Goal: Contribute content: Contribute content

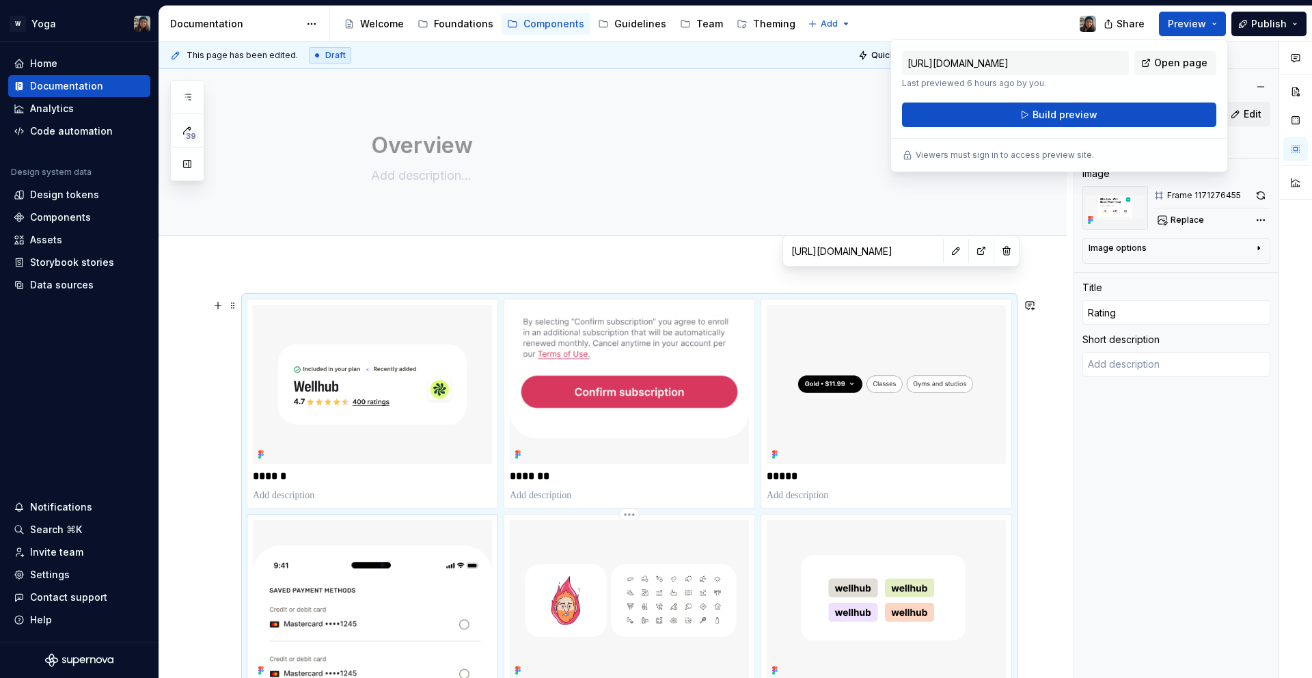
scroll to position [457, 0]
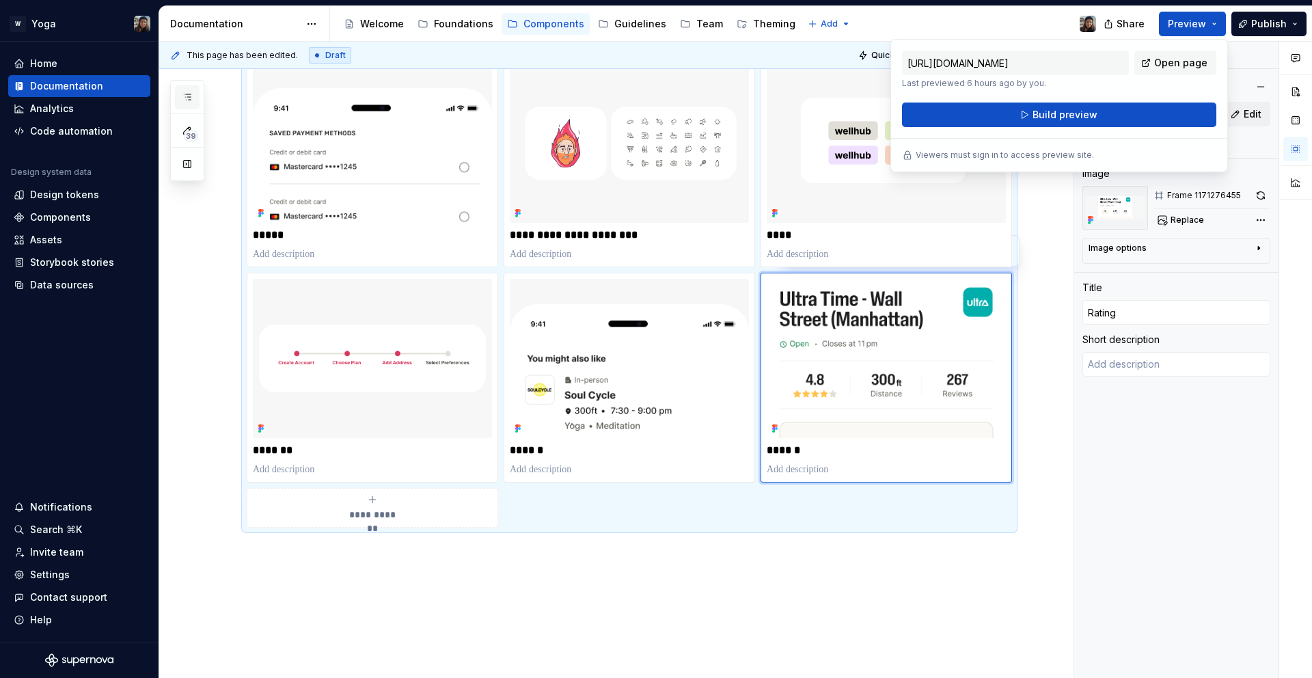
click at [185, 88] on button "button" at bounding box center [187, 97] width 25 height 25
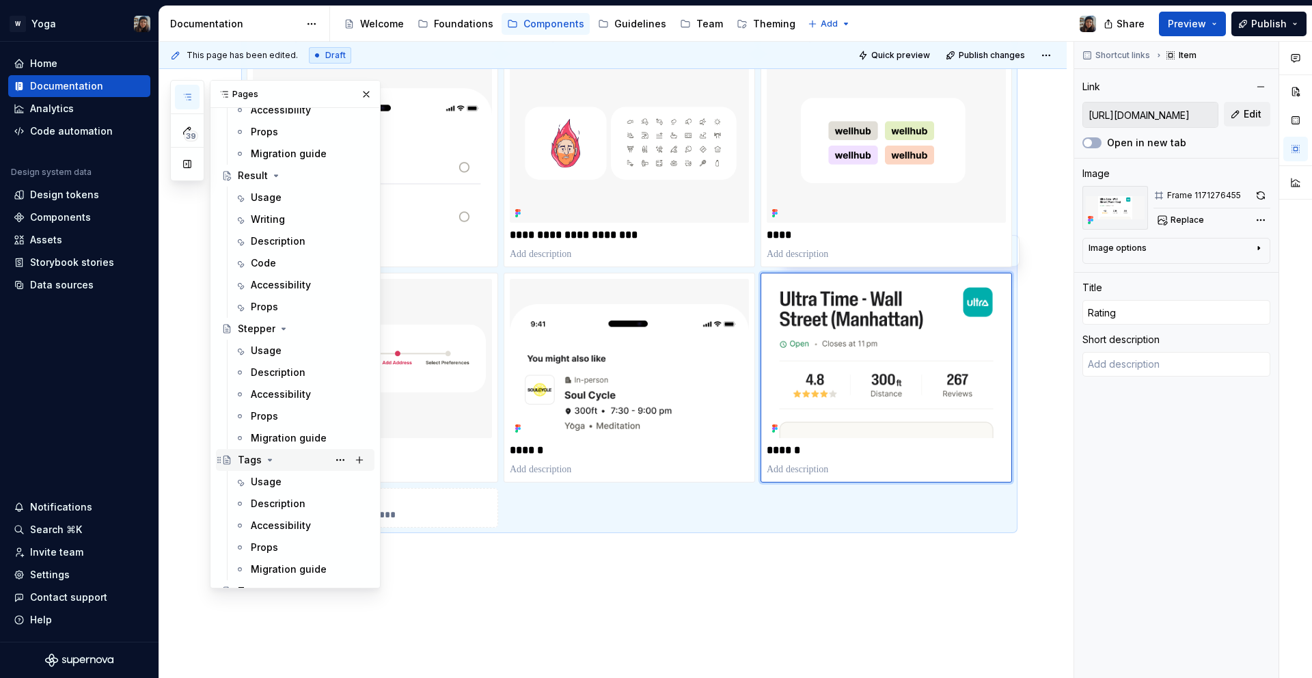
scroll to position [975, 0]
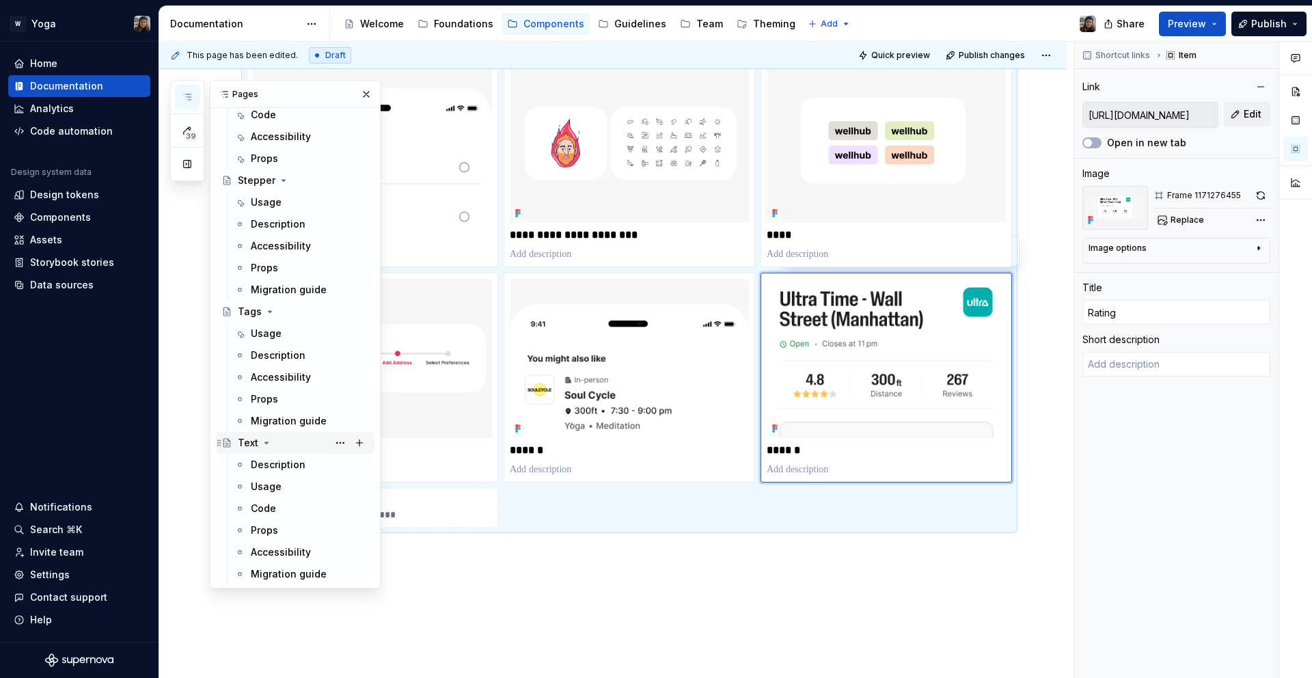
click at [285, 446] on div "Text" at bounding box center [303, 442] width 131 height 19
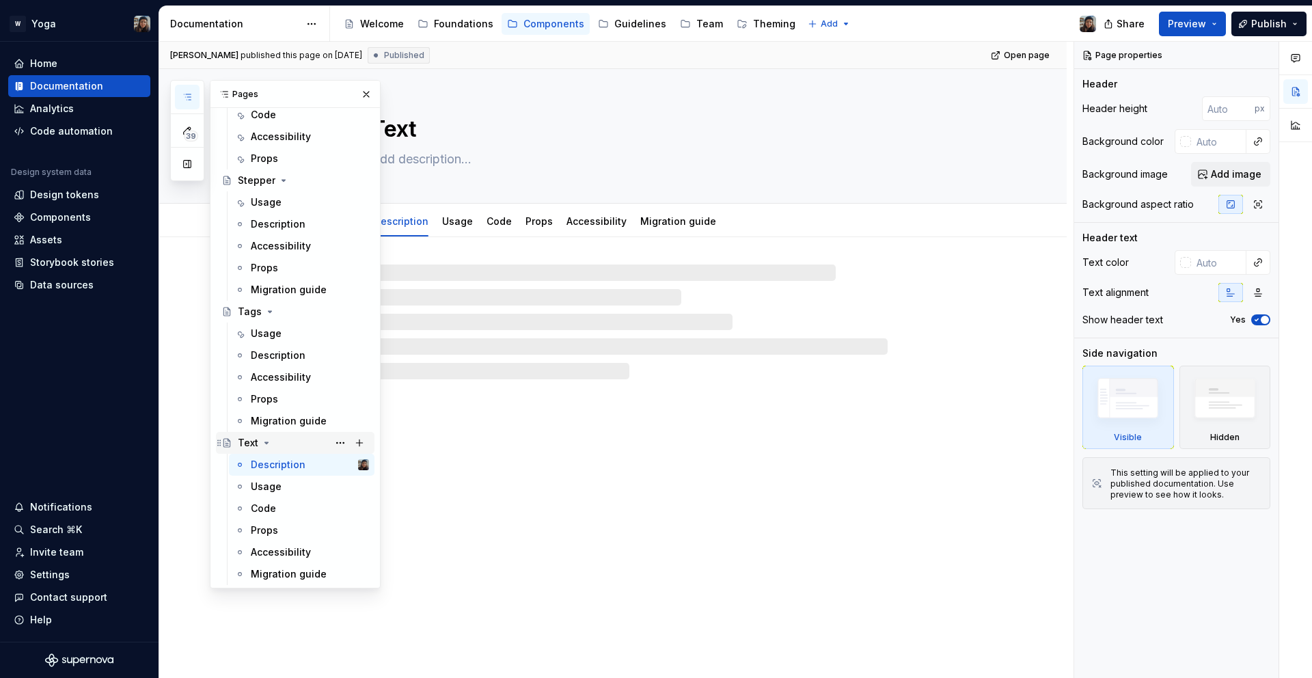
click at [265, 441] on icon "Page tree" at bounding box center [266, 442] width 11 height 11
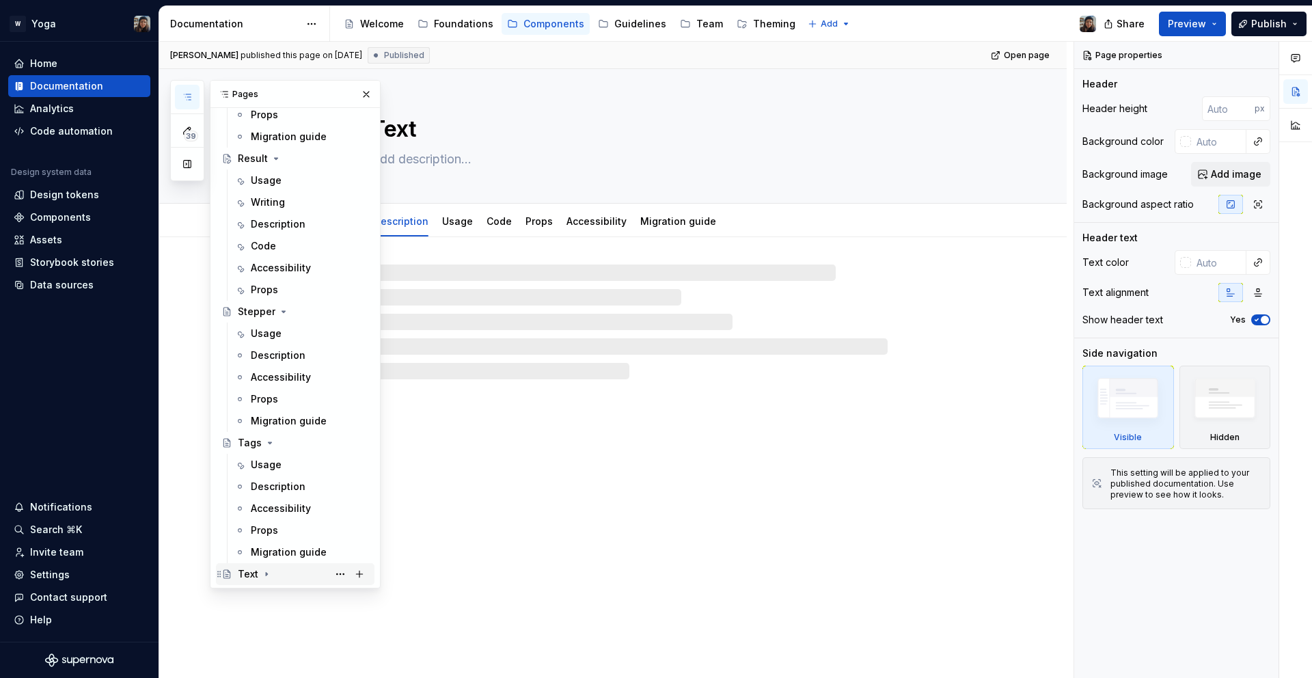
scroll to position [843, 0]
click at [267, 445] on icon "Page tree" at bounding box center [270, 442] width 11 height 11
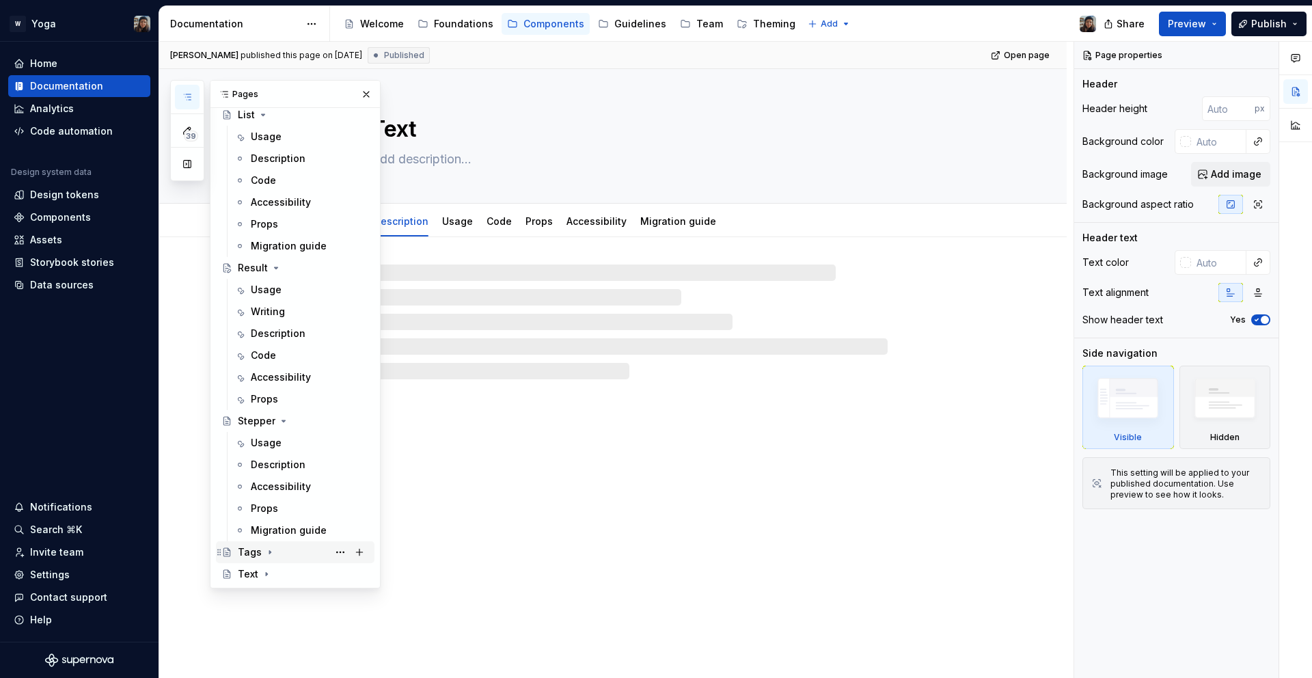
scroll to position [734, 0]
click at [282, 418] on icon "Page tree" at bounding box center [283, 421] width 11 height 11
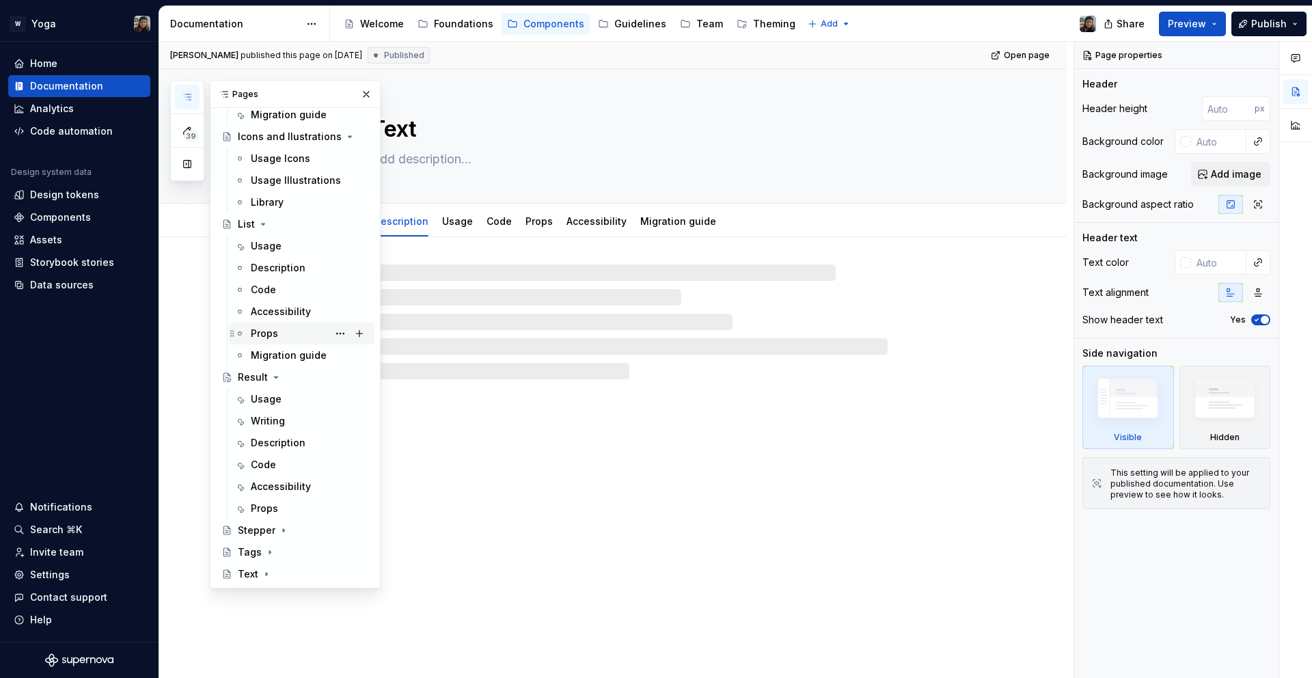
scroll to position [625, 0]
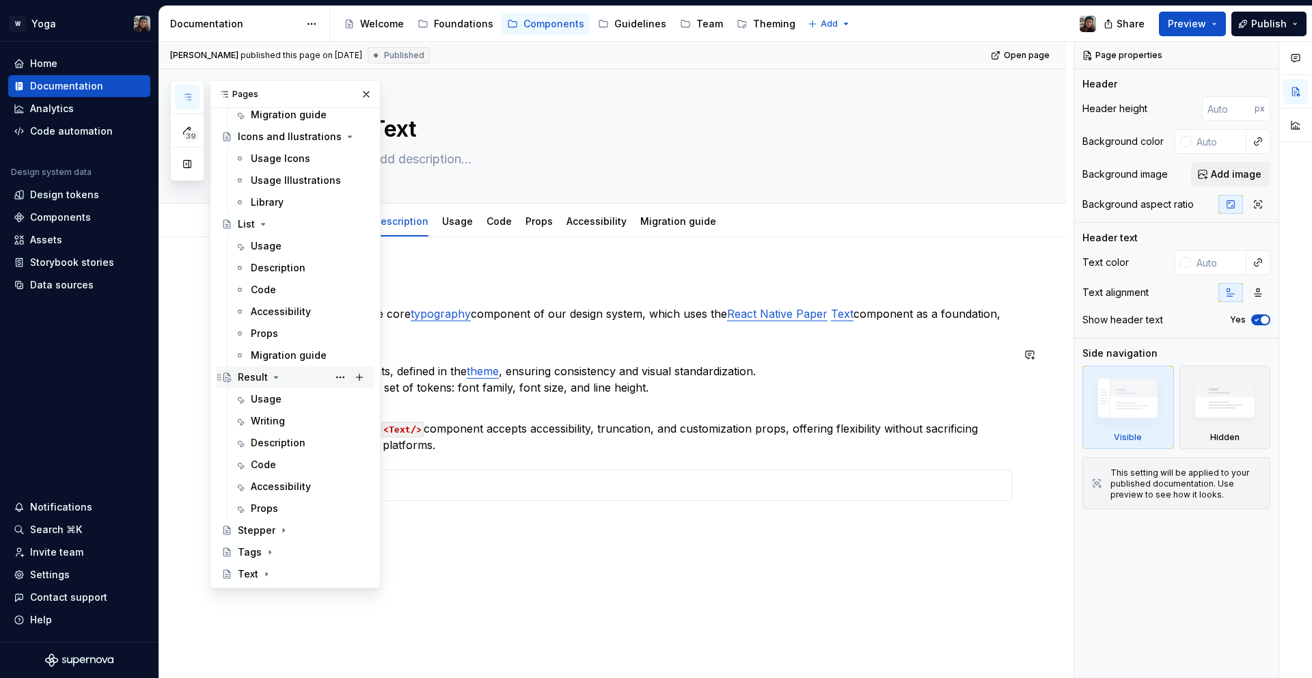
click at [276, 379] on icon "Page tree" at bounding box center [276, 377] width 11 height 11
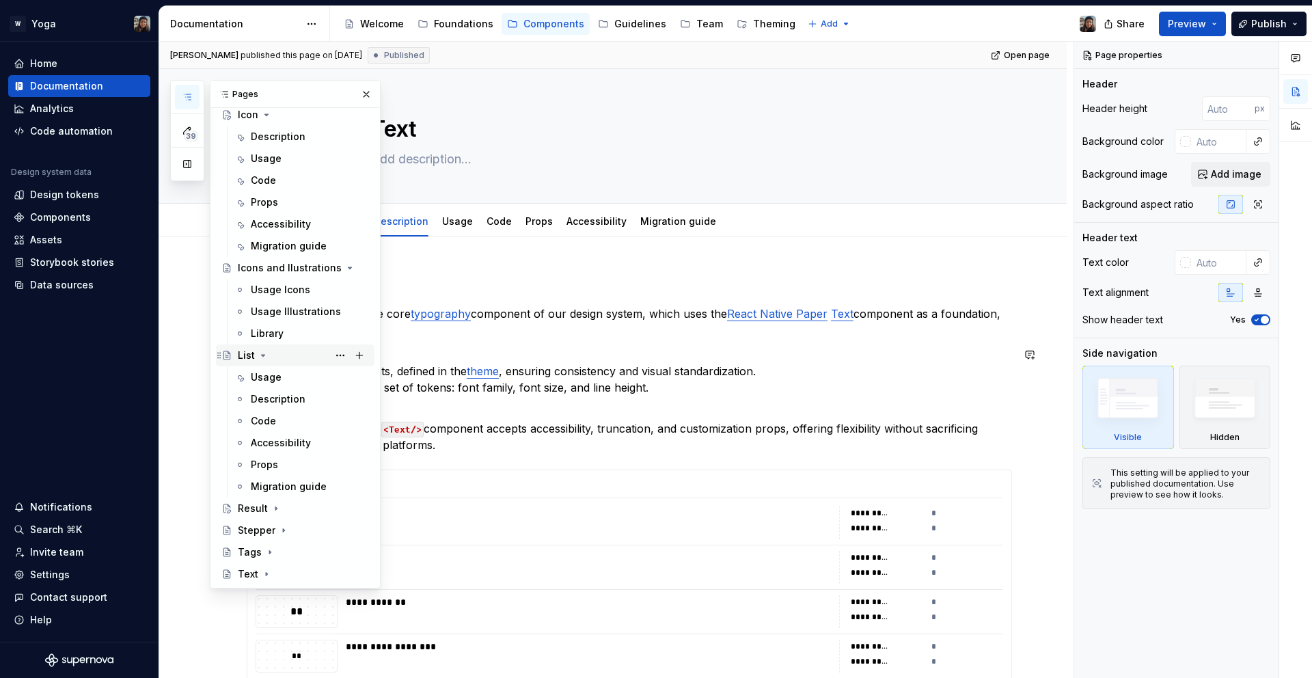
click at [260, 353] on icon "Page tree" at bounding box center [263, 355] width 11 height 11
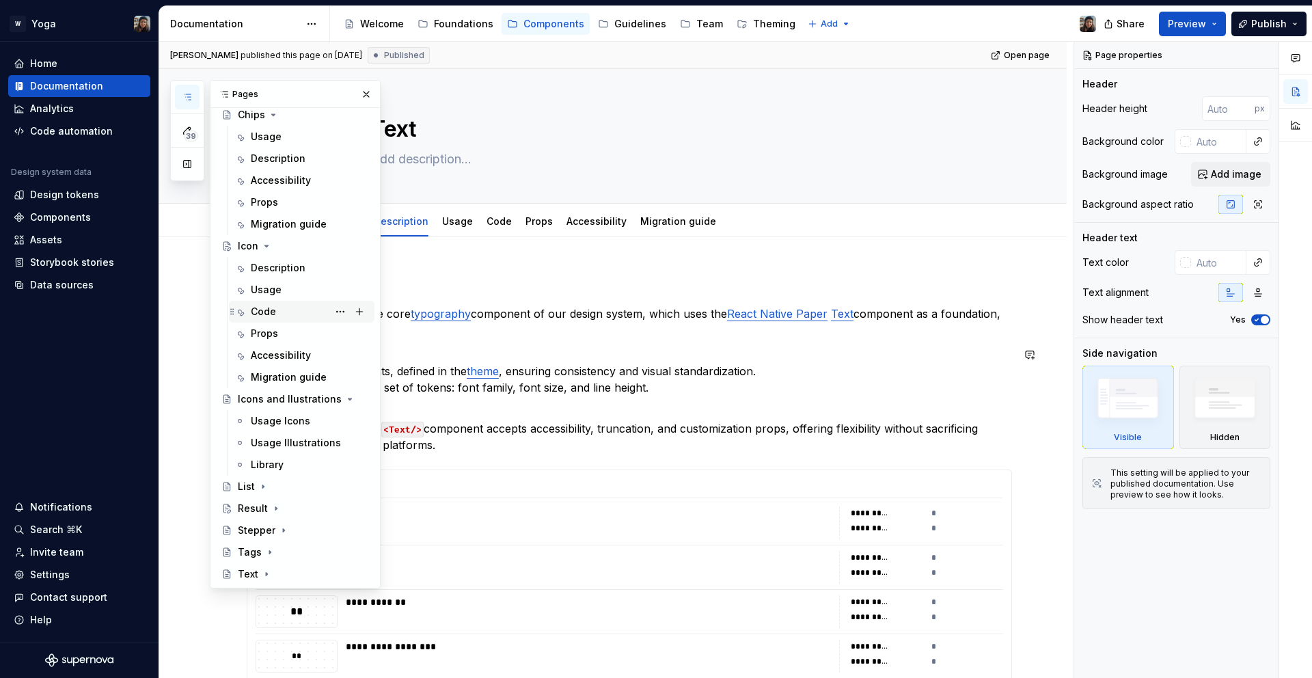
scroll to position [362, 0]
click at [317, 397] on icon "Page tree" at bounding box center [322, 399] width 11 height 11
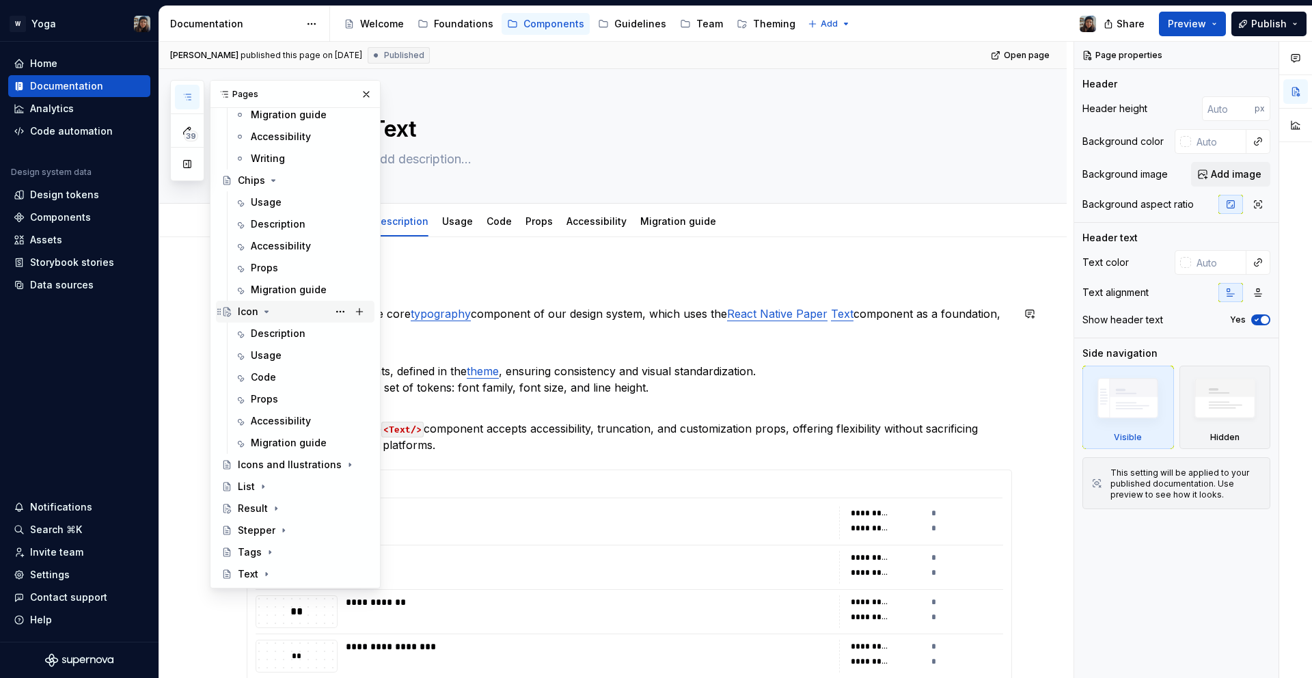
click at [267, 310] on icon "Page tree" at bounding box center [266, 311] width 11 height 11
click at [269, 308] on icon "Page tree" at bounding box center [273, 311] width 11 height 11
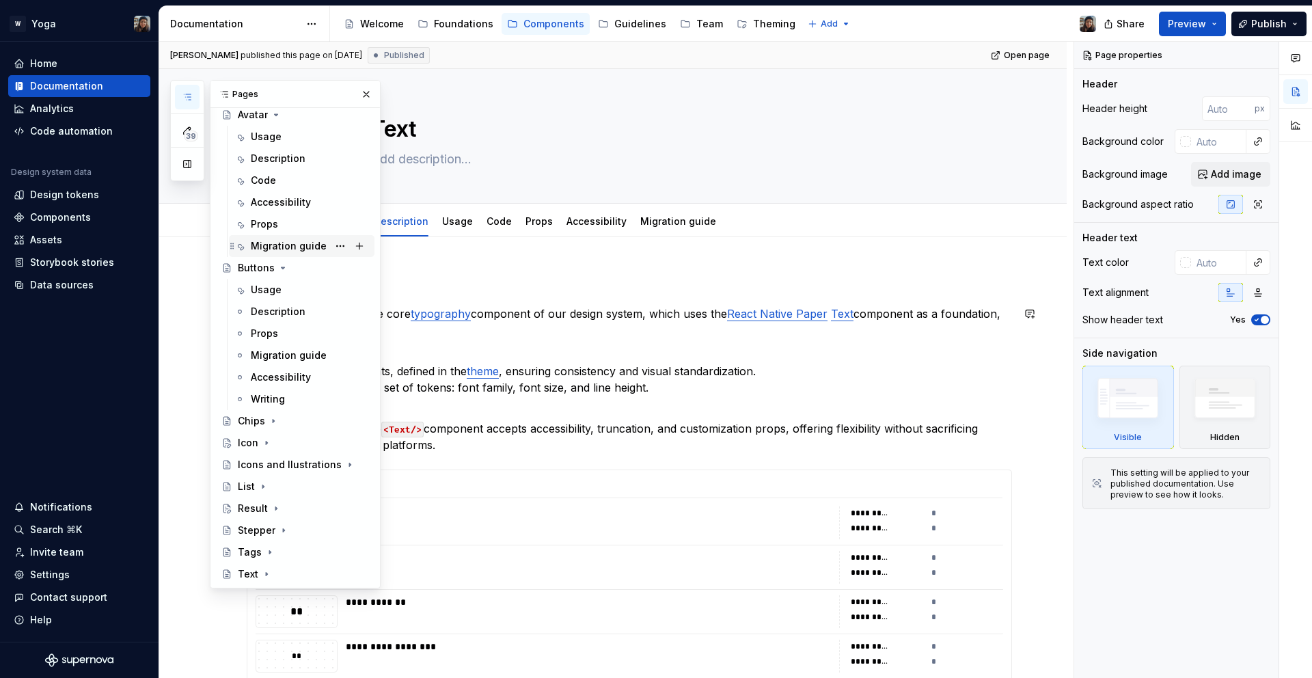
scroll to position [56, 0]
click at [278, 265] on icon "Page tree" at bounding box center [283, 267] width 11 height 11
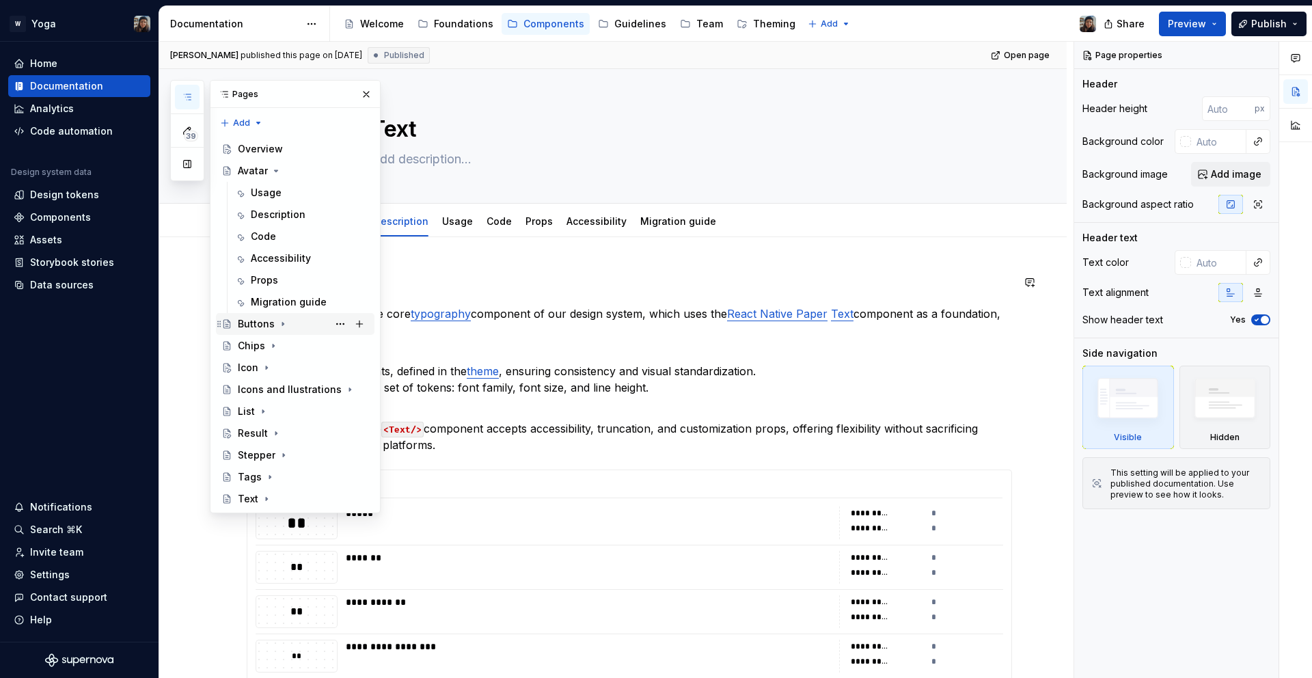
scroll to position [0, 0]
click at [275, 170] on icon "Page tree" at bounding box center [276, 170] width 3 height 1
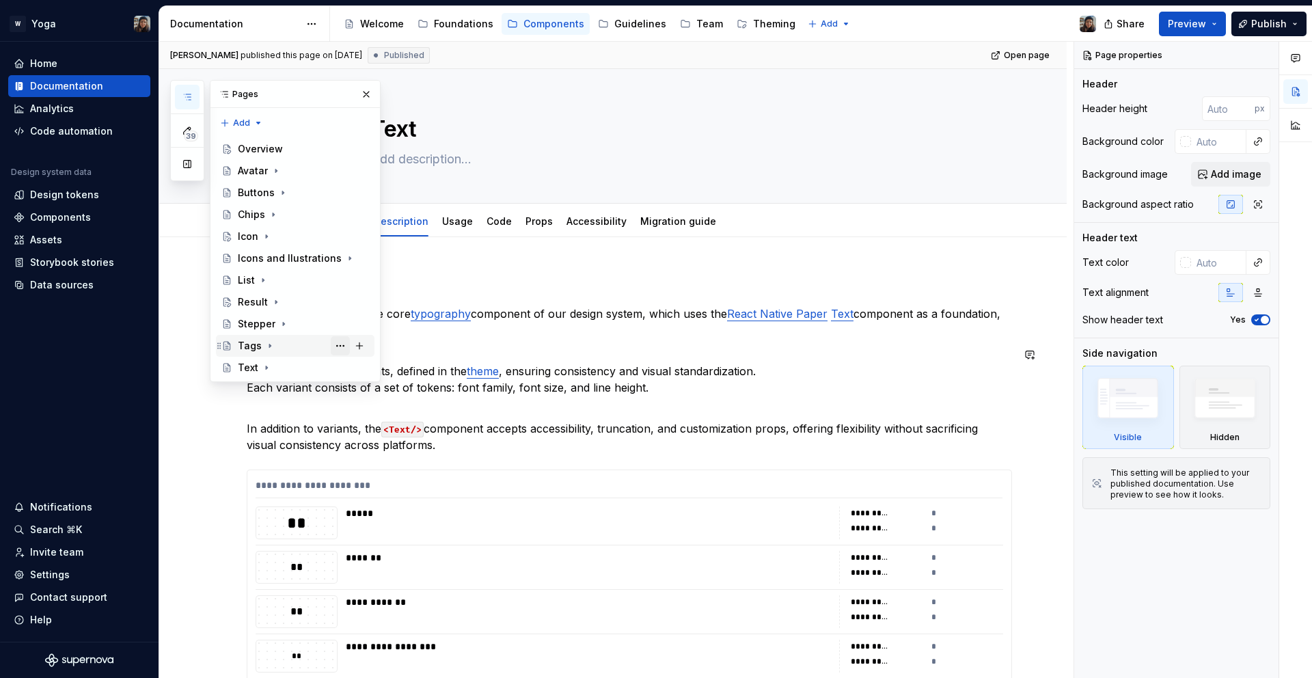
click at [343, 346] on button "Page tree" at bounding box center [340, 345] width 19 height 19
click at [284, 319] on div "39 Pages Add Accessibility guide for tree Page tree. Navigate the tree with the…" at bounding box center [275, 231] width 211 height 302
click at [332, 342] on button "Page tree" at bounding box center [340, 345] width 19 height 19
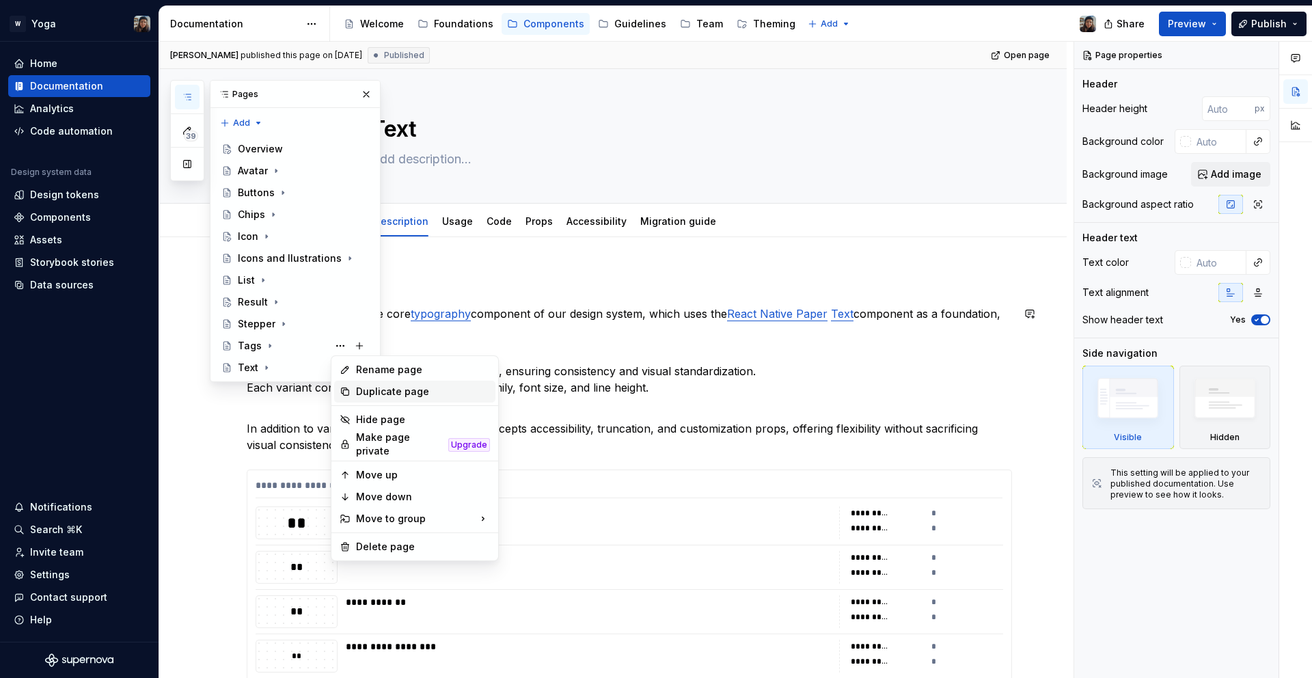
click at [368, 391] on div "Duplicate page" at bounding box center [423, 392] width 134 height 14
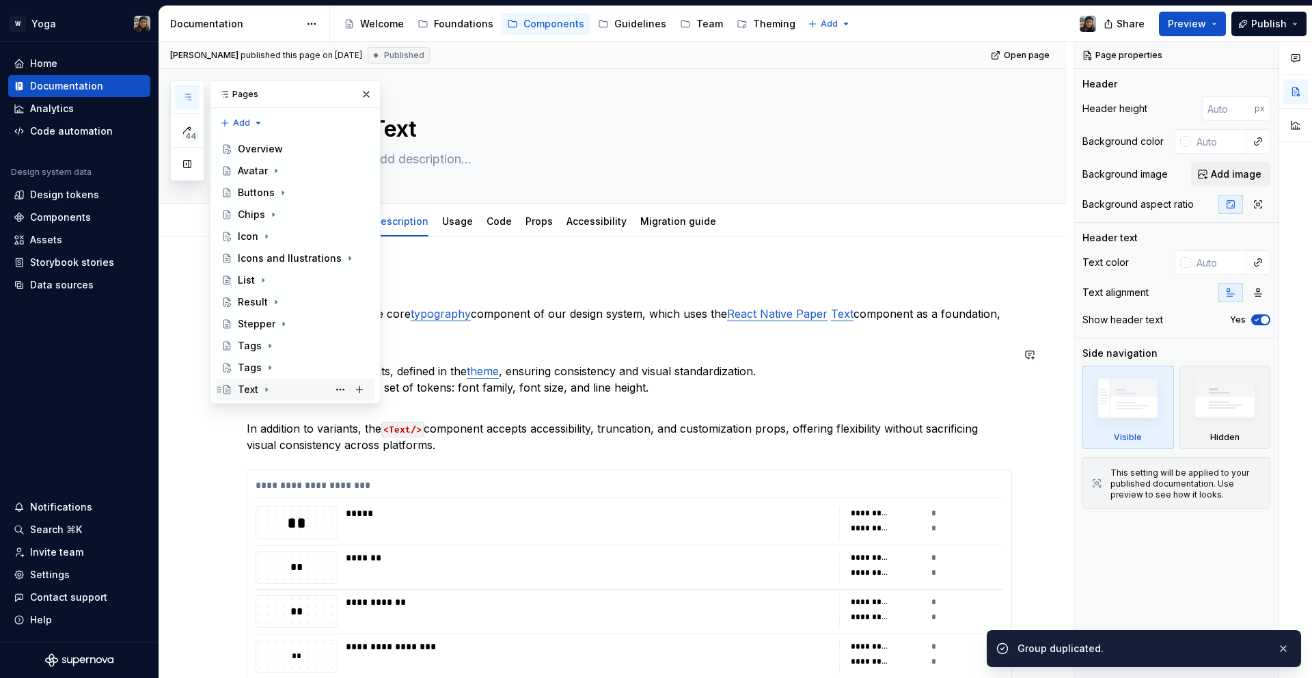
click at [307, 391] on div "Text" at bounding box center [303, 389] width 131 height 19
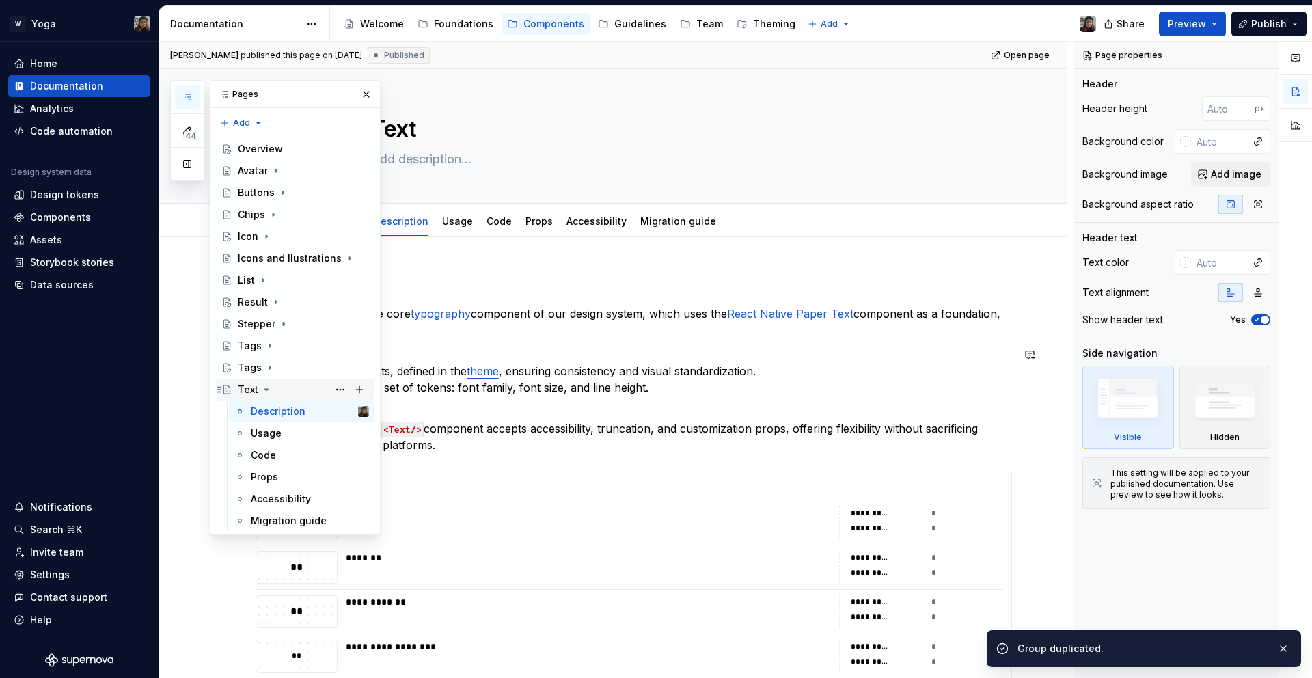
click at [255, 387] on div "Text" at bounding box center [248, 390] width 21 height 14
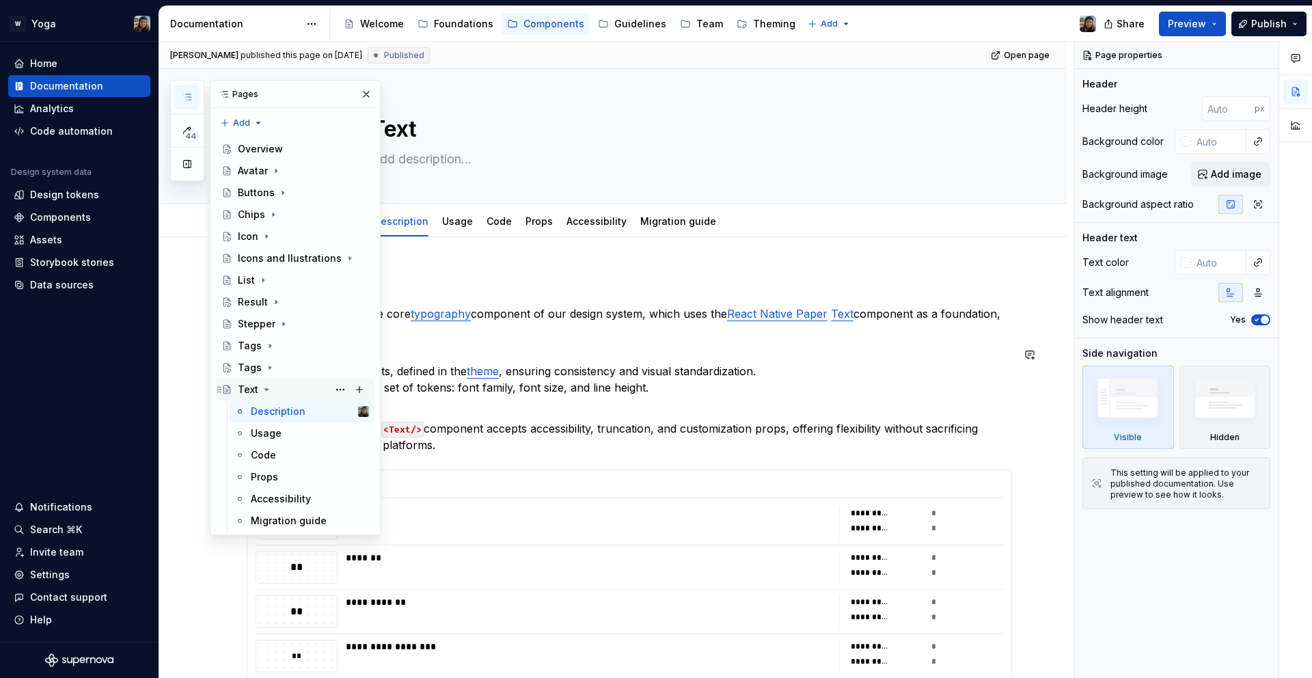
click at [273, 391] on div "Text" at bounding box center [303, 389] width 131 height 19
click at [265, 390] on icon "Page tree" at bounding box center [266, 389] width 3 height 1
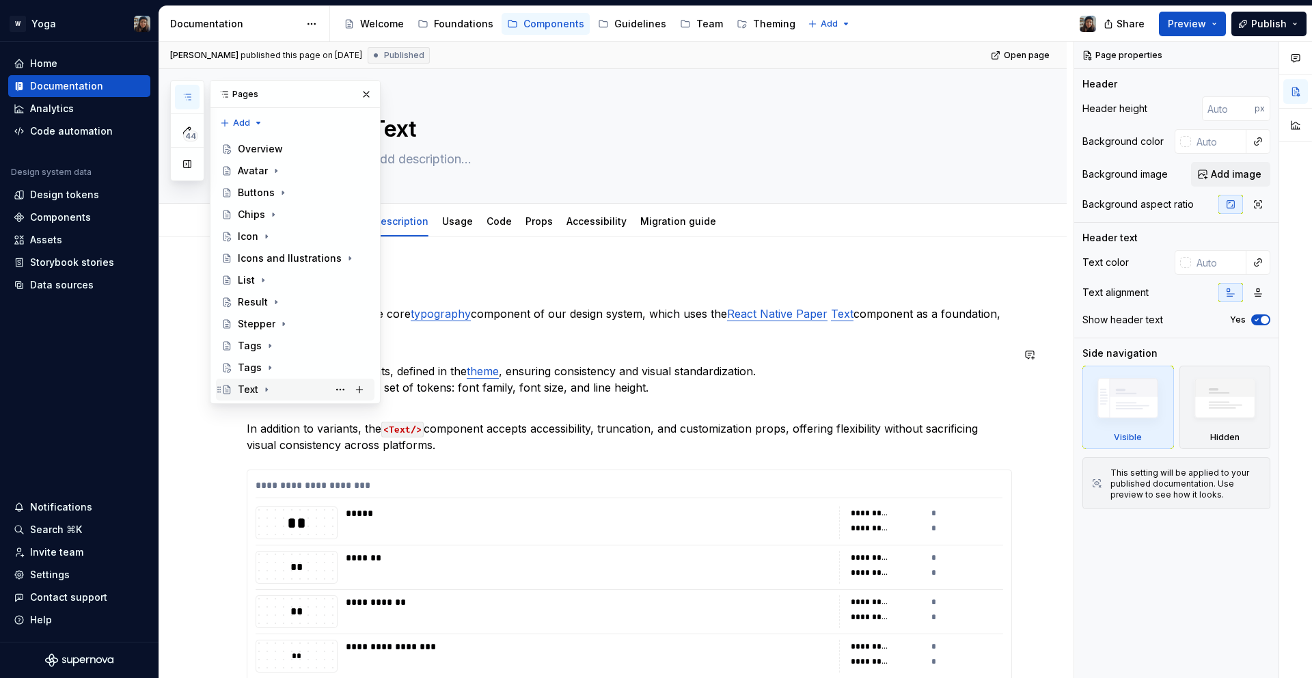
click at [266, 390] on icon "Page tree" at bounding box center [266, 389] width 1 height 3
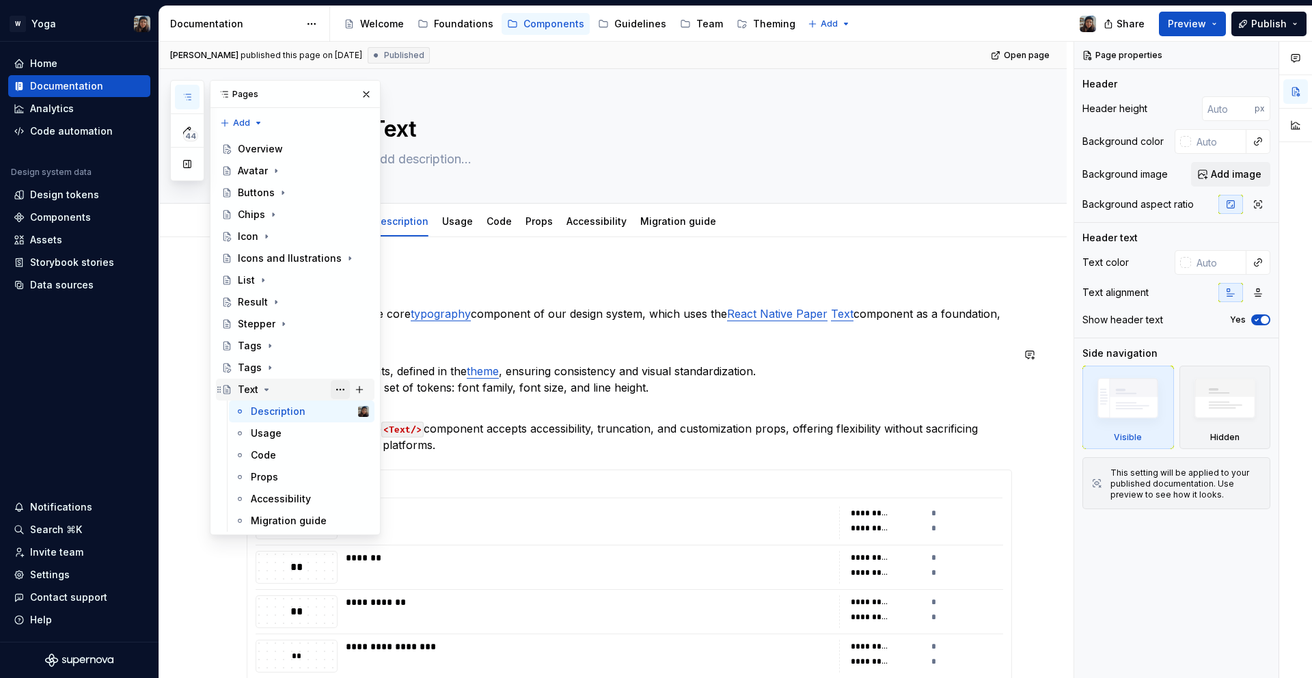
click at [336, 394] on button "Page tree" at bounding box center [340, 389] width 19 height 19
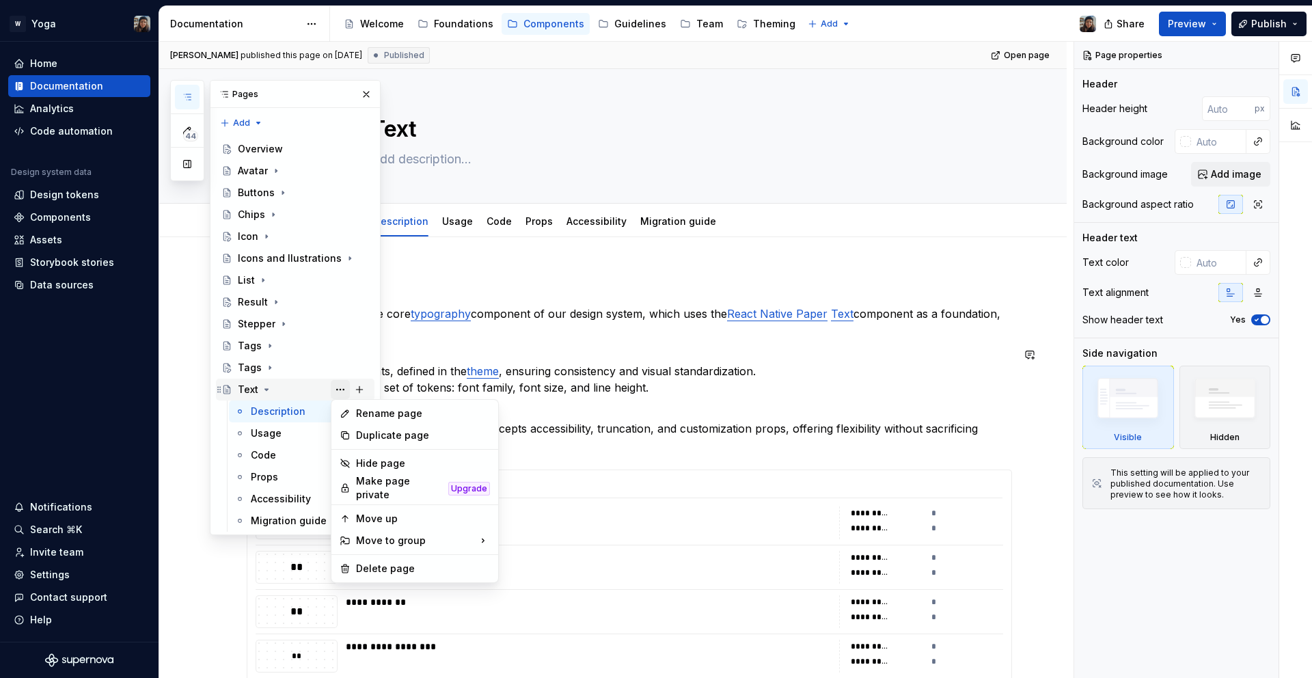
type textarea "*"
click at [361, 411] on div "Rename page" at bounding box center [423, 414] width 134 height 14
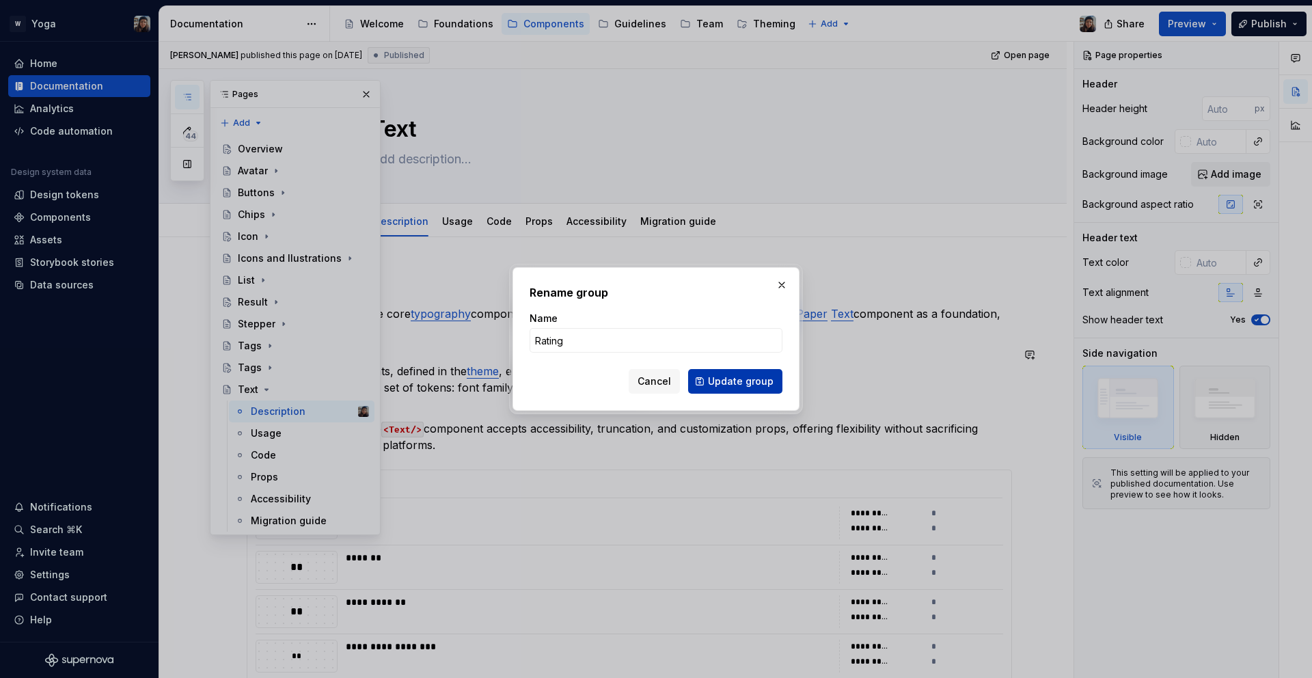
type input "Rating"
click at [728, 377] on span "Update group" at bounding box center [741, 382] width 66 height 14
type textarea "*"
type textarea "Rating"
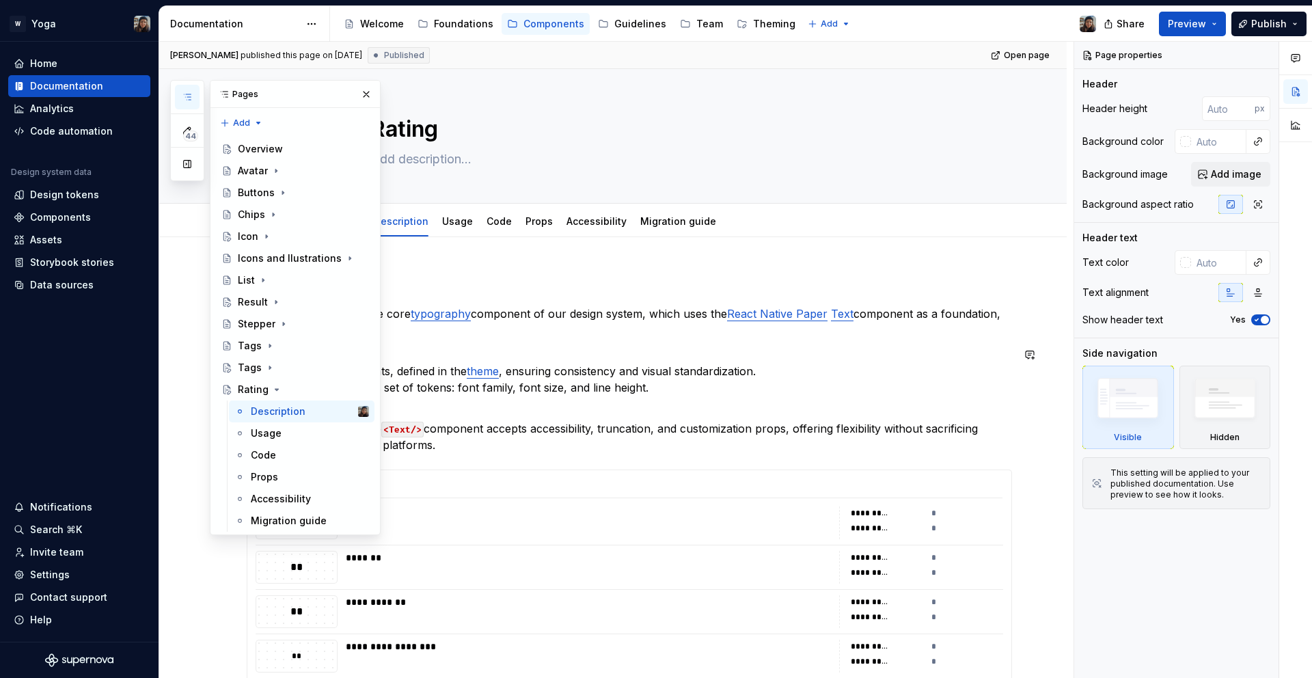
click at [709, 347] on p "It allows the use of variants, defined in the theme , ensuring consistency and …" at bounding box center [630, 371] width 766 height 49
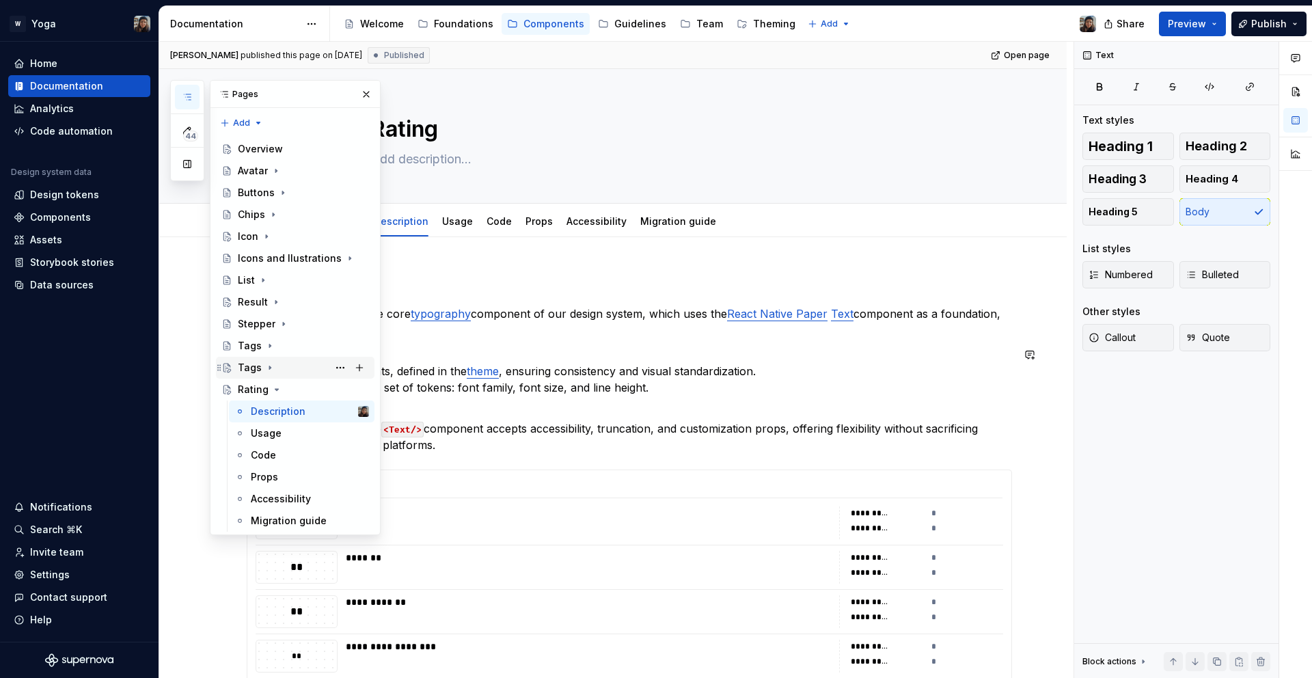
click at [256, 366] on div "Tags" at bounding box center [250, 368] width 24 height 14
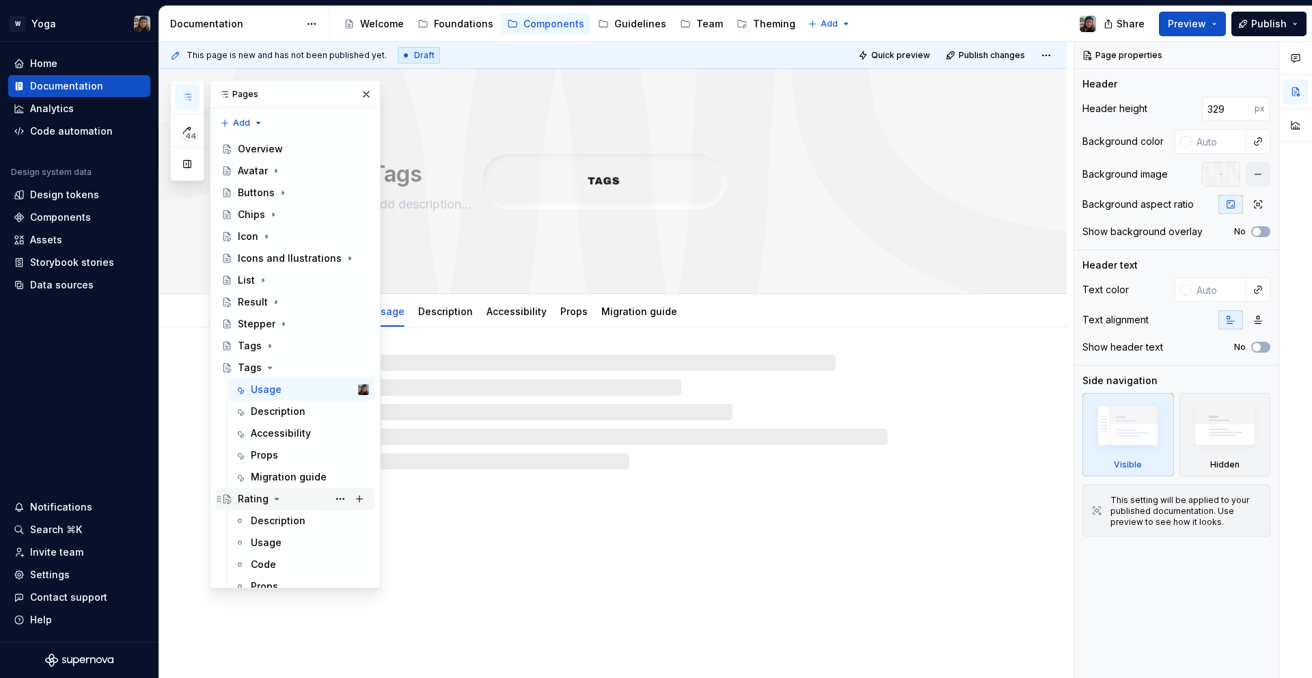
click at [254, 495] on div "Rating" at bounding box center [253, 499] width 31 height 14
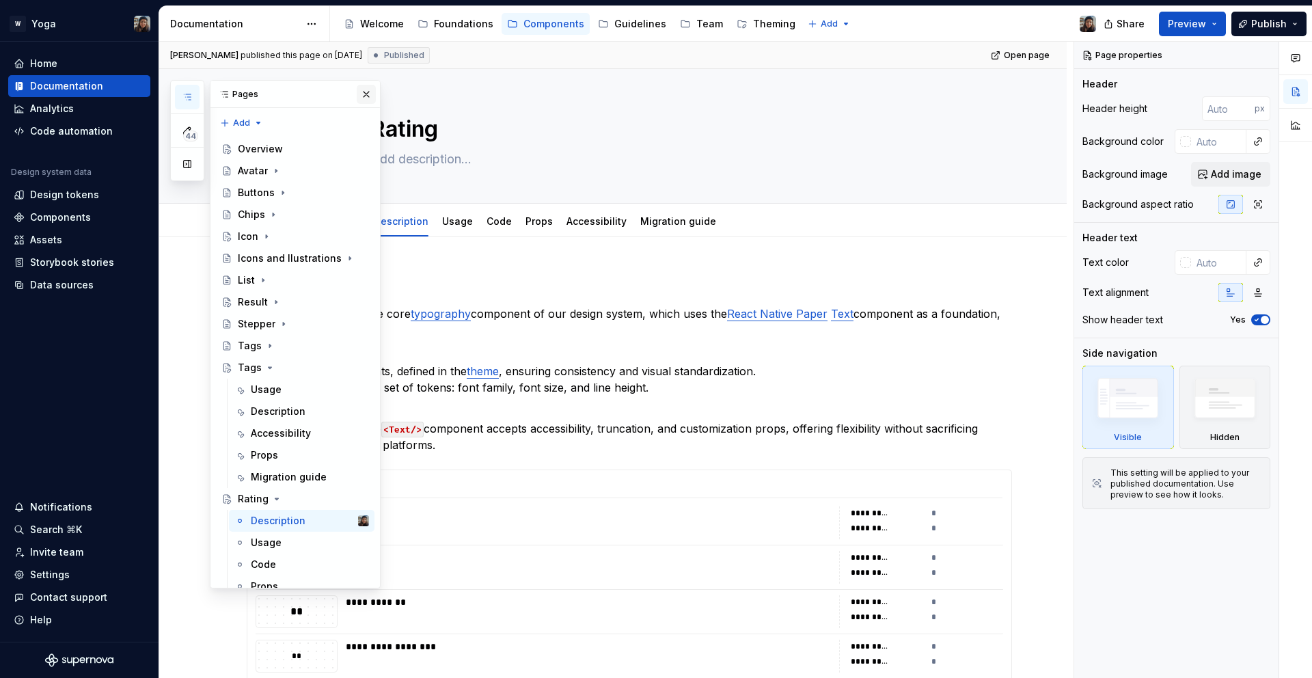
click at [362, 96] on button "button" at bounding box center [366, 94] width 19 height 19
click at [186, 100] on icon "button" at bounding box center [187, 96] width 7 height 5
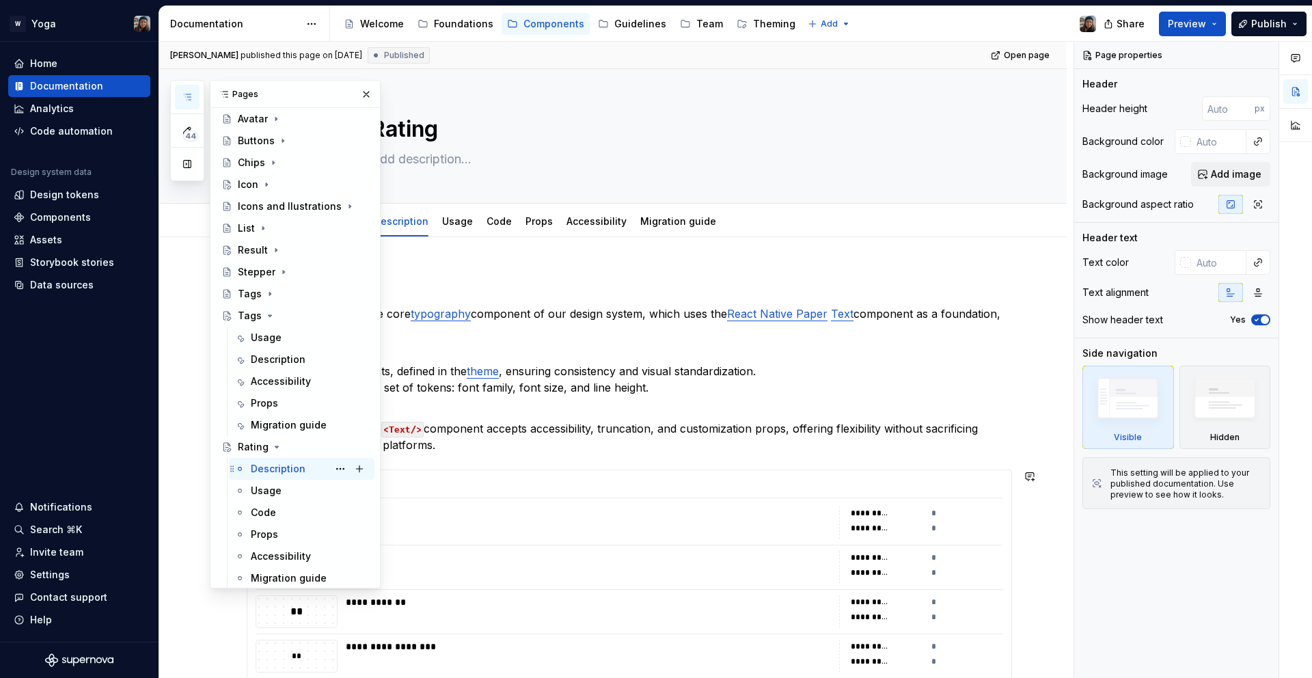
scroll to position [56, 0]
click at [333, 442] on button "Page tree" at bounding box center [340, 442] width 19 height 19
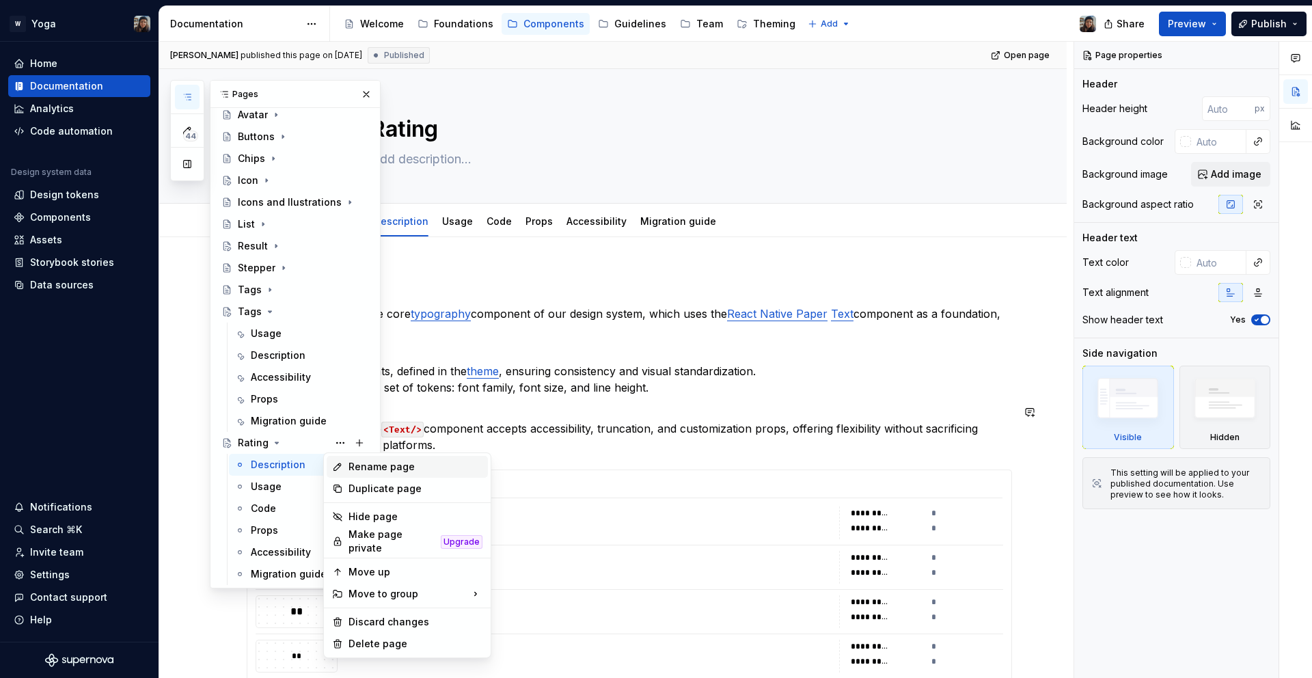
click at [402, 467] on div "Rename page" at bounding box center [416, 467] width 134 height 14
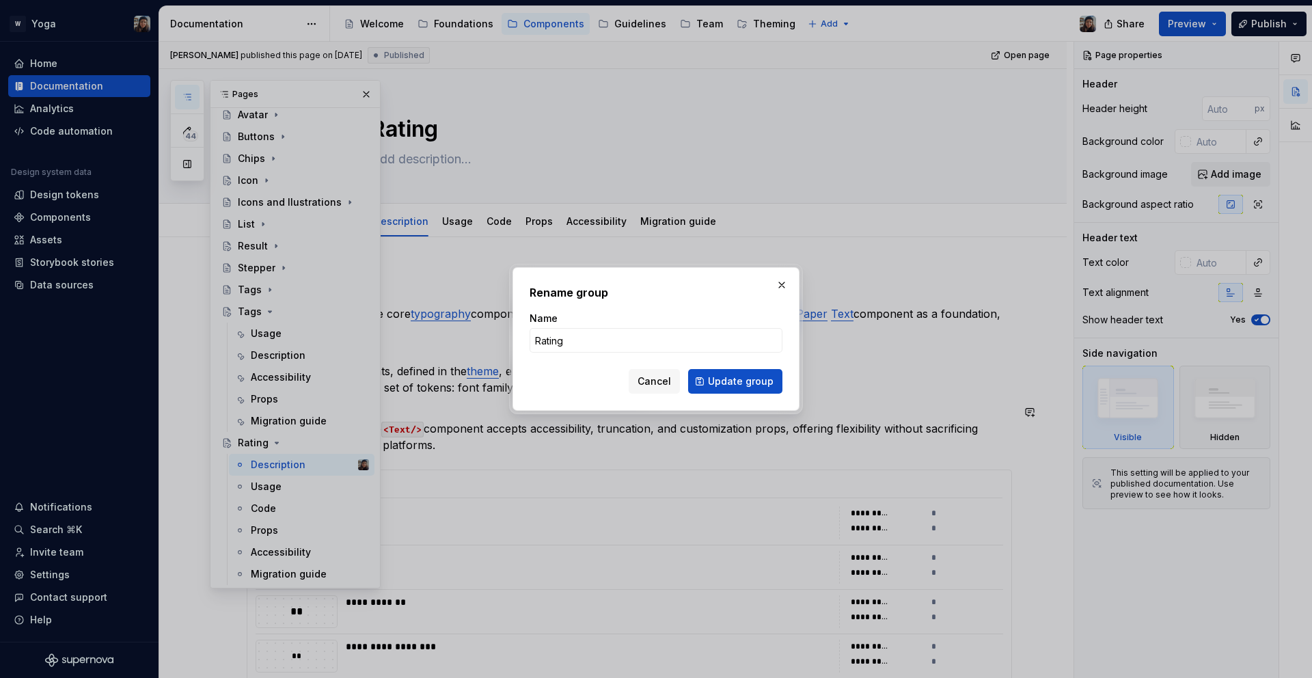
type textarea "*"
type input "Text"
click at [784, 374] on div "Rename group Name Text Cancel Update group" at bounding box center [656, 339] width 287 height 144
click at [771, 375] on span "Update group" at bounding box center [741, 382] width 66 height 14
type textarea "*"
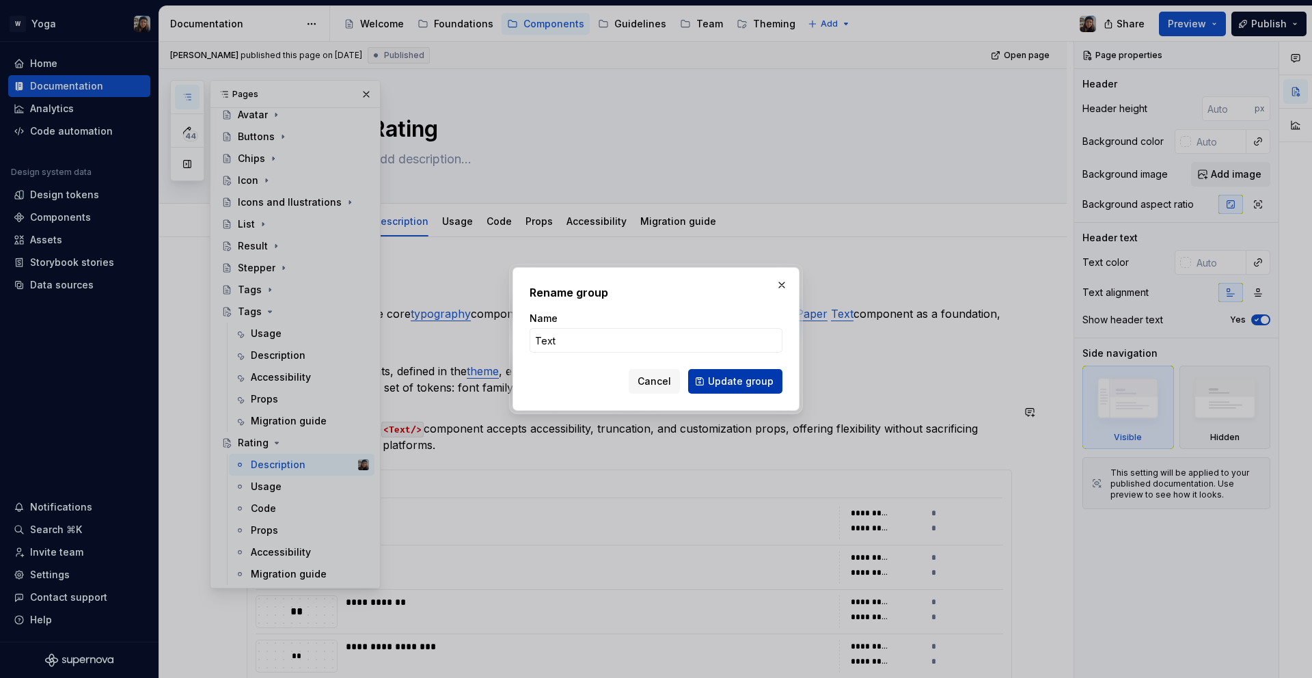
type textarea "Text"
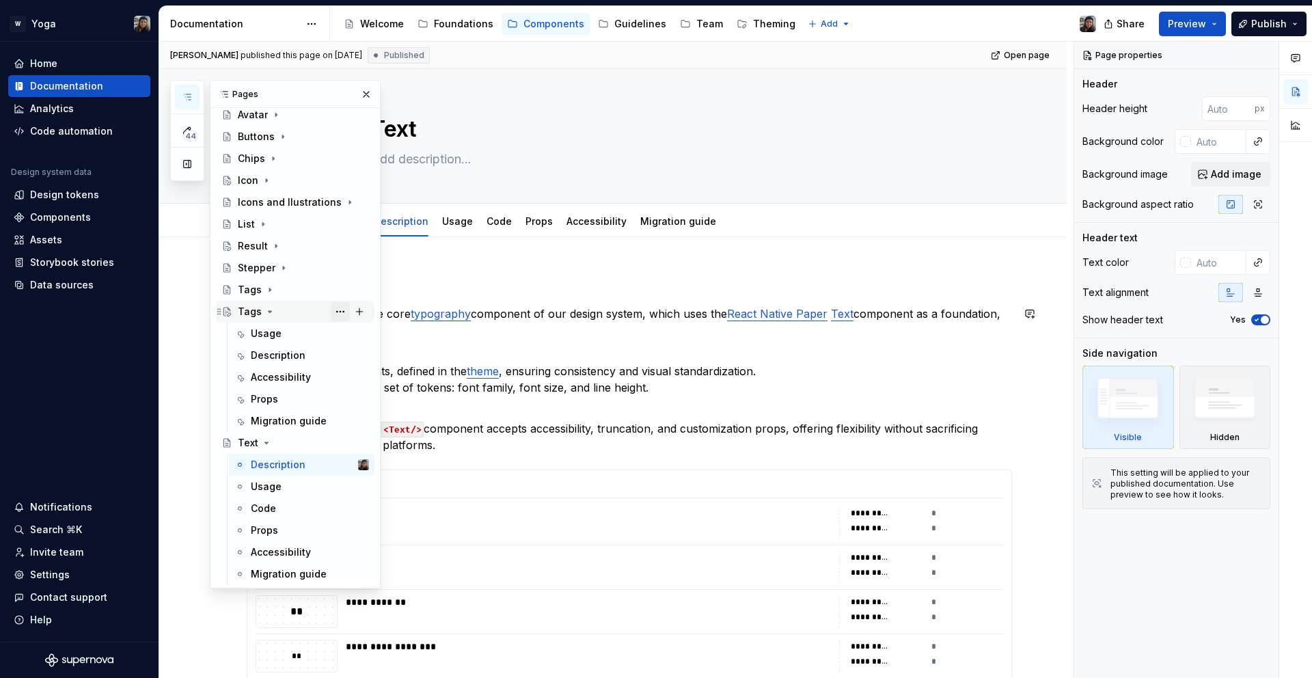
click at [334, 310] on button "Page tree" at bounding box center [340, 311] width 19 height 19
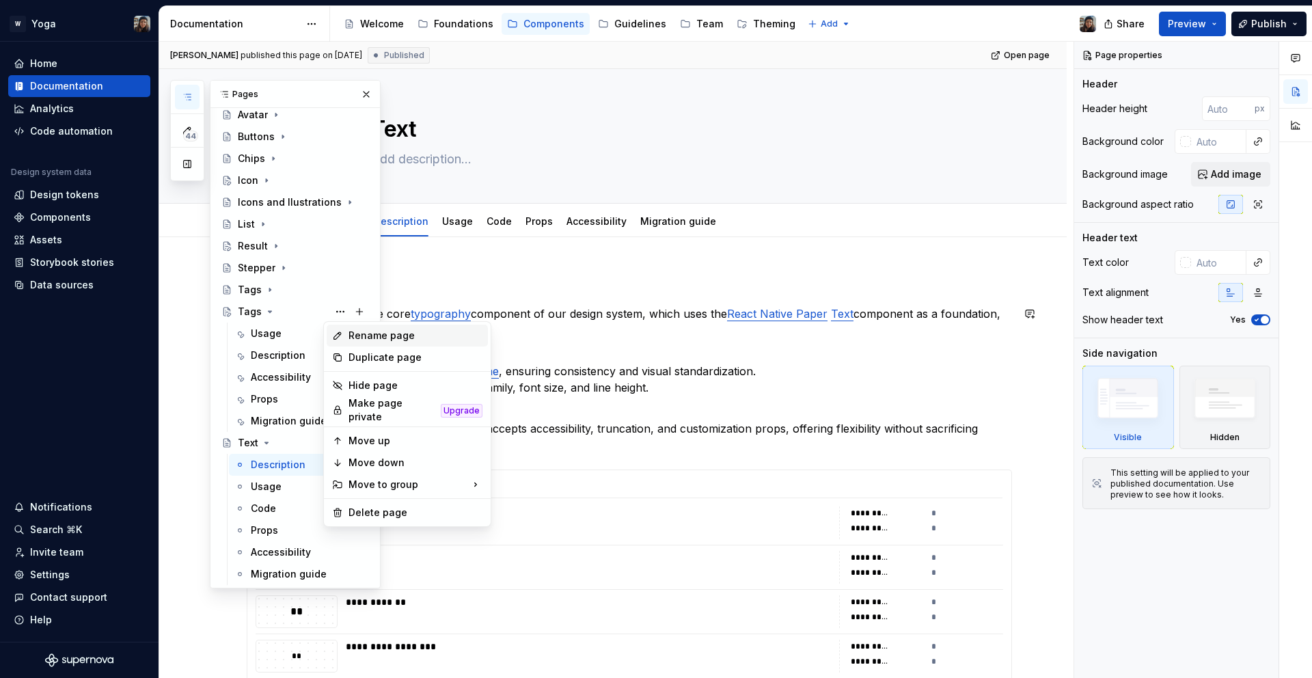
type textarea "*"
click at [389, 339] on div "Rename page" at bounding box center [416, 336] width 134 height 14
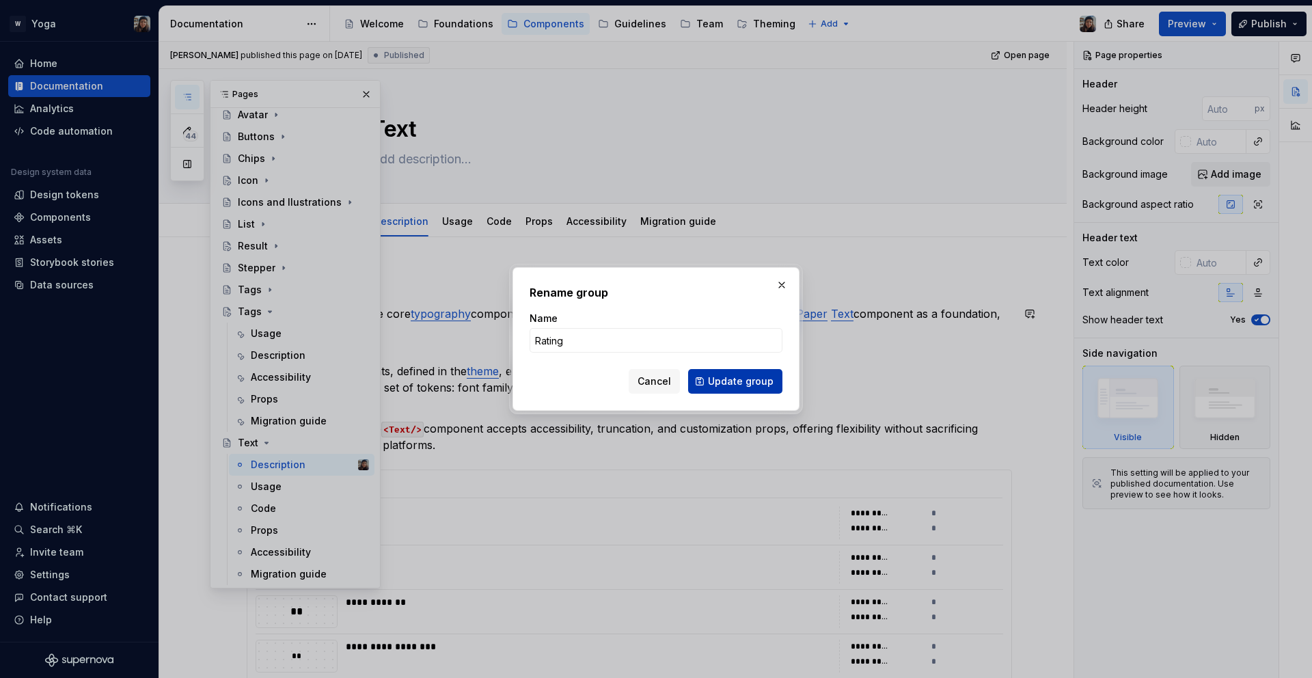
type input "Rating"
click at [718, 372] on button "Update group" at bounding box center [735, 381] width 94 height 25
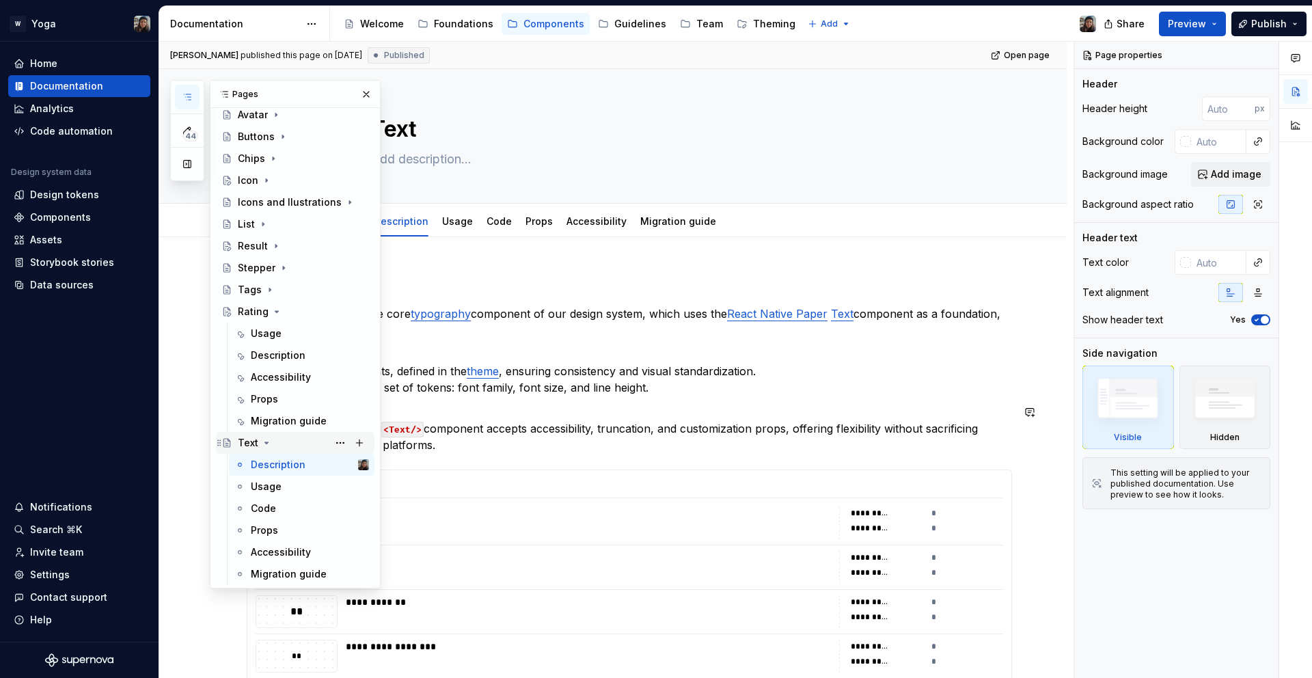
click at [265, 447] on icon "Page tree" at bounding box center [266, 442] width 11 height 11
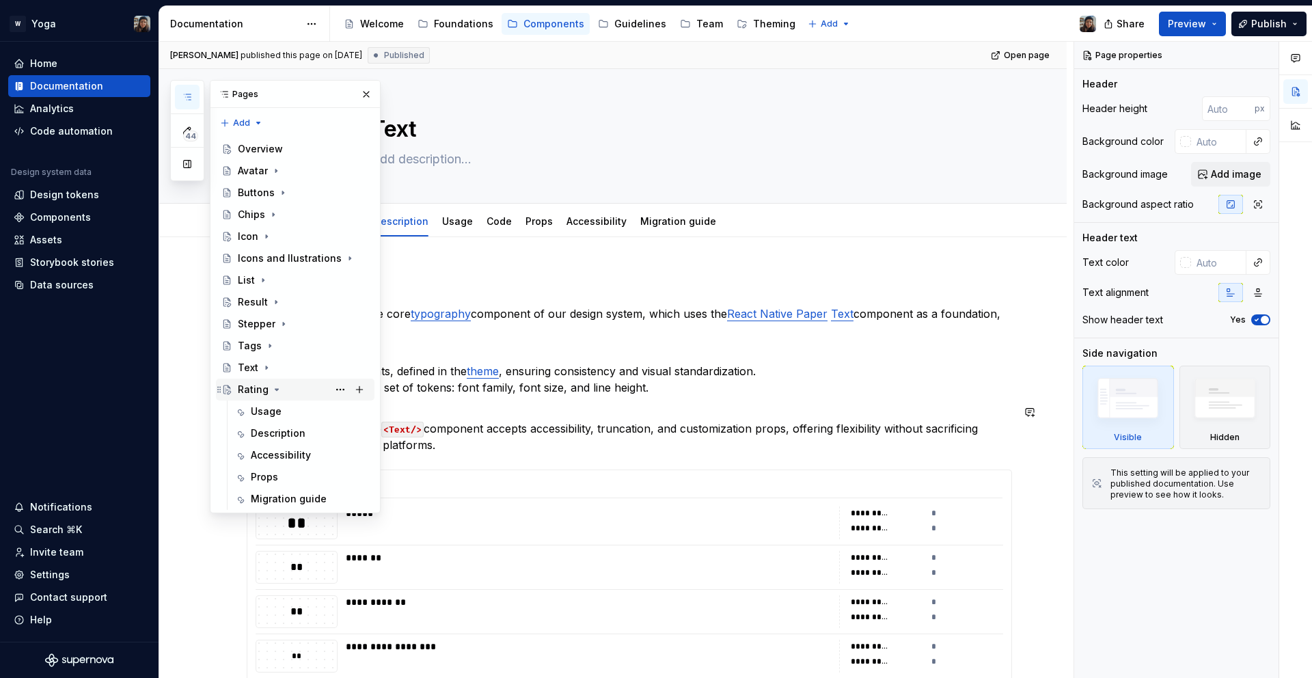
click at [240, 397] on div "Rating" at bounding box center [303, 389] width 131 height 19
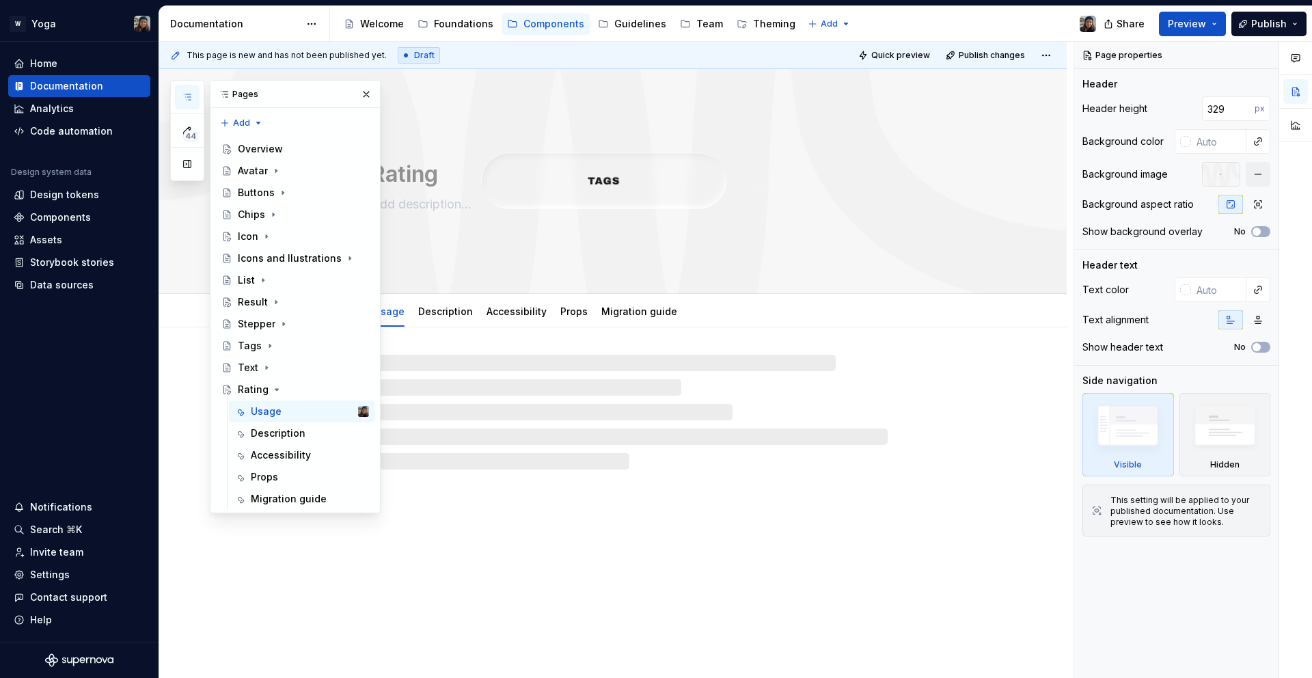
click at [622, 391] on div at bounding box center [629, 412] width 517 height 115
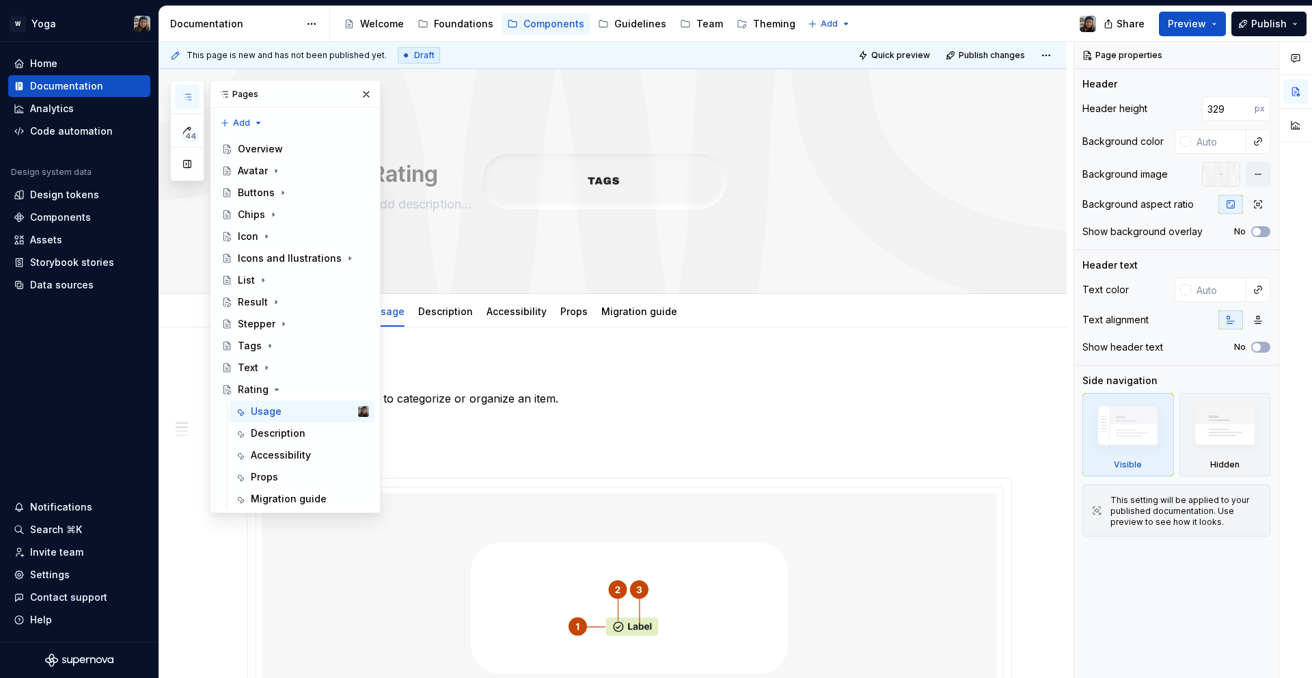
click at [376, 93] on div "Pages" at bounding box center [296, 94] width 170 height 27
click at [369, 91] on button "button" at bounding box center [366, 94] width 19 height 19
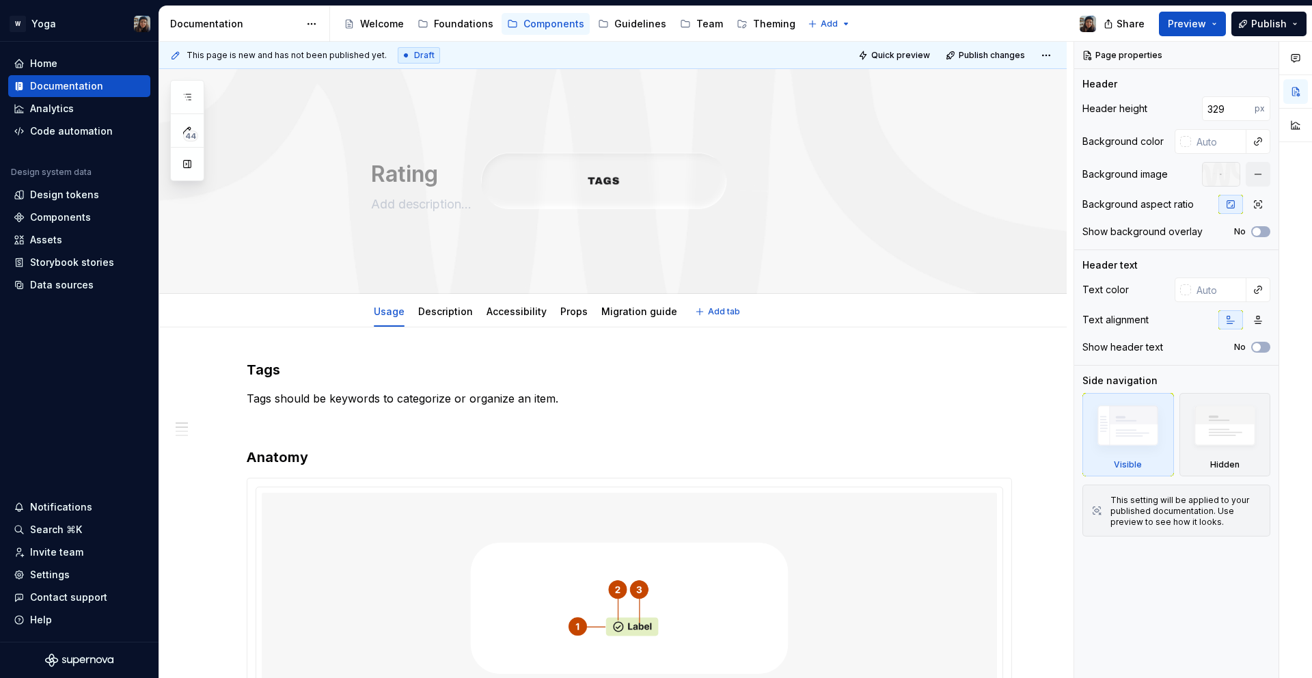
type textarea "*"
click at [405, 396] on p "Tags should be keywords to categorize or organize an item." at bounding box center [630, 398] width 766 height 16
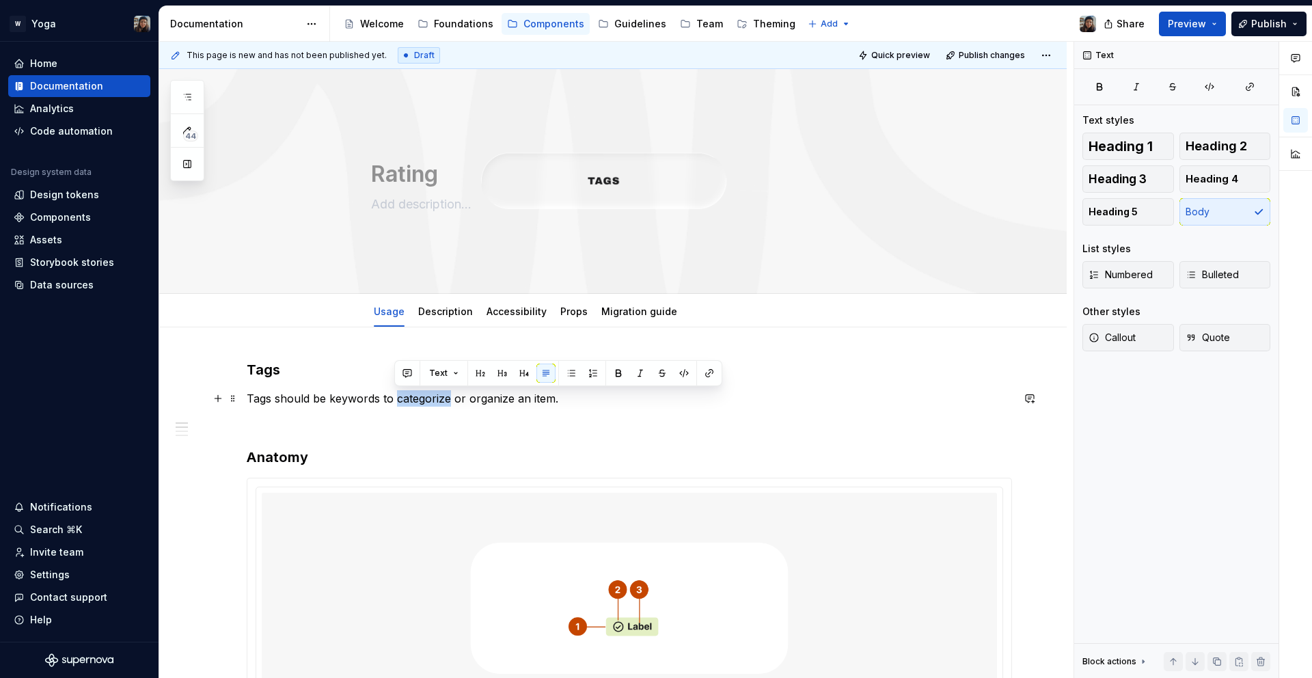
click at [405, 396] on p "Tags should be keywords to categorize or organize an item." at bounding box center [630, 398] width 766 height 16
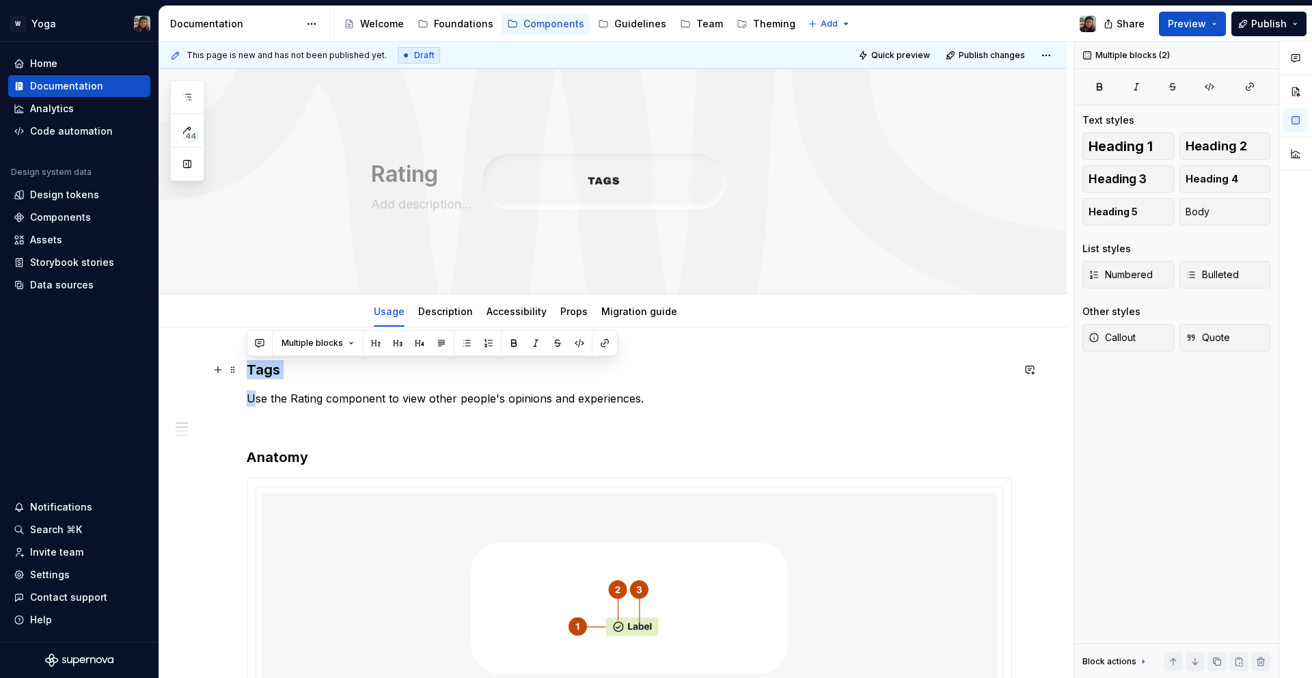
drag, startPoint x: 257, startPoint y: 390, endPoint x: 243, endPoint y: 369, distance: 25.2
drag, startPoint x: 292, startPoint y: 377, endPoint x: 253, endPoint y: 364, distance: 40.9
click at [253, 364] on h3 "Tags" at bounding box center [630, 369] width 766 height 19
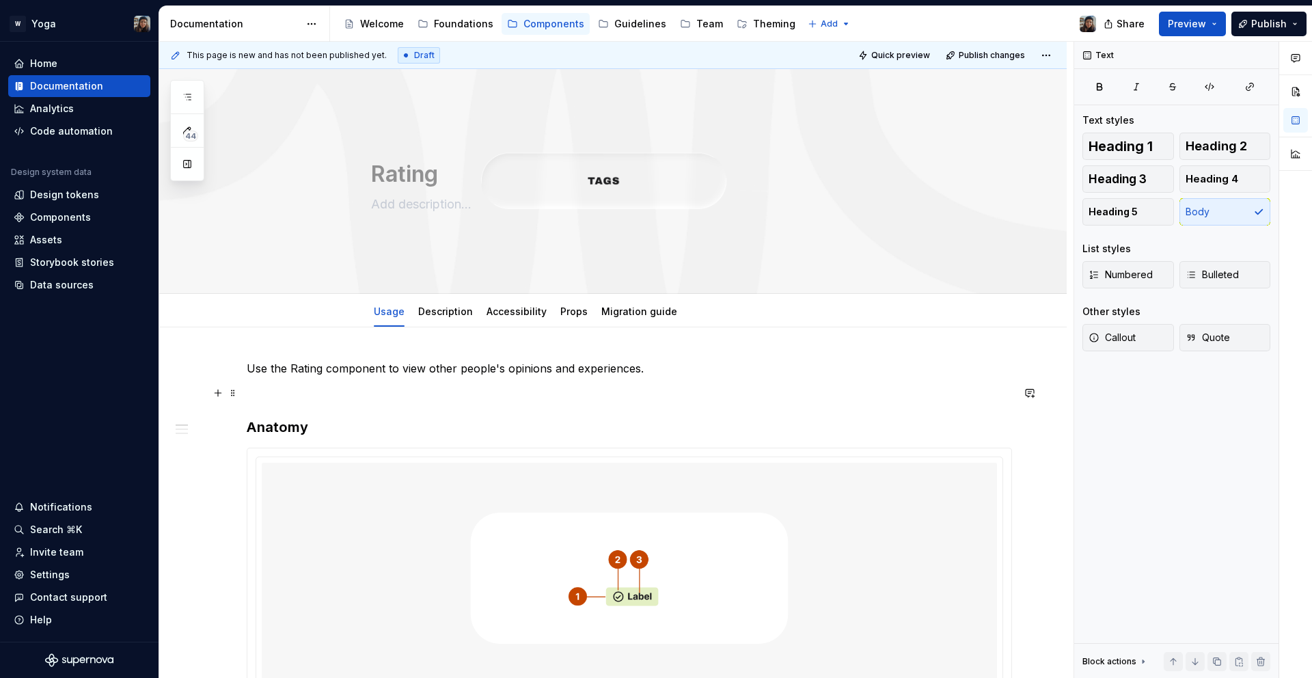
click at [269, 392] on p at bounding box center [630, 393] width 766 height 16
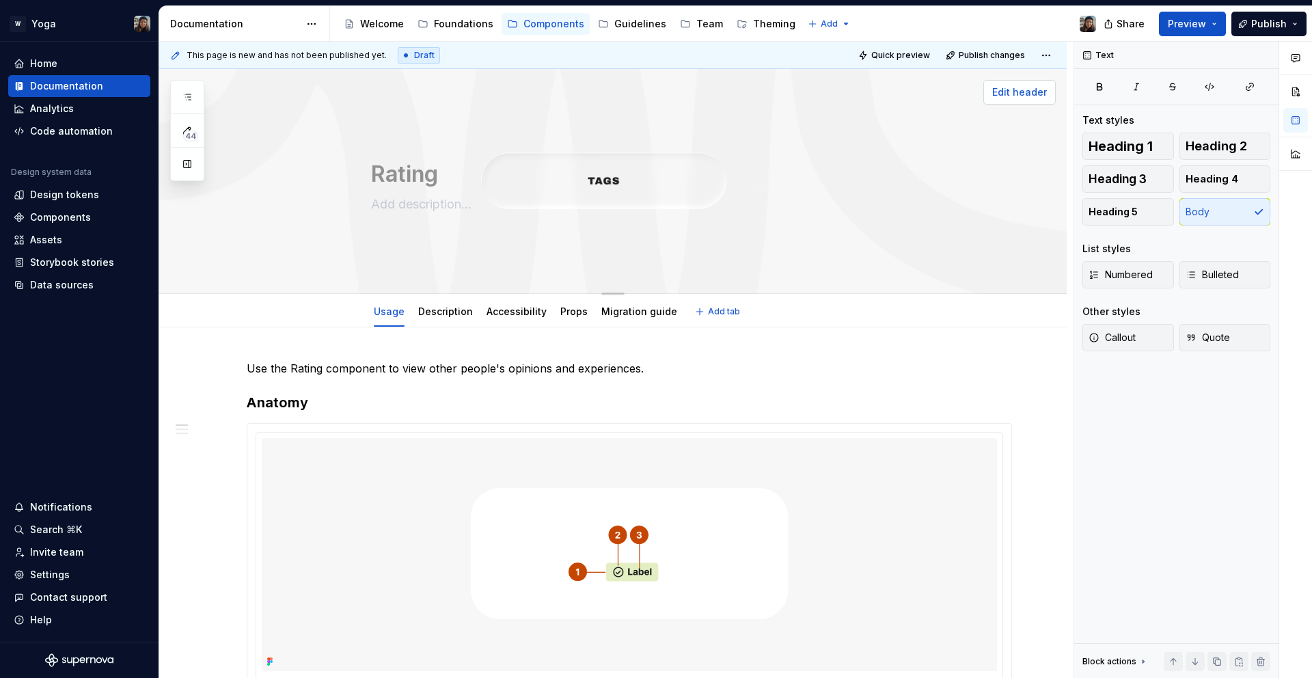
click at [1040, 90] on span "Edit header" at bounding box center [1019, 92] width 55 height 14
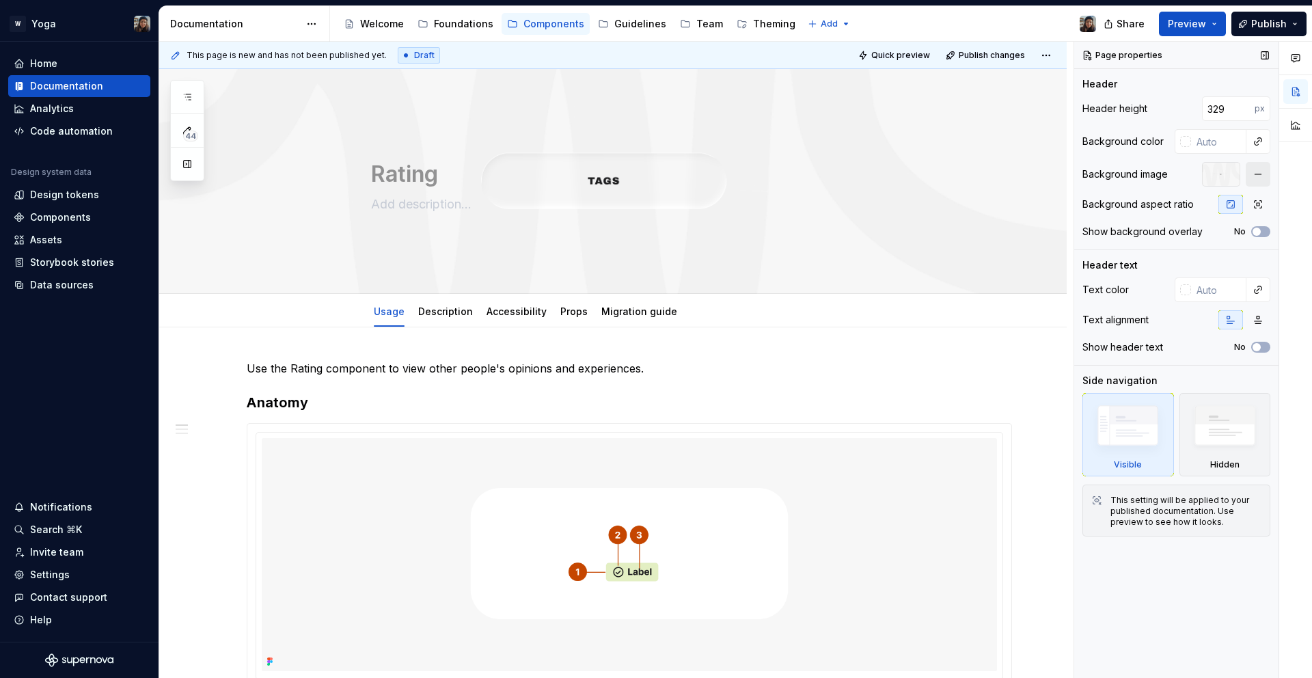
click at [1260, 172] on button "button" at bounding box center [1258, 174] width 25 height 25
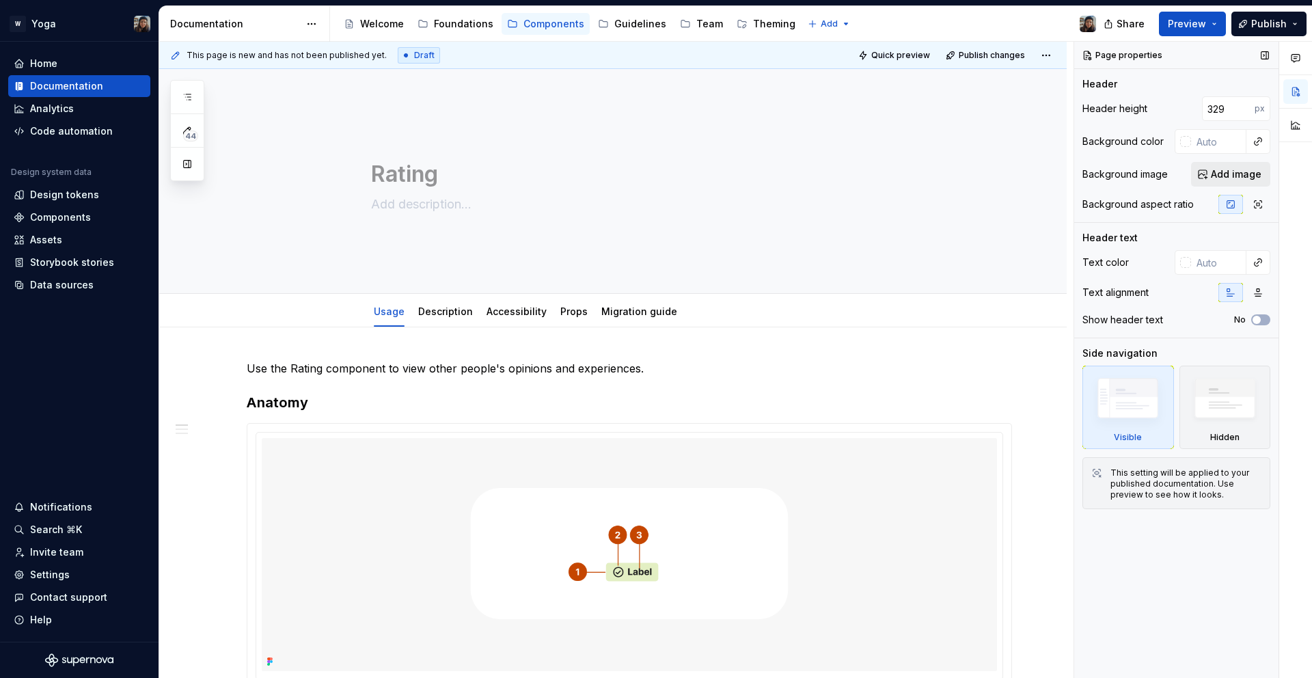
click at [1245, 183] on button "Add image" at bounding box center [1230, 174] width 79 height 25
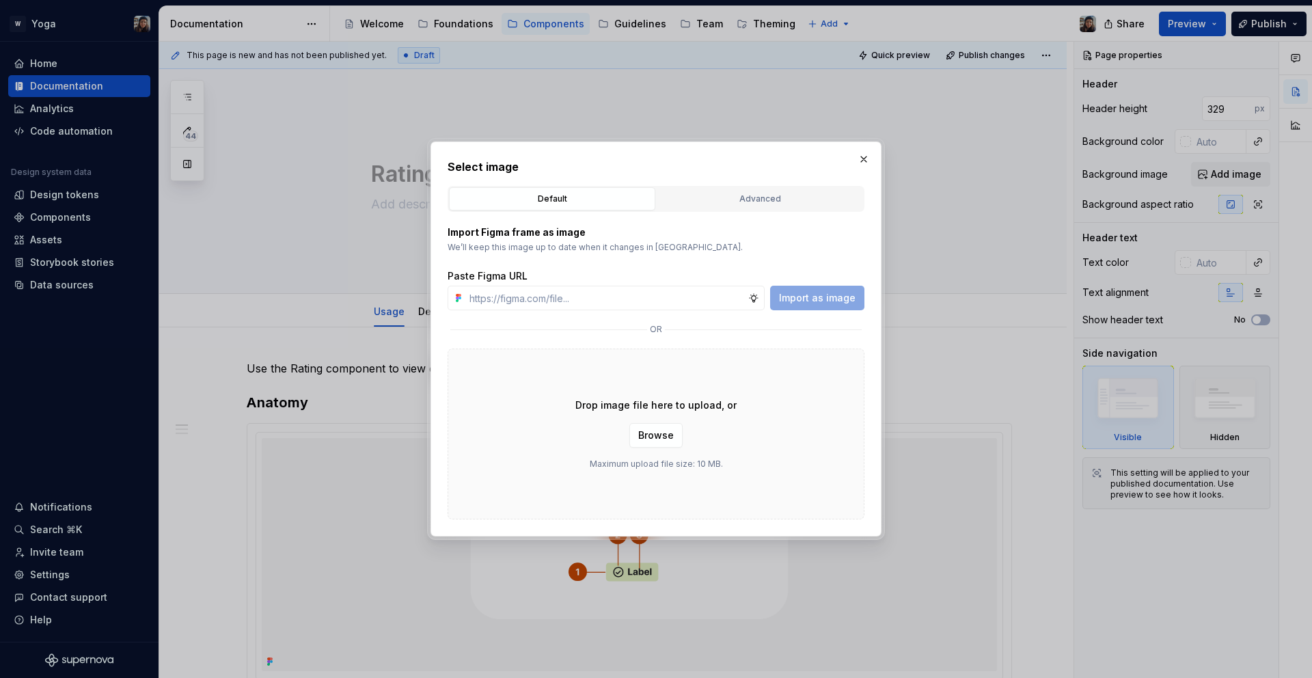
type textarea "*"
type input "[URL][DOMAIN_NAME]"
click at [853, 297] on span "Import as image" at bounding box center [817, 298] width 77 height 14
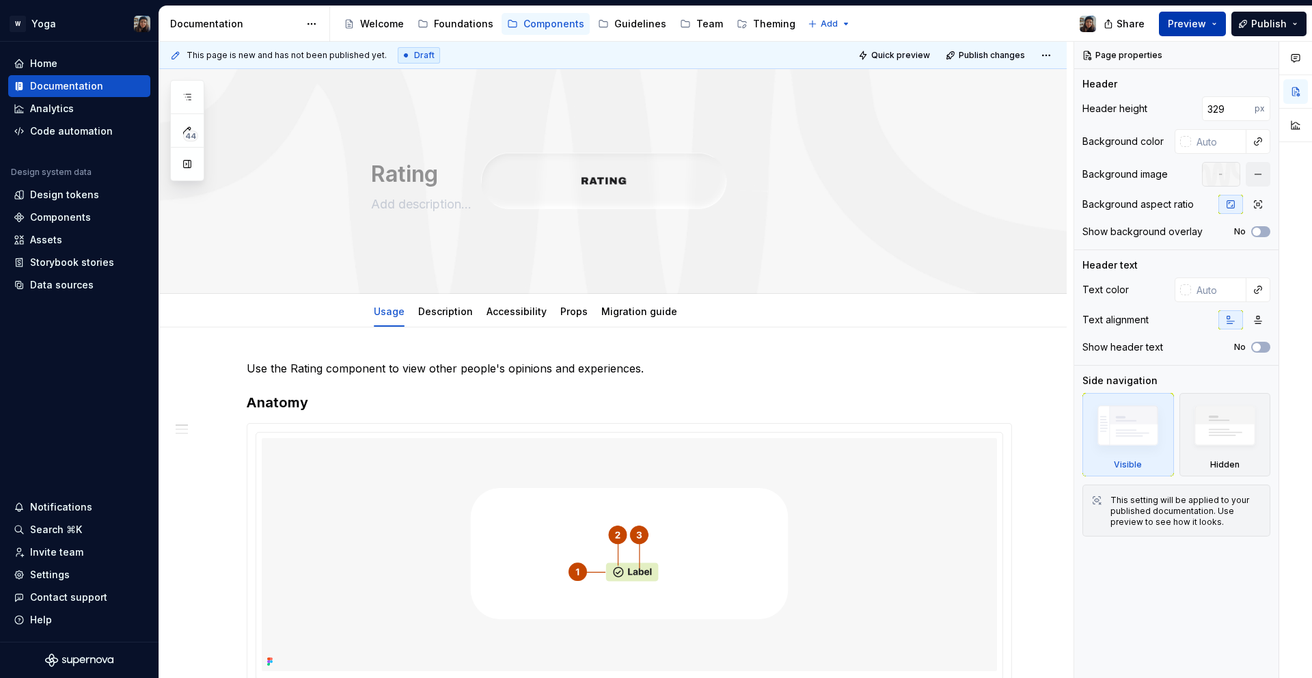
click at [1198, 21] on span "Preview" at bounding box center [1187, 24] width 38 height 14
click at [1287, 17] on button "Publish" at bounding box center [1269, 24] width 75 height 25
click at [1218, 29] on button "Preview" at bounding box center [1192, 24] width 67 height 25
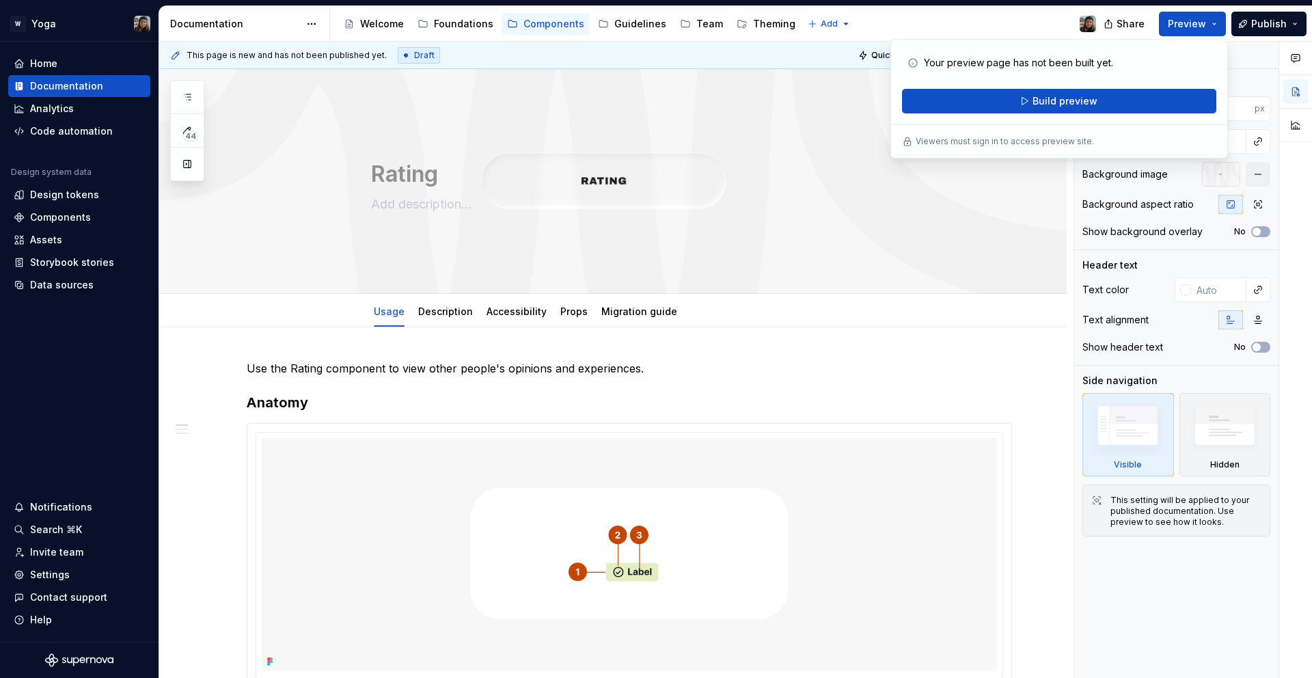
click at [748, 365] on p "Use the Rating component to view other people's opinions and experiences." at bounding box center [630, 368] width 766 height 16
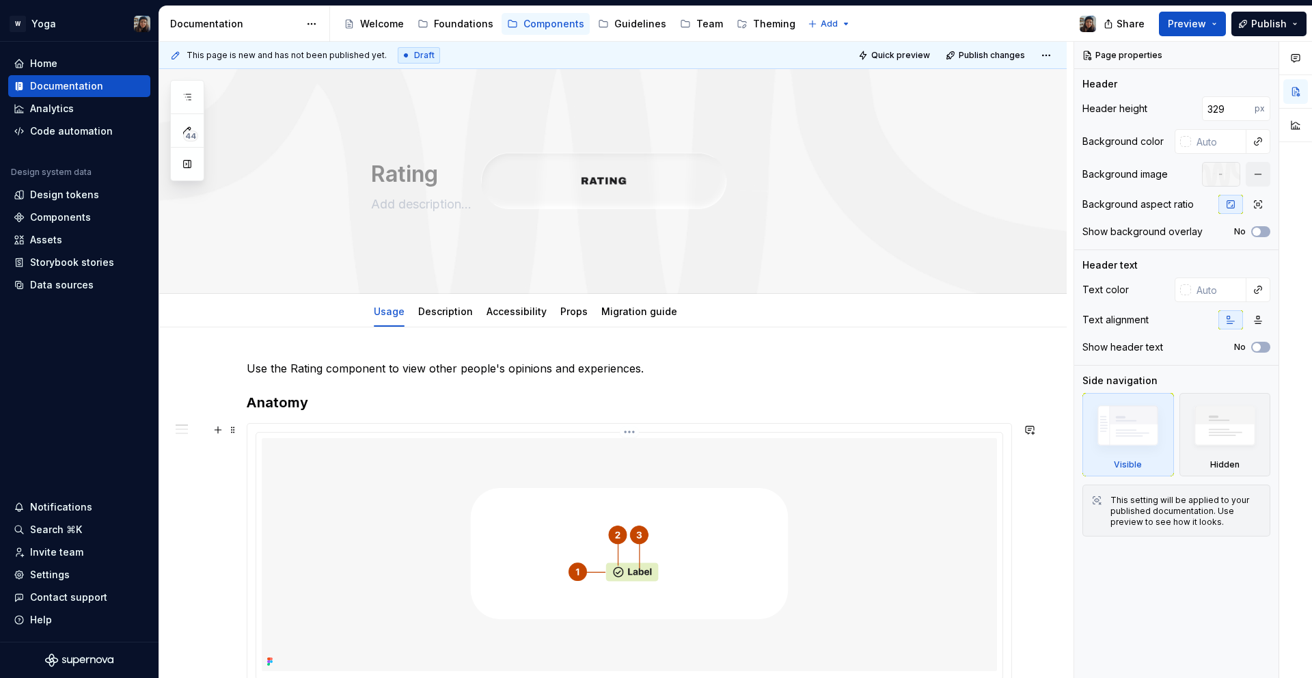
scroll to position [221, 0]
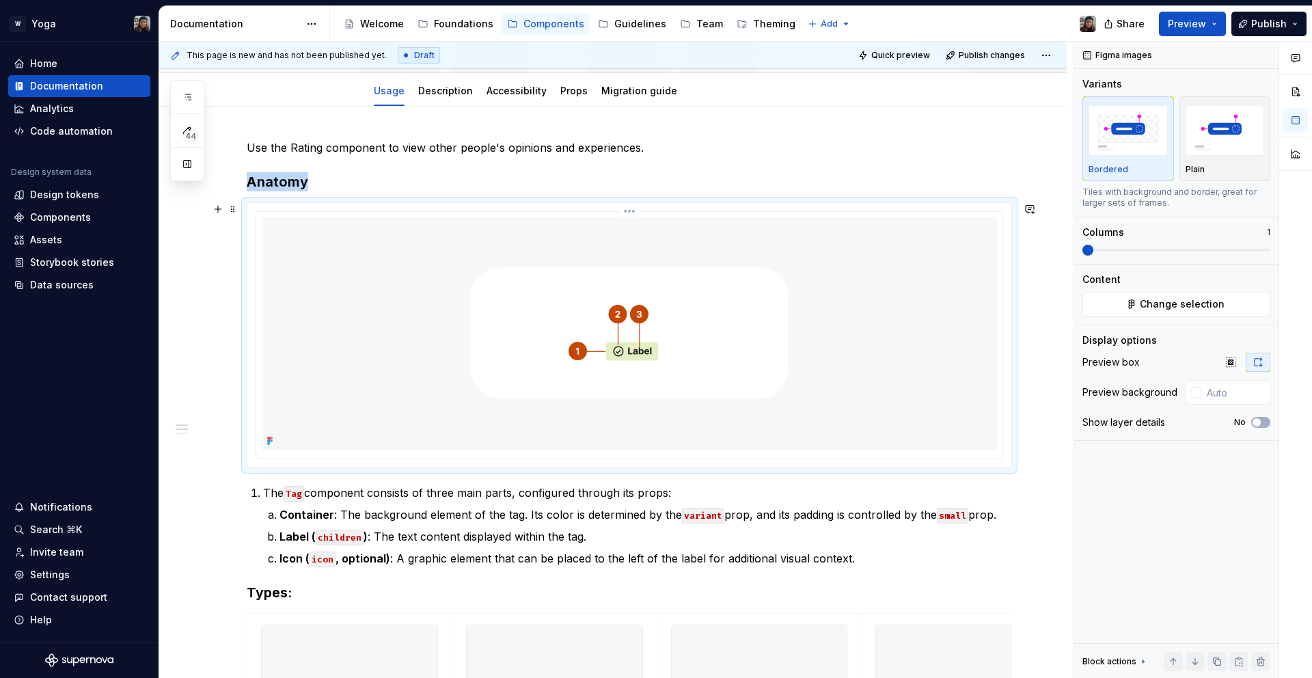
click at [686, 379] on img at bounding box center [629, 333] width 735 height 233
click at [604, 344] on img at bounding box center [629, 333] width 735 height 233
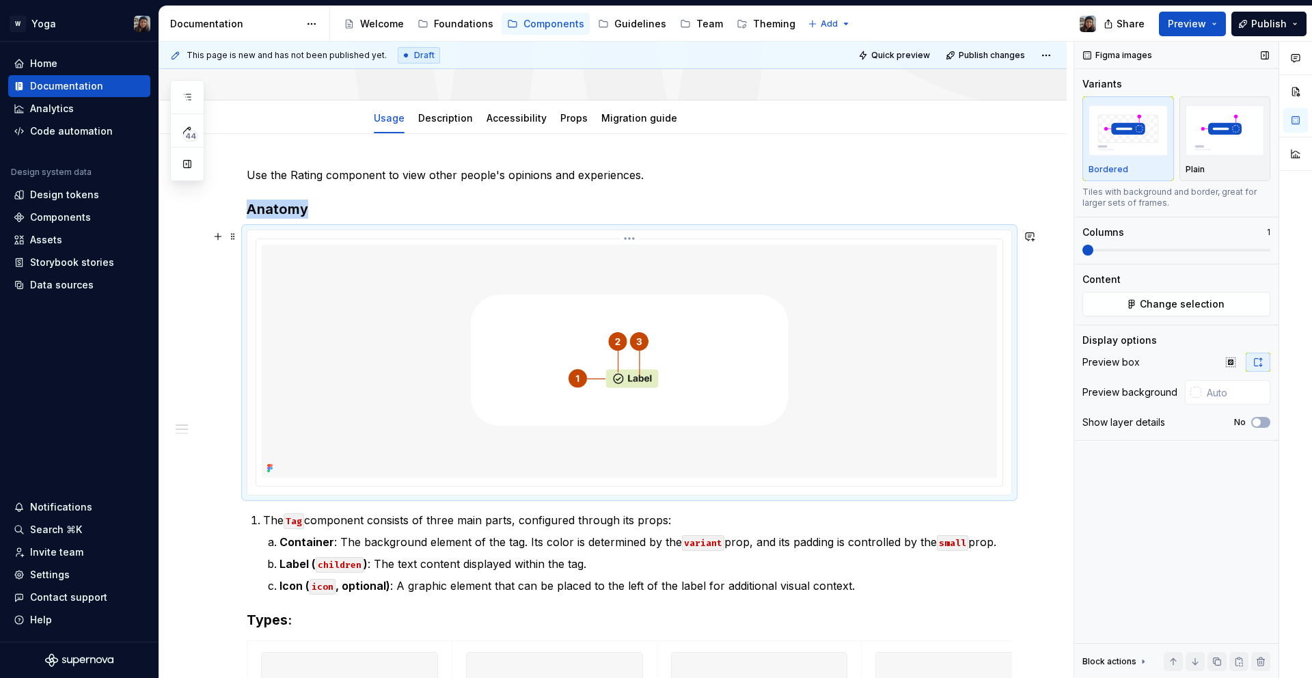
scroll to position [221, 0]
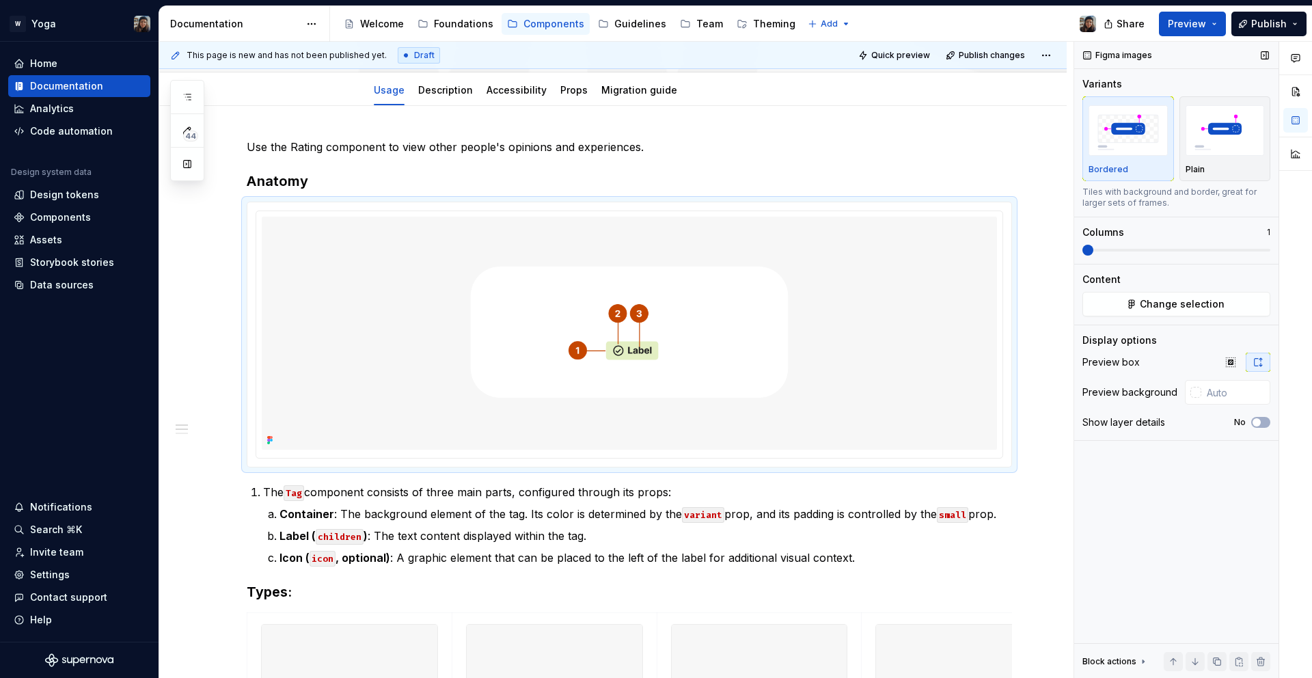
click at [1167, 286] on div "Content Change selection" at bounding box center [1177, 295] width 188 height 44
click at [1162, 303] on span "Change selection" at bounding box center [1182, 304] width 85 height 14
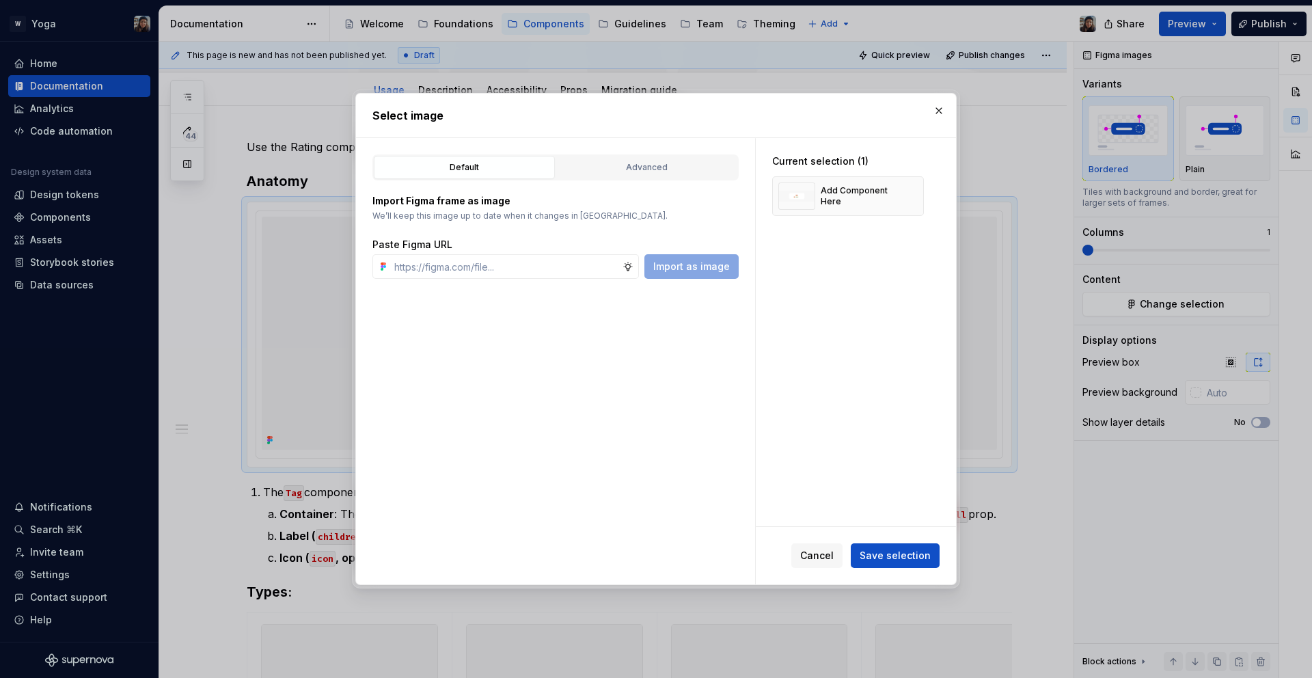
type textarea "*"
click at [906, 191] on button "button" at bounding box center [908, 196] width 19 height 19
click at [554, 279] on div "Default Advanced Import Figma frame as image We’ll keep this image up to date w…" at bounding box center [555, 361] width 399 height 446
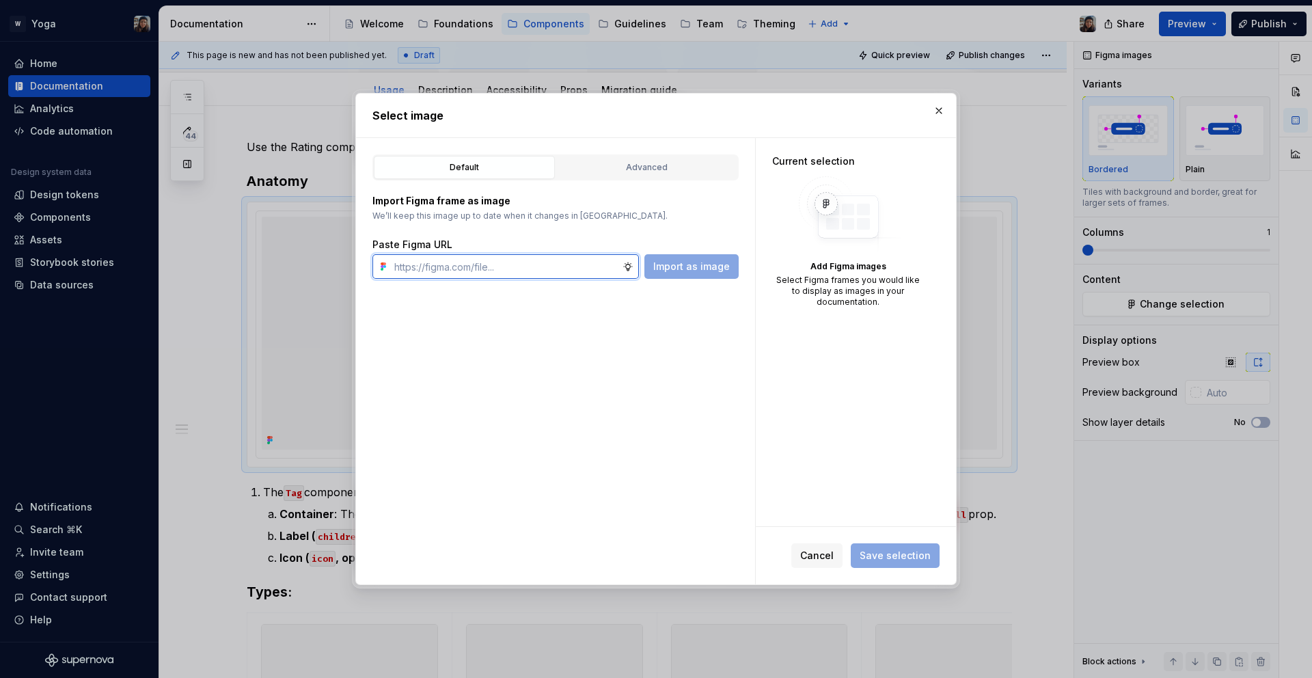
click at [553, 270] on input "text" at bounding box center [506, 266] width 234 height 25
paste input "[URL][DOMAIN_NAME]"
type input "[URL][DOMAIN_NAME]"
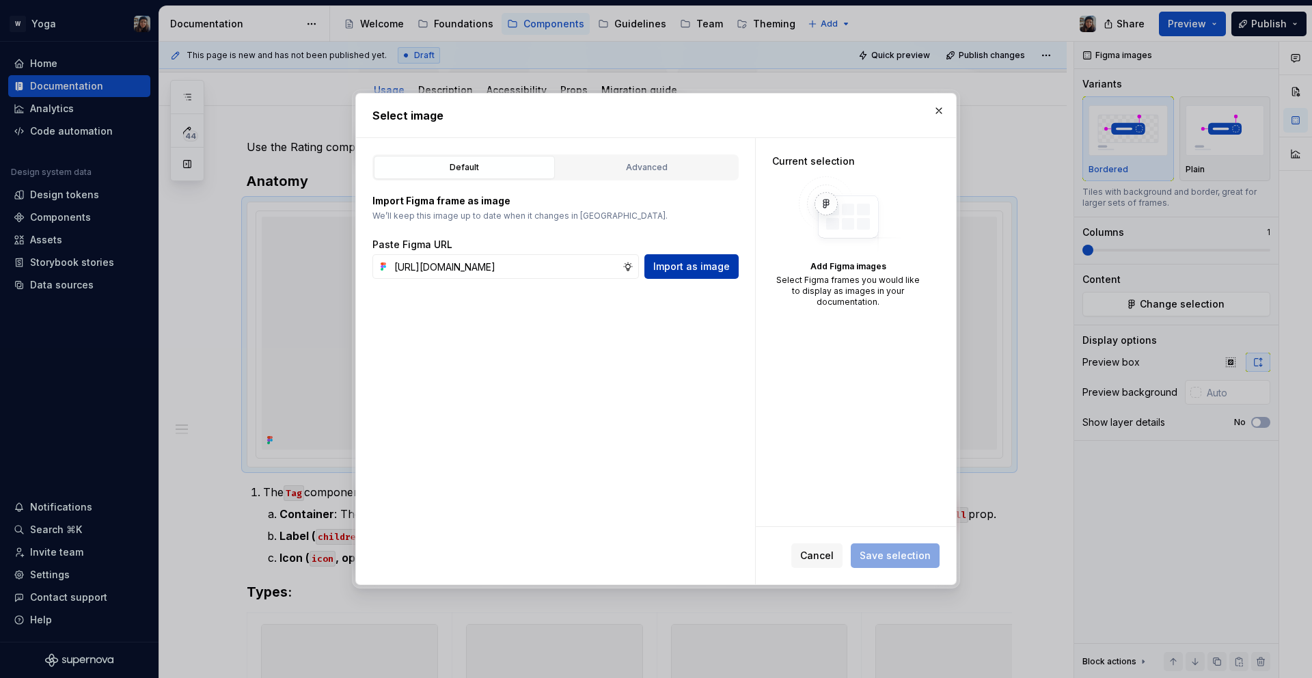
click at [669, 269] on span "Import as image" at bounding box center [691, 267] width 77 height 14
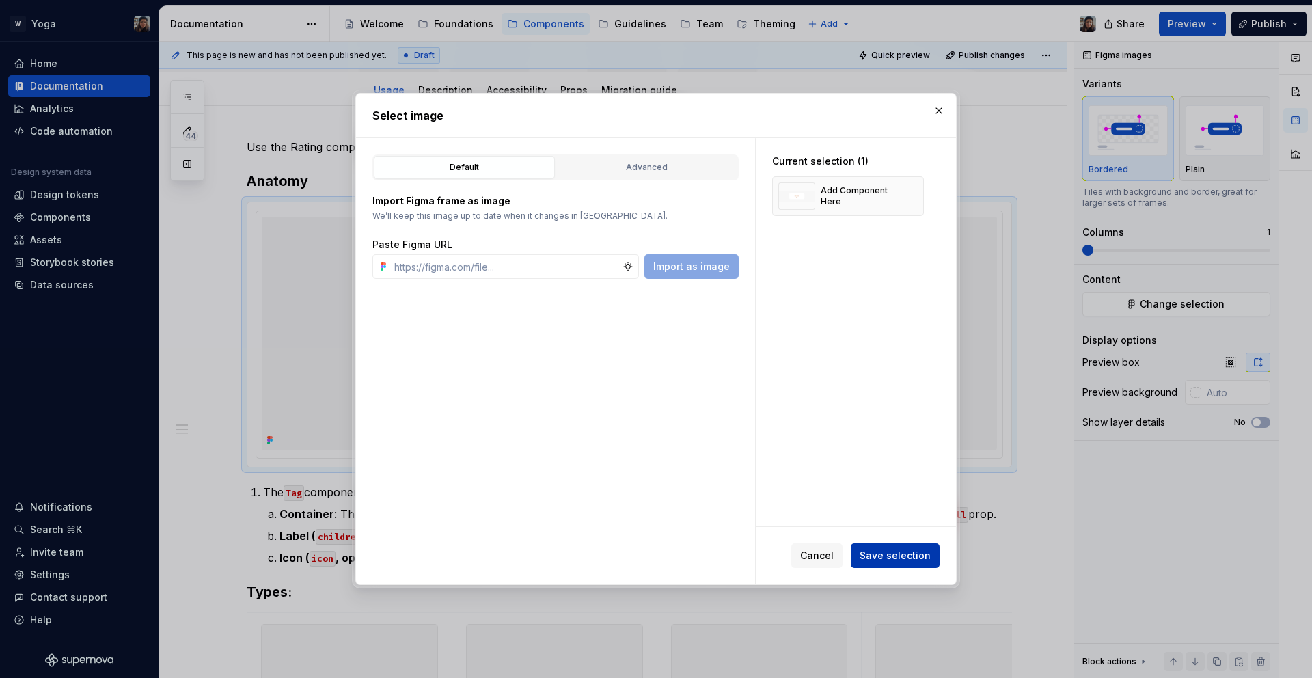
click at [927, 556] on span "Save selection" at bounding box center [895, 556] width 71 height 14
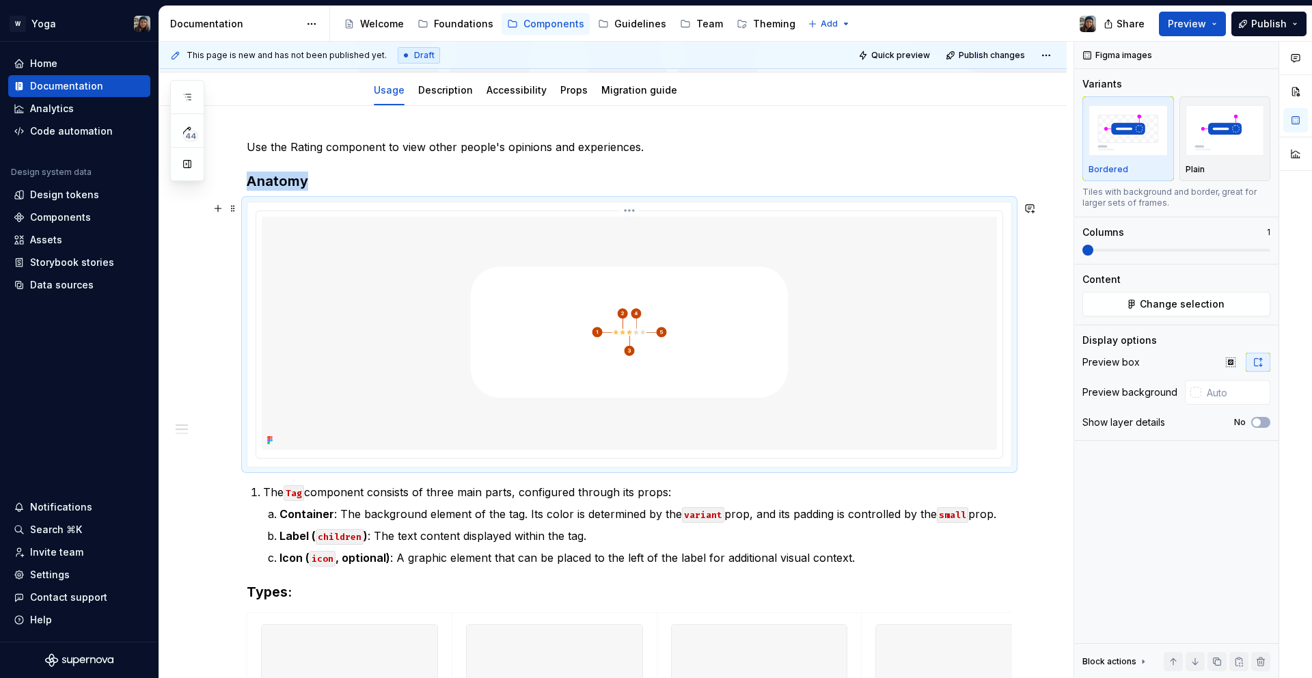
click at [579, 388] on img at bounding box center [629, 333] width 735 height 233
click at [465, 529] on p "Label ( children ) : The text content displayed within the tag." at bounding box center [646, 536] width 733 height 16
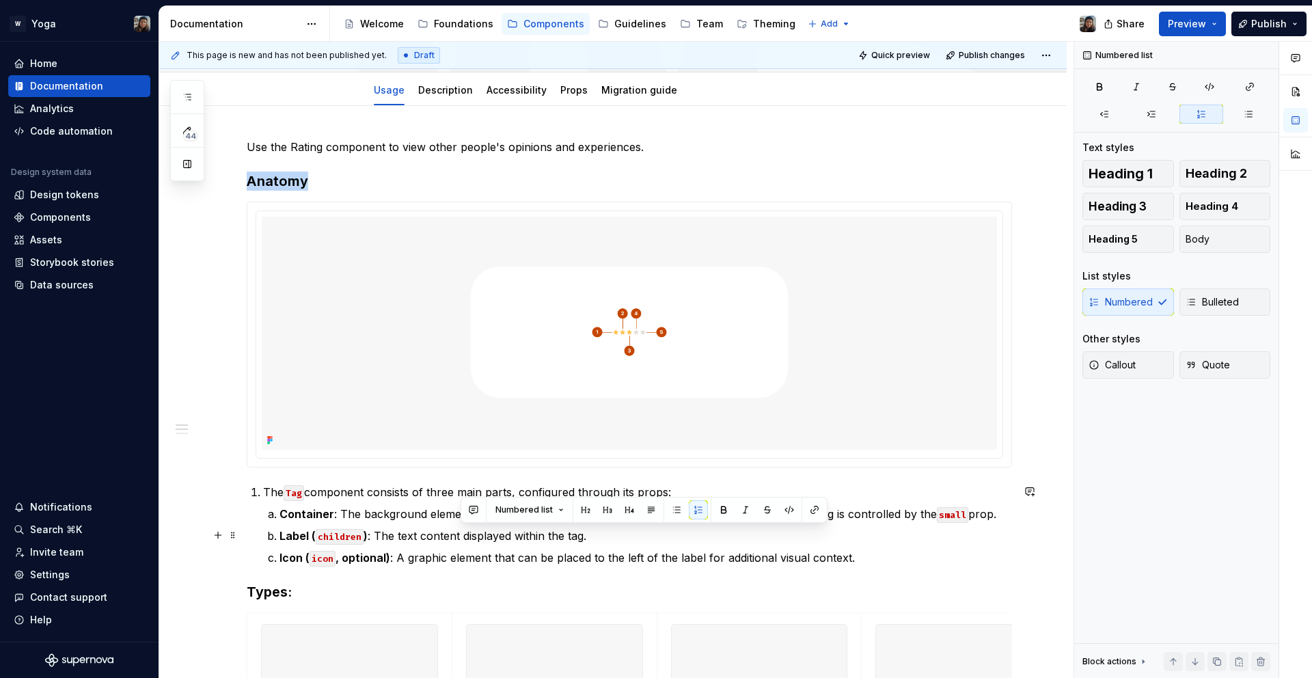
click at [465, 529] on p "Label ( children ) : The text content displayed within the tag." at bounding box center [646, 536] width 733 height 16
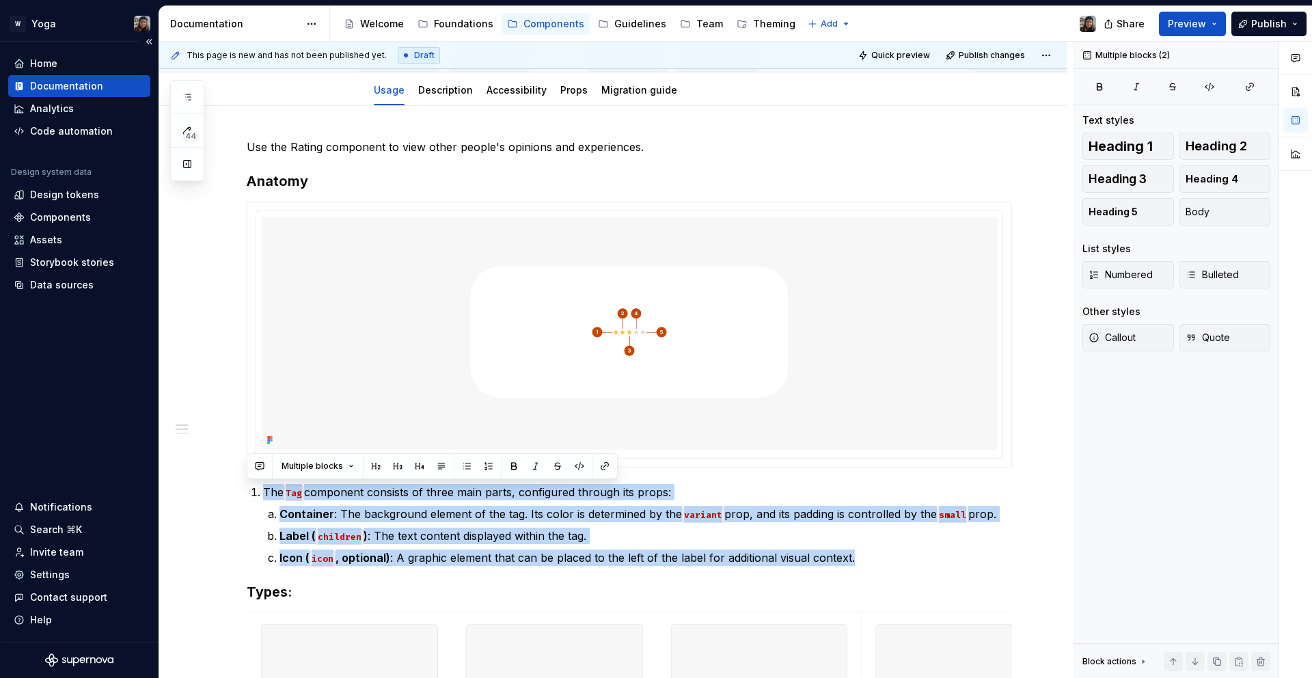
drag, startPoint x: 878, startPoint y: 566, endPoint x: 151, endPoint y: 490, distance: 731.2
click at [151, 490] on div "W Yoga Home Documentation Analytics Code automation Design system data Design t…" at bounding box center [656, 339] width 1312 height 678
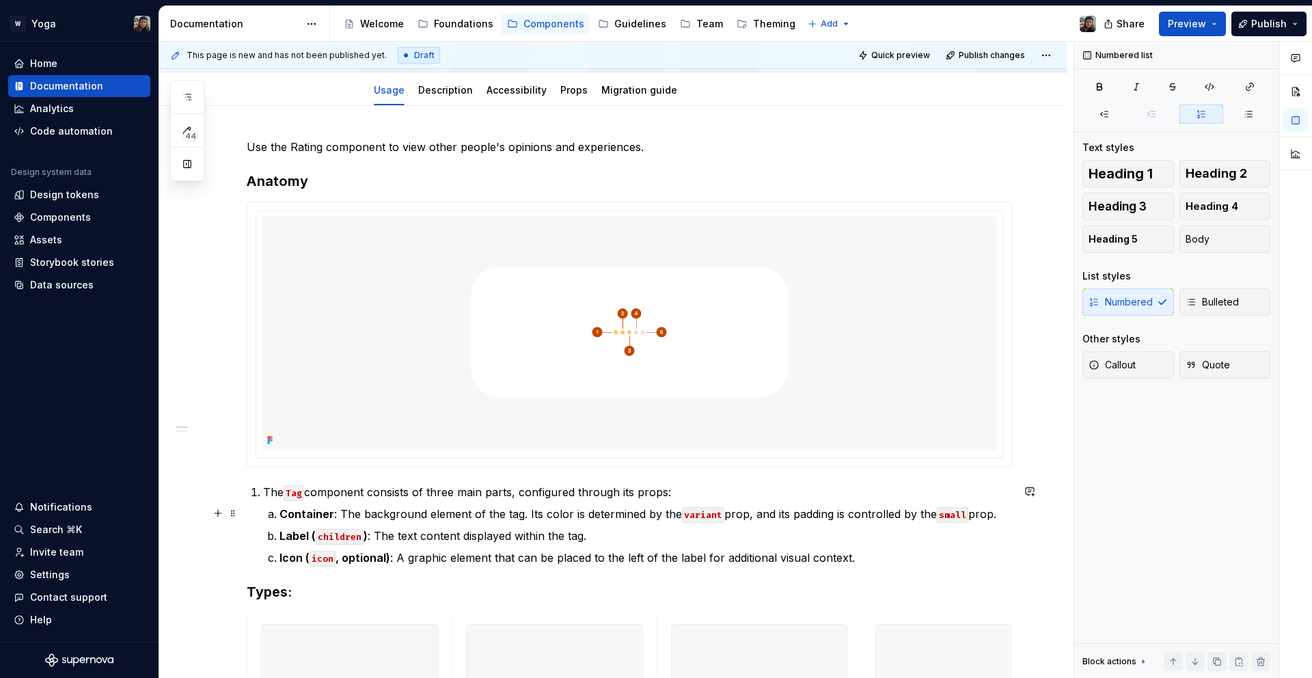
click at [364, 514] on p "Container : The background element of the tag. Its color is determined by the v…" at bounding box center [646, 514] width 733 height 16
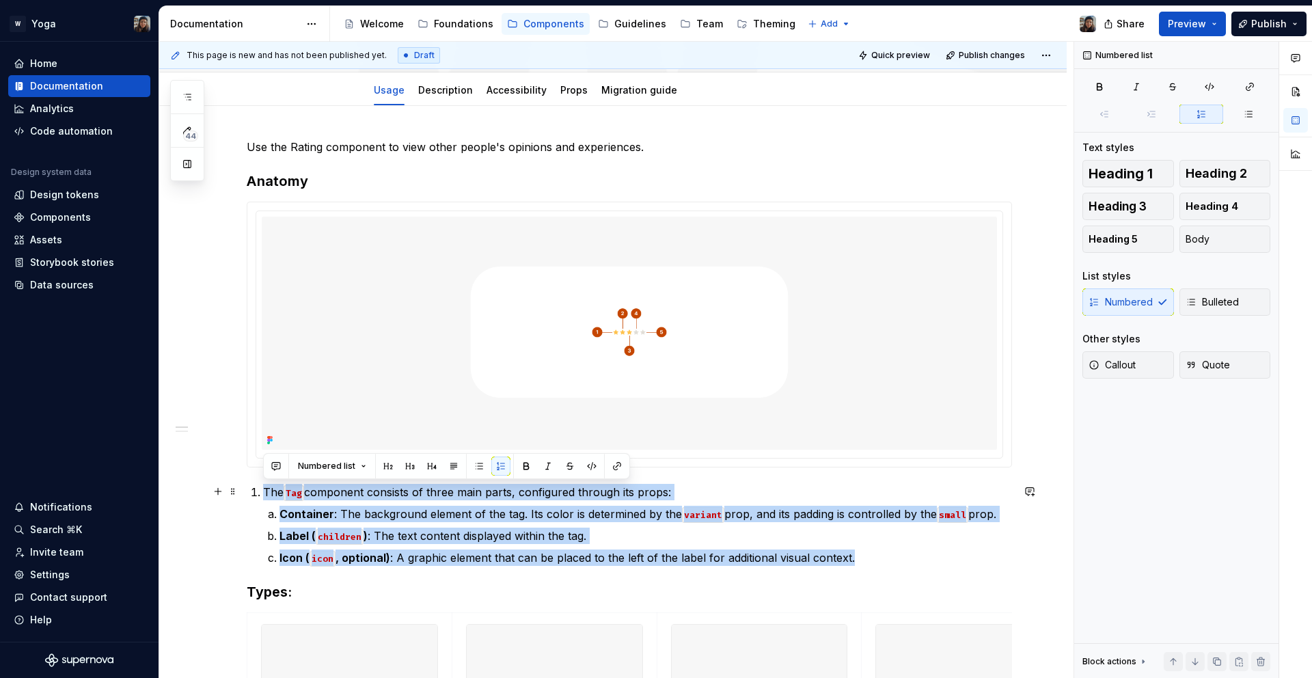
drag, startPoint x: 852, startPoint y: 563, endPoint x: 243, endPoint y: 494, distance: 612.8
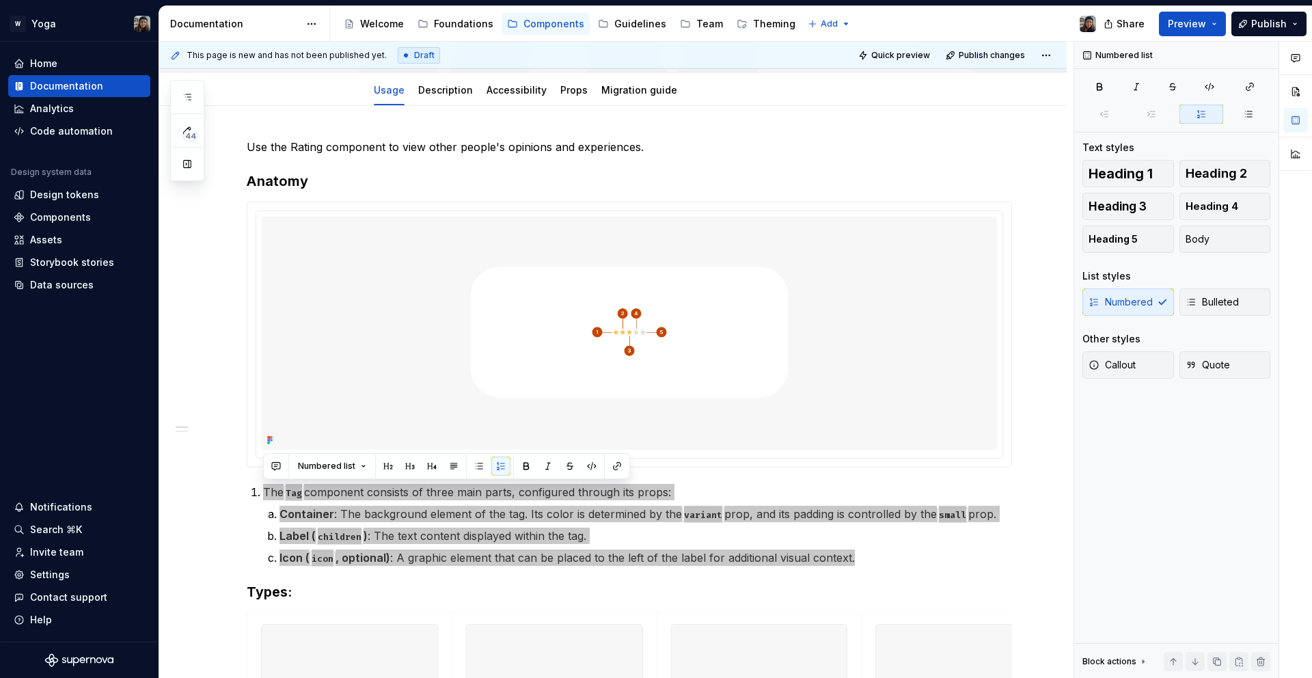
click at [848, 536] on p "Label ( children ) : The text content displayed within the tag." at bounding box center [646, 536] width 733 height 16
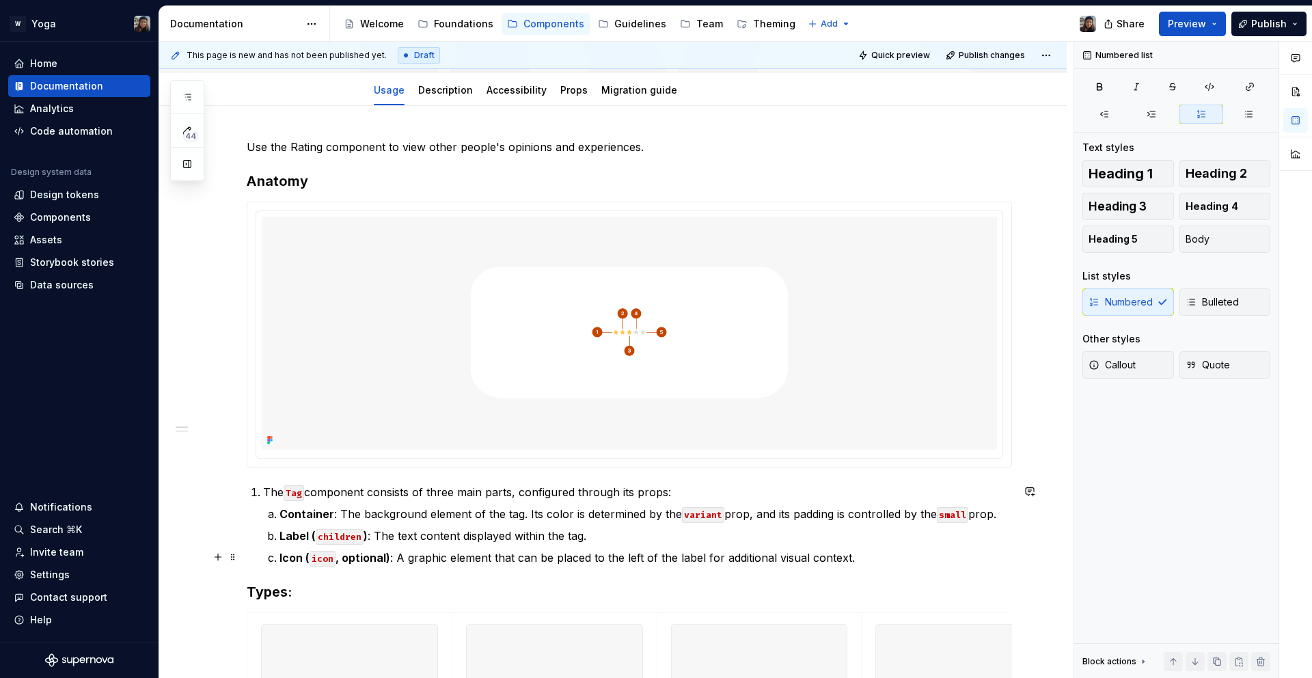
click at [839, 551] on p "Icon ( icon , optional) : A graphic element that can be placed to the left of t…" at bounding box center [646, 558] width 733 height 16
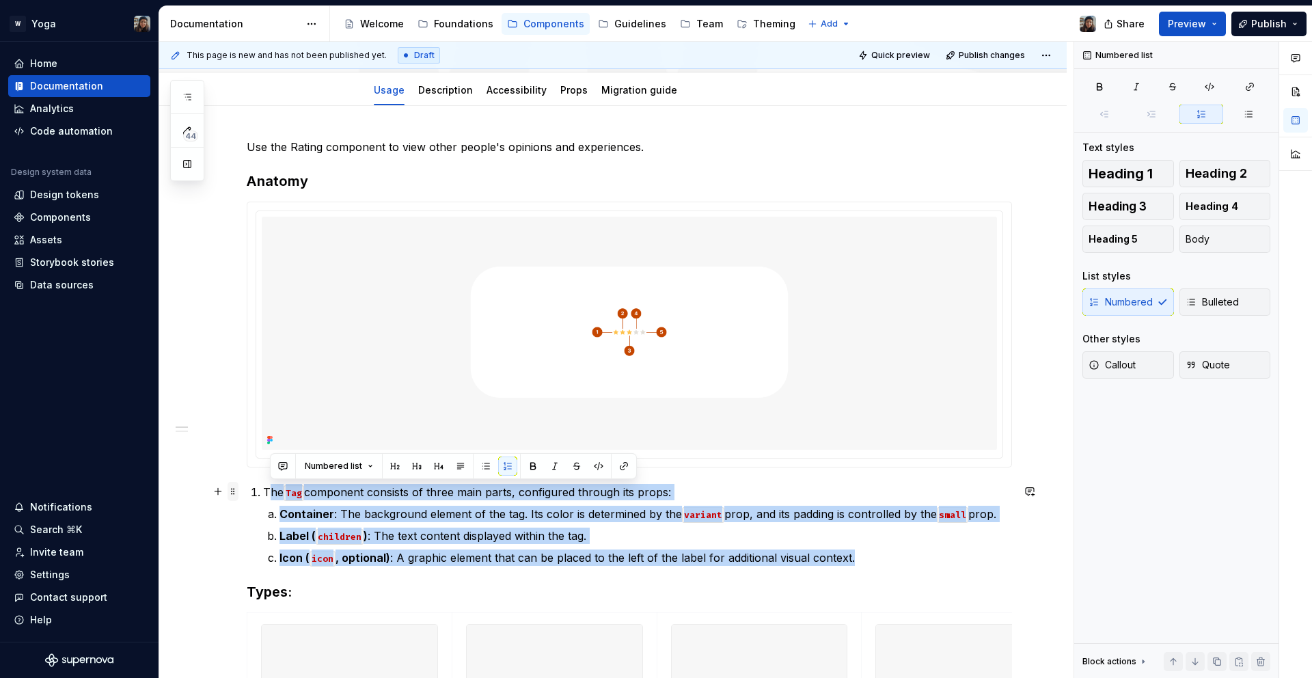
drag, startPoint x: 860, startPoint y: 557, endPoint x: 230, endPoint y: 499, distance: 632.2
click at [271, 489] on li "The Tag component consists of three main parts, configured through its props: C…" at bounding box center [637, 525] width 749 height 82
copy li "he Tag component consists of three main parts, configured through its props: Co…"
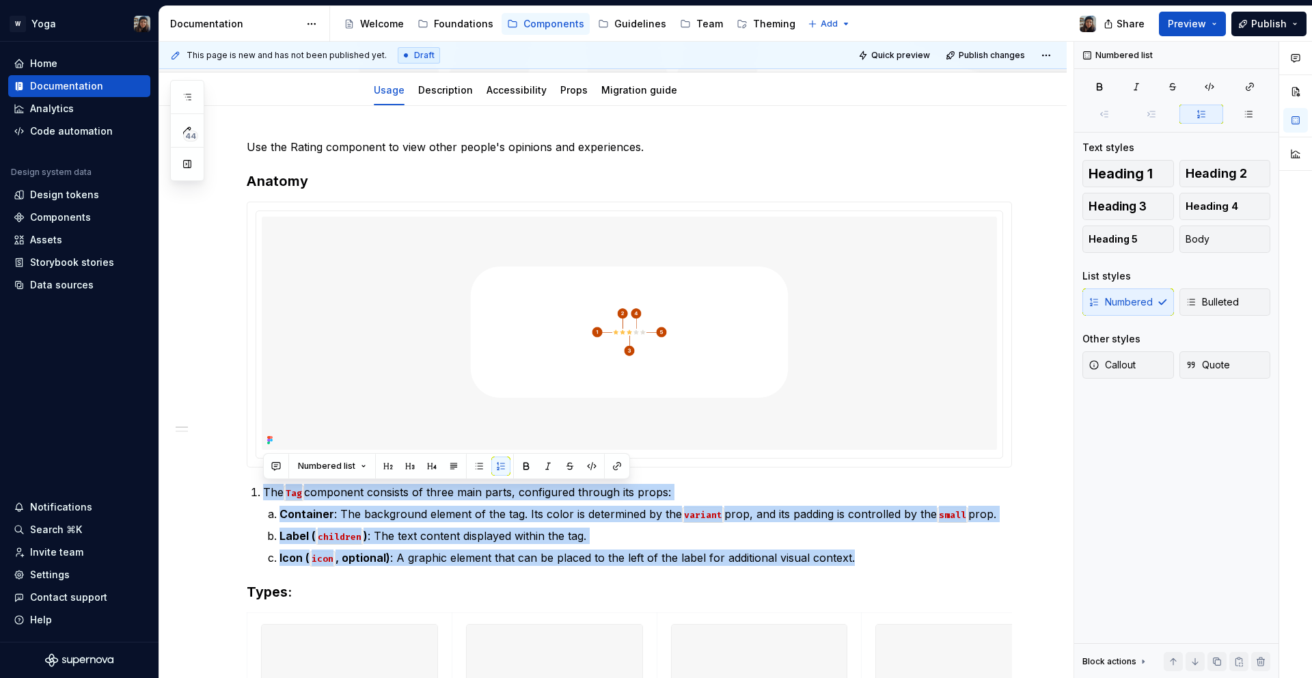
drag, startPoint x: 859, startPoint y: 559, endPoint x: 199, endPoint y: 477, distance: 664.7
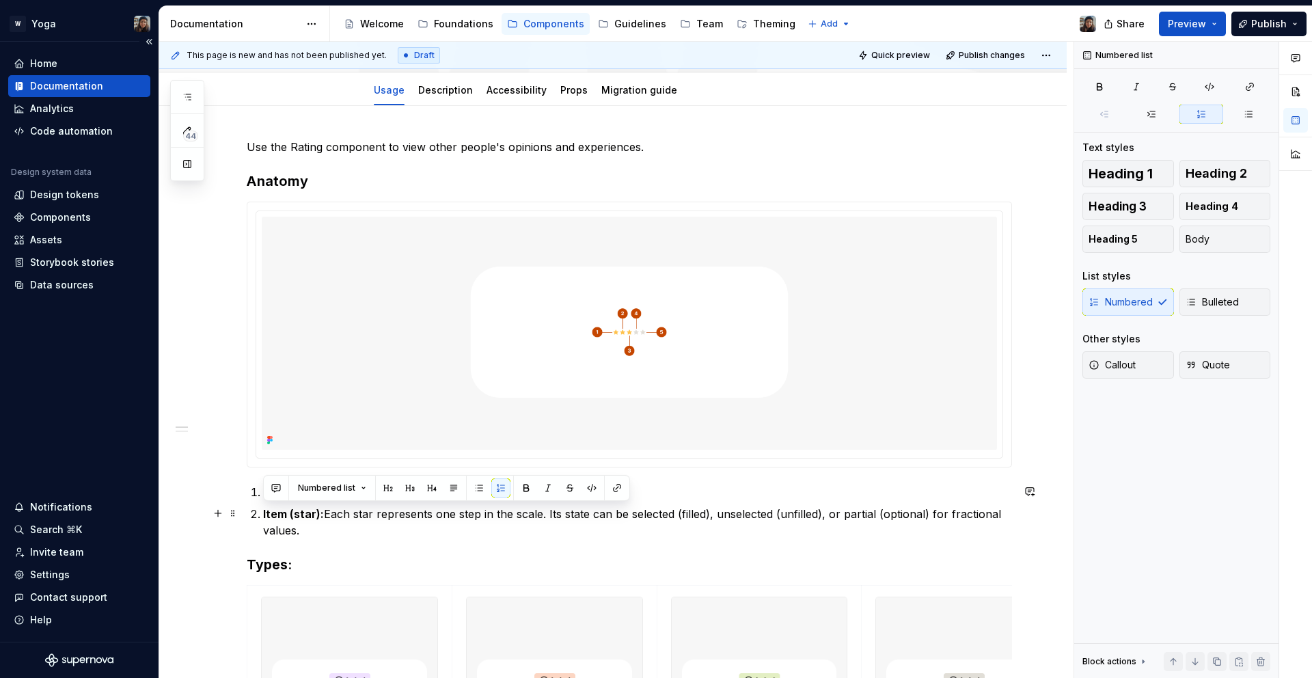
drag, startPoint x: 357, startPoint y: 528, endPoint x: 20, endPoint y: 448, distance: 346.2
copy p "Item (star): Each star represents one step in the scale. Its state can be selec…"
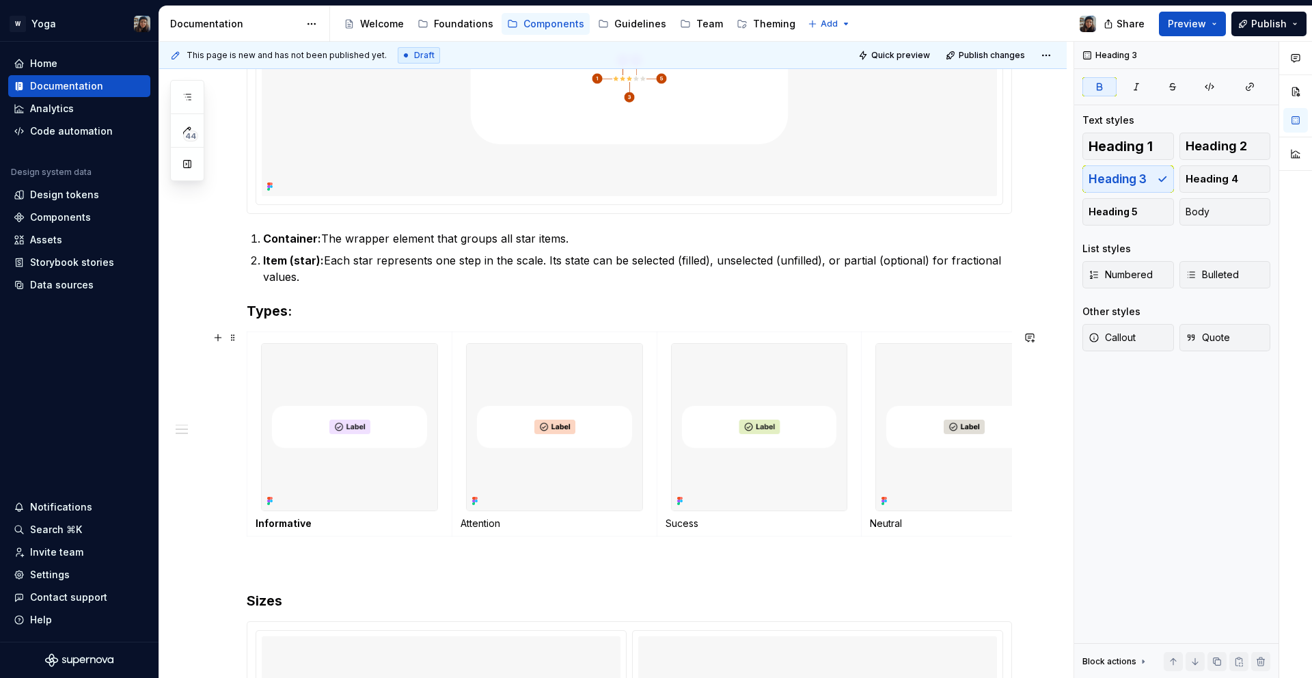
scroll to position [480, 0]
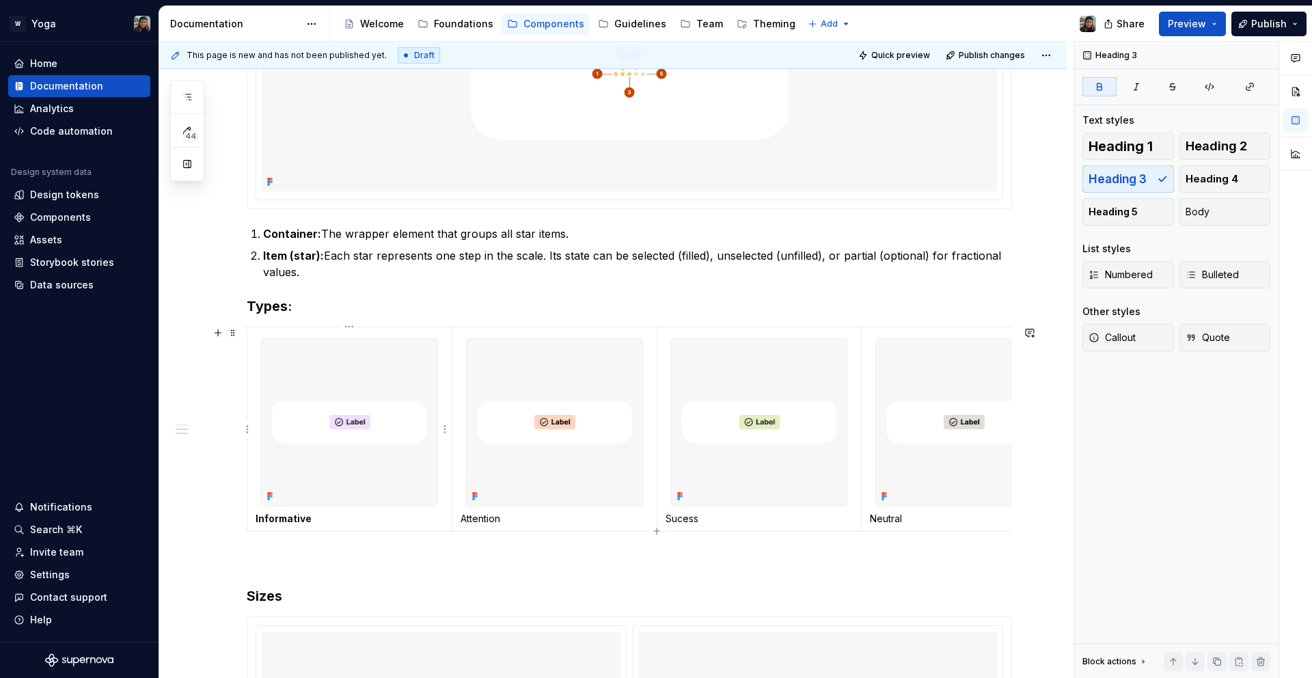
click at [319, 413] on img at bounding box center [350, 422] width 176 height 167
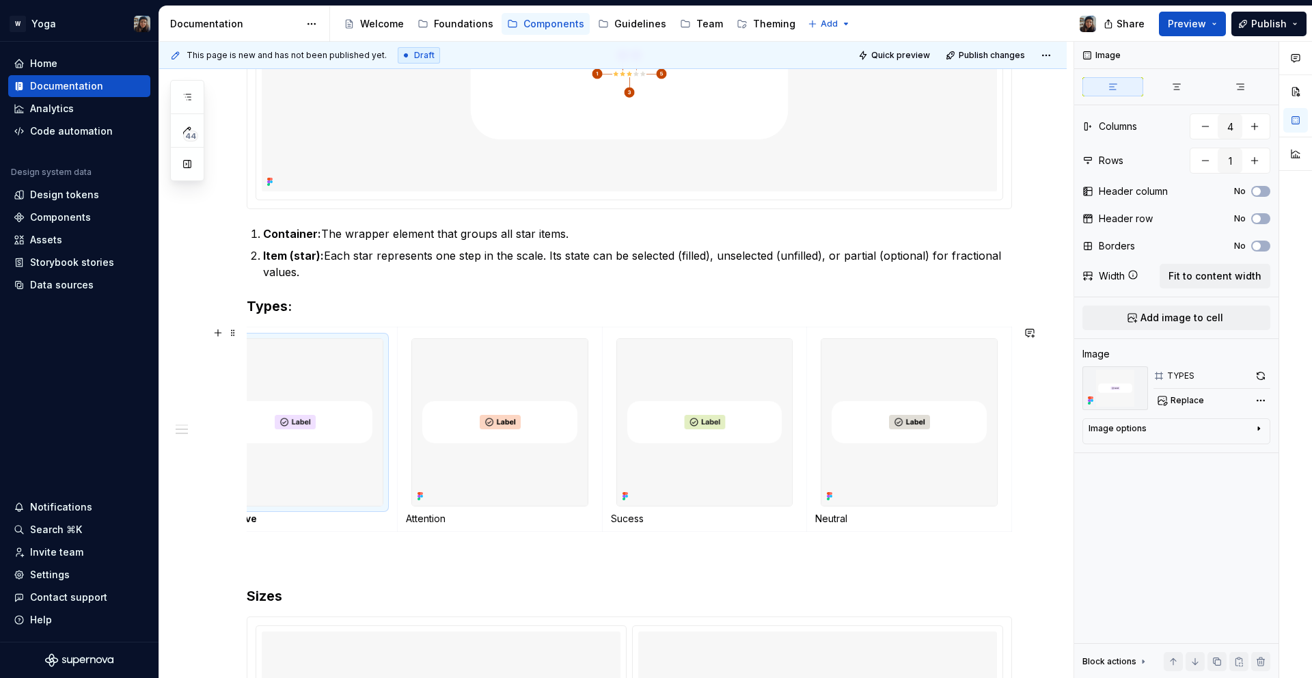
scroll to position [0, 0]
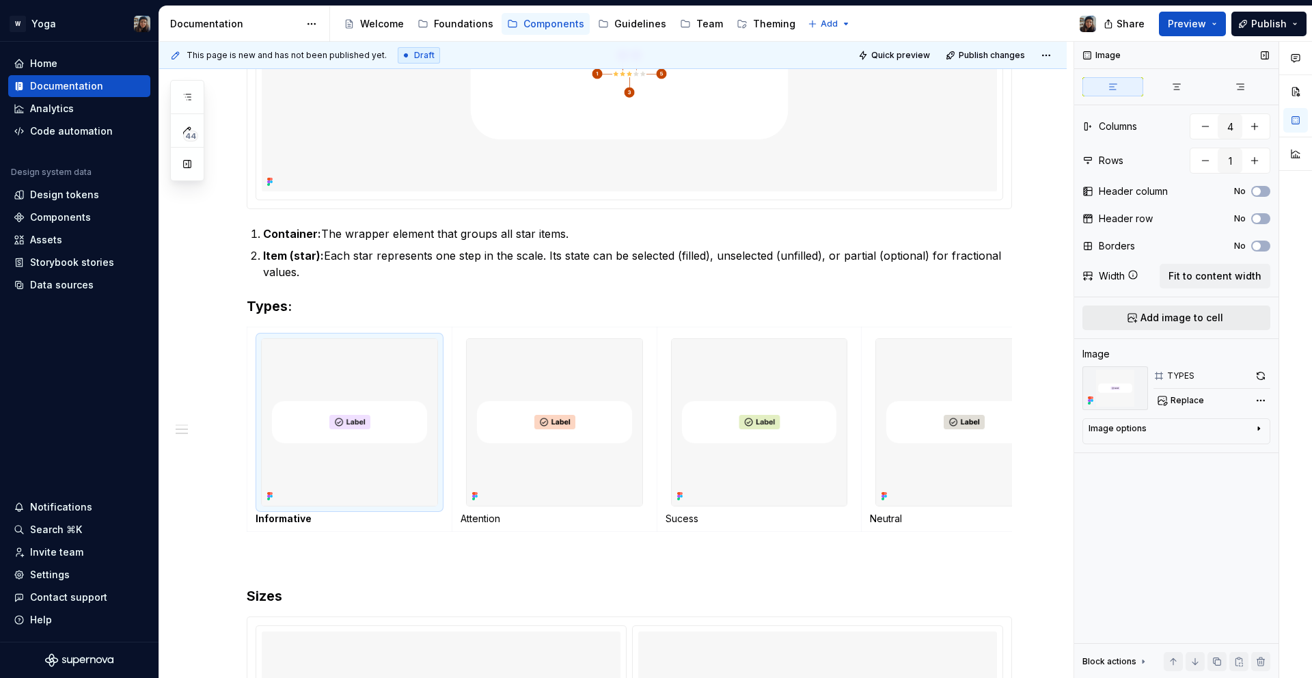
click at [1157, 317] on span "Add image to cell" at bounding box center [1182, 318] width 83 height 14
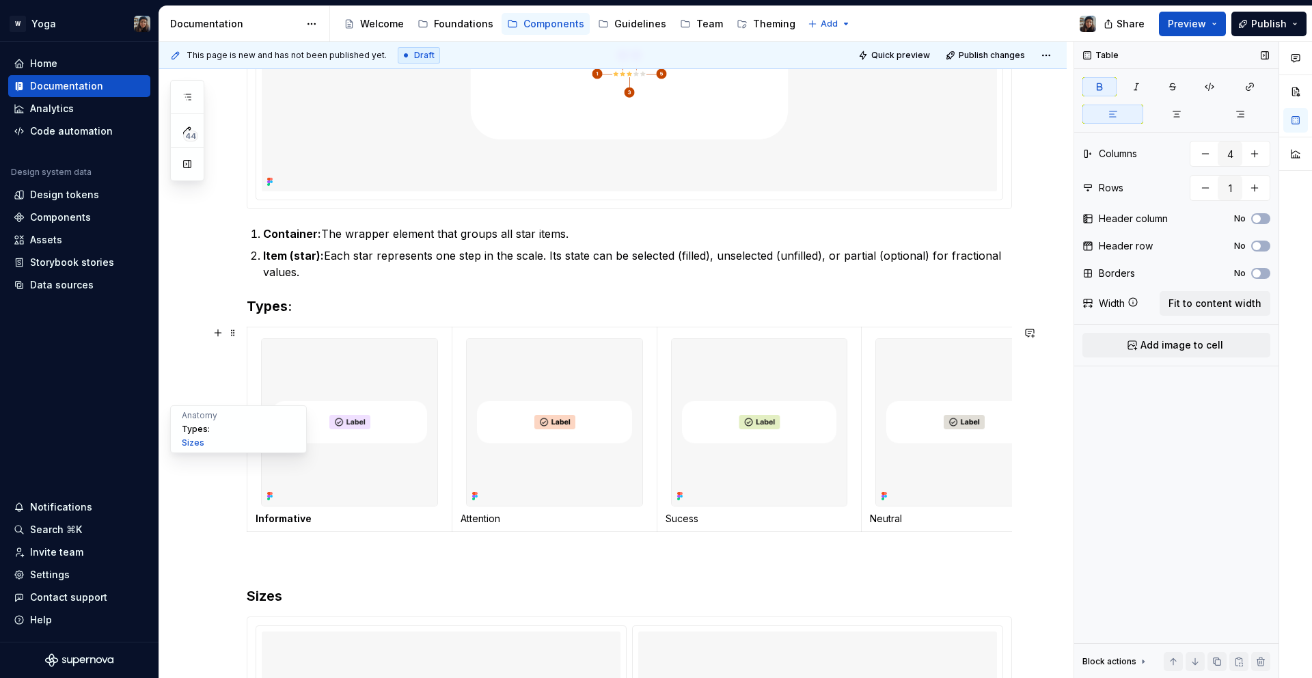
click at [265, 422] on button "Types:" at bounding box center [239, 429] width 130 height 14
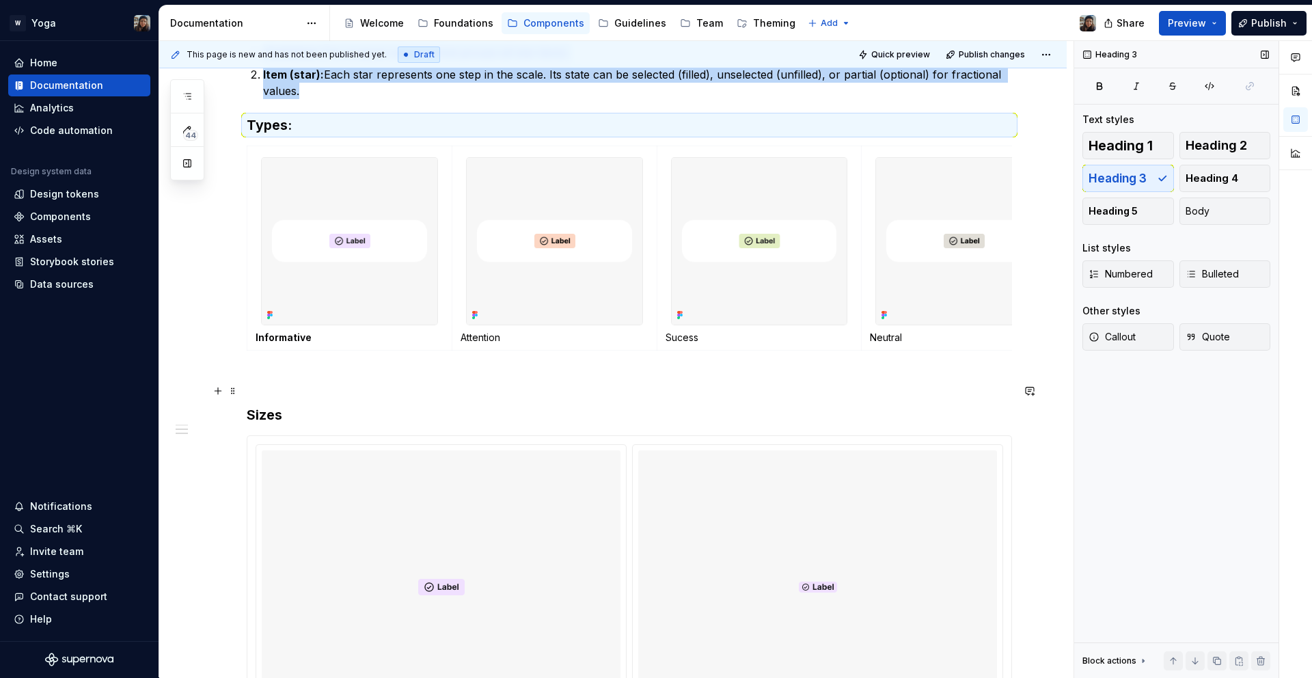
scroll to position [666, 0]
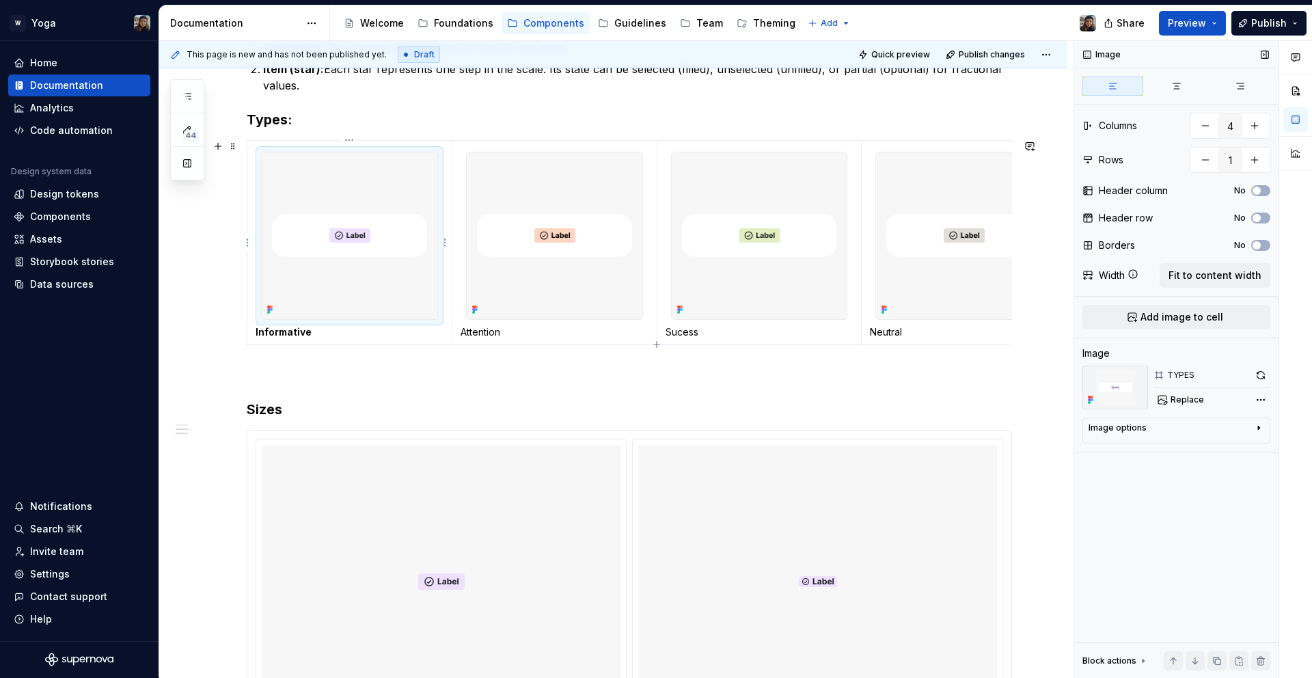
click at [401, 270] on img at bounding box center [350, 235] width 176 height 167
click at [1266, 404] on div "Comments Open comments No comments yet Select ‘Comment’ from the block context …" at bounding box center [1194, 359] width 238 height 637
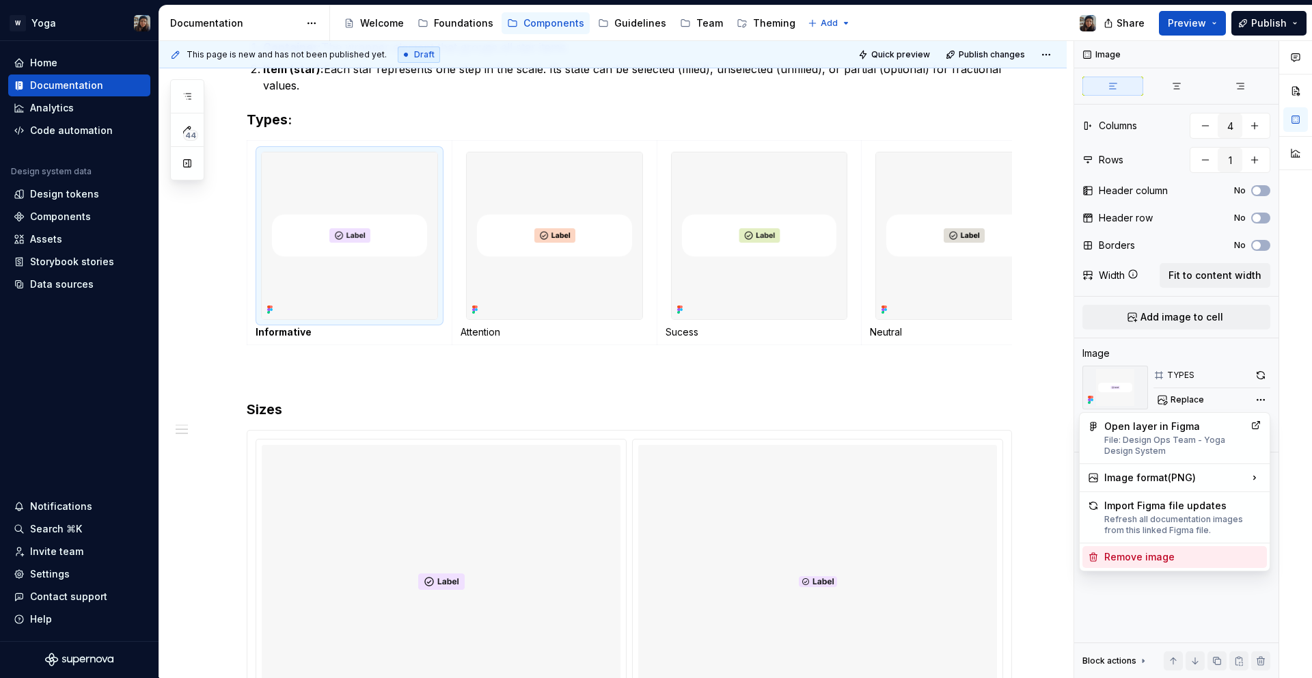
click at [1190, 550] on div "Remove image" at bounding box center [1183, 557] width 157 height 14
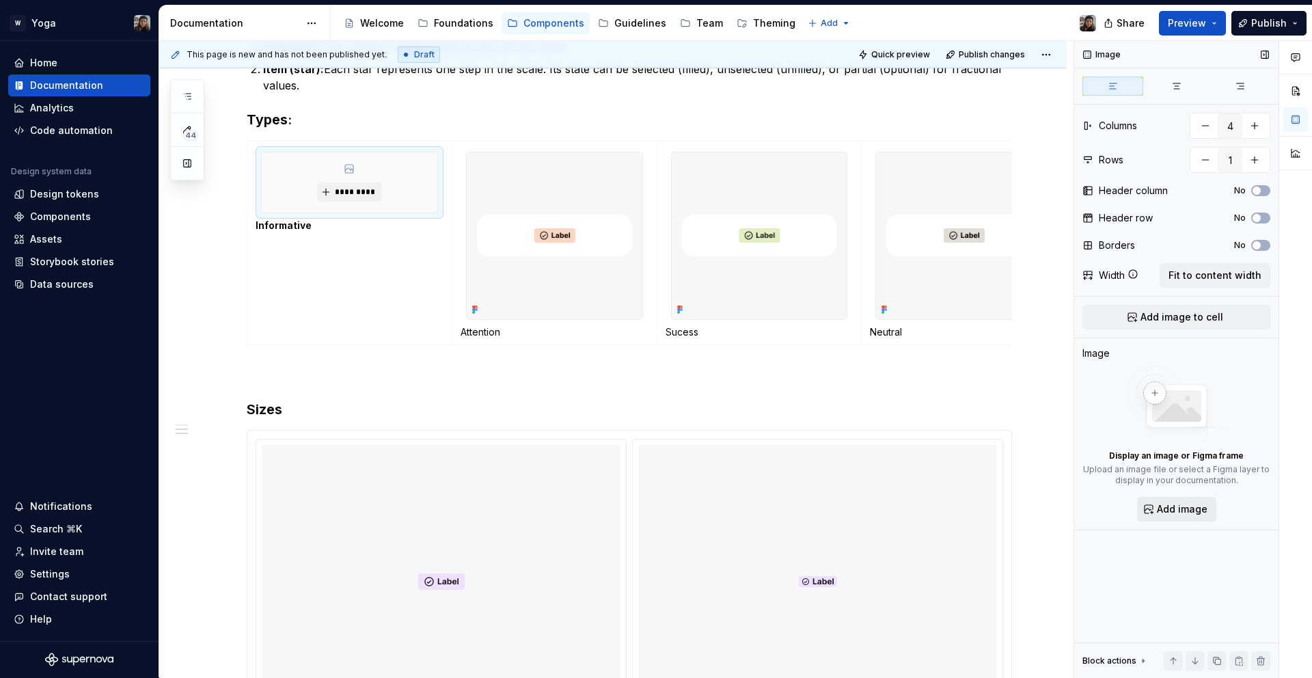
click at [1191, 507] on span "Add image" at bounding box center [1182, 509] width 51 height 14
type textarea "*"
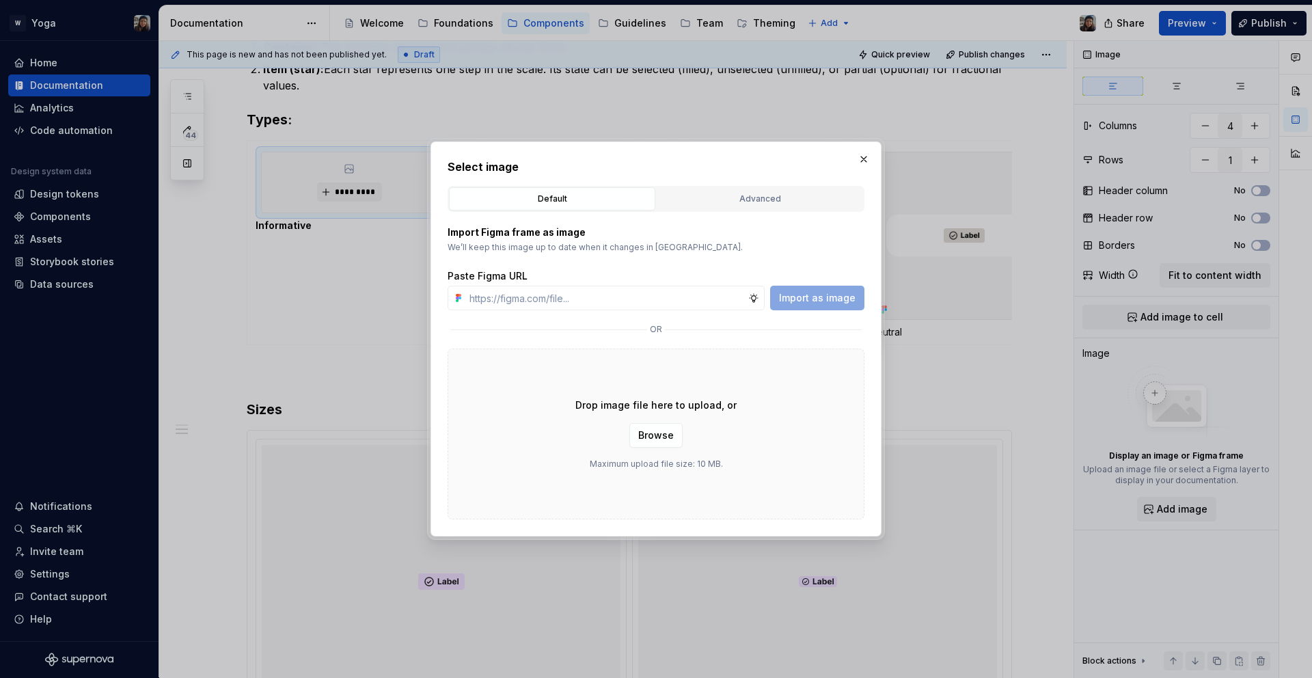
type input "[URL][DOMAIN_NAME]"
type textarea "*"
type input "[URL][DOMAIN_NAME]"
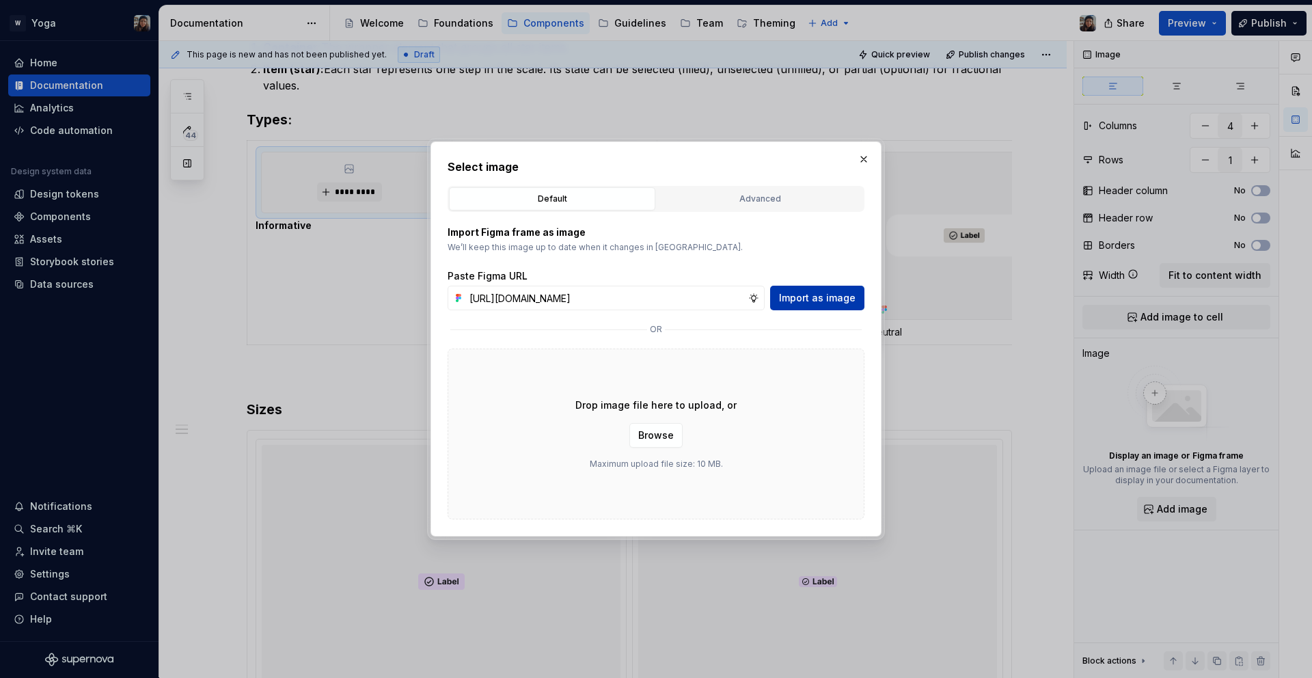
click at [822, 308] on button "Import as image" at bounding box center [817, 298] width 94 height 25
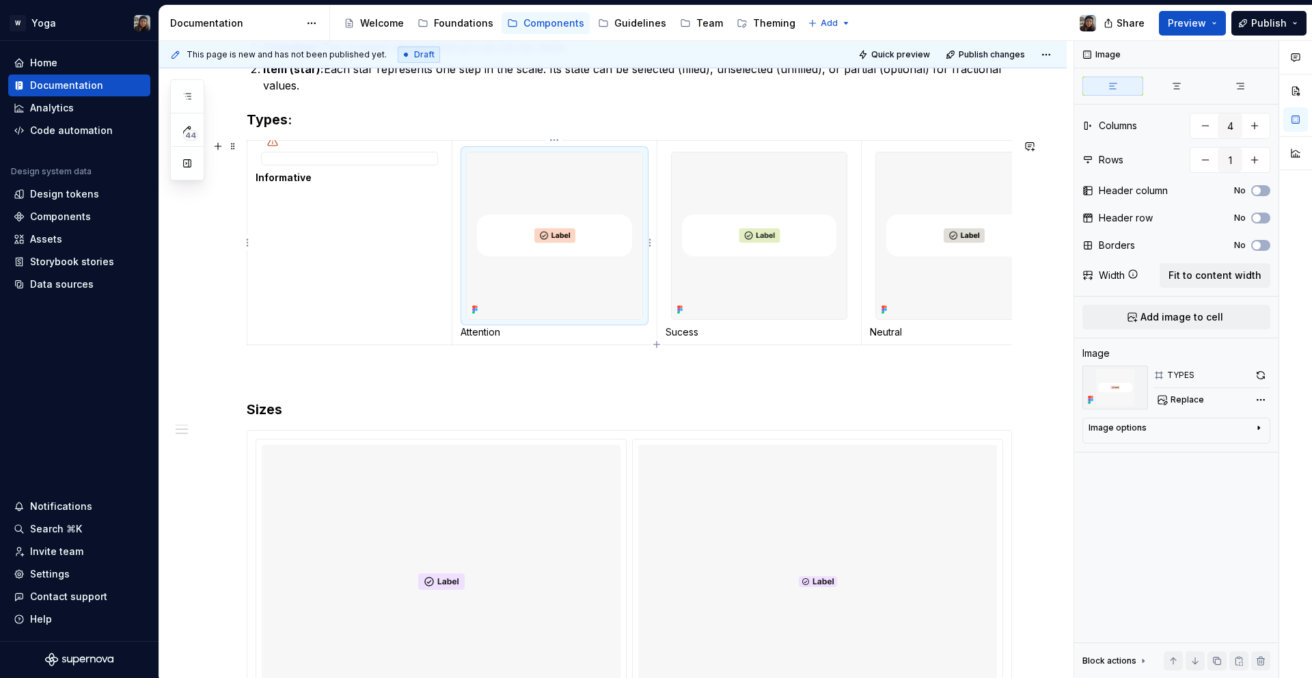
click at [554, 217] on img at bounding box center [555, 235] width 176 height 167
type textarea "*"
click at [1264, 391] on div "Comments Open comments No comments yet Select ‘Comment’ from the block context …" at bounding box center [1194, 359] width 238 height 637
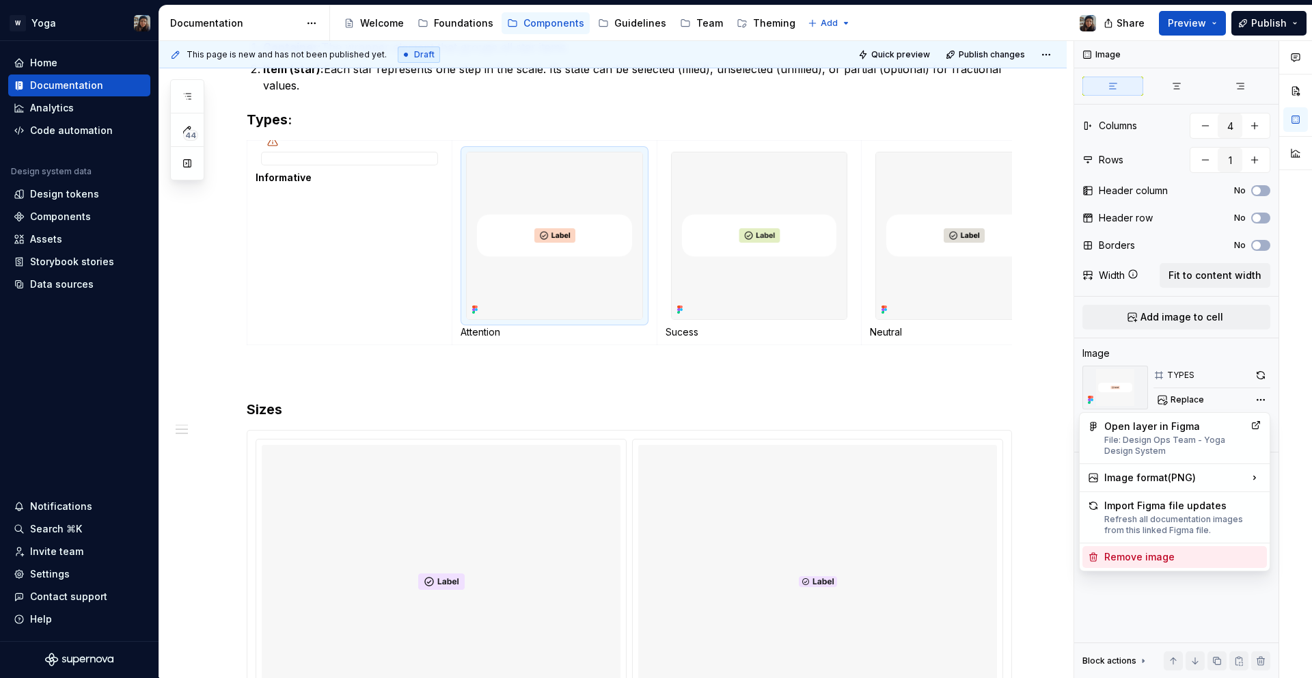
click at [1172, 550] on div "Remove image" at bounding box center [1183, 557] width 157 height 14
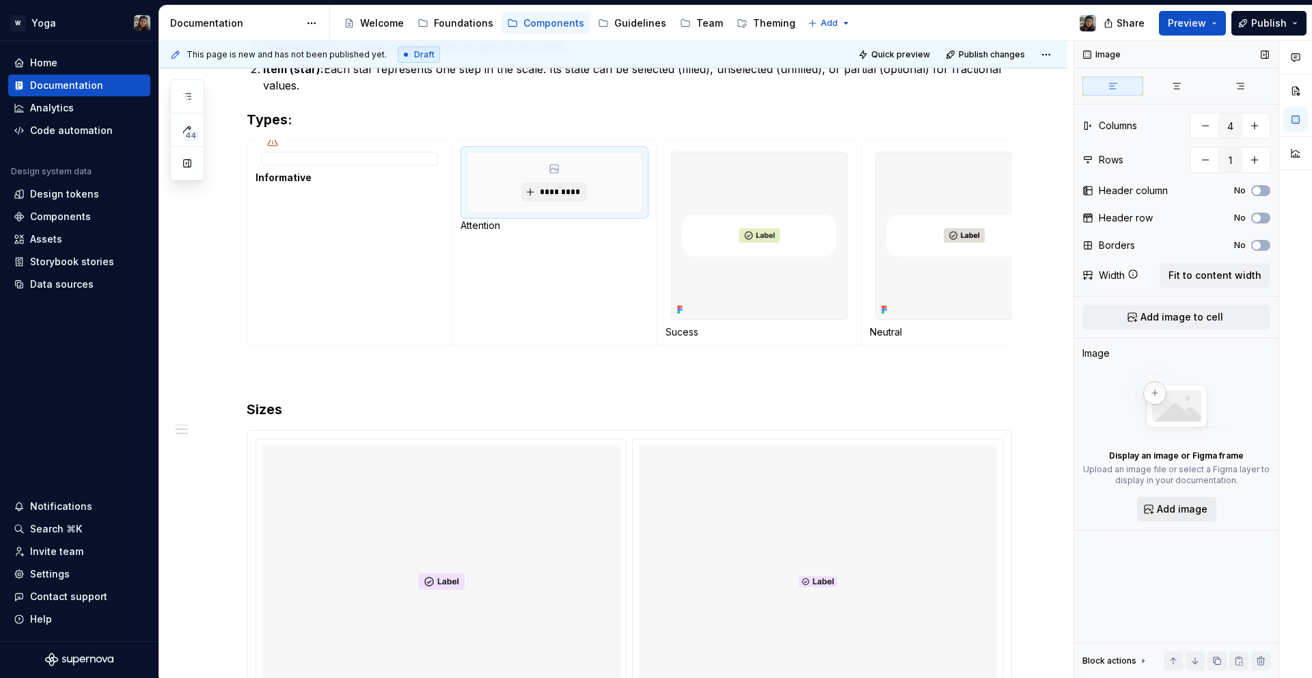
click at [1189, 501] on button "Add image" at bounding box center [1176, 509] width 79 height 25
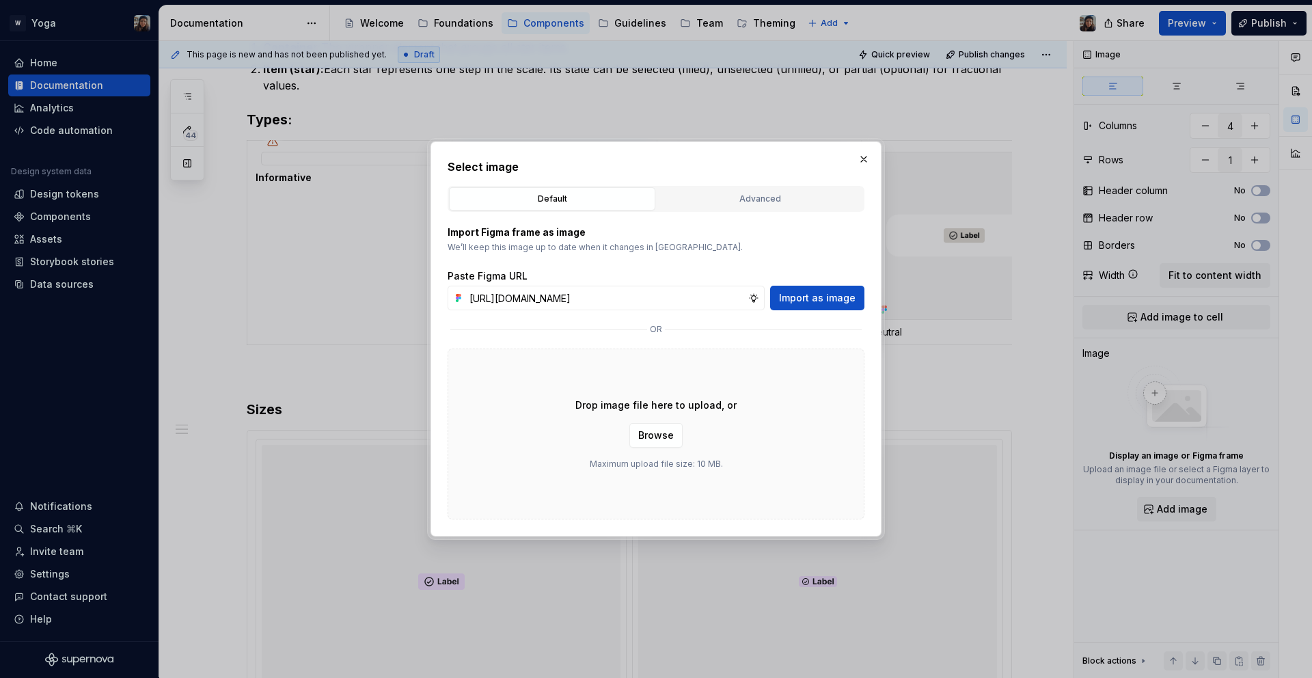
scroll to position [0, 403]
type input "[URL][DOMAIN_NAME]"
click at [859, 305] on button "Import as image" at bounding box center [817, 298] width 94 height 25
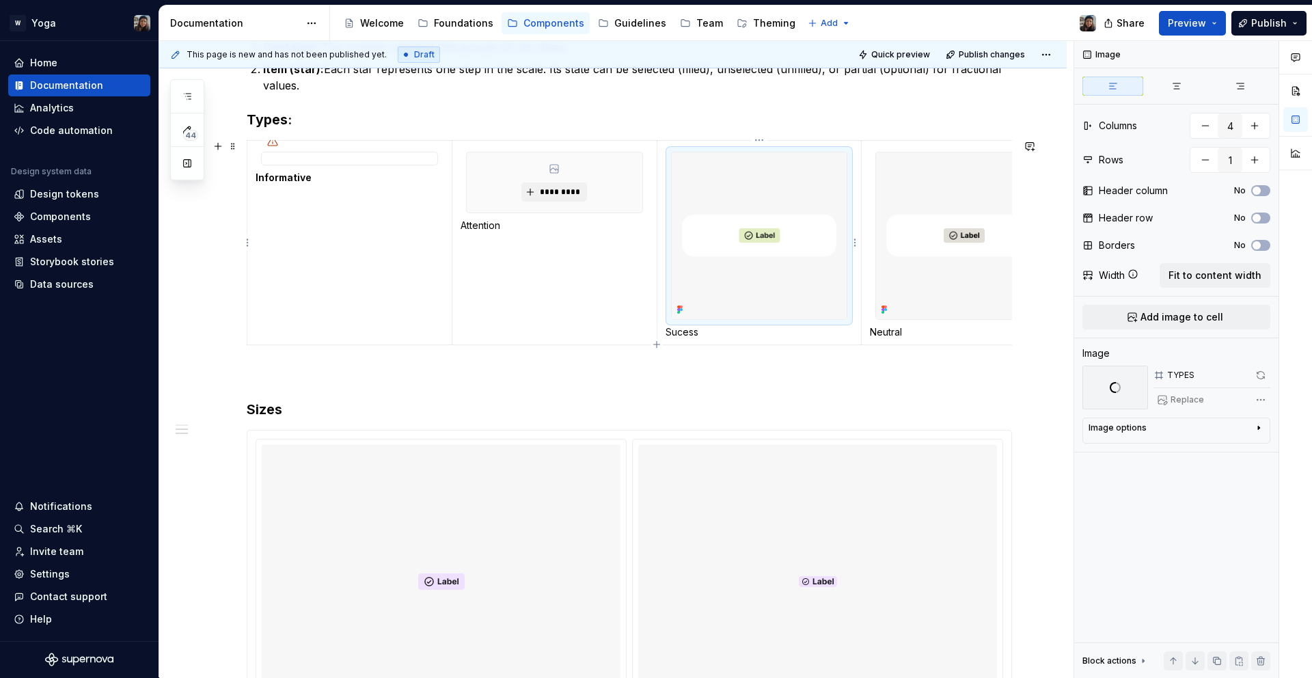
click at [800, 258] on img at bounding box center [760, 235] width 176 height 167
type textarea "*"
click at [1264, 406] on div "Comments Open comments No comments yet Select ‘Comment’ from the block context …" at bounding box center [1194, 359] width 238 height 637
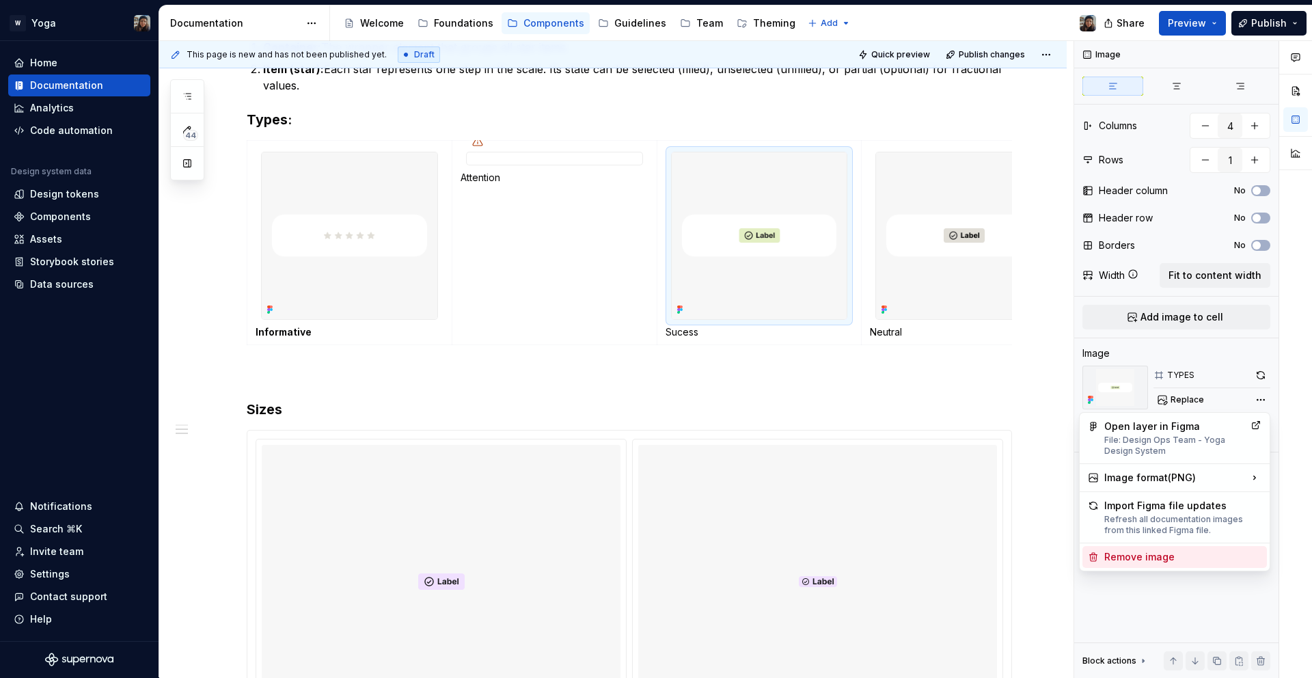
click at [1202, 558] on div "Remove image" at bounding box center [1183, 557] width 157 height 14
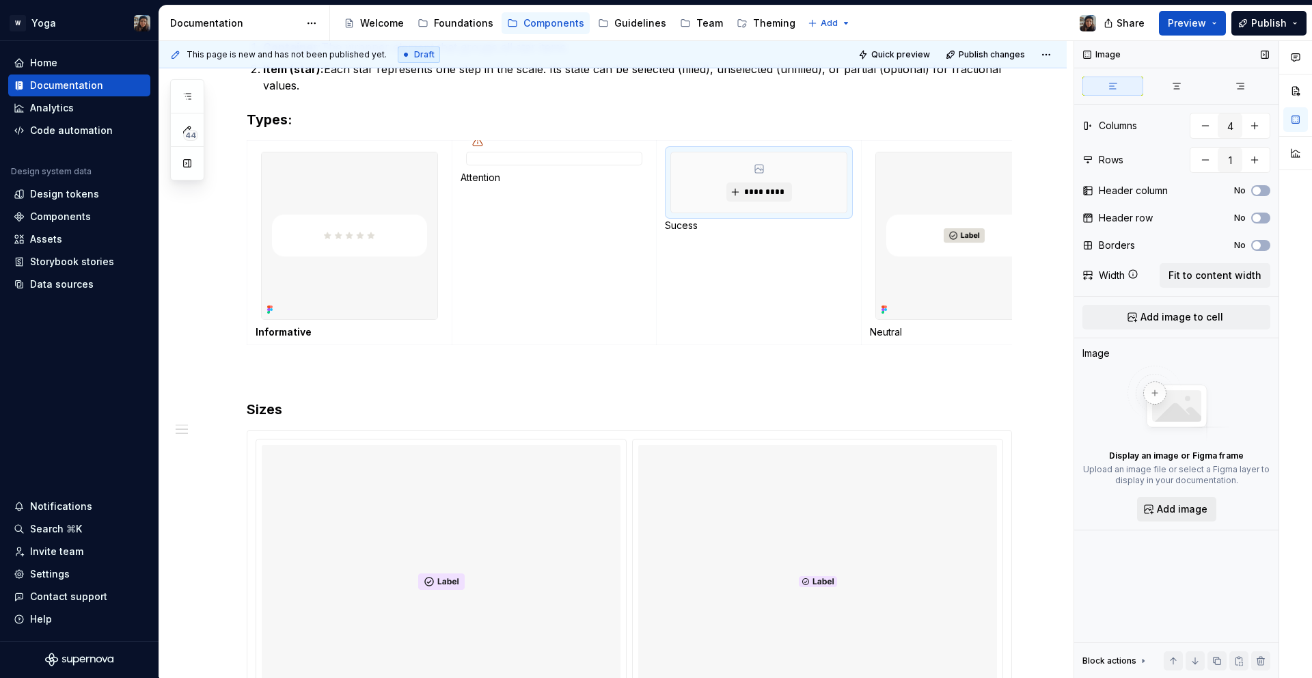
click at [1191, 496] on div "Display an image or Figma frame Upload an image file or select a Figma layer to…" at bounding box center [1177, 444] width 188 height 156
click at [1189, 511] on span "Add image" at bounding box center [1182, 509] width 51 height 14
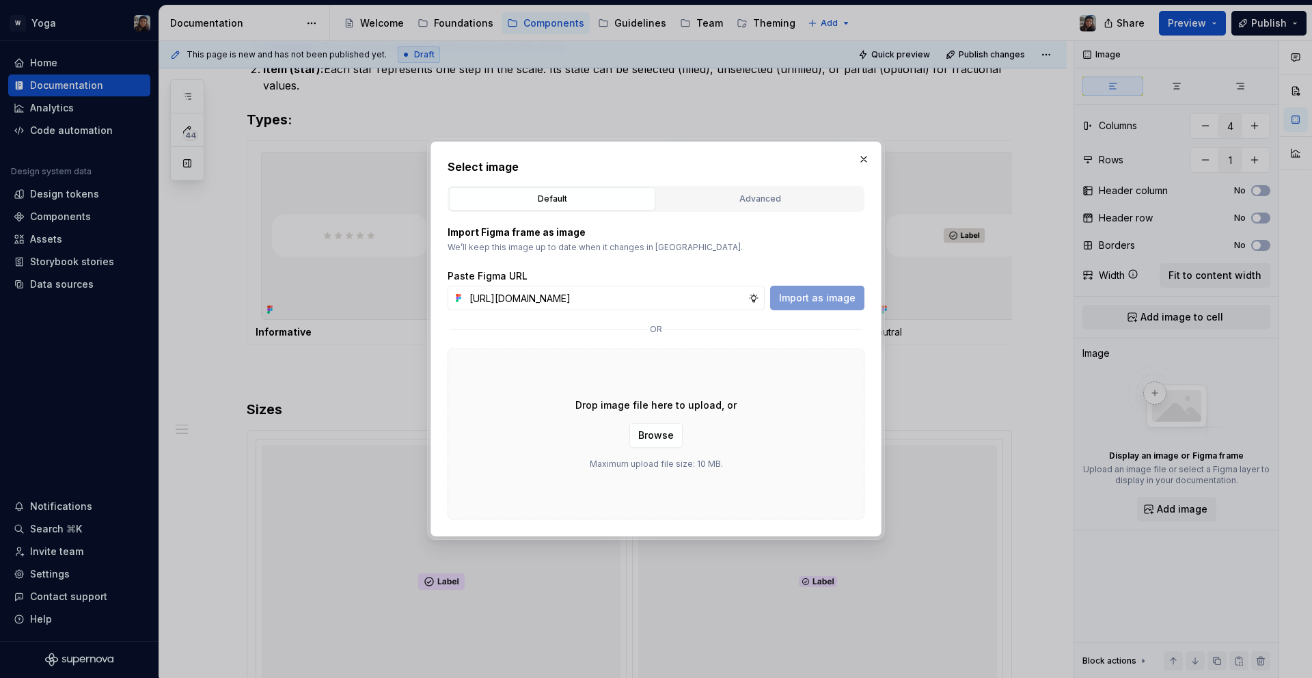
scroll to position [0, 403]
type input "[URL][DOMAIN_NAME]"
click at [843, 306] on button "Import as image" at bounding box center [817, 298] width 94 height 25
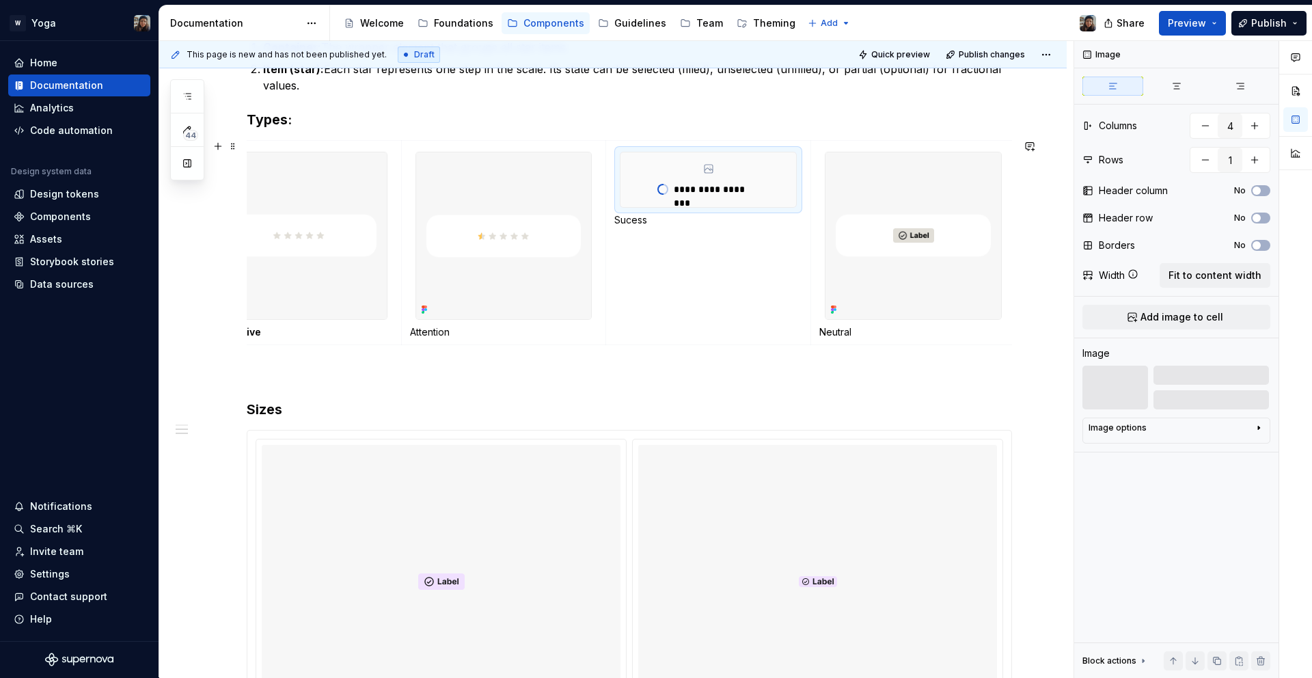
scroll to position [0, 55]
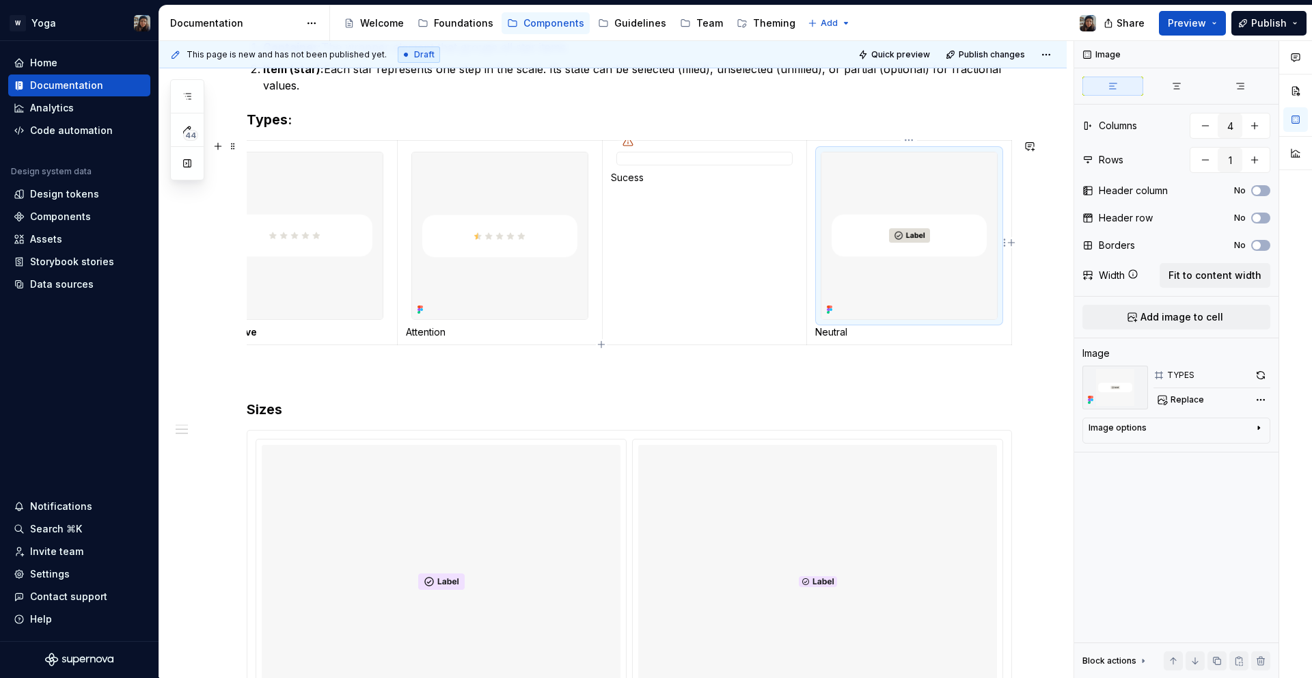
click at [858, 156] on img at bounding box center [910, 235] width 176 height 167
type textarea "*"
click at [1254, 401] on div "Comments Open comments No comments yet Select ‘Comment’ from the block context …" at bounding box center [1194, 359] width 238 height 637
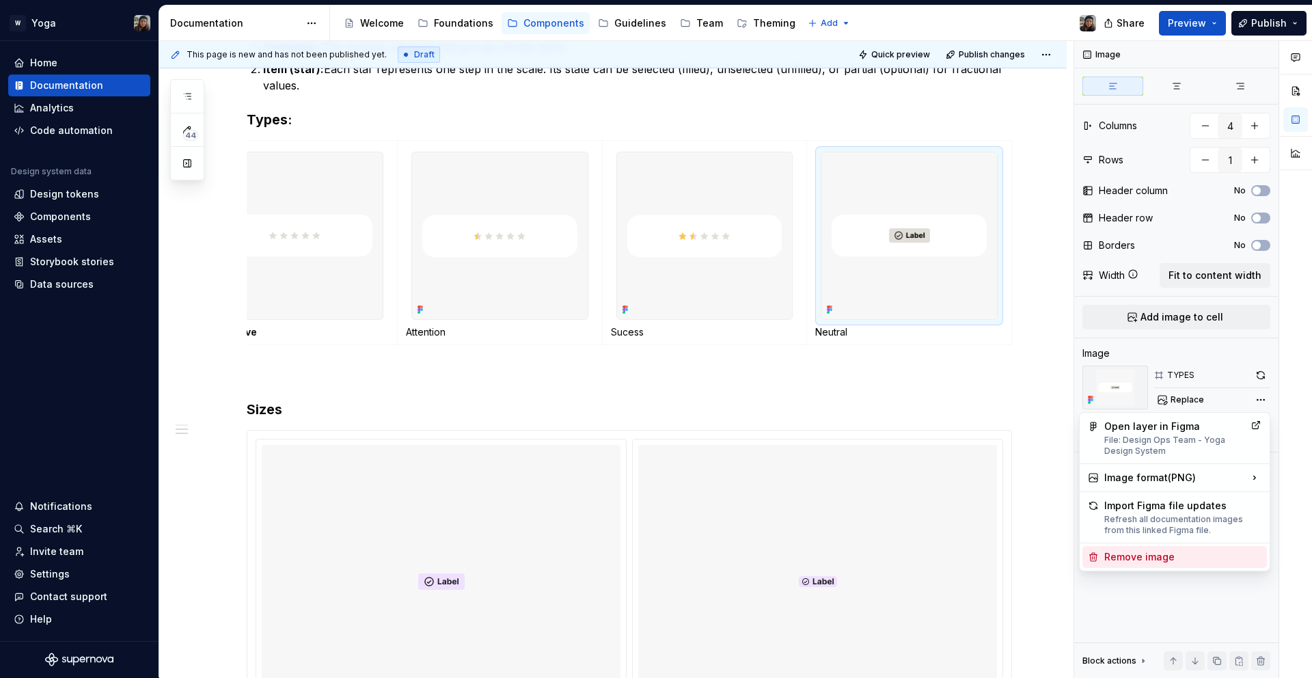
click at [1197, 556] on div "Remove image" at bounding box center [1183, 557] width 157 height 14
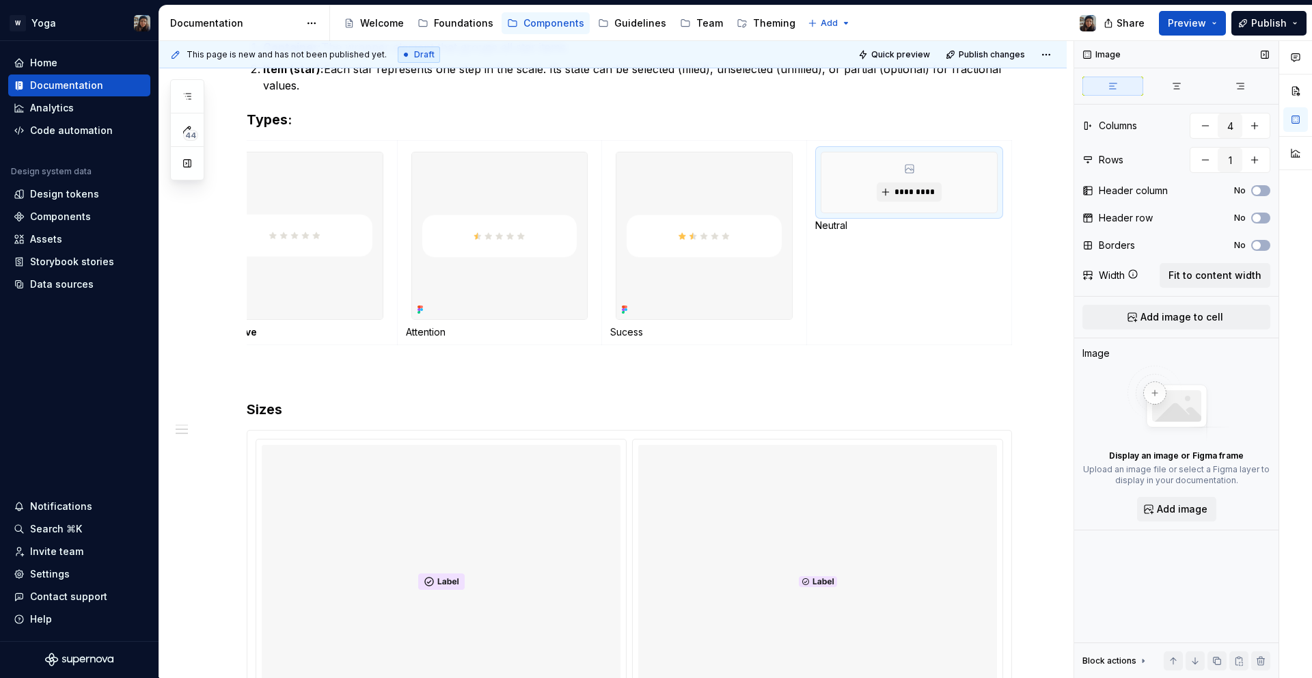
click at [1198, 494] on div "Display an image or Figma frame Upload an image file or select a Figma layer to…" at bounding box center [1177, 444] width 188 height 156
click at [1196, 509] on span "Add image" at bounding box center [1182, 509] width 51 height 14
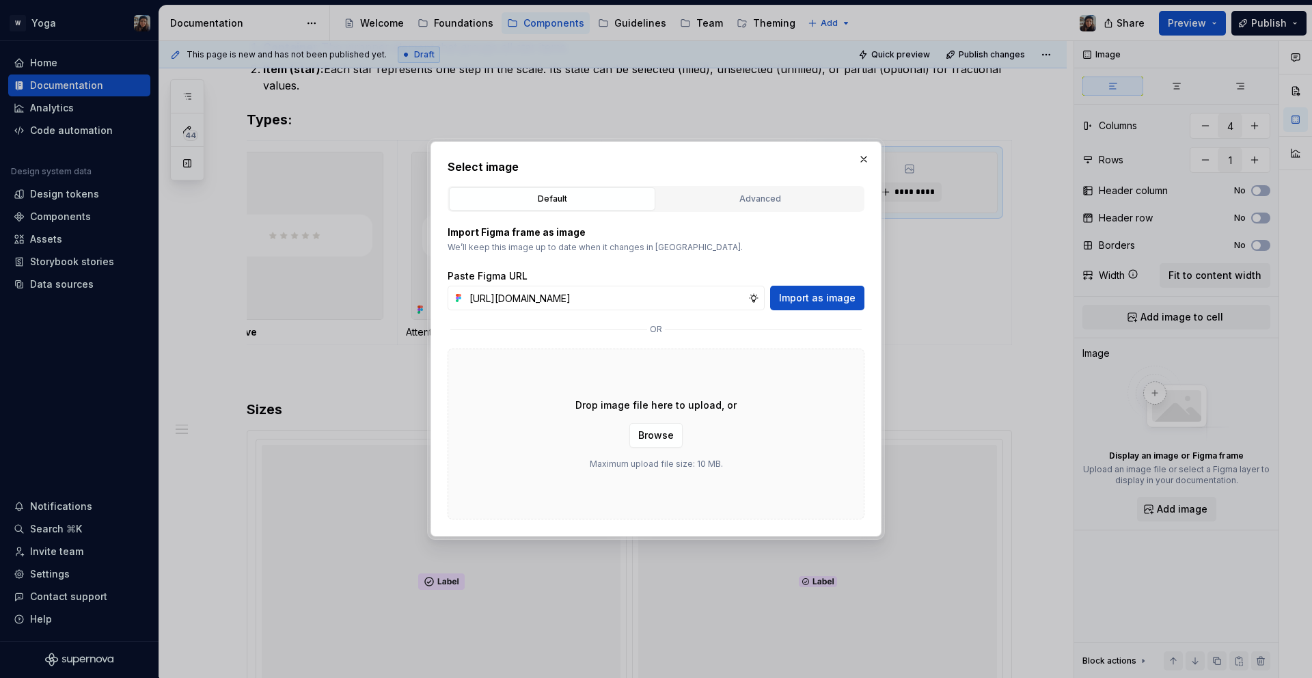
scroll to position [0, 403]
type input "[URL][DOMAIN_NAME]"
click at [840, 303] on span "Import as image" at bounding box center [817, 298] width 77 height 14
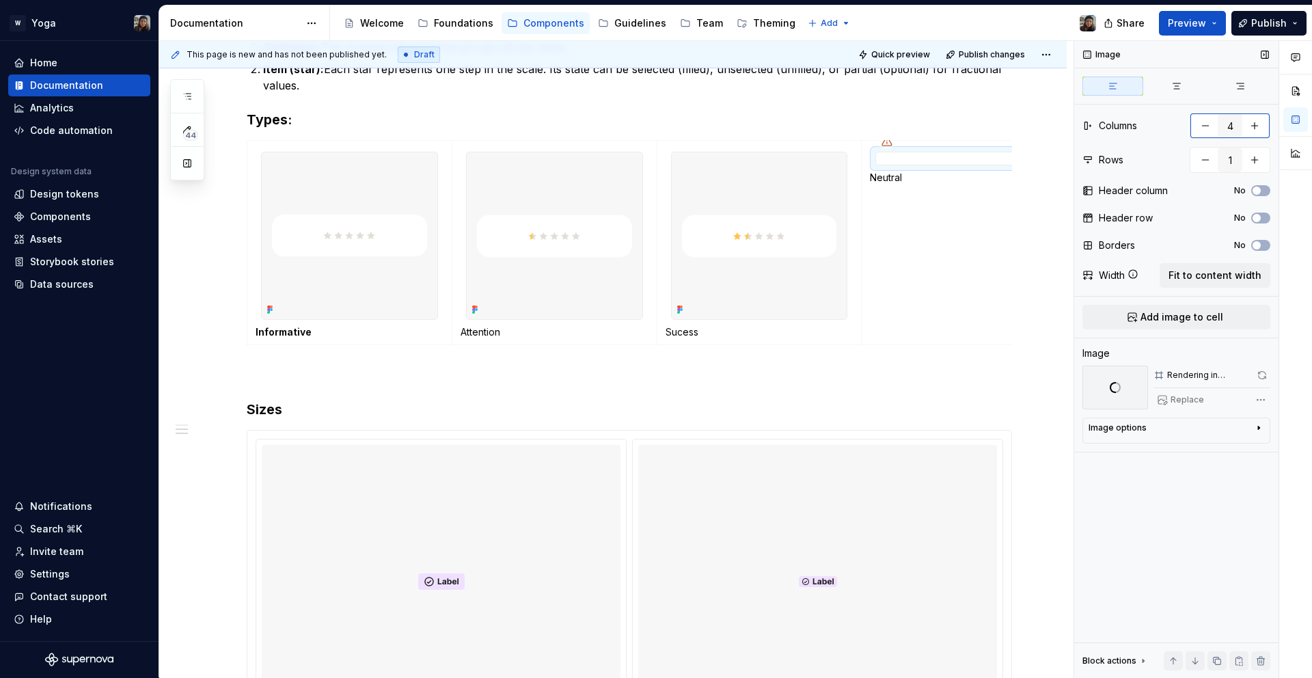
click at [1262, 131] on button "button" at bounding box center [1255, 125] width 25 height 25
type textarea "*"
type input "5"
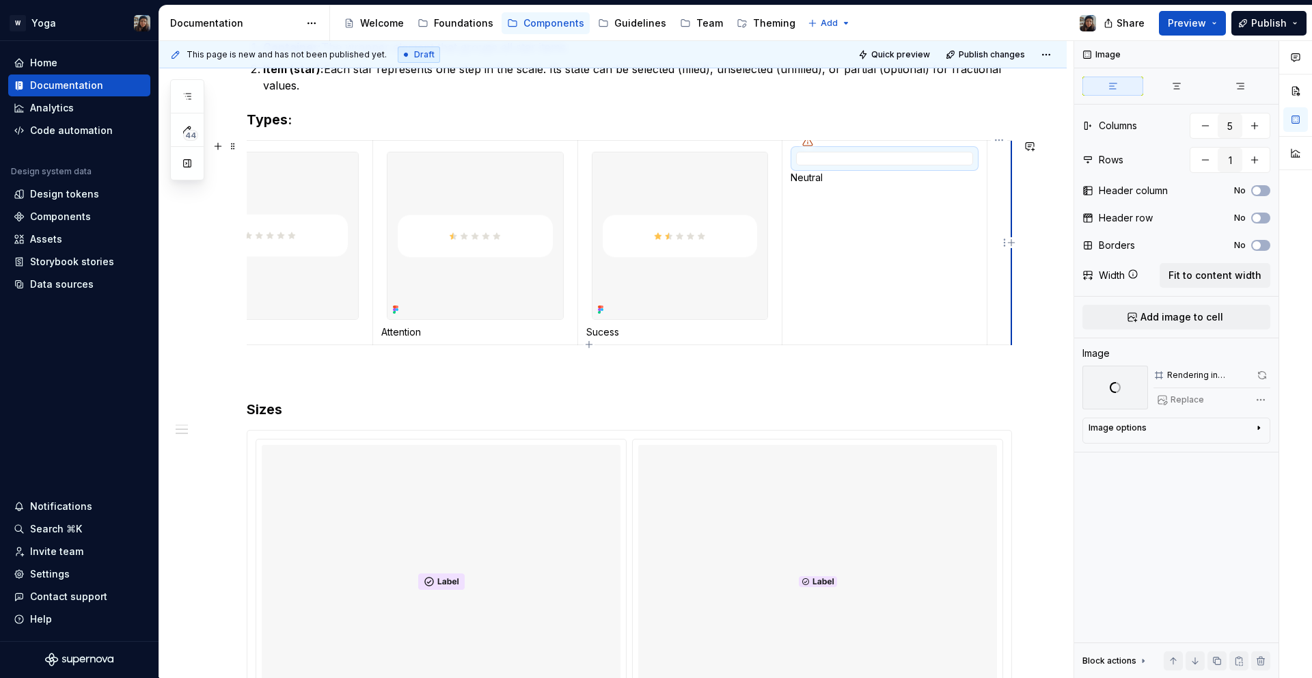
click at [1009, 232] on td at bounding box center [1000, 242] width 25 height 204
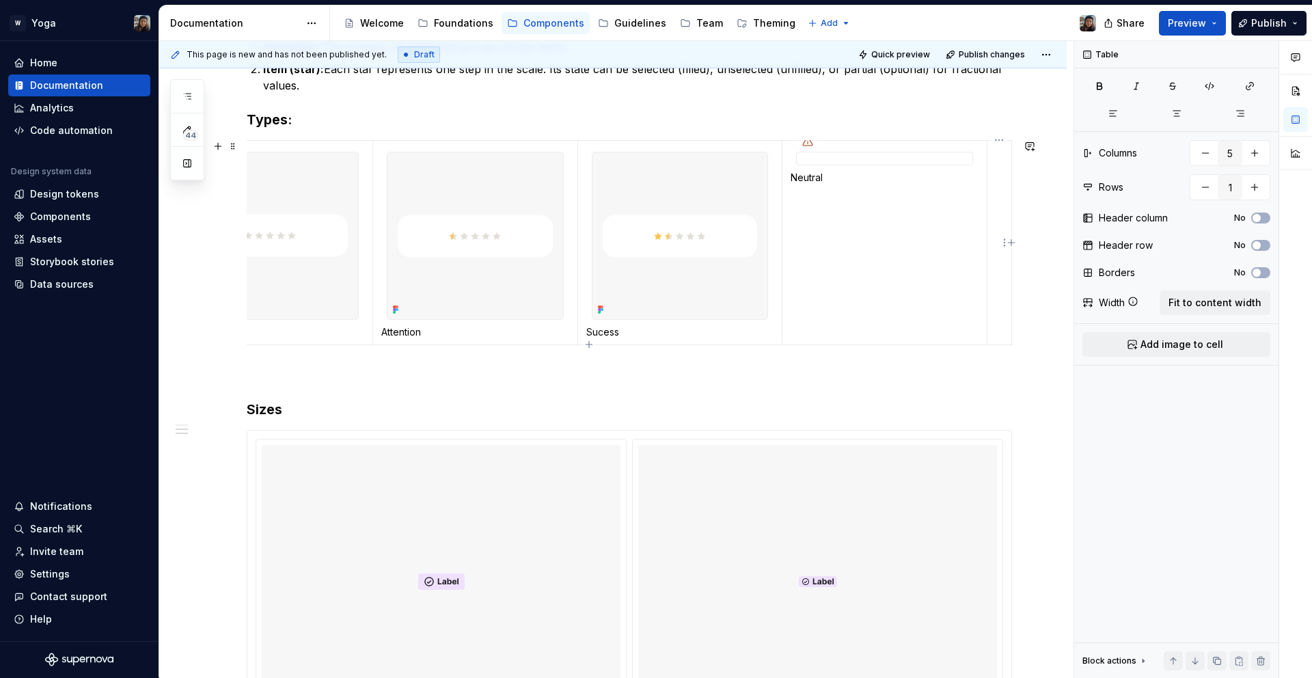
click at [1000, 217] on td at bounding box center [1000, 242] width 25 height 204
click at [1180, 336] on button "Add image to cell" at bounding box center [1177, 344] width 188 height 25
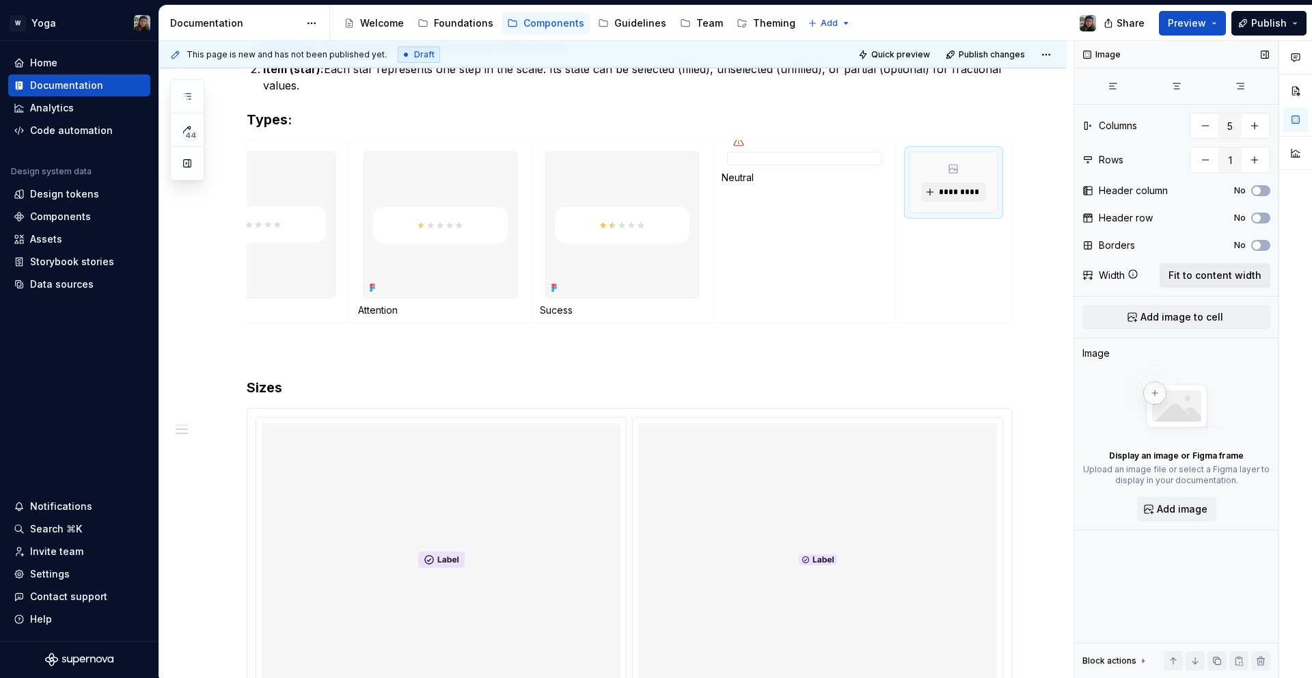
click at [1197, 280] on span "Fit to content width" at bounding box center [1215, 276] width 93 height 14
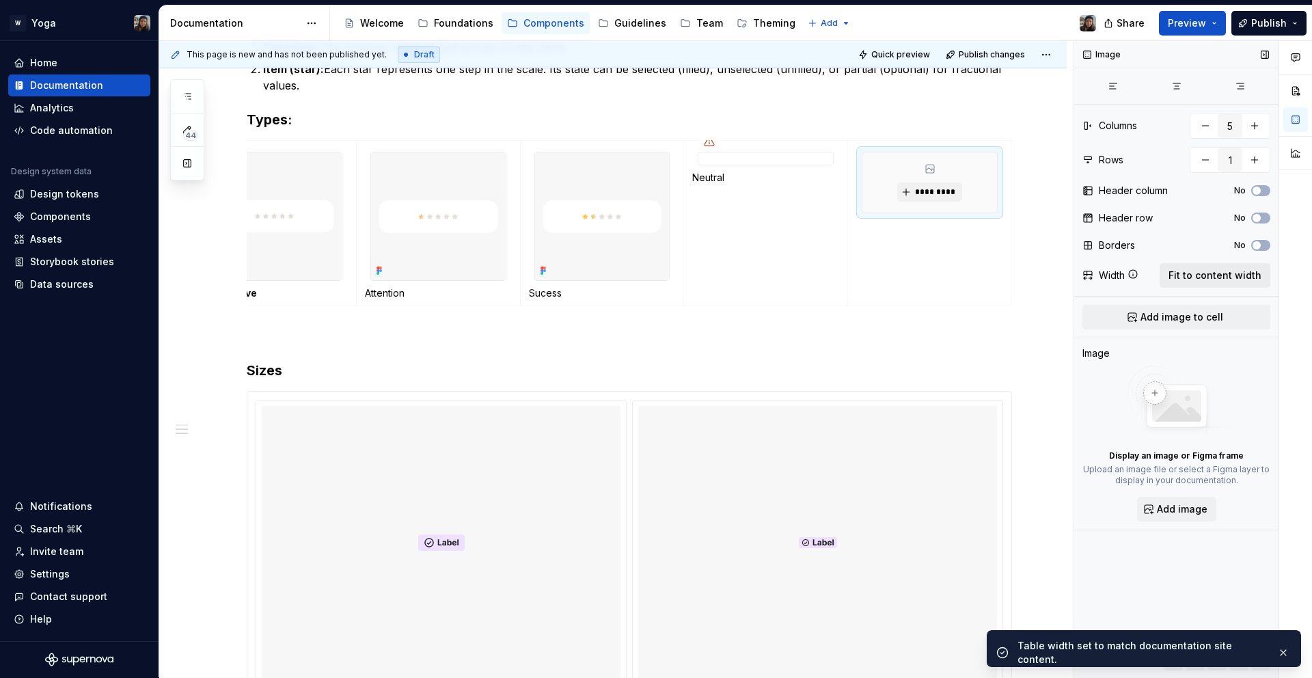
scroll to position [0, 55]
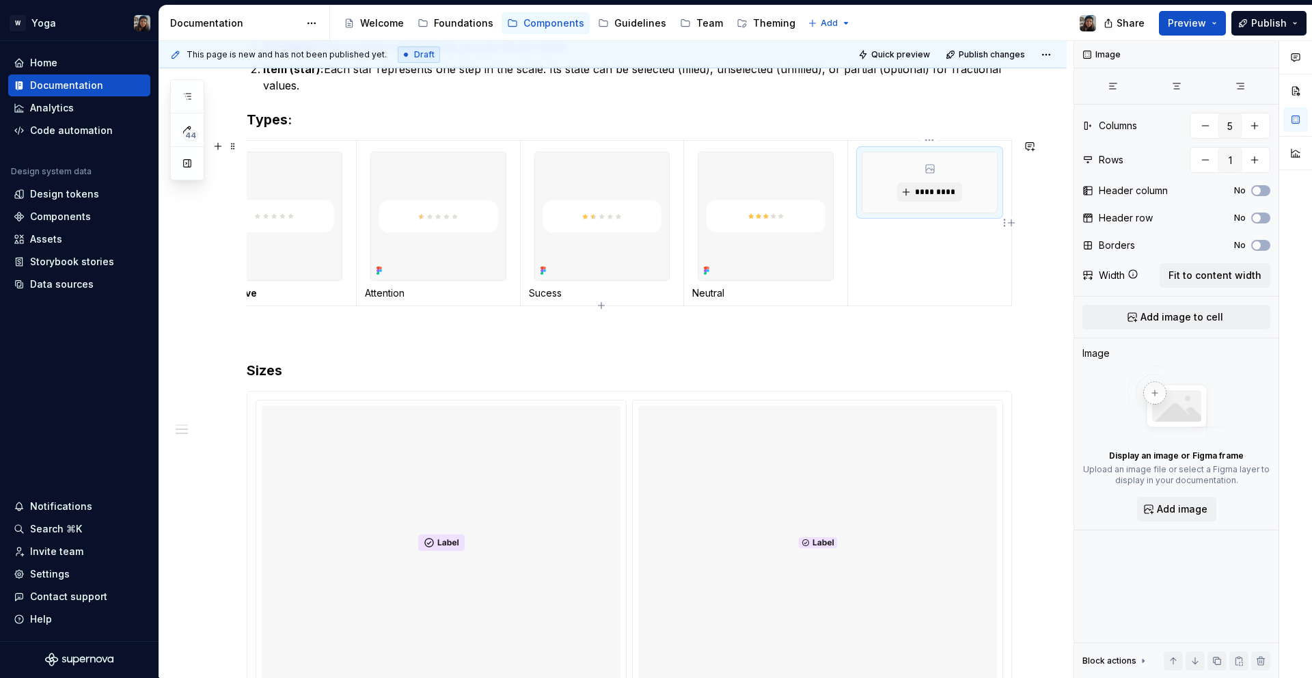
type textarea "*"
click at [923, 187] on span "*********" at bounding box center [936, 192] width 42 height 11
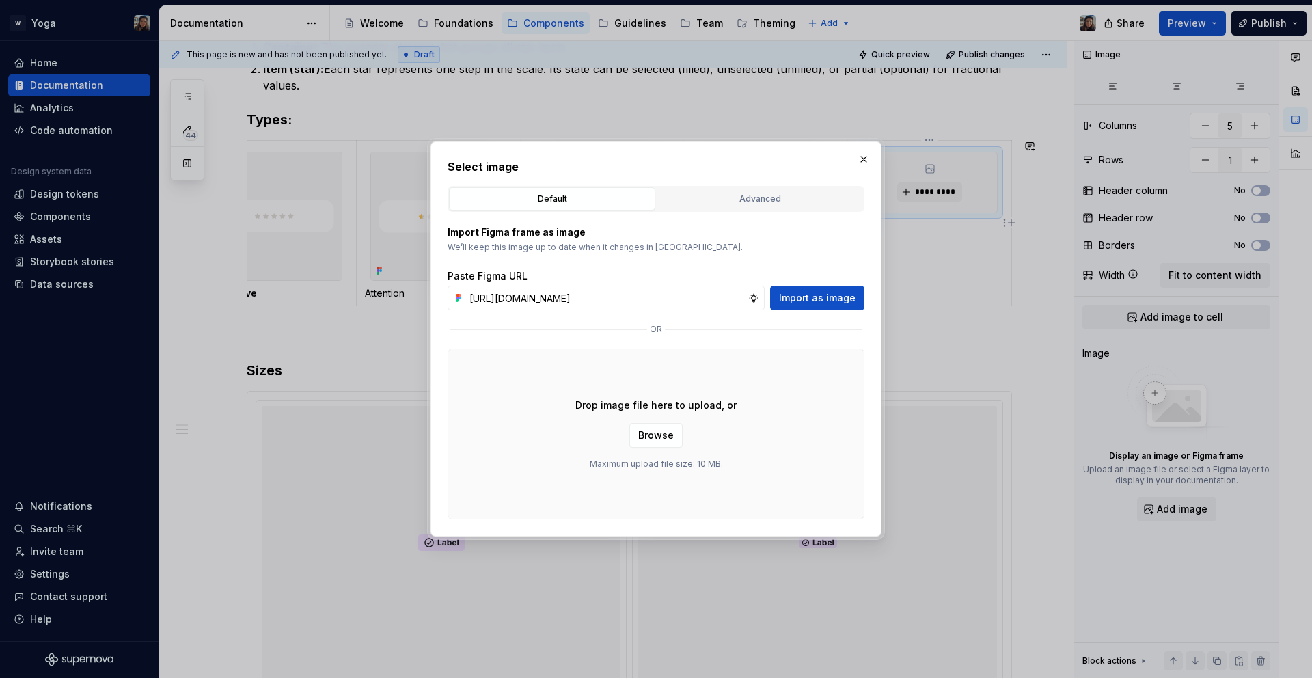
scroll to position [0, 401]
type input "[URL][DOMAIN_NAME]"
click at [850, 297] on span "Import as image" at bounding box center [817, 298] width 77 height 14
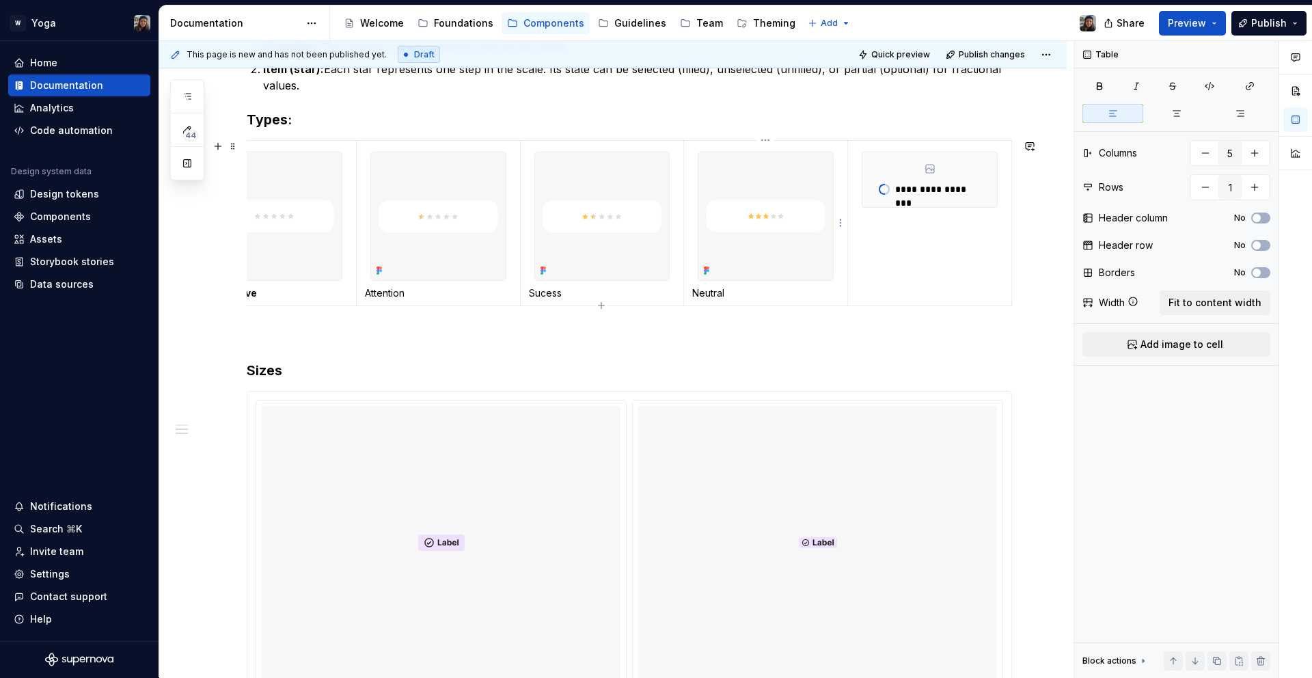
click at [719, 292] on p "Neutral" at bounding box center [765, 293] width 147 height 14
copy p "Neutral"
click at [894, 277] on td "**********" at bounding box center [930, 222] width 164 height 165
click at [894, 277] on td "*********" at bounding box center [930, 222] width 164 height 165
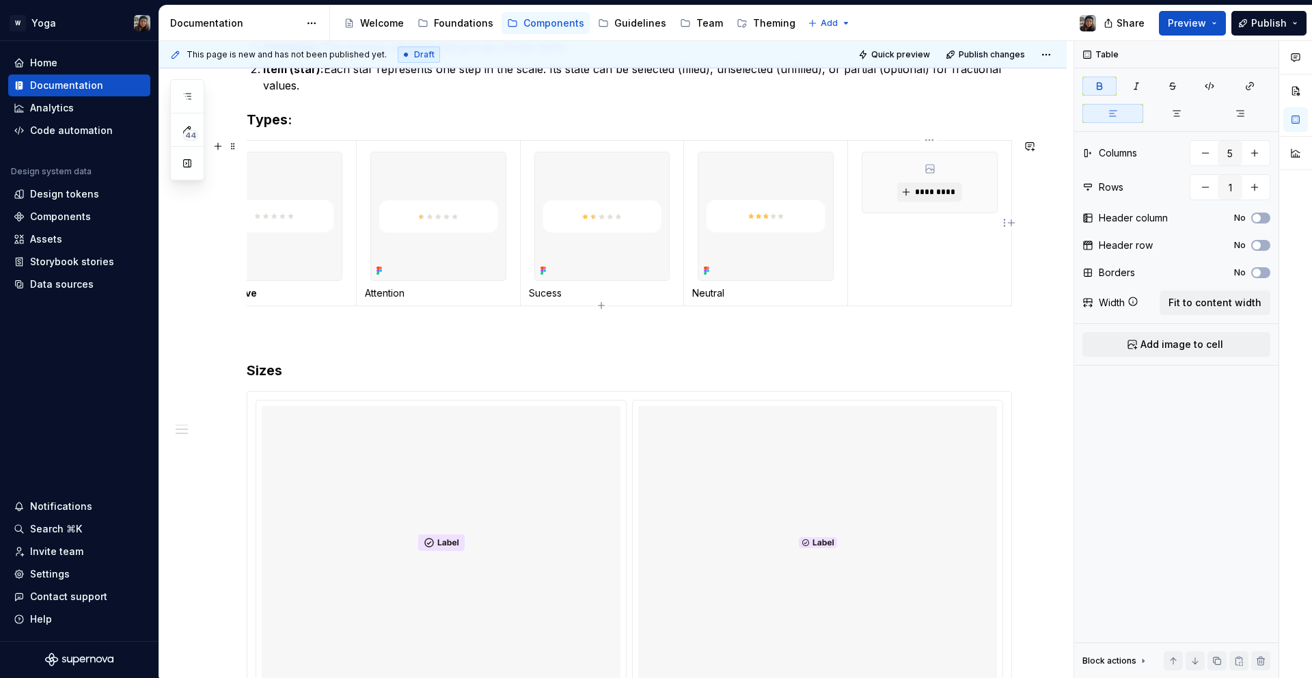
click at [938, 250] on td "*********" at bounding box center [930, 222] width 164 height 165
click at [991, 208] on div "*********" at bounding box center [930, 182] width 135 height 60
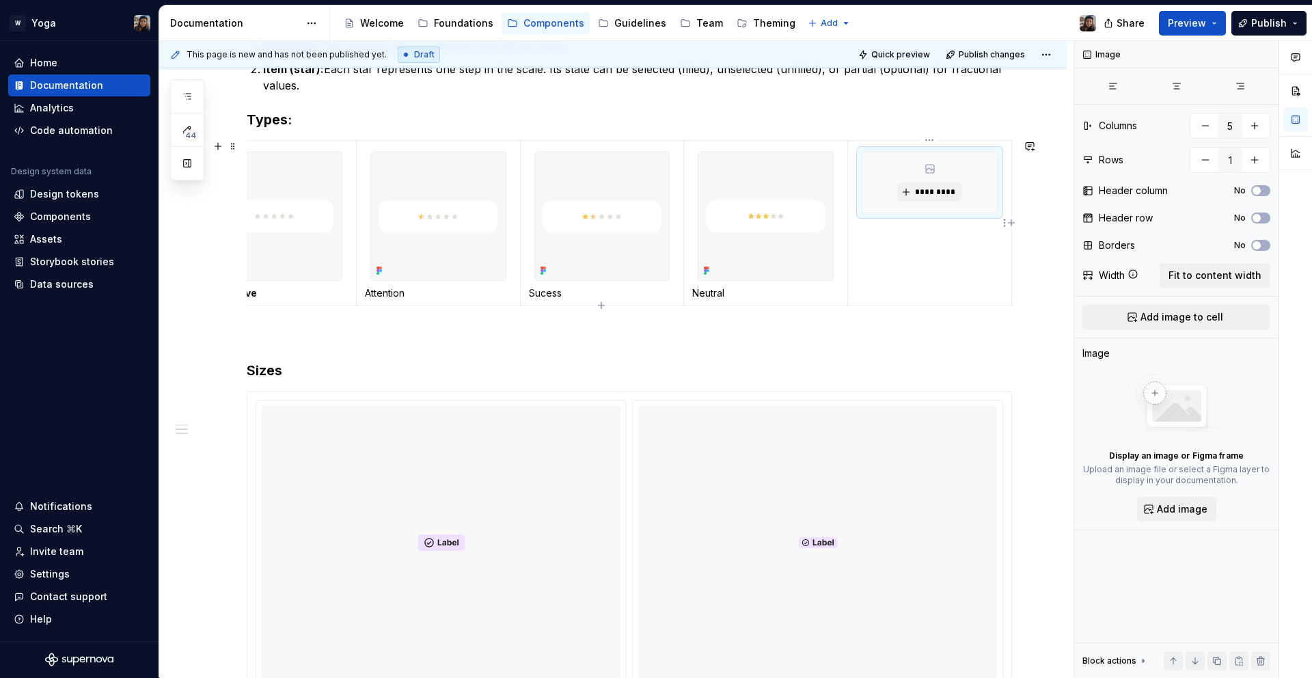
click at [1003, 198] on td "*********" at bounding box center [930, 222] width 164 height 165
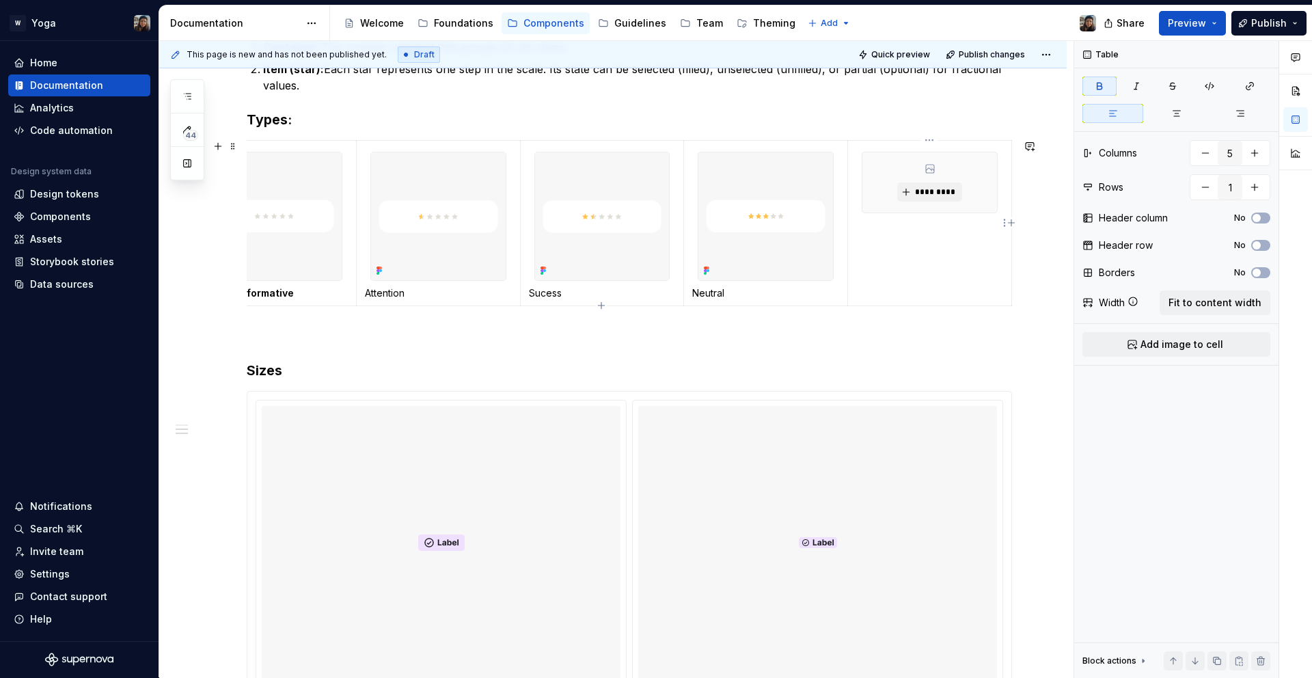
click at [967, 230] on td "*********" at bounding box center [930, 222] width 164 height 165
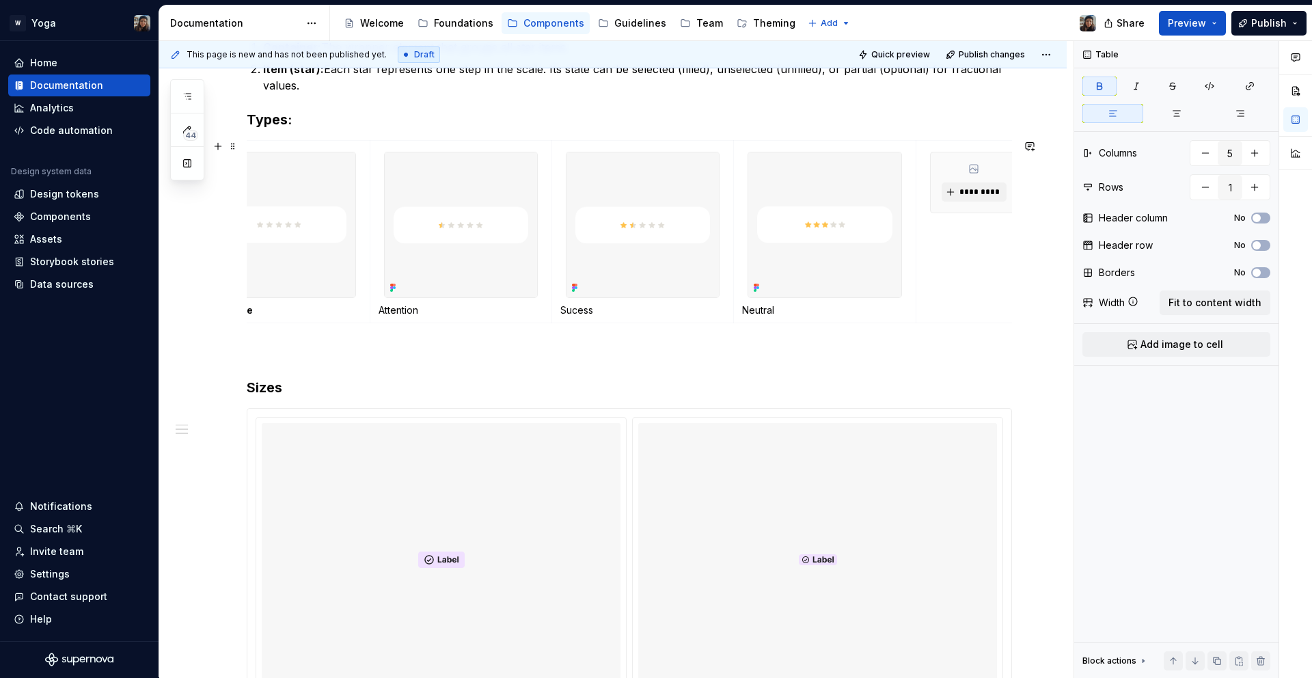
scroll to position [0, 80]
click at [949, 305] on td "*********" at bounding box center [953, 231] width 116 height 183
drag, startPoint x: 908, startPoint y: 295, endPoint x: 917, endPoint y: 291, distance: 9.5
click at [908, 295] on td "*********" at bounding box center [953, 231] width 116 height 183
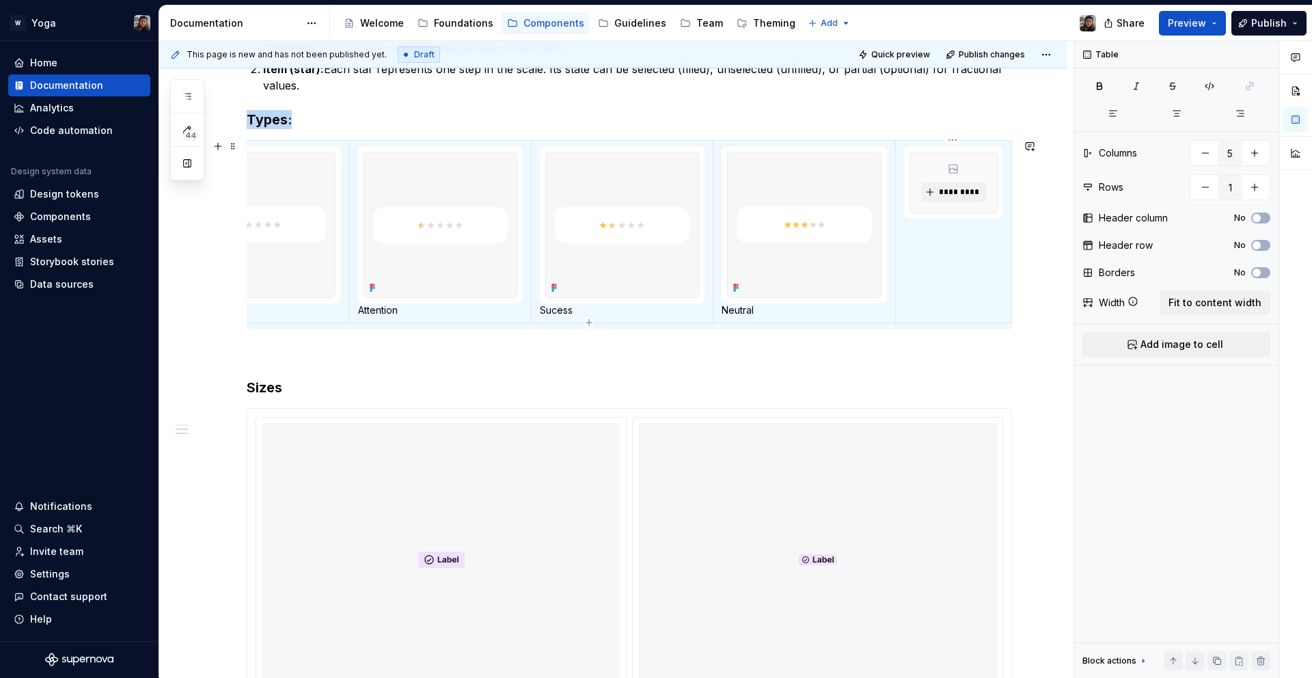
click at [971, 213] on div "*********" at bounding box center [954, 183] width 88 height 62
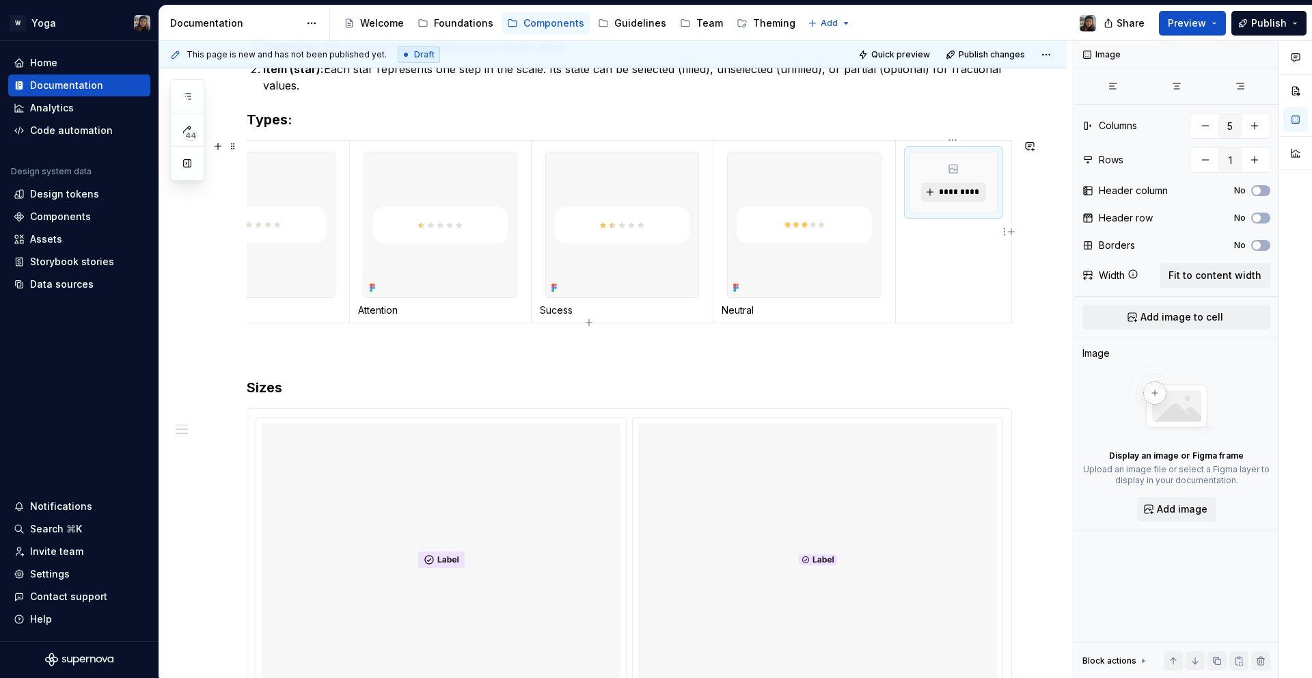
click at [974, 195] on span "*********" at bounding box center [959, 192] width 42 height 11
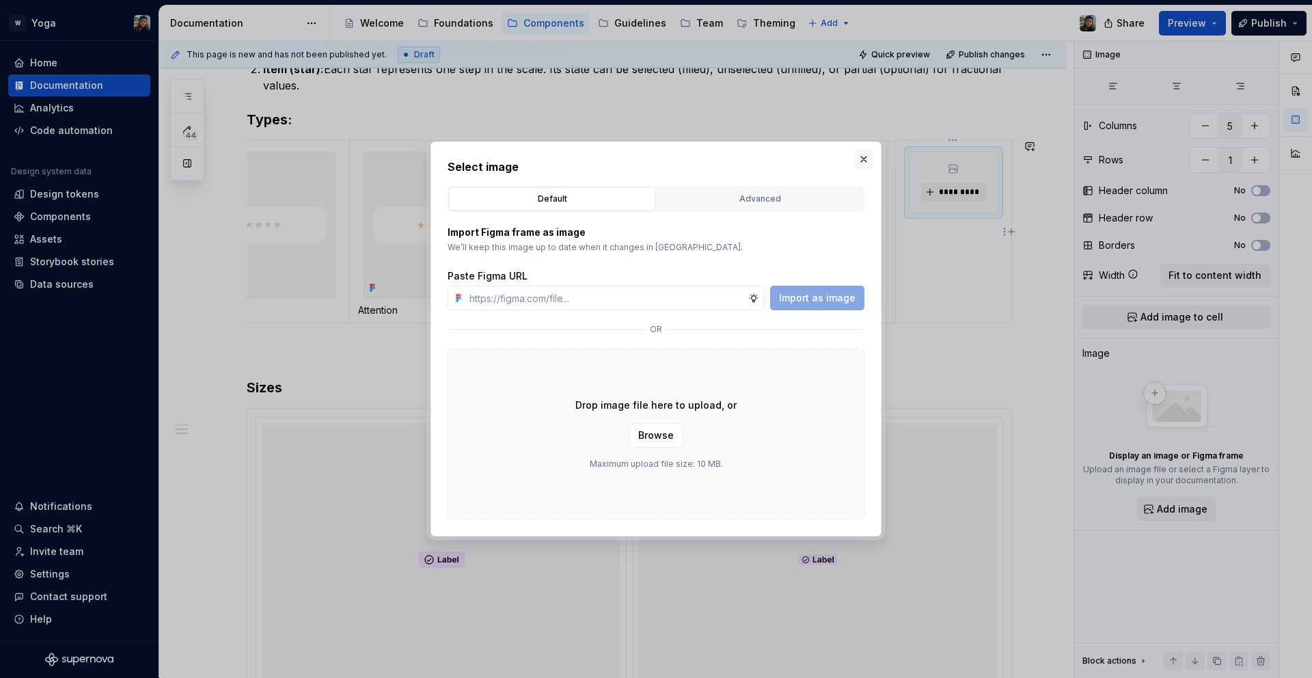
click at [859, 154] on button "button" at bounding box center [863, 159] width 19 height 19
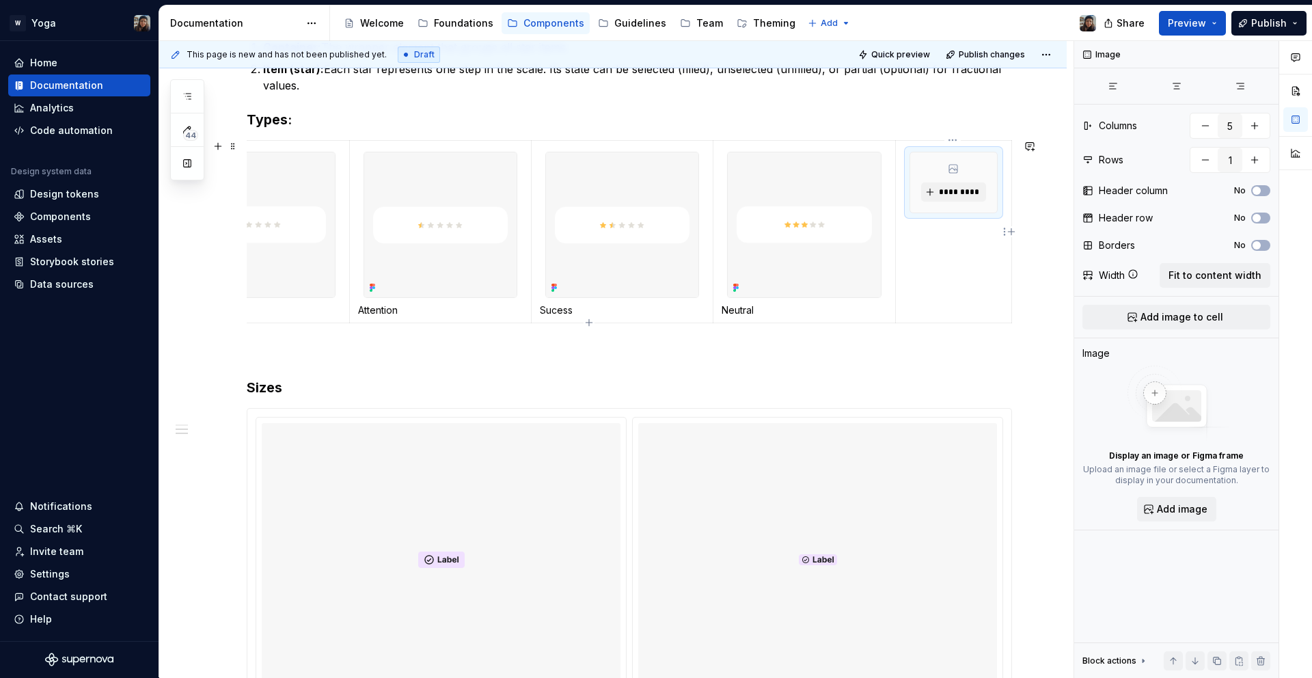
click at [928, 171] on div "*********" at bounding box center [953, 182] width 87 height 60
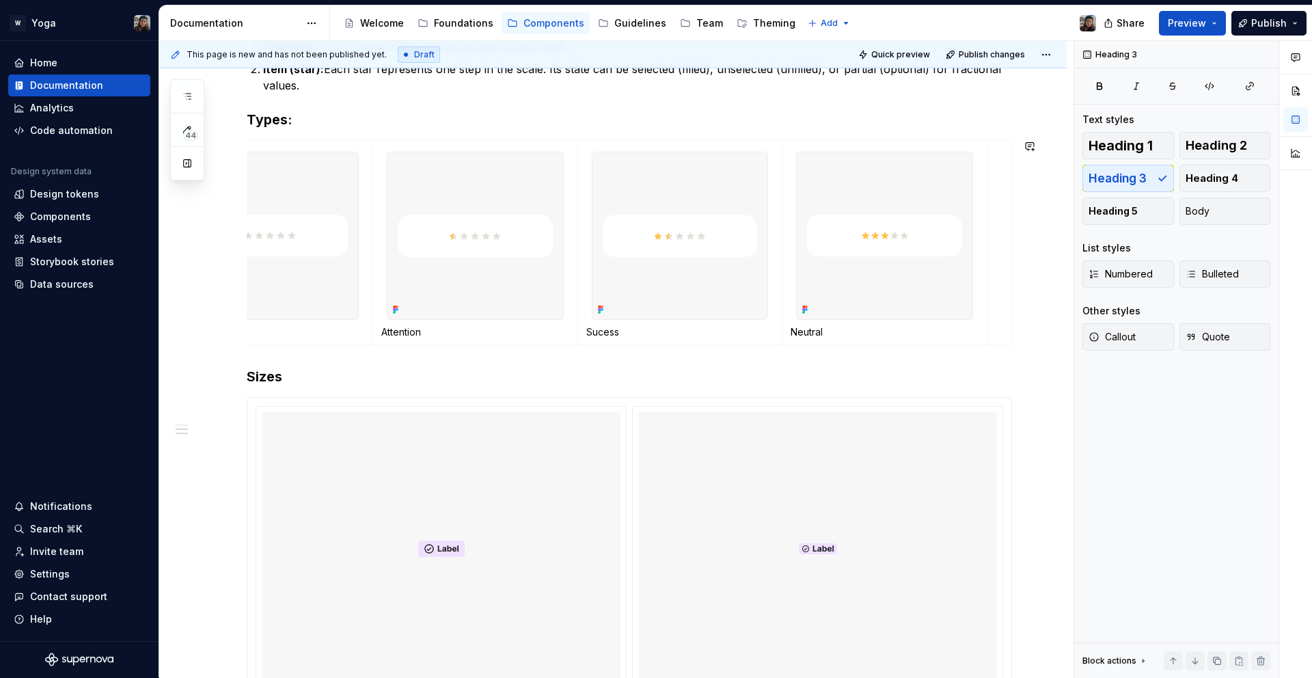
drag, startPoint x: 953, startPoint y: 362, endPoint x: 964, endPoint y: 362, distance: 11.0
click at [962, 363] on div "Use the Rating component to view other people's opinions and experiences. Anato…" at bounding box center [630, 242] width 766 height 1097
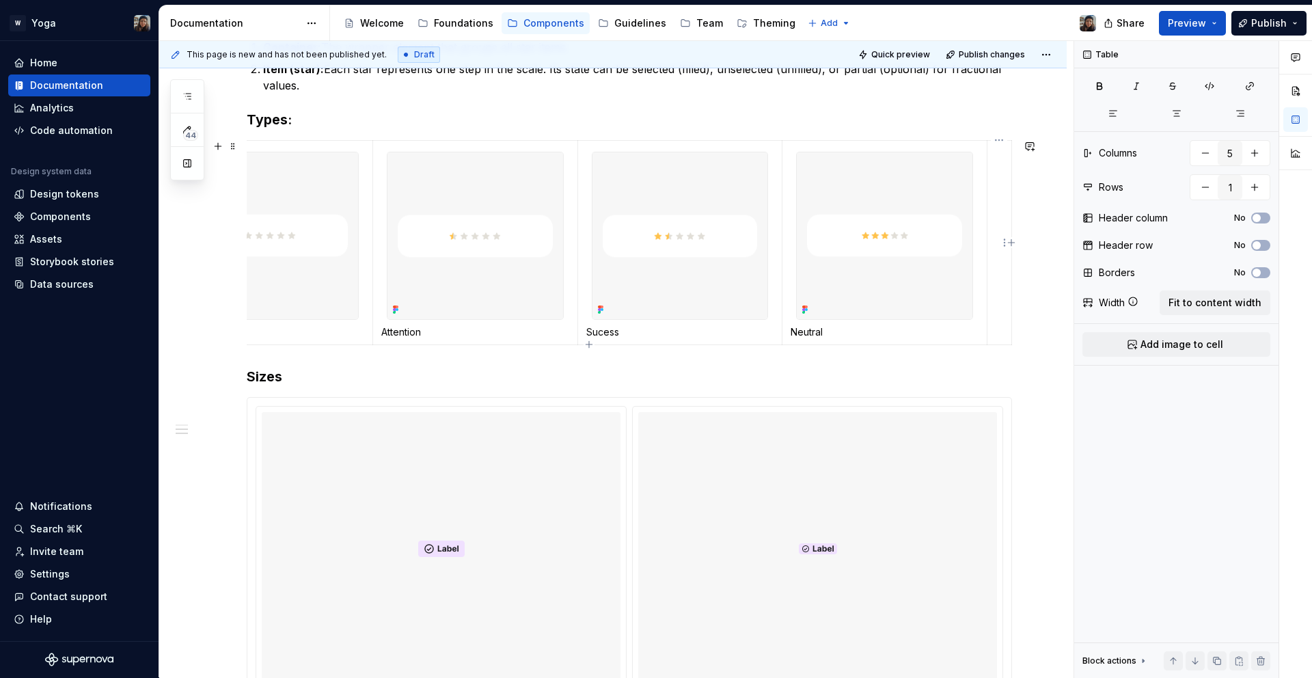
drag, startPoint x: 992, startPoint y: 299, endPoint x: 997, endPoint y: 294, distance: 7.3
click at [993, 298] on td at bounding box center [1000, 242] width 25 height 204
click at [1182, 342] on span "Add image to cell" at bounding box center [1182, 345] width 83 height 14
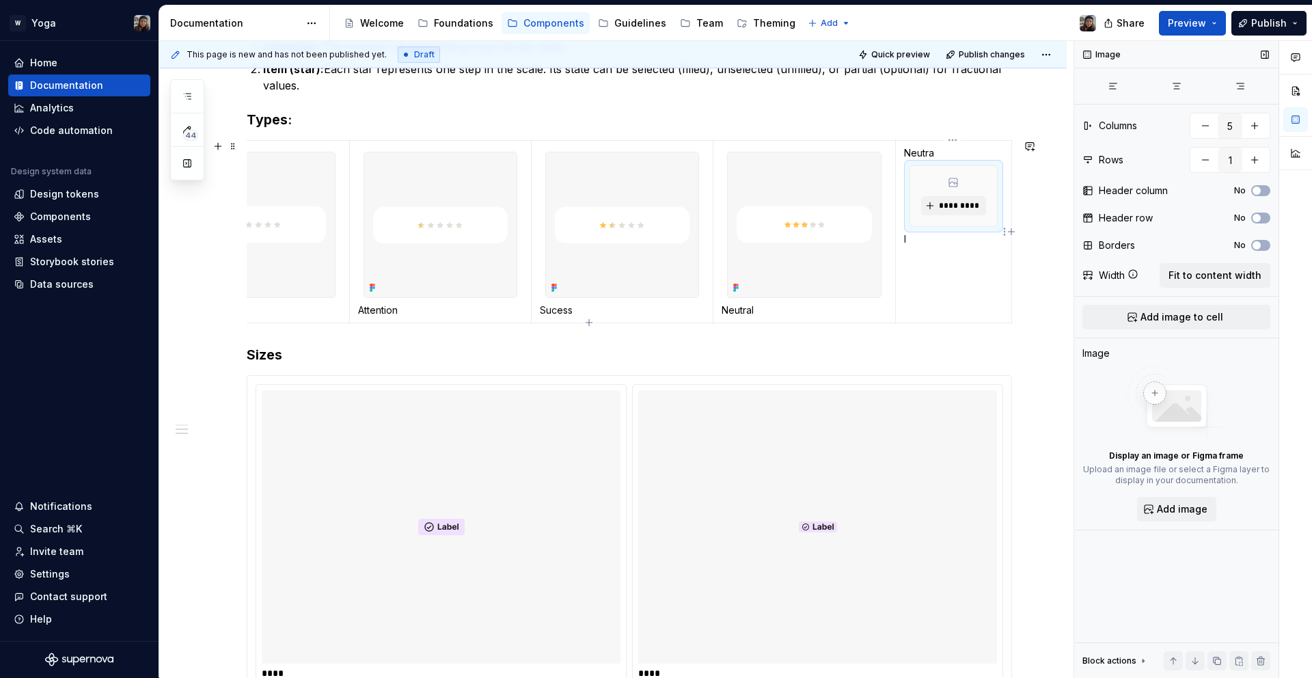
click at [941, 146] on p "Neutra" at bounding box center [953, 153] width 99 height 14
click at [940, 223] on div "*********" at bounding box center [953, 196] width 87 height 60
click at [935, 240] on p "l" at bounding box center [953, 239] width 99 height 14
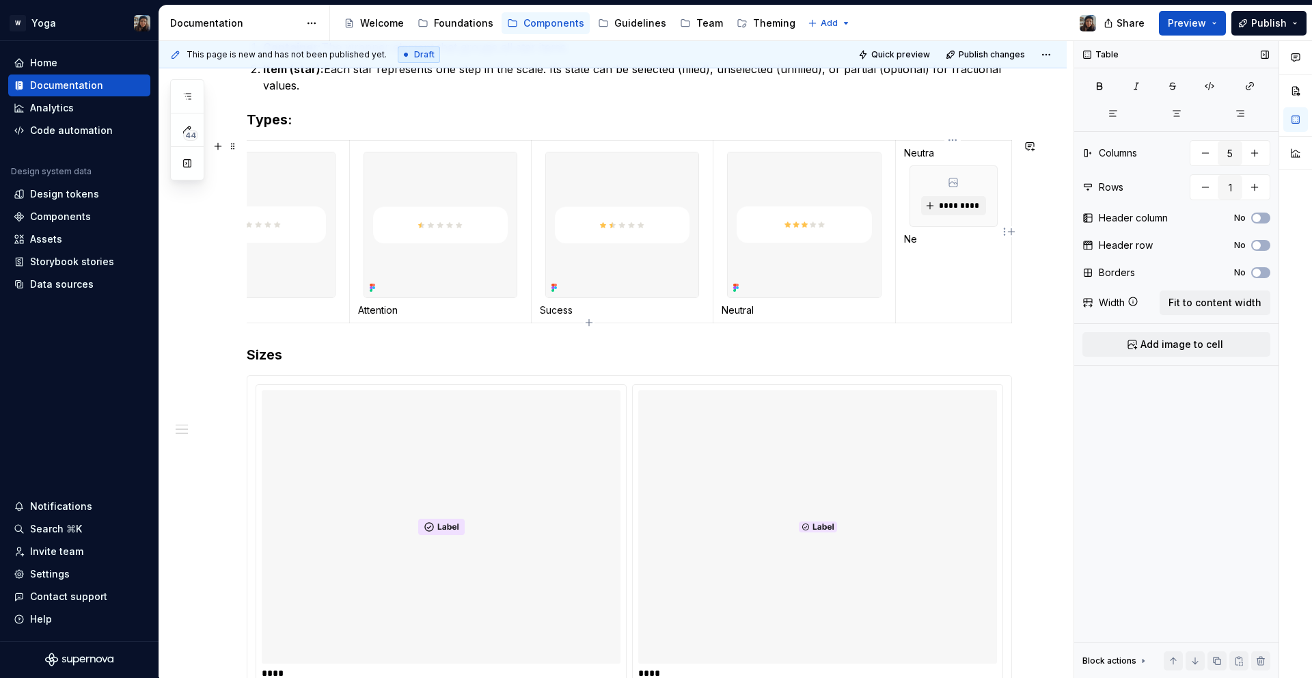
click at [939, 153] on p "Neutra" at bounding box center [953, 153] width 99 height 14
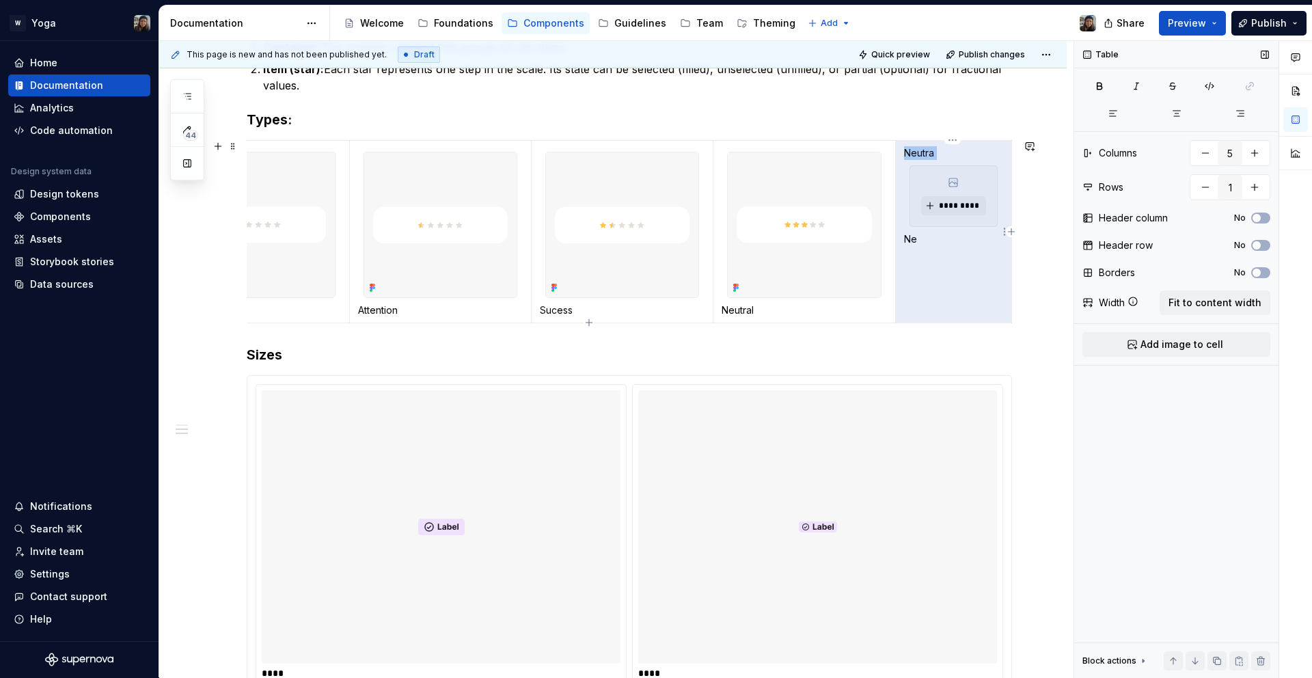
click at [939, 153] on p "Neutra" at bounding box center [953, 153] width 99 height 14
click at [928, 154] on p "Neutra" at bounding box center [953, 153] width 99 height 14
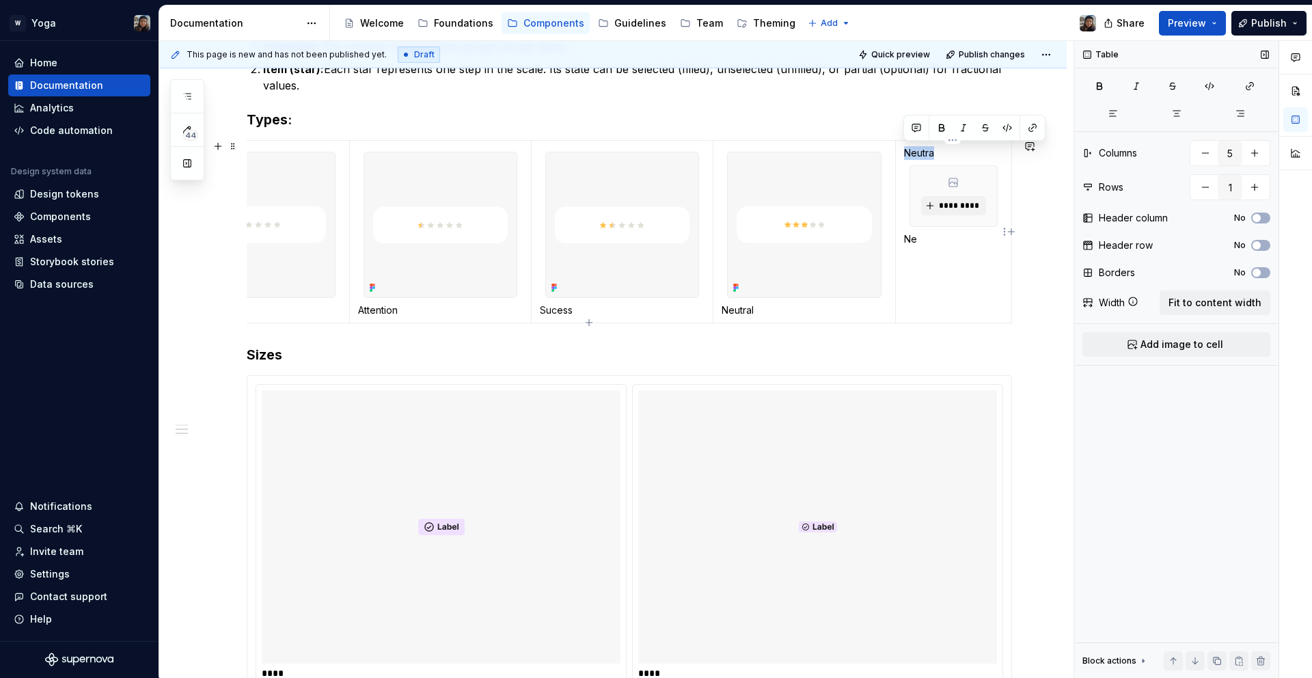
click at [928, 154] on p "Neutra" at bounding box center [953, 153] width 99 height 14
click at [941, 146] on p at bounding box center [953, 153] width 99 height 14
click at [939, 152] on p at bounding box center [953, 153] width 99 height 14
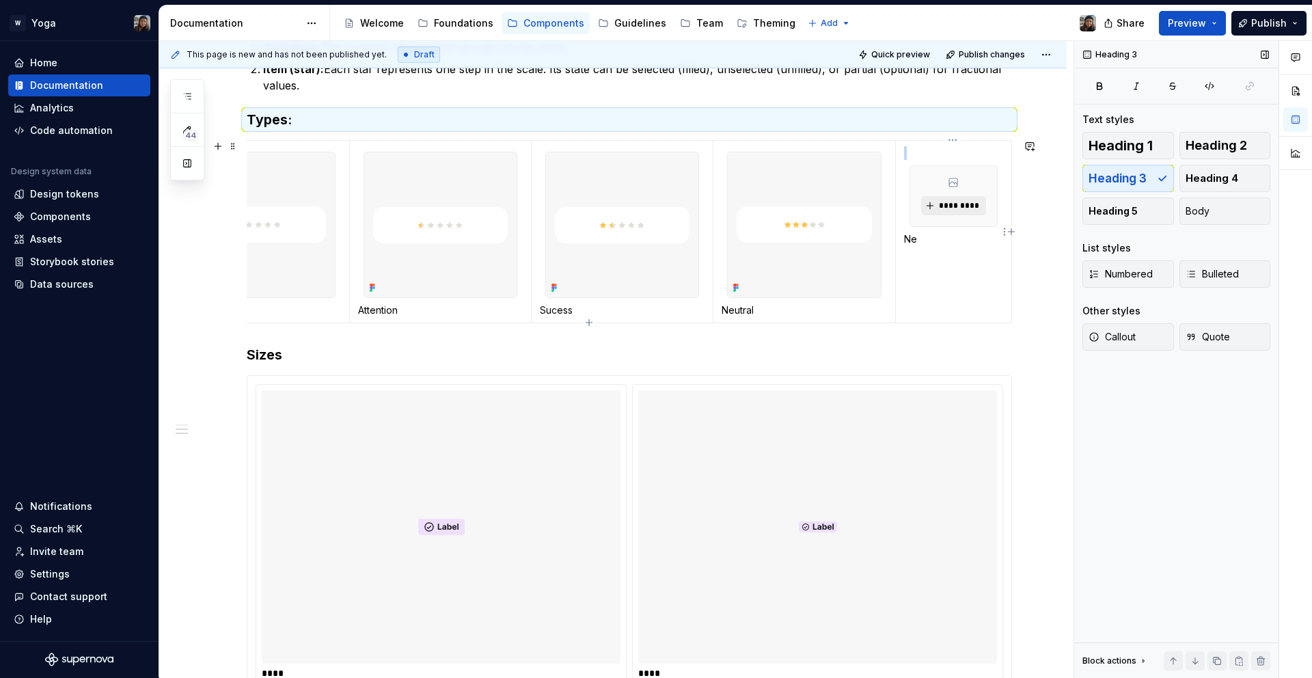
click at [971, 197] on button "*********" at bounding box center [953, 205] width 65 height 19
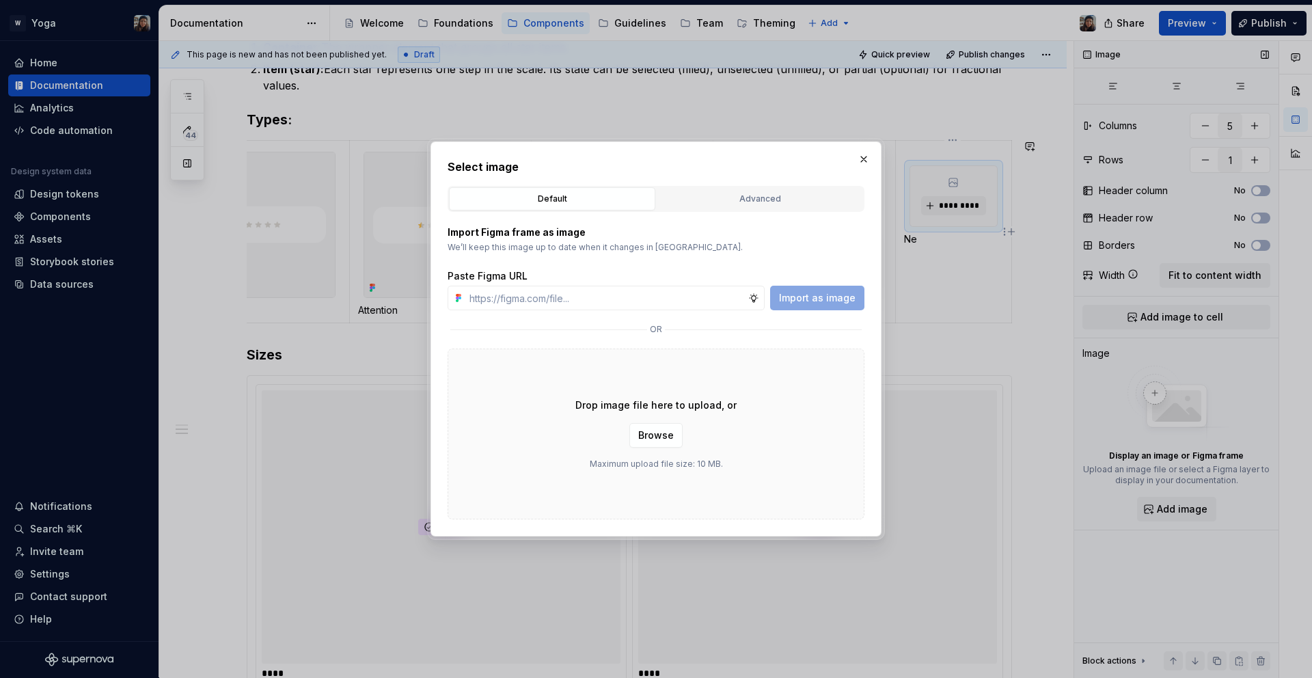
click at [861, 145] on div "Select image Default Advanced Import Figma frame as image We’ll keep this image…" at bounding box center [656, 338] width 451 height 395
click at [862, 153] on button "button" at bounding box center [863, 159] width 19 height 19
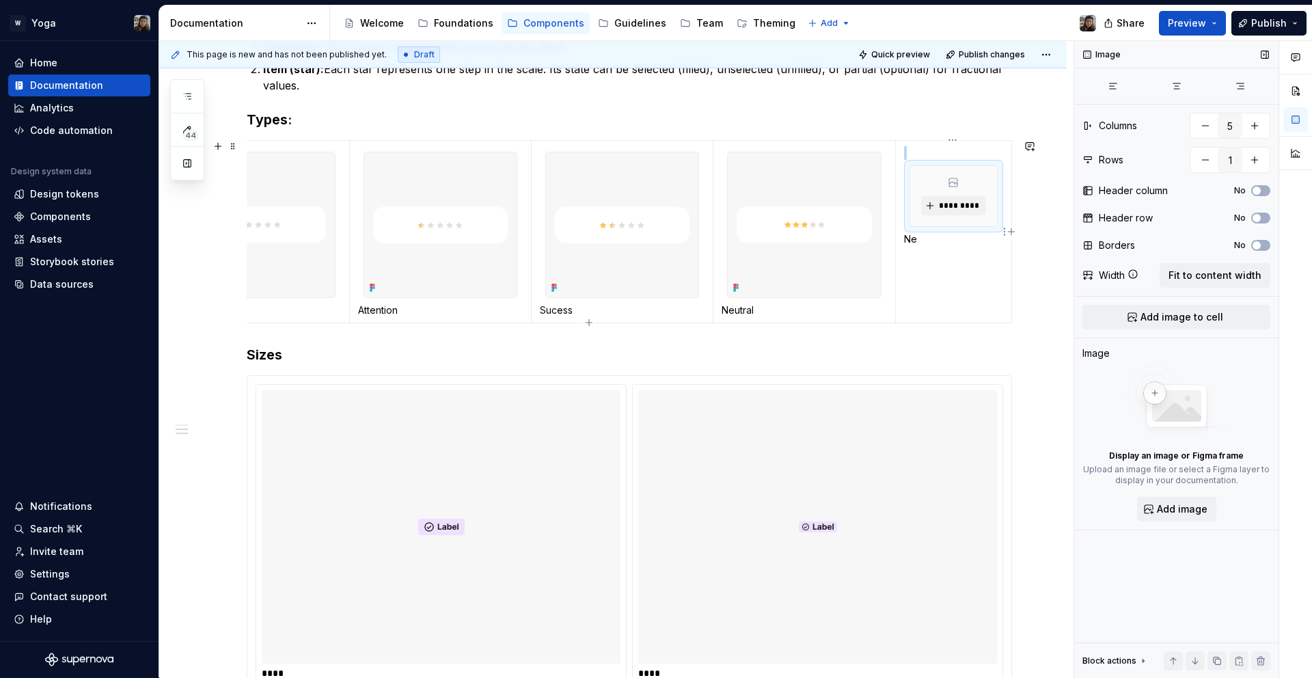
click at [949, 174] on div "*********" at bounding box center [953, 196] width 87 height 60
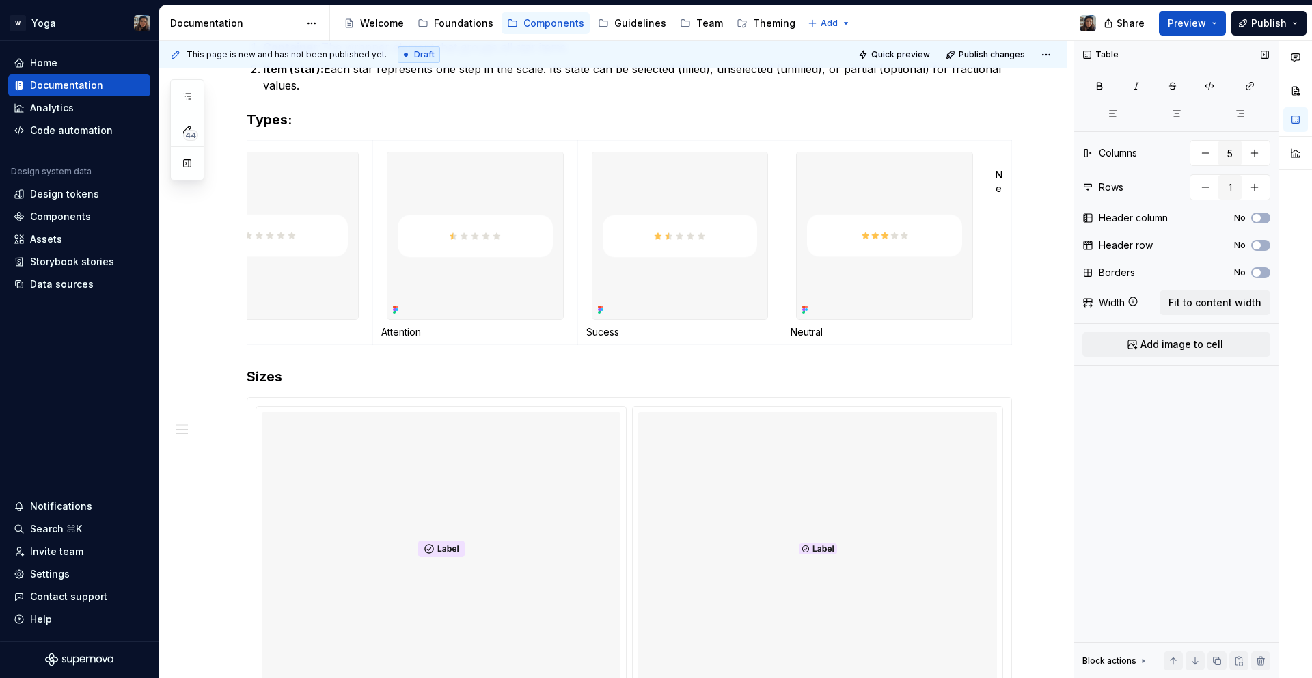
click at [1158, 338] on span "Add image to cell" at bounding box center [1182, 345] width 83 height 14
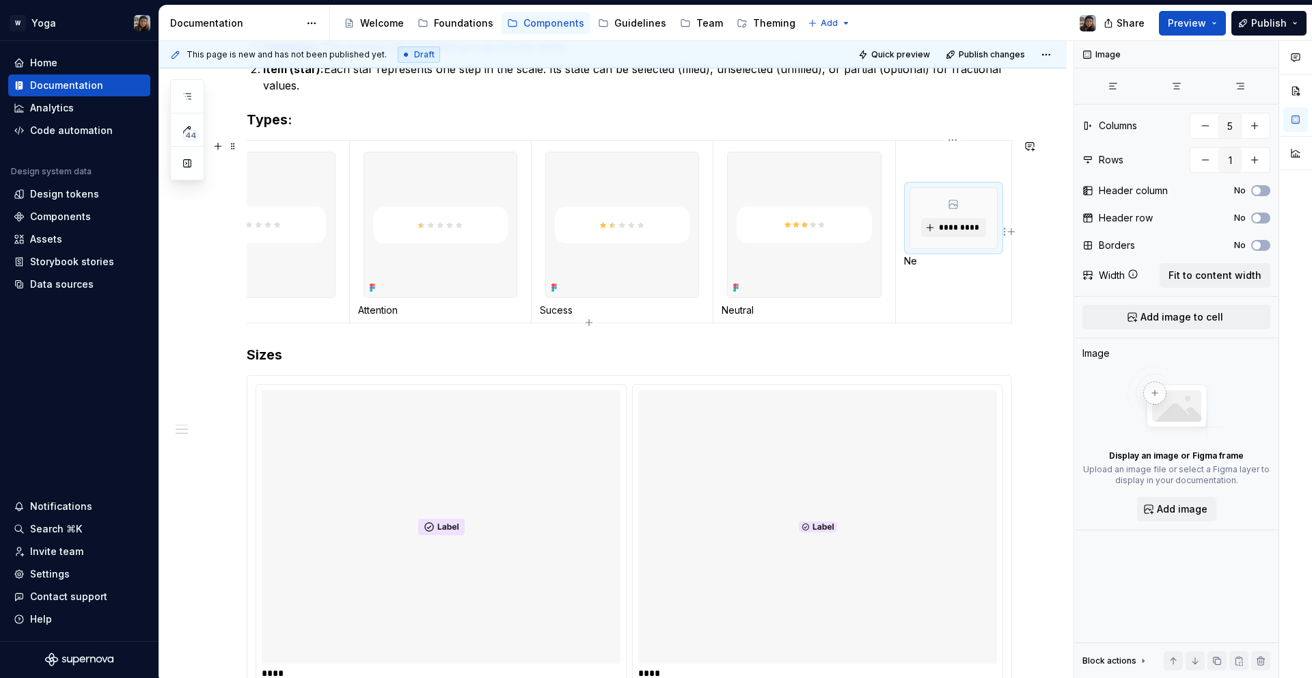
click at [943, 157] on p at bounding box center [953, 153] width 99 height 14
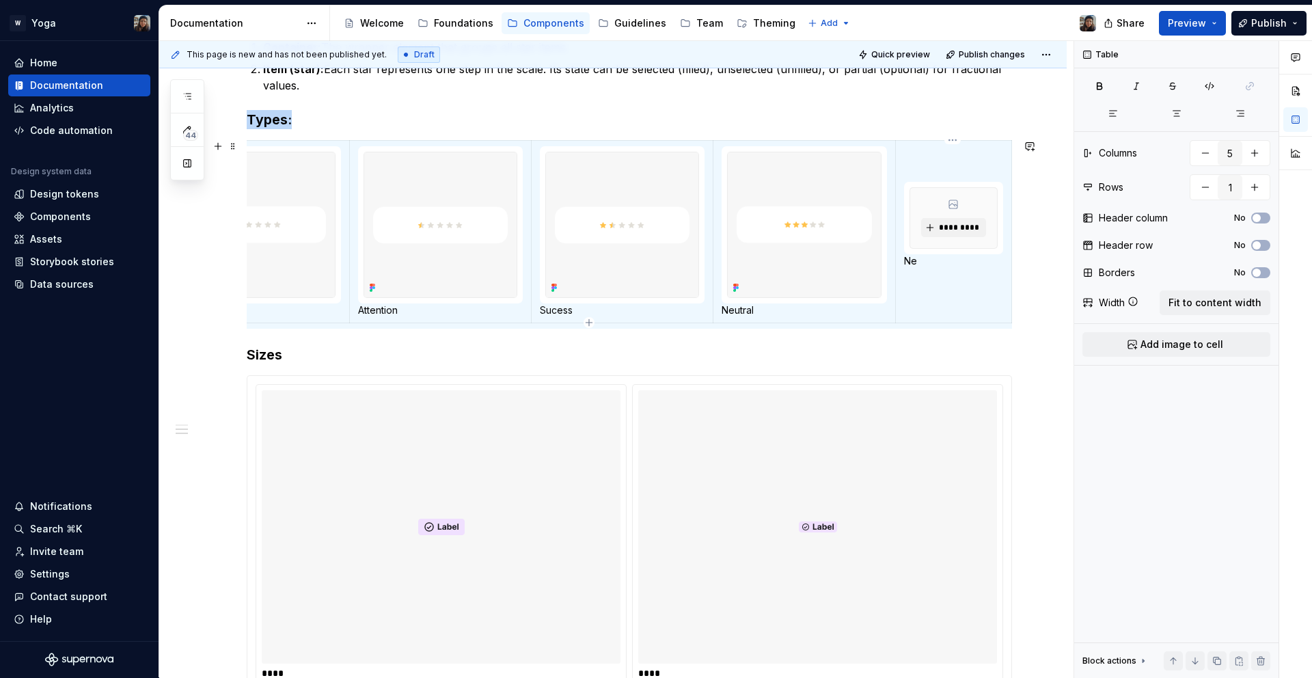
click at [943, 156] on p at bounding box center [953, 153] width 99 height 14
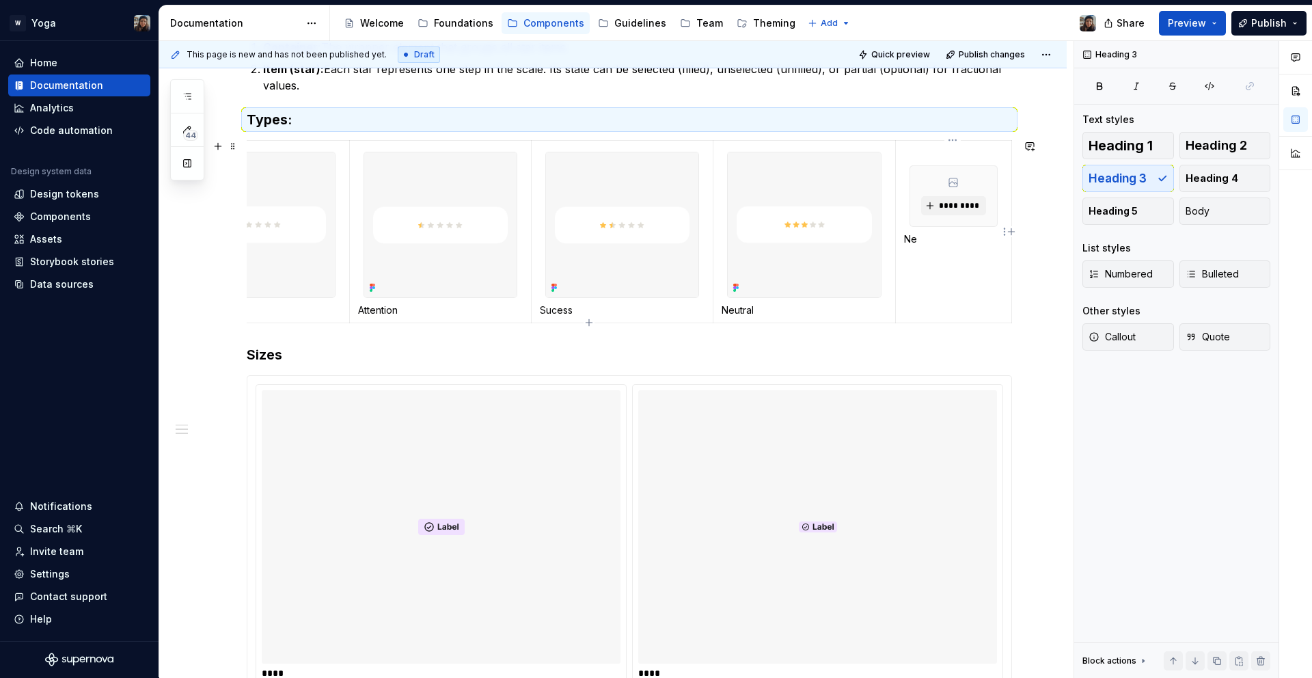
click at [969, 148] on p at bounding box center [953, 153] width 99 height 14
click at [969, 218] on div "*********" at bounding box center [953, 196] width 87 height 60
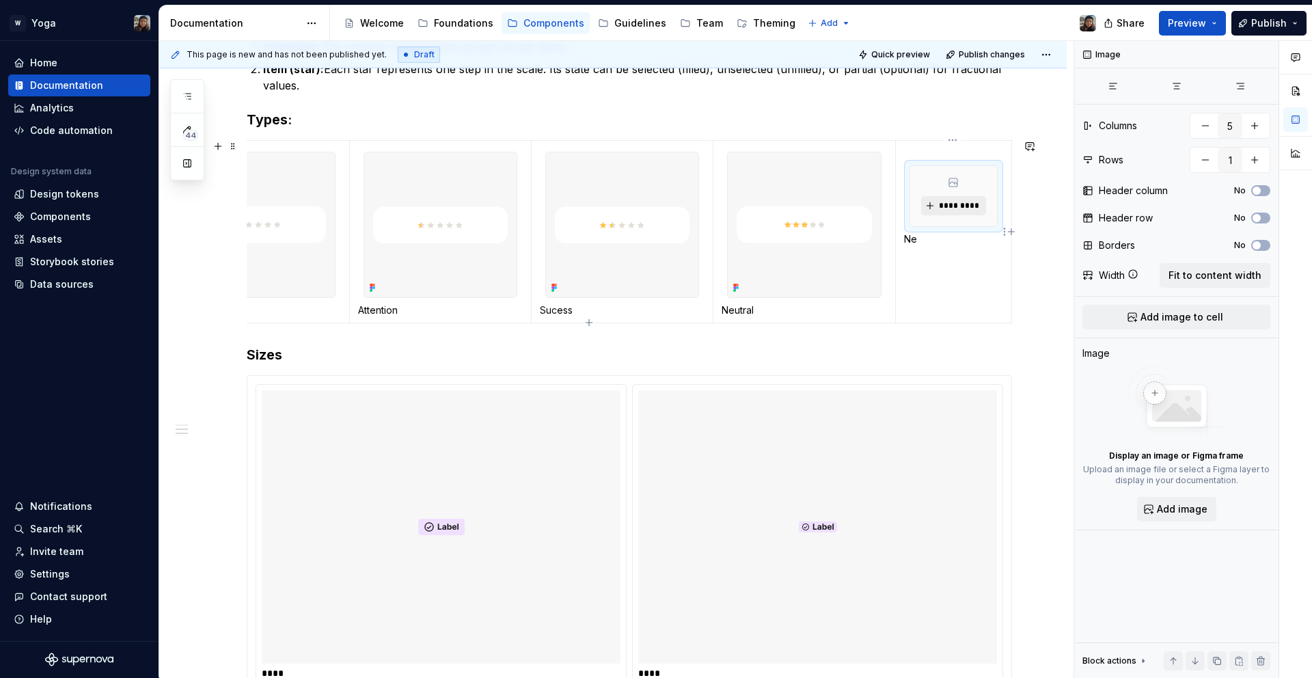
click at [967, 208] on span "*********" at bounding box center [959, 205] width 42 height 11
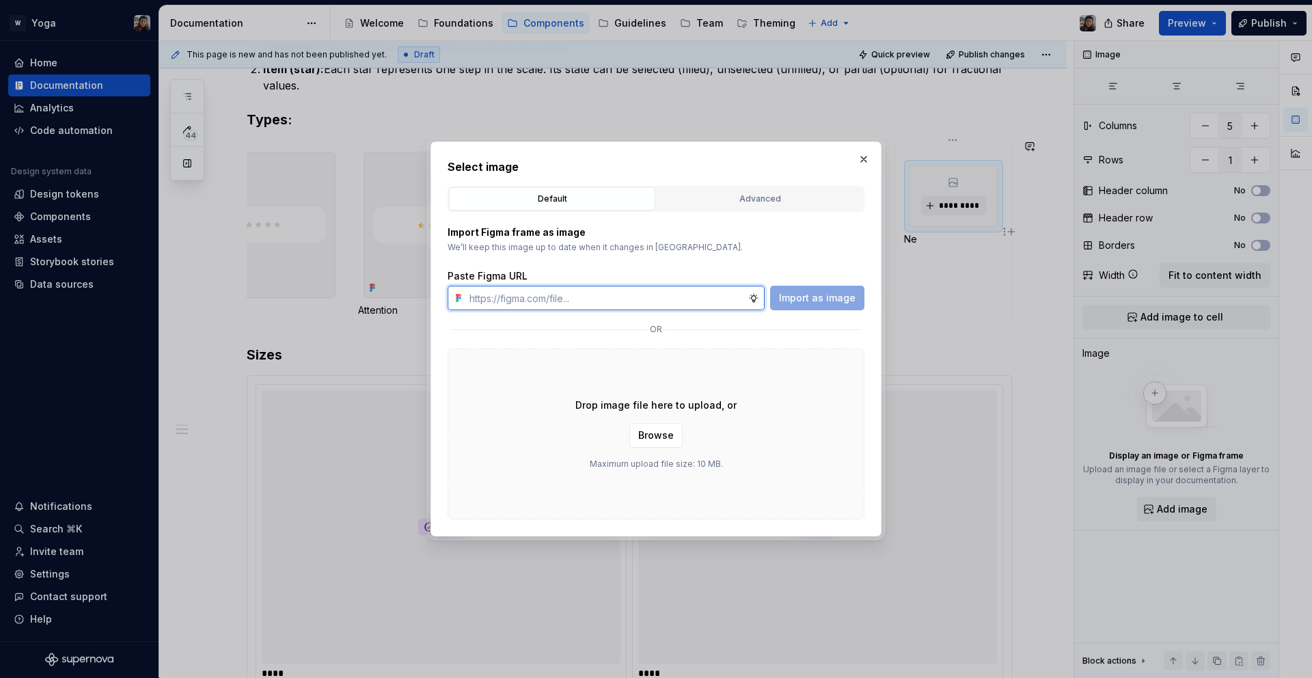
type textarea "*"
click at [680, 293] on input "text" at bounding box center [606, 298] width 284 height 25
paste input "[URL][DOMAIN_NAME]"
type input "[URL][DOMAIN_NAME]"
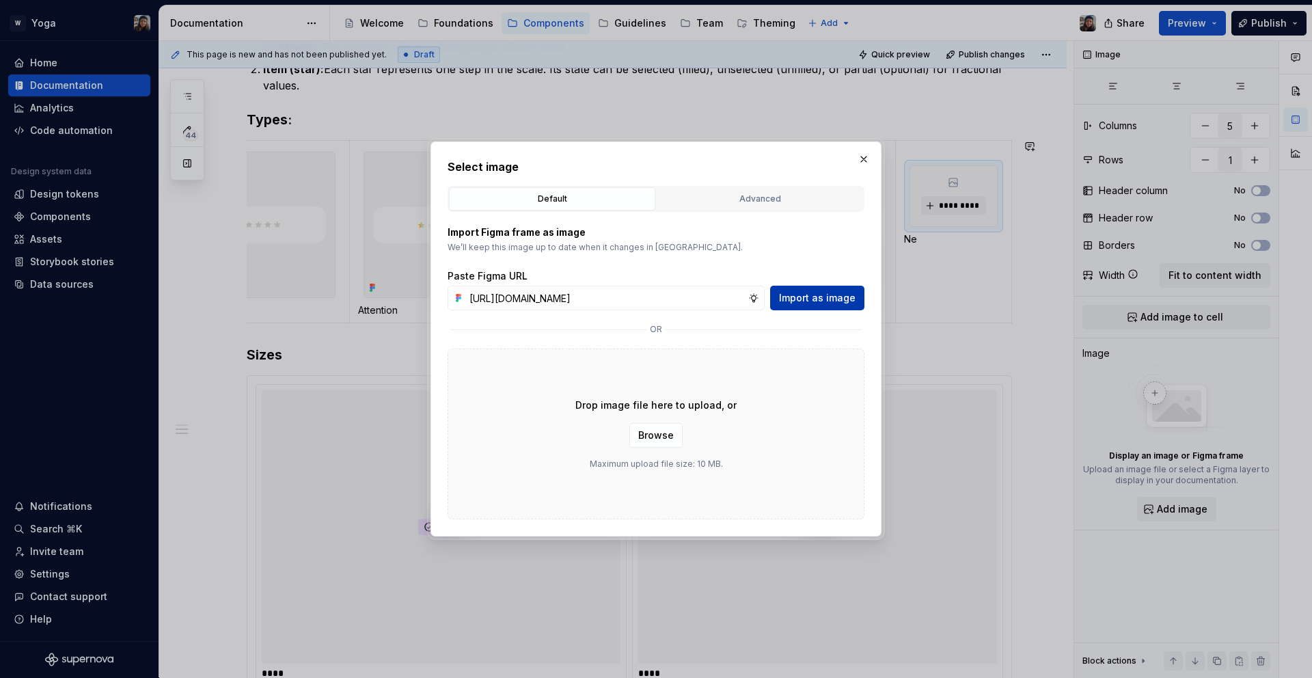
scroll to position [0, 0]
click at [807, 295] on span "Import as image" at bounding box center [817, 298] width 77 height 14
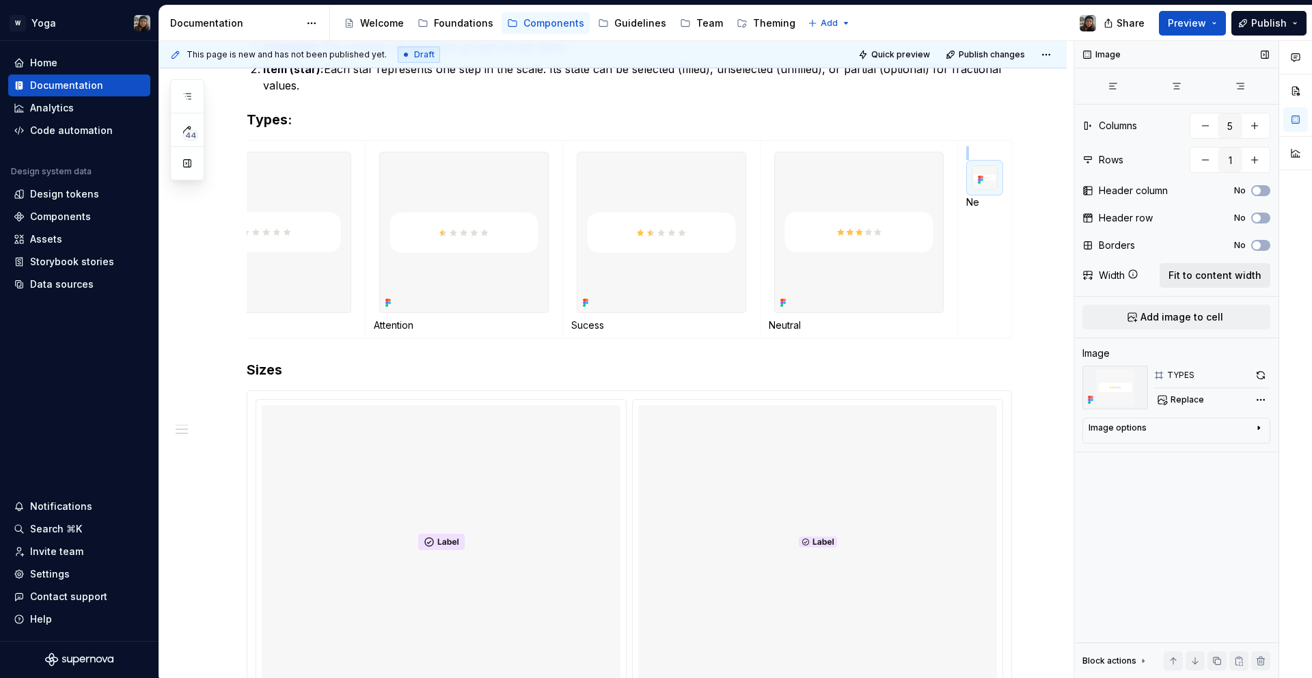
click at [1204, 281] on span "Fit to content width" at bounding box center [1215, 276] width 93 height 14
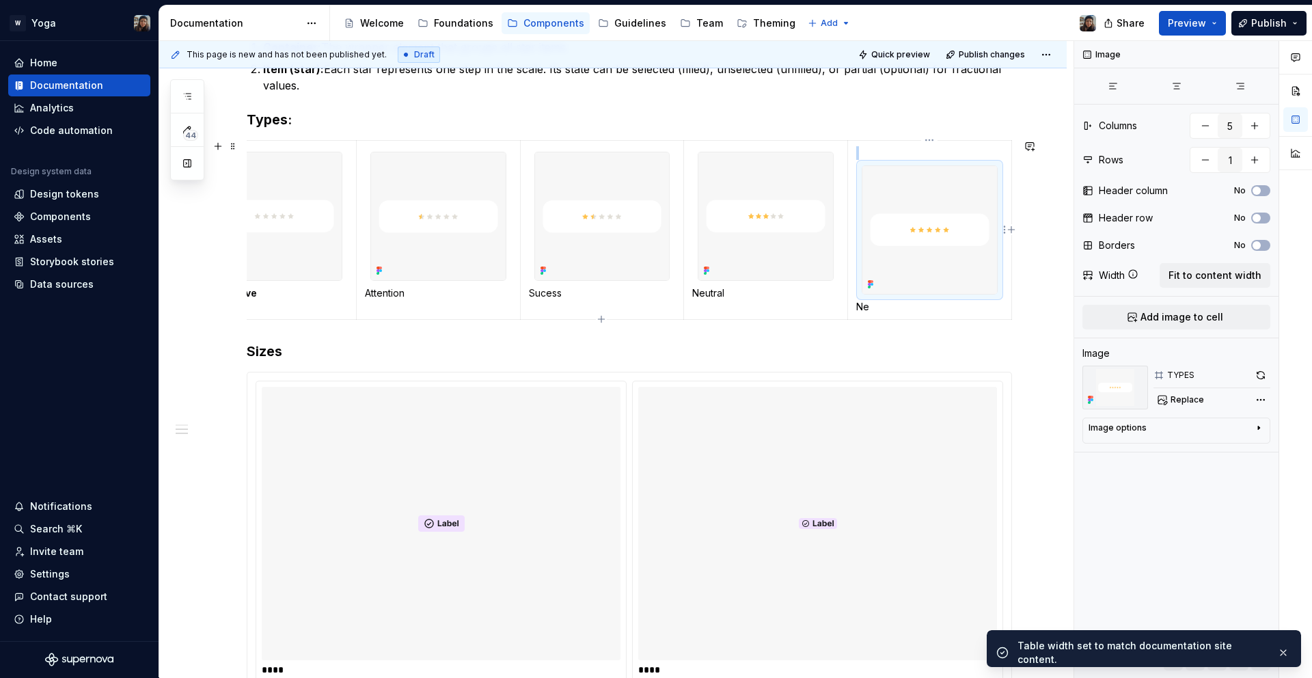
click at [877, 157] on p at bounding box center [929, 153] width 147 height 14
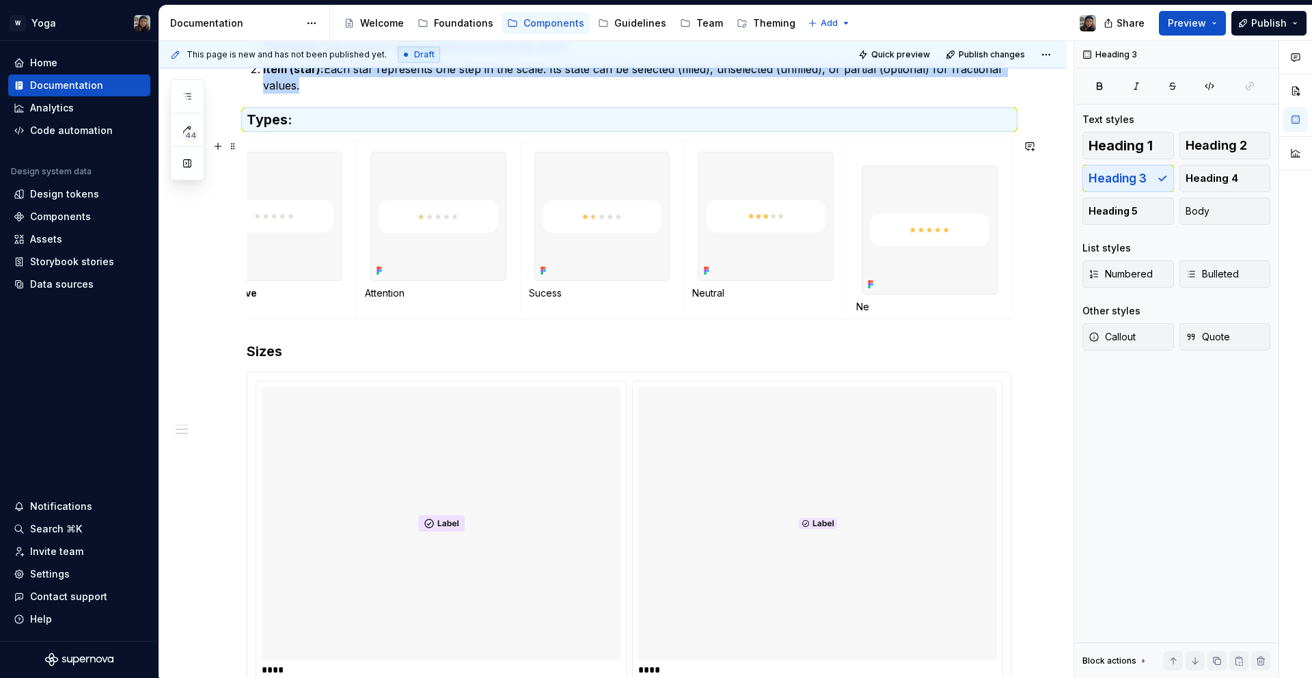
scroll to position [0, 0]
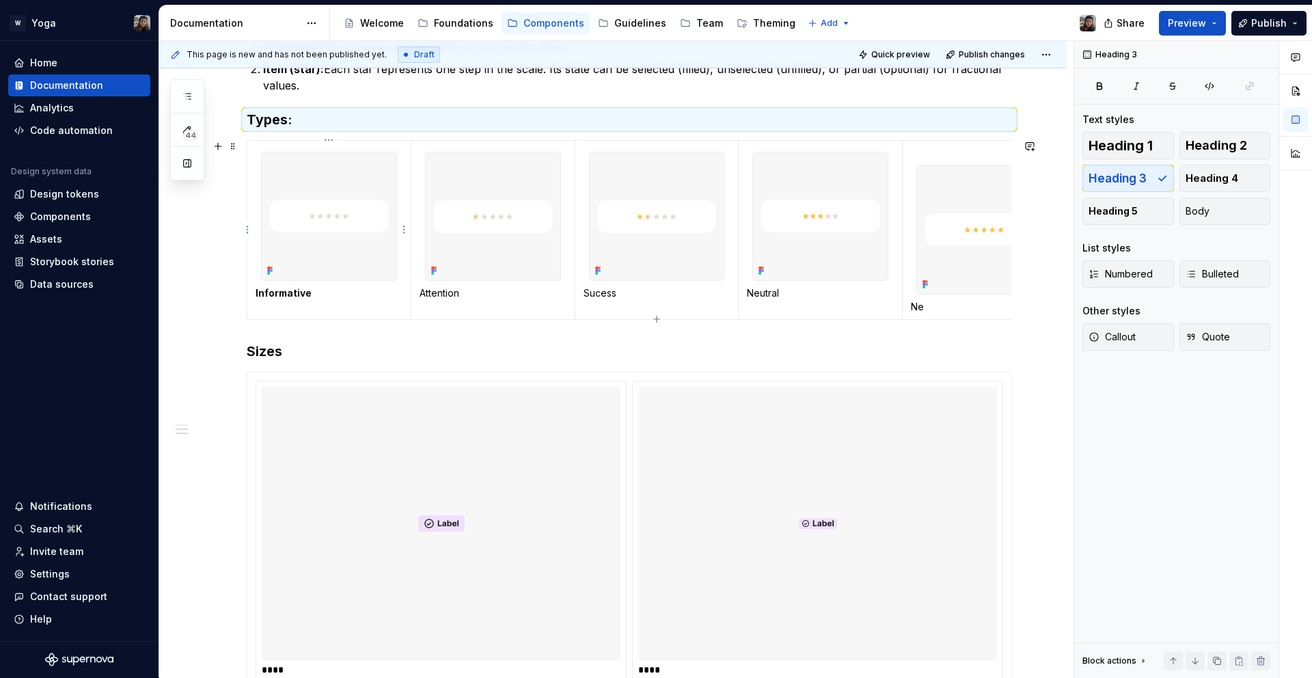
click at [299, 297] on strong "Informative" at bounding box center [284, 293] width 56 height 12
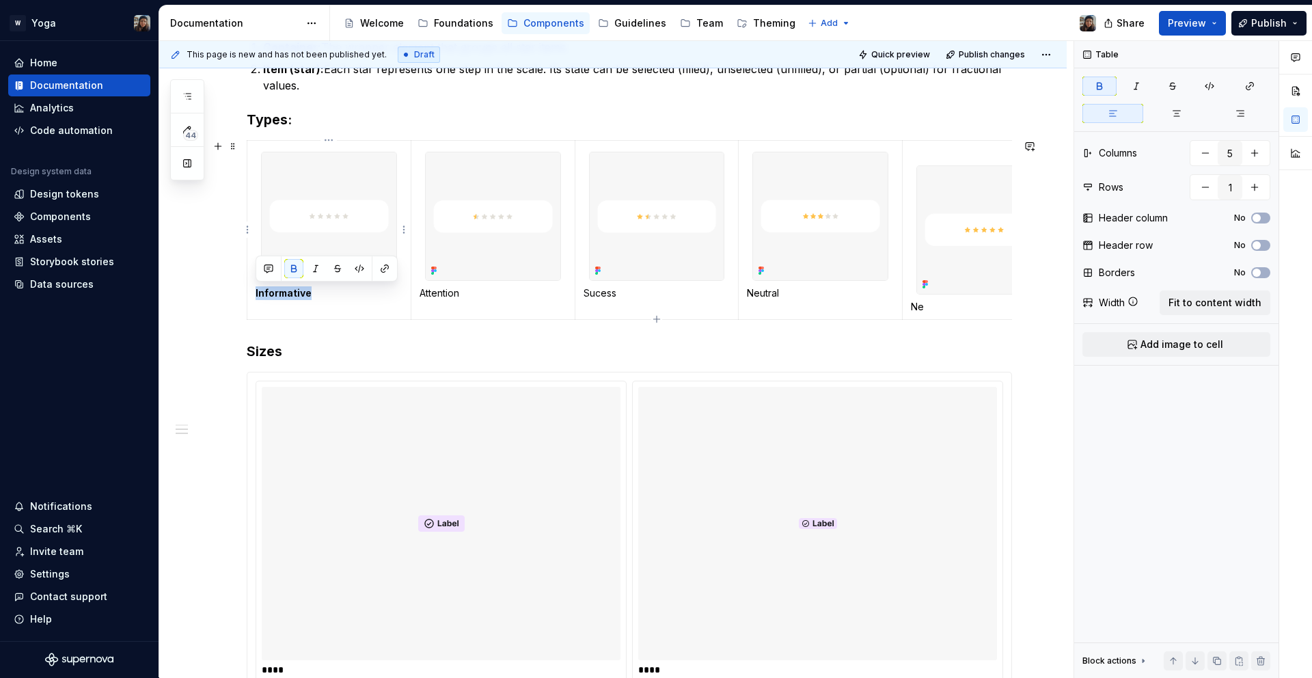
click at [299, 297] on strong "Informative" at bounding box center [284, 293] width 56 height 12
click at [444, 288] on p "Attention" at bounding box center [493, 293] width 147 height 14
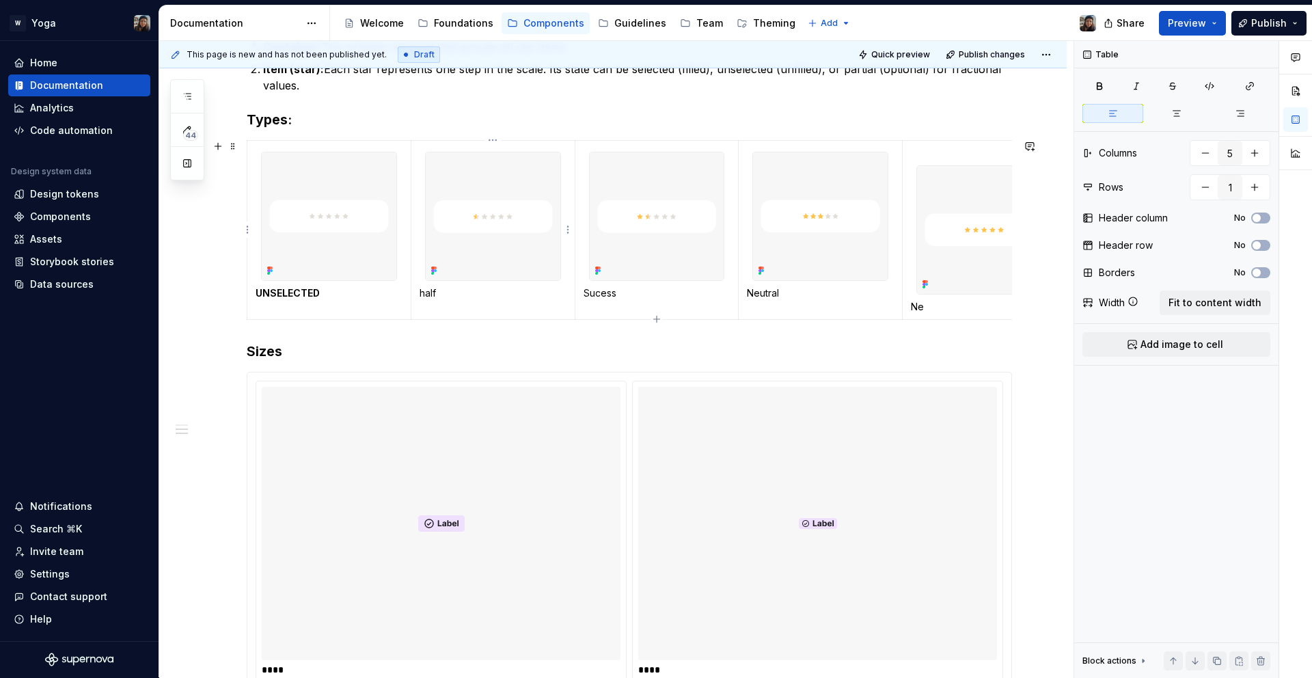
click at [424, 295] on p "half" at bounding box center [493, 293] width 147 height 14
click at [260, 291] on strong "UNSELECTED" at bounding box center [288, 293] width 64 height 12
click at [263, 293] on strong "UNSELECTED" at bounding box center [288, 293] width 64 height 12
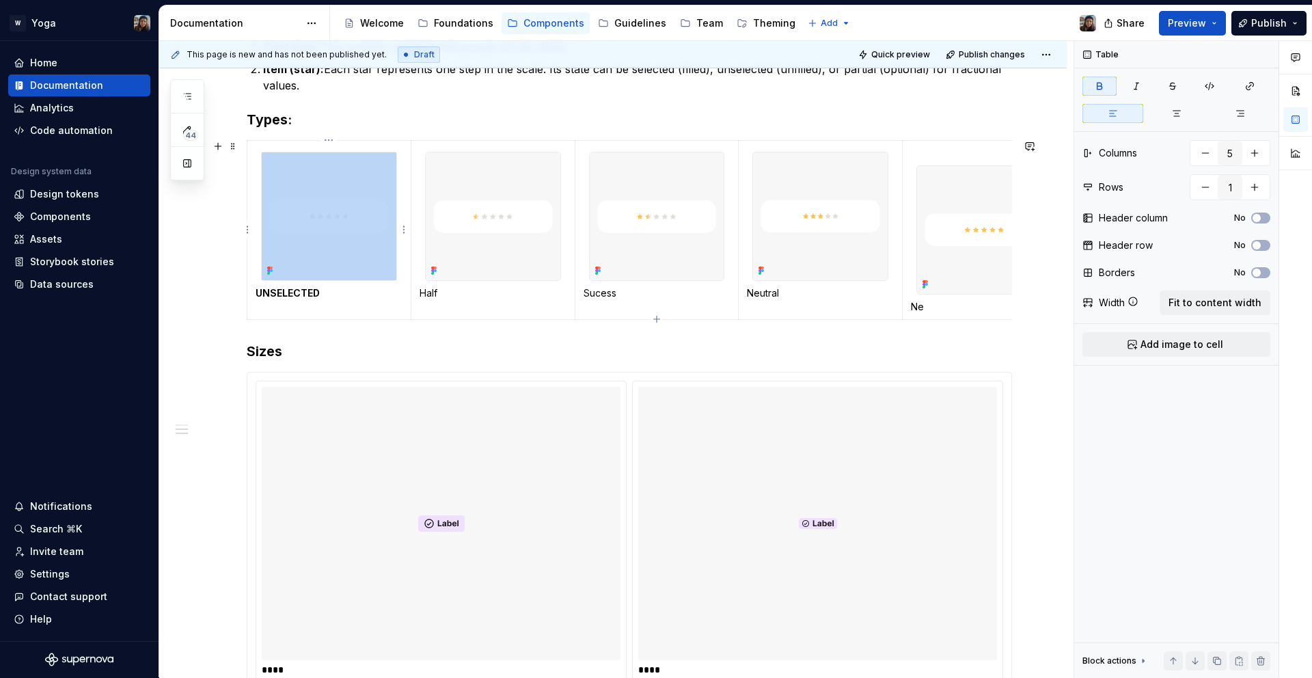
click at [263, 293] on strong "UNSELECTED" at bounding box center [288, 293] width 64 height 12
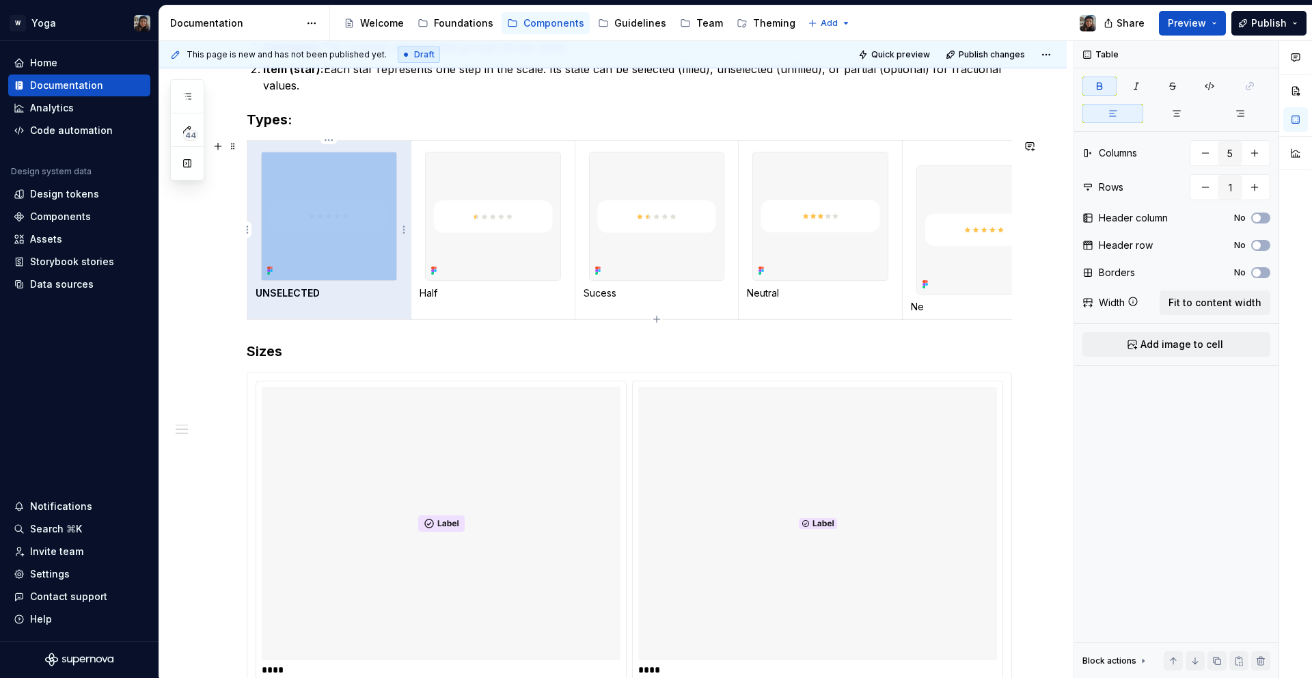
click at [296, 293] on strong "UNSELECTED" at bounding box center [288, 293] width 64 height 12
drag, startPoint x: 321, startPoint y: 293, endPoint x: 258, endPoint y: 288, distance: 62.4
click at [245, 291] on div "Use the Rating component to view other people's opinions and experiences. Anato…" at bounding box center [613, 323] width 908 height 1325
click at [259, 289] on strong "UNSELECTED" at bounding box center [288, 293] width 64 height 12
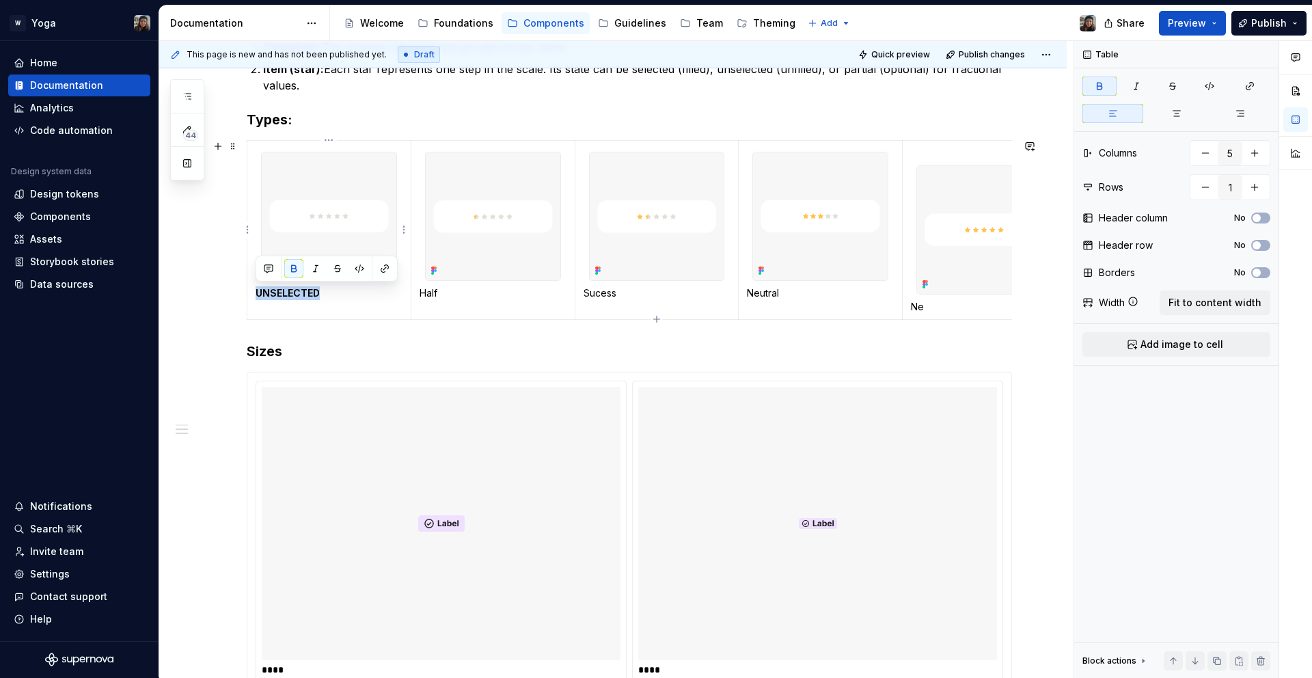
drag, startPoint x: 321, startPoint y: 289, endPoint x: 263, endPoint y: 297, distance: 58.6
click at [258, 297] on p "UNSELECTED" at bounding box center [329, 293] width 147 height 14
drag, startPoint x: 297, startPoint y: 262, endPoint x: 293, endPoint y: 282, distance: 20.2
click at [296, 262] on button "button" at bounding box center [293, 268] width 19 height 19
click at [291, 294] on p "UNSELECTED" at bounding box center [329, 293] width 147 height 14
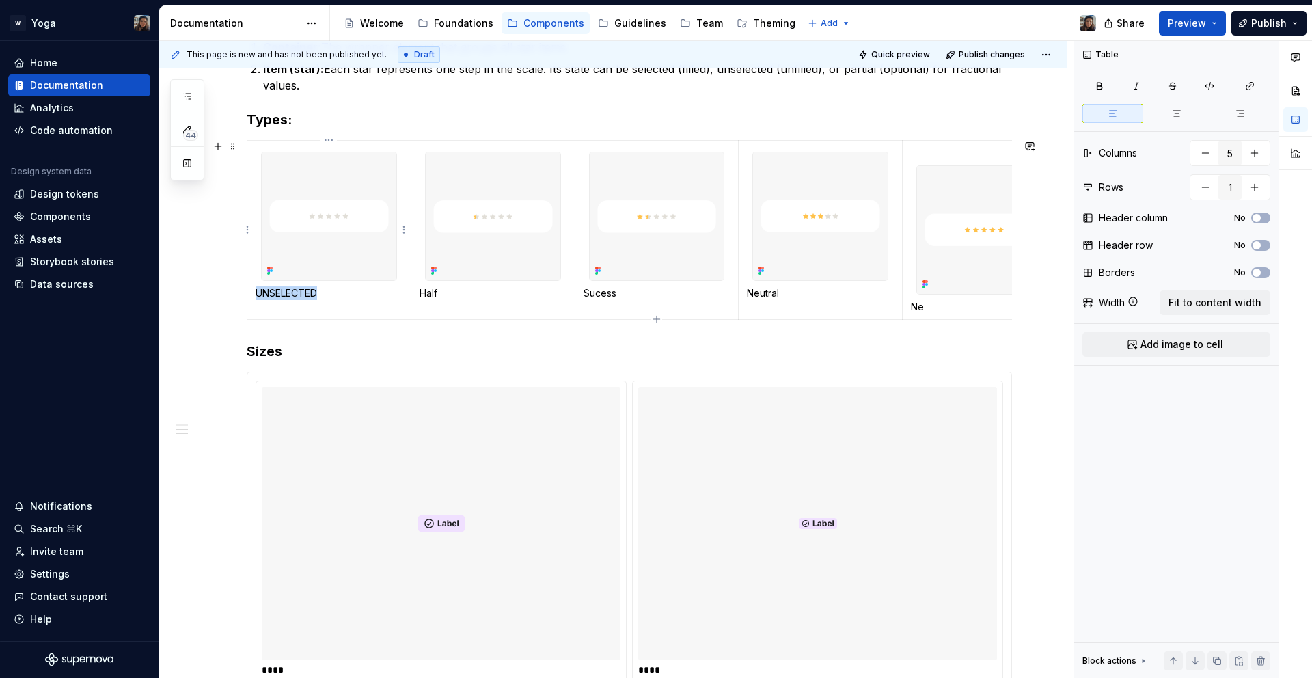
click at [291, 294] on p "UNSELECTED" at bounding box center [329, 293] width 147 height 14
click at [536, 291] on p "Sucess" at bounding box center [602, 293] width 147 height 14
click at [705, 292] on p "Neutral" at bounding box center [765, 293] width 147 height 14
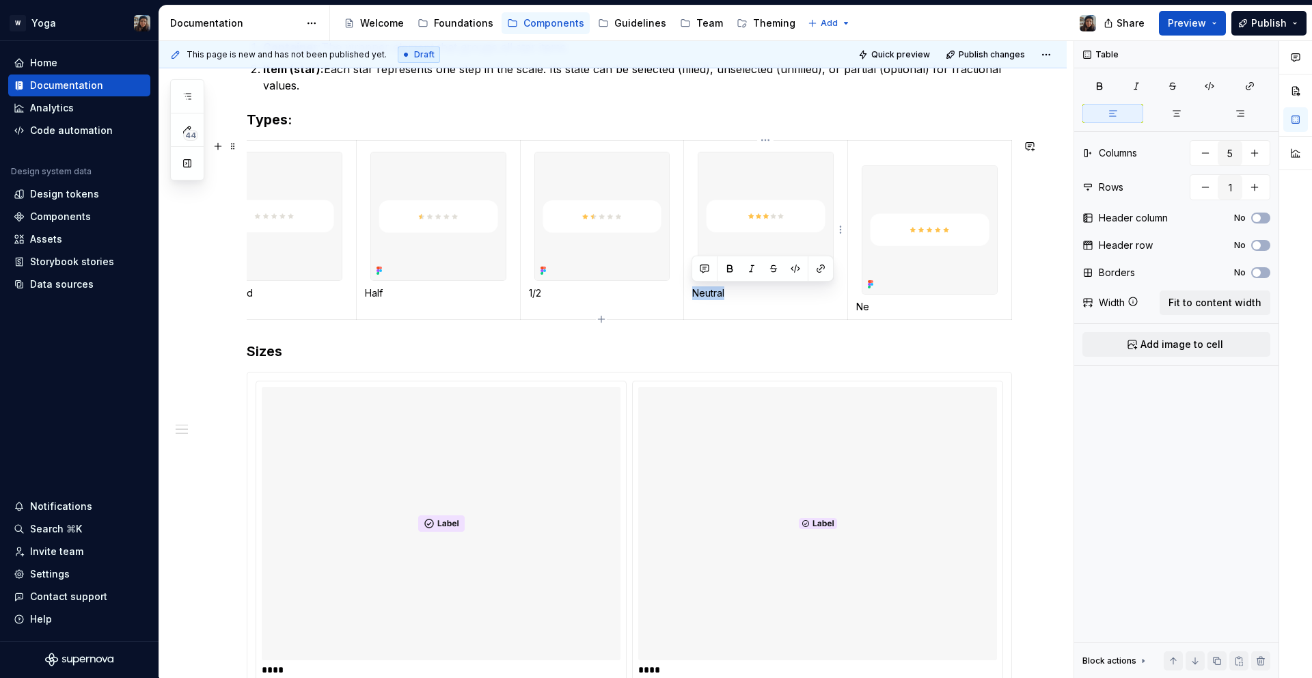
click at [705, 292] on p "Neutral" at bounding box center [765, 293] width 147 height 14
click at [848, 304] on td "Ne" at bounding box center [930, 229] width 164 height 179
click at [858, 308] on p "Ne" at bounding box center [929, 307] width 147 height 14
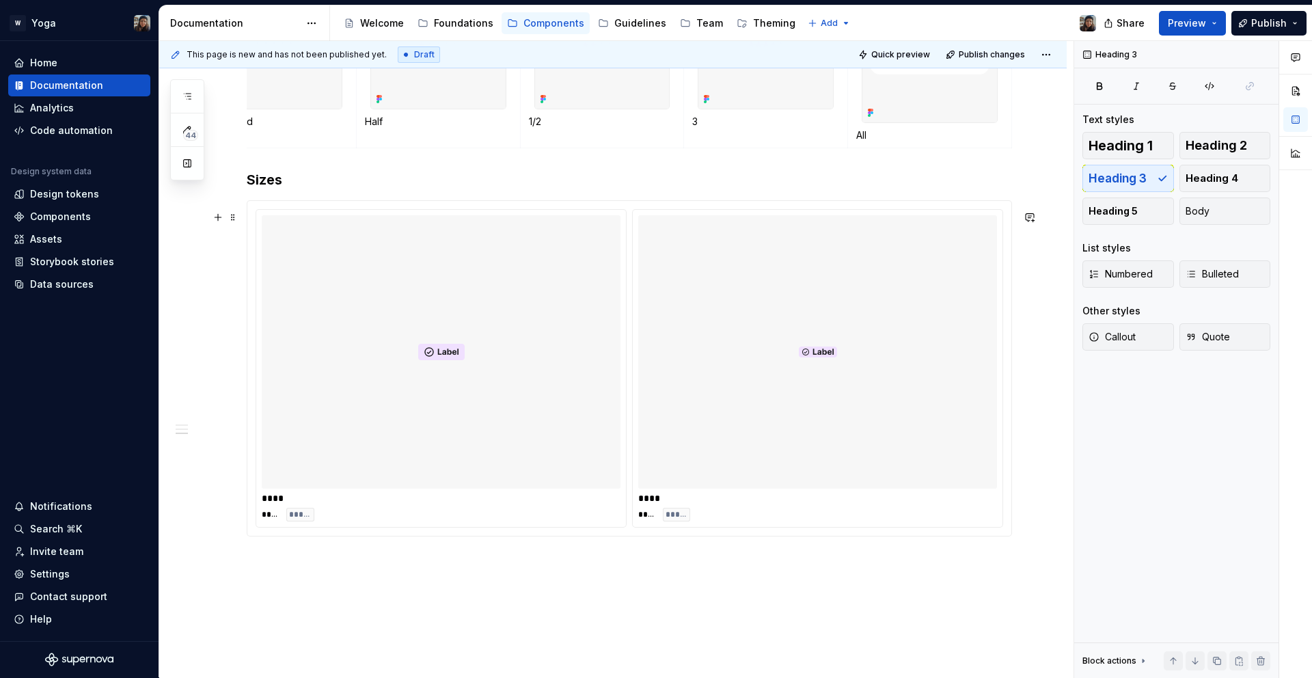
scroll to position [841, 0]
click at [1196, 14] on button "Preview" at bounding box center [1192, 23] width 67 height 25
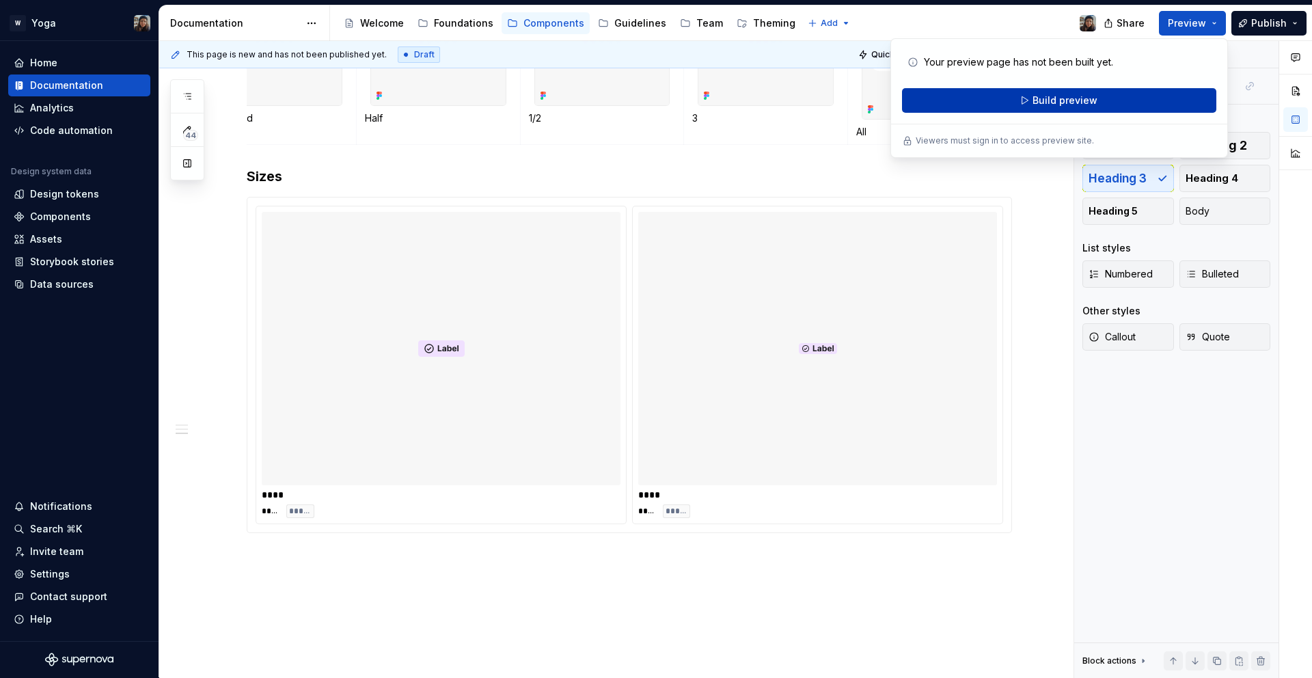
click at [1092, 99] on span "Build preview" at bounding box center [1065, 101] width 65 height 14
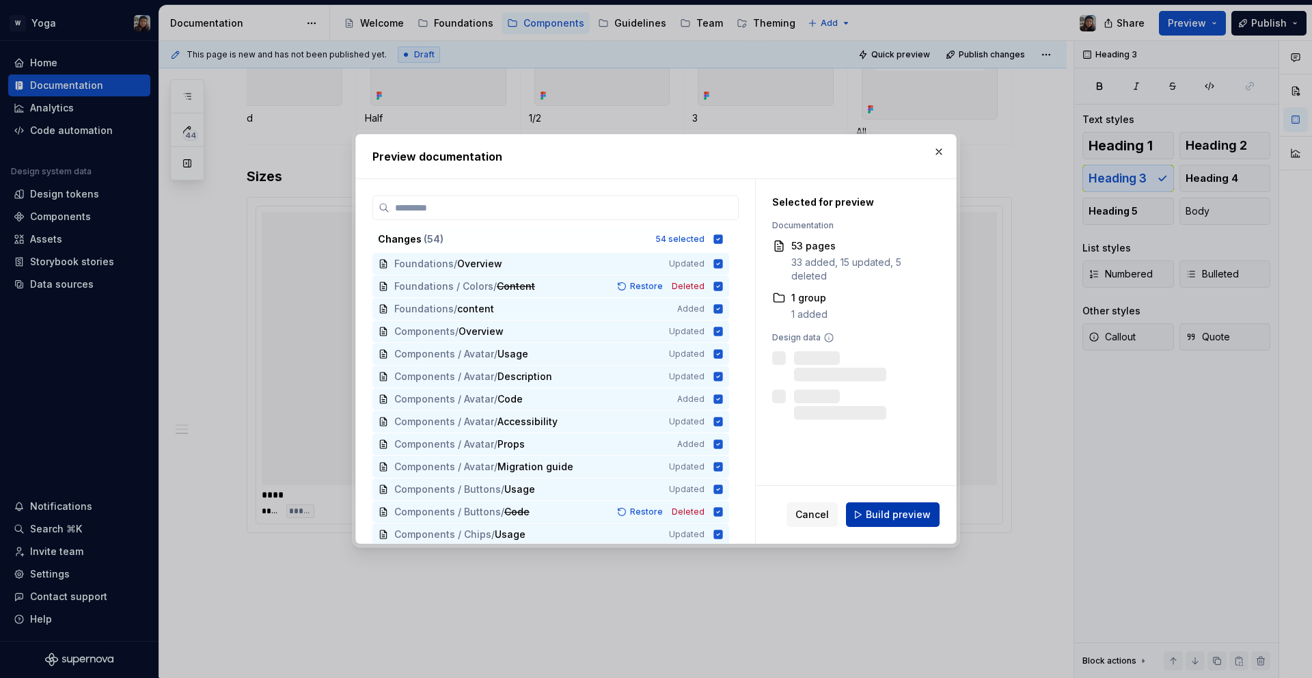
click at [904, 508] on span "Build preview" at bounding box center [898, 515] width 65 height 14
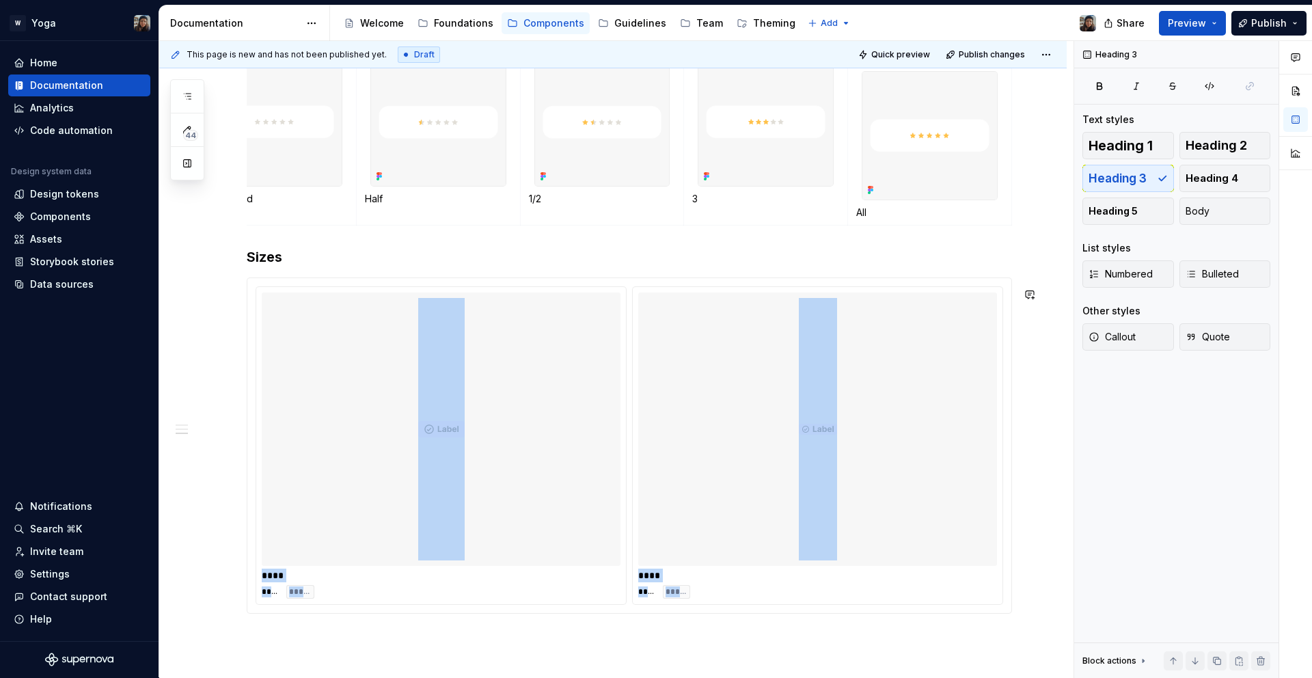
scroll to position [864, 0]
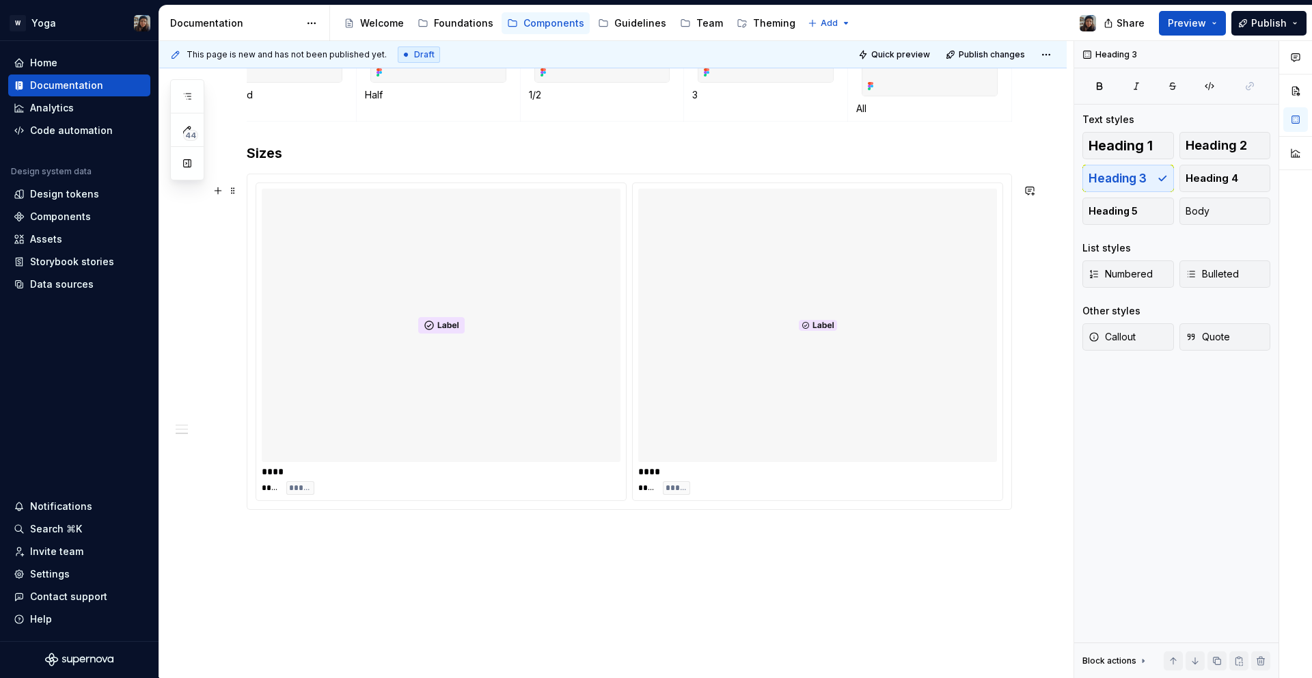
drag, startPoint x: 792, startPoint y: 630, endPoint x: 312, endPoint y: 377, distance: 542.4
click at [314, 379] on div "**** **** ***** **** **** *****" at bounding box center [630, 342] width 766 height 336
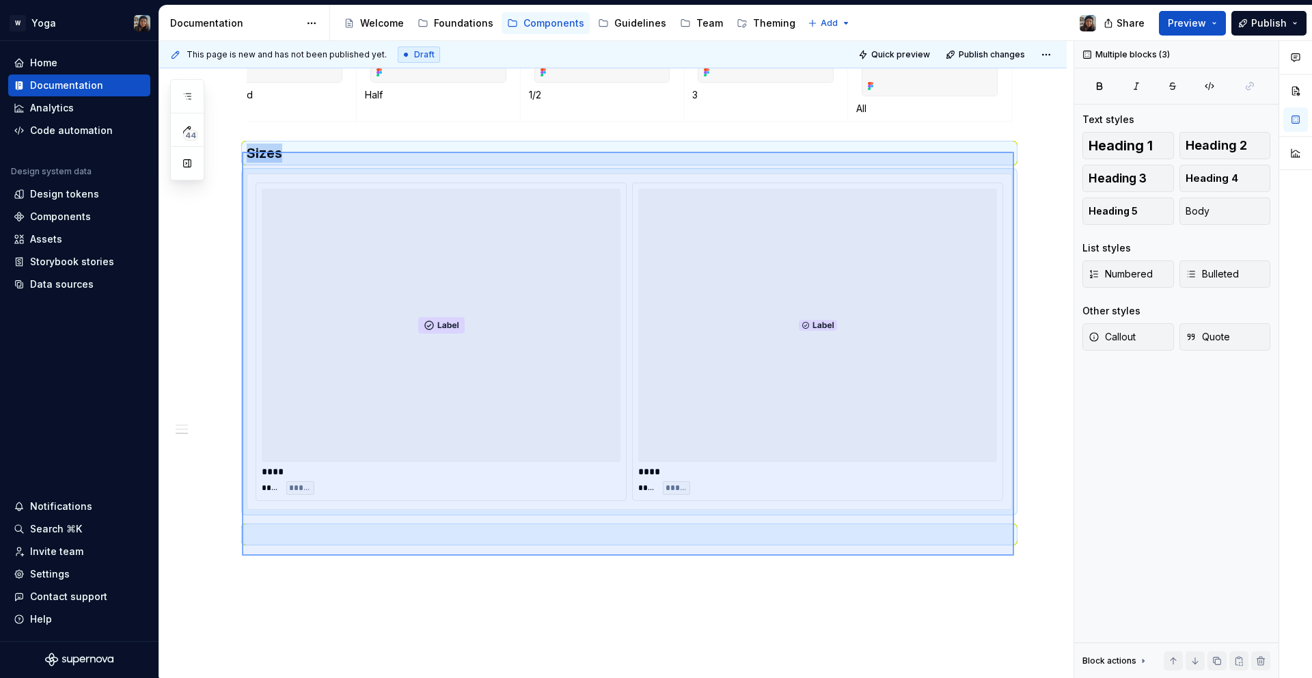
drag, startPoint x: 242, startPoint y: 152, endPoint x: 1023, endPoint y: 554, distance: 878.6
click at [1023, 554] on div "This page is new and has not been published yet. Draft Quick preview Publish ch…" at bounding box center [616, 359] width 915 height 637
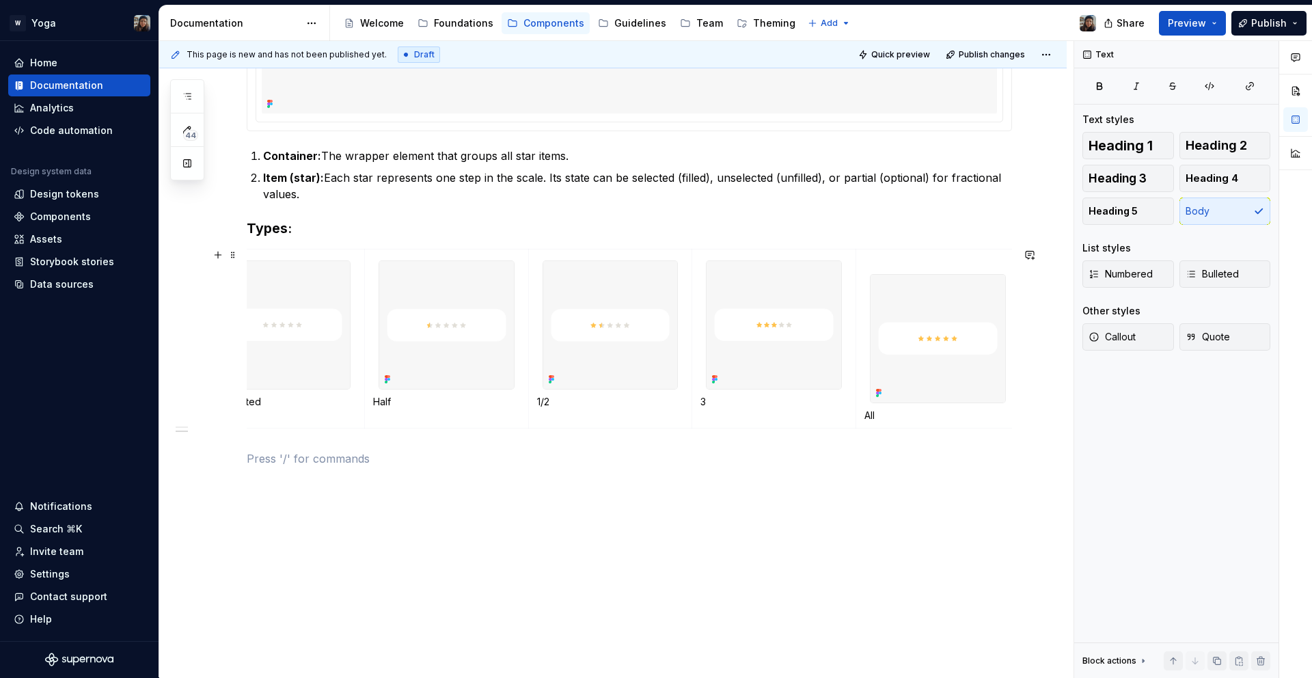
scroll to position [0, 51]
click at [875, 258] on p at bounding box center [933, 262] width 147 height 14
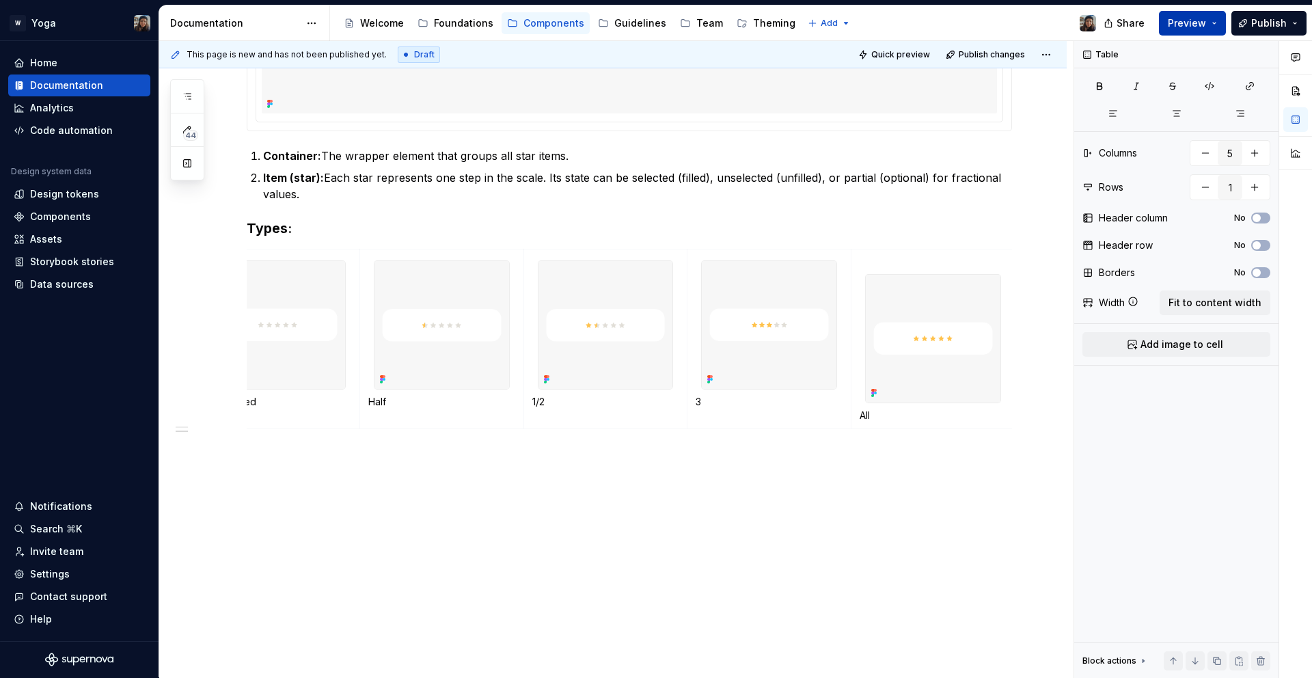
click at [1206, 15] on button "Preview" at bounding box center [1192, 23] width 67 height 25
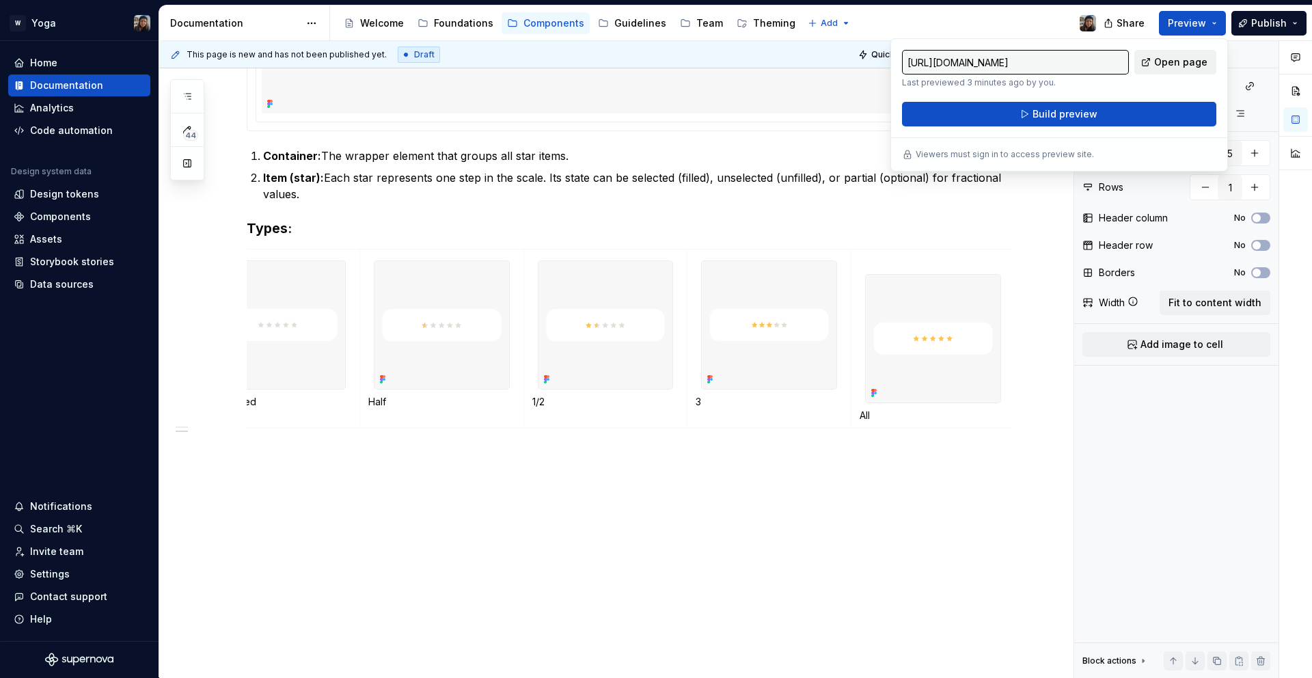
click at [1180, 66] on span "Open page" at bounding box center [1180, 62] width 53 height 14
type textarea "*"
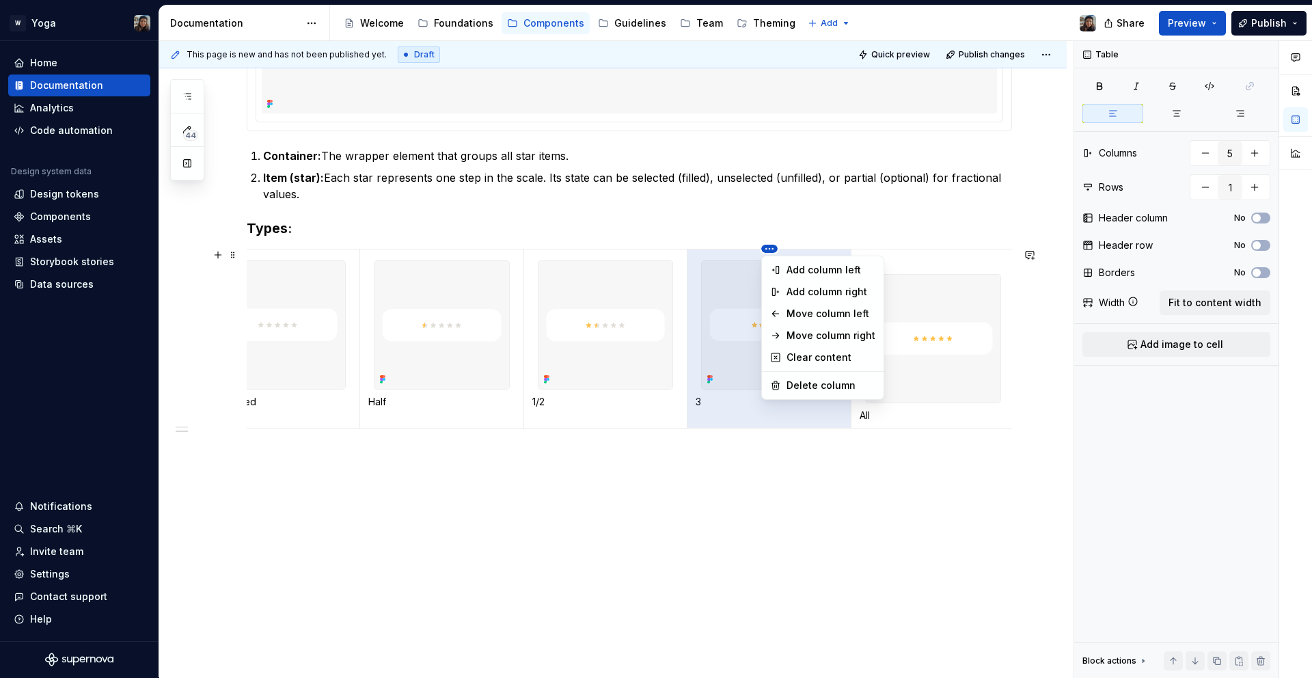
click at [765, 252] on html "W Yoga Home Documentation Analytics Code automation Design system data Design t…" at bounding box center [656, 339] width 1312 height 678
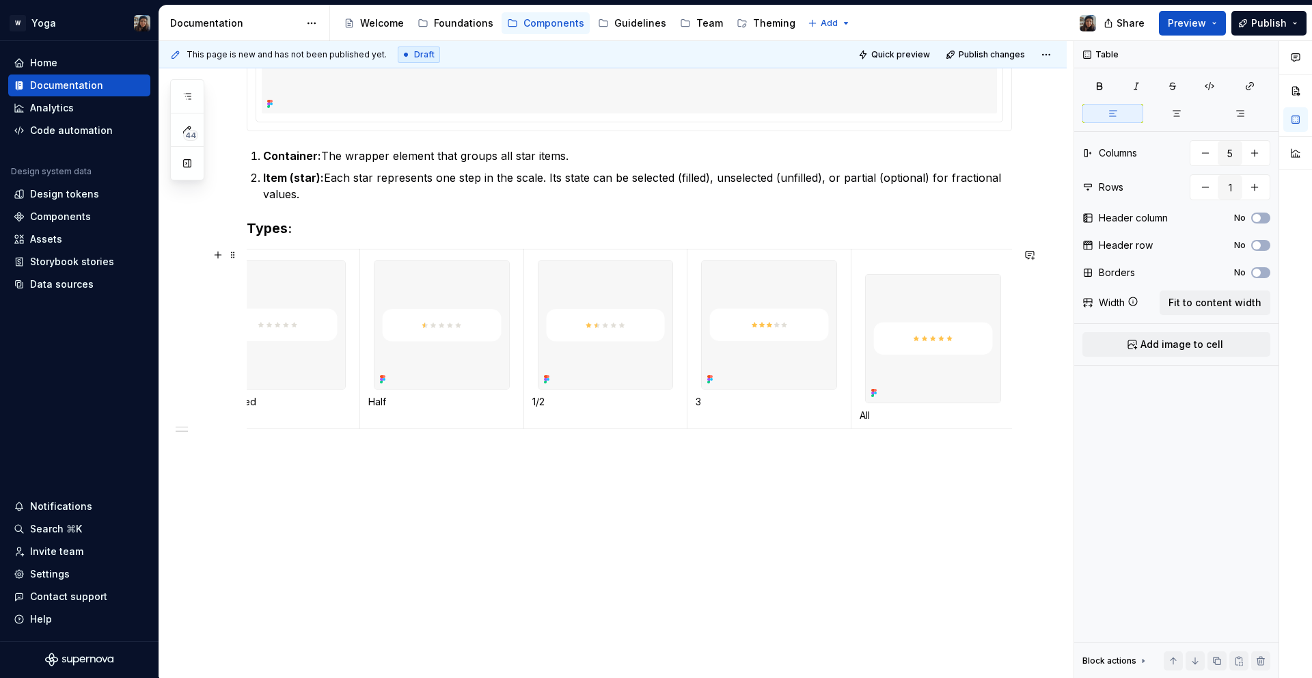
click at [735, 265] on html "W Yoga Home Documentation Analytics Code automation Design system data Design t…" at bounding box center [656, 339] width 1312 height 678
click at [718, 253] on td "3" at bounding box center [770, 338] width 164 height 179
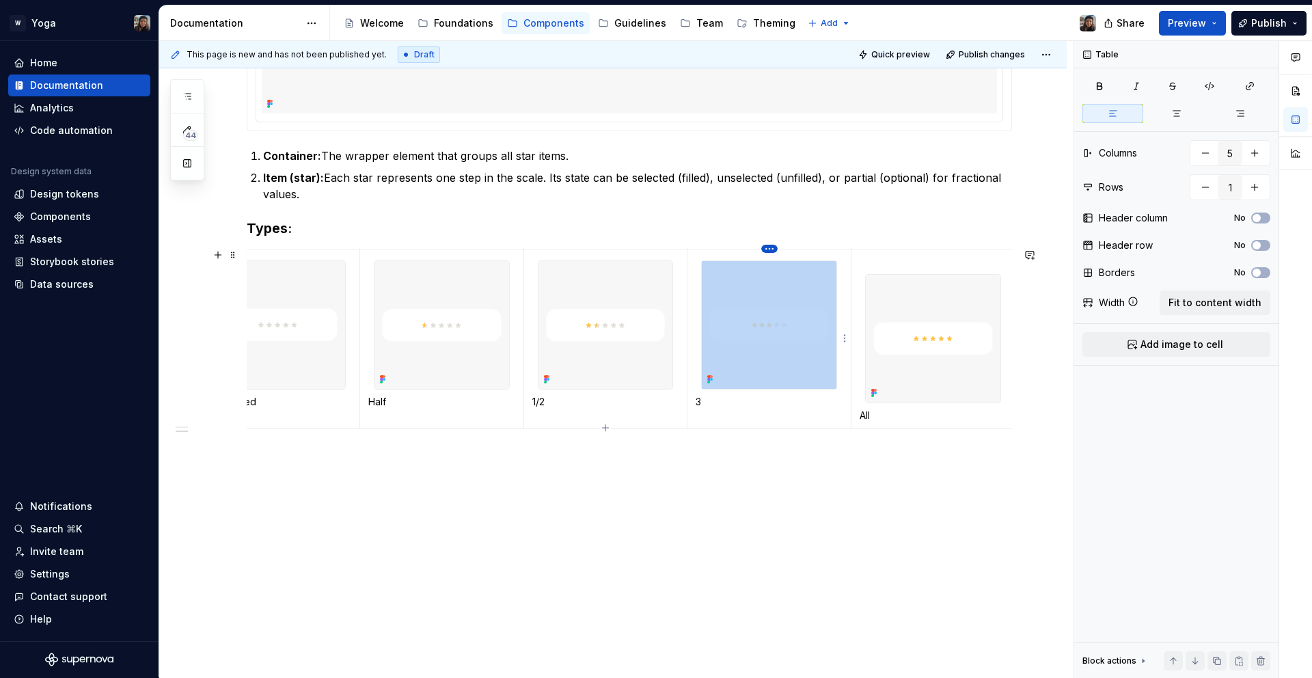
click at [764, 251] on html "W Yoga Home Documentation Analytics Code automation Design system data Design t…" at bounding box center [656, 339] width 1312 height 678
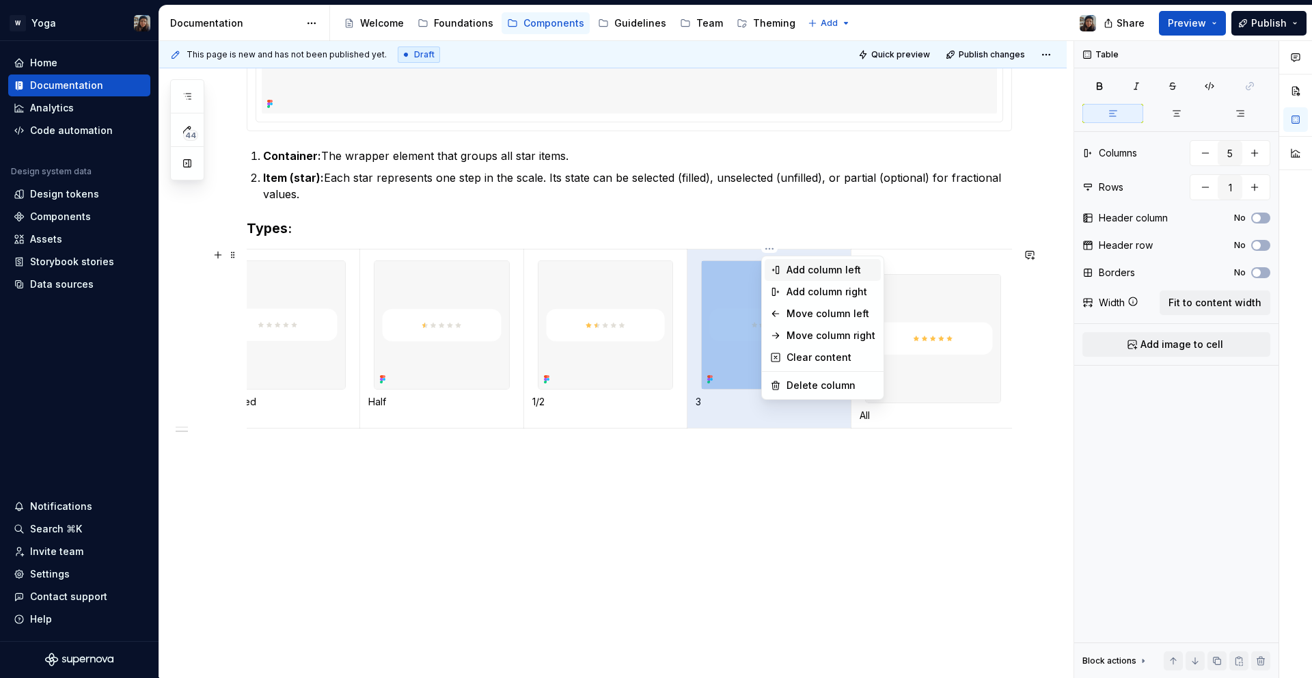
click at [815, 272] on div "Add column left" at bounding box center [831, 270] width 89 height 14
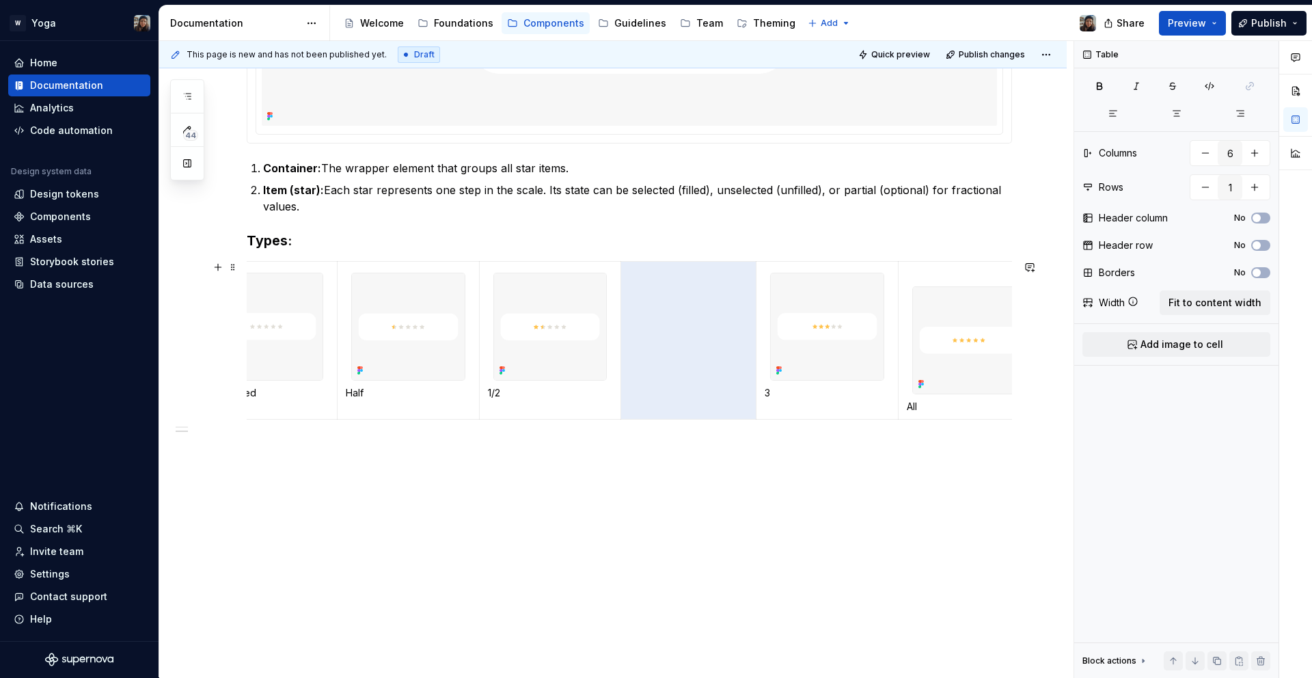
scroll to position [554, 0]
type input "5"
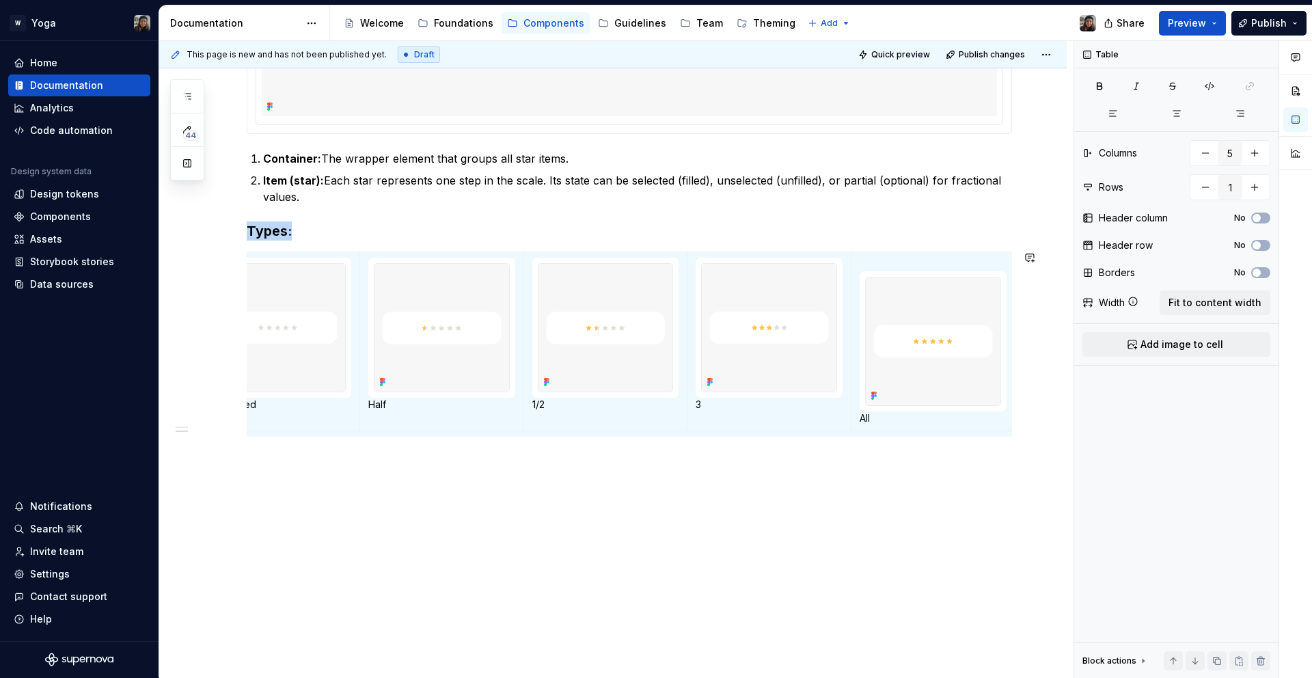
click at [935, 249] on div "Use the Rating component to view other people's opinions and experiences. Anato…" at bounding box center [630, 137] width 766 height 664
click at [934, 260] on p at bounding box center [933, 265] width 147 height 14
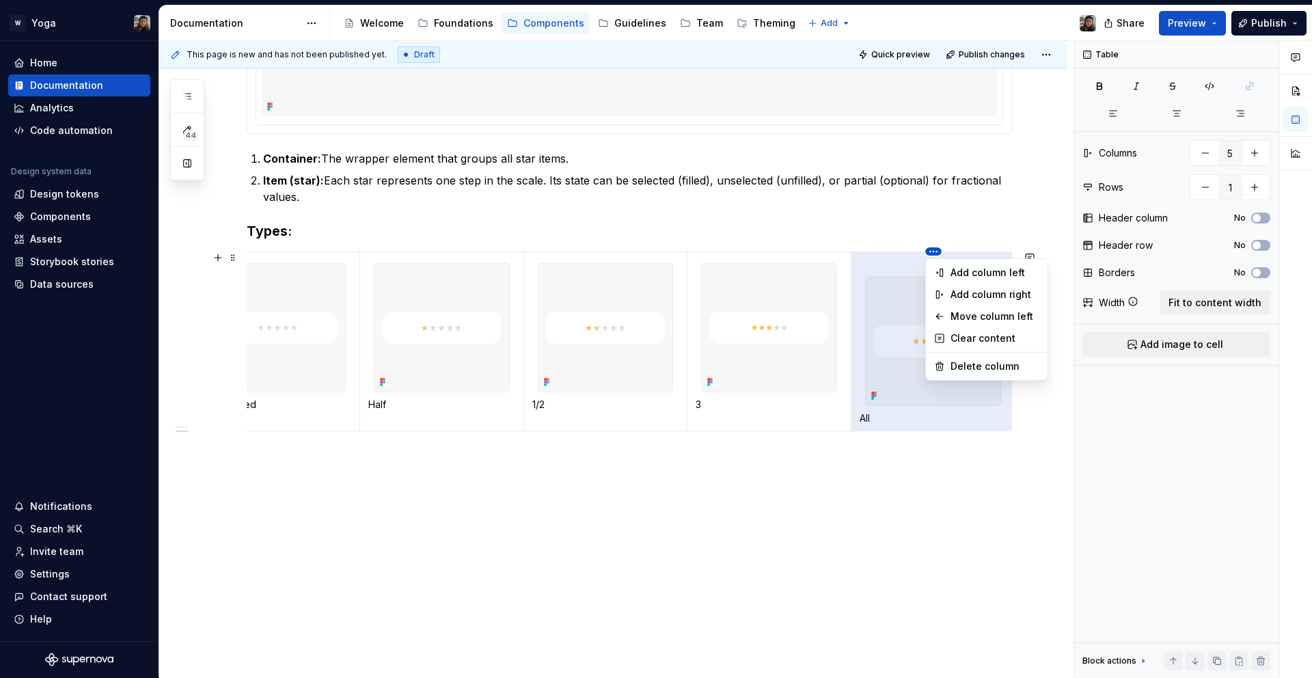
click at [933, 252] on html "W Yoga Home Documentation Analytics Code automation Design system data Design t…" at bounding box center [656, 339] width 1312 height 678
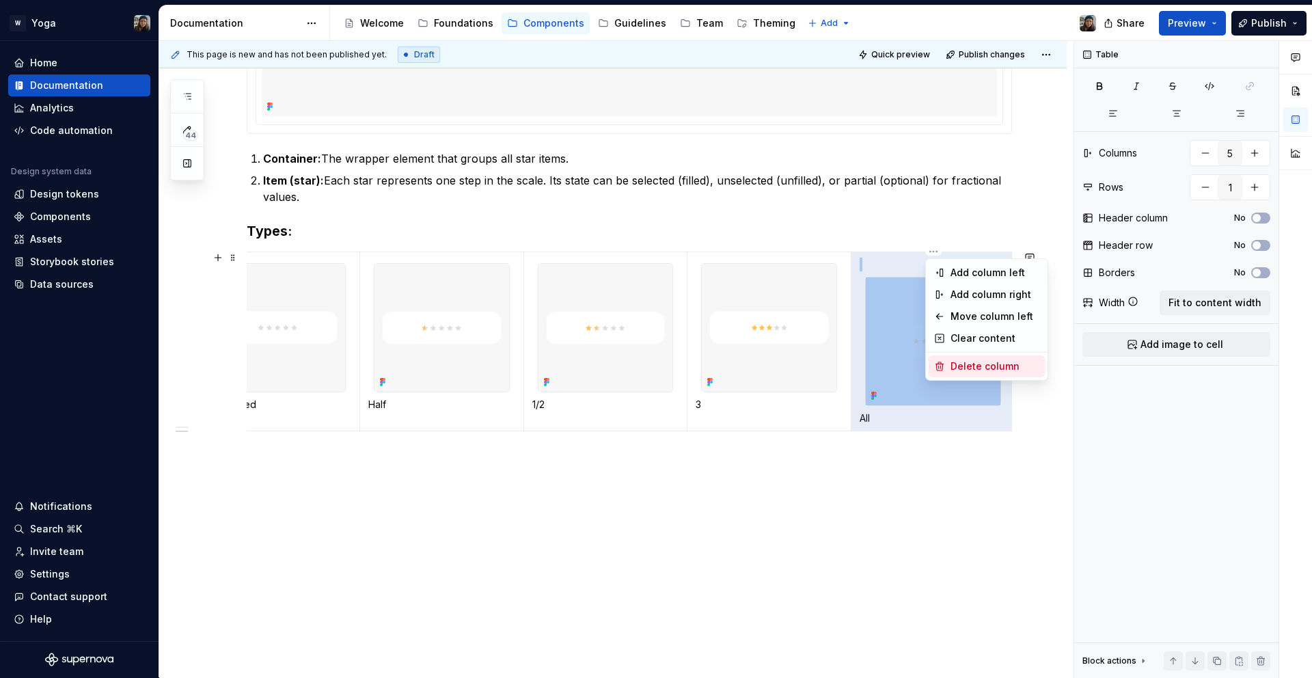
click at [956, 362] on div "Delete column" at bounding box center [995, 367] width 89 height 14
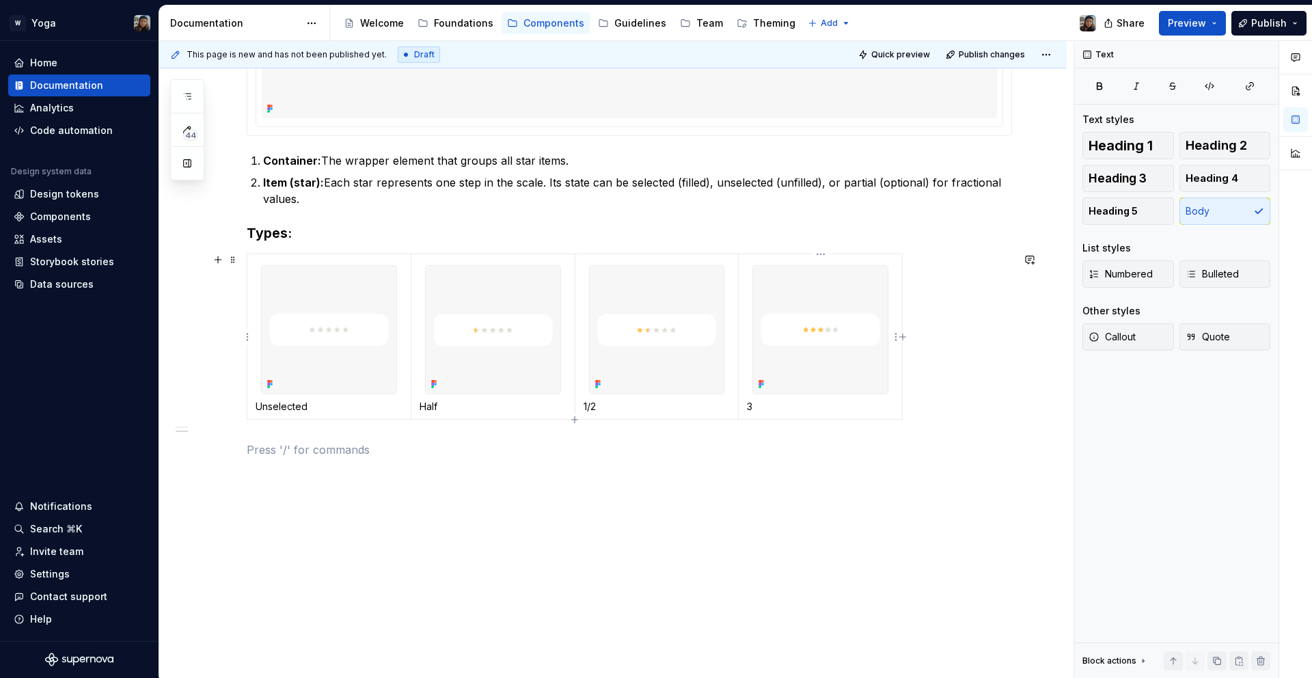
scroll to position [552, 0]
click at [903, 336] on icon "button" at bounding box center [903, 337] width 6 height 6
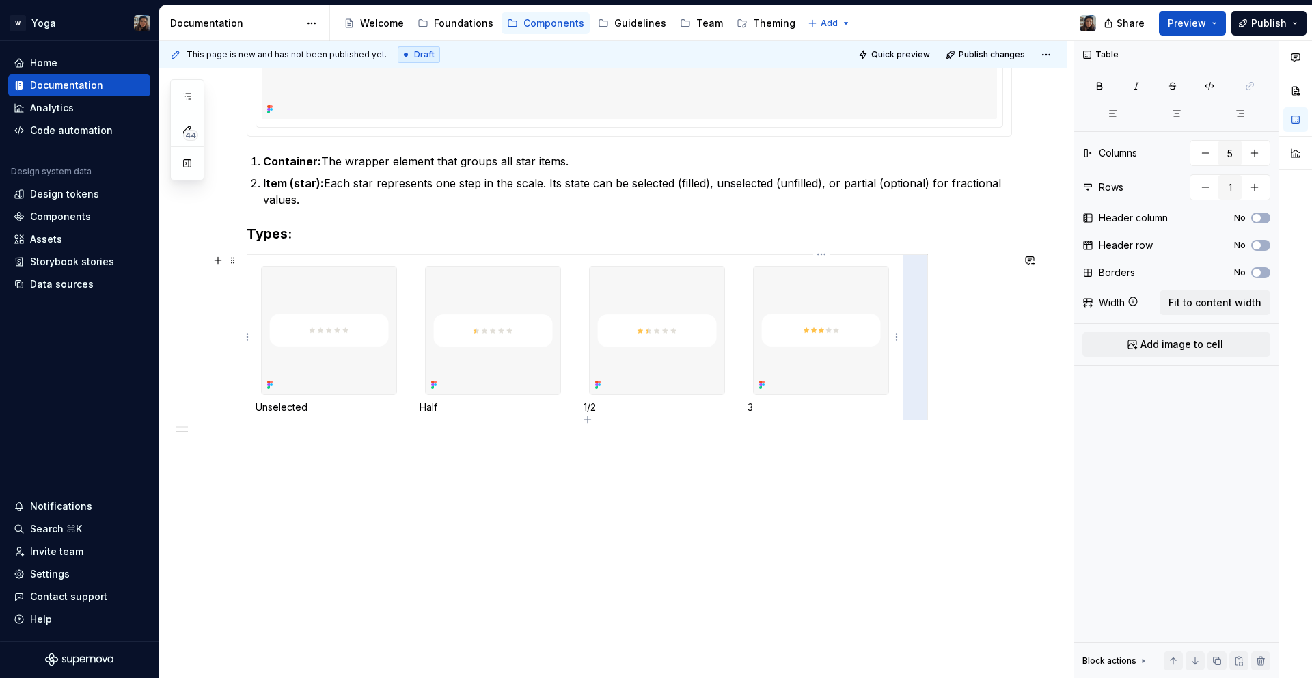
click at [829, 295] on img at bounding box center [821, 331] width 135 height 129
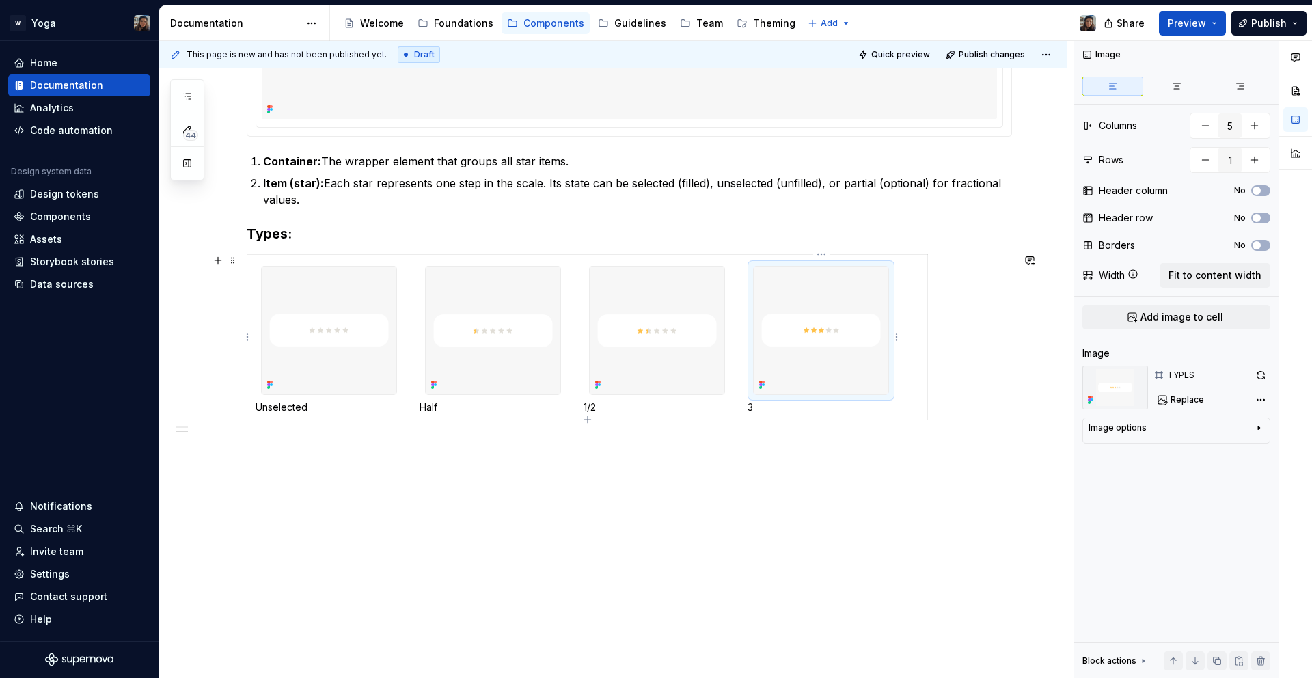
click at [799, 403] on p "3" at bounding box center [821, 408] width 147 height 14
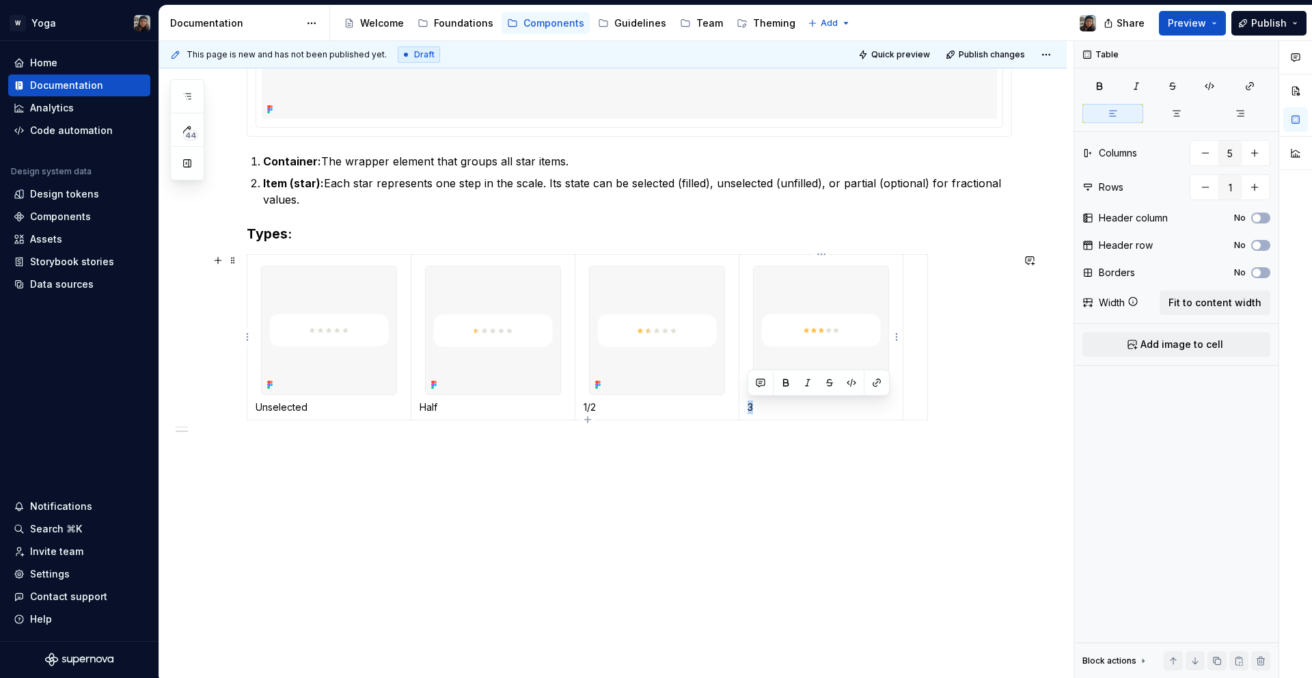
drag, startPoint x: 794, startPoint y: 405, endPoint x: 746, endPoint y: 271, distance: 143.1
click at [750, 277] on td "3" at bounding box center [822, 337] width 164 height 166
click at [746, 271] on td "3" at bounding box center [822, 337] width 164 height 166
drag, startPoint x: 746, startPoint y: 265, endPoint x: 803, endPoint y: 377, distance: 126.6
click at [834, 374] on td "3" at bounding box center [822, 337] width 164 height 166
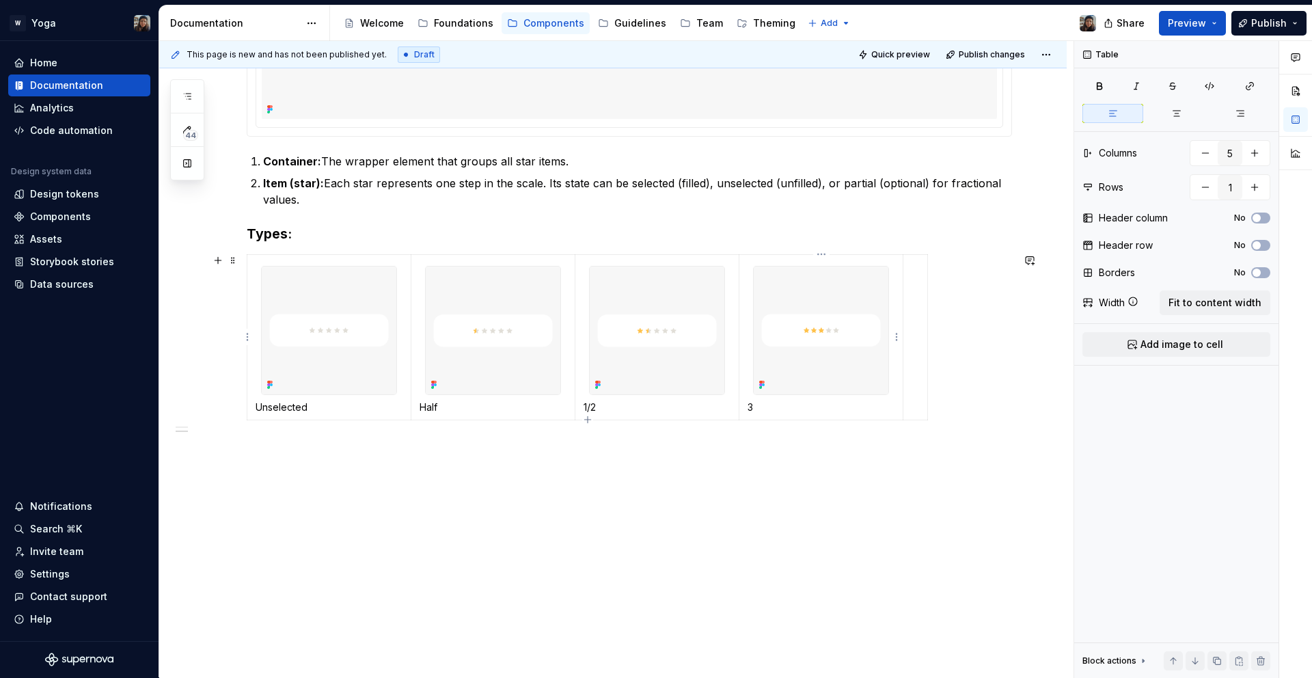
click at [783, 383] on img at bounding box center [821, 331] width 135 height 129
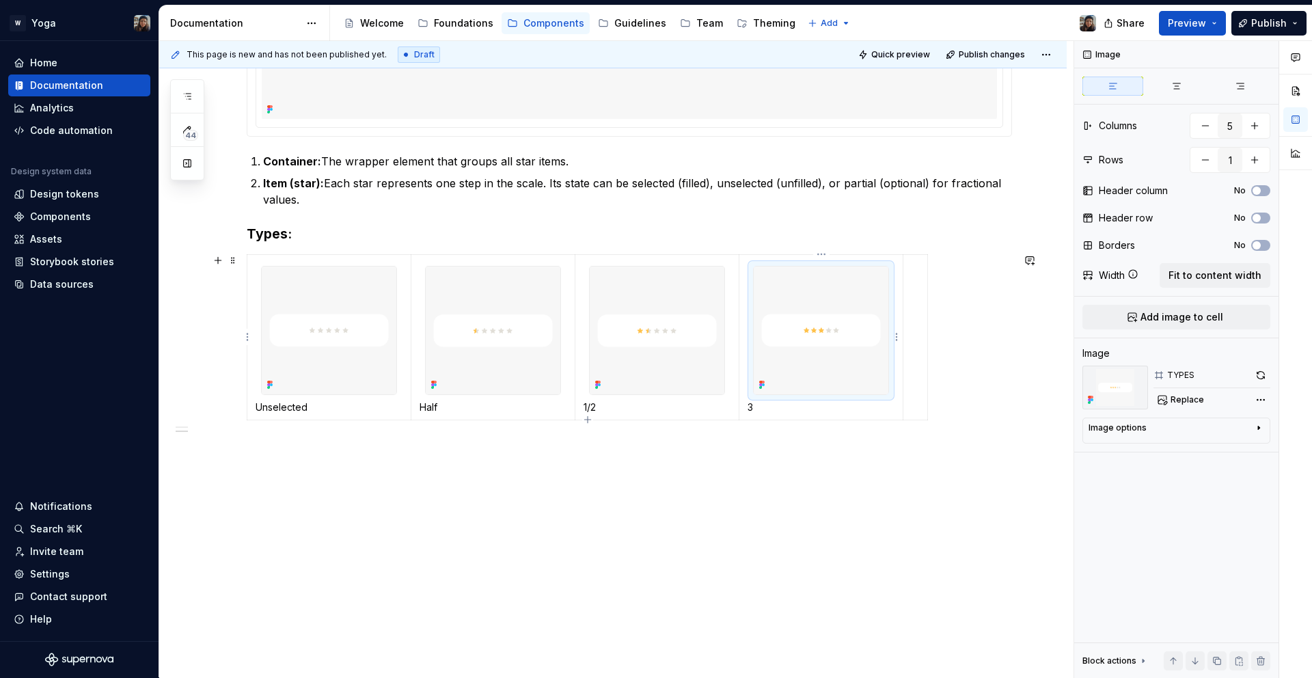
click at [765, 405] on p "3" at bounding box center [821, 408] width 147 height 14
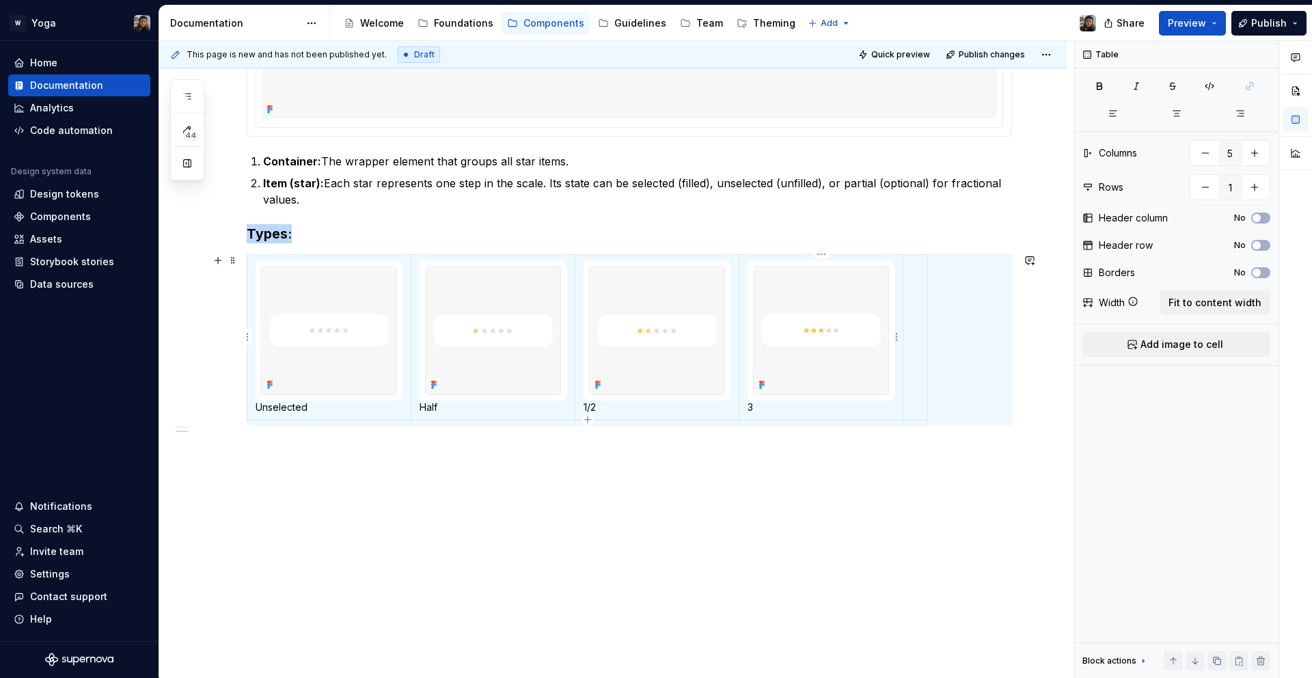
click at [775, 411] on p "3" at bounding box center [821, 408] width 147 height 14
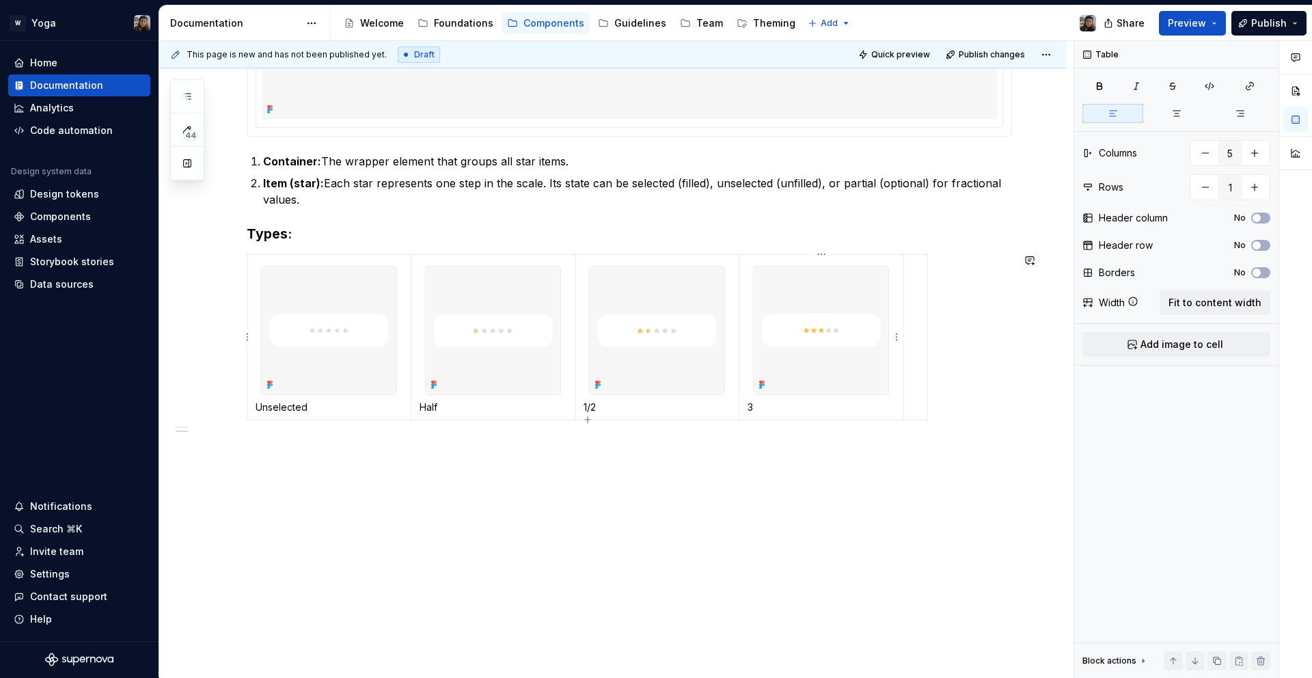
click at [810, 290] on img at bounding box center [821, 331] width 135 height 129
drag, startPoint x: 815, startPoint y: 396, endPoint x: 809, endPoint y: 401, distance: 7.4
click at [809, 401] on td "3" at bounding box center [822, 337] width 164 height 166
click at [809, 366] on img at bounding box center [821, 331] width 135 height 129
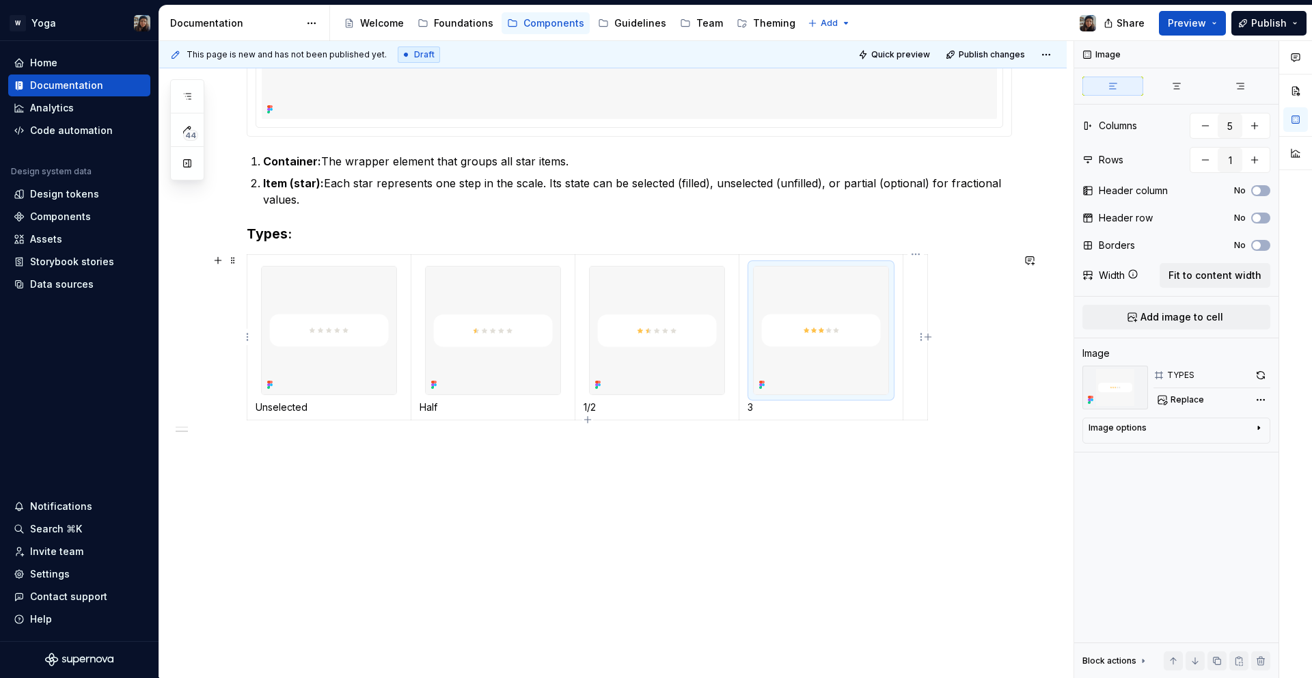
click at [911, 351] on td at bounding box center [916, 337] width 25 height 166
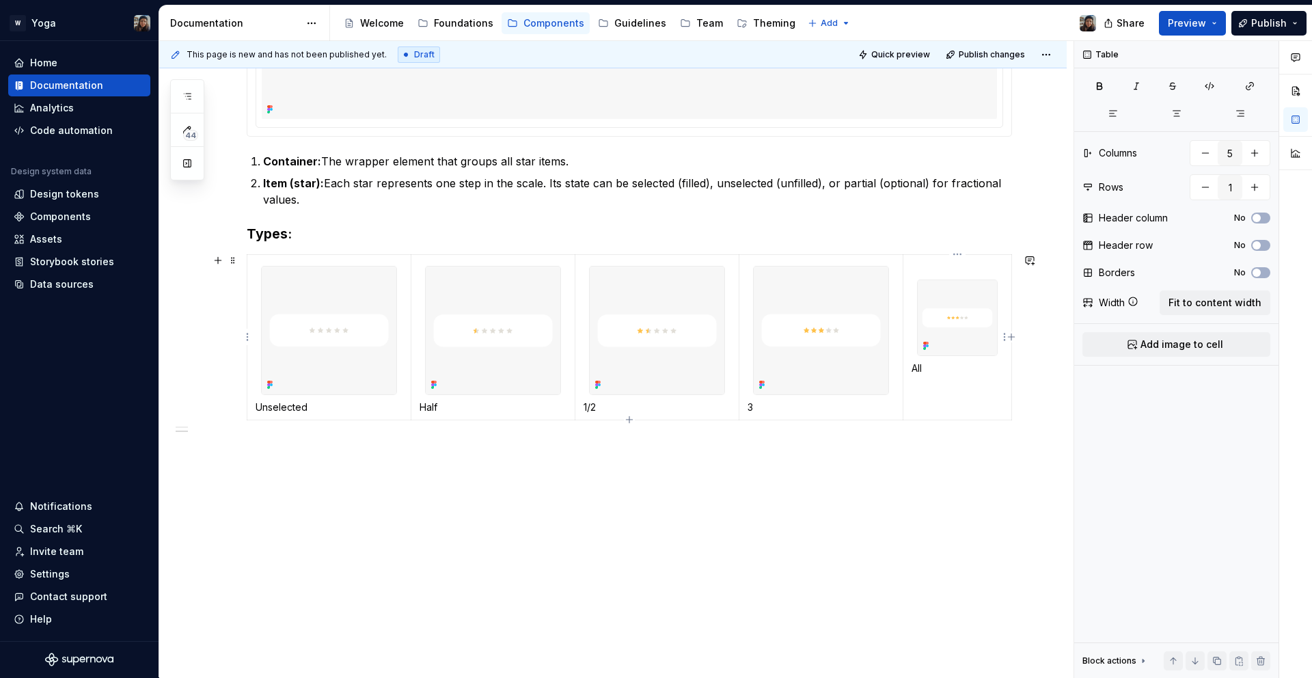
click at [935, 280] on div at bounding box center [957, 318] width 81 height 77
click at [1170, 342] on span "Add image to cell" at bounding box center [1182, 345] width 83 height 14
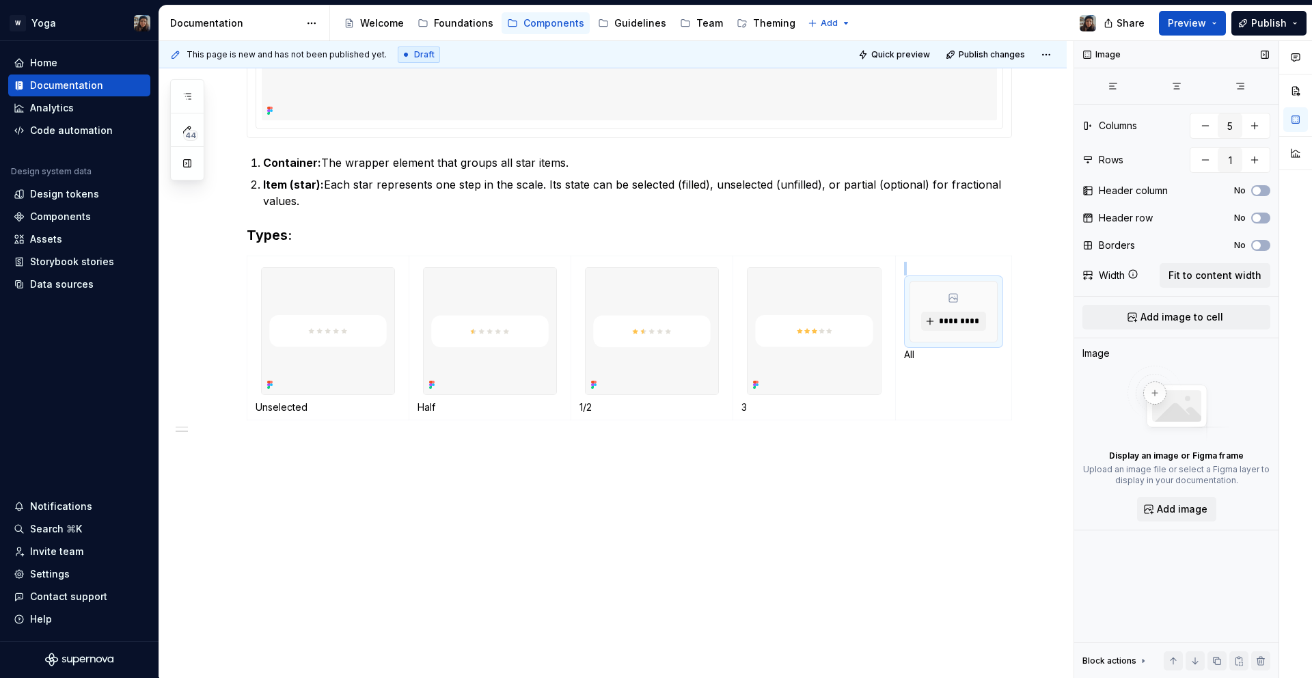
scroll to position [550, 0]
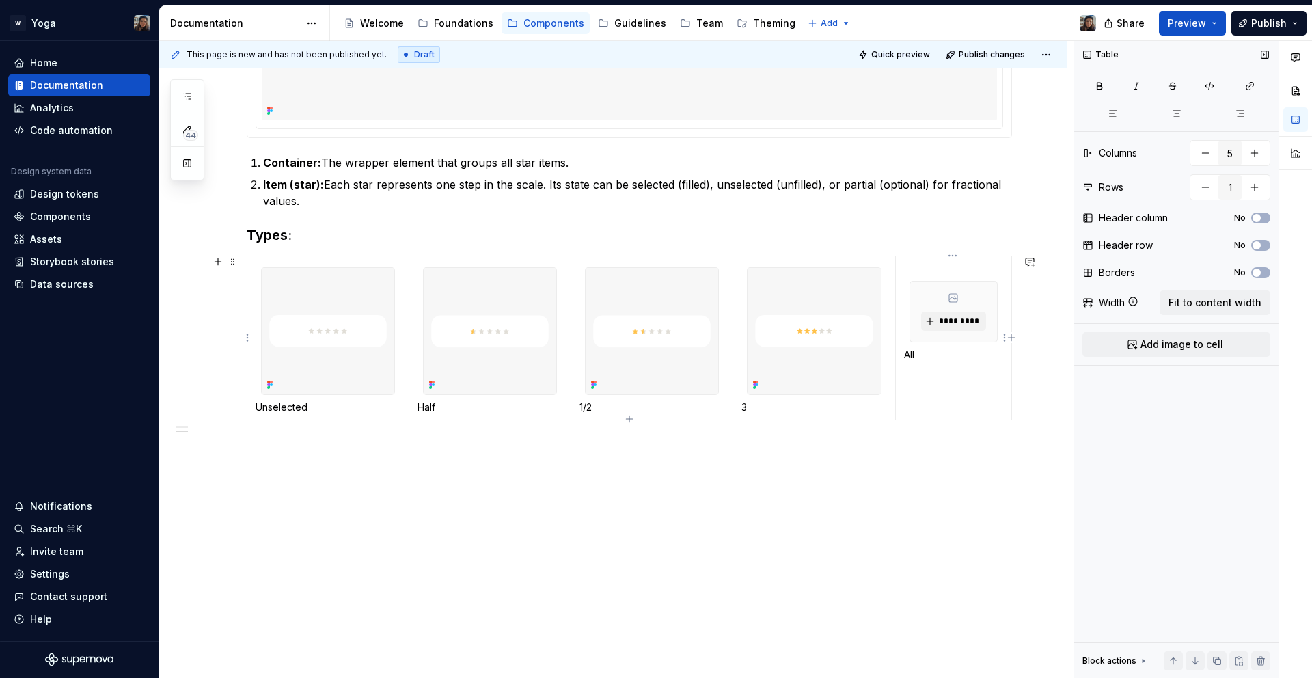
click at [942, 262] on p at bounding box center [953, 269] width 99 height 14
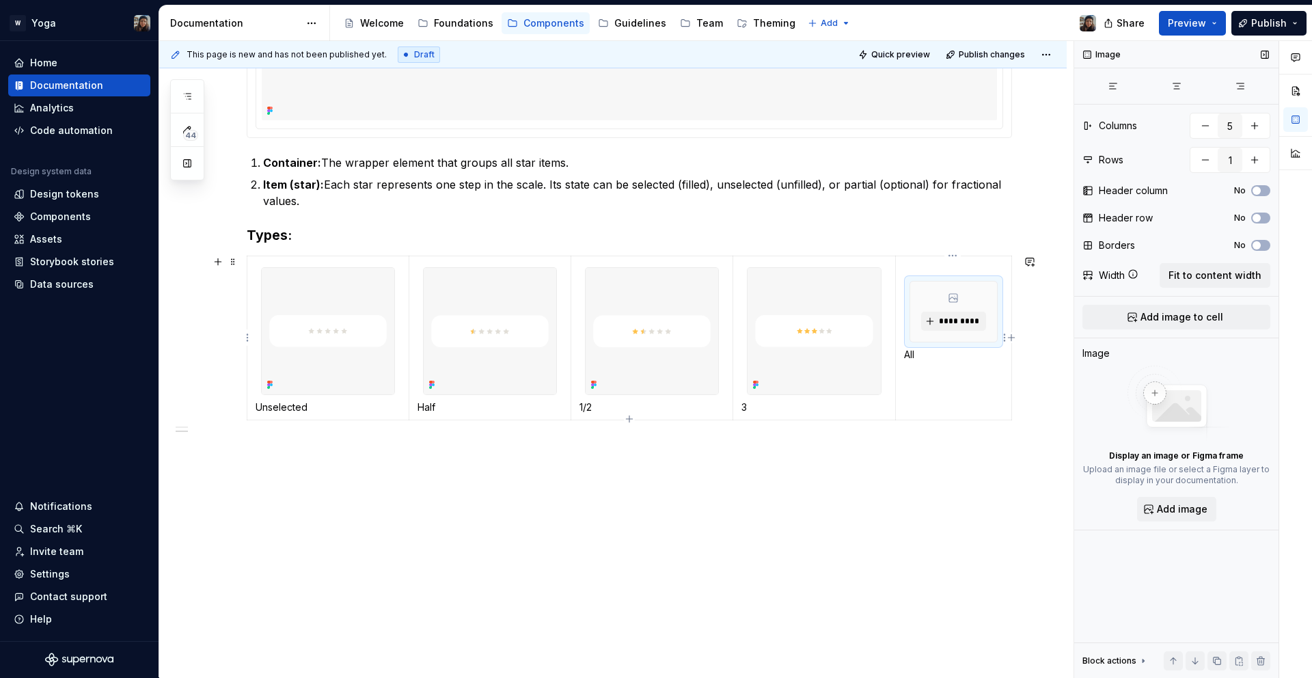
click at [928, 310] on div "*********" at bounding box center [953, 312] width 87 height 60
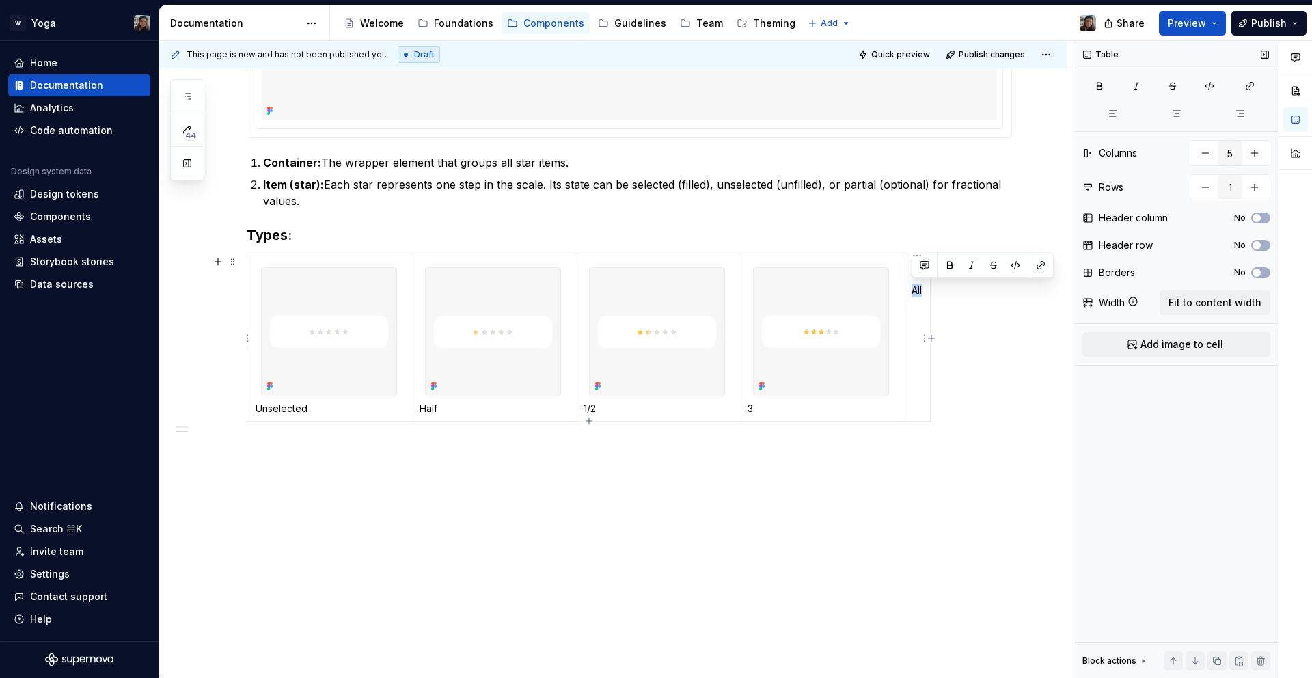
drag, startPoint x: 913, startPoint y: 293, endPoint x: 925, endPoint y: 297, distance: 12.8
click at [925, 297] on td "All" at bounding box center [917, 339] width 27 height 166
click at [1215, 152] on button "button" at bounding box center [1205, 153] width 25 height 25
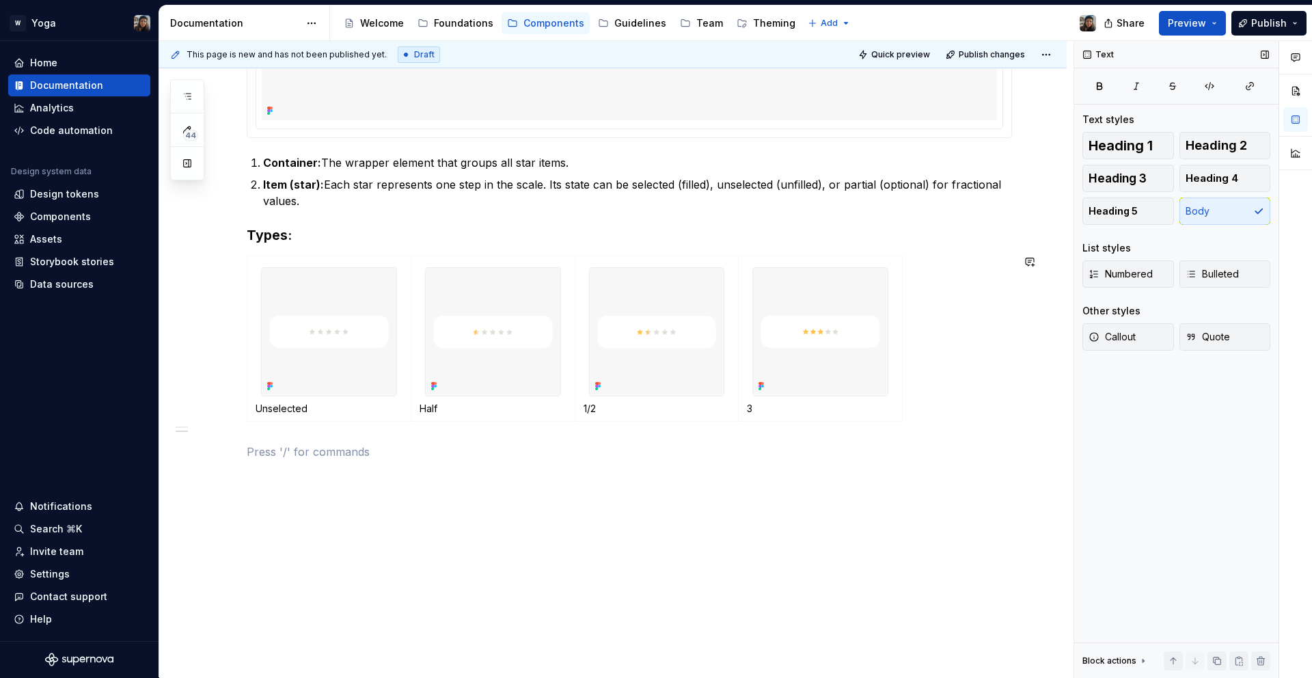
click at [235, 254] on div "This page is new and has not been published yet. Draft Quick preview Publish ch…" at bounding box center [616, 359] width 915 height 637
click at [228, 258] on span at bounding box center [233, 261] width 11 height 19
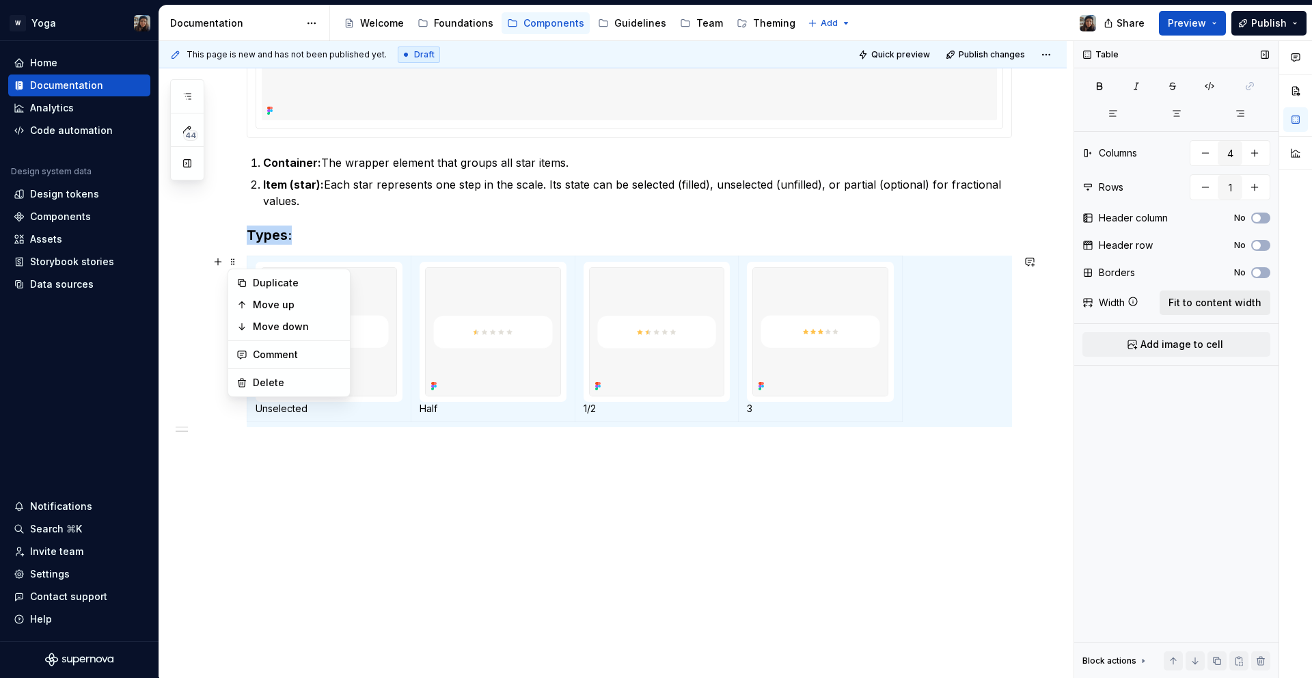
click at [1266, 302] on button "Fit to content width" at bounding box center [1215, 303] width 111 height 25
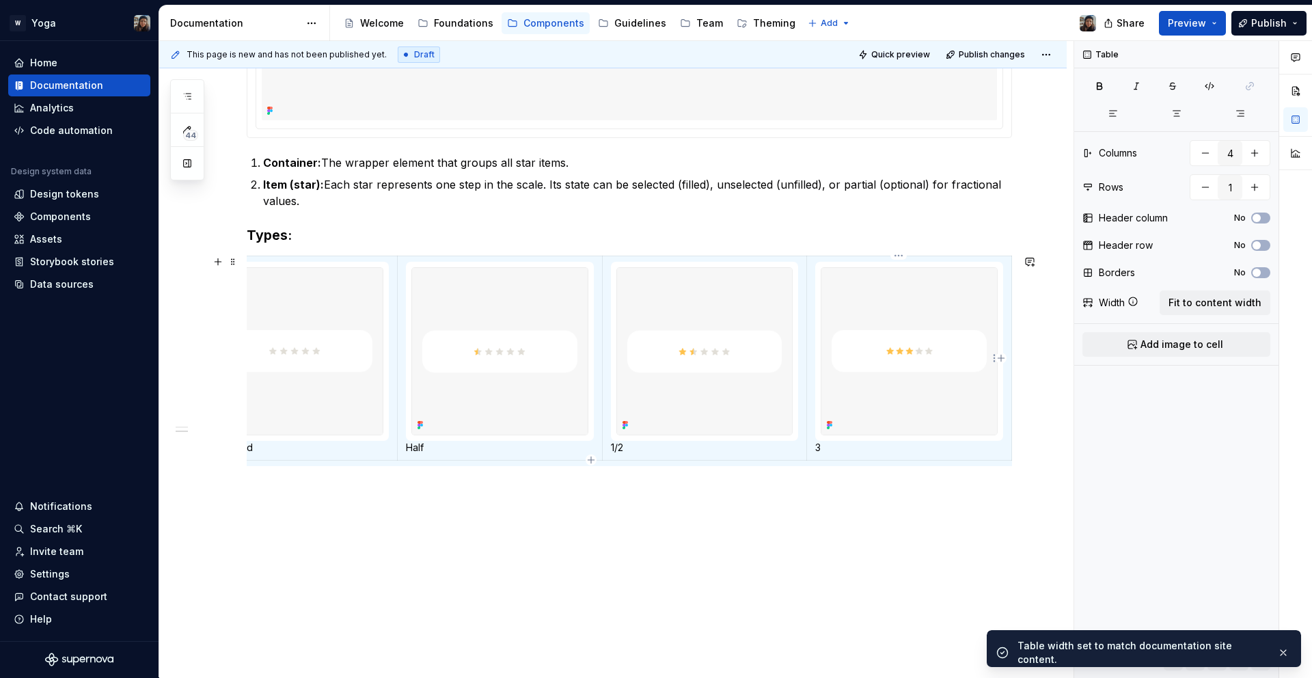
scroll to position [0, 55]
click at [906, 393] on img at bounding box center [910, 351] width 176 height 167
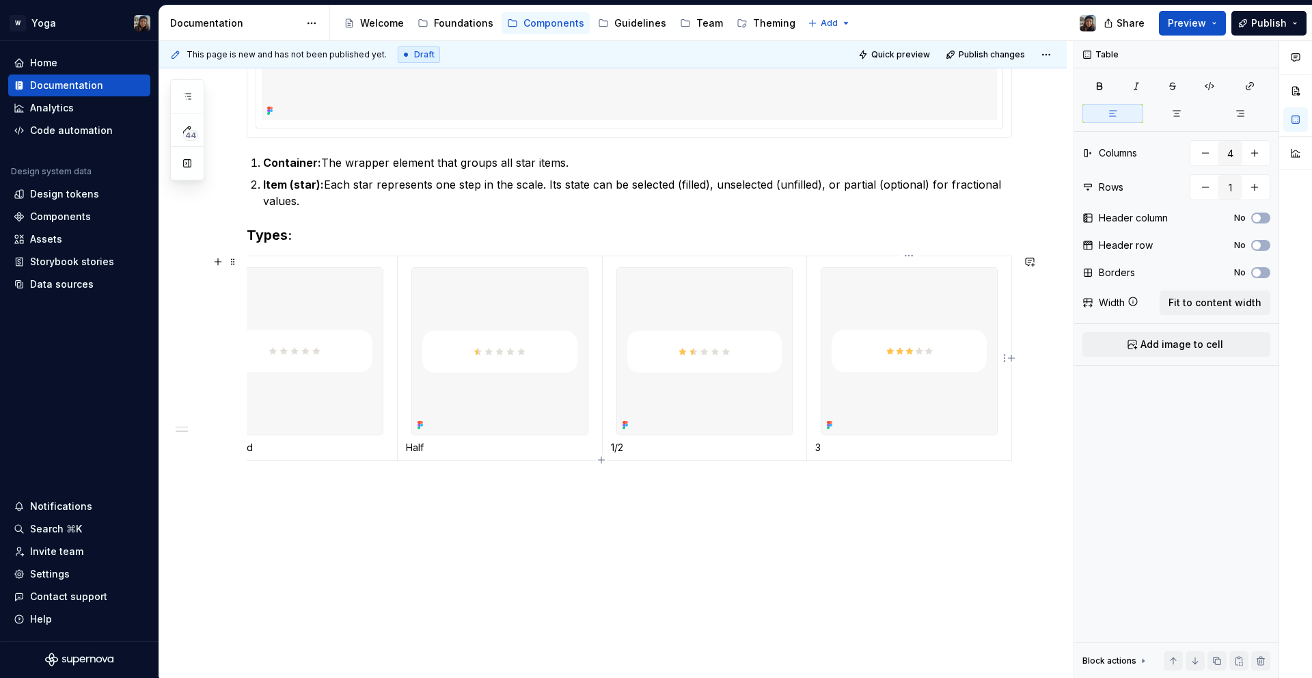
click at [839, 448] on p "3" at bounding box center [909, 448] width 188 height 14
click at [926, 252] on div "Use the Rating component to view other people's opinions and experiences. Anato…" at bounding box center [630, 154] width 766 height 690
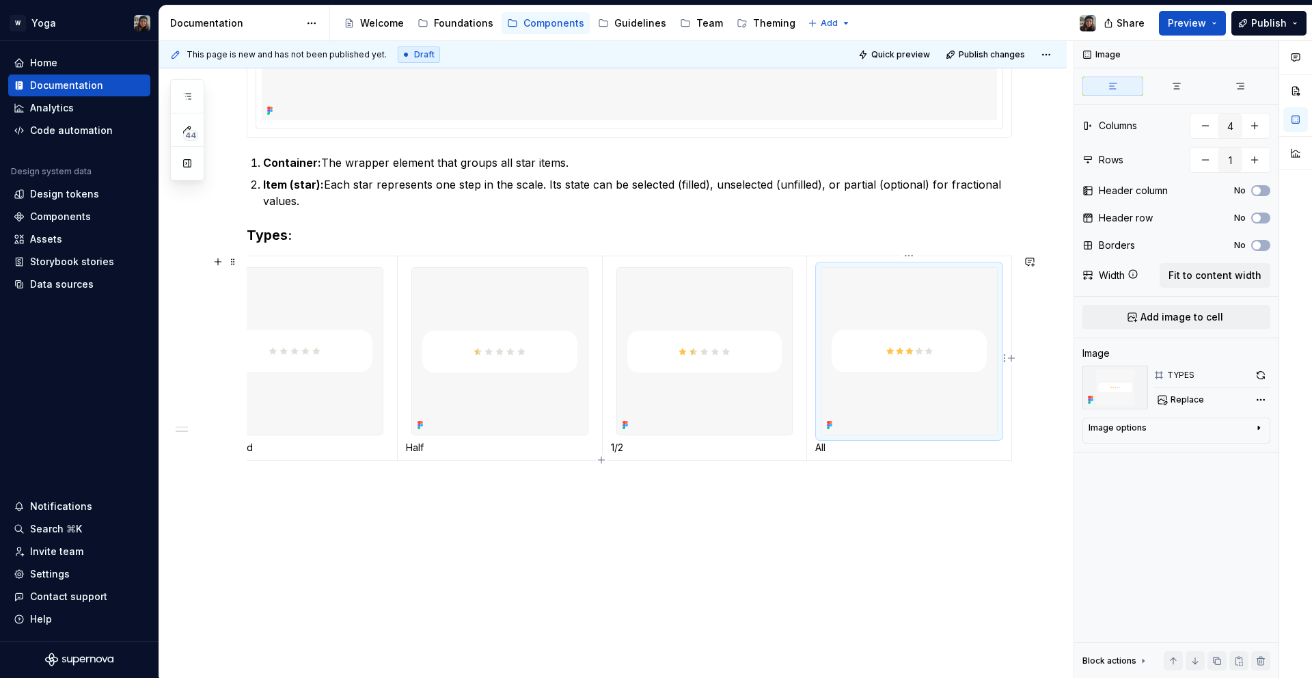
click at [923, 283] on img at bounding box center [910, 351] width 176 height 167
click at [1217, 325] on button "Add image to cell" at bounding box center [1177, 317] width 188 height 25
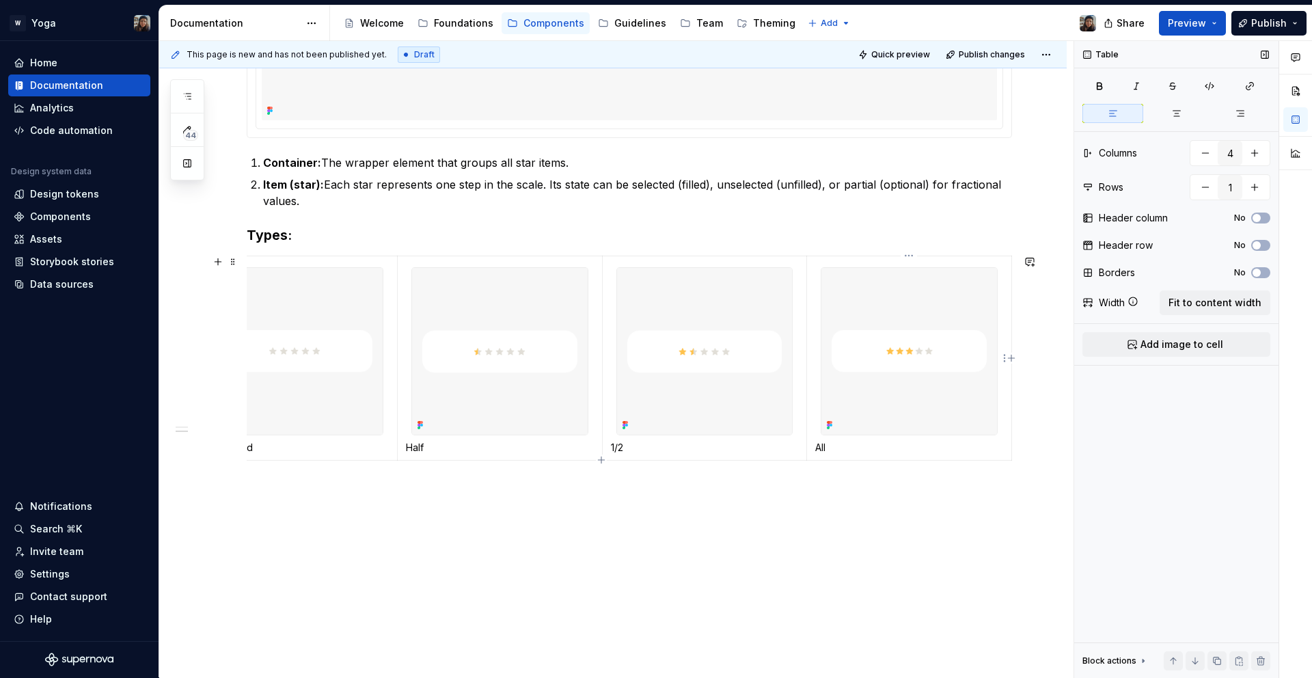
click at [946, 363] on img at bounding box center [910, 351] width 176 height 167
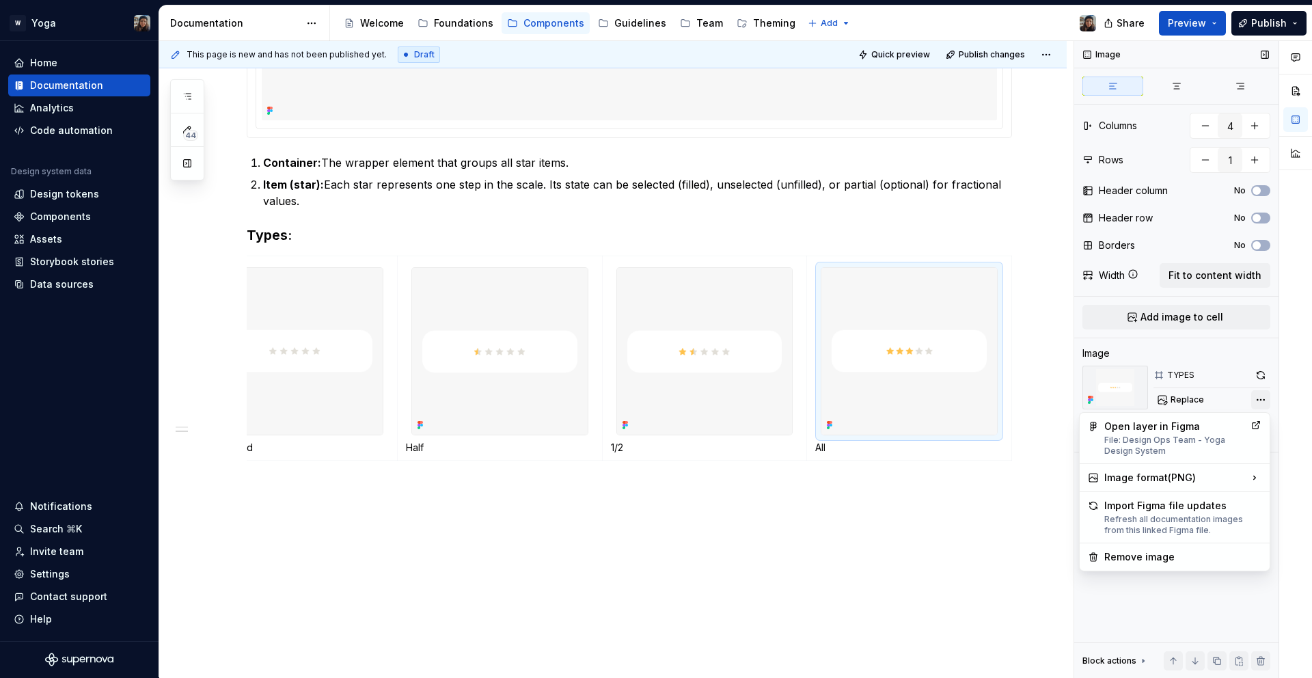
click at [1258, 399] on div "Comments Open comments No comments yet Select ‘Comment’ from the block context …" at bounding box center [1194, 359] width 238 height 637
click at [1170, 547] on div "Remove image" at bounding box center [1175, 557] width 185 height 22
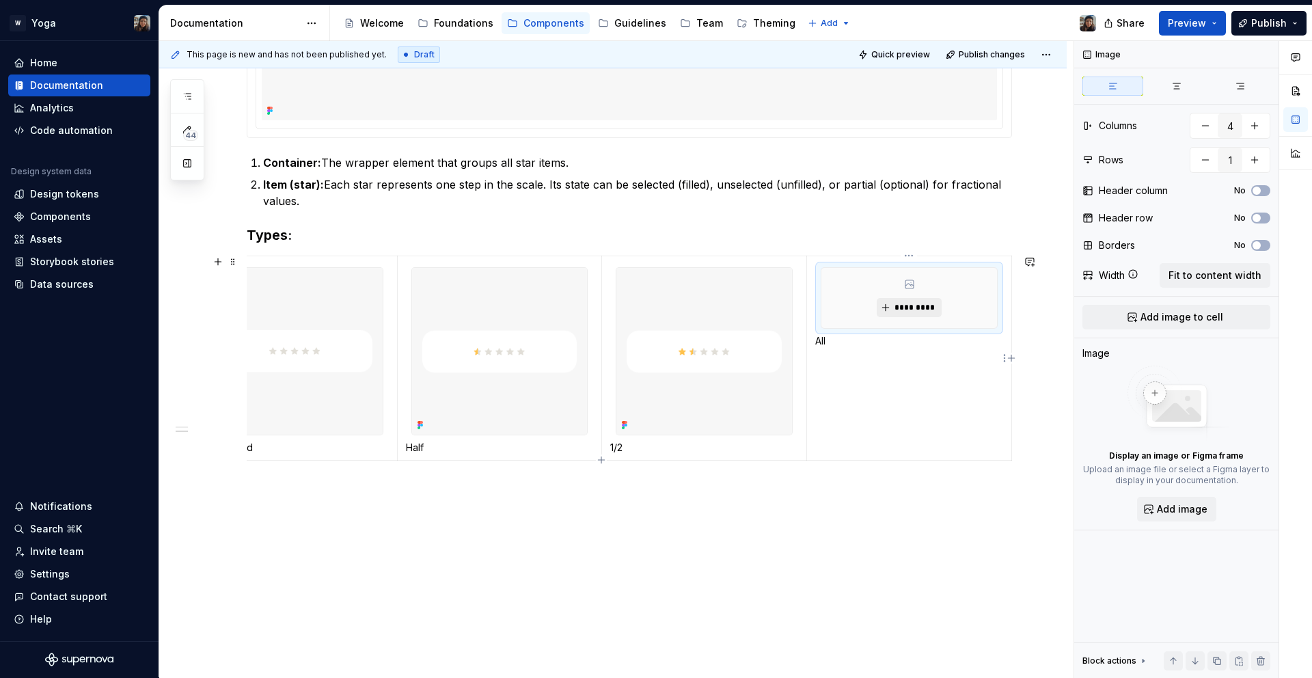
click at [903, 306] on span "*********" at bounding box center [915, 307] width 42 height 11
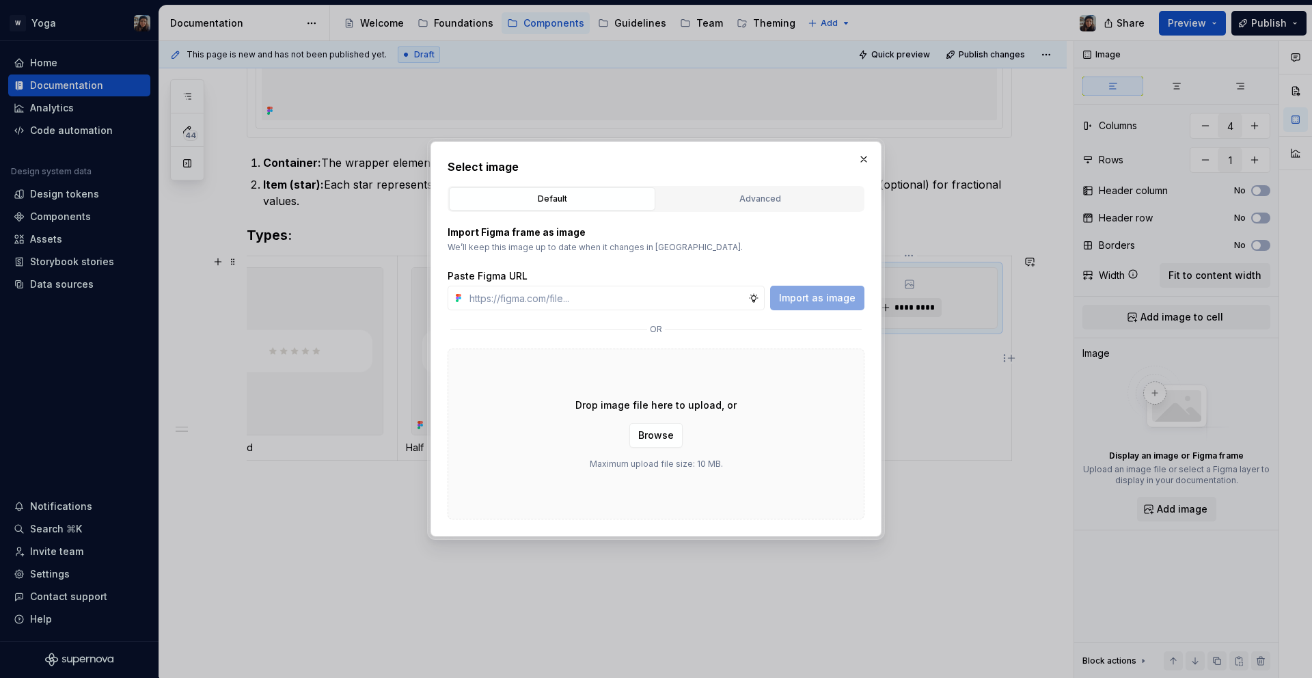
type textarea "*"
type input "[URL][DOMAIN_NAME]"
type textarea "*"
type input "[URL][DOMAIN_NAME]"
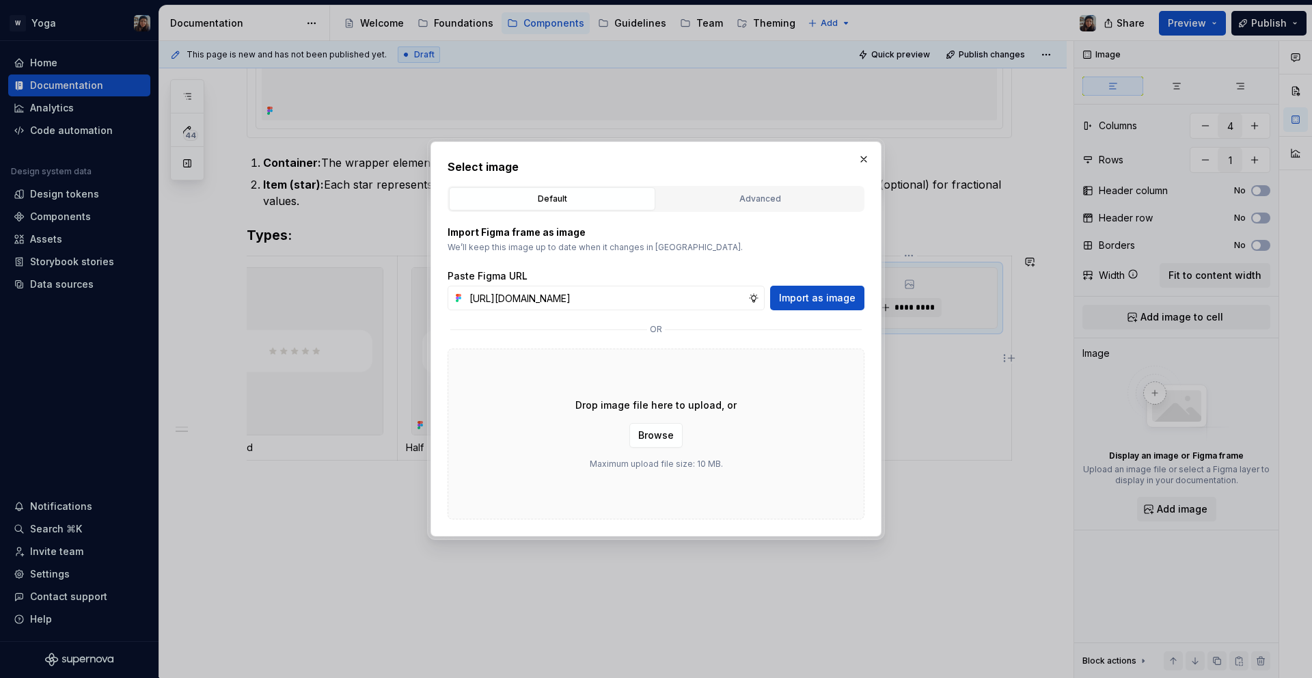
scroll to position [0, 0]
drag, startPoint x: 828, startPoint y: 288, endPoint x: 806, endPoint y: 293, distance: 22.4
click at [828, 288] on button "Import as image" at bounding box center [817, 298] width 94 height 25
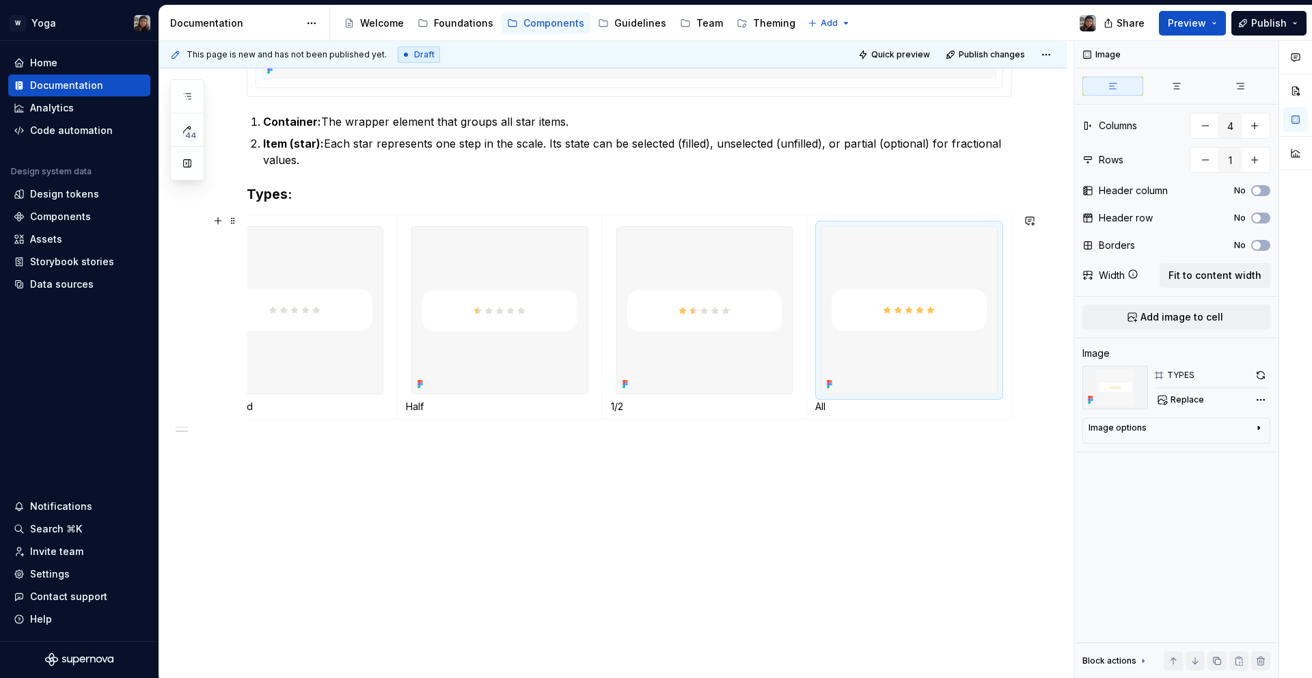
scroll to position [601, 0]
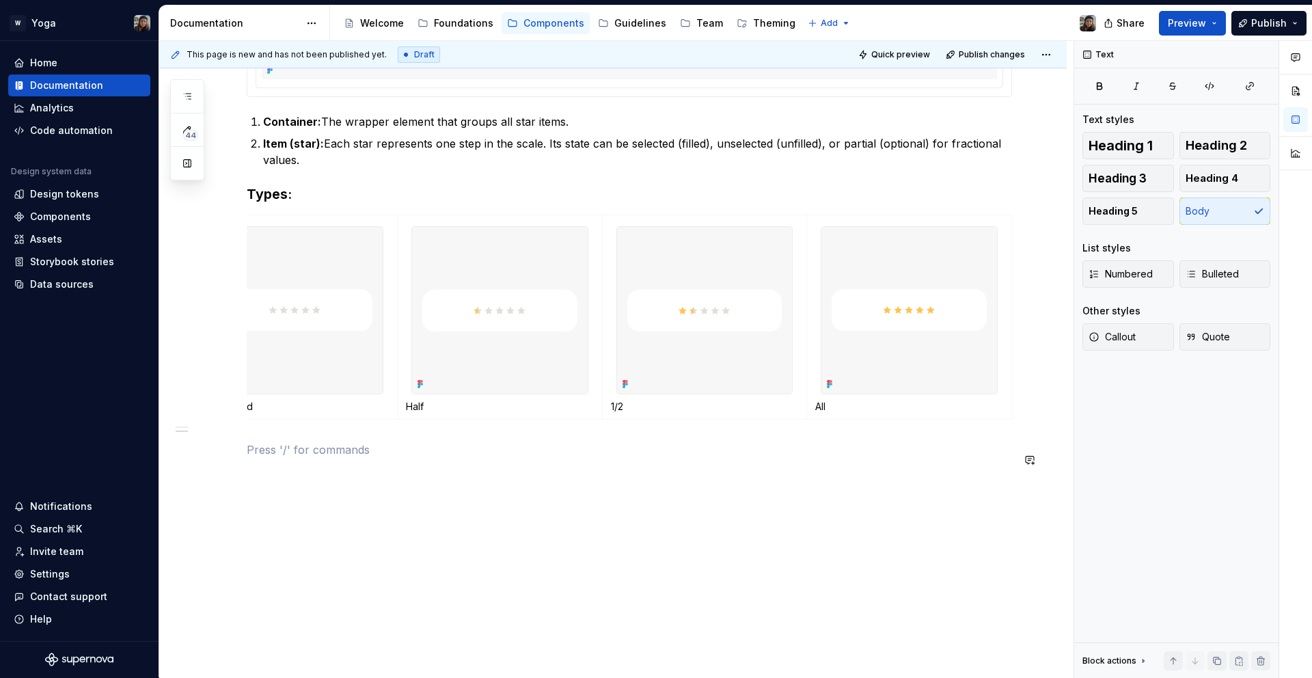
click at [450, 463] on div "Use the Rating component to view other people's opinions and experiences. Anato…" at bounding box center [630, 121] width 766 height 706
click at [270, 186] on strong "Types" at bounding box center [267, 194] width 41 height 16
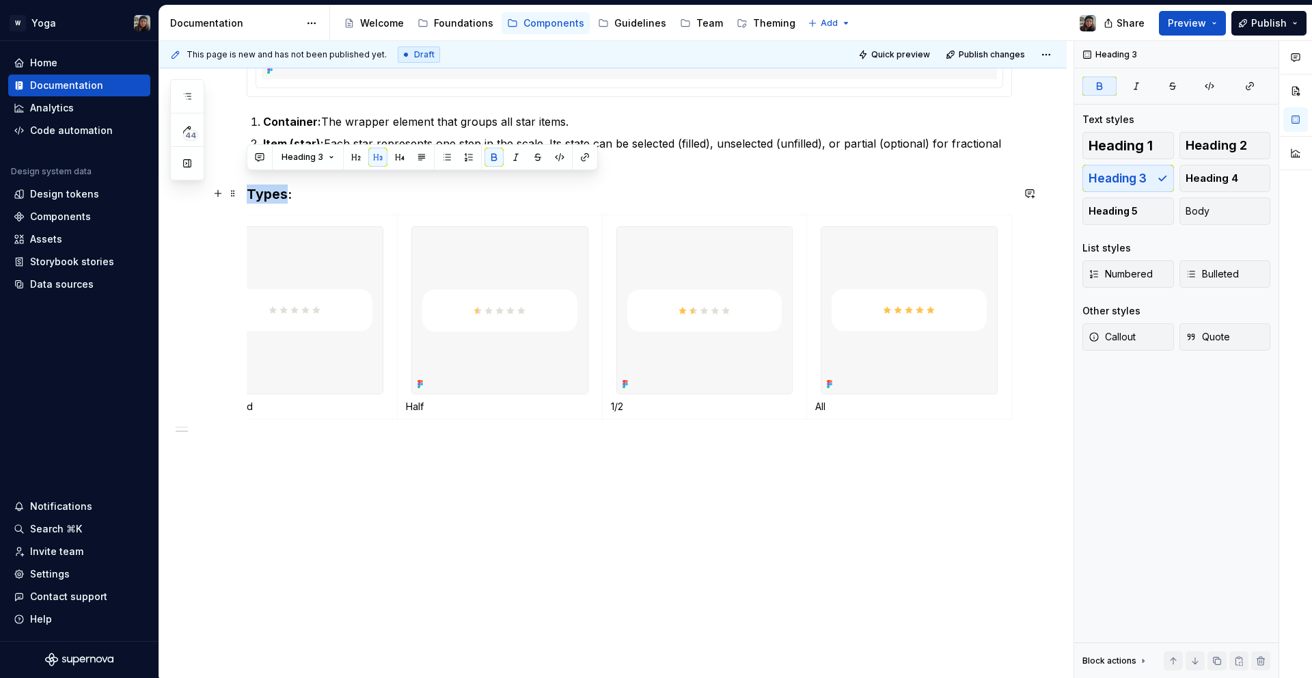
click at [270, 186] on strong "Types" at bounding box center [267, 194] width 41 height 16
copy h3 "Types :"
click at [312, 187] on h3 "Types :" at bounding box center [630, 194] width 766 height 19
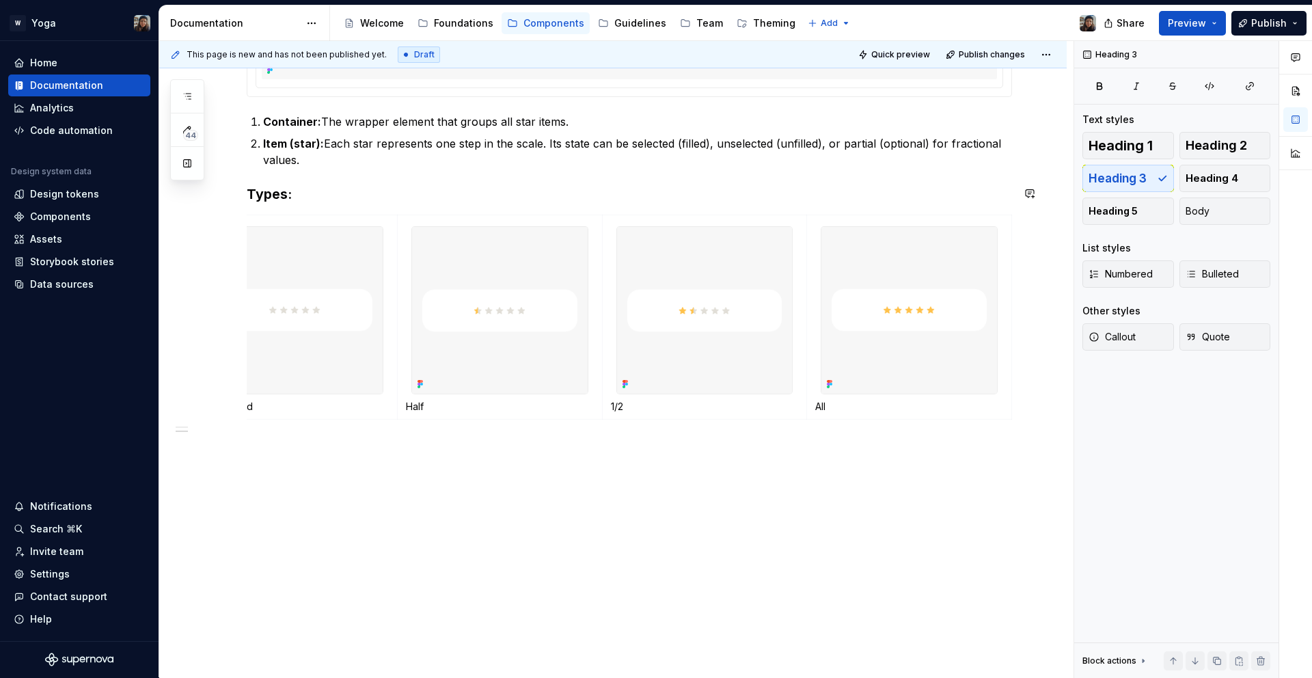
click at [316, 165] on div "Use the Rating component to view other people's opinions and experiences. Anato…" at bounding box center [630, 113] width 766 height 690
click at [280, 516] on div "Use the Rating component to view other people's opinions and experiences. Anato…" at bounding box center [613, 206] width 908 height 943
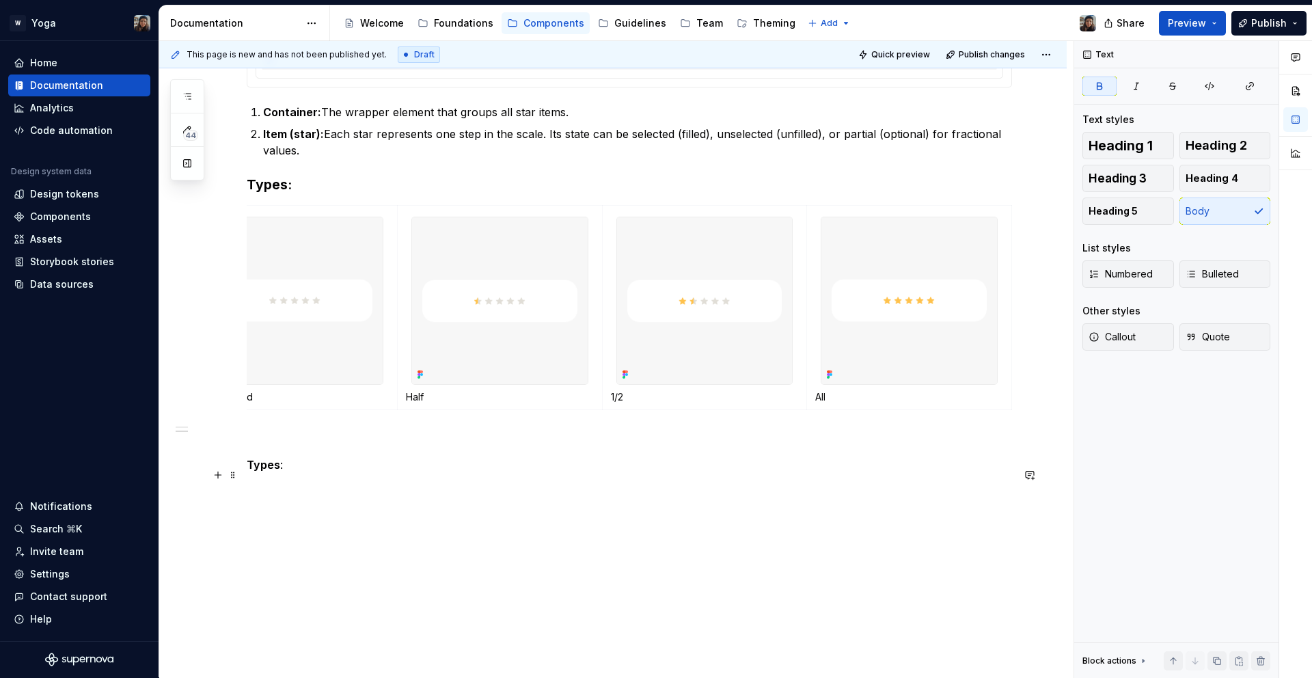
click at [261, 472] on strong "Types" at bounding box center [263, 465] width 33 height 14
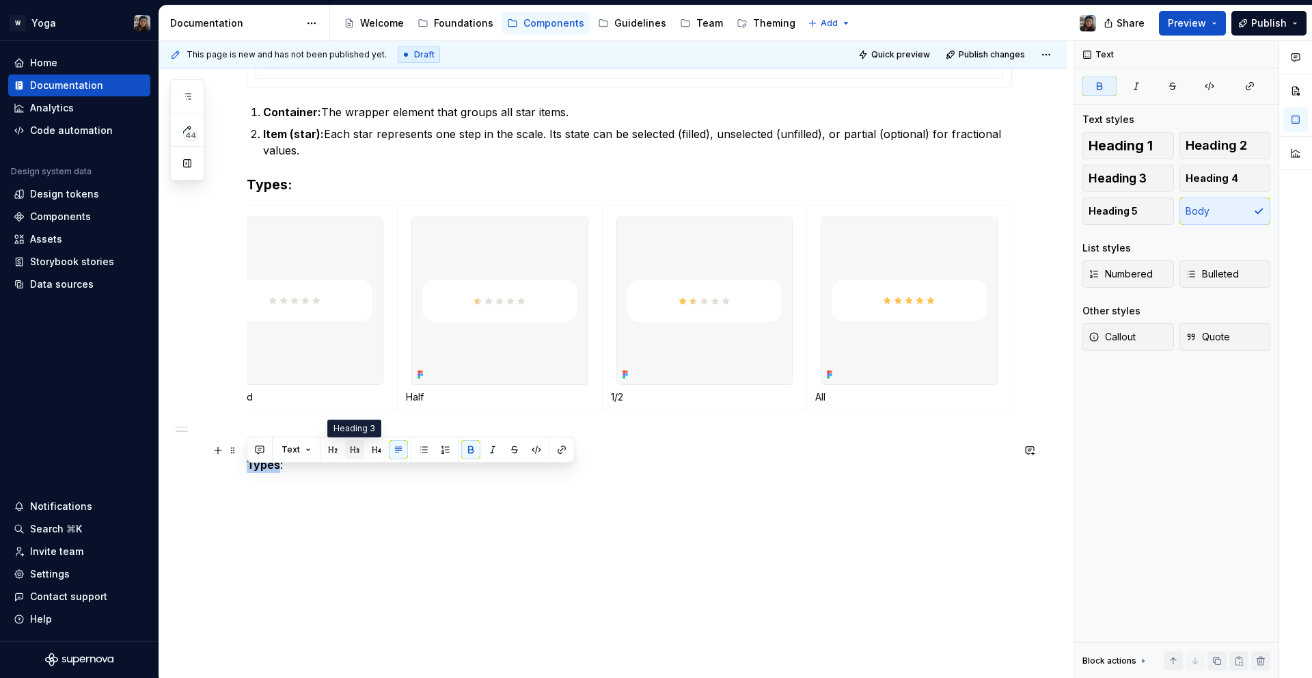
click at [352, 449] on button "button" at bounding box center [354, 449] width 19 height 19
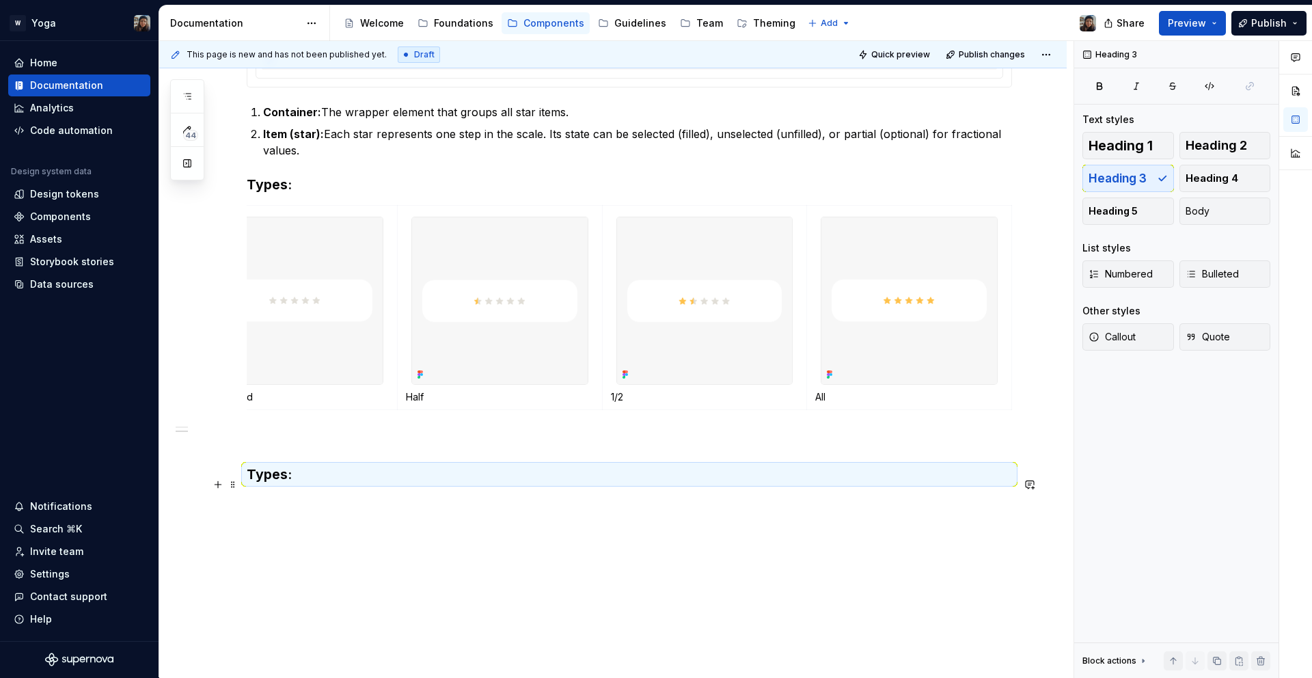
click at [267, 483] on strong "Types" at bounding box center [267, 474] width 41 height 16
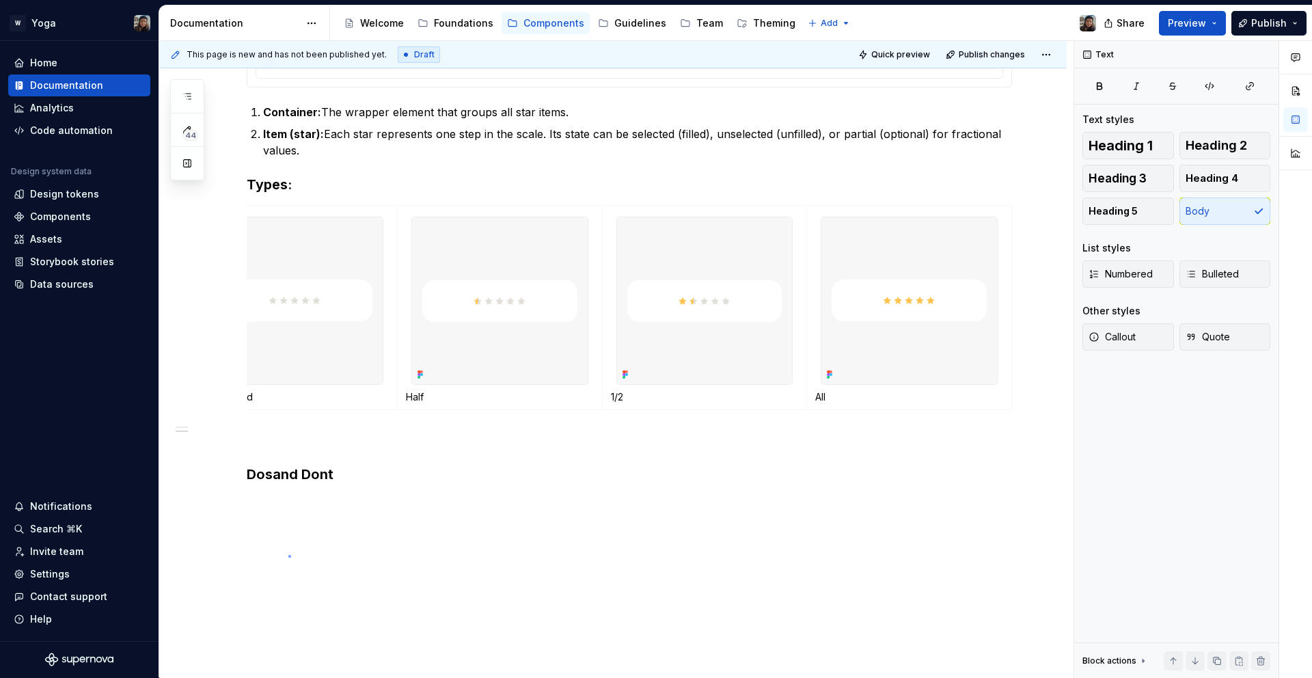
click at [288, 556] on div "This page is new and has not been published yet. Draft Quick preview Publish ch…" at bounding box center [616, 359] width 915 height 637
click at [247, 523] on div "Use the Rating component to view other people's opinions and experiences. Anato…" at bounding box center [613, 215] width 908 height 978
click at [217, 509] on button "button" at bounding box center [217, 513] width 19 height 19
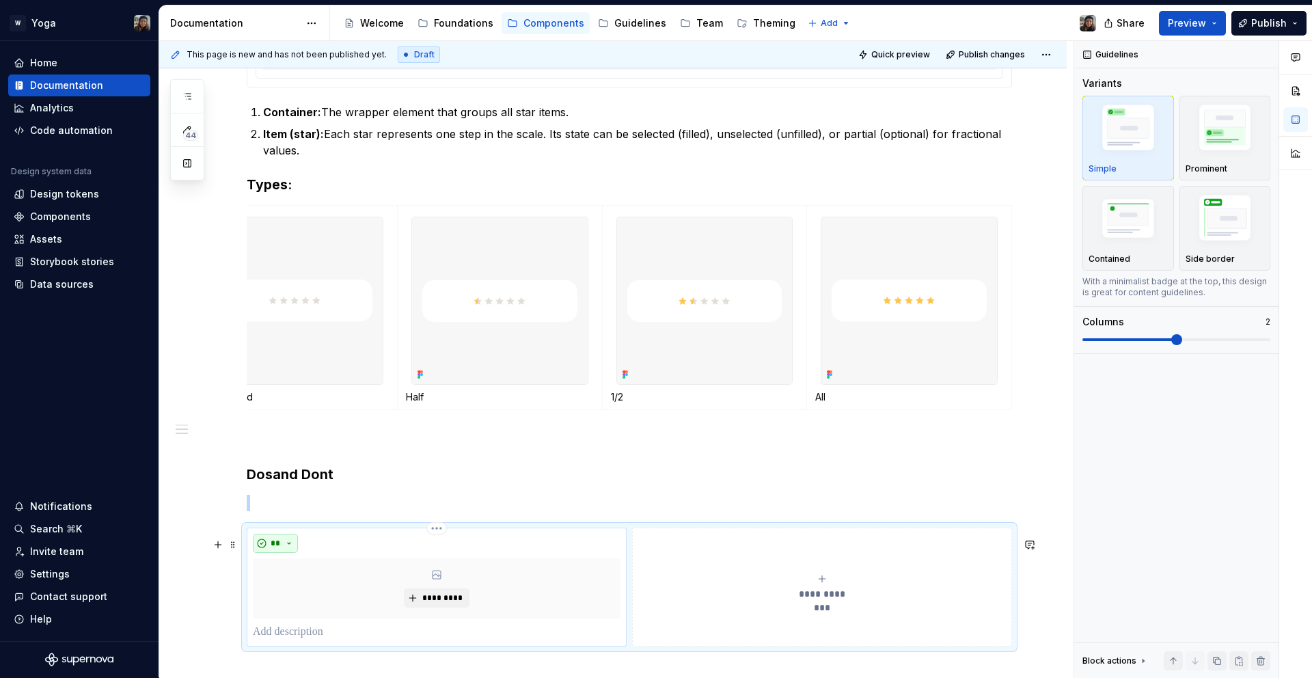
click at [284, 553] on button "**" at bounding box center [275, 543] width 45 height 19
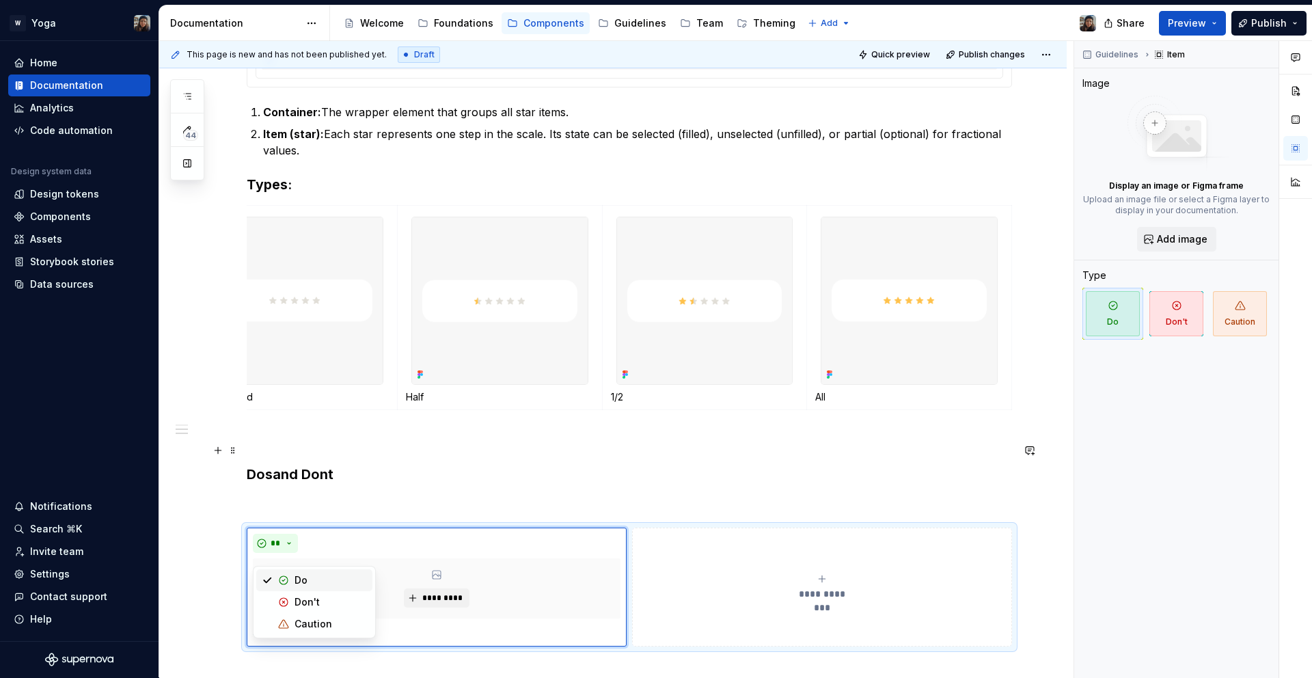
click at [303, 448] on p at bounding box center [630, 440] width 766 height 16
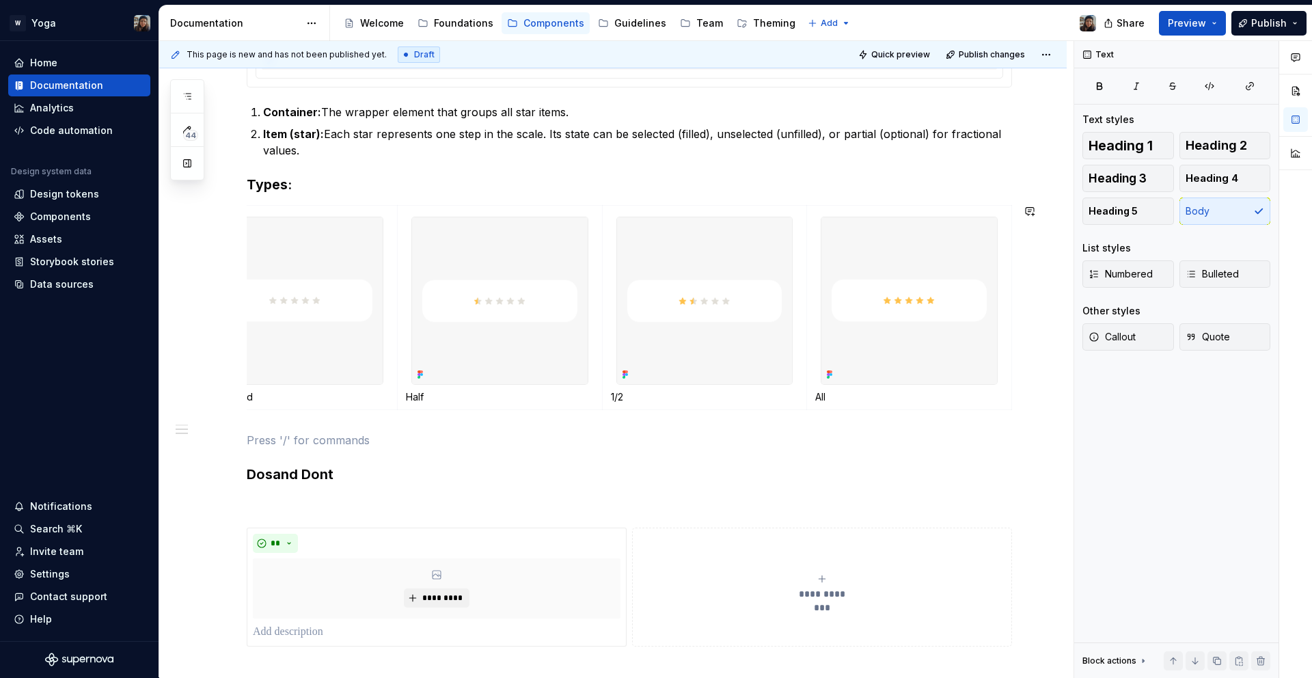
click at [268, 191] on strong "Types" at bounding box center [267, 184] width 41 height 16
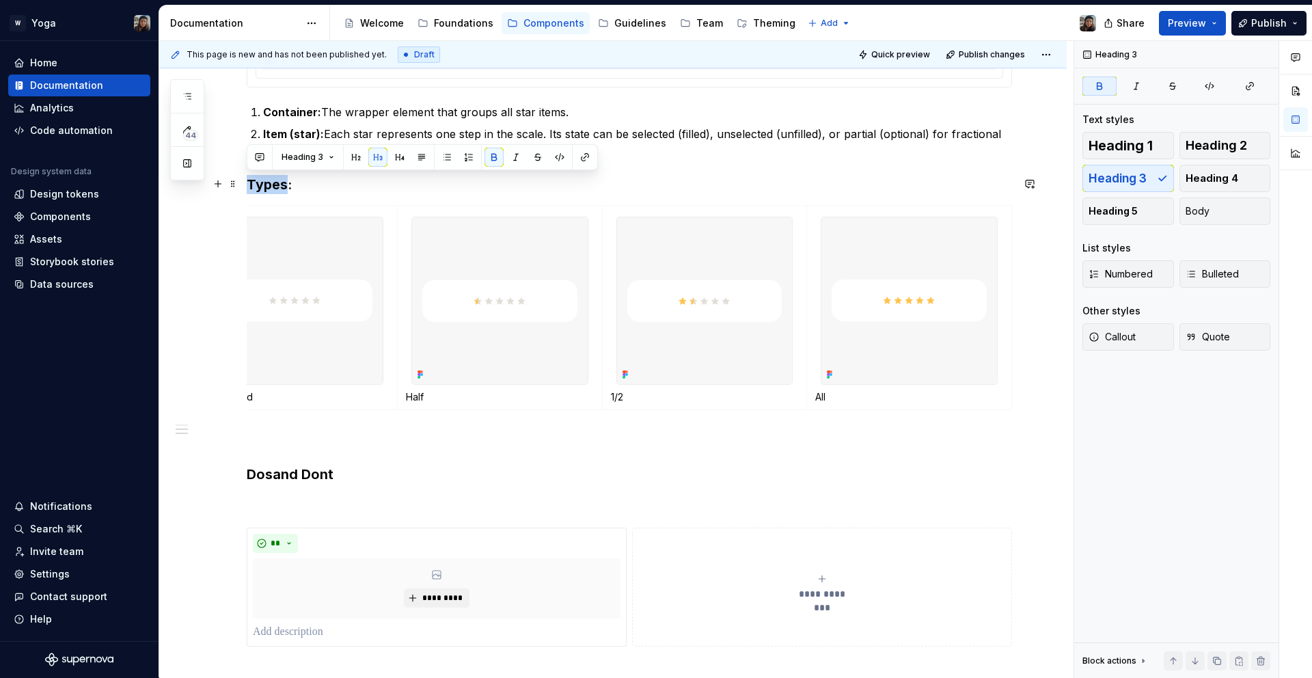
click at [268, 191] on strong "Types" at bounding box center [267, 184] width 41 height 16
copy h3 "Types :"
click at [301, 448] on p at bounding box center [630, 440] width 766 height 16
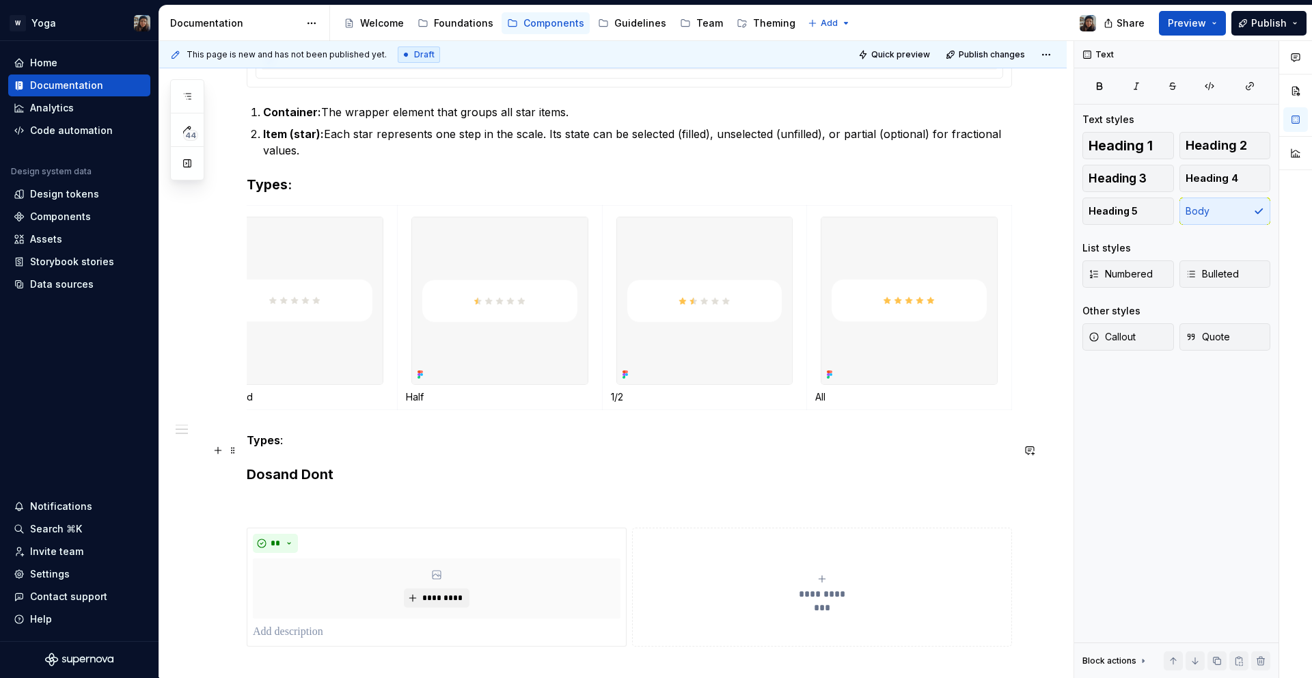
click at [262, 447] on strong "Types" at bounding box center [263, 440] width 33 height 14
click at [291, 448] on p "Number of steps" at bounding box center [630, 440] width 766 height 16
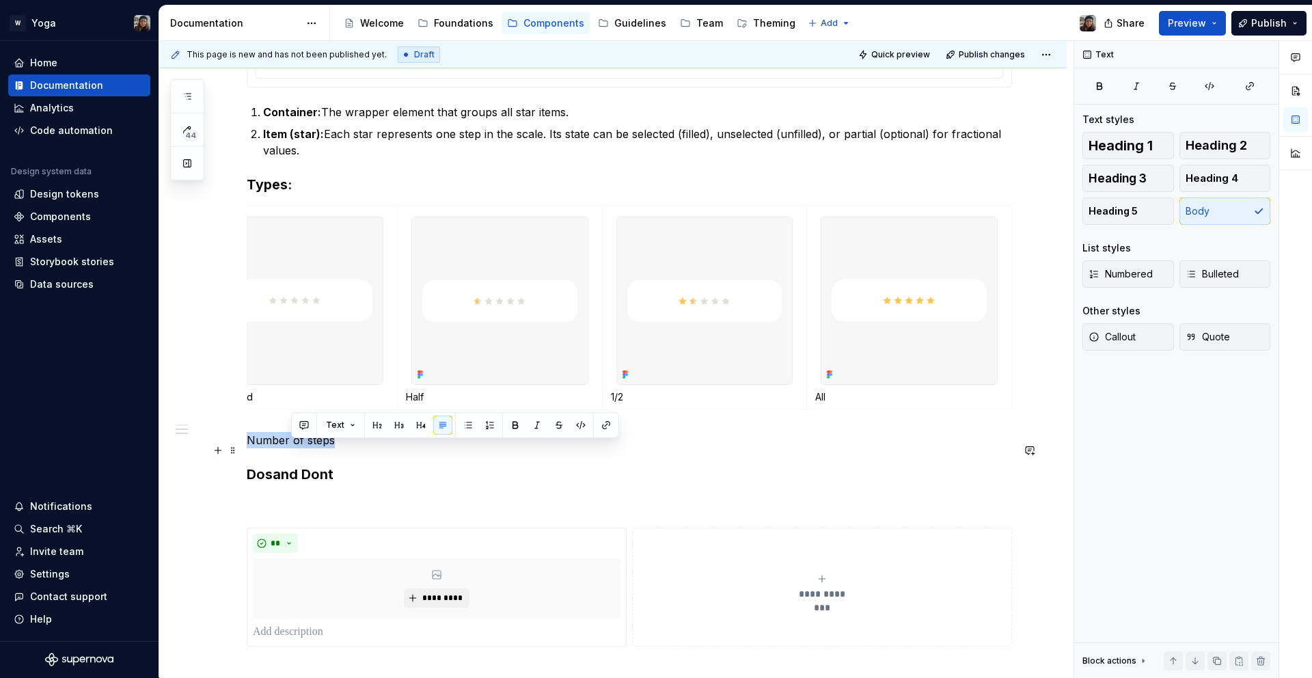
click at [291, 448] on p "Number of steps" at bounding box center [630, 440] width 766 height 16
click at [361, 425] on button "button" at bounding box center [354, 425] width 19 height 19
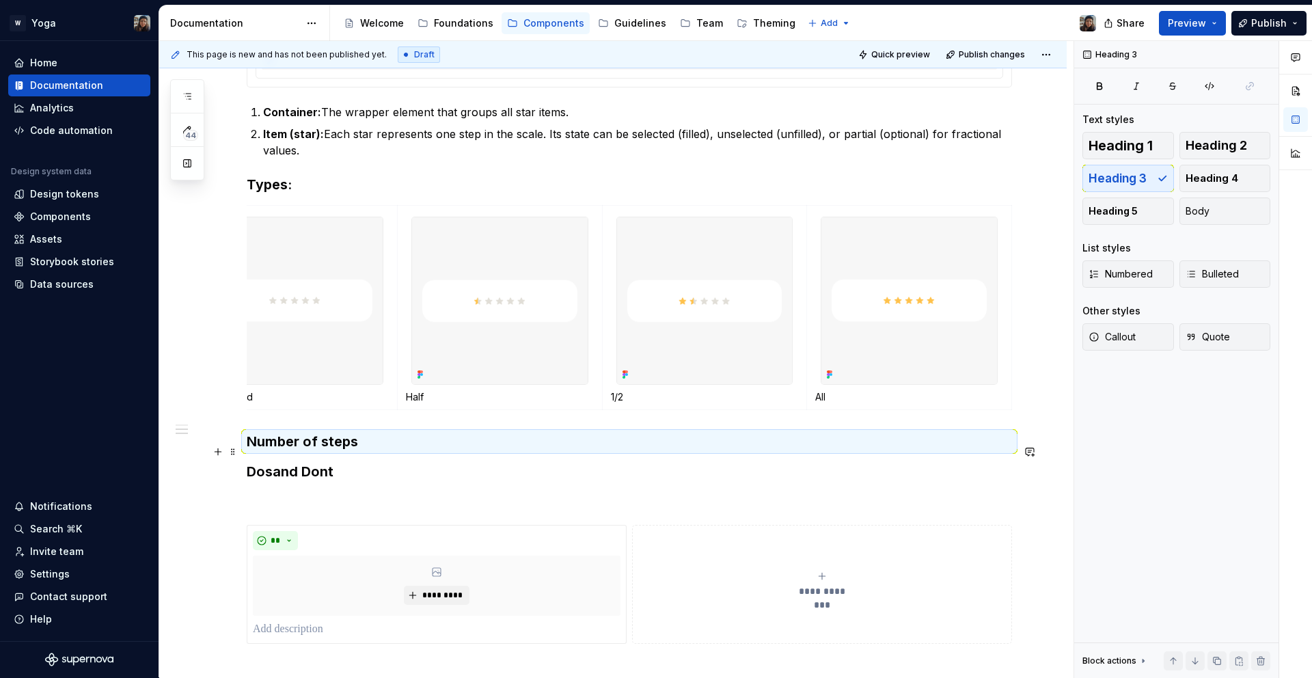
click at [260, 450] on h3 "Number of steps" at bounding box center [630, 441] width 766 height 19
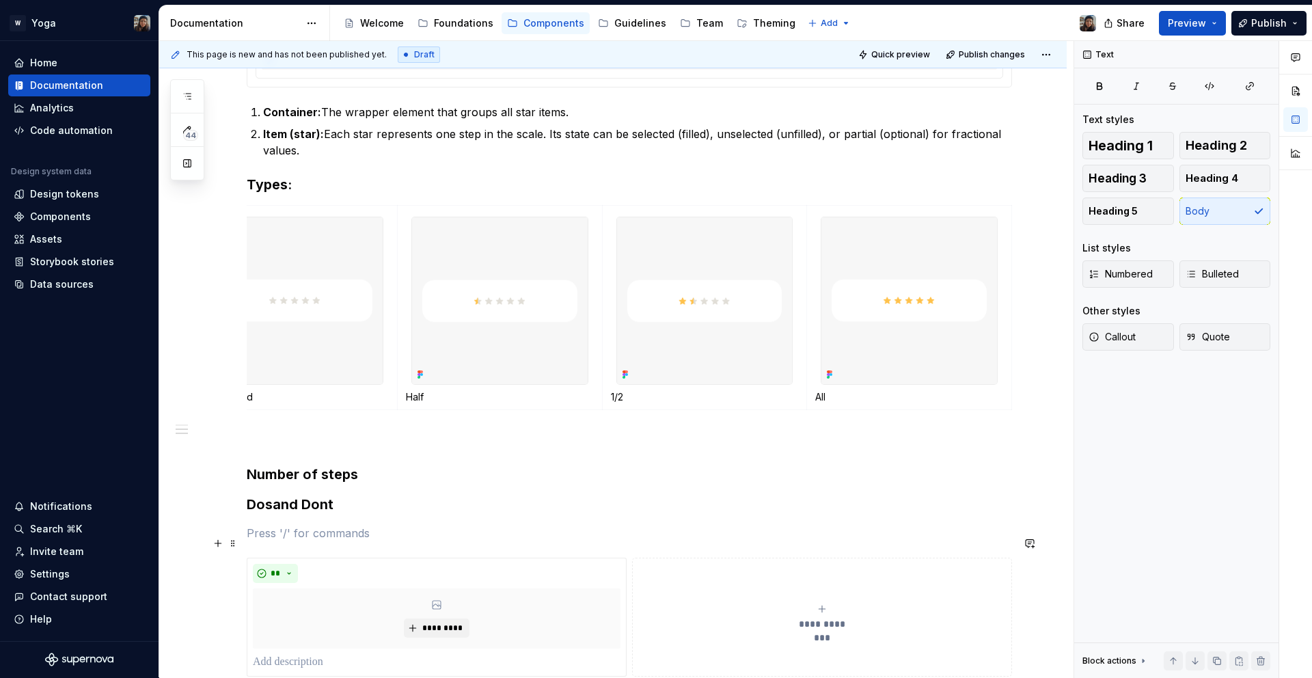
click at [409, 536] on p at bounding box center [630, 533] width 766 height 16
click at [409, 499] on div "**********" at bounding box center [630, 218] width 766 height 918
click at [402, 484] on h3 "Number of steps" at bounding box center [630, 474] width 766 height 19
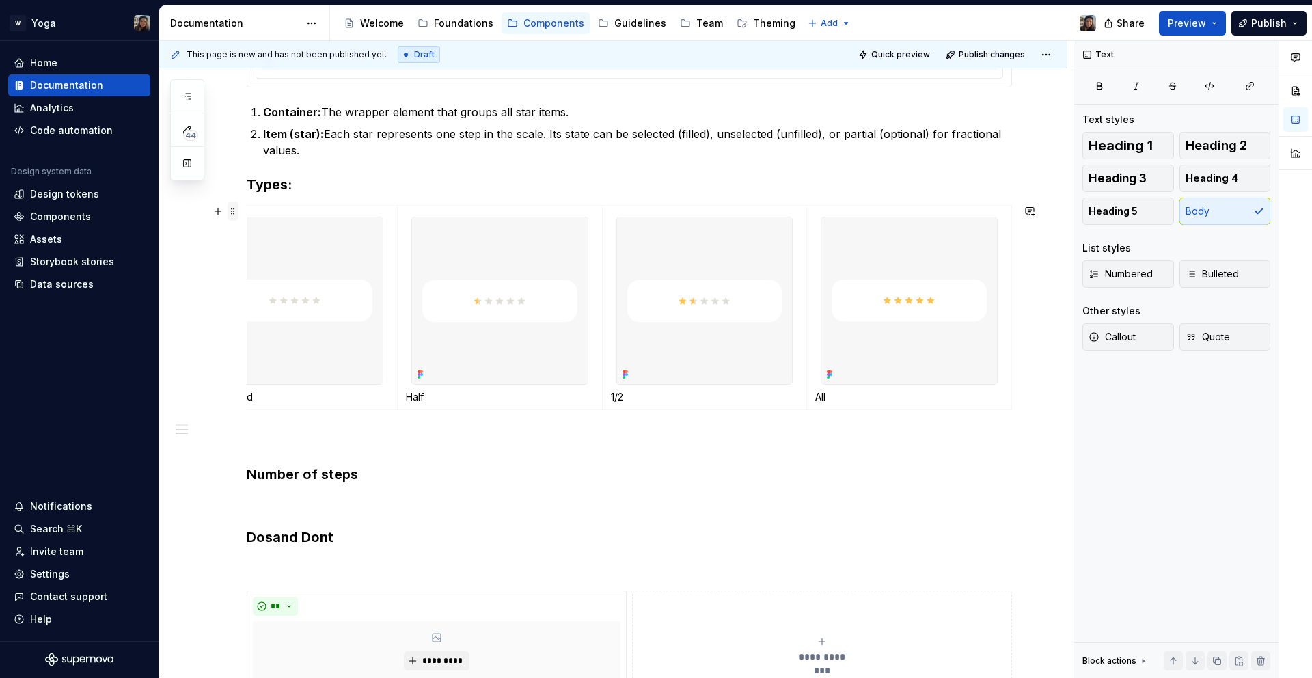
click at [234, 207] on span at bounding box center [233, 211] width 11 height 19
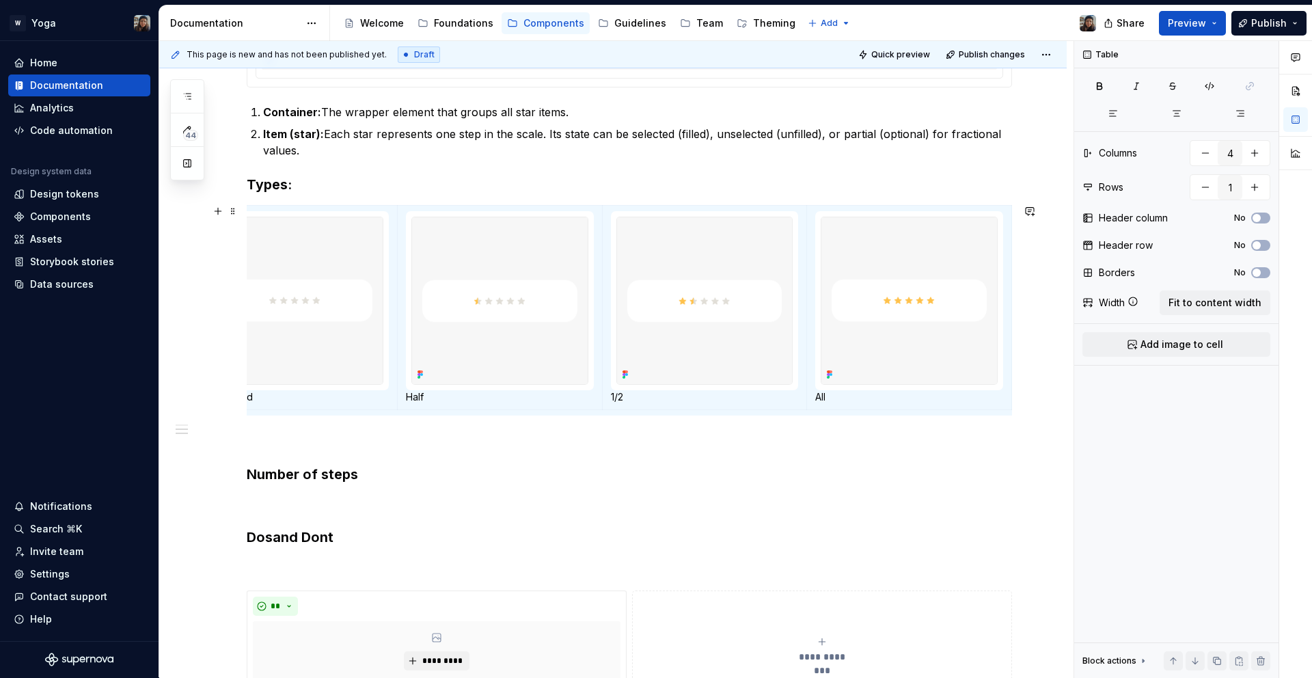
click at [299, 511] on p at bounding box center [630, 503] width 766 height 16
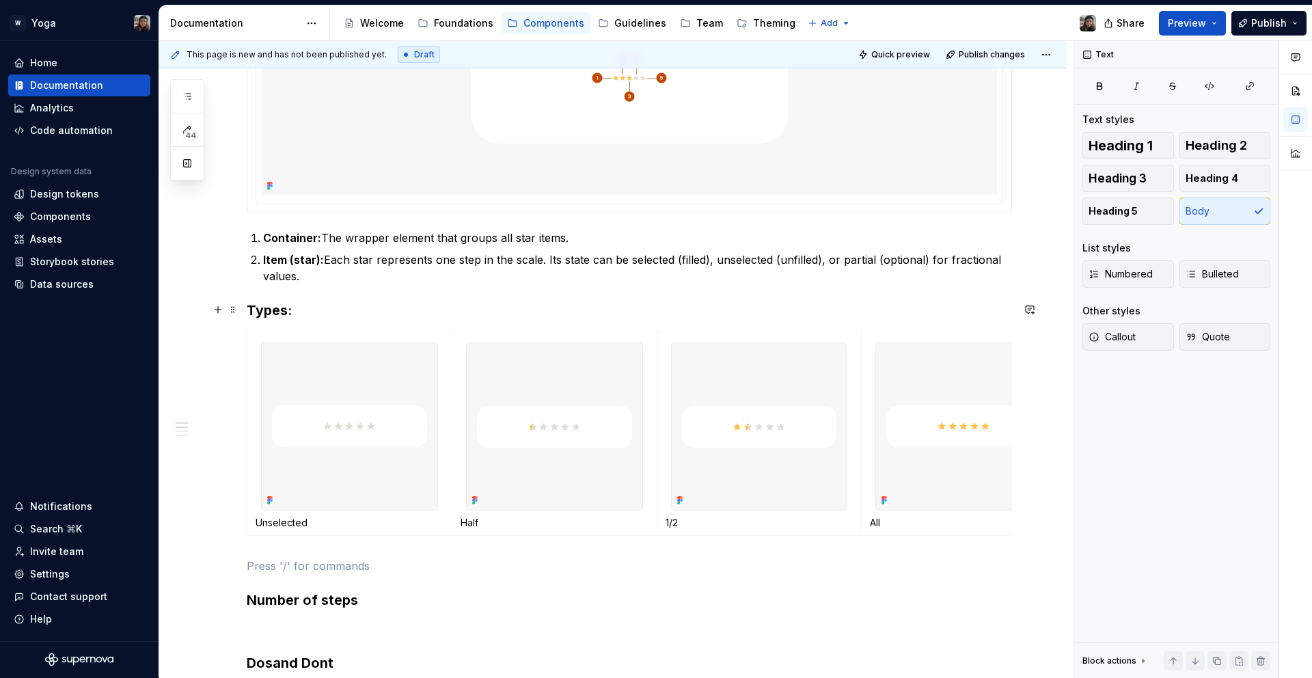
scroll to position [477, 0]
click at [232, 335] on span at bounding box center [233, 334] width 11 height 19
click at [293, 645] on div "**********" at bounding box center [630, 357] width 766 height 951
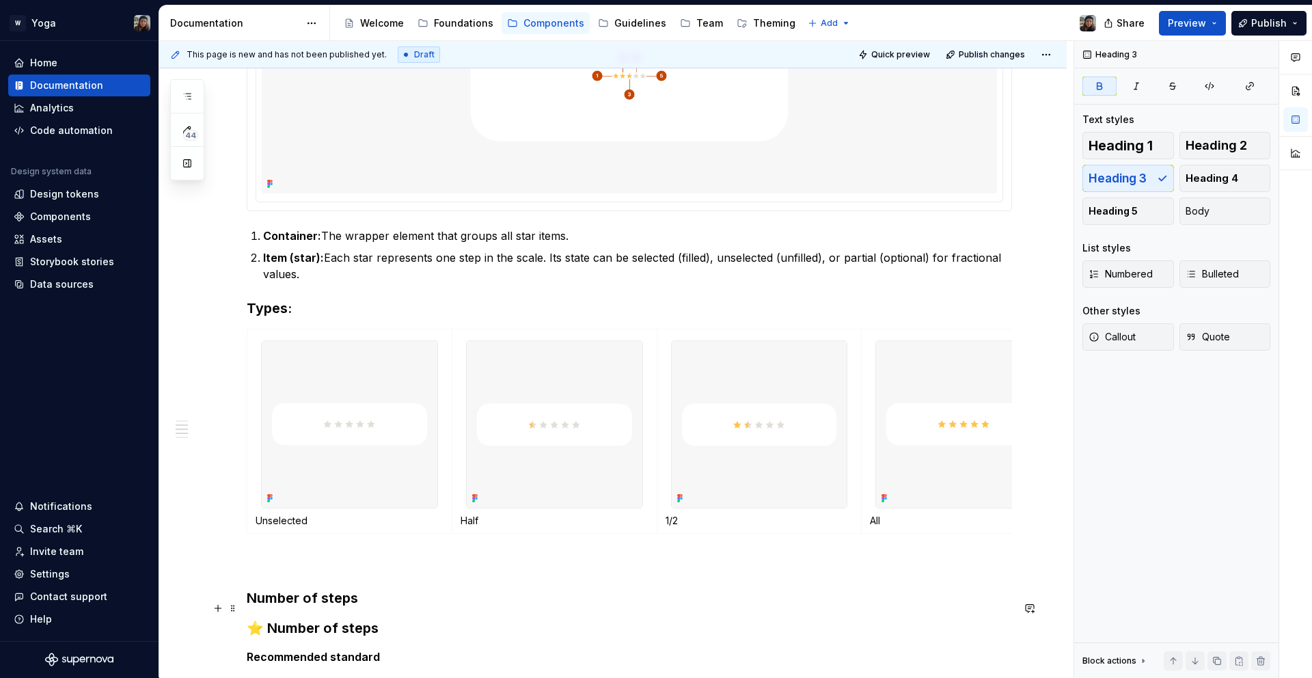
scroll to position [709, 0]
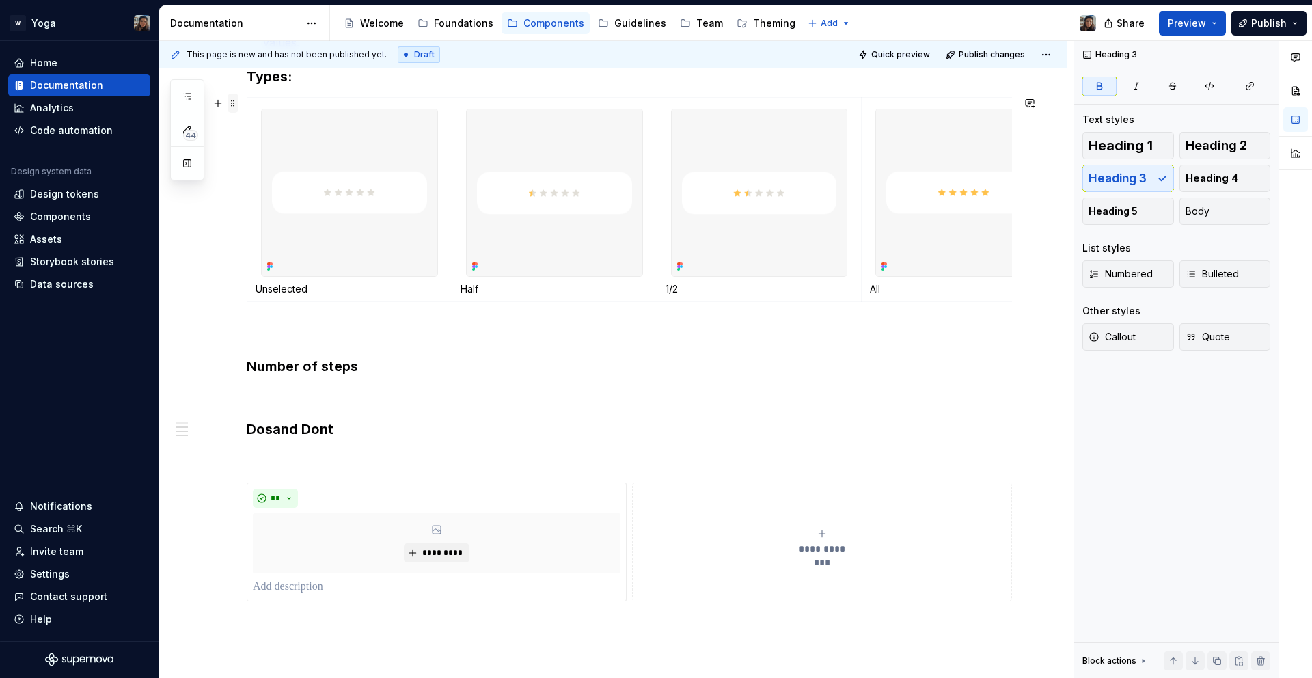
click at [236, 104] on span at bounding box center [233, 103] width 11 height 19
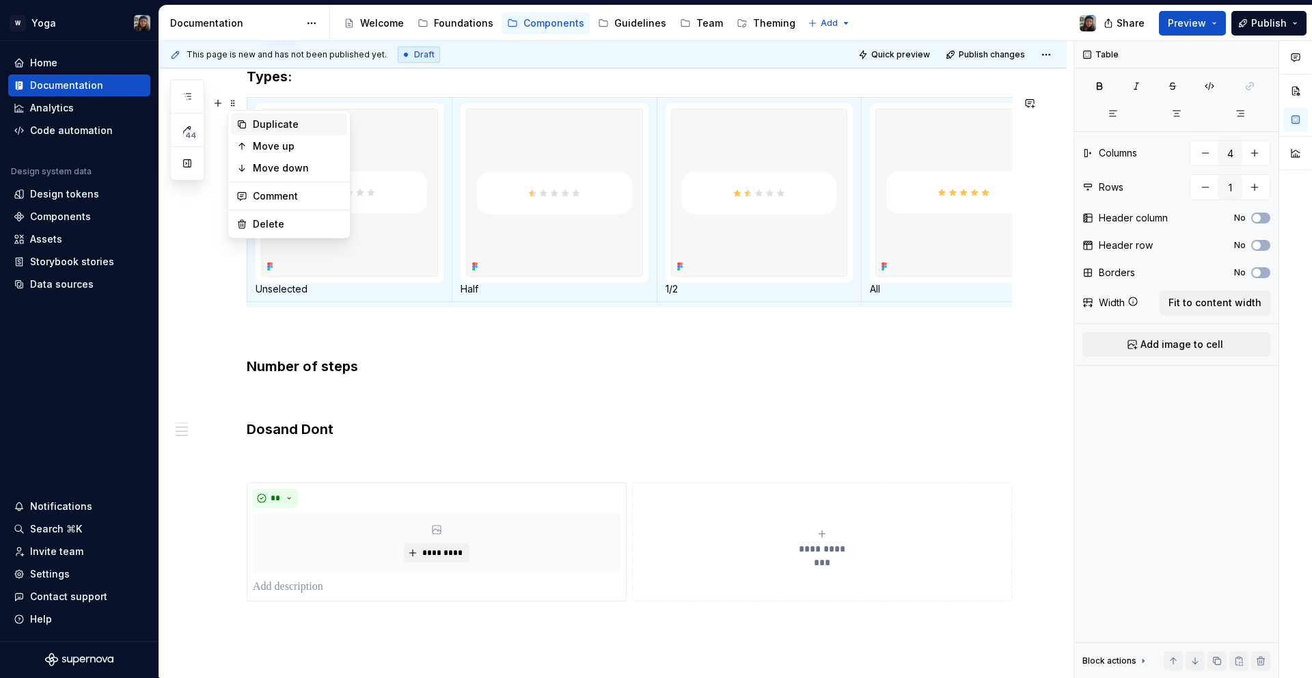
click at [267, 122] on div "Duplicate" at bounding box center [297, 125] width 89 height 14
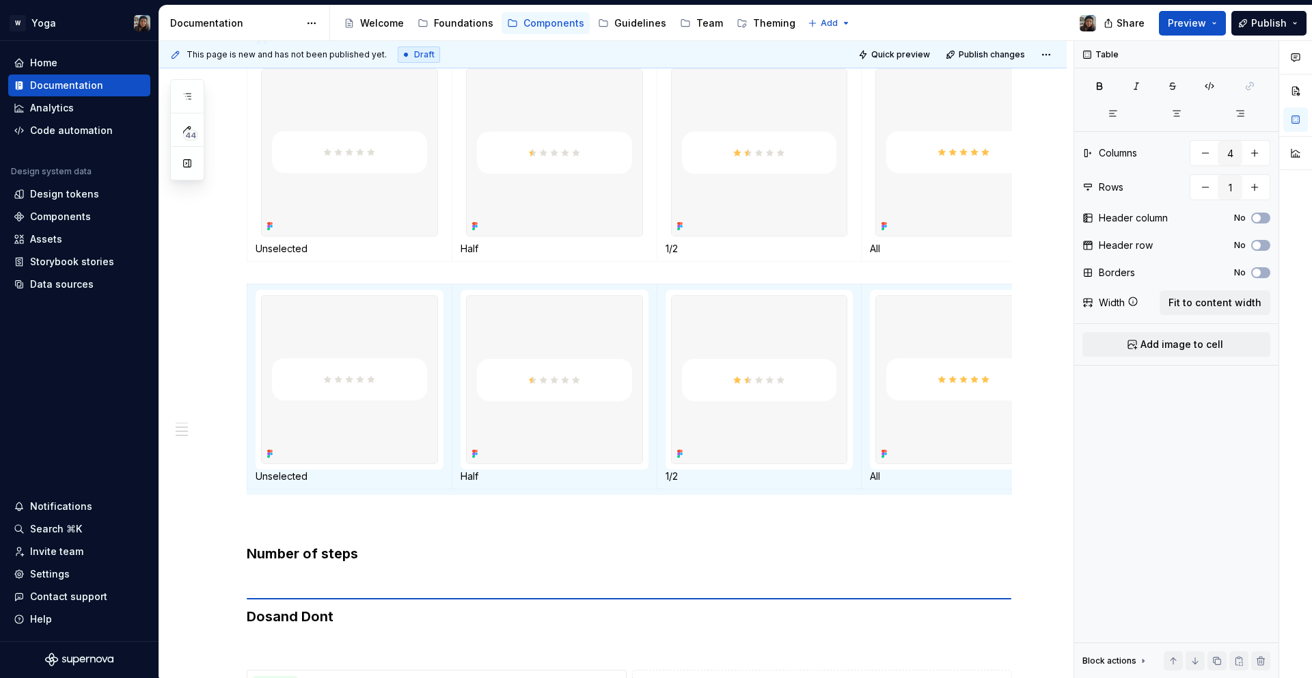
scroll to position [768, 0]
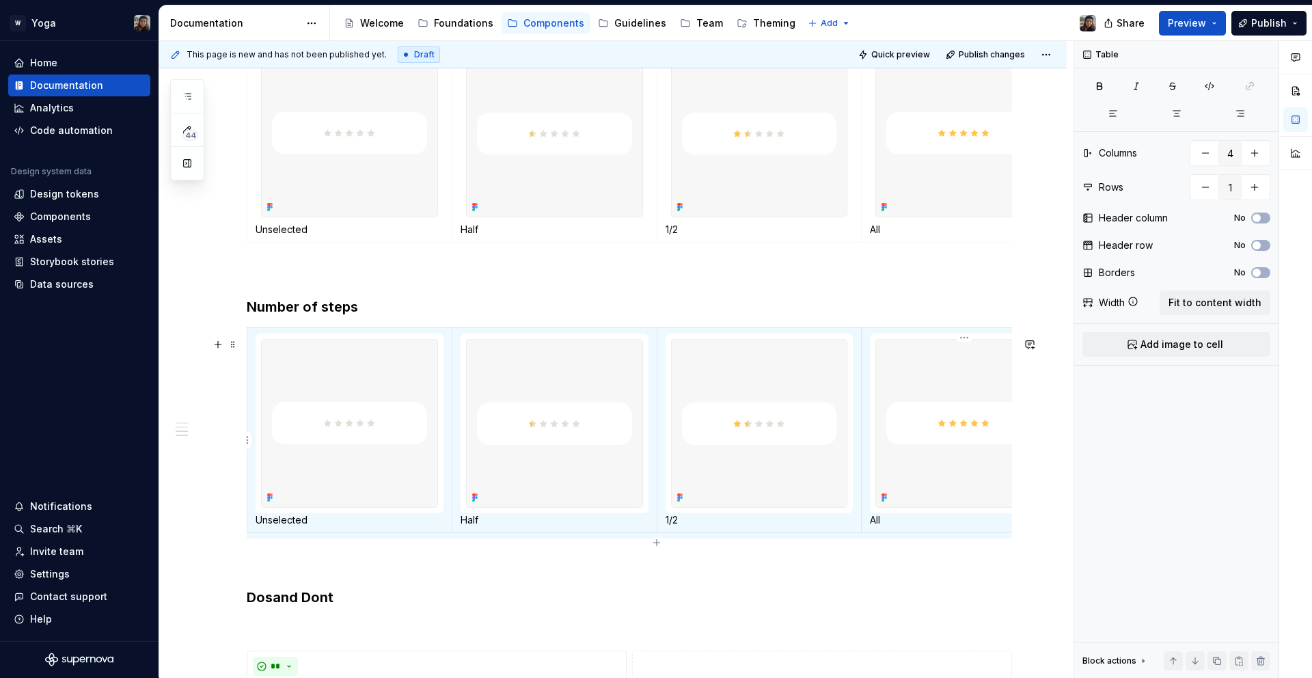
click at [891, 368] on img at bounding box center [964, 423] width 176 height 167
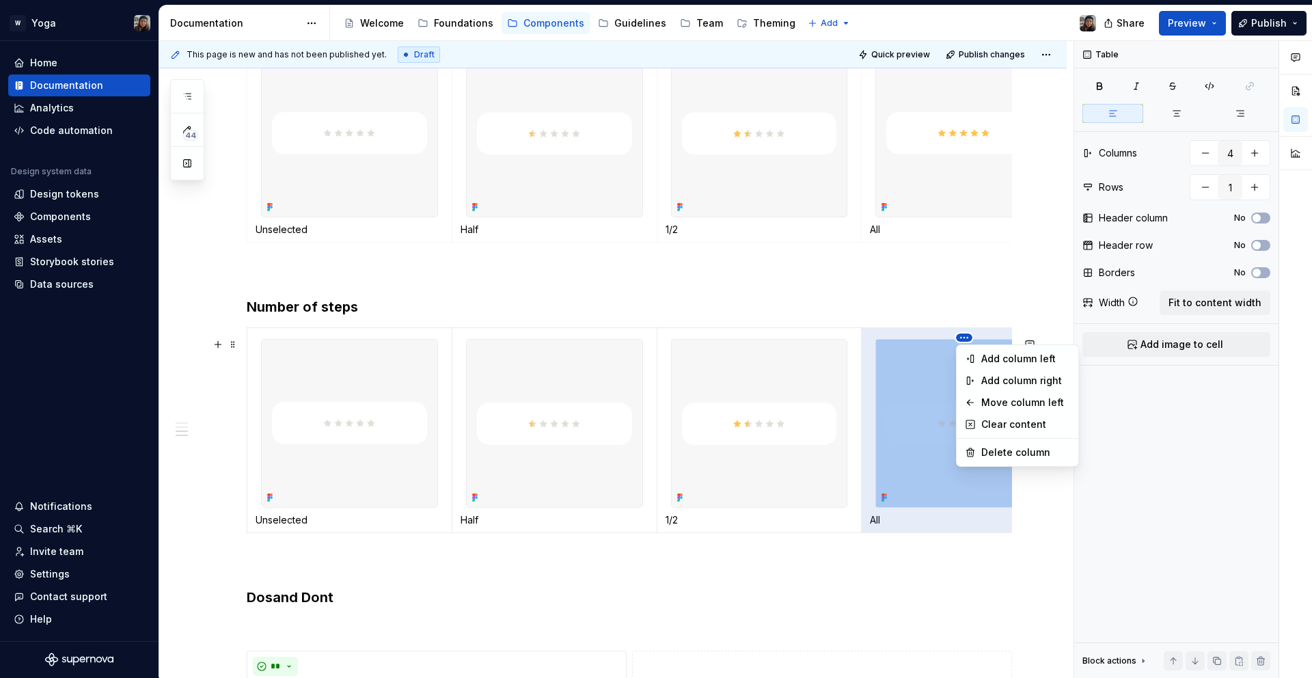
click at [962, 338] on html "W Yoga Home Documentation Analytics Code automation Design system data Design t…" at bounding box center [656, 339] width 1312 height 678
drag, startPoint x: 971, startPoint y: 448, endPoint x: 968, endPoint y: 388, distance: 60.2
click at [971, 448] on icon at bounding box center [970, 452] width 11 height 11
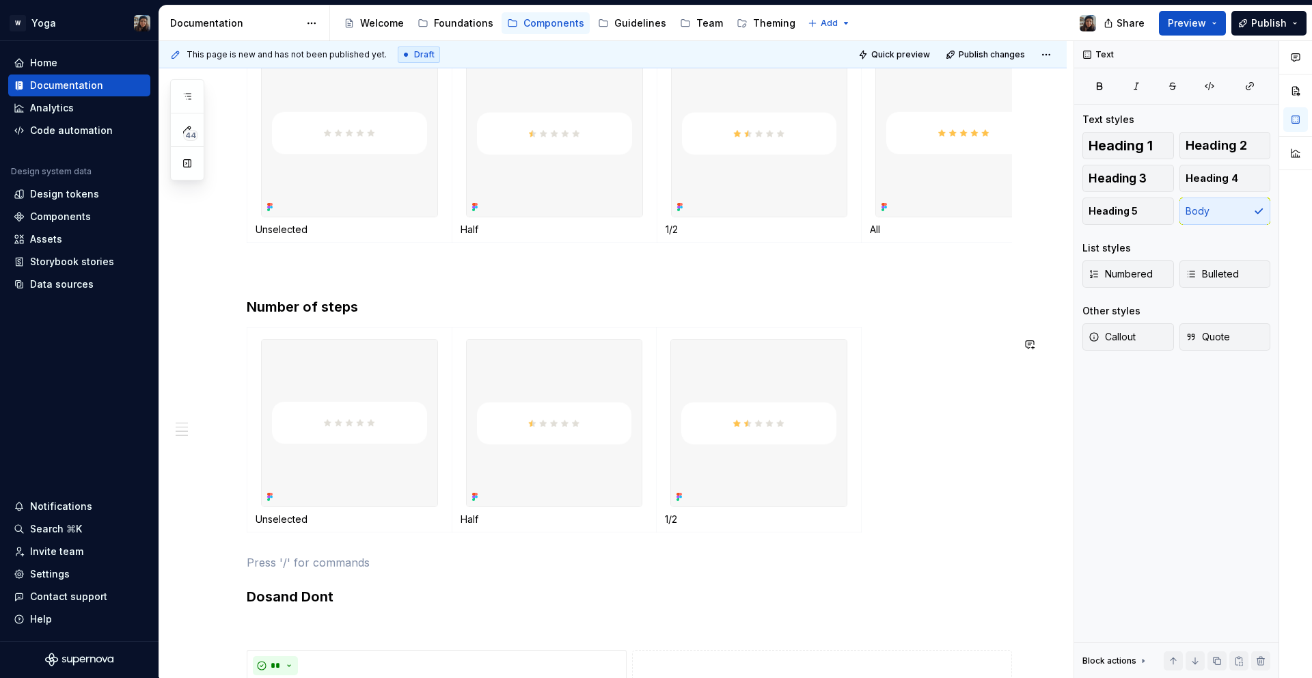
click at [220, 336] on div "**********" at bounding box center [613, 273] width 908 height 1431
click at [236, 347] on span at bounding box center [233, 344] width 11 height 19
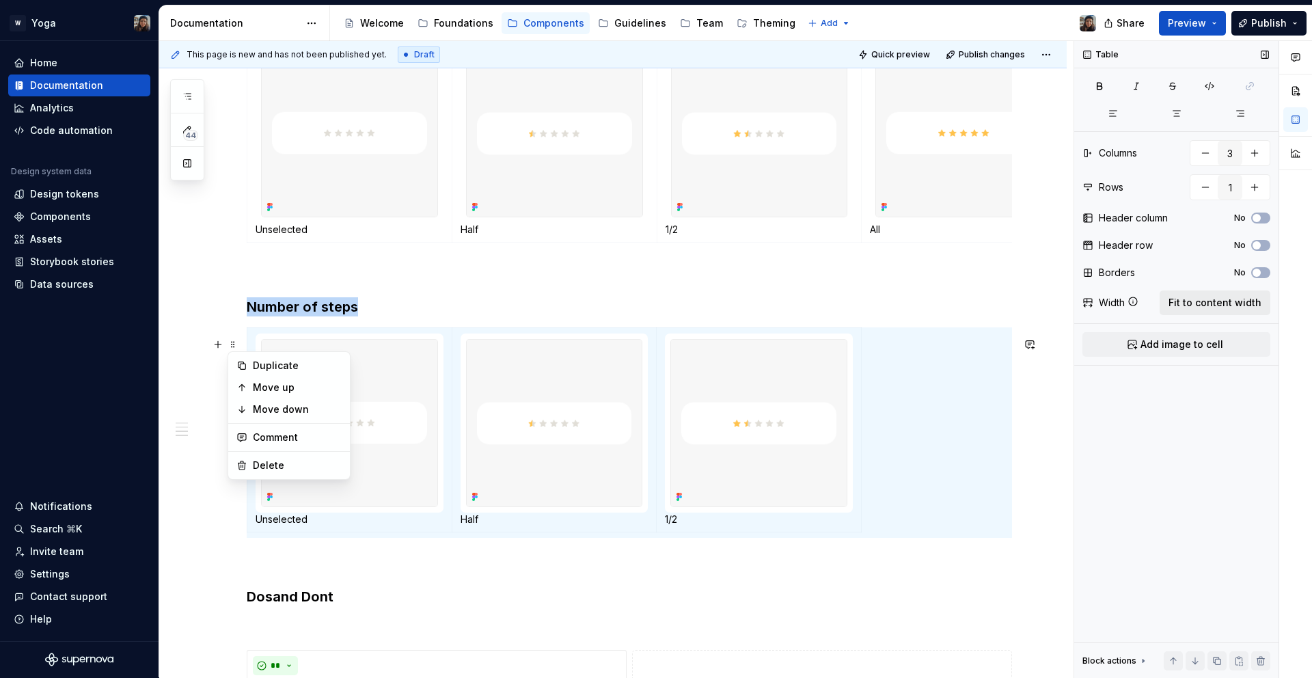
click at [1255, 308] on span "Fit to content width" at bounding box center [1215, 303] width 93 height 14
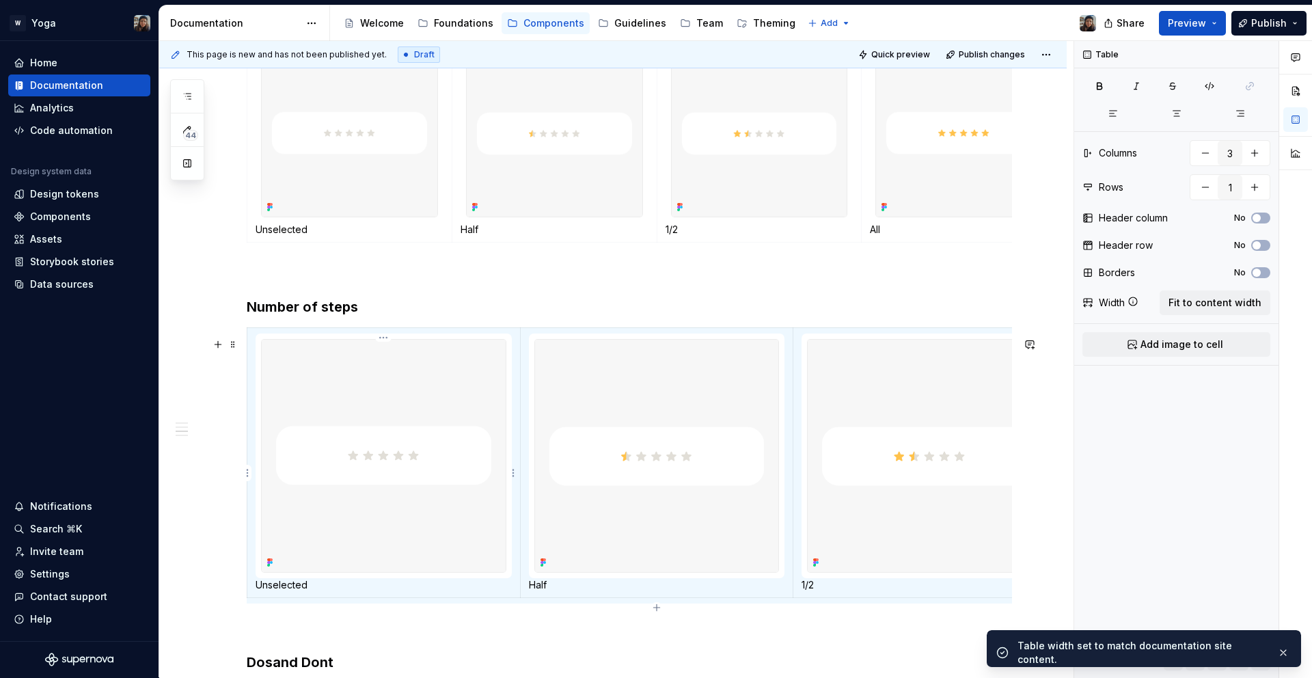
click at [364, 478] on img at bounding box center [384, 456] width 244 height 232
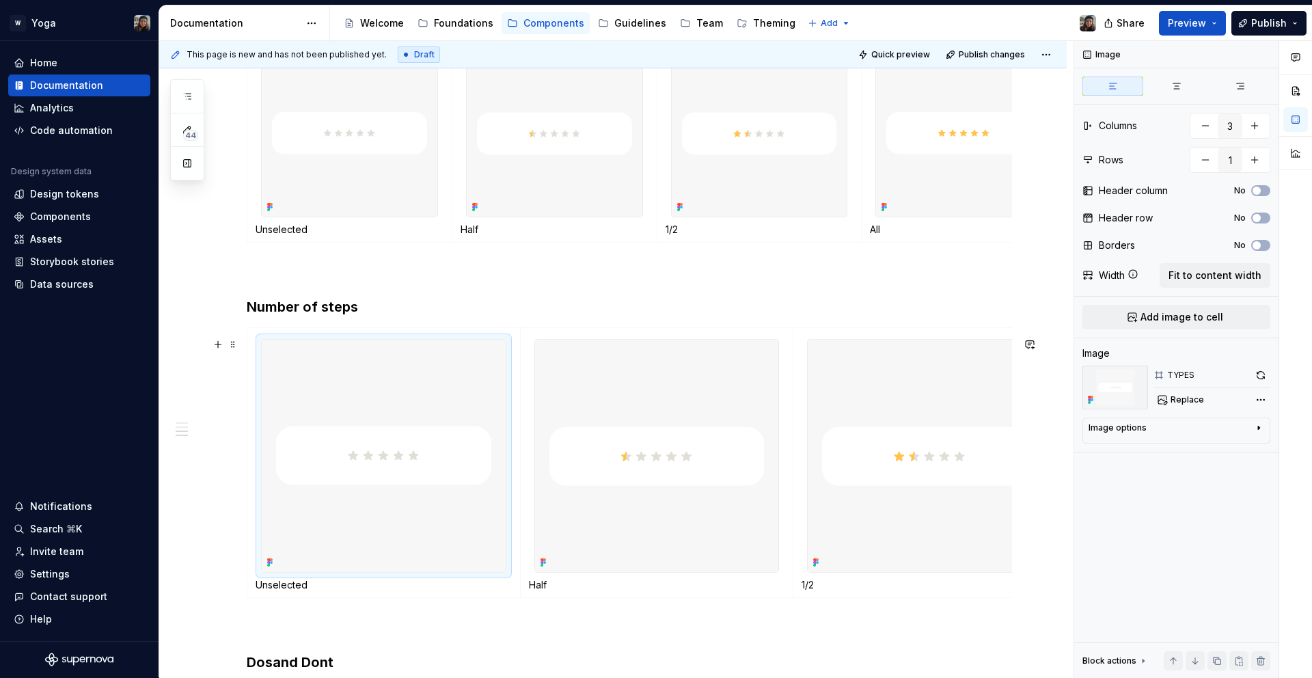
click at [837, 604] on div "Unselected Half 1/2" at bounding box center [630, 465] width 766 height 276
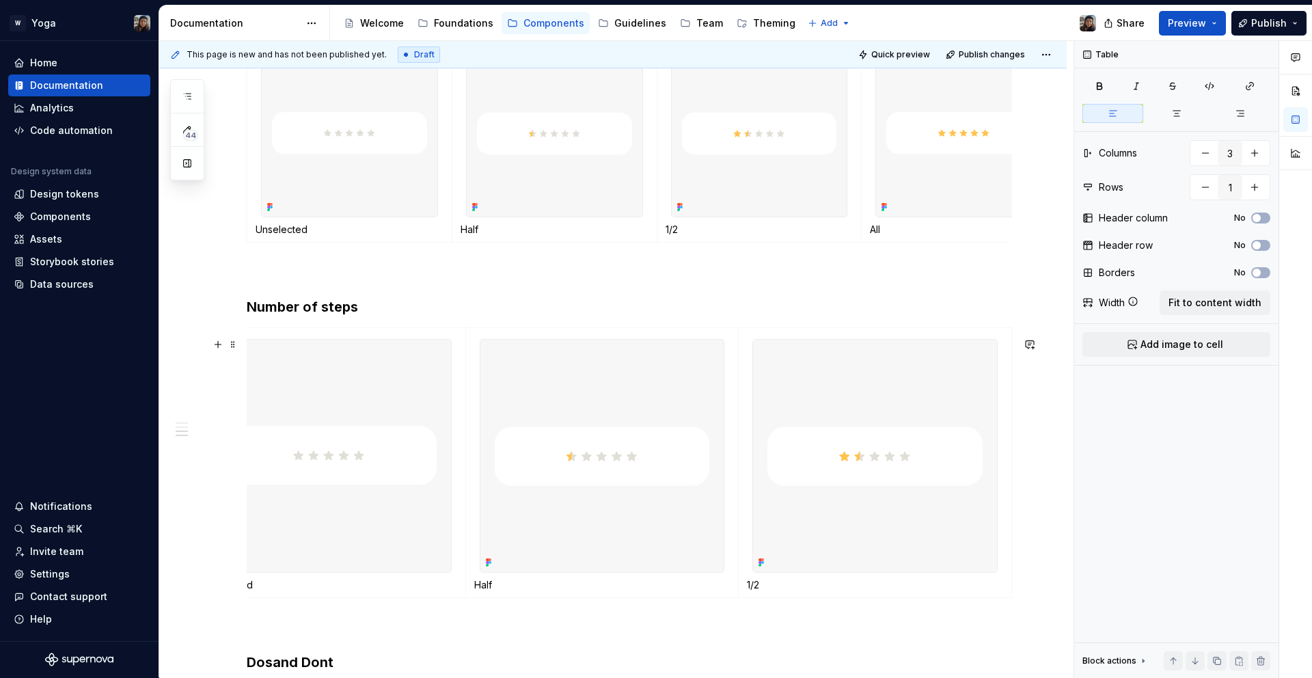
scroll to position [0, 0]
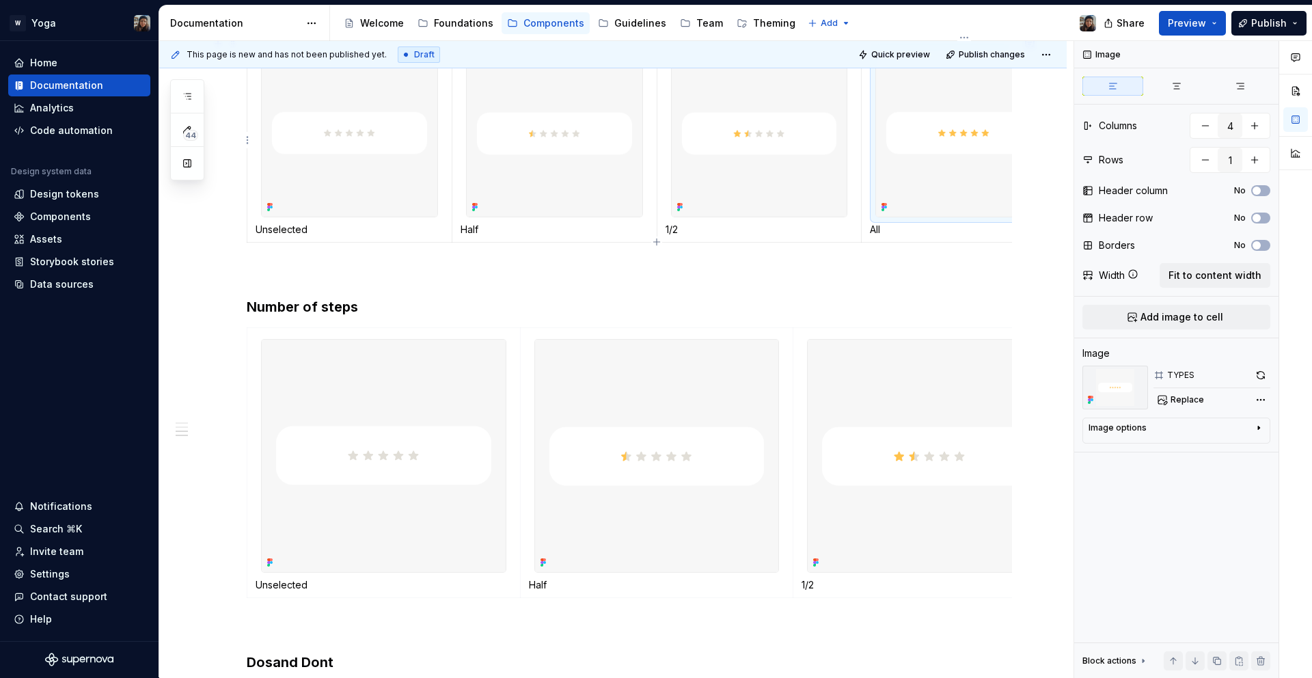
click at [970, 153] on img at bounding box center [964, 133] width 176 height 167
click at [365, 572] on div at bounding box center [383, 455] width 245 height 233
type textarea "*"
type input "3"
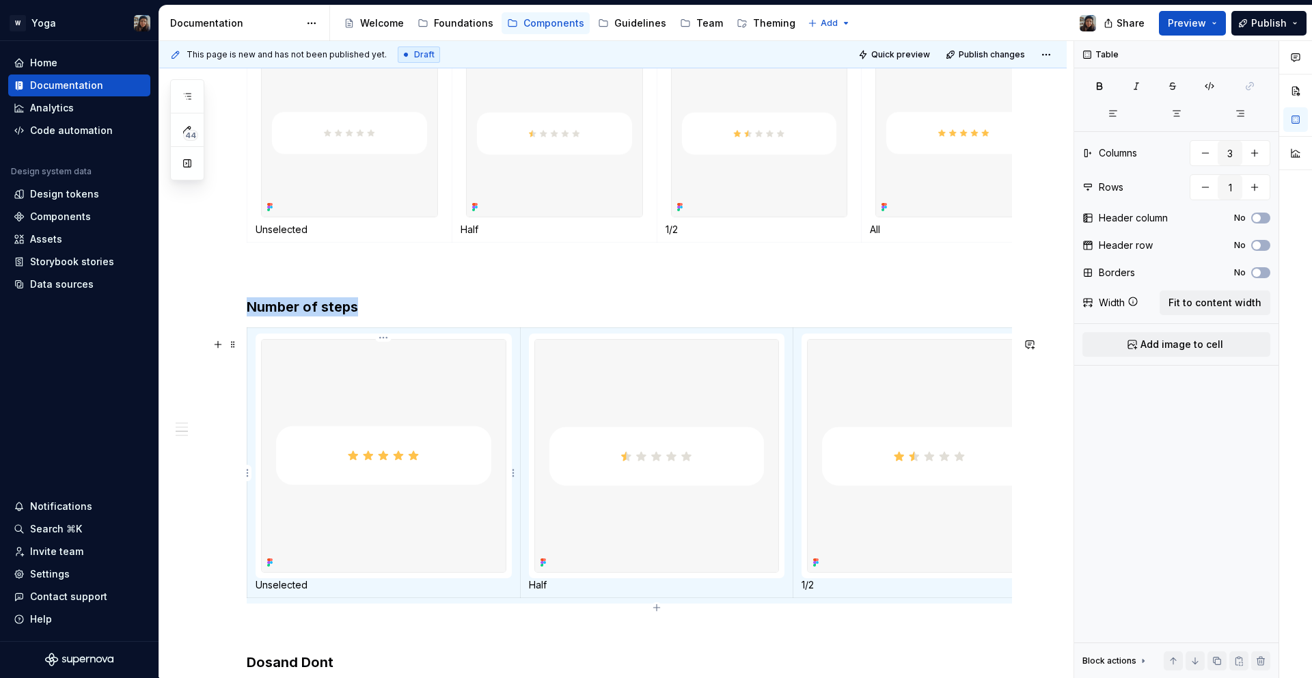
click at [287, 589] on p "Unselected" at bounding box center [384, 585] width 256 height 14
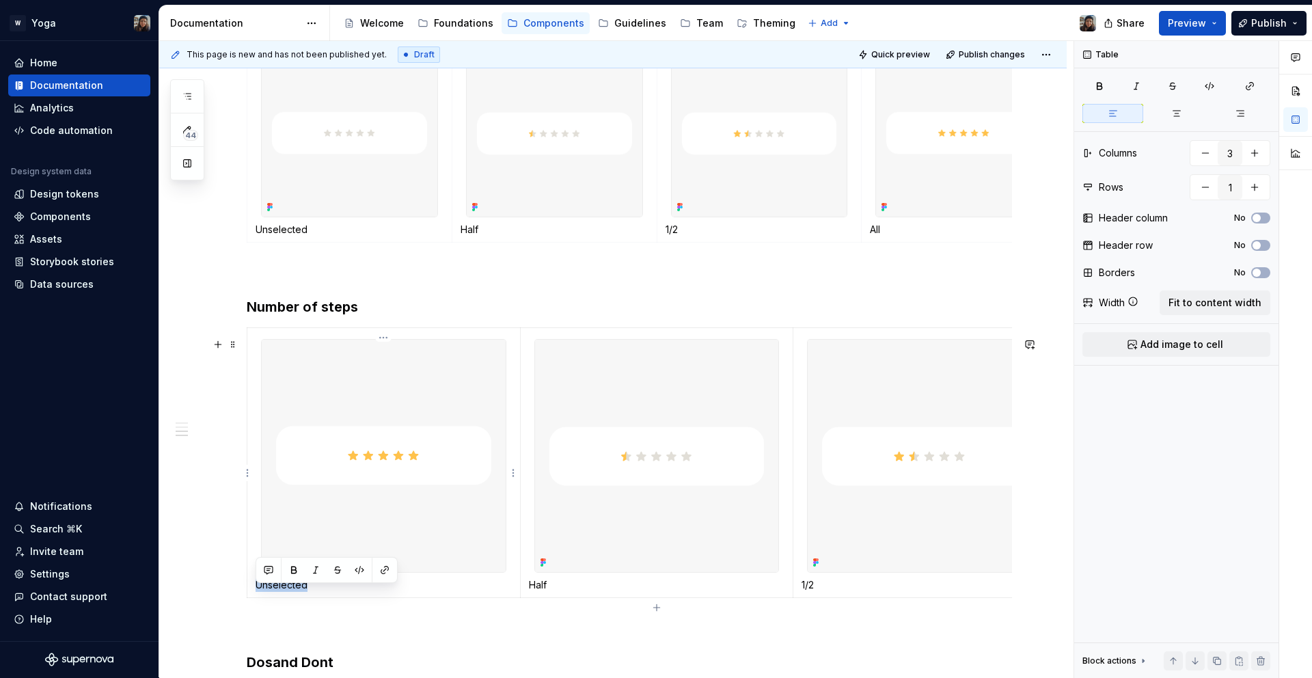
click at [267, 592] on p "Unselected" at bounding box center [384, 585] width 256 height 14
click at [265, 593] on p "Use 5 steps (stars) as the default. This is the most familiar and widely unders…" at bounding box center [384, 591] width 256 height 27
drag, startPoint x: 369, startPoint y: 595, endPoint x: 256, endPoint y: 599, distance: 112.9
click at [256, 599] on p "Recommended standard Use 5 steps (stars) as the default. This is the most famil…" at bounding box center [384, 598] width 256 height 41
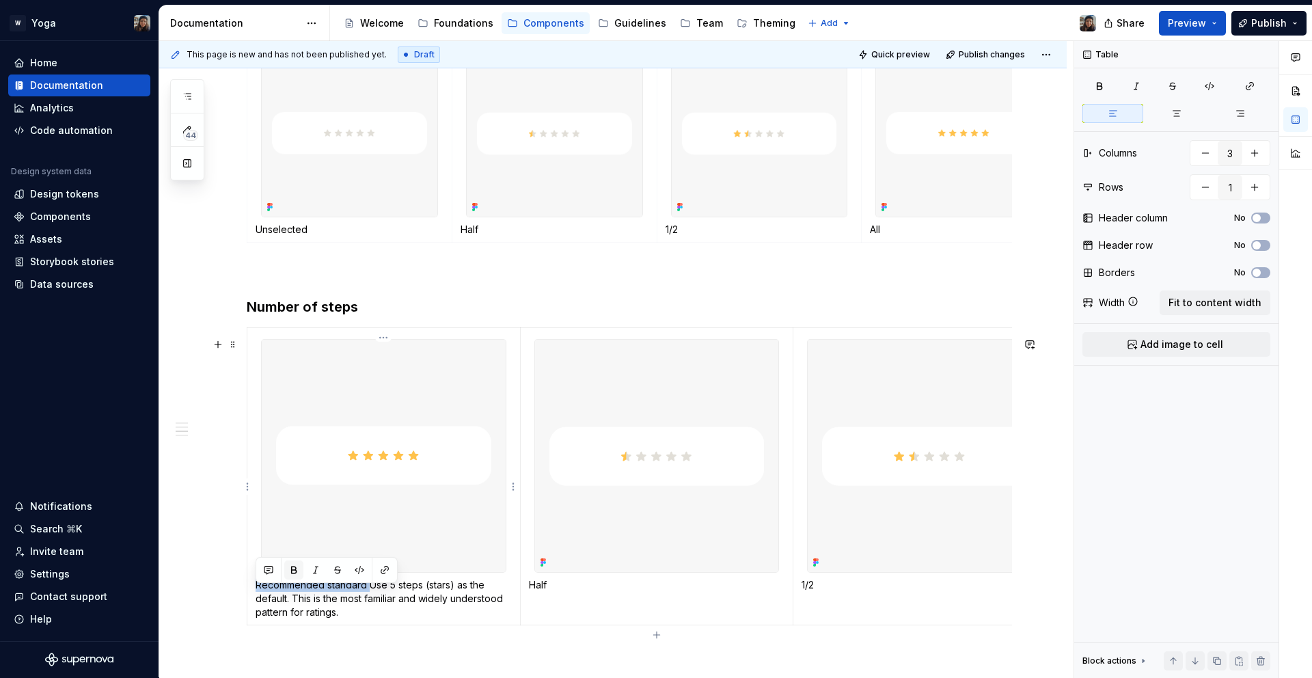
click at [295, 568] on button "button" at bounding box center [293, 569] width 19 height 19
drag, startPoint x: 367, startPoint y: 598, endPoint x: 427, endPoint y: 617, distance: 62.3
click at [370, 591] on strong "Recommended standard" at bounding box center [315, 585] width 118 height 12
click at [555, 592] on p "Half" at bounding box center [657, 585] width 256 height 14
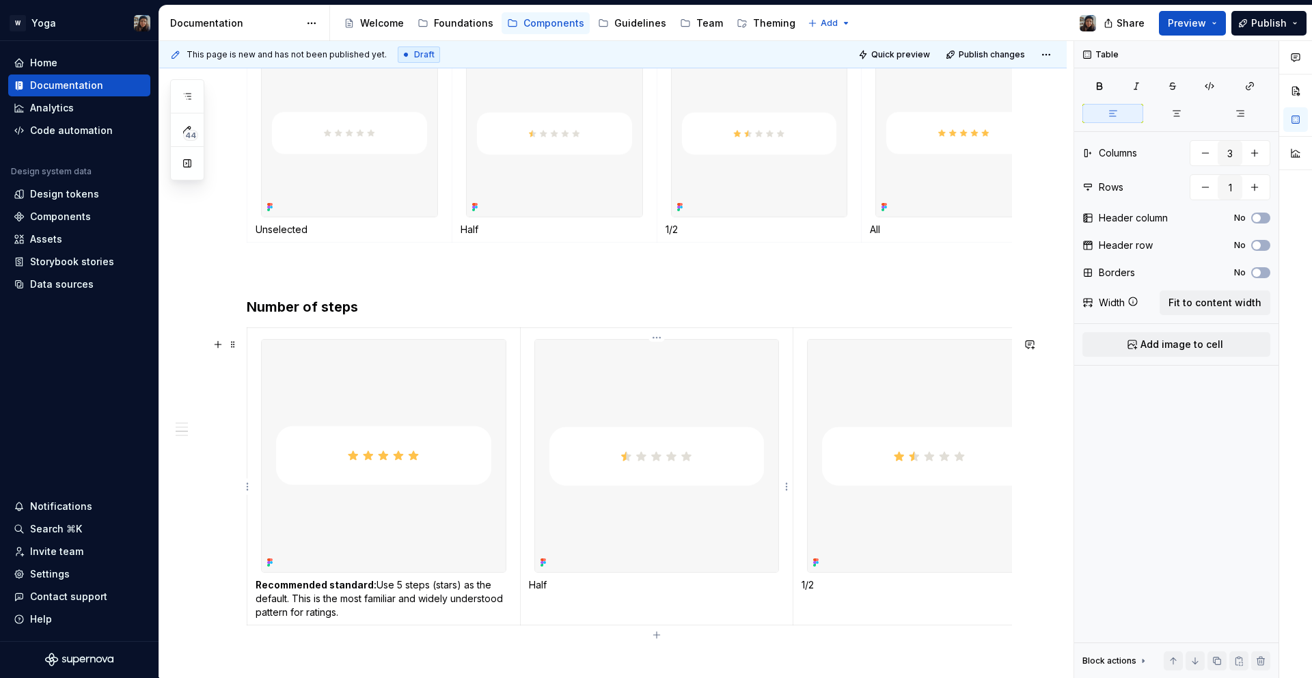
click at [543, 592] on p "Half" at bounding box center [657, 585] width 256 height 14
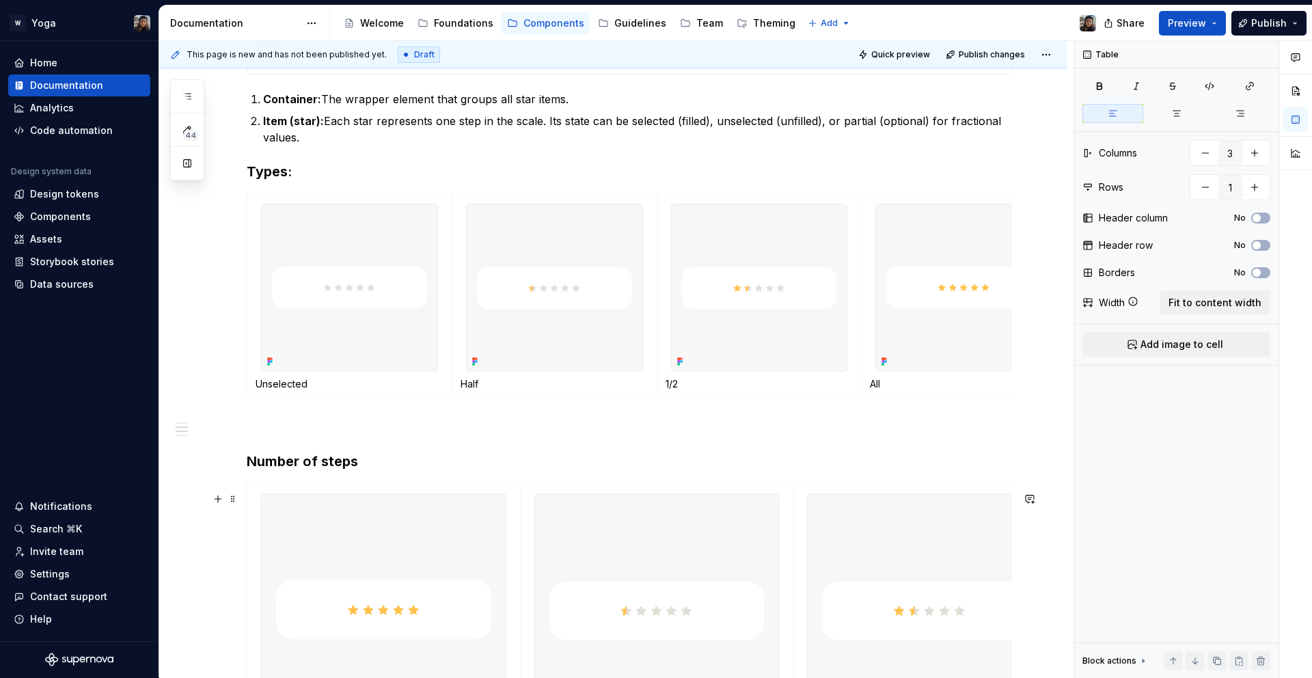
scroll to position [1023, 0]
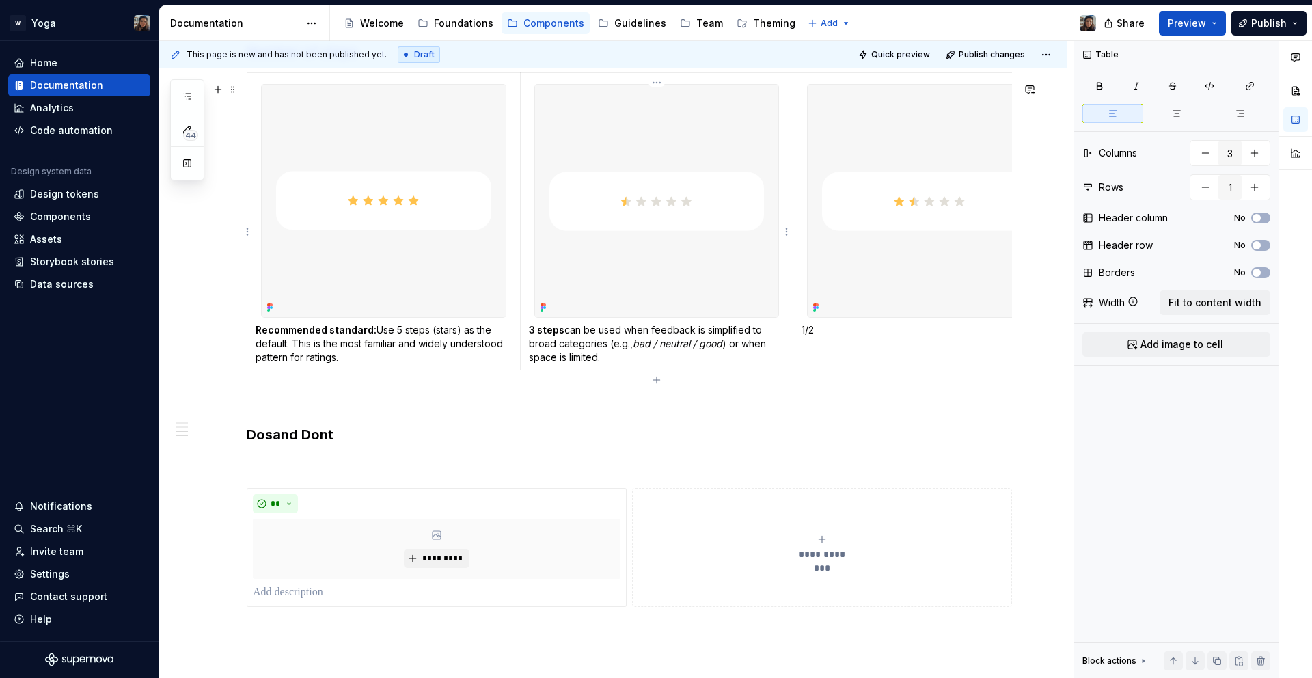
click at [669, 279] on img at bounding box center [657, 201] width 244 height 232
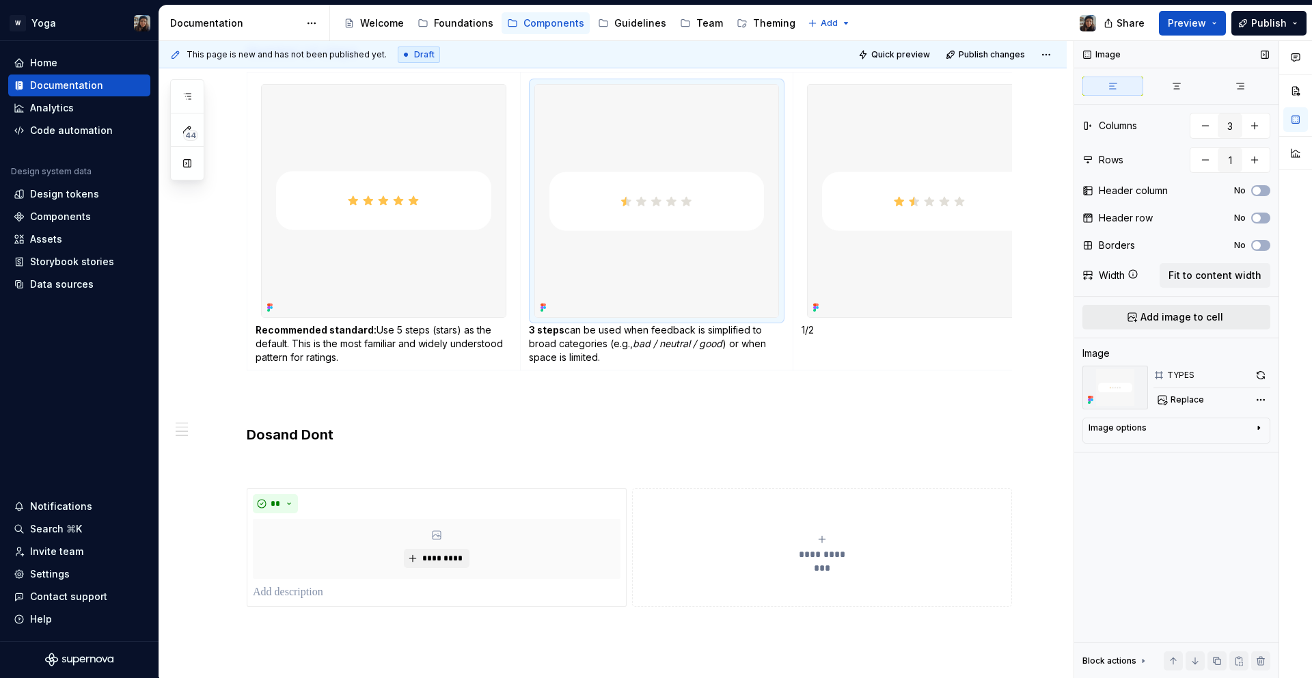
click at [1240, 309] on button "Add image to cell" at bounding box center [1177, 317] width 188 height 25
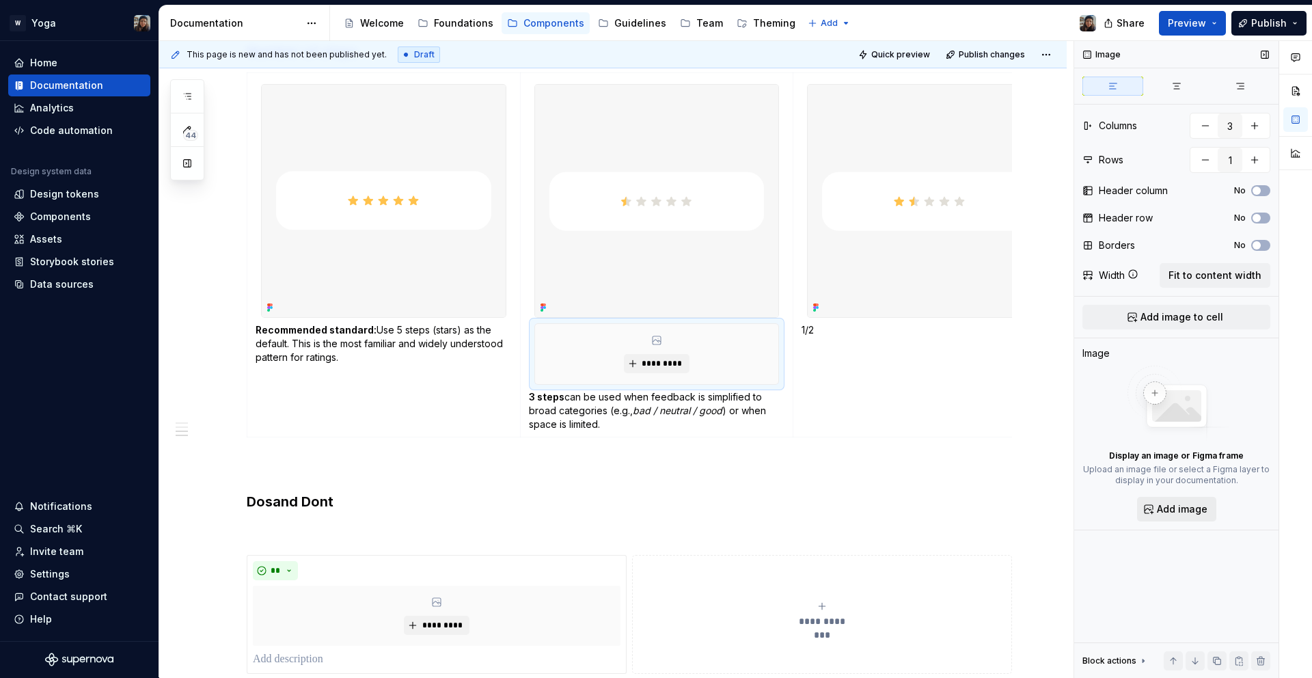
click at [1193, 509] on span "Add image" at bounding box center [1182, 509] width 51 height 14
type textarea "*"
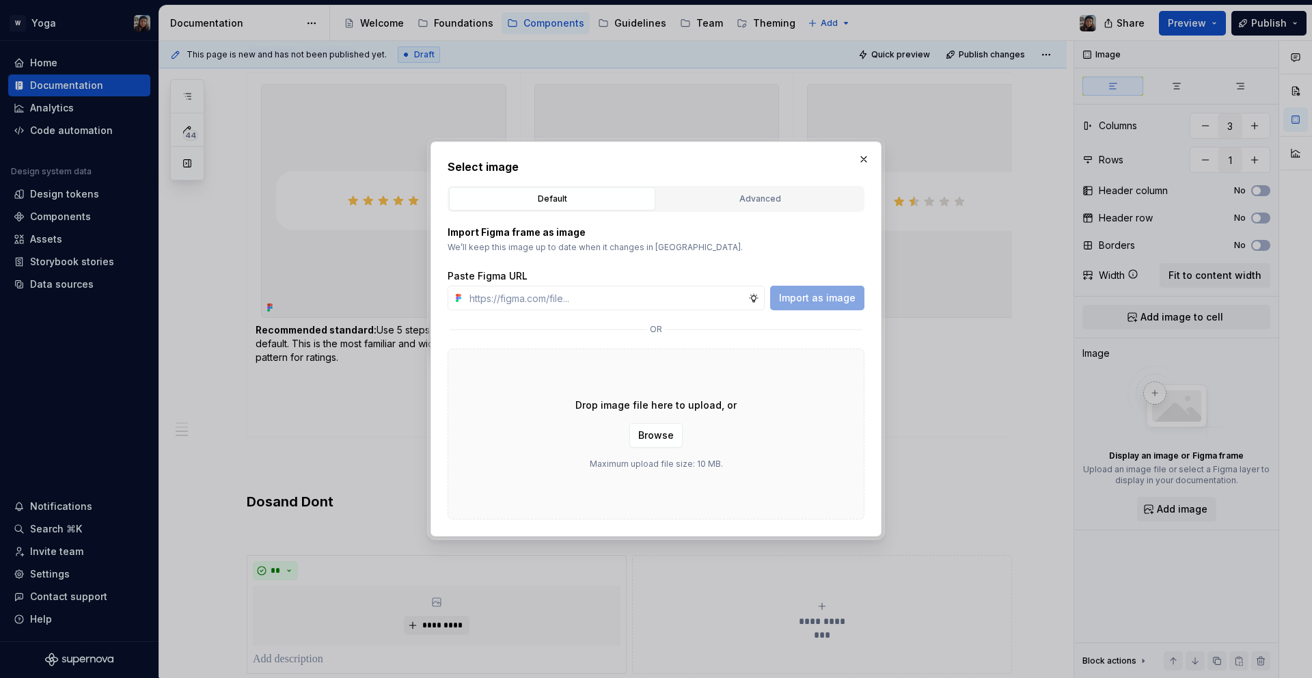
type input "[URL][DOMAIN_NAME]"
type textarea "*"
type input "[URL][DOMAIN_NAME]"
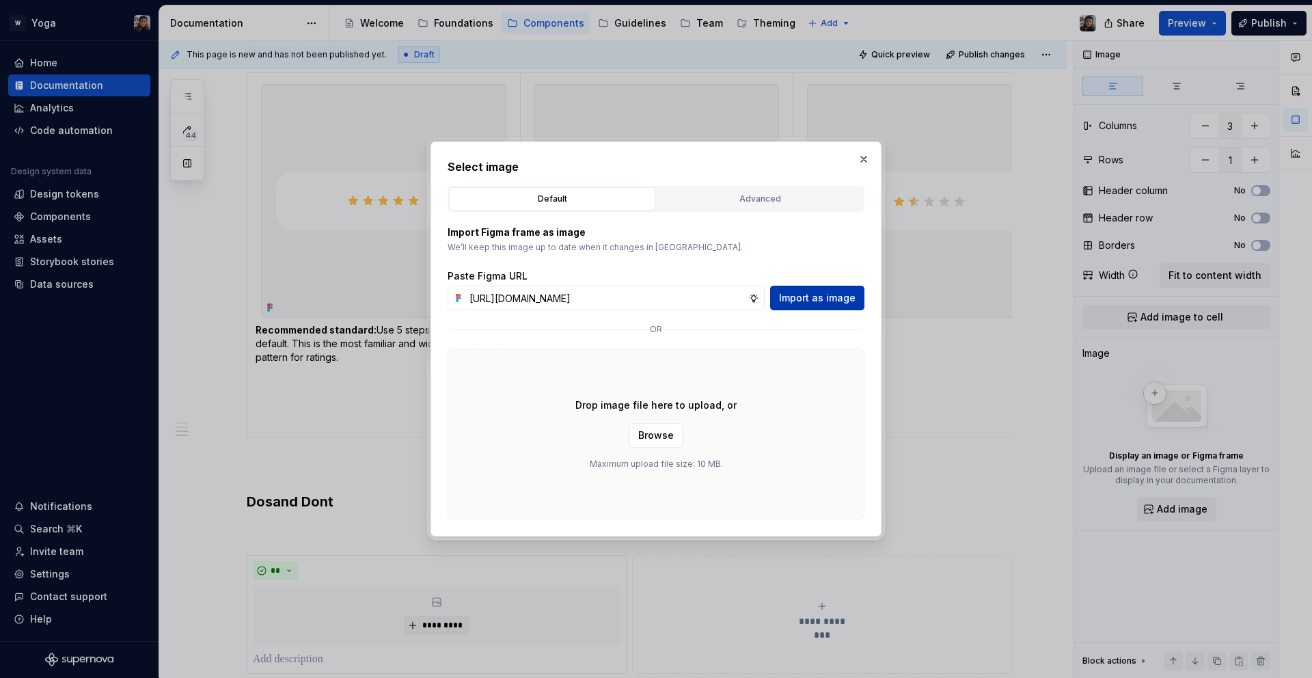
click at [811, 299] on span "Import as image" at bounding box center [817, 298] width 77 height 14
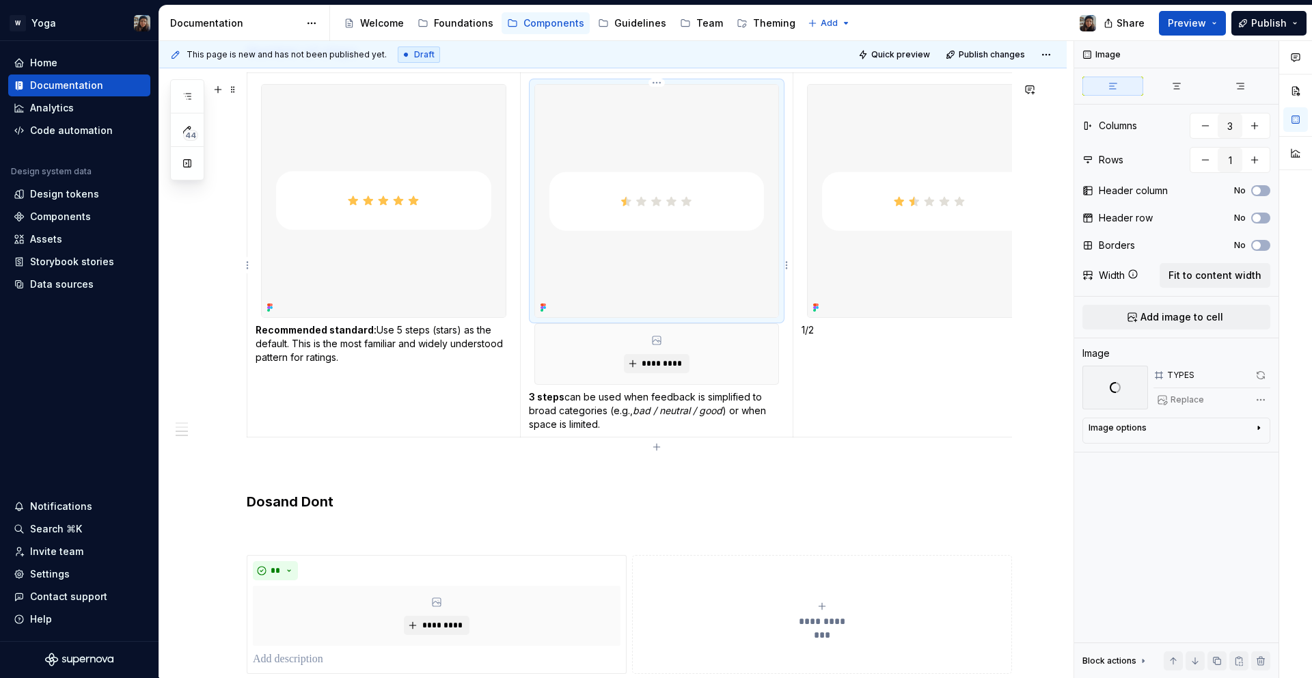
click at [697, 201] on img at bounding box center [657, 201] width 244 height 232
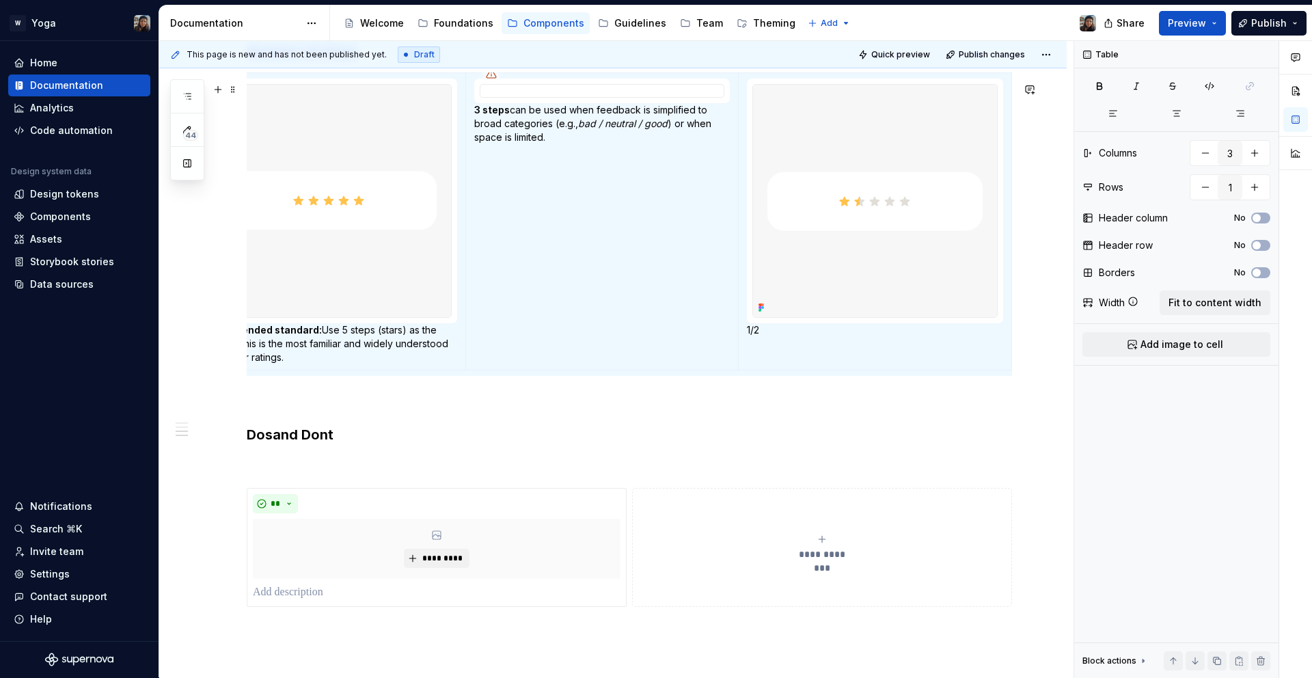
scroll to position [0, 66]
click at [749, 337] on p "1/2" at bounding box center [875, 330] width 256 height 14
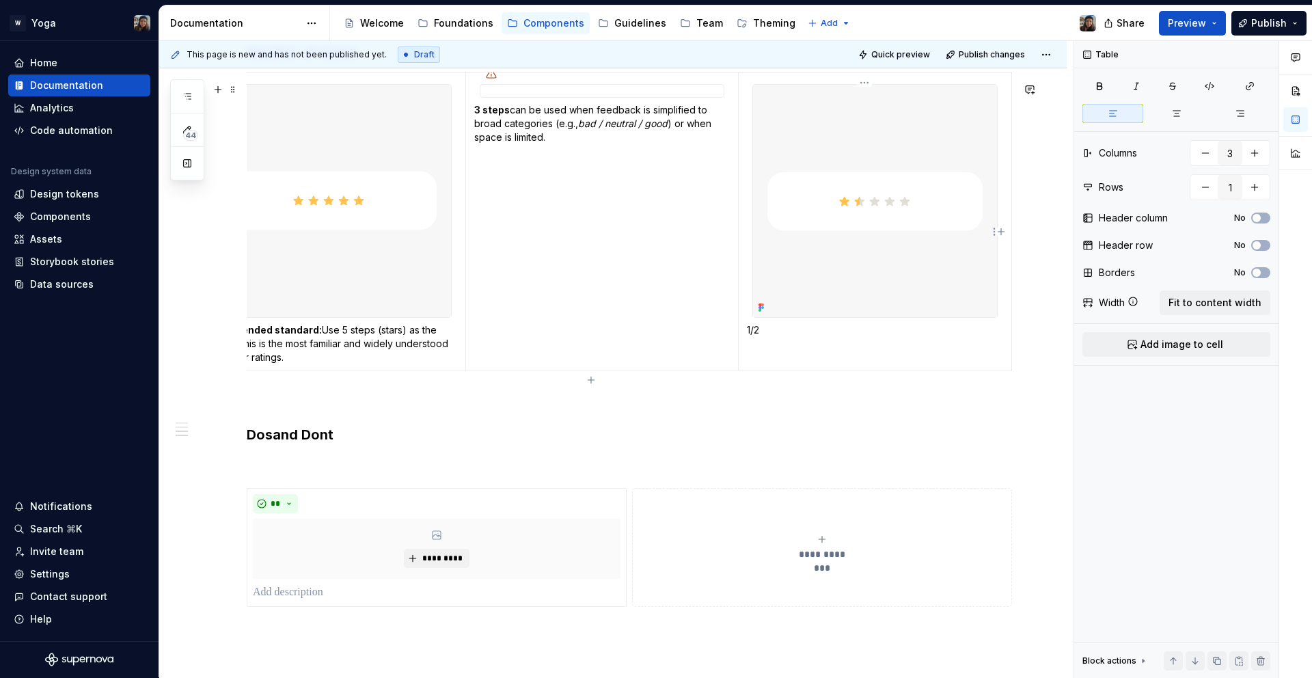
click at [749, 337] on p "1/2" at bounding box center [875, 330] width 256 height 14
click at [751, 337] on p "1/2" at bounding box center [875, 330] width 256 height 14
click at [759, 337] on p "1/2" at bounding box center [875, 330] width 256 height 14
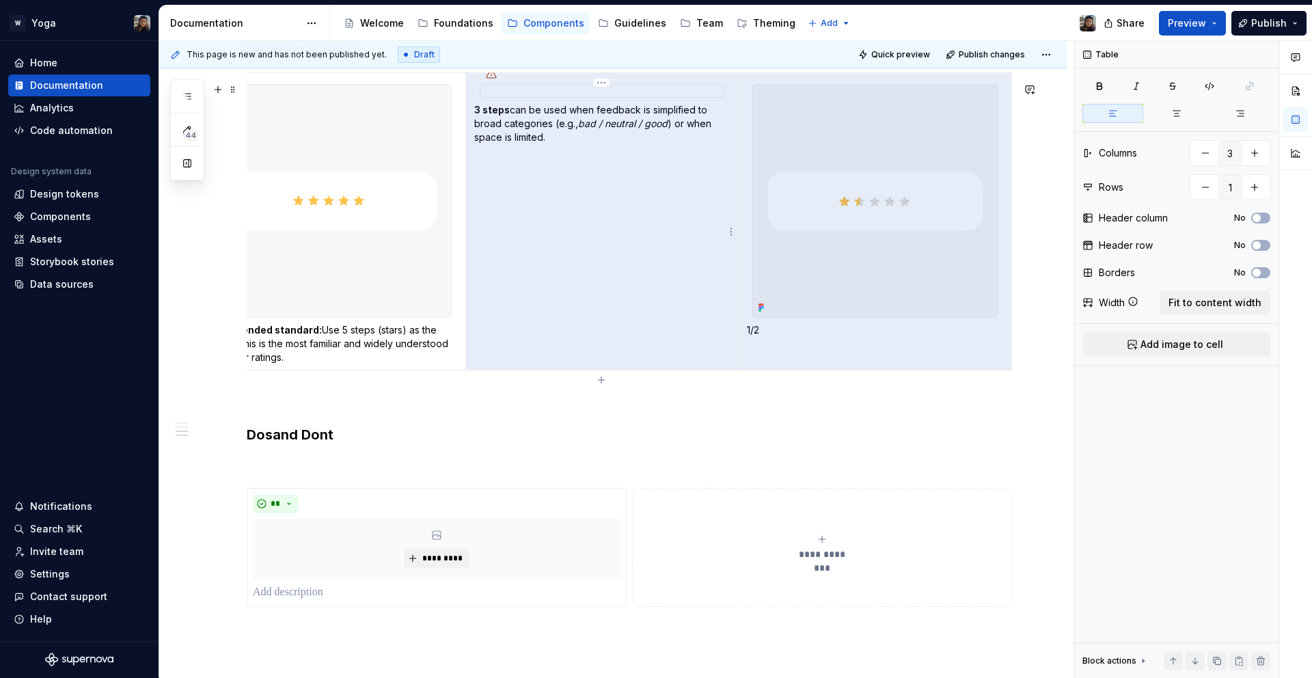
drag, startPoint x: 761, startPoint y: 340, endPoint x: 735, endPoint y: 340, distance: 26.7
click at [735, 340] on tr "Recommended standard: Use 5 steps (stars) as the default. This is the most fami…" at bounding box center [603, 221] width 820 height 297
click at [787, 337] on p "1/2" at bounding box center [875, 330] width 256 height 14
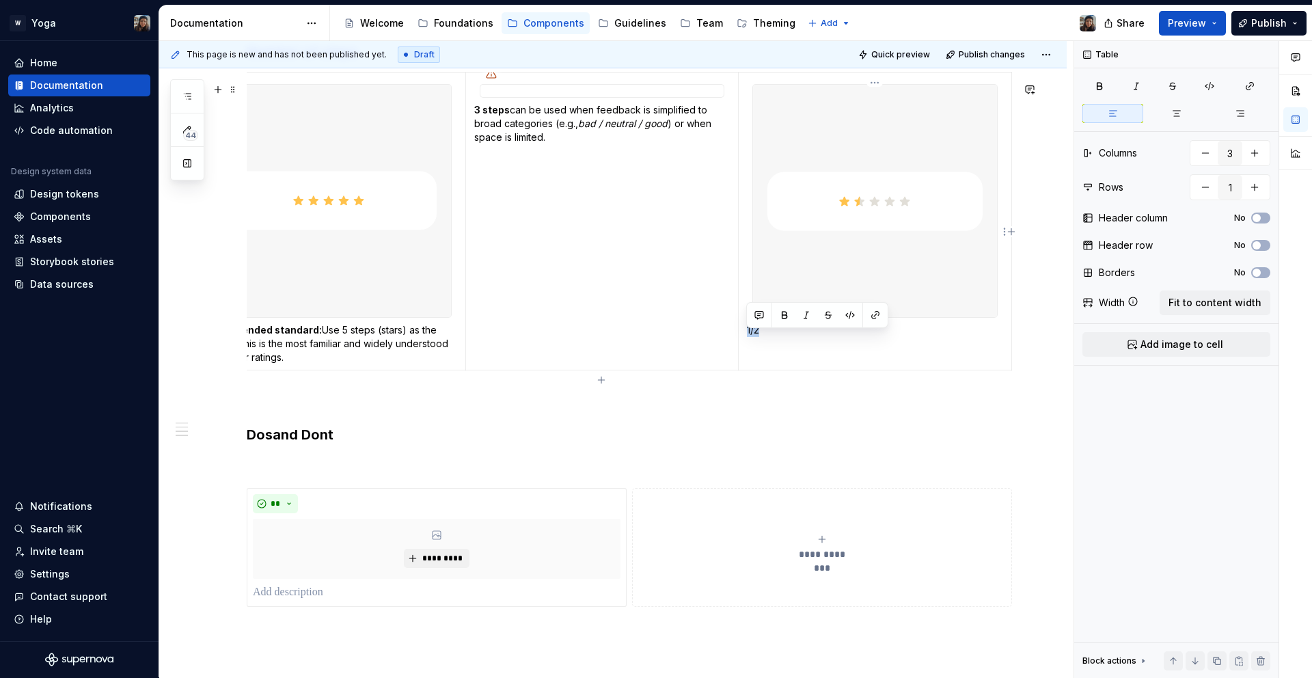
drag, startPoint x: 783, startPoint y: 340, endPoint x: 746, endPoint y: 339, distance: 36.9
click at [747, 337] on p "1/2" at bounding box center [875, 330] width 256 height 14
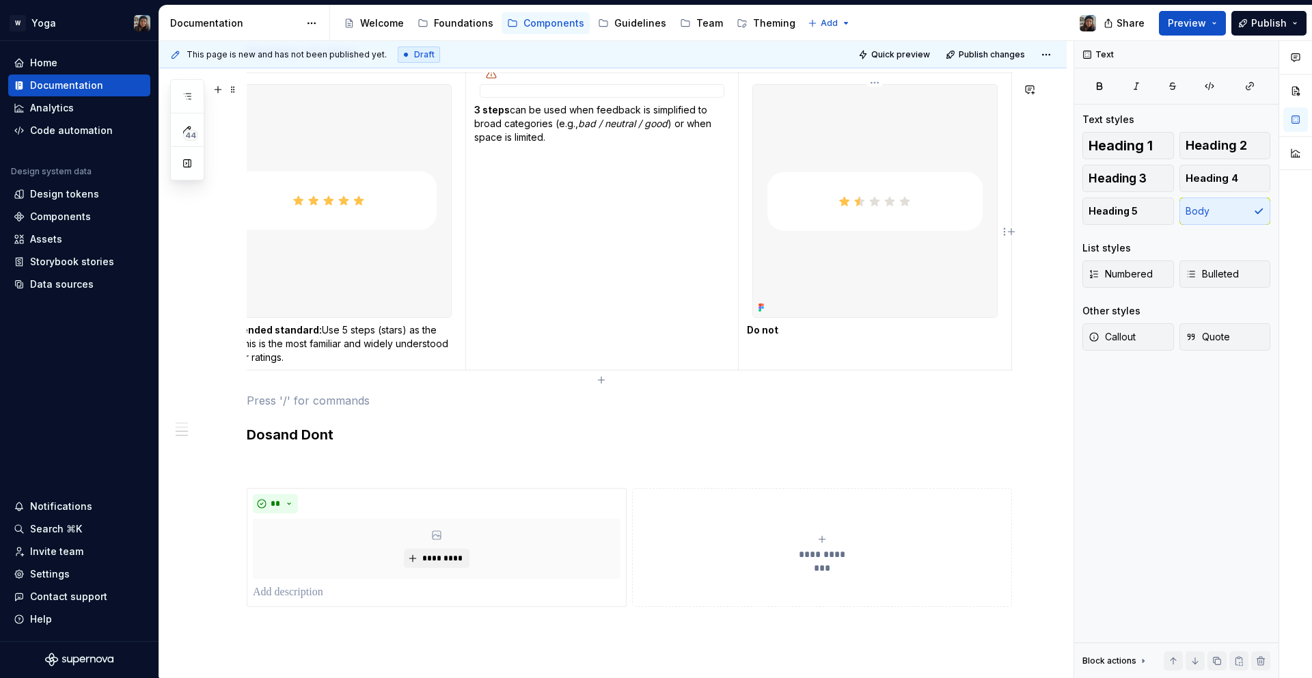
click at [843, 349] on td "Do not" at bounding box center [875, 221] width 273 height 297
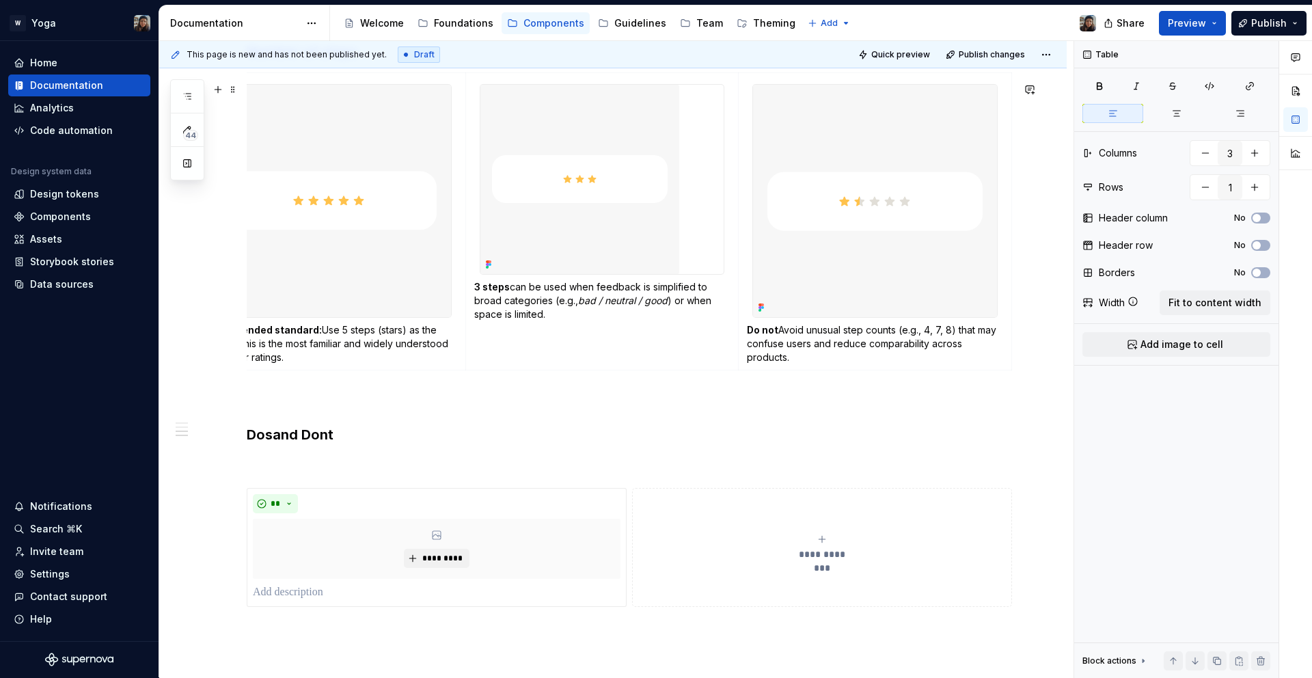
scroll to position [982, 0]
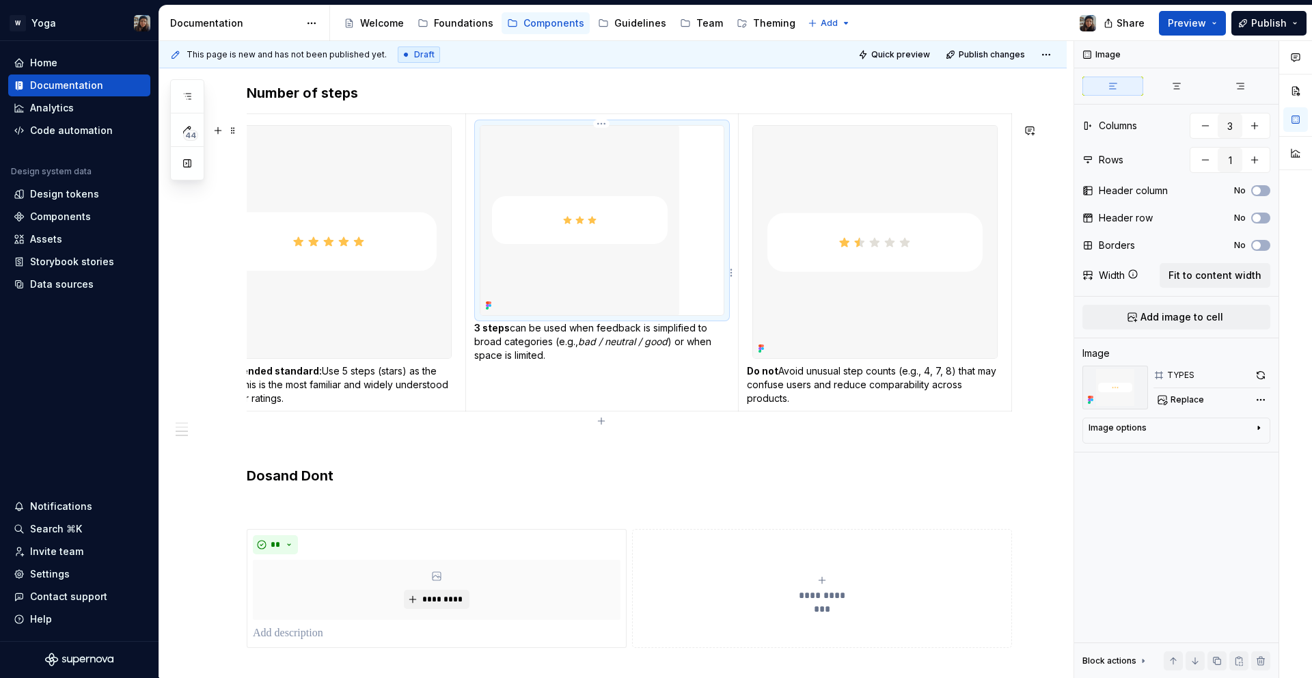
click at [630, 291] on img at bounding box center [580, 220] width 199 height 189
click at [550, 206] on img at bounding box center [580, 220] width 199 height 189
click at [672, 276] on img at bounding box center [580, 220] width 199 height 189
click at [1213, 293] on div "Image Columns 3 Rows 1 Header column No Header row No Borders No Width Fit to c…" at bounding box center [1177, 359] width 204 height 637
click at [1215, 278] on span "Fit to content width" at bounding box center [1215, 276] width 93 height 14
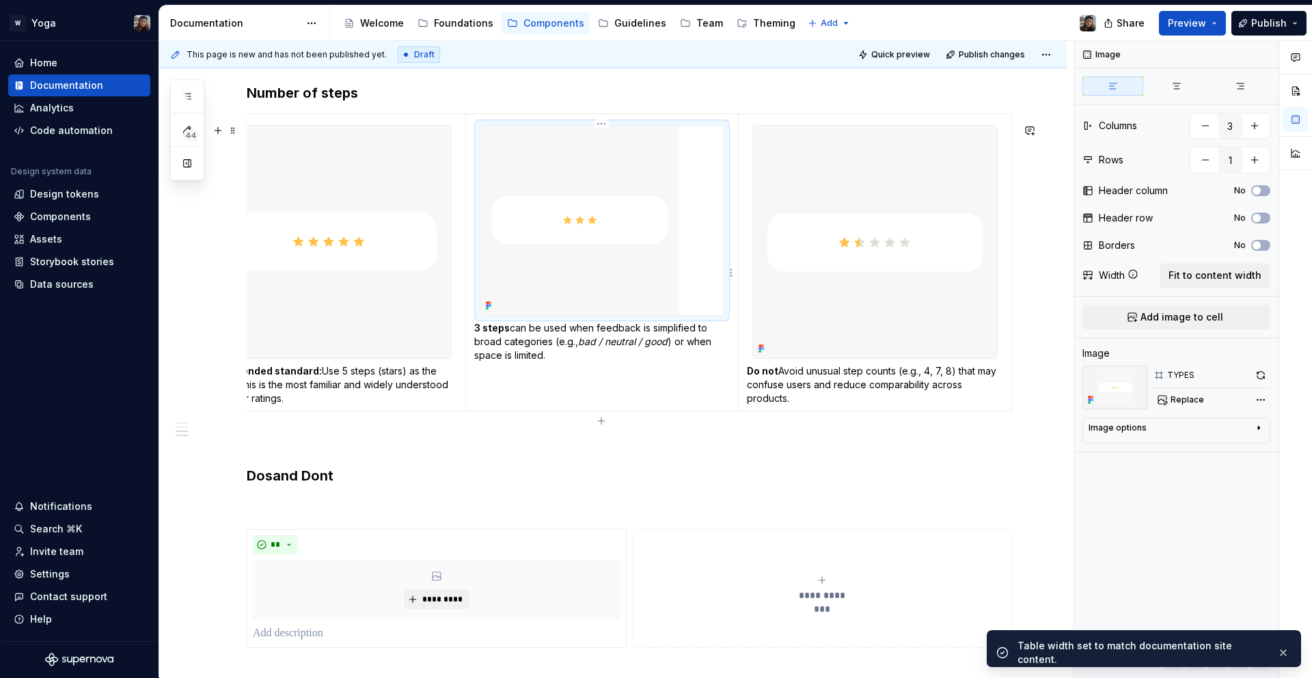
click at [614, 266] on img at bounding box center [580, 220] width 199 height 189
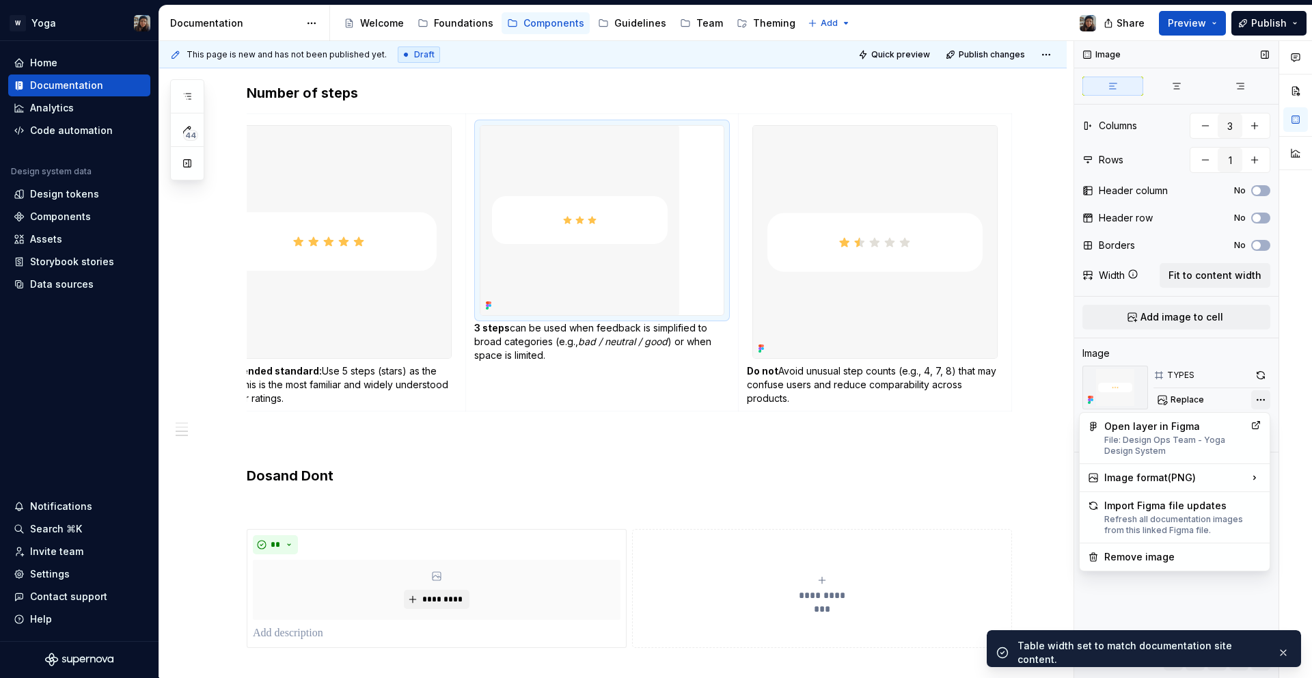
click at [1256, 399] on div "Comments Open comments No comments yet Select ‘Comment’ from the block context …" at bounding box center [1194, 359] width 238 height 637
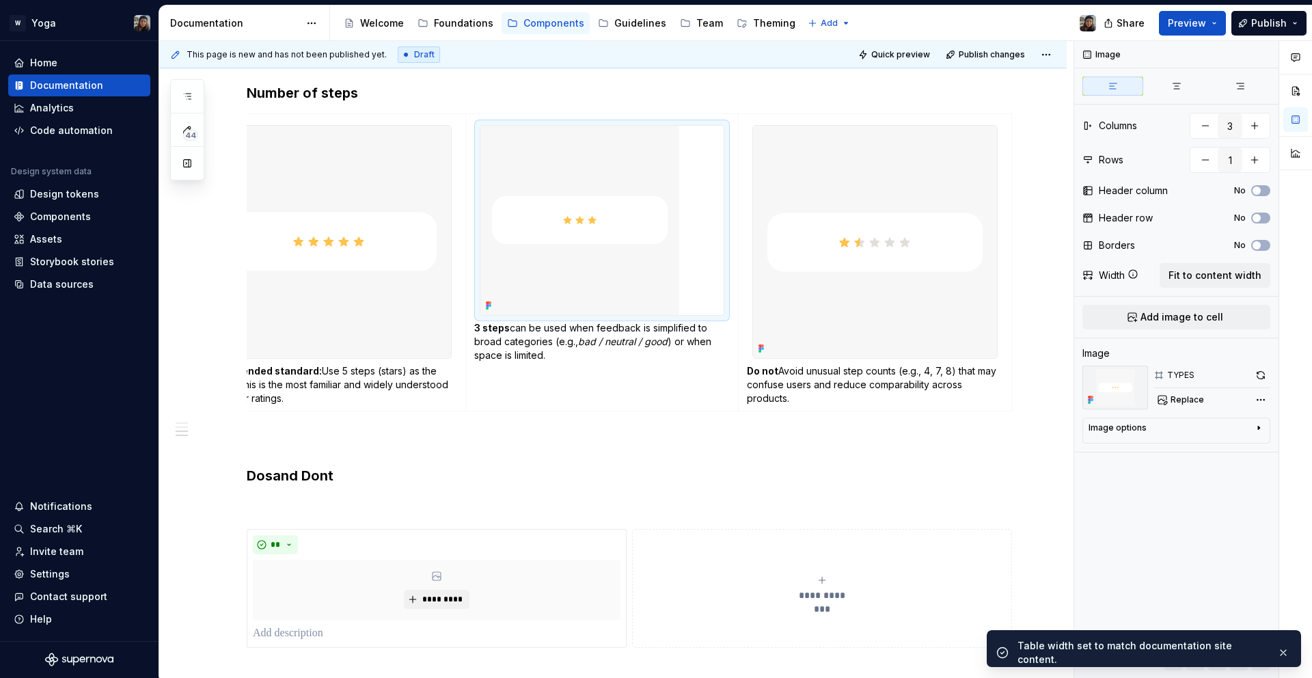
click at [1258, 375] on div "Comments Open comments No comments yet Select ‘Comment’ from the block context …" at bounding box center [1194, 359] width 238 height 637
click at [1269, 383] on span at bounding box center [1261, 375] width 19 height 19
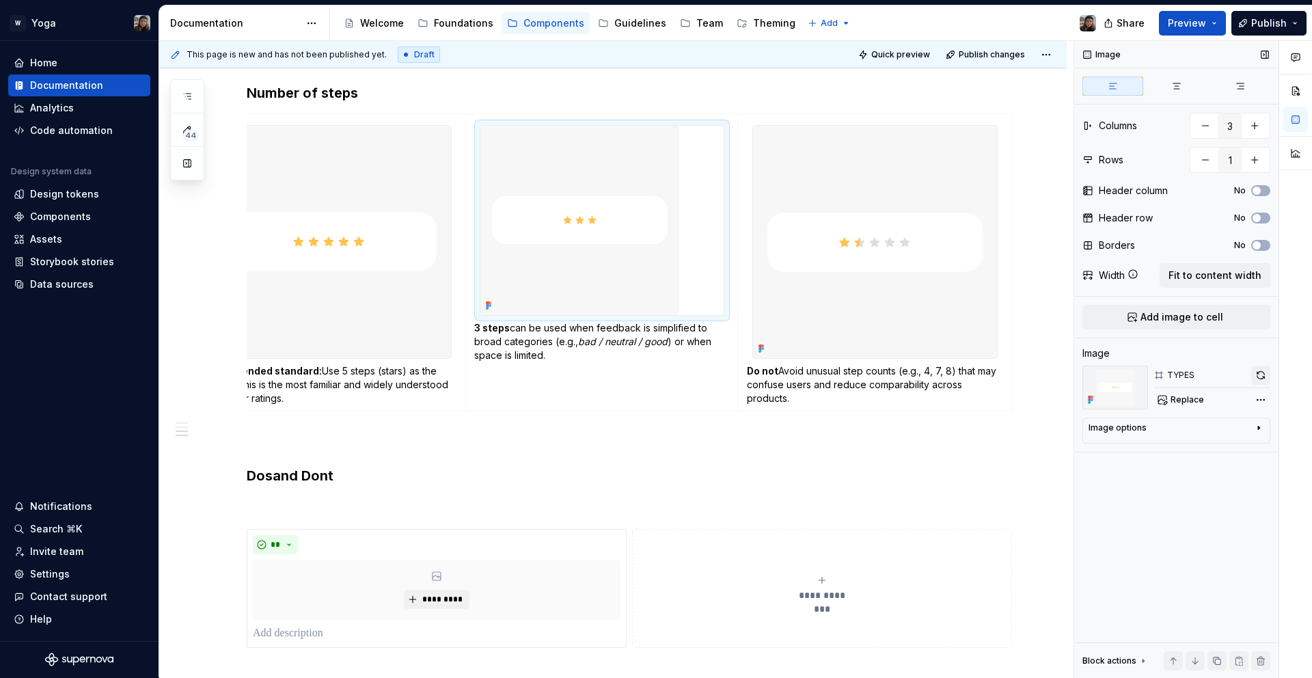
click at [1265, 374] on button "button" at bounding box center [1261, 375] width 19 height 19
type textarea "*"
click at [1261, 396] on div "Comments Open comments No comments yet Select ‘Comment’ from the block context …" at bounding box center [1194, 359] width 238 height 637
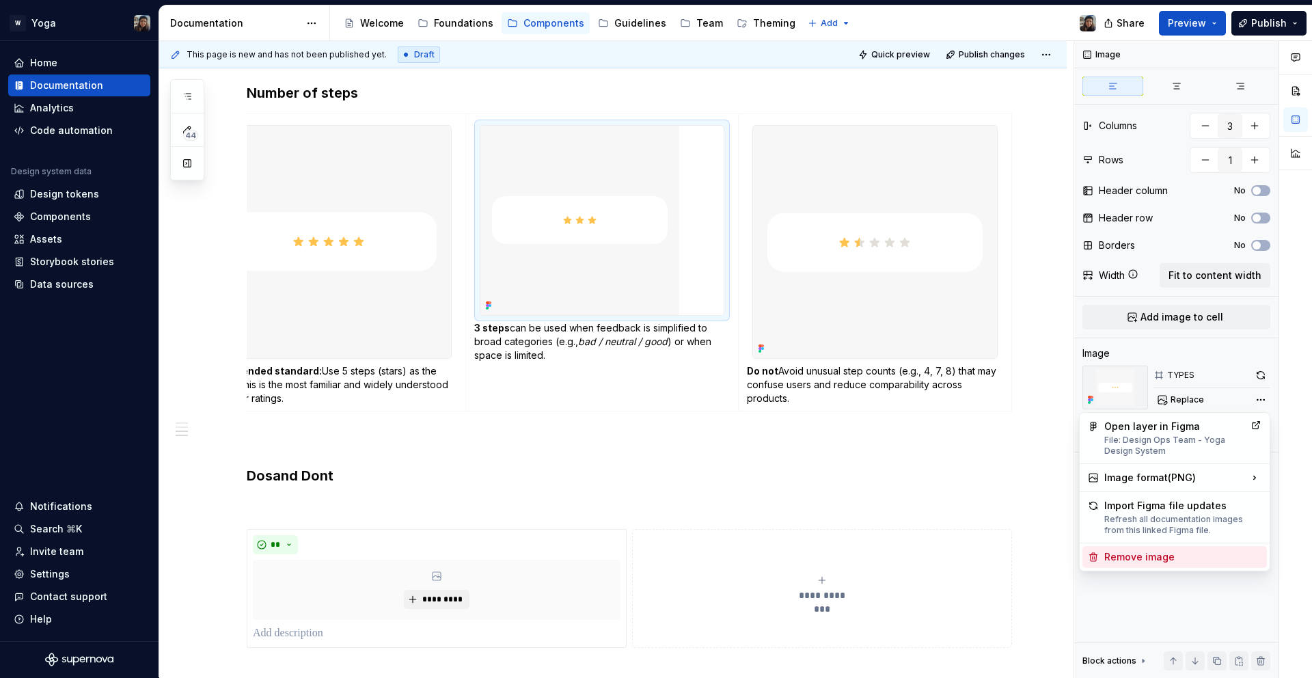
click at [1200, 557] on div "Remove image" at bounding box center [1183, 557] width 157 height 14
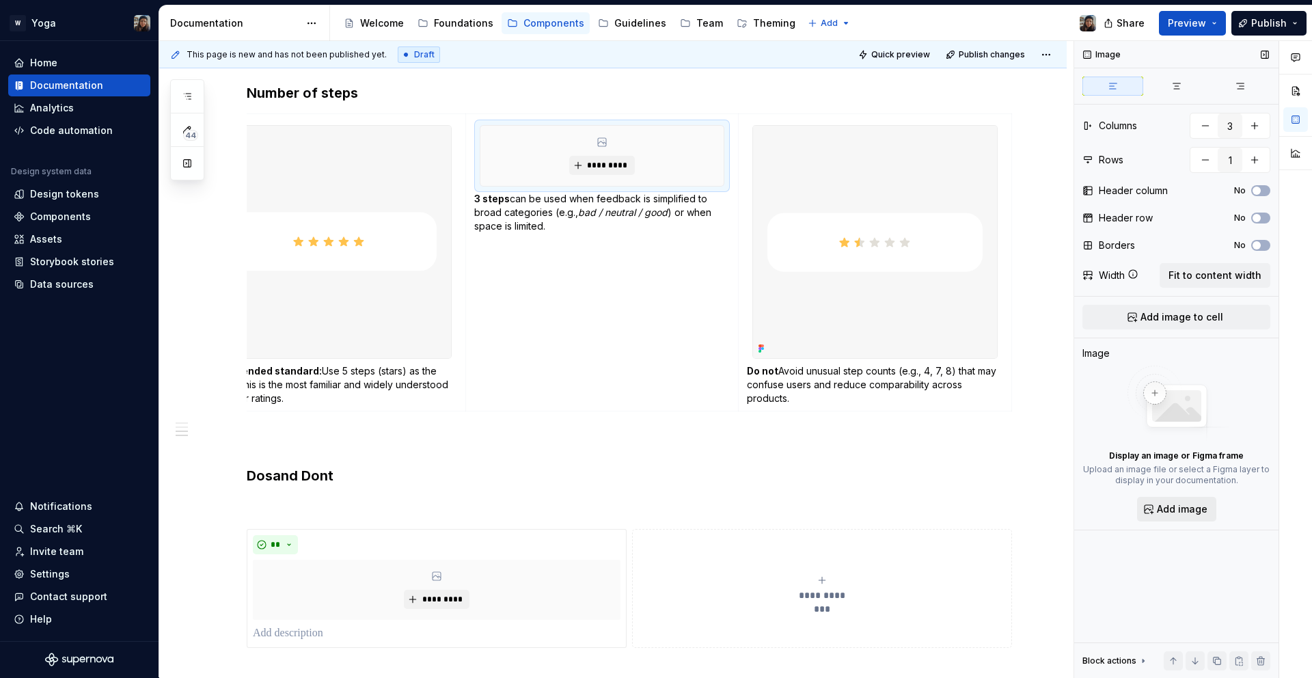
click at [1189, 508] on span "Add image" at bounding box center [1182, 509] width 51 height 14
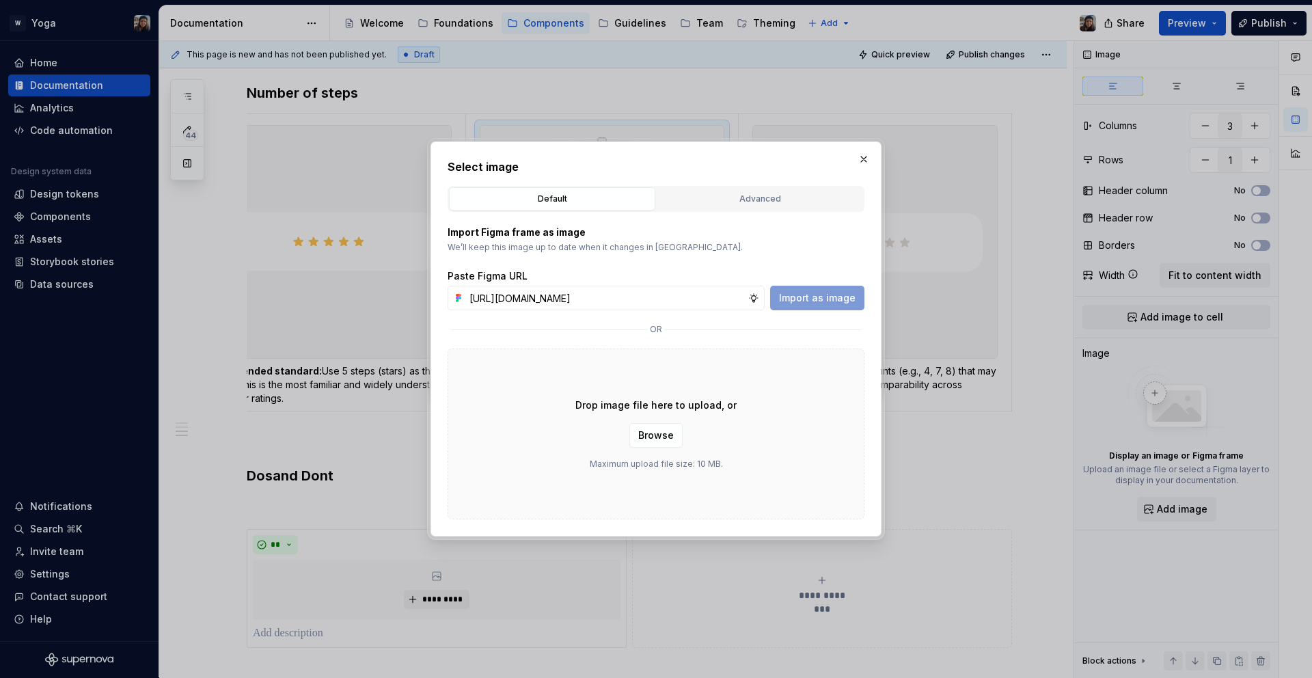
scroll to position [0, 403]
type input "[URL][DOMAIN_NAME]"
click at [813, 295] on span "Import as image" at bounding box center [817, 298] width 77 height 14
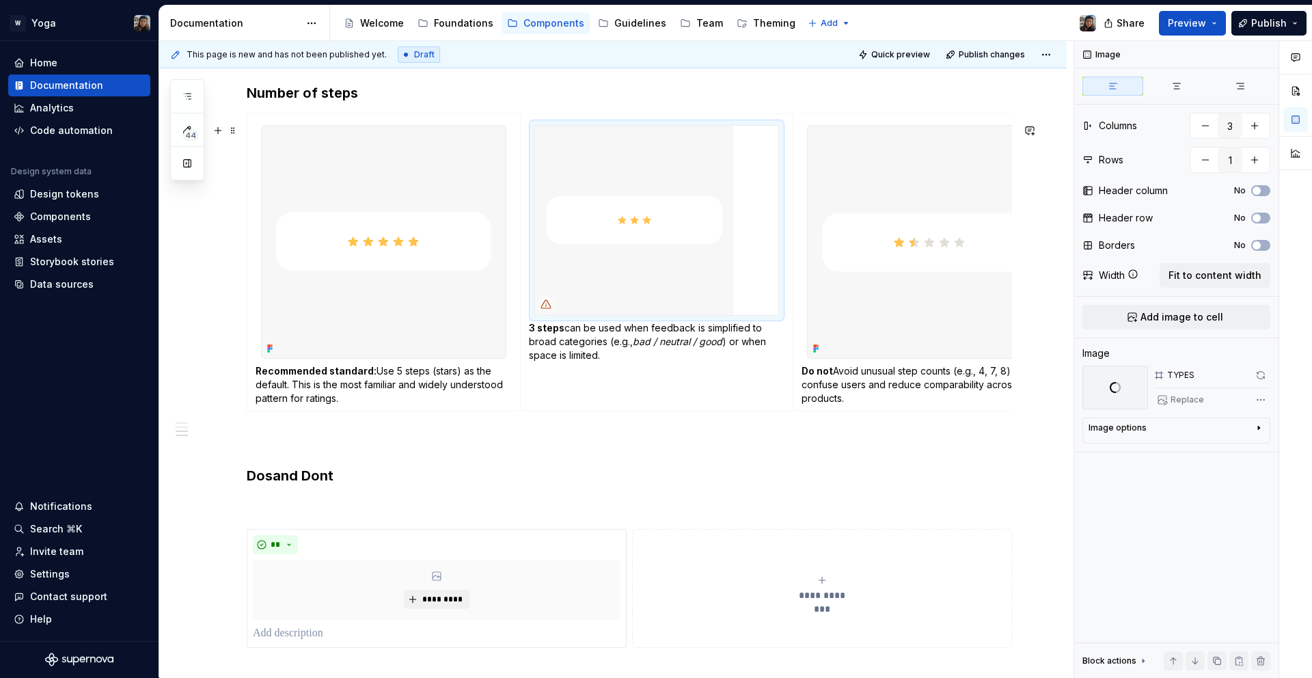
scroll to position [0, 55]
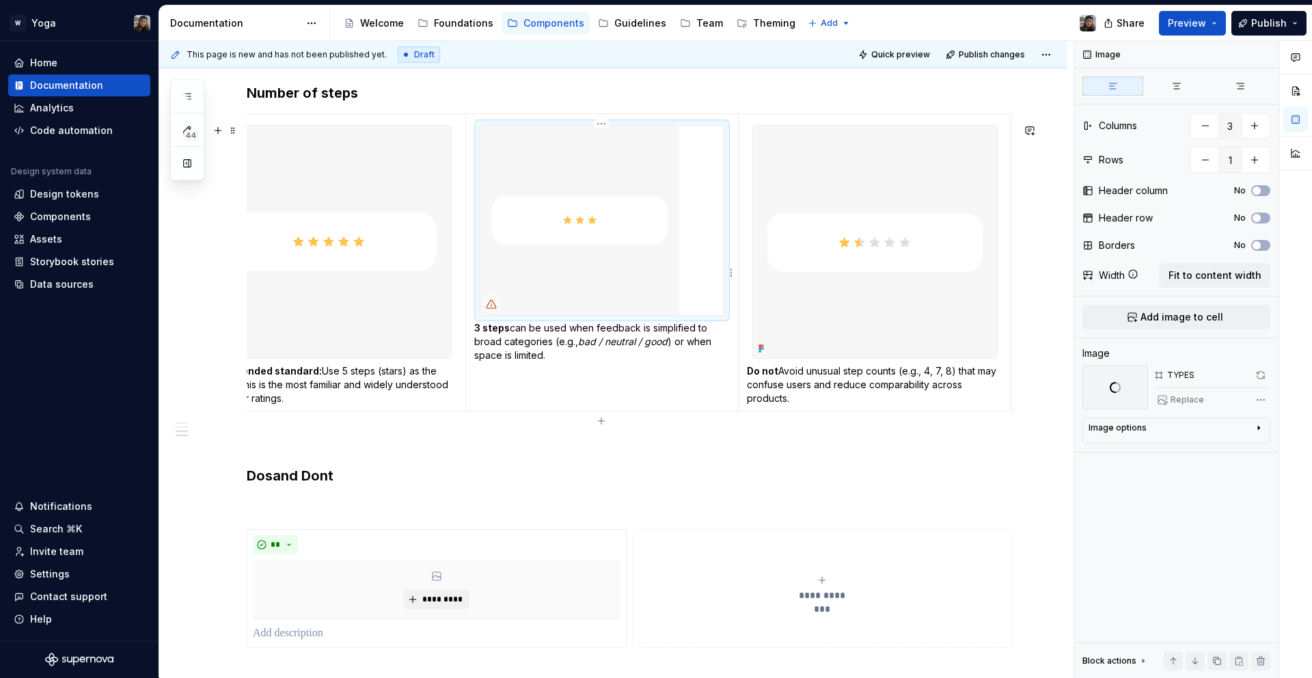
click at [556, 223] on img at bounding box center [580, 220] width 199 height 189
click at [848, 282] on img at bounding box center [875, 242] width 244 height 232
type textarea "*"
click at [1187, 322] on span "Add image to cell" at bounding box center [1182, 317] width 83 height 14
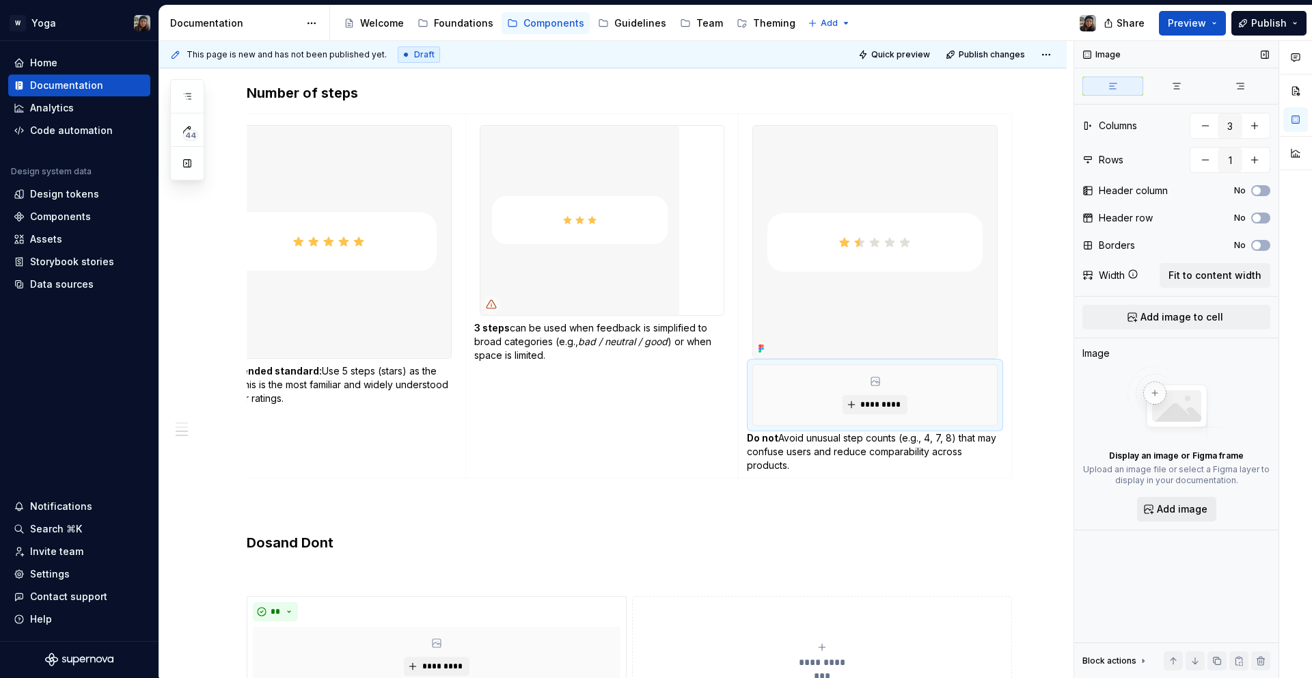
click at [1186, 517] on button "Add image" at bounding box center [1176, 509] width 79 height 25
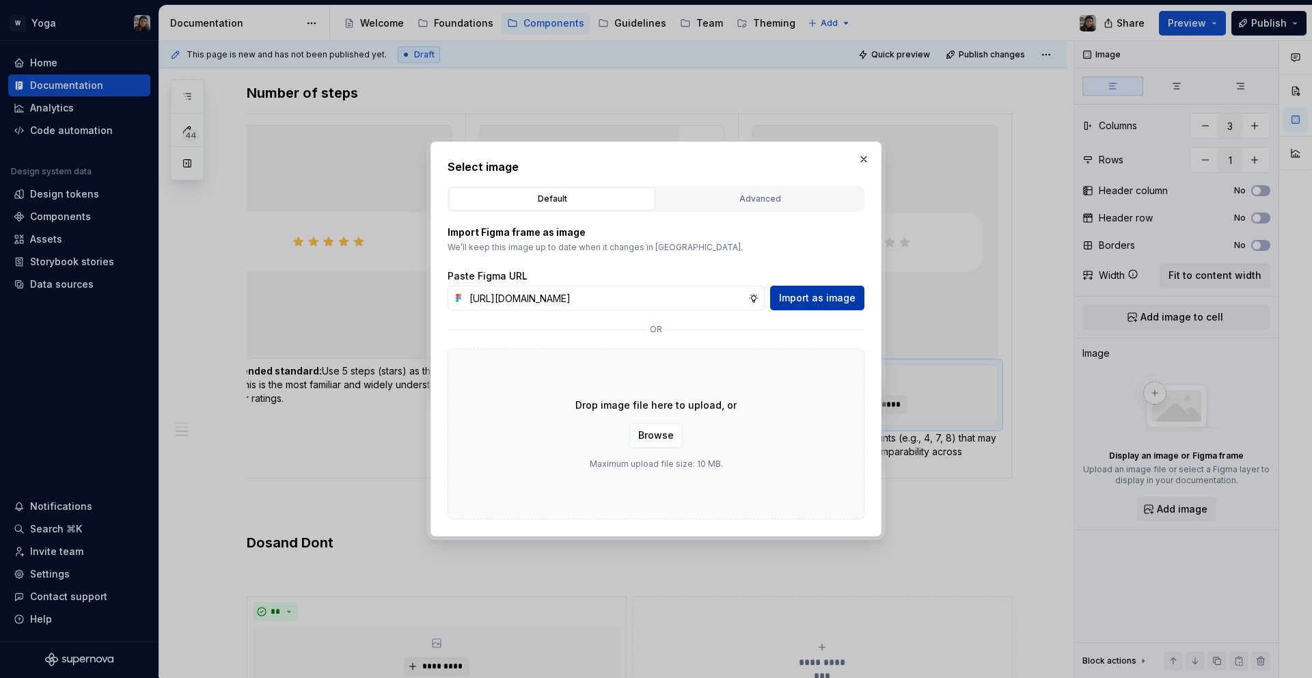
scroll to position [0, 403]
type input "[URL][DOMAIN_NAME]"
click at [807, 296] on span "Import as image" at bounding box center [817, 298] width 77 height 14
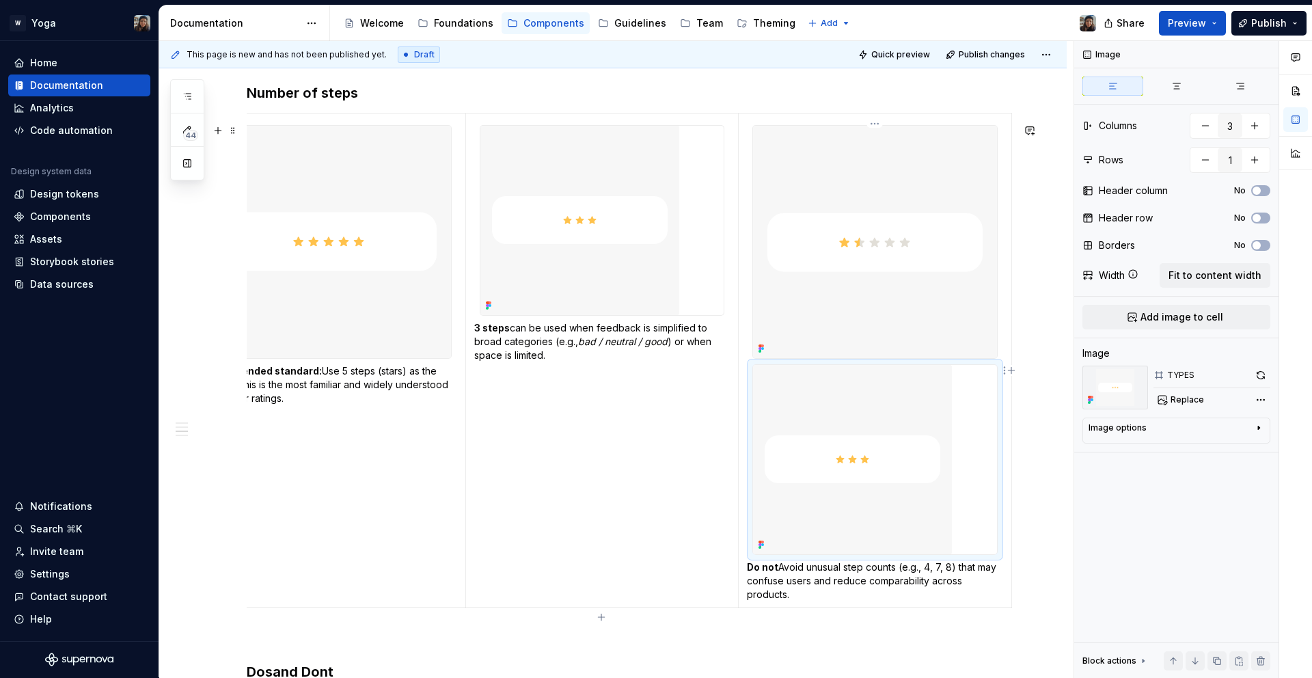
click at [954, 441] on div at bounding box center [875, 459] width 244 height 189
click at [895, 429] on img at bounding box center [852, 459] width 199 height 189
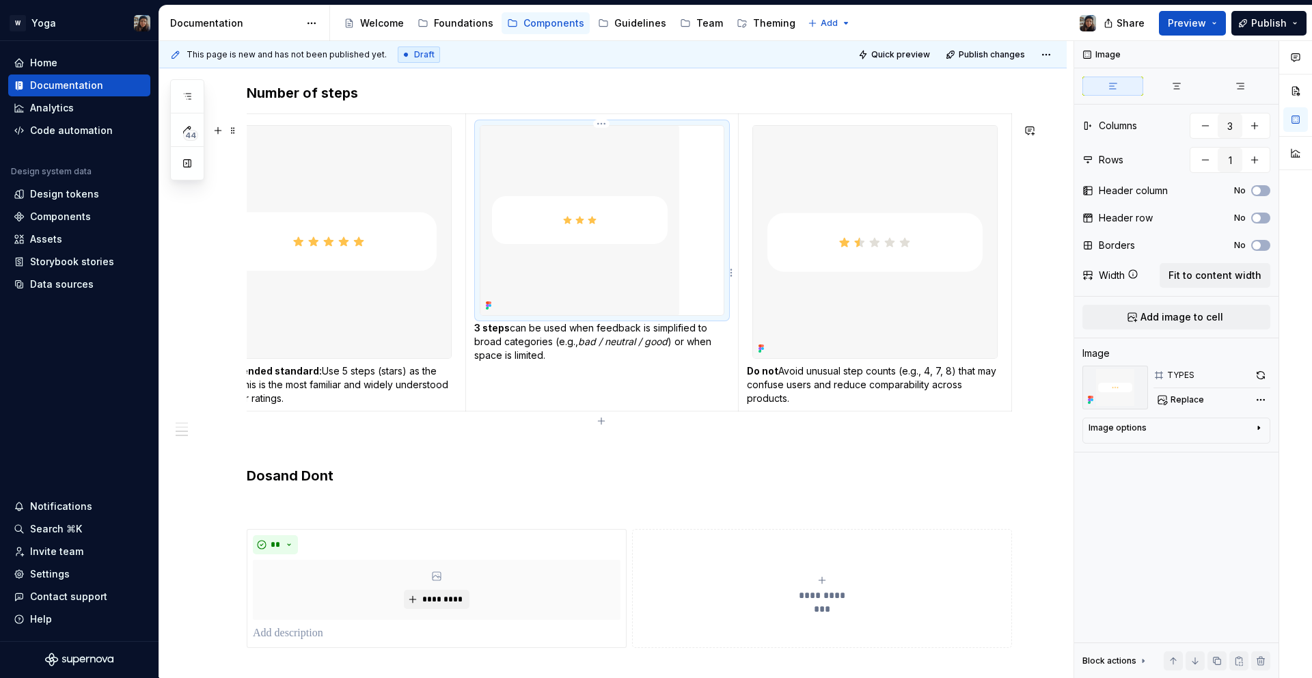
click at [679, 242] on div at bounding box center [603, 220] width 244 height 189
click at [616, 256] on img at bounding box center [580, 220] width 199 height 189
click at [1217, 315] on span "Add image to cell" at bounding box center [1182, 317] width 83 height 14
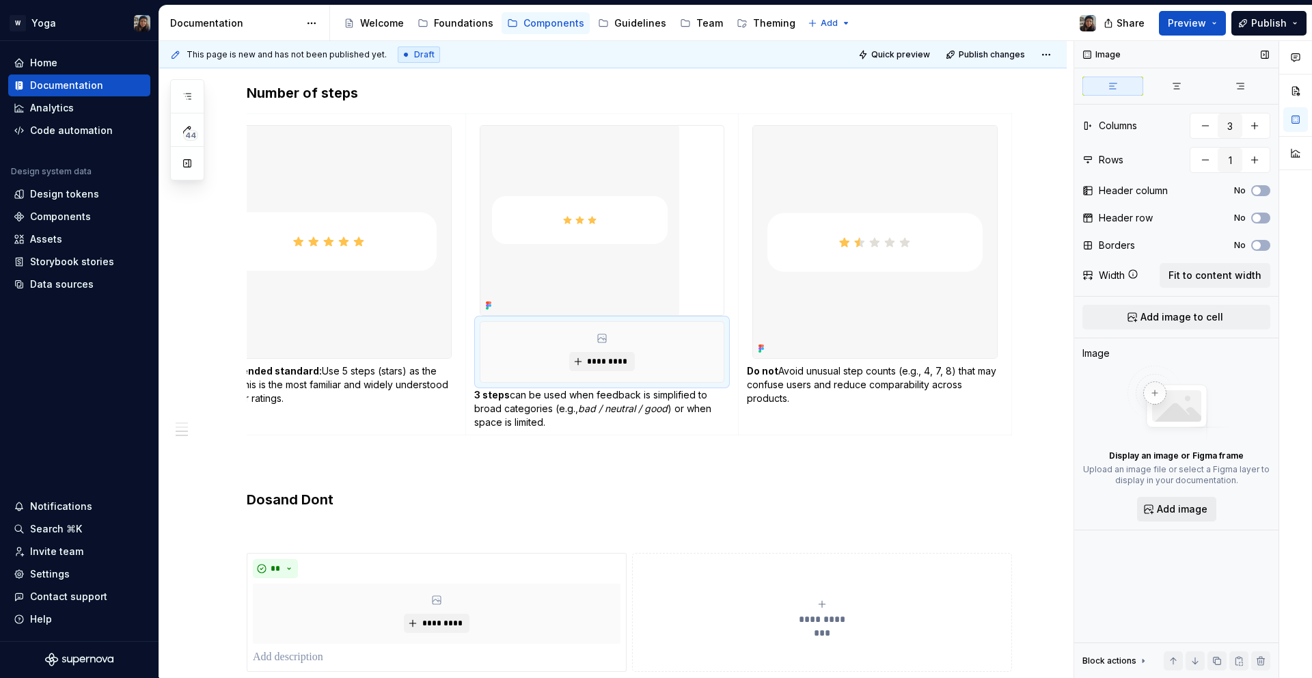
click at [1186, 514] on span "Add image" at bounding box center [1182, 509] width 51 height 14
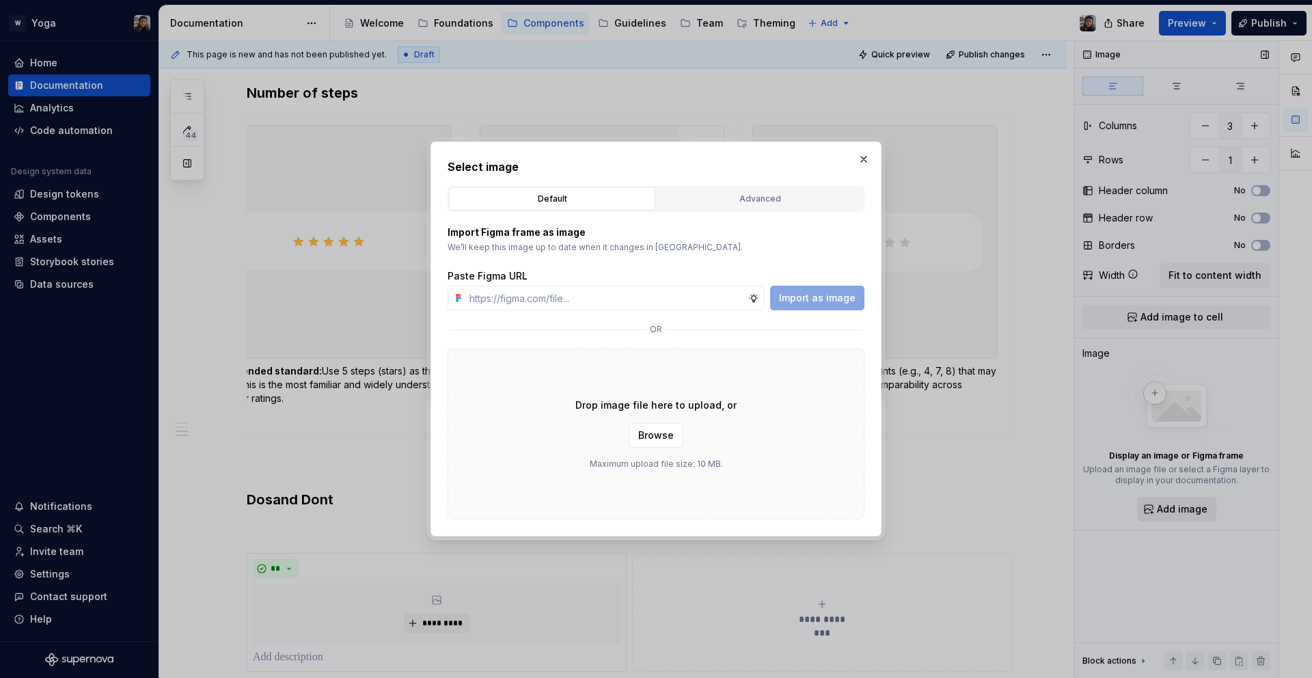
type textarea "*"
type input "[URL][DOMAIN_NAME]"
type textarea "*"
type input "[URL][DOMAIN_NAME]"
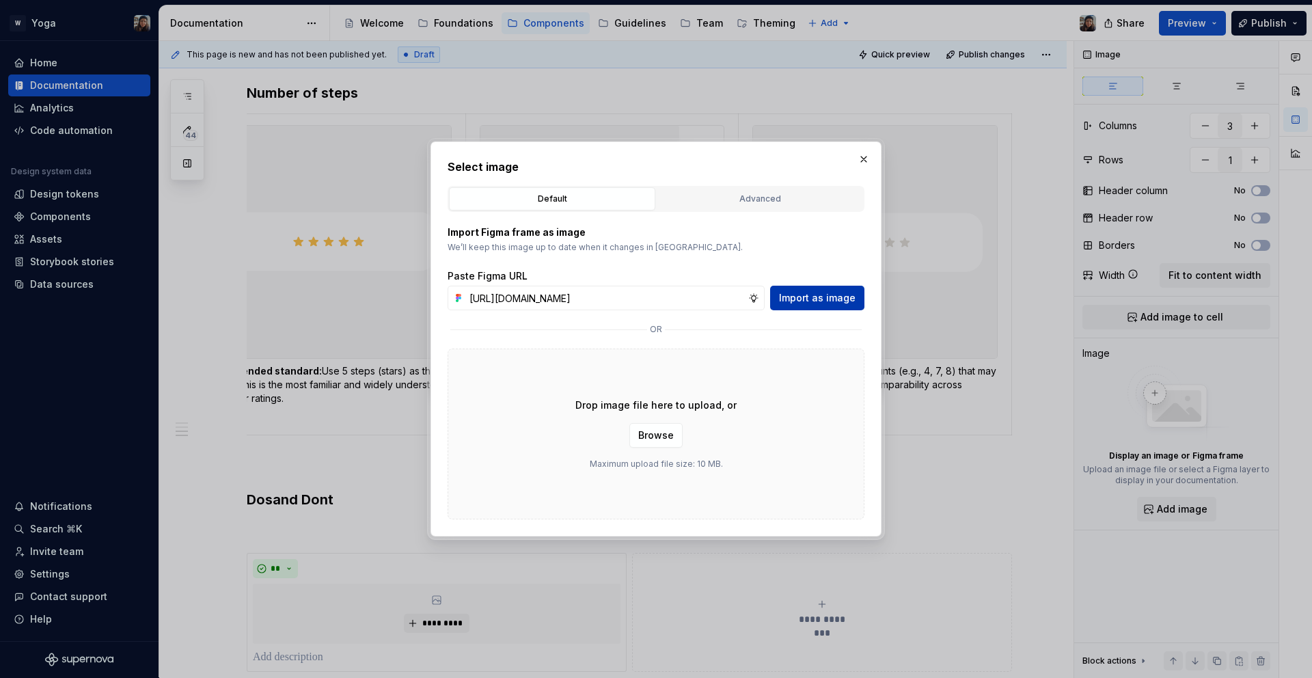
scroll to position [0, 0]
click at [818, 303] on span "Import as image" at bounding box center [817, 298] width 77 height 14
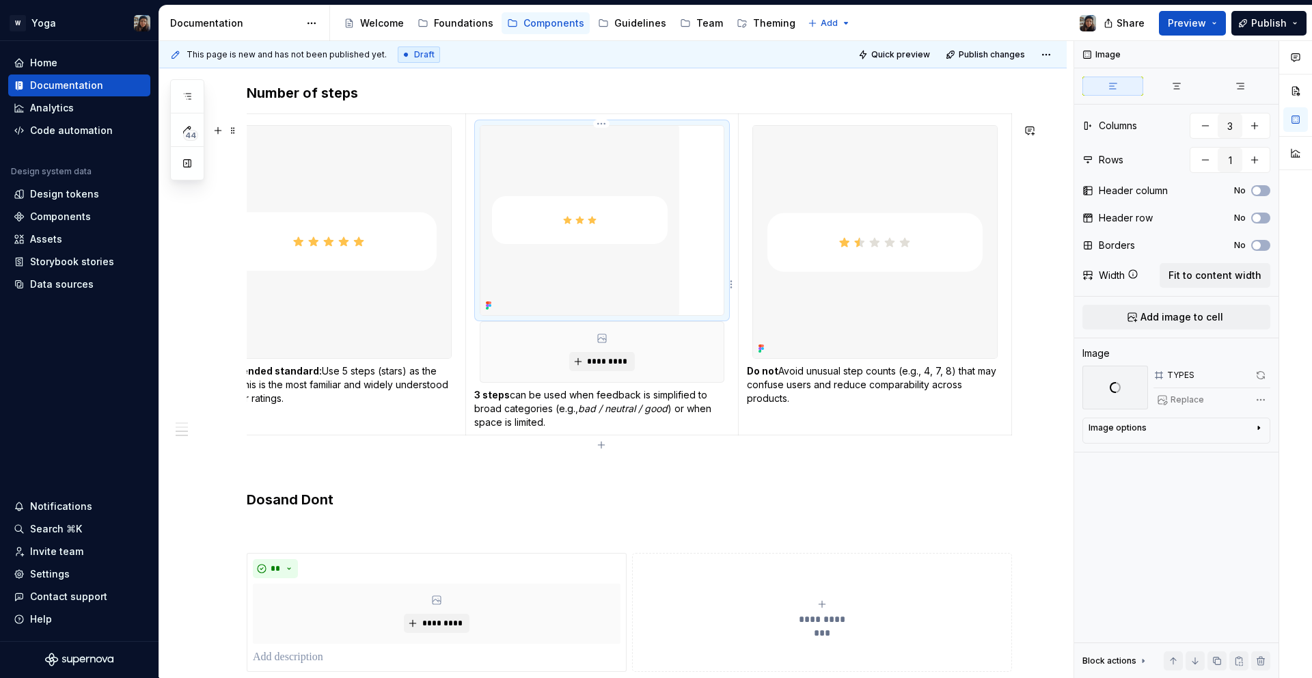
click at [617, 194] on img at bounding box center [580, 220] width 199 height 189
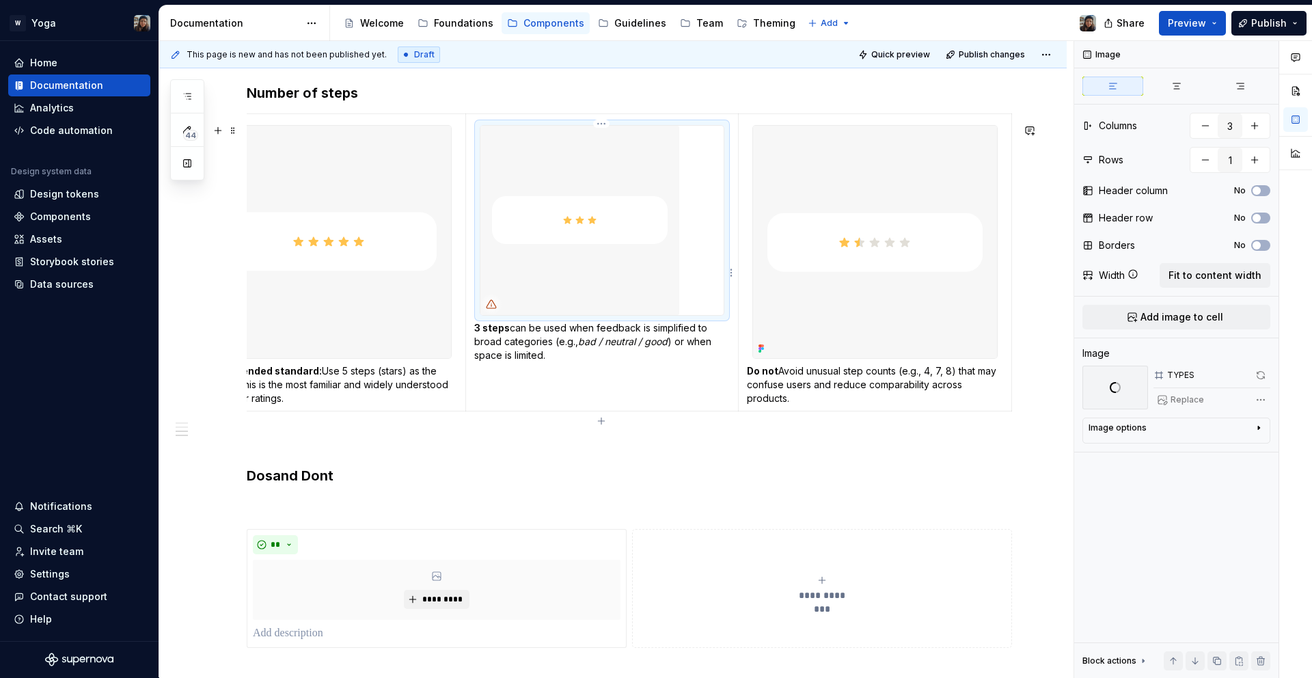
click at [612, 267] on img at bounding box center [580, 220] width 199 height 189
click at [588, 204] on img at bounding box center [580, 220] width 199 height 189
click at [1215, 312] on span "Add image to cell" at bounding box center [1182, 317] width 83 height 14
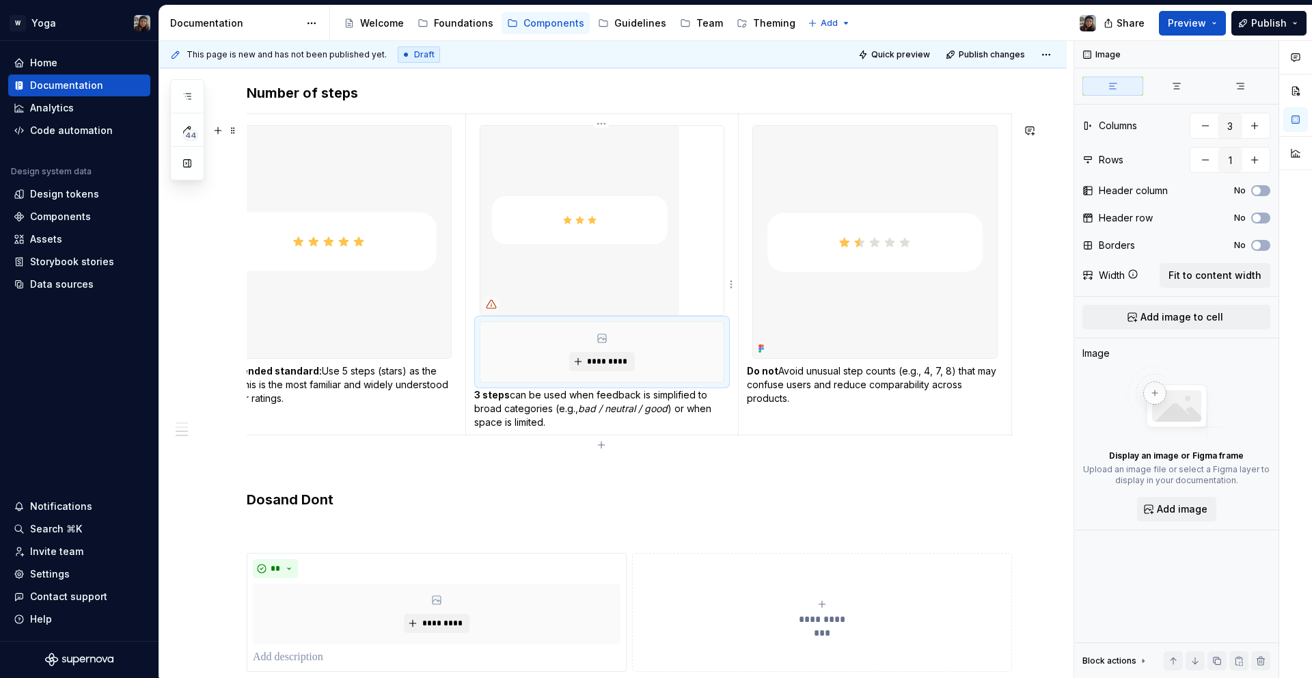
type textarea "*"
click at [540, 206] on img at bounding box center [580, 220] width 199 height 189
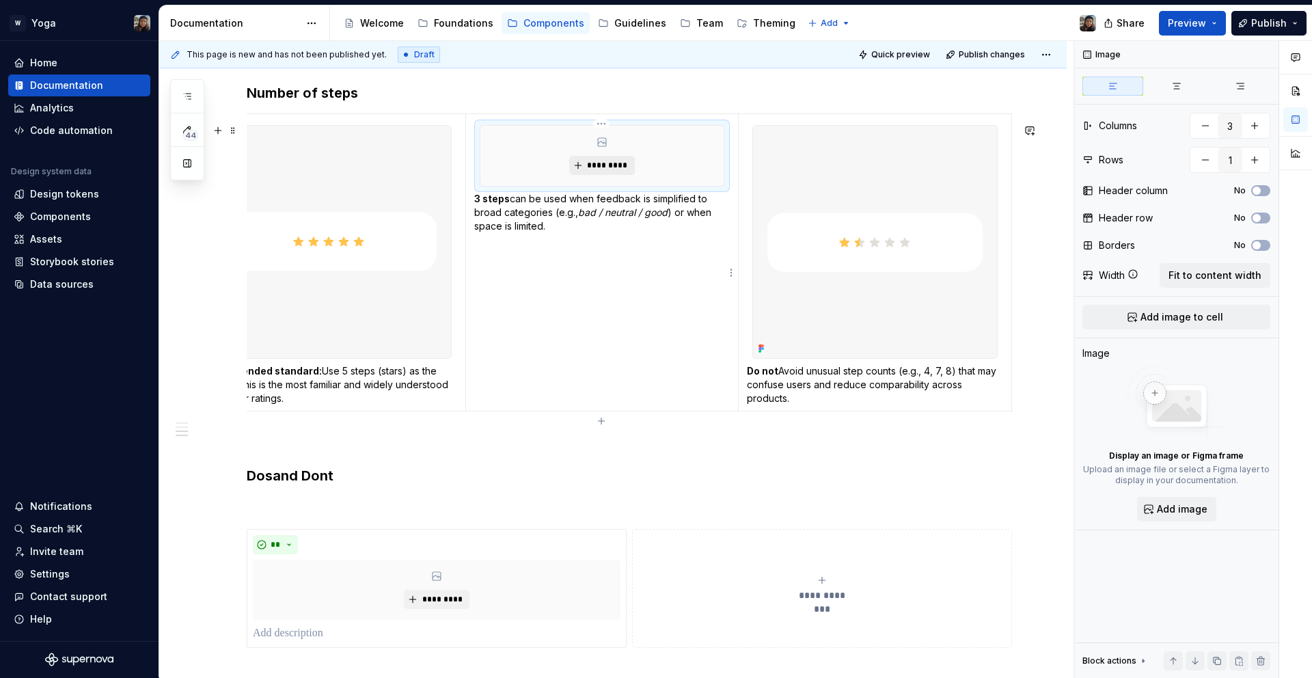
click at [607, 171] on span "*********" at bounding box center [607, 165] width 42 height 11
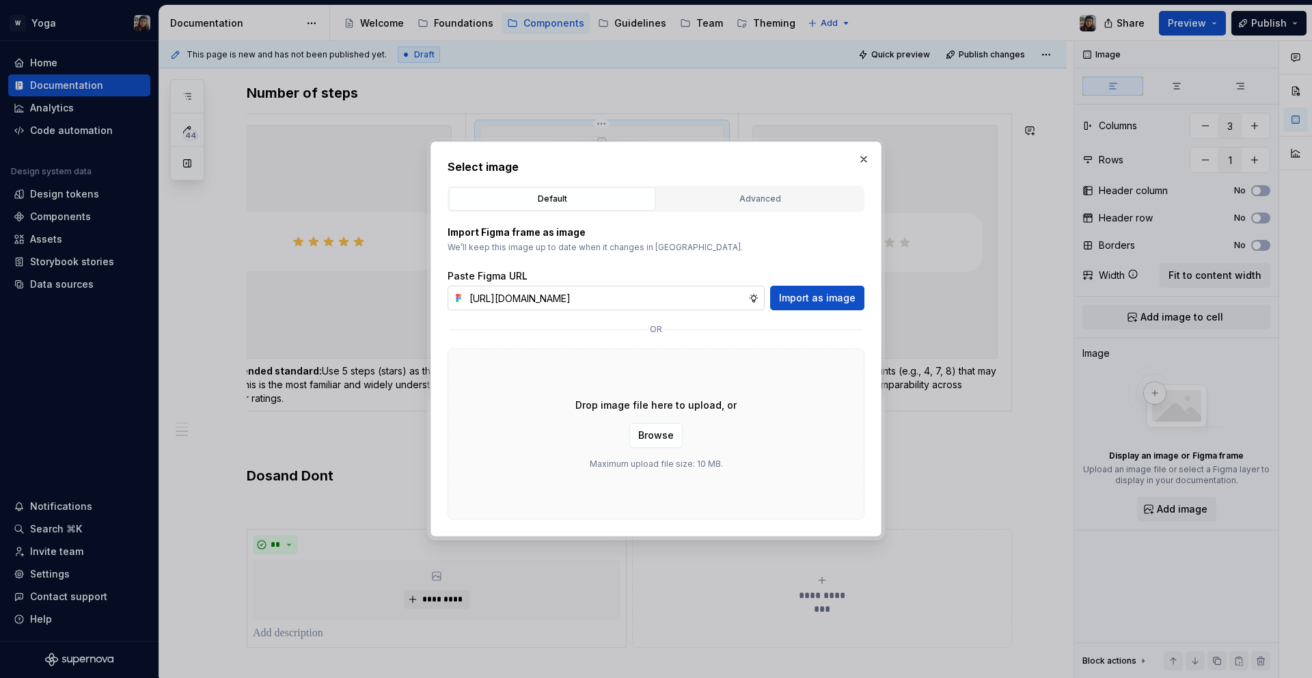
scroll to position [0, 402]
type input "[URL][DOMAIN_NAME]"
click at [794, 293] on span "Import as image" at bounding box center [817, 298] width 77 height 14
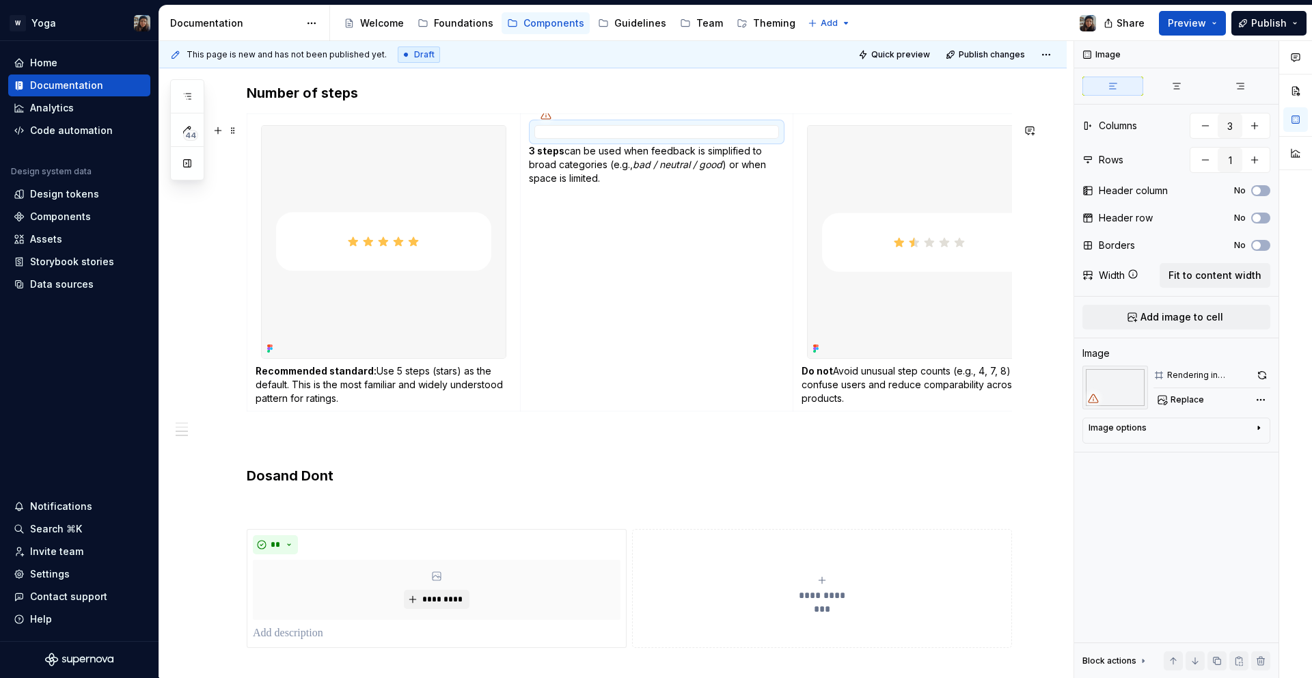
scroll to position [0, 55]
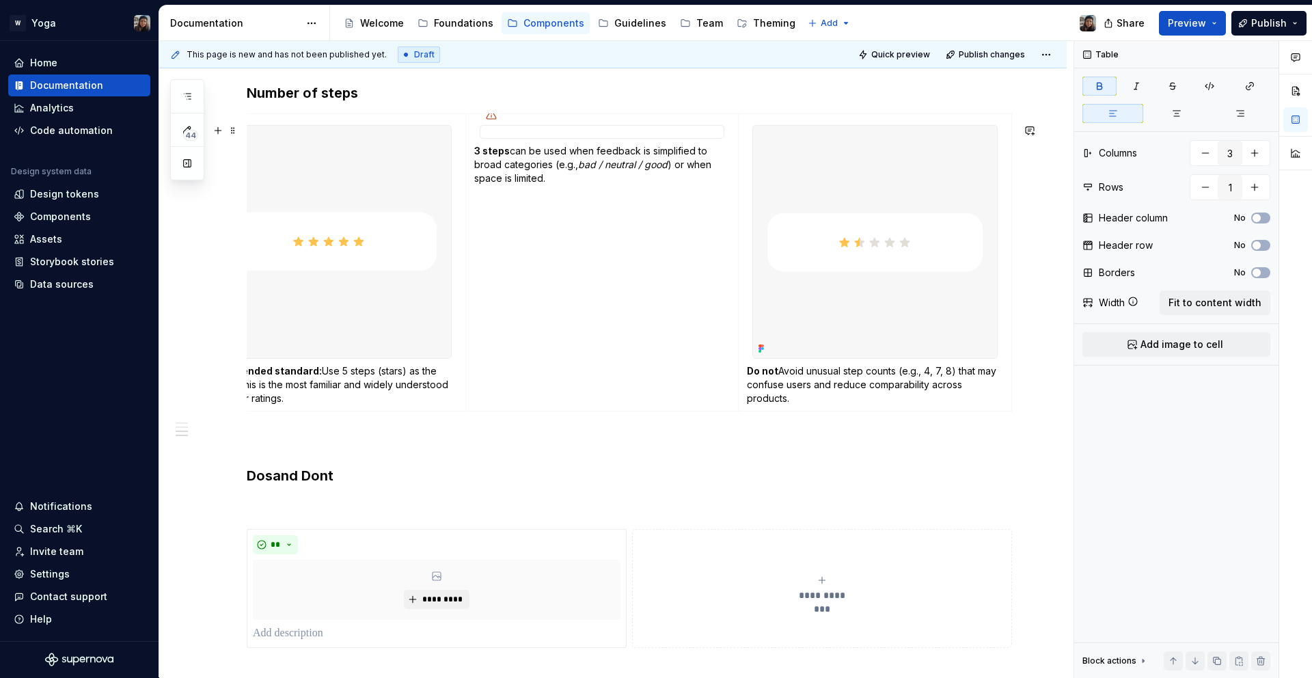
drag, startPoint x: 990, startPoint y: 425, endPoint x: 949, endPoint y: 433, distance: 41.8
click at [949, 417] on div "Recommended standard: Use 5 steps (stars) as the default. This is the most fami…" at bounding box center [630, 264] width 766 height 303
click at [880, 327] on img at bounding box center [875, 242] width 244 height 232
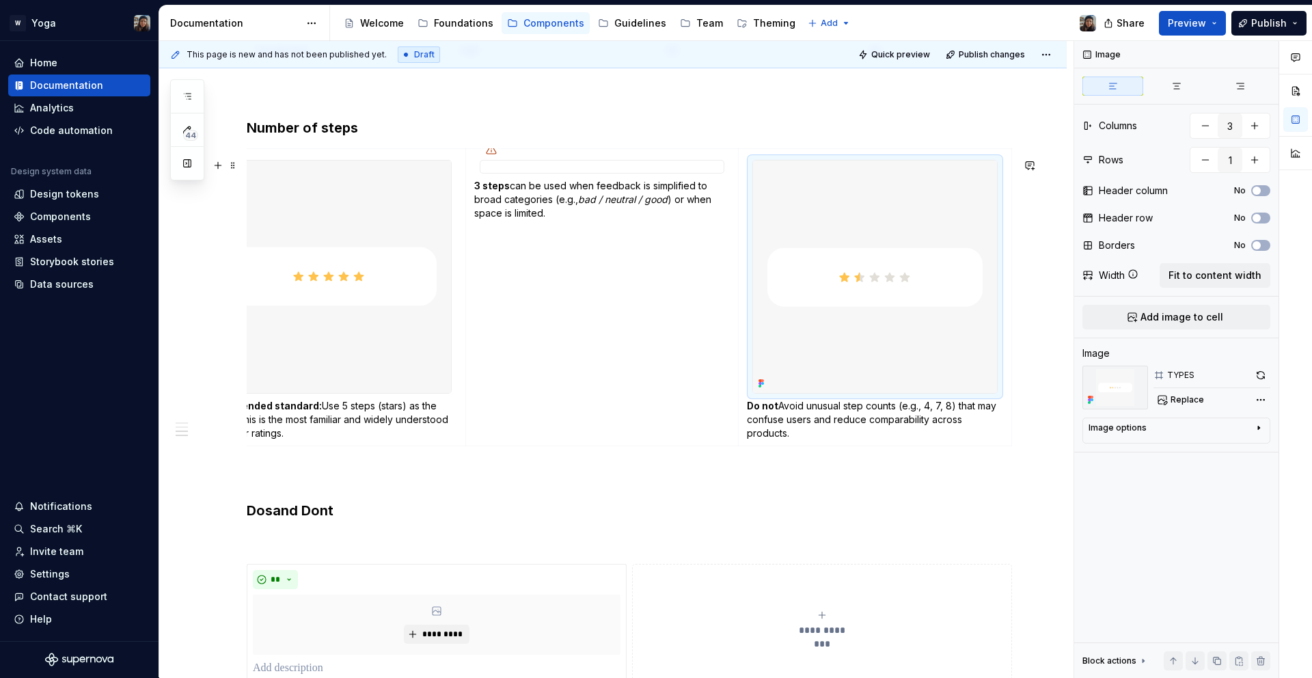
scroll to position [950, 0]
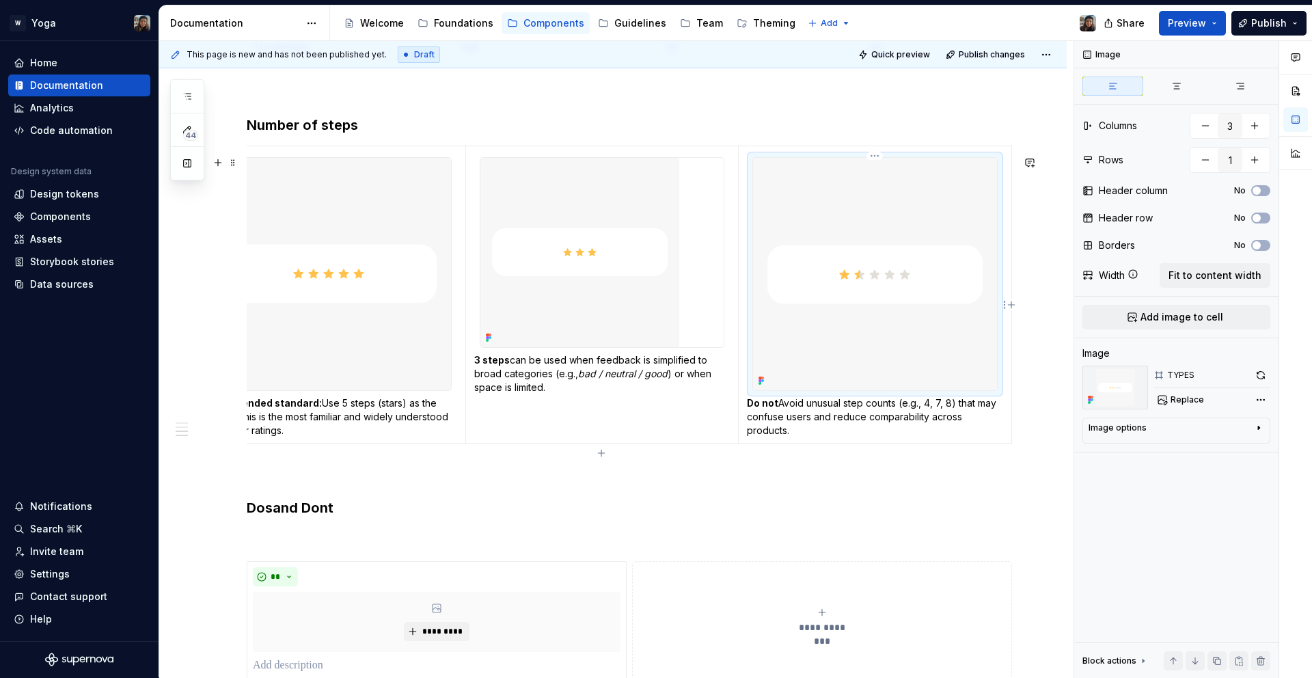
click at [900, 299] on img at bounding box center [875, 274] width 244 height 232
click at [1215, 325] on button "Add image to cell" at bounding box center [1177, 317] width 188 height 25
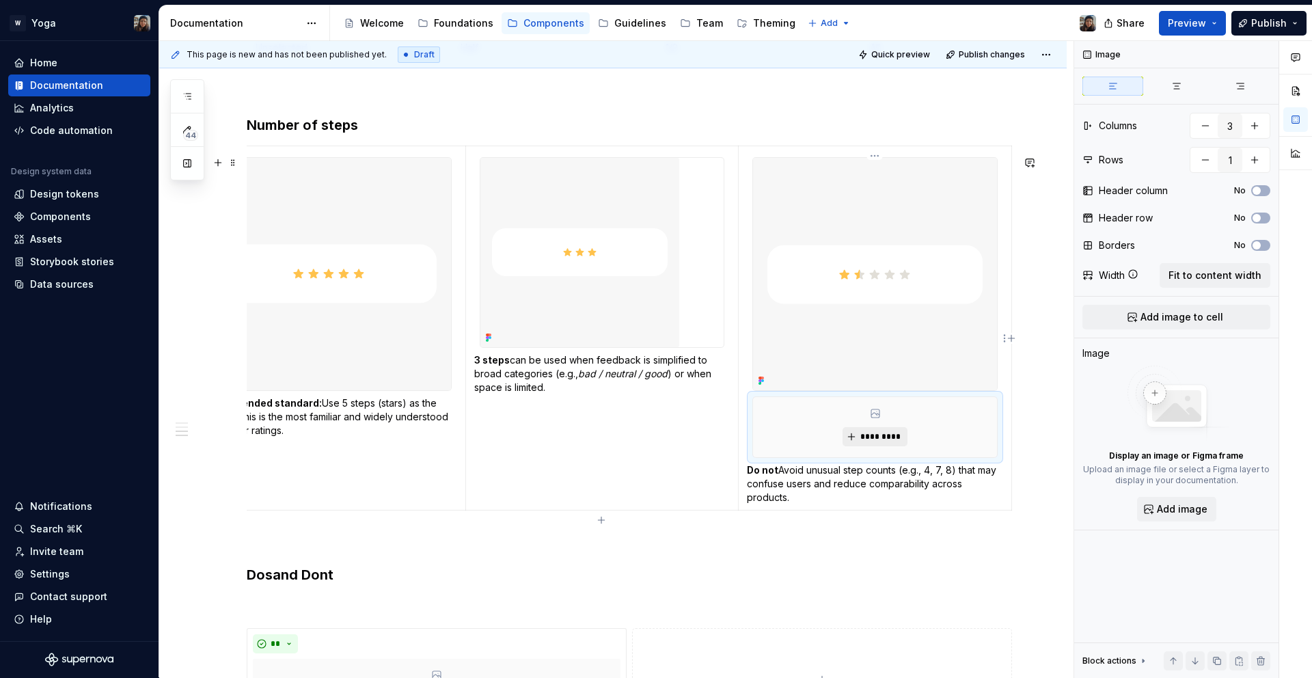
click at [904, 446] on button "*********" at bounding box center [875, 436] width 65 height 19
type textarea "*"
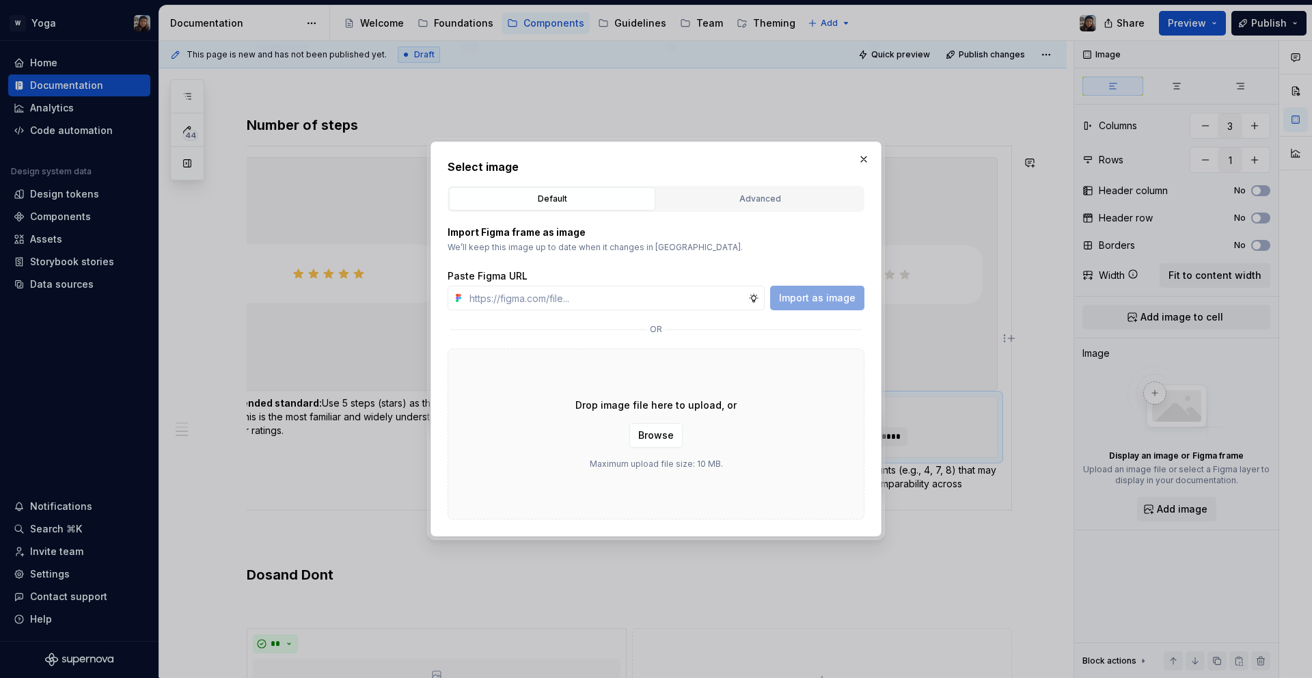
type input "[URL][DOMAIN_NAME]"
type textarea "*"
type input "[URL][DOMAIN_NAME]"
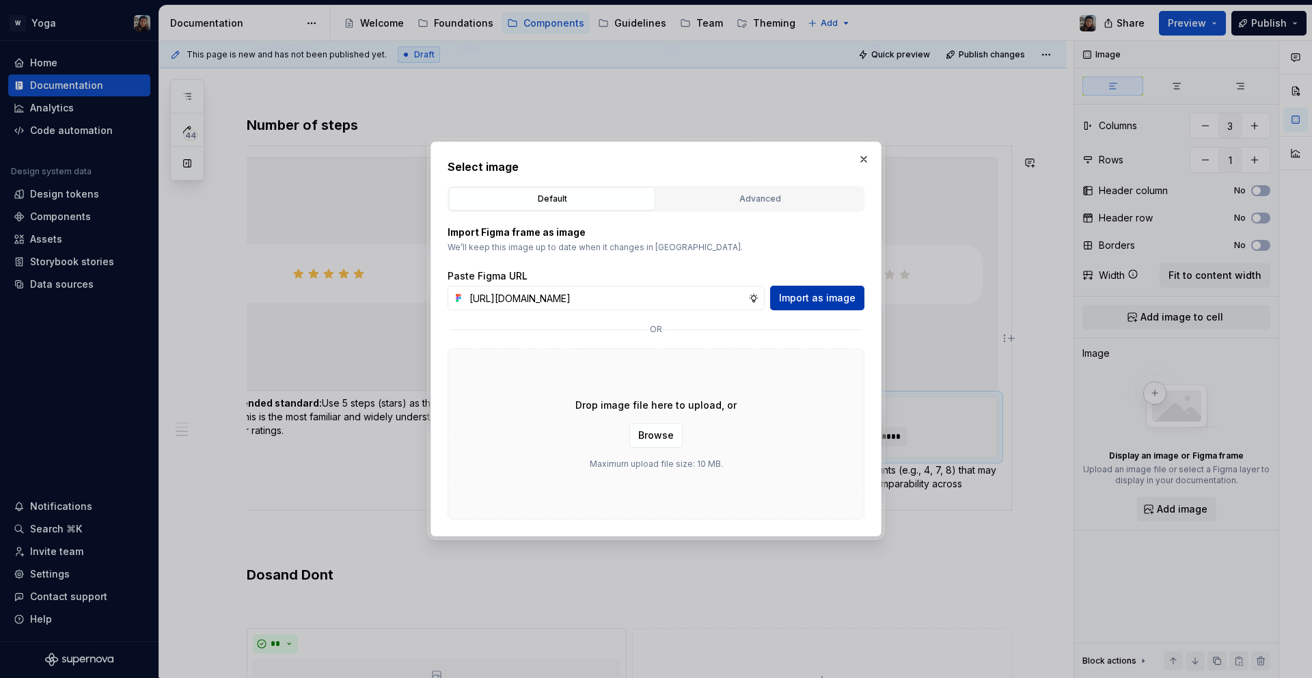
click at [789, 304] on span "Import as image" at bounding box center [817, 298] width 77 height 14
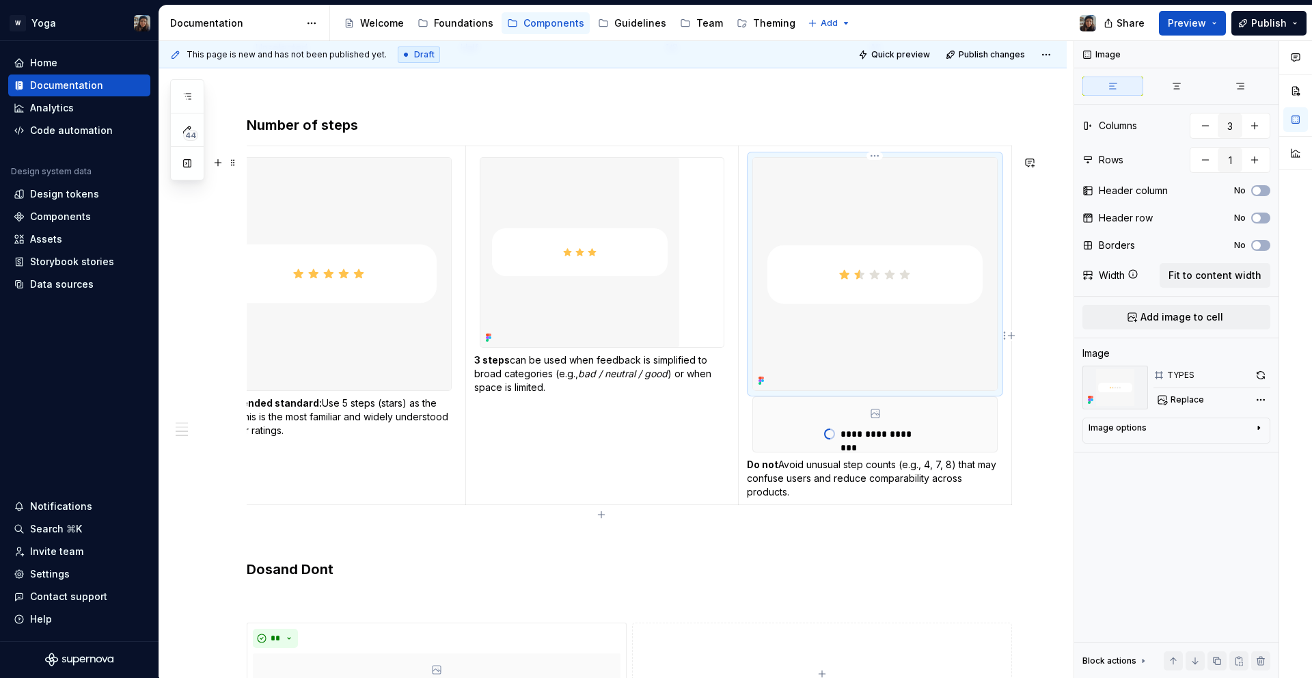
click at [919, 300] on img at bounding box center [875, 274] width 244 height 232
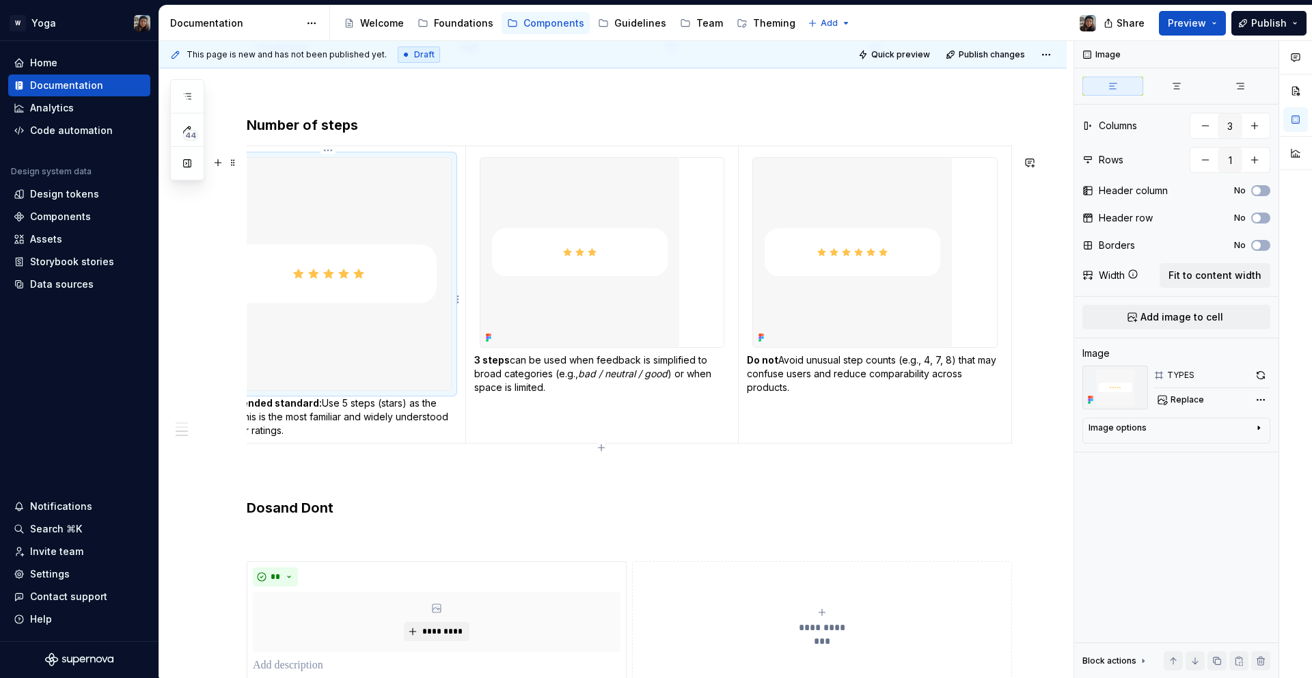
click at [263, 203] on img at bounding box center [329, 274] width 244 height 232
click at [230, 159] on span at bounding box center [233, 162] width 11 height 19
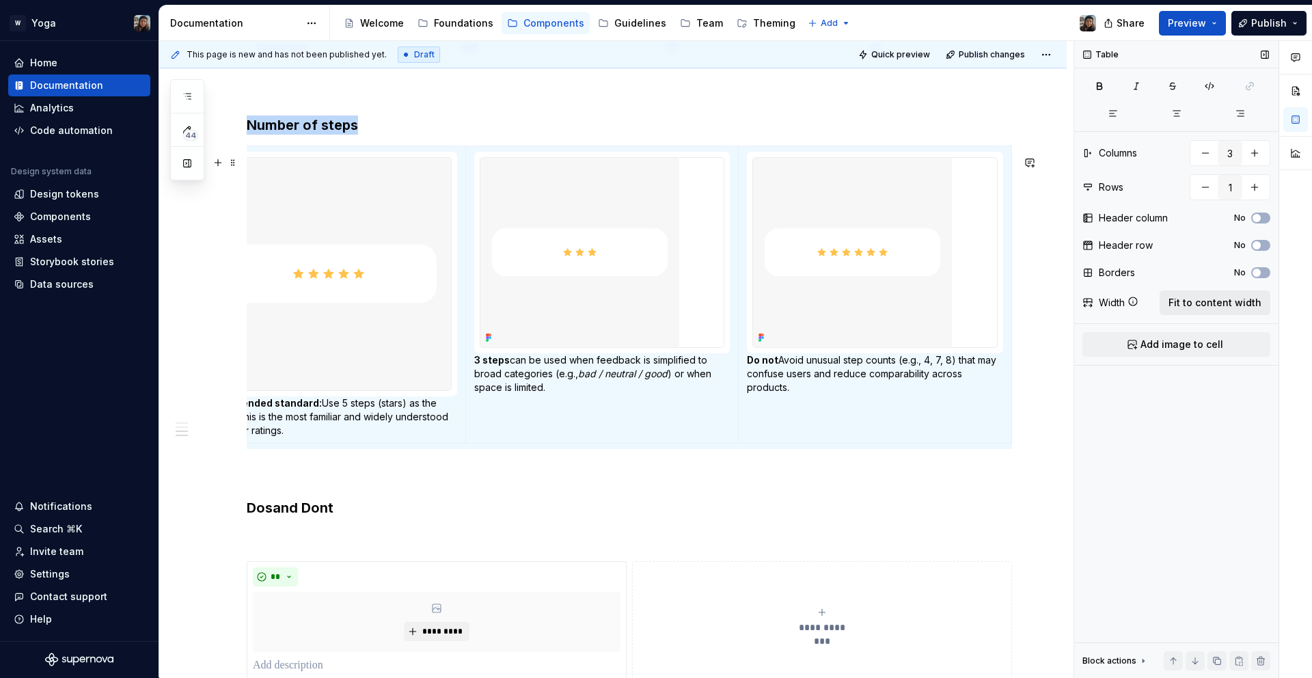
click at [1198, 303] on span "Fit to content width" at bounding box center [1215, 303] width 93 height 14
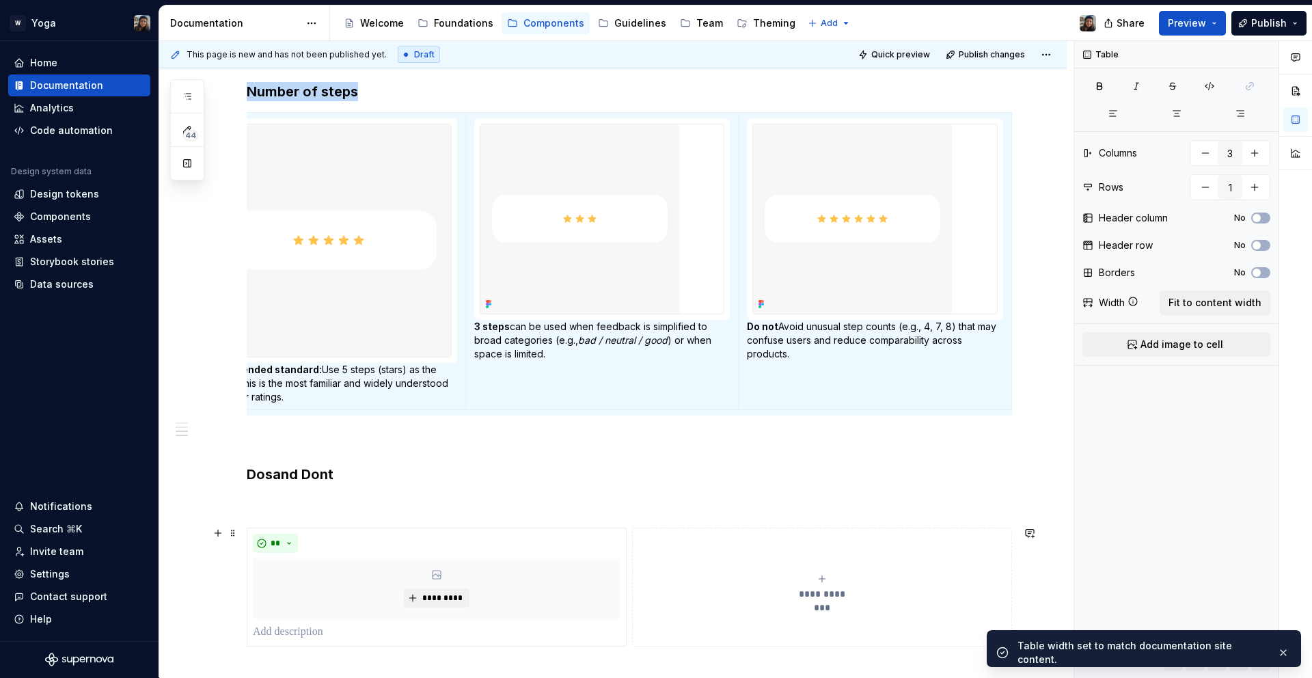
scroll to position [985, 0]
drag, startPoint x: 1186, startPoint y: 19, endPoint x: 1172, endPoint y: 32, distance: 19.4
click at [1185, 20] on span "Preview" at bounding box center [1187, 23] width 38 height 14
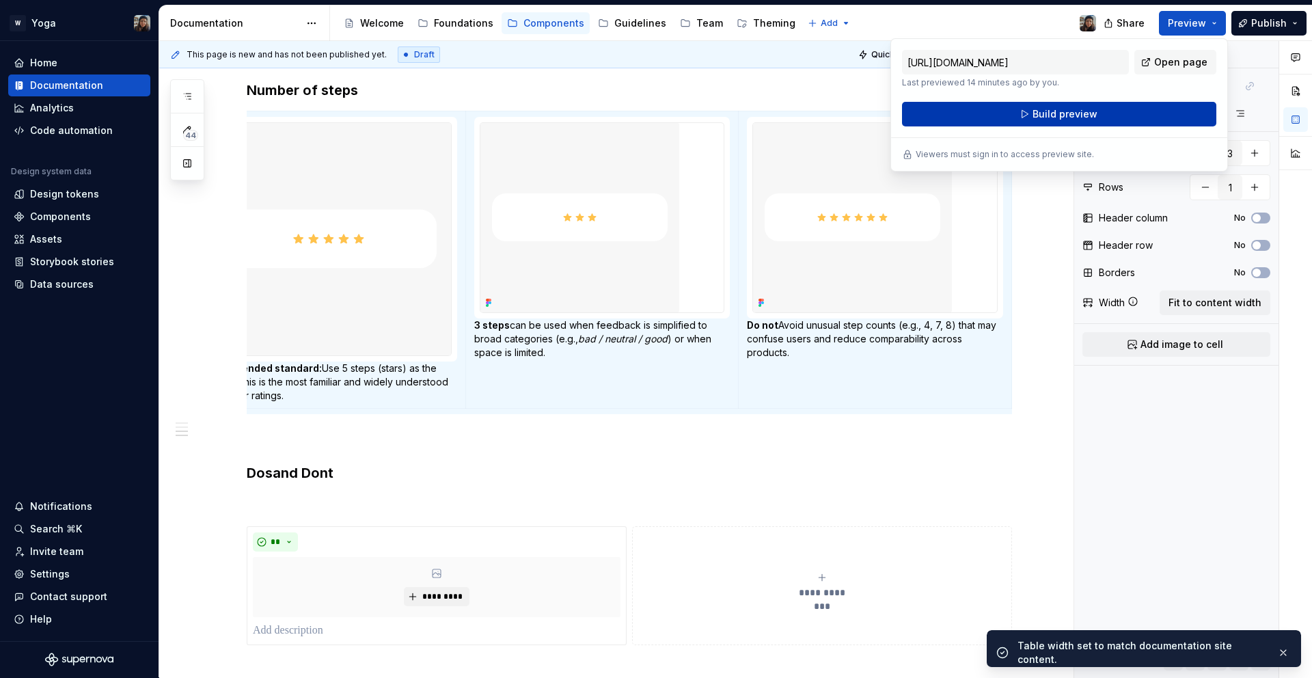
click at [1023, 120] on button "Build preview" at bounding box center [1059, 114] width 314 height 25
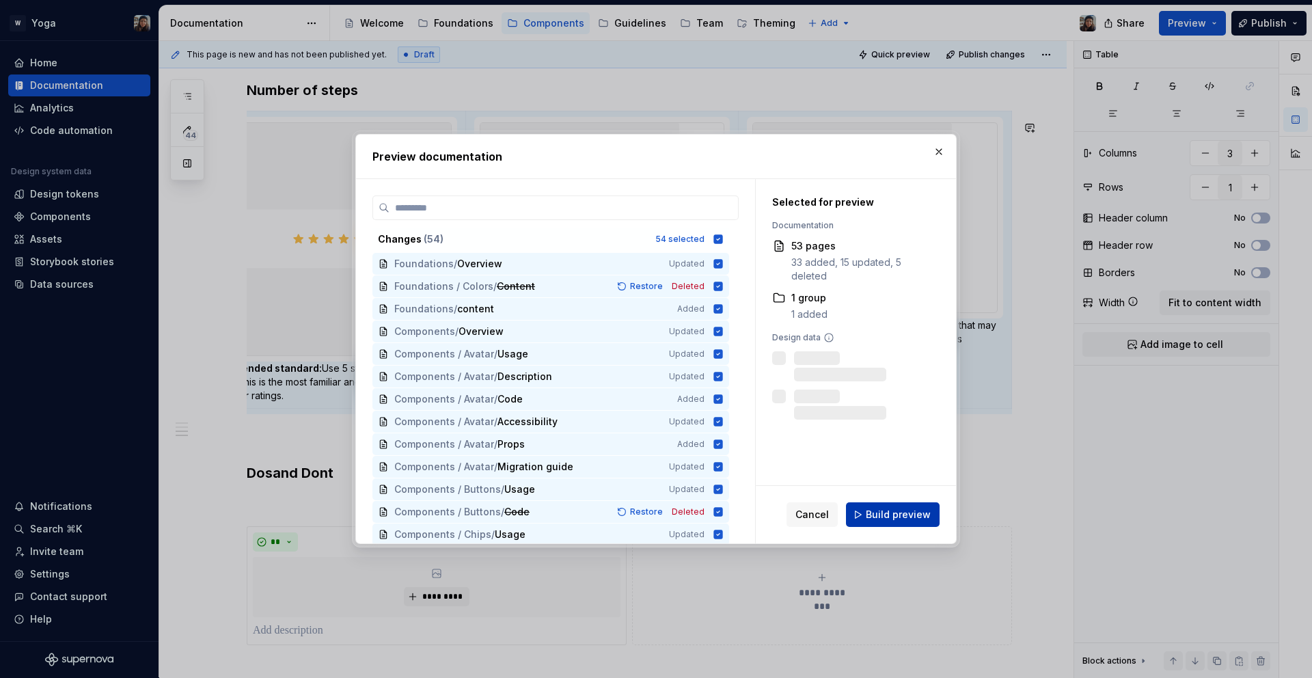
click at [894, 517] on span "Build preview" at bounding box center [898, 515] width 65 height 14
type textarea "*"
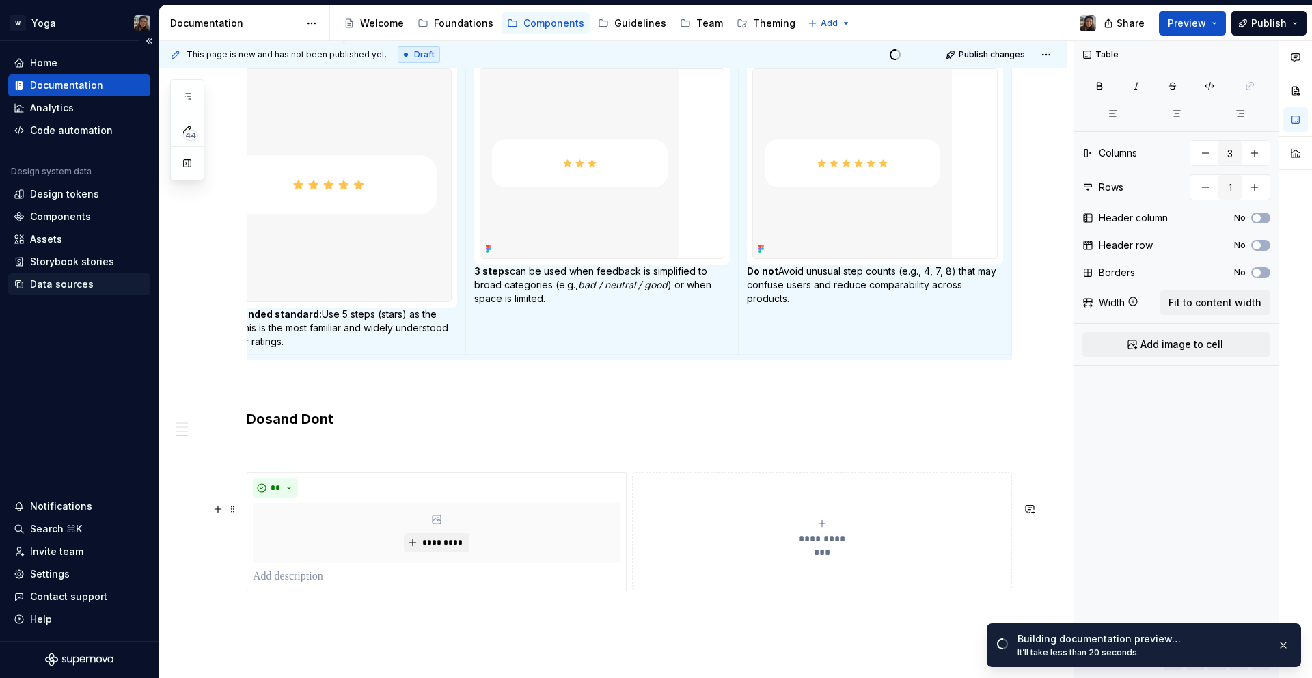
scroll to position [1059, 0]
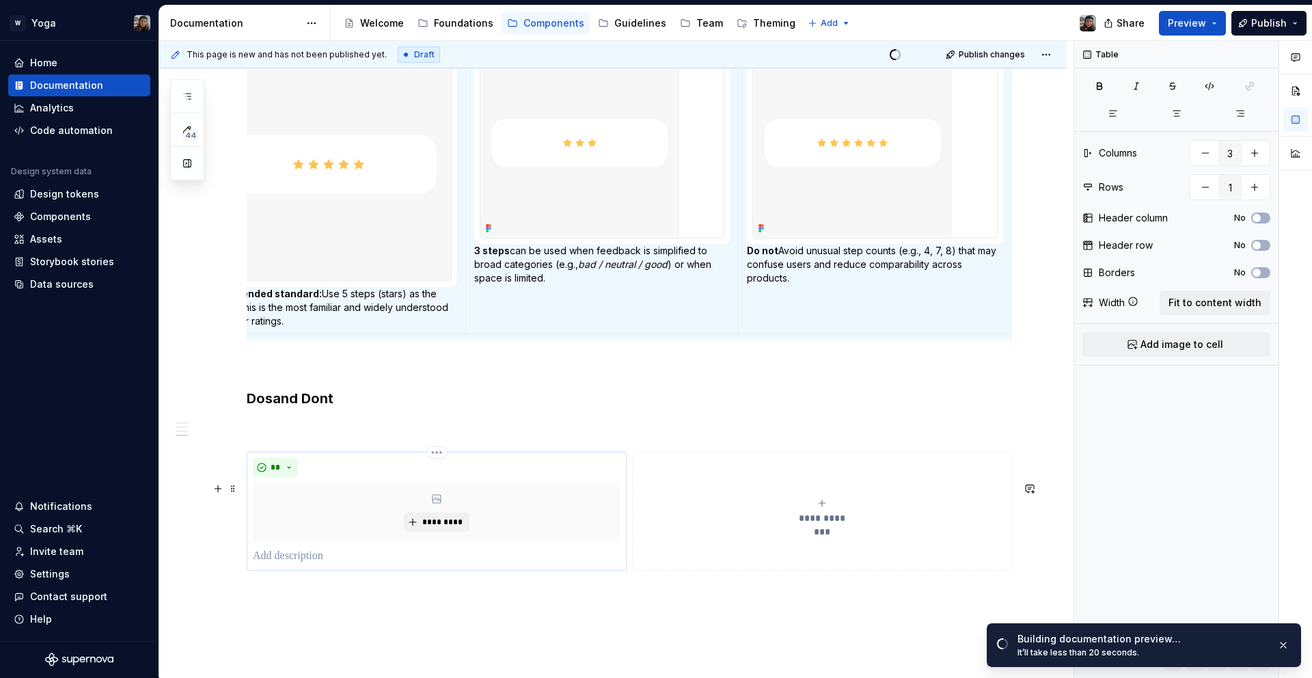
click at [303, 565] on p at bounding box center [437, 556] width 368 height 16
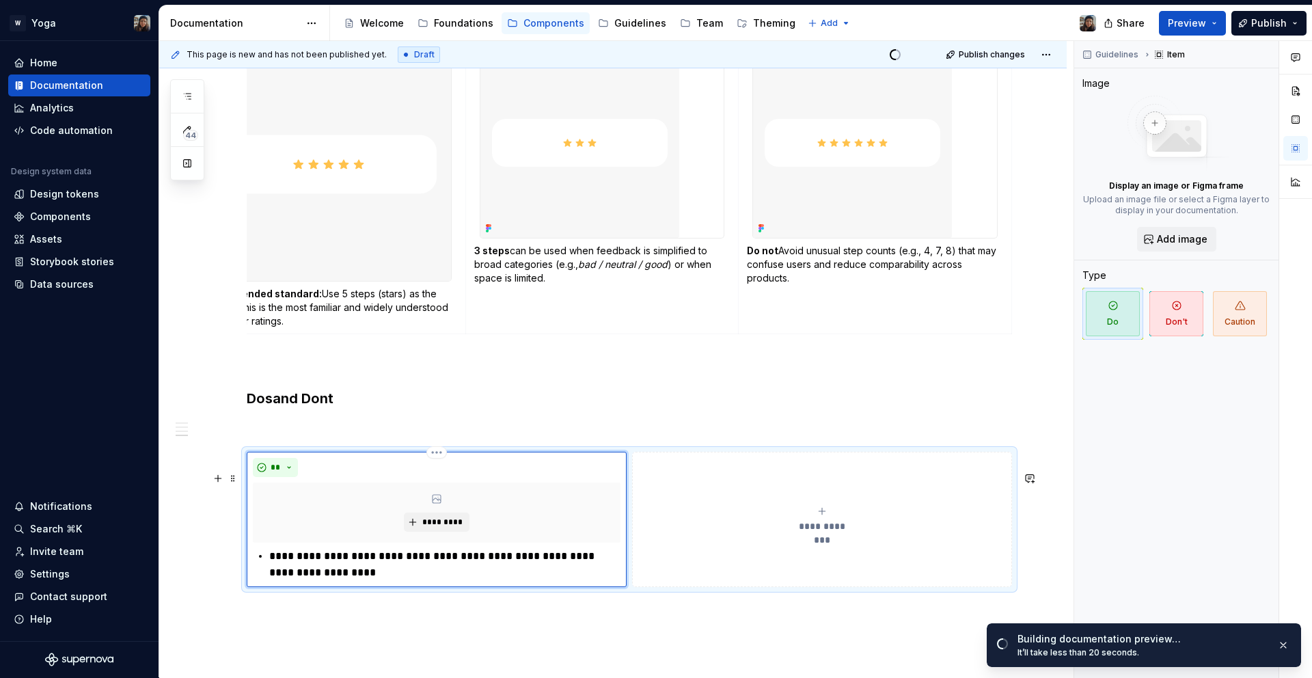
click at [253, 578] on div "**********" at bounding box center [437, 564] width 368 height 33
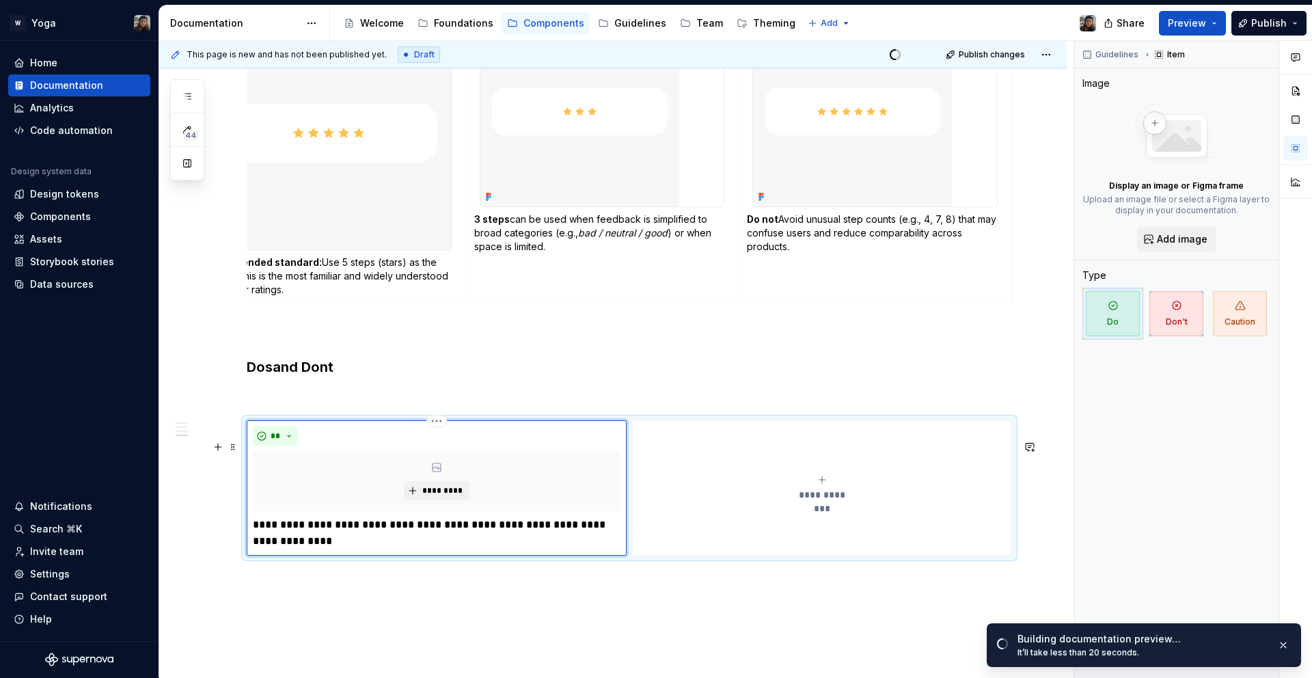
scroll to position [1098, 0]
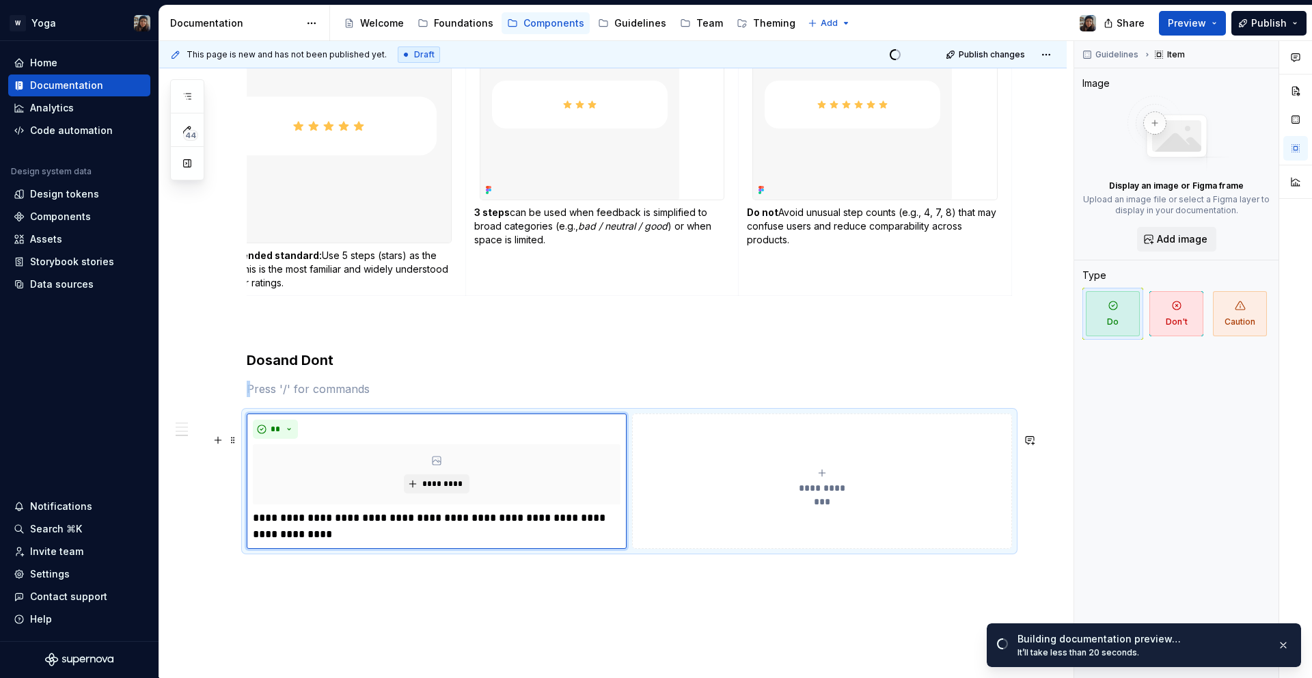
click at [781, 487] on button "**********" at bounding box center [822, 481] width 380 height 135
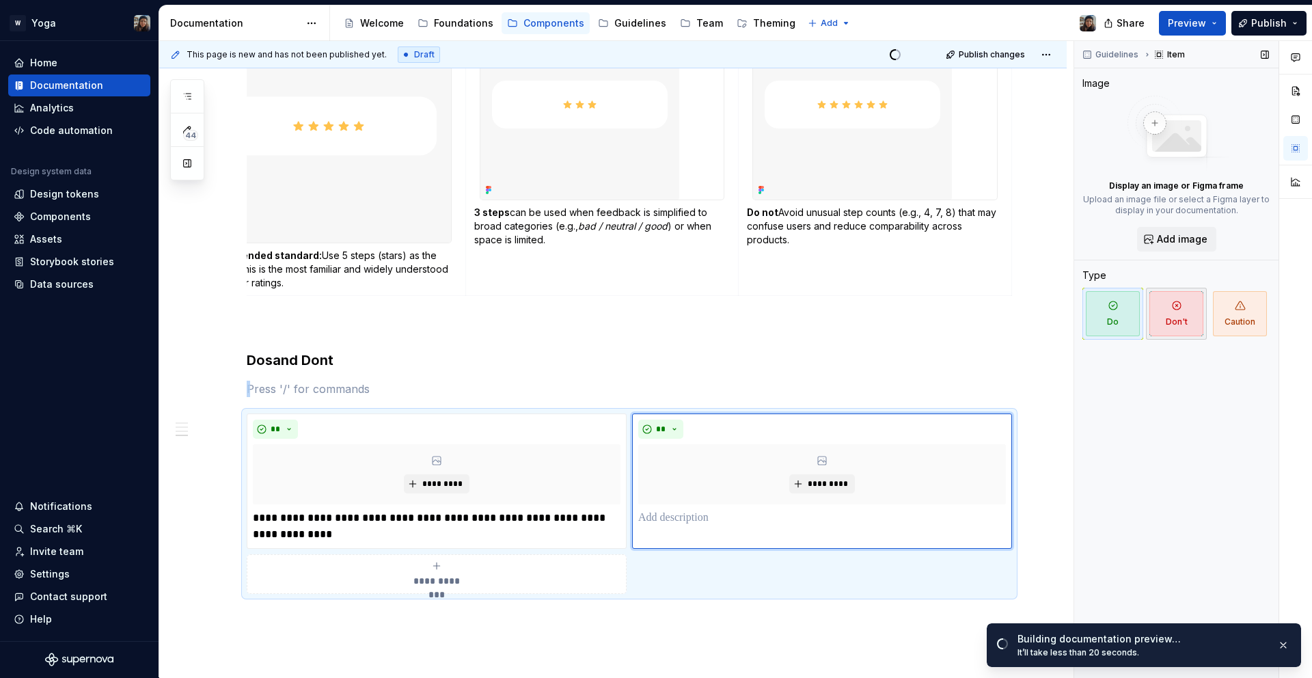
click at [1195, 325] on span "Don't" at bounding box center [1177, 313] width 54 height 45
click at [515, 588] on div "**********" at bounding box center [437, 573] width 368 height 27
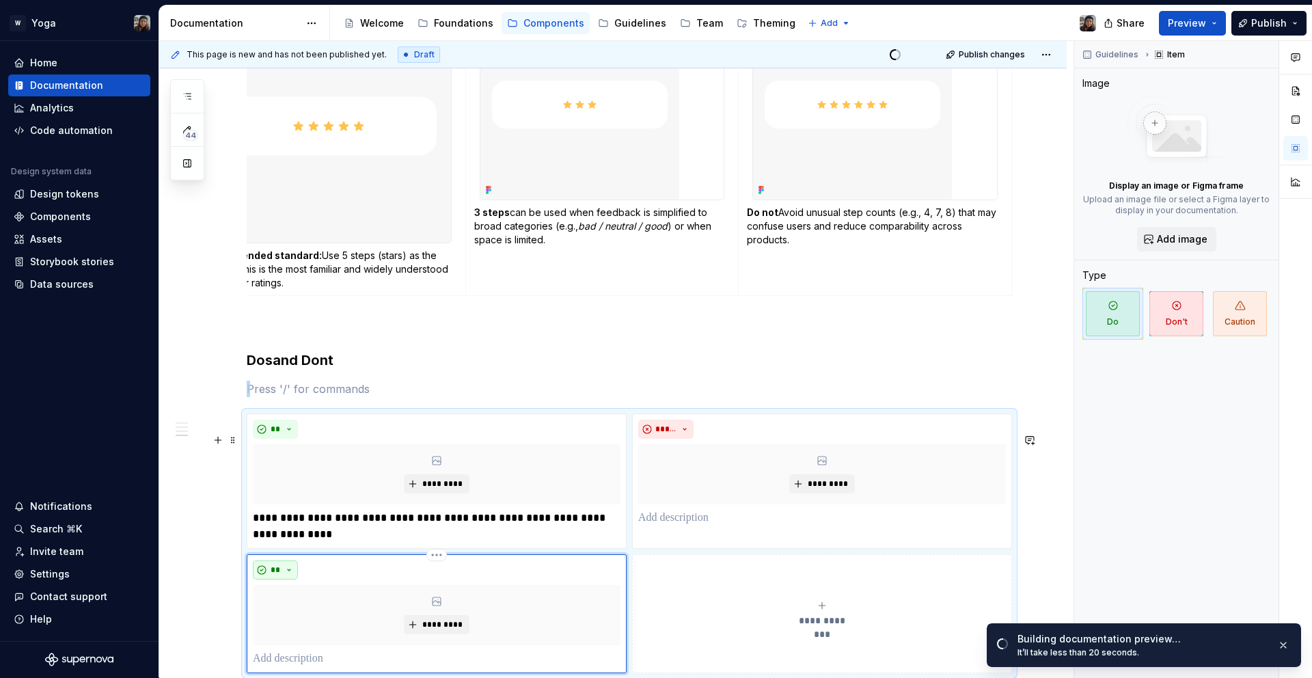
click at [295, 580] on button "**" at bounding box center [275, 569] width 45 height 19
click at [298, 635] on div "Don't" at bounding box center [307, 639] width 25 height 14
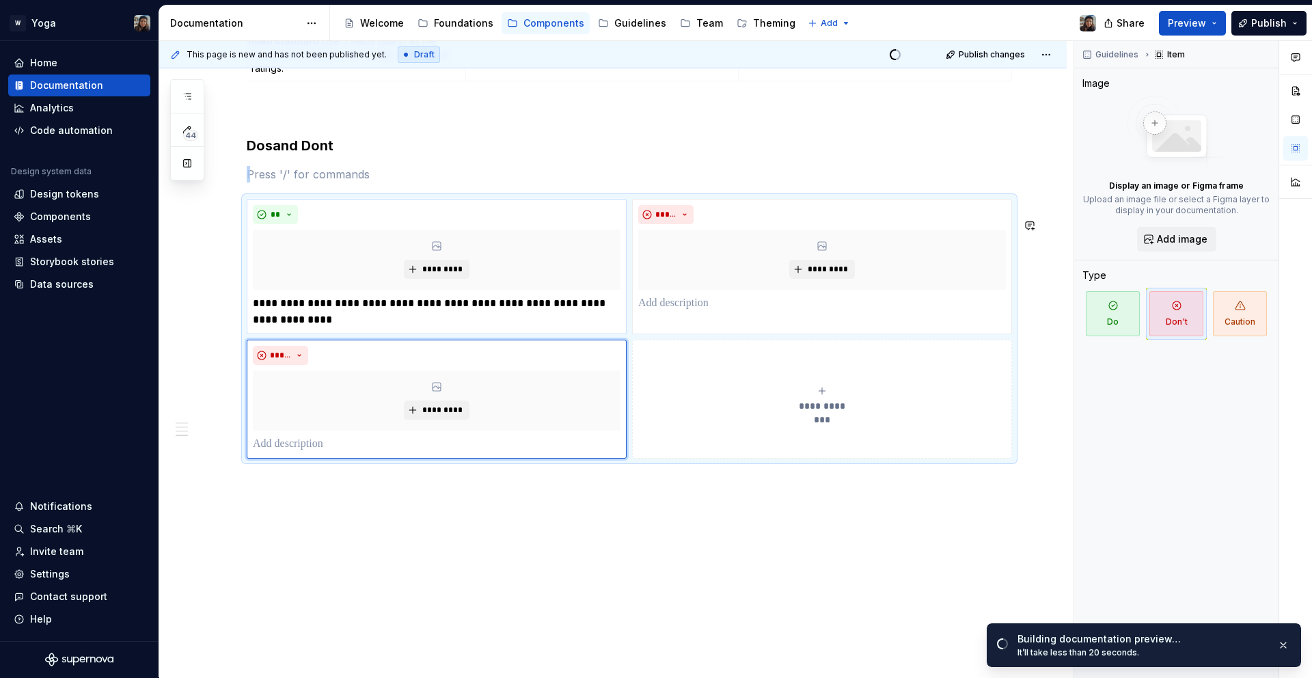
scroll to position [1333, 0]
click at [673, 306] on p at bounding box center [822, 303] width 368 height 16
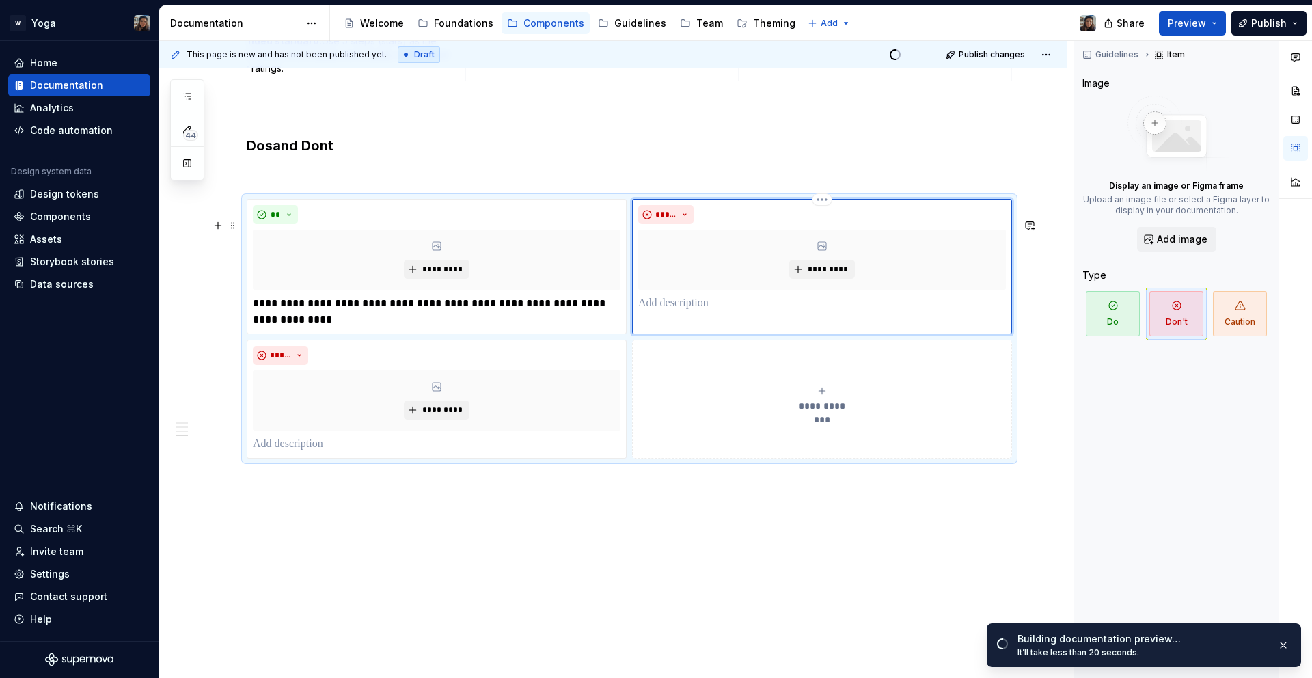
paste div
click at [655, 305] on p "**********" at bounding box center [830, 303] width 351 height 16
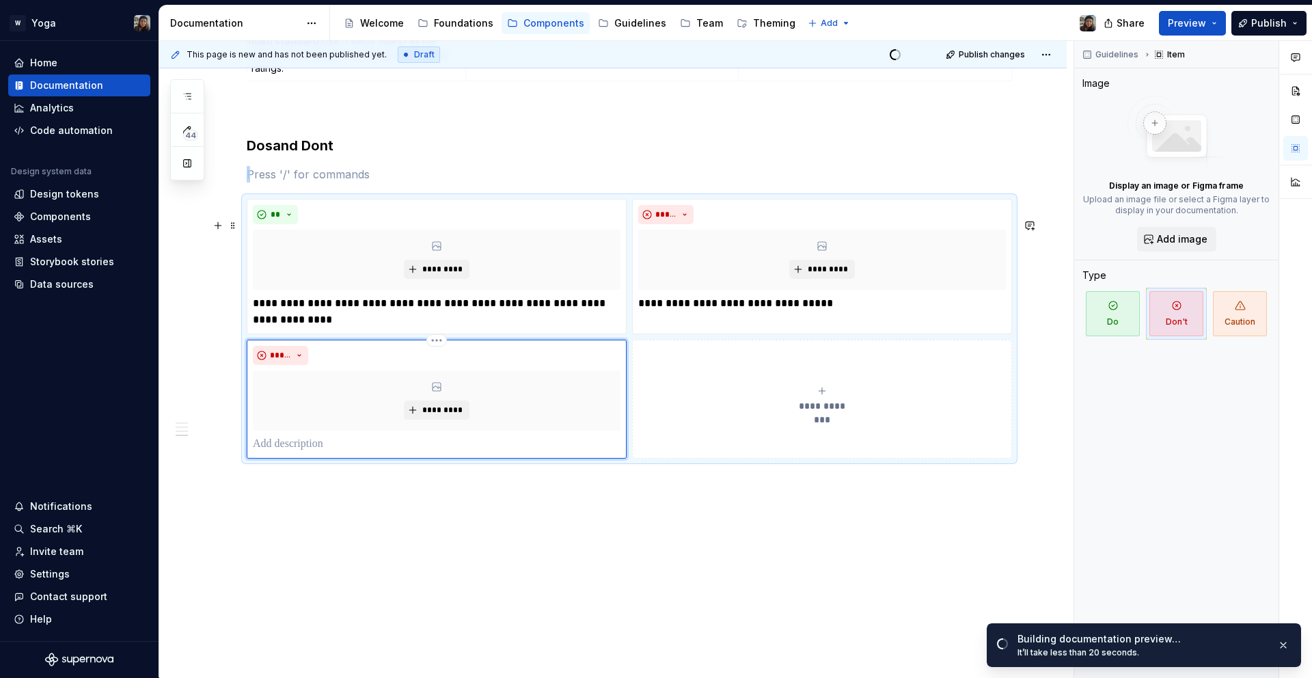
click at [498, 422] on div "*********" at bounding box center [437, 400] width 368 height 60
click at [478, 440] on p at bounding box center [437, 444] width 368 height 16
click at [313, 443] on p at bounding box center [437, 444] width 368 height 16
click at [277, 444] on p "**********" at bounding box center [444, 444] width 351 height 16
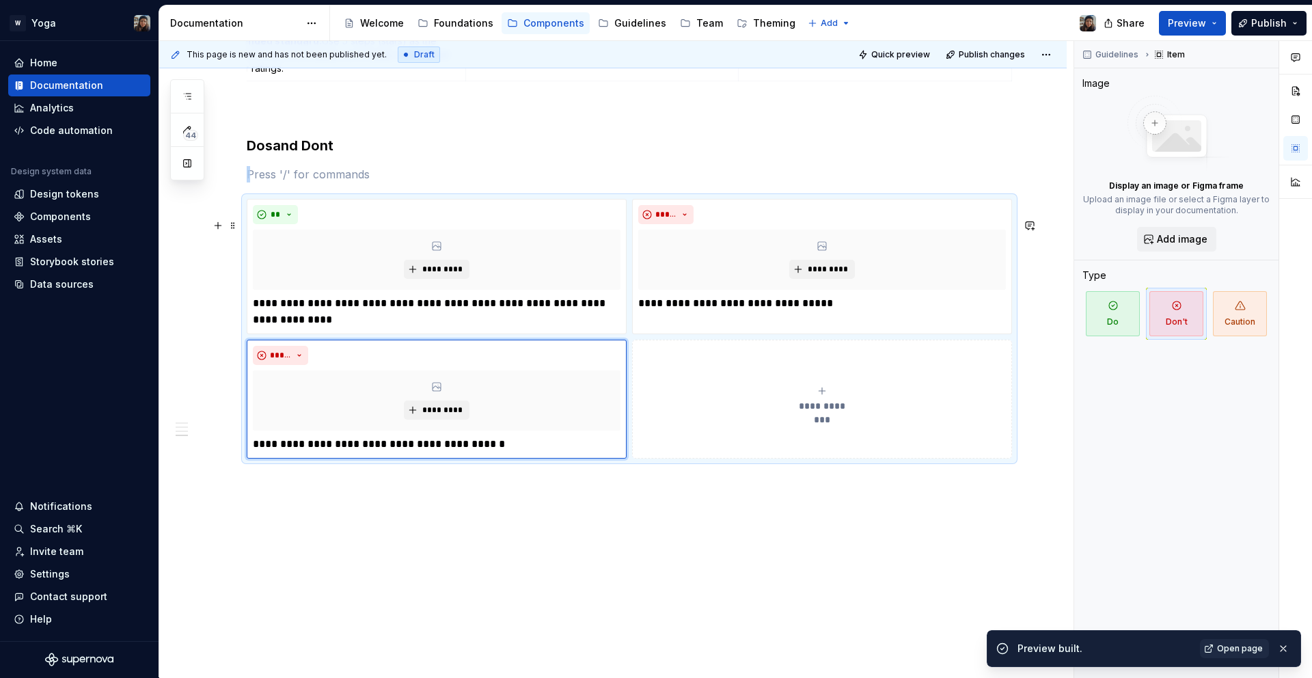
click at [797, 392] on div "**********" at bounding box center [822, 399] width 368 height 27
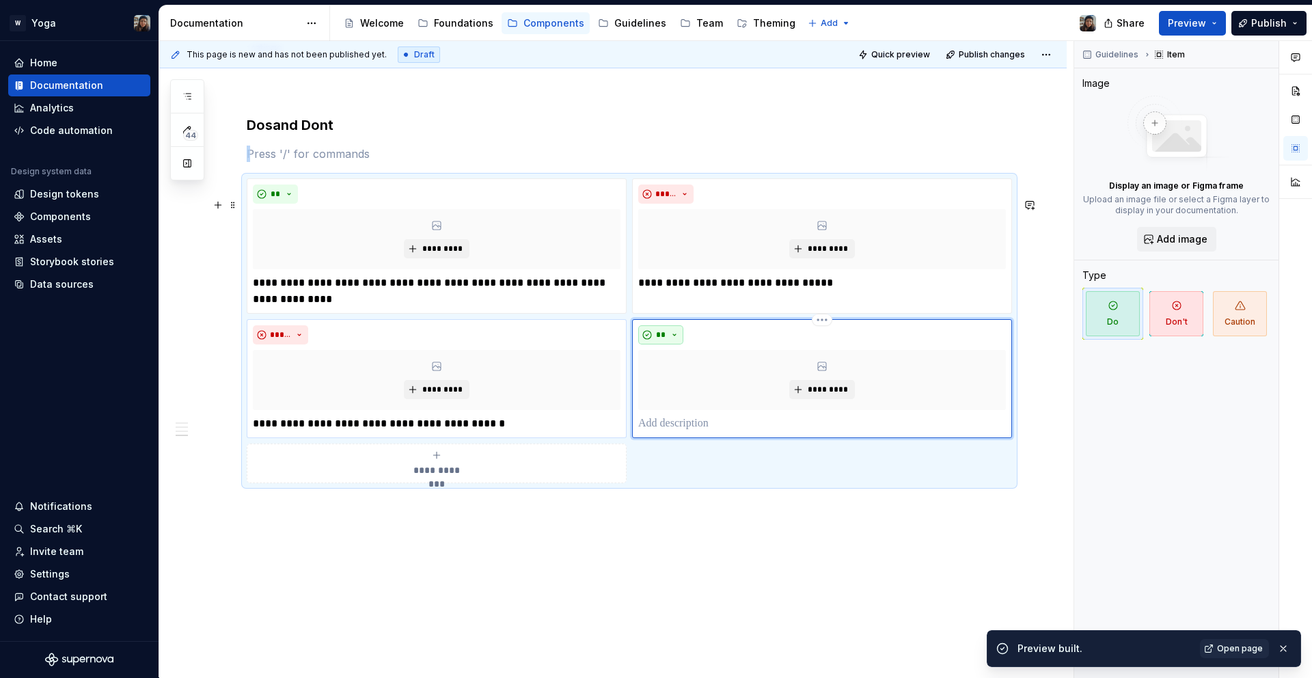
click at [663, 340] on span "**" at bounding box center [661, 334] width 11 height 11
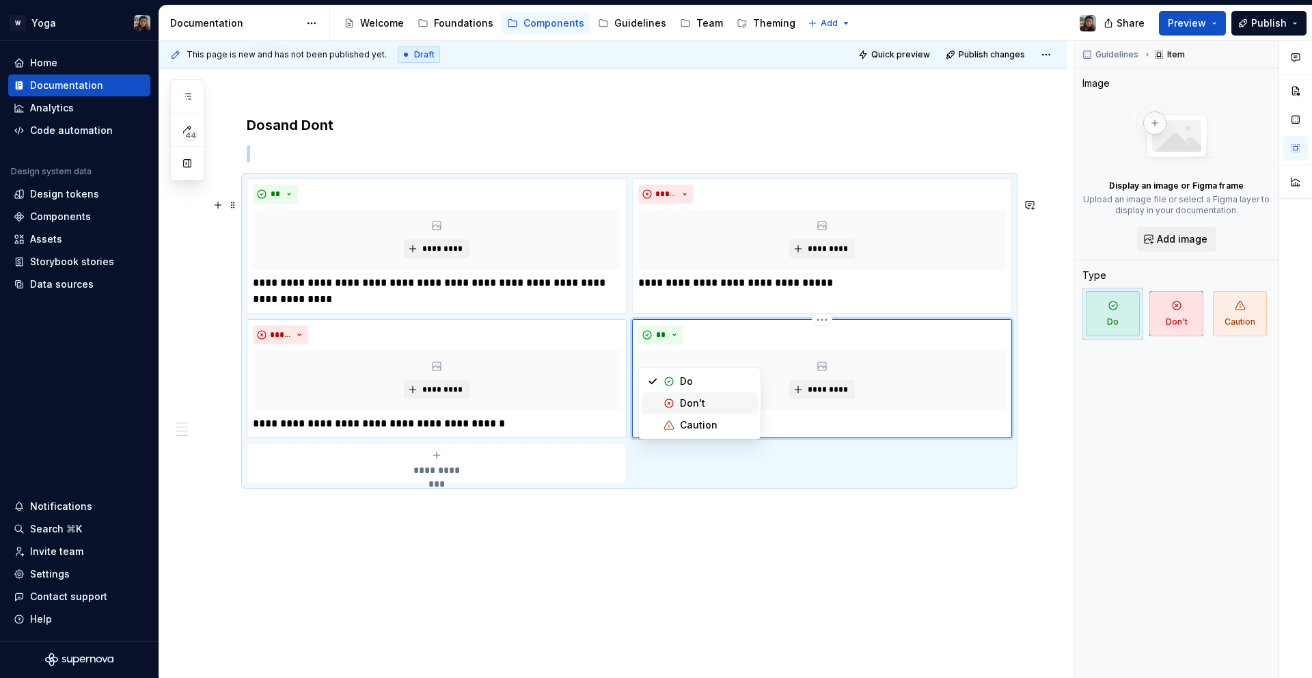
type textarea "*"
drag, startPoint x: 668, startPoint y: 422, endPoint x: 671, endPoint y: 445, distance: 22.7
click at [668, 422] on div "Suggestions" at bounding box center [669, 425] width 11 height 11
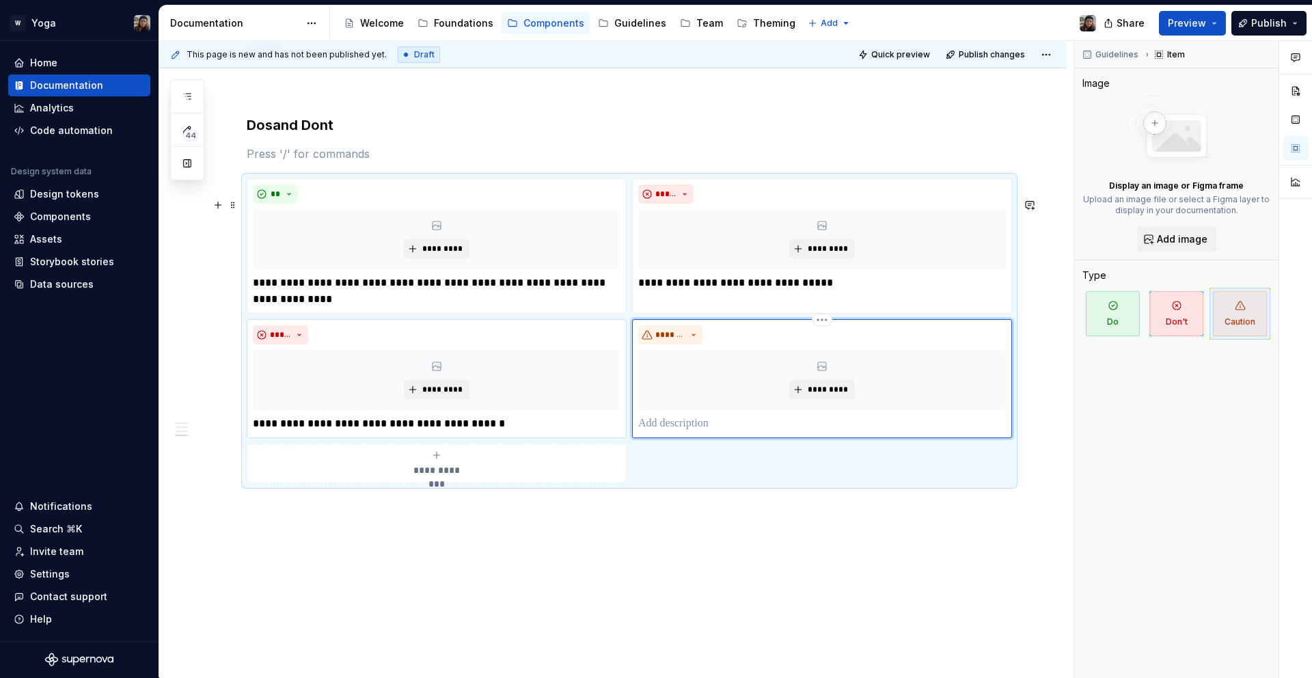
click at [670, 432] on p at bounding box center [822, 424] width 368 height 16
paste div
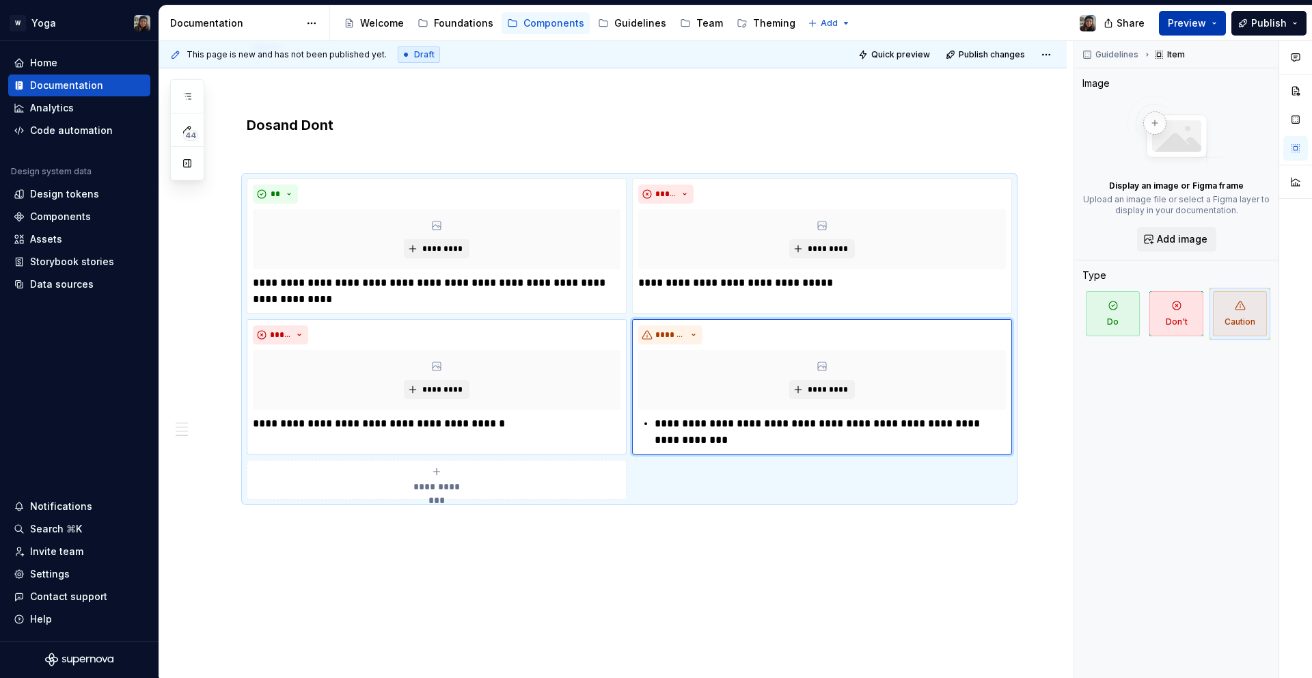
click at [1214, 12] on button "Preview" at bounding box center [1192, 23] width 67 height 25
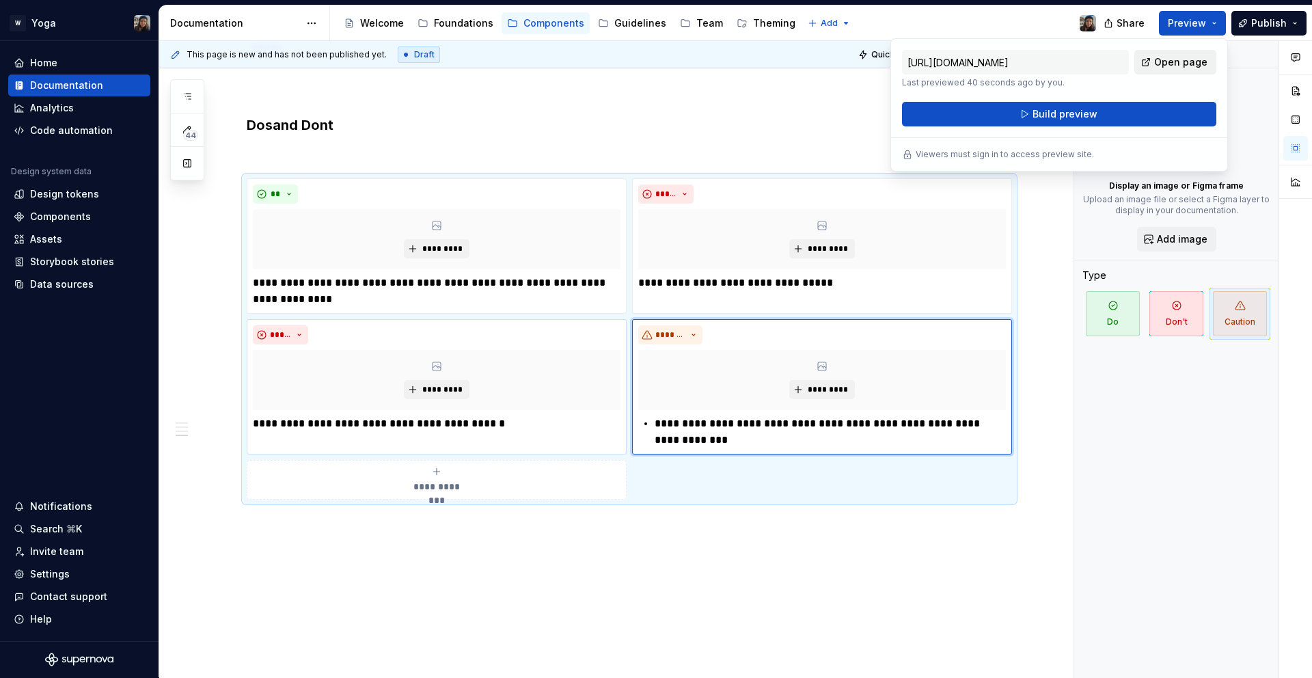
click at [1191, 59] on span "Open page" at bounding box center [1180, 62] width 53 height 14
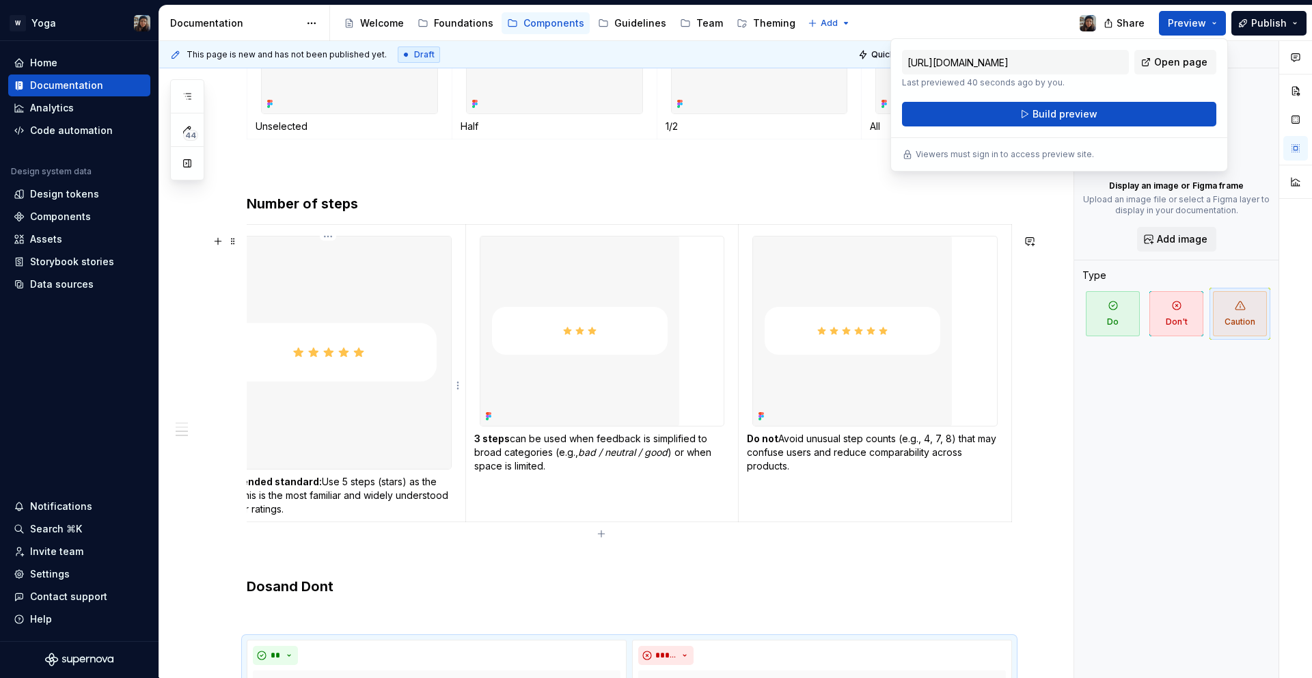
scroll to position [869, 0]
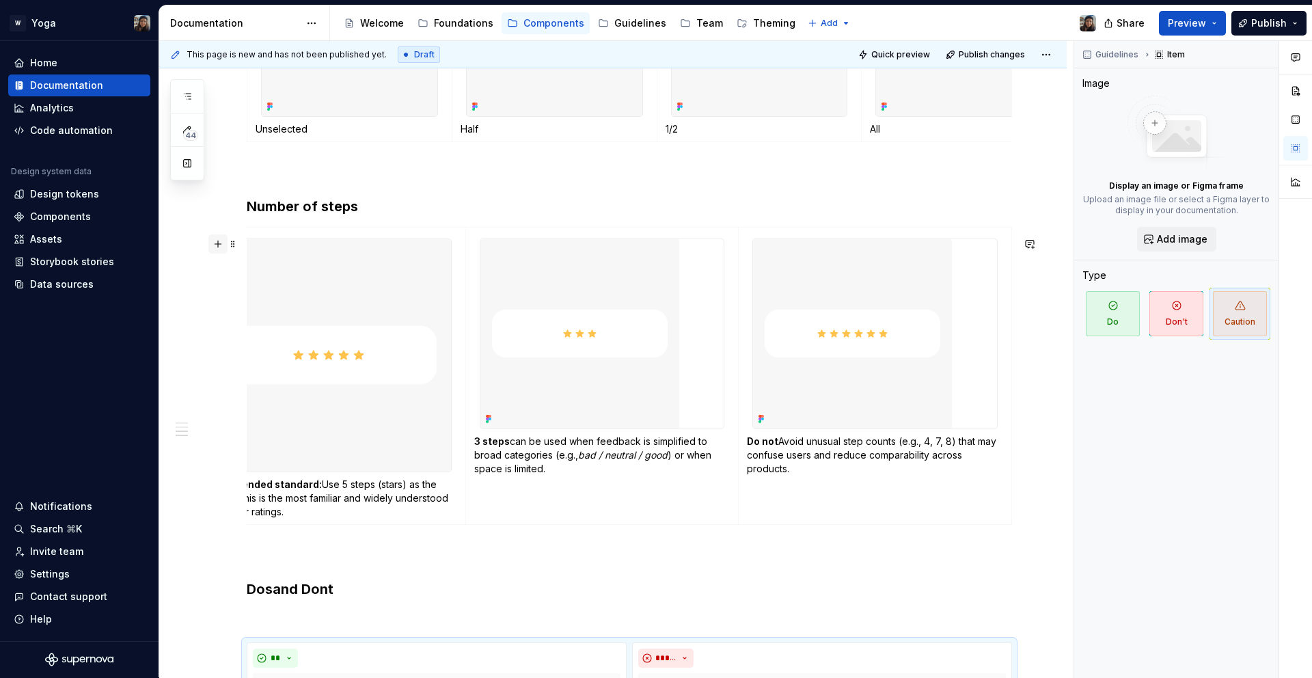
click at [217, 242] on button "button" at bounding box center [217, 243] width 19 height 19
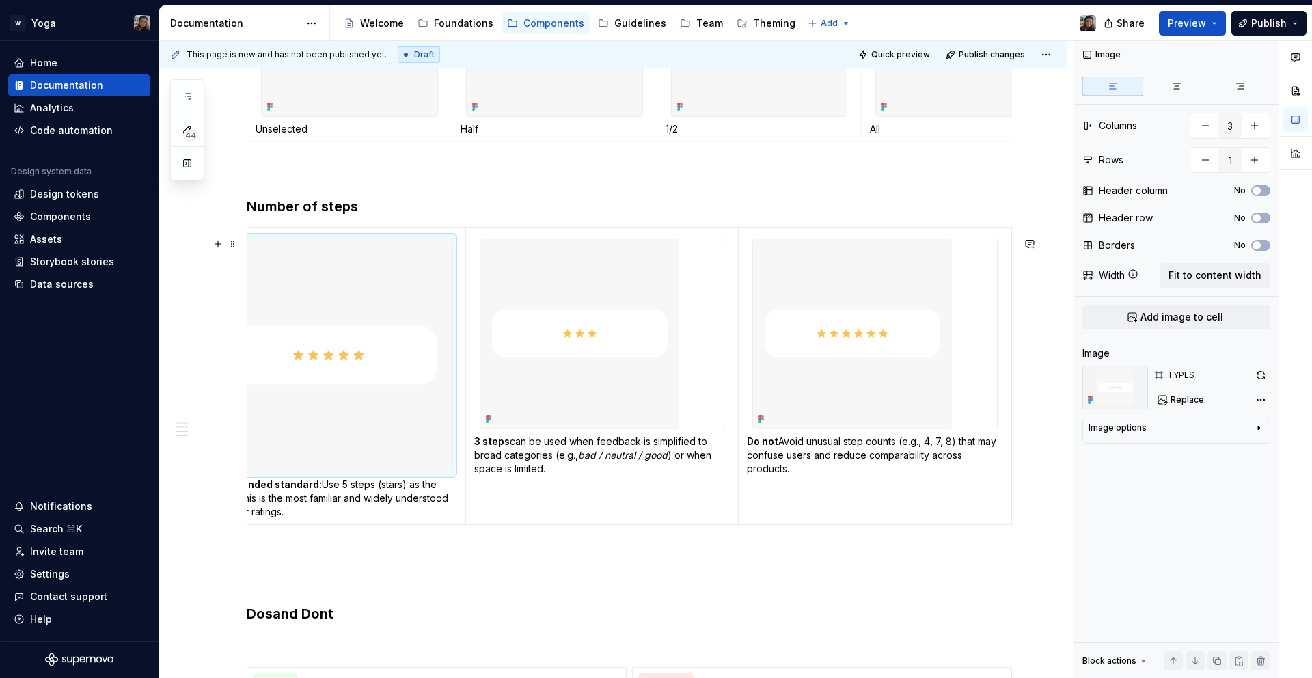
click at [252, 340] on img at bounding box center [329, 355] width 244 height 232
click at [236, 242] on span at bounding box center [233, 243] width 11 height 19
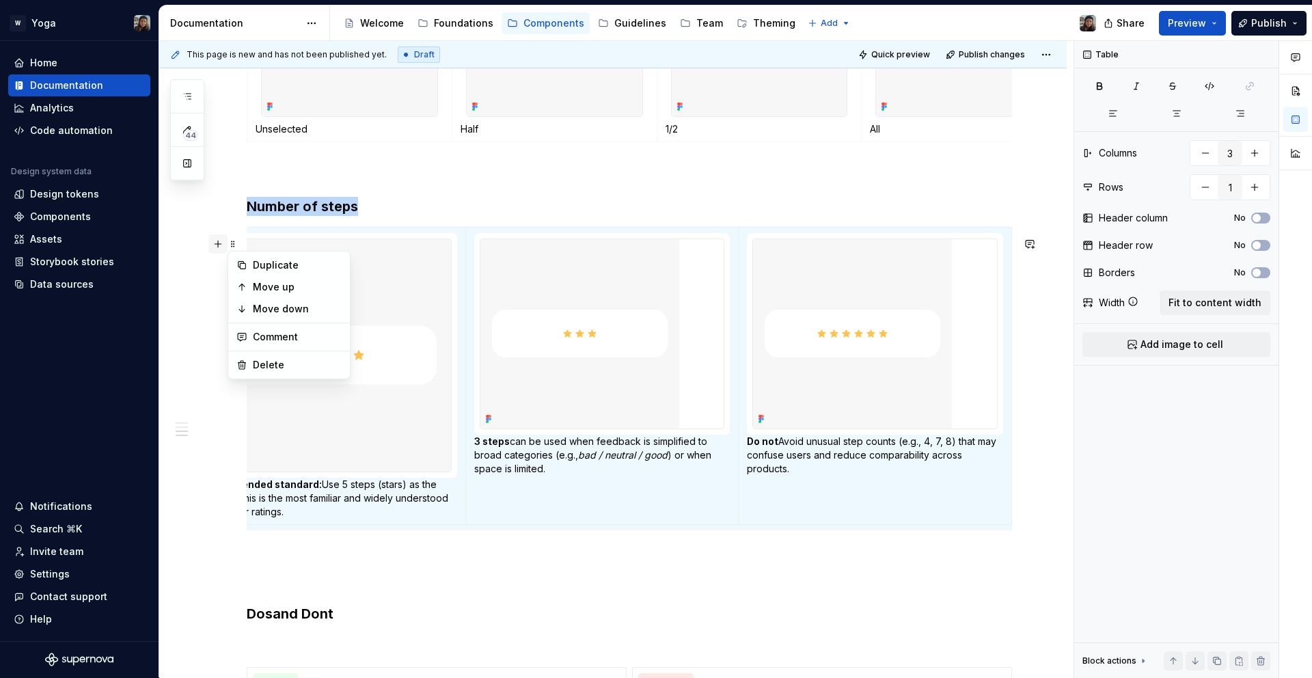
click at [213, 241] on button "button" at bounding box center [217, 243] width 19 height 19
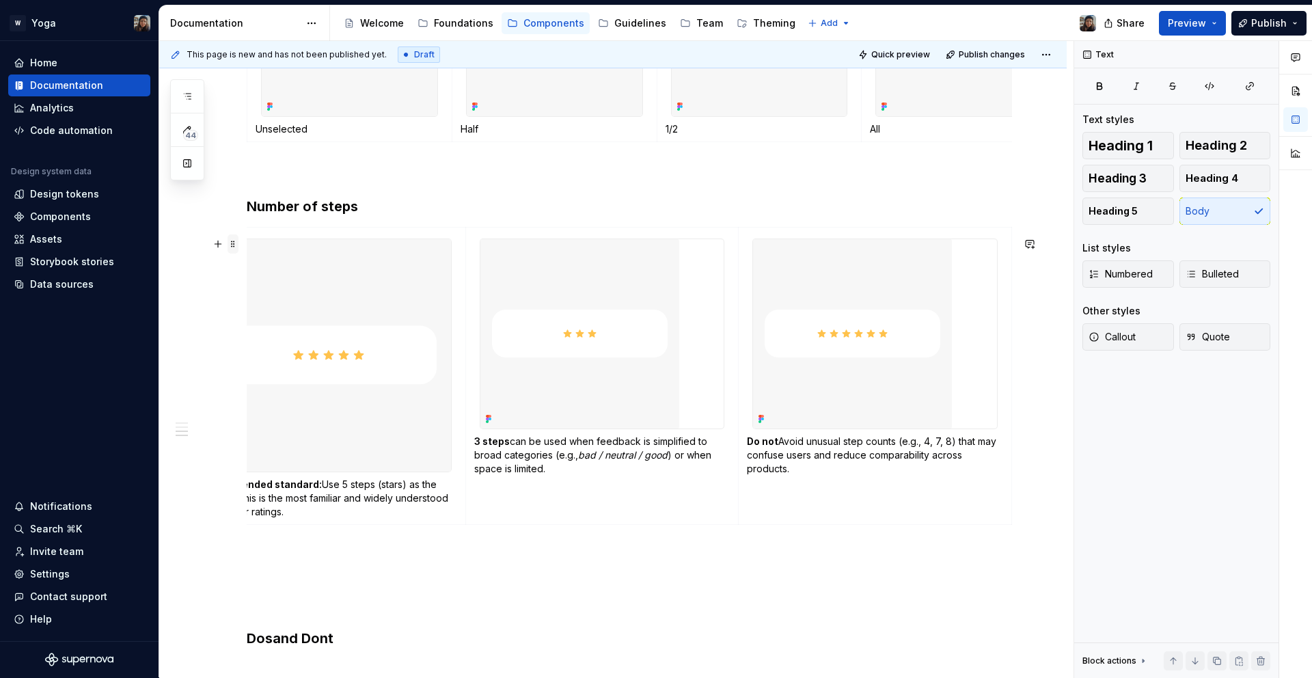
click at [228, 252] on span at bounding box center [233, 243] width 11 height 19
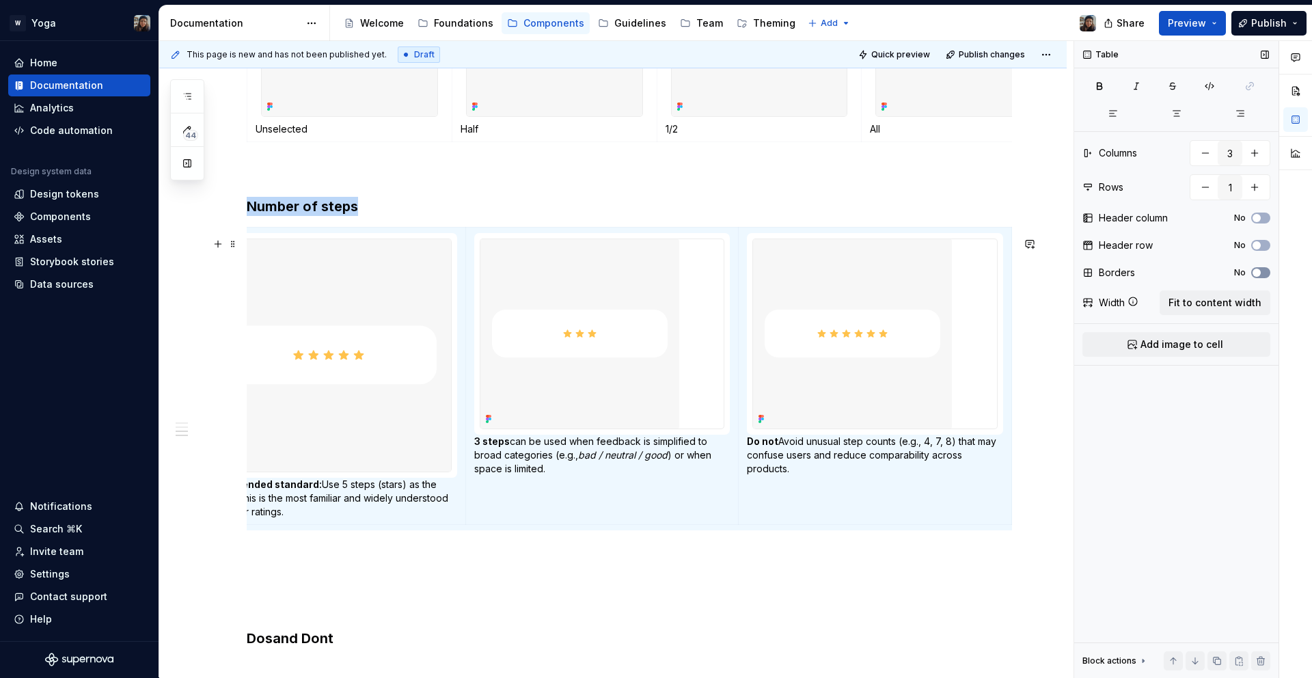
click at [1260, 271] on span "button" at bounding box center [1257, 273] width 8 height 8
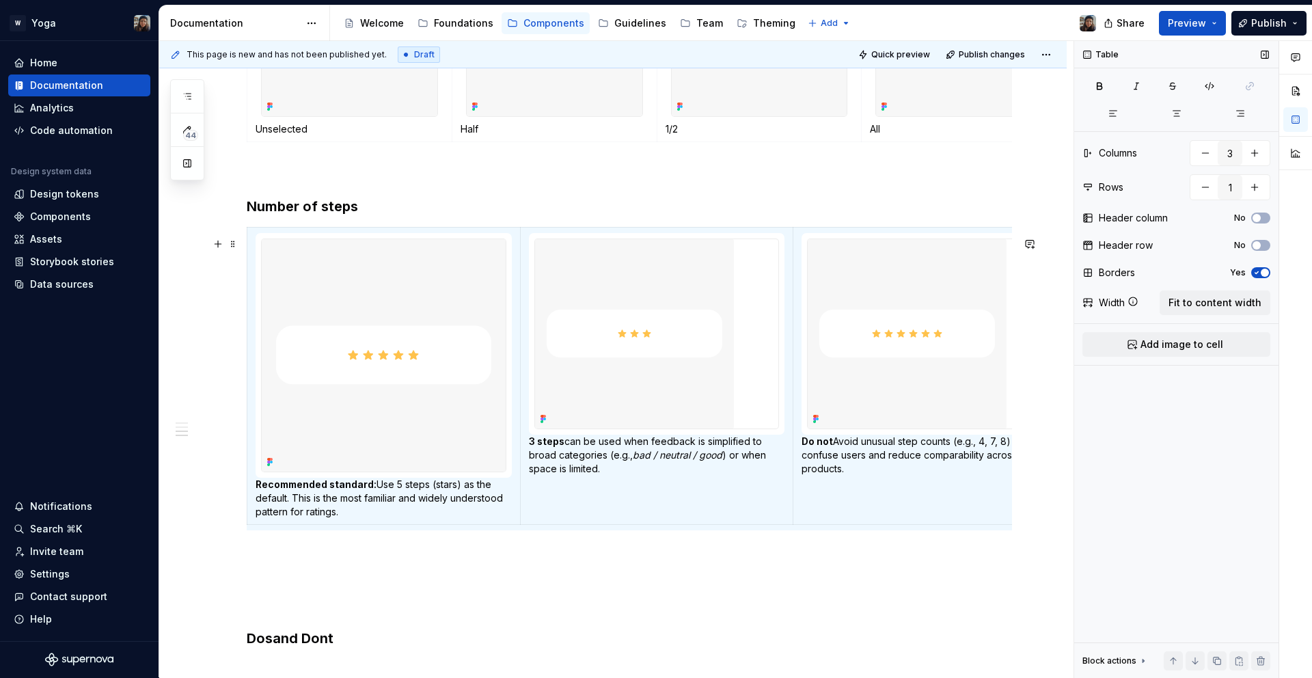
click at [1261, 271] on span "button" at bounding box center [1265, 273] width 8 height 8
click at [1262, 252] on div "Header row No" at bounding box center [1177, 245] width 188 height 19
click at [1262, 244] on icon "button" at bounding box center [1257, 245] width 11 height 8
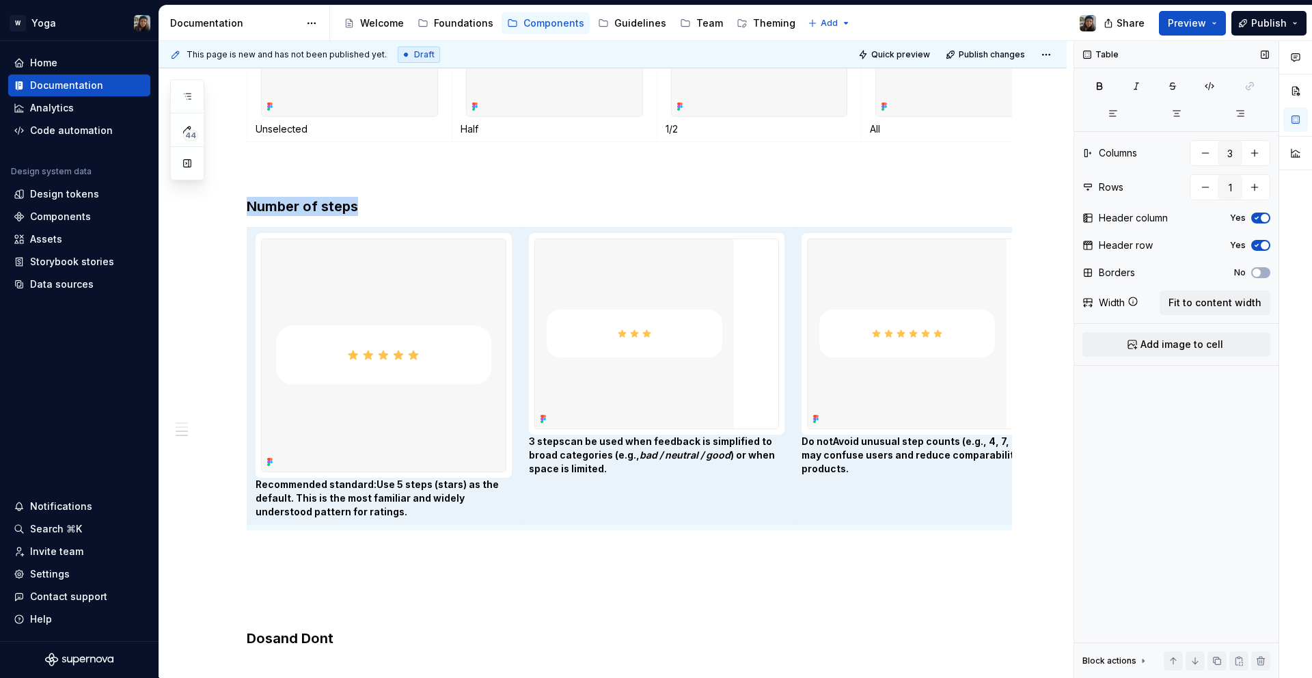
click at [1262, 244] on span "button" at bounding box center [1265, 245] width 8 height 8
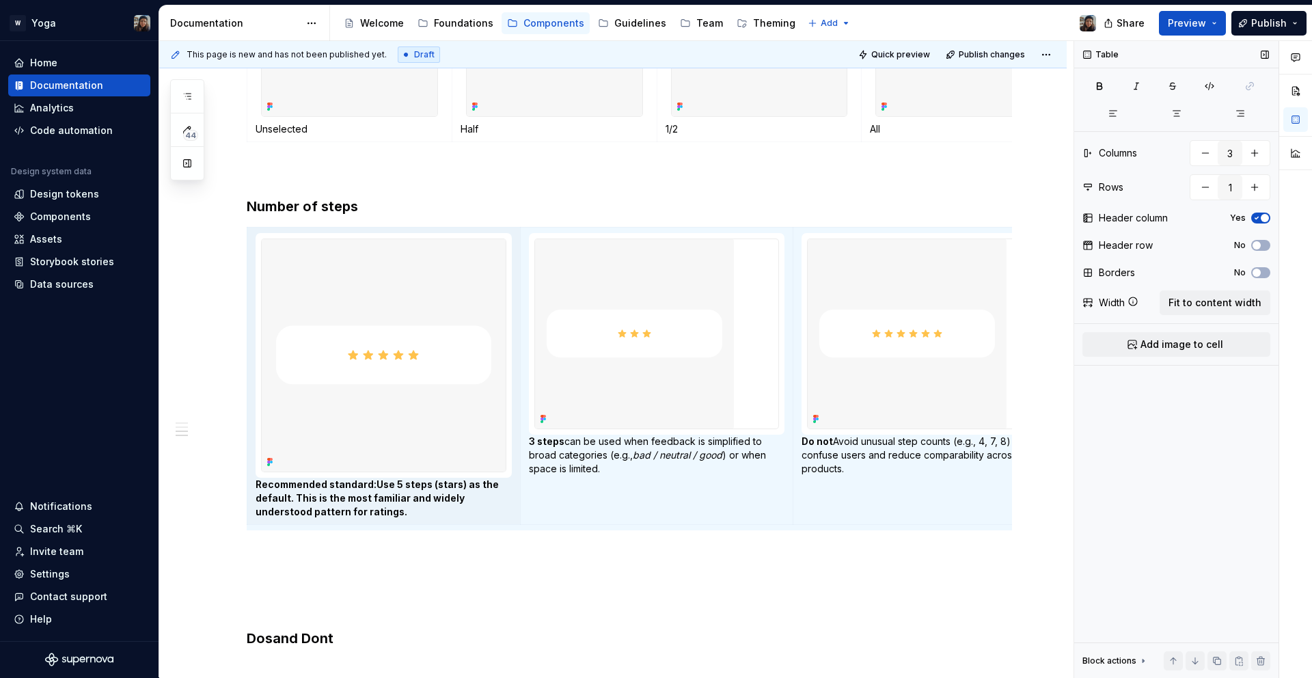
click at [1262, 225] on div "Header column Yes" at bounding box center [1177, 217] width 188 height 19
click at [1262, 217] on span "button" at bounding box center [1265, 218] width 8 height 8
click at [1262, 217] on button "No" at bounding box center [1261, 218] width 19 height 11
click at [1262, 217] on span "button" at bounding box center [1265, 218] width 8 height 8
drag, startPoint x: 721, startPoint y: 539, endPoint x: 695, endPoint y: 541, distance: 26.1
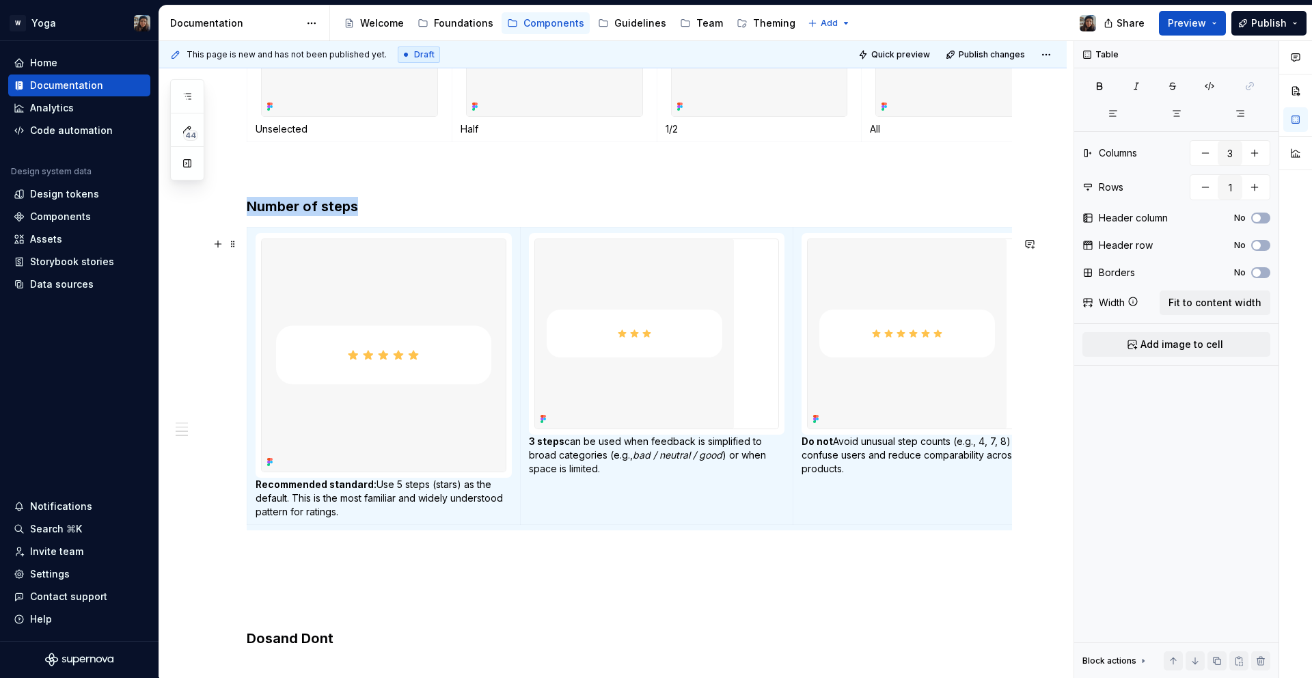
click at [721, 530] on div "Recommended standard: Use 5 steps (stars) as the default. This is the most fami…" at bounding box center [630, 378] width 766 height 303
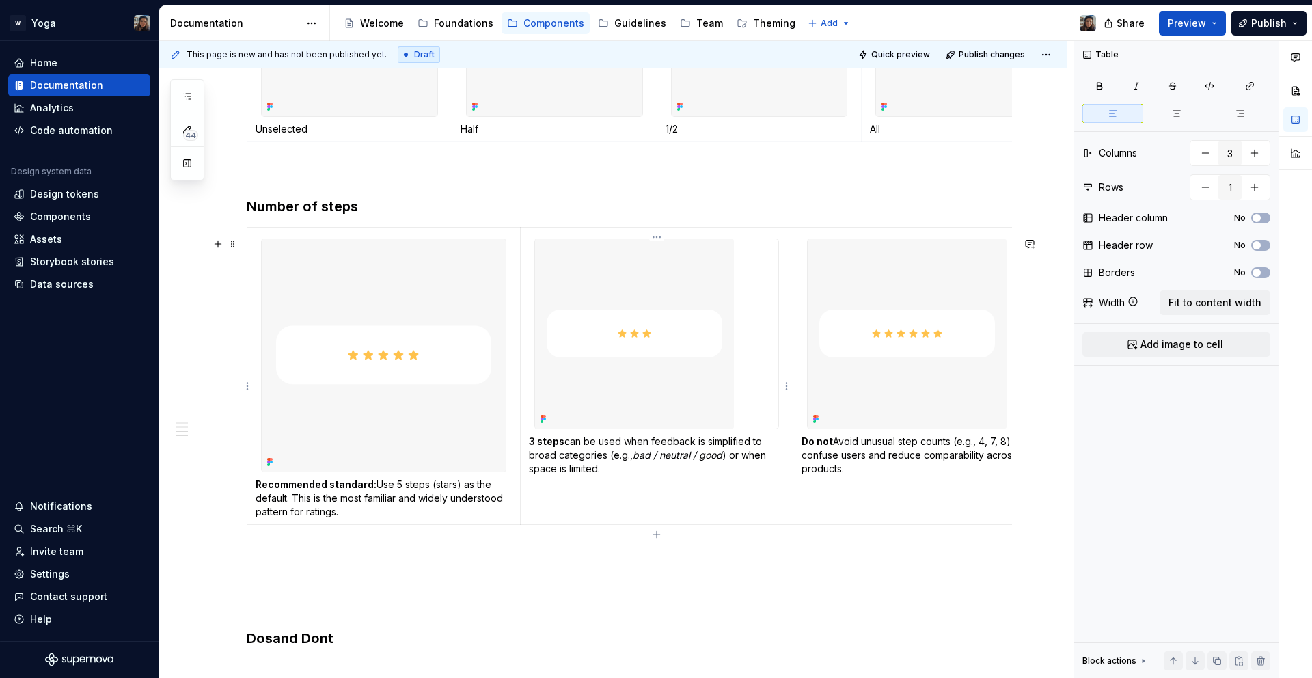
click at [655, 452] on p "3 steps can be used when feedback is simplified to broad categories (e.g., bad …" at bounding box center [657, 455] width 256 height 41
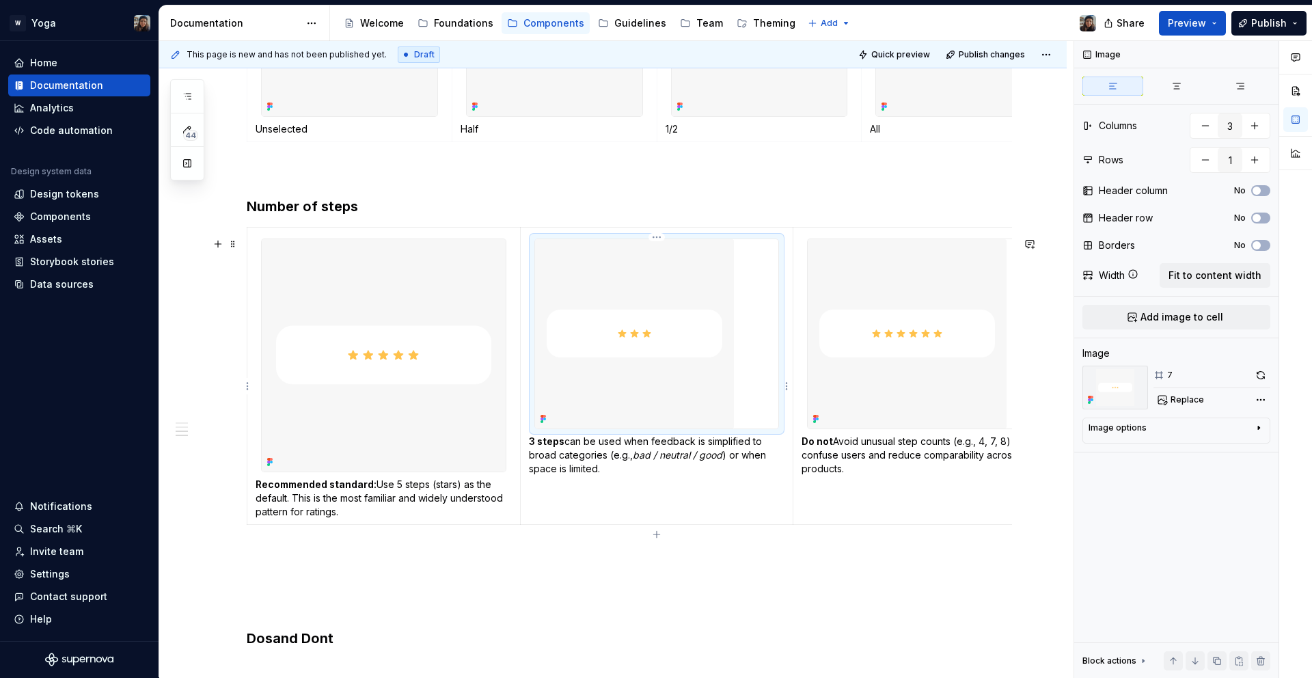
click at [679, 405] on img at bounding box center [634, 333] width 199 height 189
click at [702, 359] on img at bounding box center [634, 333] width 199 height 189
drag, startPoint x: 1180, startPoint y: 309, endPoint x: 1185, endPoint y: 301, distance: 9.3
click at [1181, 307] on button "Add image to cell" at bounding box center [1177, 317] width 188 height 25
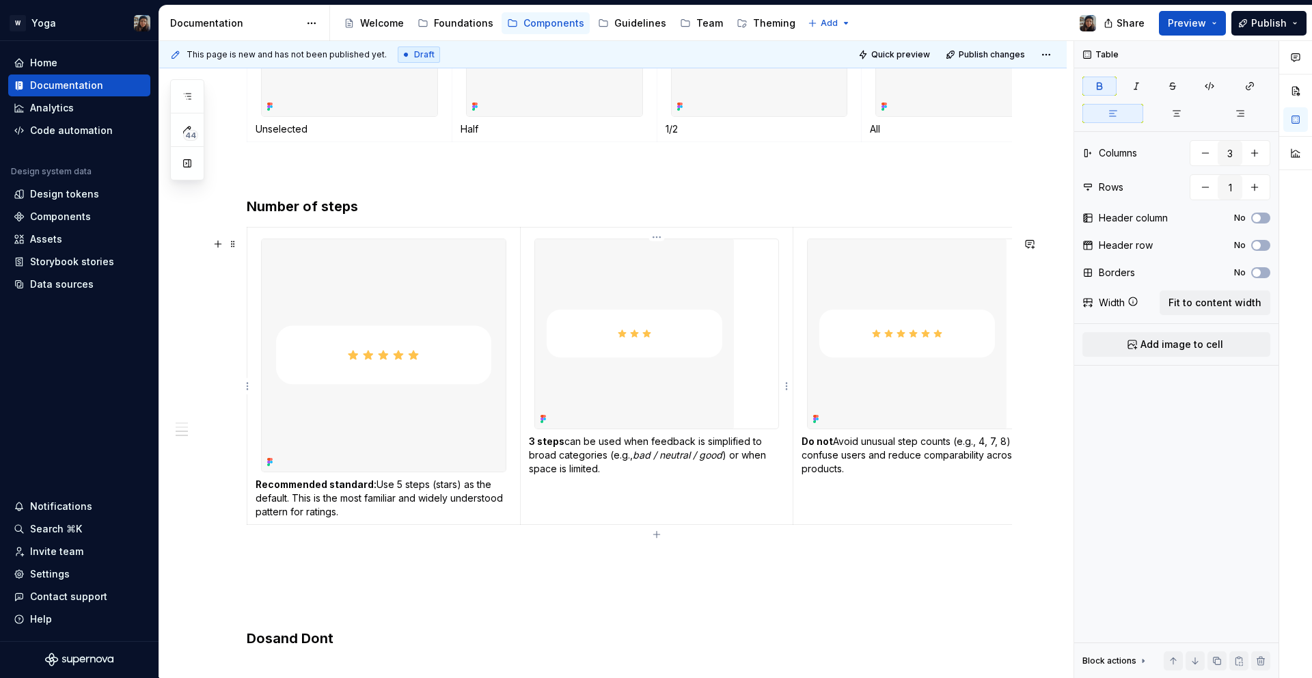
click at [651, 334] on img at bounding box center [634, 333] width 199 height 189
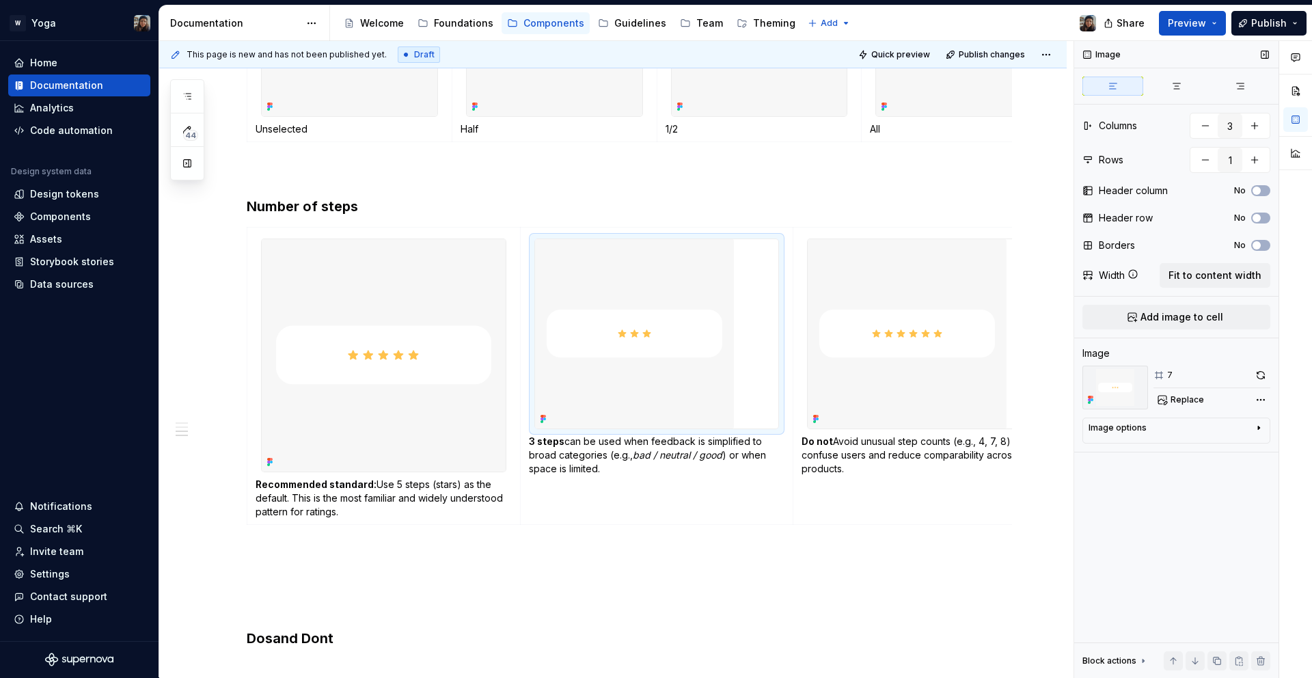
click at [1193, 100] on div "Image Columns 3 Rows 1 Header column No Header row No Borders No Width Fit to c…" at bounding box center [1177, 359] width 204 height 637
click at [1190, 85] on button "button" at bounding box center [1176, 86] width 61 height 19
click at [691, 321] on img at bounding box center [634, 333] width 199 height 189
click at [744, 370] on div at bounding box center [657, 333] width 244 height 189
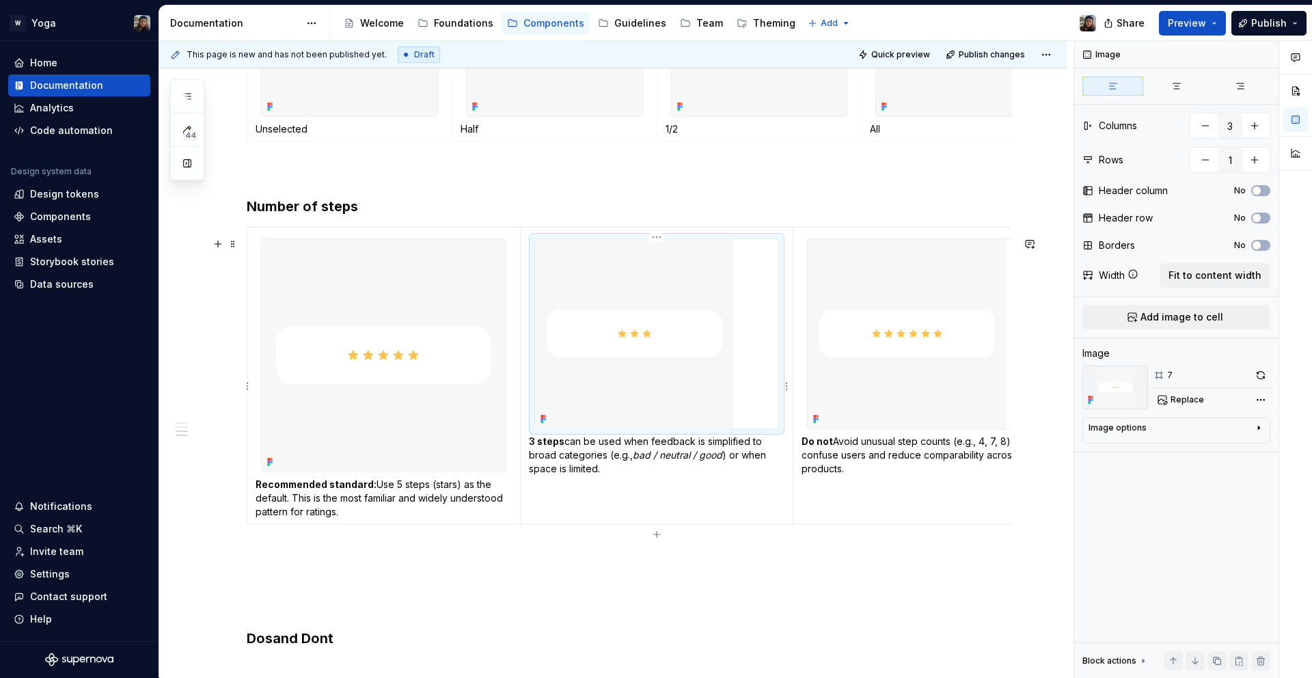
click at [639, 347] on img at bounding box center [634, 333] width 199 height 189
click at [681, 563] on p at bounding box center [630, 555] width 766 height 16
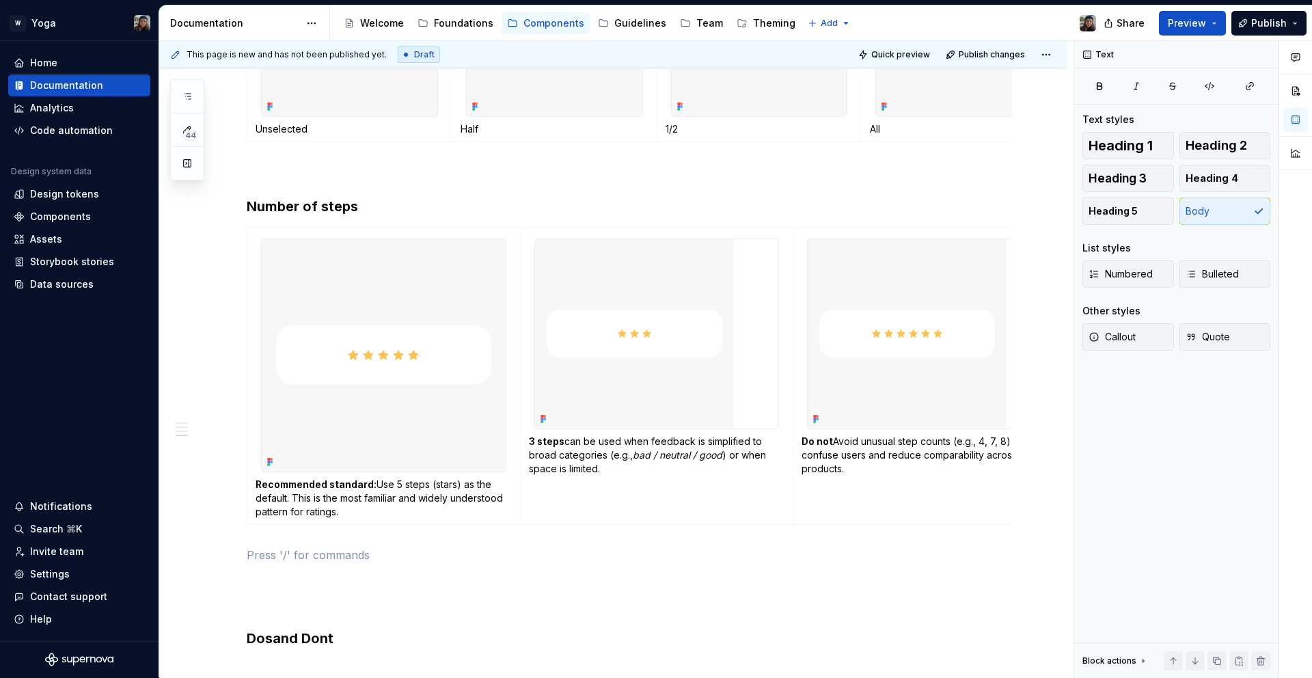
scroll to position [1444, 0]
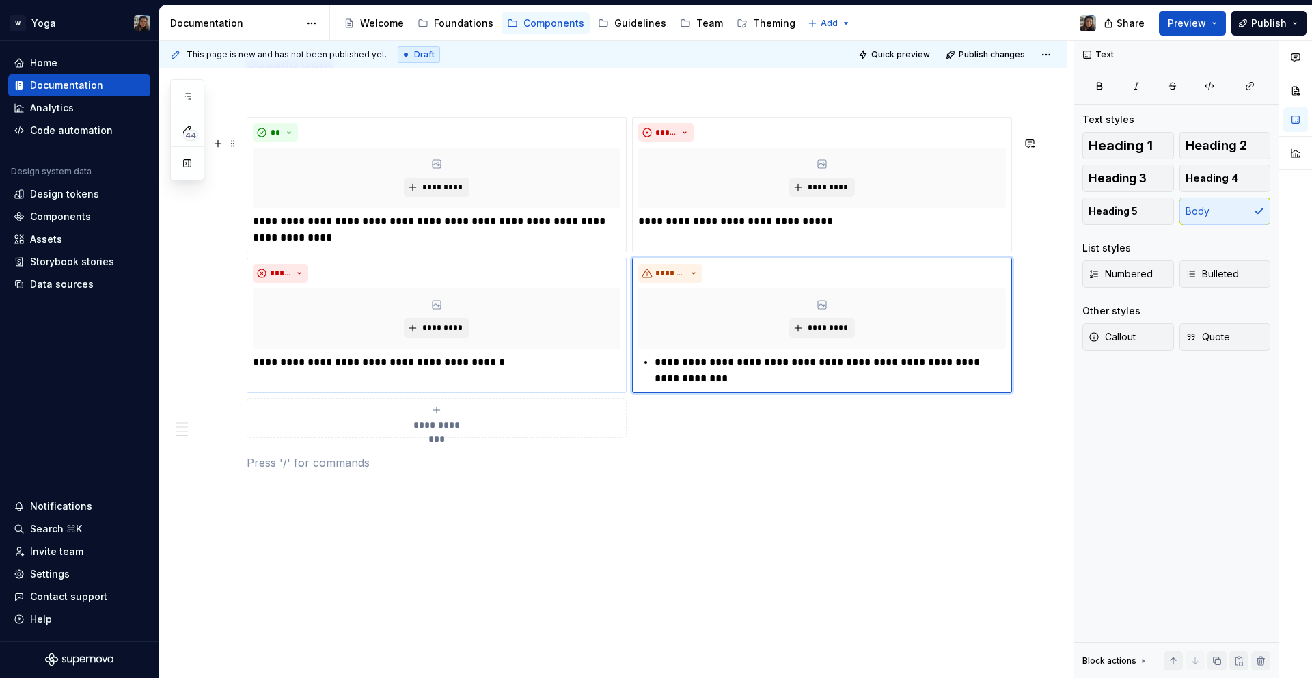
click at [395, 438] on div "**********" at bounding box center [630, 277] width 766 height 321
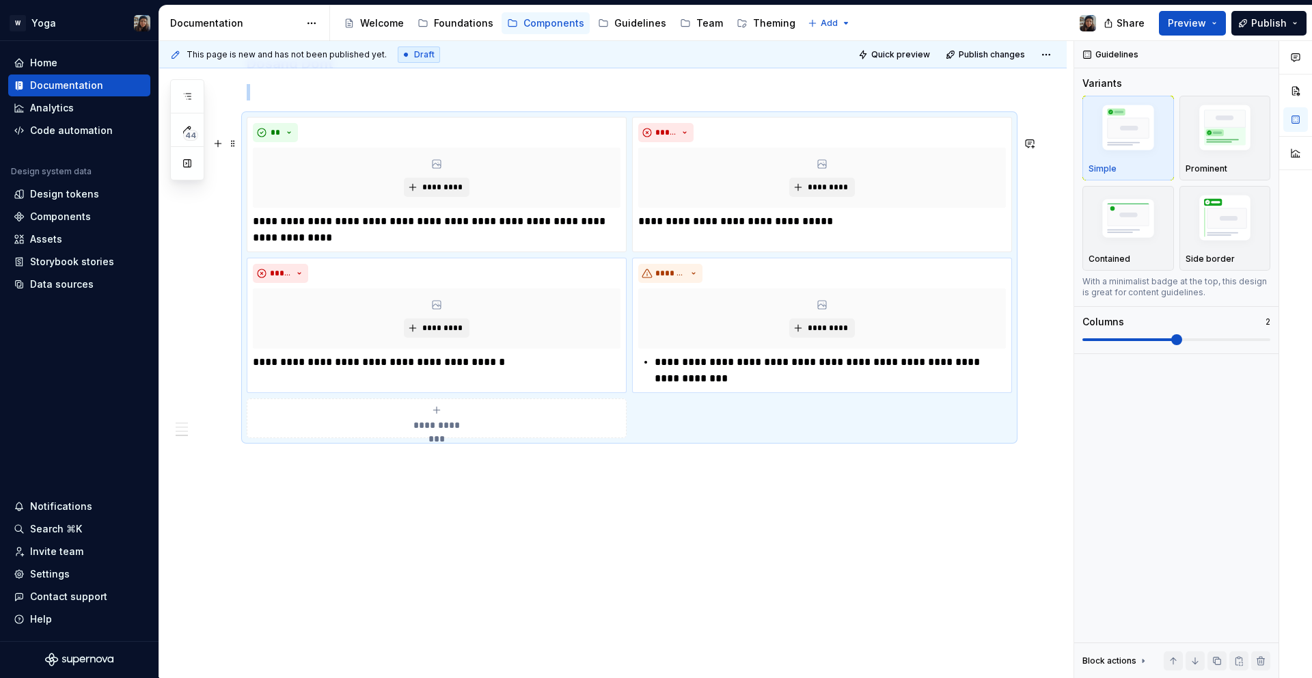
click at [404, 427] on div "**********" at bounding box center [437, 418] width 368 height 27
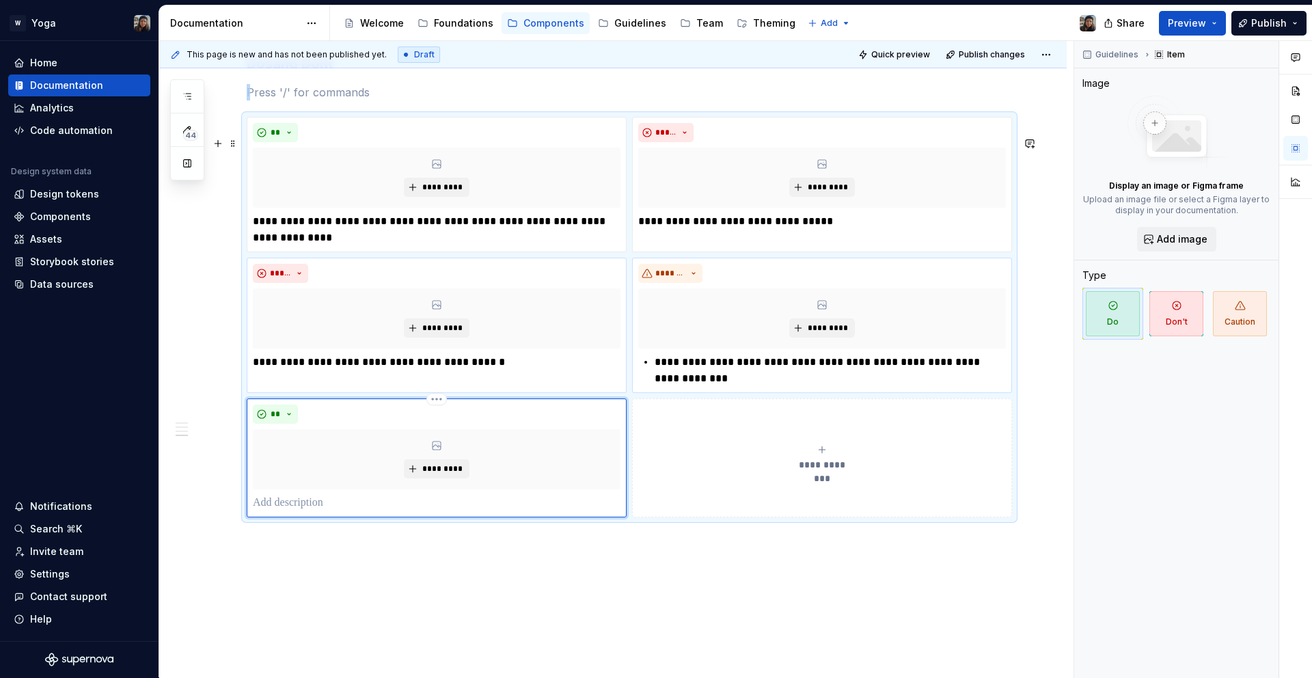
click at [299, 424] on div "**" at bounding box center [437, 414] width 368 height 19
click at [279, 420] on span "**" at bounding box center [275, 414] width 11 height 11
click at [307, 509] on div "Caution" at bounding box center [314, 505] width 38 height 14
click at [325, 511] on p at bounding box center [437, 503] width 368 height 16
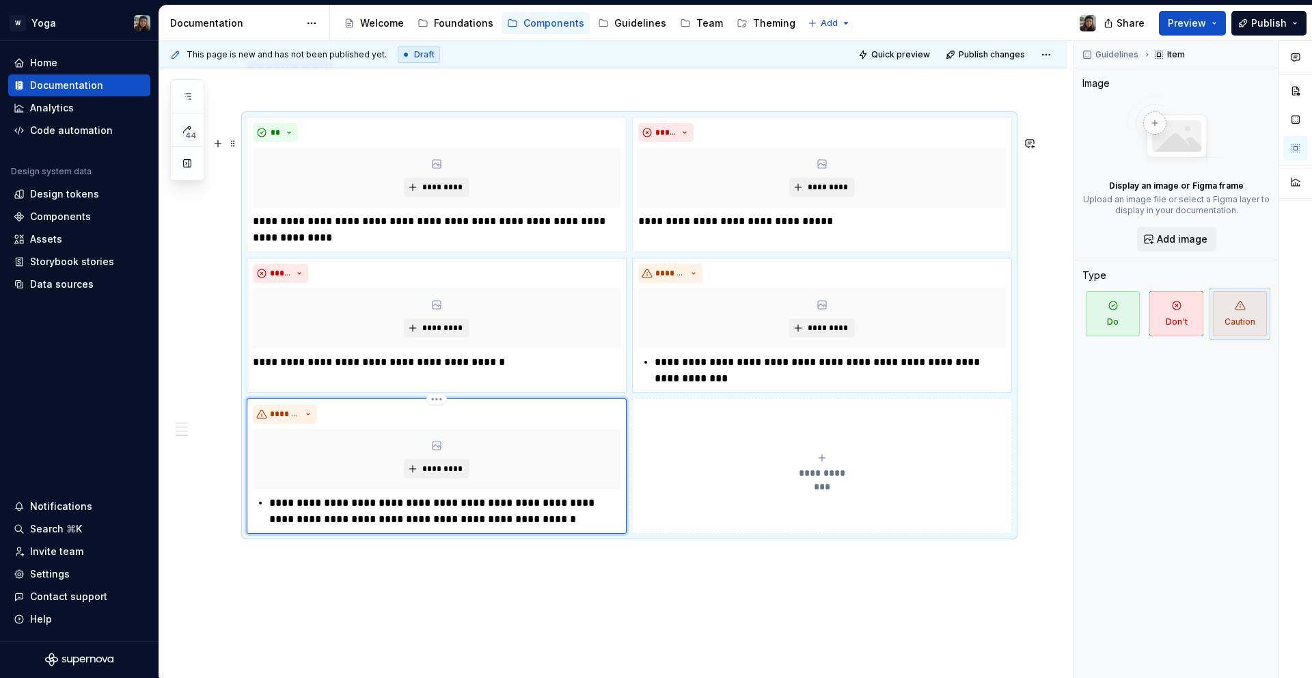
click at [275, 525] on p "**********" at bounding box center [444, 511] width 351 height 33
click at [661, 379] on p "**********" at bounding box center [830, 370] width 351 height 33
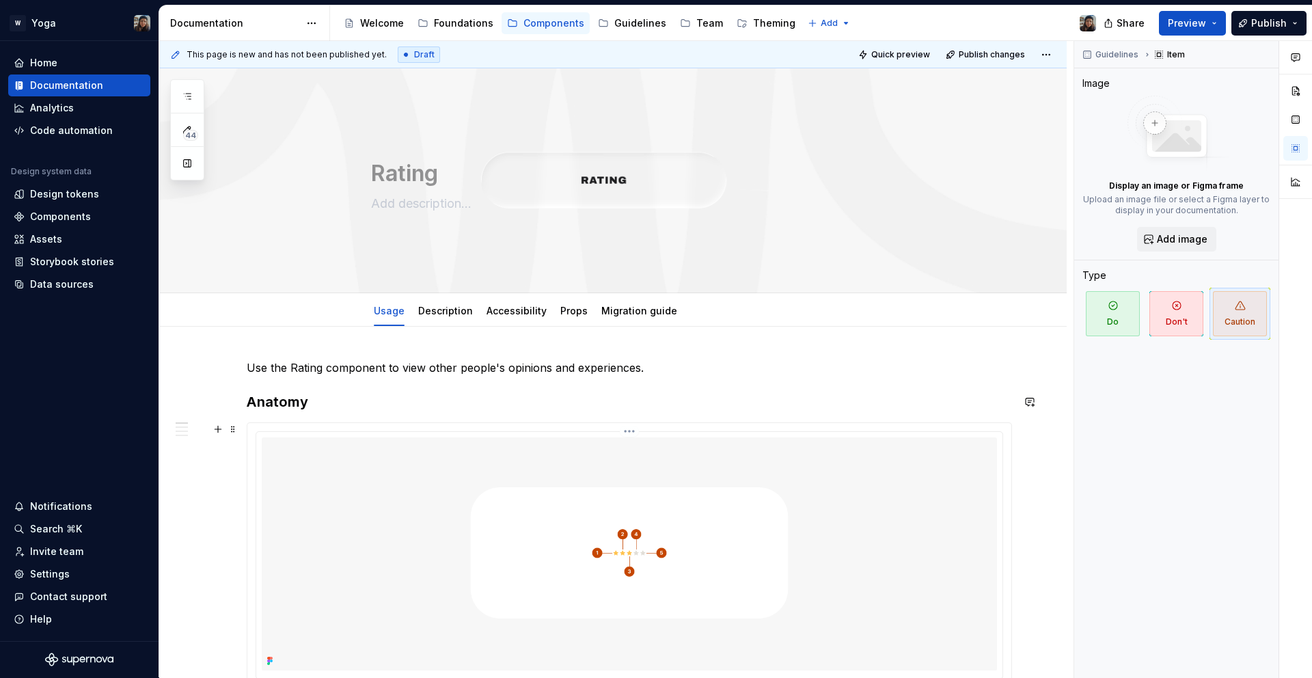
scroll to position [247, 0]
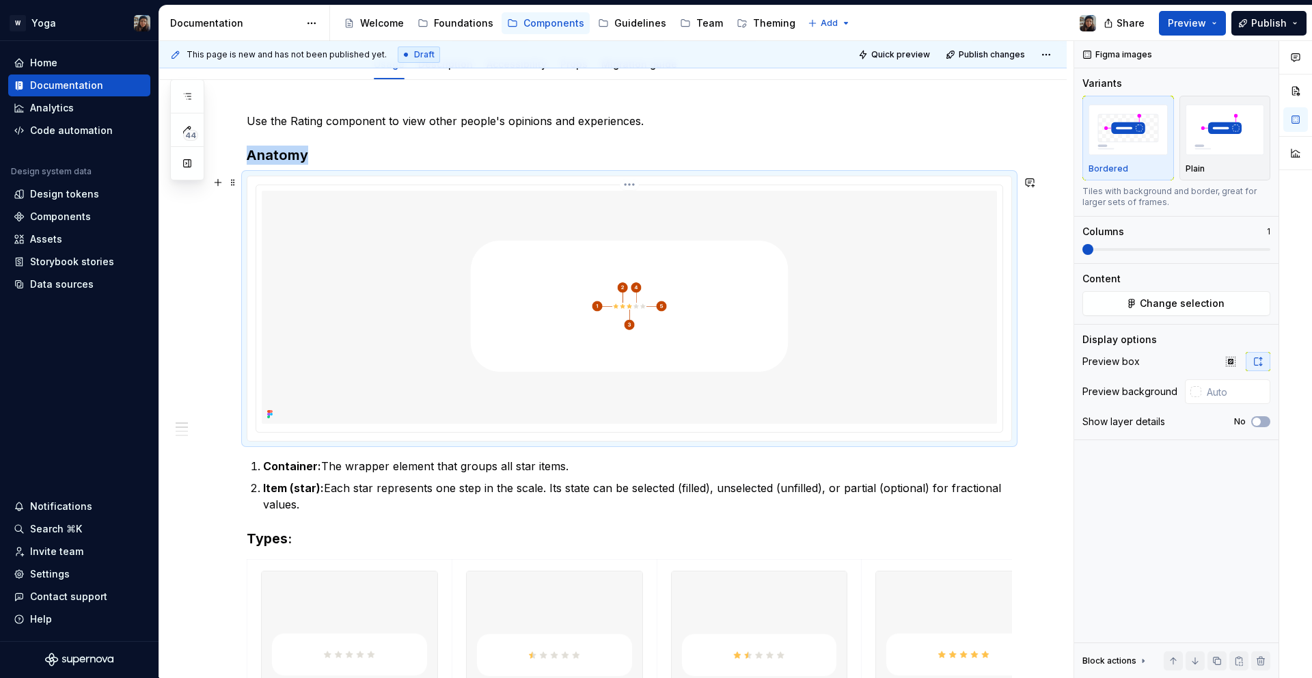
click at [836, 391] on img at bounding box center [629, 307] width 735 height 233
click at [1228, 358] on icon "button" at bounding box center [1231, 361] width 11 height 11
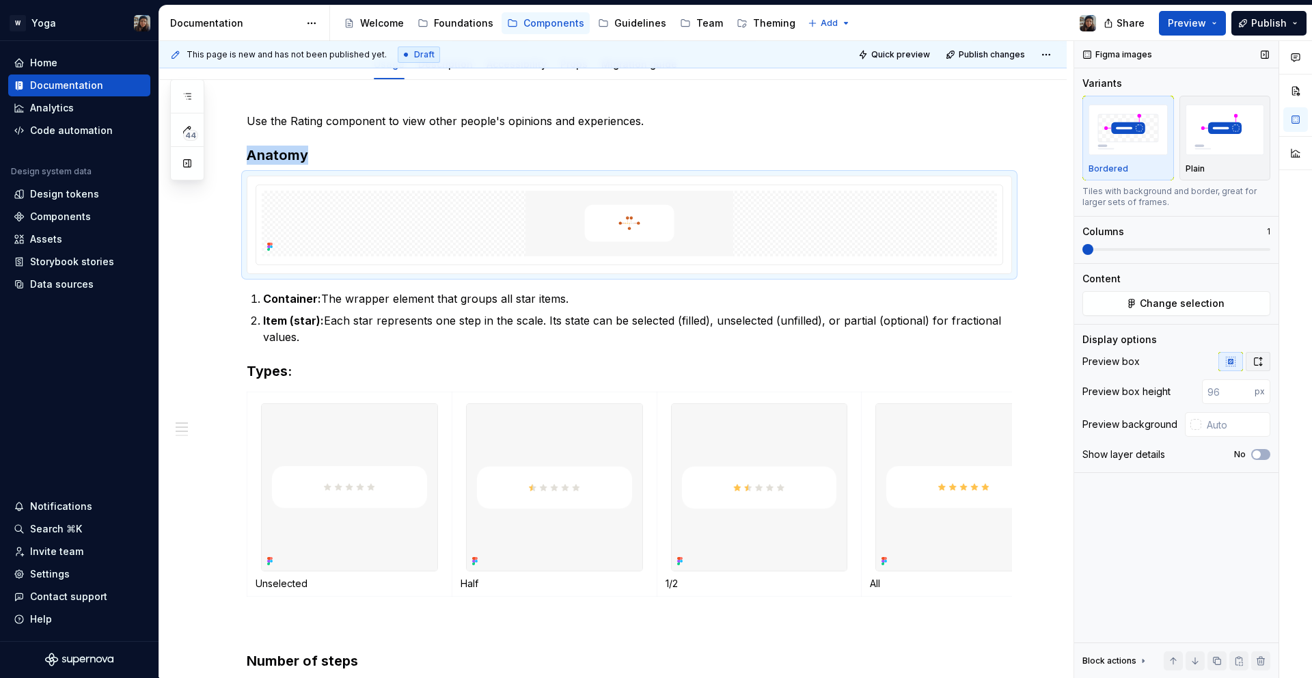
click at [1255, 356] on icon "button" at bounding box center [1258, 361] width 11 height 11
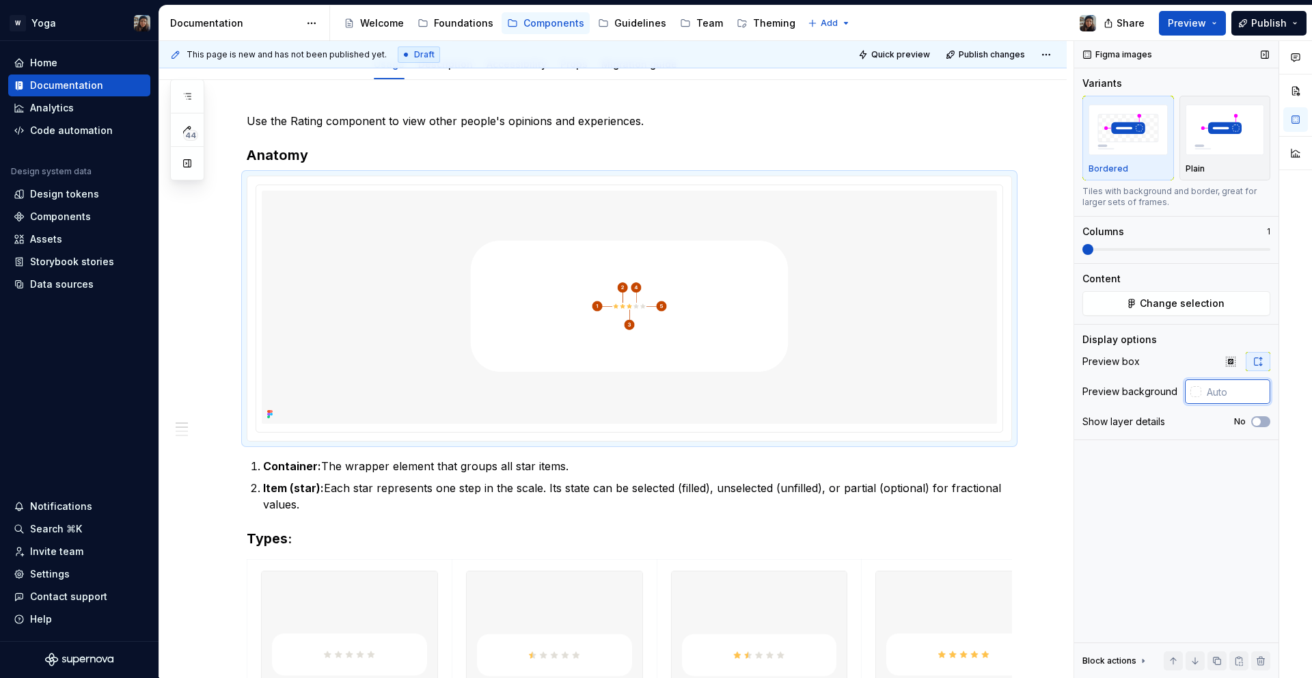
click at [1236, 396] on input "text" at bounding box center [1236, 391] width 69 height 25
click at [1206, 149] on img "button" at bounding box center [1225, 130] width 79 height 50
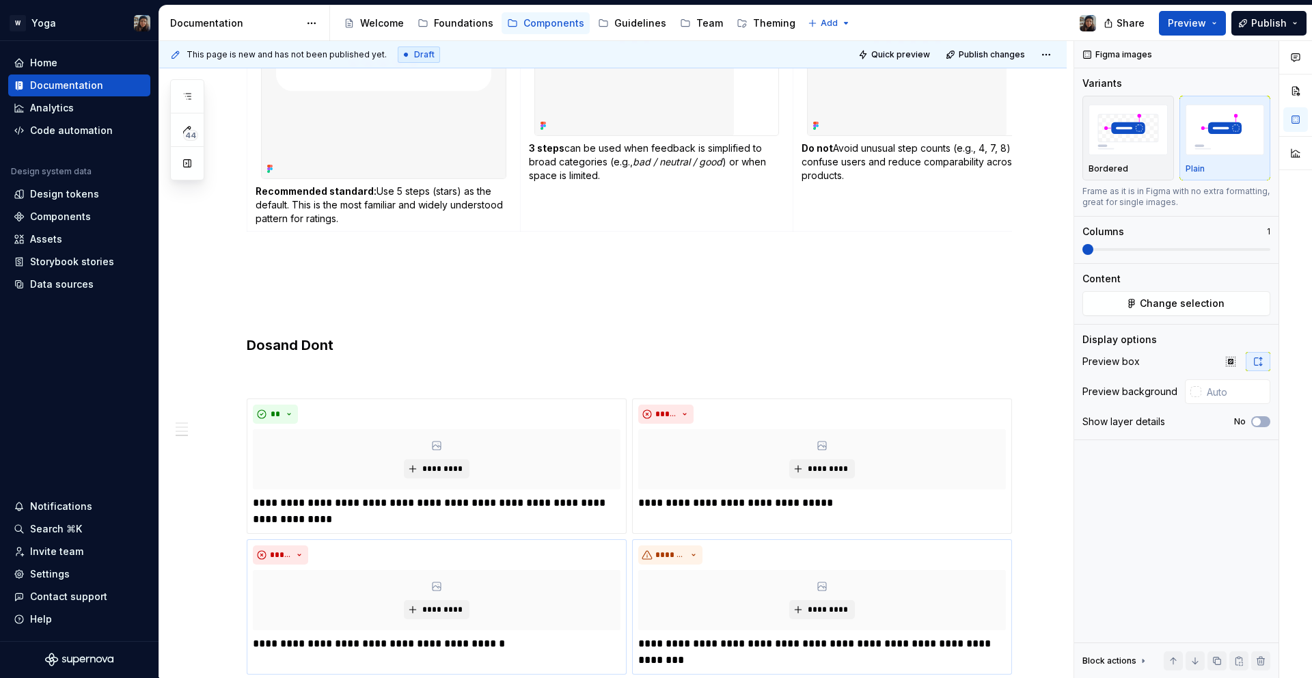
scroll to position [1418, 0]
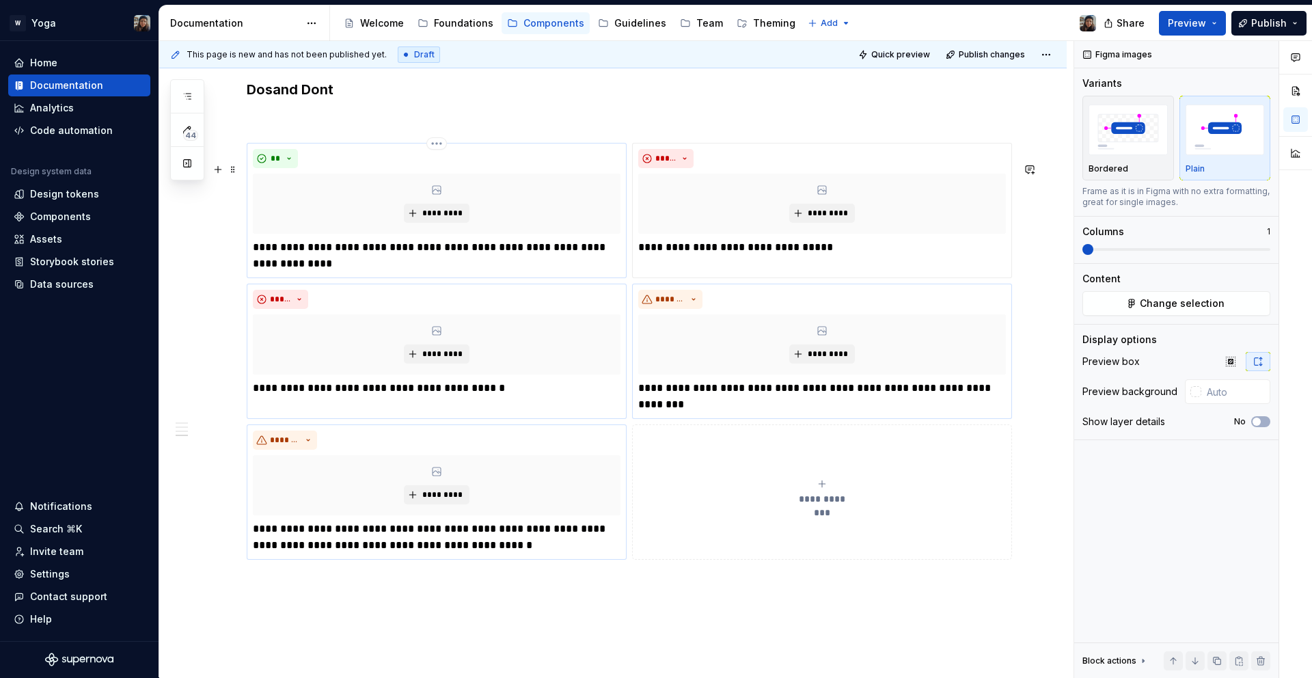
click at [357, 272] on p "**********" at bounding box center [437, 255] width 368 height 33
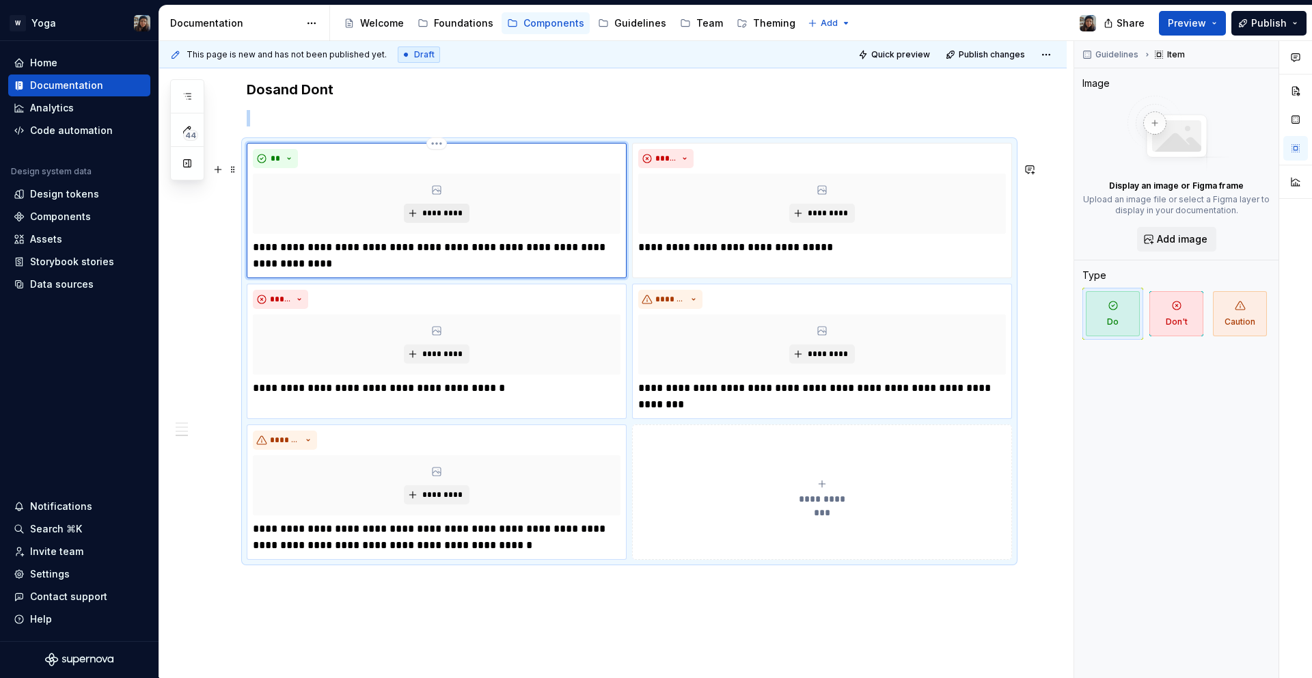
click at [432, 223] on button "*********" at bounding box center [436, 213] width 65 height 19
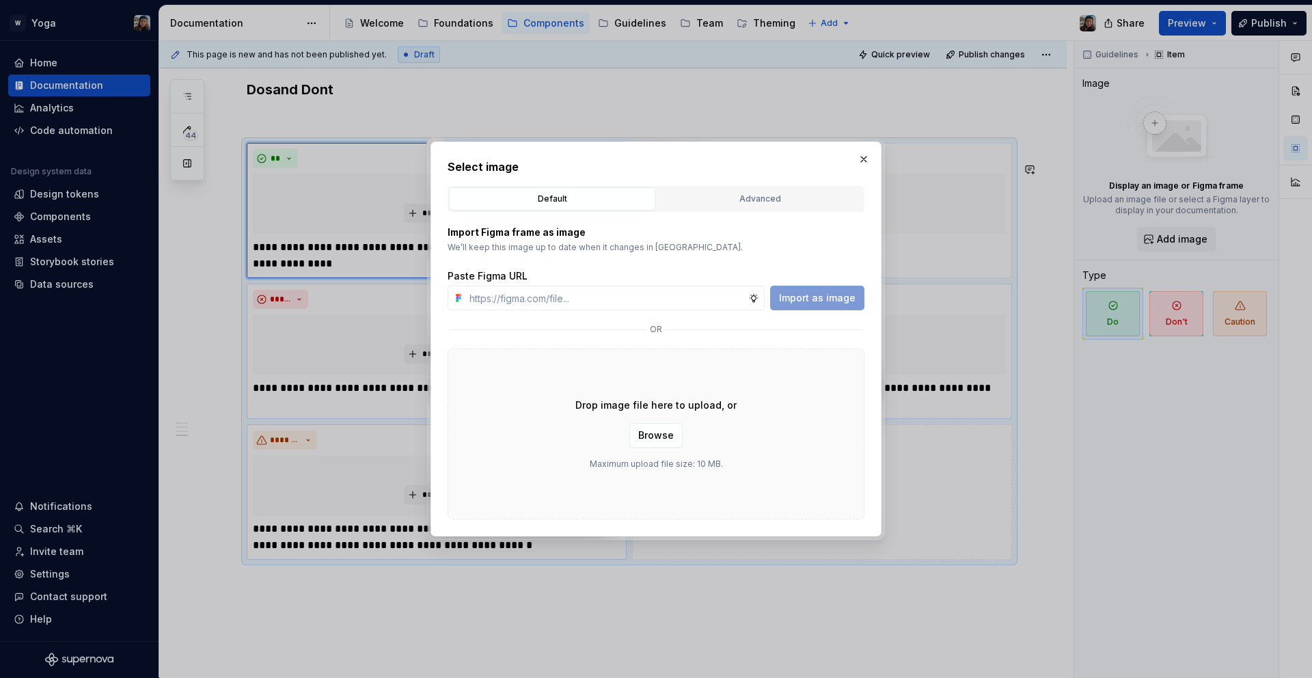
type textarea "*"
type input "[URL][DOMAIN_NAME]"
type textarea "*"
type input "[URL][DOMAIN_NAME]"
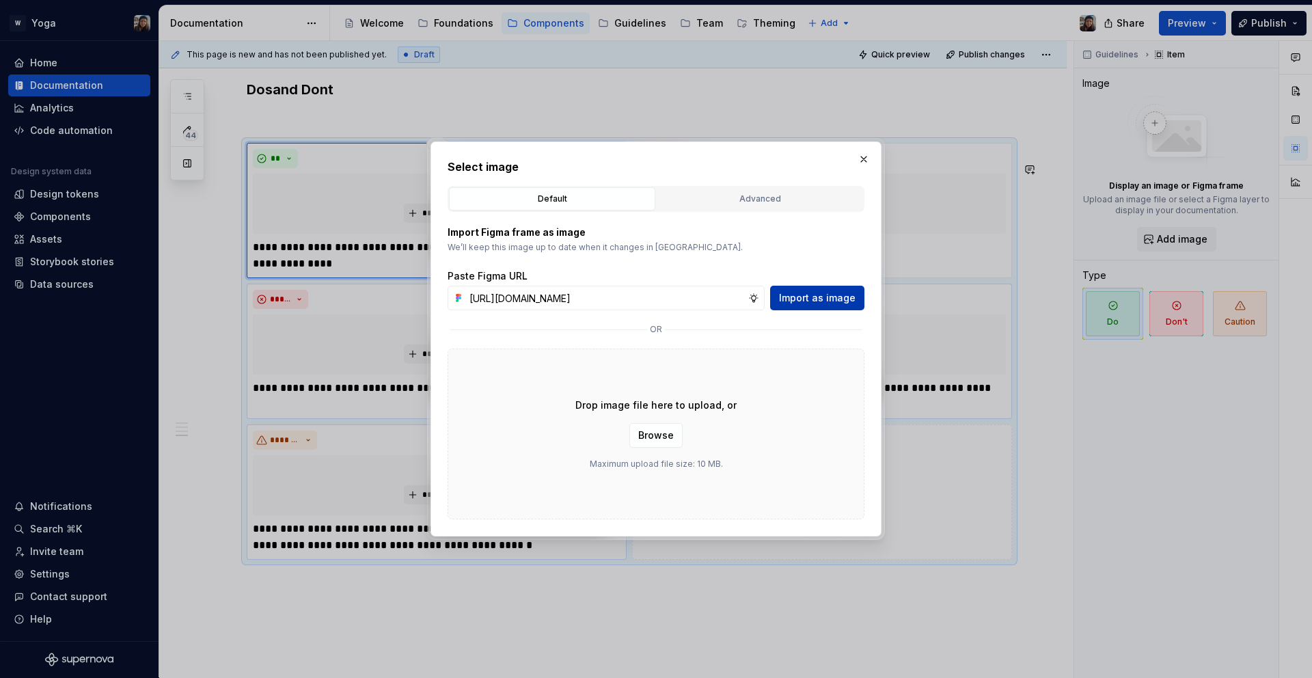
click at [834, 294] on span "Import as image" at bounding box center [817, 298] width 77 height 14
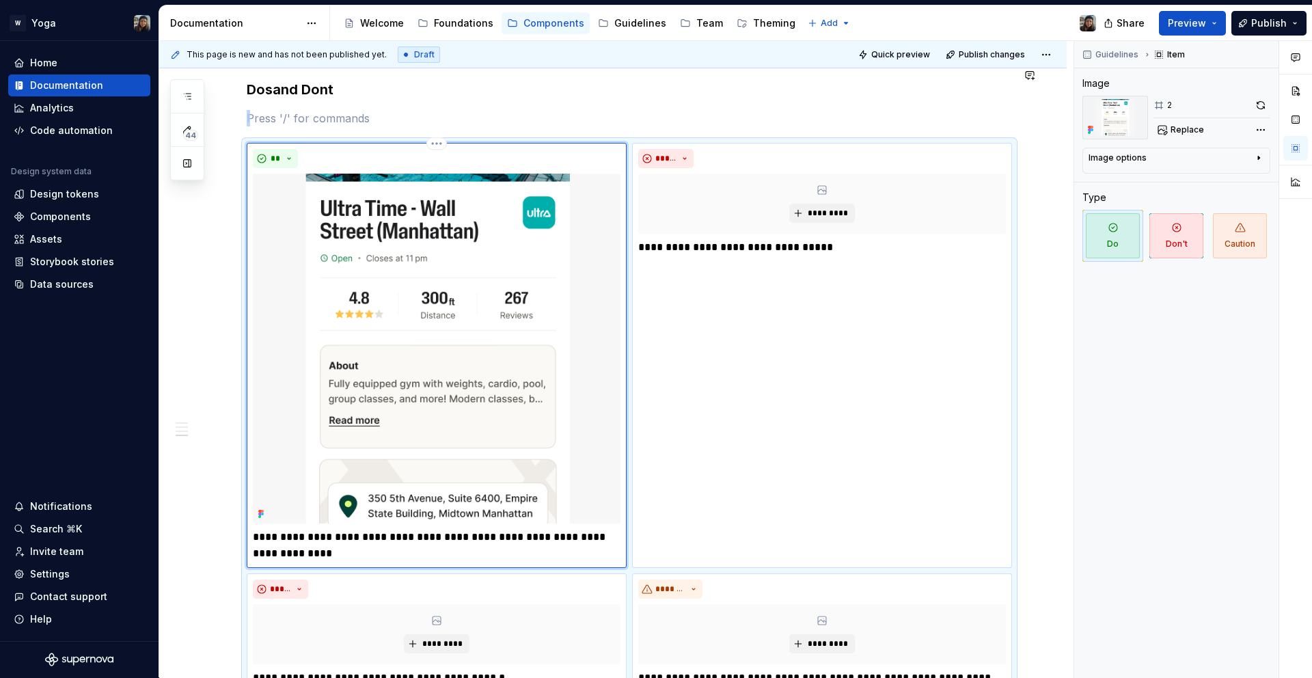
type textarea "*"
click at [813, 219] on span "*********" at bounding box center [828, 213] width 42 height 11
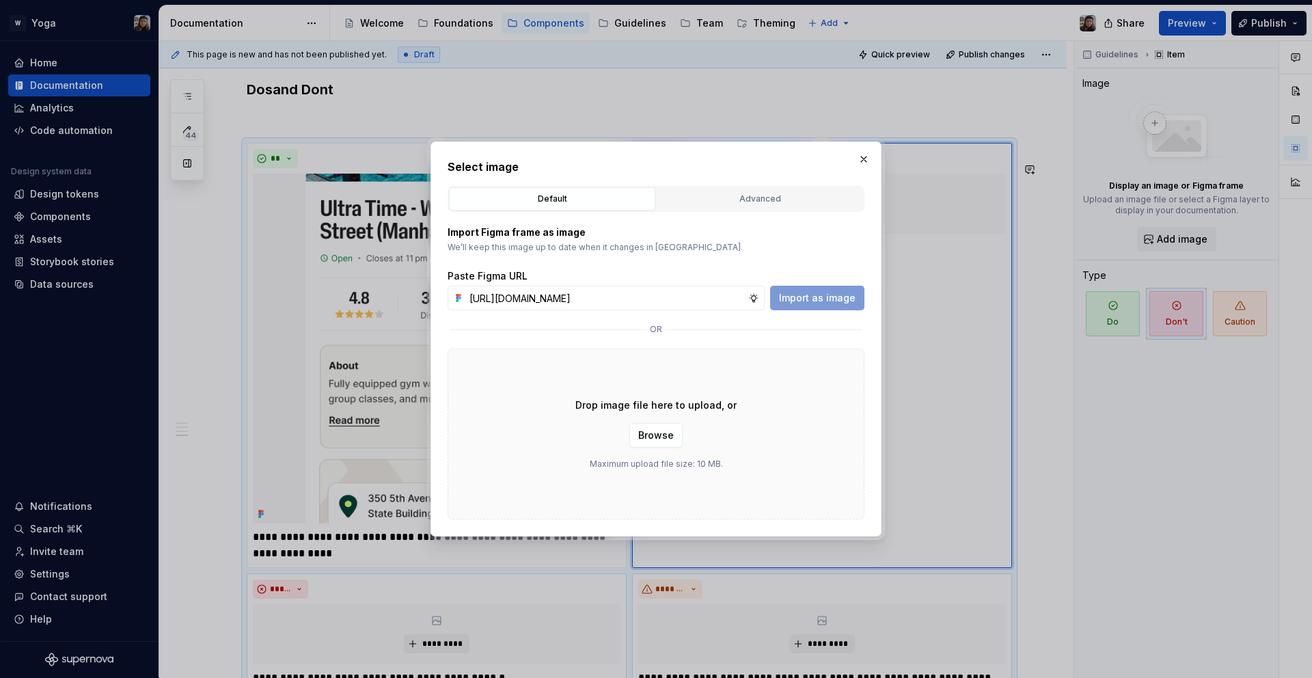
scroll to position [0, 401]
type input "[URL][DOMAIN_NAME]"
click at [823, 297] on span "Import as image" at bounding box center [817, 298] width 77 height 14
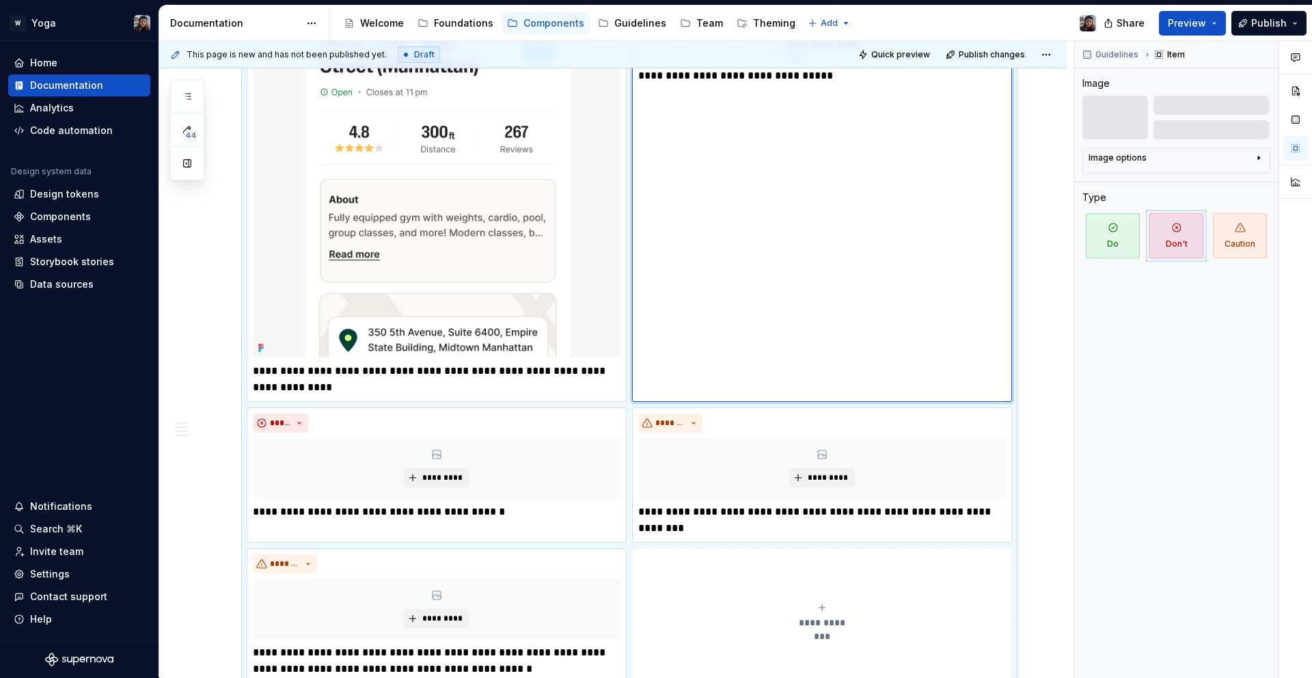
scroll to position [1137, 0]
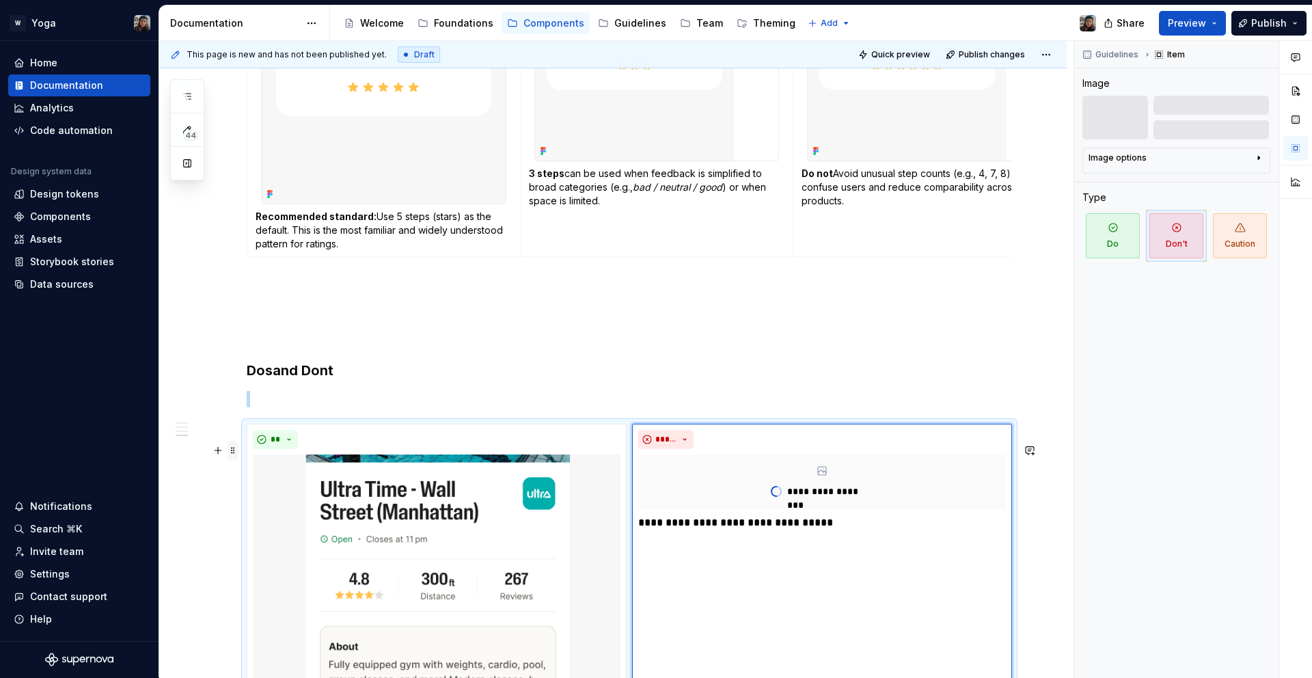
click at [234, 450] on span at bounding box center [233, 450] width 11 height 19
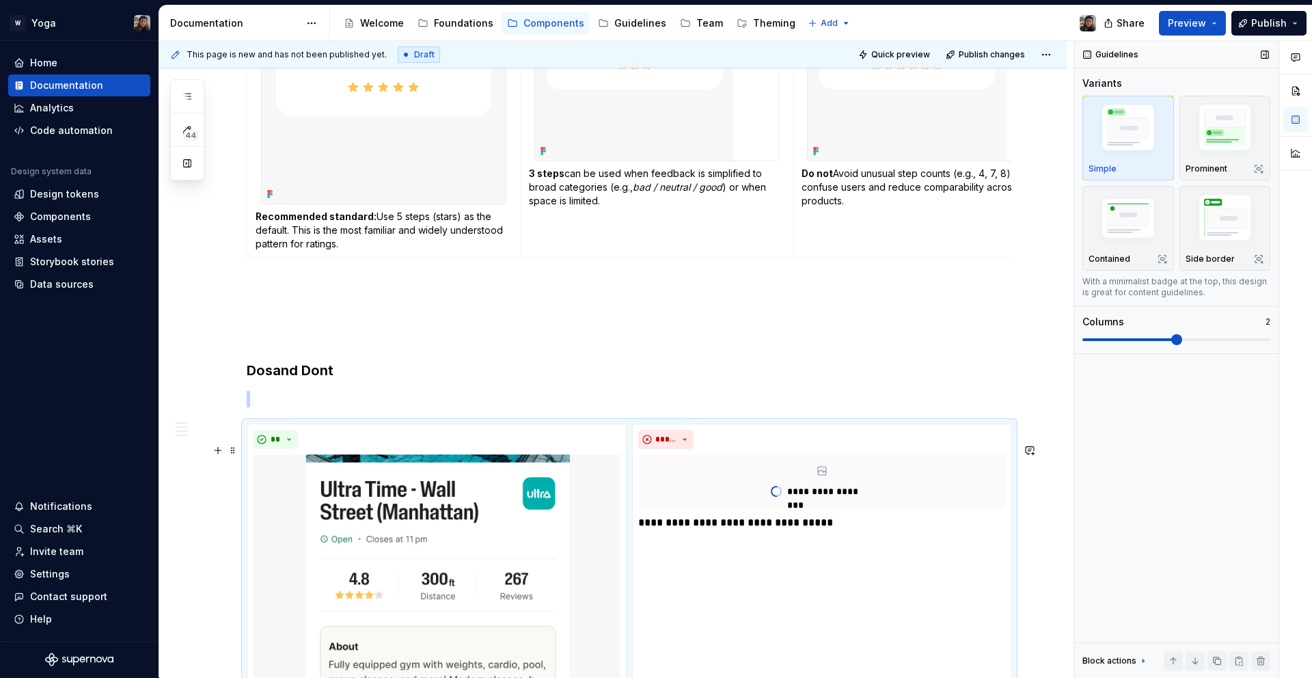
scroll to position [1539, 0]
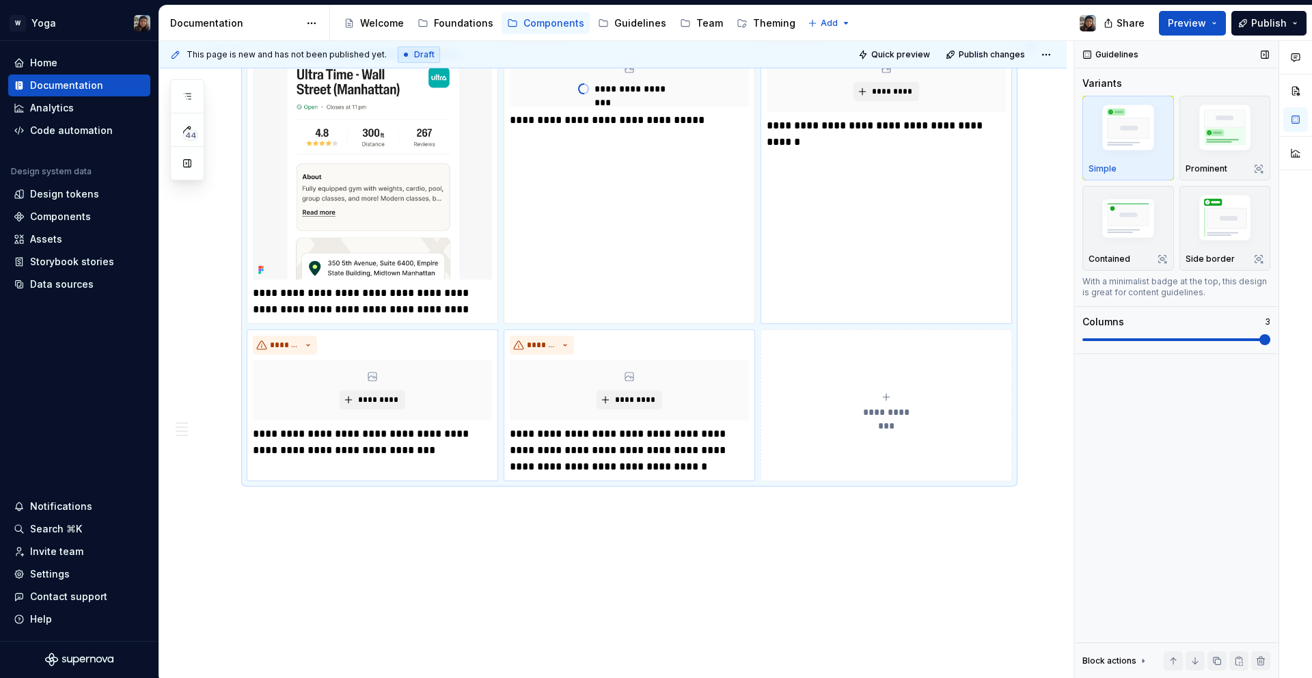
click at [1271, 340] on span at bounding box center [1177, 339] width 188 height 11
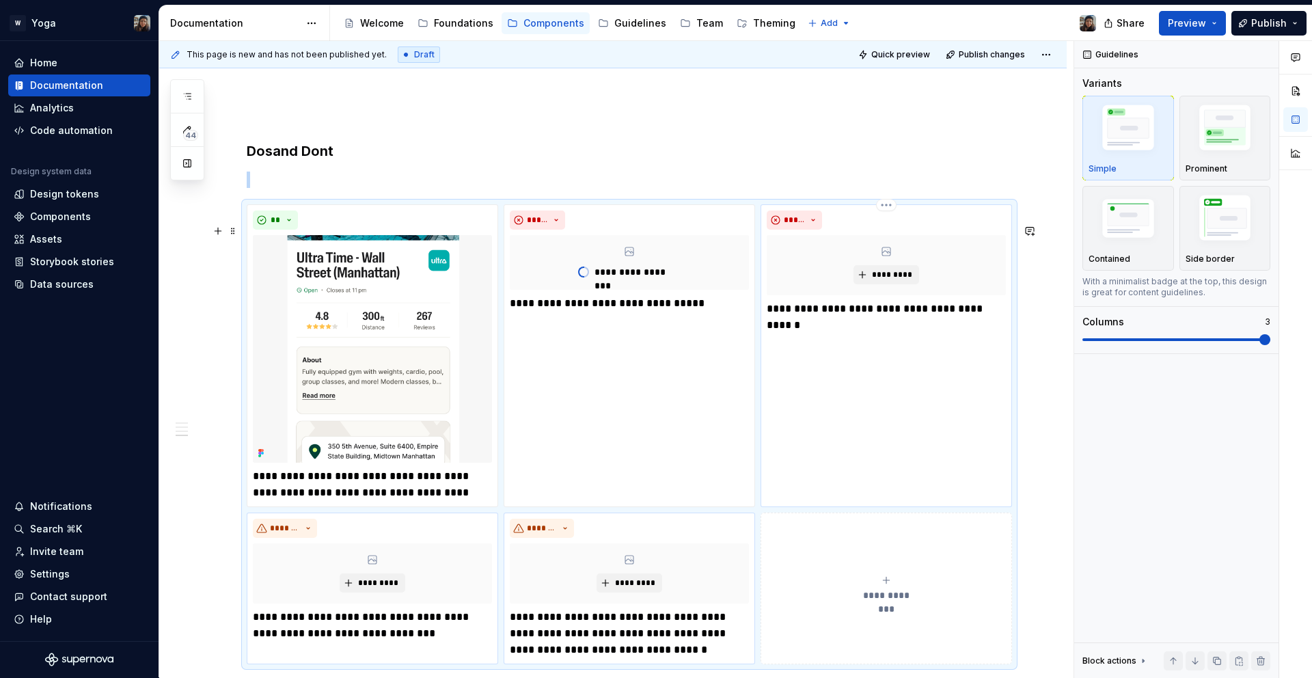
scroll to position [1355, 0]
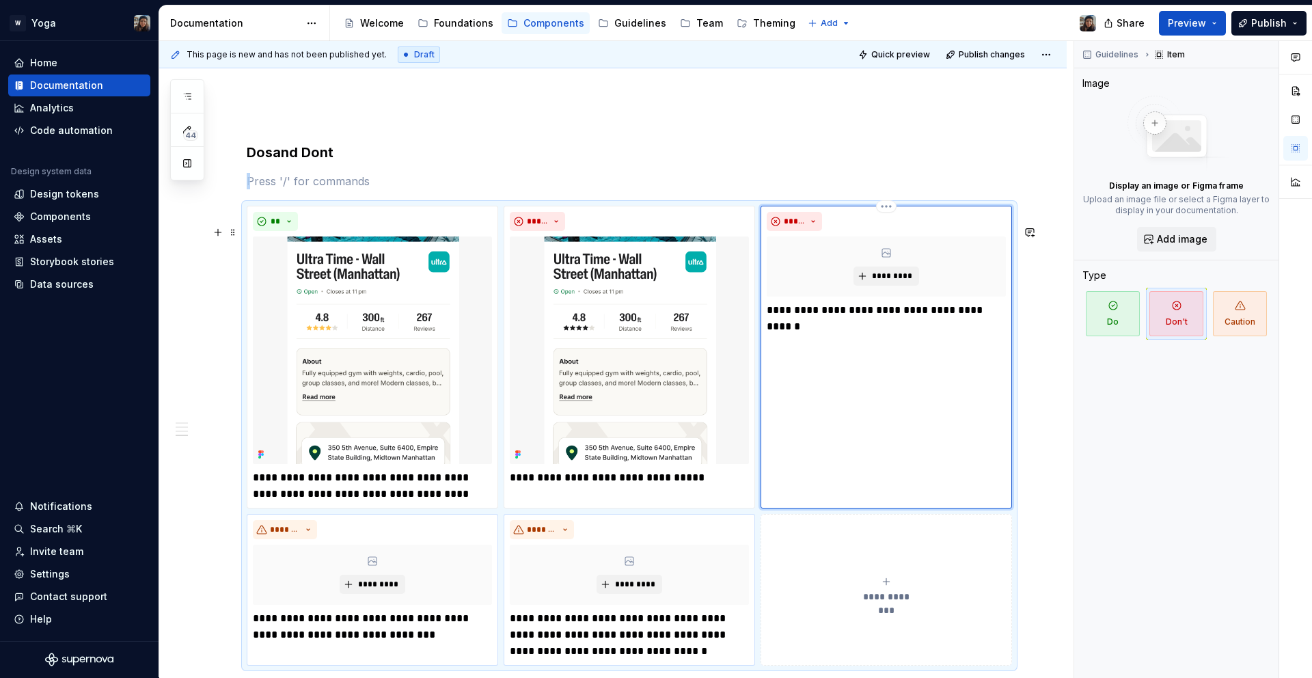
click at [871, 297] on div "*********" at bounding box center [886, 267] width 239 height 60
click at [883, 282] on span "*********" at bounding box center [892, 276] width 42 height 11
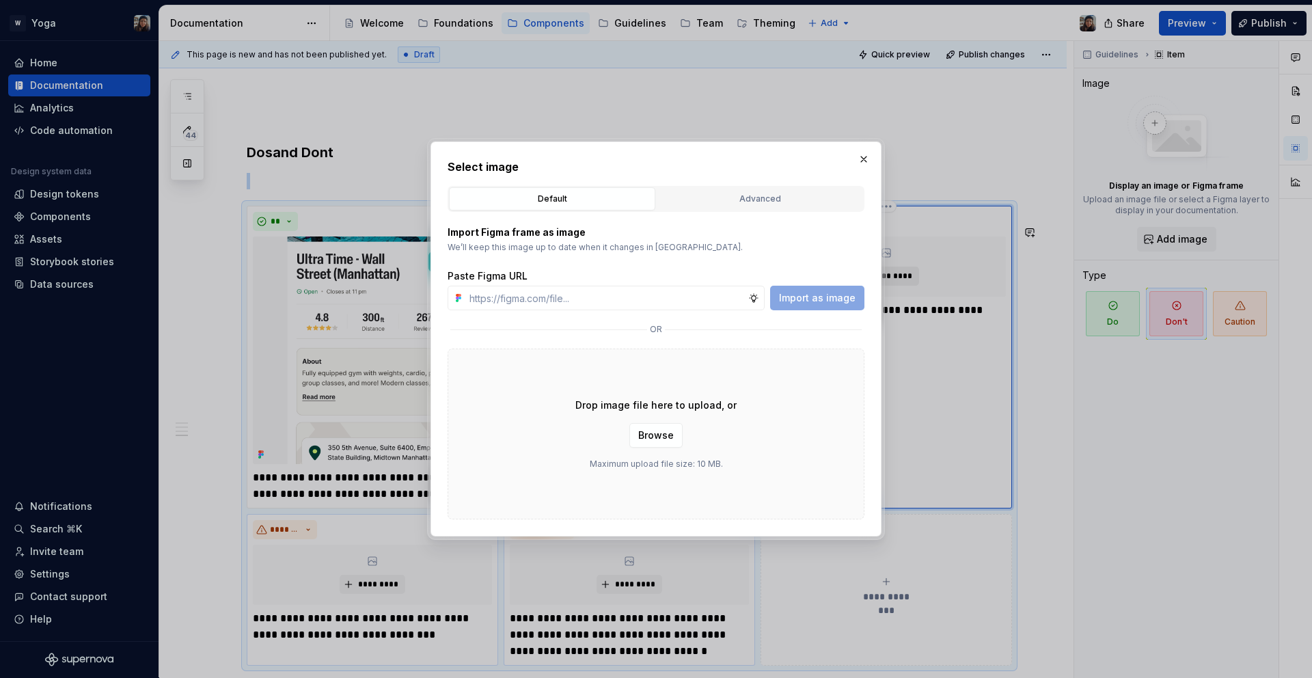
type textarea "*"
type input "[URL][DOMAIN_NAME]"
type textarea "*"
type input "[URL][DOMAIN_NAME]"
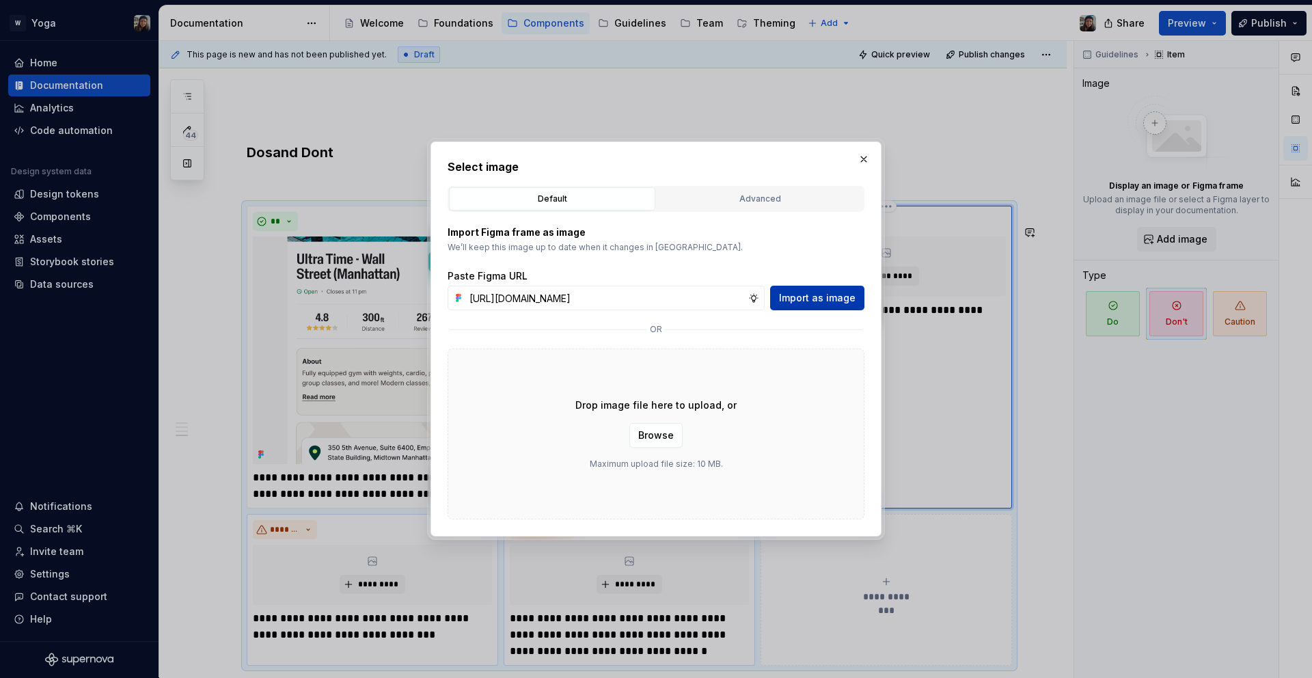
scroll to position [0, 0]
click at [835, 299] on span "Import as image" at bounding box center [817, 298] width 77 height 14
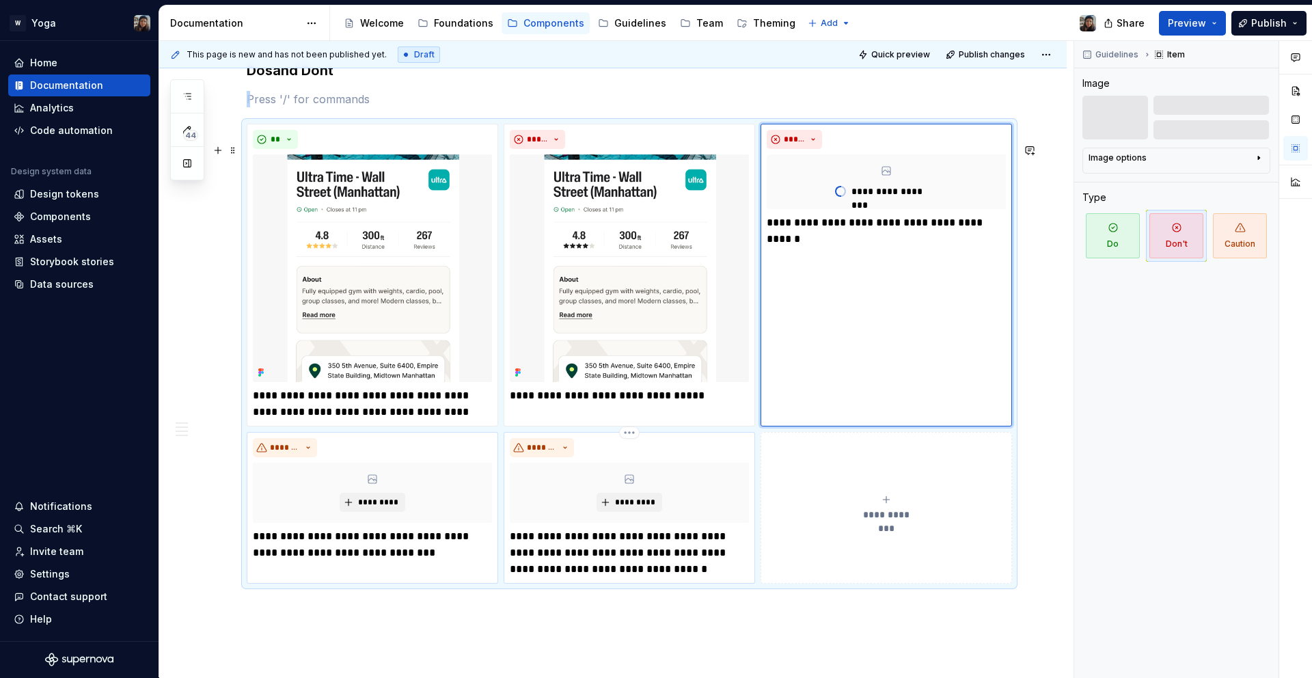
scroll to position [1431, 0]
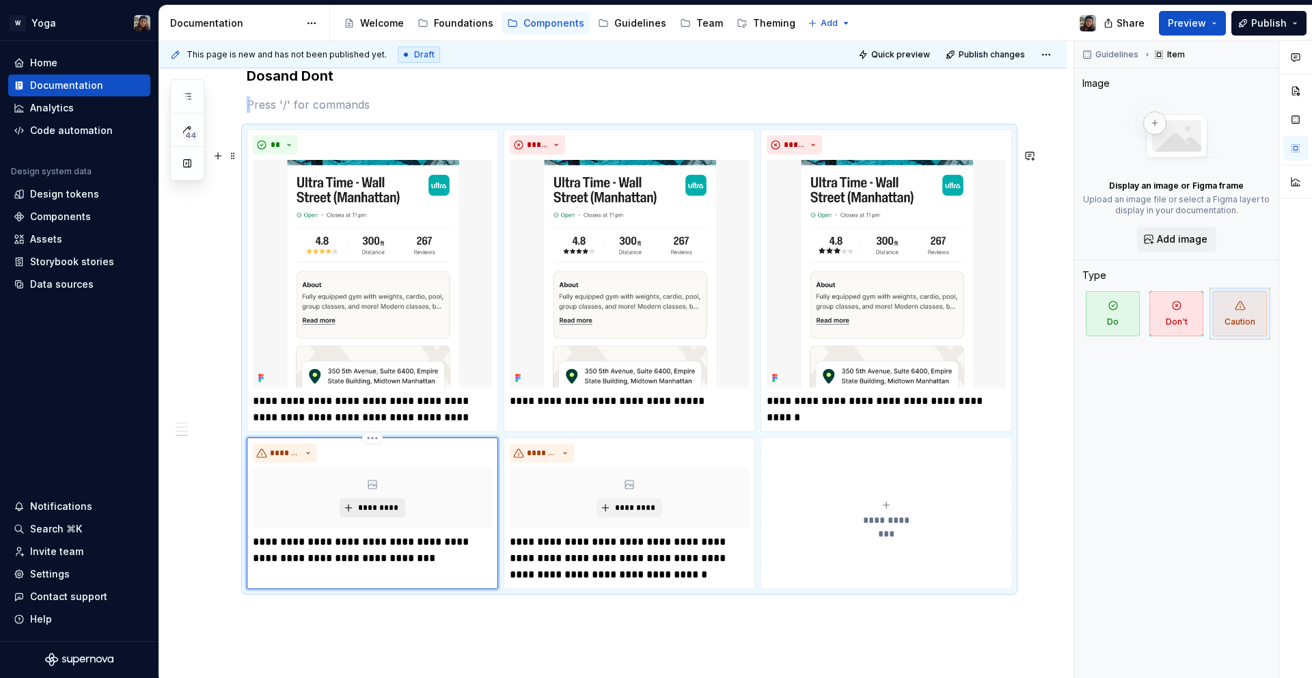
click at [370, 513] on span "*********" at bounding box center [378, 507] width 42 height 11
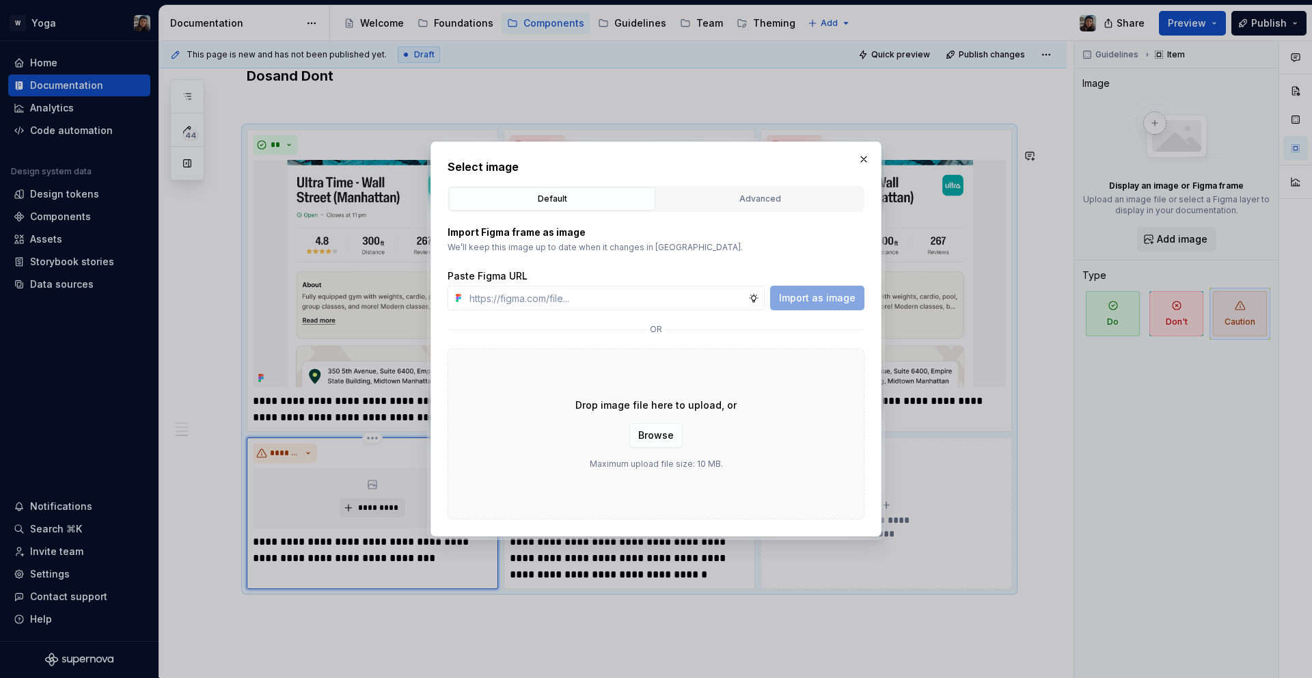
type textarea "*"
type input "[URL][DOMAIN_NAME]"
type textarea "*"
type input "[URL][DOMAIN_NAME]"
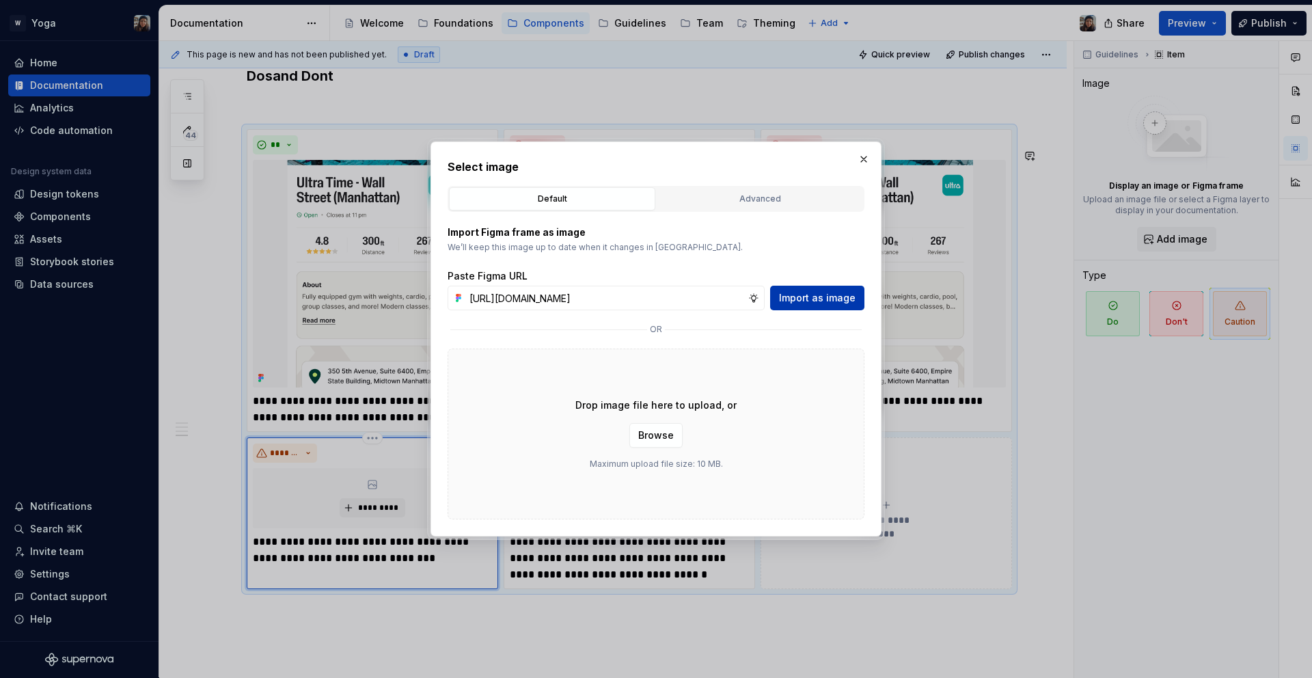
scroll to position [0, 0]
click at [813, 288] on button "Import as image" at bounding box center [817, 298] width 94 height 25
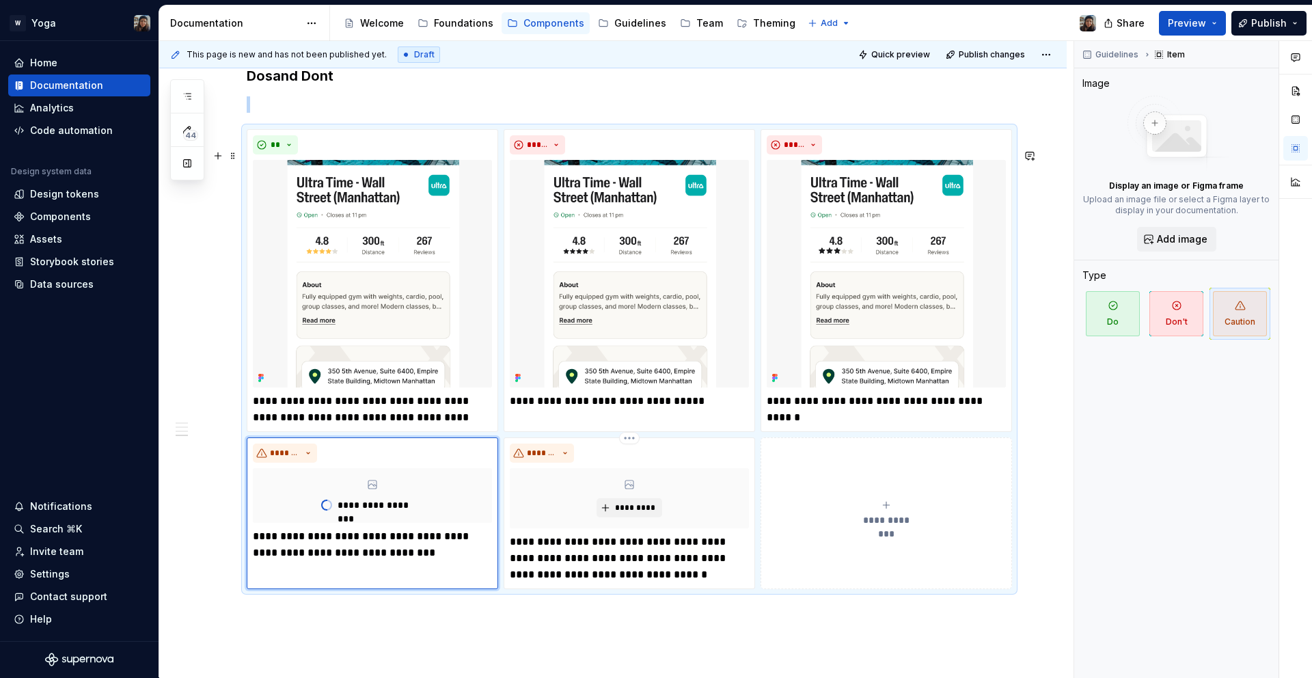
click at [605, 583] on p "**********" at bounding box center [629, 558] width 239 height 49
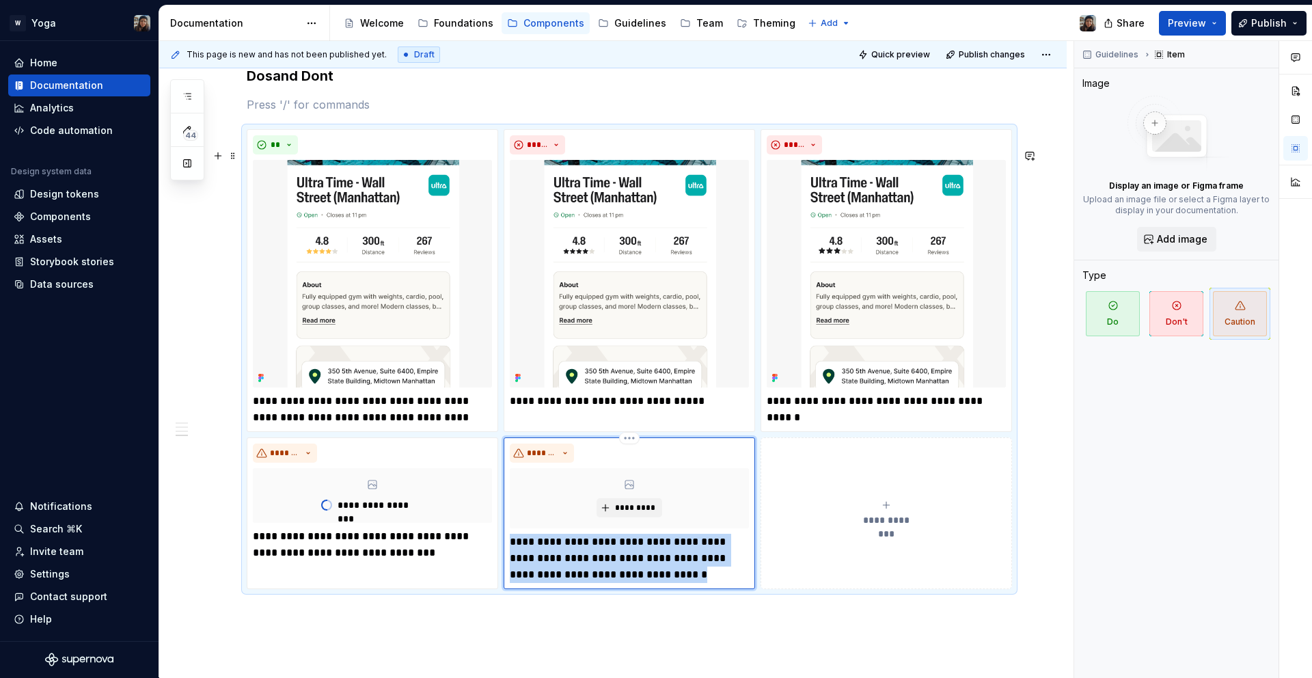
click at [605, 583] on p "**********" at bounding box center [629, 558] width 239 height 49
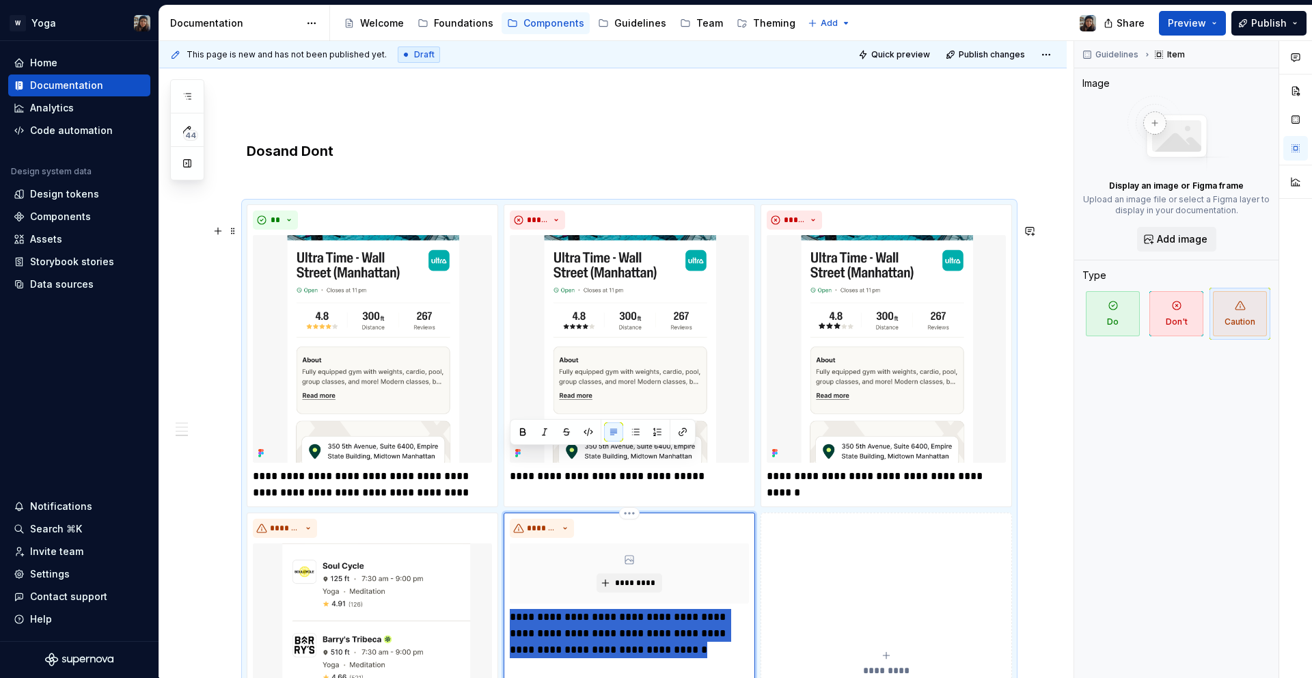
scroll to position [1618, 0]
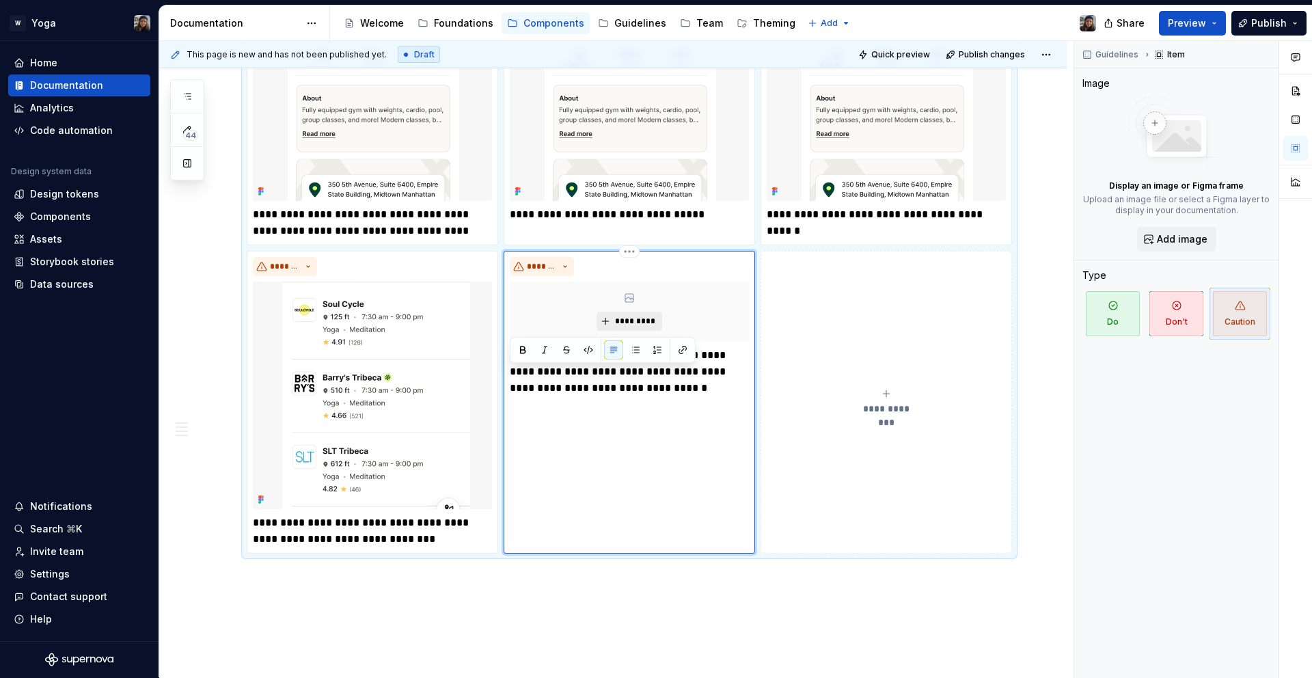
click at [649, 331] on button "*********" at bounding box center [629, 321] width 65 height 19
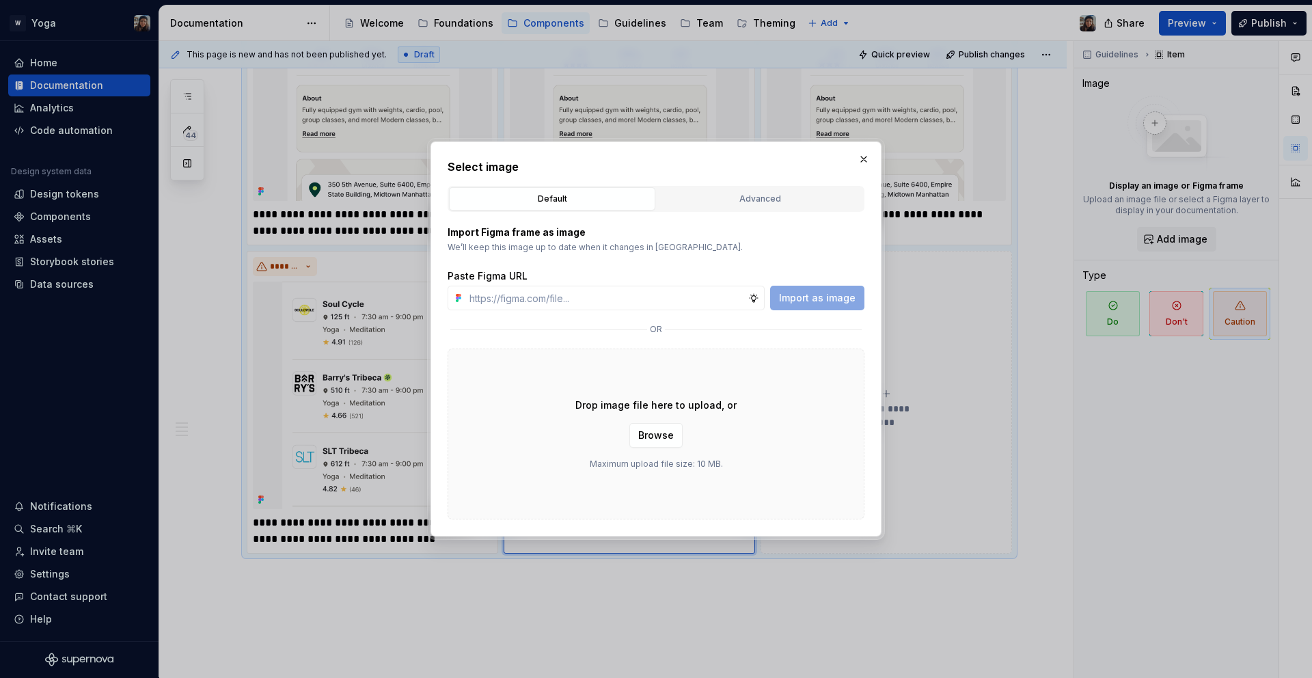
type textarea "*"
type input "[URL][DOMAIN_NAME]"
click at [818, 297] on span "Import as image" at bounding box center [817, 298] width 77 height 14
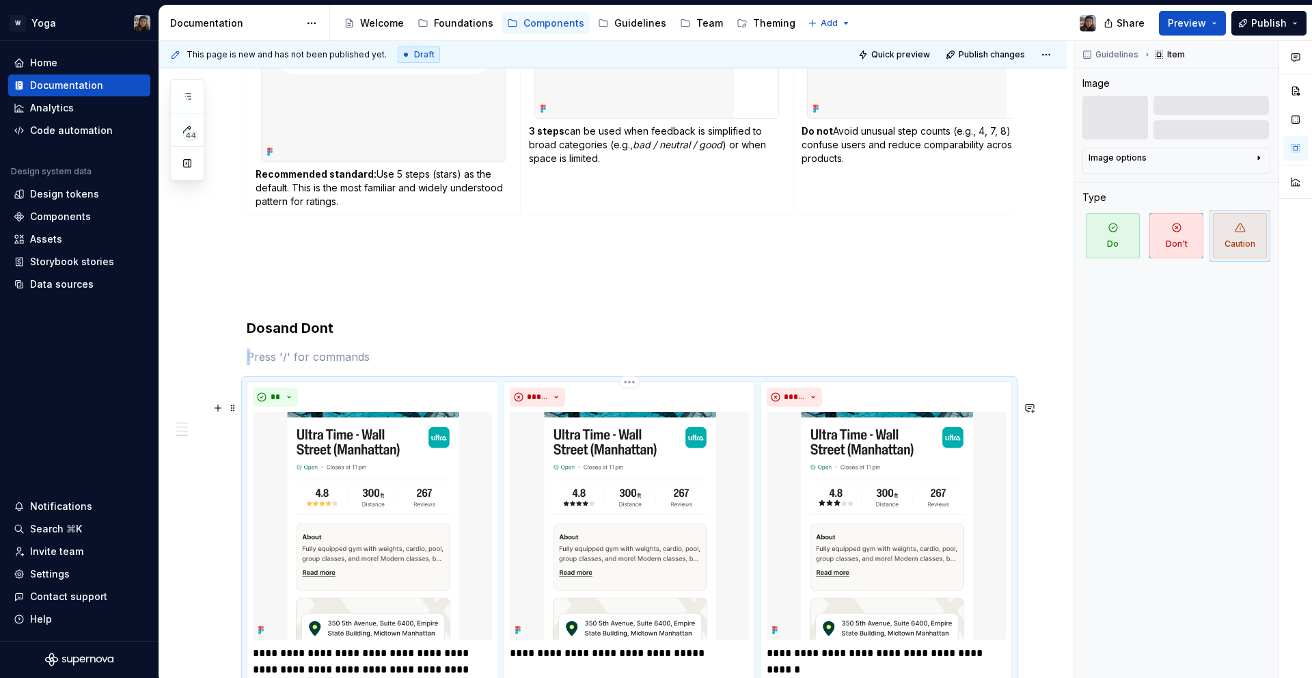
scroll to position [1178, 0]
click at [385, 366] on p at bounding box center [630, 358] width 766 height 16
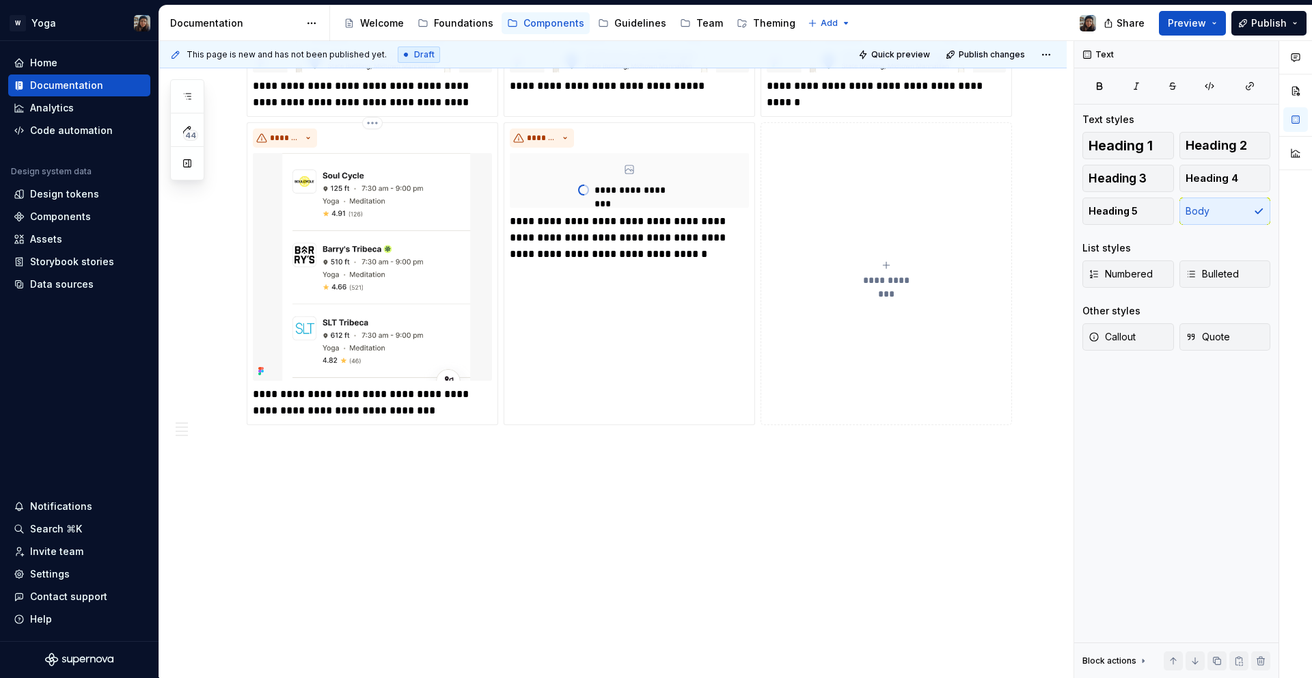
scroll to position [1270, 0]
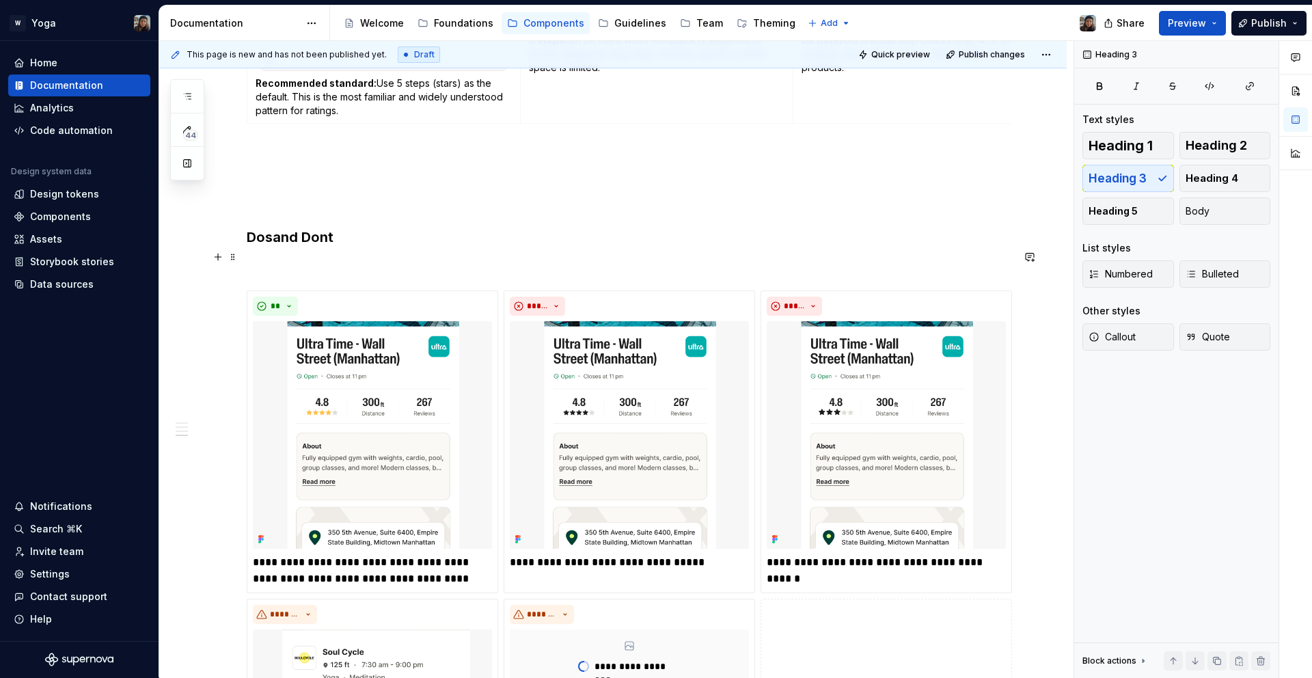
click at [302, 247] on h3 "Dos and Dont" at bounding box center [630, 237] width 766 height 19
click at [319, 247] on h3 "Dos and Dont" at bounding box center [630, 237] width 766 height 19
click at [324, 274] on p at bounding box center [630, 266] width 766 height 16
click at [319, 247] on h3 "Dos and Dont" at bounding box center [630, 237] width 766 height 19
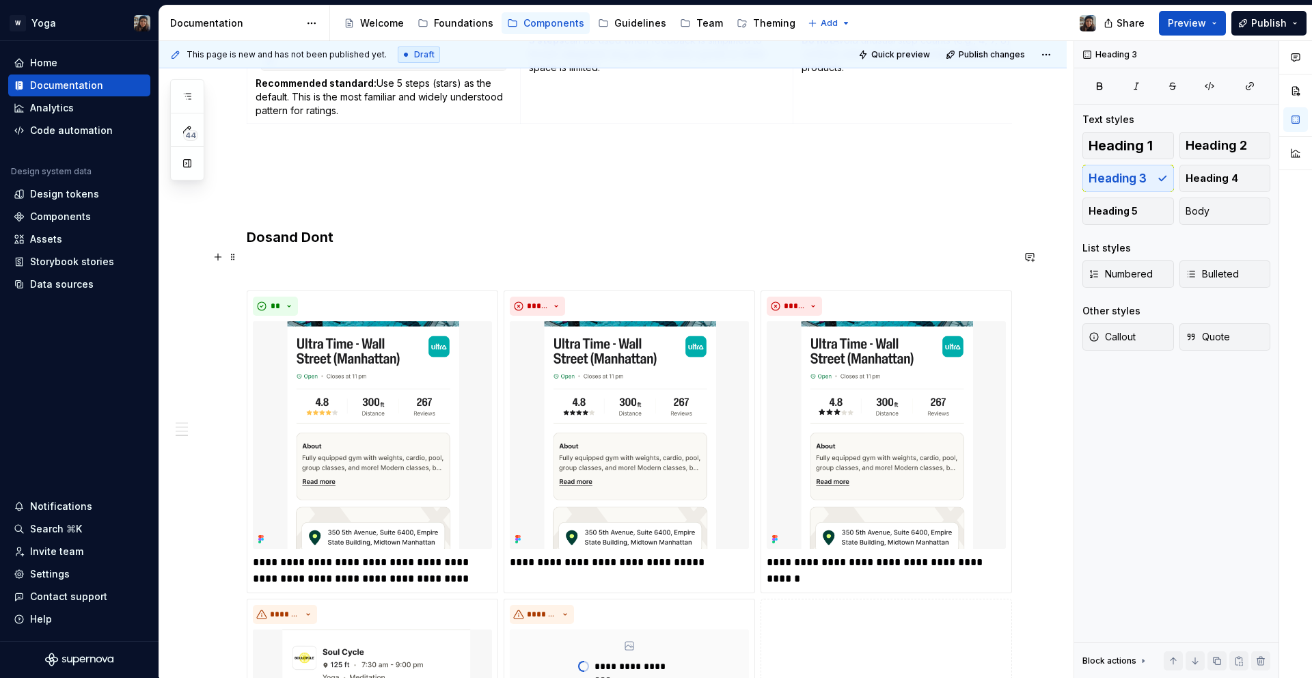
click at [327, 247] on h3 "Dos and Dont" at bounding box center [630, 237] width 766 height 19
click at [376, 274] on p at bounding box center [630, 266] width 766 height 16
click at [543, 274] on p at bounding box center [630, 266] width 766 height 16
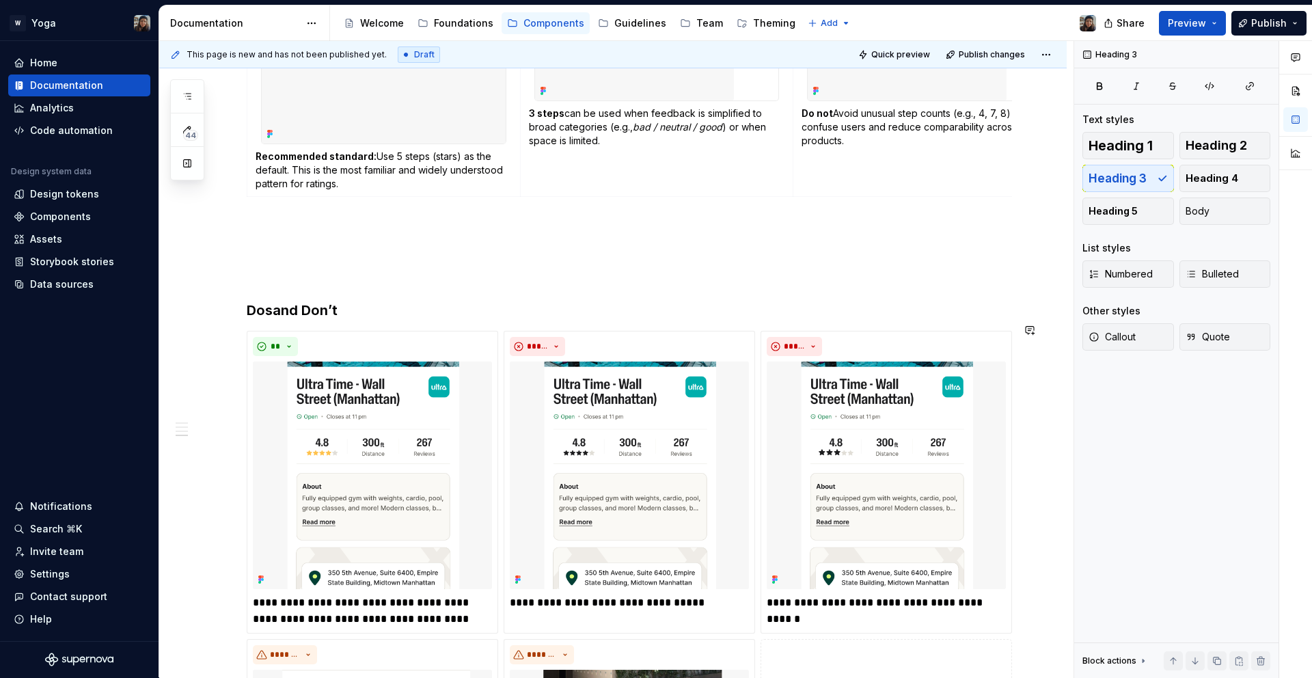
scroll to position [1693, 0]
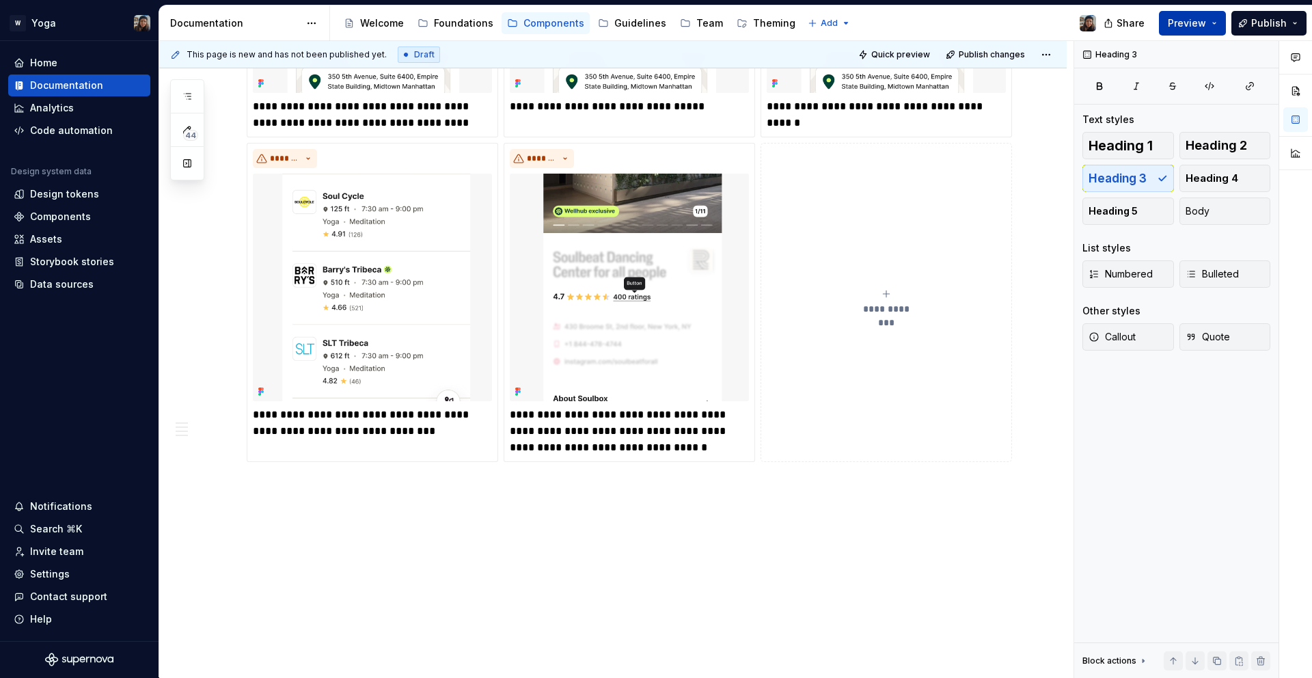
click at [1185, 30] on button "Preview" at bounding box center [1192, 23] width 67 height 25
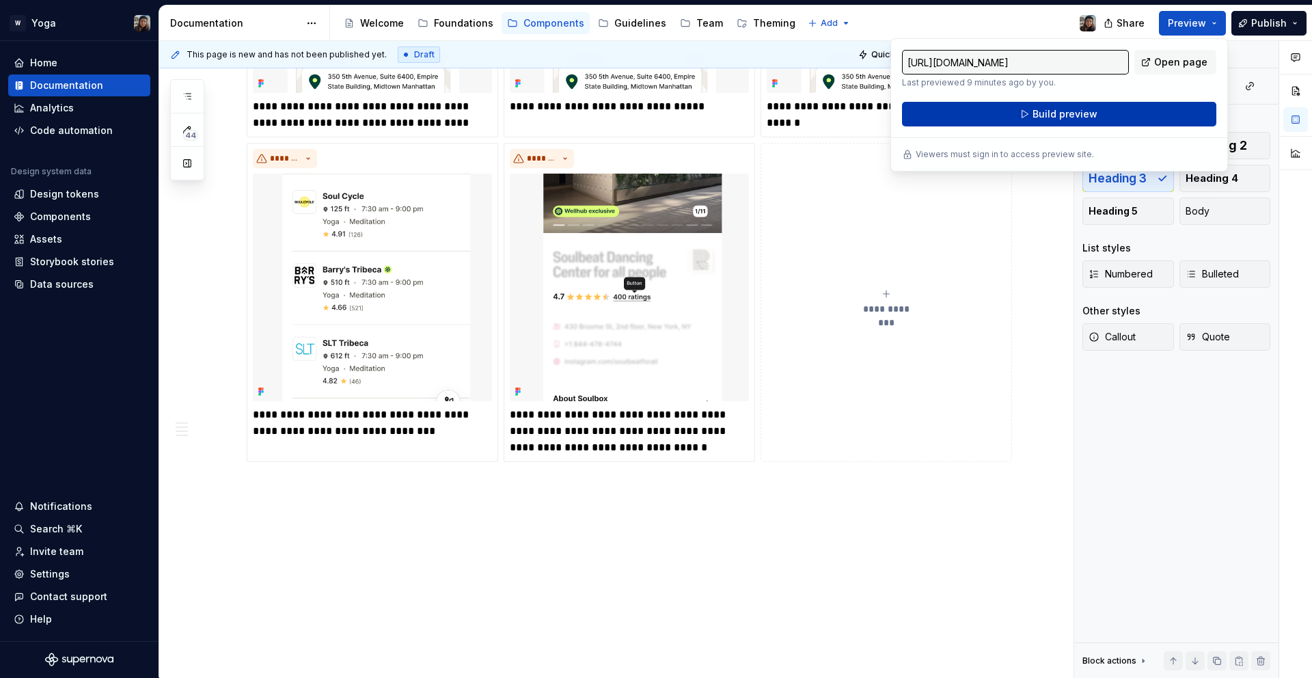
click at [1059, 116] on span "Build preview" at bounding box center [1065, 114] width 65 height 14
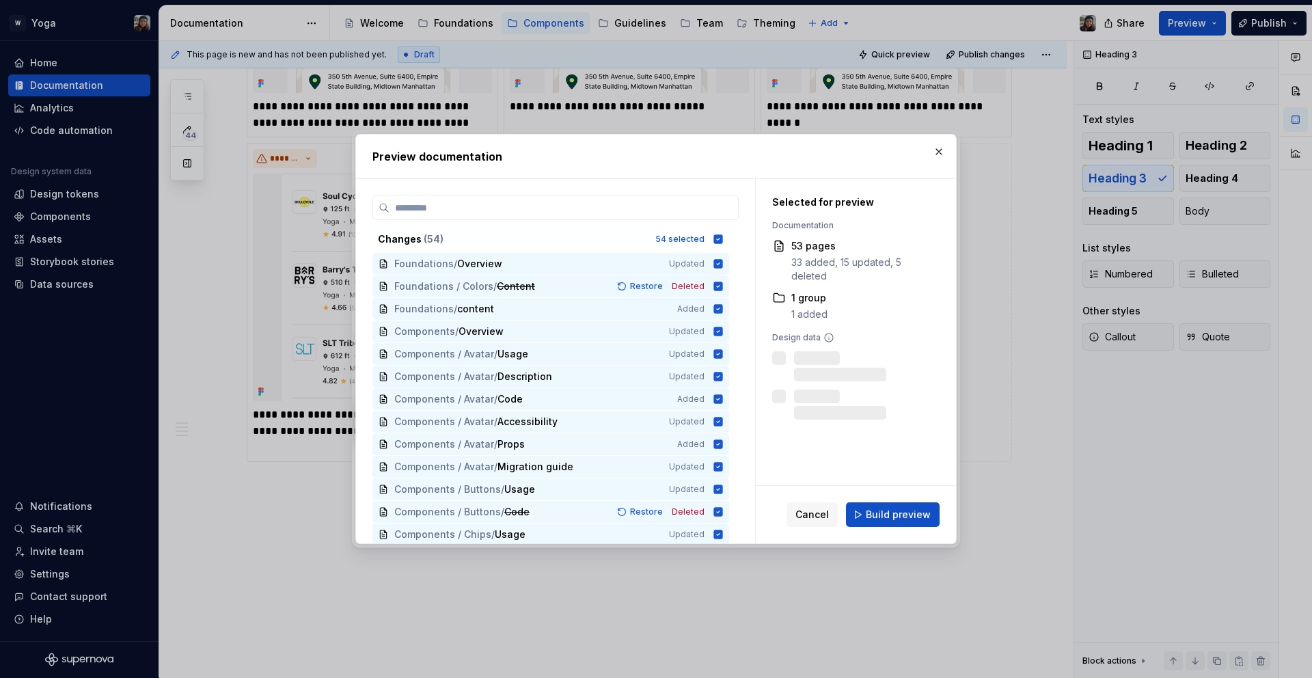
click at [897, 498] on div "Cancel Build preview" at bounding box center [856, 514] width 200 height 57
click at [899, 512] on span "Build preview" at bounding box center [898, 515] width 65 height 14
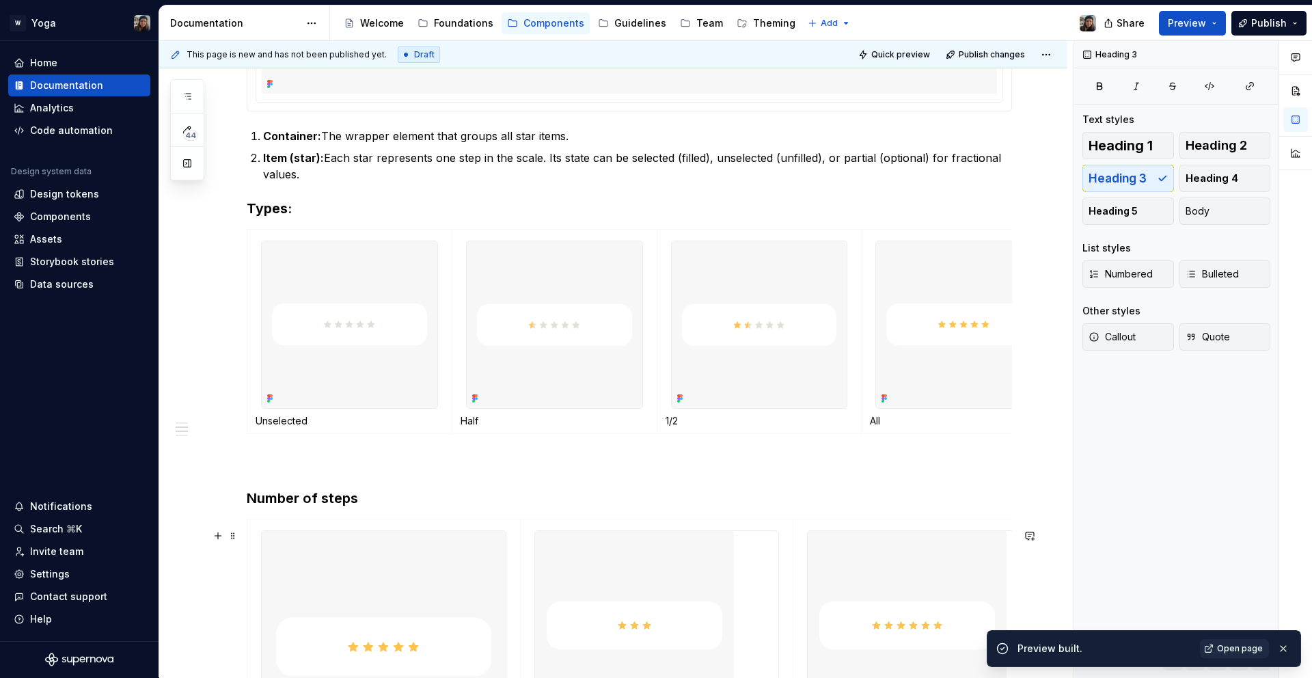
scroll to position [610, 0]
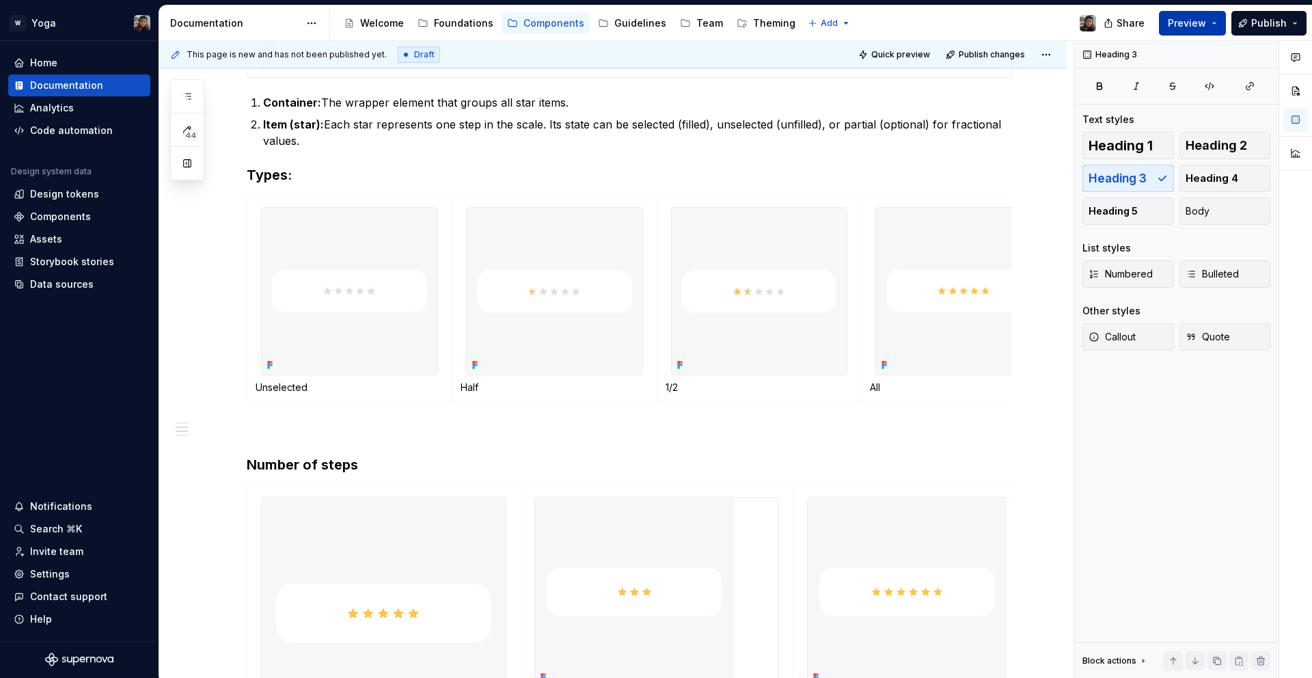
click at [1185, 14] on button "Preview" at bounding box center [1192, 23] width 67 height 25
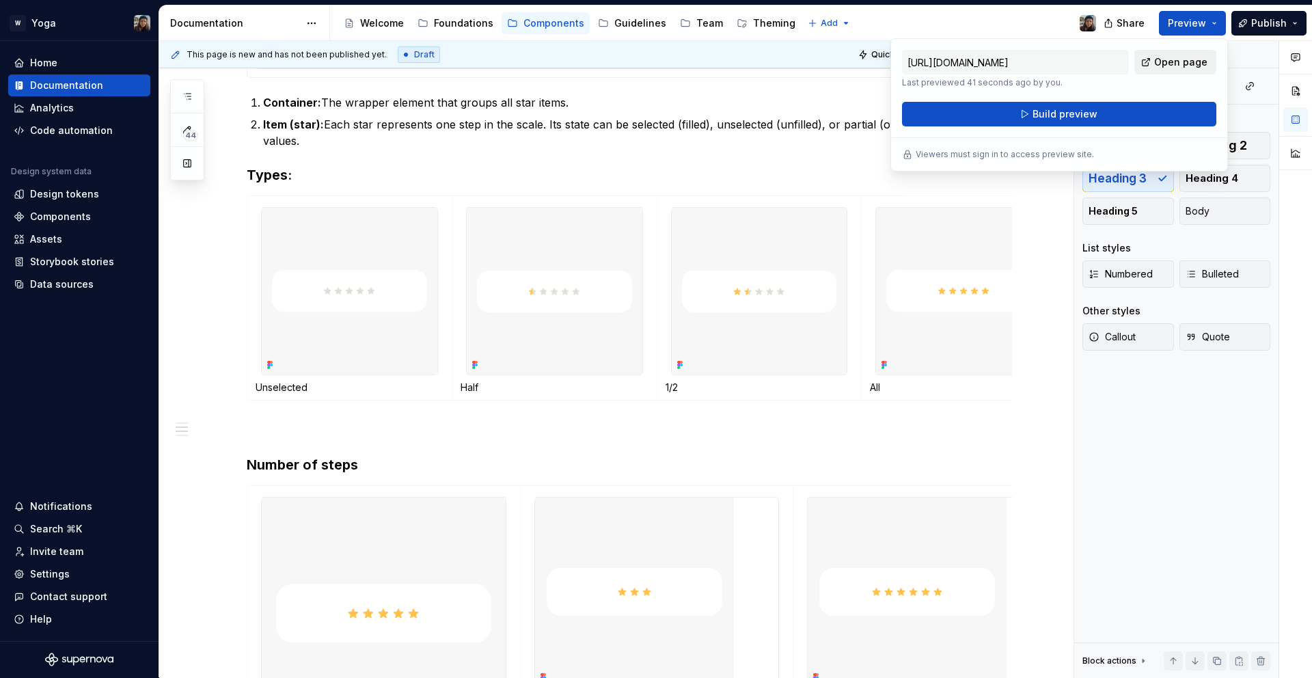
click at [1156, 55] on link "Open page" at bounding box center [1176, 62] width 82 height 25
drag, startPoint x: 204, startPoint y: 92, endPoint x: 197, endPoint y: 94, distance: 7.1
click at [202, 92] on div "44" at bounding box center [187, 129] width 34 height 101
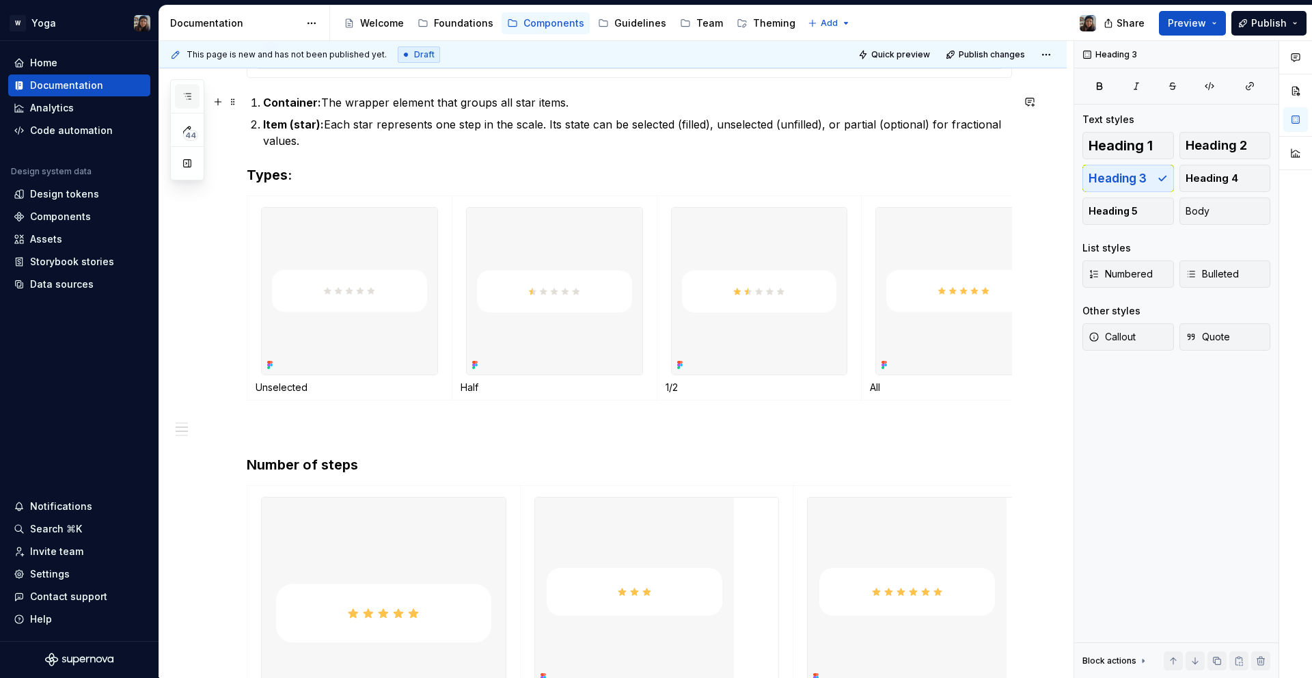
click at [188, 95] on icon "button" at bounding box center [187, 96] width 11 height 11
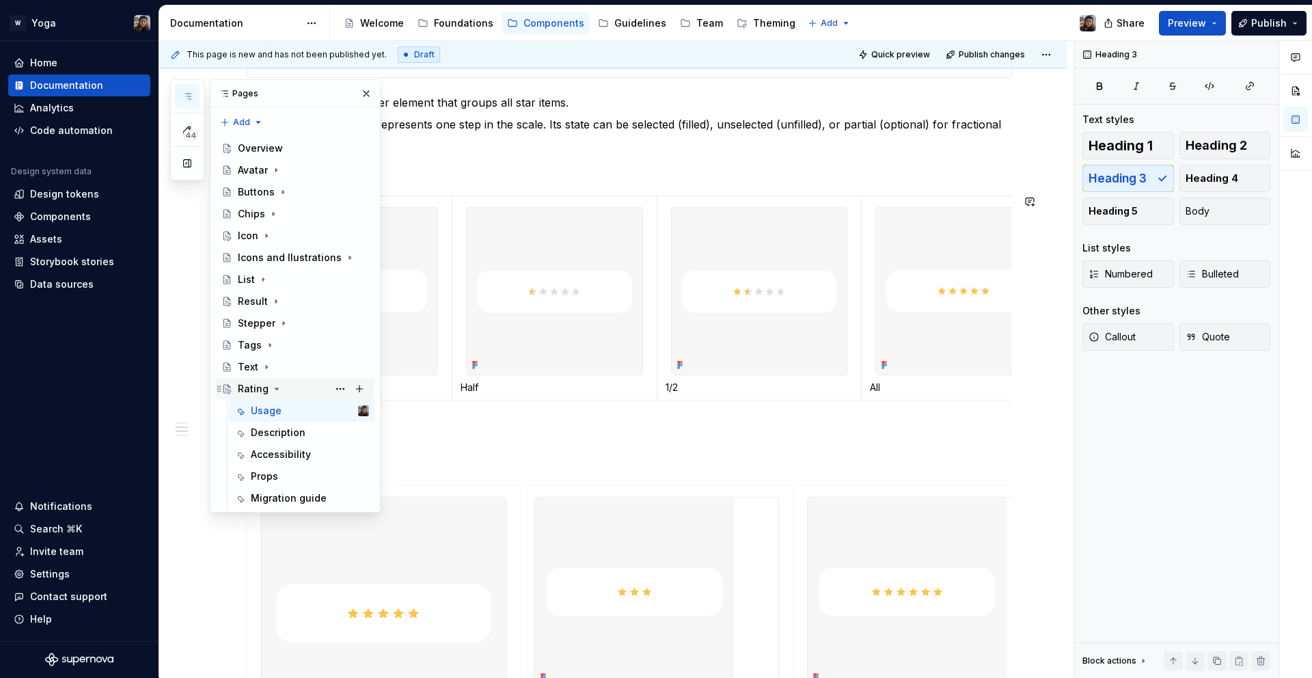
click at [280, 390] on div "Rating" at bounding box center [303, 388] width 131 height 19
click at [278, 390] on icon "Page tree" at bounding box center [276, 388] width 11 height 11
click at [344, 391] on button "Page tree" at bounding box center [340, 388] width 19 height 19
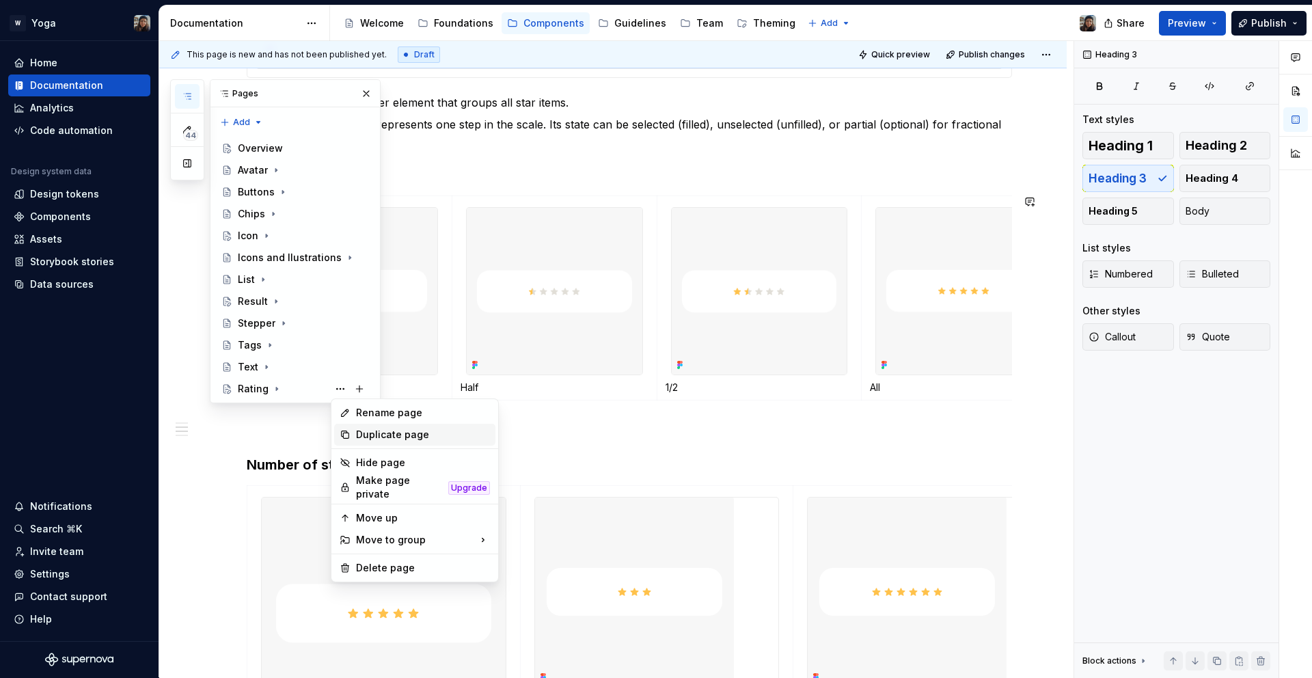
click at [392, 440] on div "Duplicate page" at bounding box center [423, 435] width 134 height 14
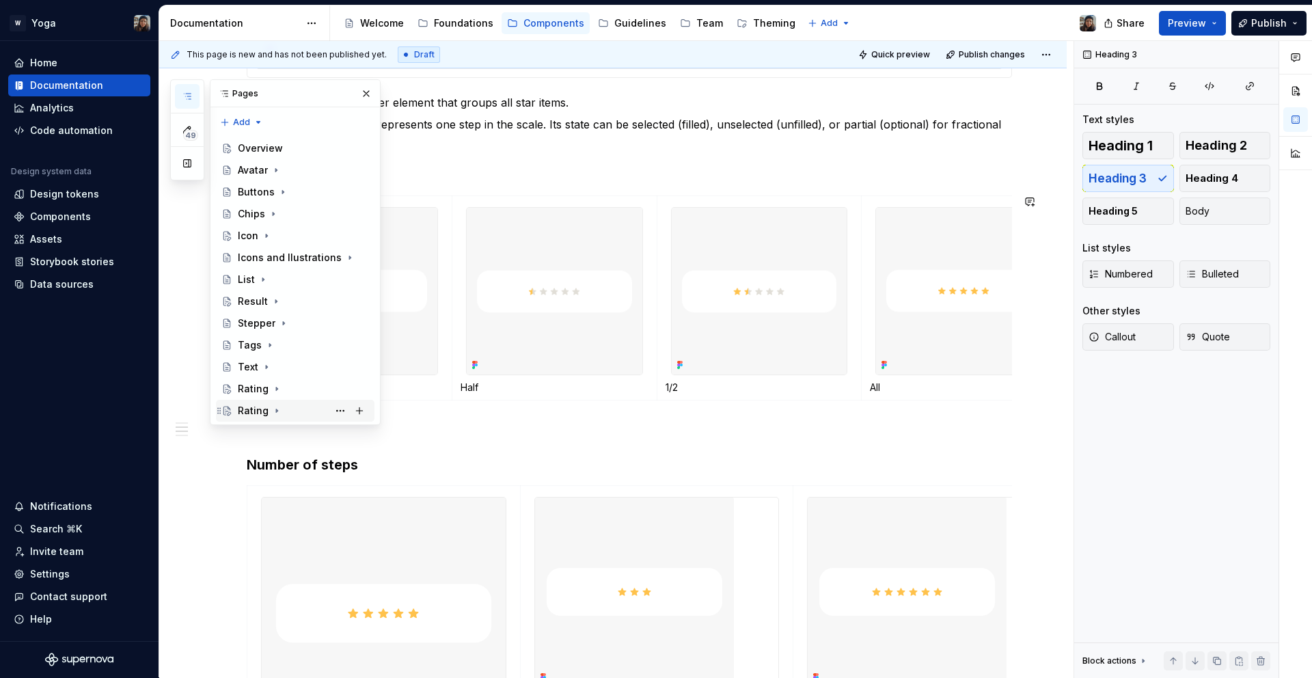
click at [273, 408] on icon "Page tree" at bounding box center [276, 410] width 11 height 11
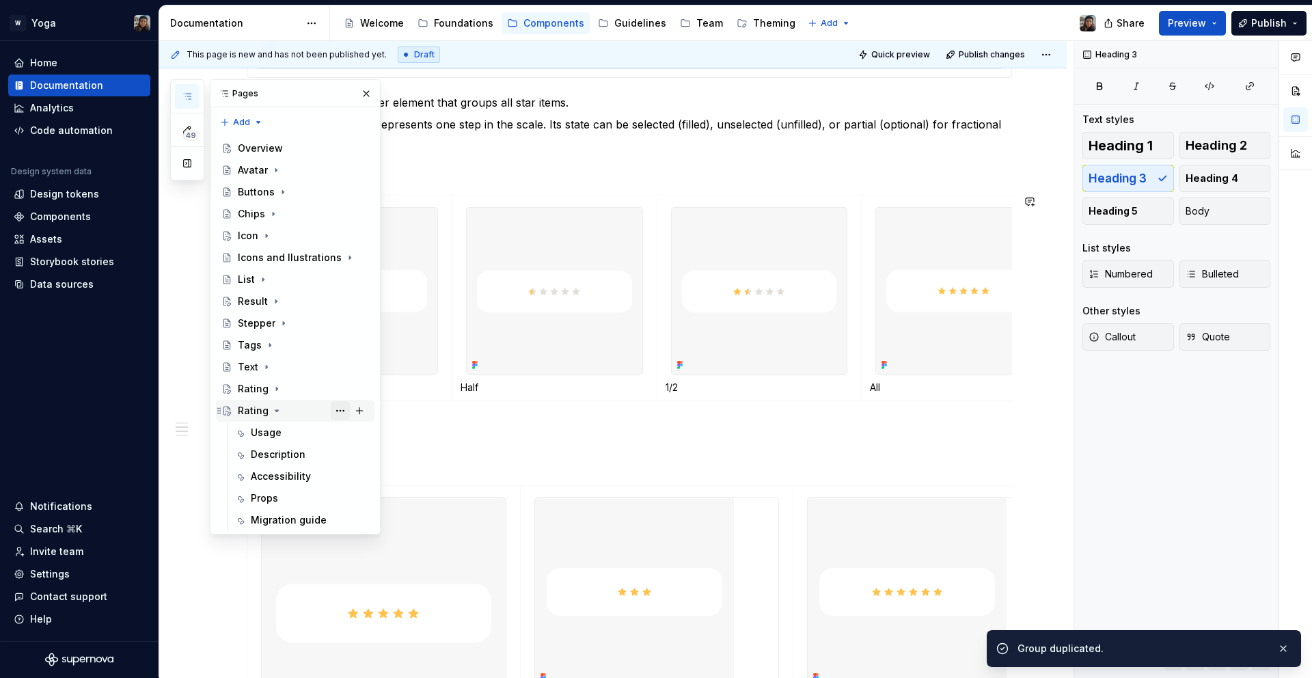
click at [336, 407] on button "Page tree" at bounding box center [340, 410] width 19 height 19
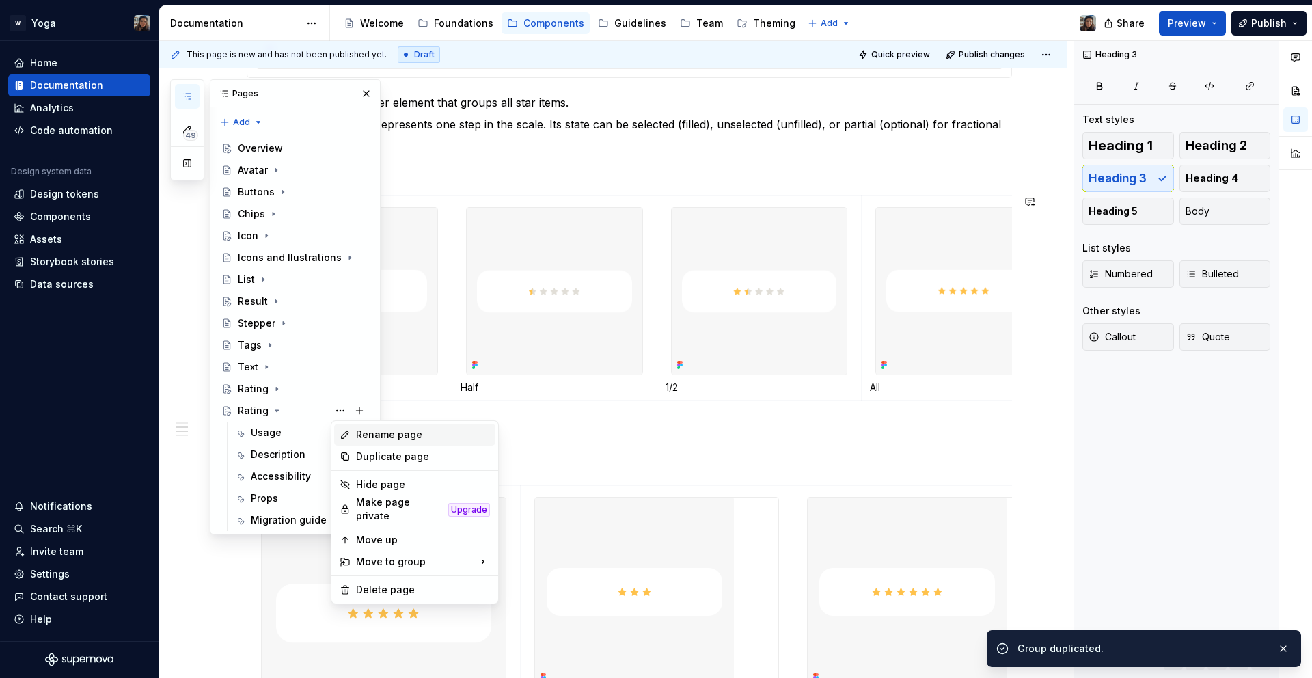
click at [372, 435] on div "Rename page" at bounding box center [423, 435] width 134 height 14
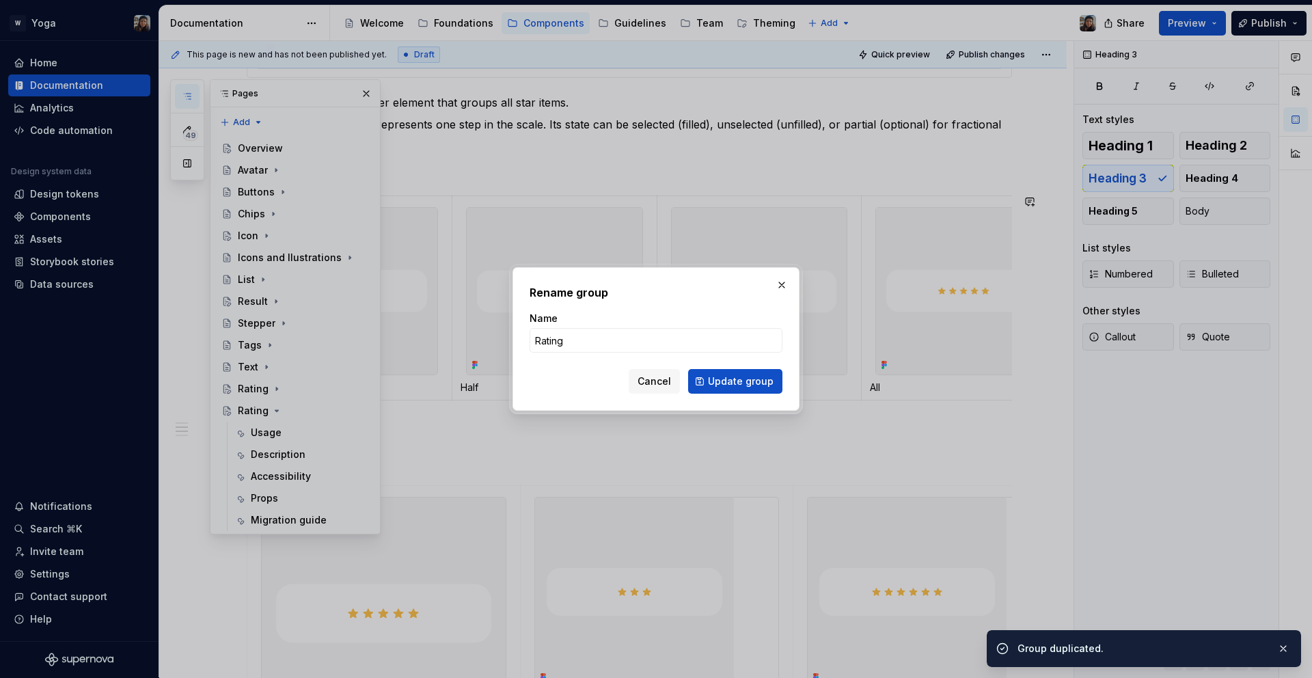
type textarea "*"
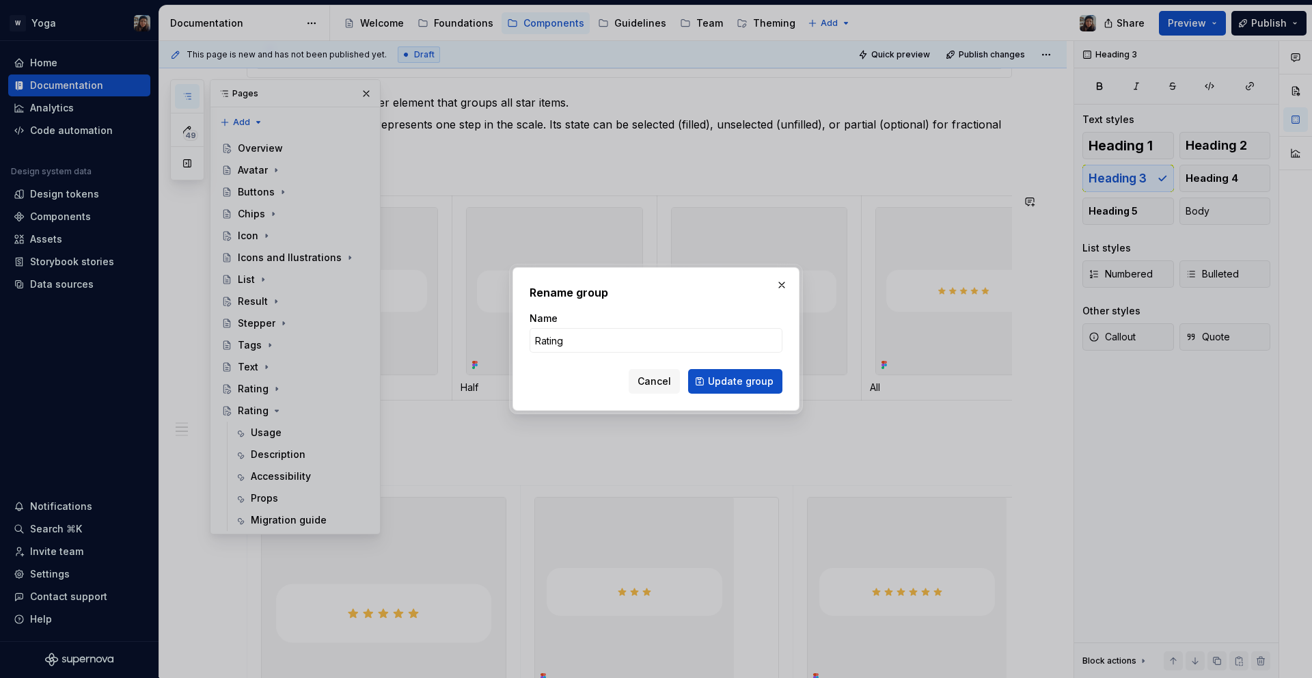
type input "F"
type textarea "*"
type input "Feedback"
click at [714, 382] on span "Update group" at bounding box center [741, 382] width 66 height 14
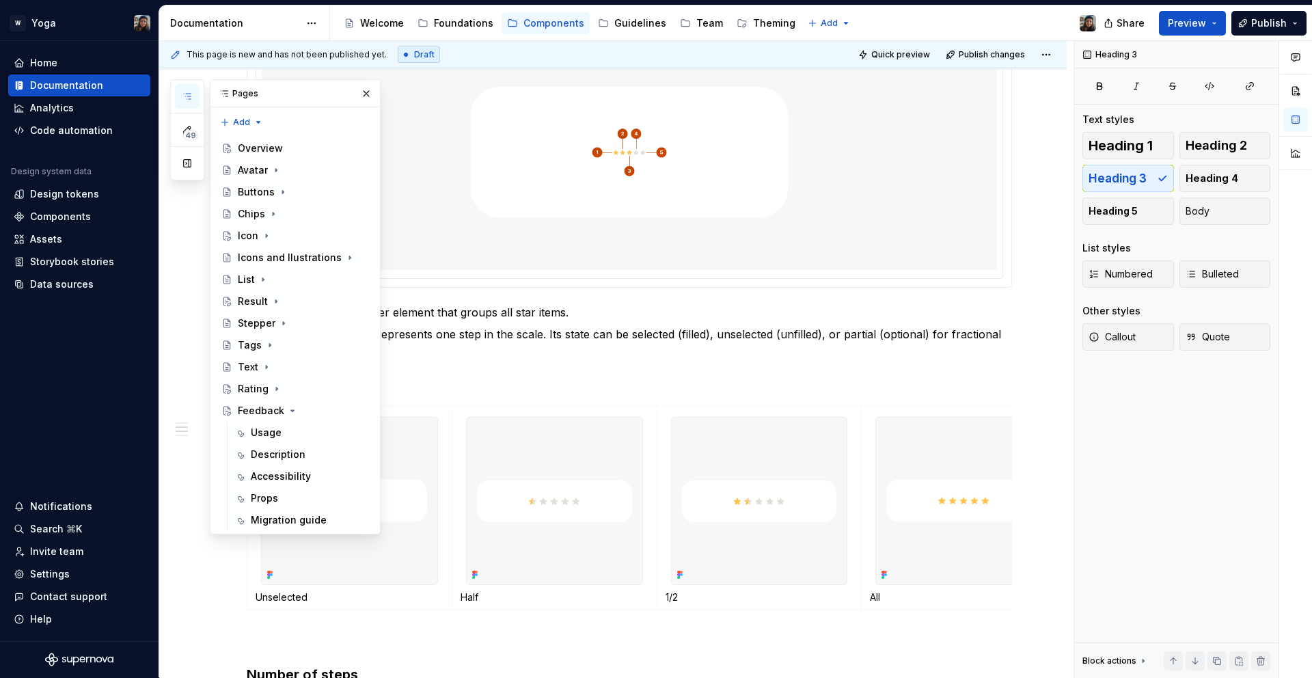
scroll to position [0, 0]
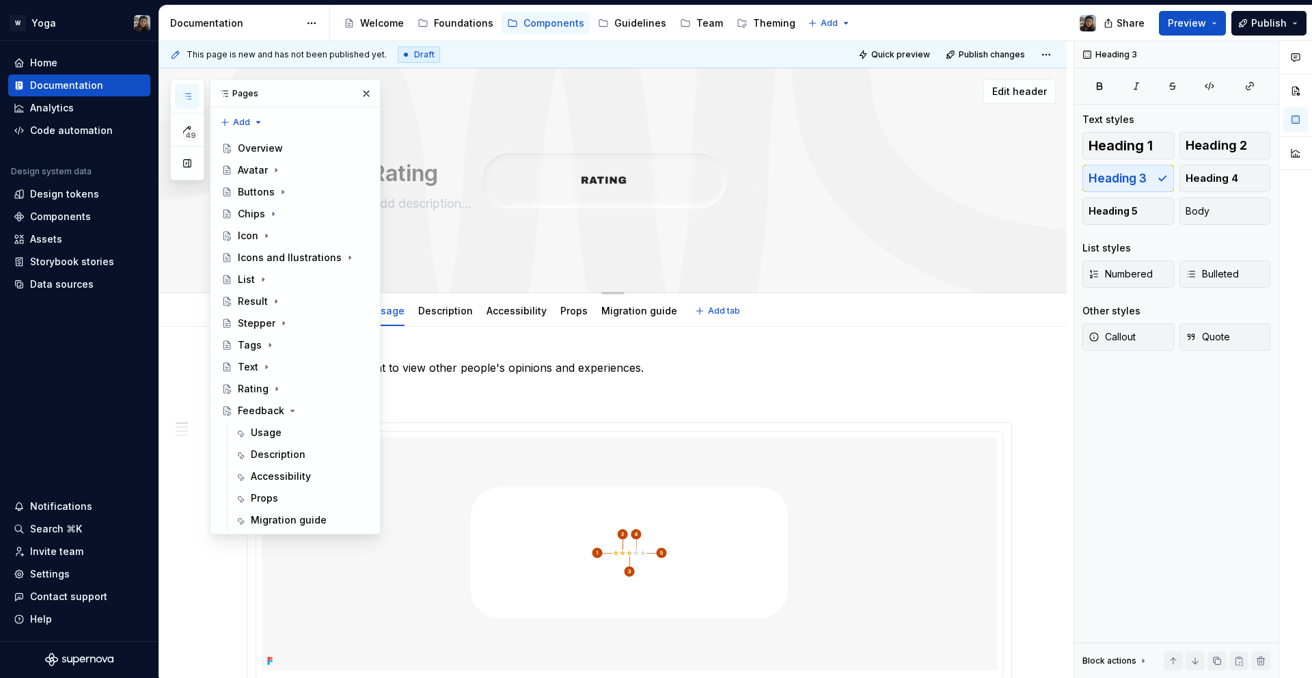
click at [873, 196] on textarea at bounding box center [626, 204] width 517 height 22
click at [894, 125] on div "Rating" at bounding box center [630, 180] width 766 height 134
click at [1042, 89] on span "Edit header" at bounding box center [1019, 92] width 55 height 14
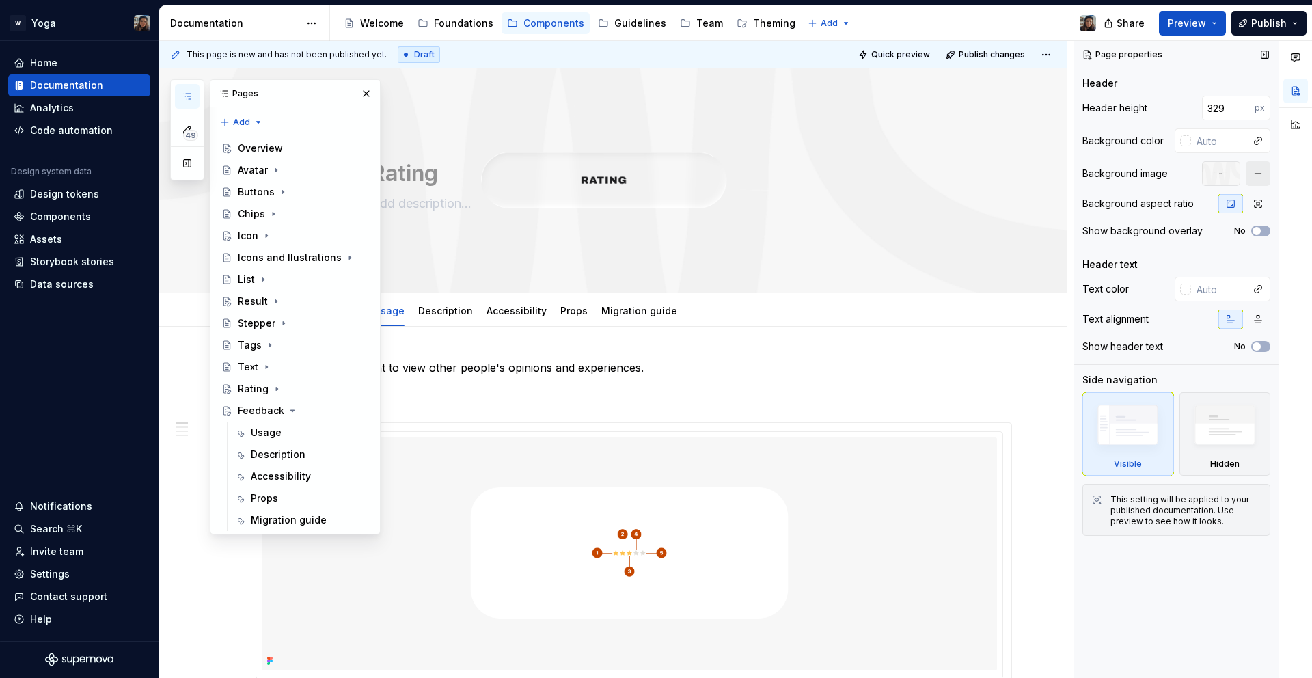
click at [1256, 172] on button "button" at bounding box center [1258, 173] width 25 height 25
type textarea "*"
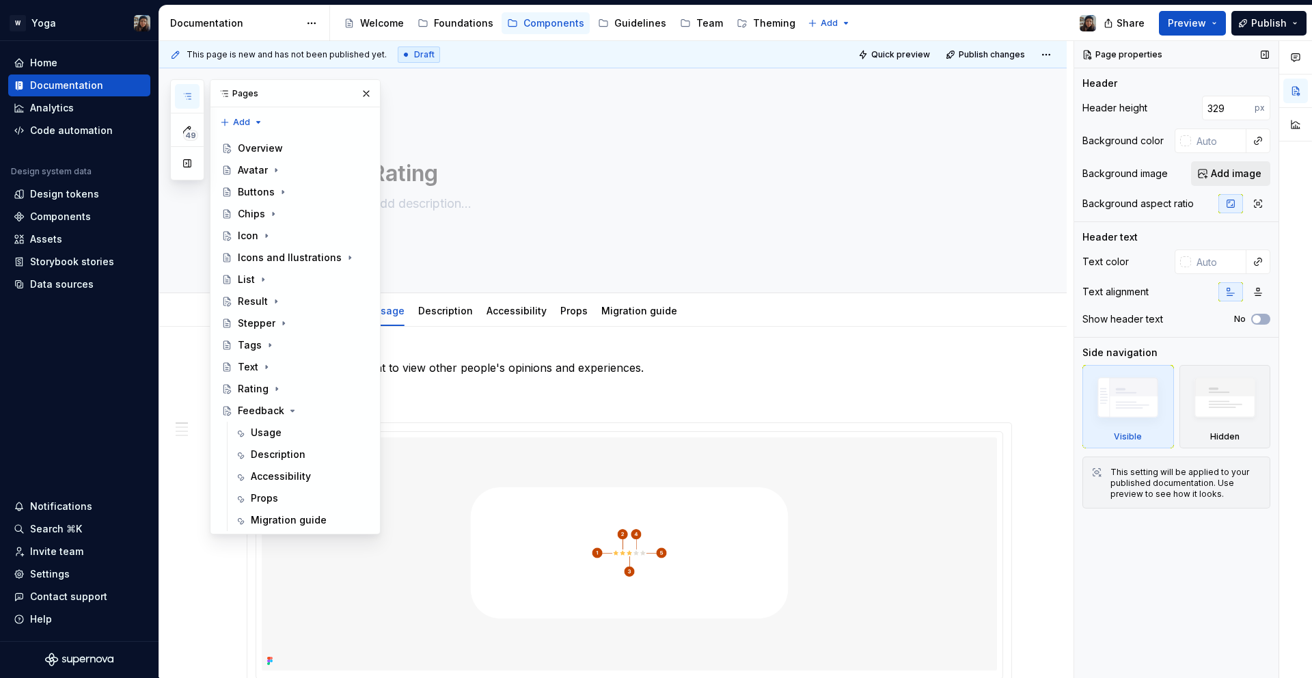
click at [1207, 179] on button "Add image" at bounding box center [1230, 173] width 79 height 25
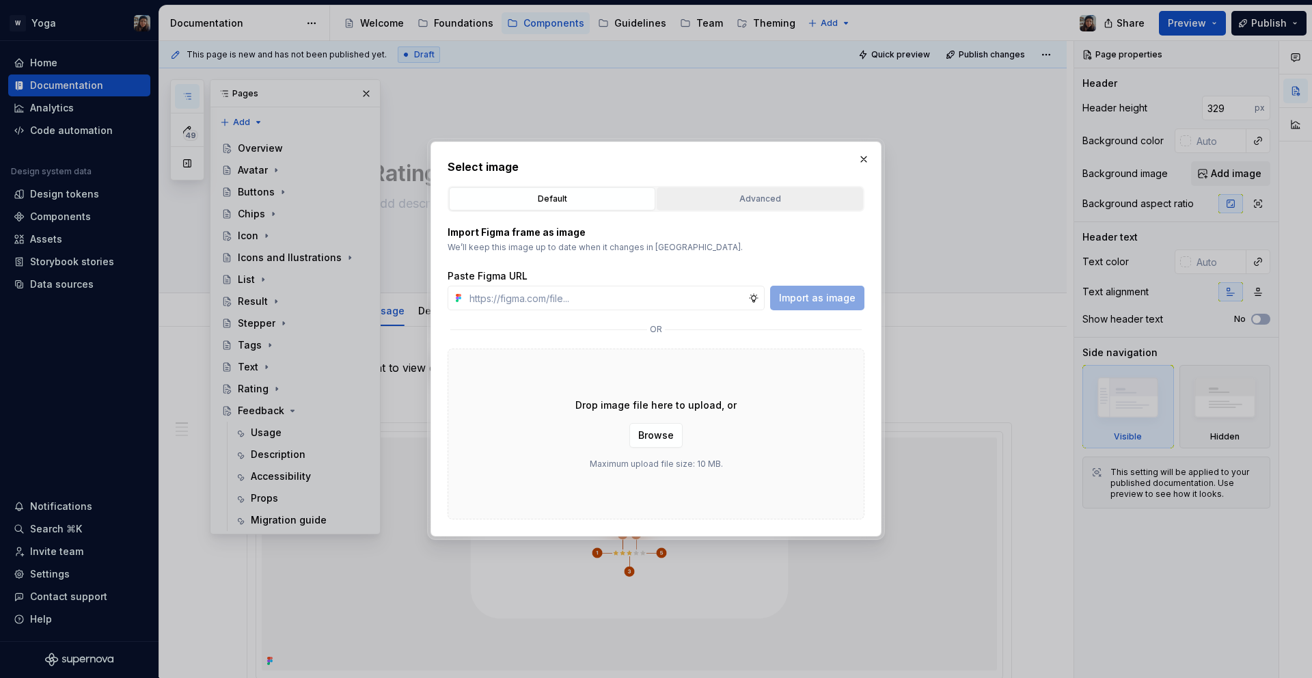
type input "[URL][DOMAIN_NAME]"
type textarea "*"
type input "[URL][DOMAIN_NAME]"
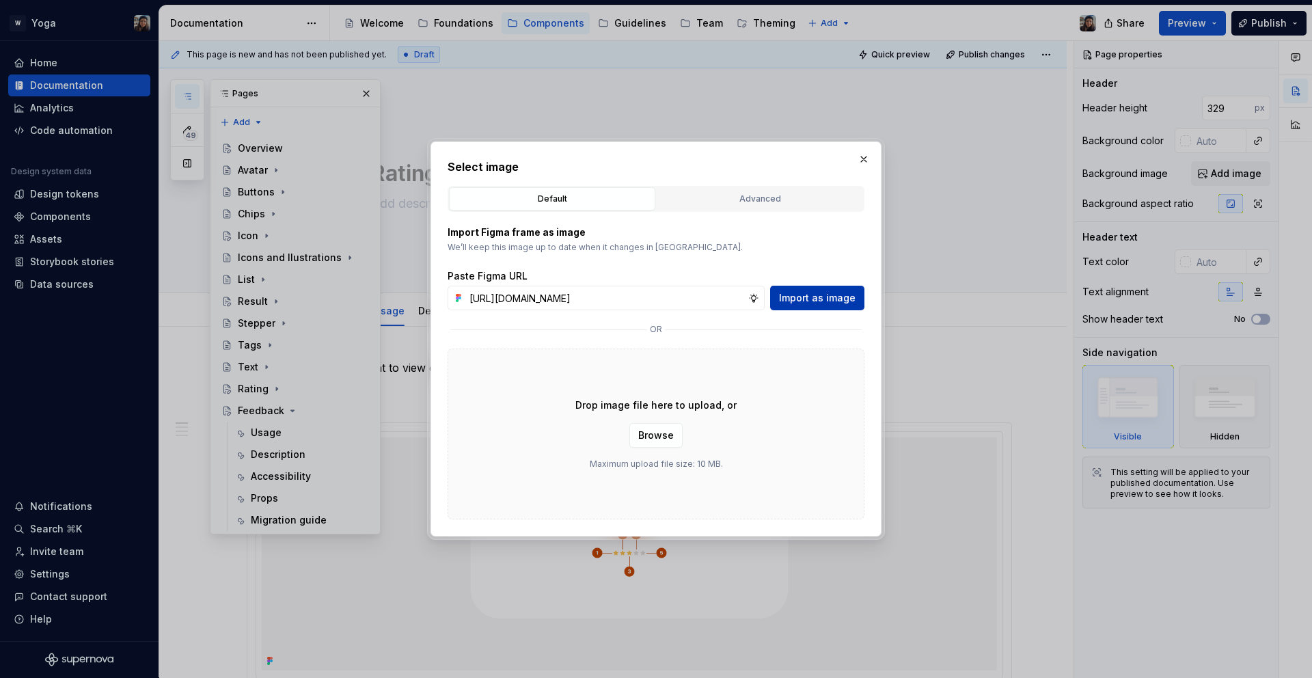
click at [805, 290] on button "Import as image" at bounding box center [817, 298] width 94 height 25
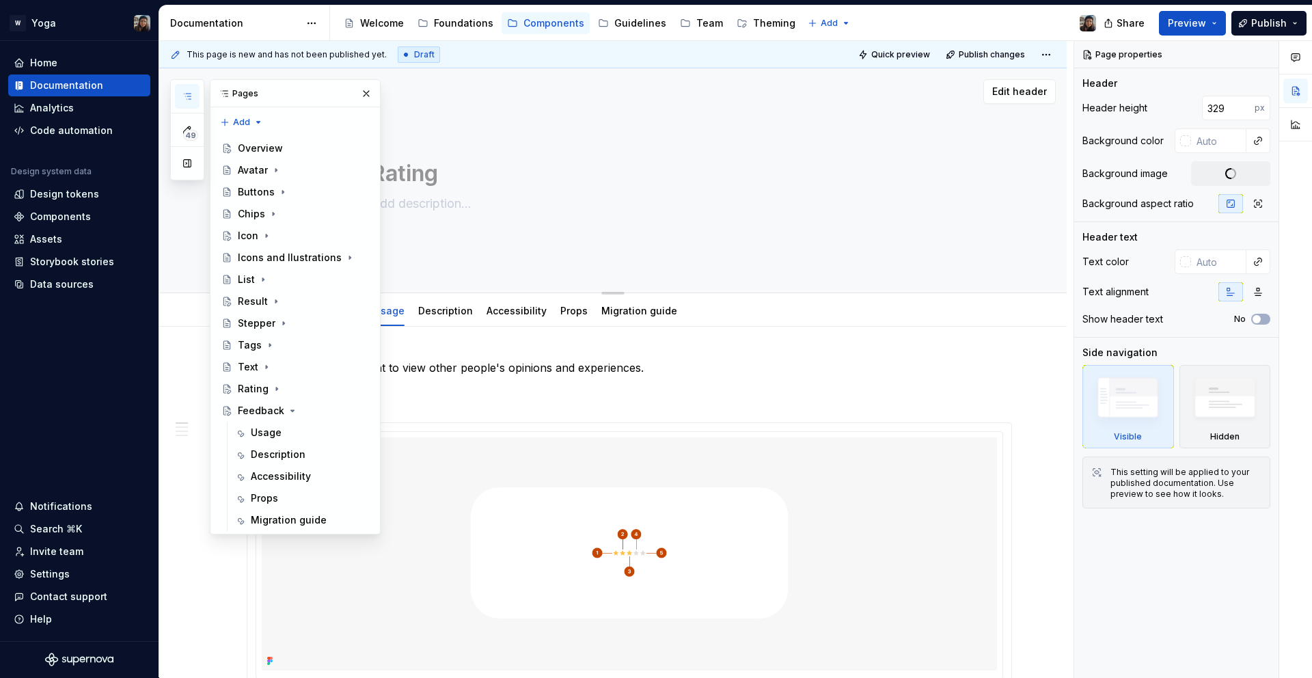
drag, startPoint x: 365, startPoint y: 92, endPoint x: 366, endPoint y: 112, distance: 19.8
click at [365, 92] on button "button" at bounding box center [366, 93] width 19 height 19
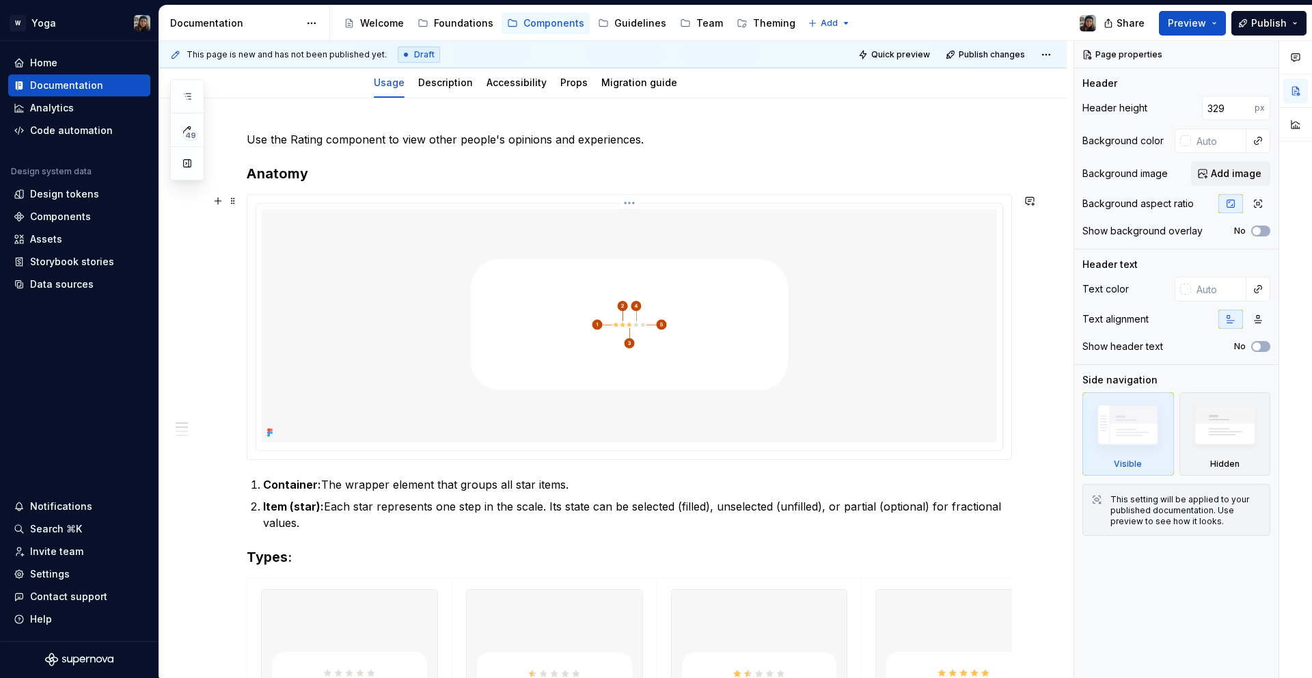
scroll to position [4, 0]
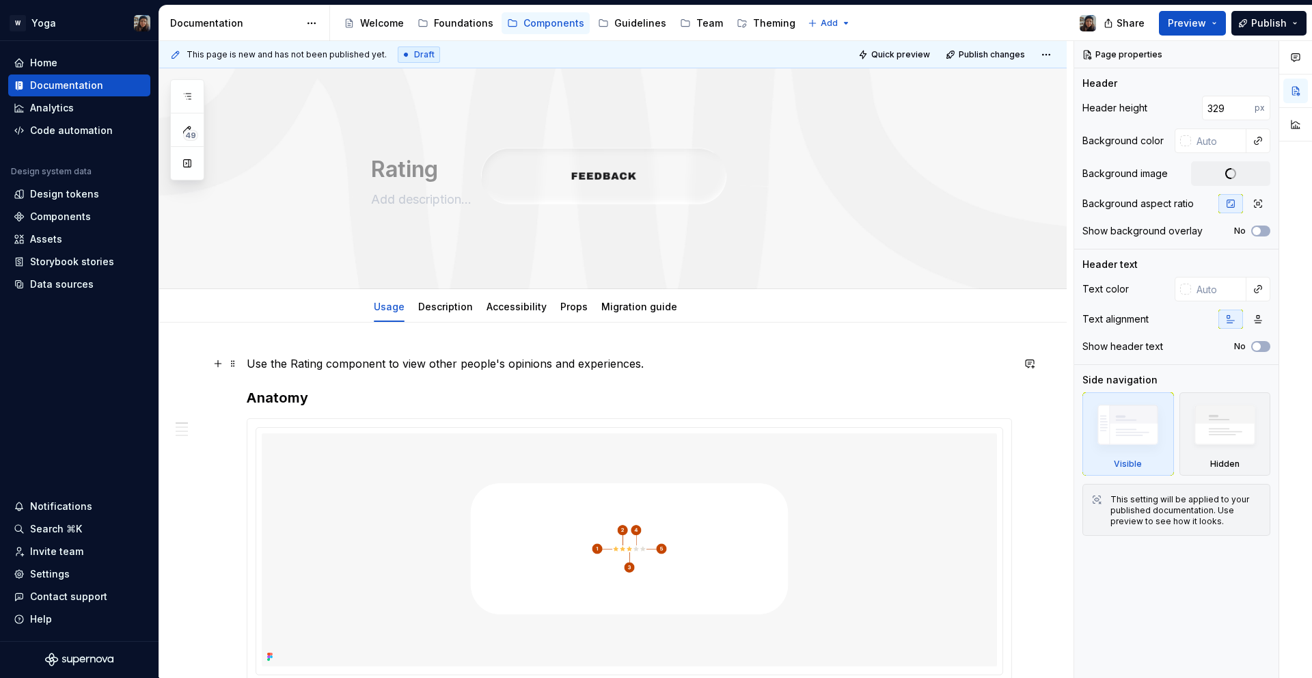
click at [428, 368] on p "Use the Rating component to view other people's opinions and experiences." at bounding box center [630, 363] width 766 height 16
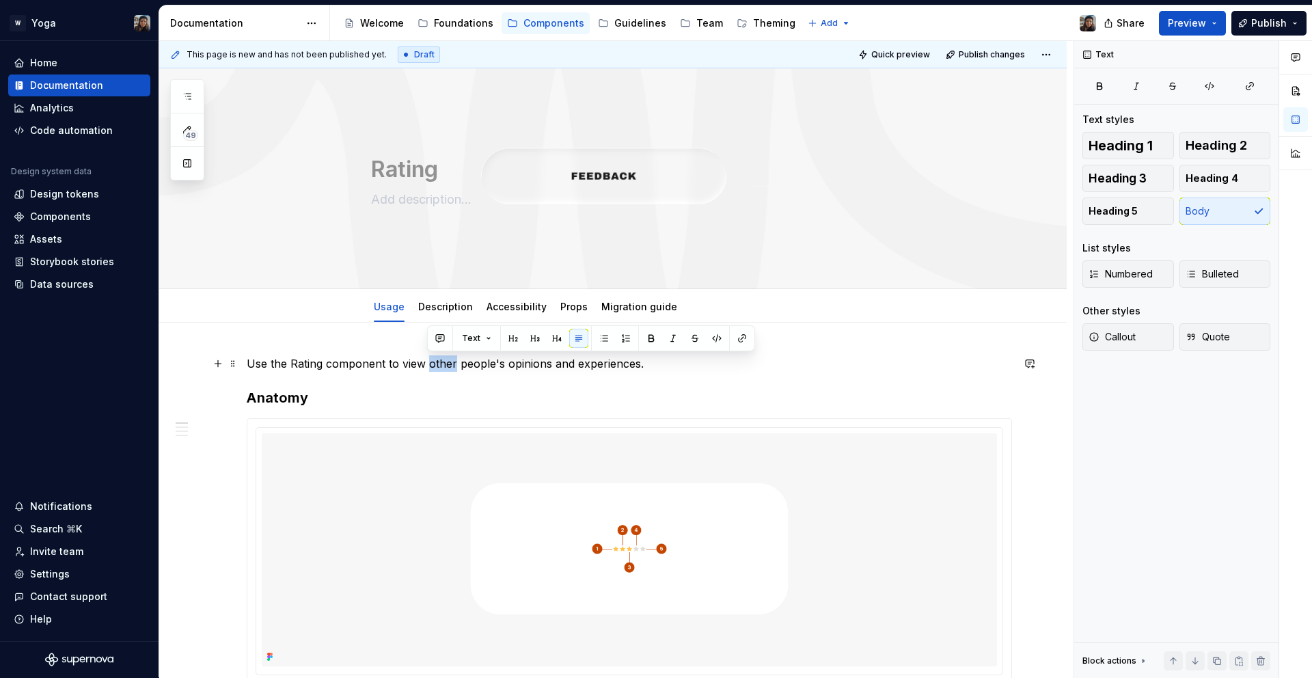
click at [428, 368] on p "Use the Rating component to view other people's opinions and experiences." at bounding box center [630, 363] width 766 height 16
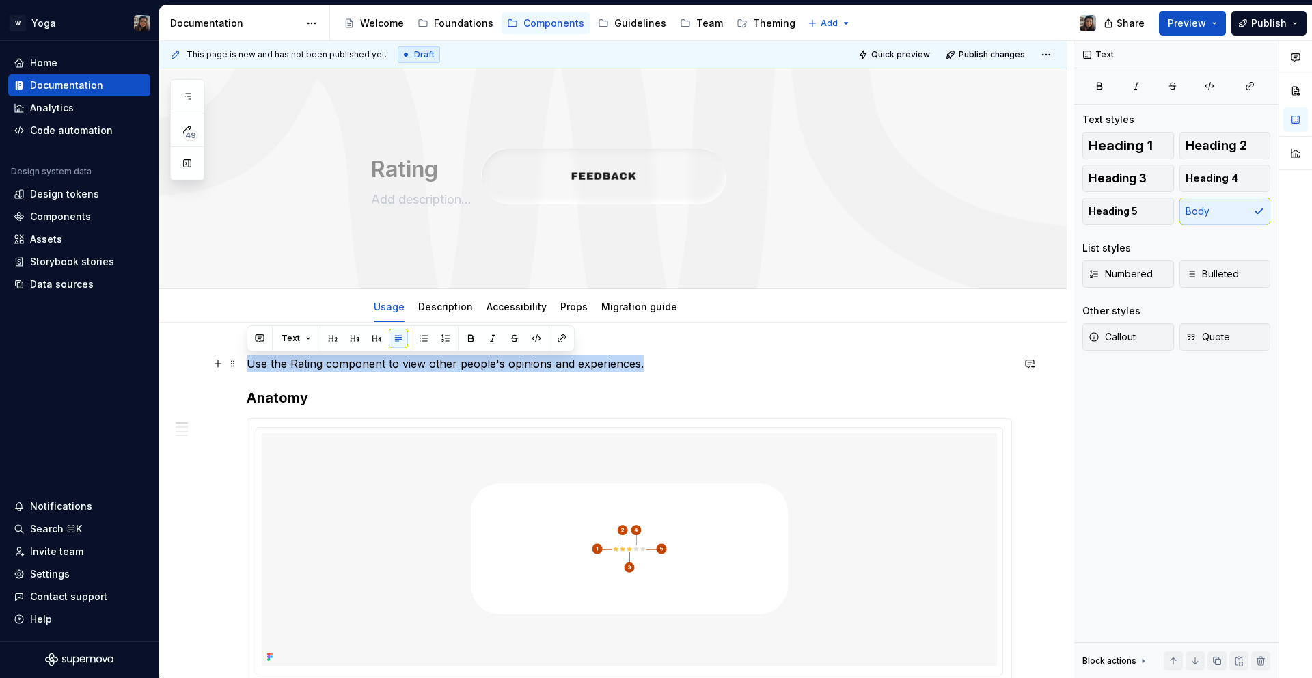
click at [428, 368] on p "Use the Rating component to view other people's opinions and experiences." at bounding box center [630, 363] width 766 height 16
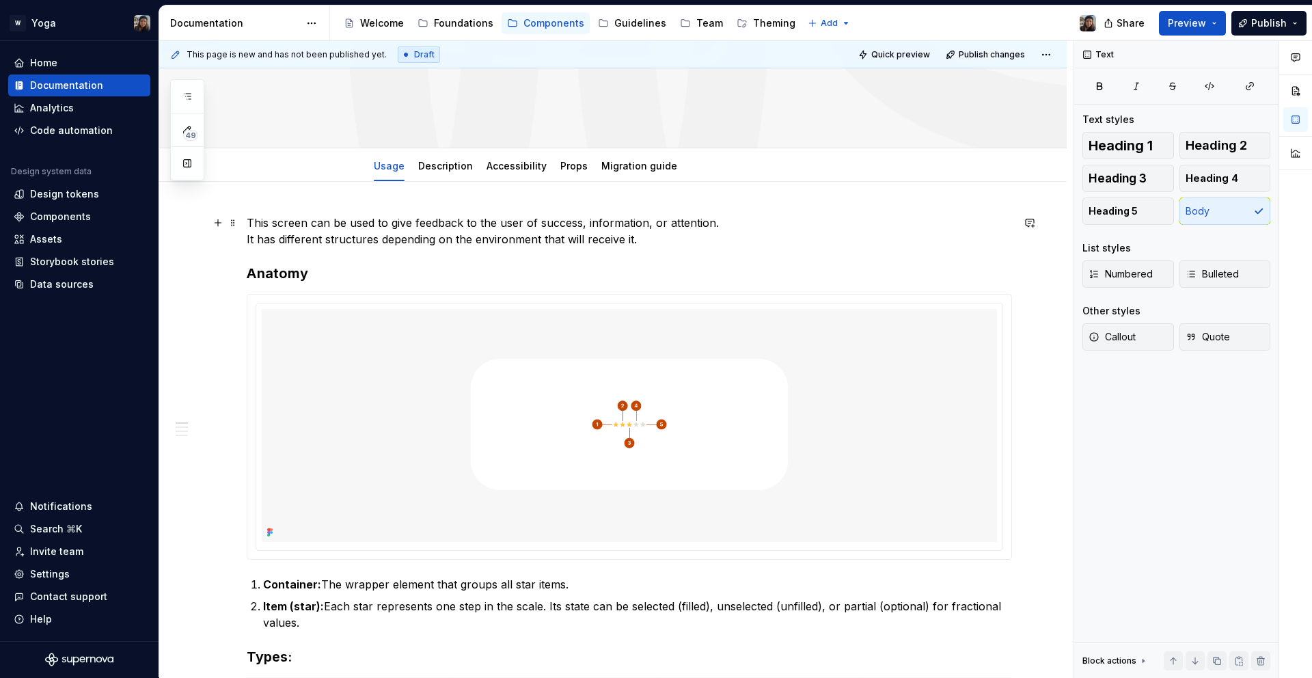
scroll to position [157, 0]
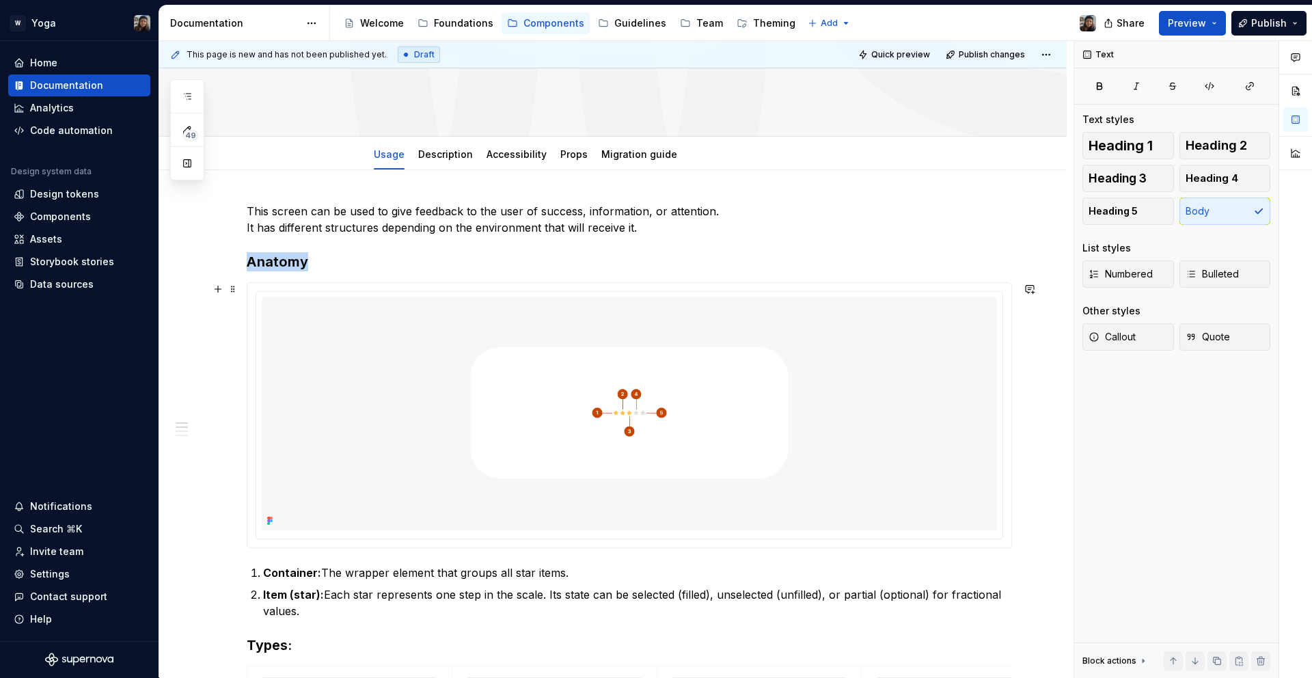
click at [256, 288] on div at bounding box center [629, 415] width 764 height 265
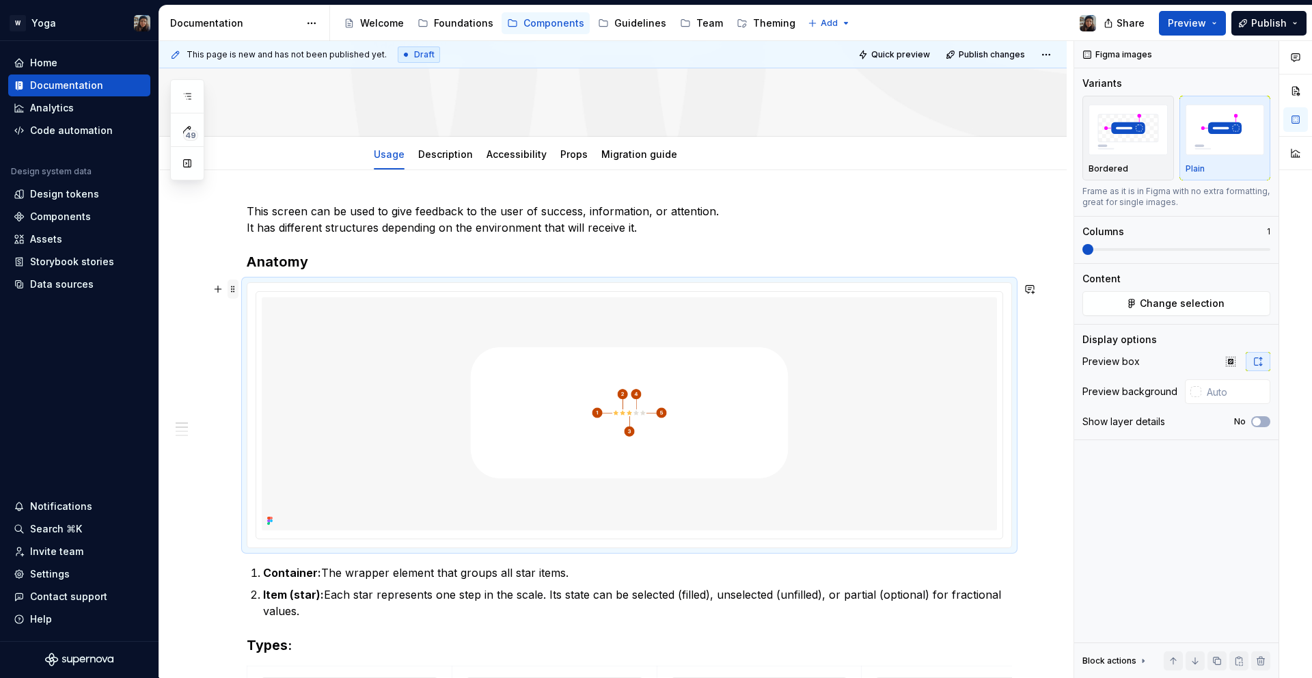
click at [234, 287] on span at bounding box center [233, 289] width 11 height 19
click at [274, 407] on div "Delete" at bounding box center [297, 410] width 89 height 14
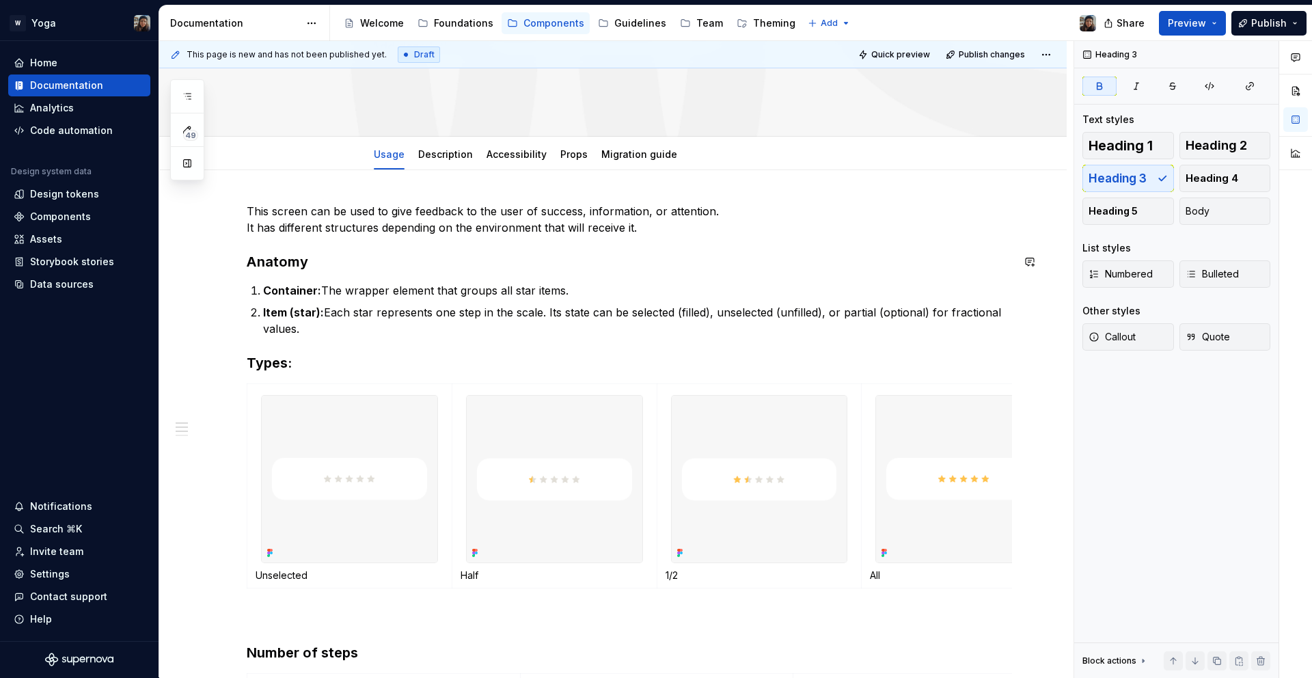
drag, startPoint x: 292, startPoint y: 250, endPoint x: 304, endPoint y: 260, distance: 16.0
click at [313, 262] on h3 "Anatomy" at bounding box center [630, 261] width 766 height 19
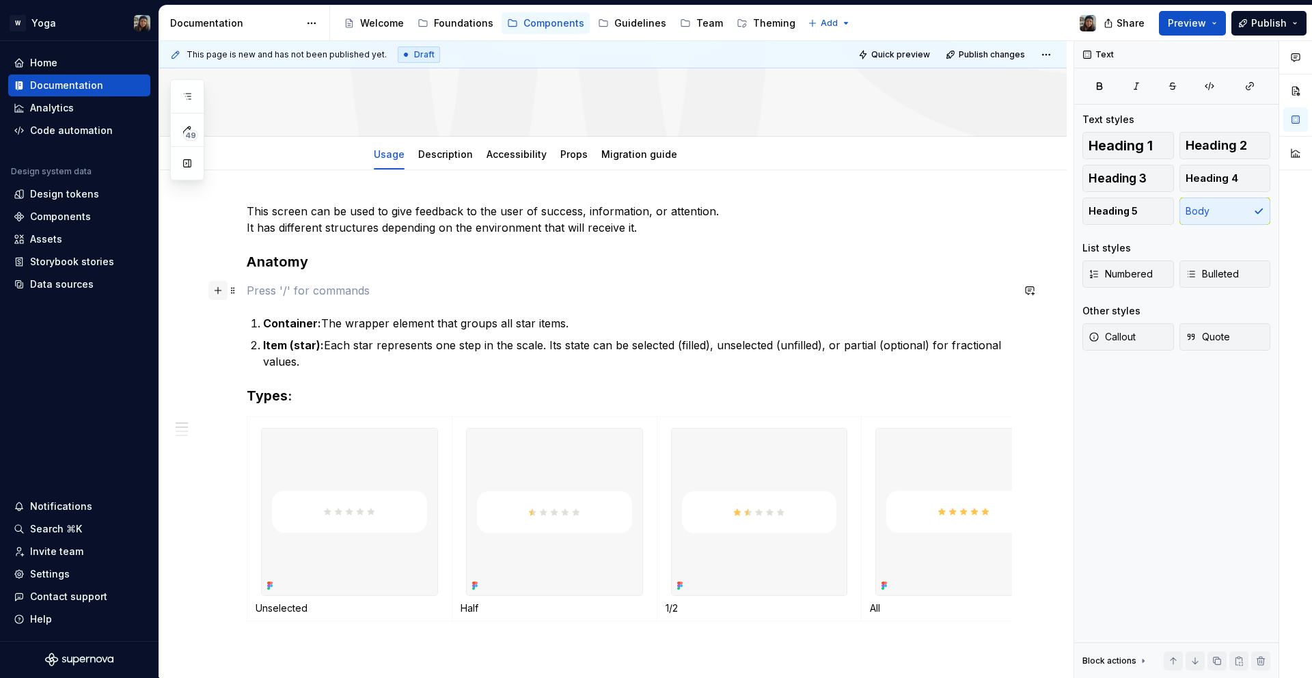
click at [209, 291] on button "button" at bounding box center [217, 290] width 19 height 19
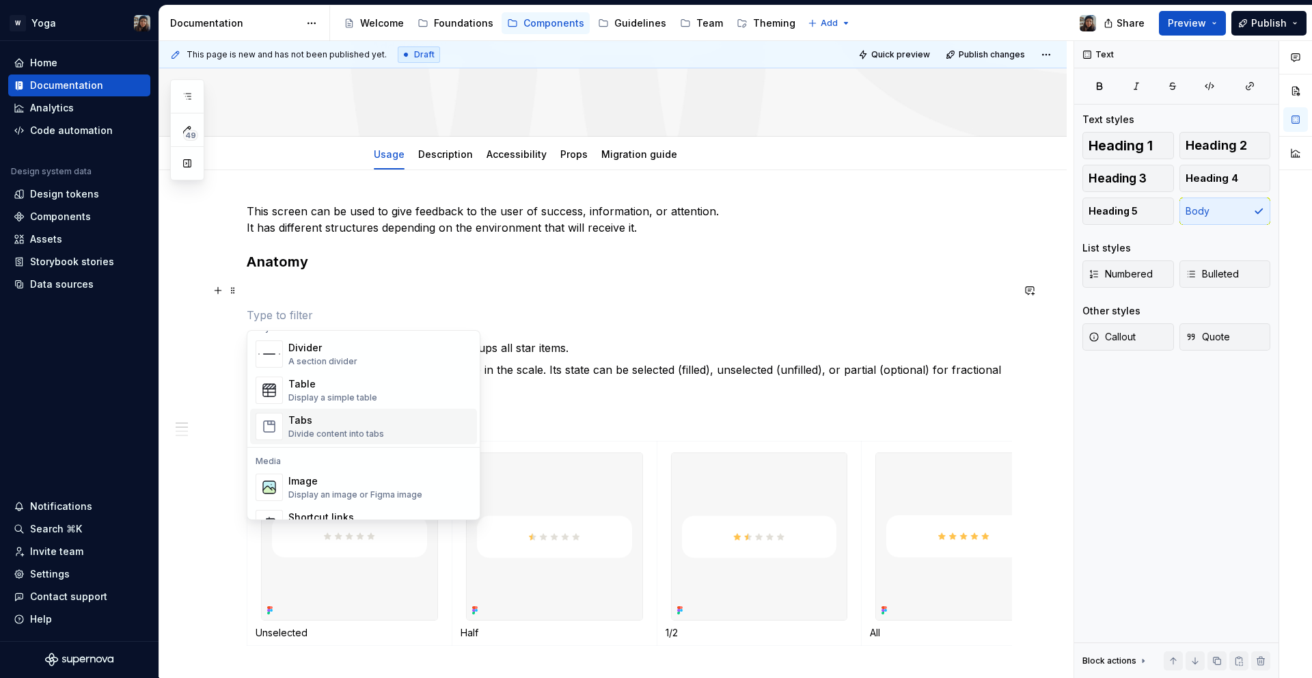
scroll to position [465, 0]
click at [347, 420] on div "Tabs" at bounding box center [336, 419] width 96 height 14
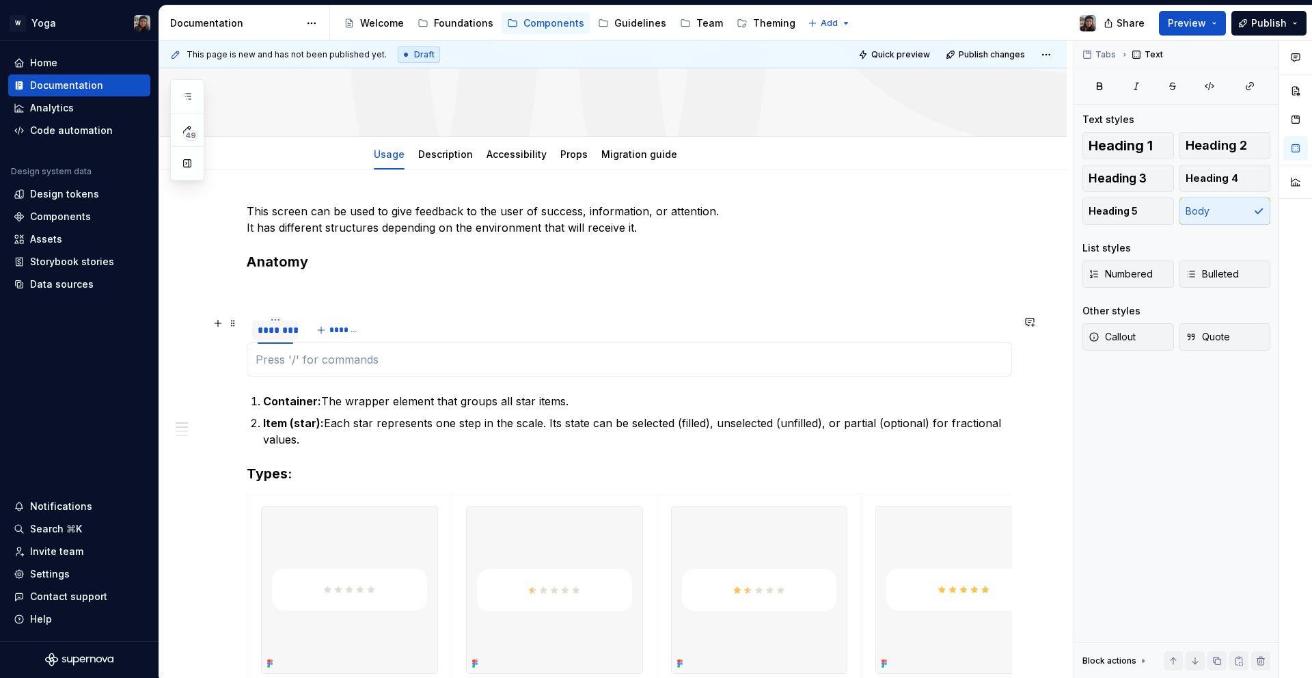
click at [284, 327] on div "********" at bounding box center [276, 330] width 36 height 14
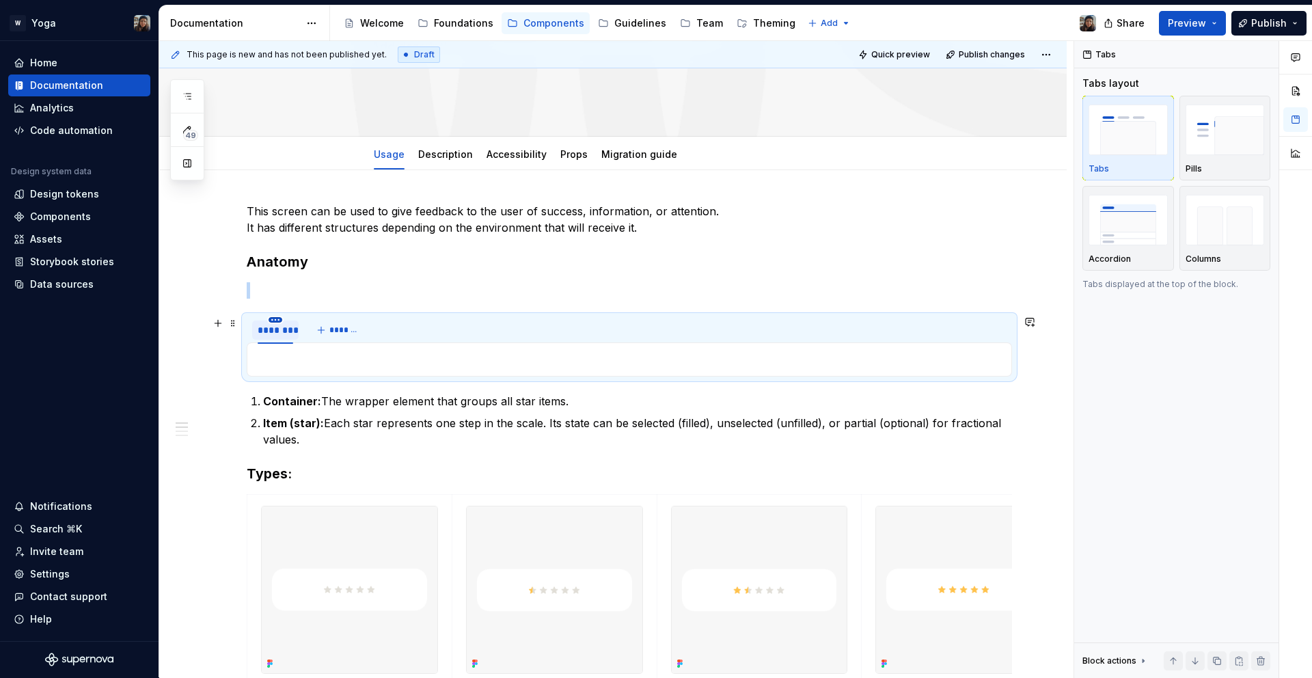
click at [275, 316] on html "W Yoga Home Documentation Analytics Code automation Design system data Design t…" at bounding box center [656, 339] width 1312 height 678
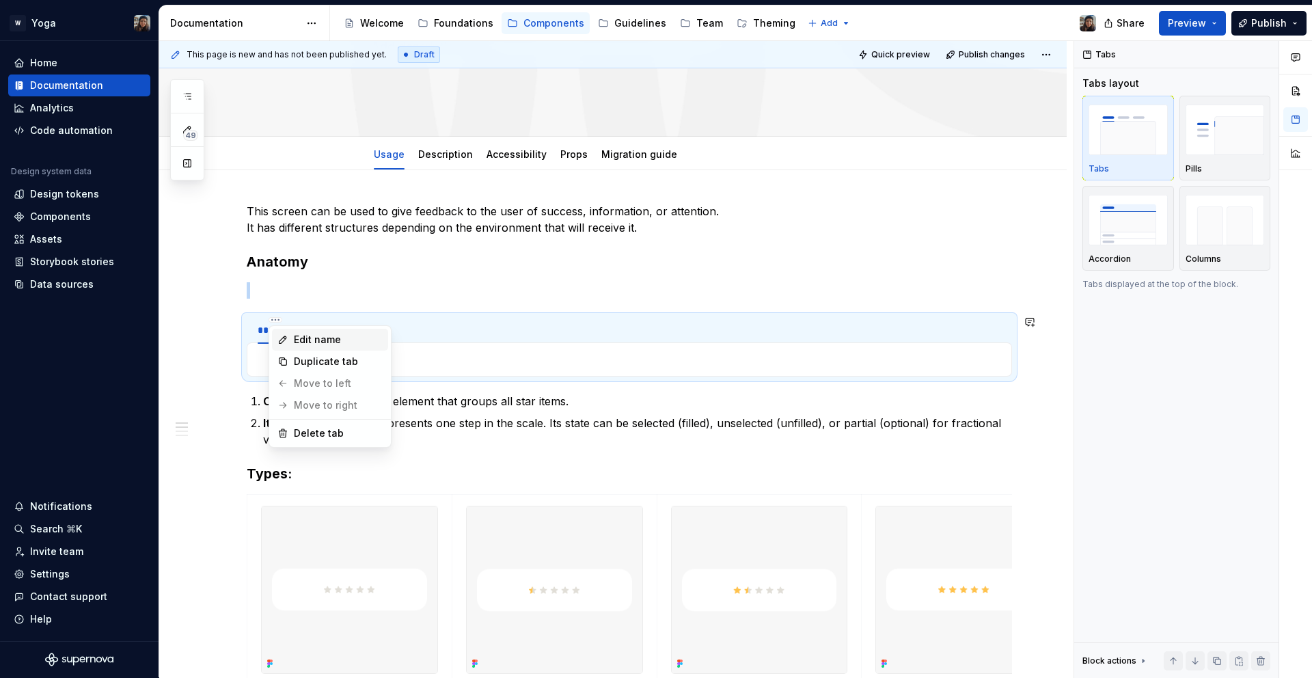
click at [317, 343] on div "Edit name" at bounding box center [338, 340] width 89 height 14
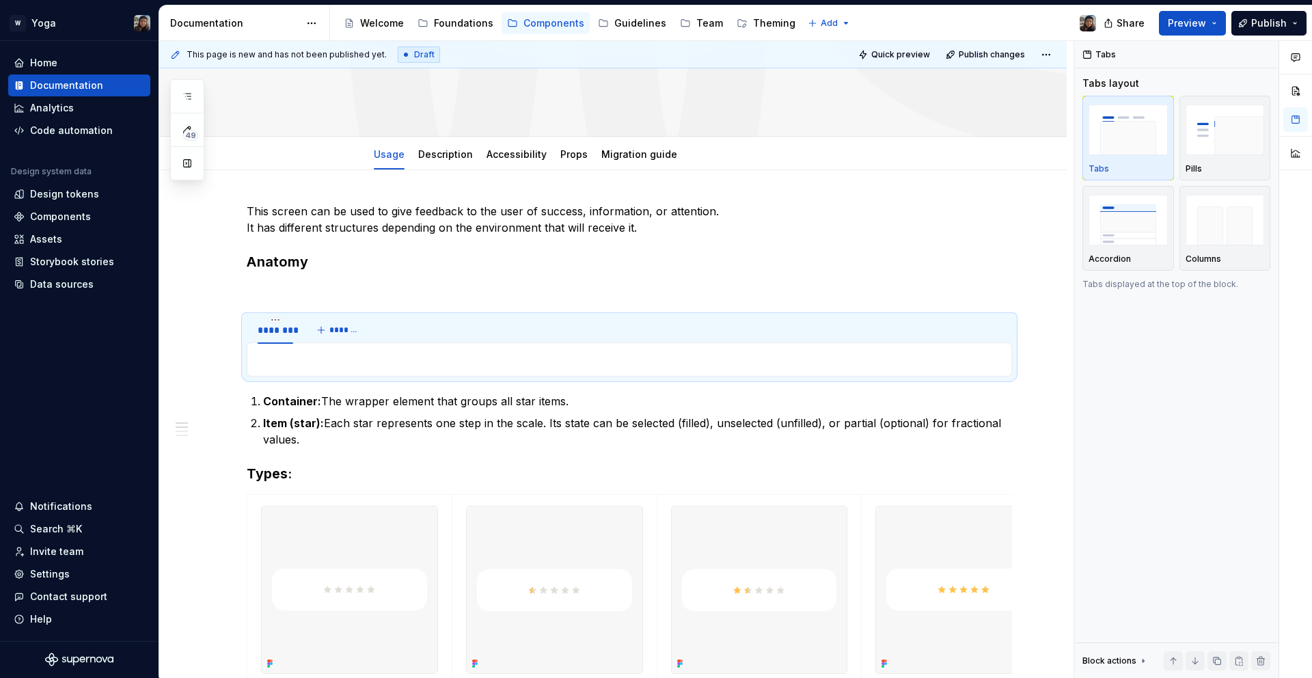
type textarea "*"
click at [273, 319] on html "W Yoga Home Documentation Analytics Code automation Design system data Design t…" at bounding box center [656, 339] width 1312 height 678
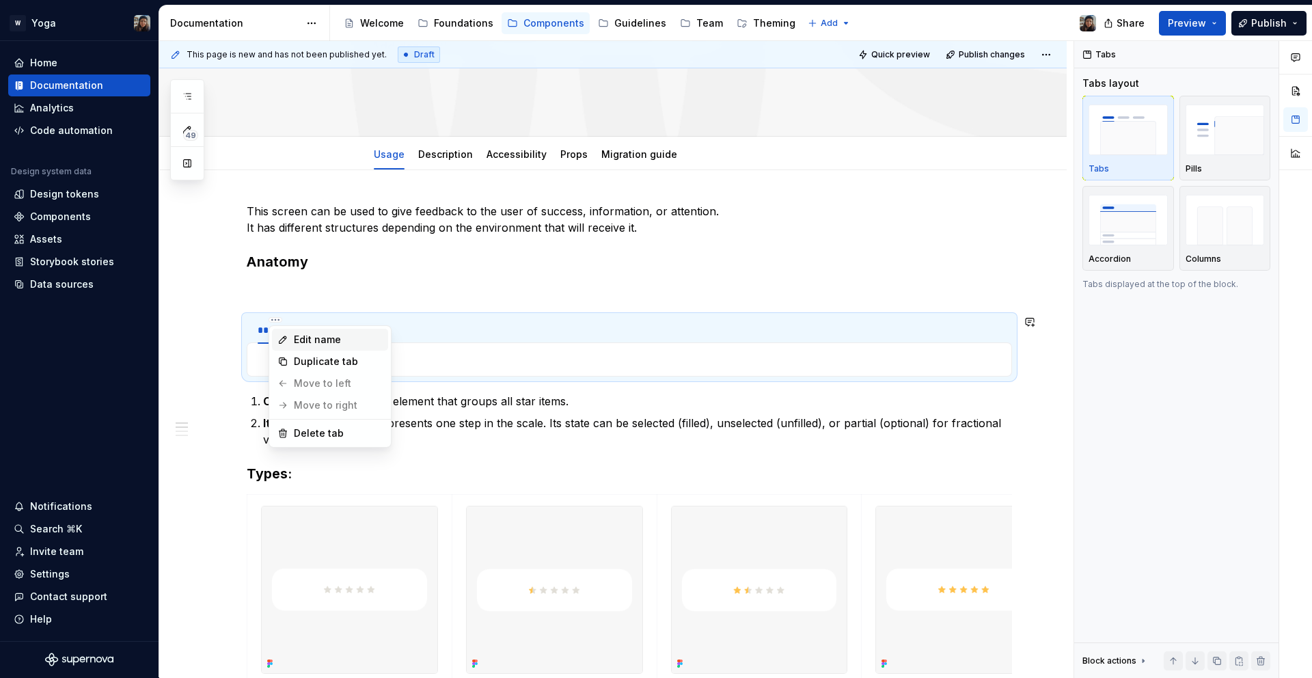
click at [295, 336] on div "Edit name" at bounding box center [338, 340] width 89 height 14
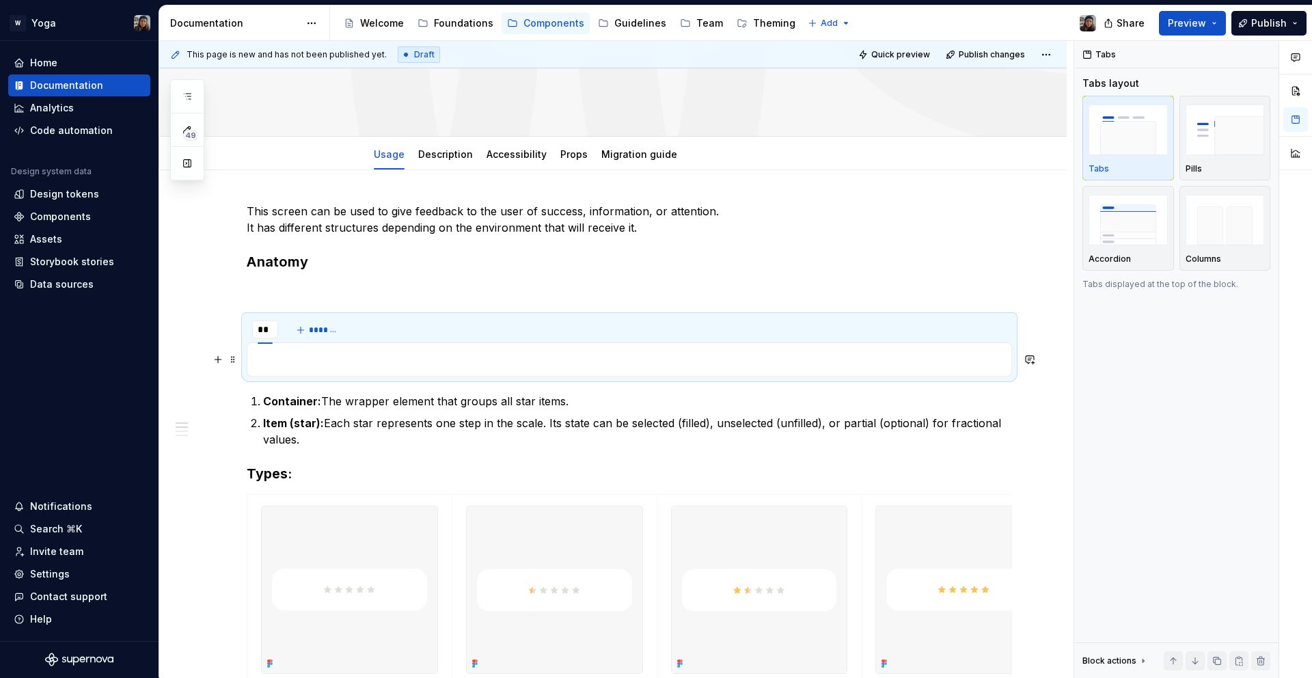
type input "*"
type input "******"
click at [340, 322] on button "*******" at bounding box center [335, 330] width 54 height 19
type input "******"
click at [543, 262] on h3 "Anatomy" at bounding box center [630, 261] width 766 height 19
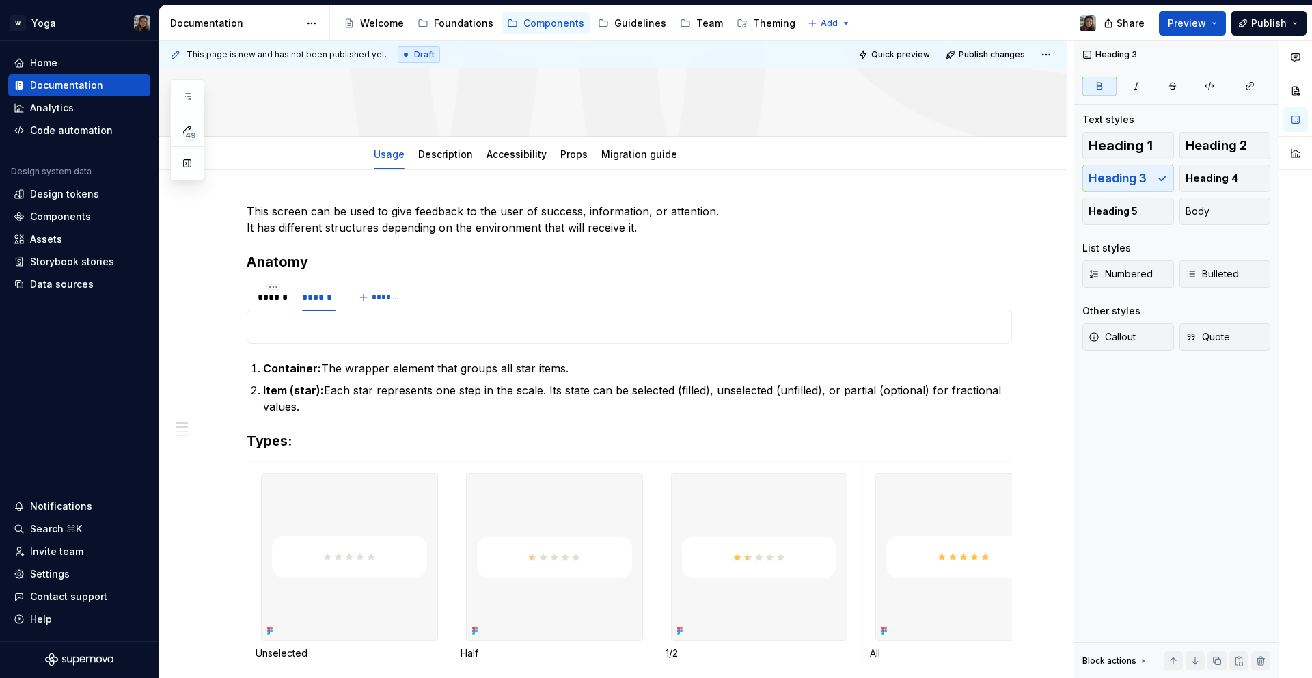
type textarea "*"
click at [398, 295] on span "*******" at bounding box center [387, 297] width 31 height 11
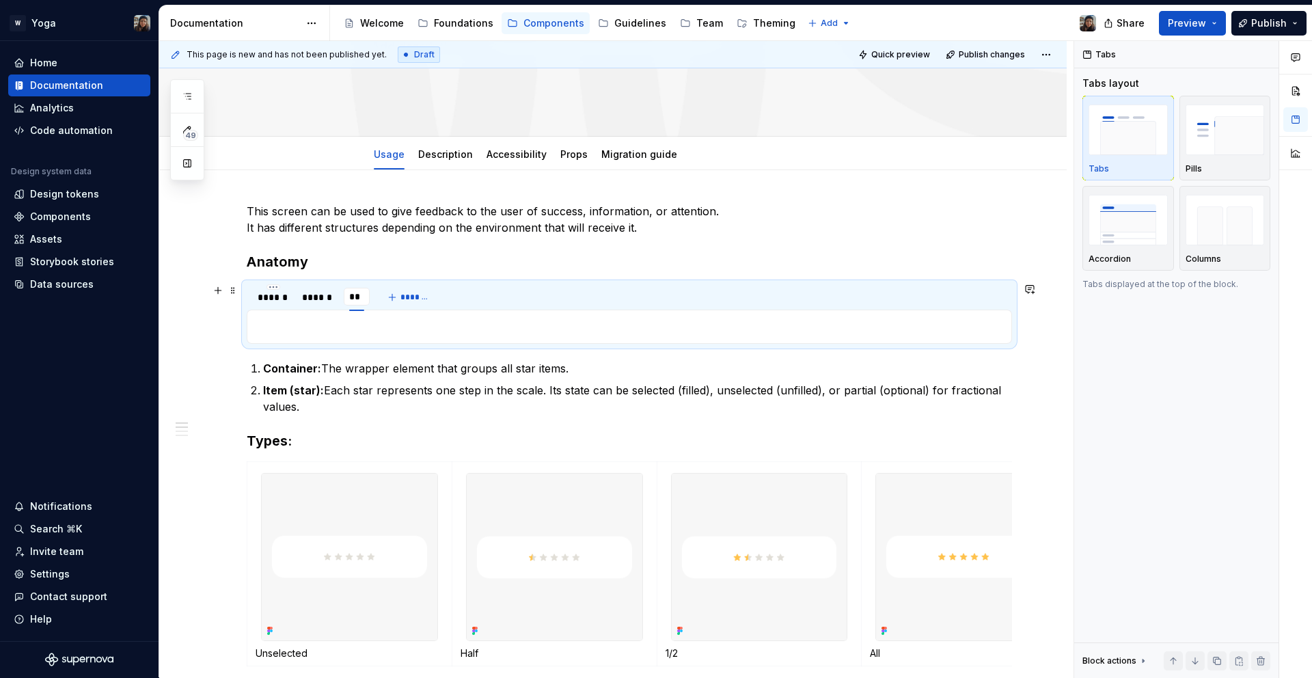
type input "***"
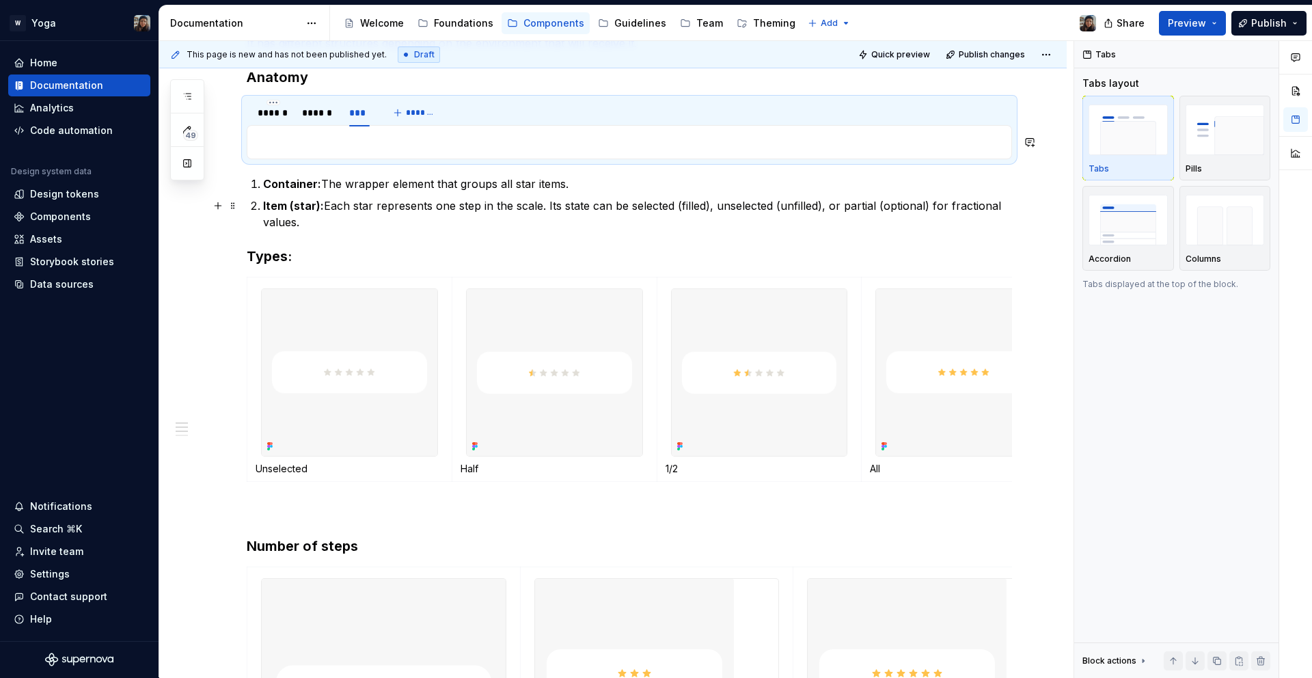
scroll to position [352, 0]
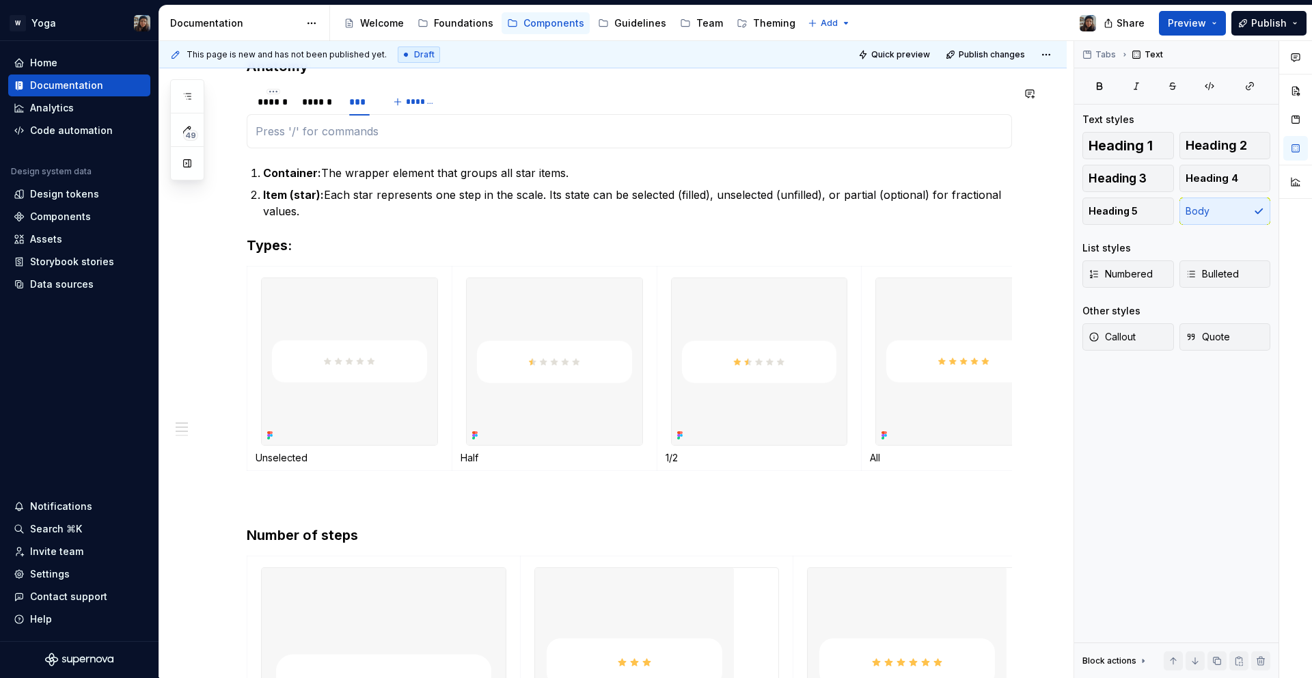
click at [410, 148] on div at bounding box center [630, 131] width 766 height 34
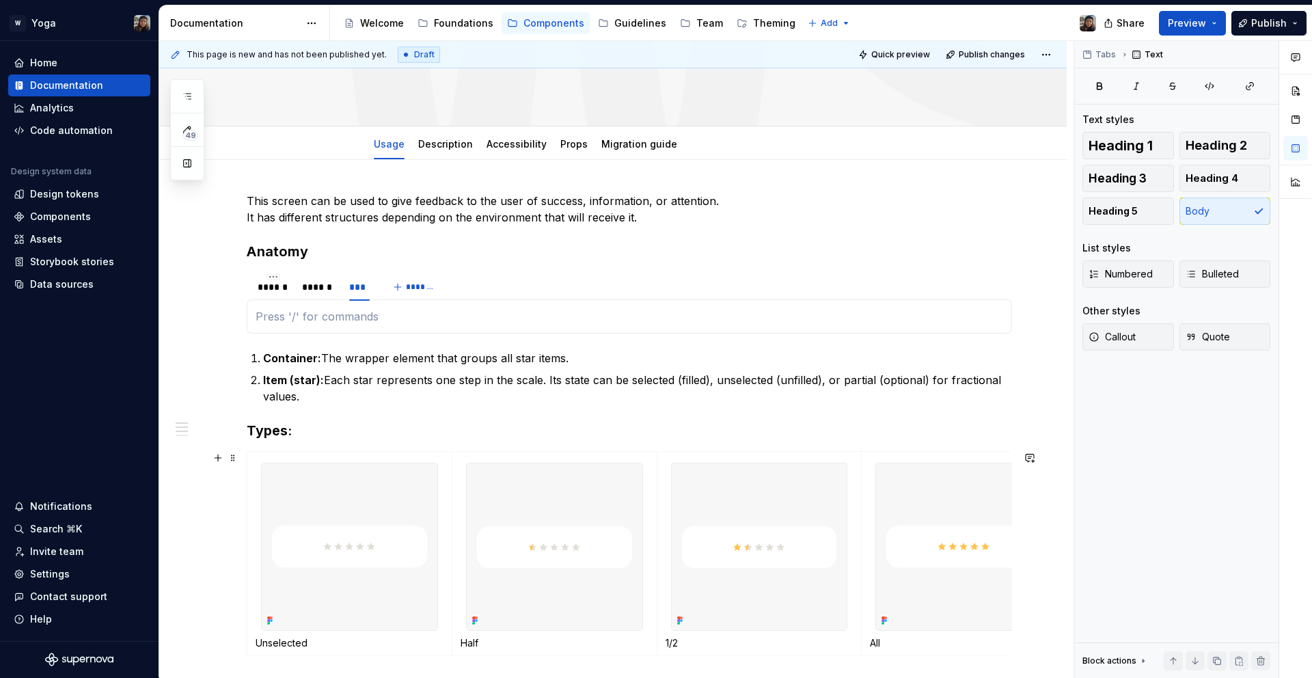
scroll to position [161, 0]
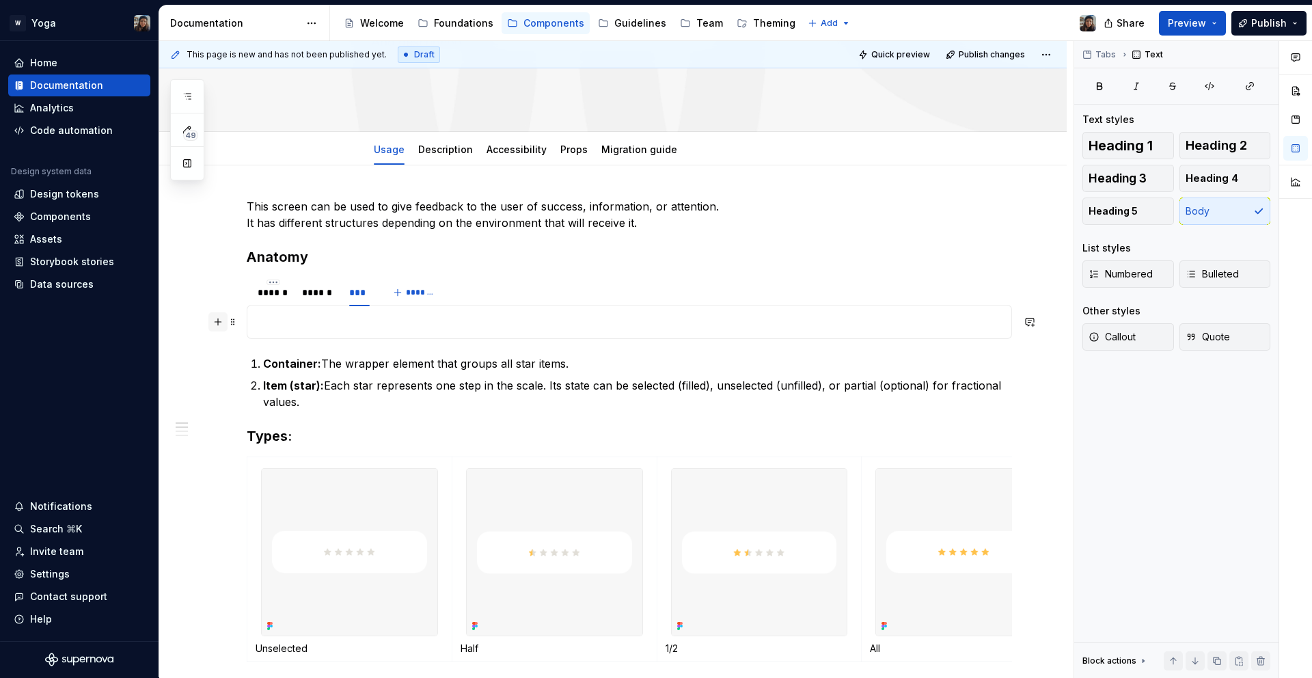
click at [226, 319] on button "button" at bounding box center [217, 321] width 19 height 19
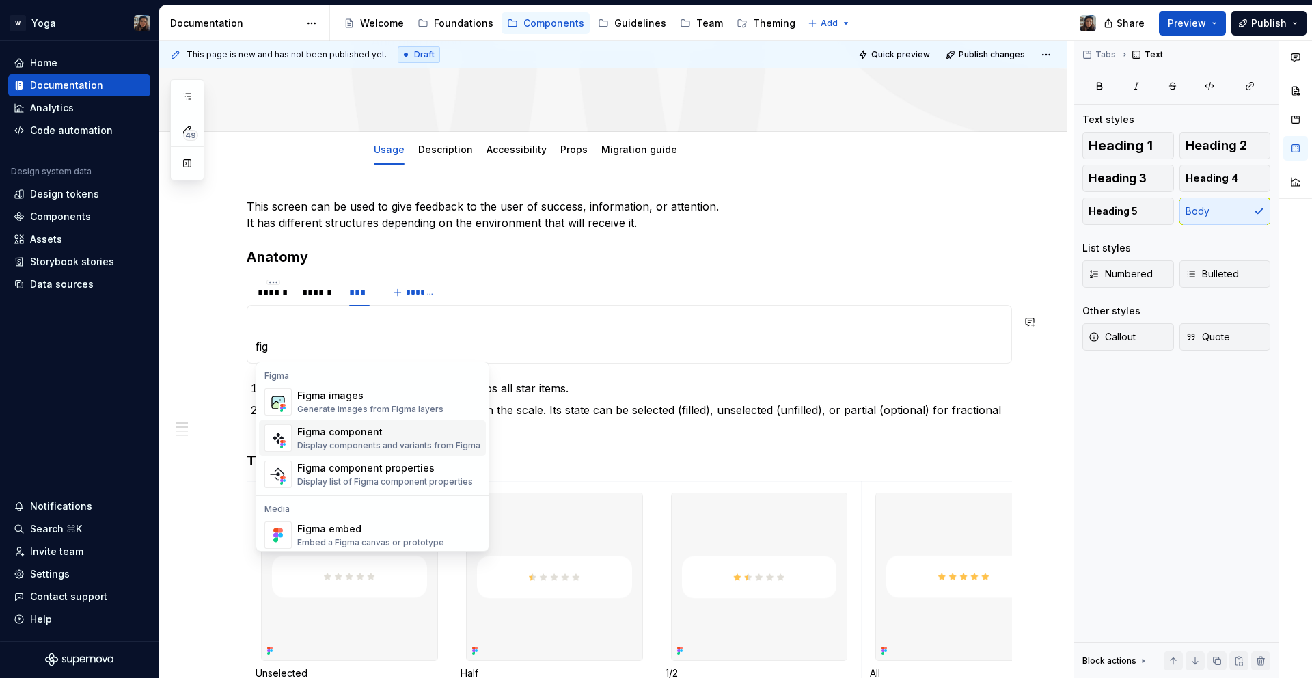
click at [349, 446] on div "Display components and variants from Figma" at bounding box center [388, 445] width 183 height 11
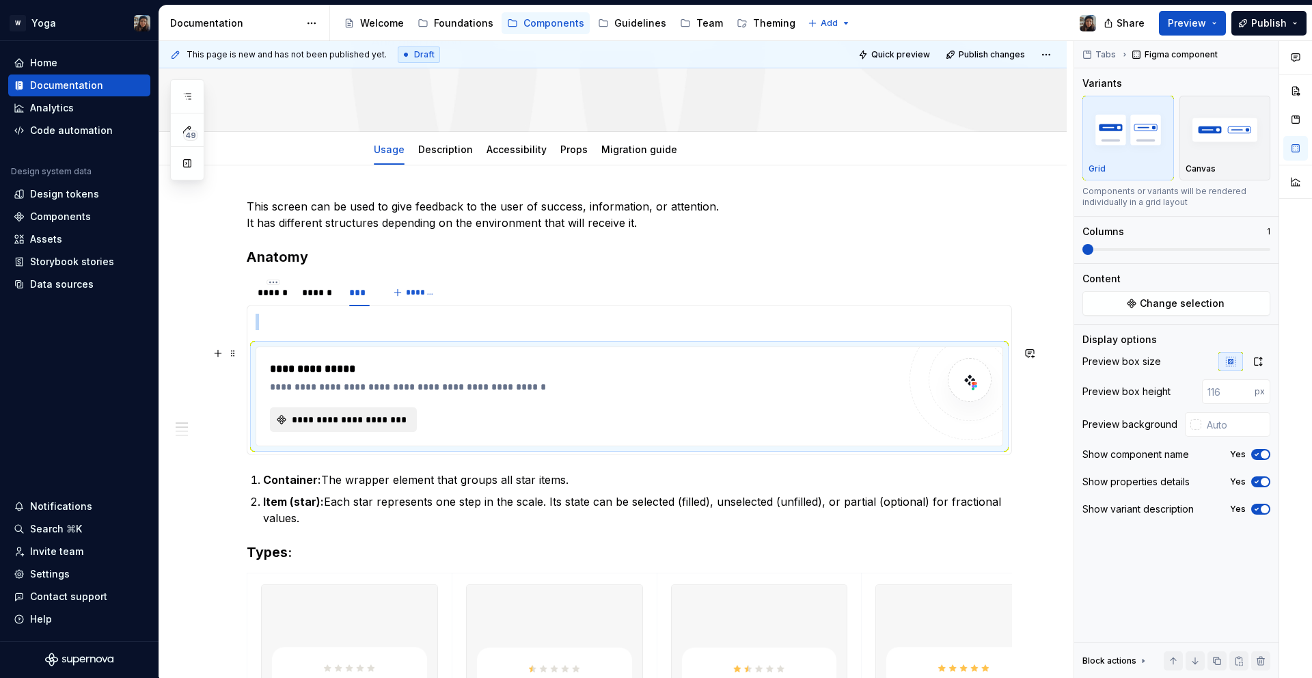
click at [379, 410] on button "**********" at bounding box center [343, 419] width 147 height 25
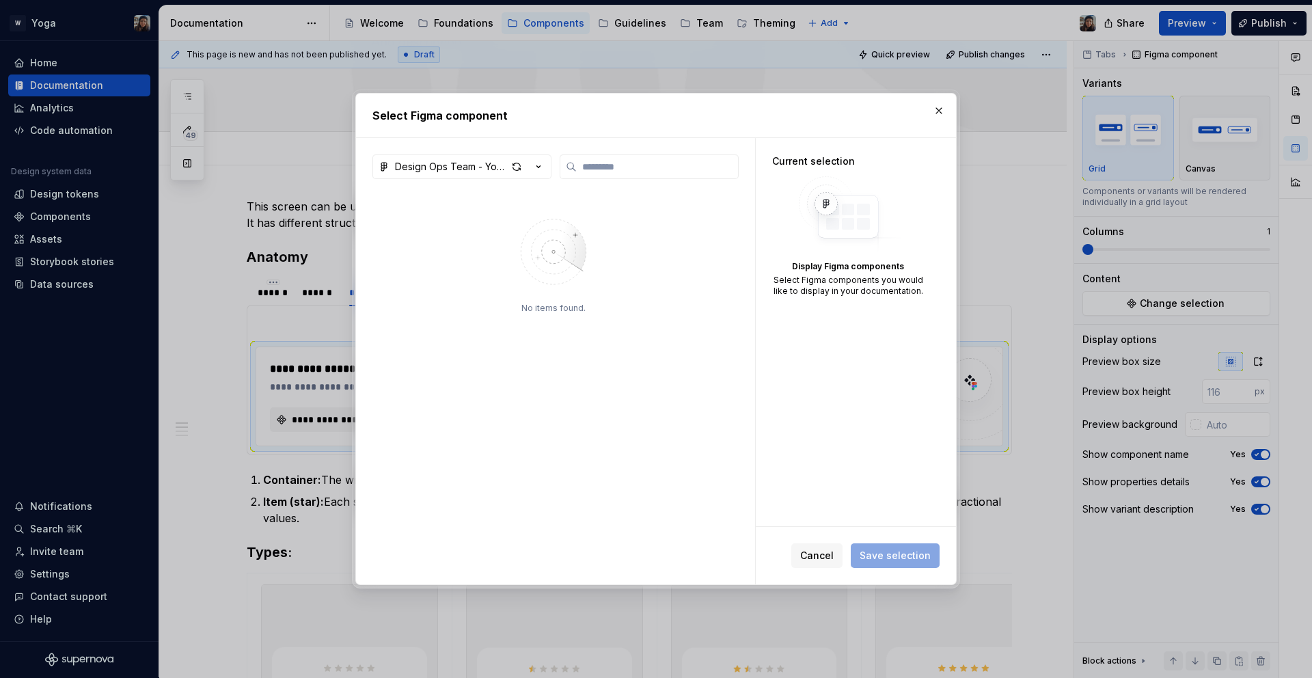
click at [945, 113] on button "button" at bounding box center [939, 110] width 19 height 19
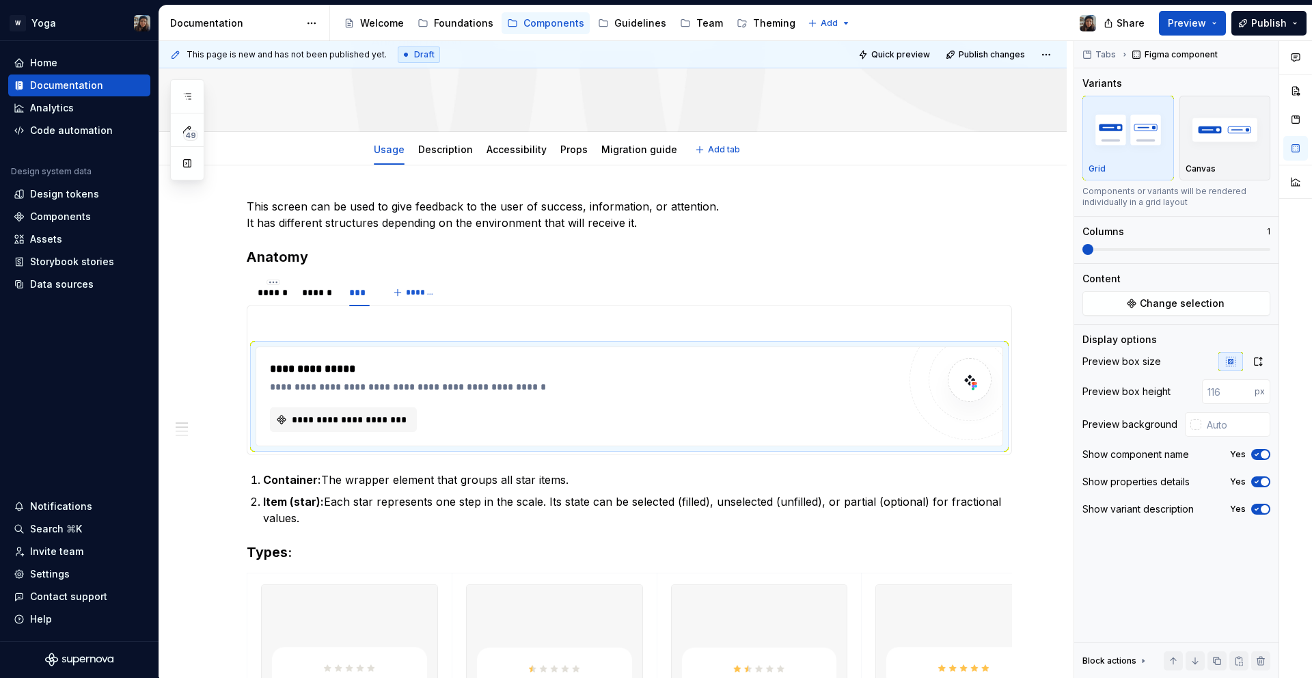
type textarea "*"
click at [764, 398] on div "**********" at bounding box center [584, 396] width 629 height 71
click at [316, 409] on button "**********" at bounding box center [343, 419] width 147 height 25
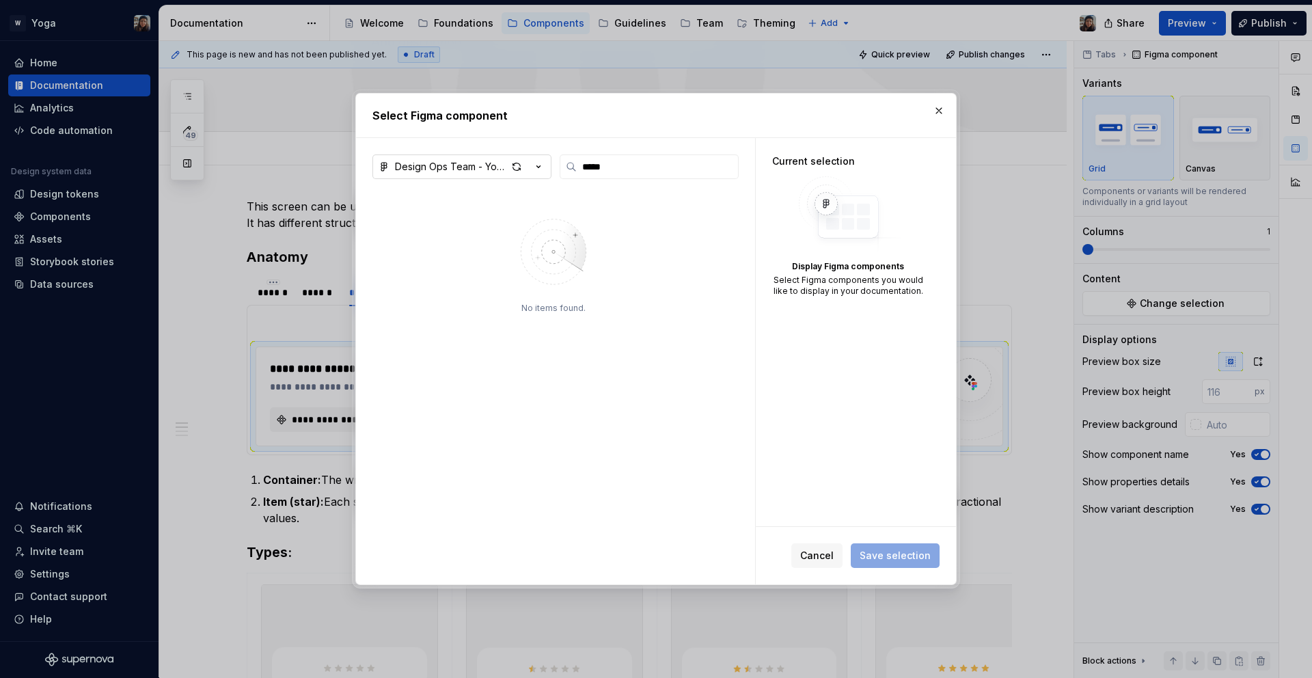
type input "*****"
click at [431, 177] on button "Design Ops Team - Yoga Design System" at bounding box center [462, 166] width 179 height 25
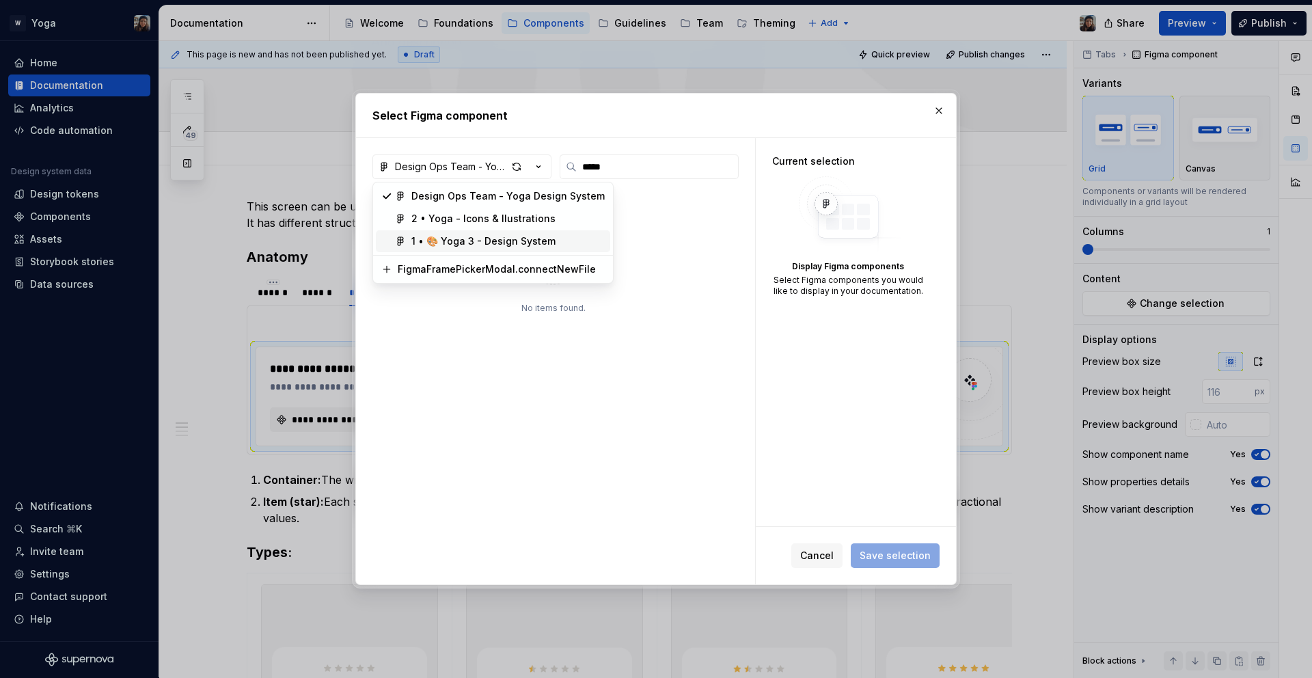
click at [463, 239] on div "1 • 🎨 Yoga 3 - Design System" at bounding box center [483, 241] width 144 height 14
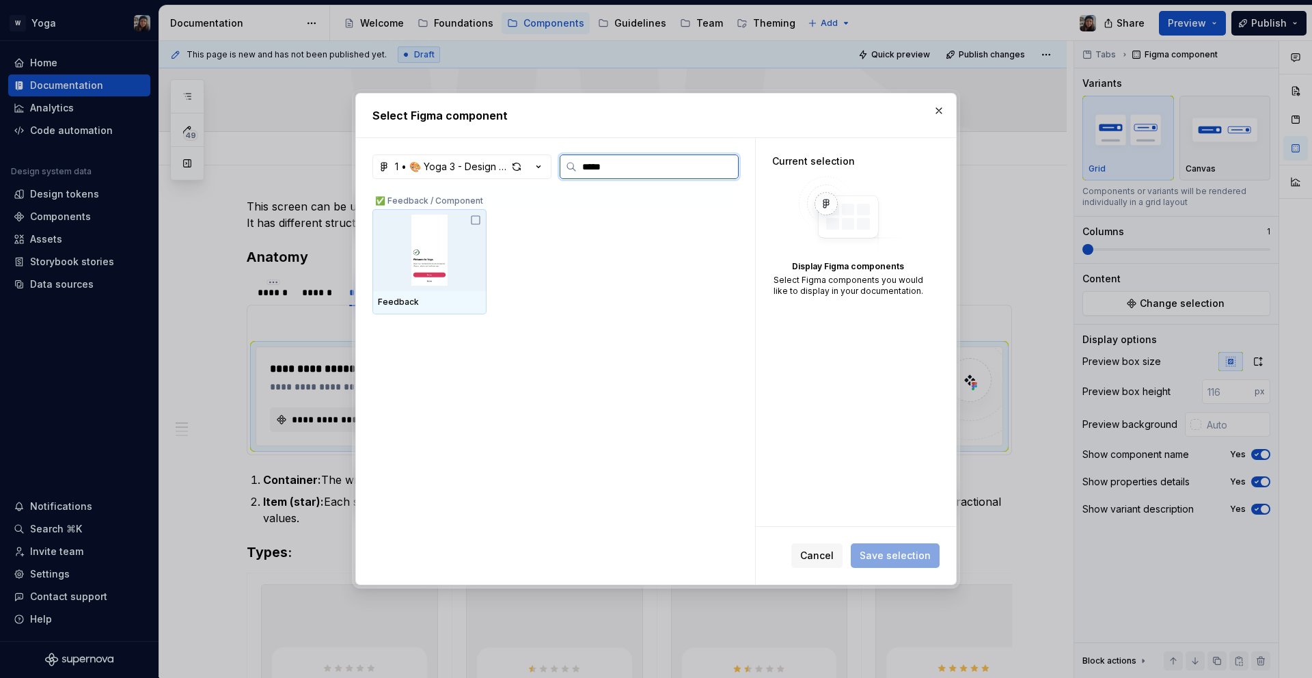
click at [440, 271] on img at bounding box center [429, 250] width 103 height 71
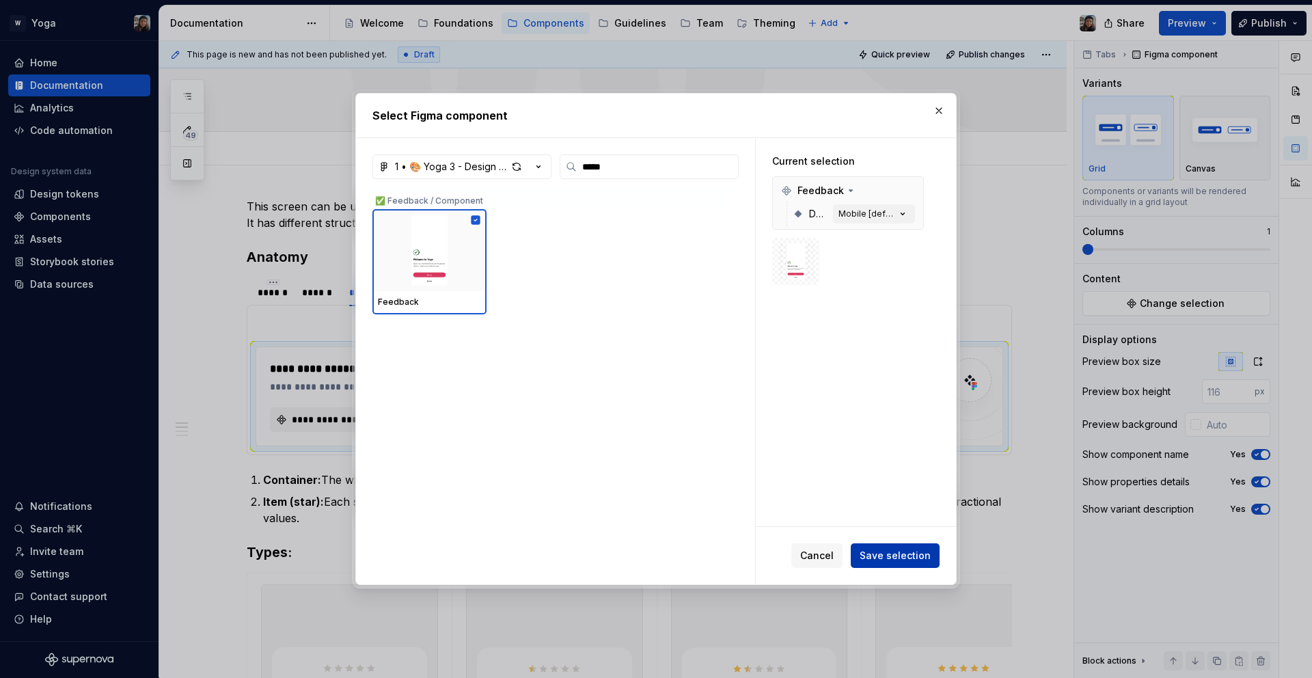
click at [897, 545] on button "Save selection" at bounding box center [895, 555] width 89 height 25
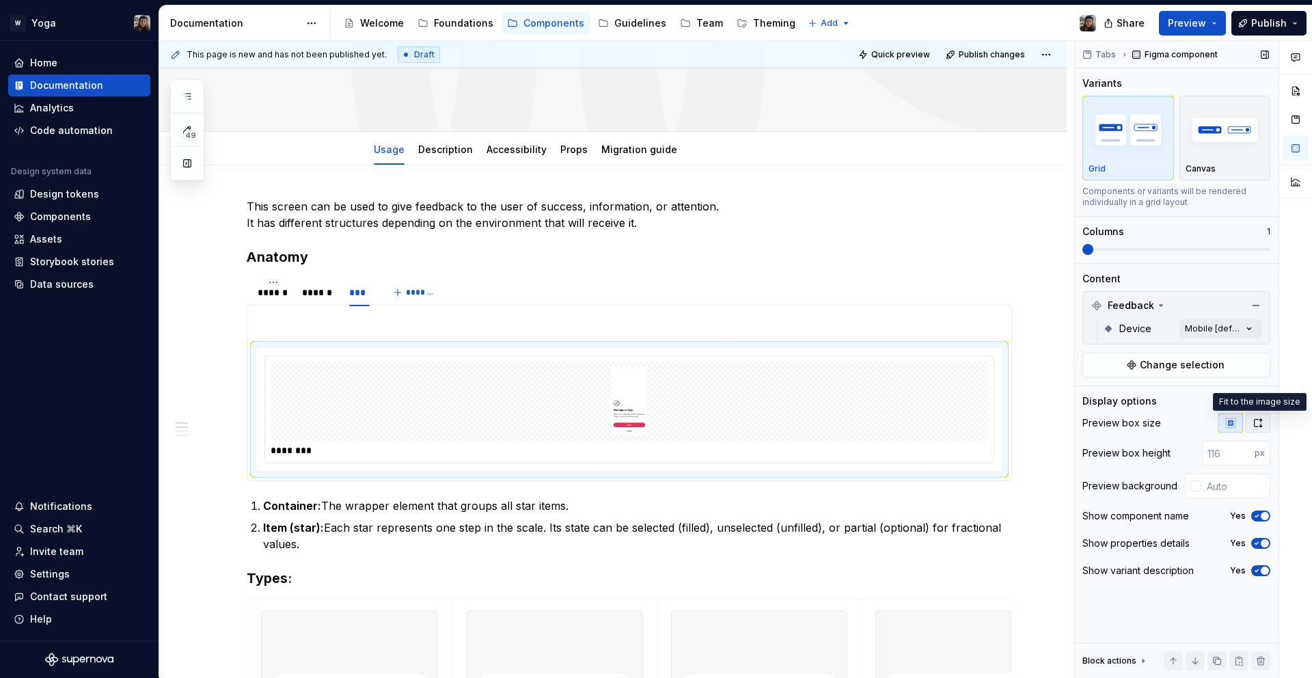
click at [1260, 424] on icon "button" at bounding box center [1258, 423] width 11 height 11
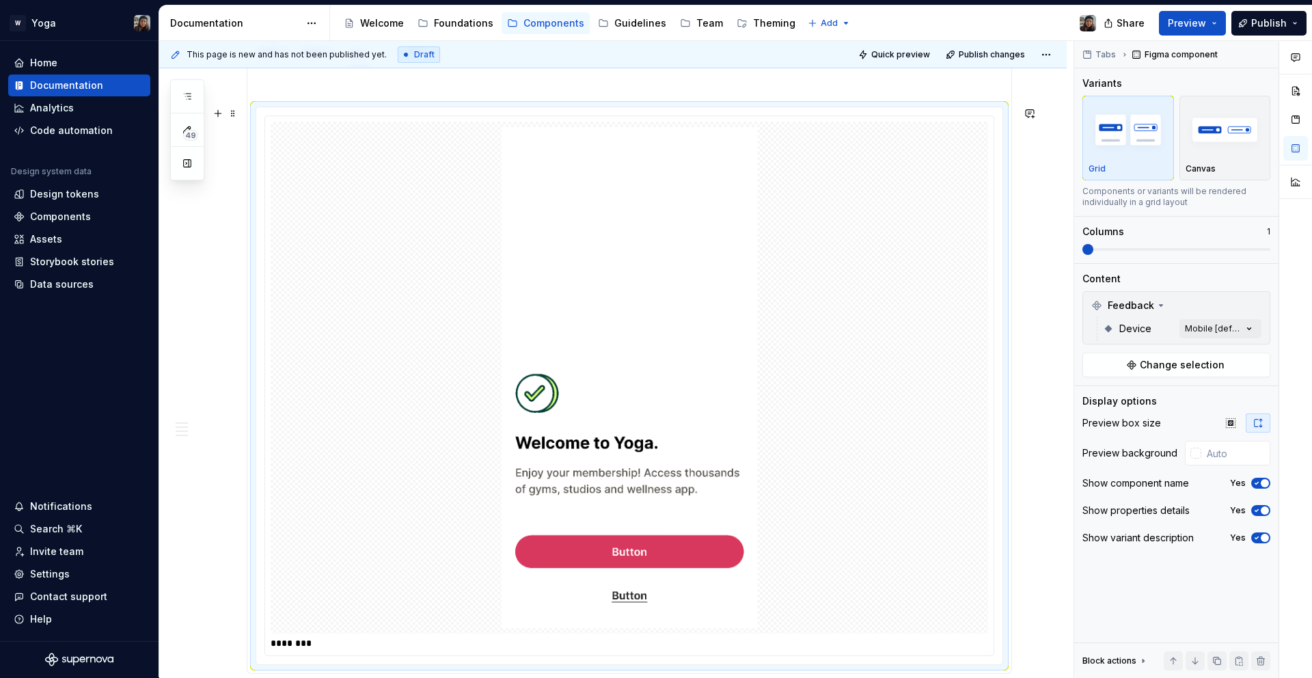
scroll to position [401, 0]
click at [1191, 146] on img "button" at bounding box center [1225, 130] width 79 height 50
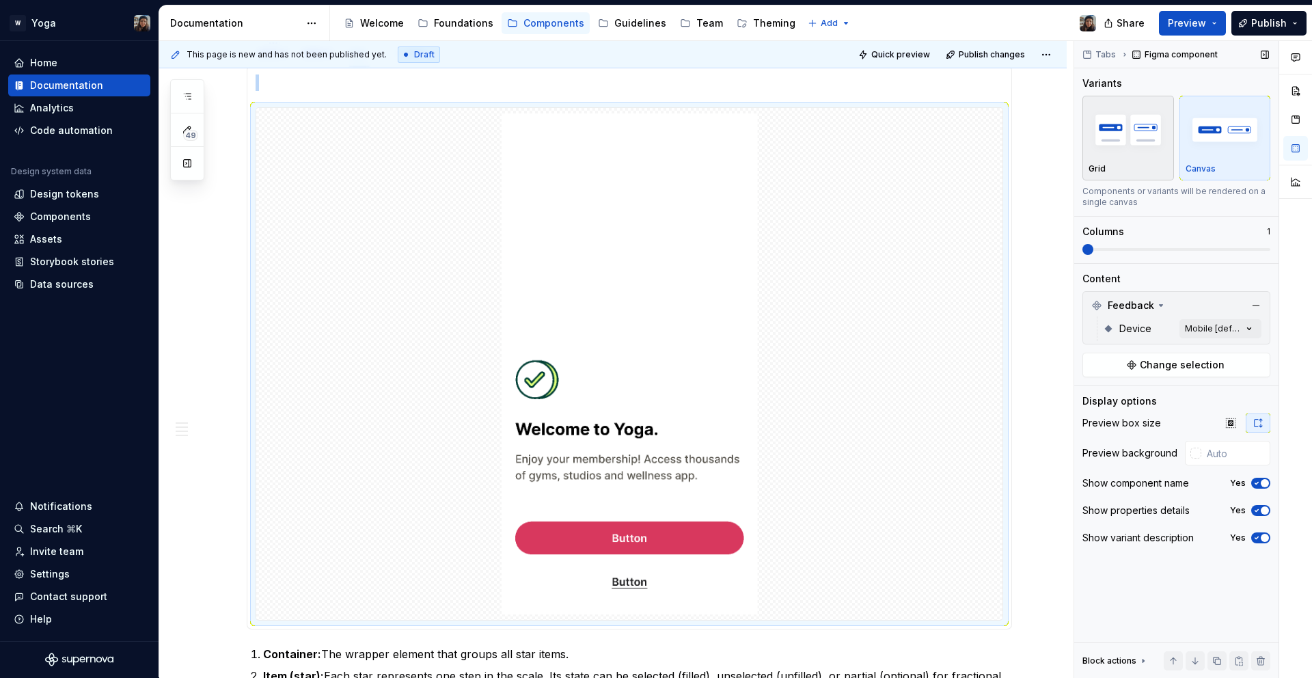
click at [1137, 146] on img "button" at bounding box center [1128, 130] width 79 height 50
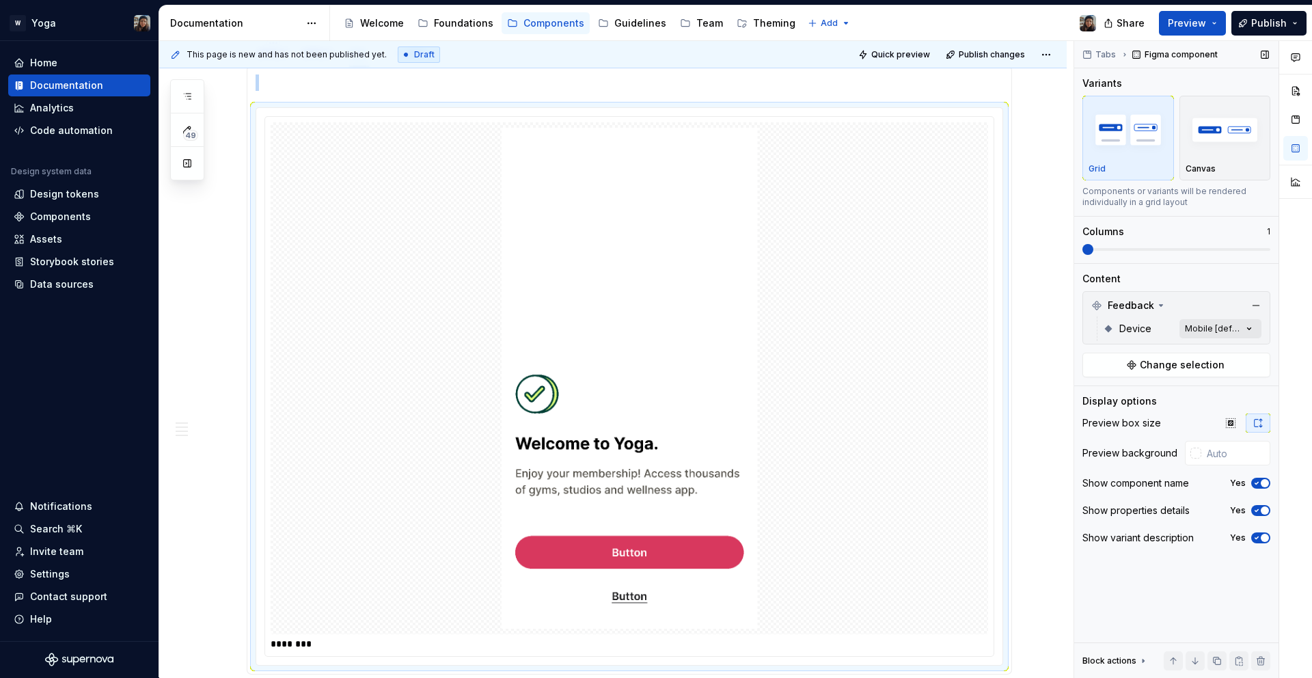
click at [1221, 333] on div "Comments Open comments No comments yet Select ‘Comment’ from the block context …" at bounding box center [1194, 359] width 238 height 637
click at [1096, 399] on span at bounding box center [1091, 394] width 11 height 11
click at [1095, 399] on div at bounding box center [1091, 394] width 11 height 11
click at [1152, 293] on div "Comments Open comments No comments yet Select ‘Comment’ from the block context …" at bounding box center [1194, 359] width 238 height 637
click at [1202, 364] on span "Change selection" at bounding box center [1182, 365] width 85 height 14
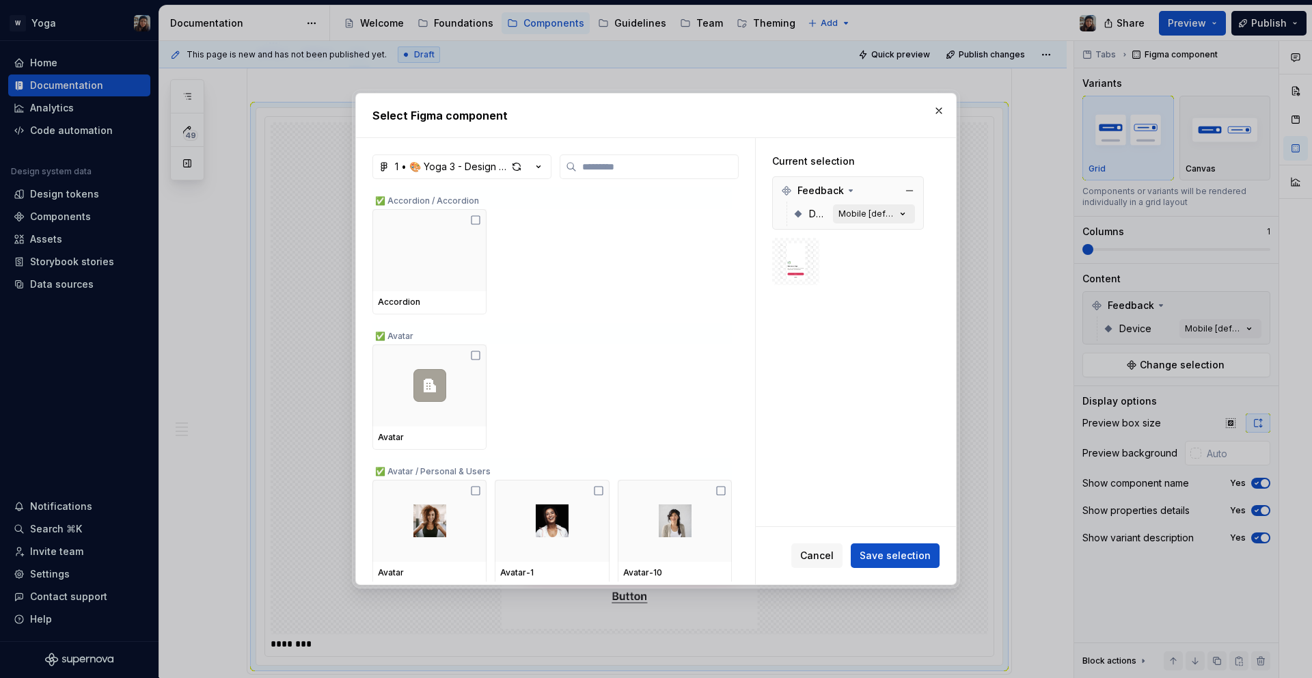
click at [891, 215] on div "Mobile [default]" at bounding box center [867, 213] width 57 height 11
click at [909, 215] on button "Mobile [default]" at bounding box center [874, 213] width 82 height 19
click at [902, 214] on icon "button" at bounding box center [903, 214] width 3 height 2
click at [941, 114] on button "button" at bounding box center [939, 110] width 19 height 19
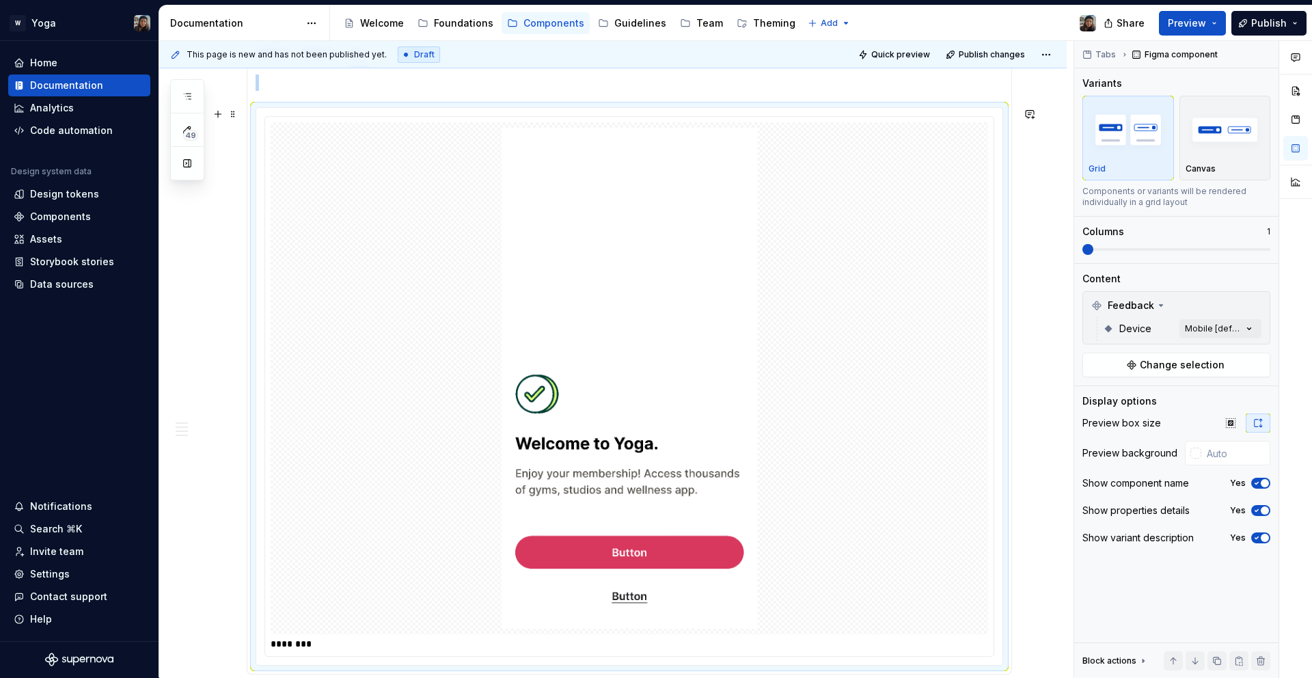
click at [627, 374] on img at bounding box center [630, 378] width 256 height 501
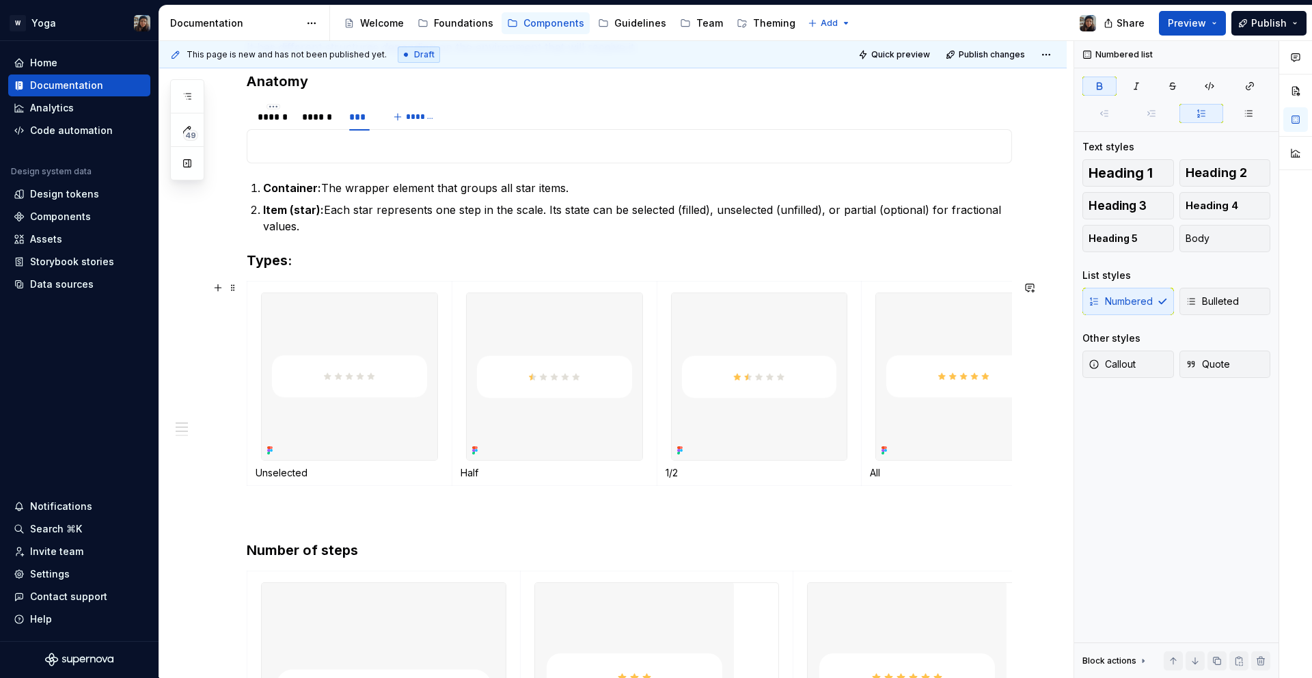
scroll to position [199, 0]
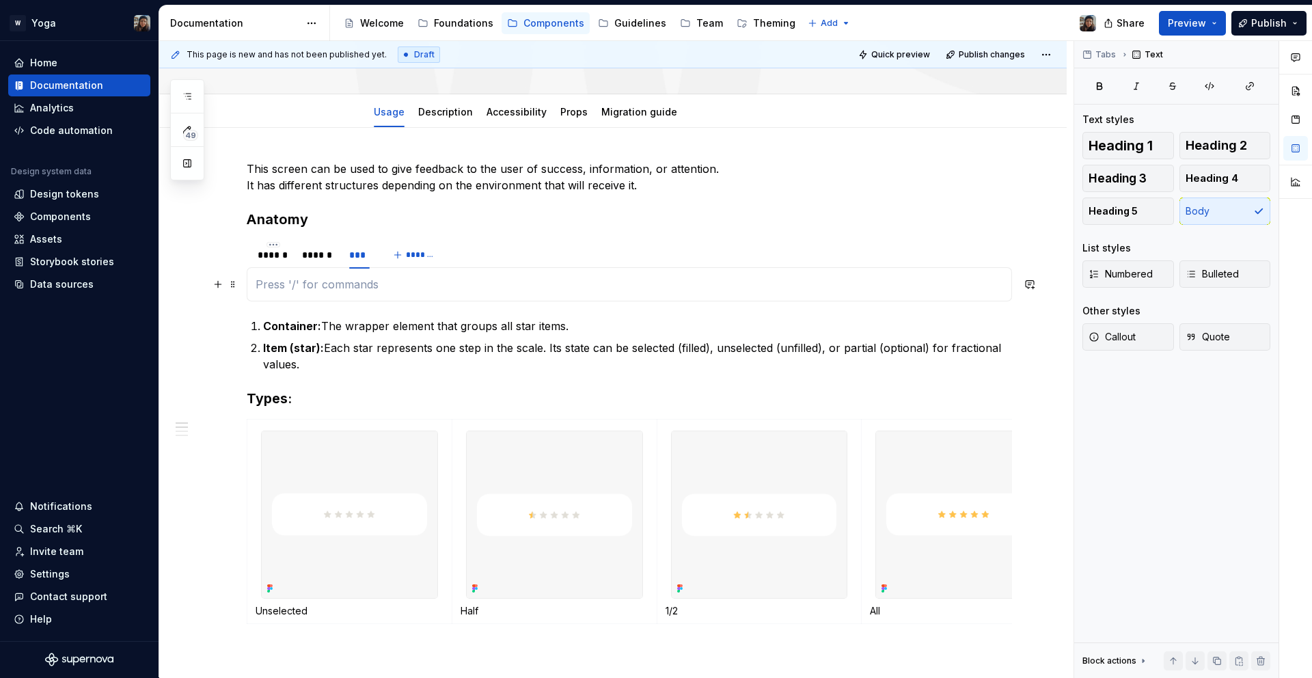
click at [312, 278] on p at bounding box center [630, 284] width 748 height 16
click at [219, 280] on button "button" at bounding box center [217, 284] width 19 height 19
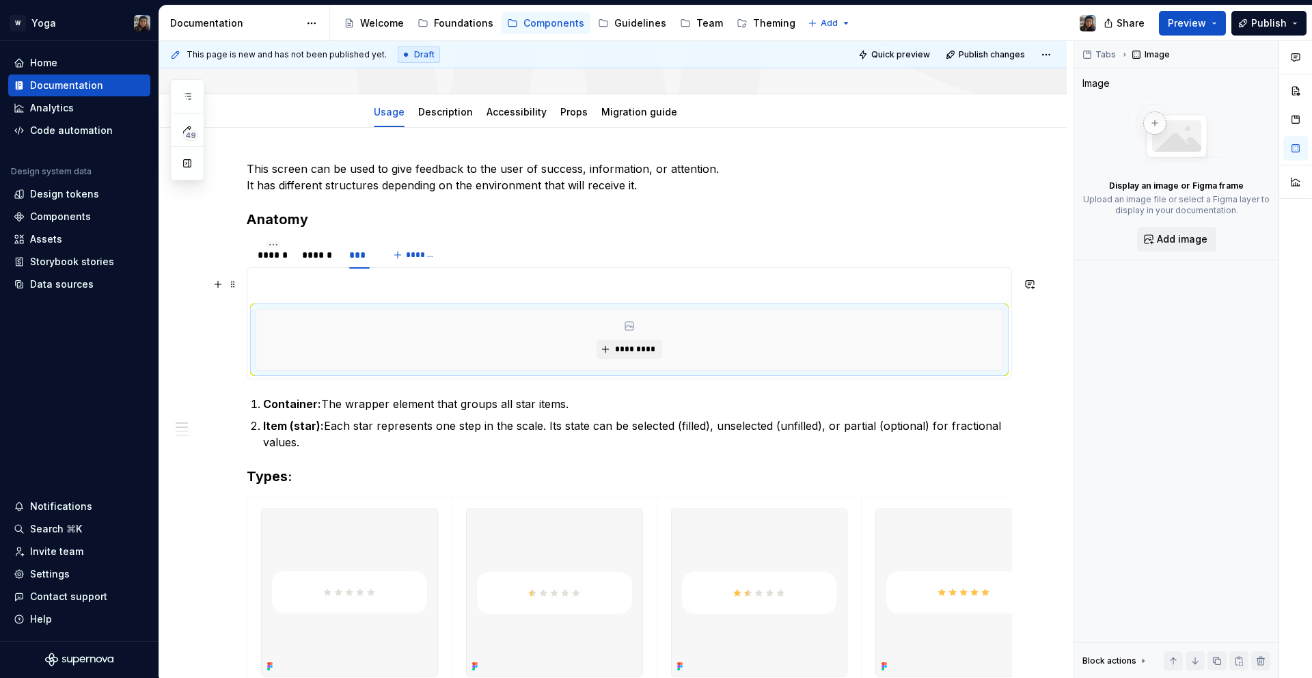
click at [277, 291] on p at bounding box center [630, 284] width 748 height 16
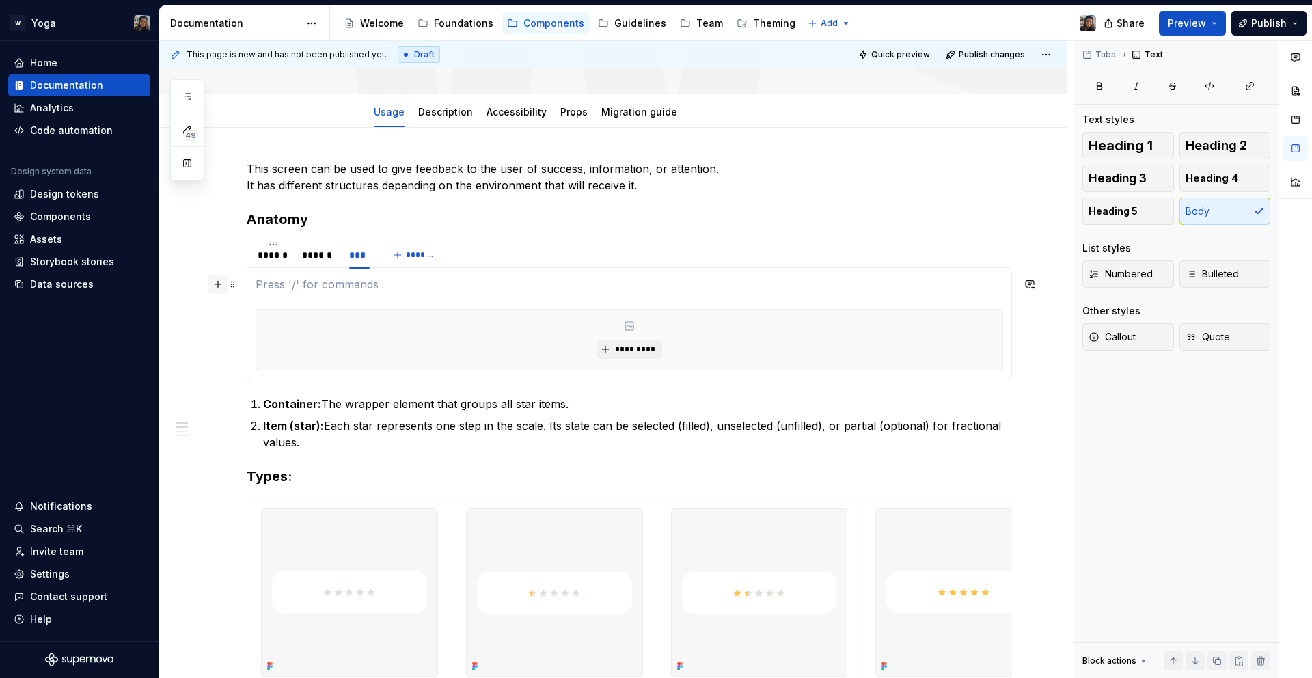
click at [220, 283] on button "button" at bounding box center [217, 284] width 19 height 19
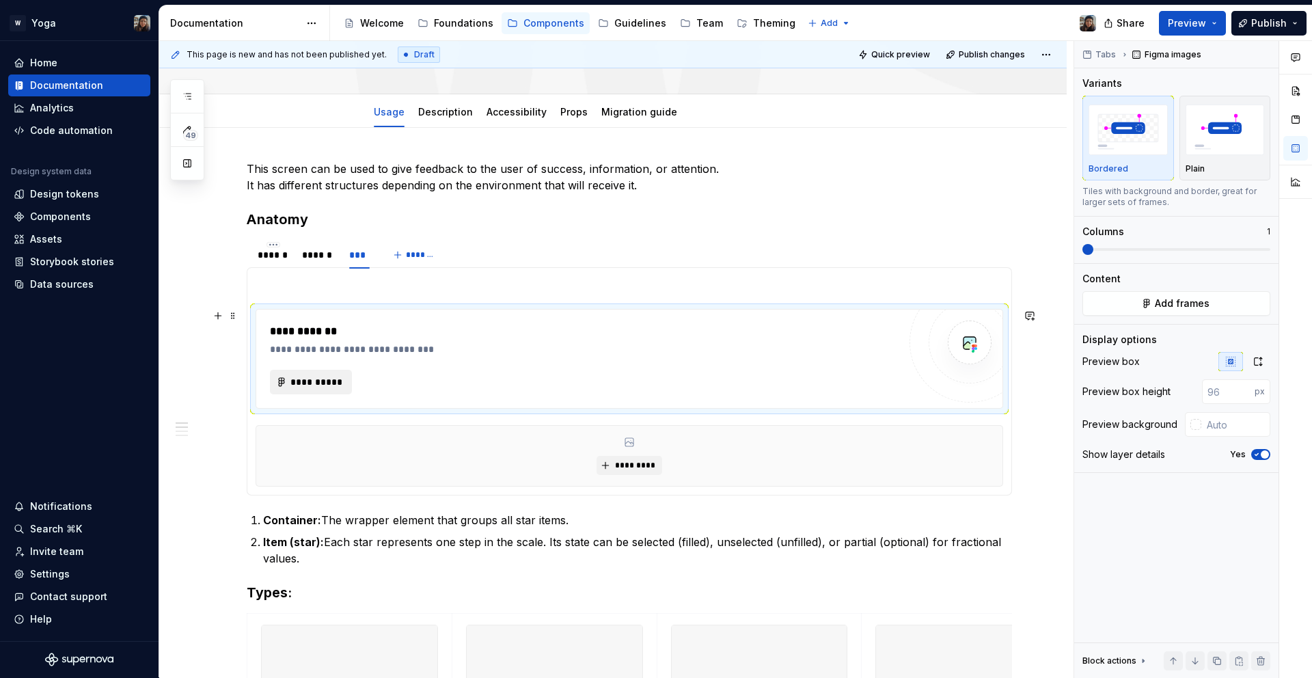
click at [332, 390] on button "**********" at bounding box center [311, 382] width 82 height 25
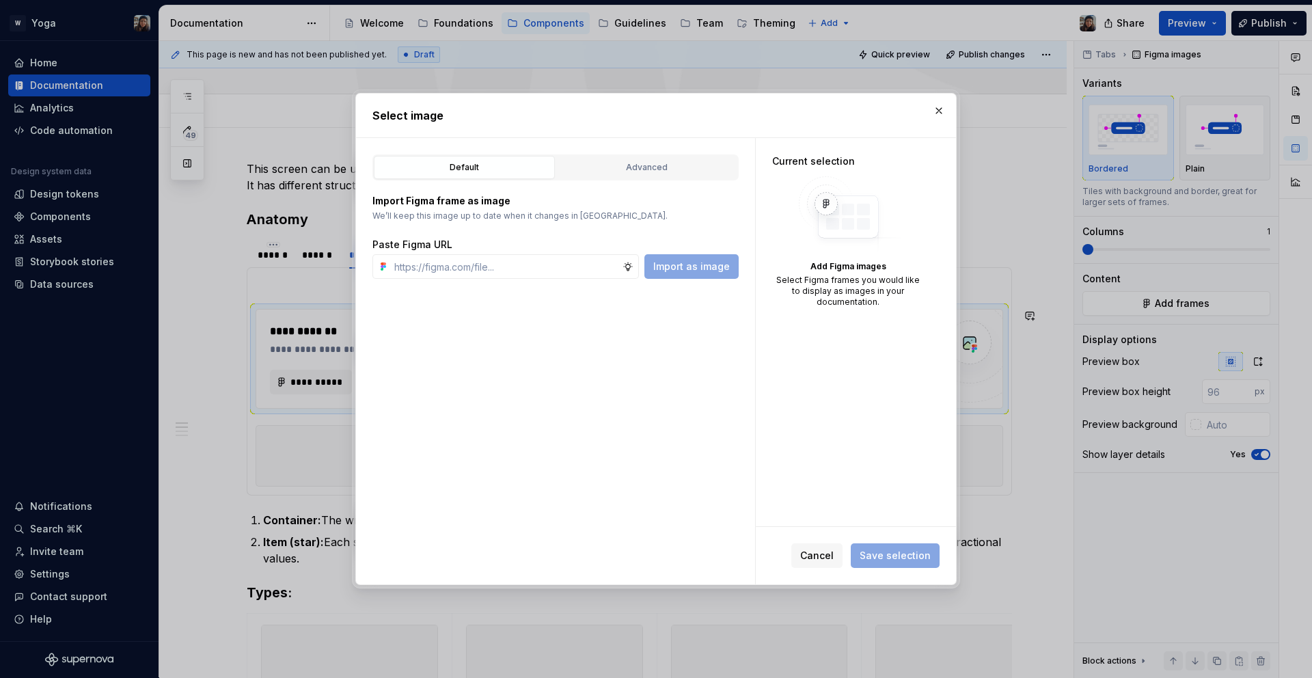
type input "[URL][DOMAIN_NAME]"
type textarea "*"
drag, startPoint x: 941, startPoint y: 107, endPoint x: 874, endPoint y: 185, distance: 102.3
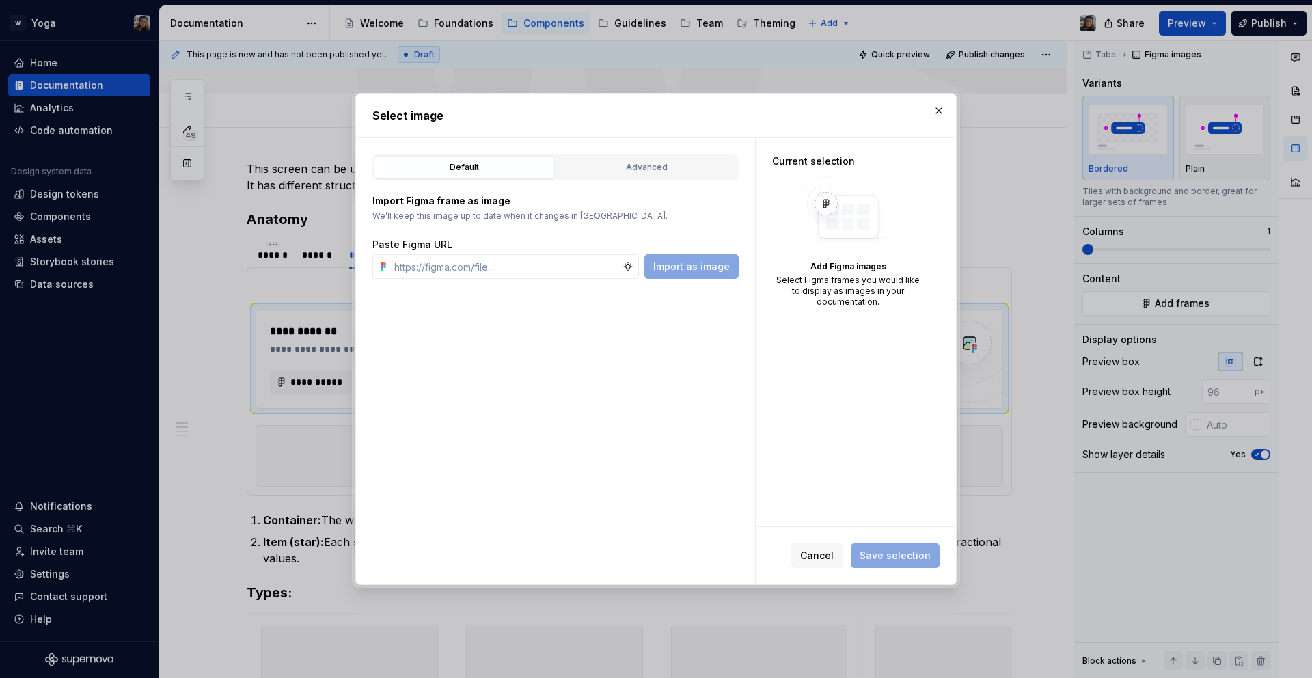
click at [941, 107] on button "button" at bounding box center [939, 110] width 19 height 19
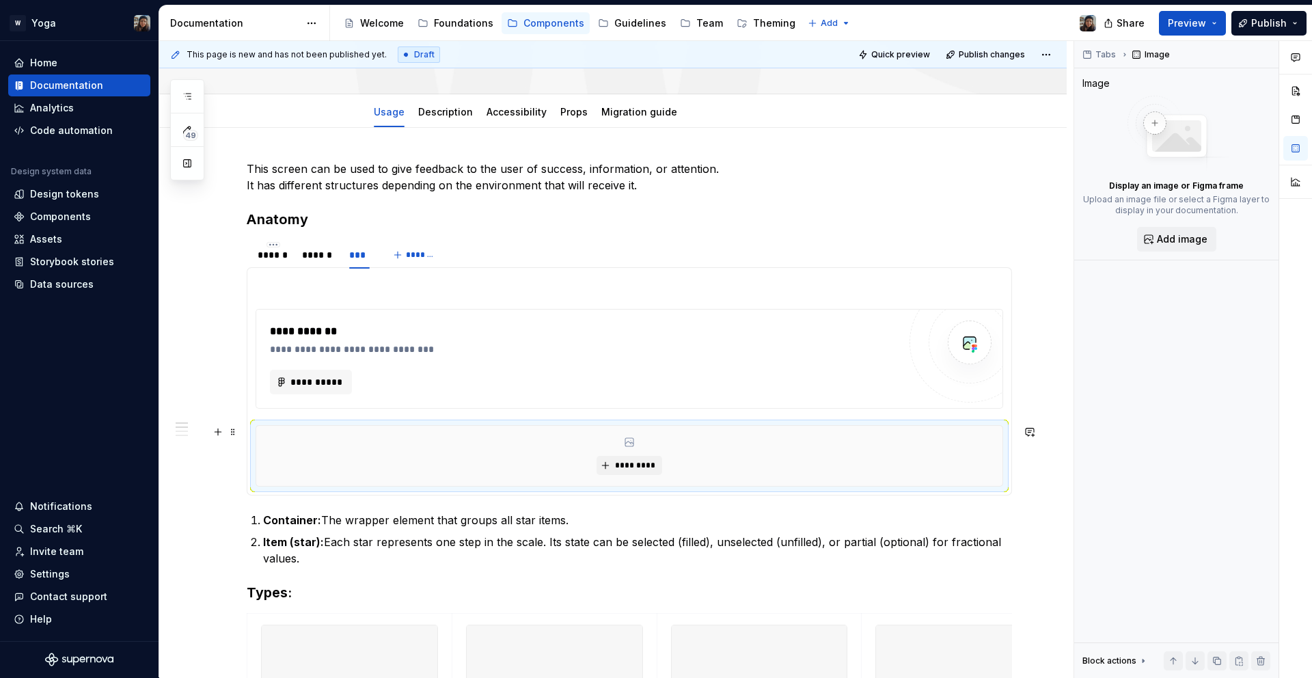
click at [661, 449] on div "*********" at bounding box center [629, 456] width 746 height 60
click at [655, 457] on button "*********" at bounding box center [629, 465] width 65 height 19
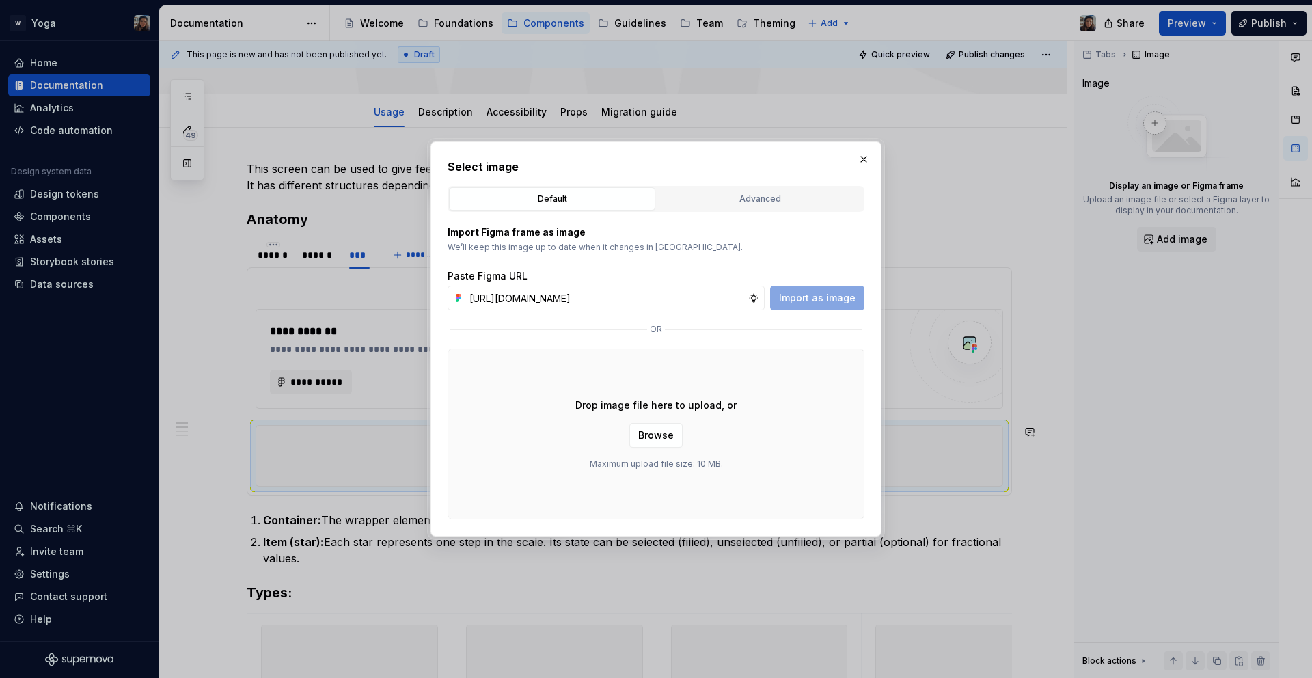
scroll to position [0, 405]
type input "[URL][DOMAIN_NAME]"
click at [808, 295] on span "Import as image" at bounding box center [817, 298] width 77 height 14
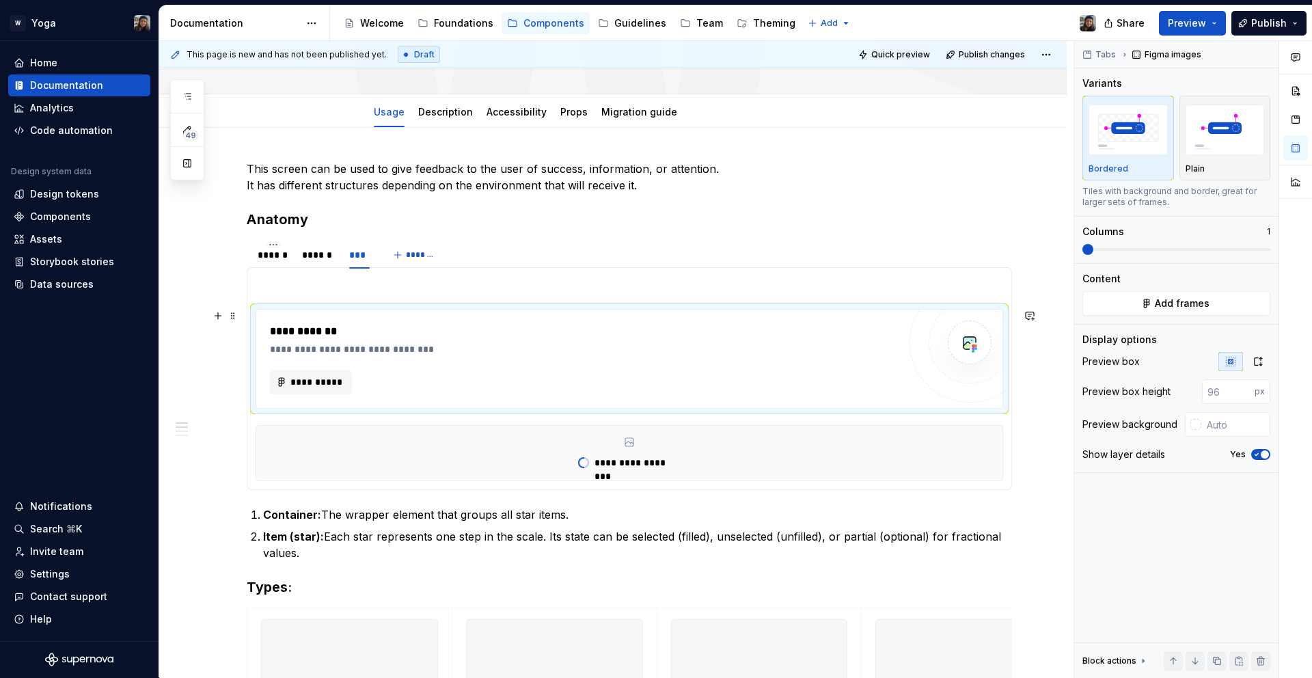
click at [678, 394] on div "**********" at bounding box center [584, 382] width 629 height 25
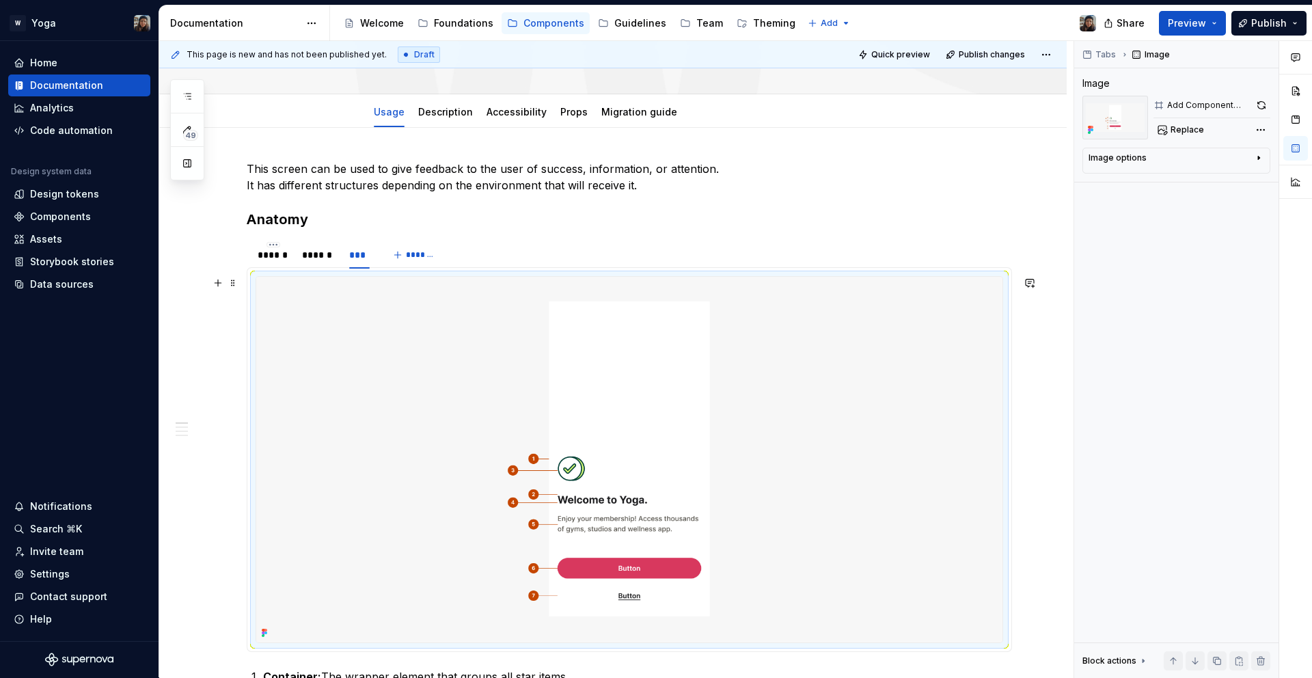
click at [286, 276] on div at bounding box center [630, 459] width 748 height 367
click at [276, 285] on img at bounding box center [629, 460] width 746 height 366
click at [216, 284] on button "button" at bounding box center [217, 282] width 19 height 19
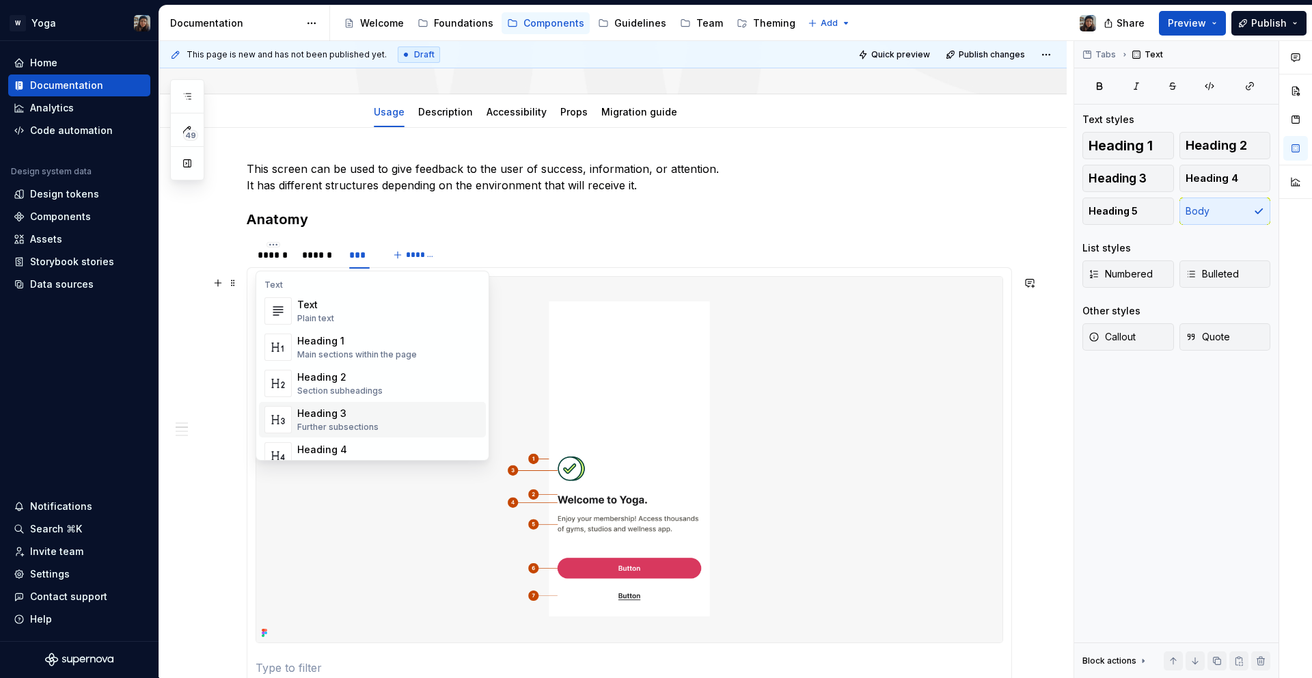
scroll to position [390, 0]
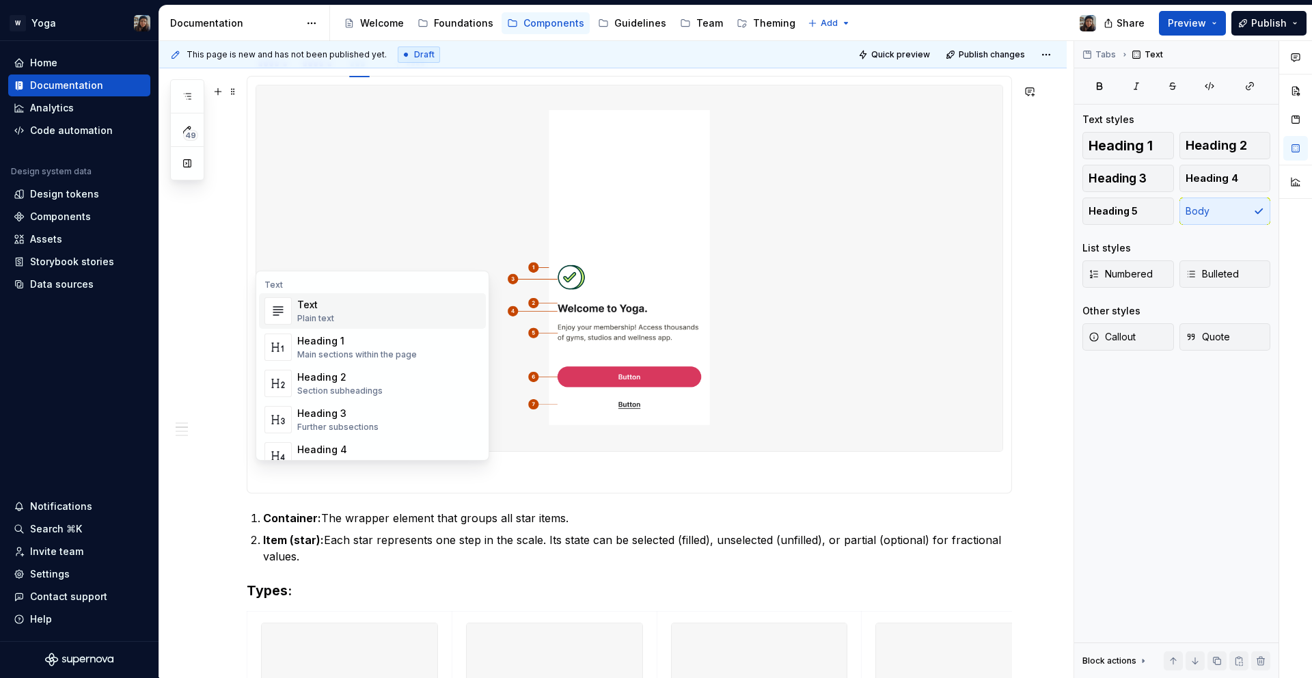
click at [308, 304] on div "Text" at bounding box center [315, 305] width 37 height 14
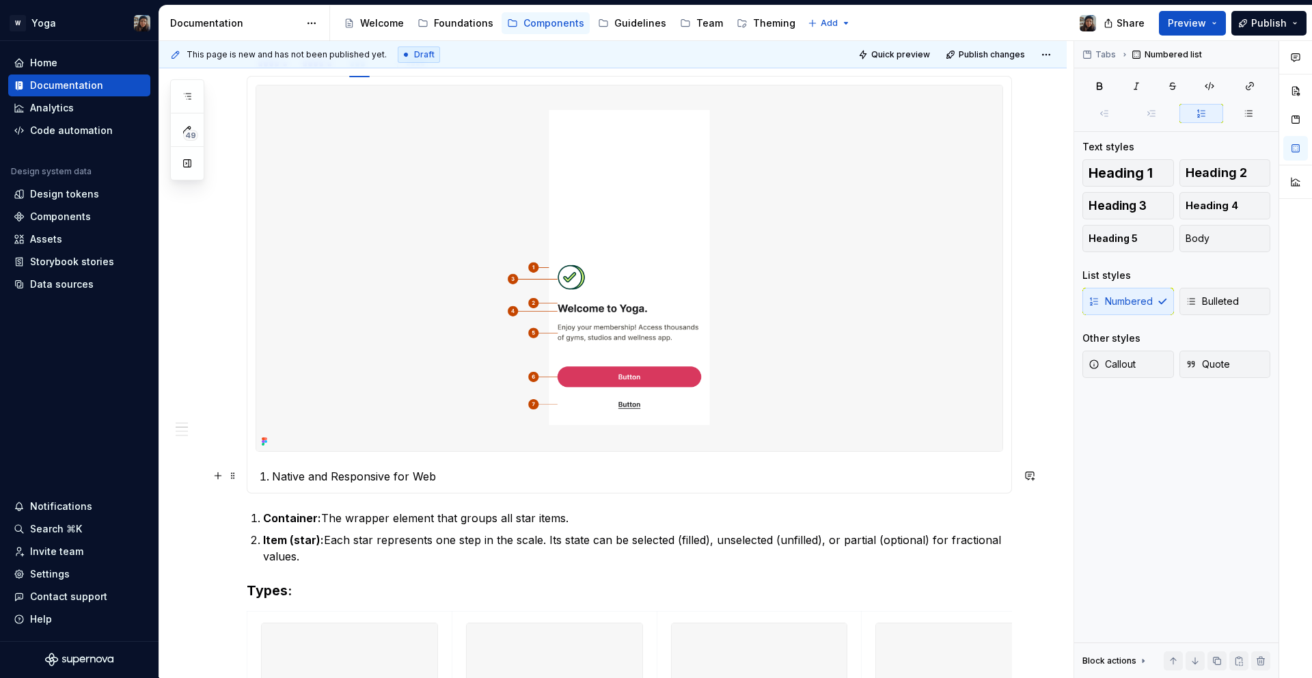
click at [463, 475] on p "Native and Responsive for Web" at bounding box center [637, 476] width 731 height 16
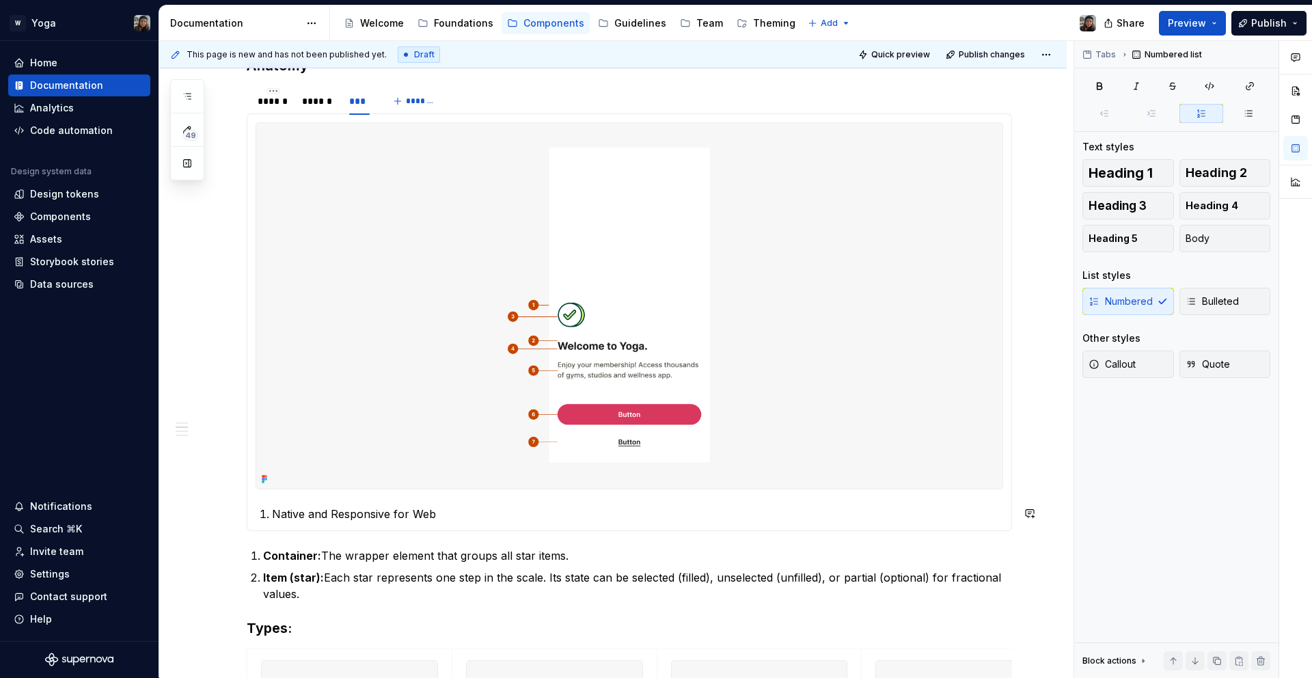
scroll to position [349, 0]
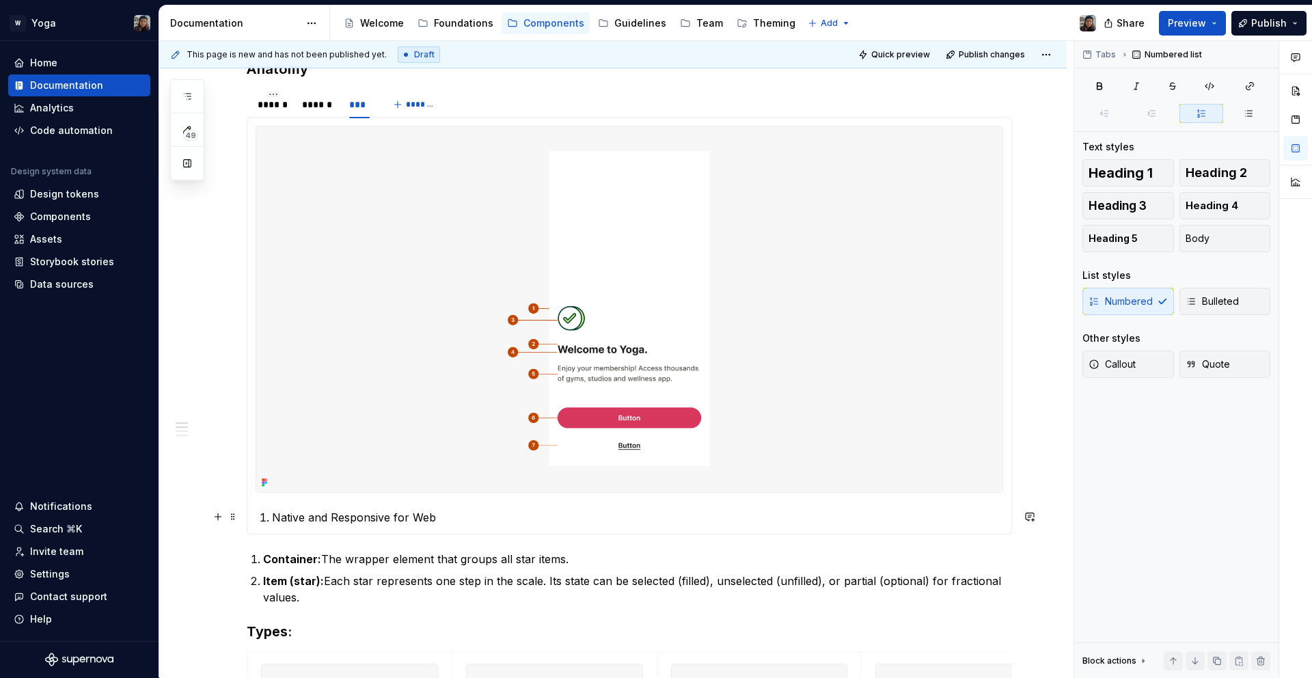
click at [471, 517] on p "Native and Responsive for Web" at bounding box center [637, 517] width 731 height 16
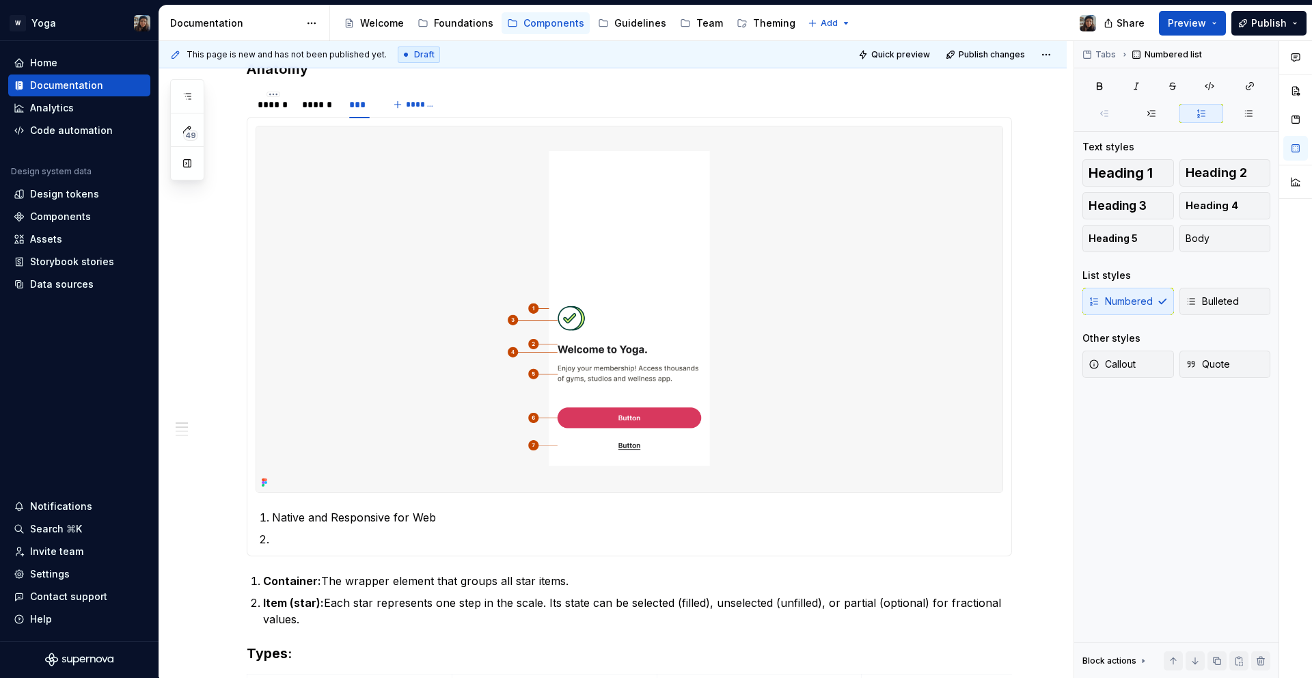
click at [332, 506] on section-item-column "Native and Responsive for Web" at bounding box center [630, 337] width 748 height 422
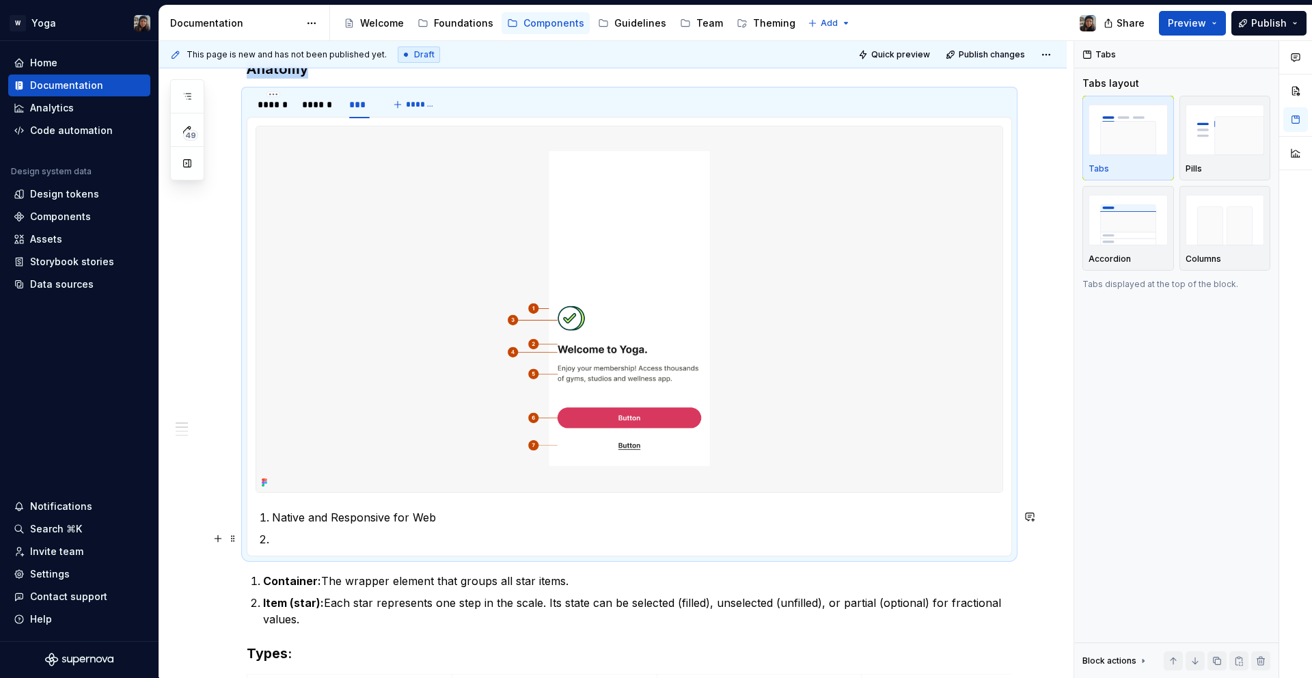
click at [273, 528] on ol "Native and Responsive for Web" at bounding box center [637, 528] width 731 height 38
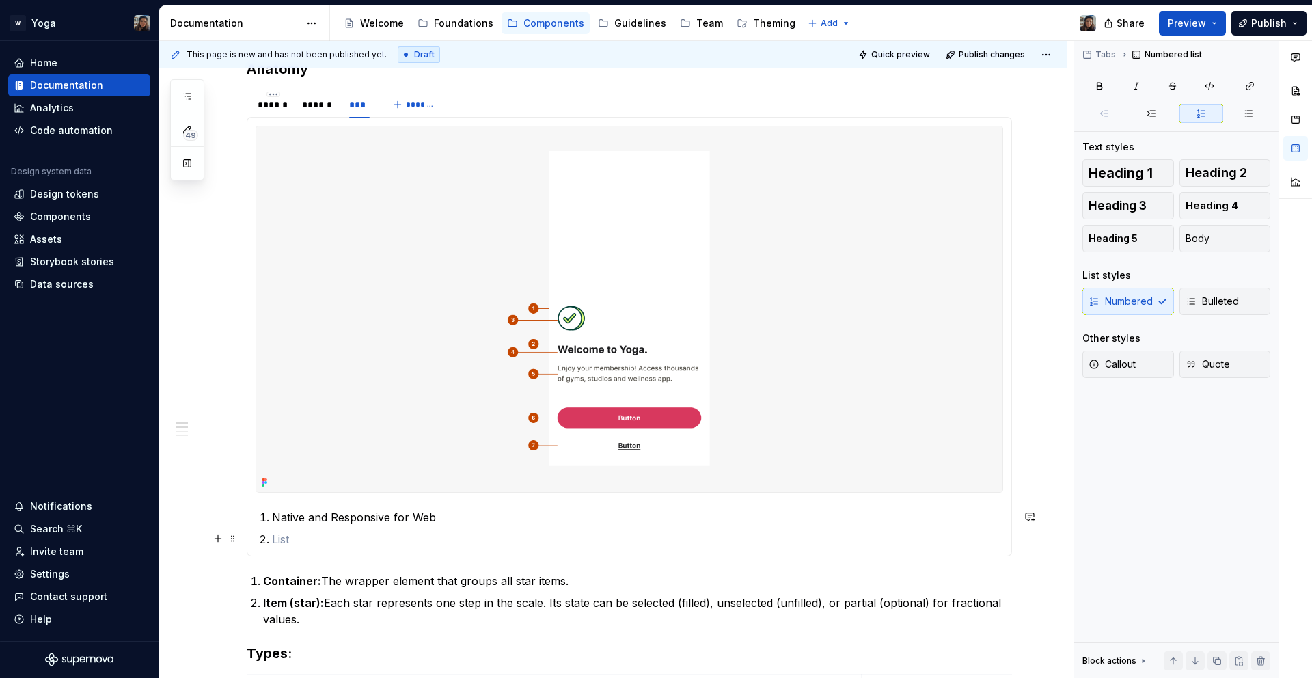
click at [286, 536] on p at bounding box center [637, 539] width 731 height 16
click at [320, 537] on p at bounding box center [637, 539] width 731 height 16
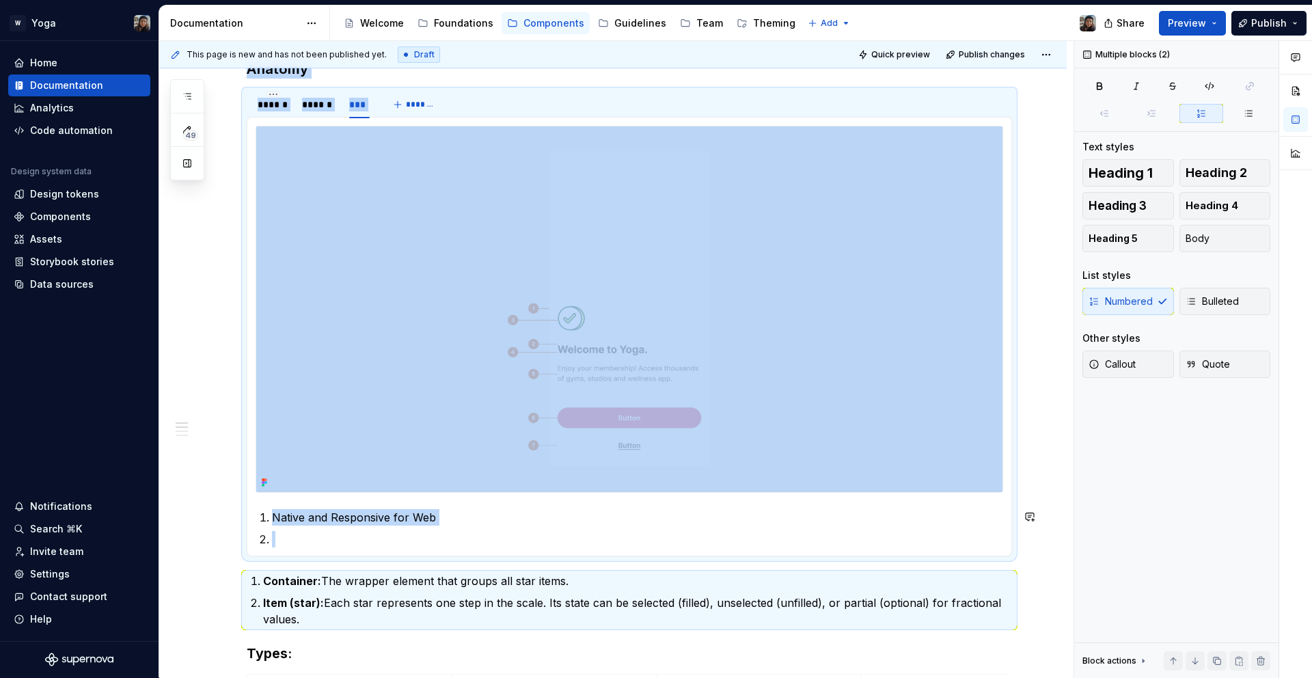
click at [320, 537] on p at bounding box center [637, 539] width 731 height 16
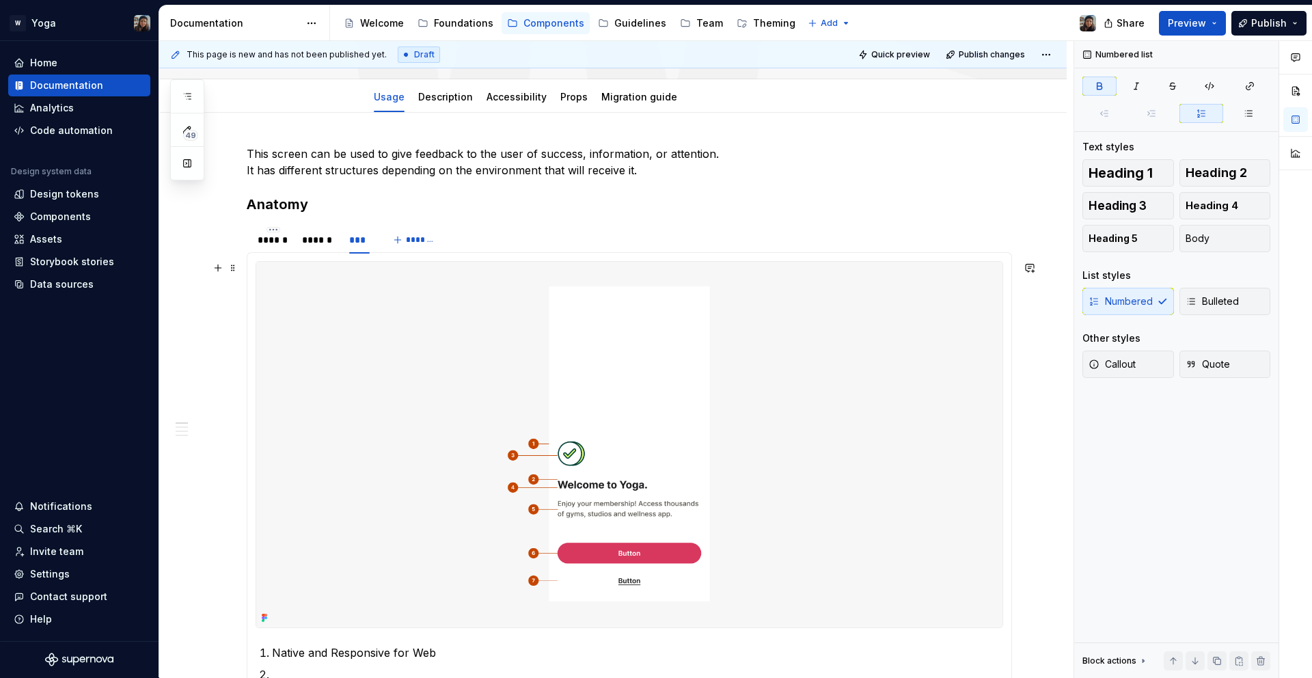
scroll to position [234, 0]
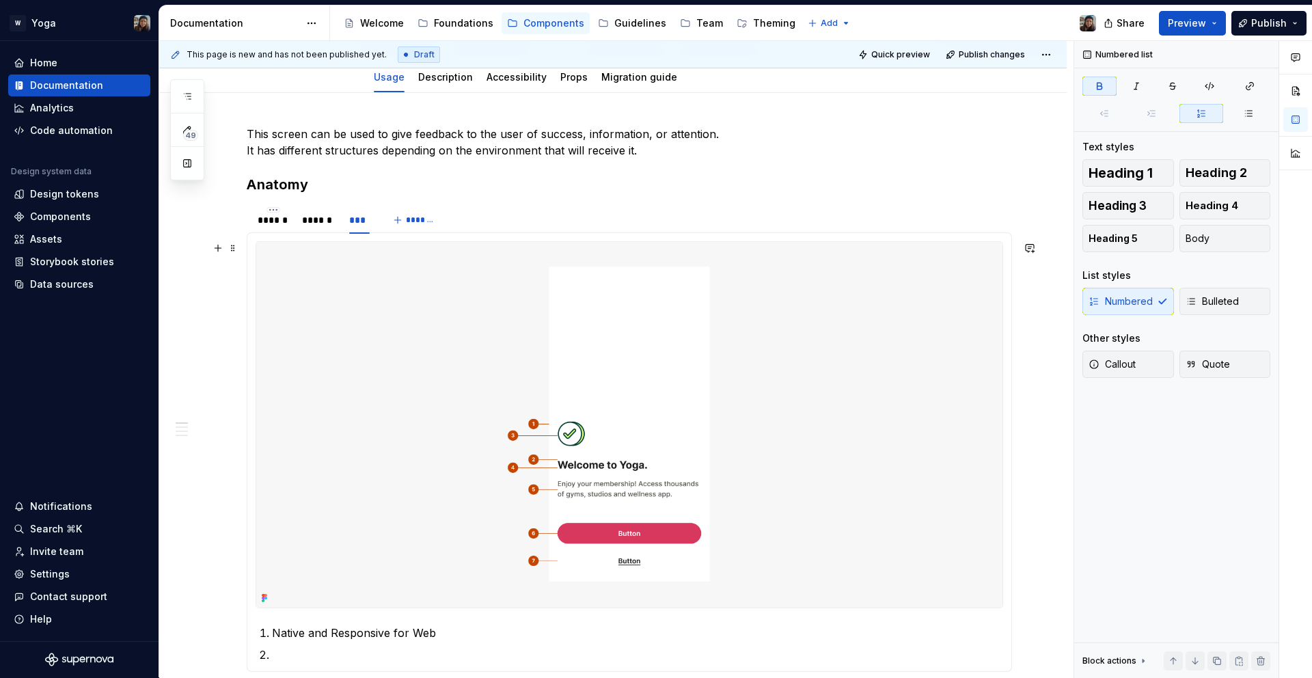
click at [349, 489] on img at bounding box center [629, 425] width 746 height 366
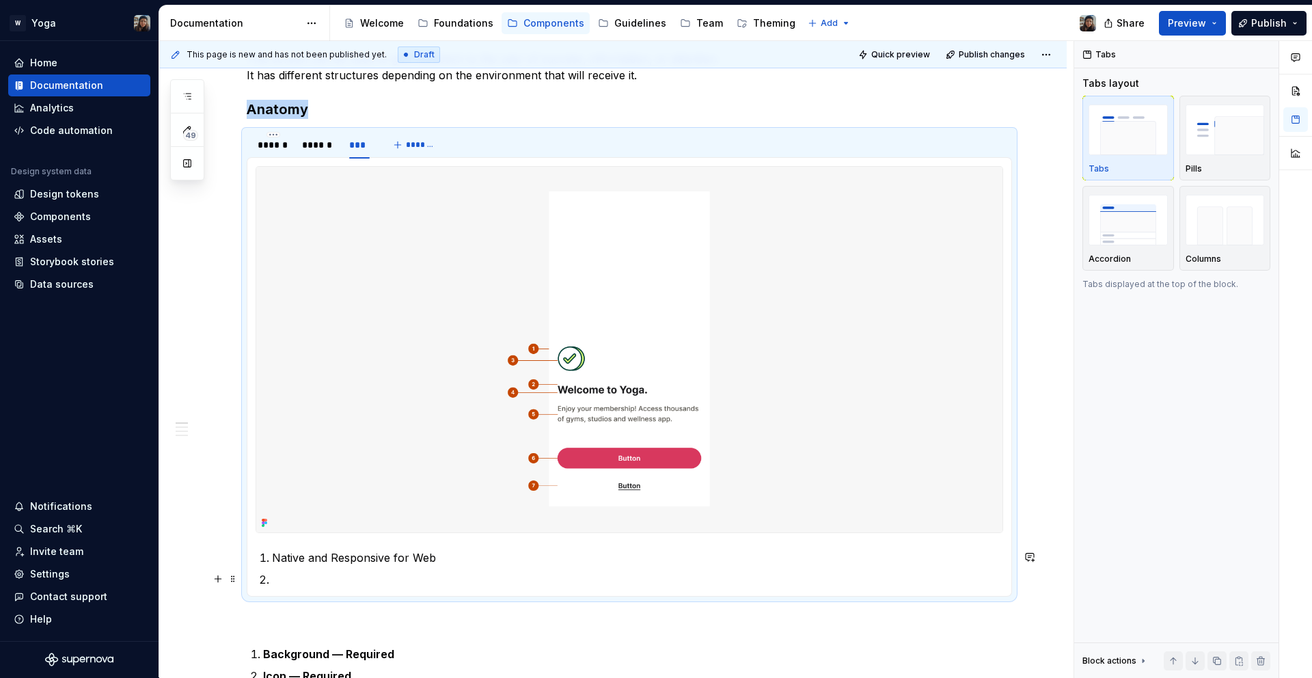
drag, startPoint x: 304, startPoint y: 567, endPoint x: 302, endPoint y: 574, distance: 7.8
click at [304, 568] on ol "Native and Responsive for Web" at bounding box center [637, 569] width 731 height 38
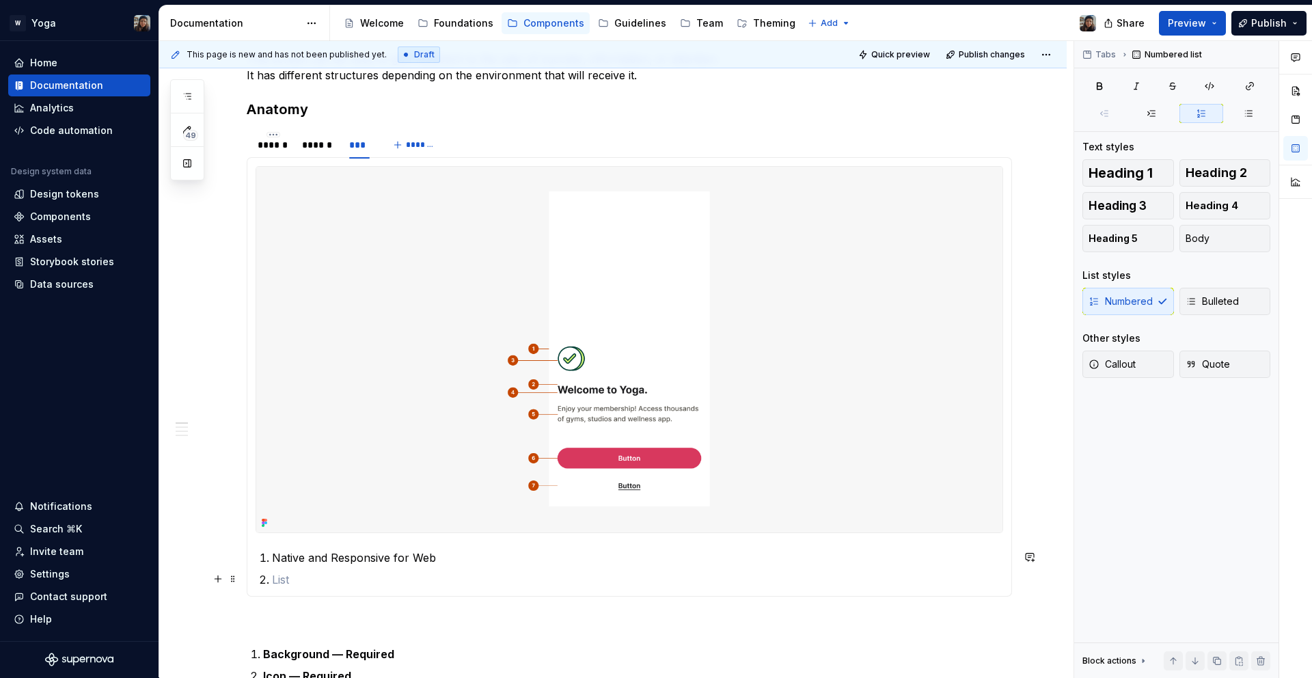
click at [302, 576] on p at bounding box center [637, 579] width 731 height 16
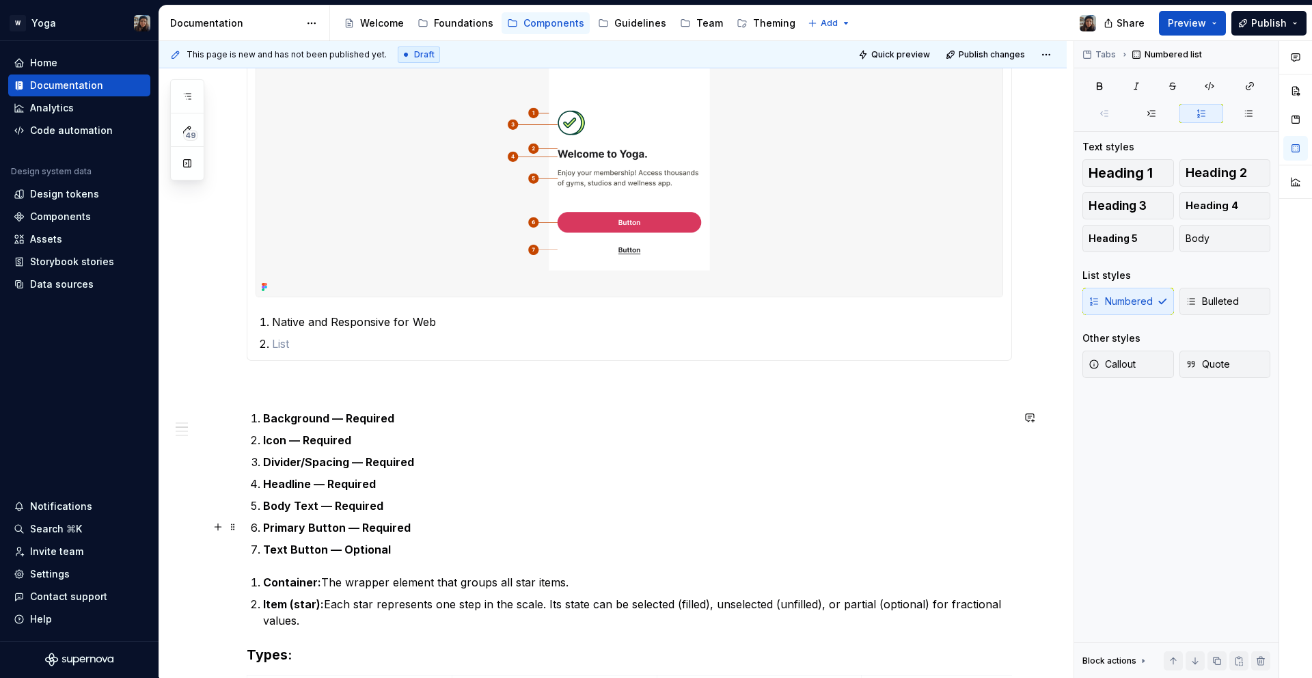
click at [411, 516] on ol "Background — Required Icon — Required Divider/Spacing — Required Headline — Req…" at bounding box center [637, 484] width 749 height 148
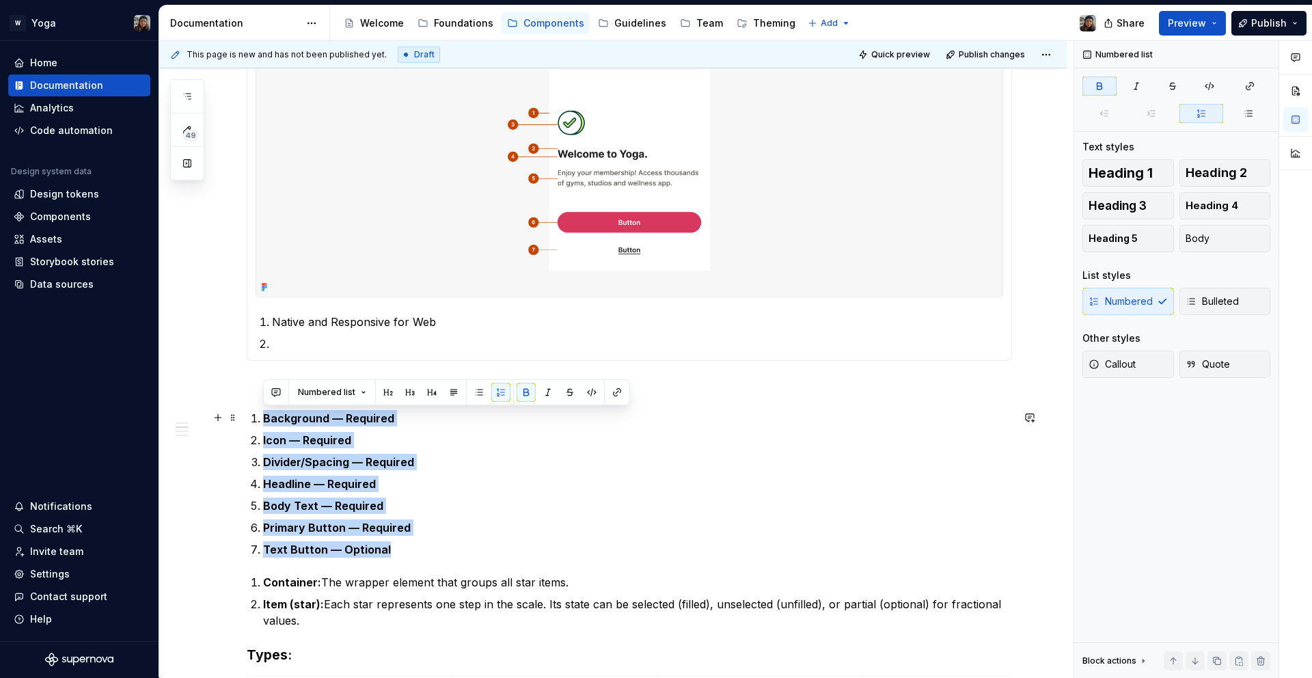
drag, startPoint x: 395, startPoint y: 548, endPoint x: 247, endPoint y: 420, distance: 195.8
copy ol "Background — Required Icon — Required Divider/Spacing — Required Headline — Req…"
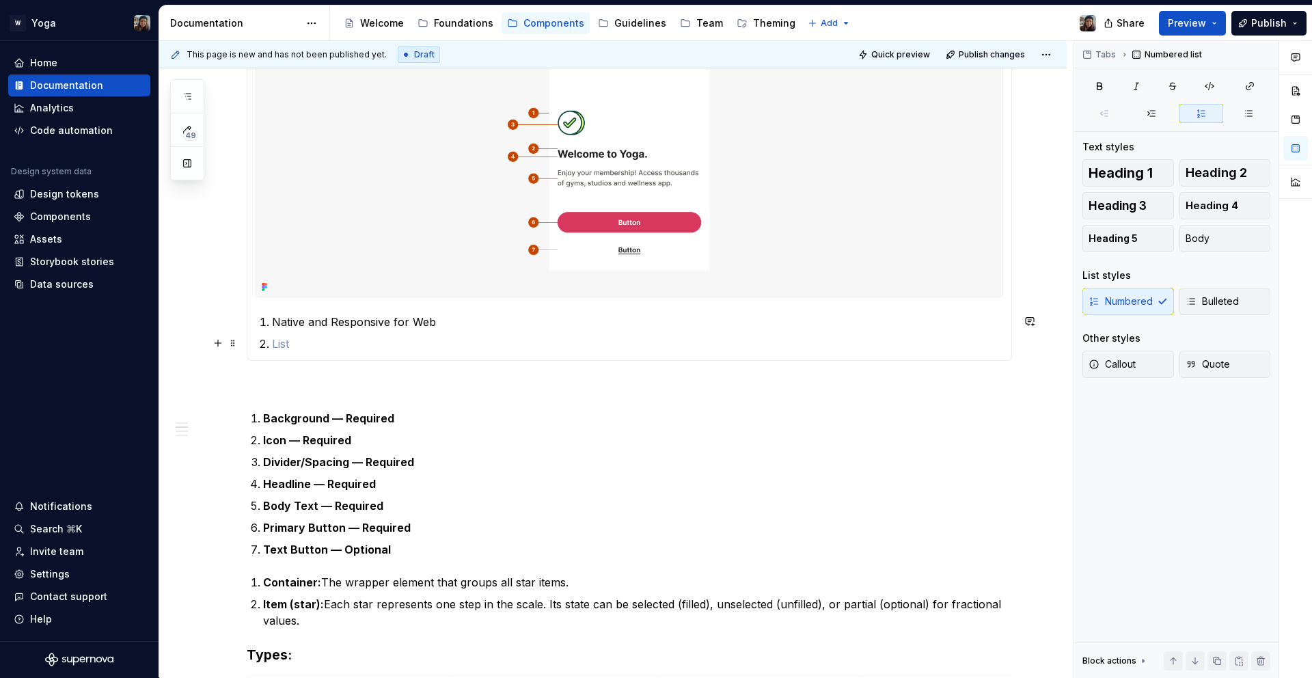
click at [322, 332] on ol "Native and Responsive for Web" at bounding box center [637, 333] width 731 height 38
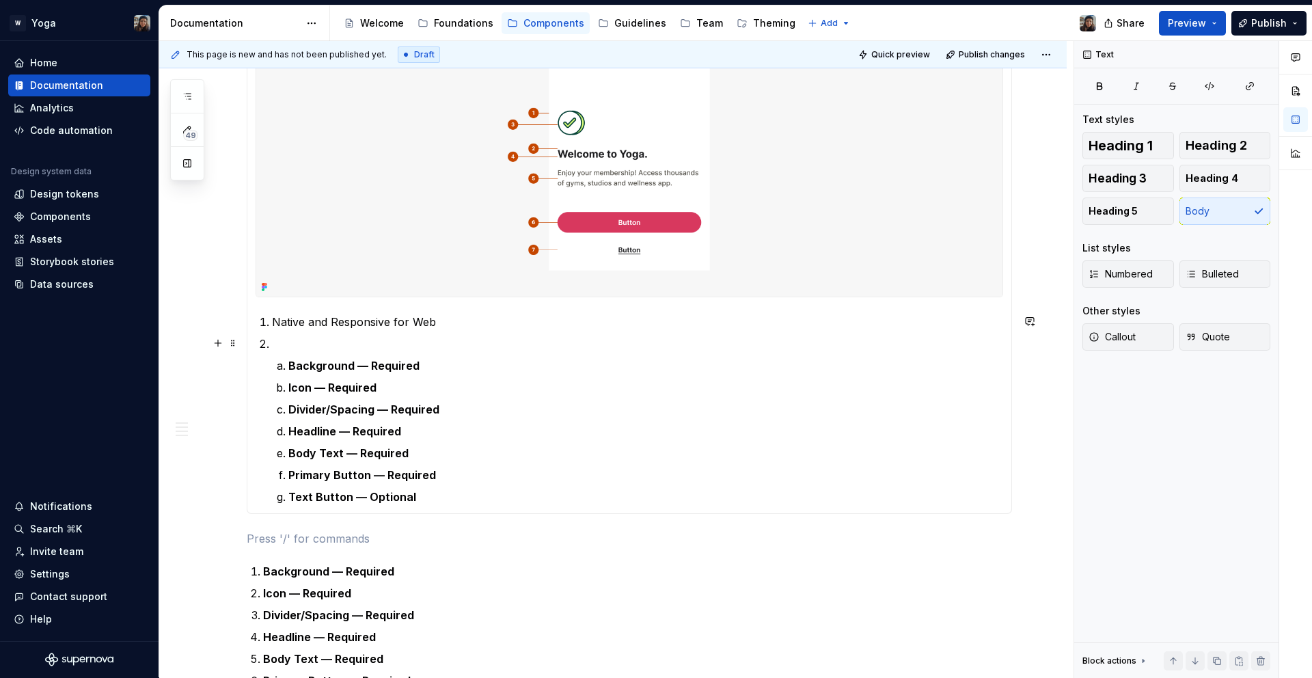
click at [291, 340] on p at bounding box center [637, 344] width 731 height 16
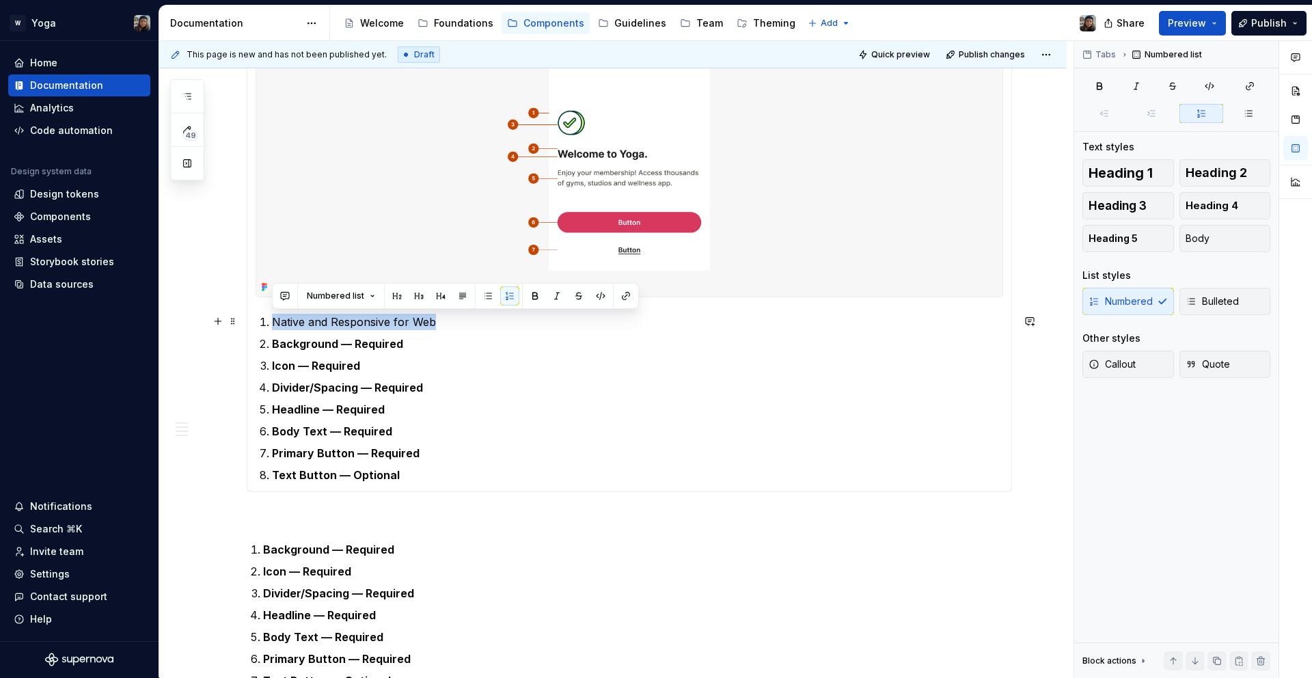
drag, startPoint x: 448, startPoint y: 319, endPoint x: 725, endPoint y: 284, distance: 279.0
click at [272, 318] on li "Native and Responsive for Web" at bounding box center [637, 322] width 731 height 16
click at [501, 295] on button "button" at bounding box center [509, 295] width 19 height 19
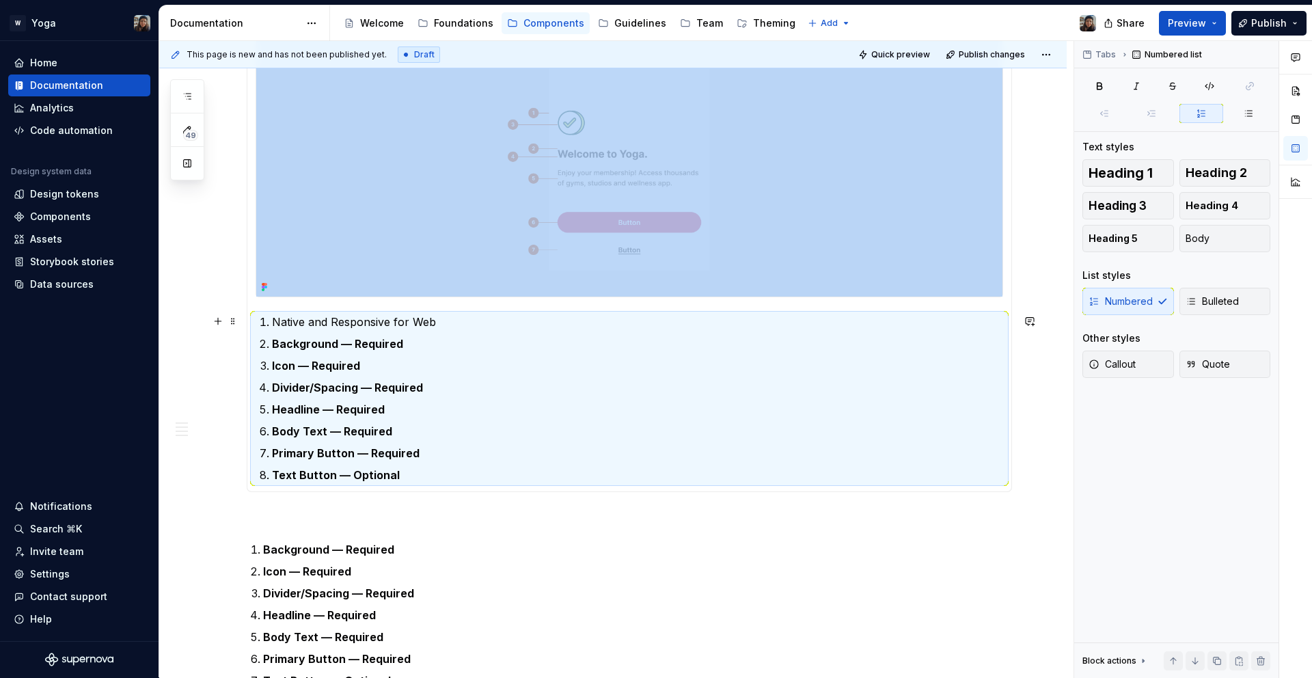
click at [381, 321] on p "Native and Responsive for Web" at bounding box center [637, 322] width 731 height 16
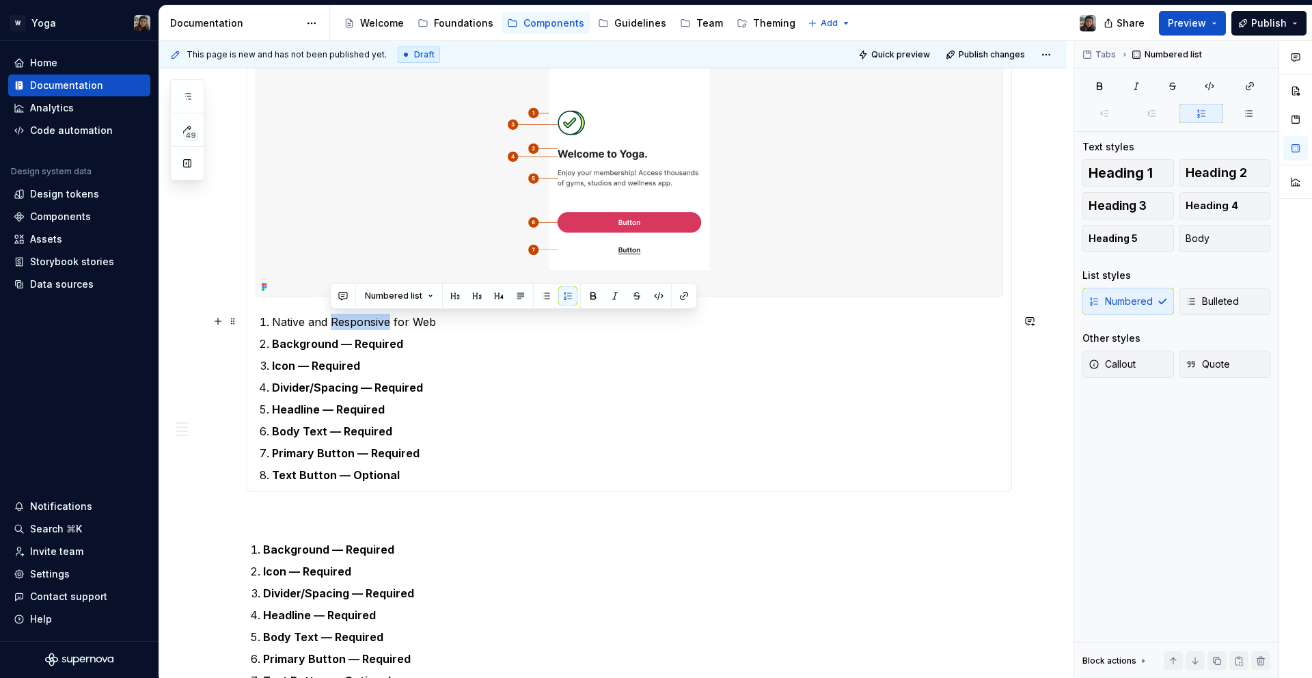
click at [381, 321] on p "Native and Responsive for Web" at bounding box center [637, 322] width 731 height 16
click at [509, 295] on button "button" at bounding box center [509, 295] width 19 height 19
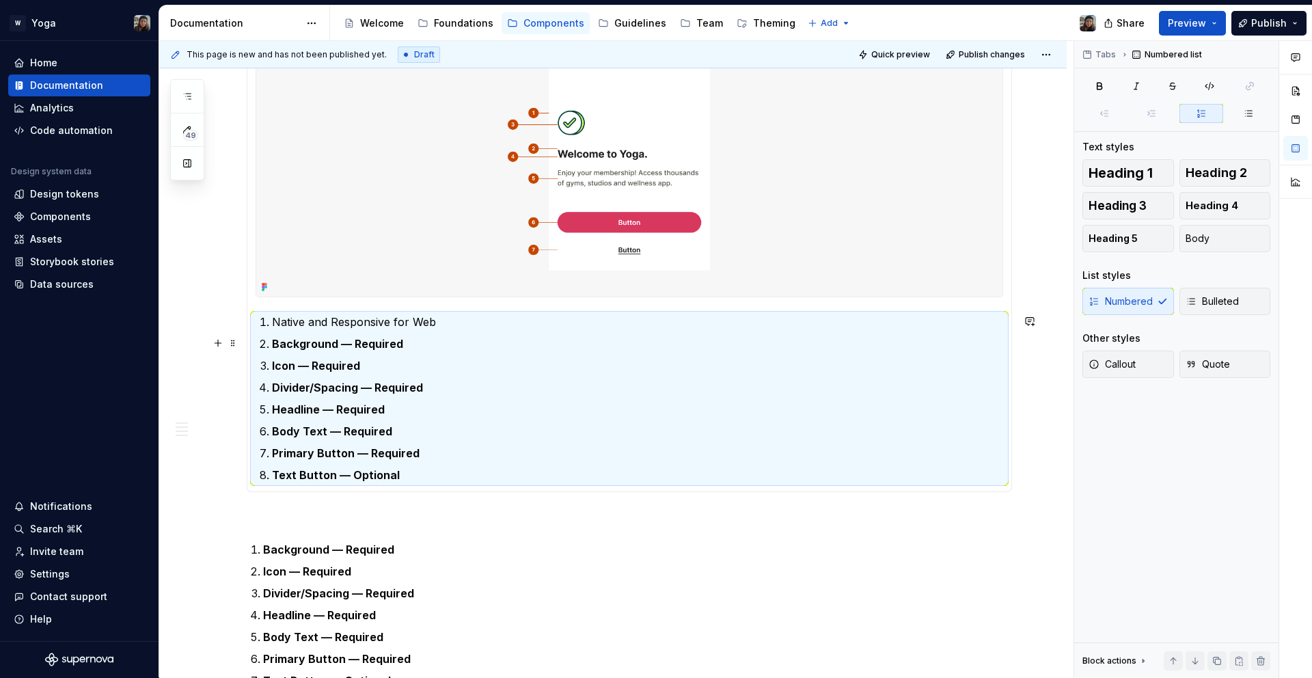
click at [400, 332] on ol "Native and Responsive for Web Background — Required Icon — Required Divider/Spa…" at bounding box center [637, 399] width 731 height 170
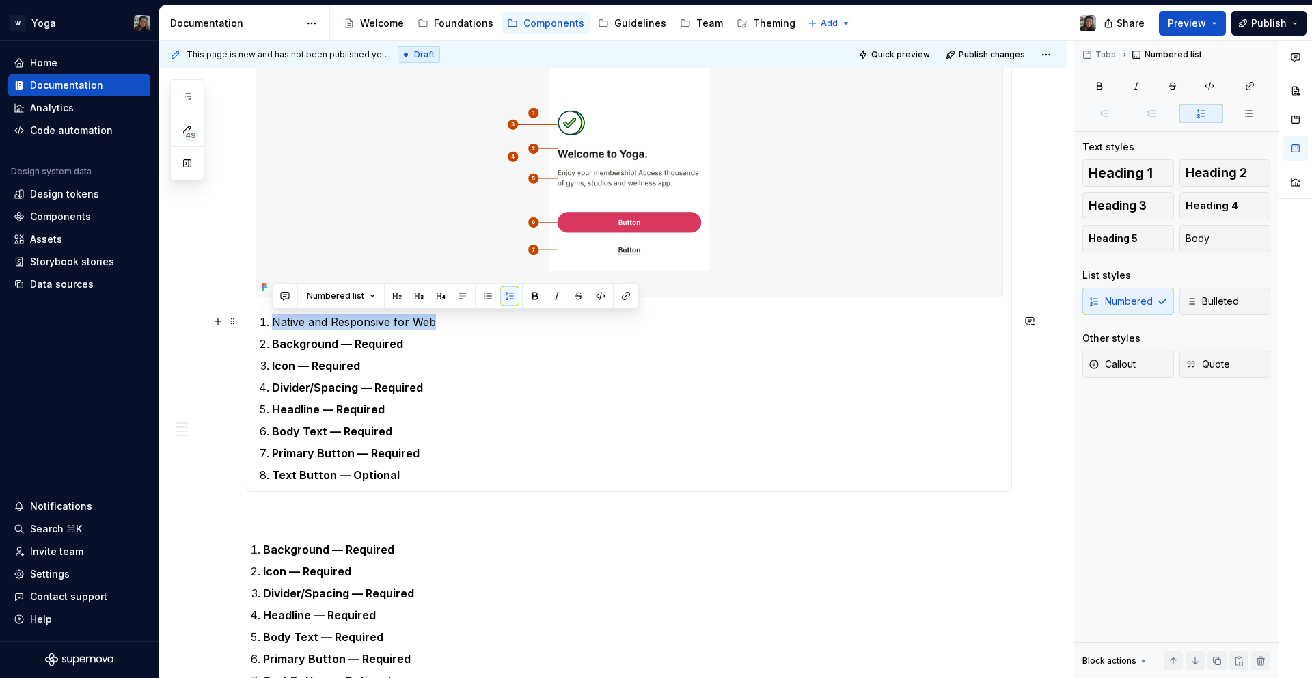
drag, startPoint x: 347, startPoint y: 323, endPoint x: 258, endPoint y: 321, distance: 89.6
click at [258, 321] on section-item-column "Native and Responsive for Web Background — Required Icon — Required Divider/Spa…" at bounding box center [630, 206] width 748 height 553
copy p "Native and Responsive for Web"
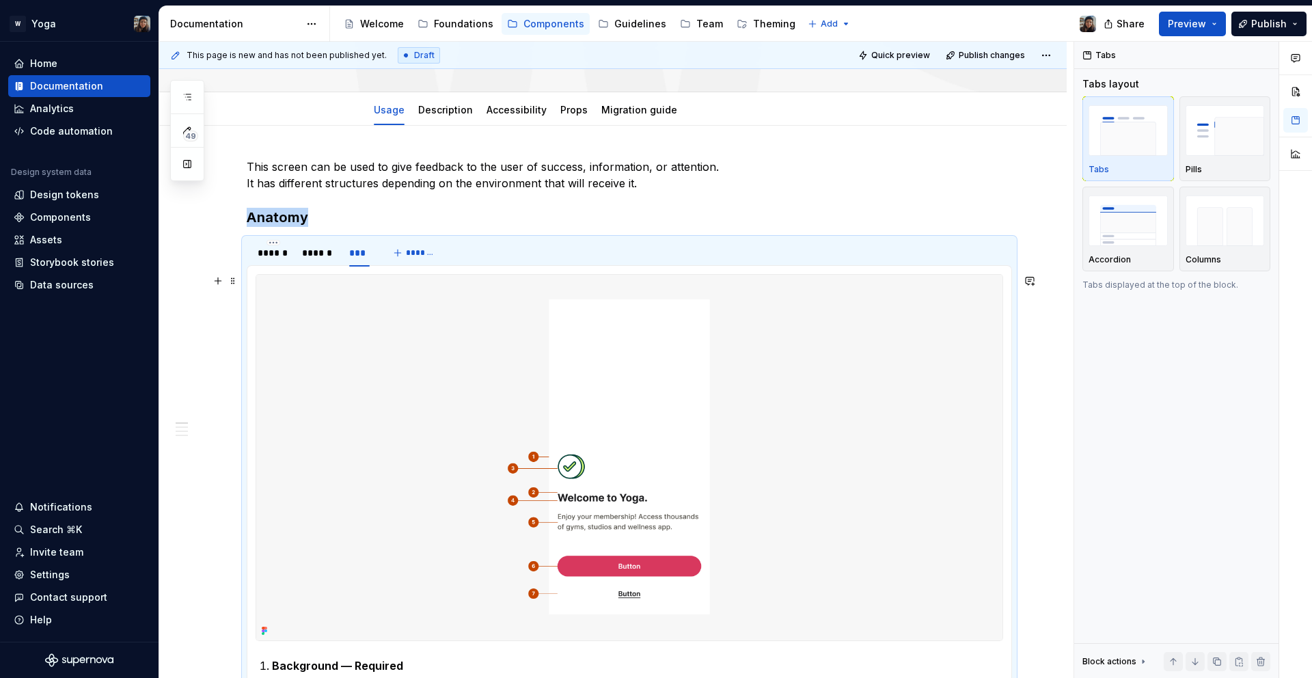
scroll to position [188, 0]
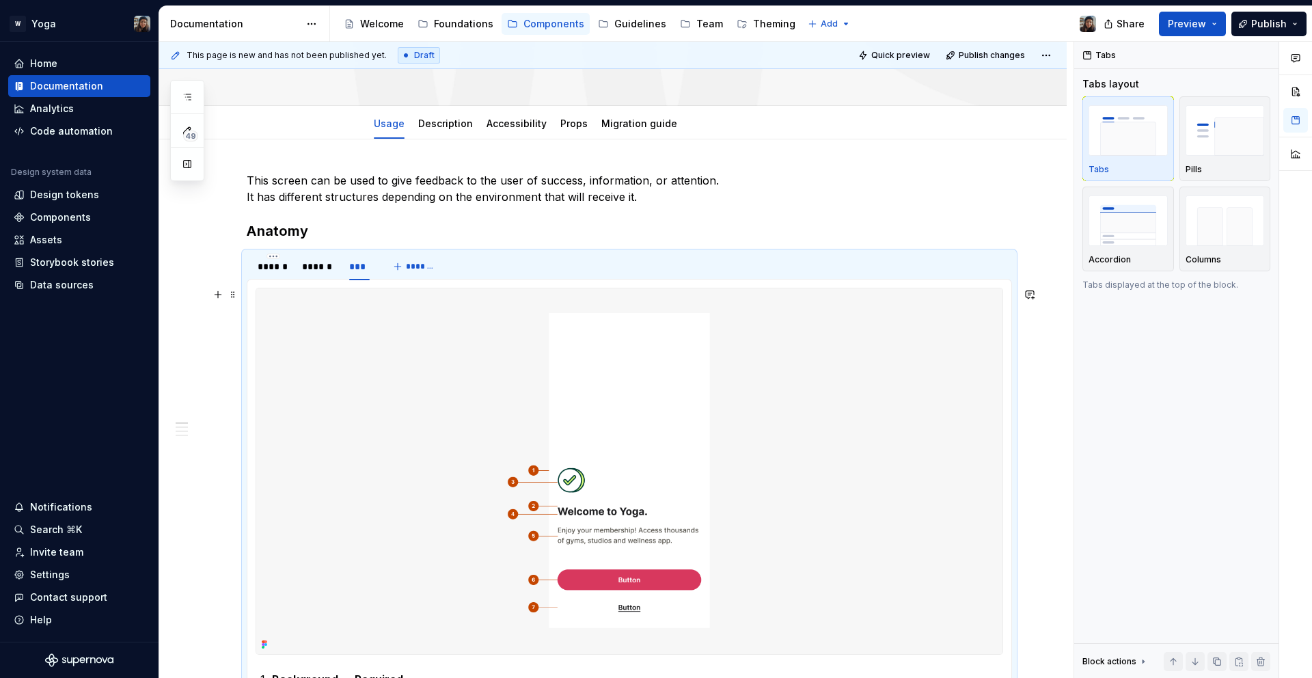
click at [332, 366] on img at bounding box center [629, 471] width 746 height 366
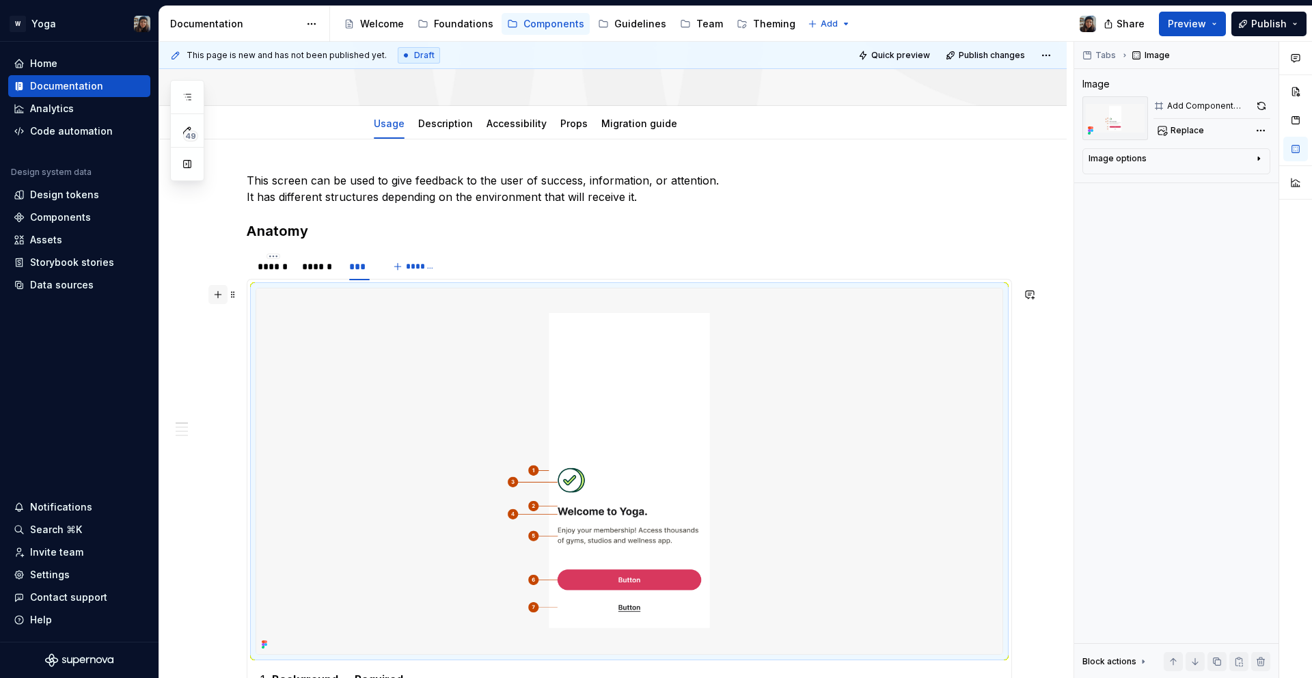
click at [216, 295] on button "button" at bounding box center [217, 294] width 19 height 19
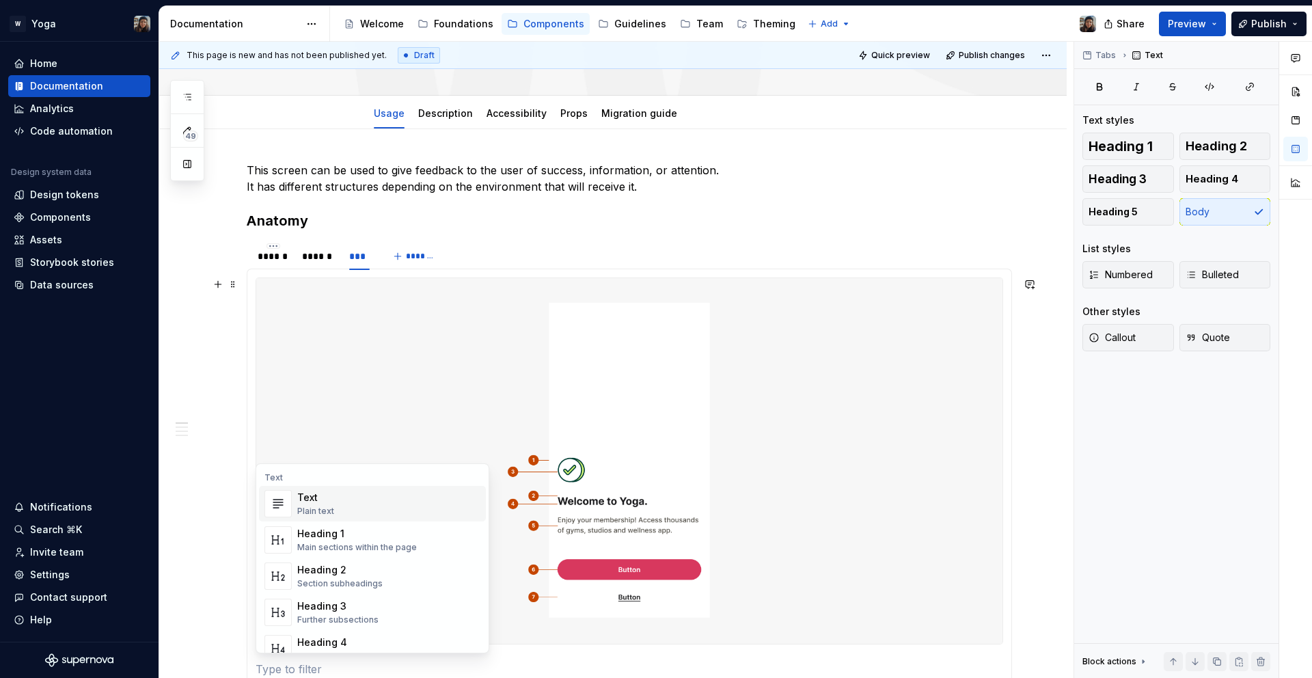
scroll to position [44, 0]
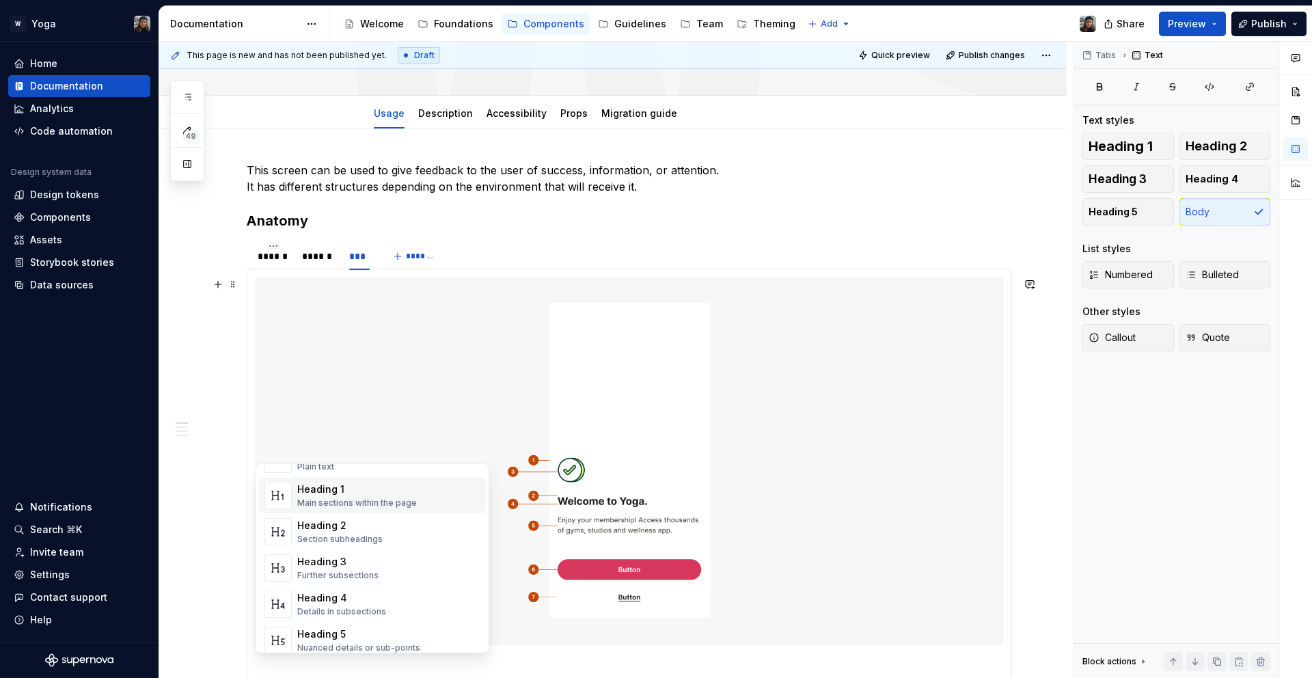
click at [342, 483] on div "Heading 1" at bounding box center [357, 490] width 120 height 14
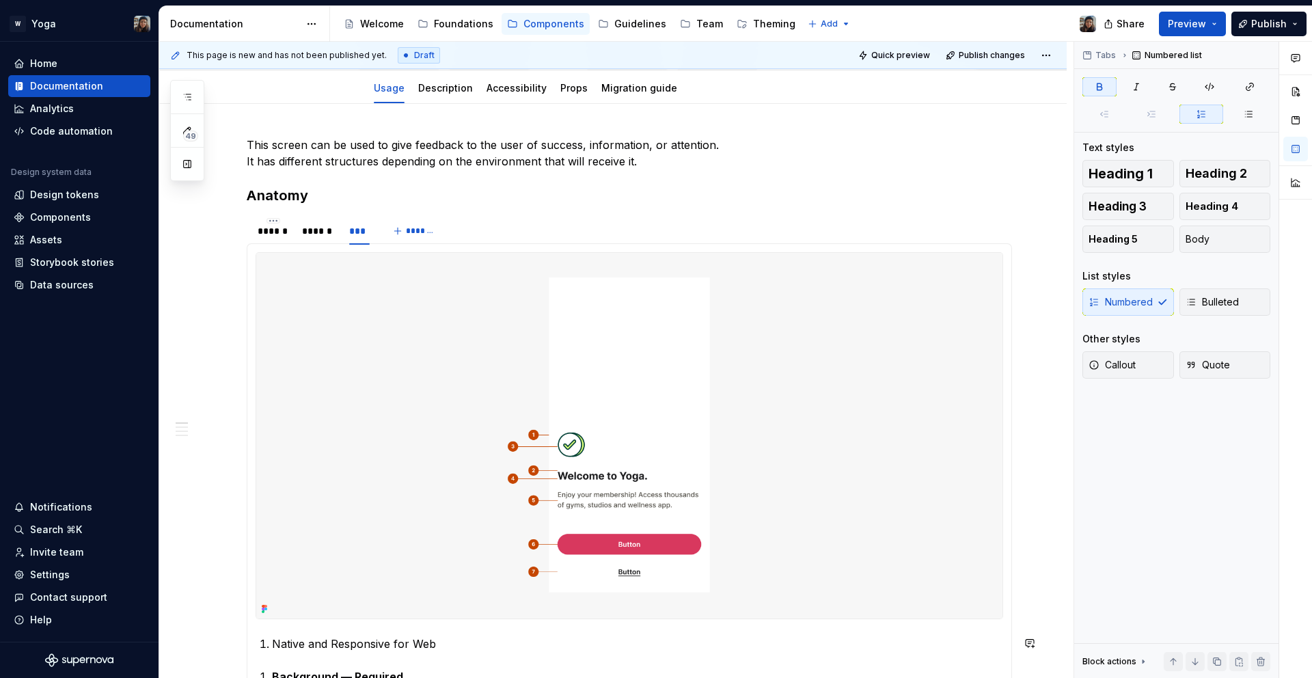
scroll to position [261, 0]
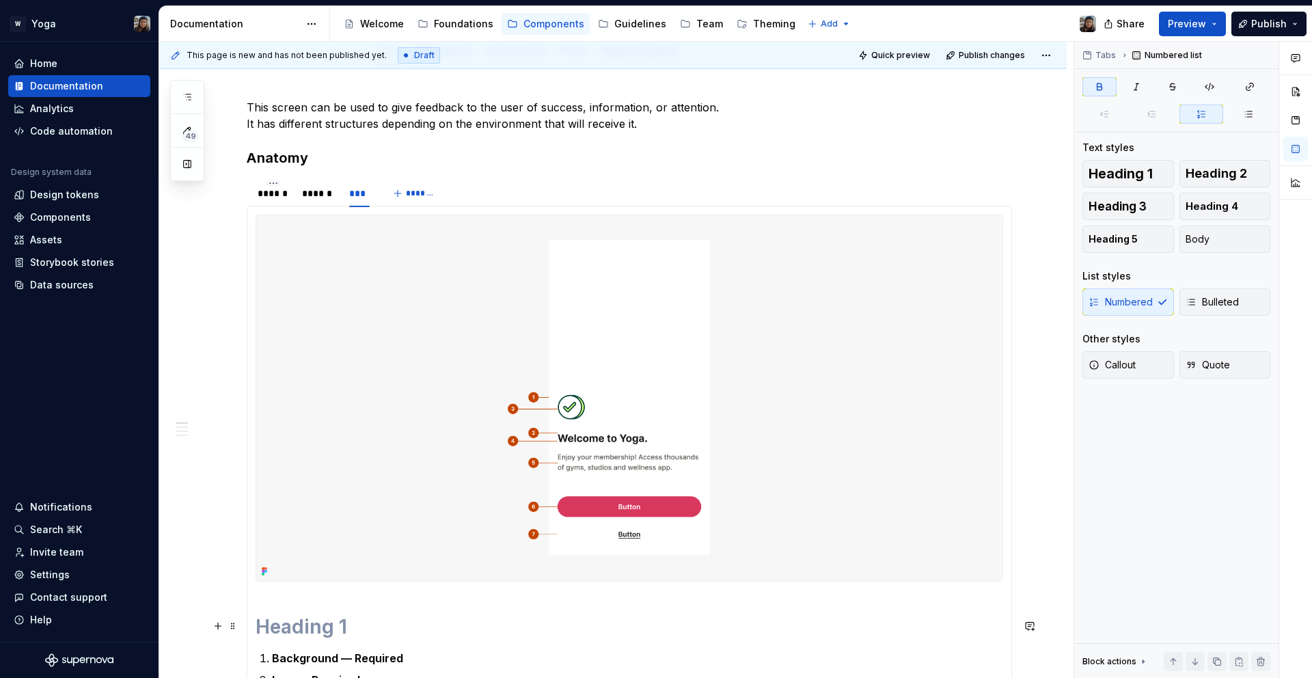
click at [288, 625] on h1 at bounding box center [630, 626] width 748 height 25
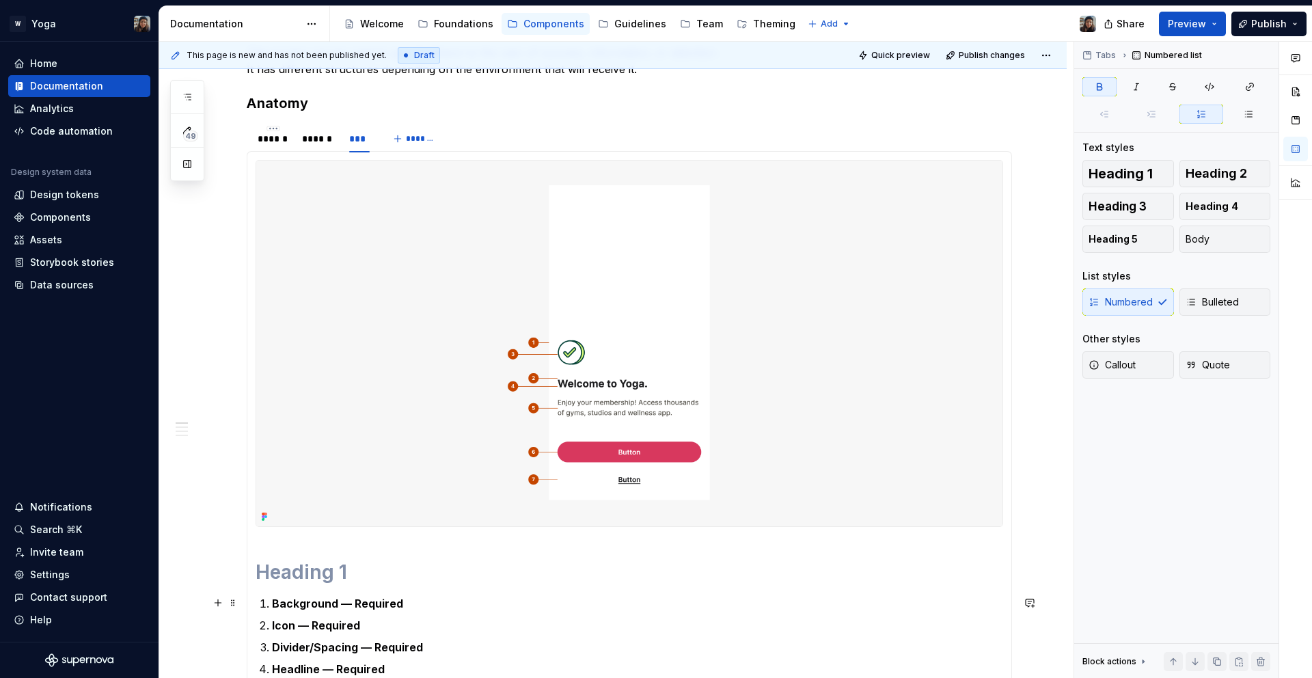
click at [322, 601] on strong "Background — Required" at bounding box center [337, 604] width 131 height 14
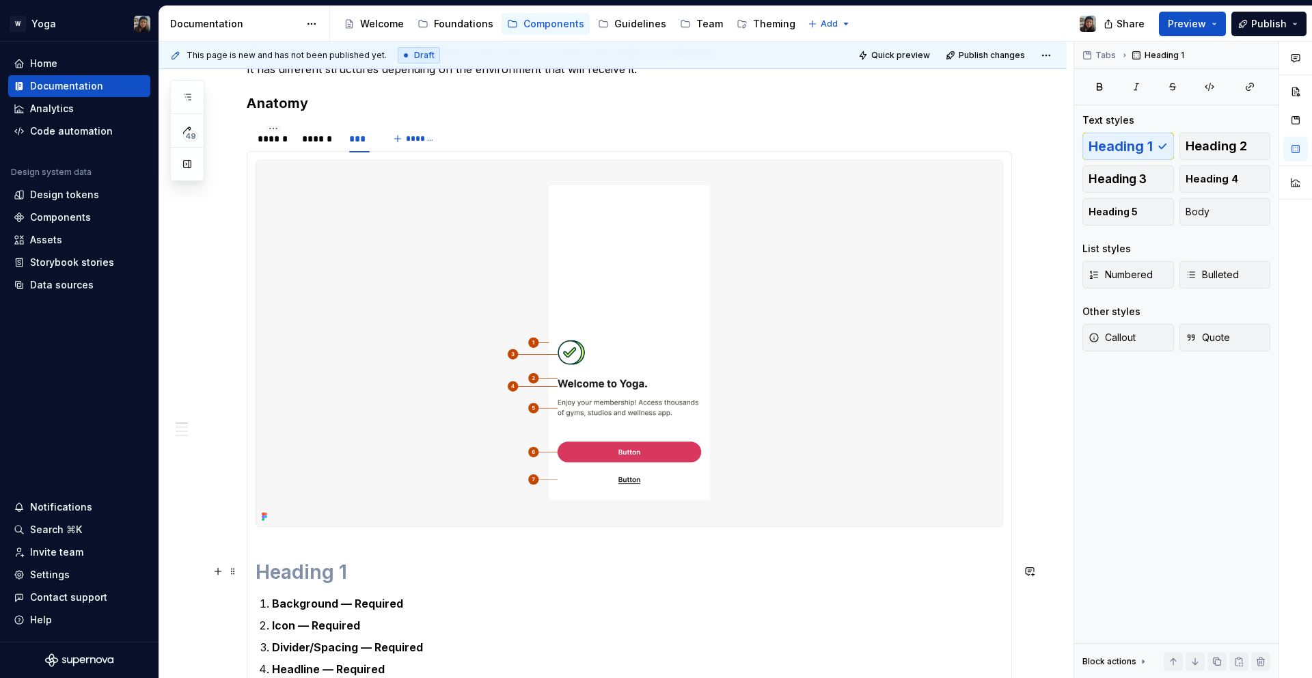
click at [324, 581] on h1 at bounding box center [630, 572] width 748 height 25
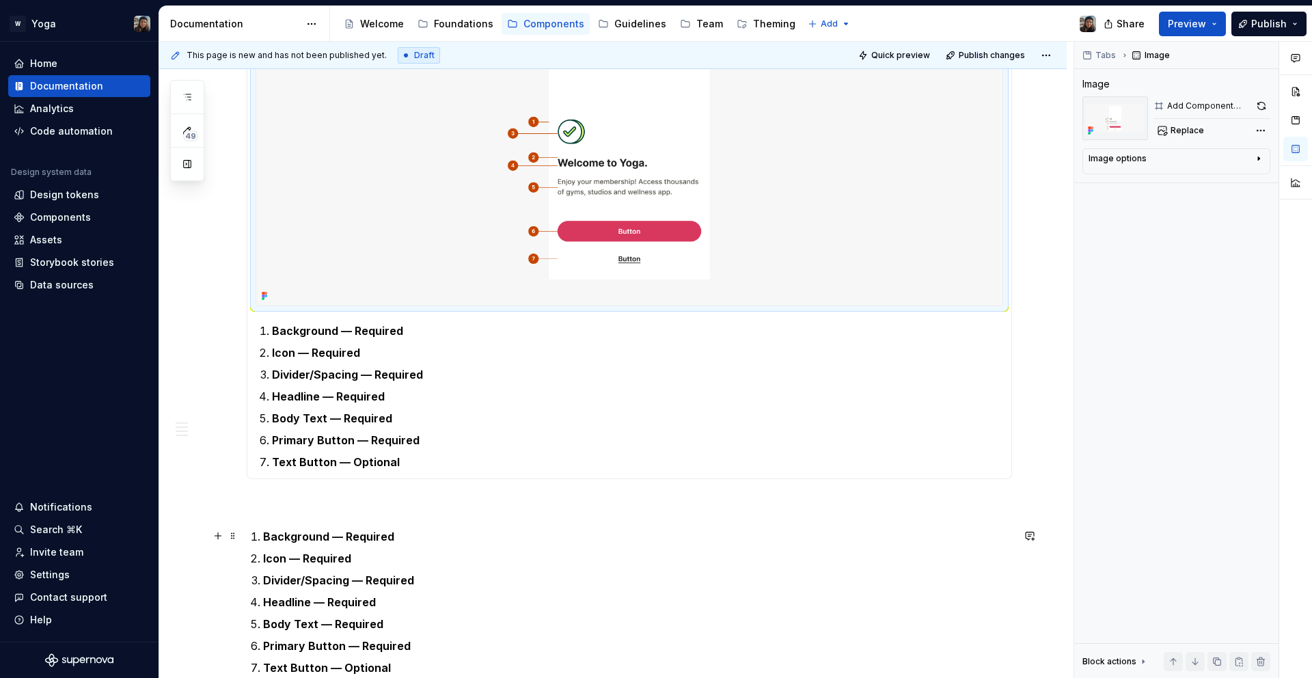
click at [390, 532] on strong "Background — Required" at bounding box center [328, 537] width 131 height 14
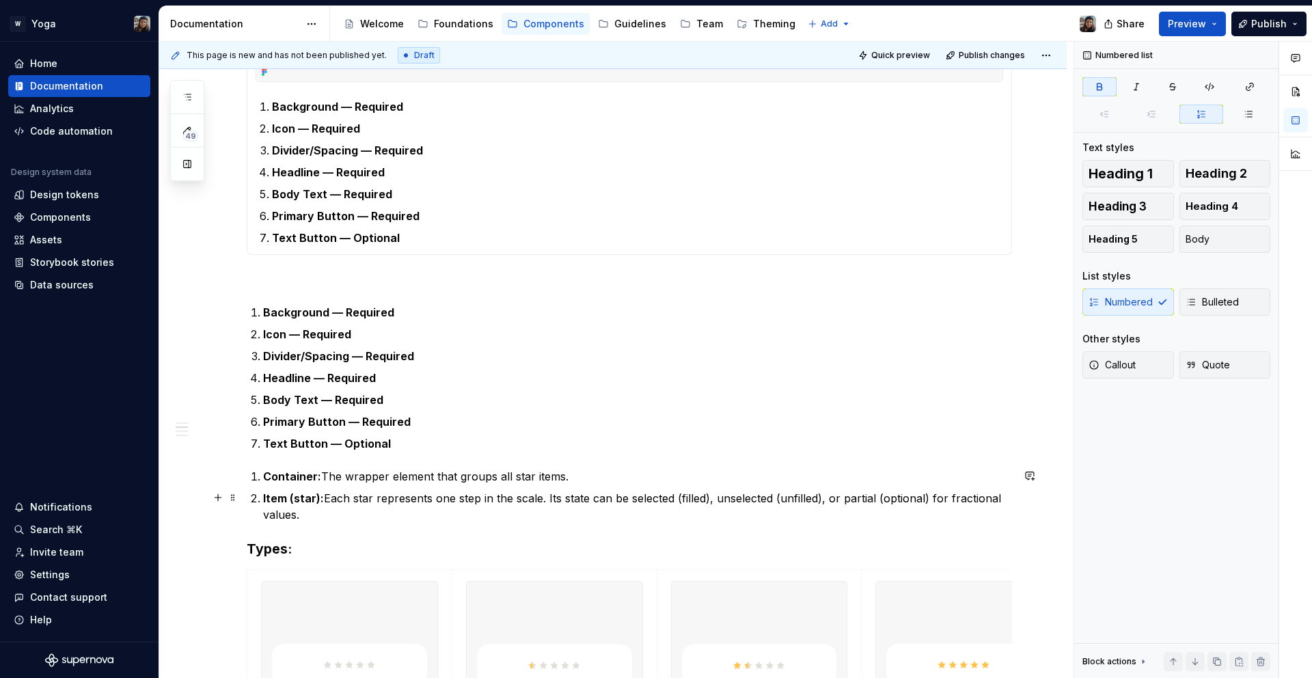
scroll to position [761, 0]
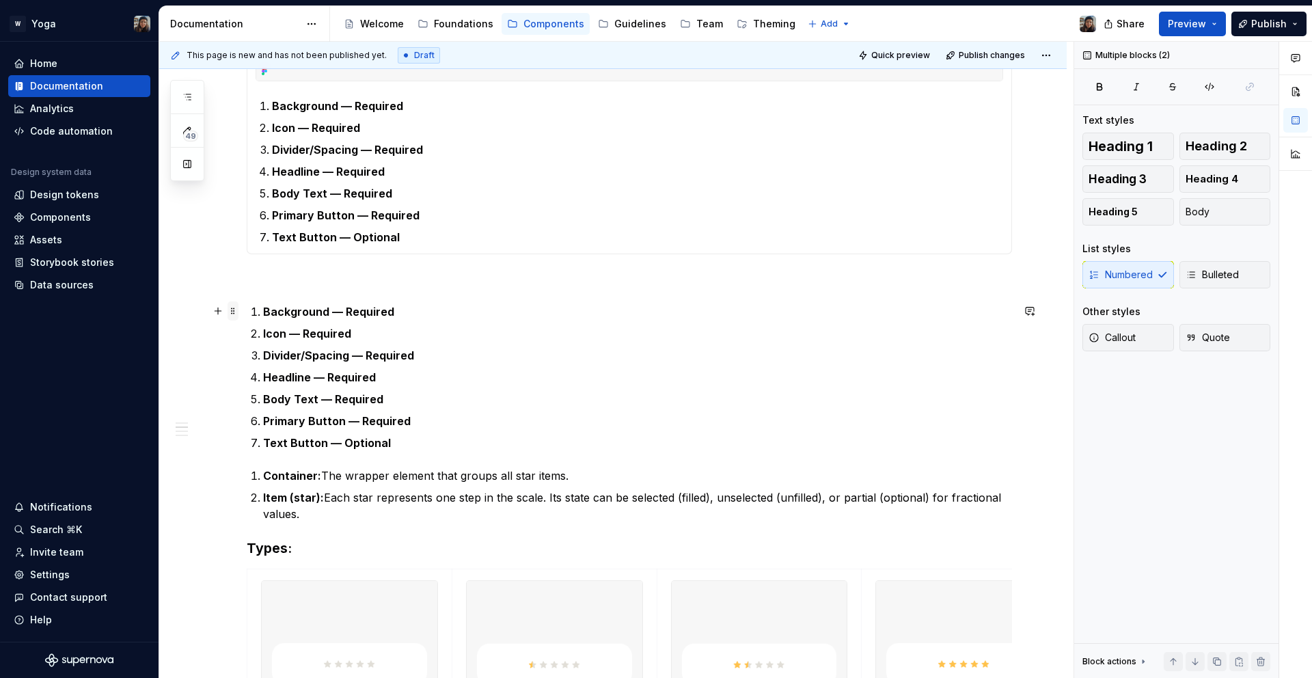
drag, startPoint x: 317, startPoint y: 485, endPoint x: 230, endPoint y: 312, distance: 192.9
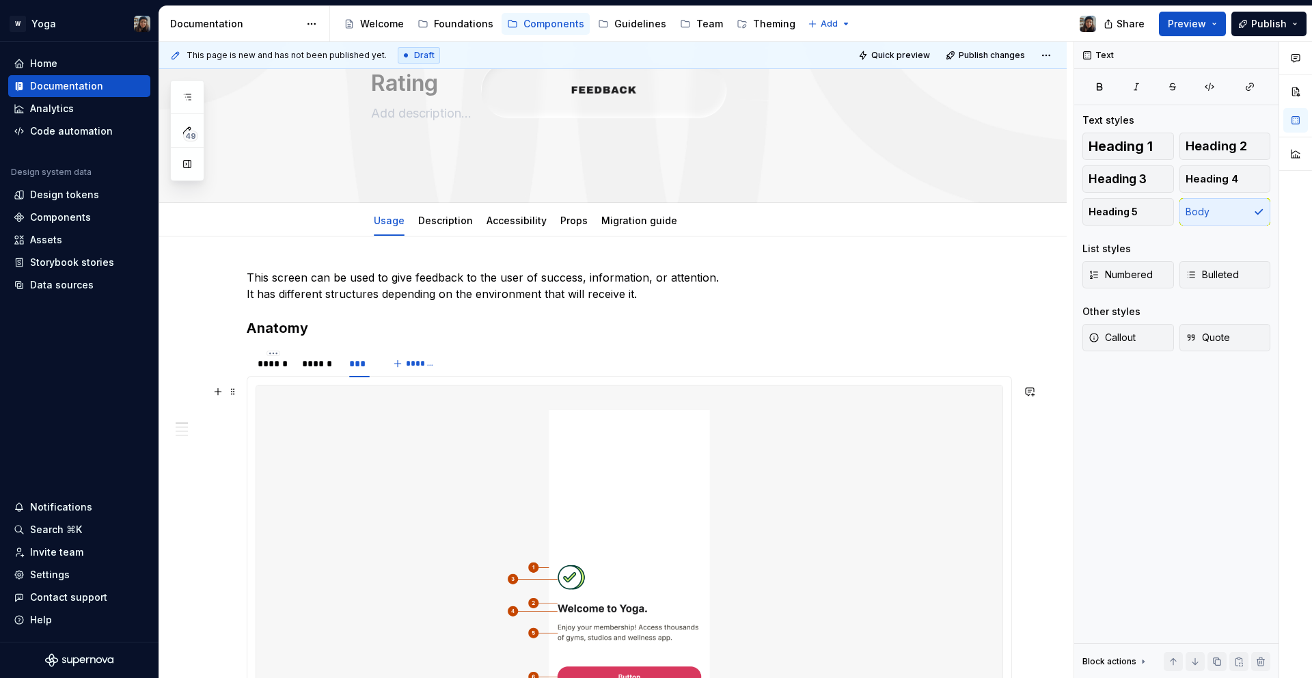
scroll to position [239, 0]
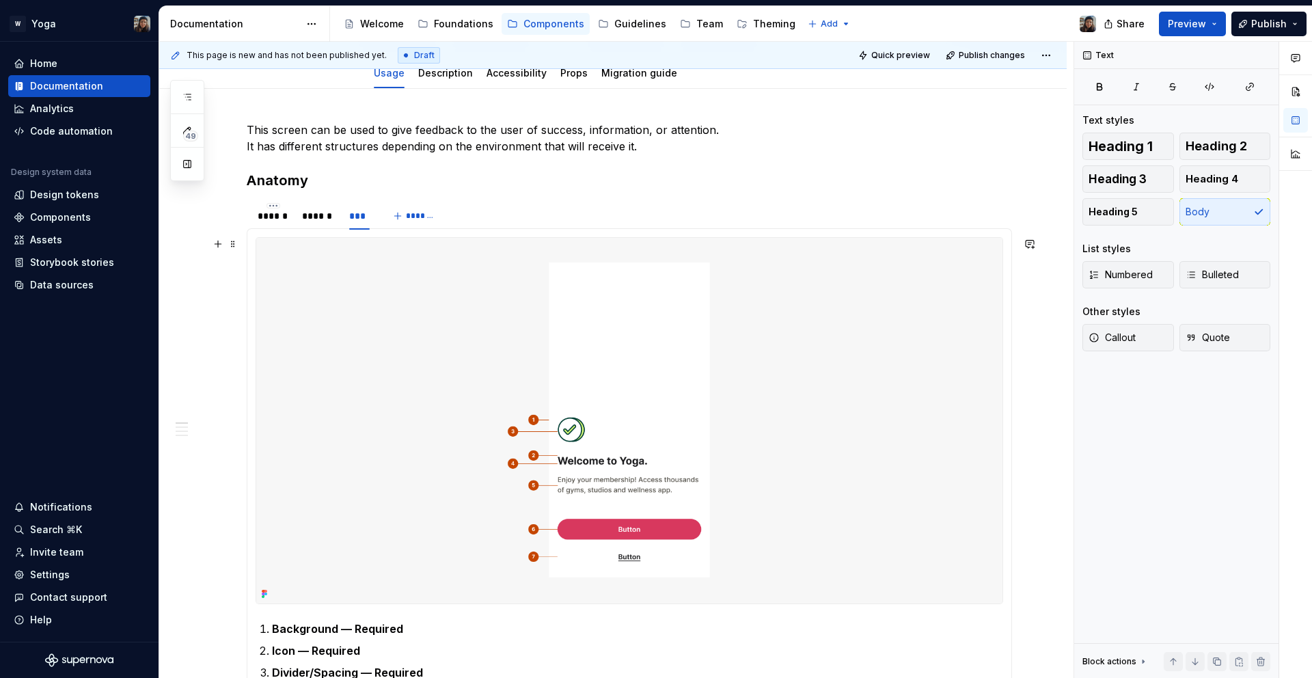
click at [456, 390] on img at bounding box center [629, 421] width 746 height 366
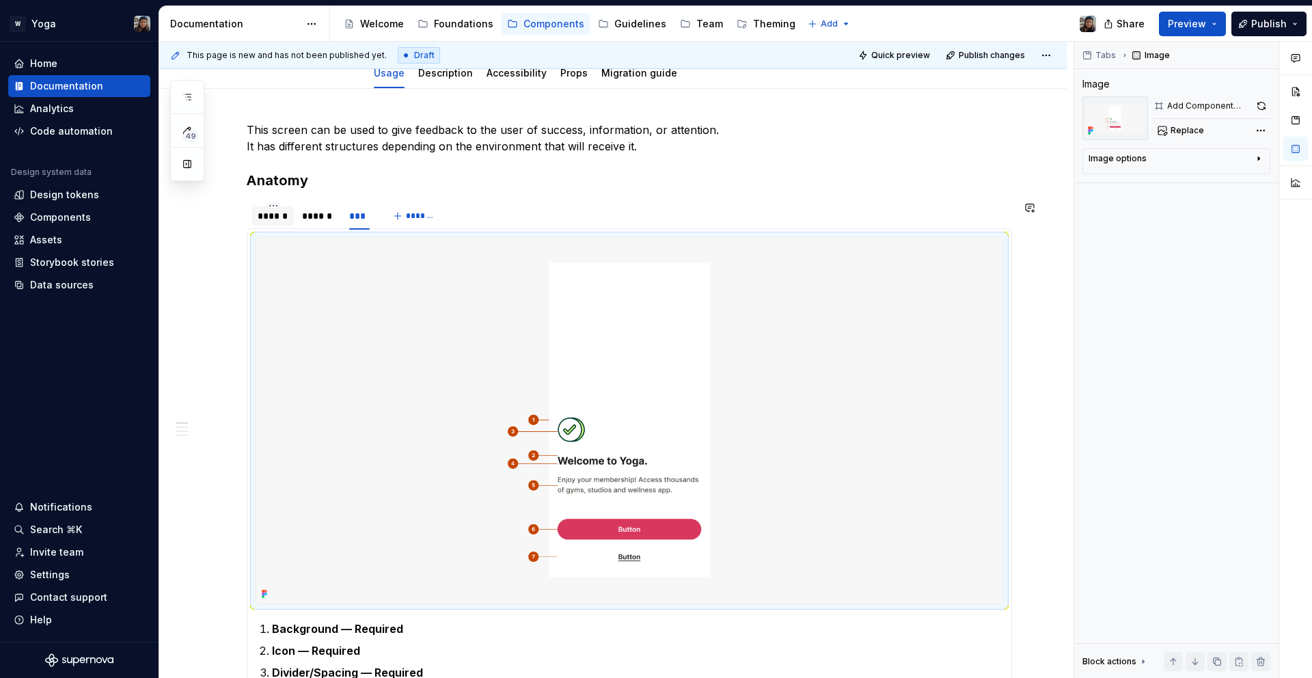
click at [256, 214] on div "******" at bounding box center [273, 215] width 42 height 19
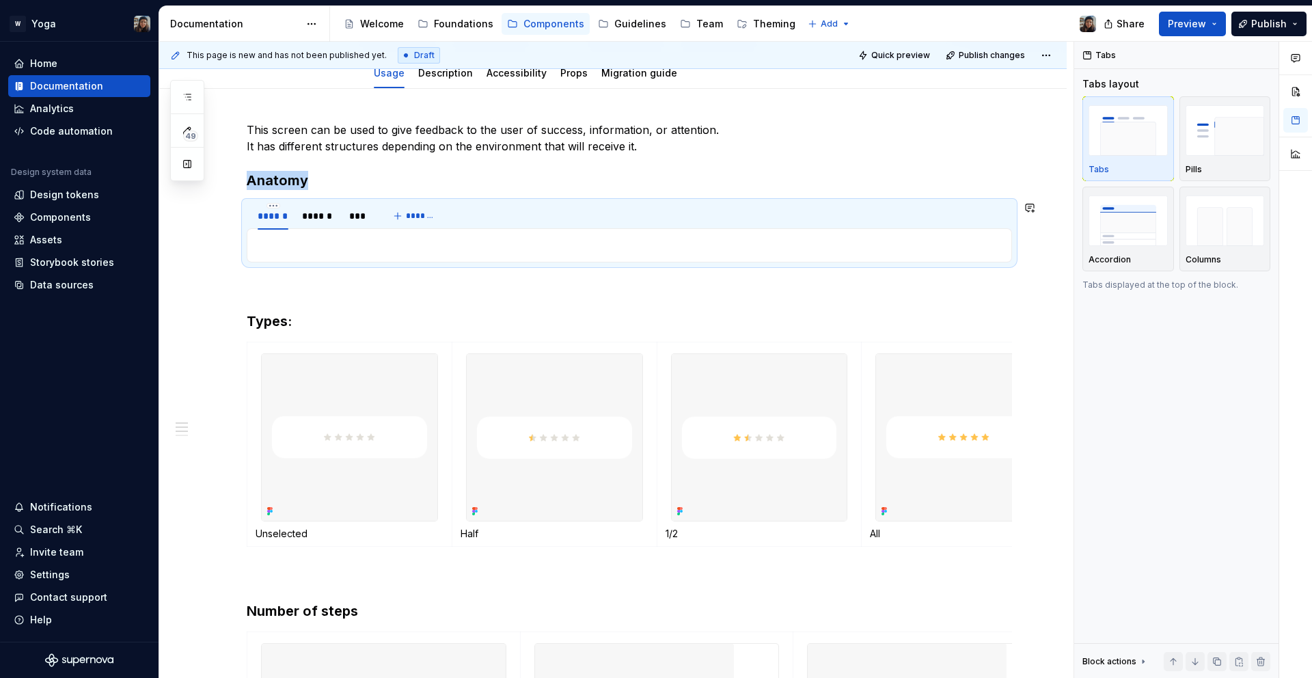
click at [370, 257] on div "Background — Required Icon — Required Divider/Spacing — Required Headline — Req…" at bounding box center [630, 245] width 766 height 34
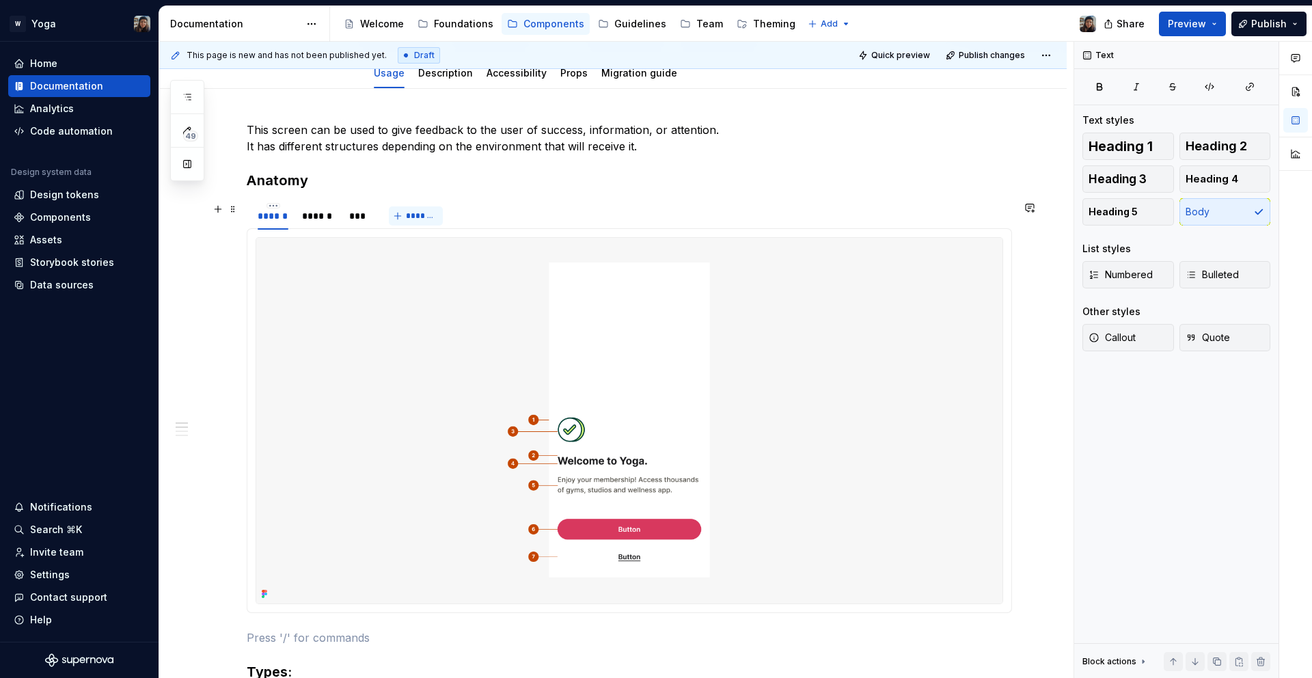
click at [411, 214] on span "*******" at bounding box center [421, 216] width 31 height 11
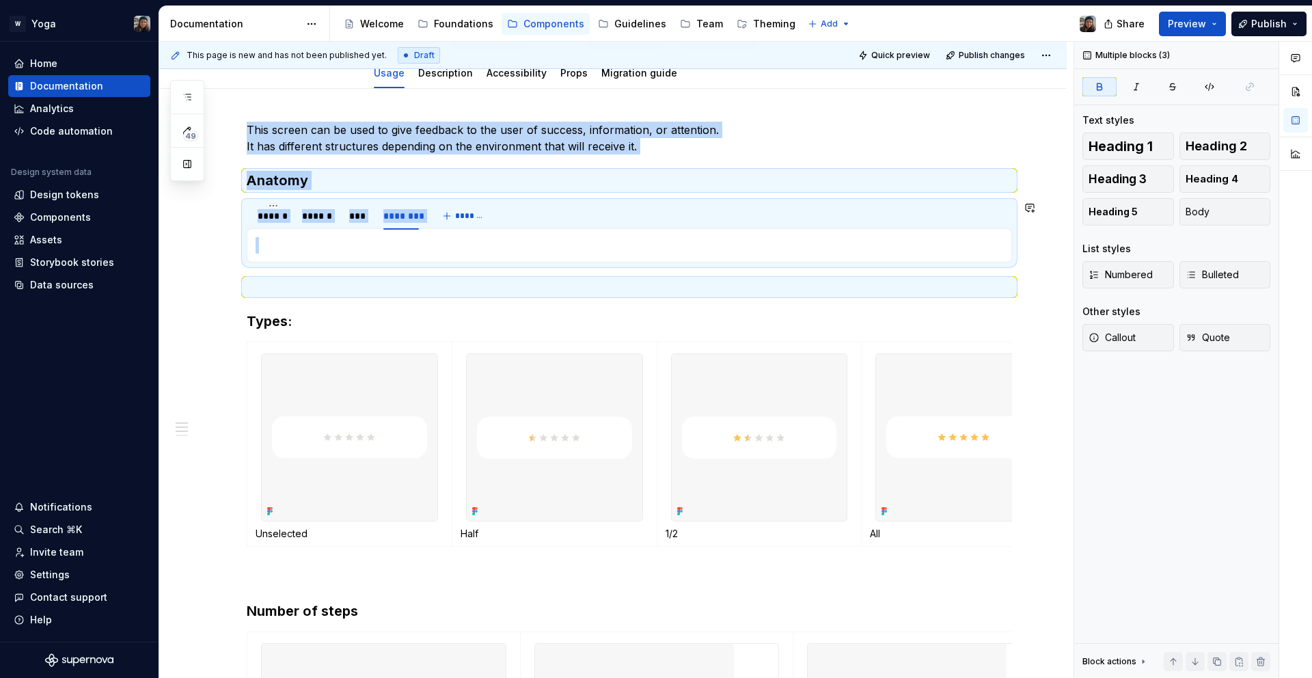
click at [361, 227] on div at bounding box center [359, 227] width 31 height 1
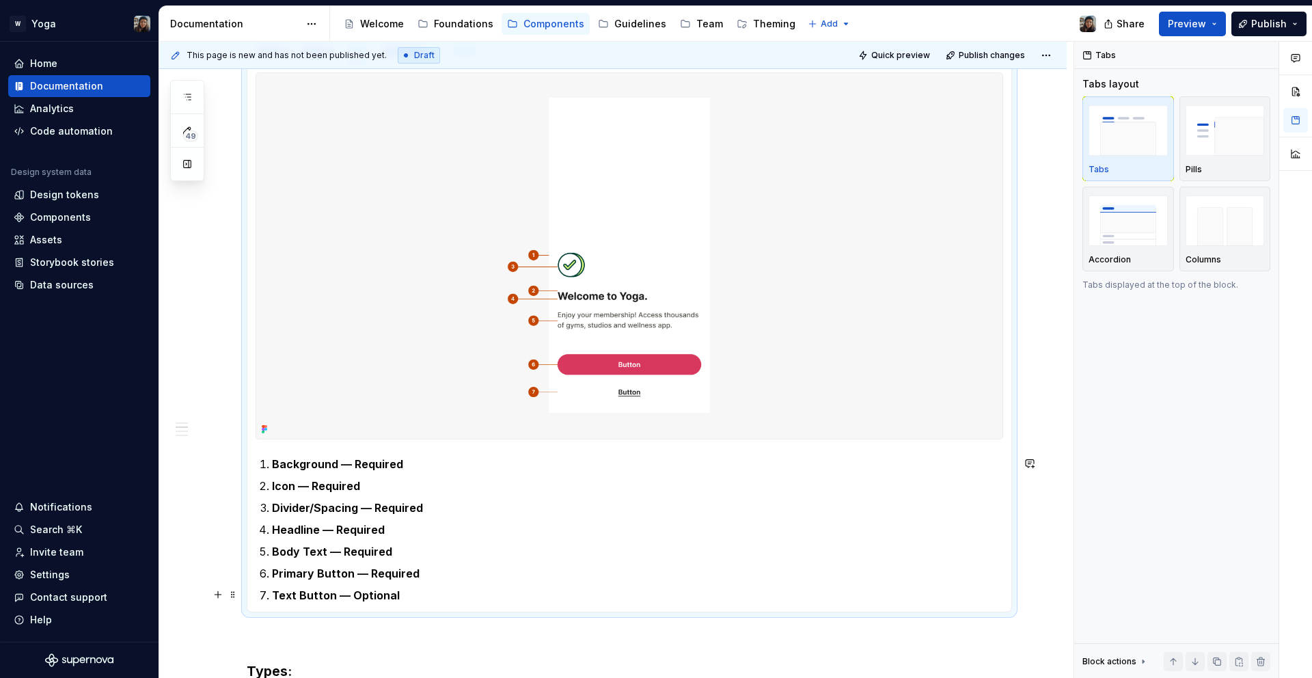
scroll to position [404, 0]
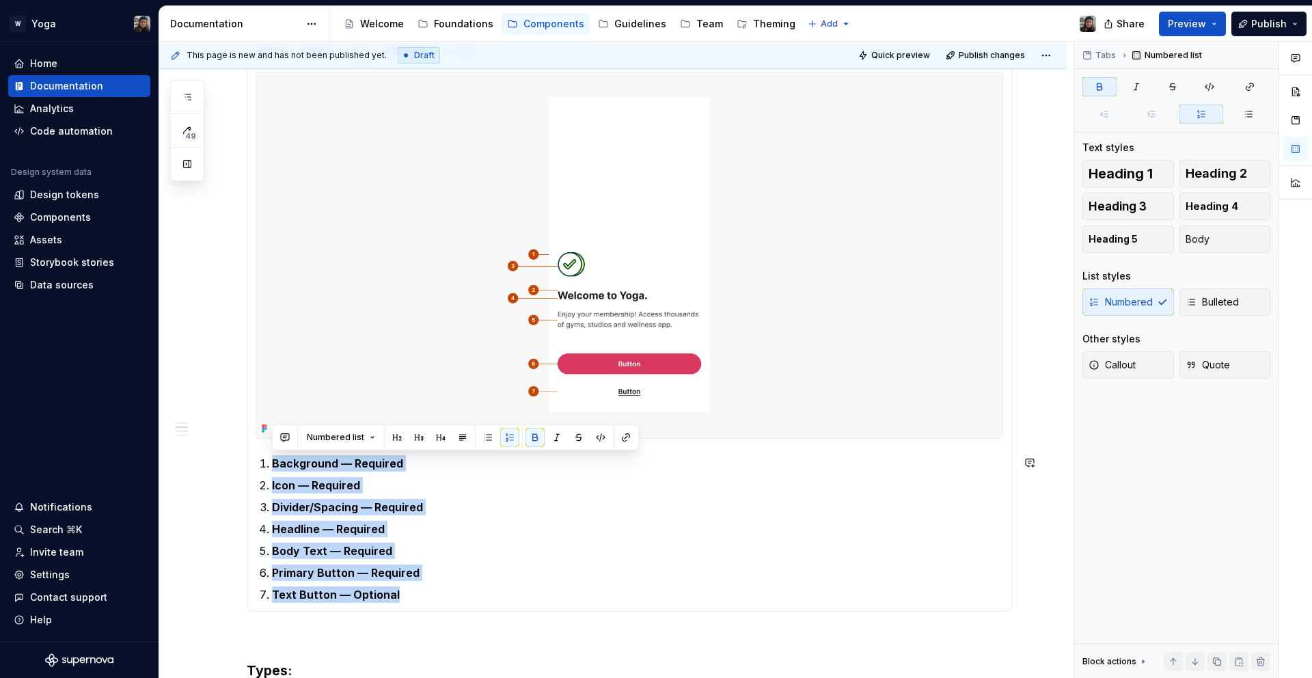
drag, startPoint x: 408, startPoint y: 589, endPoint x: 275, endPoint y: 445, distance: 195.9
click at [275, 445] on section-item-column "Background — Required Icon — Required Divider/Spacing — Required Headline — Req…" at bounding box center [630, 337] width 748 height 531
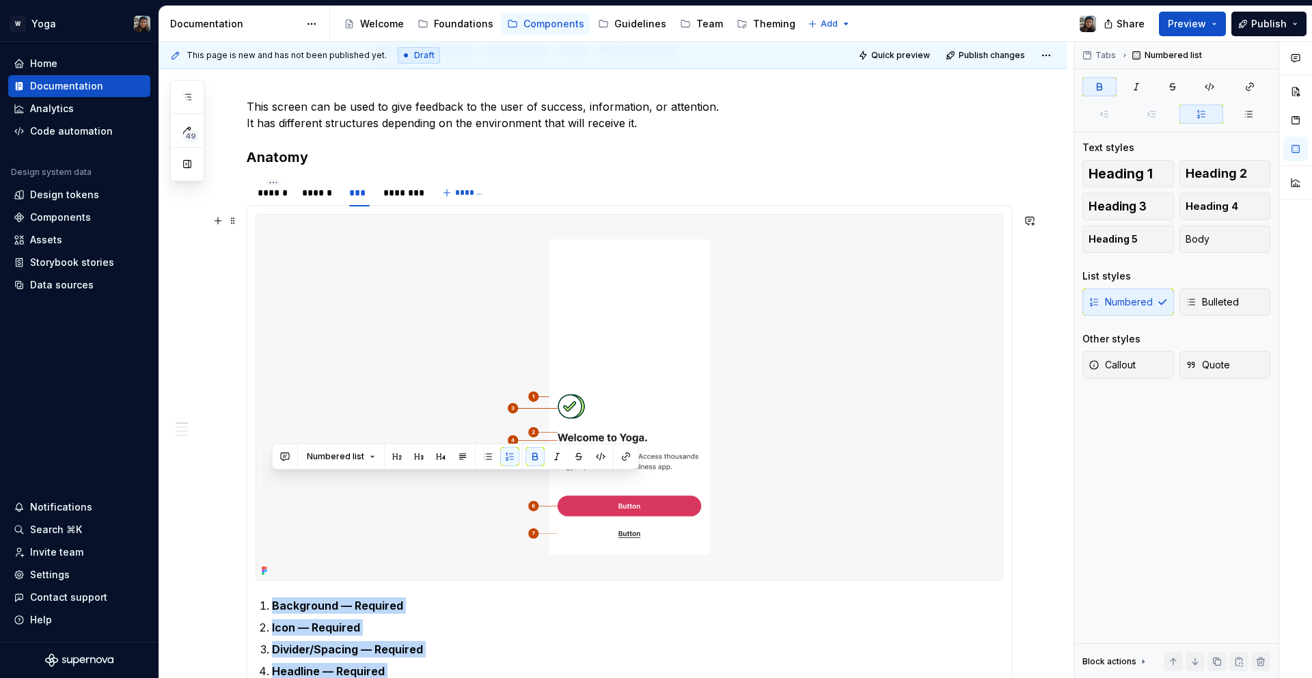
scroll to position [249, 0]
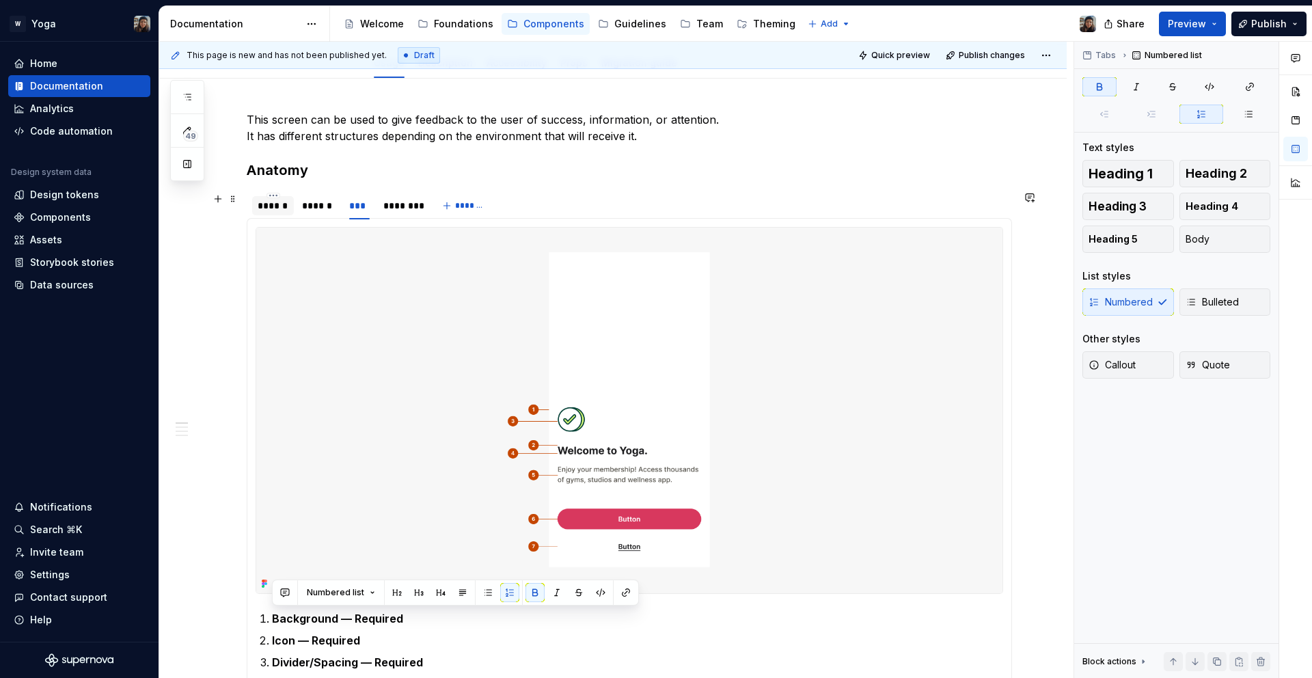
click at [267, 204] on div "******" at bounding box center [273, 206] width 31 height 14
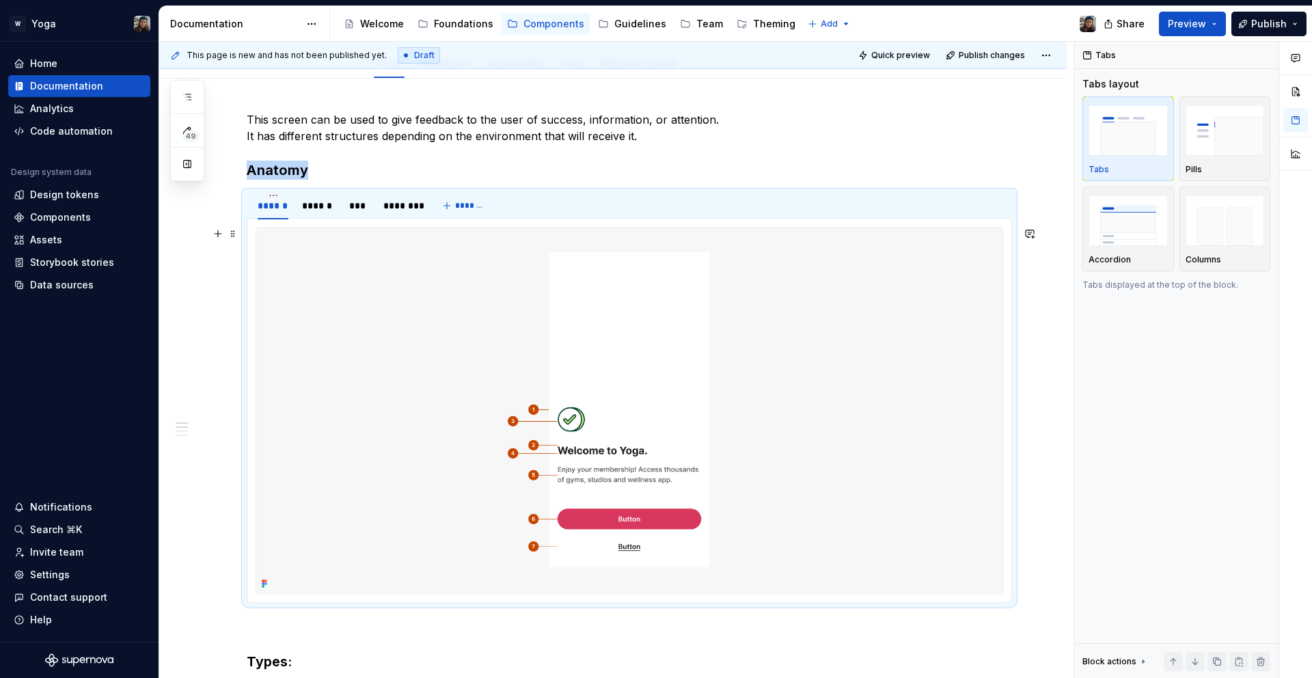
scroll to position [481, 0]
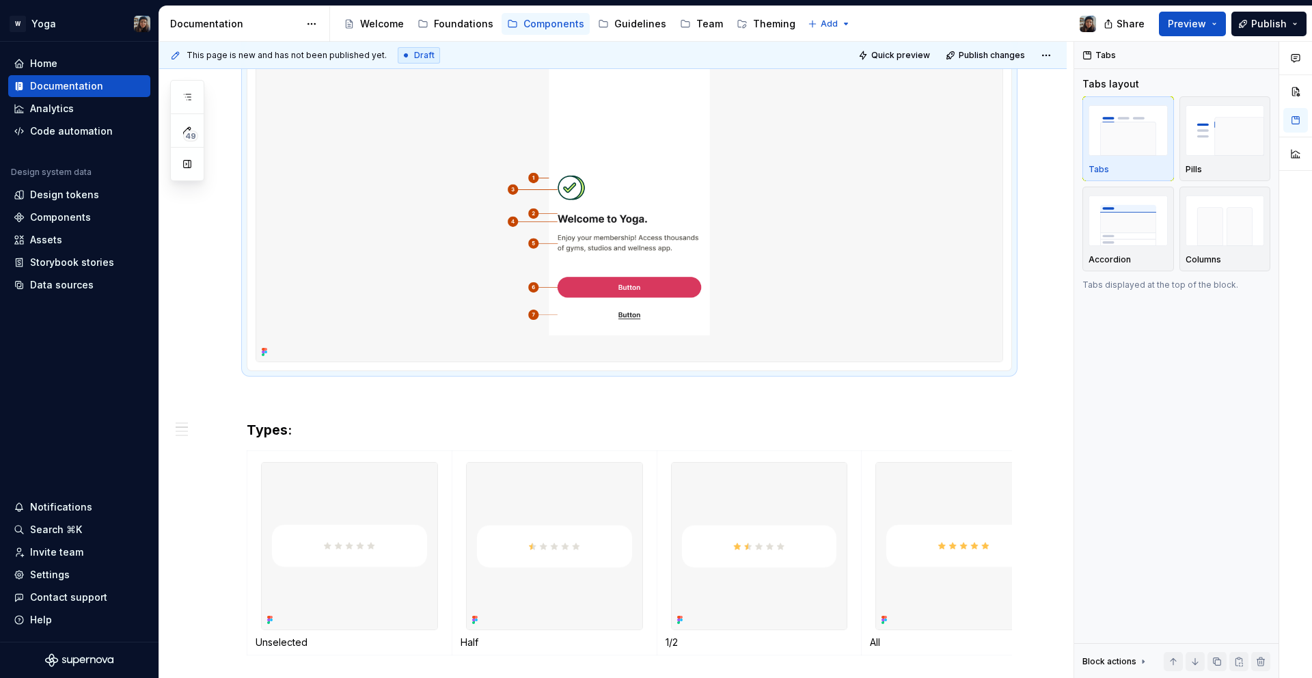
click at [400, 362] on div at bounding box center [630, 178] width 748 height 367
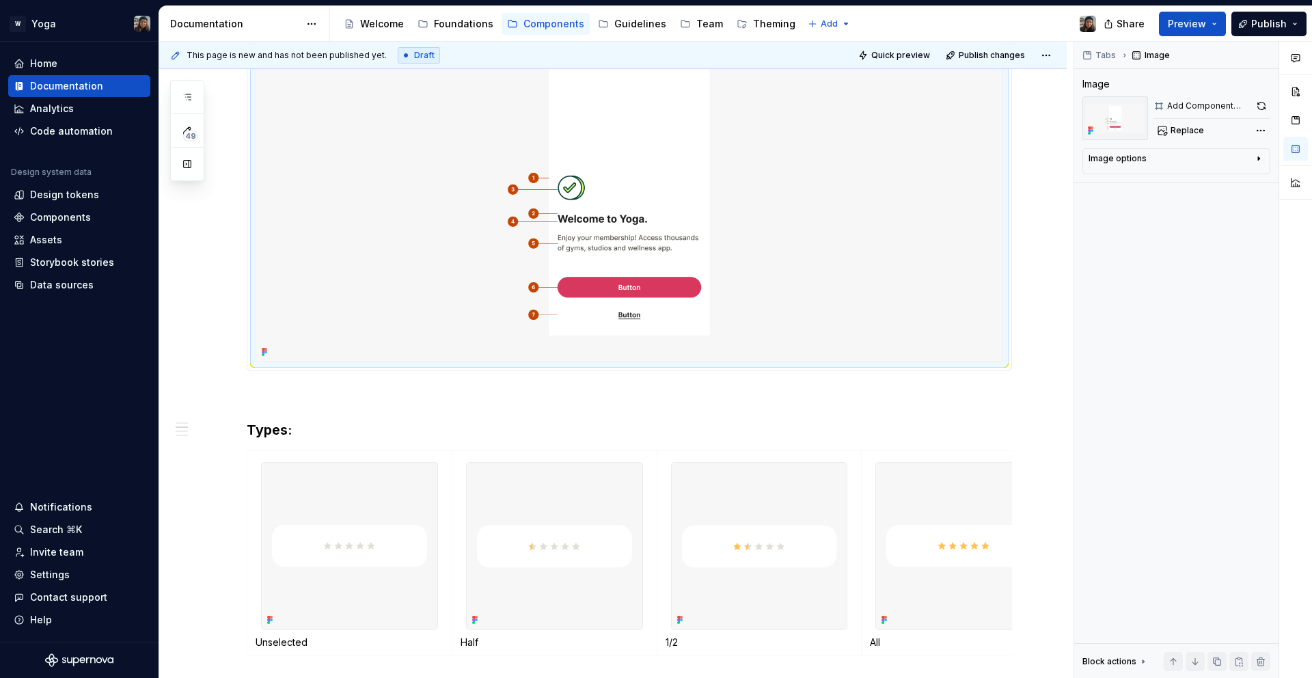
click at [382, 348] on img at bounding box center [629, 179] width 746 height 366
click at [369, 355] on img at bounding box center [629, 179] width 746 height 366
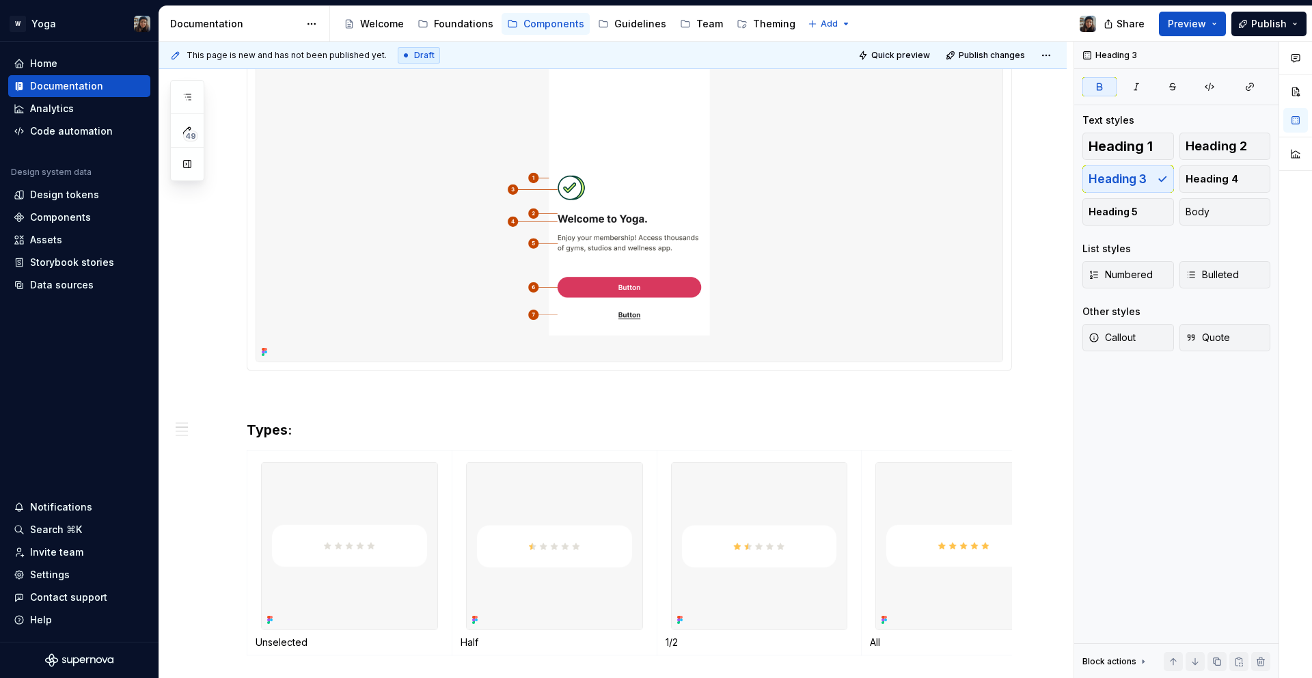
click at [302, 323] on img at bounding box center [629, 179] width 746 height 366
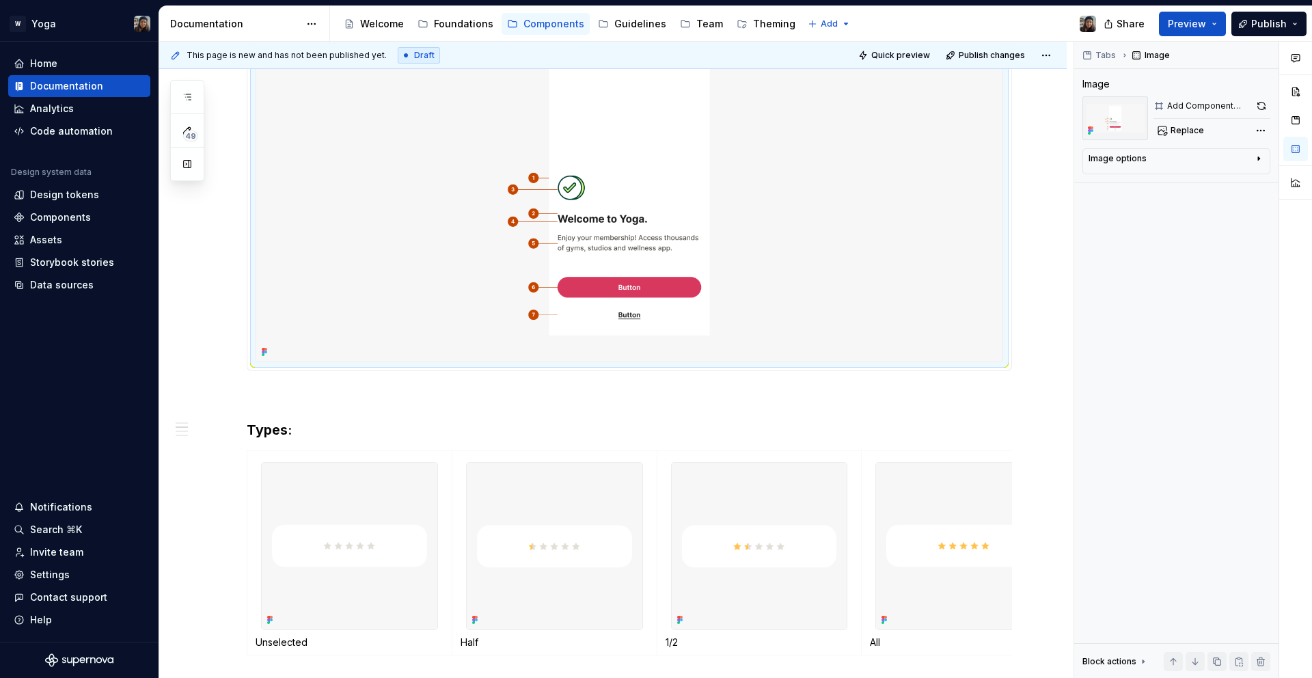
click at [258, 341] on img at bounding box center [629, 179] width 746 height 366
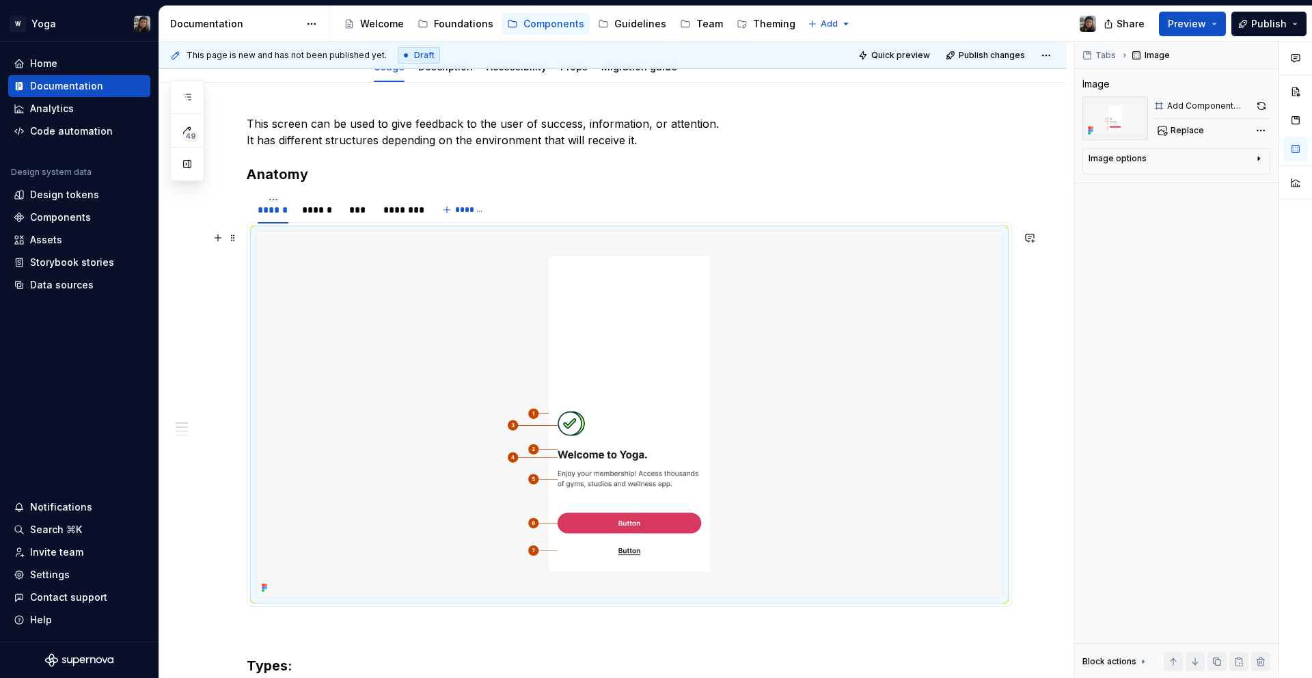
click at [828, 338] on img at bounding box center [629, 415] width 746 height 366
click at [827, 338] on img at bounding box center [629, 415] width 746 height 366
click at [291, 325] on img at bounding box center [629, 415] width 746 height 366
click at [218, 242] on button "button" at bounding box center [217, 237] width 19 height 19
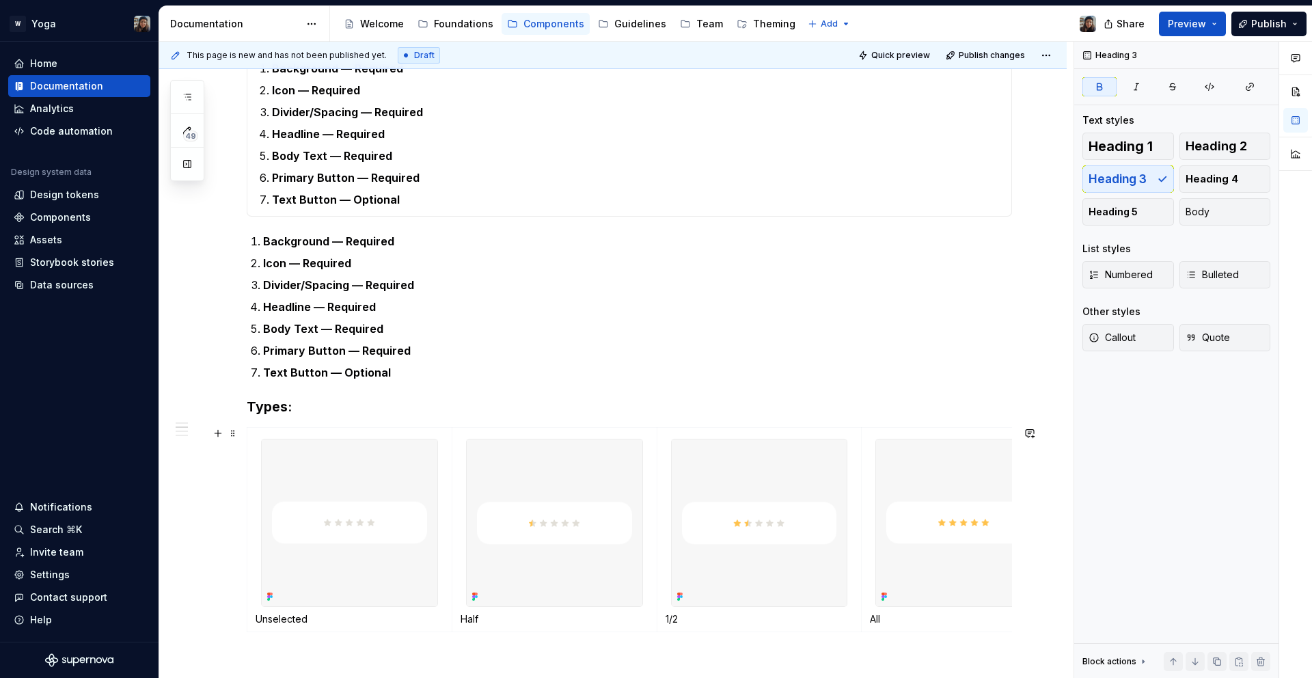
scroll to position [613, 0]
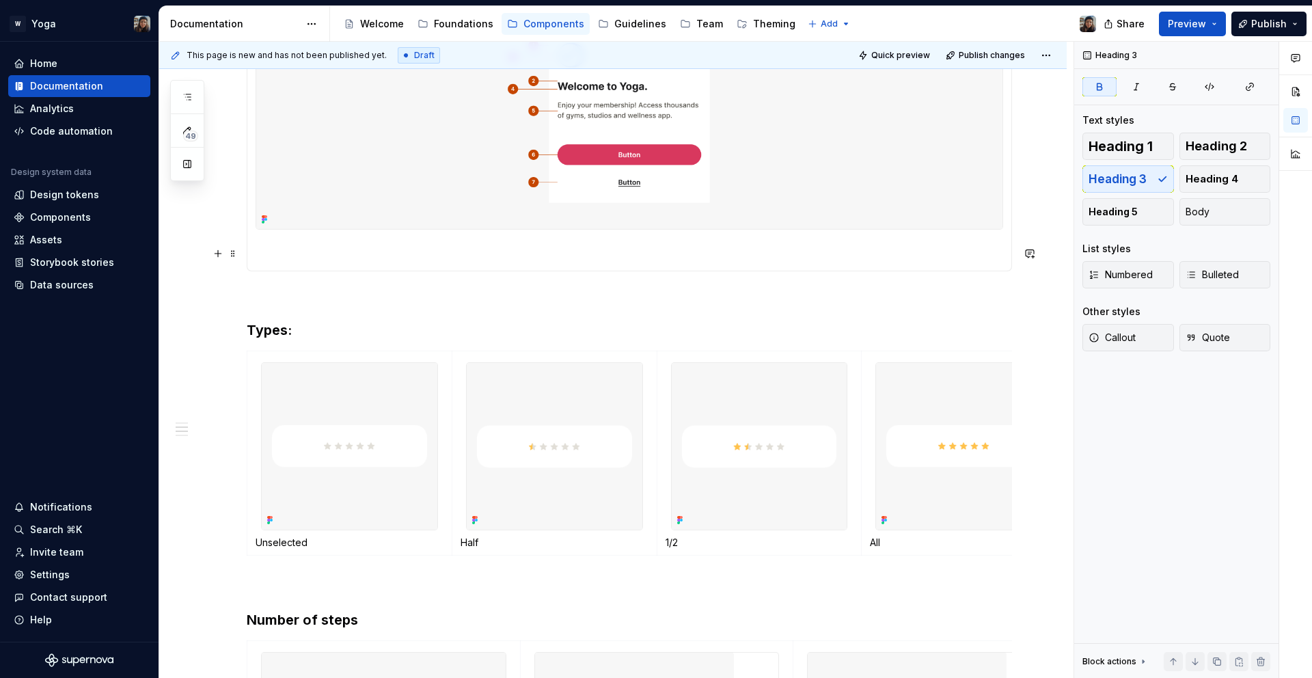
click at [327, 239] on section-item-column at bounding box center [630, 63] width 748 height 400
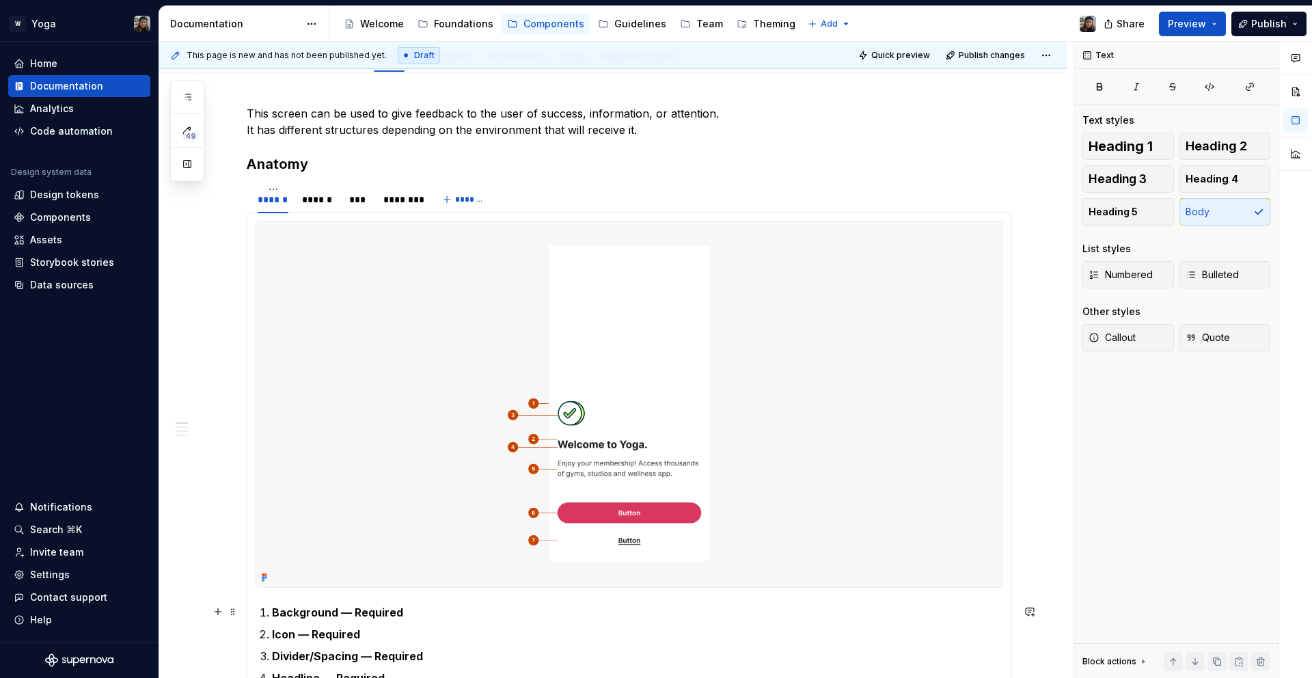
scroll to position [251, 0]
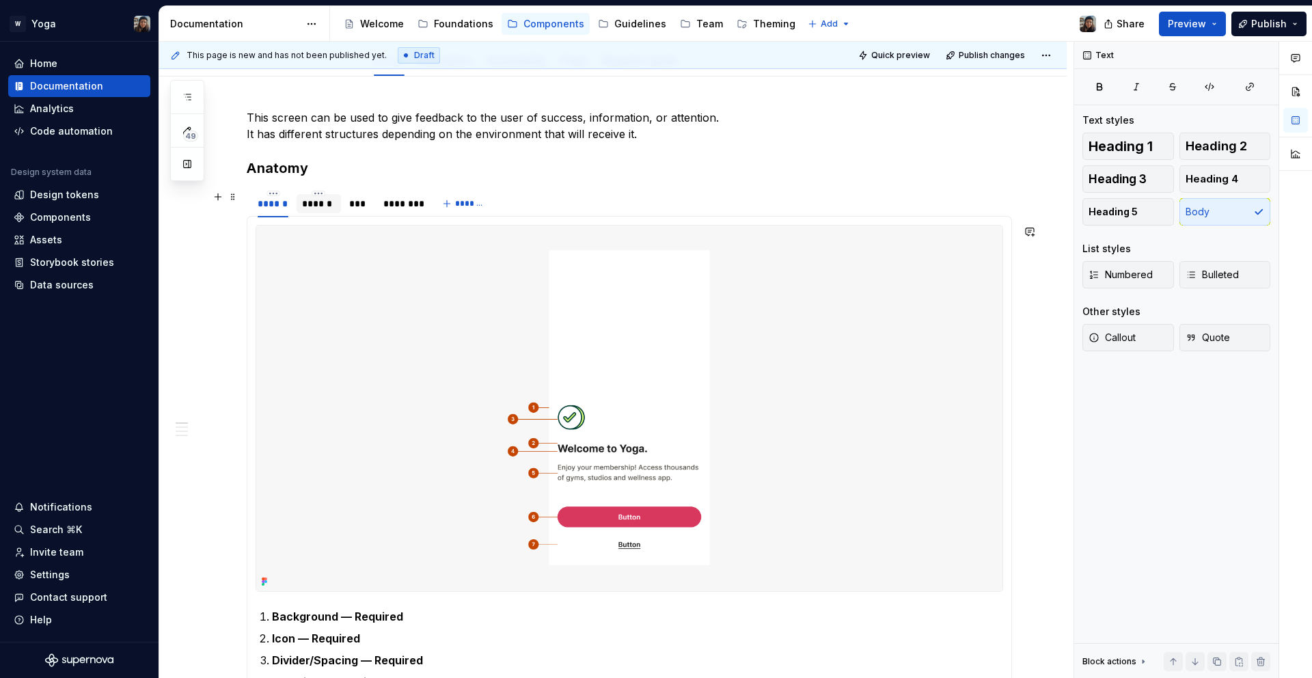
click at [319, 201] on div "******" at bounding box center [318, 204] width 33 height 14
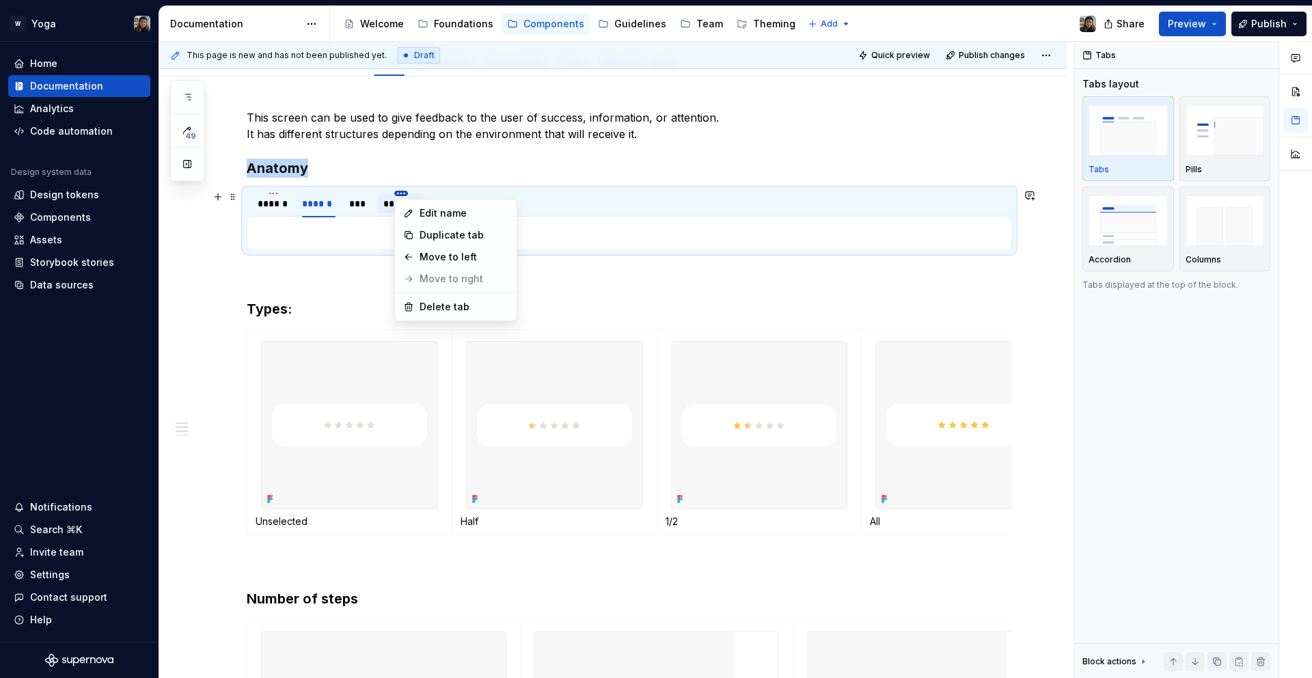
click at [402, 195] on html "W Yoga Home Documentation Analytics Code automation Design system data Design t…" at bounding box center [656, 339] width 1312 height 678
click at [421, 300] on div "Delete tab" at bounding box center [464, 307] width 89 height 14
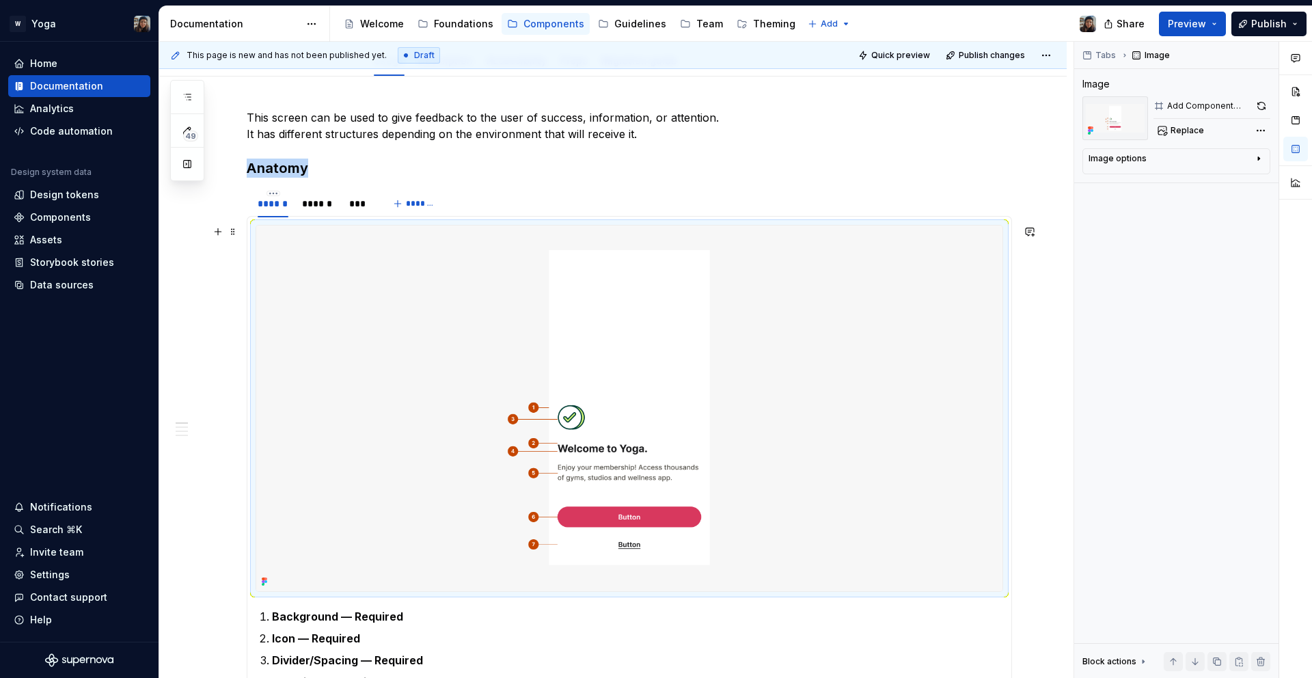
click at [614, 367] on img at bounding box center [629, 409] width 746 height 366
click at [317, 199] on div "******" at bounding box center [318, 204] width 33 height 14
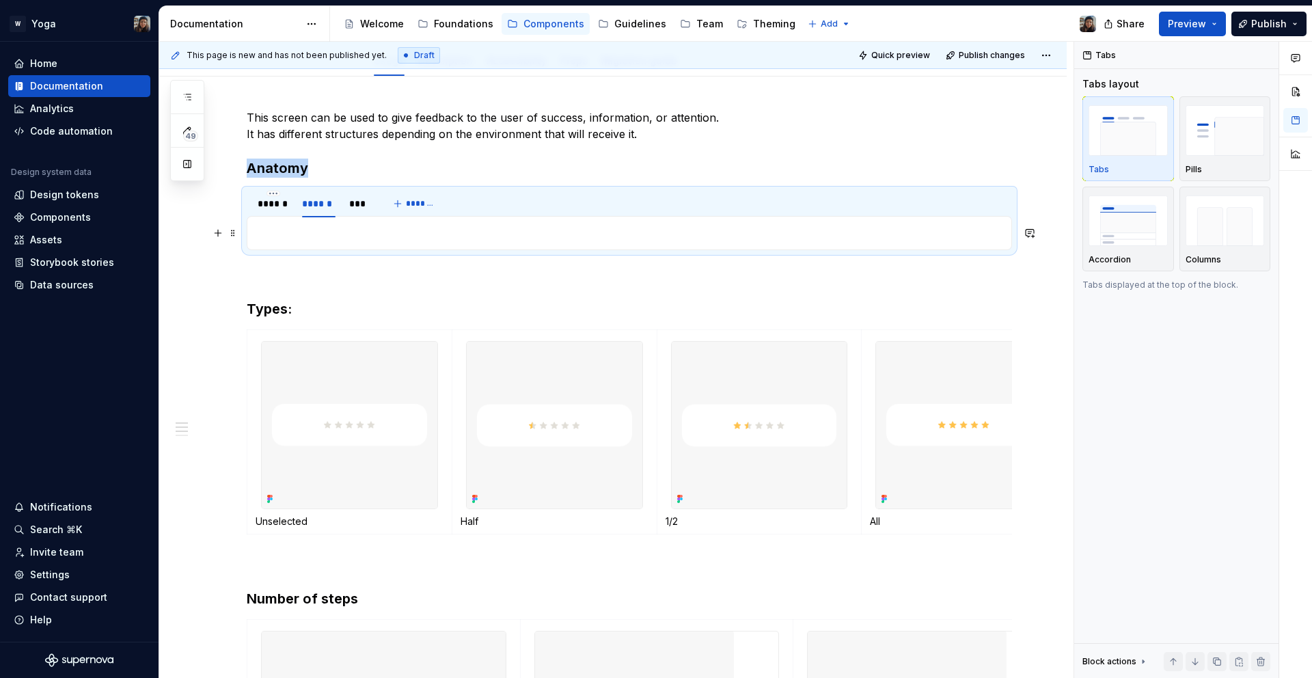
click at [356, 235] on p at bounding box center [630, 233] width 748 height 16
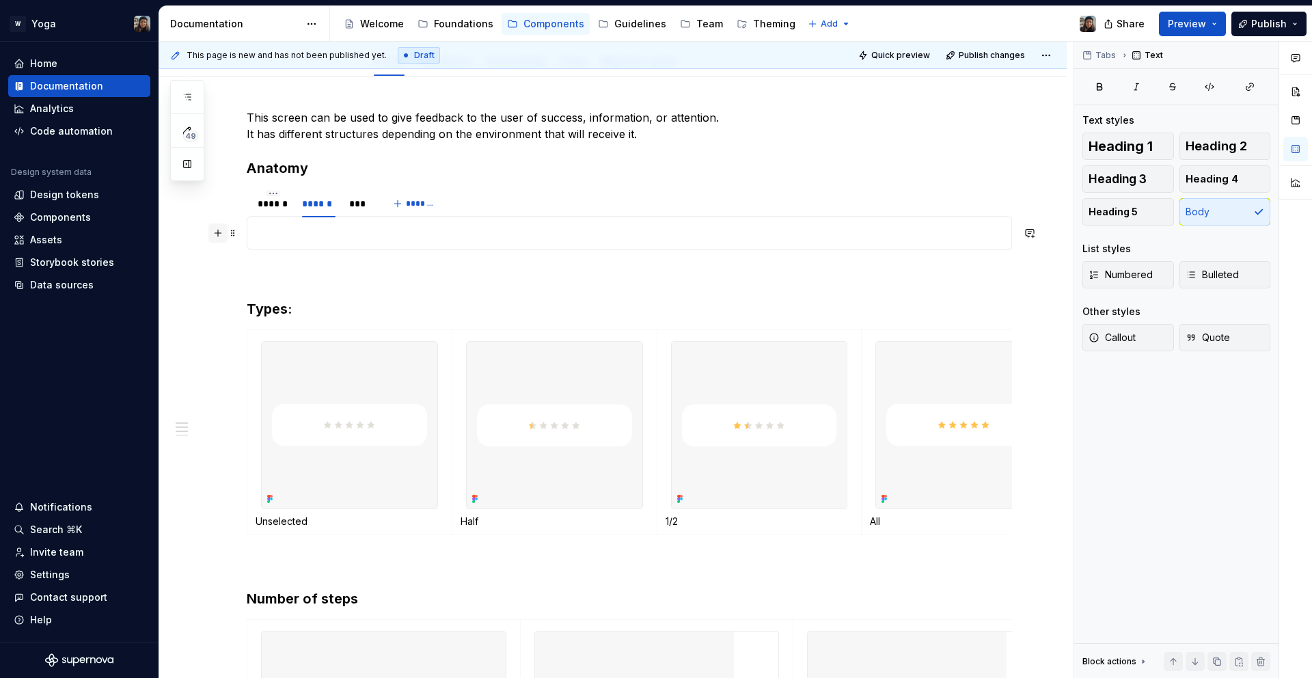
click at [224, 234] on button "button" at bounding box center [217, 233] width 19 height 19
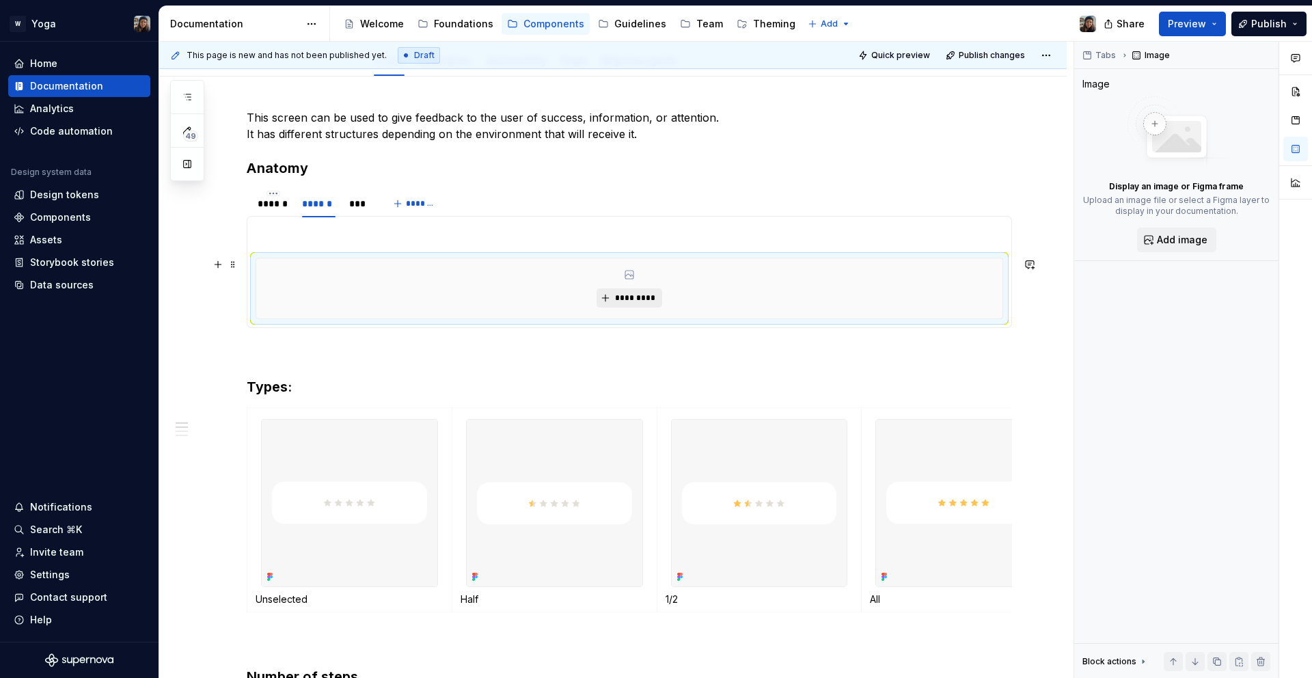
click at [652, 291] on button "*********" at bounding box center [629, 297] width 65 height 19
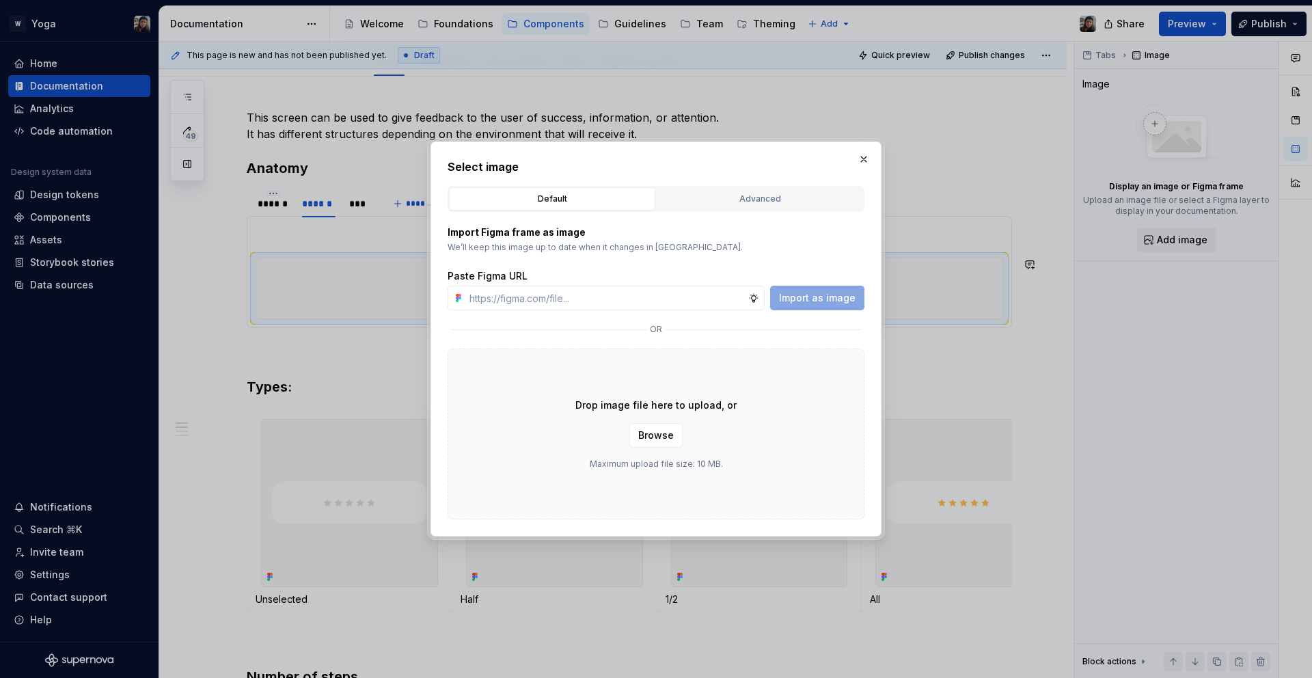
type textarea "*"
type input "[URL][DOMAIN_NAME]"
type textarea "*"
type input "[URL][DOMAIN_NAME]"
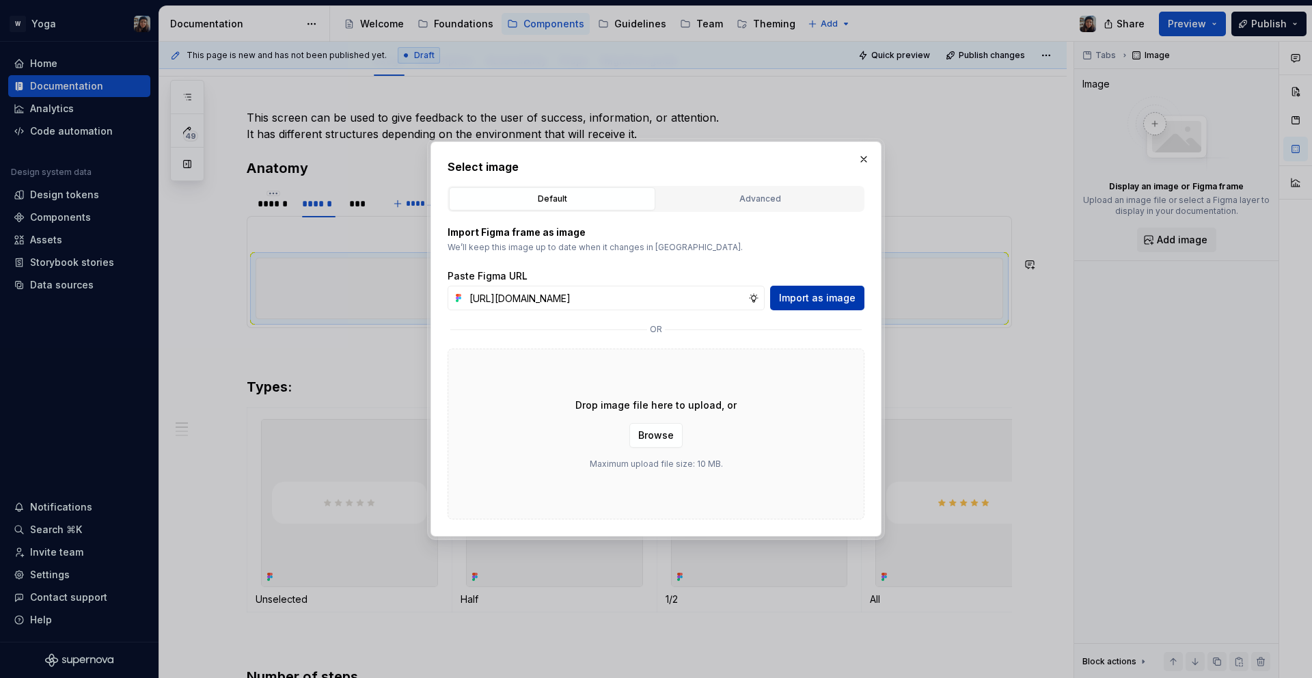
scroll to position [0, 0]
click at [788, 294] on span "Import as image" at bounding box center [817, 298] width 77 height 14
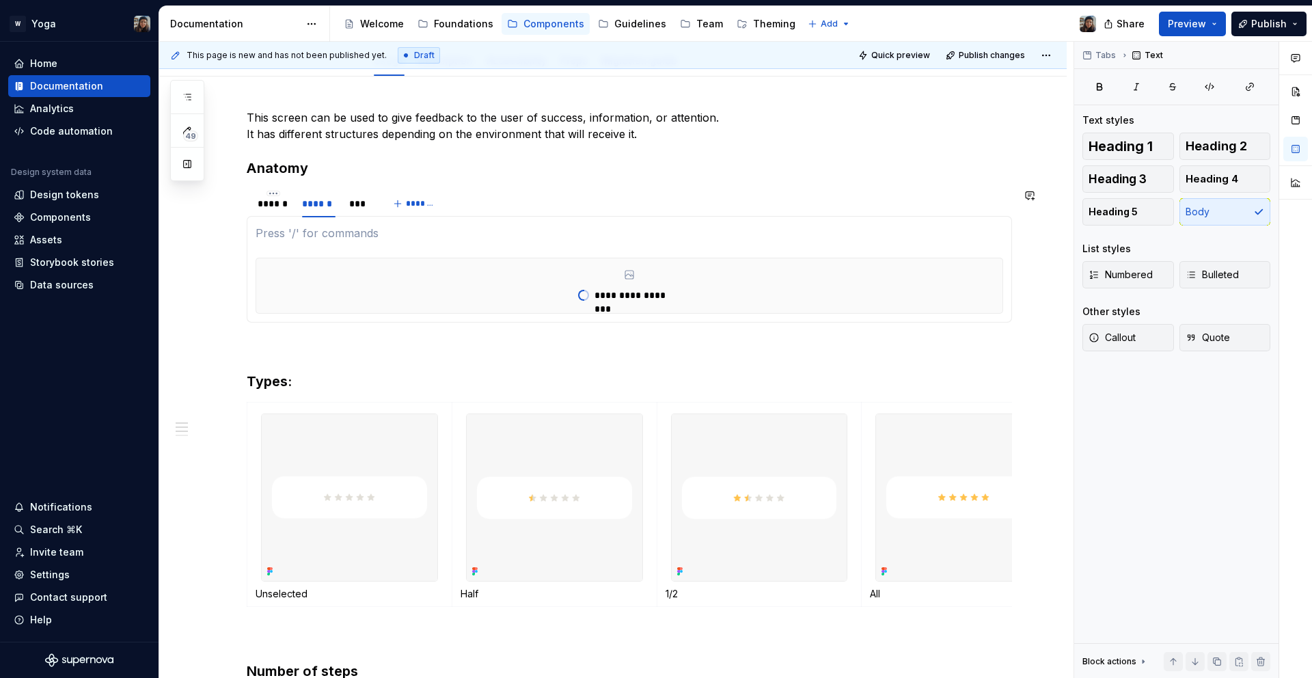
click at [522, 221] on div "**********" at bounding box center [630, 269] width 766 height 107
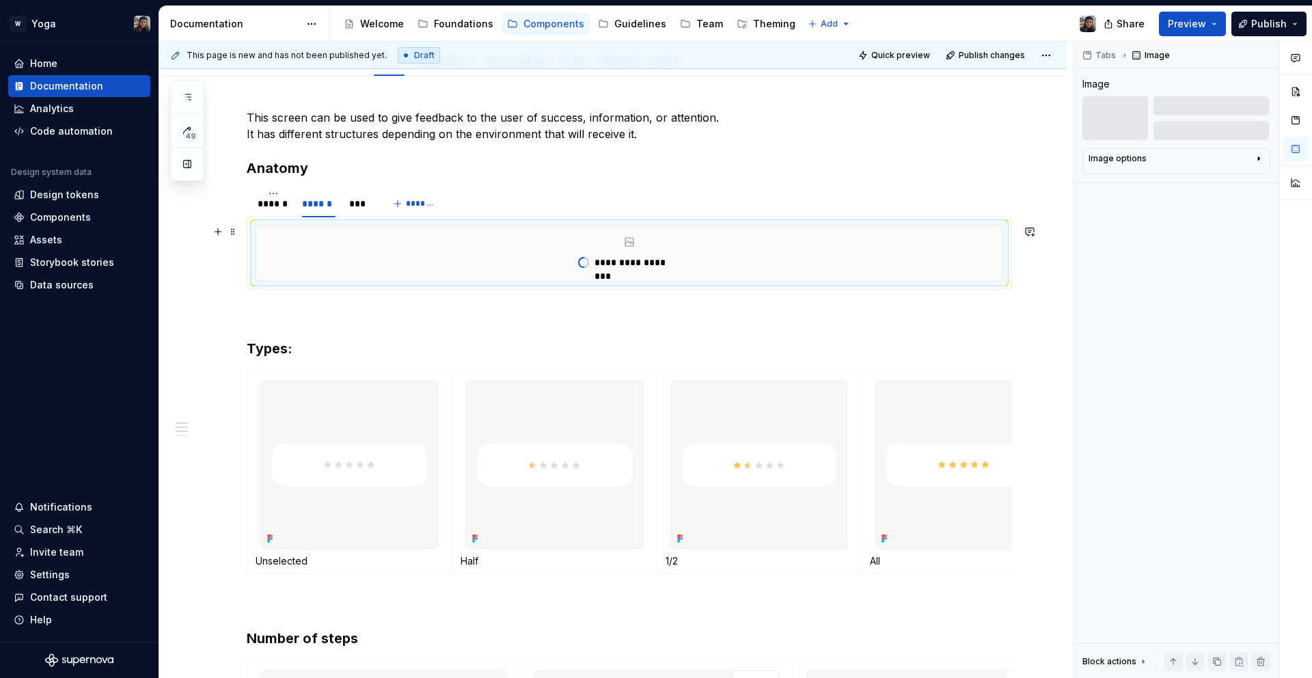
click at [644, 231] on div "**********" at bounding box center [629, 253] width 746 height 55
click at [500, 281] on div "**********" at bounding box center [630, 253] width 748 height 56
click at [215, 235] on button "button" at bounding box center [217, 231] width 19 height 19
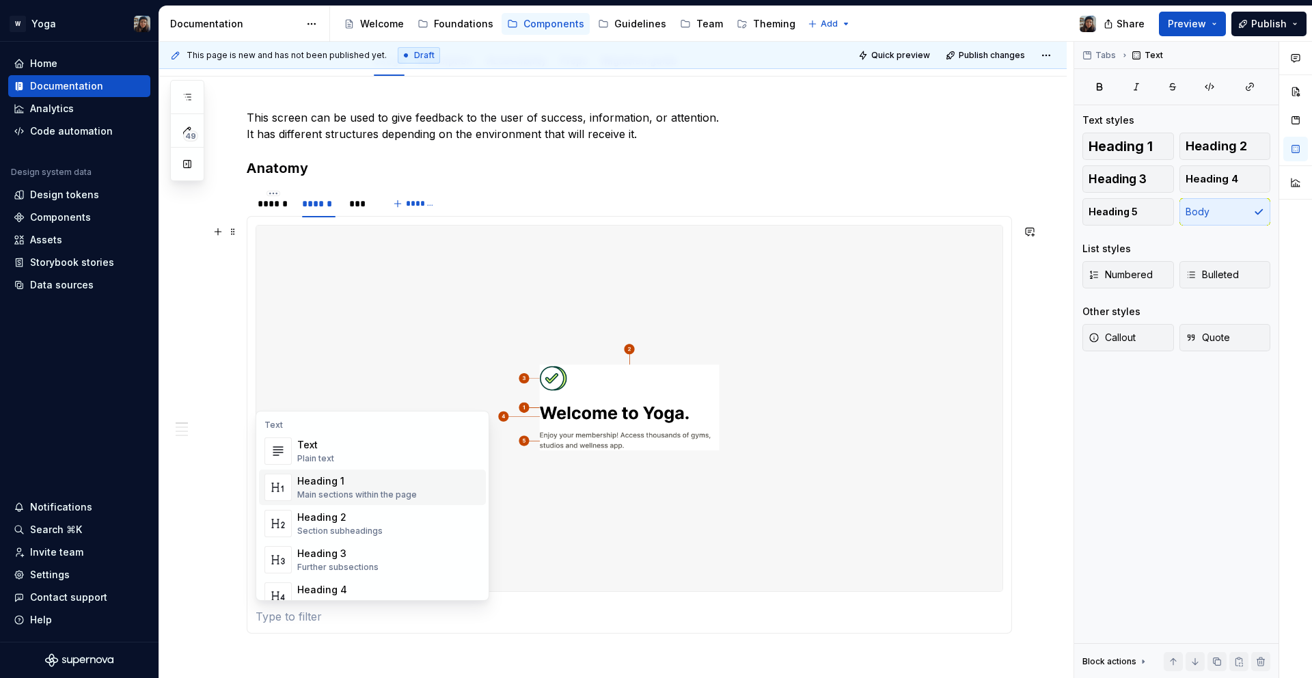
type textarea "*"
click at [314, 595] on div "Heading 4" at bounding box center [341, 590] width 89 height 14
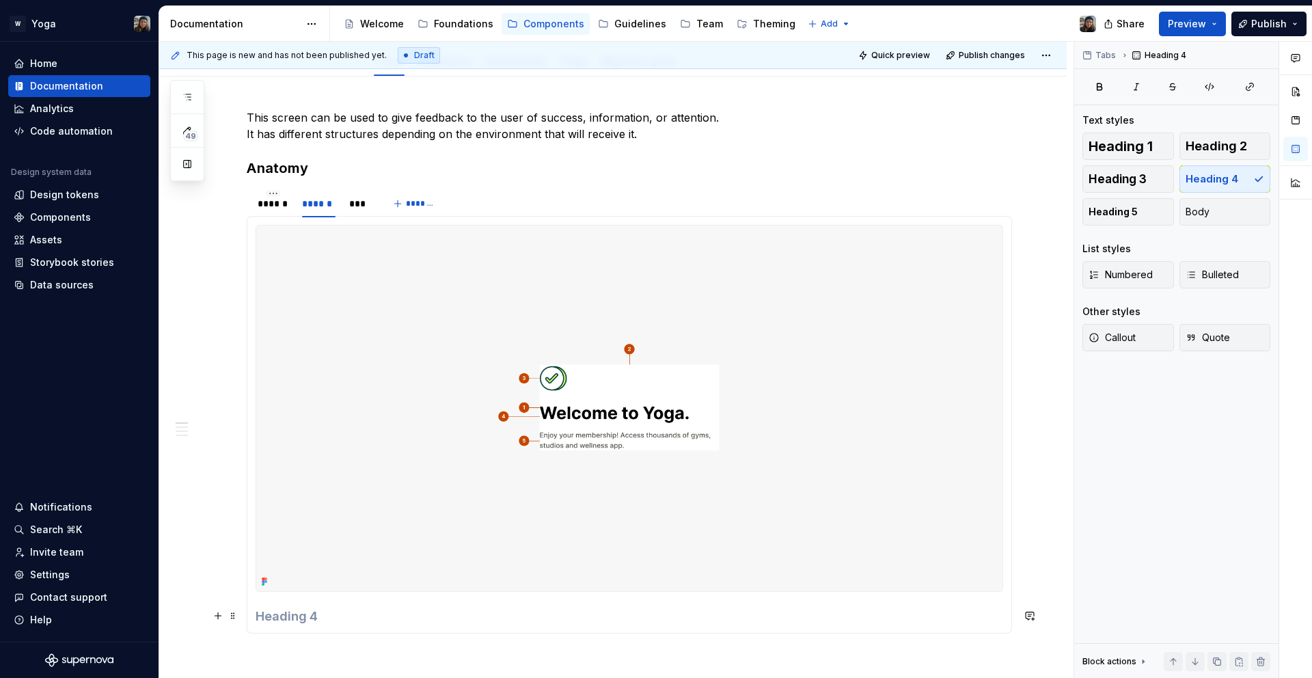
click at [309, 614] on h4 at bounding box center [630, 616] width 748 height 16
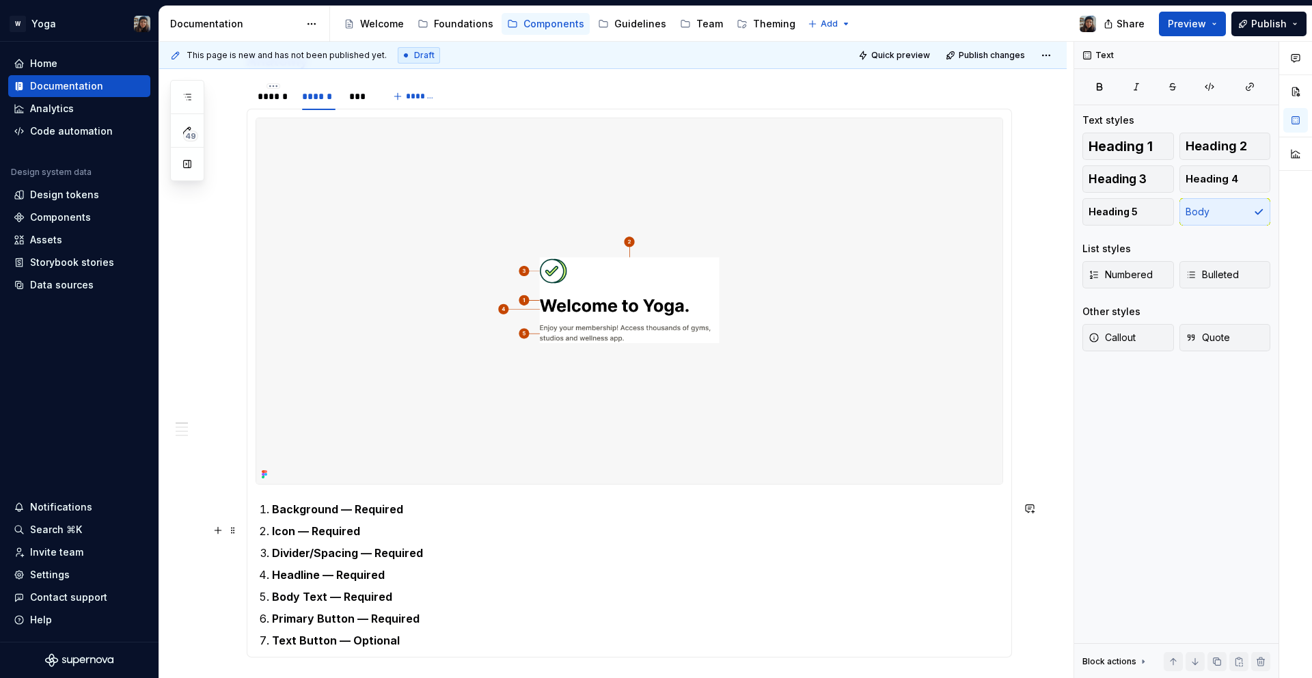
scroll to position [360, 0]
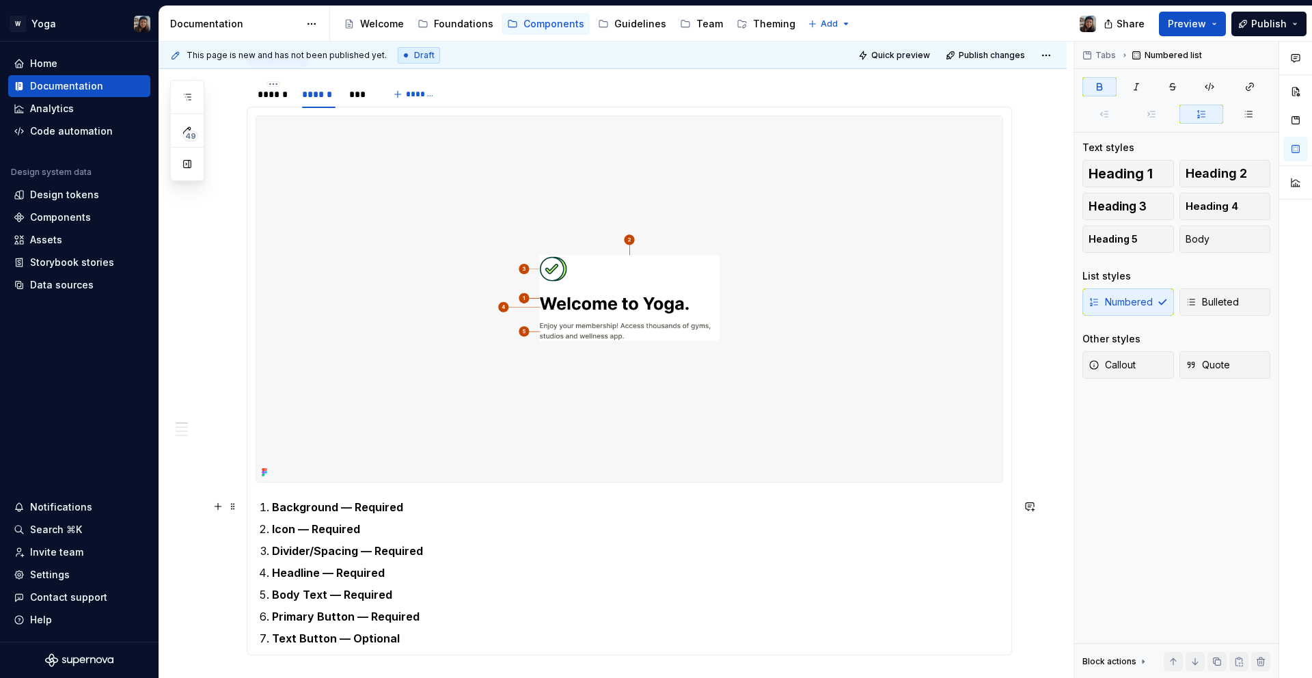
click at [272, 513] on li "Background — Required" at bounding box center [637, 507] width 731 height 16
click at [295, 573] on strong "Headline — Required" at bounding box center [328, 573] width 113 height 14
copy strong "Headline"
click at [303, 506] on strong "Background — Required" at bounding box center [337, 507] width 131 height 14
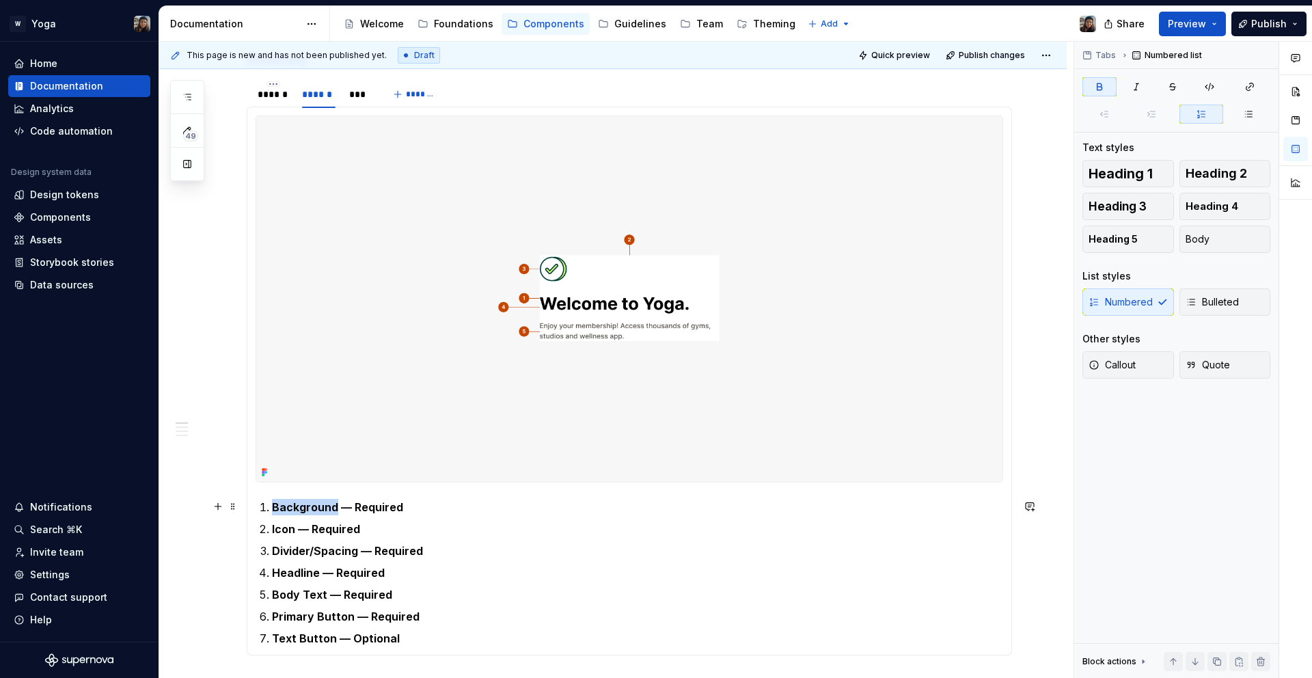
click at [303, 506] on strong "Background — Required" at bounding box center [337, 507] width 131 height 14
click at [296, 507] on strong "Background — Required" at bounding box center [337, 507] width 131 height 14
click at [336, 556] on strong "Divider/Spacing — Required" at bounding box center [347, 551] width 151 height 14
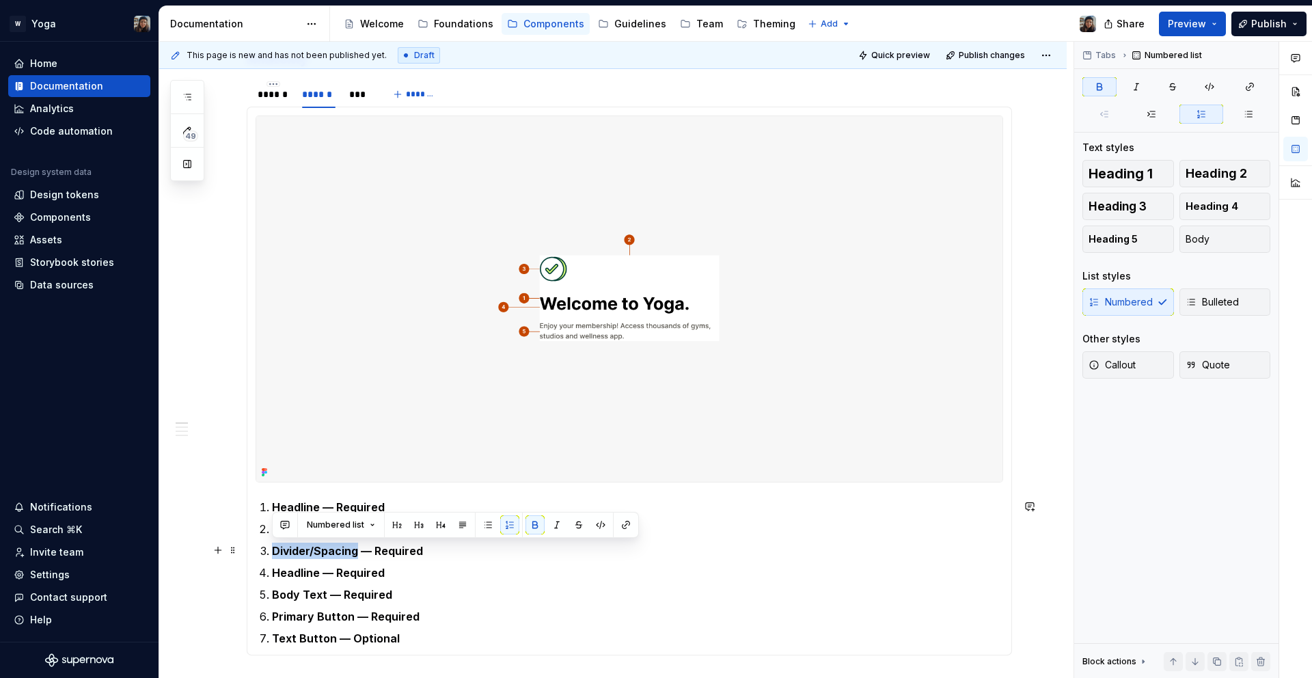
drag, startPoint x: 355, startPoint y: 552, endPoint x: 272, endPoint y: 557, distance: 83.5
click at [272, 557] on strong "Divider/Spacing — Required" at bounding box center [347, 551] width 151 height 14
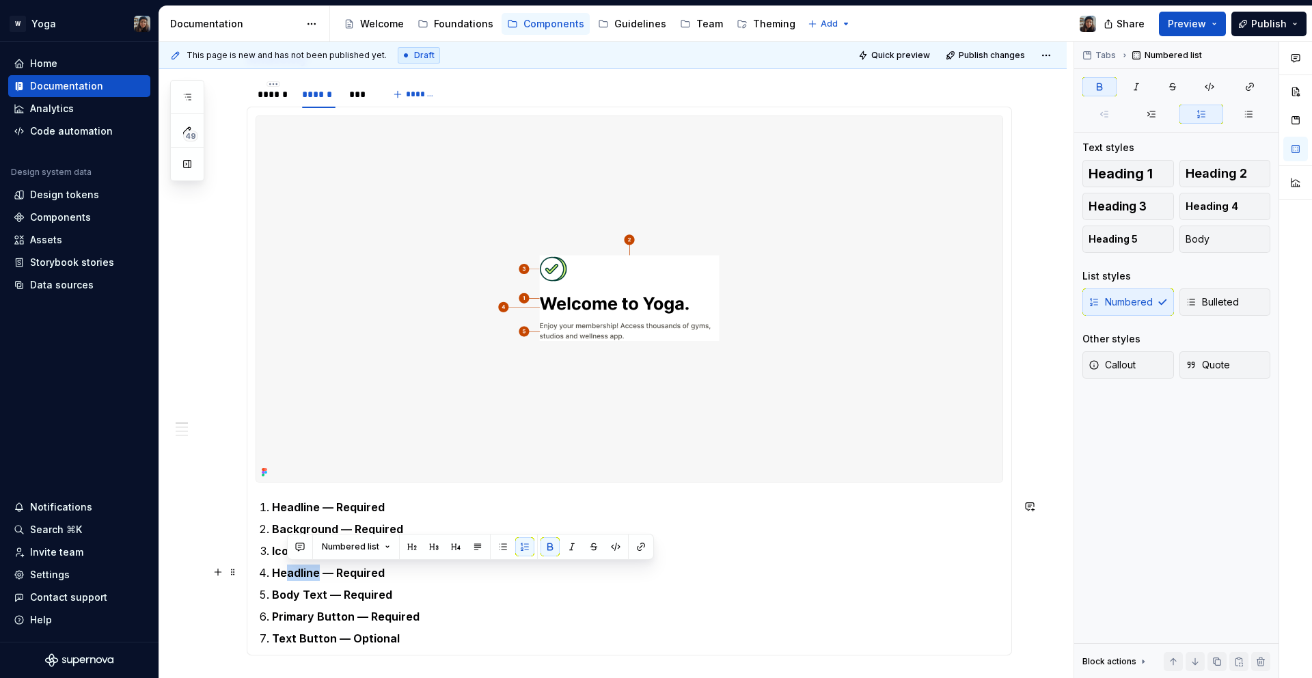
drag, startPoint x: 319, startPoint y: 572, endPoint x: 284, endPoint y: 578, distance: 34.7
click at [284, 578] on strong "Headline — Required" at bounding box center [328, 573] width 113 height 14
click at [290, 582] on ol "Headline — Required Background — Required Icon — Required Headline — Required B…" at bounding box center [637, 573] width 731 height 148
click at [288, 578] on strong "Headline — Required" at bounding box center [328, 573] width 113 height 14
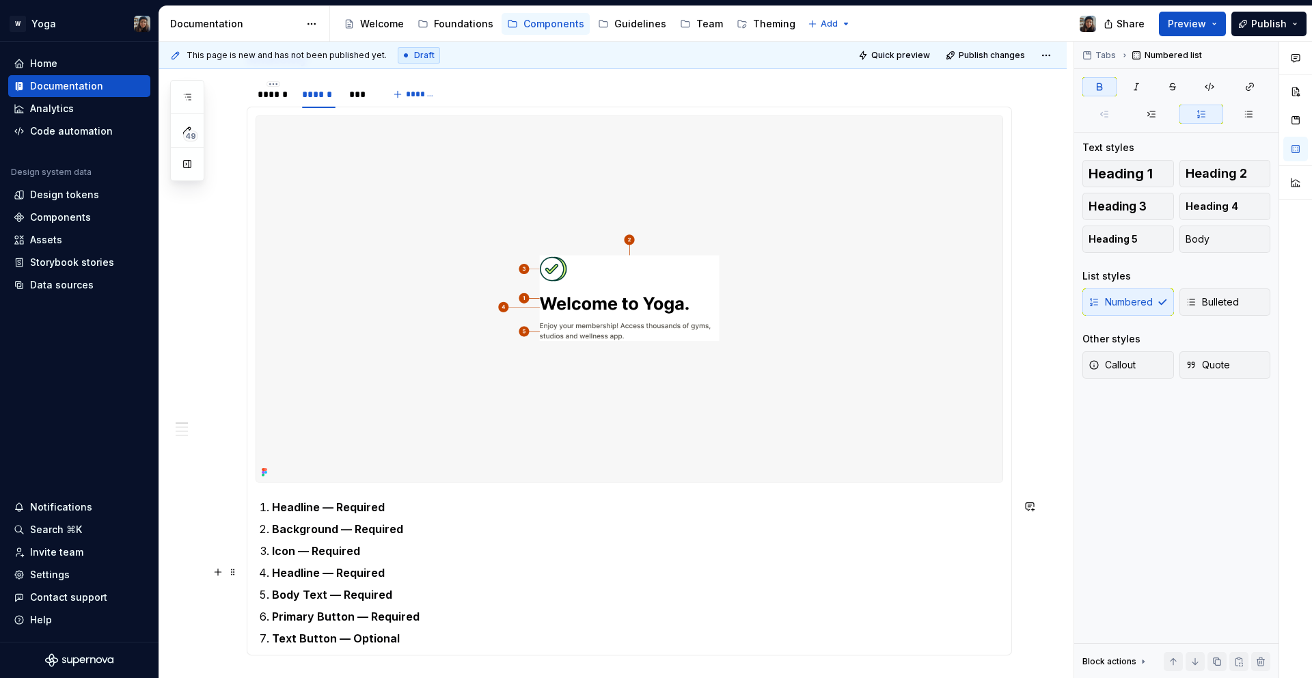
drag, startPoint x: 388, startPoint y: 577, endPoint x: 404, endPoint y: 574, distance: 16.6
click at [392, 576] on p "Headline — Required" at bounding box center [637, 573] width 731 height 16
drag, startPoint x: 404, startPoint y: 574, endPoint x: 260, endPoint y: 567, distance: 144.4
click at [272, 567] on li "Headline — Required" at bounding box center [637, 573] width 731 height 16
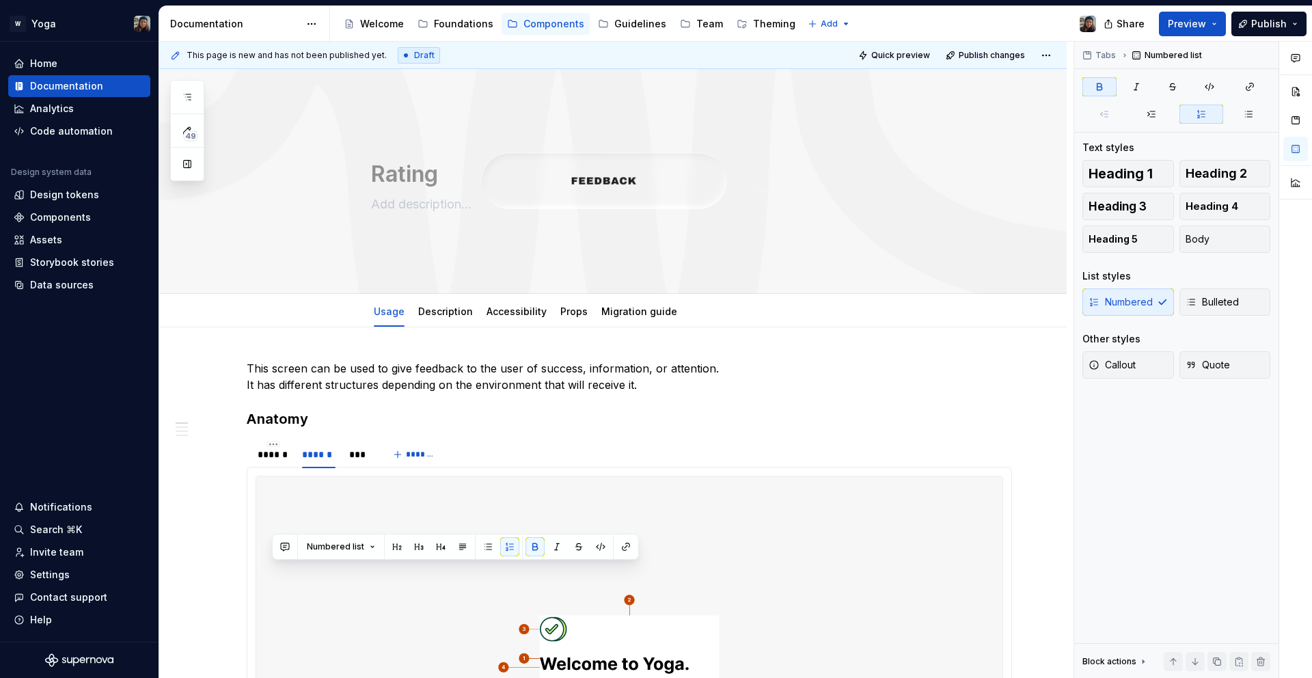
scroll to position [360, 0]
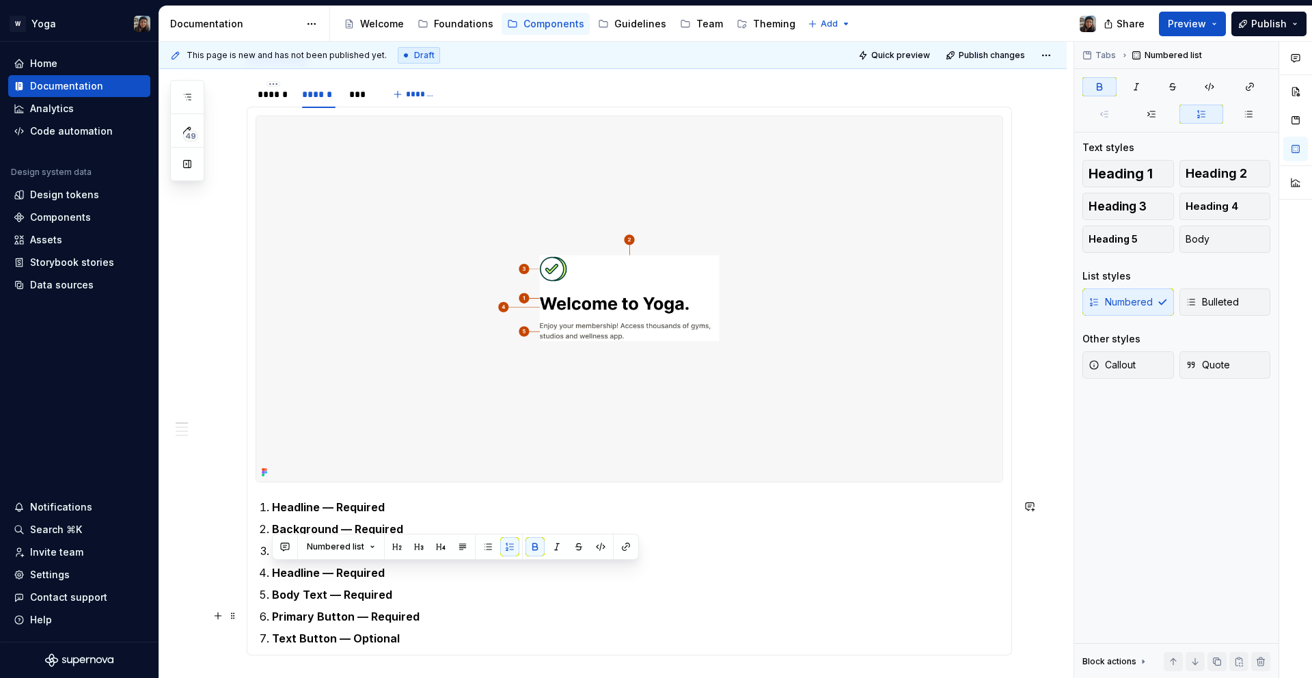
click at [435, 617] on p "Primary Button — Required" at bounding box center [637, 616] width 731 height 16
click at [295, 577] on strong "Headline — Required" at bounding box center [328, 573] width 113 height 14
click at [395, 627] on ol "Headline — Required Background — Required Icon — Required Background — Required…" at bounding box center [637, 573] width 731 height 148
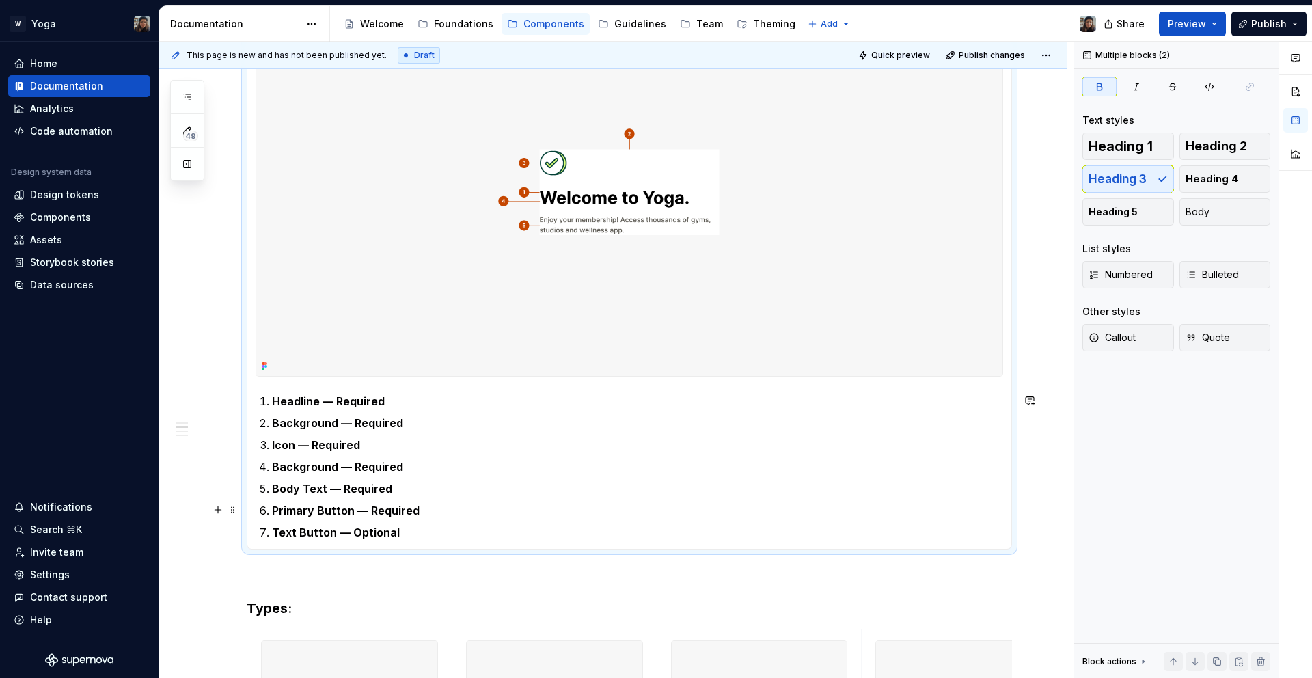
drag, startPoint x: 318, startPoint y: 620, endPoint x: 257, endPoint y: 505, distance: 130.0
click at [257, 505] on section-item-column "Headline — Required Background — Required Icon — Required Background — Required…" at bounding box center [630, 275] width 748 height 531
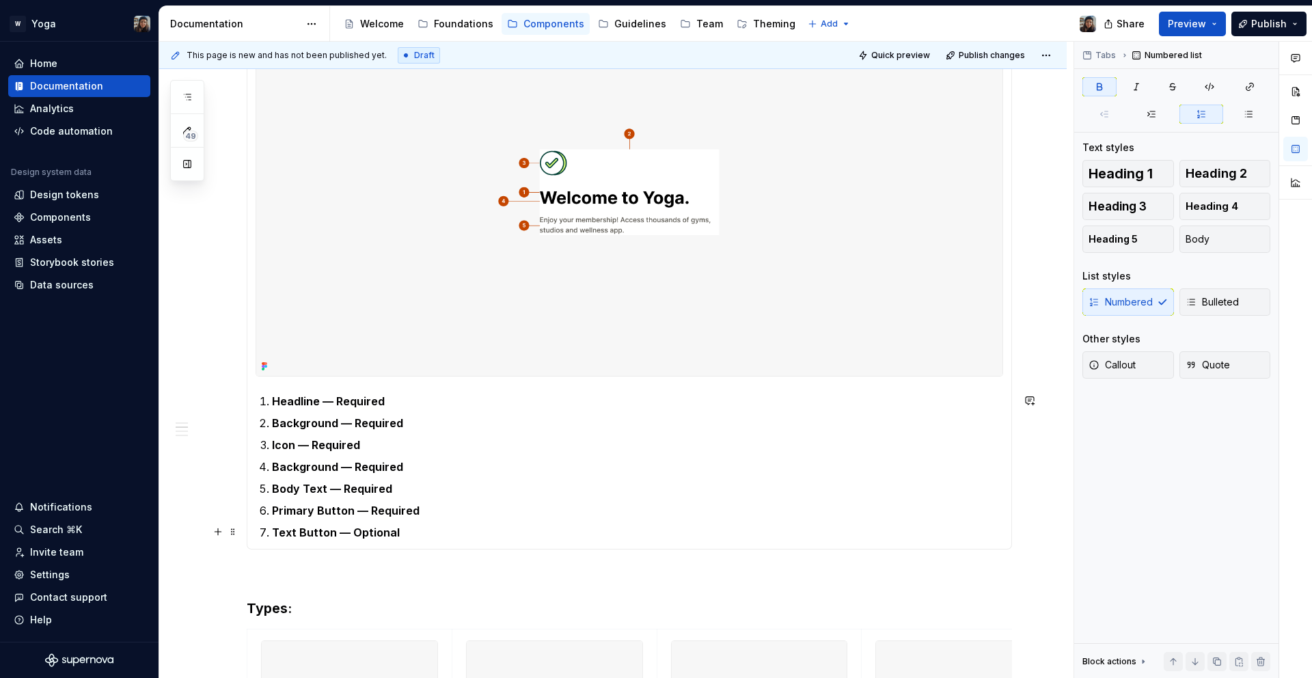
drag, startPoint x: 363, startPoint y: 526, endPoint x: 390, endPoint y: 528, distance: 27.4
click at [364, 526] on strong "Text Button — Optional" at bounding box center [336, 533] width 128 height 14
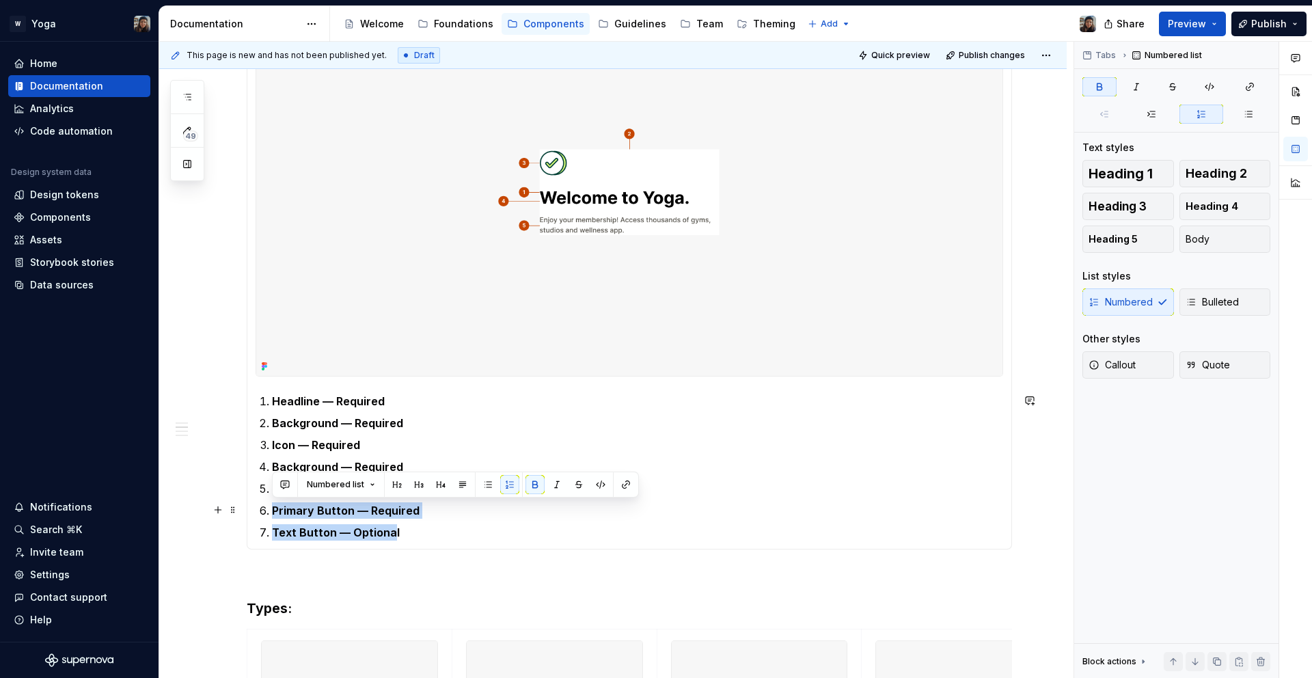
drag, startPoint x: 390, startPoint y: 528, endPoint x: 259, endPoint y: 506, distance: 133.0
click at [272, 506] on ol "Headline — Required Background — Required Icon — Required Background — Required…" at bounding box center [637, 467] width 731 height 148
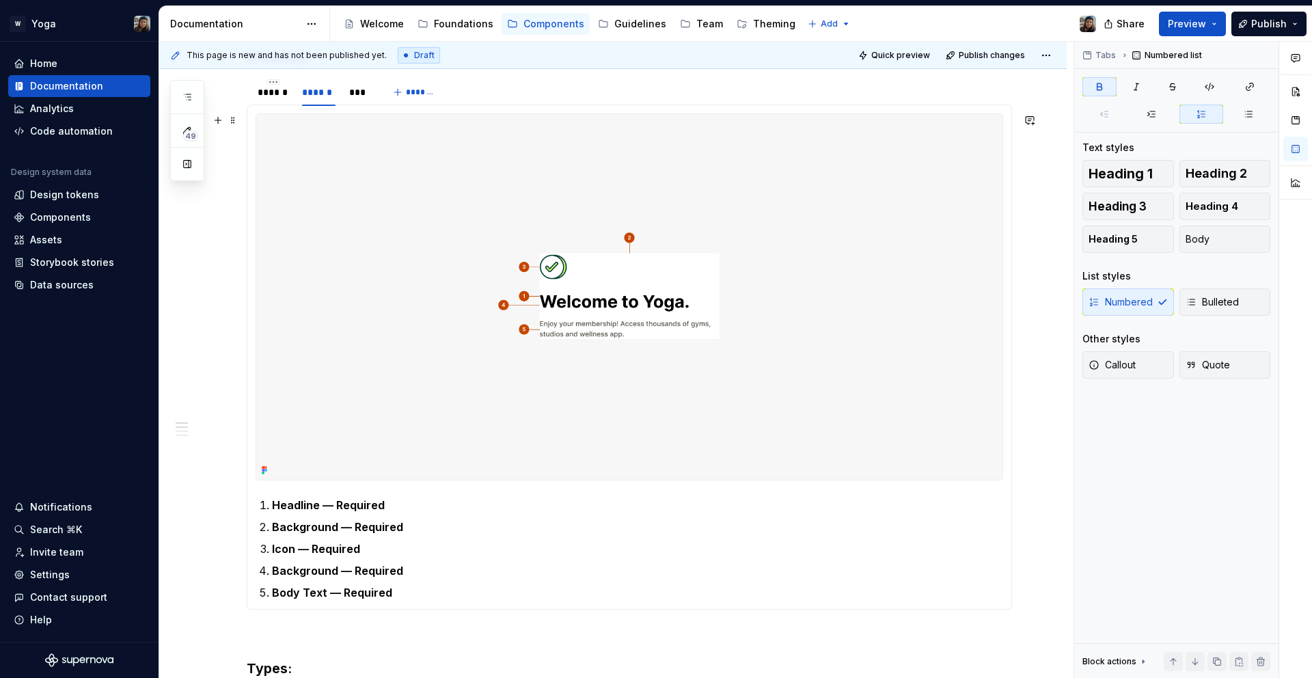
scroll to position [361, 0]
click at [366, 98] on div "***" at bounding box center [359, 94] width 21 height 14
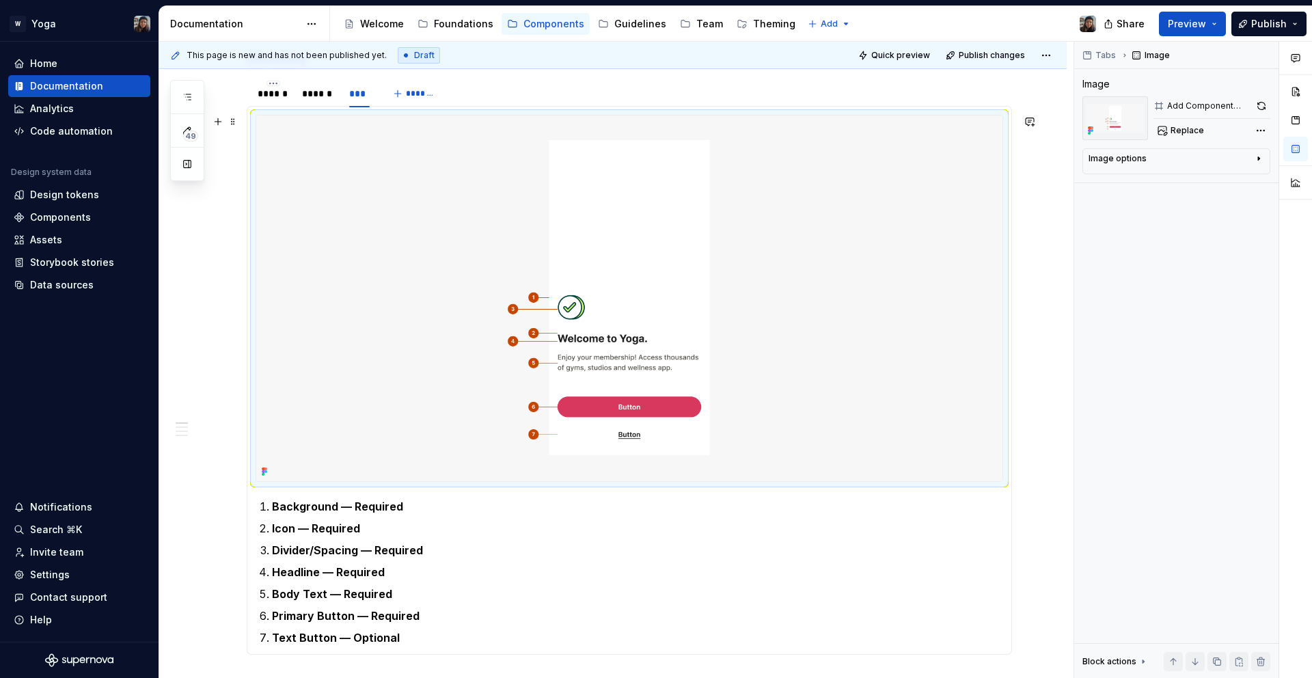
click at [504, 375] on img at bounding box center [629, 299] width 746 height 366
click at [564, 245] on img at bounding box center [629, 299] width 746 height 366
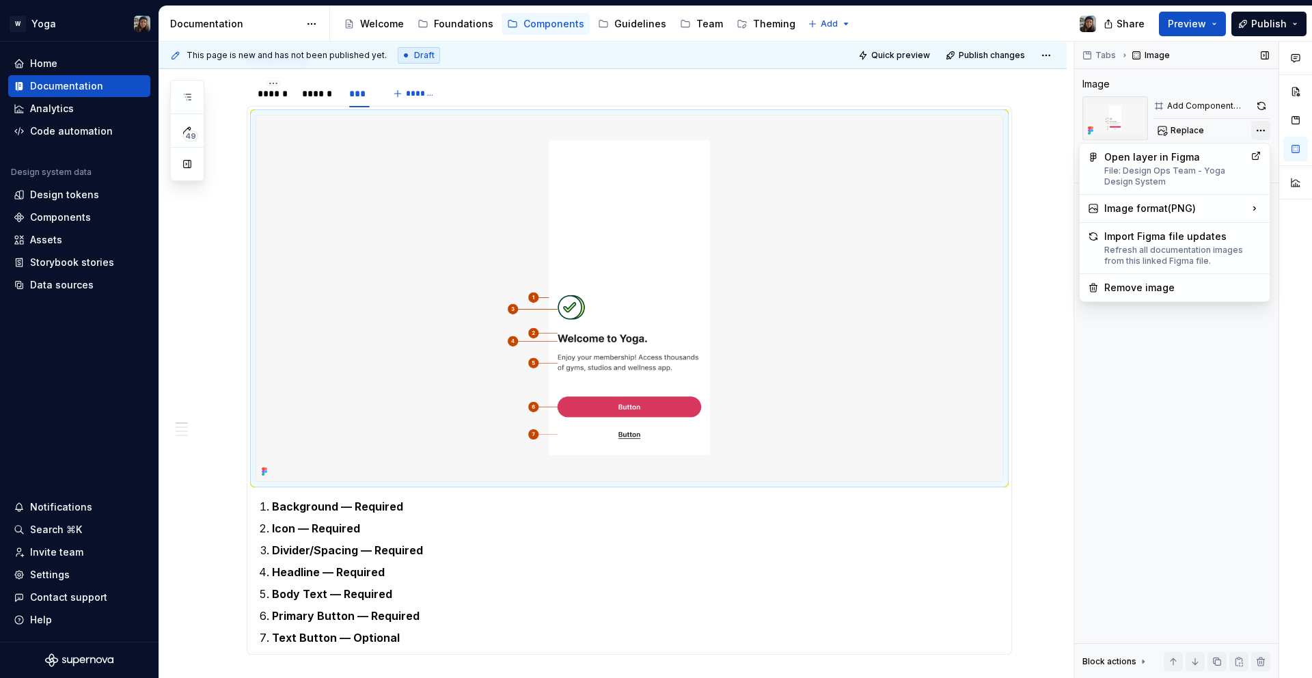
click at [1256, 135] on div "Comments Open comments No comments yet Select ‘Comment’ from the block context …" at bounding box center [1194, 360] width 238 height 637
click at [1178, 281] on div "Remove image" at bounding box center [1183, 288] width 157 height 14
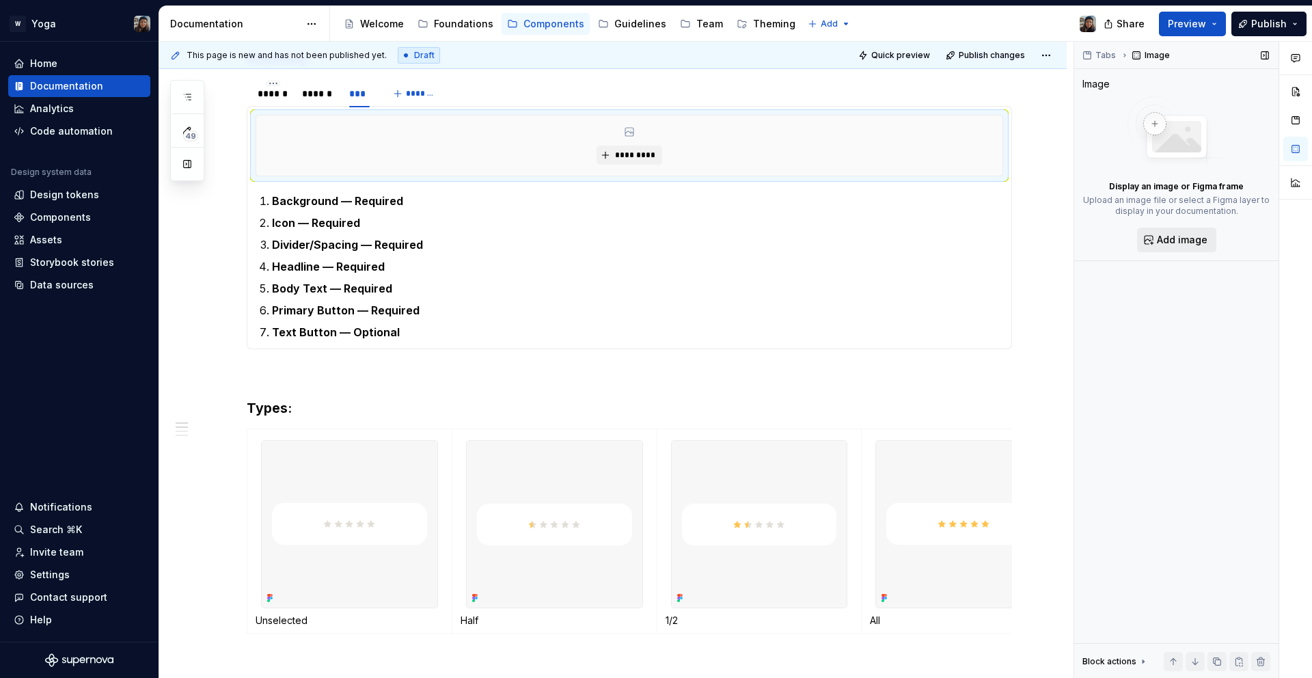
click at [1174, 242] on span "Add image" at bounding box center [1182, 240] width 51 height 14
type textarea "*"
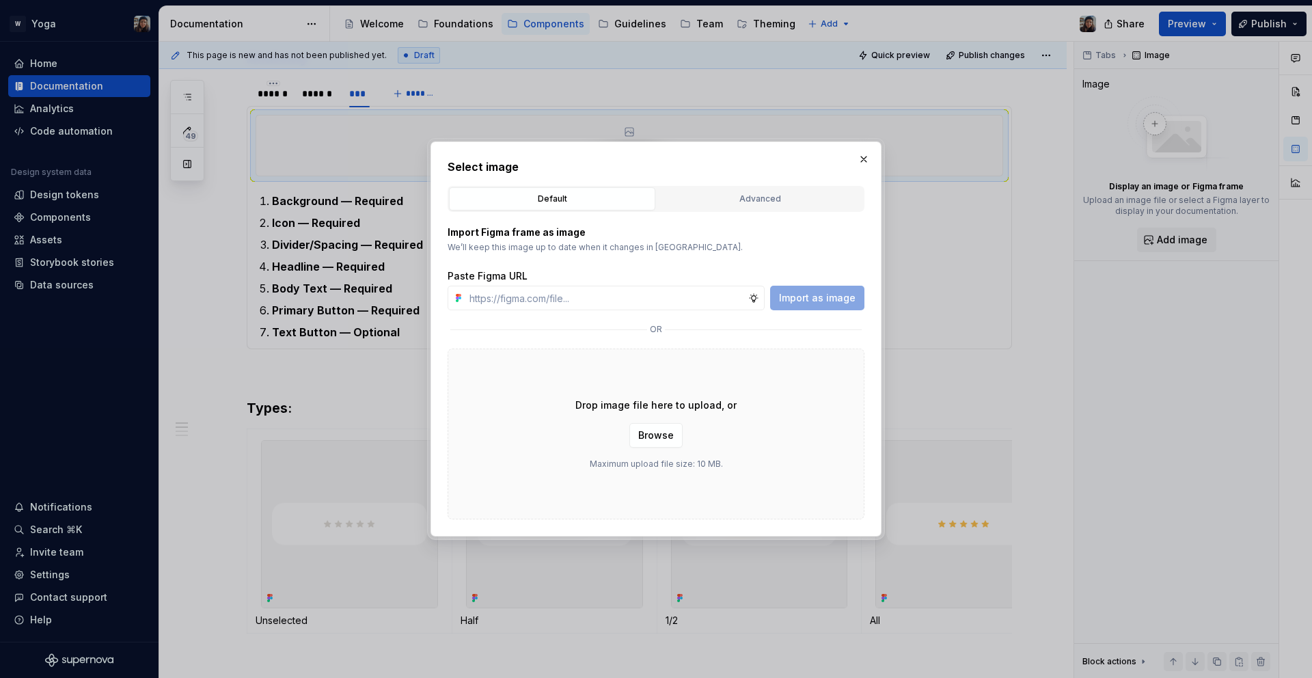
type input "https://www.figma.com/design/bNeABNsS8GtpJVwh6rmi5p/Design-Ops-Team---Yoga-Desi…"
type textarea "*"
type input "https://www.figma.com/design/bNeABNsS8GtpJVwh6rmi5p/Design-Ops-Team---Yoga-Desi…"
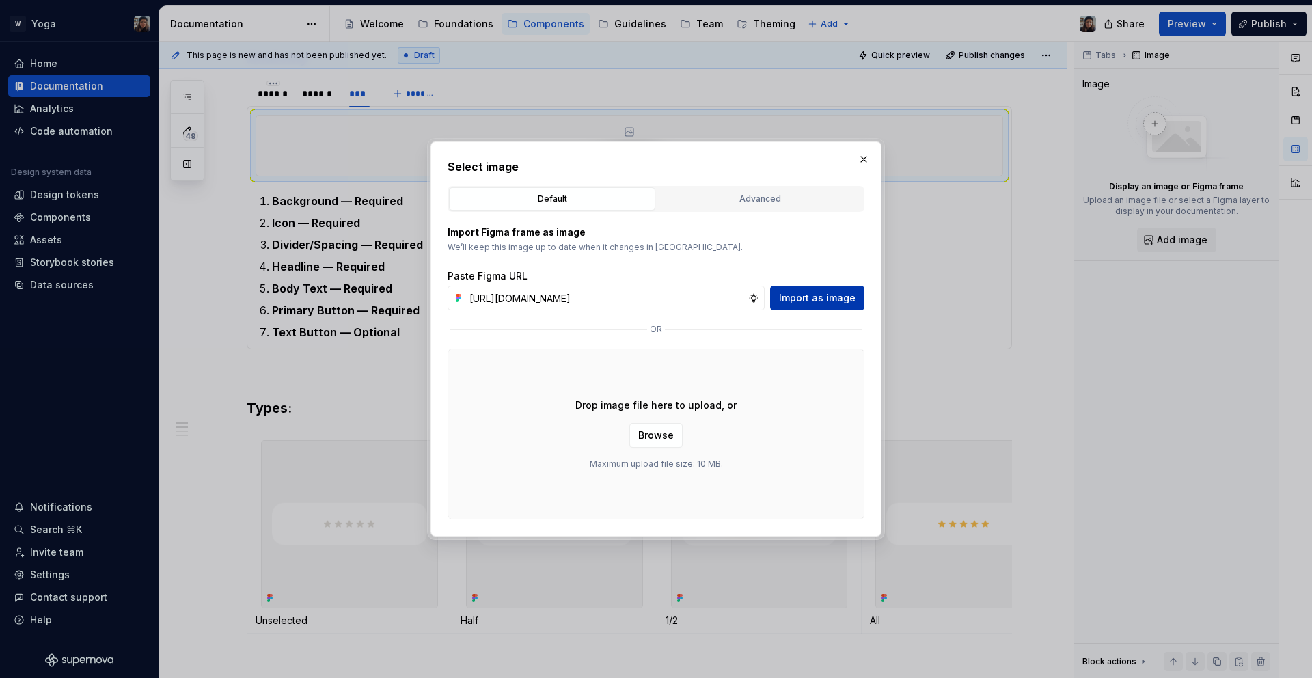
click at [848, 295] on span "Import as image" at bounding box center [817, 298] width 77 height 14
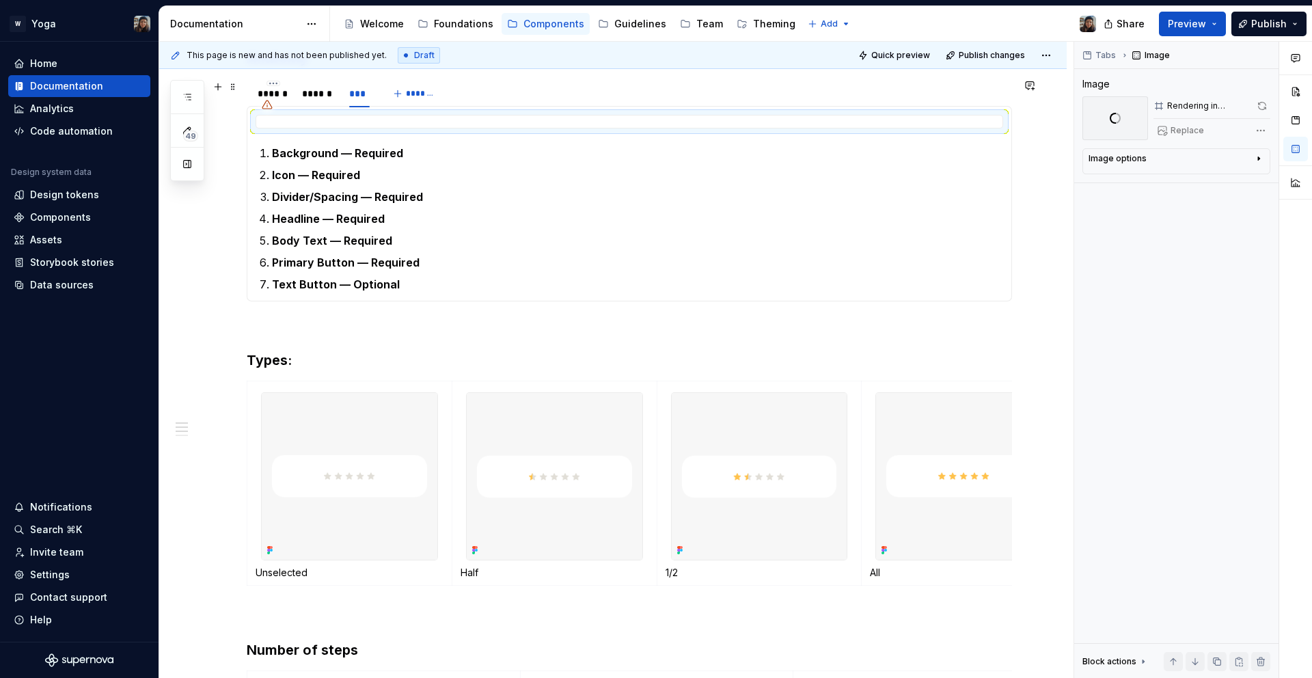
click at [247, 100] on section "****** ****** *** ******* Background — Required Icon — Required Divider/Spacing…" at bounding box center [630, 190] width 766 height 223
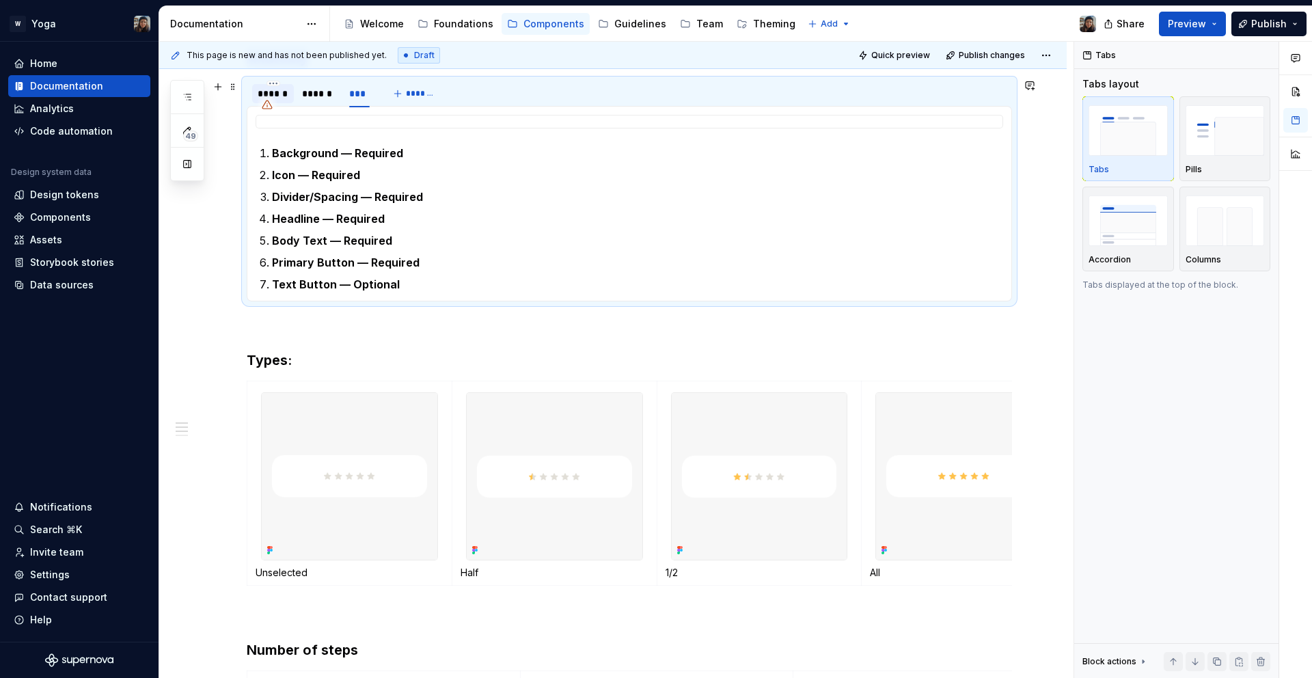
click at [268, 92] on div "******" at bounding box center [273, 94] width 31 height 14
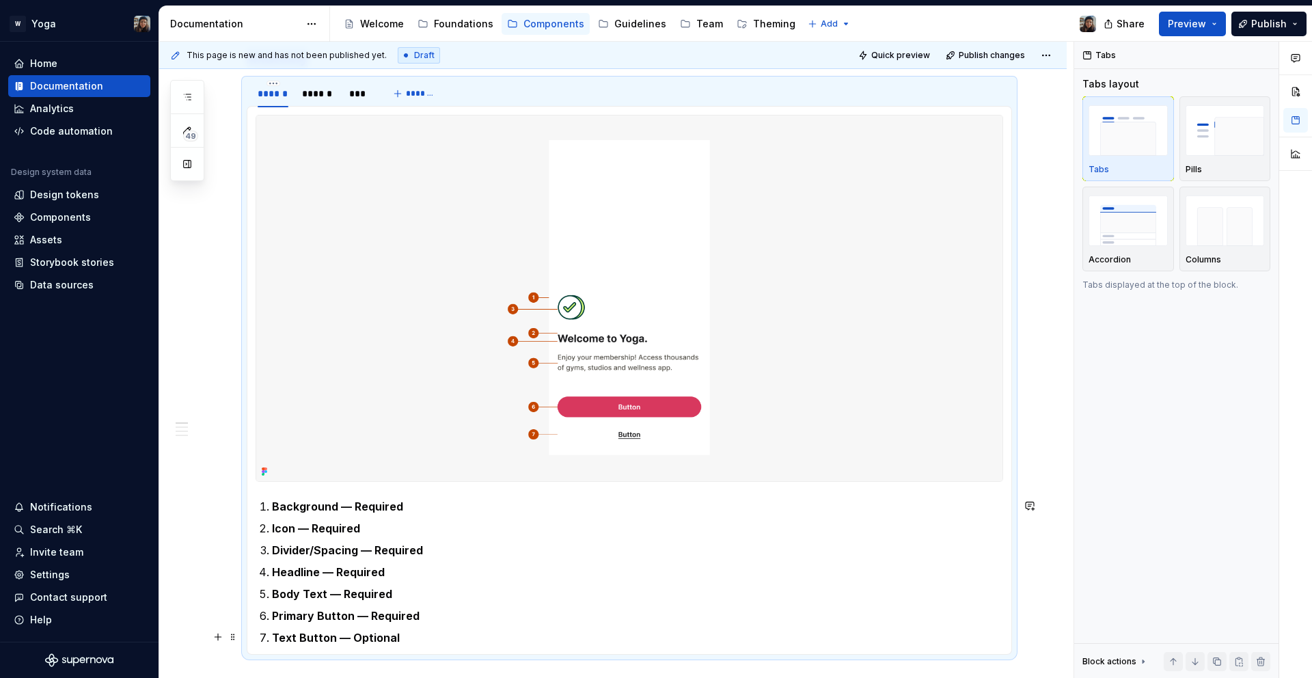
click at [422, 630] on p "Text Button — Optional" at bounding box center [637, 638] width 731 height 16
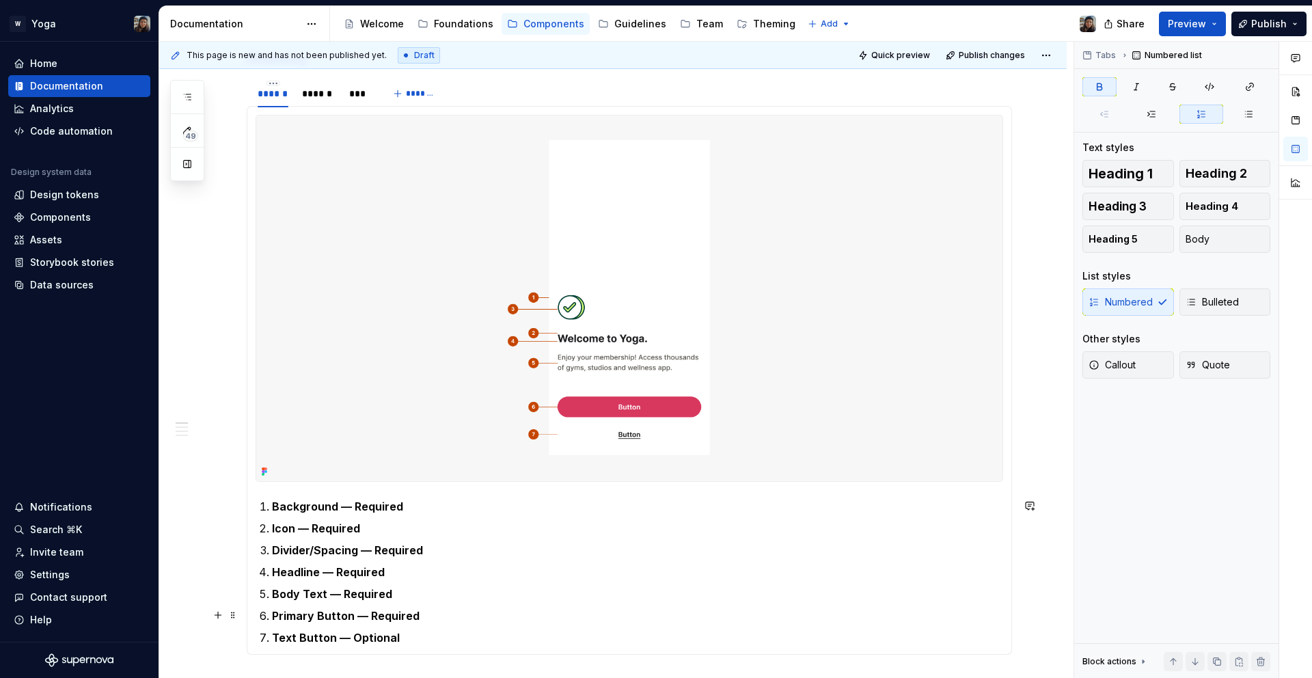
click at [416, 621] on p "Primary Button — Required" at bounding box center [637, 616] width 731 height 16
click at [354, 98] on div "***" at bounding box center [359, 94] width 21 height 14
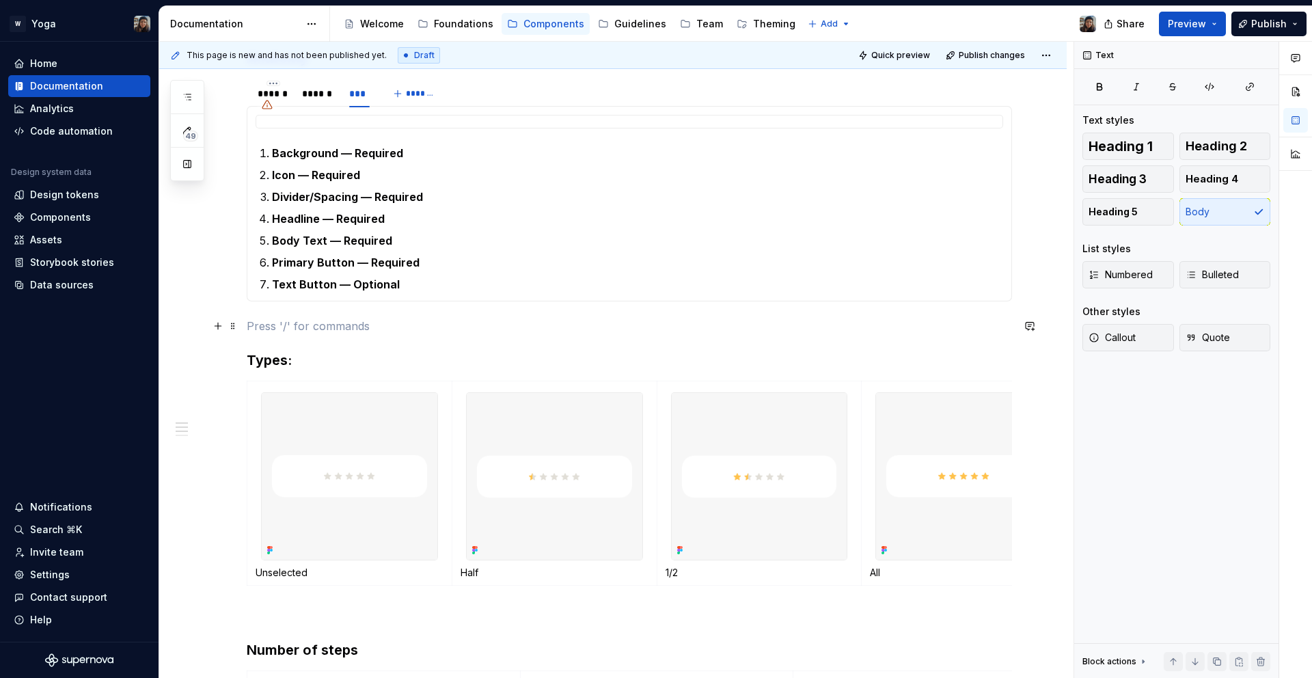
click at [499, 323] on p at bounding box center [630, 326] width 766 height 16
click at [514, 355] on h3 "Types :" at bounding box center [630, 360] width 766 height 19
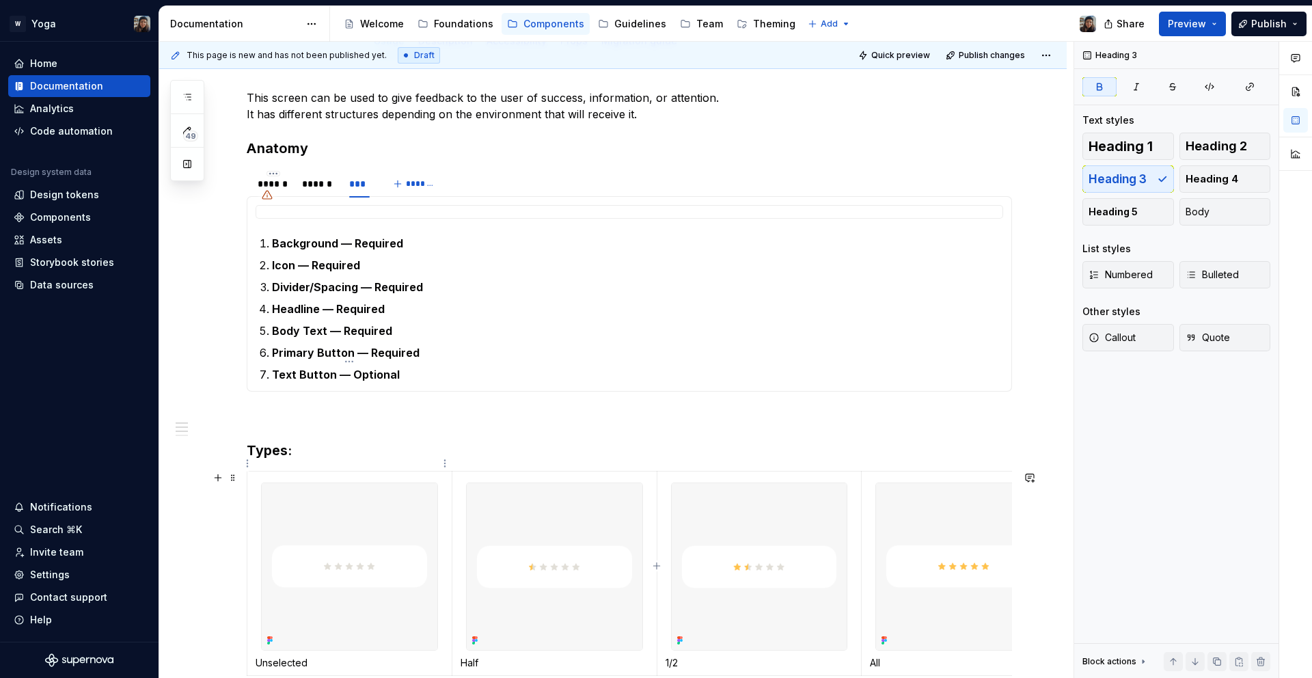
scroll to position [381, 0]
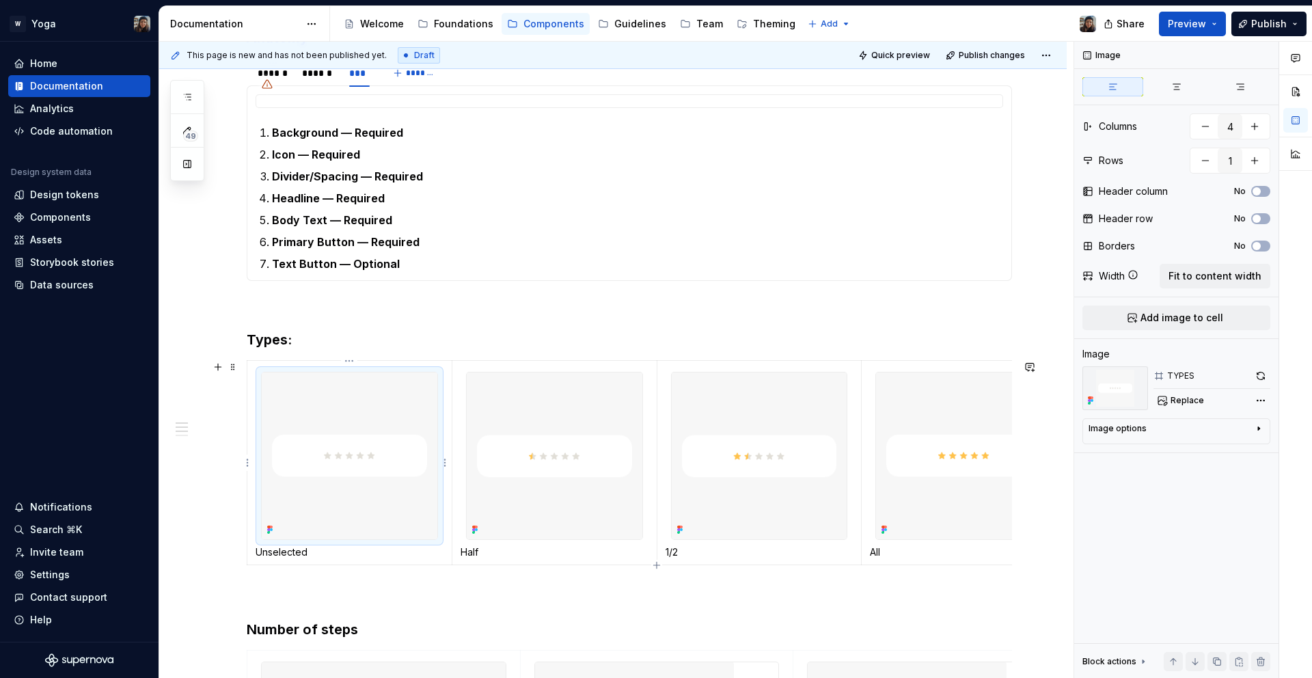
click at [382, 411] on img at bounding box center [350, 456] width 176 height 167
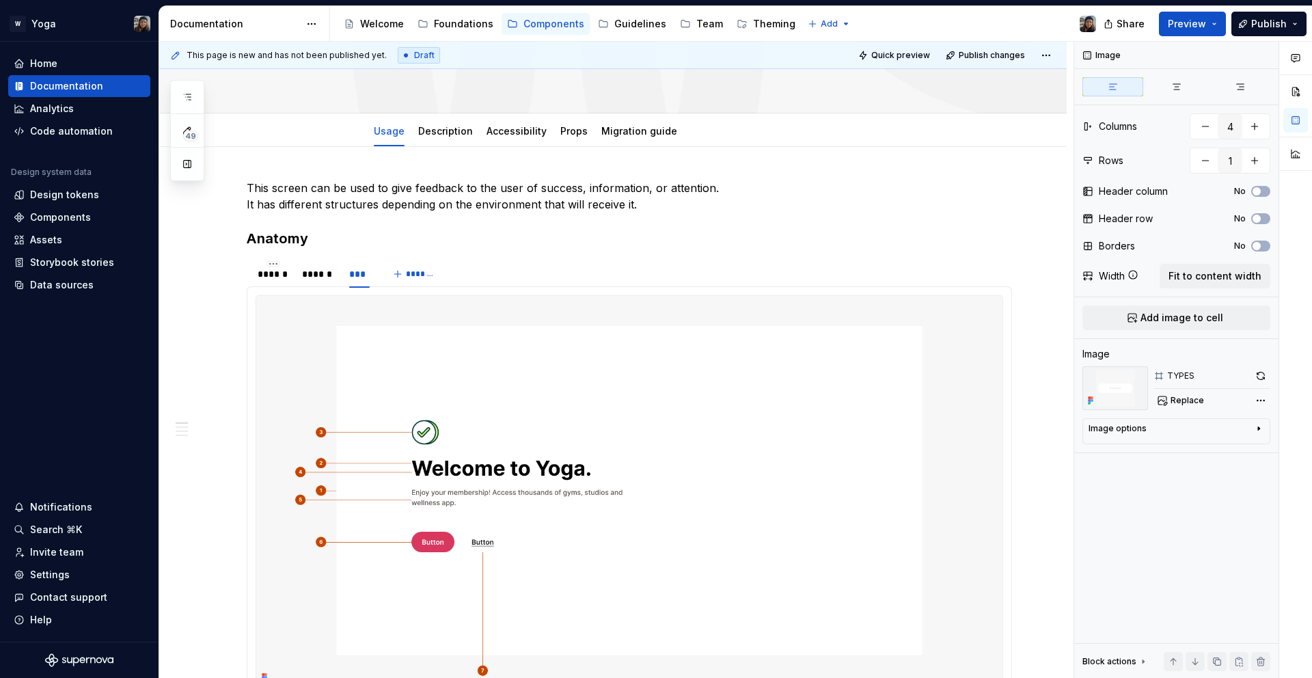
scroll to position [180, 0]
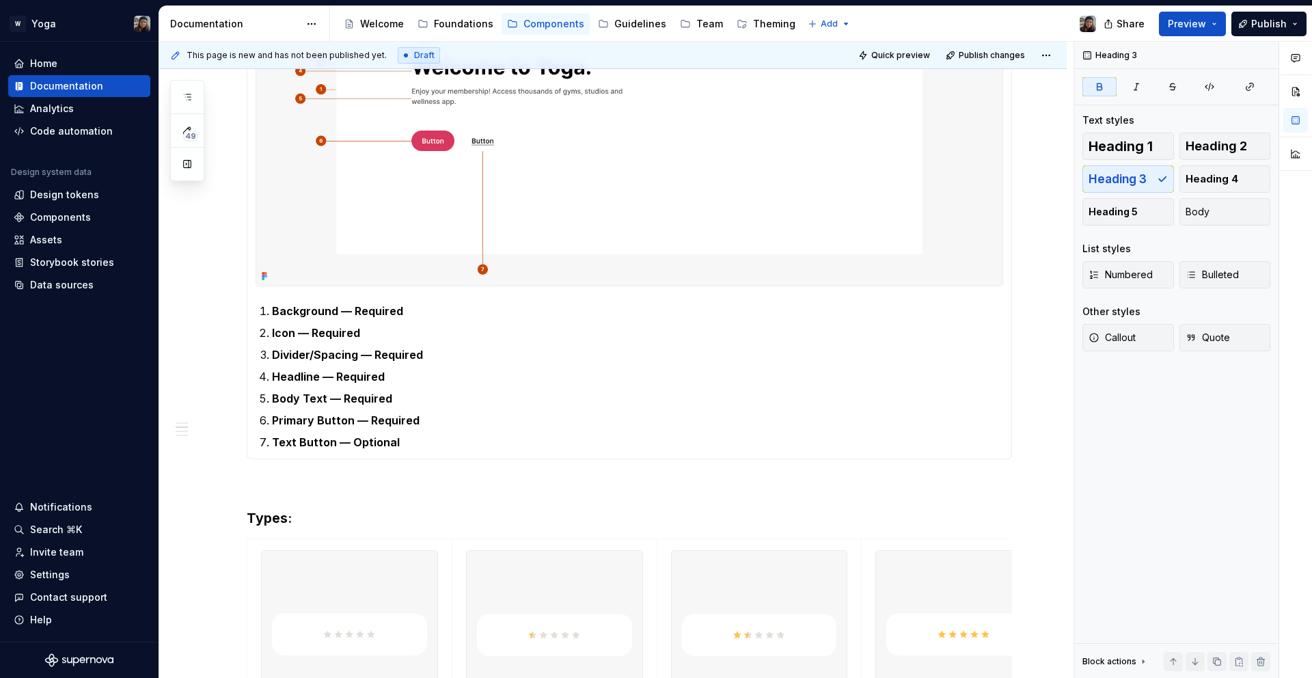
scroll to position [725, 0]
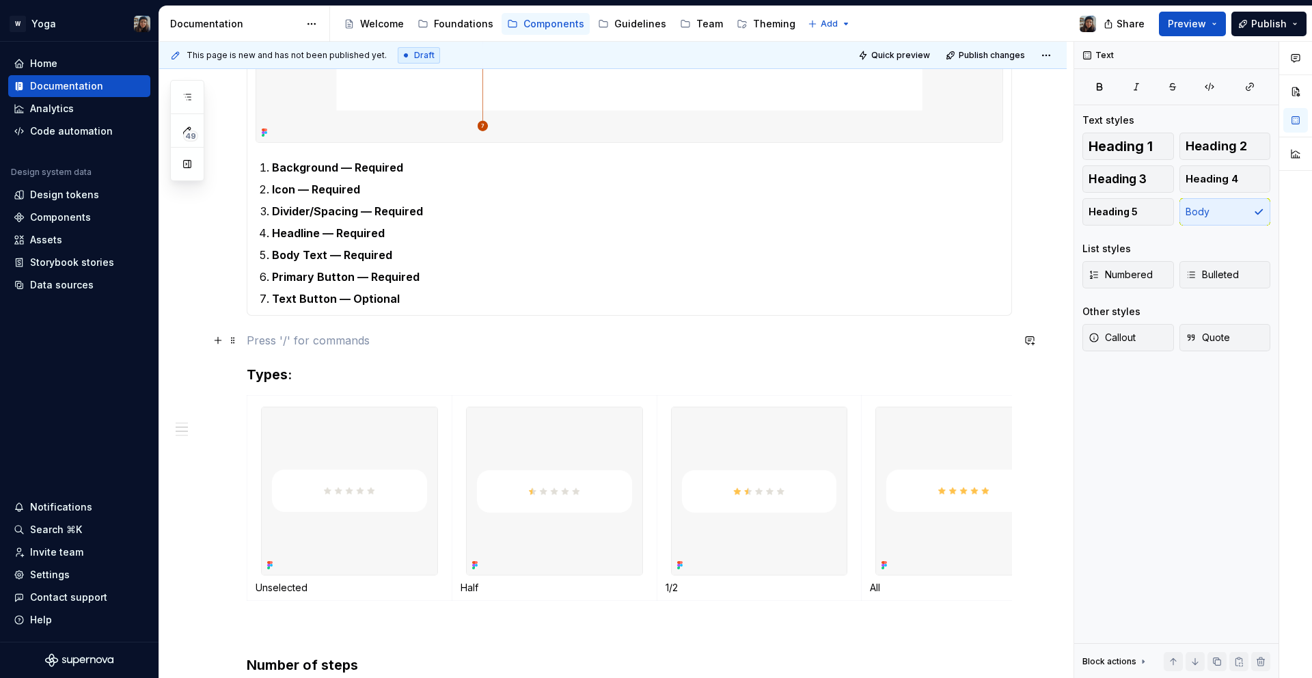
click at [340, 336] on p at bounding box center [630, 340] width 766 height 16
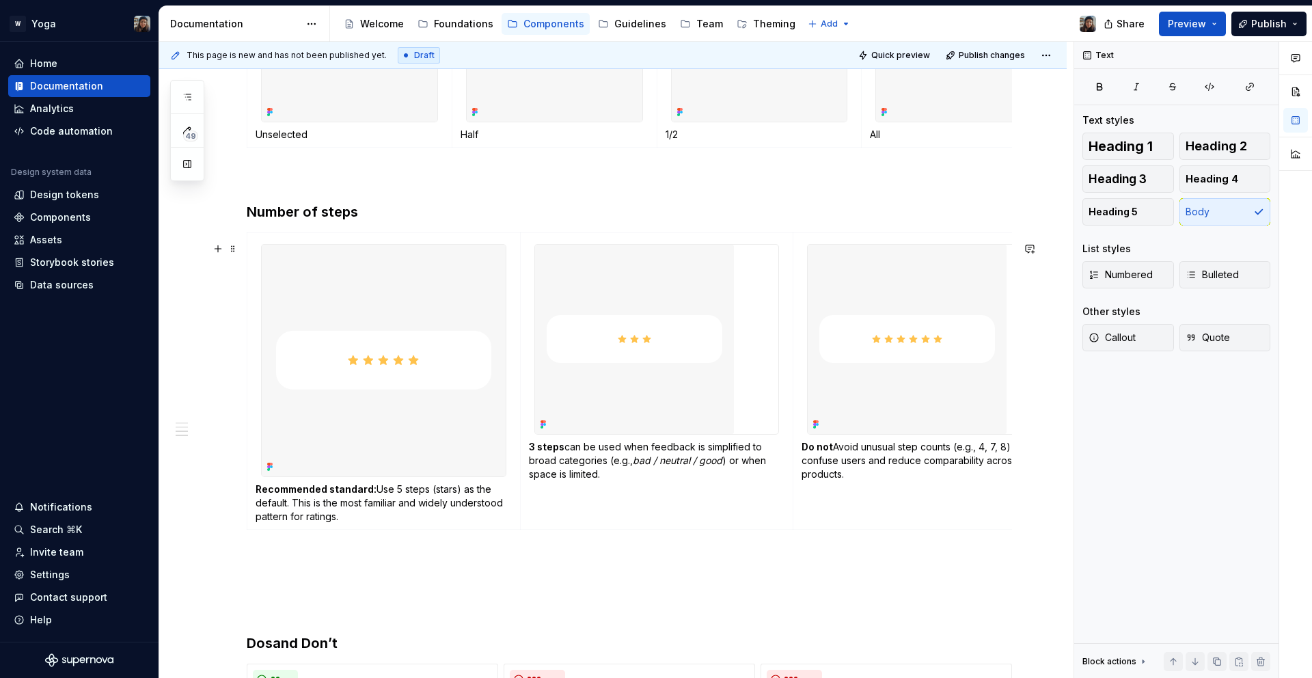
scroll to position [1174, 0]
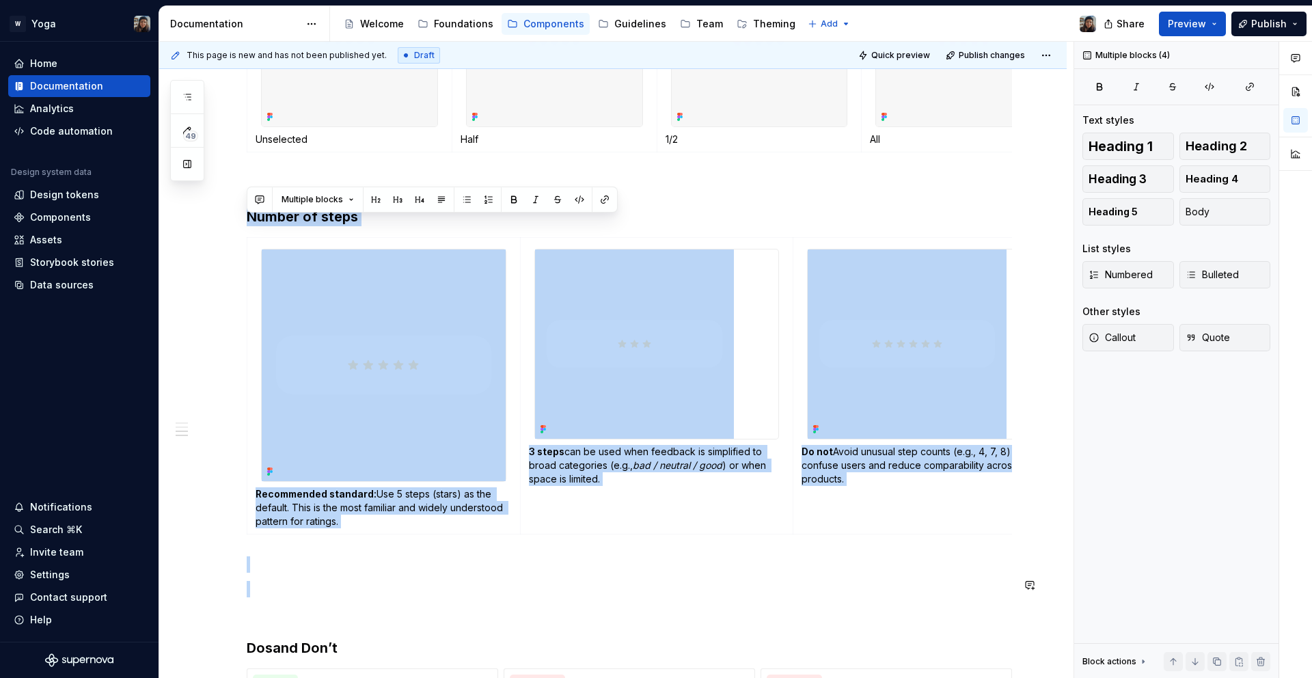
drag, startPoint x: 278, startPoint y: 206, endPoint x: 746, endPoint y: 576, distance: 596.7
click at [757, 594] on div "This screen can be used to give feedback to the user of success, information, o…" at bounding box center [630, 258] width 766 height 2143
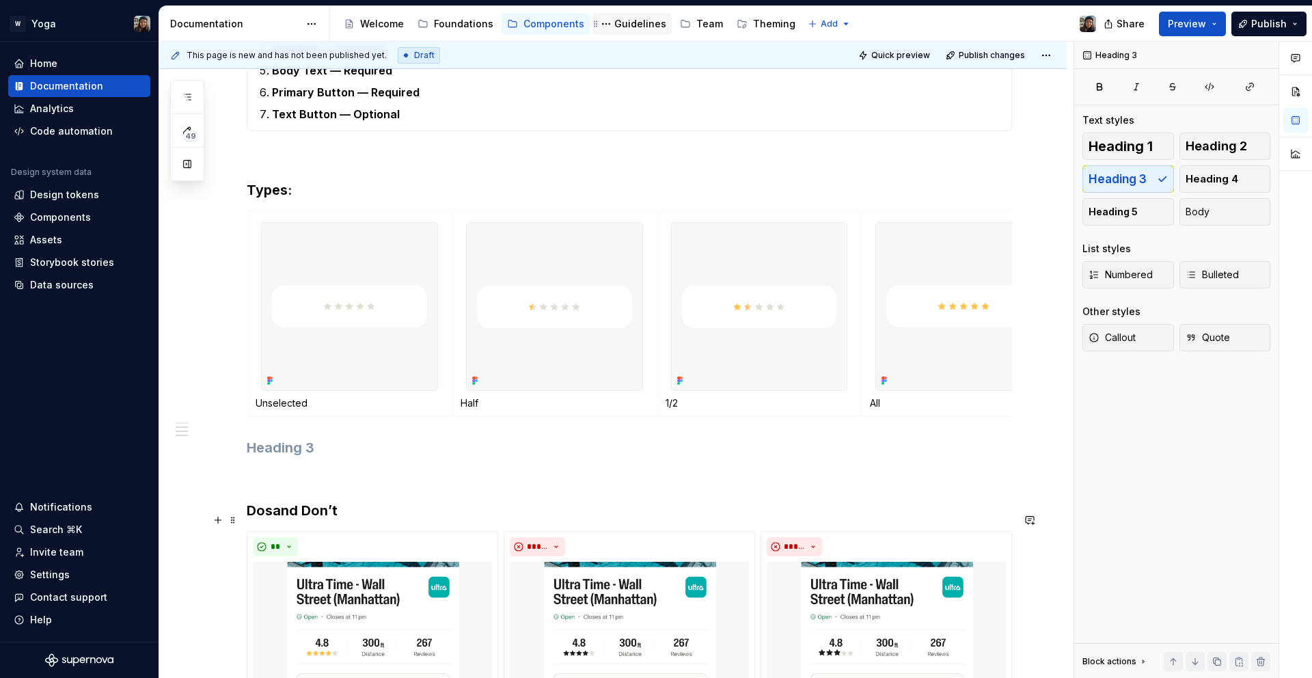
scroll to position [873, 0]
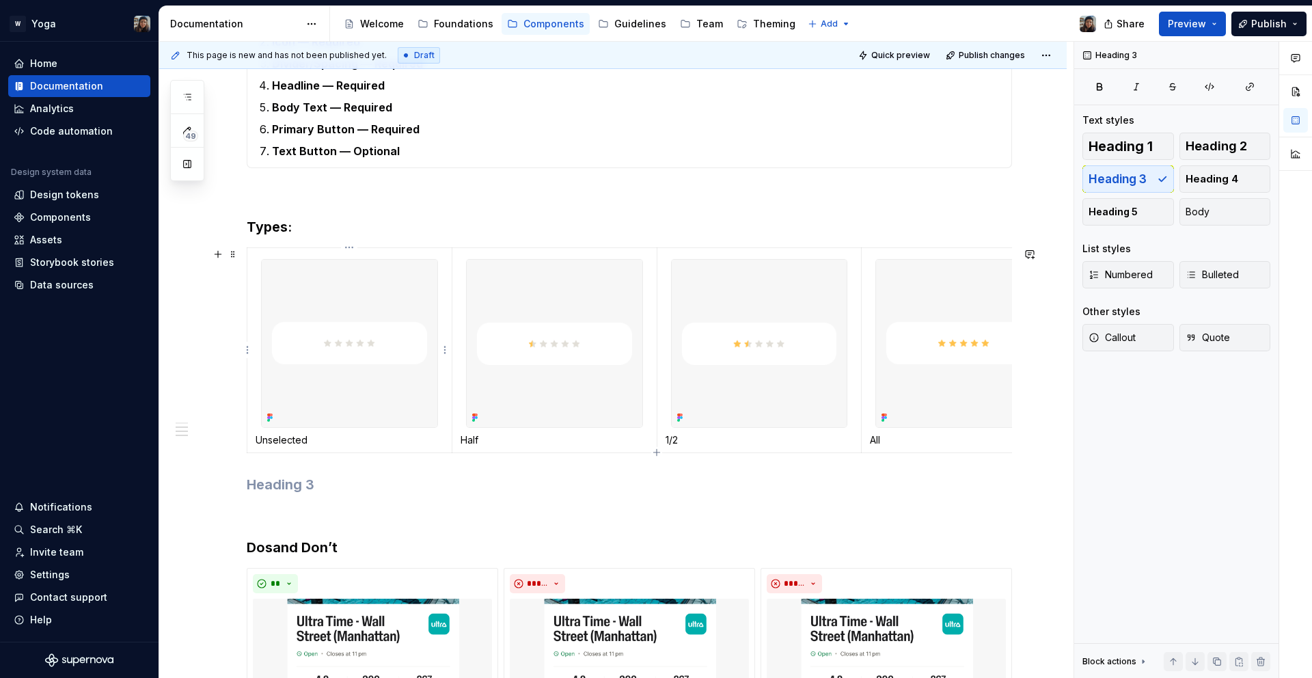
click at [400, 259] on div at bounding box center [349, 343] width 177 height 168
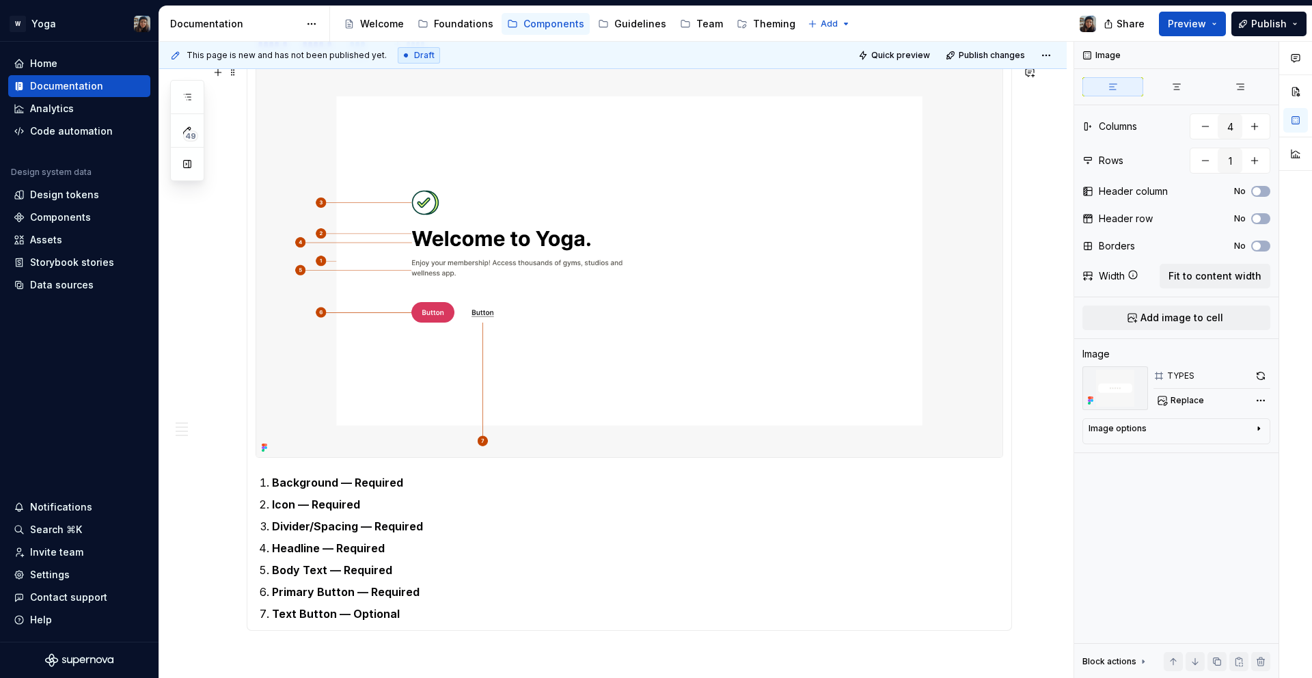
scroll to position [189, 0]
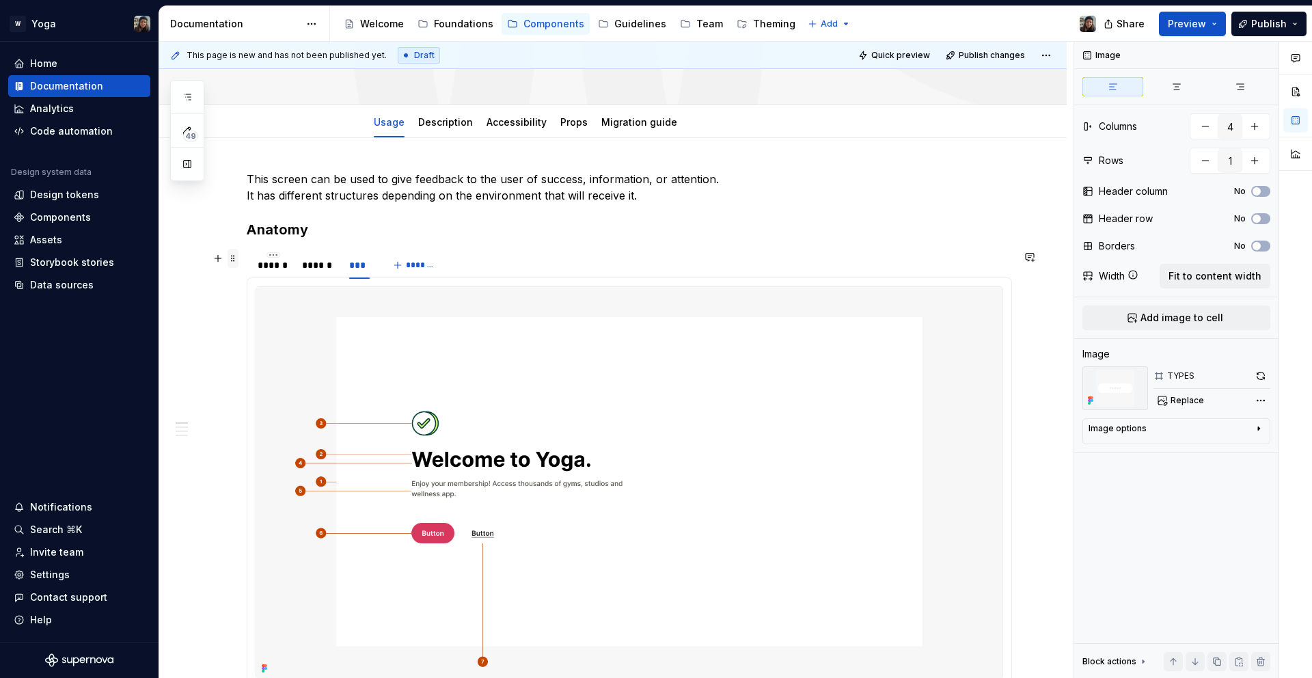
click at [233, 262] on span at bounding box center [233, 258] width 11 height 19
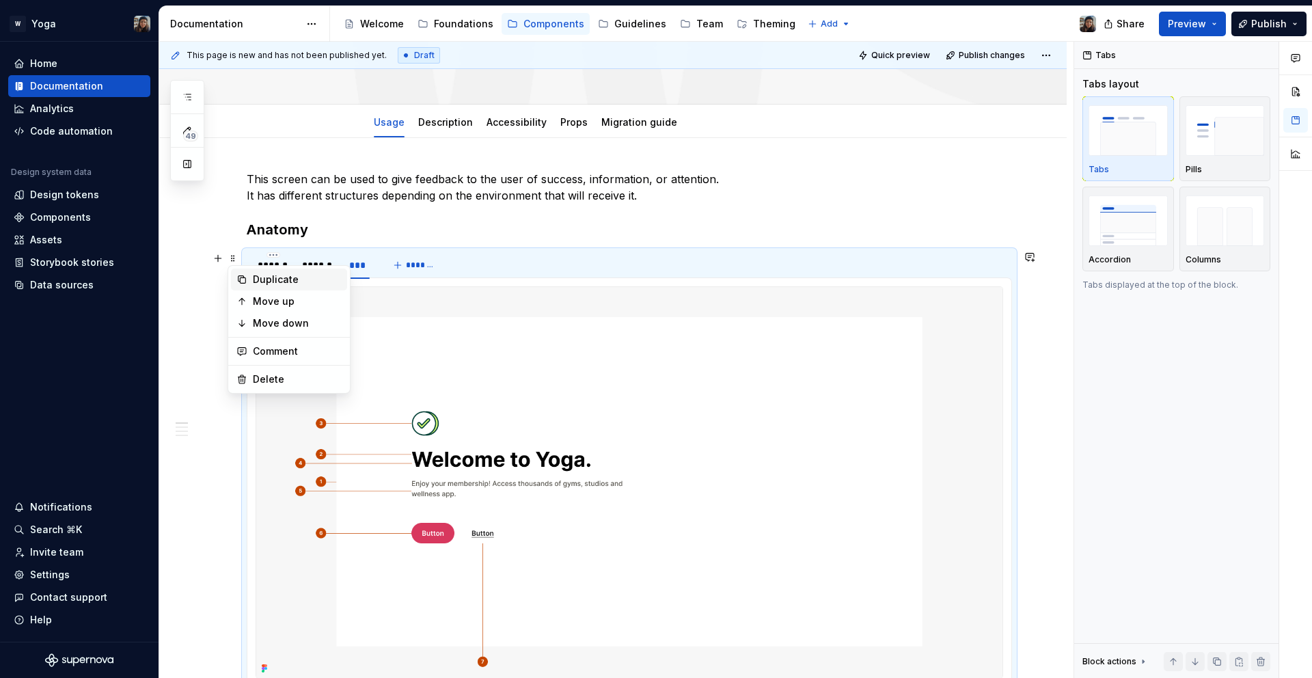
click at [262, 275] on div "Duplicate" at bounding box center [297, 280] width 89 height 14
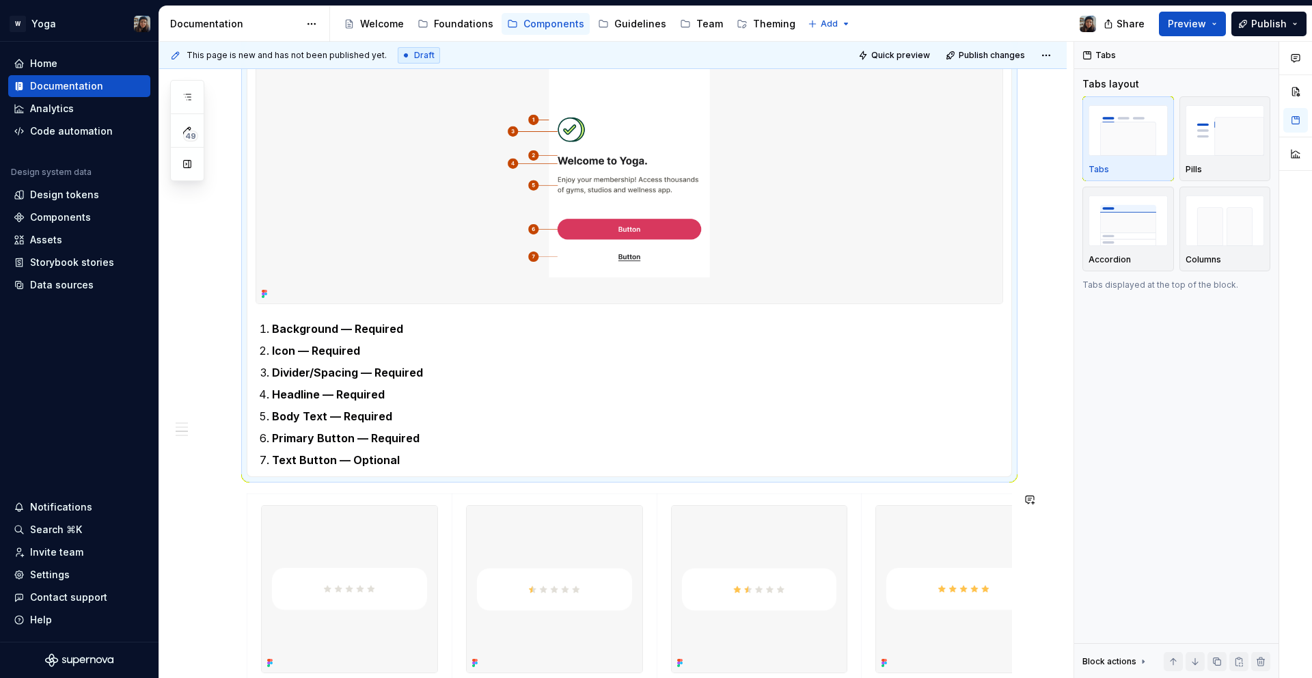
scroll to position [1369, 0]
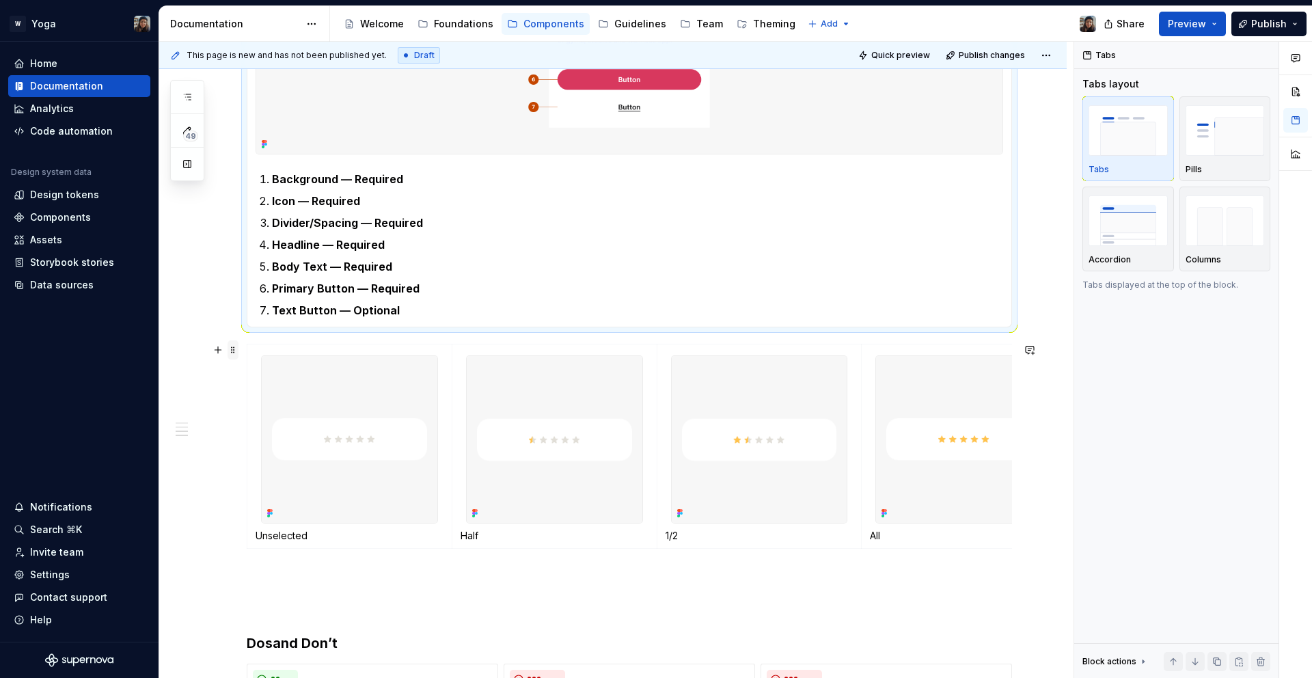
click at [238, 347] on span at bounding box center [233, 349] width 11 height 19
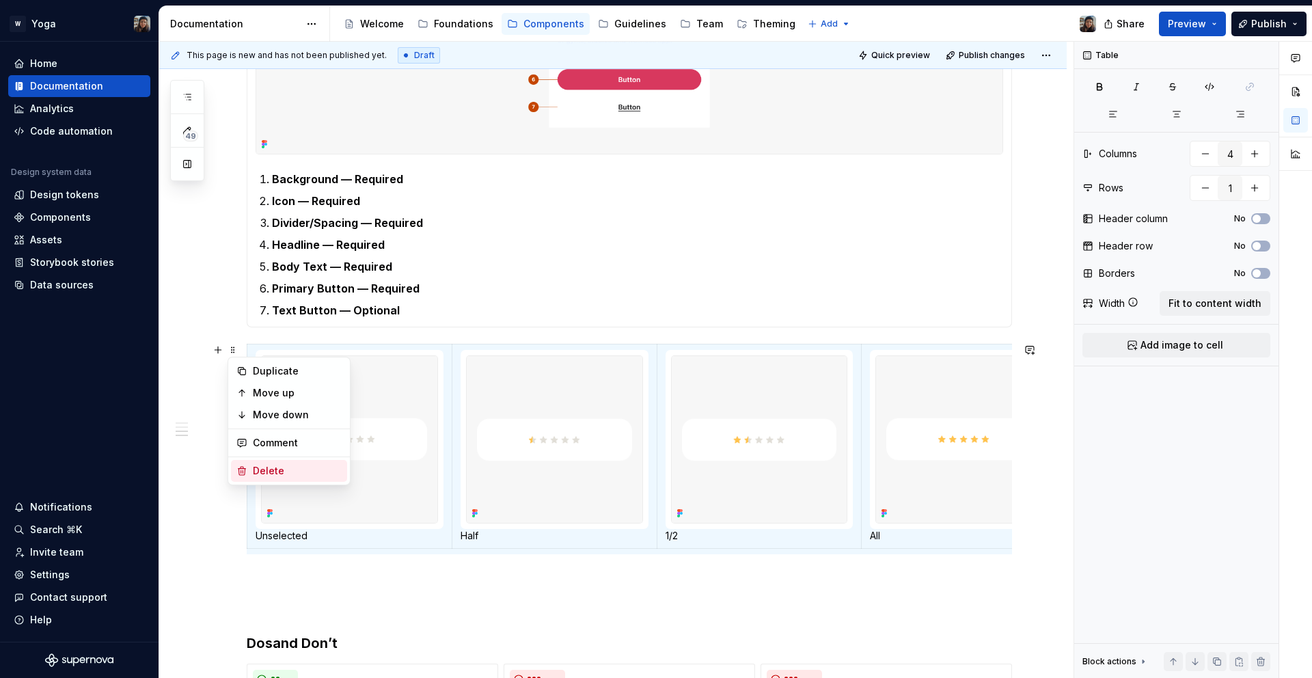
click at [268, 466] on div "Delete" at bounding box center [297, 471] width 89 height 14
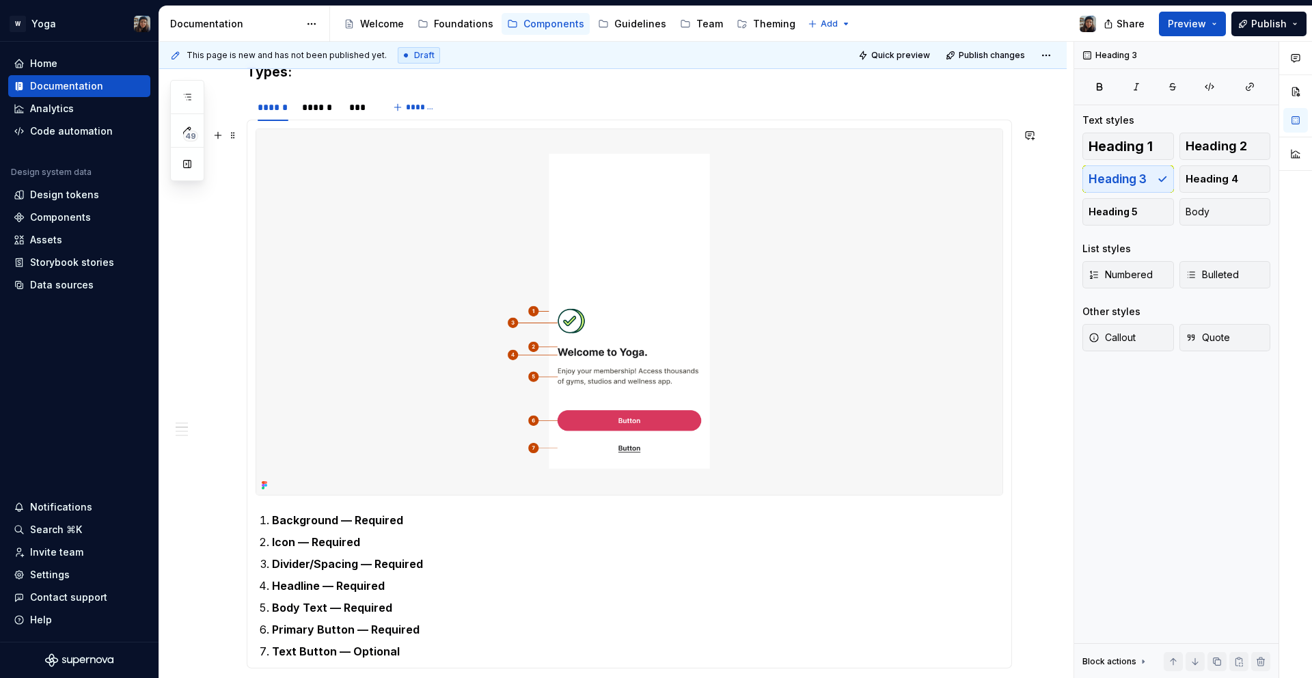
scroll to position [1027, 0]
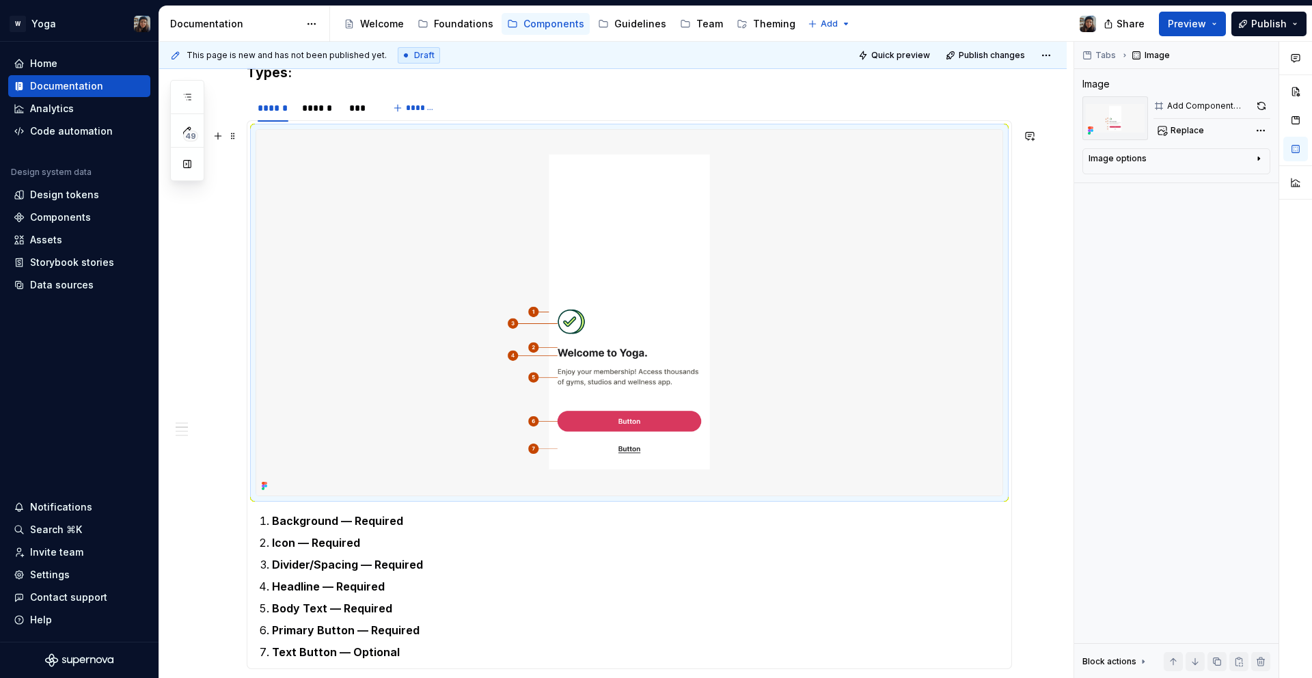
click at [453, 377] on img at bounding box center [629, 313] width 746 height 366
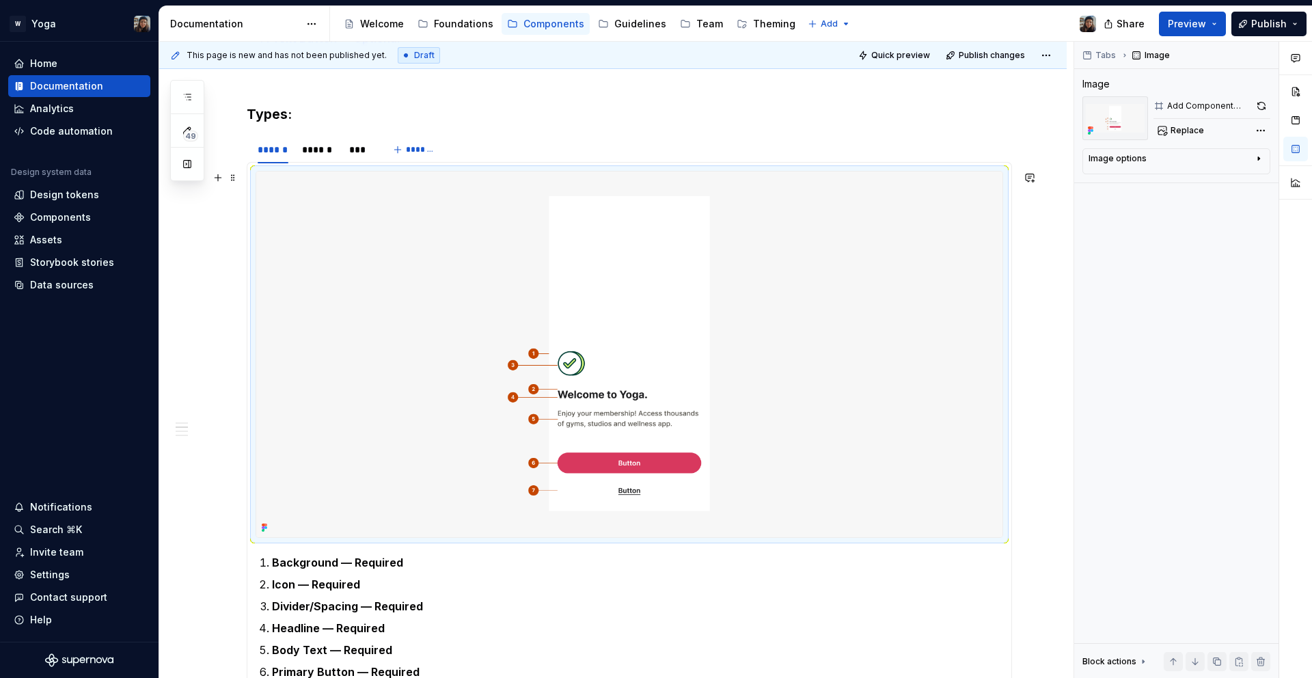
scroll to position [985, 0]
click at [578, 314] on img at bounding box center [629, 355] width 746 height 366
click at [531, 249] on img at bounding box center [629, 355] width 746 height 366
click at [228, 178] on span at bounding box center [233, 178] width 11 height 19
click at [455, 254] on img at bounding box center [629, 355] width 746 height 366
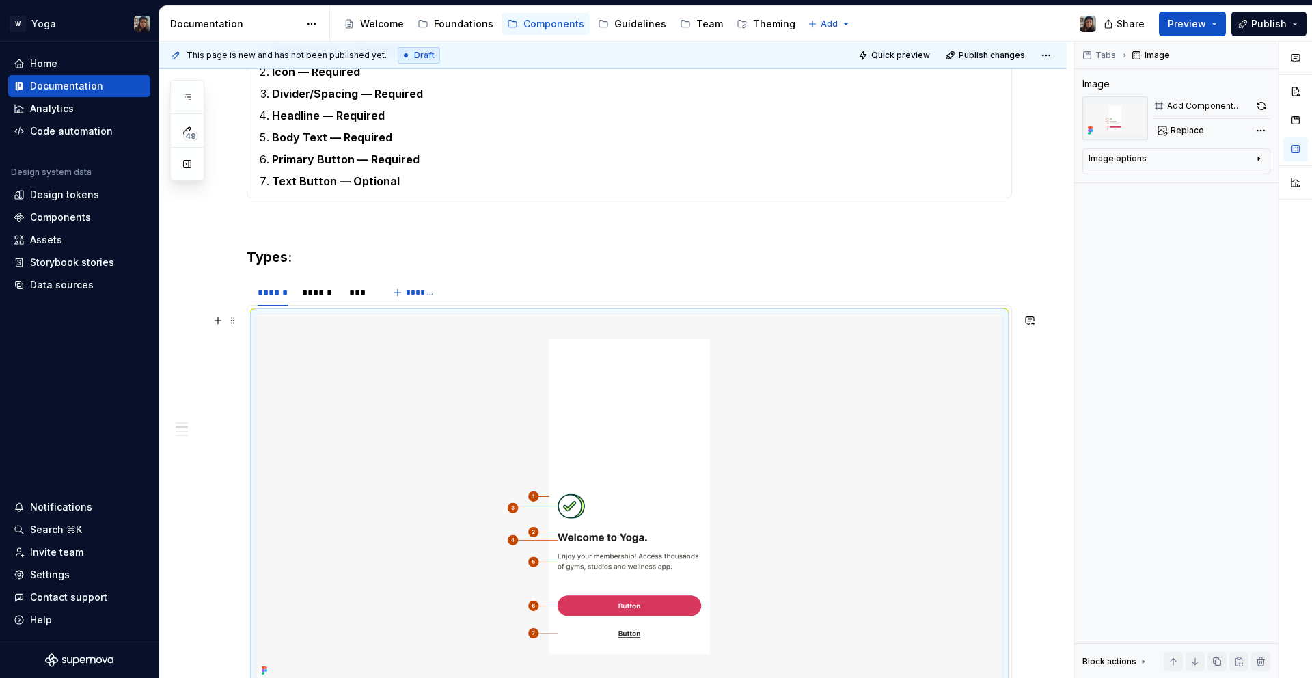
scroll to position [753, 0]
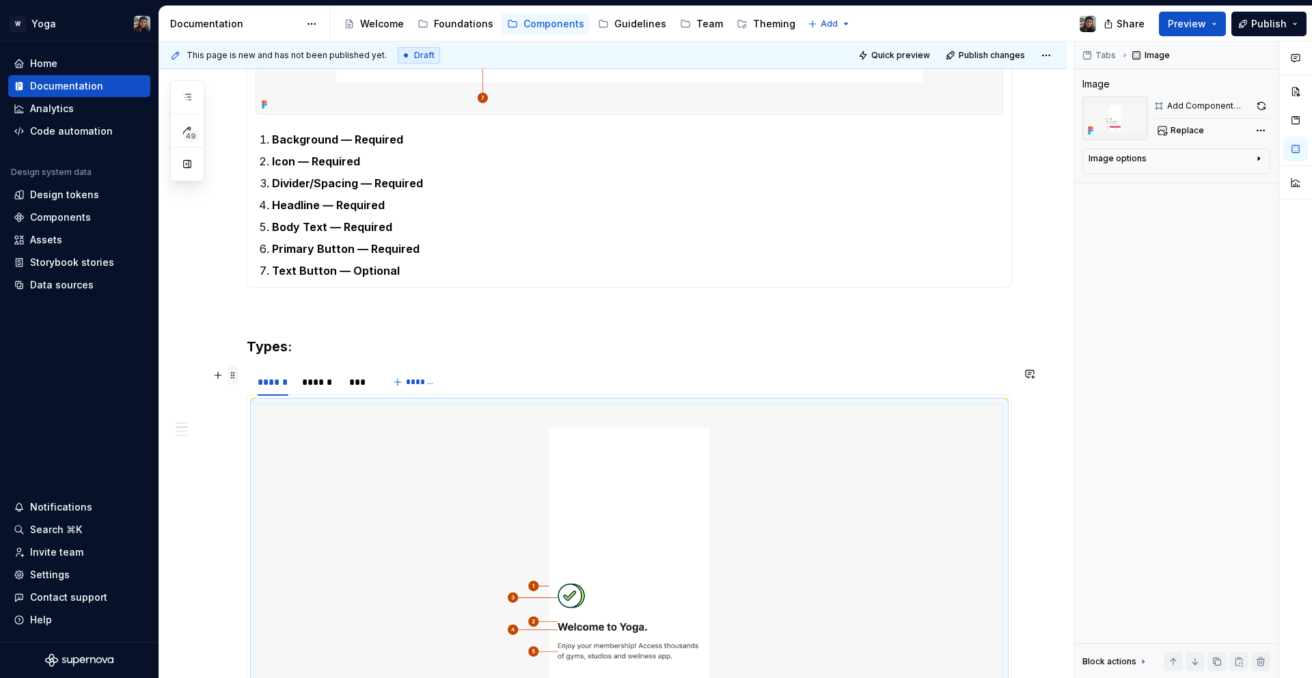
click at [232, 373] on span at bounding box center [233, 375] width 11 height 19
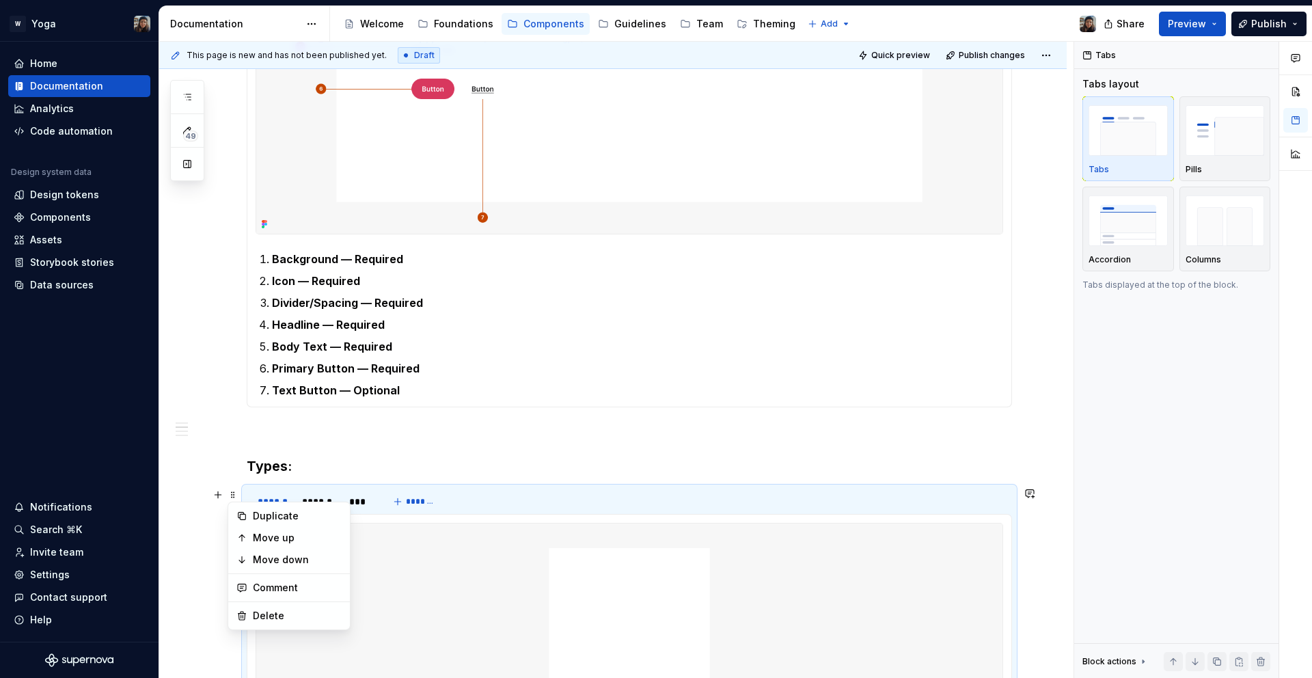
scroll to position [785, 0]
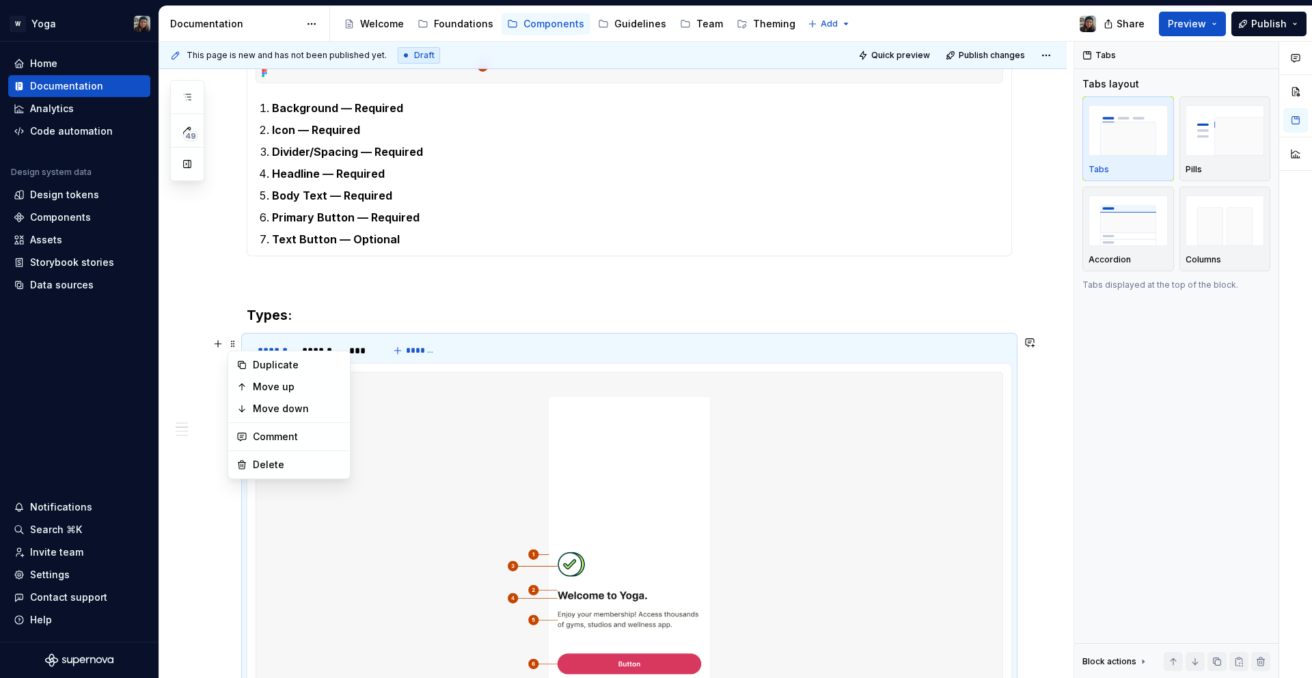
click at [545, 444] on img at bounding box center [629, 556] width 746 height 366
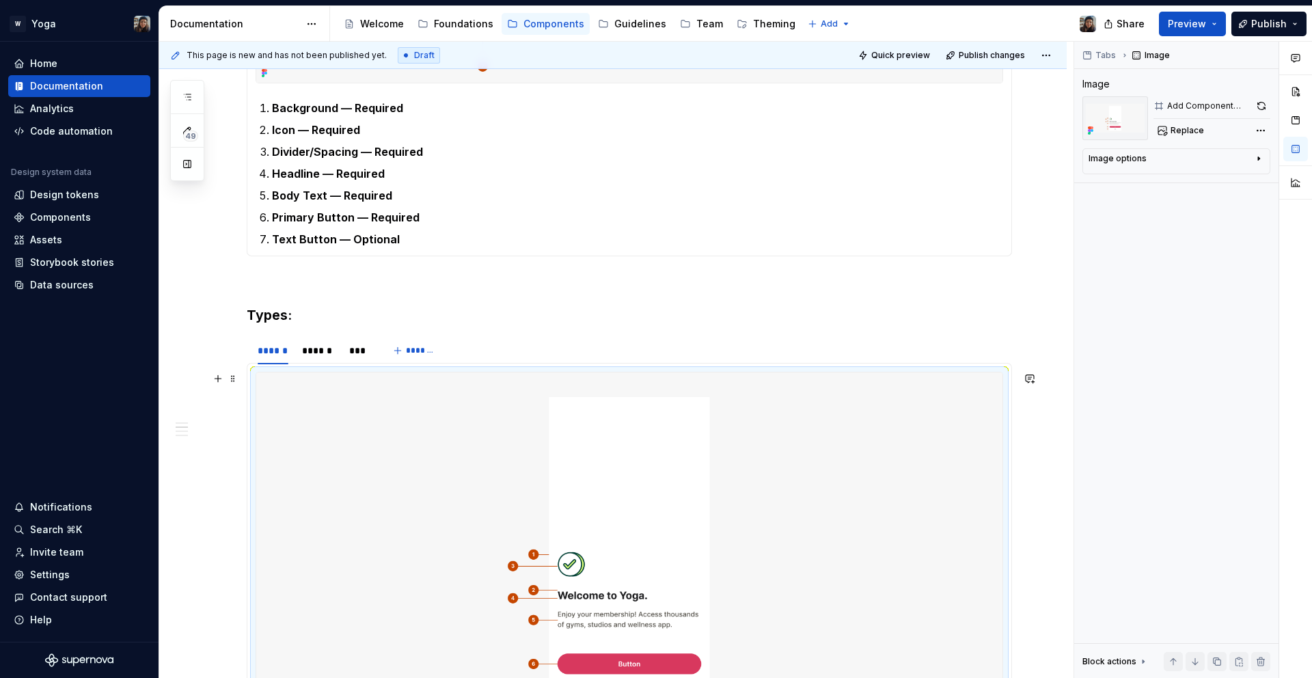
click at [409, 440] on img at bounding box center [629, 556] width 746 height 366
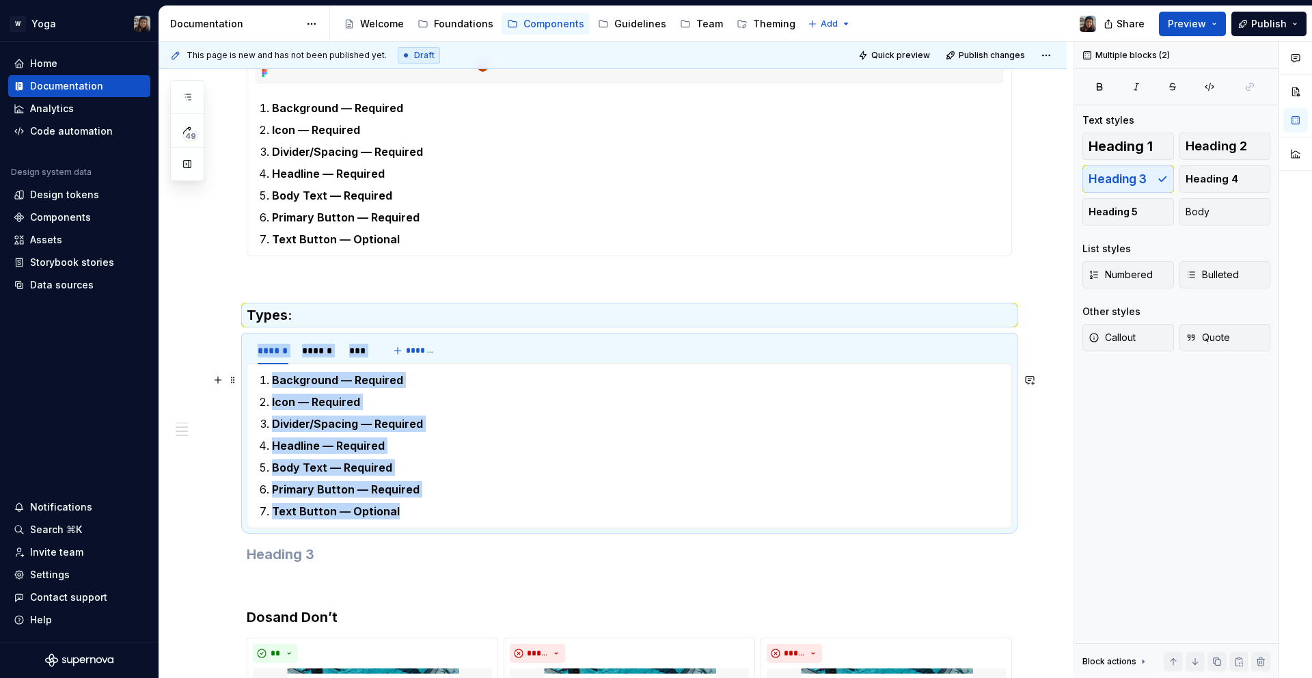
drag, startPoint x: 403, startPoint y: 505, endPoint x: 241, endPoint y: 379, distance: 206.0
click at [241, 379] on div "This screen can be used to give feedback to the user of success, information, o…" at bounding box center [613, 530] width 908 height 1975
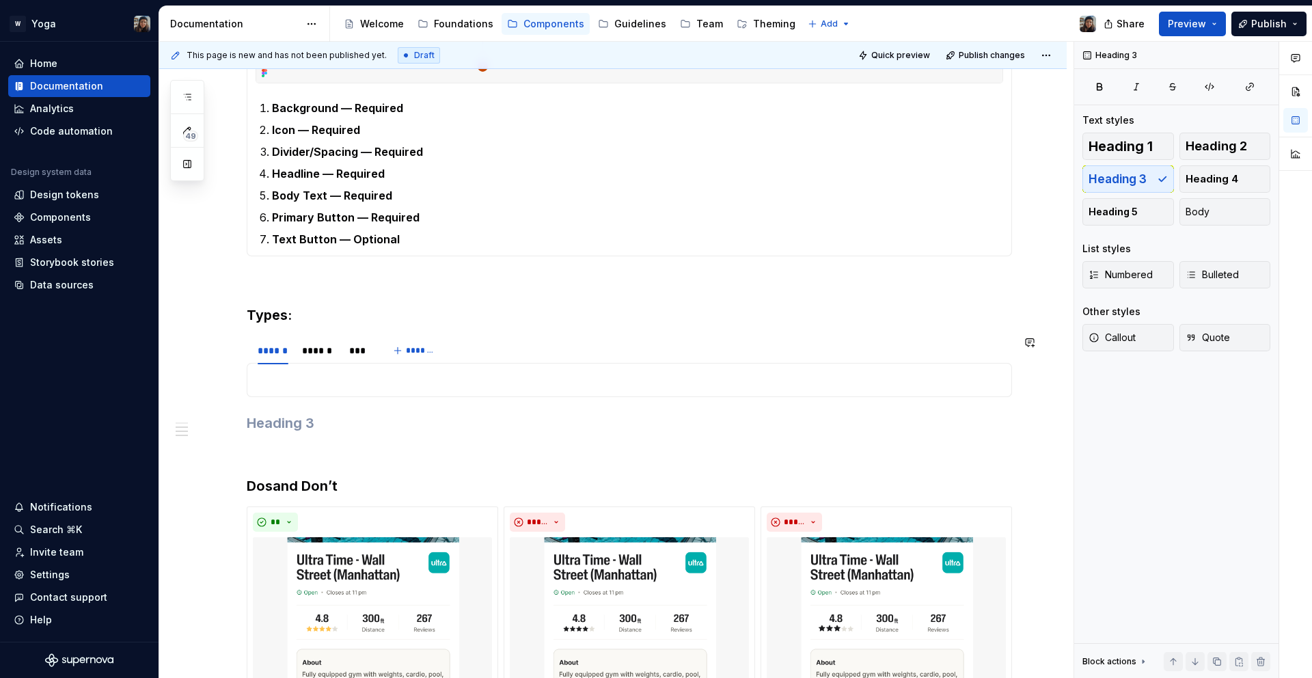
click at [320, 394] on div "Headline — Required Background — Required Icon — Required Background — Required…" at bounding box center [630, 380] width 766 height 34
click at [219, 381] on button "button" at bounding box center [217, 379] width 19 height 19
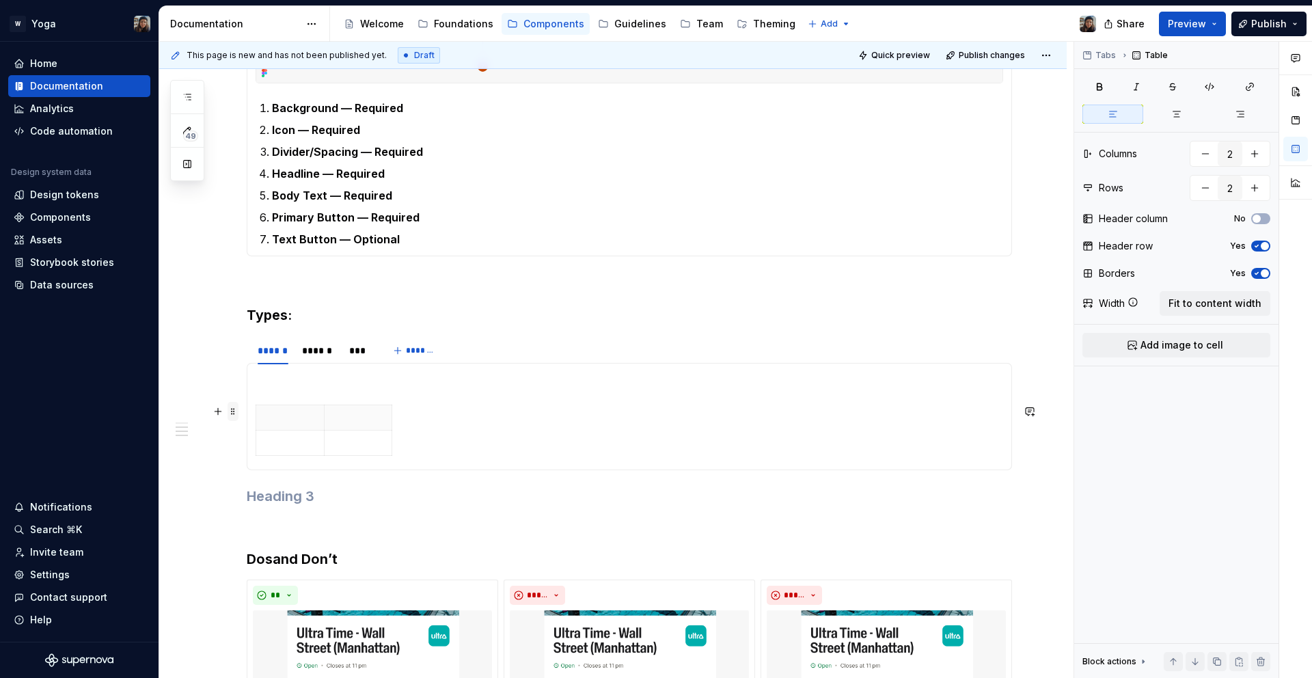
click at [236, 411] on span at bounding box center [233, 411] width 11 height 19
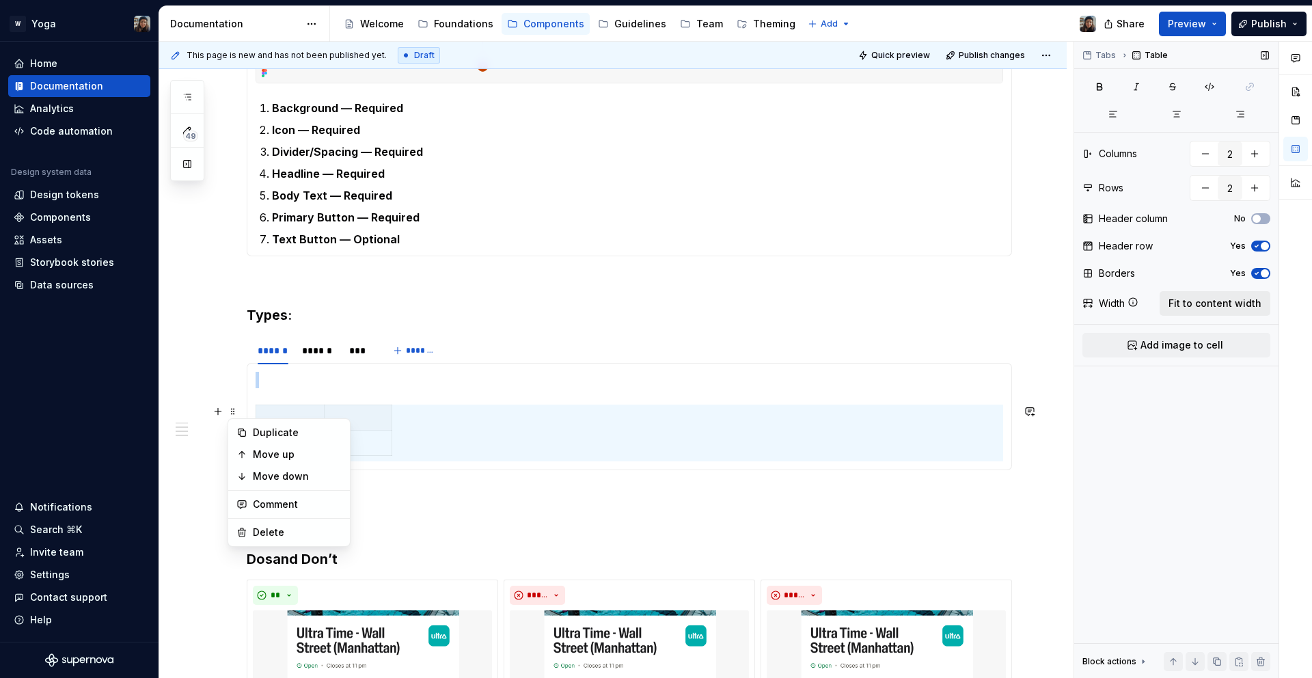
click at [1174, 305] on span "Fit to content width" at bounding box center [1215, 304] width 93 height 14
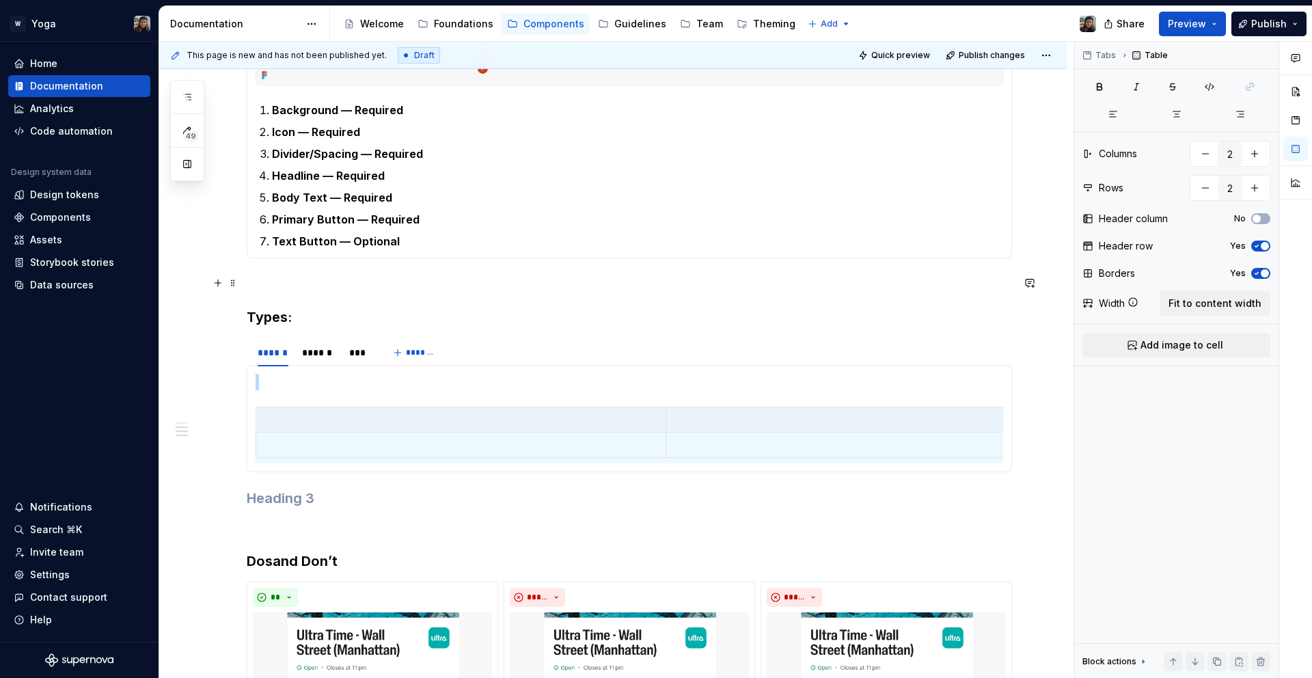
scroll to position [782, 0]
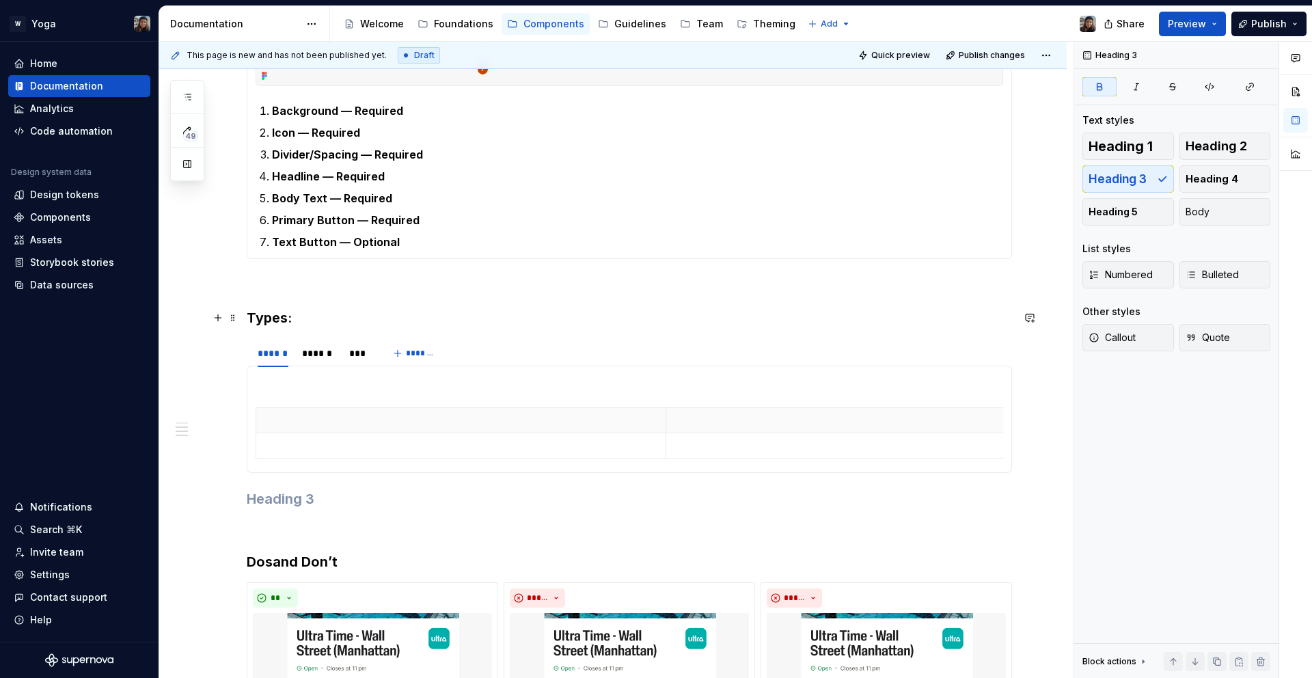
click at [267, 319] on strong "Types" at bounding box center [267, 318] width 41 height 16
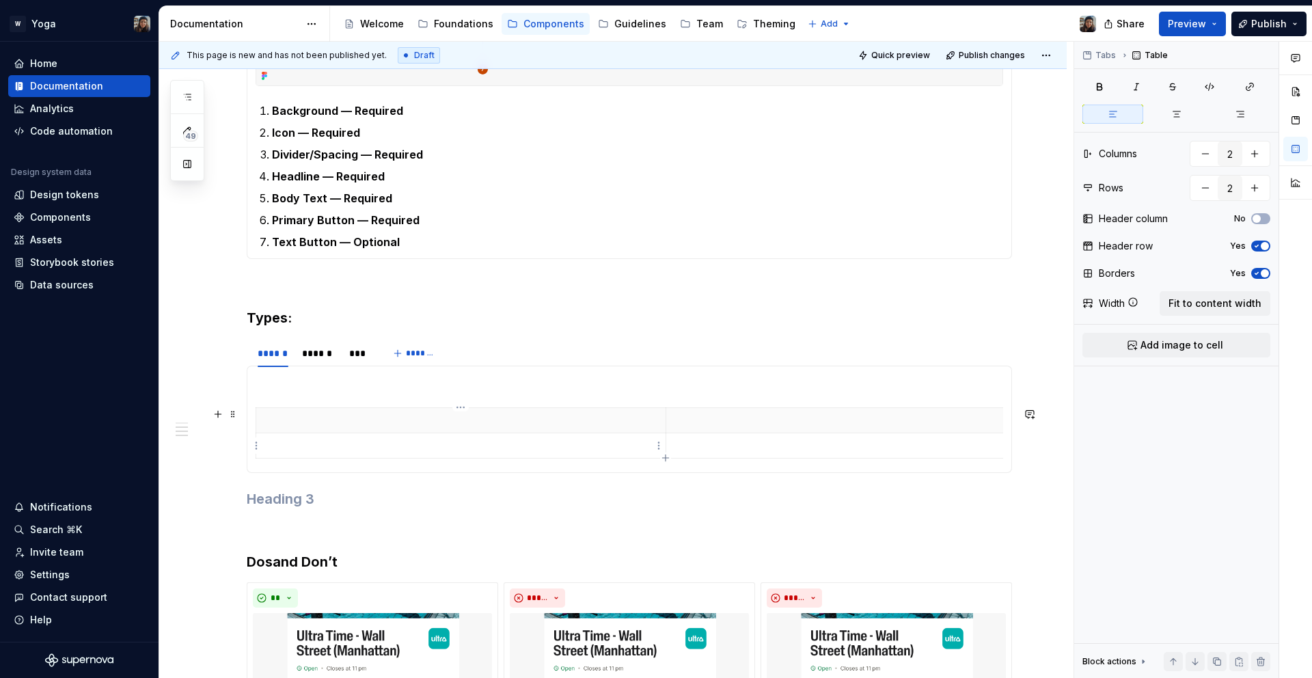
click at [400, 442] on p at bounding box center [461, 446] width 393 height 14
click at [284, 409] on th at bounding box center [461, 420] width 410 height 25
click at [262, 410] on th at bounding box center [461, 420] width 410 height 25
click at [228, 414] on span at bounding box center [233, 414] width 11 height 19
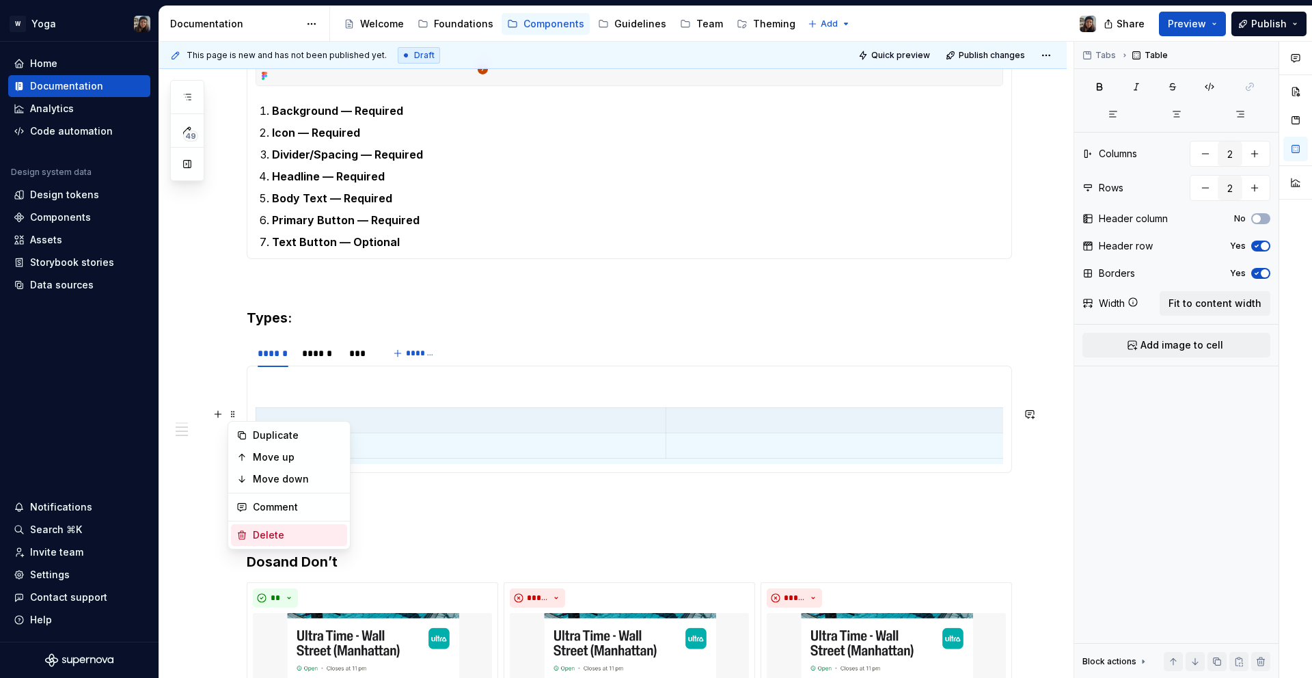
click at [287, 533] on div "Delete" at bounding box center [297, 535] width 89 height 14
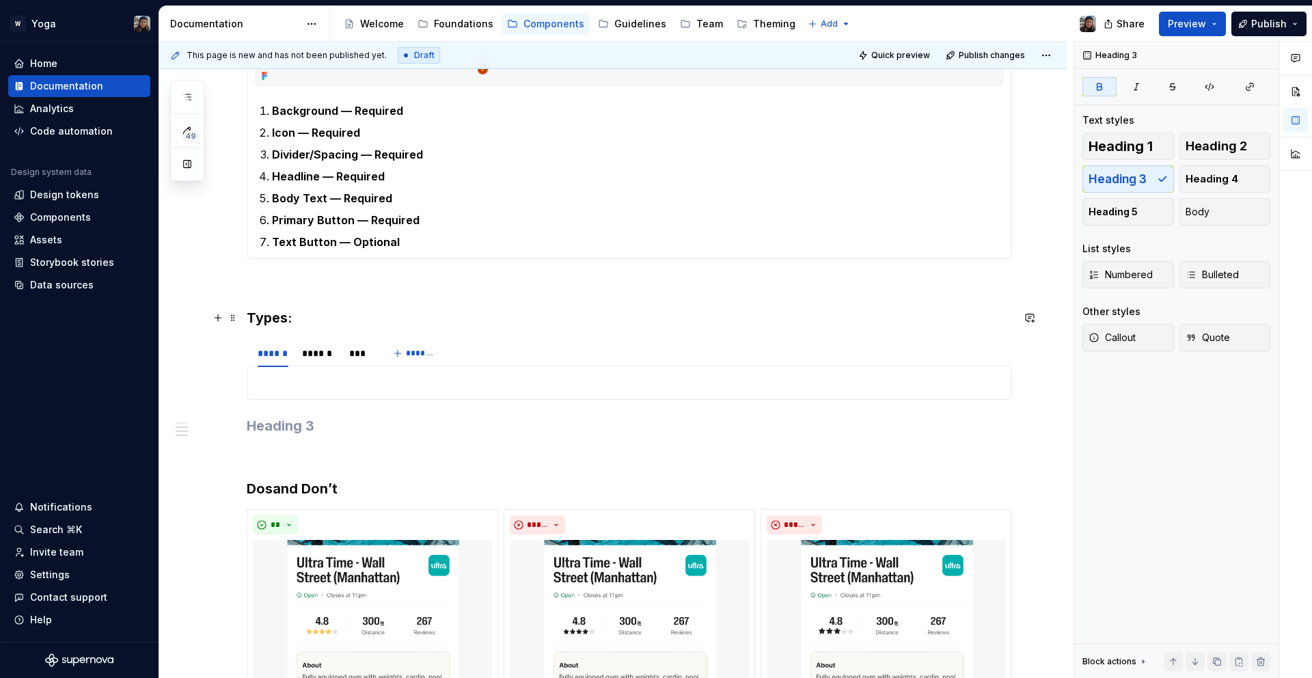
click at [274, 310] on strong "Types" at bounding box center [267, 318] width 41 height 16
click at [274, 343] on html "W Yoga Home Documentation Analytics Code automation Design system data Design t…" at bounding box center [656, 339] width 1312 height 678
type textarea "*"
click at [582, 394] on html "W Yoga Home Documentation Analytics Code automation Design system data Design t…" at bounding box center [656, 339] width 1312 height 678
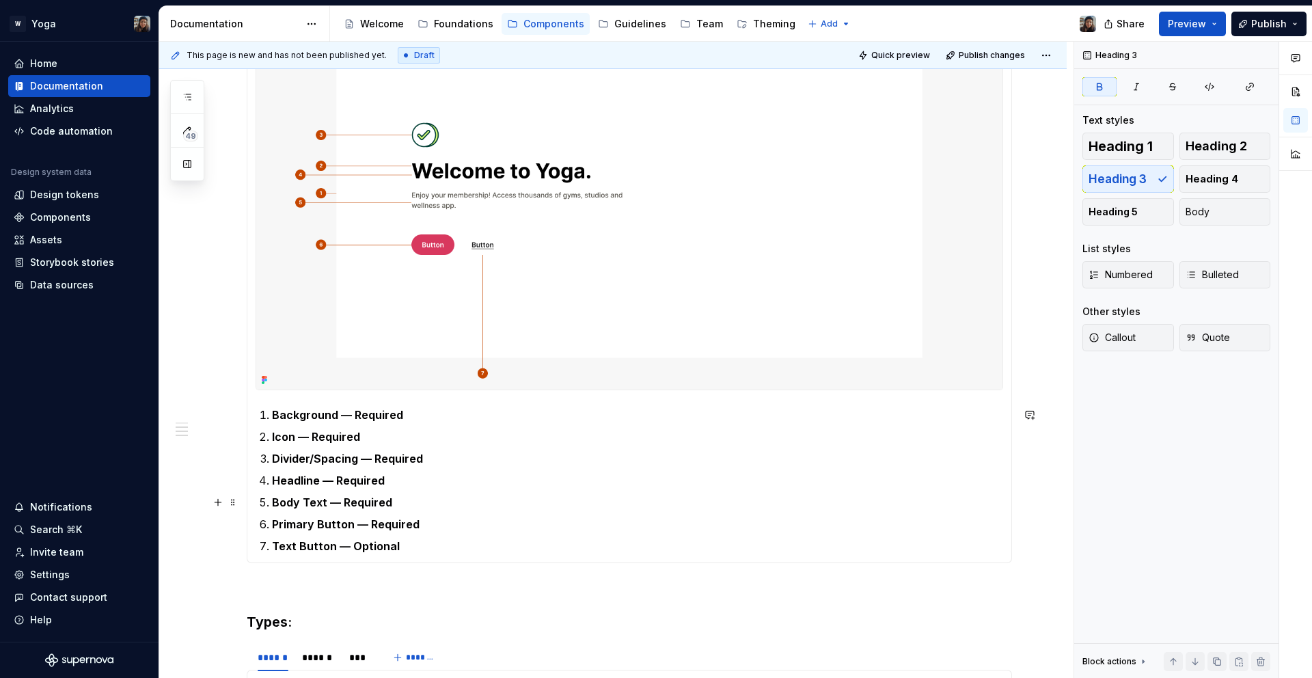
scroll to position [608, 0]
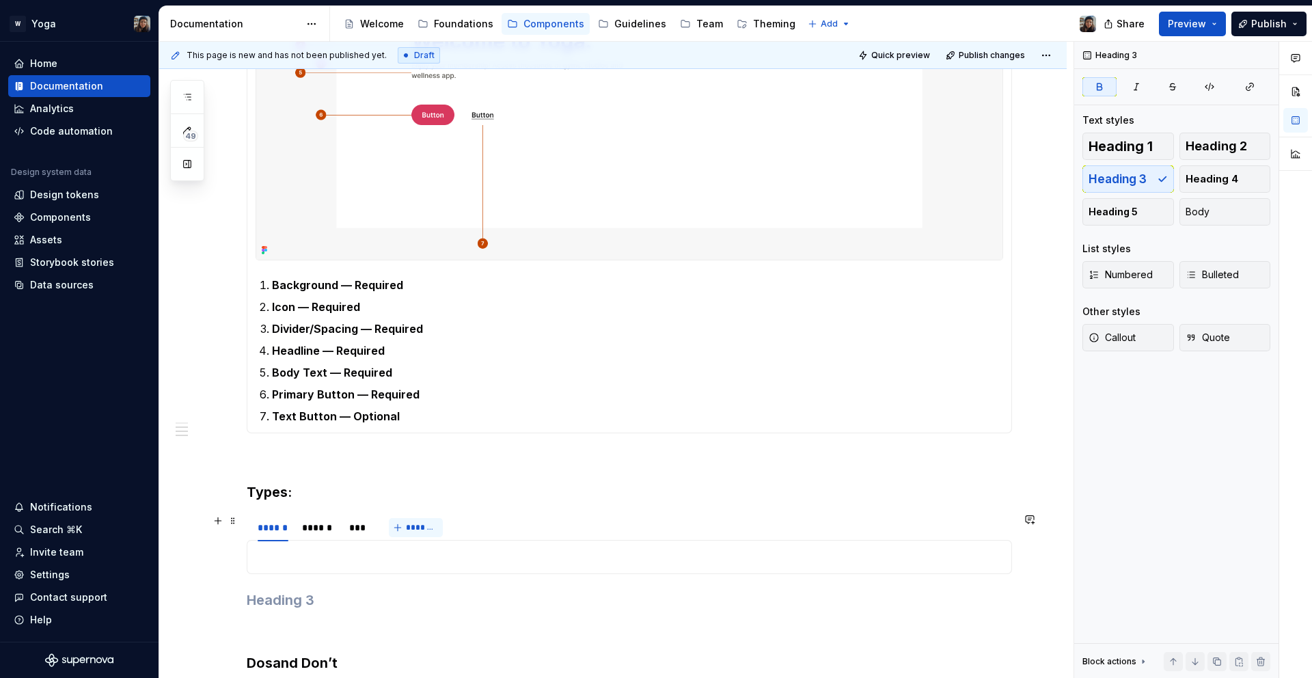
click at [403, 531] on button "*******" at bounding box center [416, 527] width 54 height 19
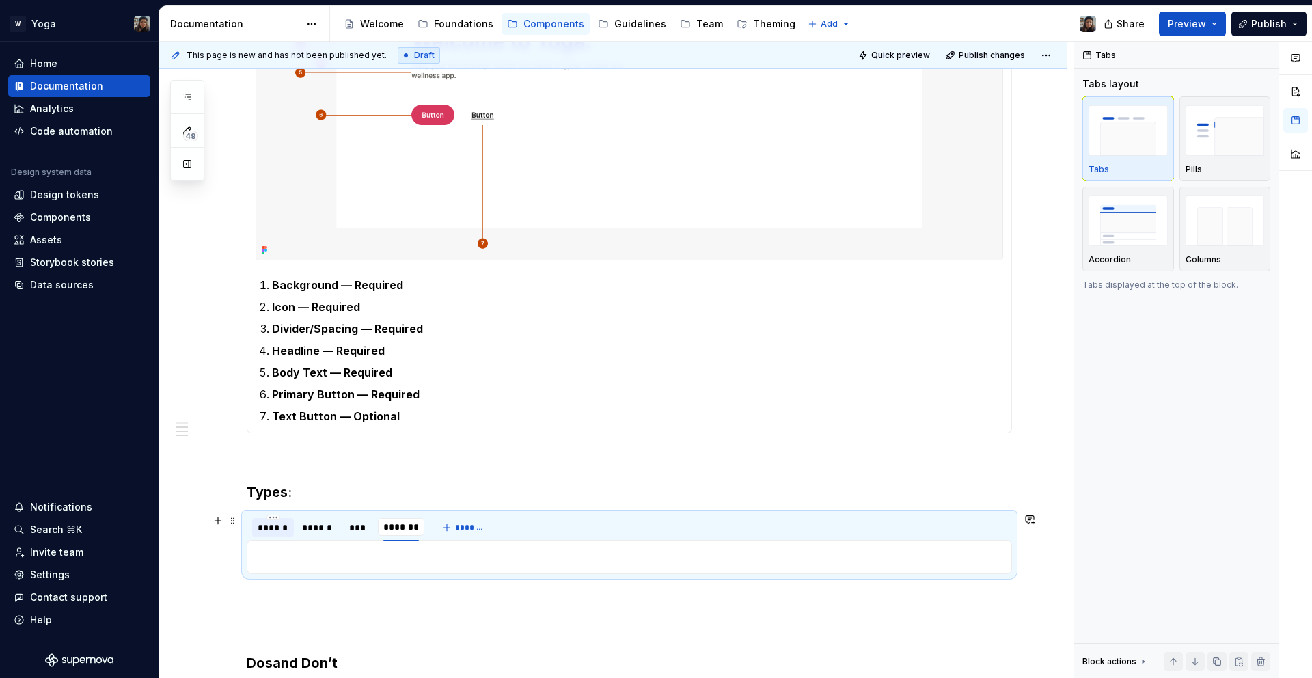
click at [286, 528] on div "******" at bounding box center [273, 528] width 31 height 14
click at [275, 517] on html "W Yoga Home Documentation Analytics Code automation Design system data Design t…" at bounding box center [656, 339] width 1312 height 678
click at [299, 543] on div "Edit name" at bounding box center [336, 537] width 89 height 14
type input "******"
click at [316, 528] on div "******" at bounding box center [321, 528] width 33 height 14
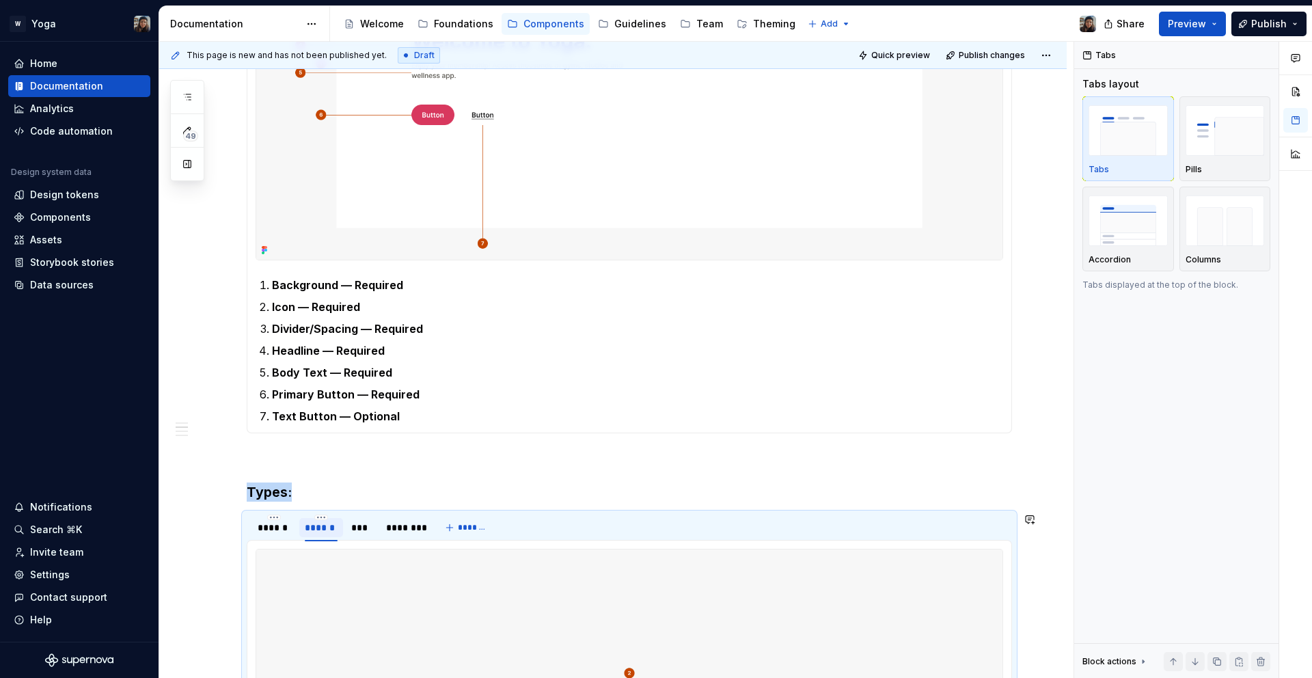
click at [316, 528] on div "******" at bounding box center [321, 528] width 33 height 14
type input "*********"
click at [375, 534] on div "***" at bounding box center [370, 528] width 21 height 14
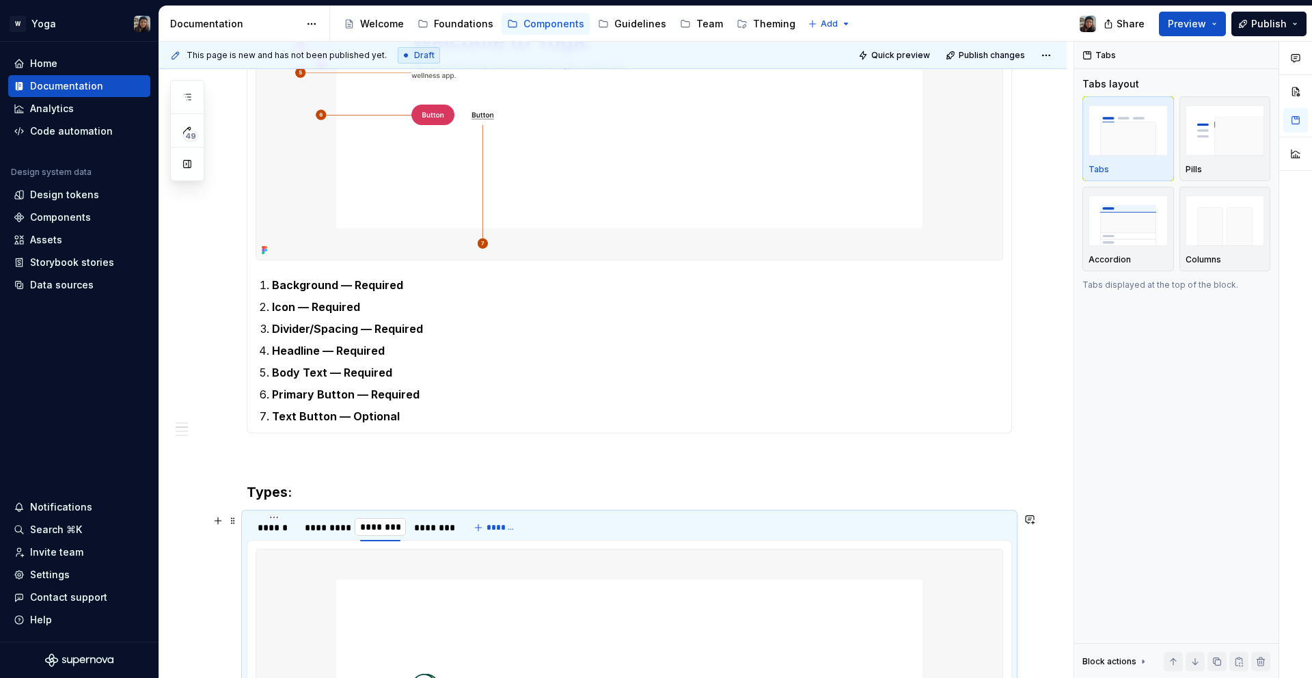
type input "**********"
type textarea "*"
click at [453, 528] on div "********" at bounding box center [444, 528] width 36 height 14
type input "*******"
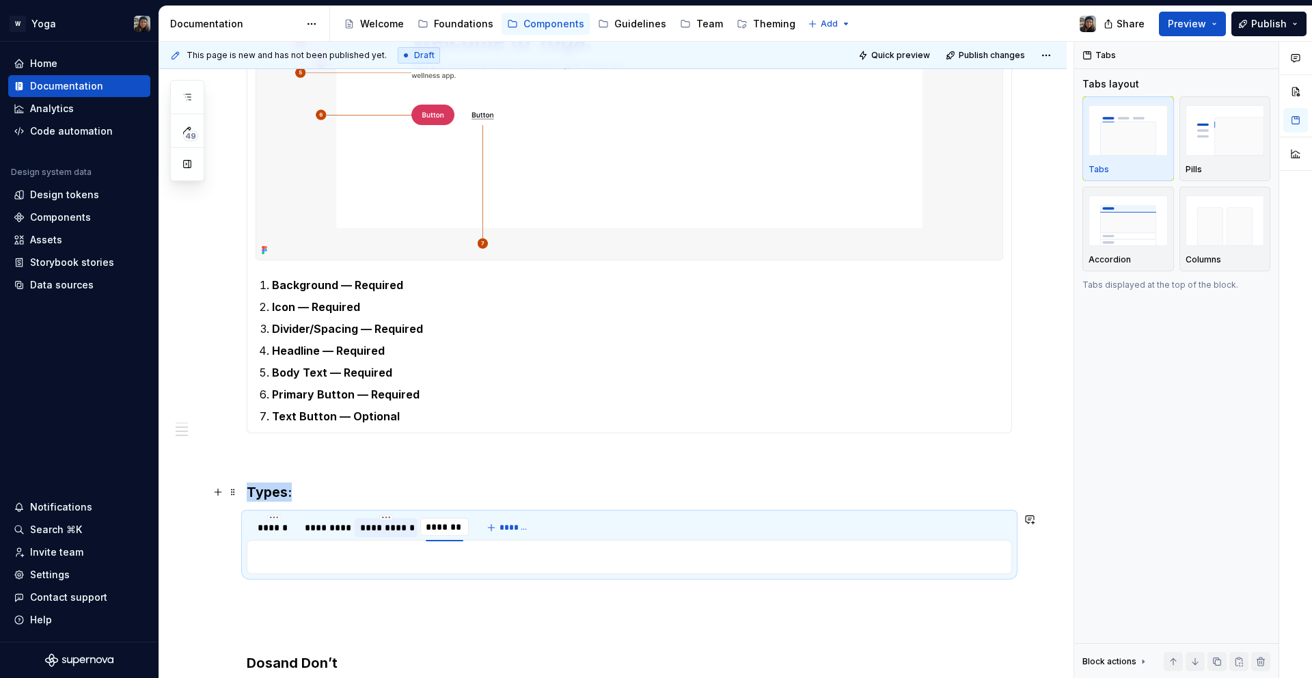
click at [458, 484] on h3 "Types :" at bounding box center [630, 492] width 766 height 19
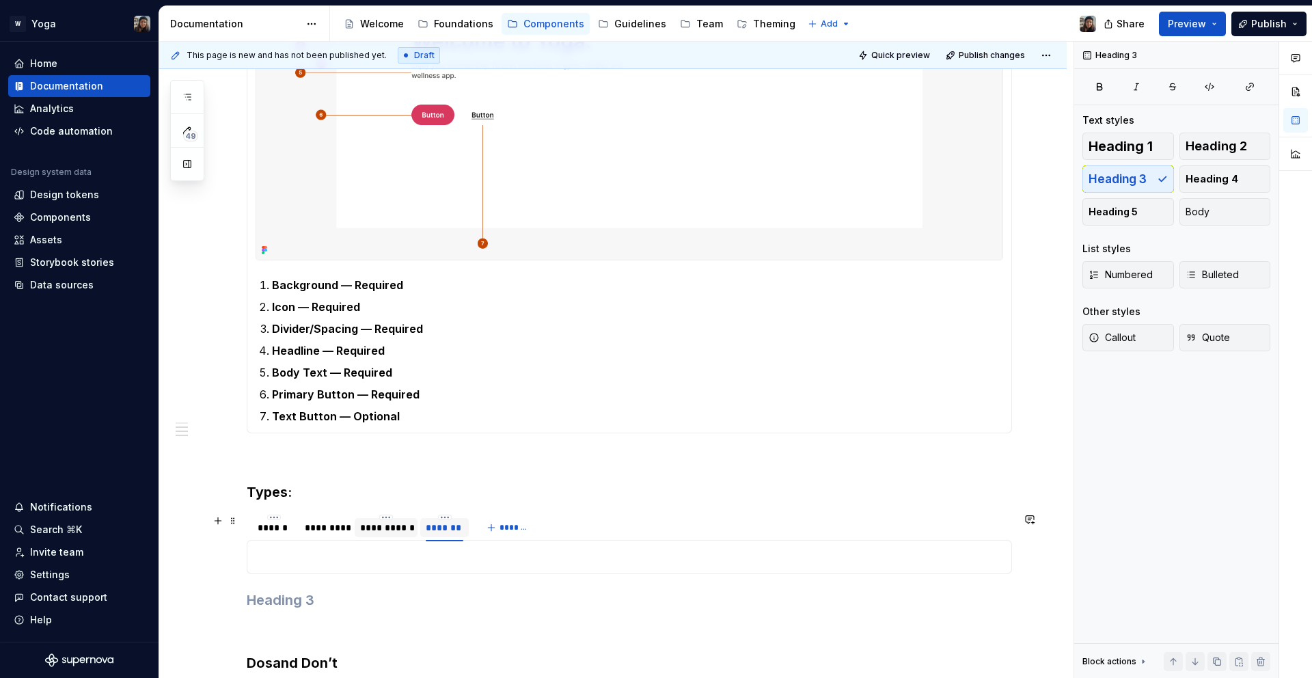
click at [297, 530] on div "**********" at bounding box center [361, 531] width 228 height 34
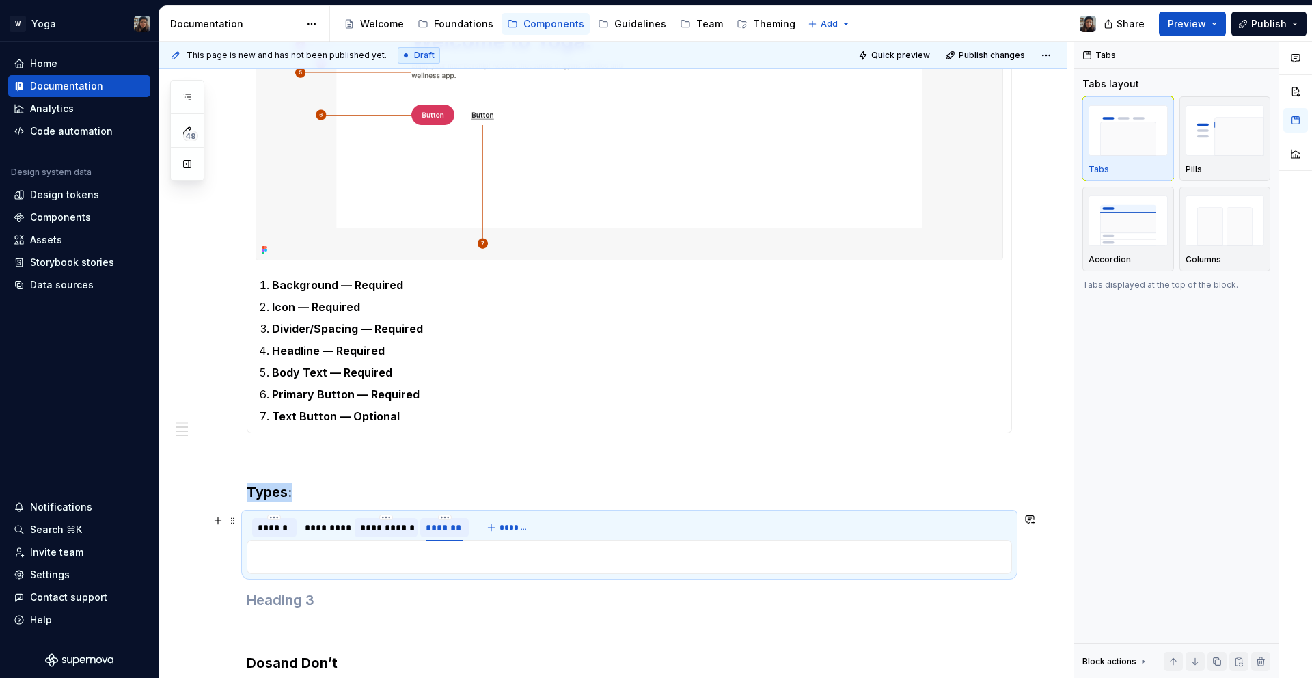
click at [292, 530] on div "******" at bounding box center [274, 527] width 44 height 19
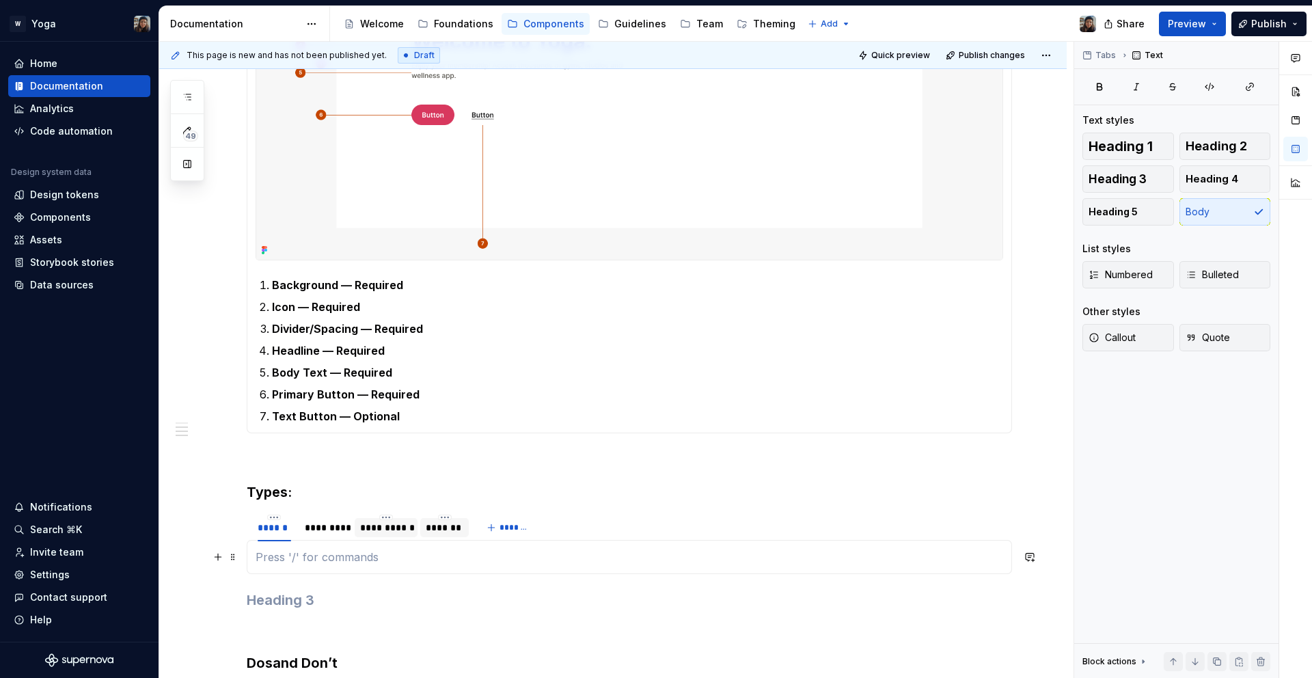
click at [293, 555] on p at bounding box center [630, 557] width 748 height 16
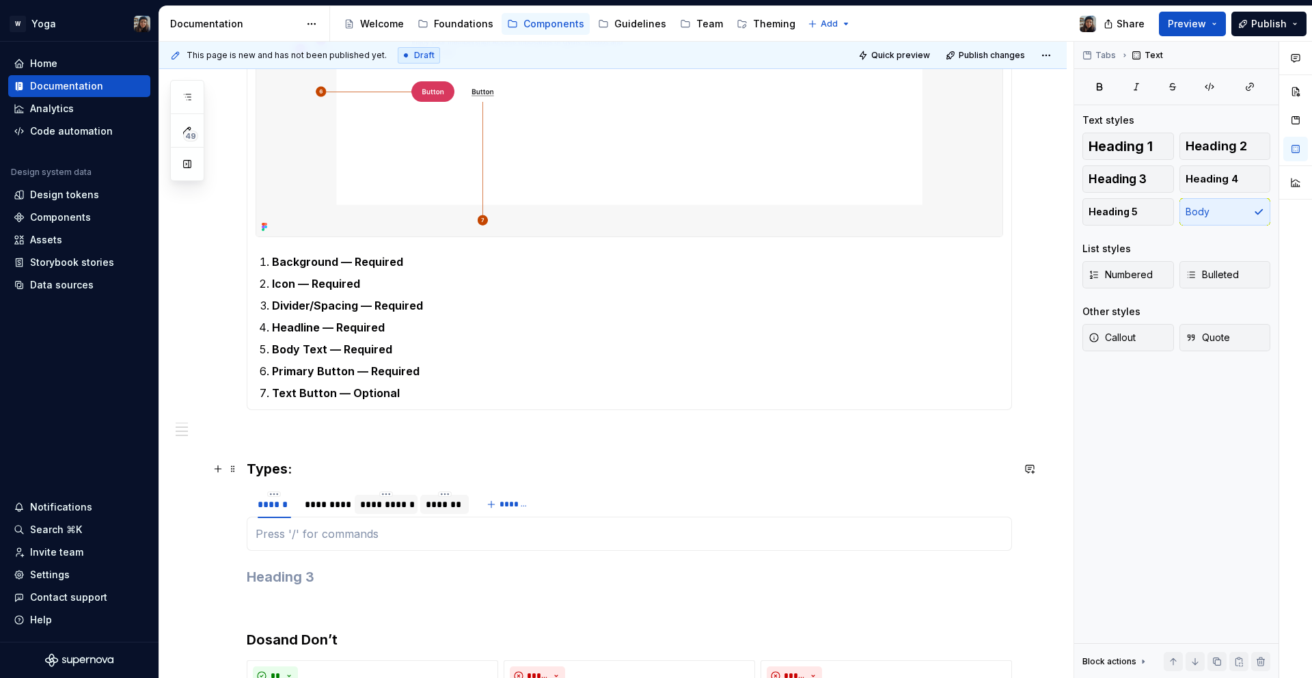
scroll to position [656, 0]
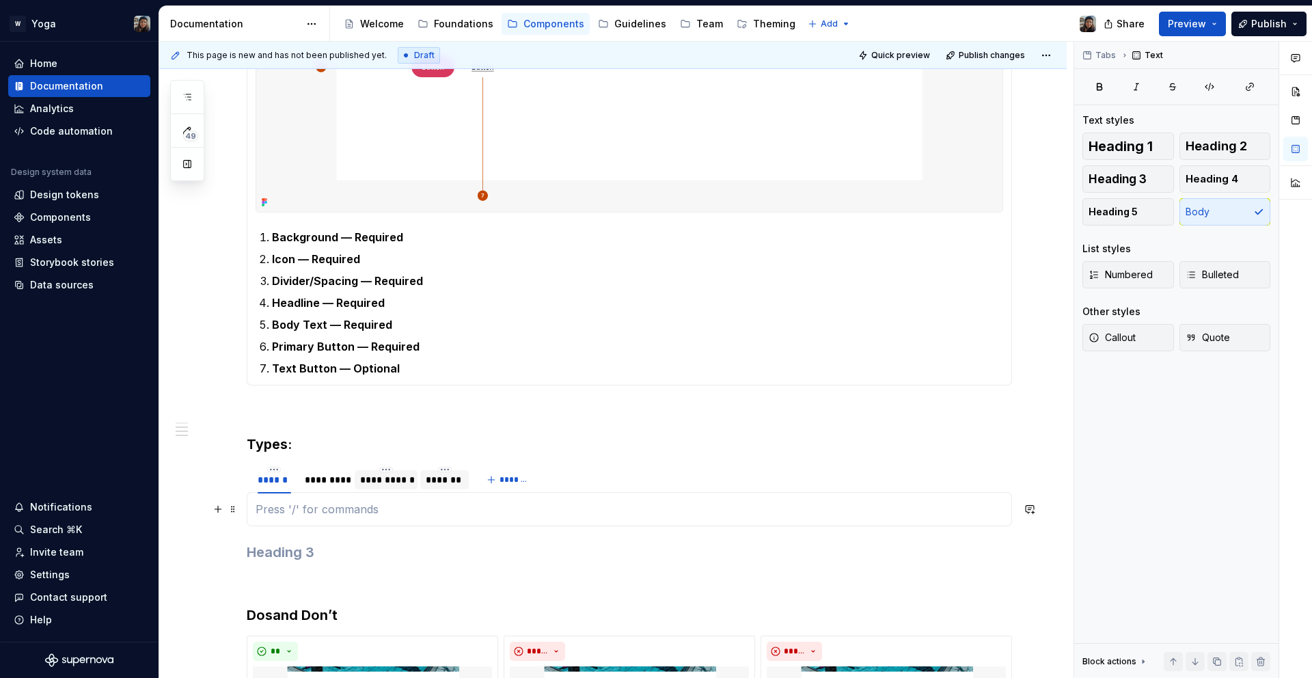
click at [386, 516] on p at bounding box center [630, 509] width 748 height 16
click at [223, 469] on button "button" at bounding box center [217, 472] width 19 height 19
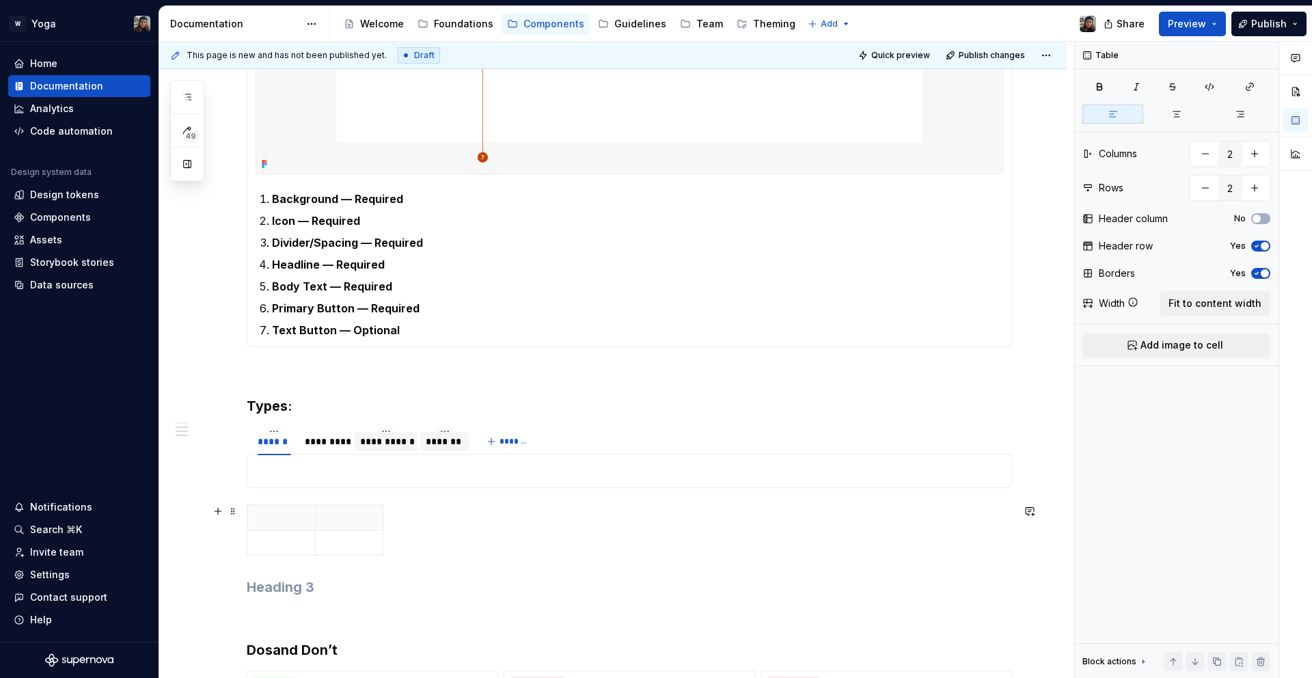
scroll to position [697, 0]
click at [284, 536] on p at bounding box center [281, 540] width 51 height 14
click at [1211, 334] on button "Add image to cell" at bounding box center [1177, 345] width 188 height 25
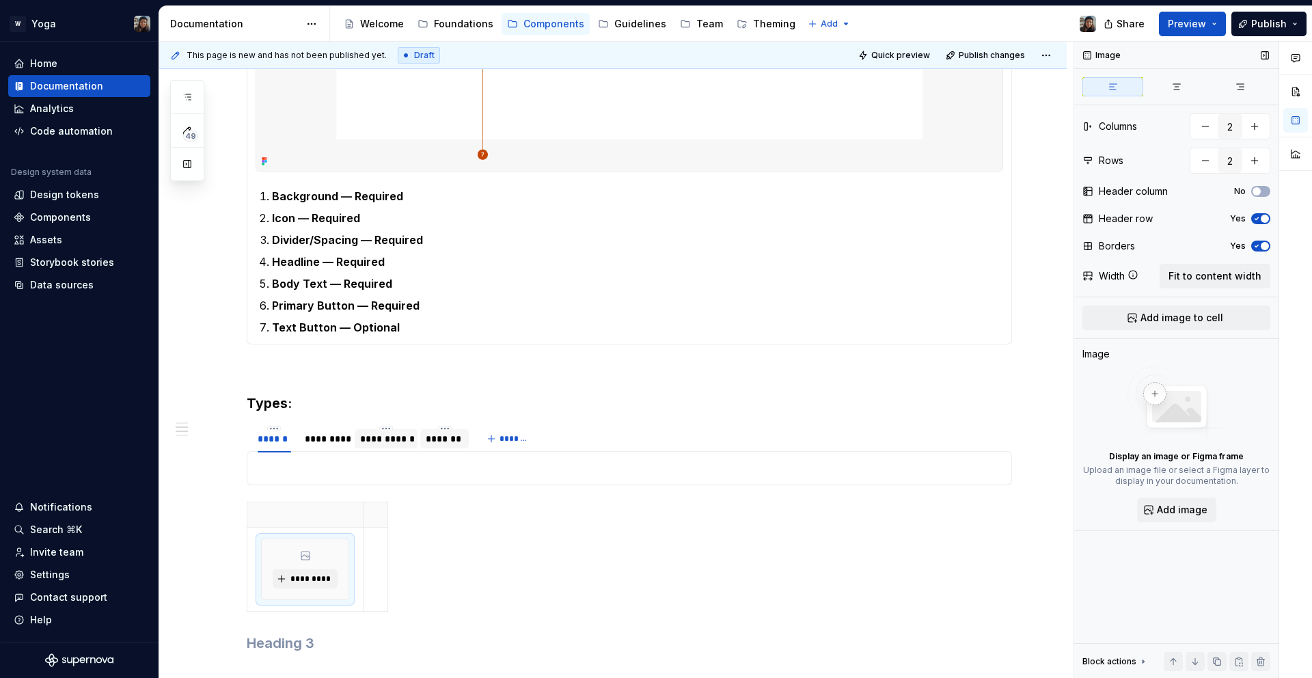
click at [1175, 494] on div "Display an image or Figma frame Upload an image file or select a Figma layer to…" at bounding box center [1177, 444] width 188 height 156
click at [1175, 504] on span "Add image" at bounding box center [1182, 510] width 51 height 14
type textarea "*"
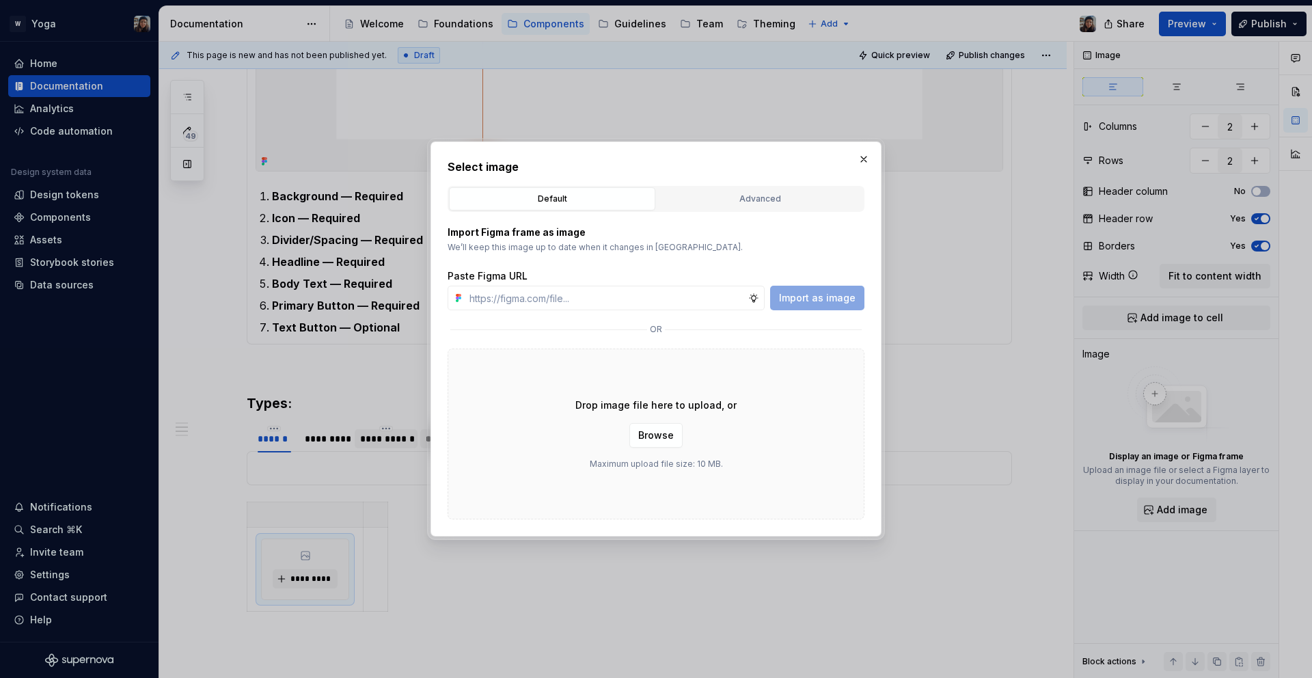
type input "https://www.figma.com/design/bNeABNsS8GtpJVwh6rmi5p/Design-Ops-Team---Yoga-Desi…"
type textarea "*"
type input "https://www.figma.com/design/bNeABNsS8GtpJVwh6rmi5p/Design-Ops-Team---Yoga-Desi…"
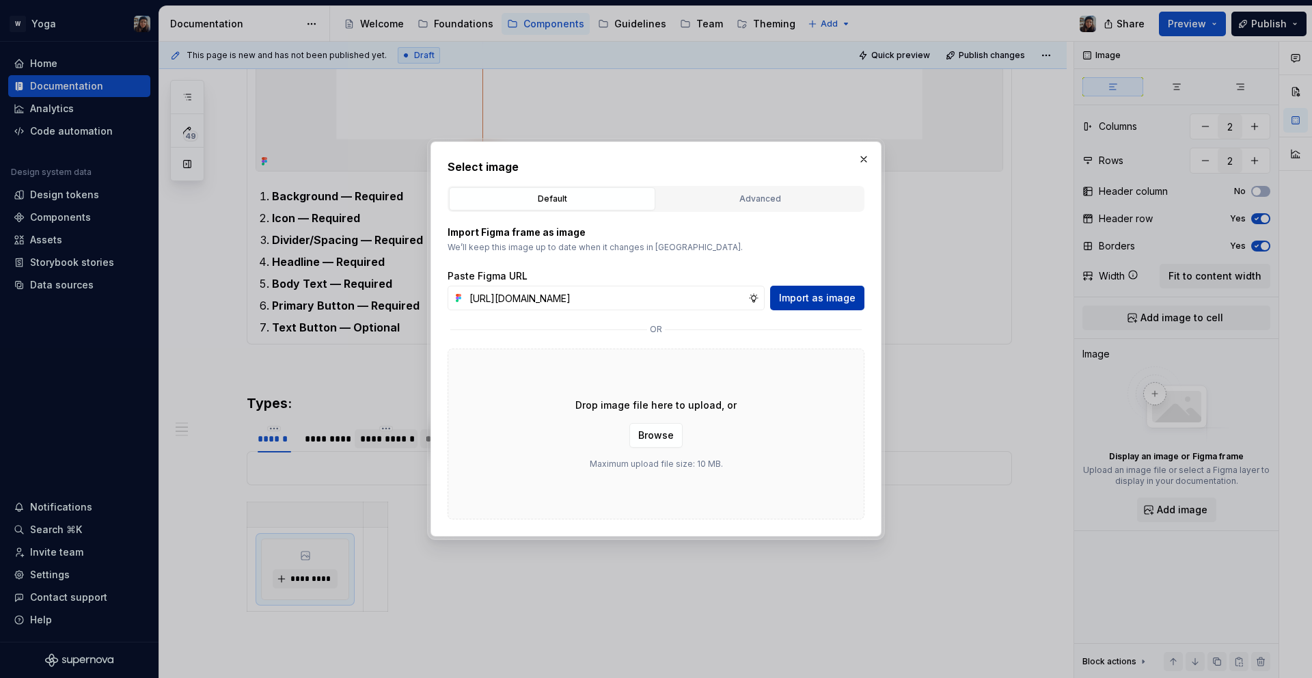
click at [848, 308] on button "Import as image" at bounding box center [817, 298] width 94 height 25
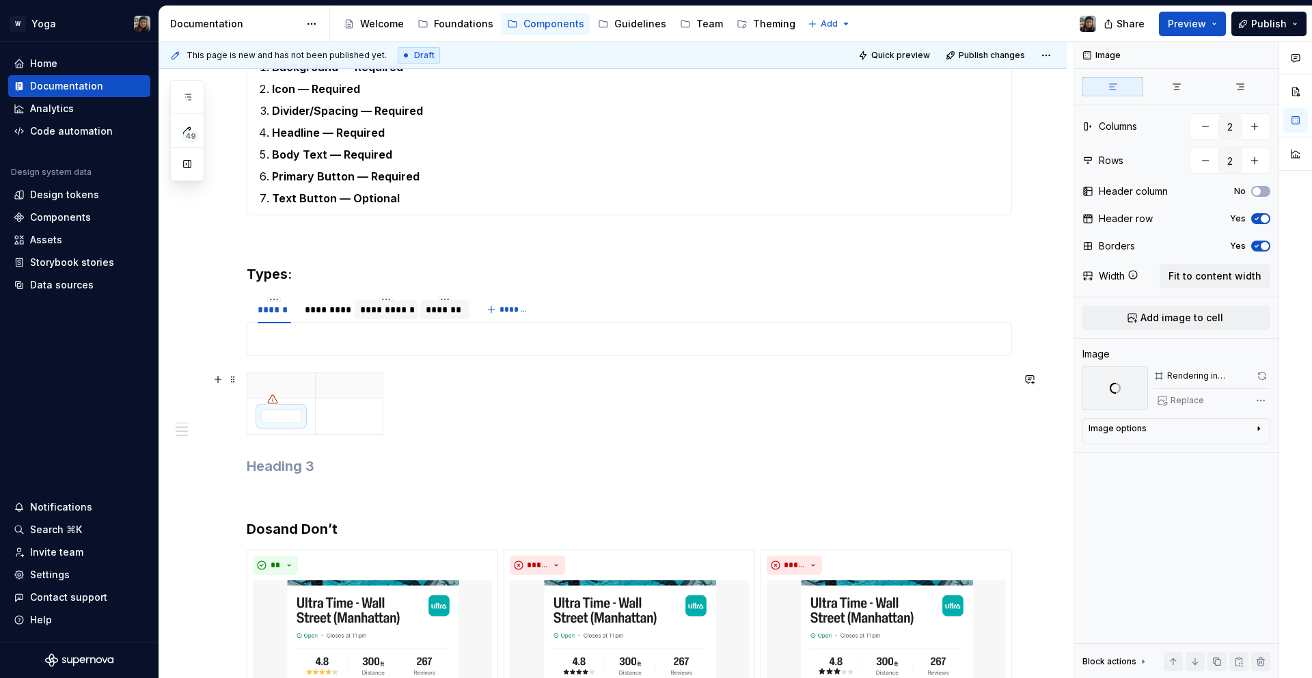
scroll to position [825, 0]
type textarea "*"
click at [329, 410] on p at bounding box center [349, 412] width 51 height 14
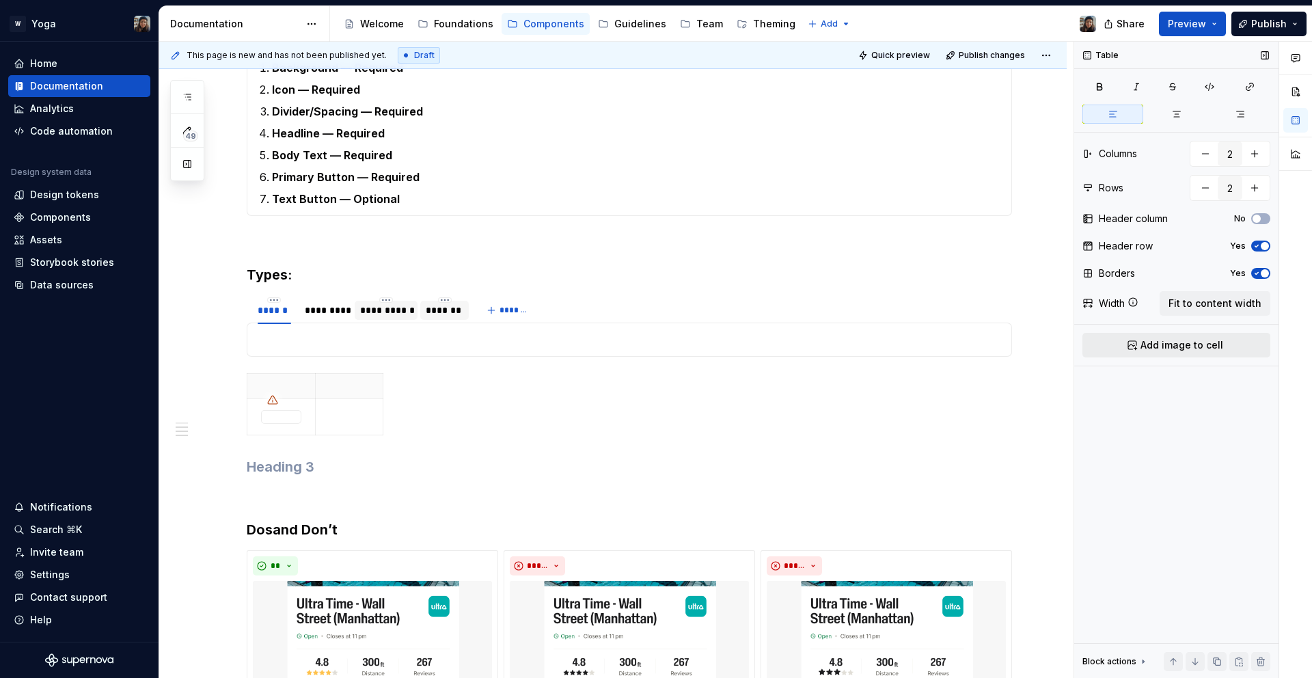
click at [1133, 346] on button "Add image to cell" at bounding box center [1177, 345] width 188 height 25
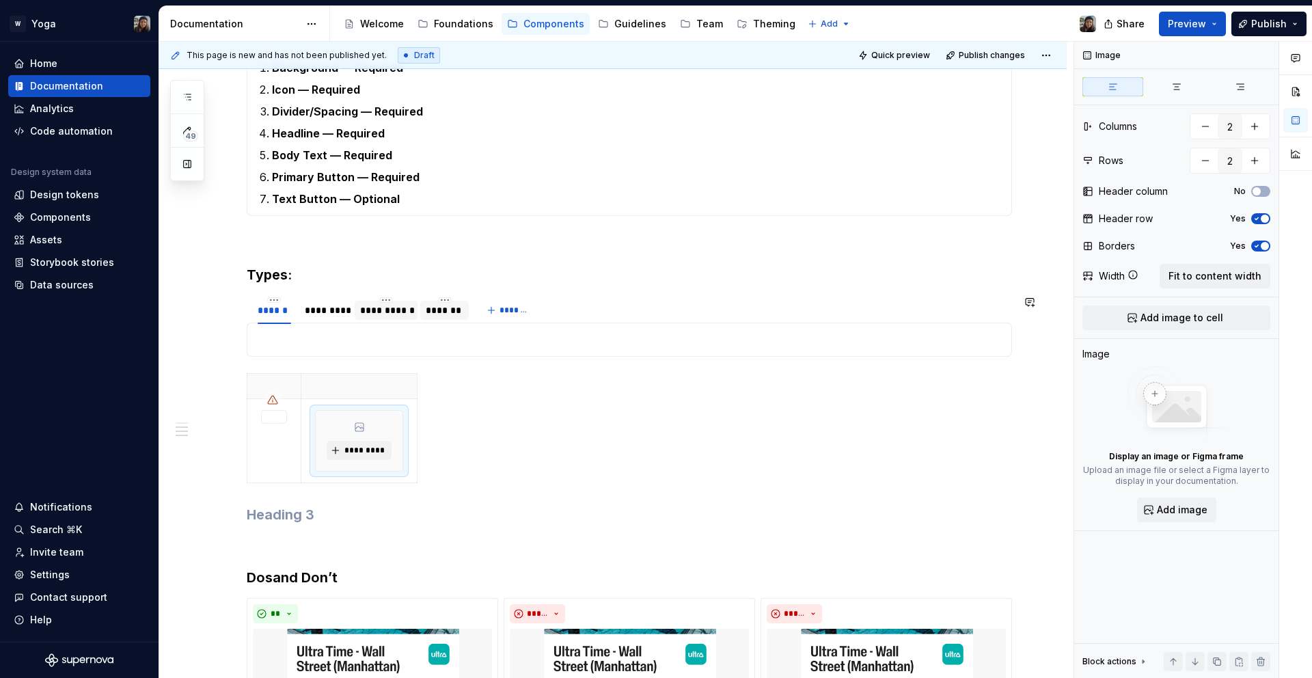
click at [267, 374] on html "W Yoga Home Documentation Analytics Code automation Design system data Design t…" at bounding box center [656, 339] width 1312 height 678
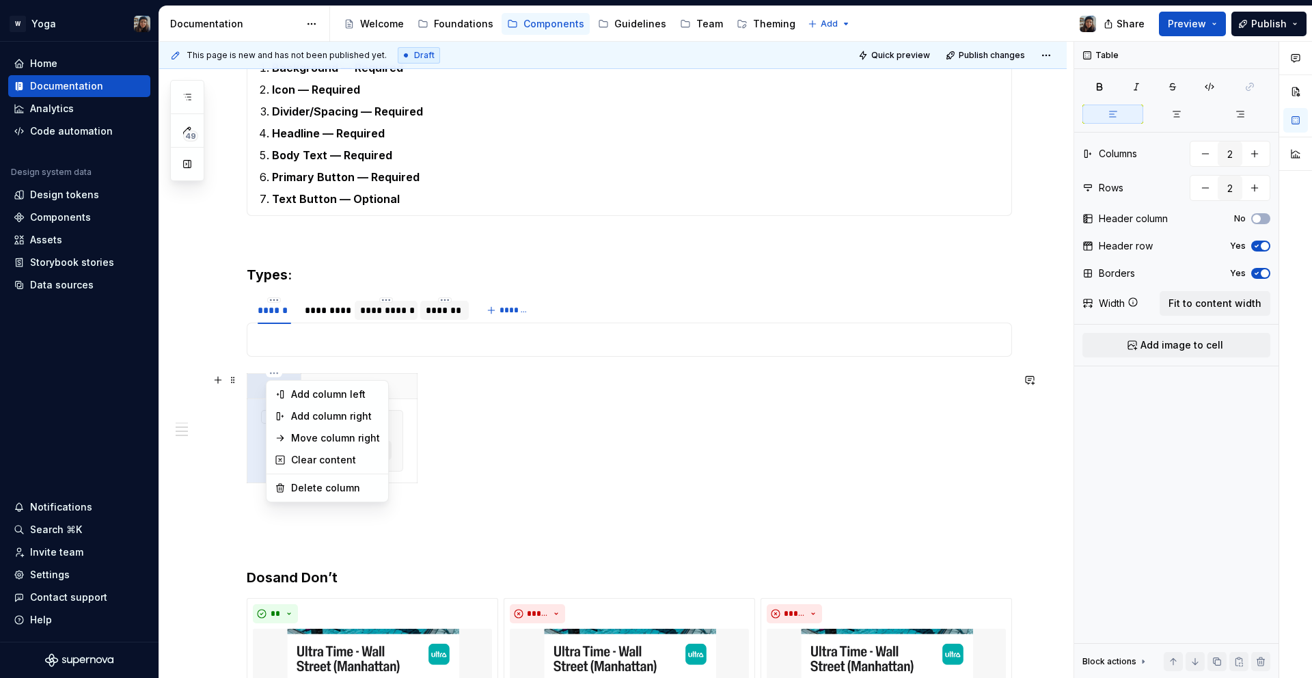
click at [238, 379] on html "W Yoga Home Documentation Analytics Code automation Design system data Design t…" at bounding box center [656, 339] width 1312 height 678
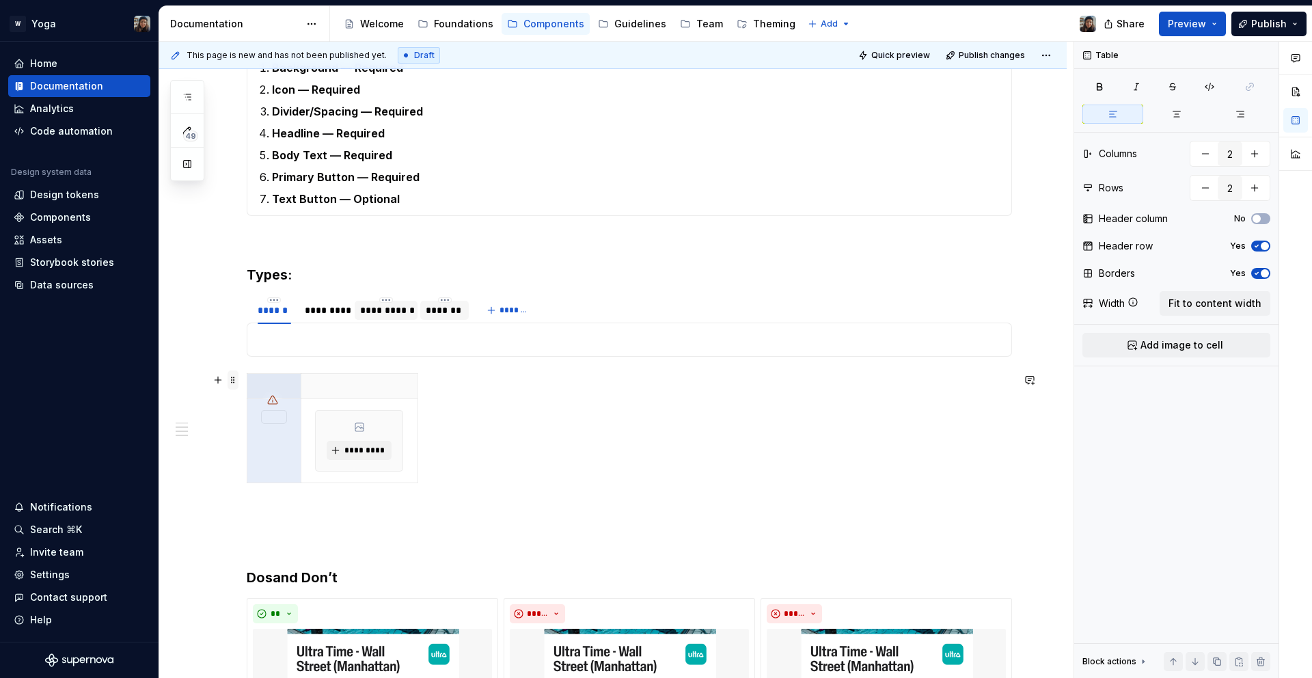
click at [228, 383] on span at bounding box center [233, 379] width 11 height 19
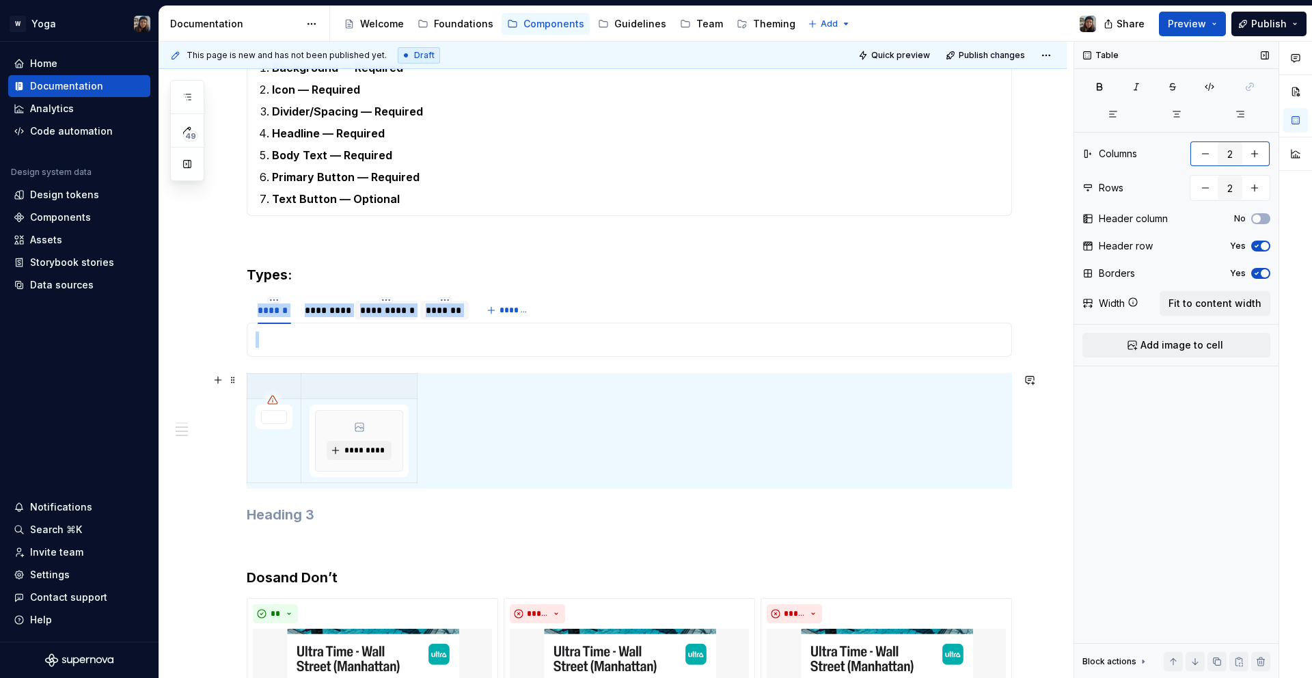
click at [1264, 159] on button "button" at bounding box center [1255, 153] width 25 height 25
type input "4"
click at [1206, 312] on button "Fit to content width" at bounding box center [1215, 303] width 111 height 25
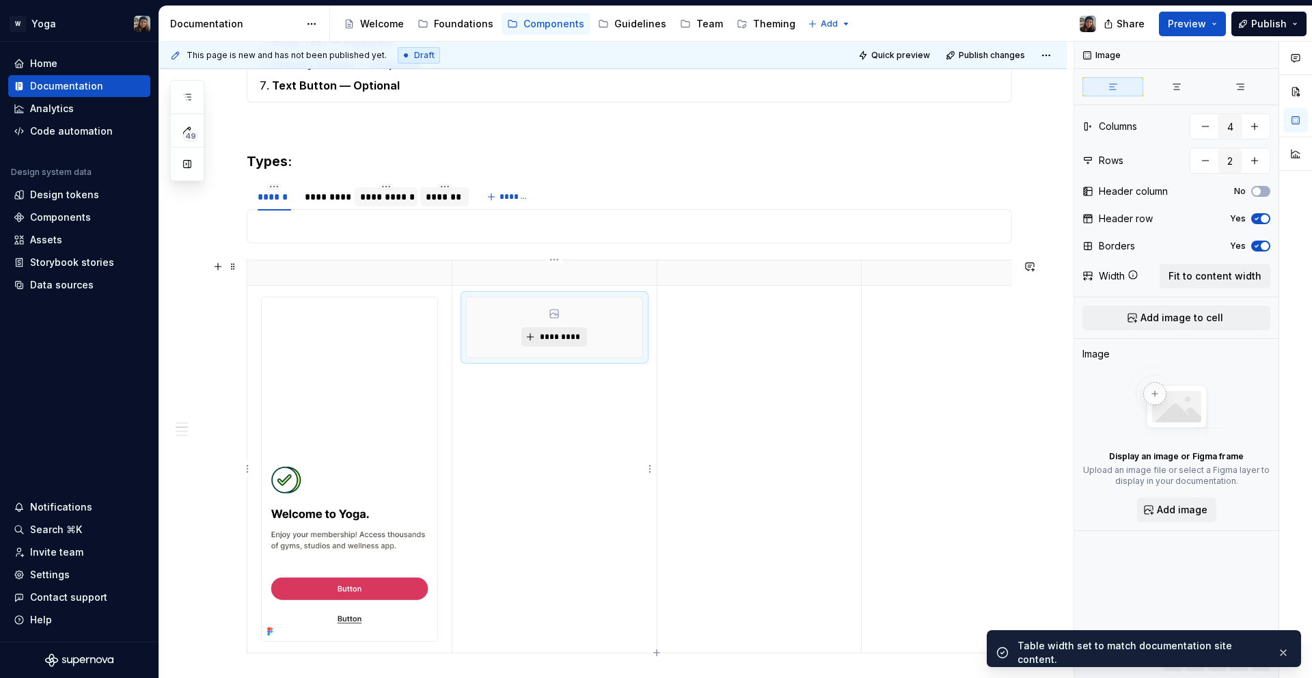
click at [533, 336] on button "*********" at bounding box center [554, 336] width 65 height 19
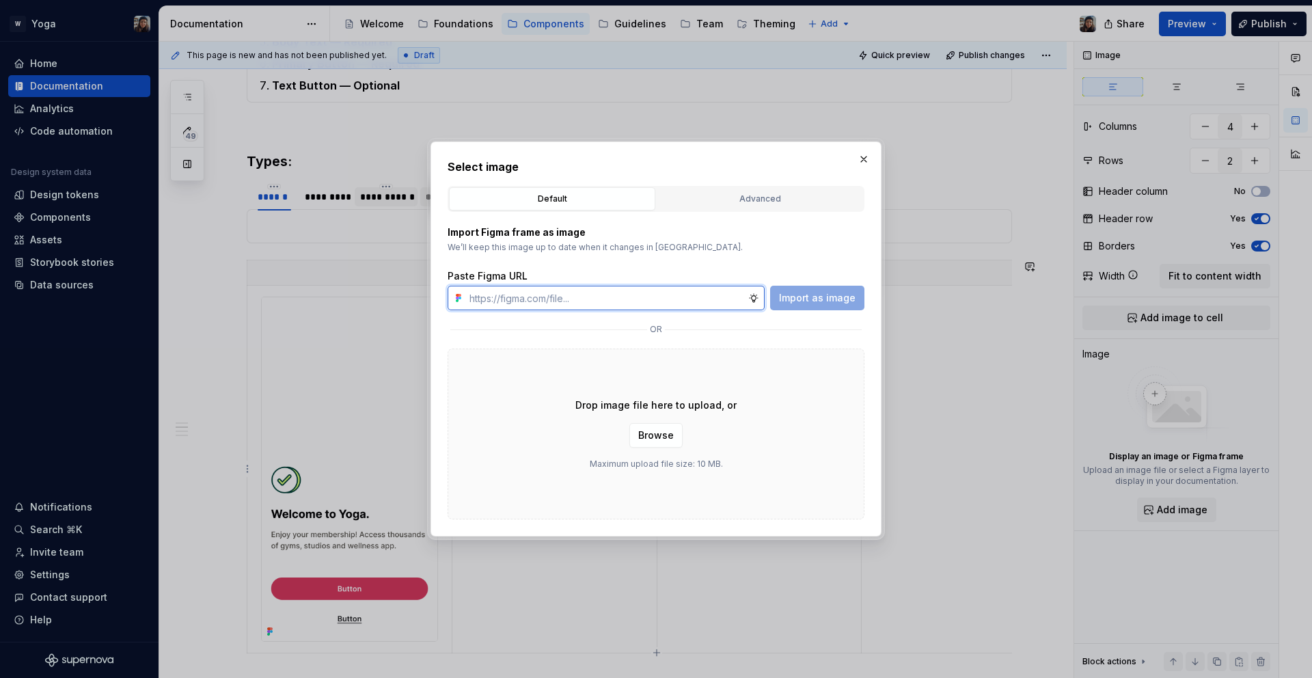
type textarea "*"
click at [680, 297] on input "text" at bounding box center [606, 298] width 284 height 25
paste input "https://www.figma.com/design/bNeABNsS8GtpJVwh6rmi5p/Design-Ops-Team---Yoga-Desi…"
type input "https://www.figma.com/design/bNeABNsS8GtpJVwh6rmi5p/Design-Ops-Team---Yoga-Desi…"
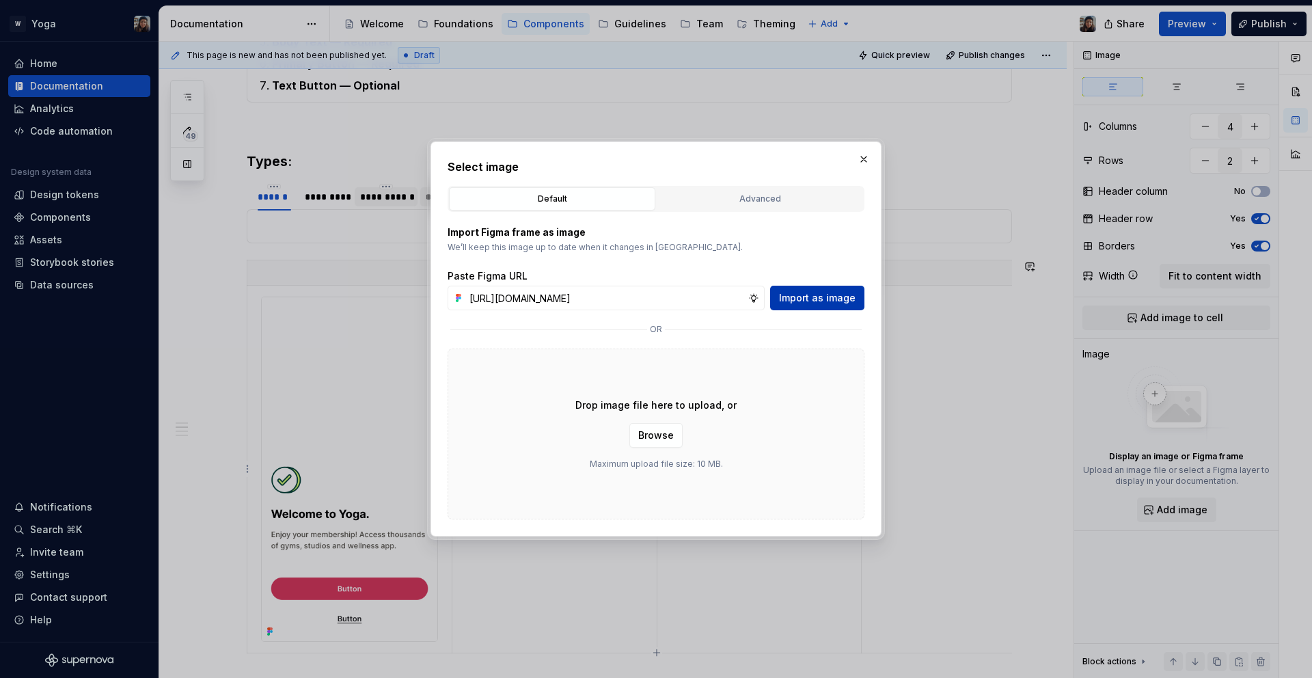
scroll to position [0, 0]
click at [816, 294] on span "Import as image" at bounding box center [817, 298] width 77 height 14
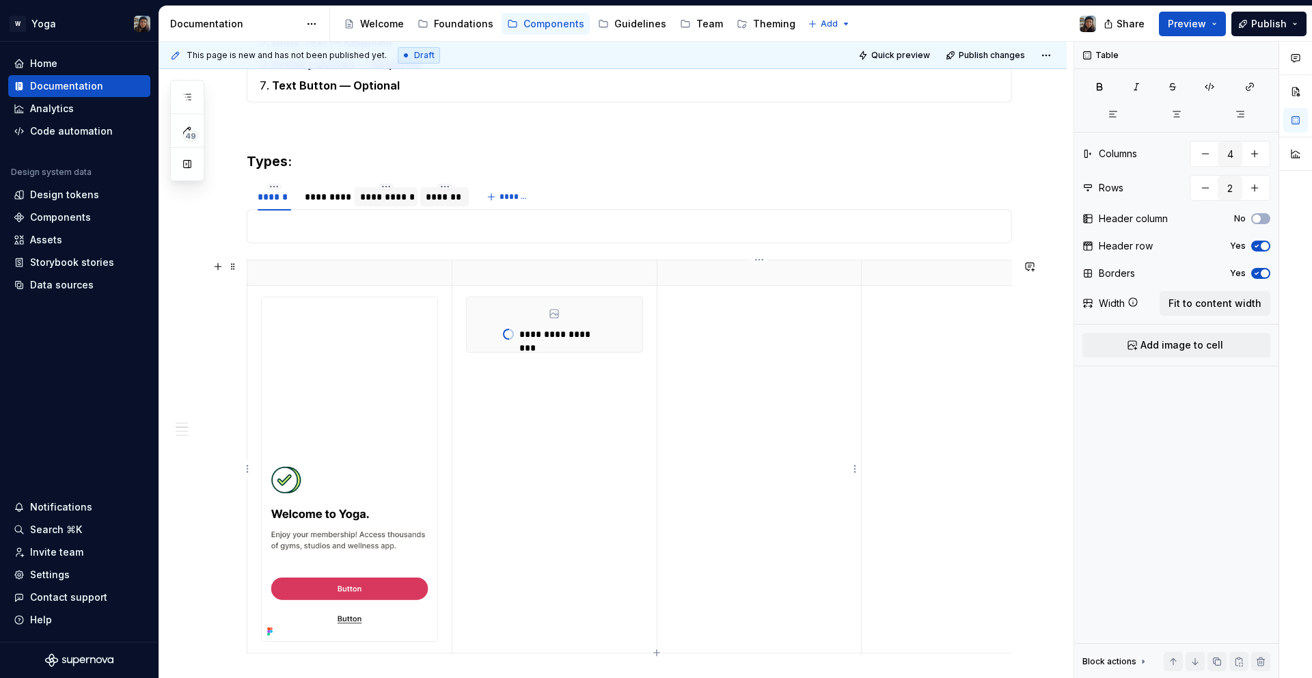
click at [716, 338] on td at bounding box center [759, 469] width 205 height 367
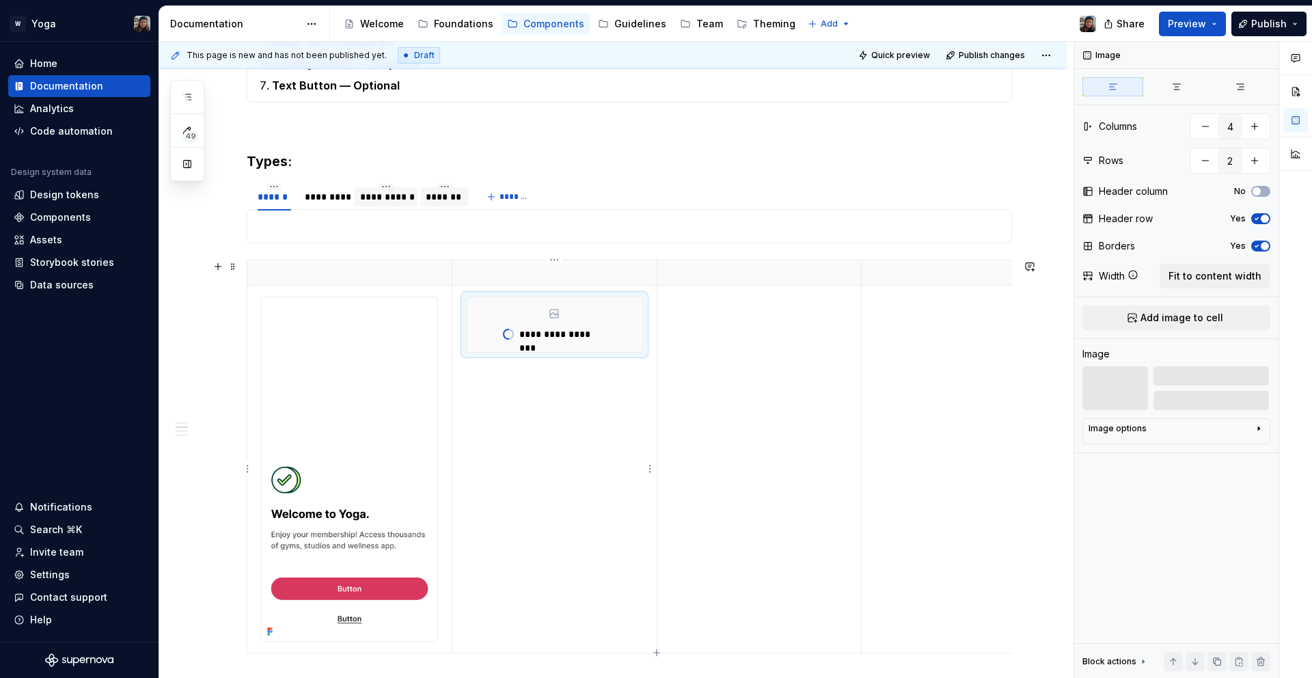
click at [534, 334] on p "**********" at bounding box center [562, 334] width 86 height 14
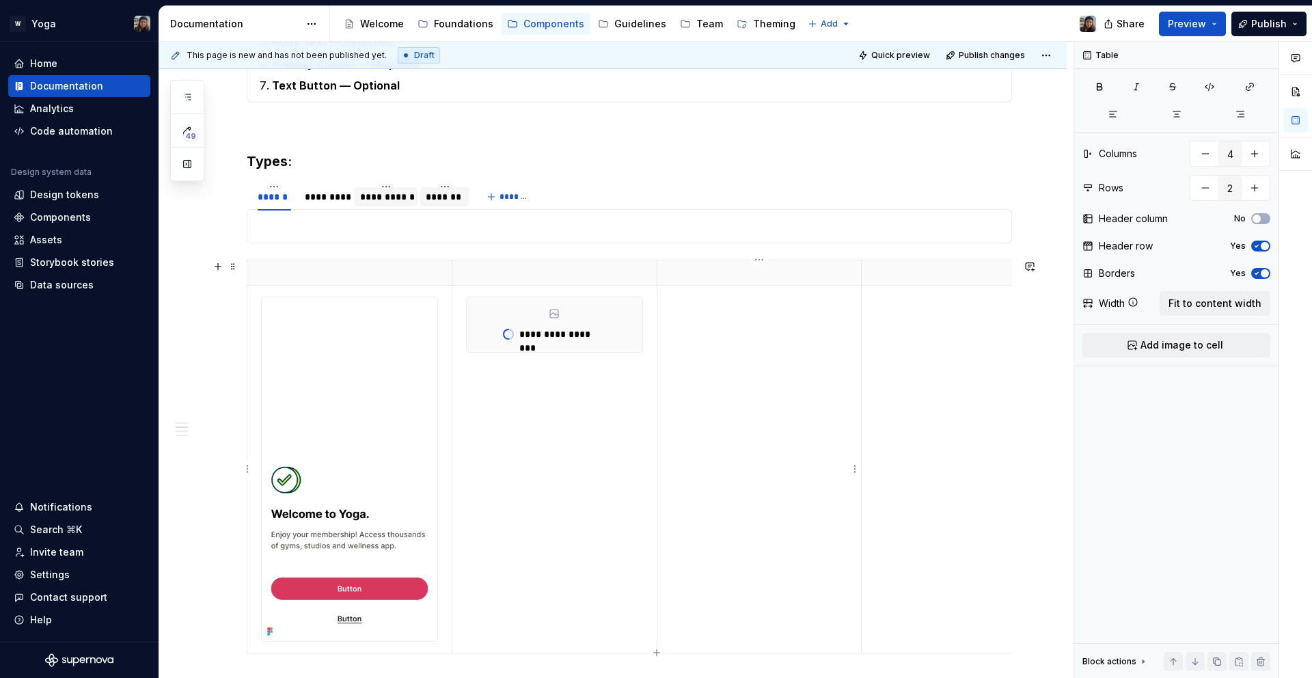
click at [784, 356] on td at bounding box center [759, 469] width 205 height 367
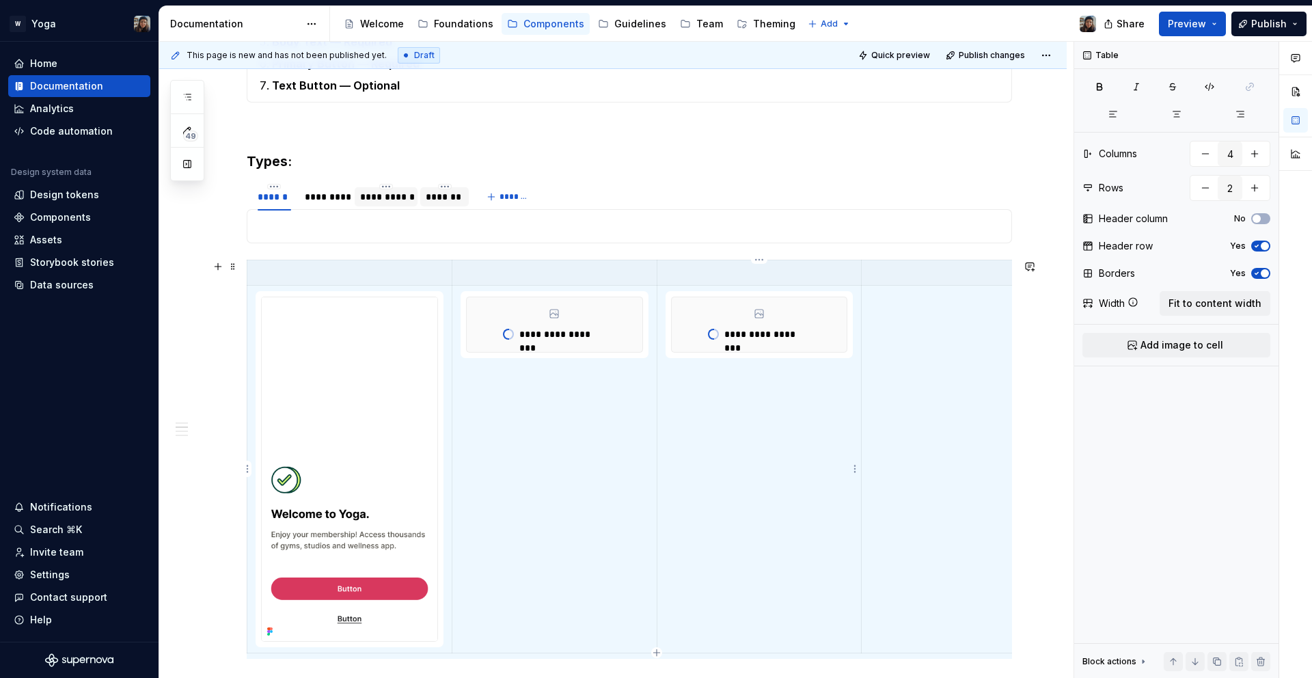
click at [746, 325] on div "**********" at bounding box center [760, 324] width 176 height 55
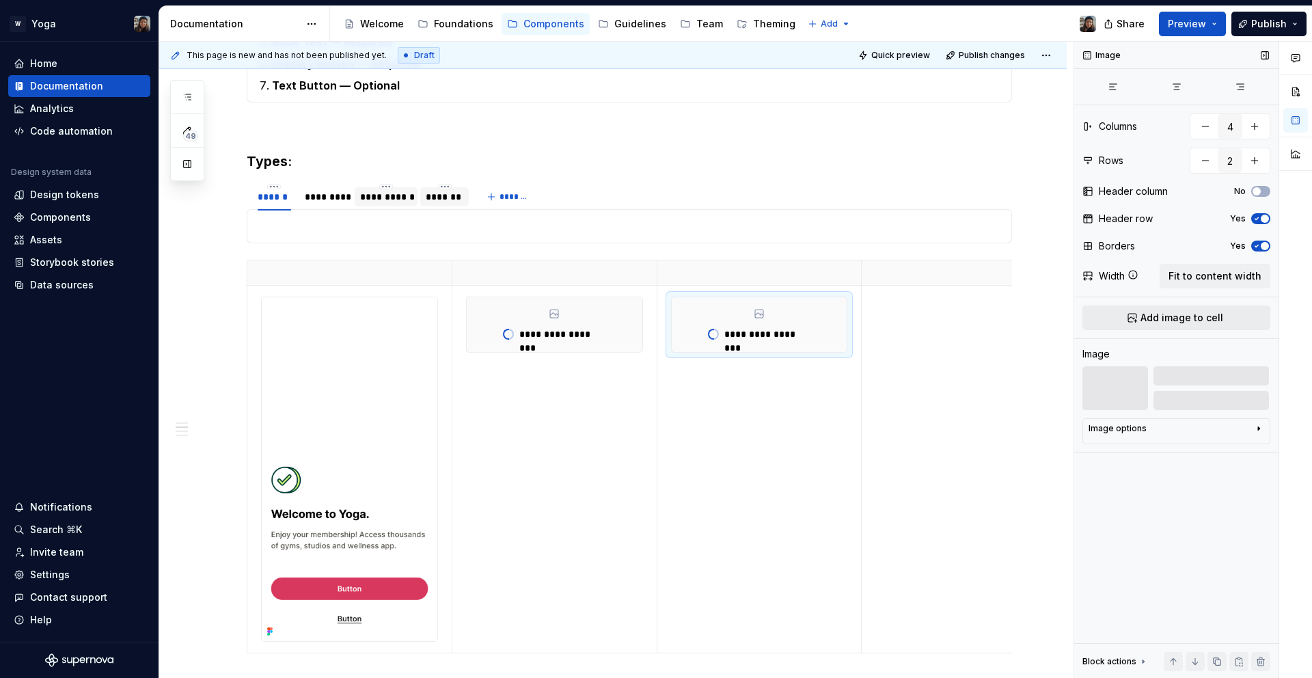
type textarea "*"
click at [1197, 310] on button "Add image to cell" at bounding box center [1177, 318] width 188 height 25
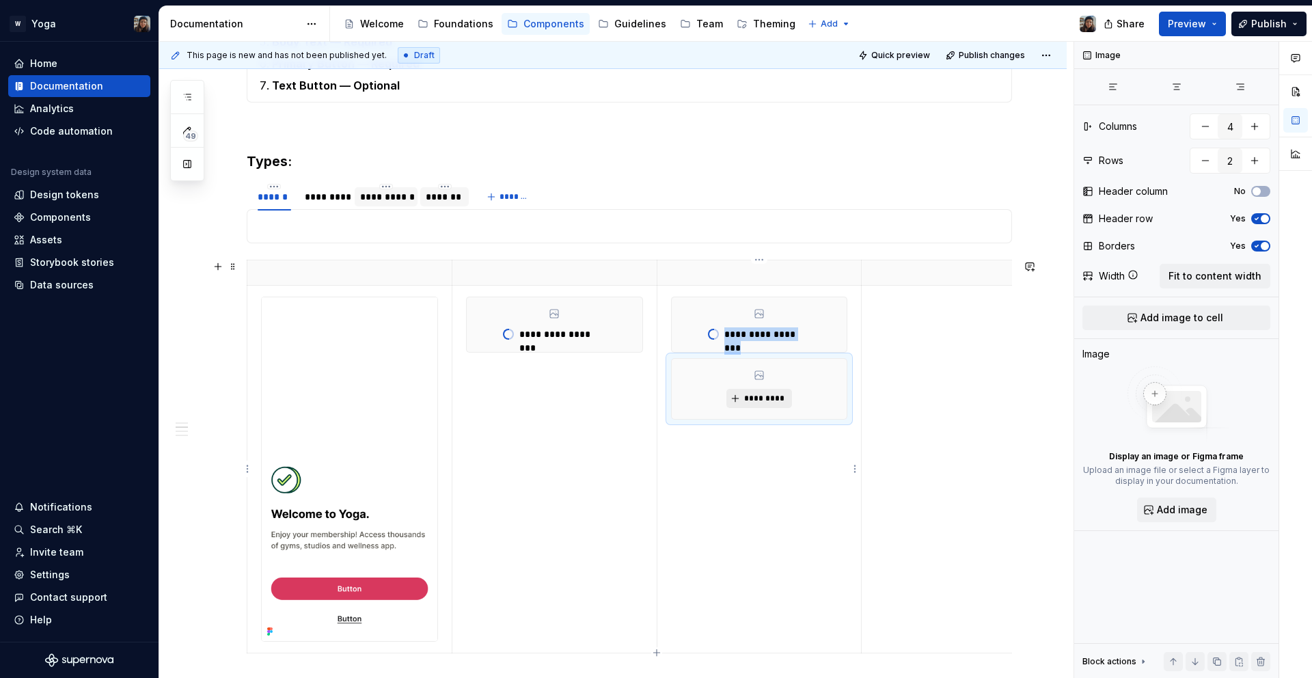
click at [746, 401] on span "*********" at bounding box center [765, 398] width 42 height 11
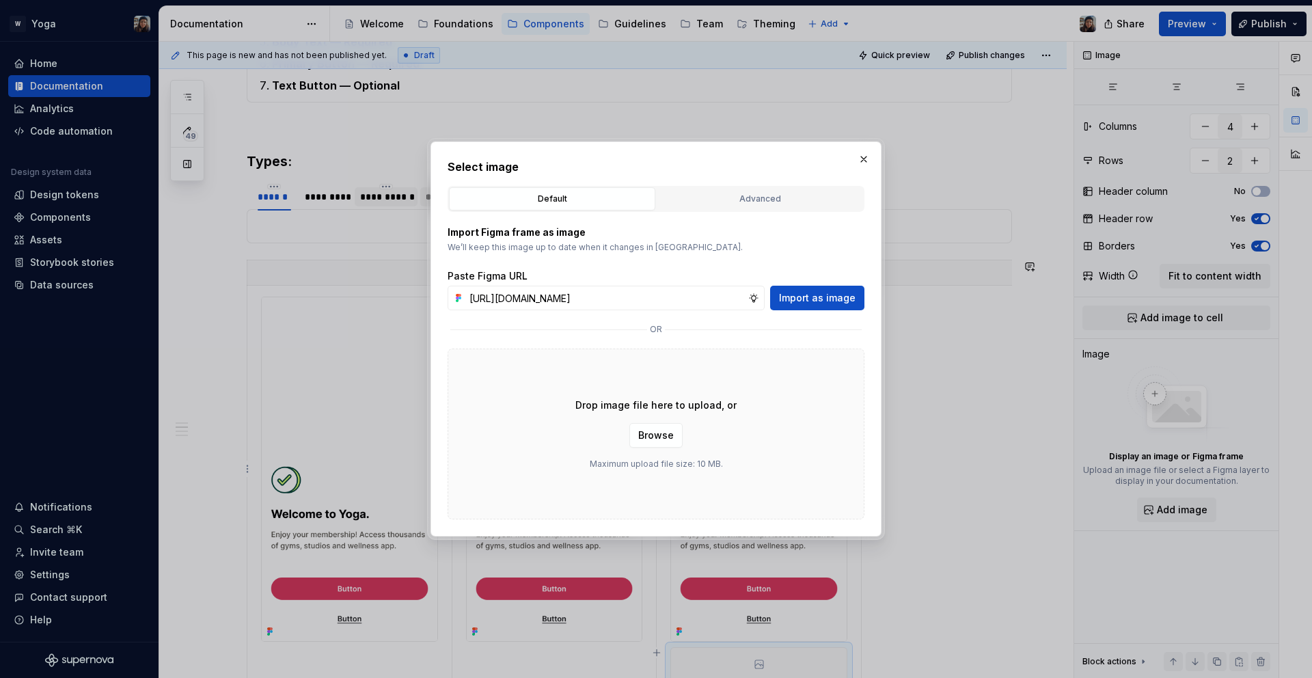
scroll to position [0, 405]
type input "https://www.figma.com/design/bNeABNsS8GtpJVwh6rmi5p/Design-Ops-Team---Yoga-Desi…"
click at [832, 300] on span "Import as image" at bounding box center [817, 298] width 77 height 14
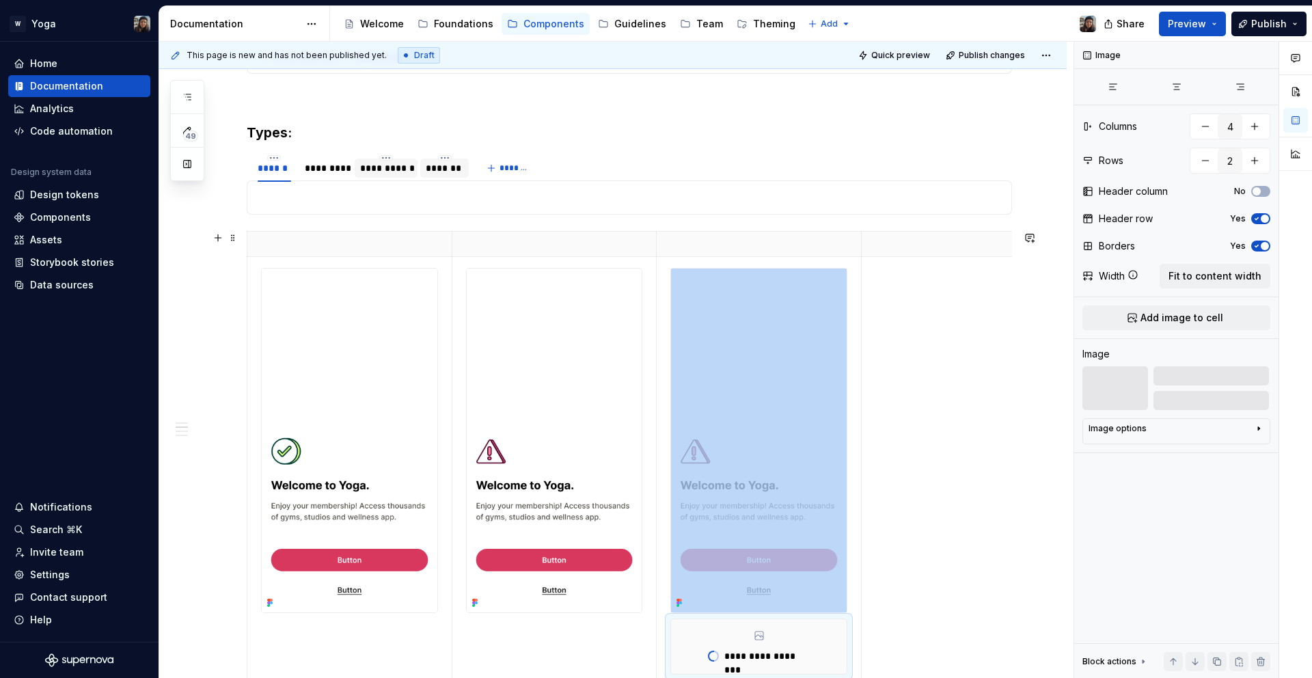
scroll to position [969, 0]
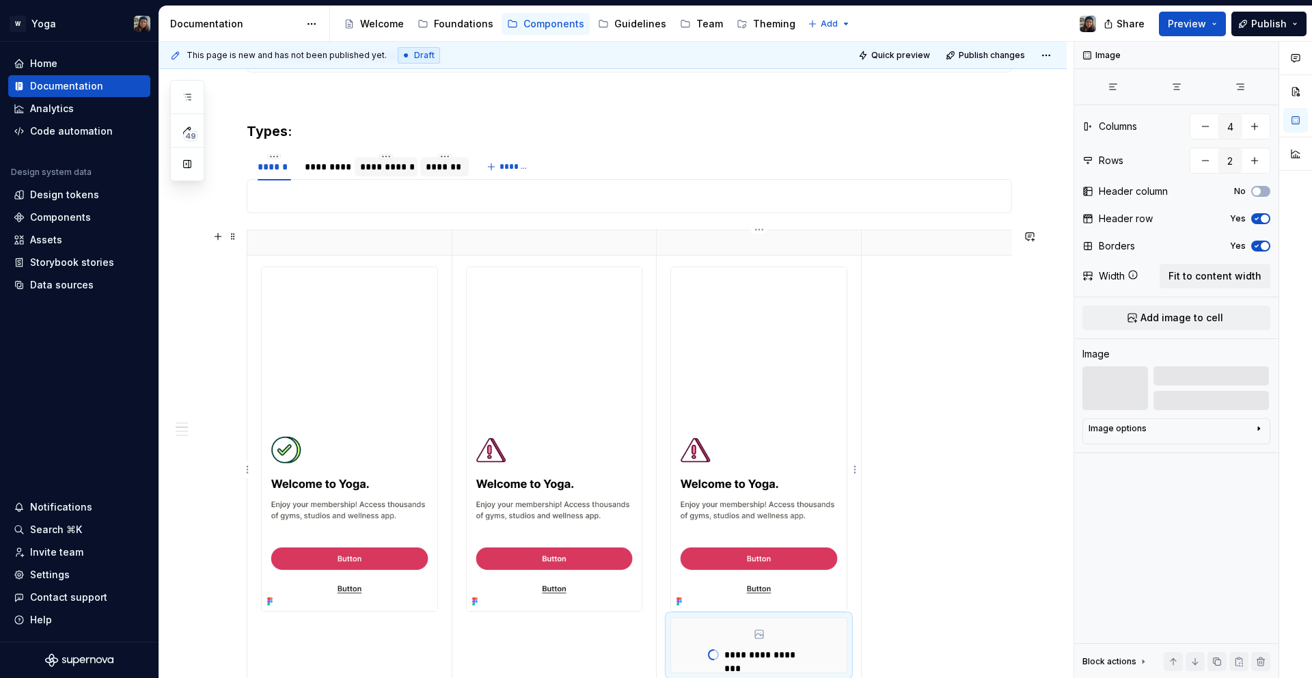
click at [796, 402] on img at bounding box center [759, 439] width 176 height 344
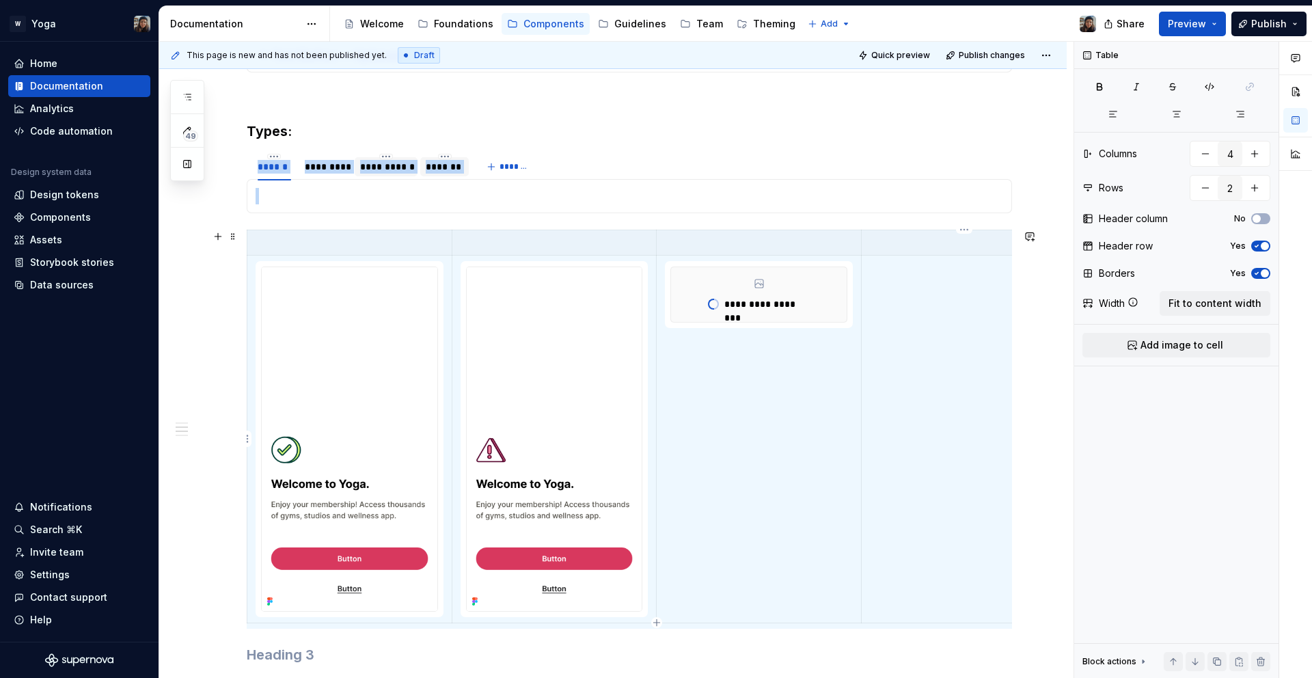
click at [906, 330] on td at bounding box center [964, 439] width 205 height 367
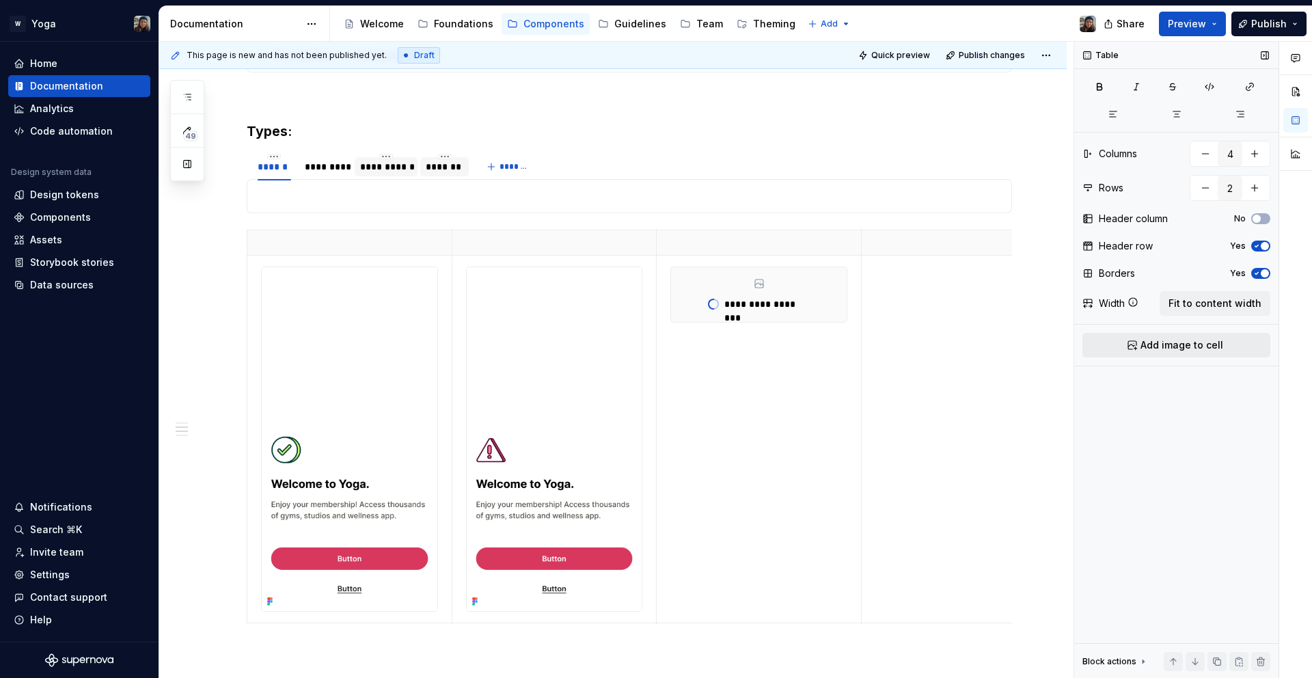
click at [1165, 341] on span "Add image to cell" at bounding box center [1182, 345] width 83 height 14
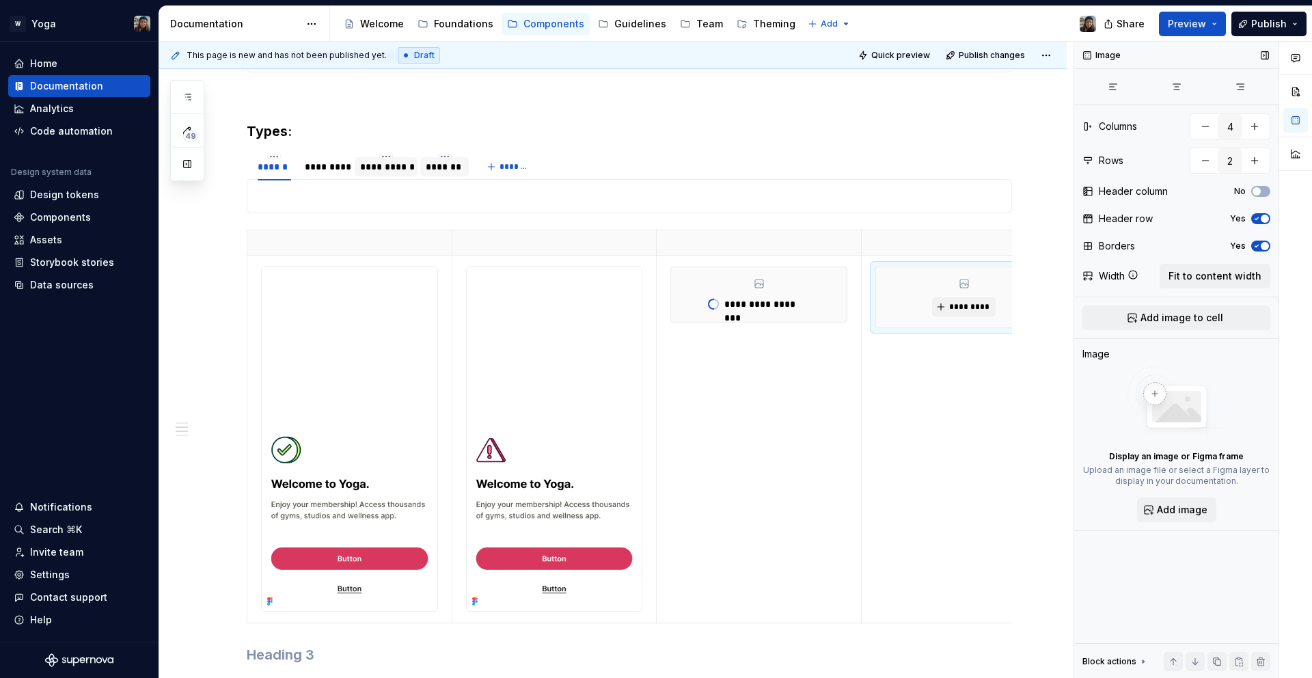
scroll to position [0, 44]
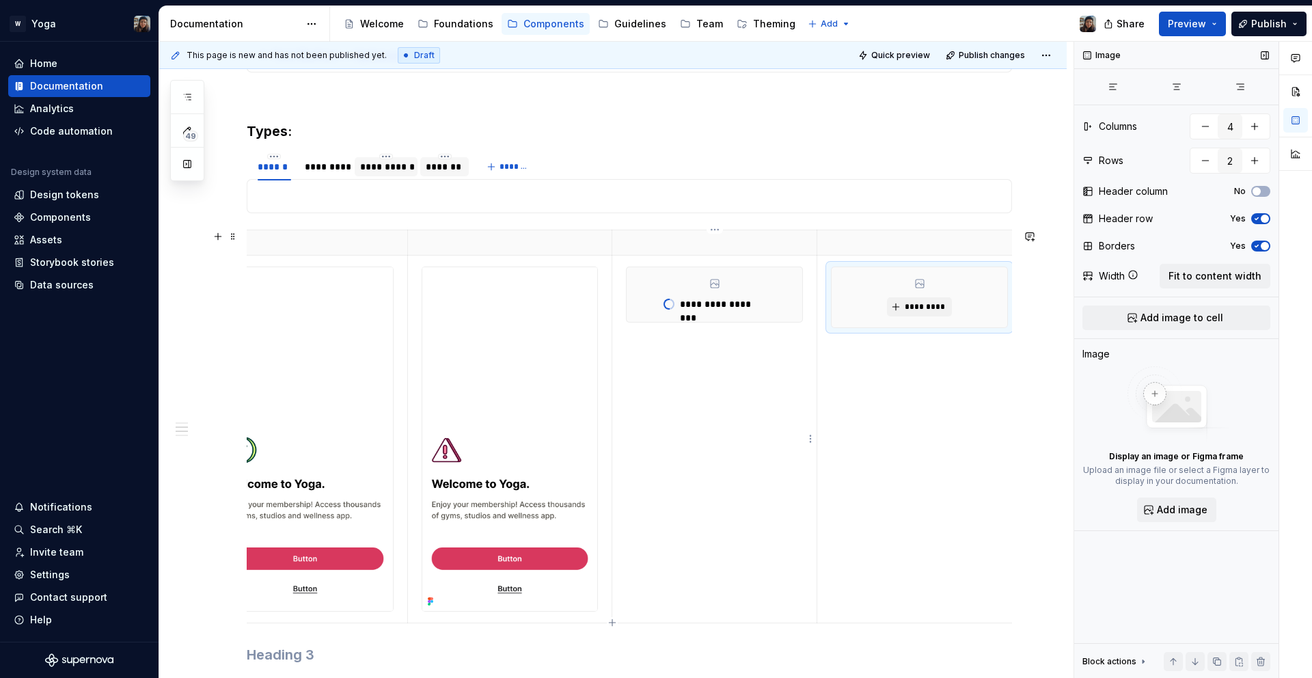
type textarea "*"
click at [749, 293] on div "**********" at bounding box center [715, 294] width 176 height 55
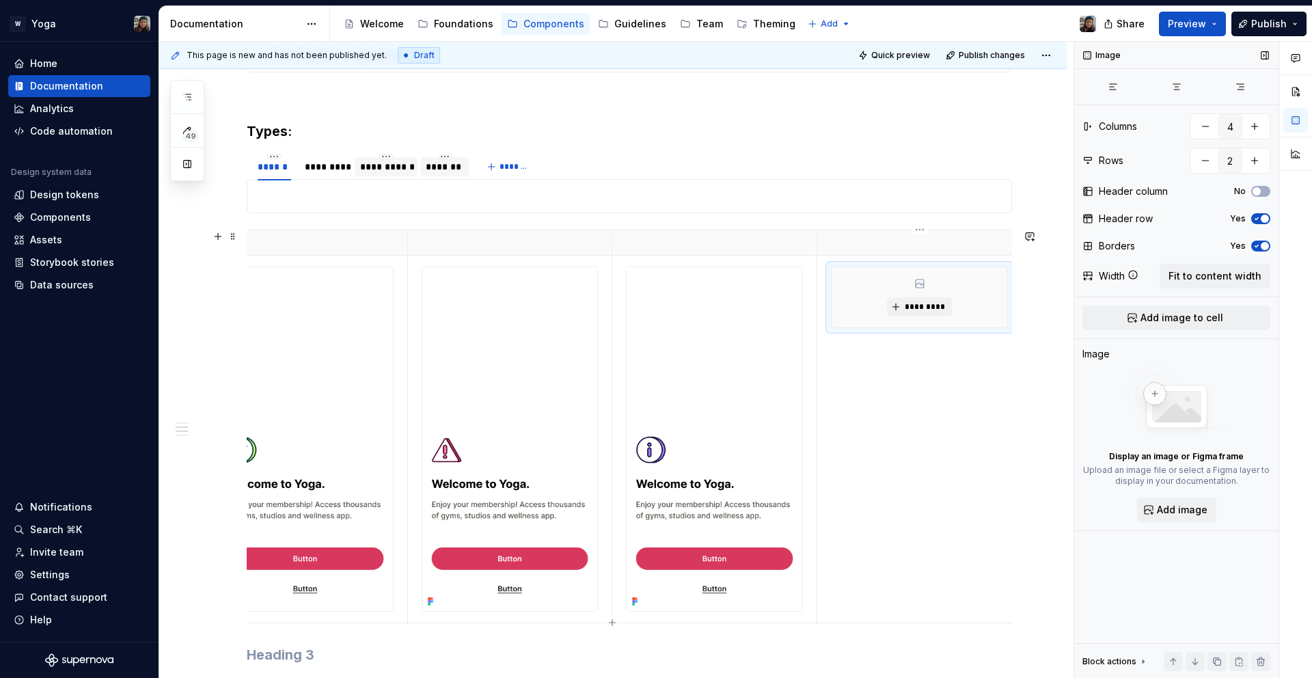
click at [954, 303] on div "*********" at bounding box center [920, 297] width 176 height 60
click at [936, 306] on span "*********" at bounding box center [925, 306] width 42 height 11
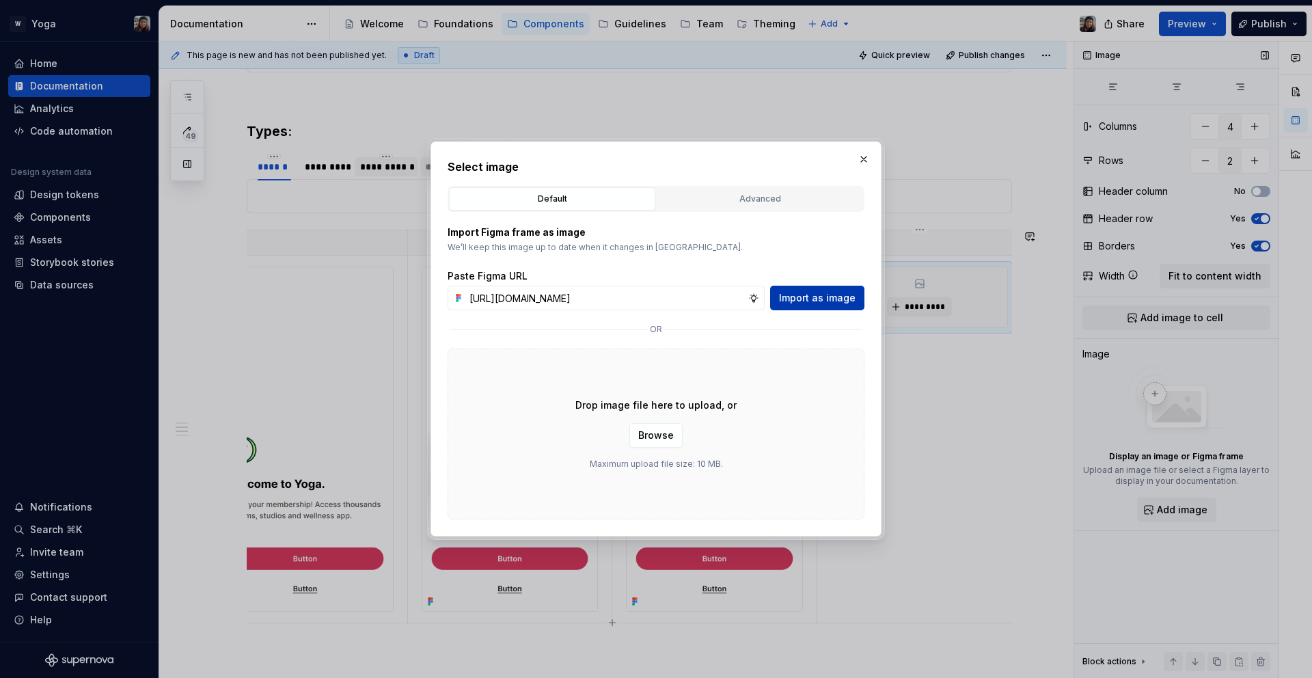
scroll to position [0, 405]
type input "https://www.figma.com/design/bNeABNsS8GtpJVwh6rmi5p/Design-Ops-Team---Yoga-Desi…"
click at [833, 291] on span "Import as image" at bounding box center [817, 298] width 77 height 14
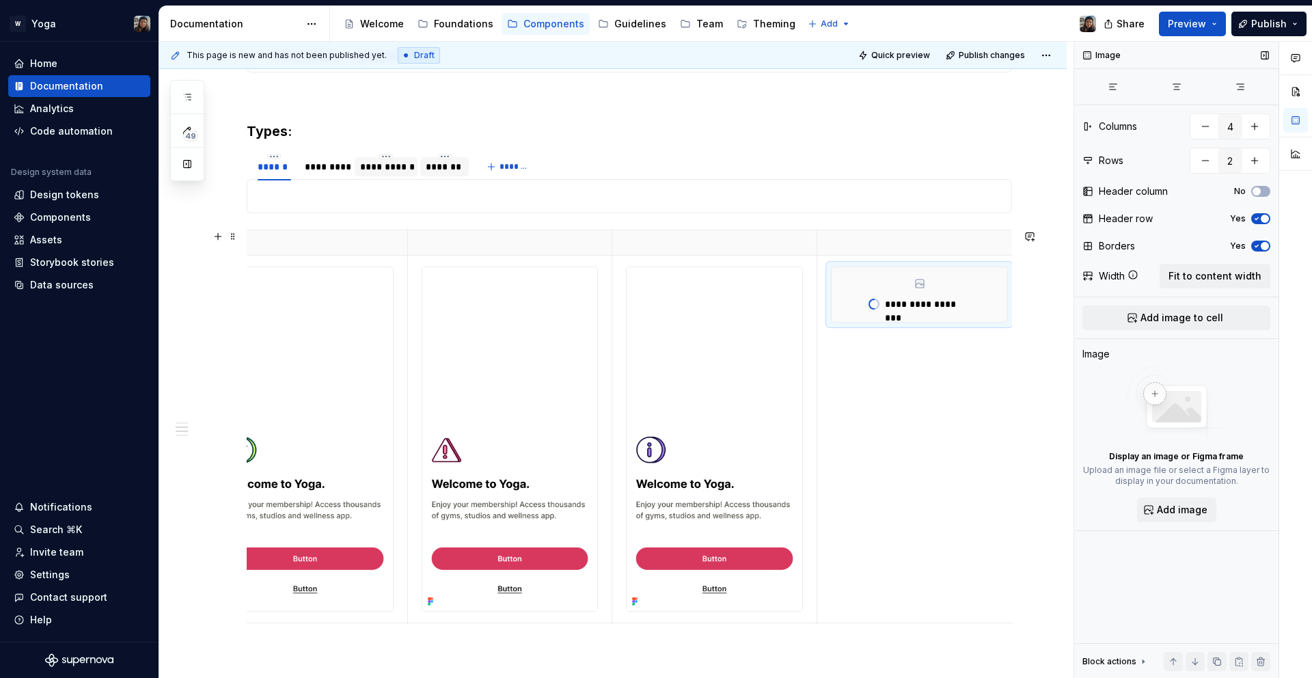
scroll to position [0, 0]
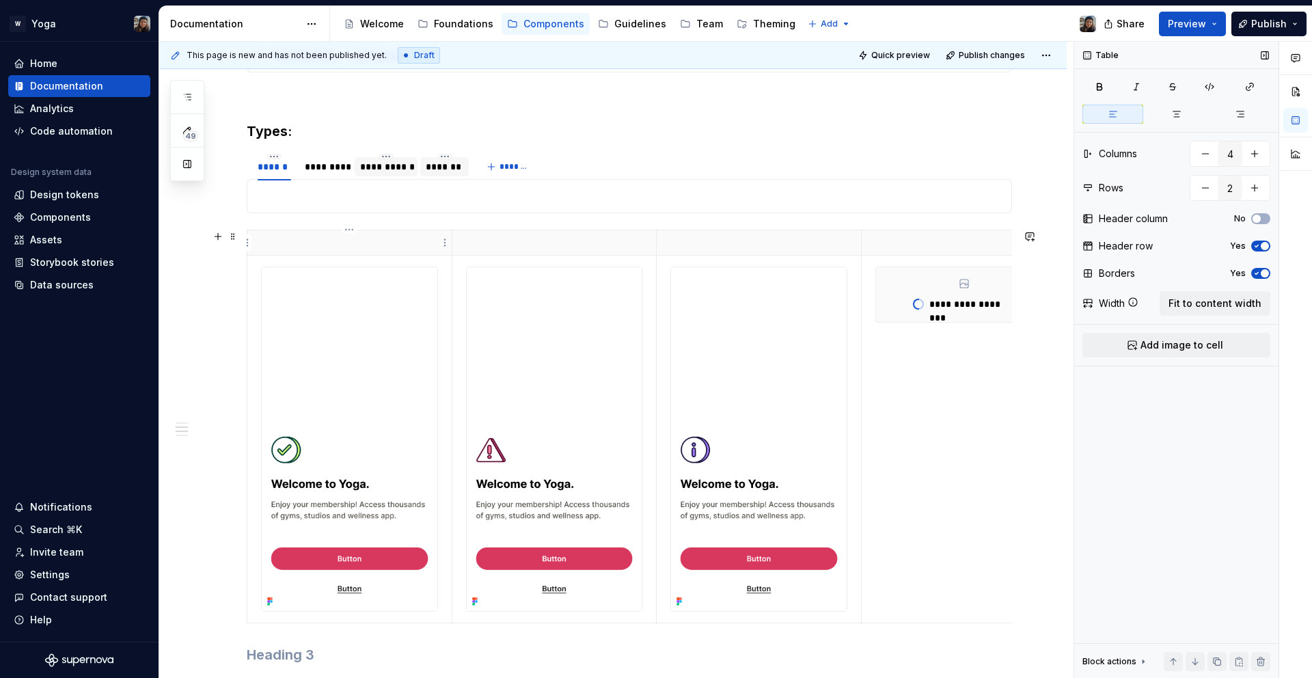
click at [341, 245] on p at bounding box center [350, 243] width 188 height 14
click at [477, 234] on th at bounding box center [554, 242] width 205 height 25
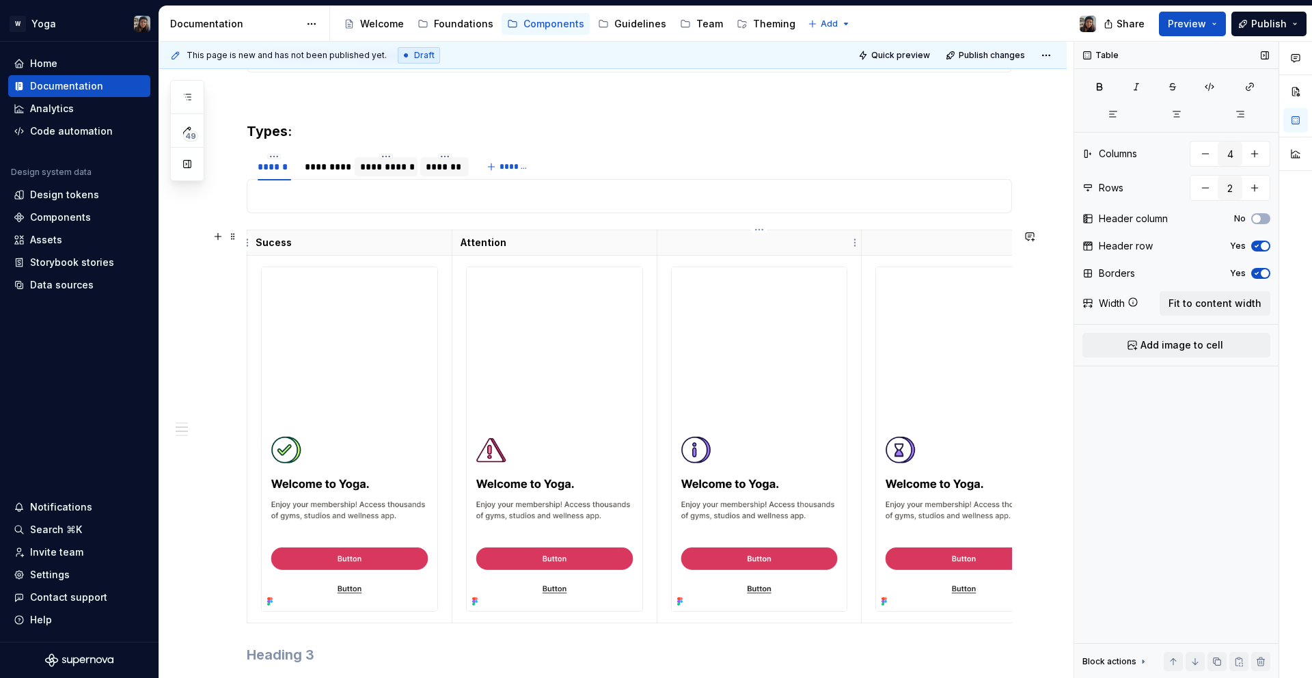
click at [707, 232] on th at bounding box center [759, 242] width 205 height 25
click at [895, 245] on p at bounding box center [964, 243] width 188 height 14
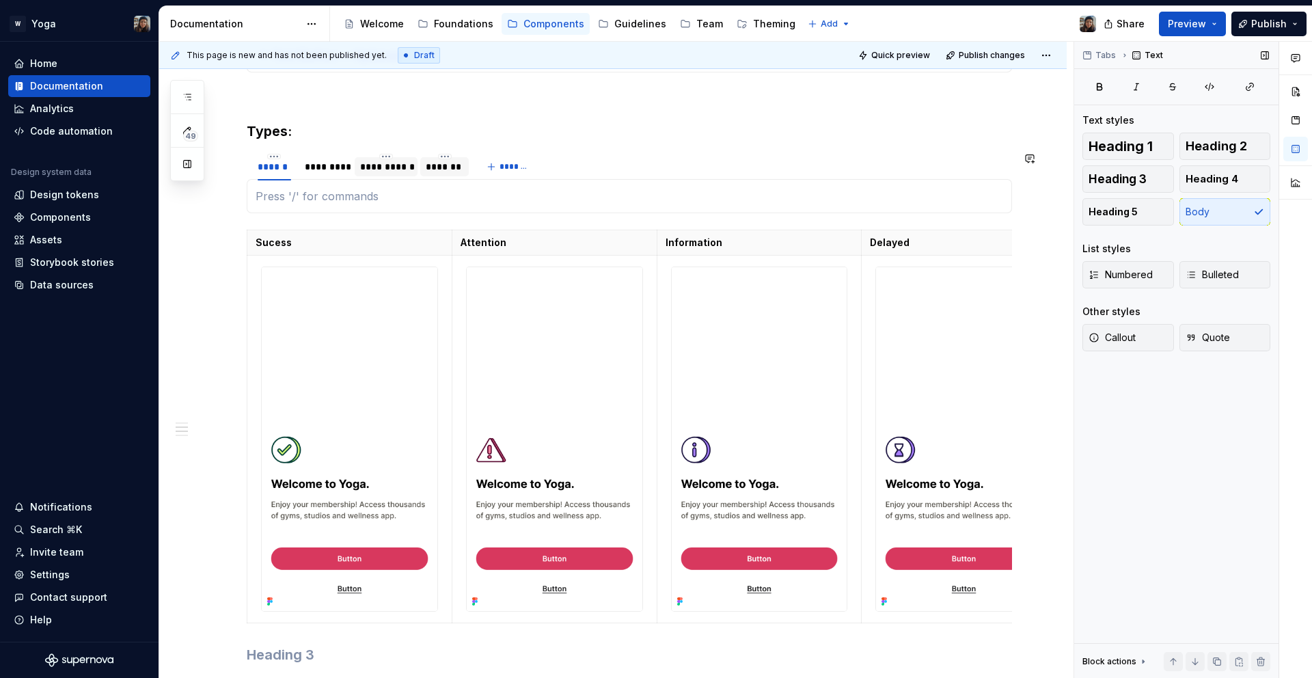
click at [975, 209] on div "Headline — Required Background — Required Icon — Required Background — Required…" at bounding box center [630, 196] width 766 height 34
drag, startPoint x: 1008, startPoint y: 210, endPoint x: 1018, endPoint y: 215, distance: 11.6
click at [1008, 210] on div "Headline — Required Background — Required Icon — Required Background — Required…" at bounding box center [630, 196] width 766 height 34
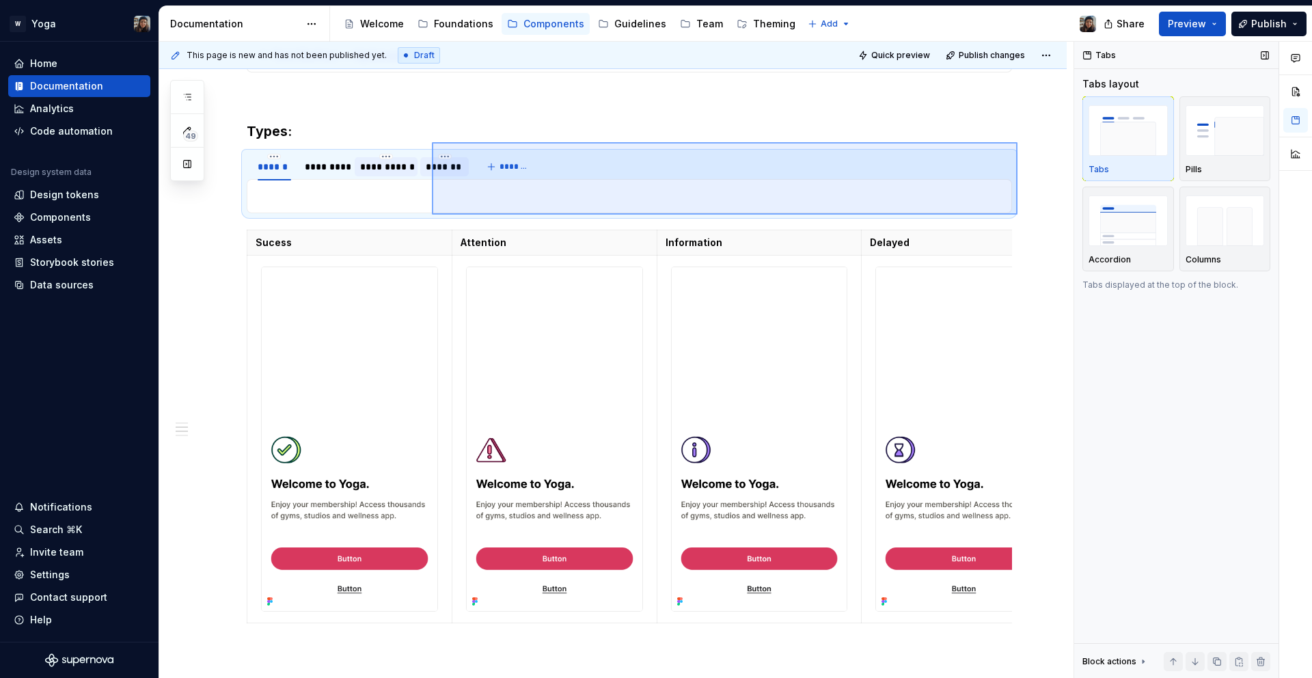
drag, startPoint x: 1018, startPoint y: 215, endPoint x: 389, endPoint y: 138, distance: 633.5
click at [389, 138] on div "**********" at bounding box center [616, 360] width 915 height 637
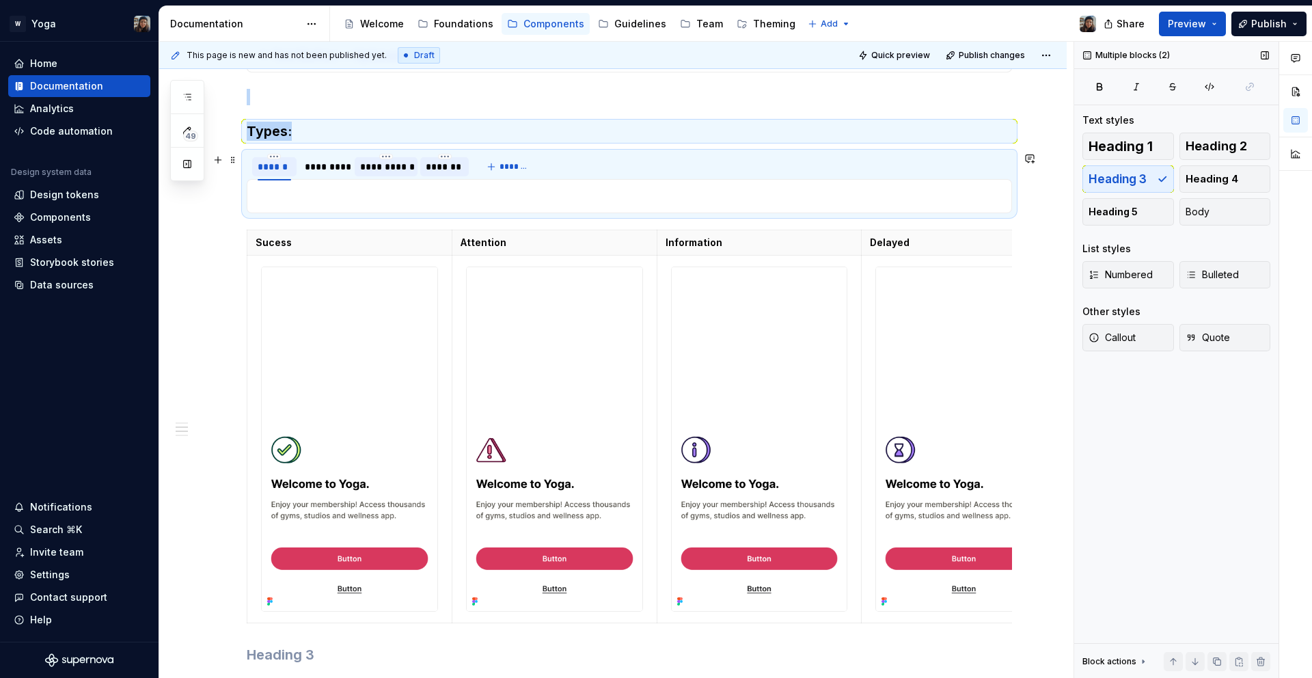
click at [284, 165] on div "******" at bounding box center [274, 167] width 33 height 14
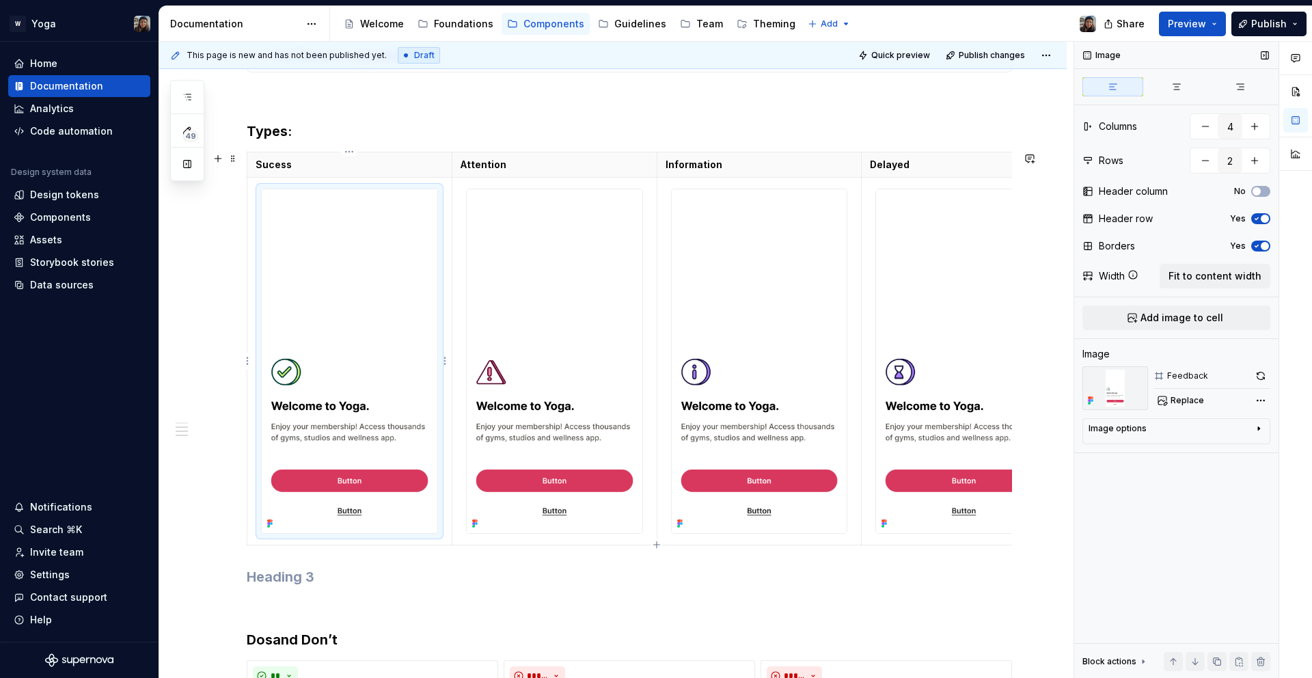
click at [435, 483] on img at bounding box center [350, 361] width 176 height 344
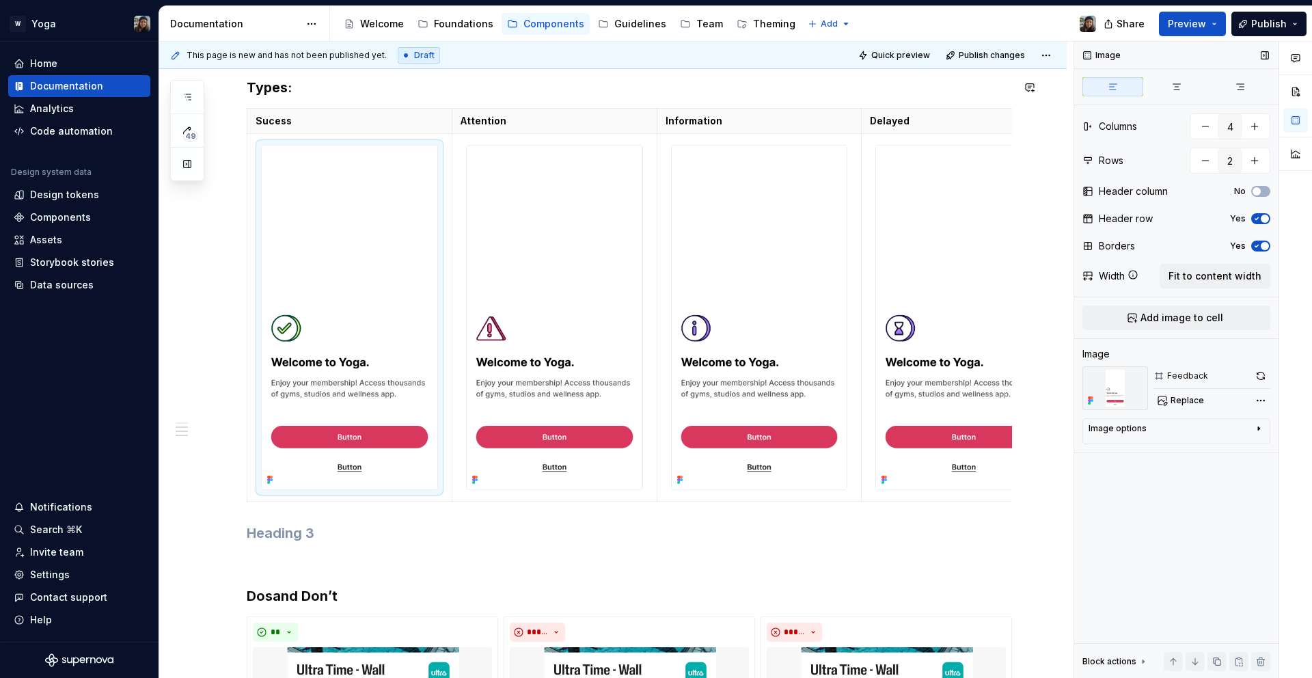
scroll to position [1013, 0]
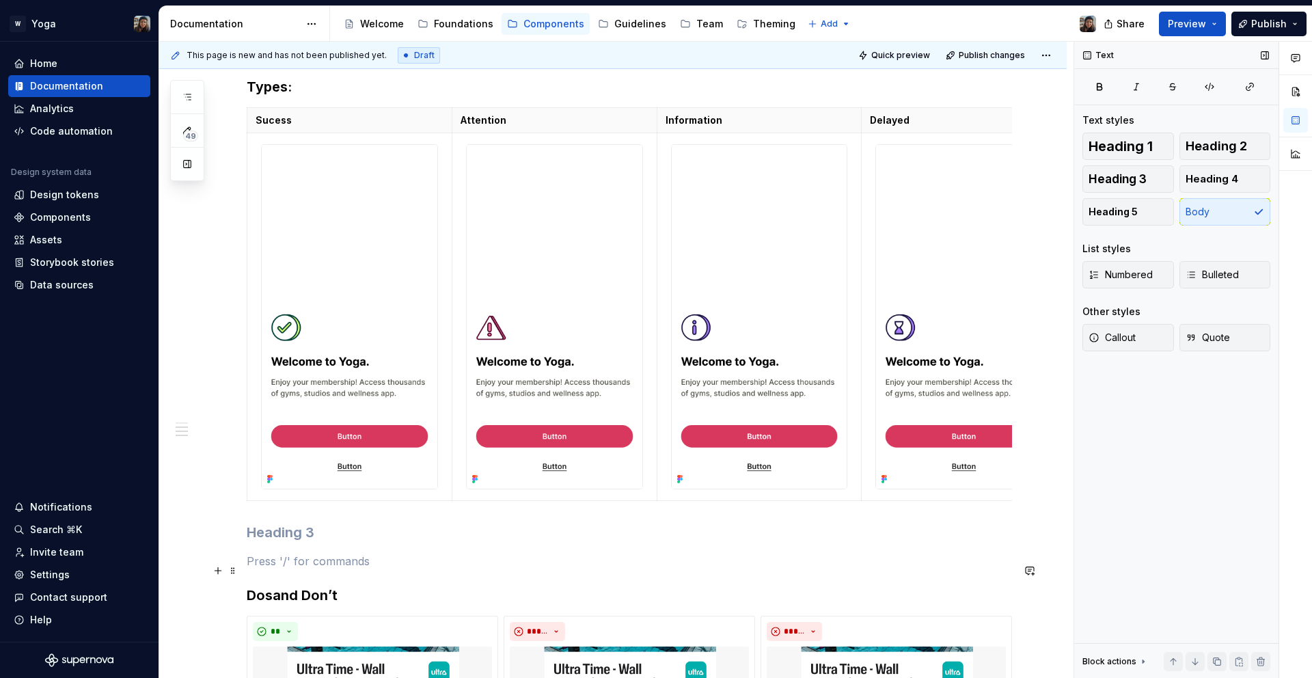
click at [293, 569] on p at bounding box center [630, 561] width 766 height 16
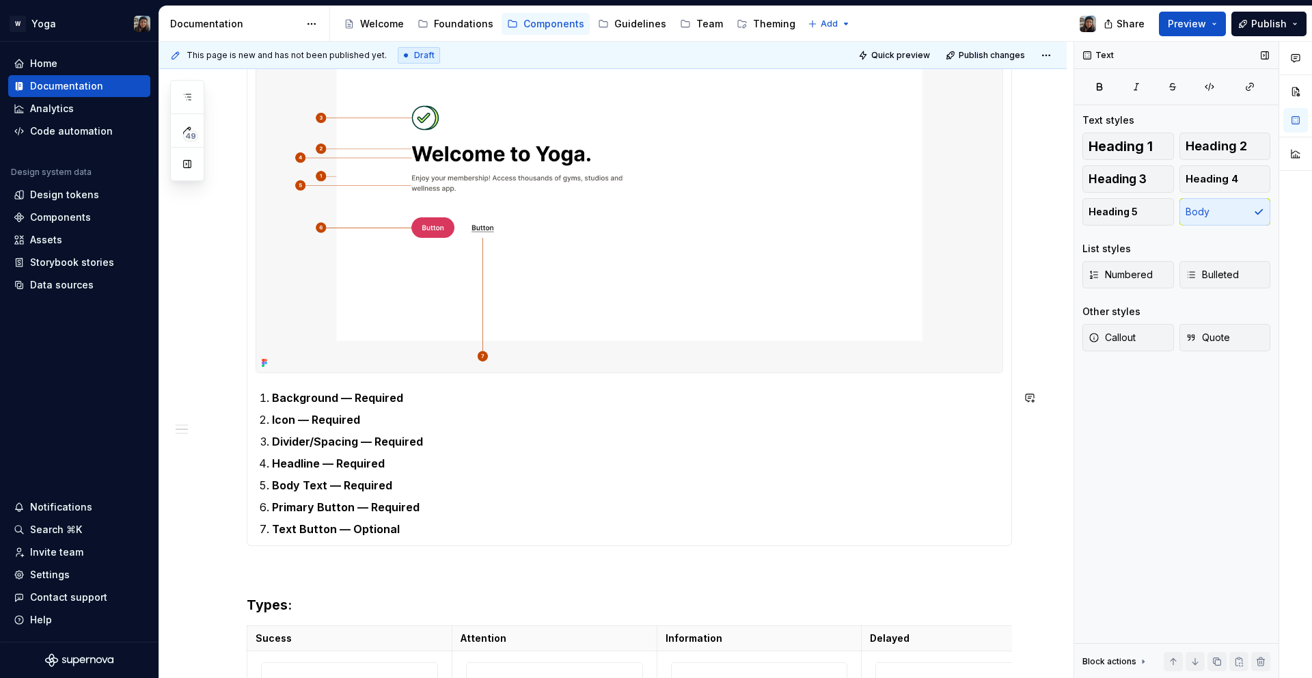
scroll to position [686, 0]
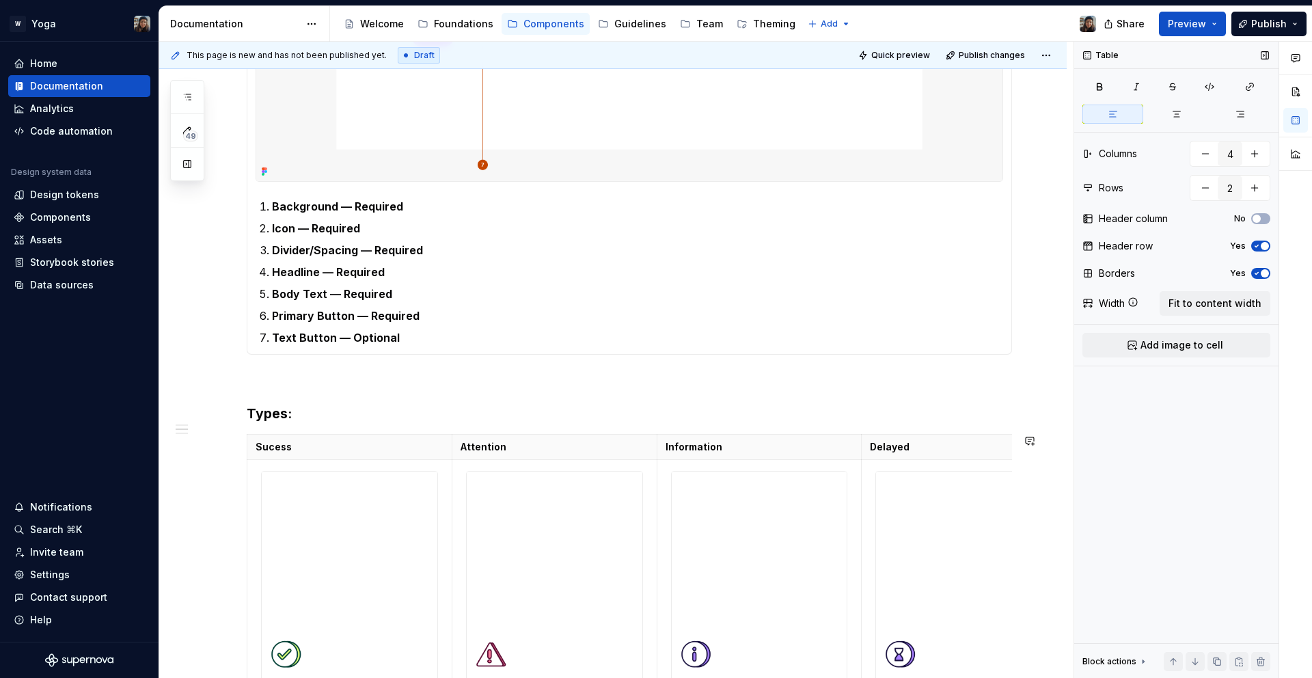
drag, startPoint x: 342, startPoint y: 423, endPoint x: 365, endPoint y: 400, distance: 32.9
click at [351, 420] on div "**********" at bounding box center [630, 635] width 766 height 1923
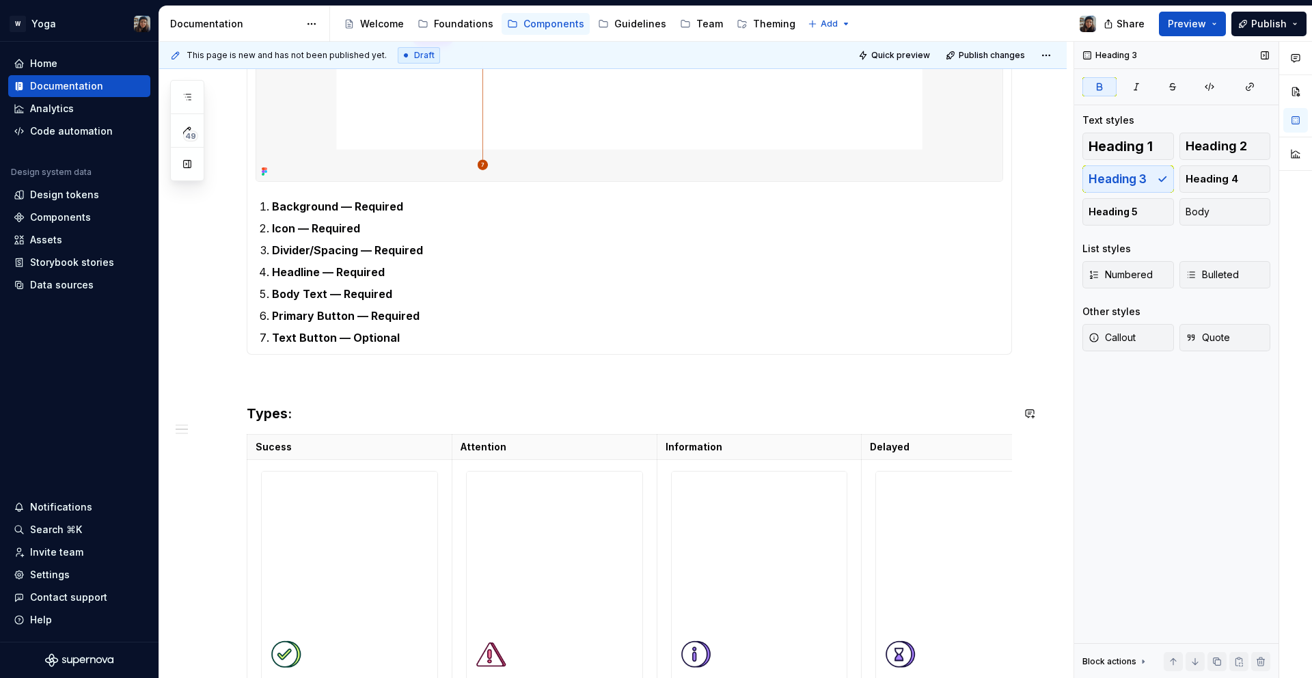
click at [365, 400] on div "**********" at bounding box center [630, 635] width 766 height 1923
click at [348, 409] on h3 "Types :" at bounding box center [630, 413] width 766 height 19
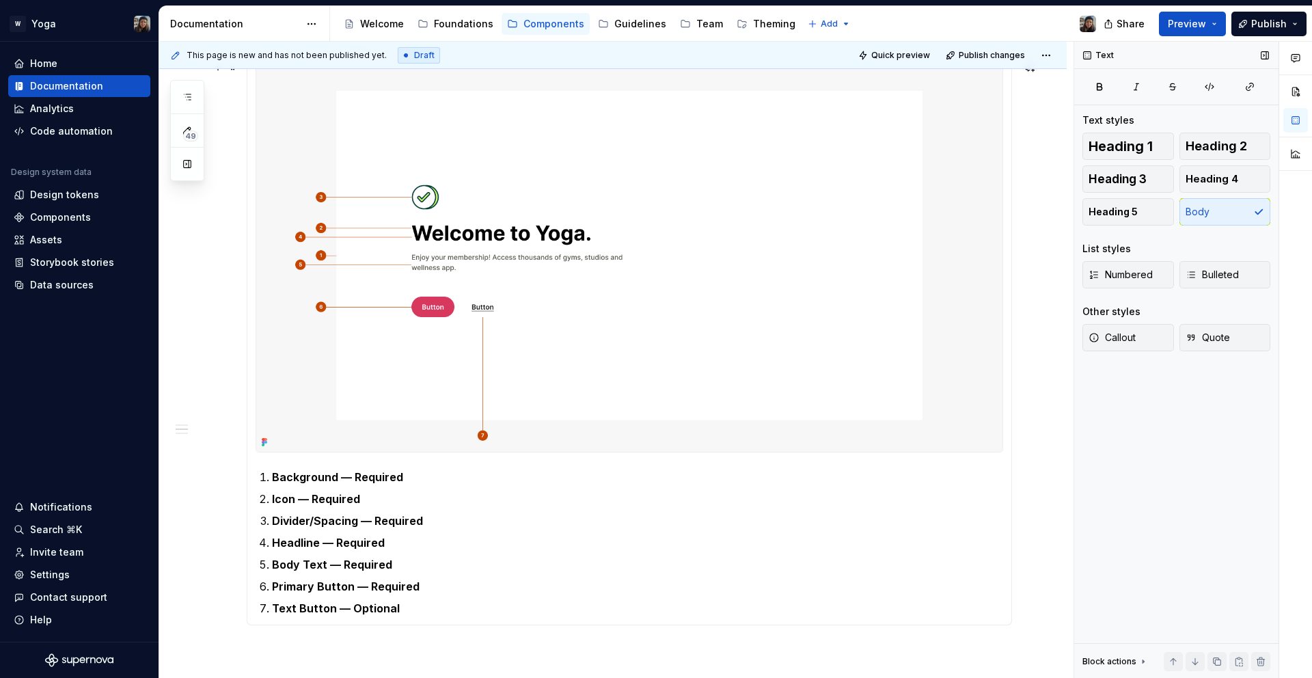
scroll to position [214, 0]
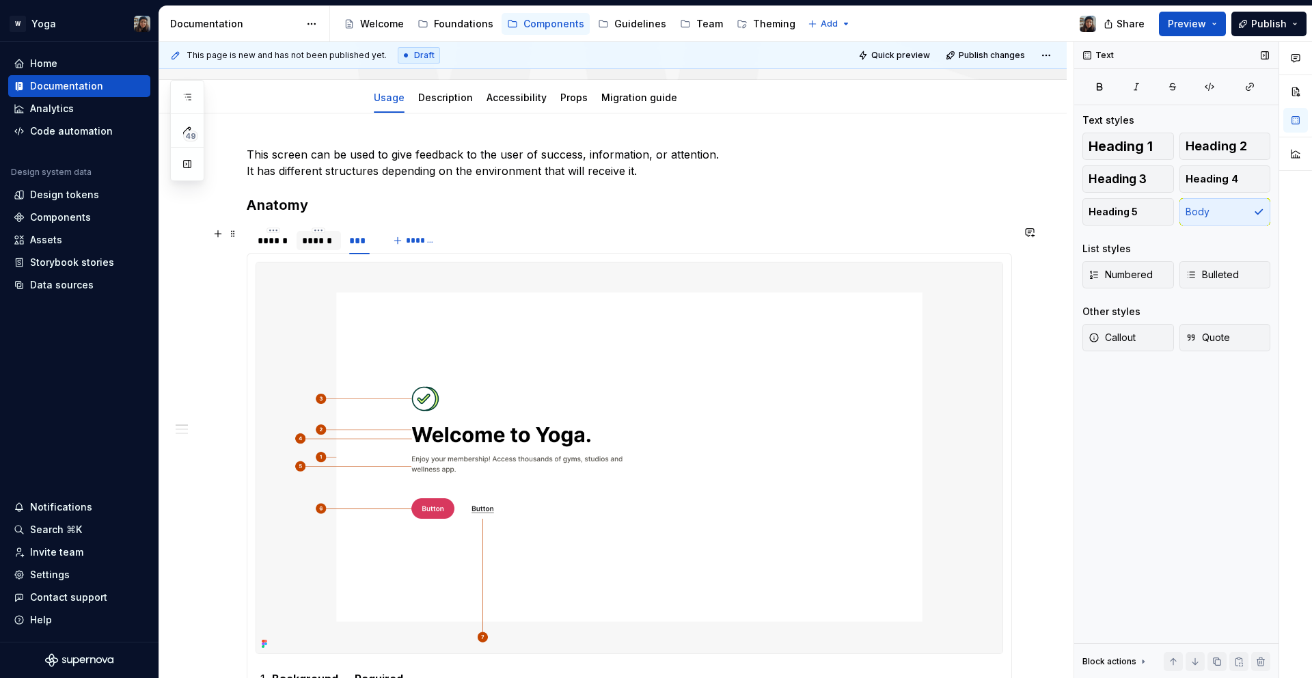
click at [309, 247] on div "******" at bounding box center [319, 240] width 44 height 19
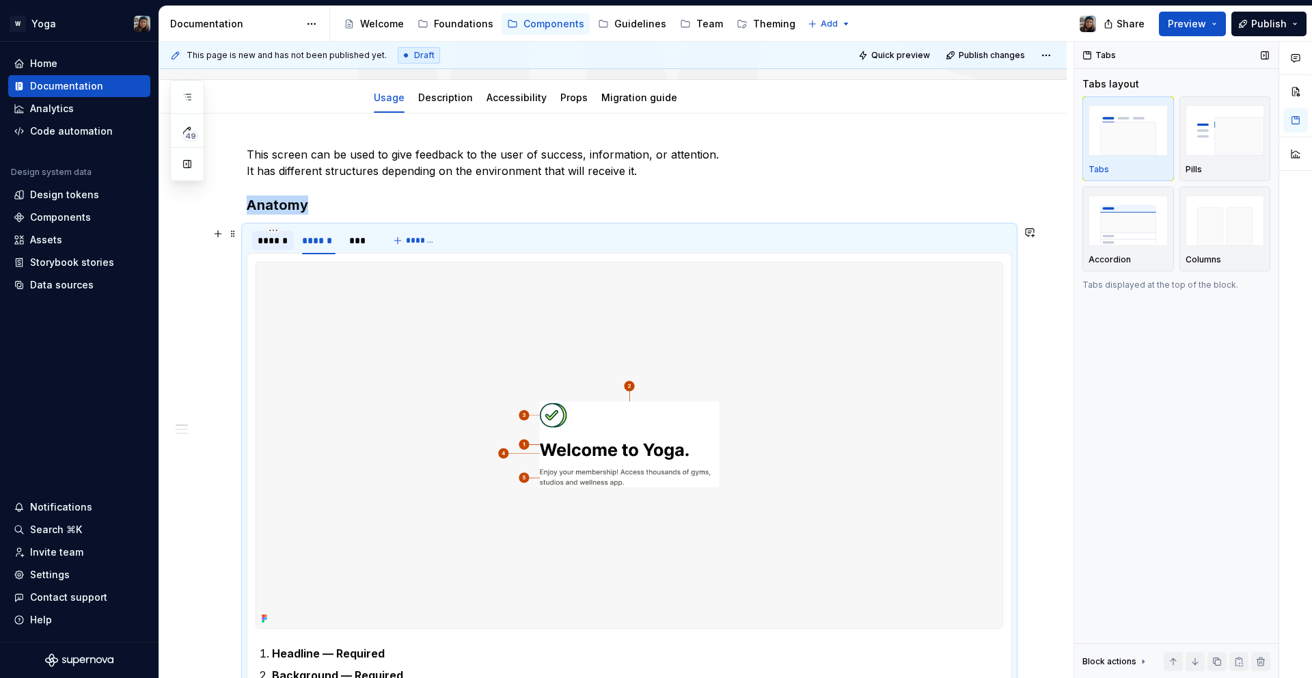
click at [281, 247] on div "******" at bounding box center [273, 240] width 42 height 19
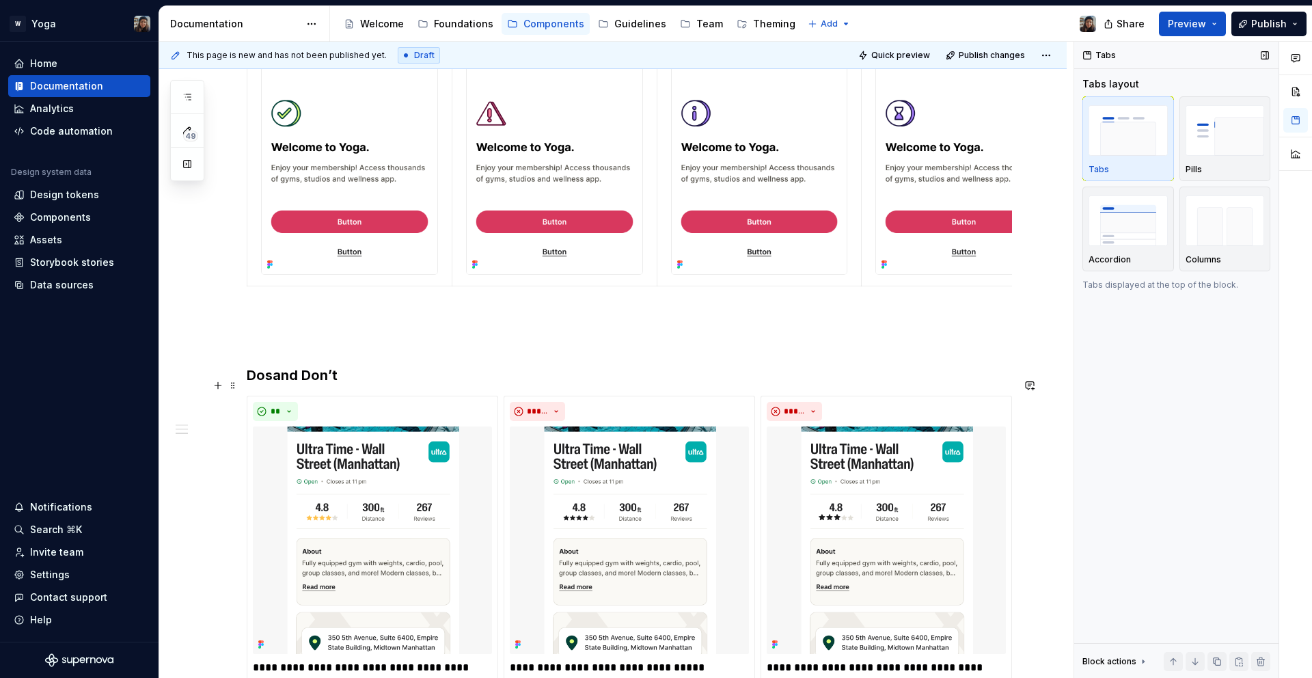
scroll to position [1265, 0]
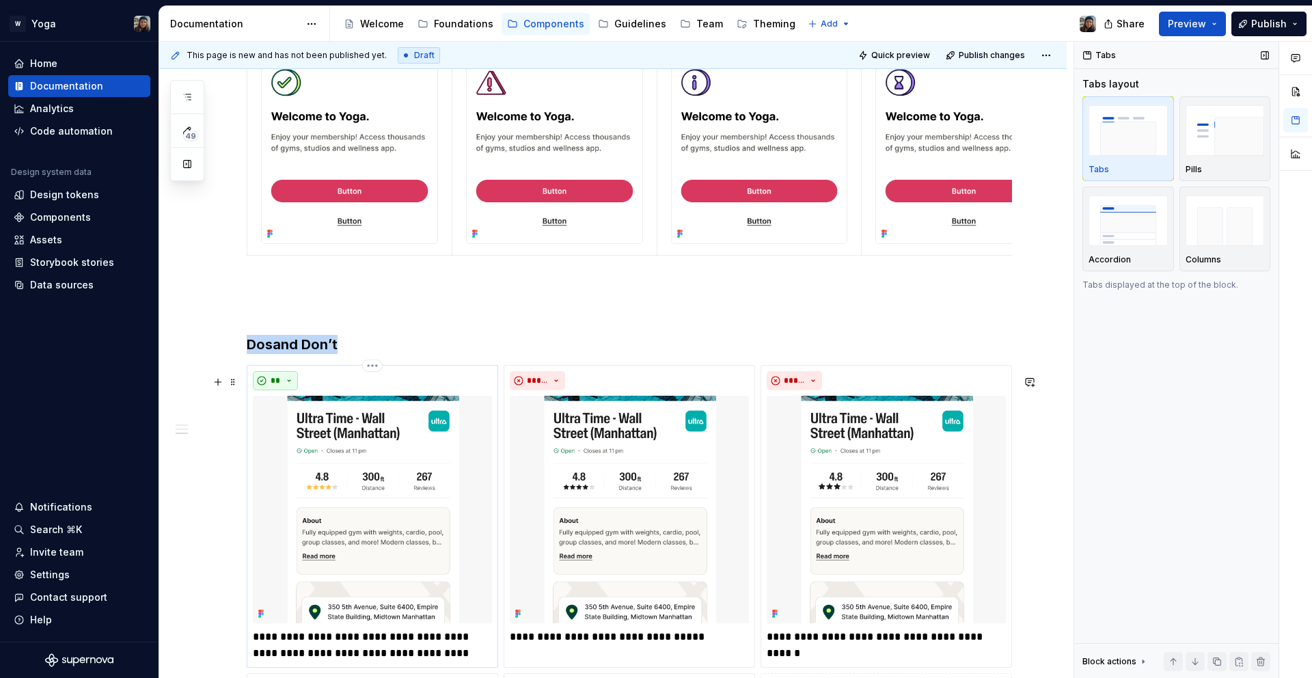
click at [287, 384] on button "**" at bounding box center [275, 380] width 45 height 19
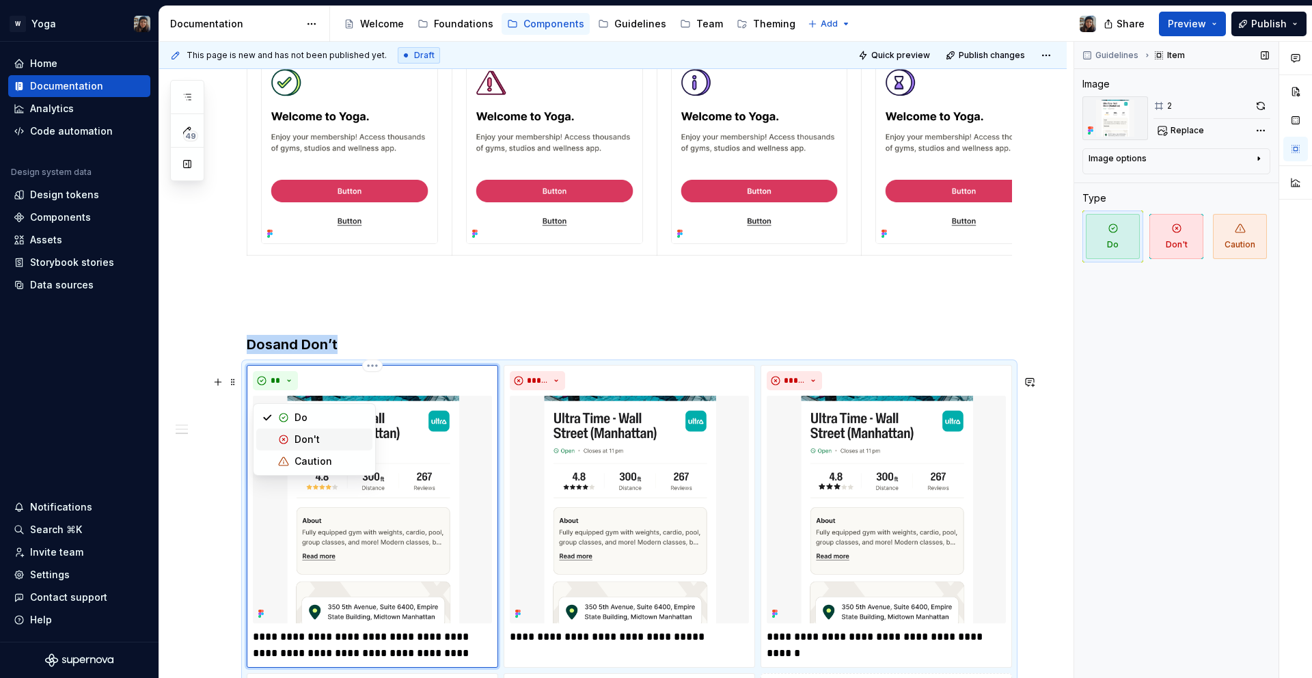
click at [307, 431] on span "Don't" at bounding box center [314, 440] width 116 height 22
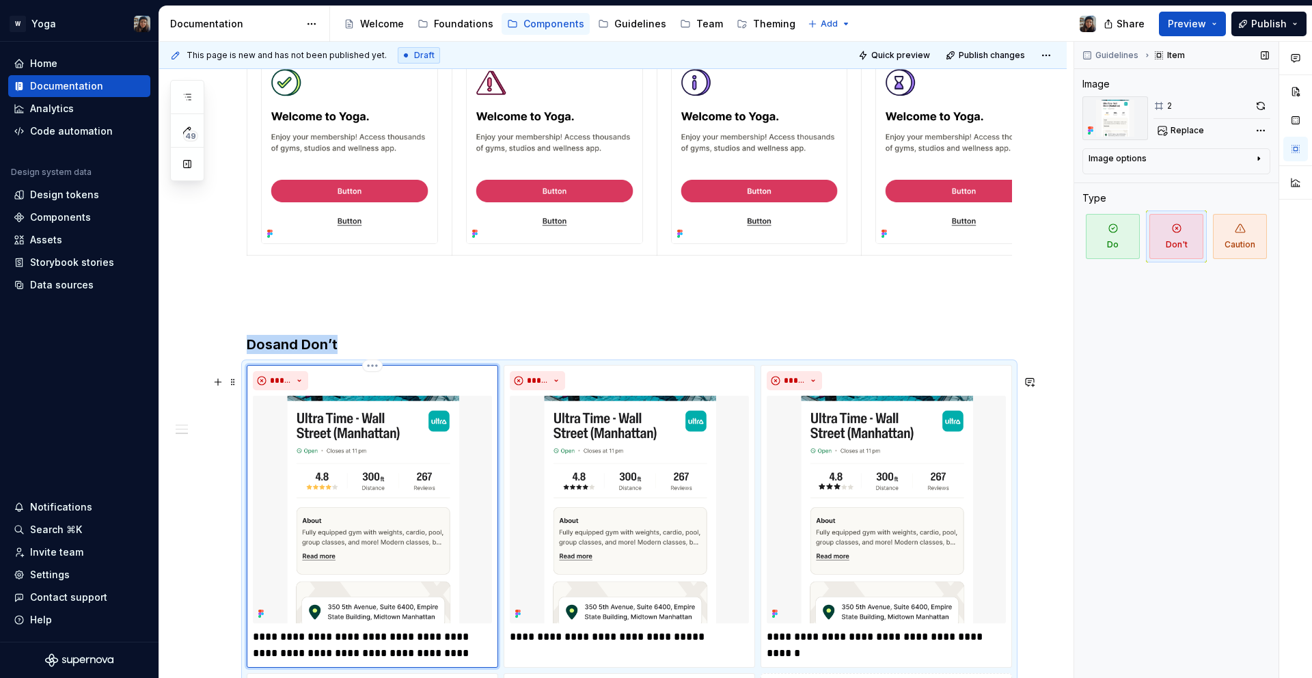
scroll to position [1515, 0]
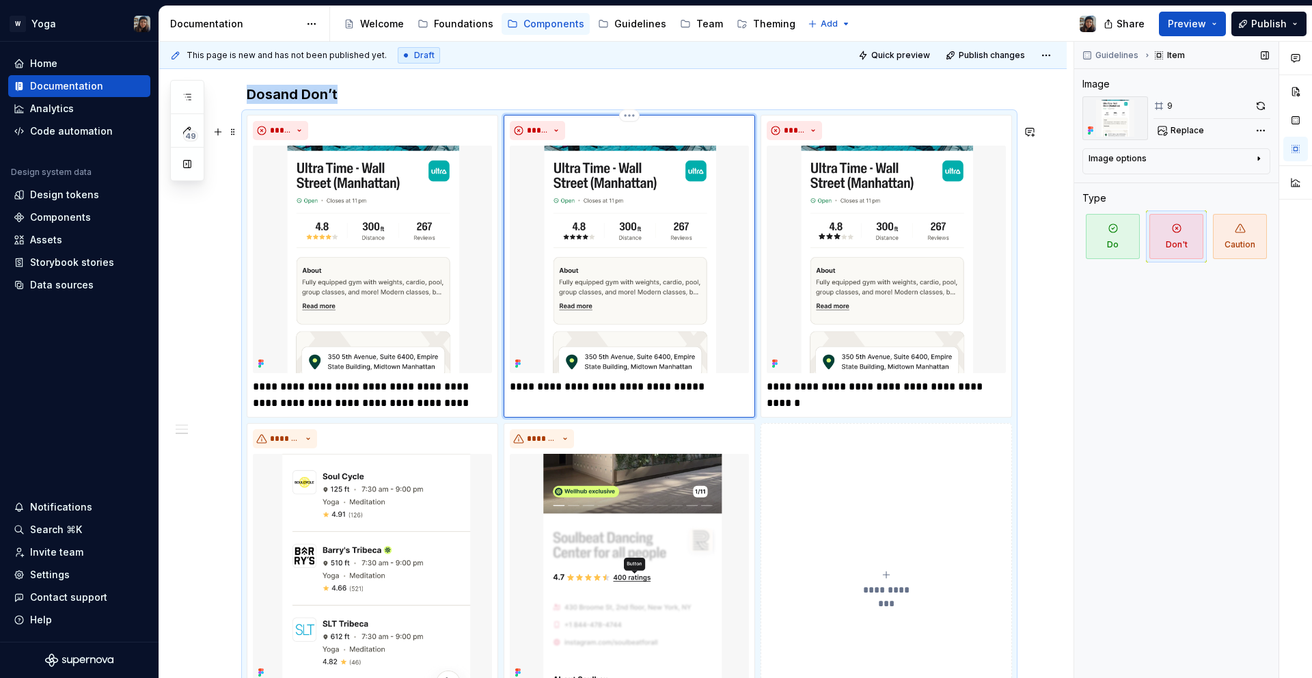
click at [625, 349] on img at bounding box center [629, 260] width 239 height 228
click at [847, 266] on img at bounding box center [886, 260] width 239 height 228
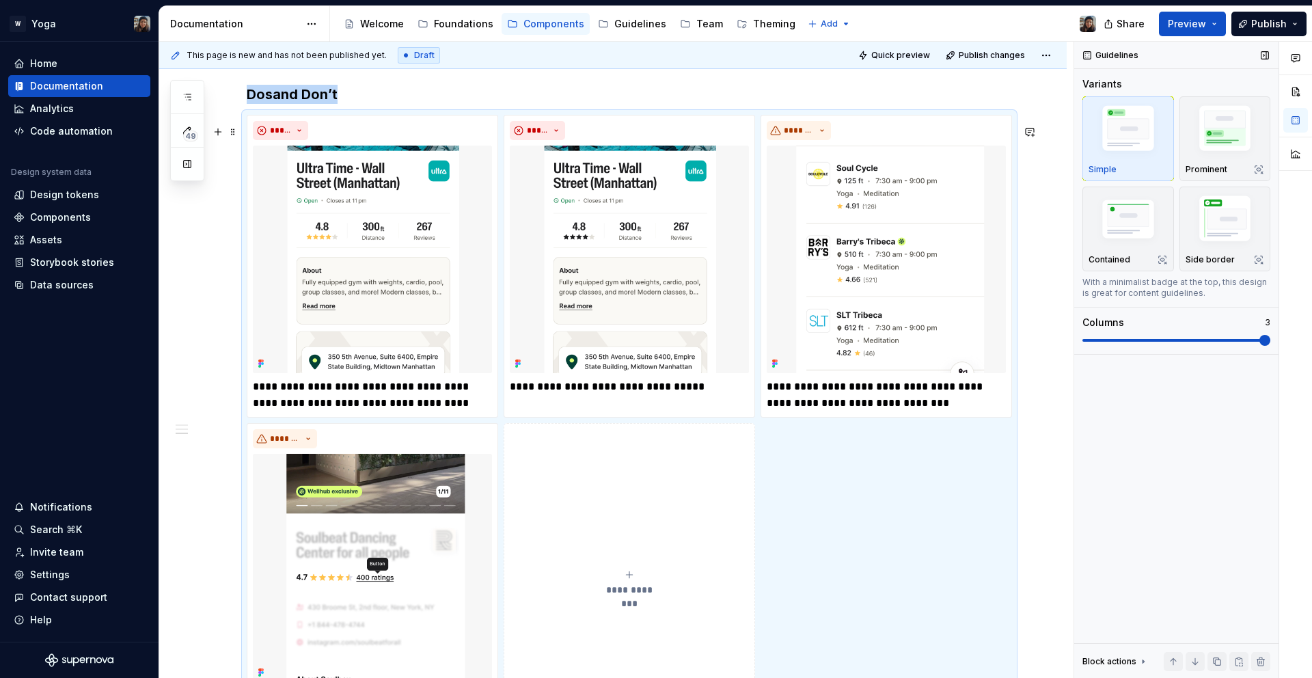
click at [712, 468] on button "**********" at bounding box center [630, 582] width 252 height 319
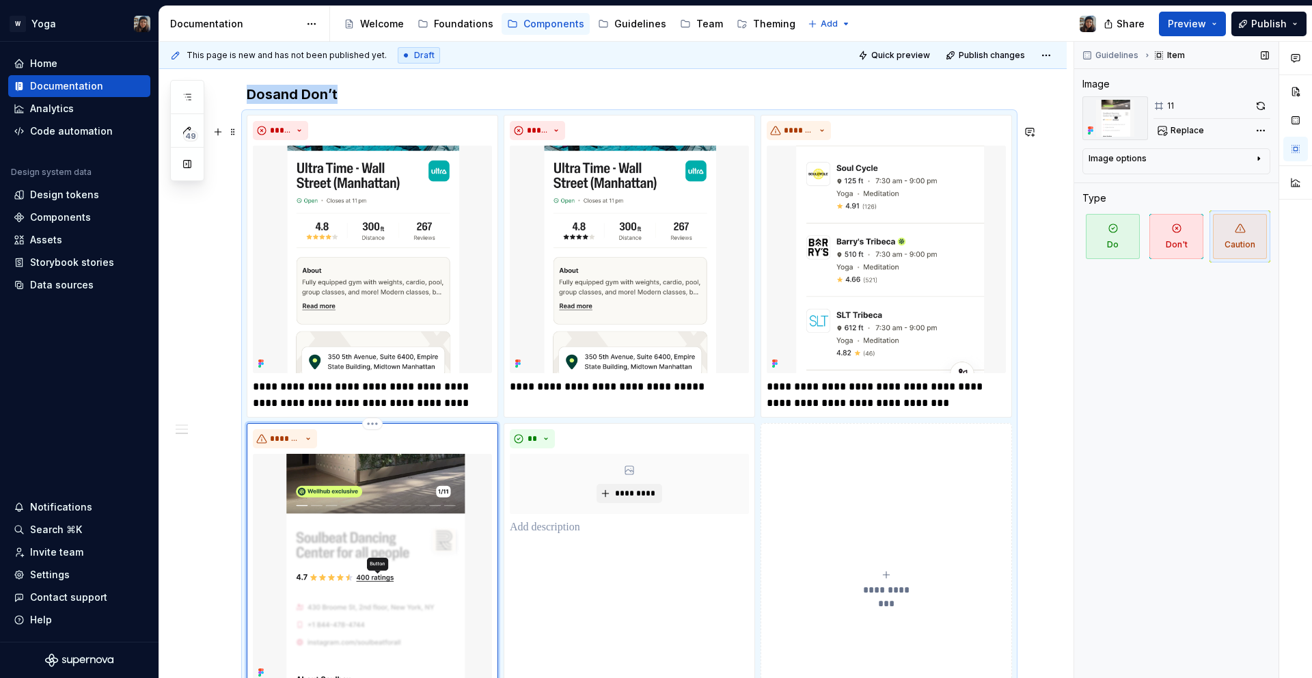
click at [368, 491] on img at bounding box center [372, 568] width 239 height 228
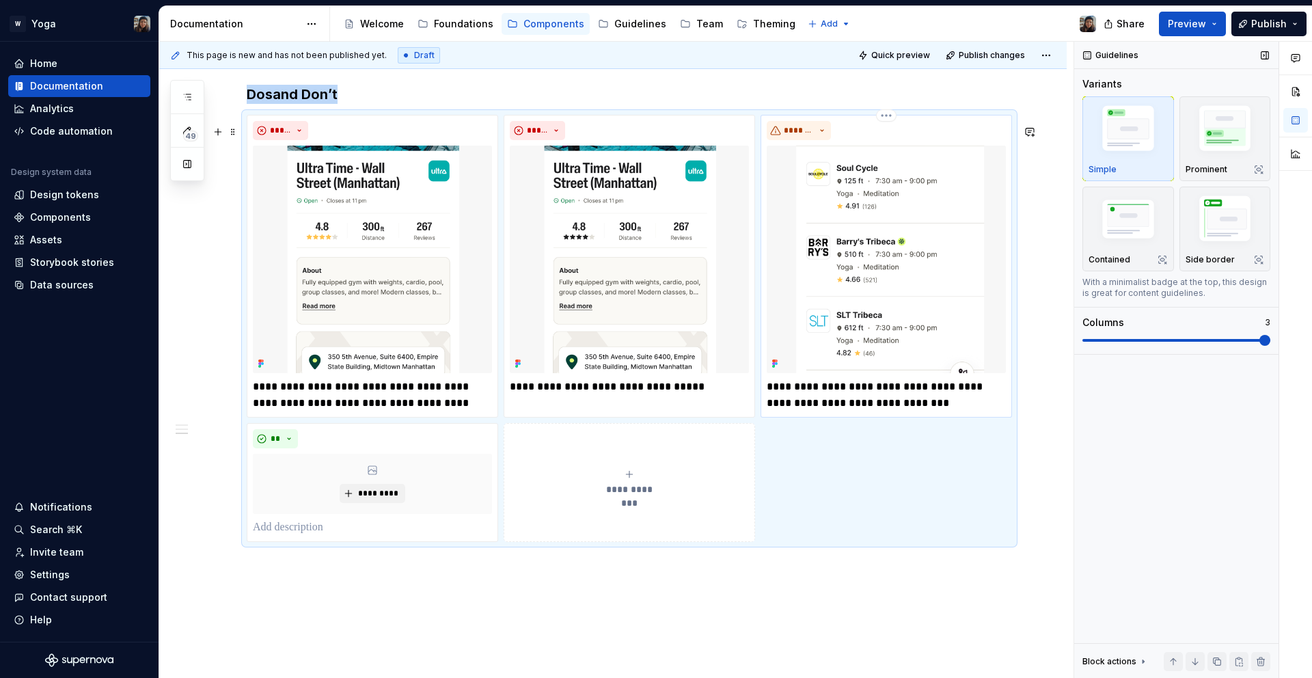
click at [839, 261] on img at bounding box center [886, 260] width 239 height 228
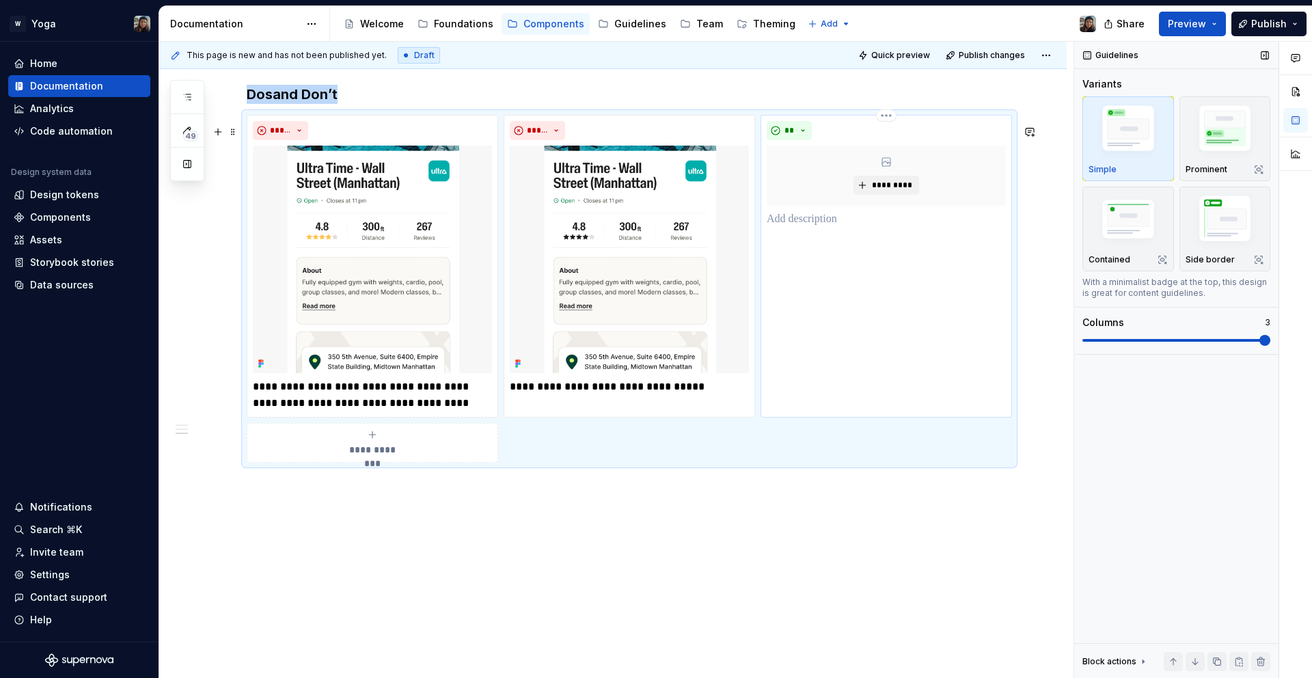
click at [846, 198] on div "*********" at bounding box center [886, 176] width 239 height 60
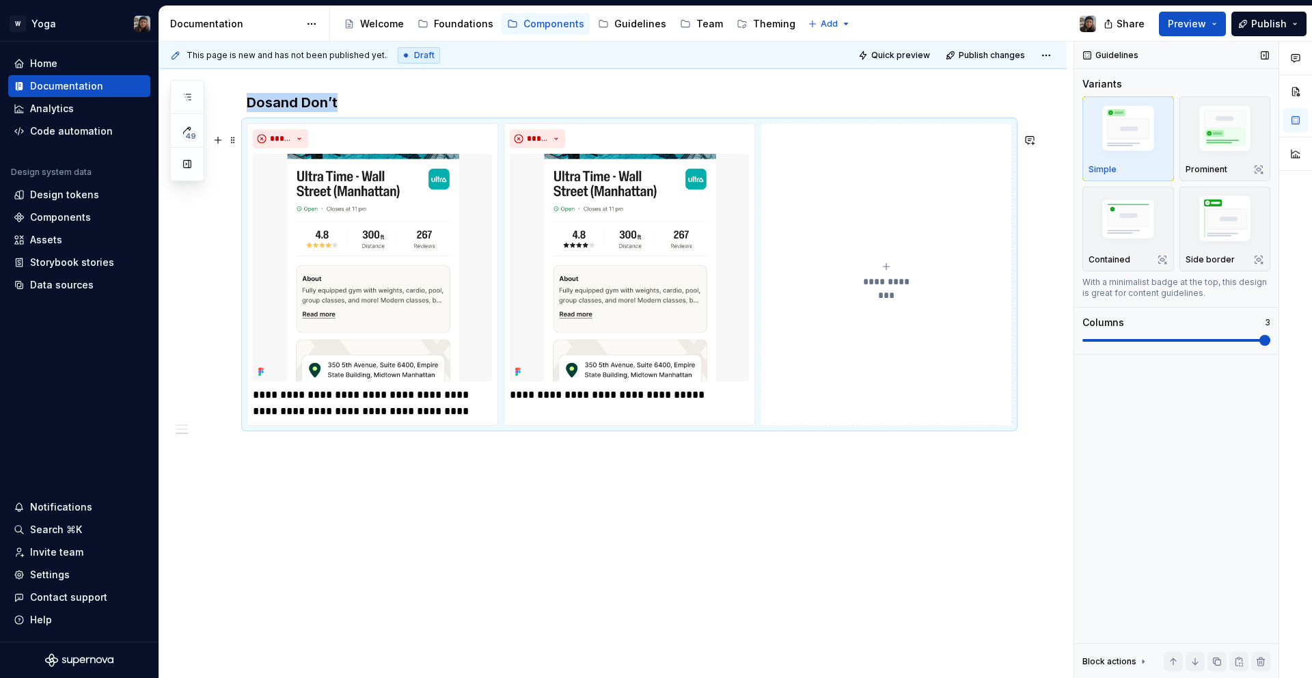
click at [247, 127] on div "**********" at bounding box center [630, 274] width 766 height 303
click at [234, 131] on span at bounding box center [233, 140] width 11 height 19
click at [662, 336] on img at bounding box center [629, 268] width 239 height 228
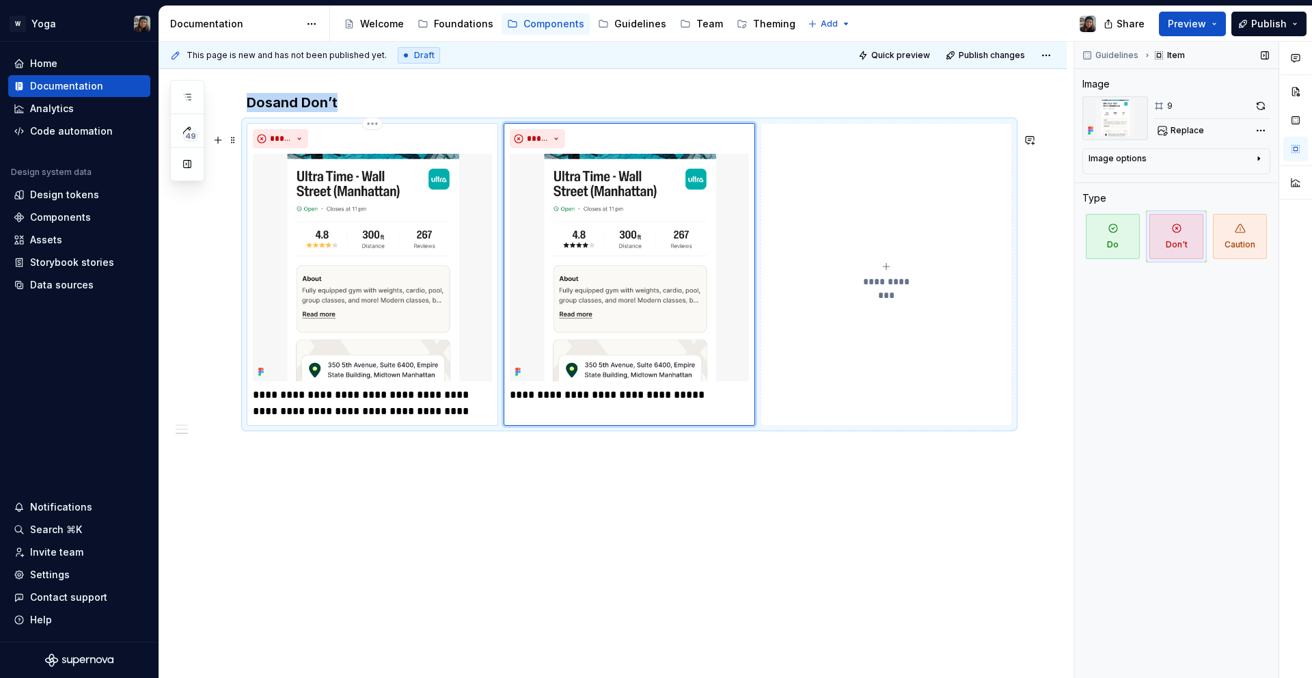
click at [433, 217] on img at bounding box center [372, 268] width 239 height 228
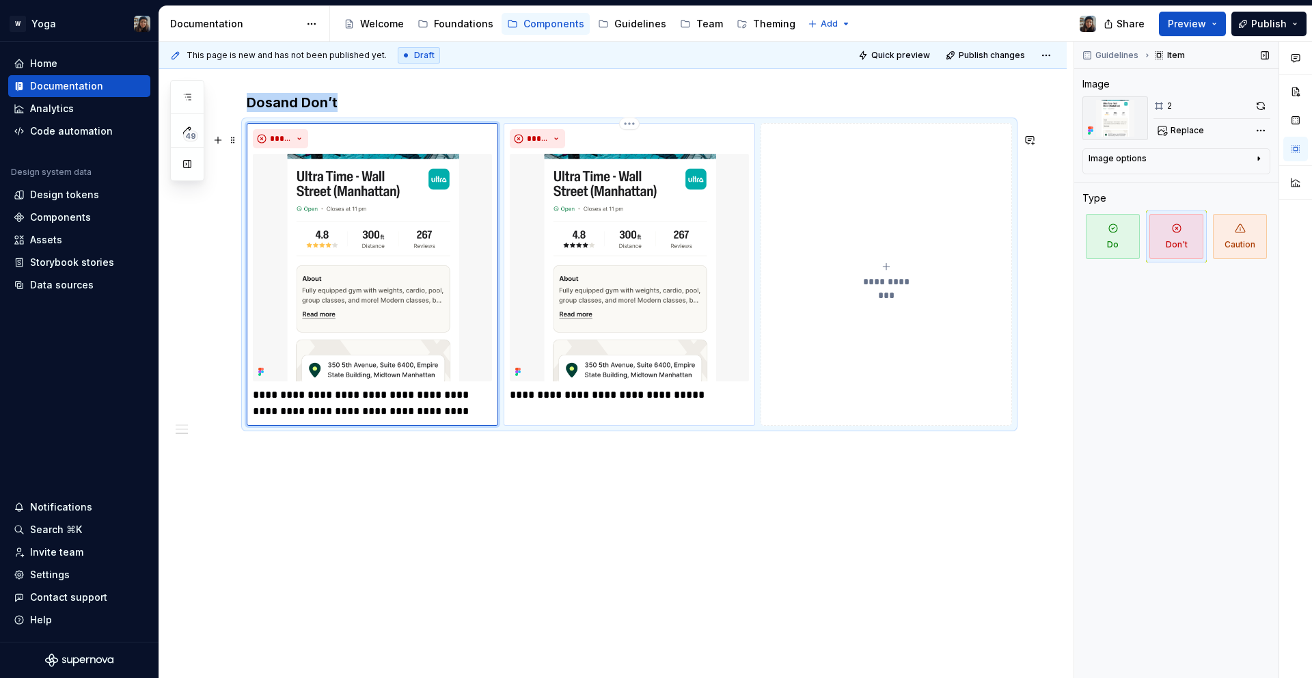
click at [648, 187] on img at bounding box center [629, 268] width 239 height 228
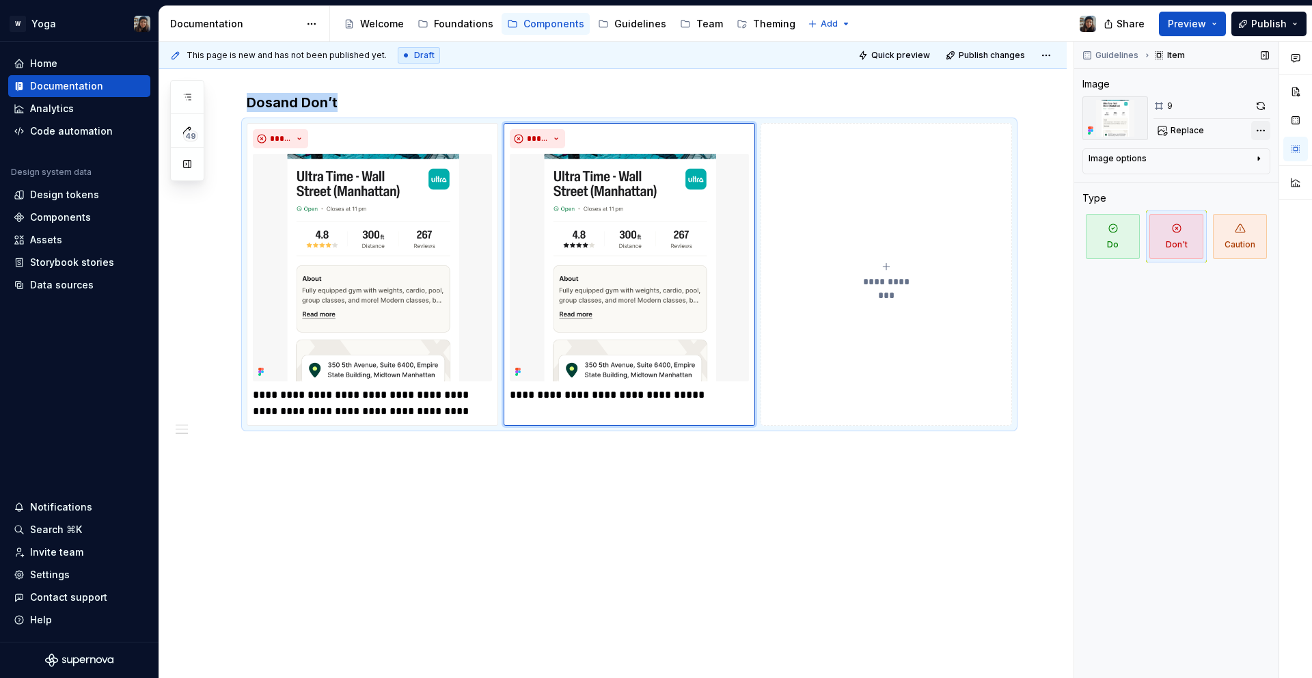
click at [1254, 139] on div "Comments Open comments No comments yet Select ‘Comment’ from the block context …" at bounding box center [1194, 360] width 238 height 637
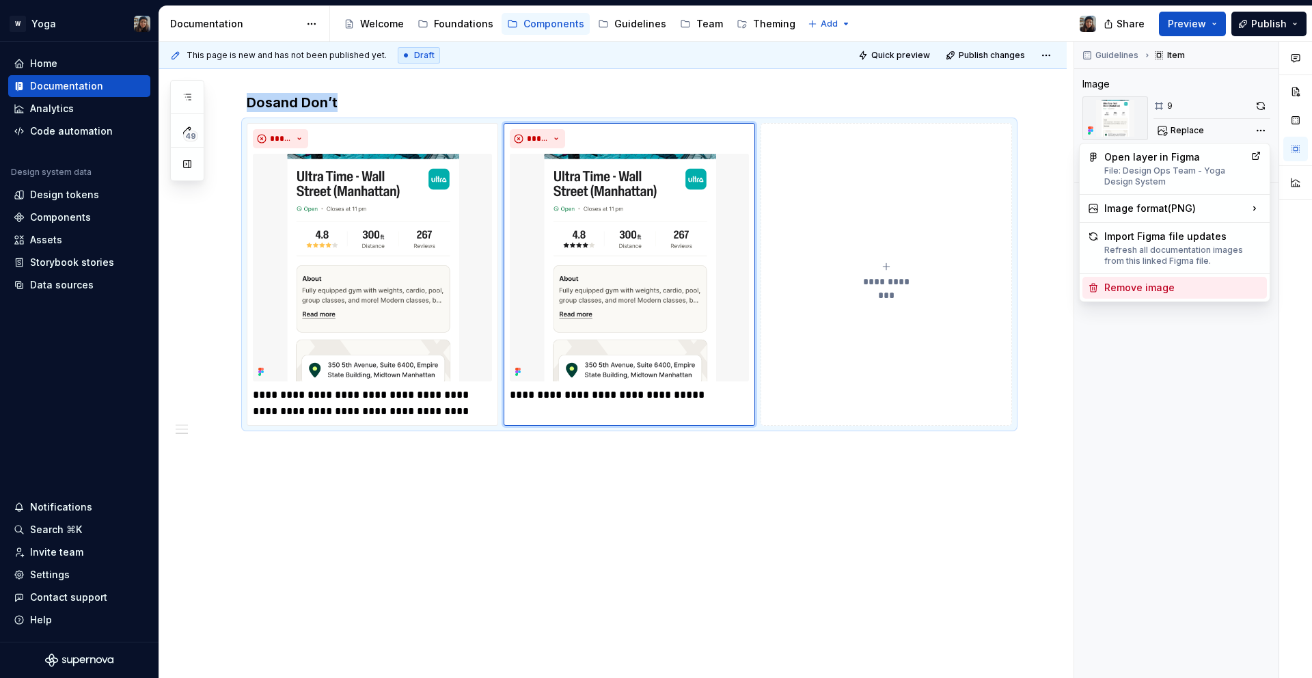
click at [1147, 293] on div "Remove image" at bounding box center [1183, 288] width 157 height 14
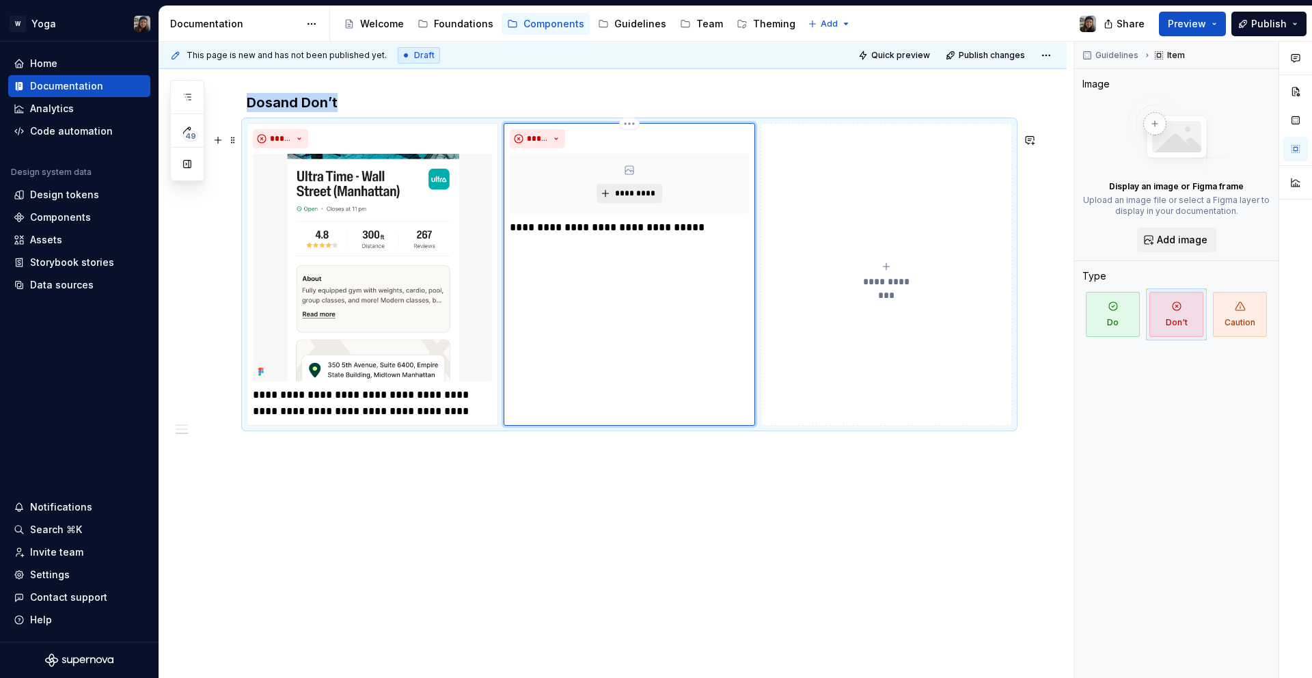
click at [649, 186] on button "*********" at bounding box center [629, 193] width 65 height 19
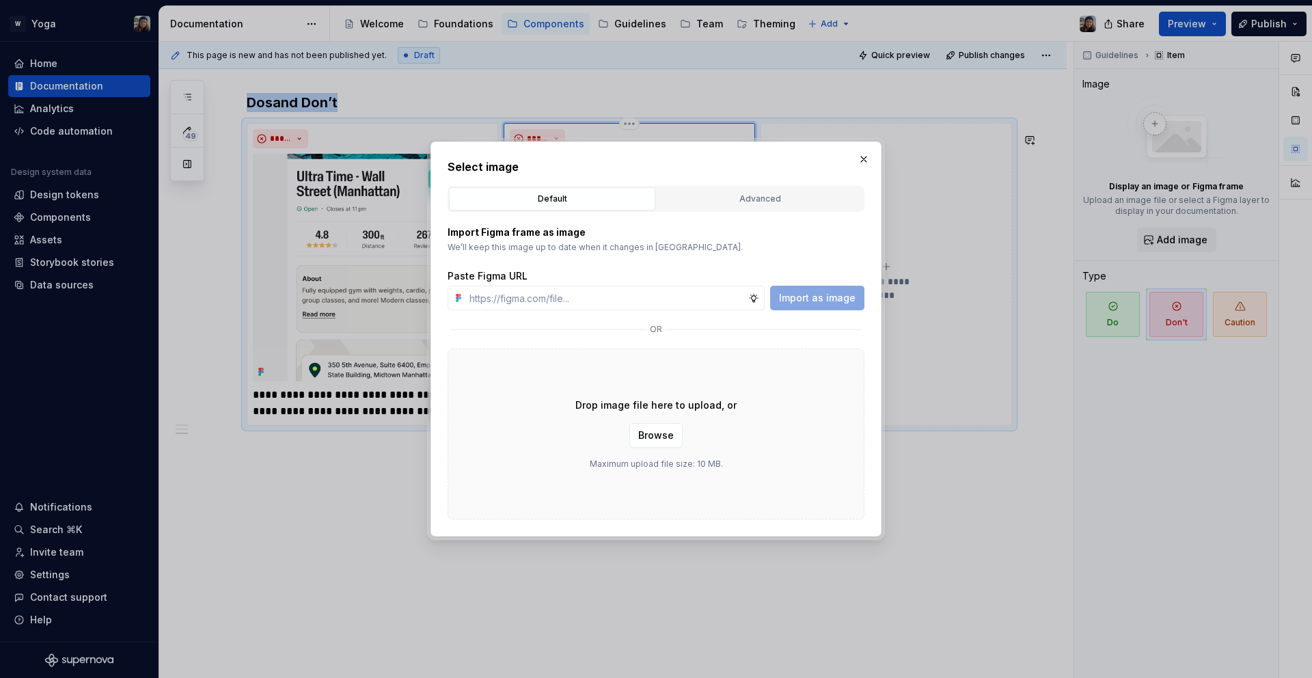
type textarea "*"
type input "https://www.figma.com/design/bNeABNsS8GtpJVwh6rmi5p/Design-Ops-Team---Yoga-Desi…"
type textarea "*"
type input "https://www.figma.com/design/bNeABNsS8GtpJVwh6rmi5p/Design-Ops-Team---Yoga-Desi…"
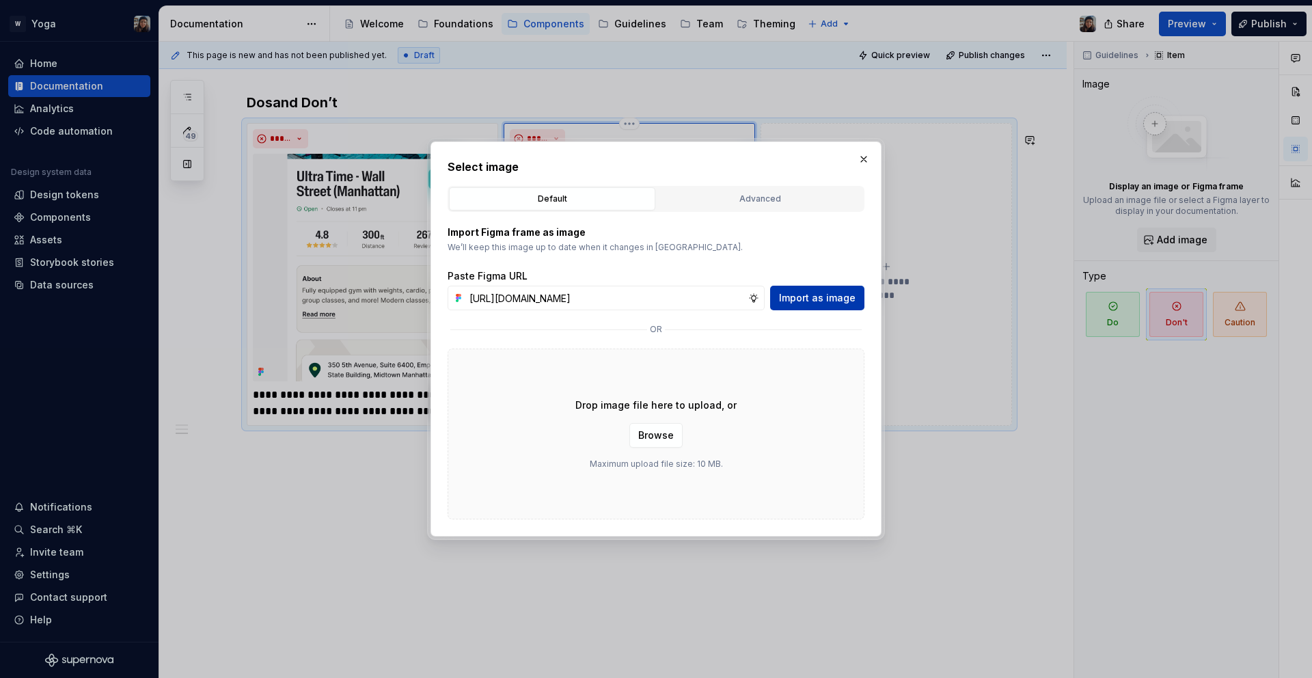
scroll to position [0, 0]
click at [818, 303] on span "Import as image" at bounding box center [817, 298] width 77 height 14
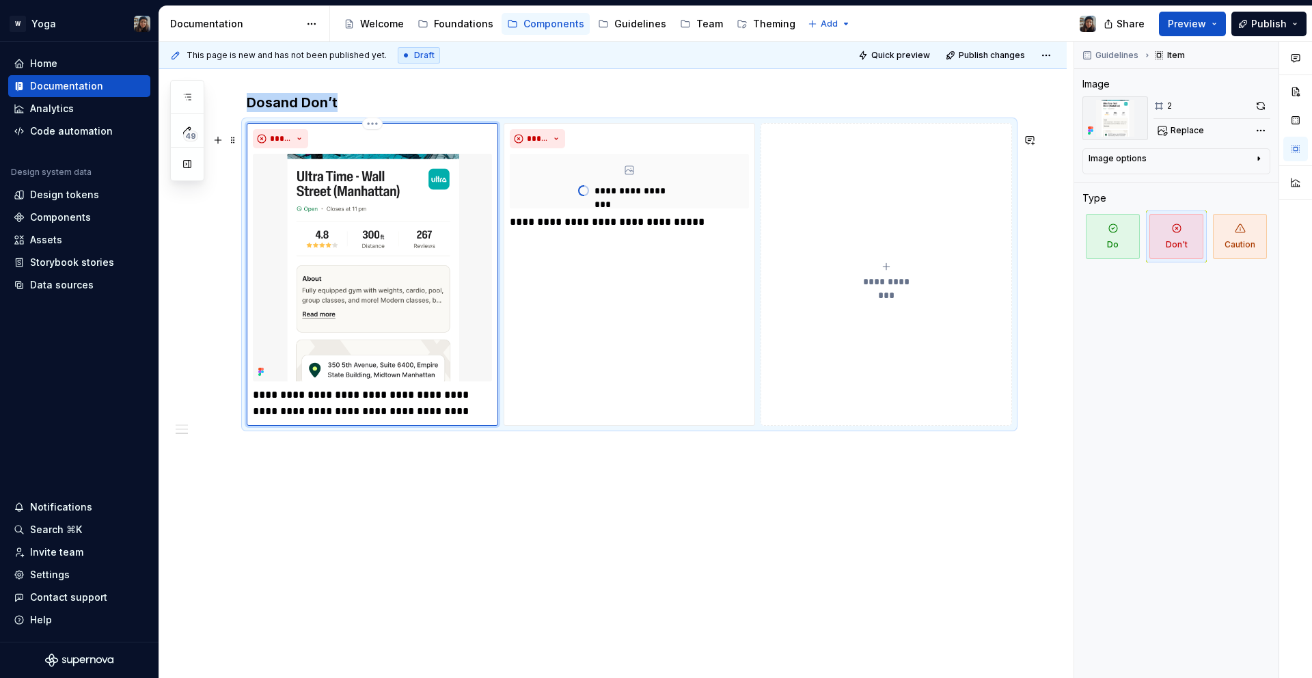
click at [396, 327] on img at bounding box center [372, 268] width 239 height 228
type textarea "*"
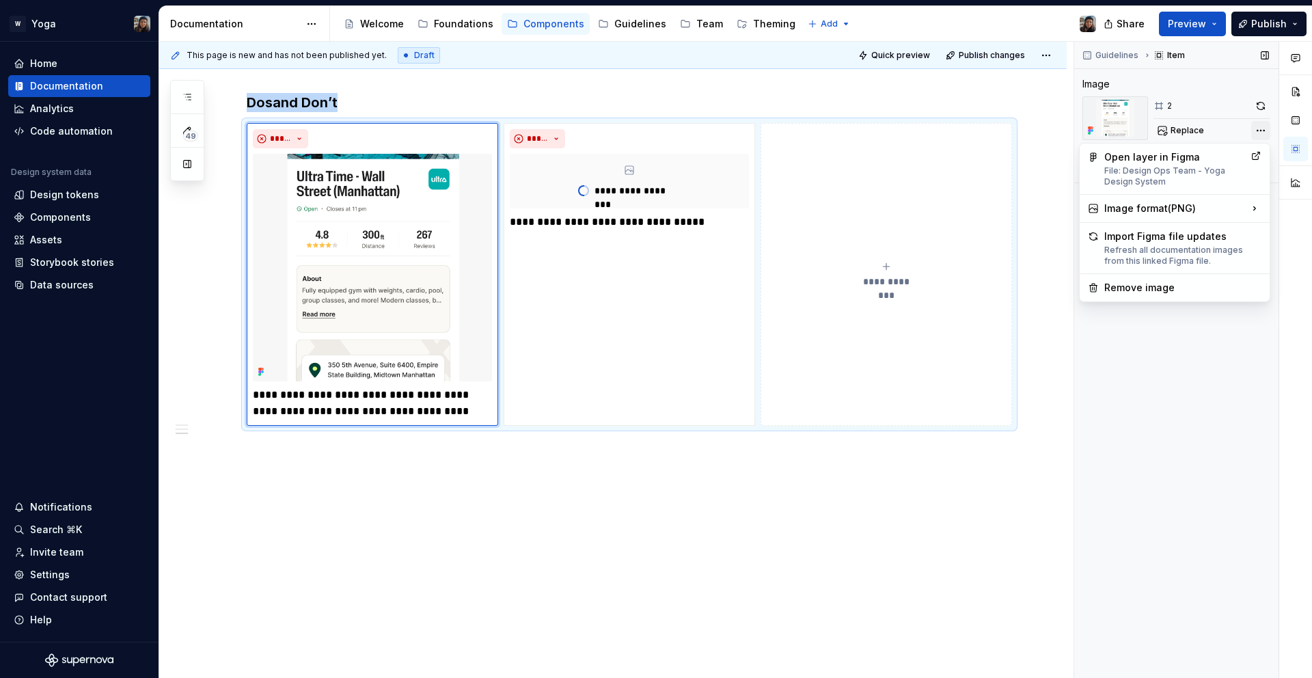
click at [1256, 126] on div "Comments Open comments No comments yet Select ‘Comment’ from the block context …" at bounding box center [1194, 360] width 238 height 637
click at [1168, 279] on div "Remove image" at bounding box center [1175, 288] width 185 height 22
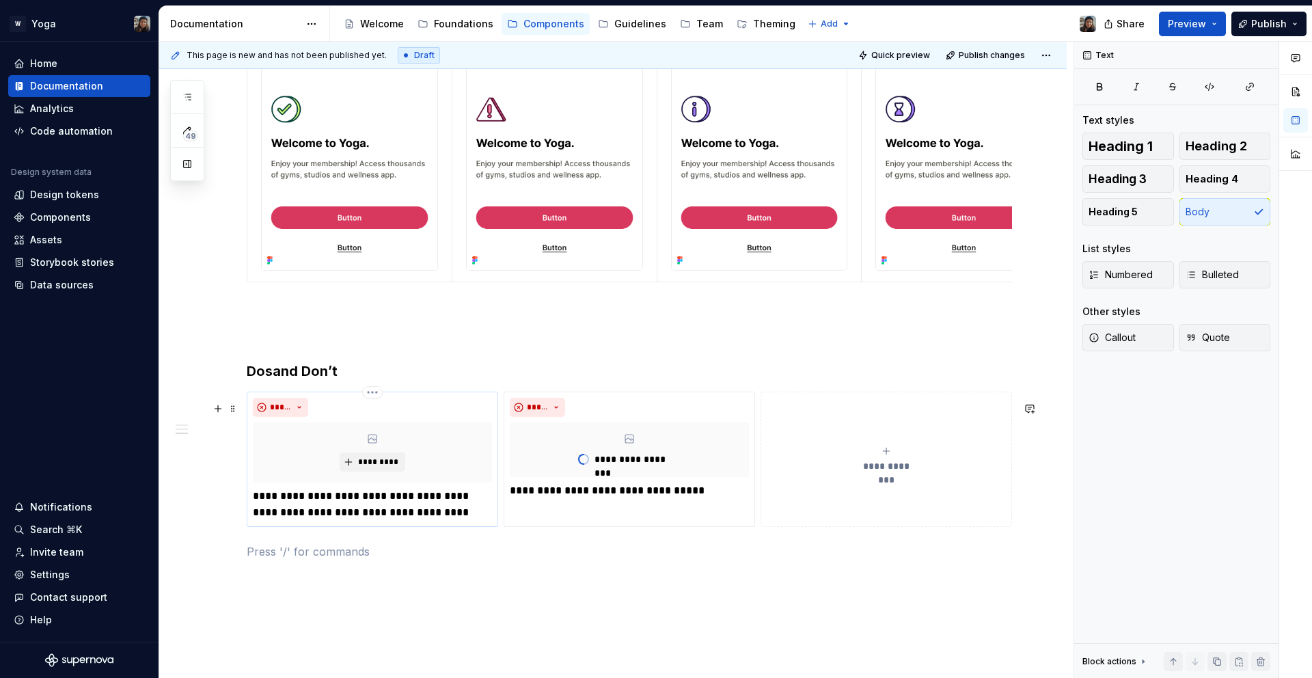
scroll to position [1349, 0]
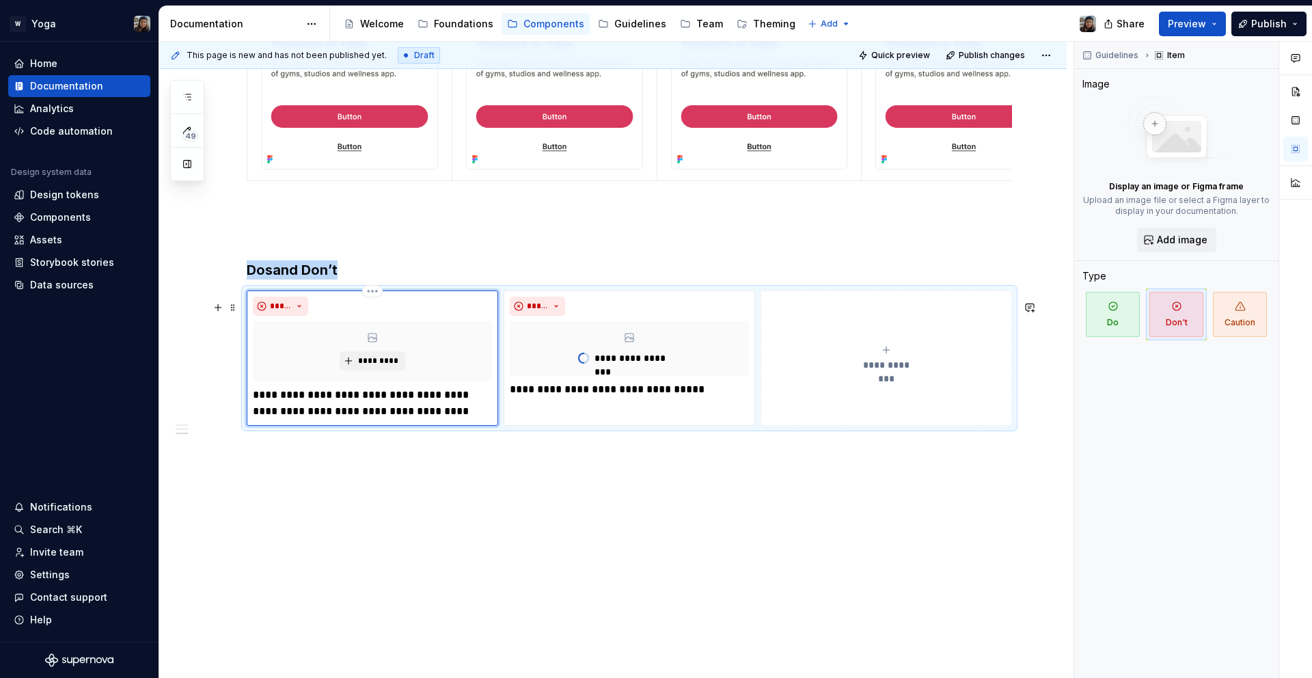
click at [342, 345] on div "*********" at bounding box center [372, 351] width 239 height 60
click at [351, 357] on button "*********" at bounding box center [372, 360] width 65 height 19
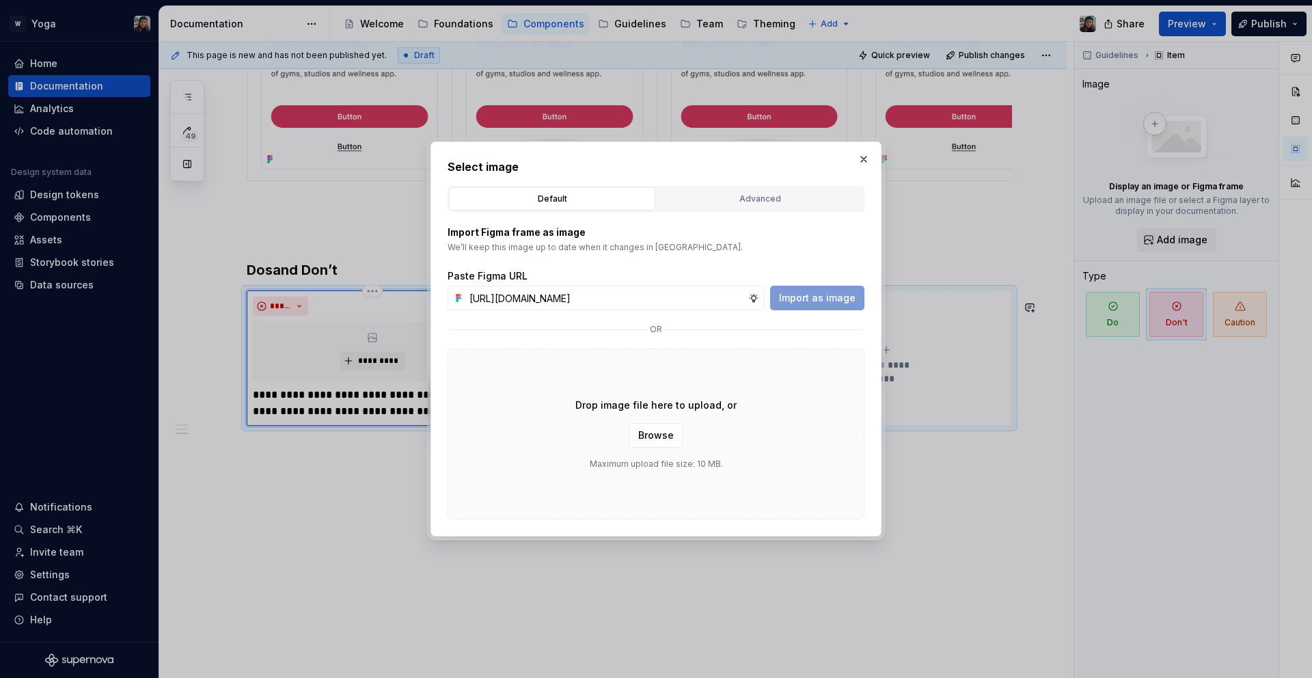
scroll to position [0, 403]
type input "https://www.figma.com/design/bNeABNsS8GtpJVwh6rmi5p/Design-Ops-Team---Yoga-Desi…"
click at [792, 303] on span "Import as image" at bounding box center [817, 298] width 77 height 14
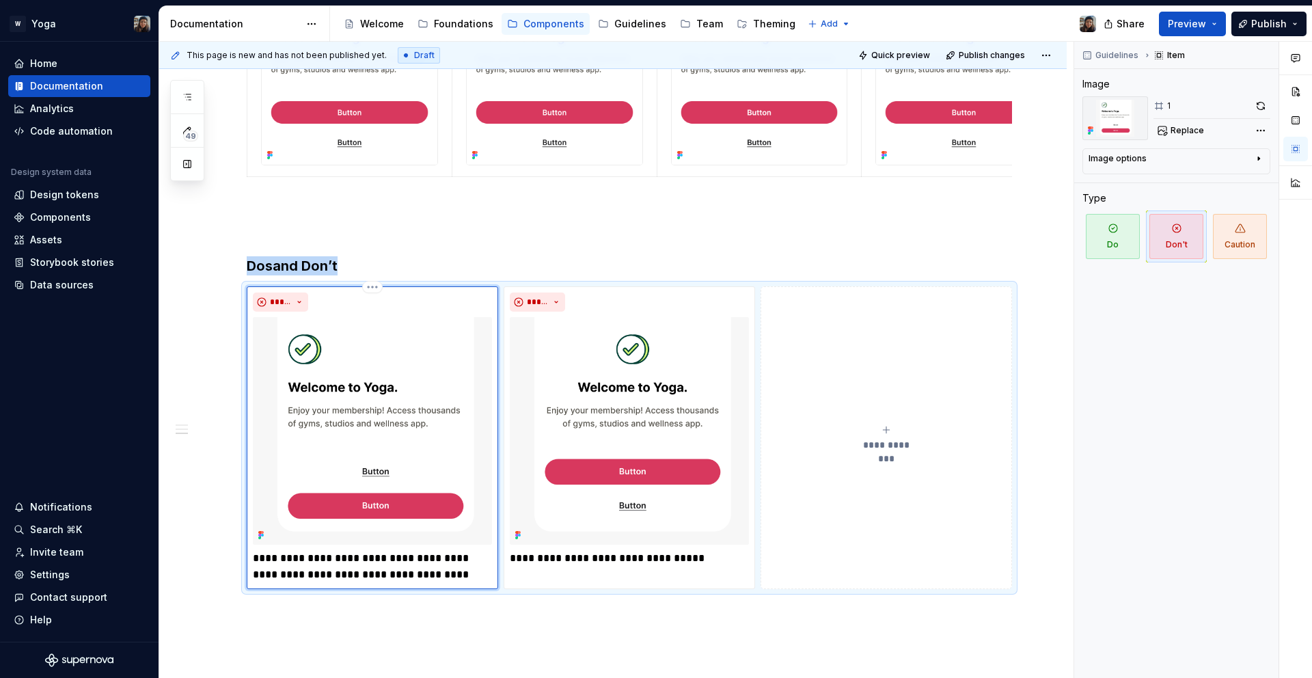
scroll to position [1349, 0]
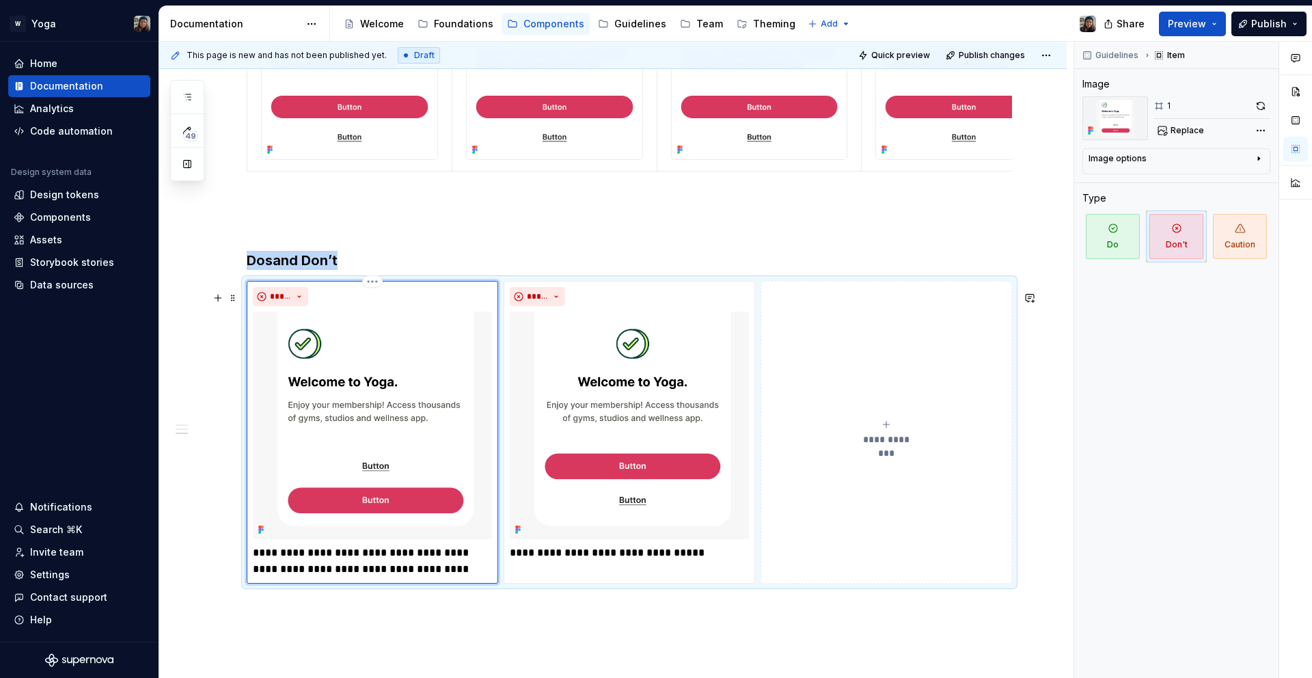
click at [855, 463] on button "**********" at bounding box center [887, 432] width 252 height 303
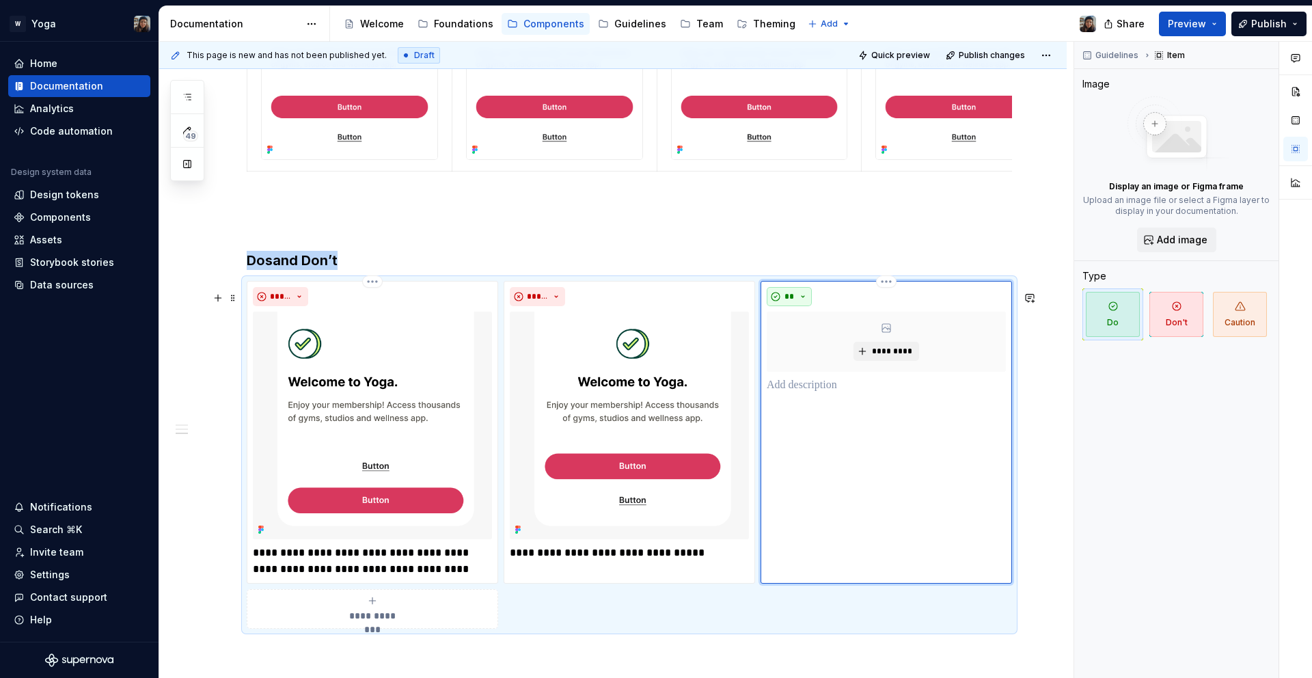
click at [805, 305] on button "**" at bounding box center [789, 296] width 45 height 19
click at [811, 352] on div "Don't" at bounding box center [820, 356] width 25 height 14
click at [828, 390] on p at bounding box center [886, 385] width 239 height 16
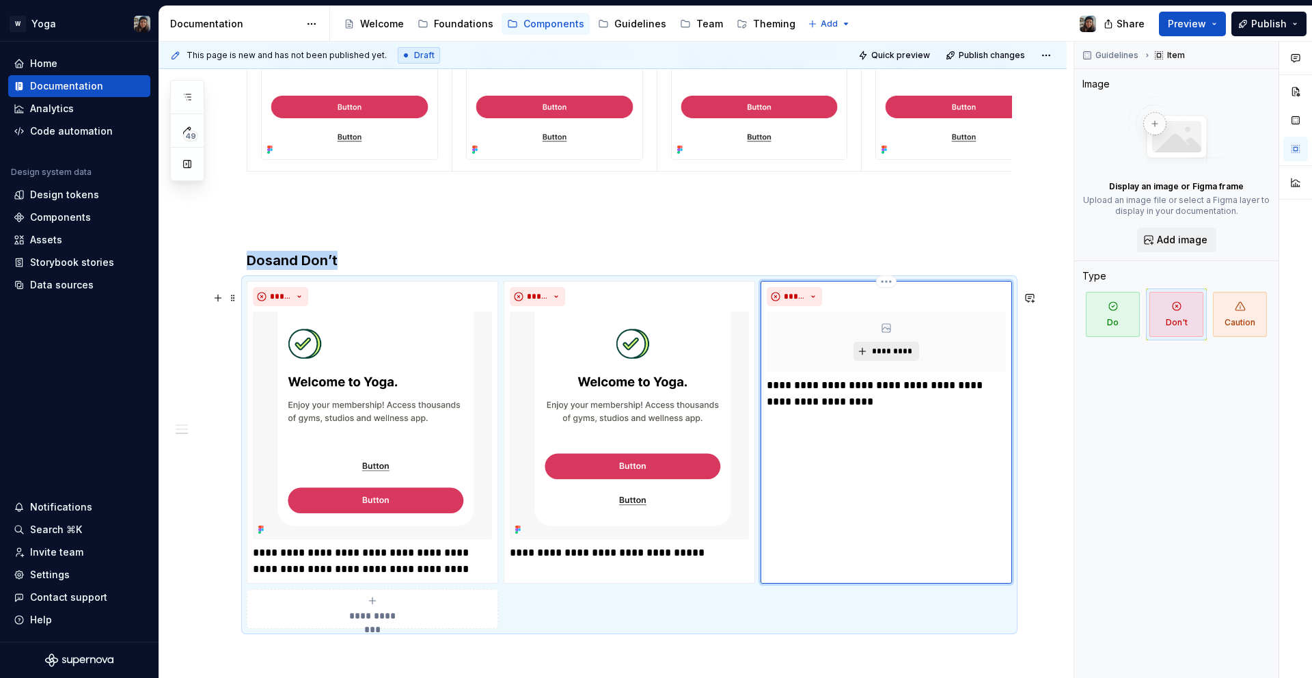
click at [900, 361] on button "*********" at bounding box center [886, 351] width 65 height 19
type textarea "*"
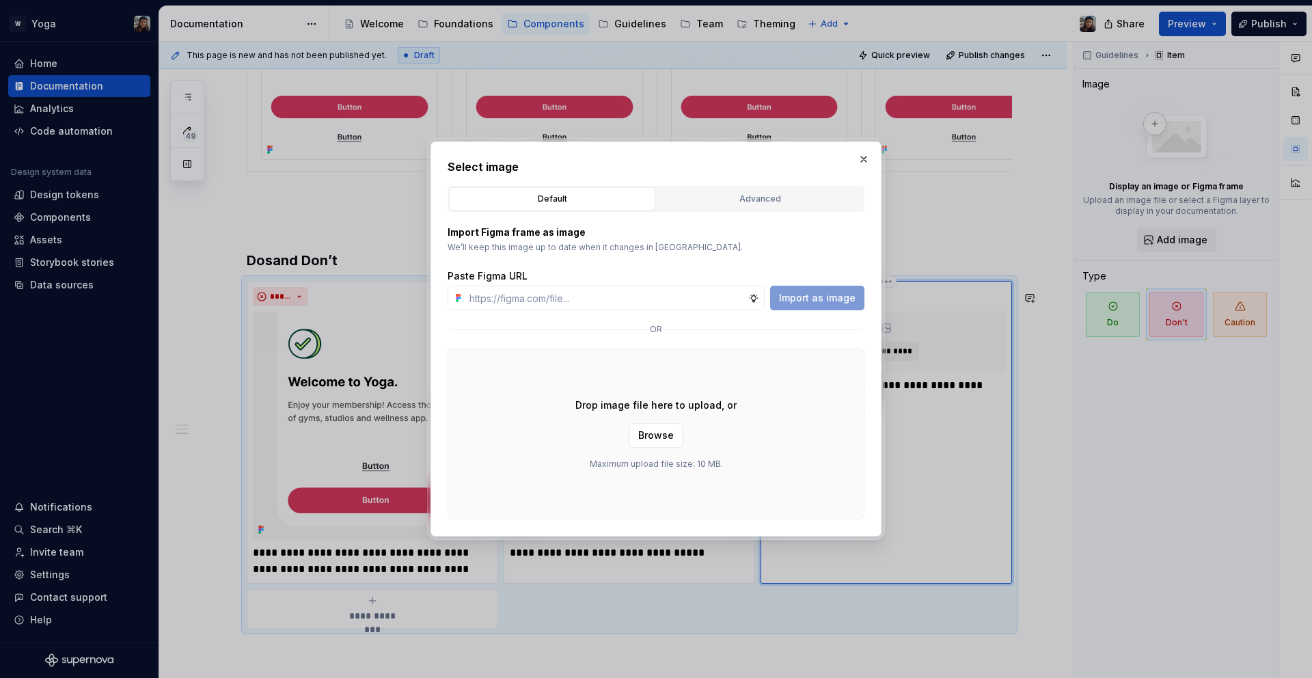
type input "https://www.figma.com/design/bNeABNsS8GtpJVwh6rmi5p/Design-Ops-Team---Yoga-Desi…"
type textarea "*"
type input "https://www.figma.com/design/bNeABNsS8GtpJVwh6rmi5p/Design-Ops-Team---Yoga-Desi…"
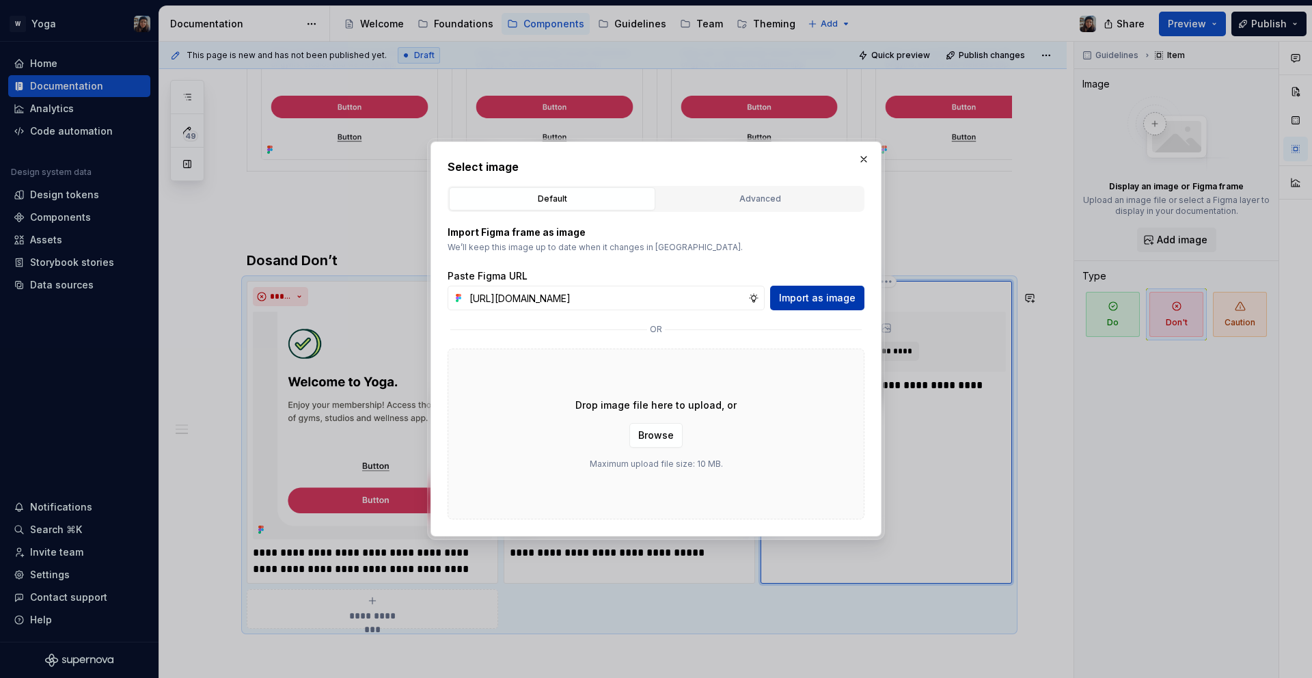
click at [810, 301] on span "Import as image" at bounding box center [817, 298] width 77 height 14
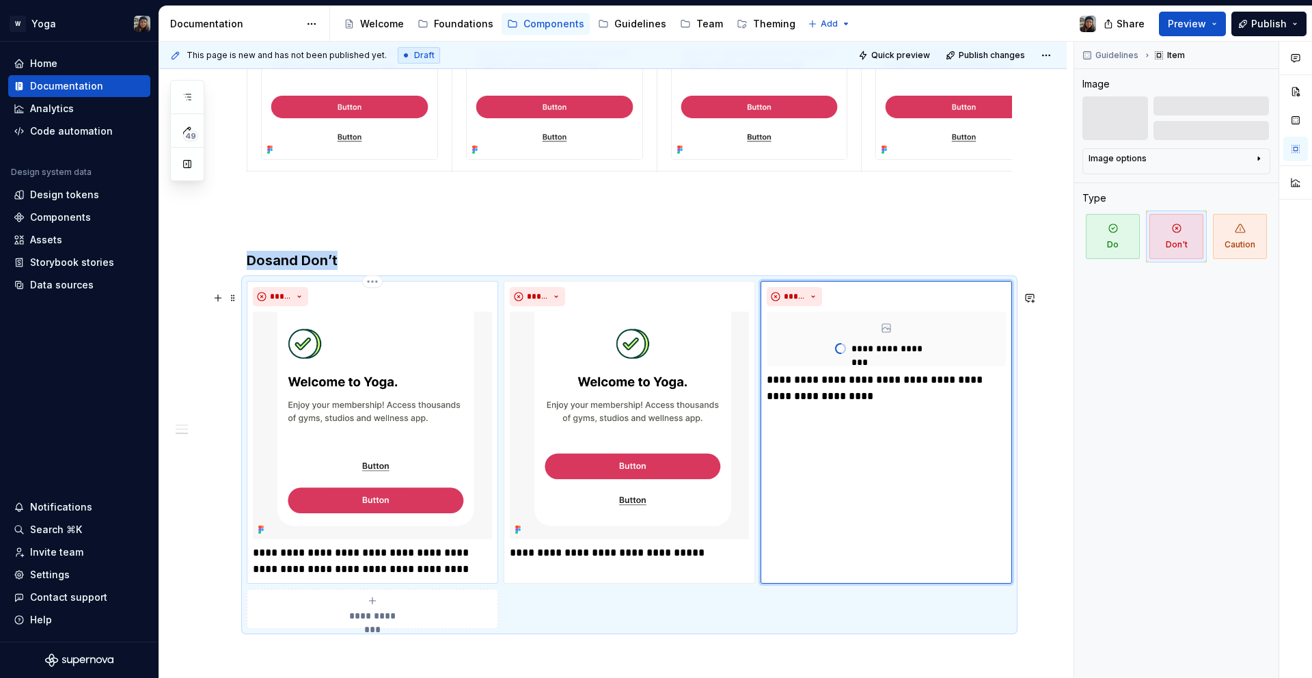
click at [386, 578] on p "**********" at bounding box center [372, 561] width 239 height 33
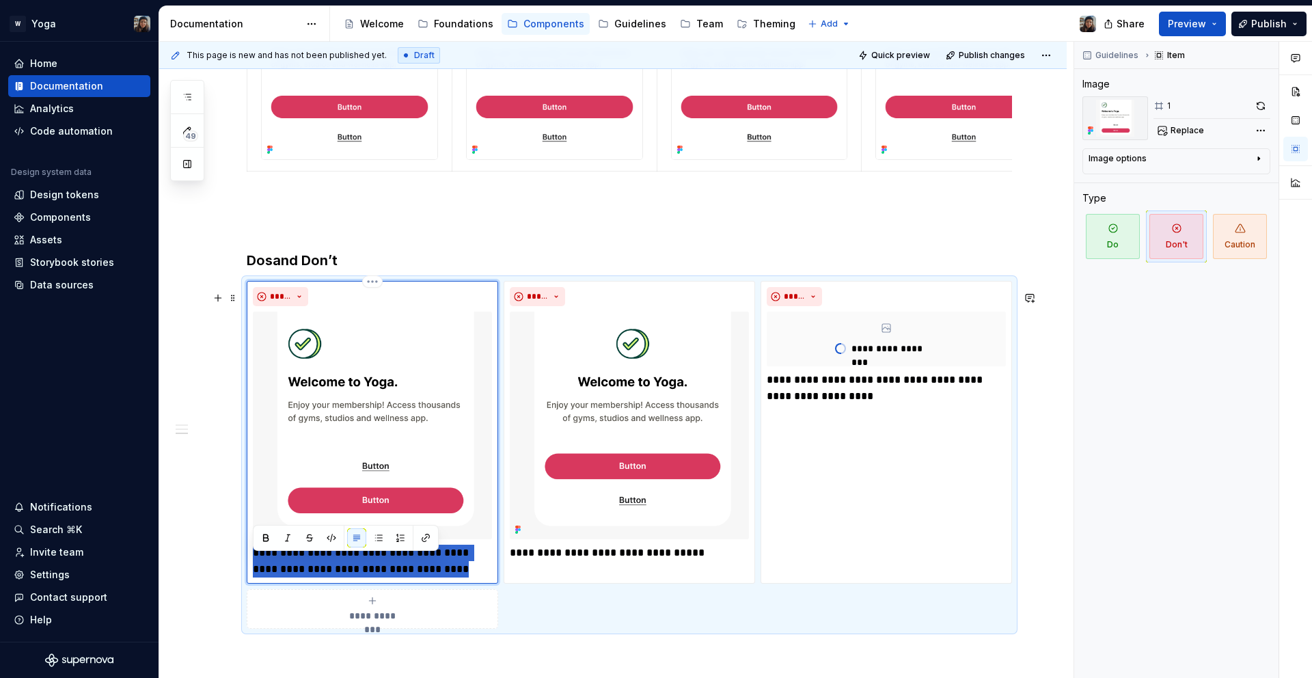
click at [386, 578] on p "**********" at bounding box center [372, 561] width 239 height 33
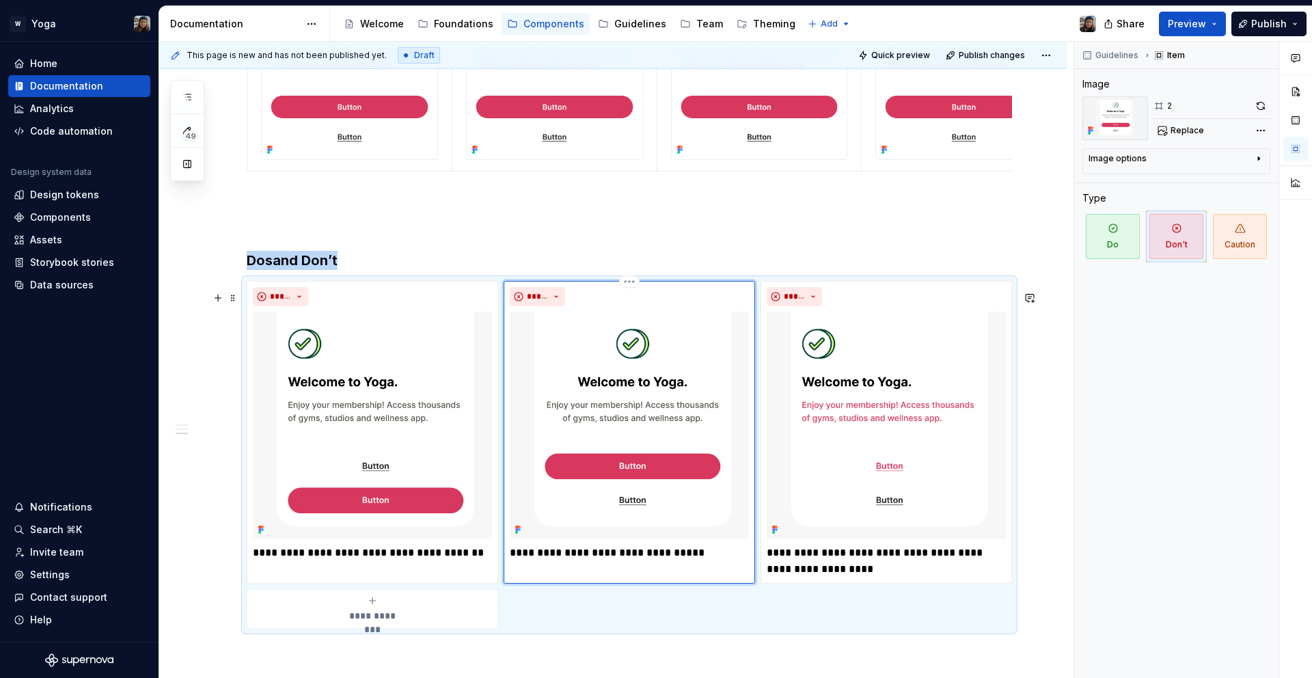
click at [633, 576] on div "**********" at bounding box center [630, 432] width 252 height 303
click at [633, 561] on p "**********" at bounding box center [629, 553] width 239 height 16
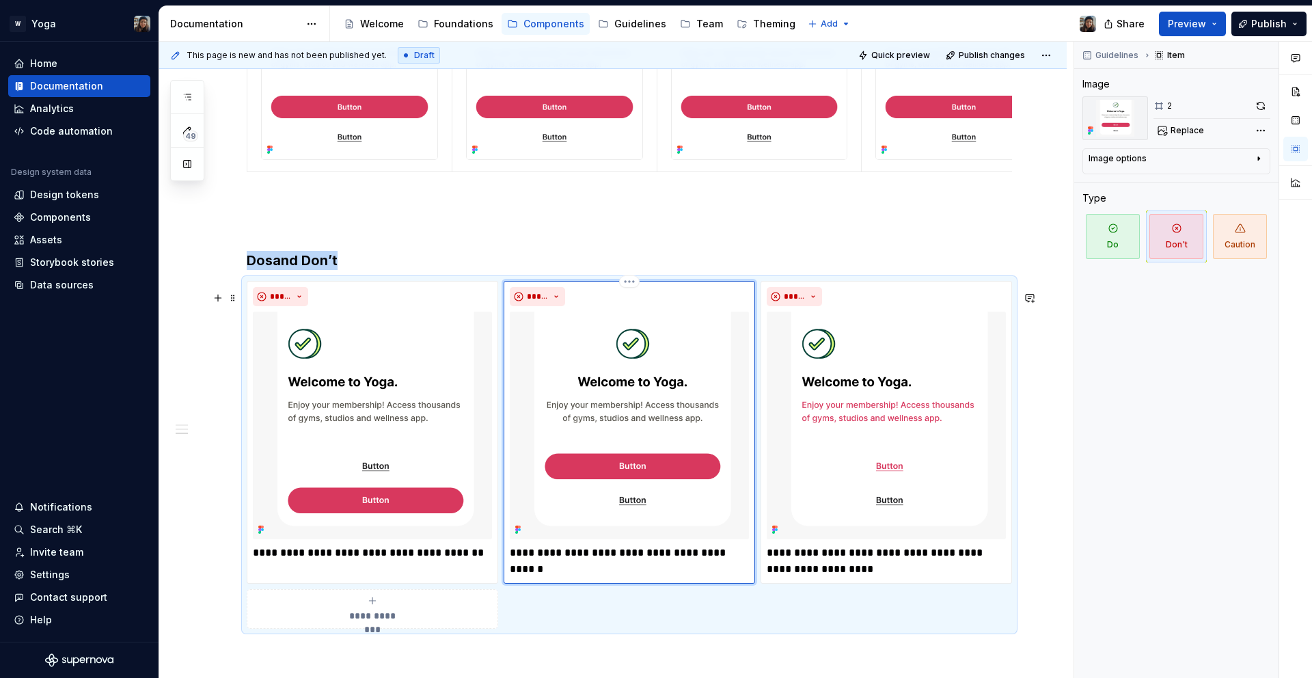
click at [633, 582] on div "**********" at bounding box center [630, 432] width 252 height 303
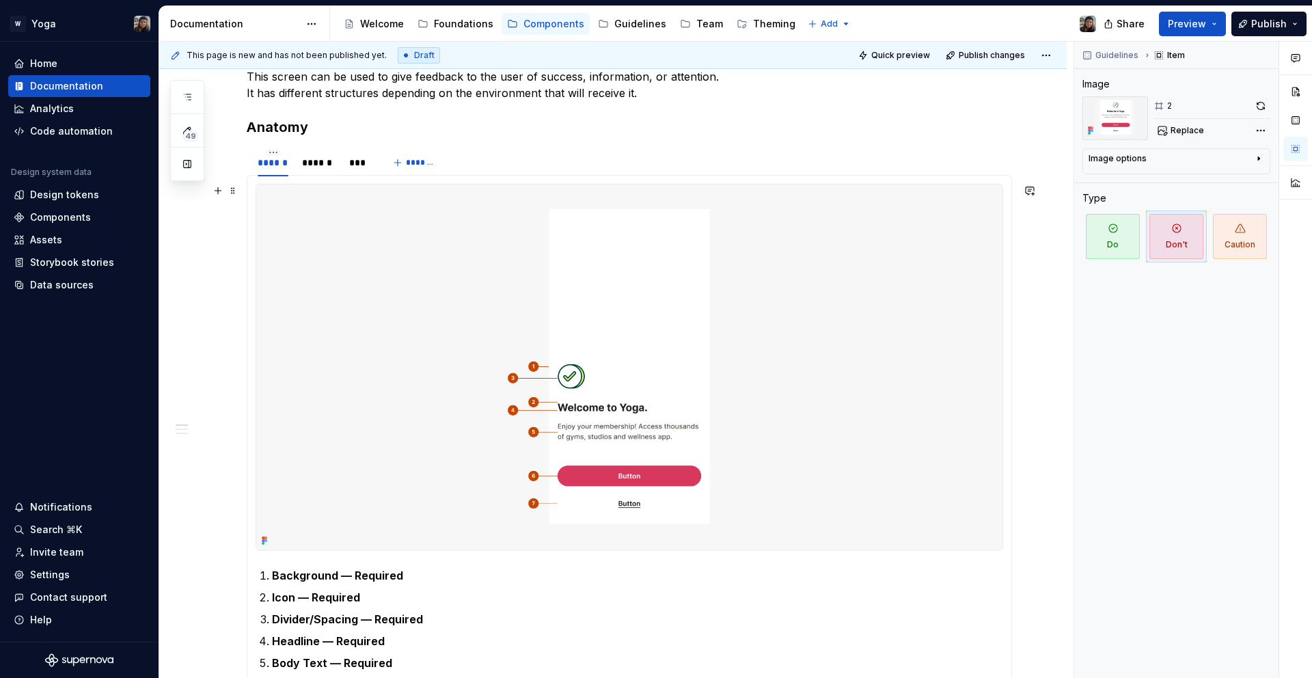
scroll to position [57, 0]
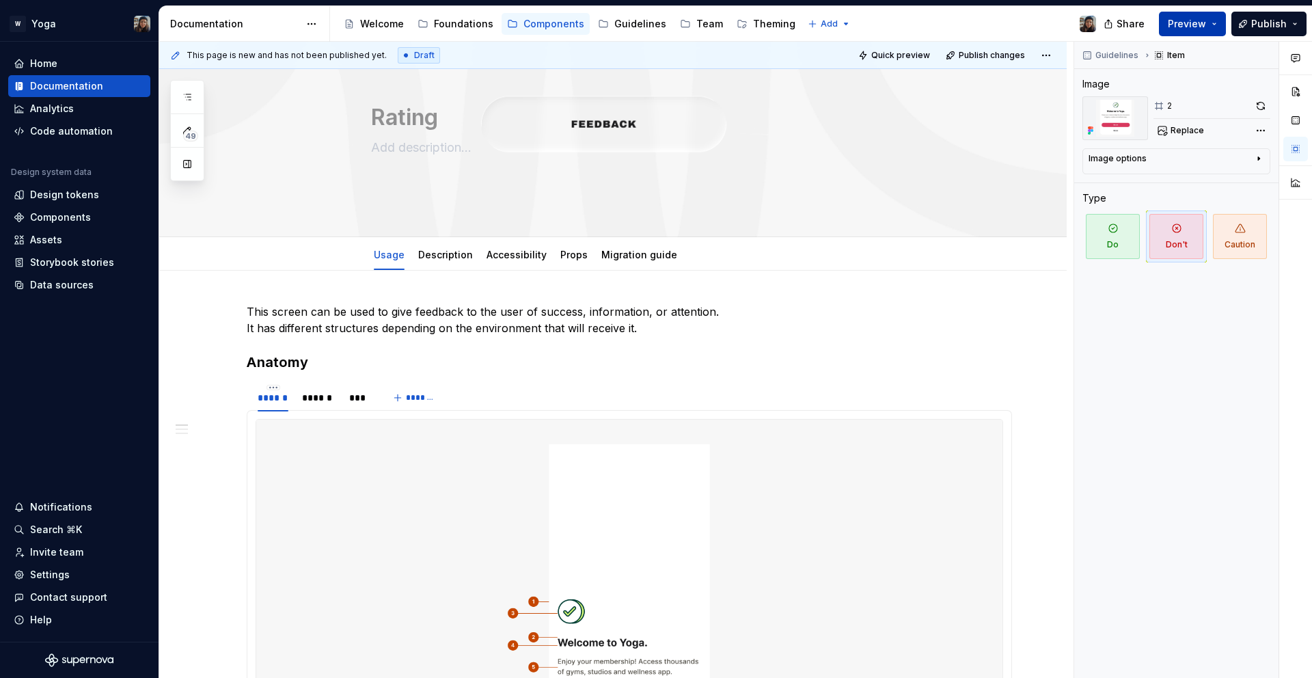
click at [1200, 27] on span "Preview" at bounding box center [1187, 24] width 38 height 14
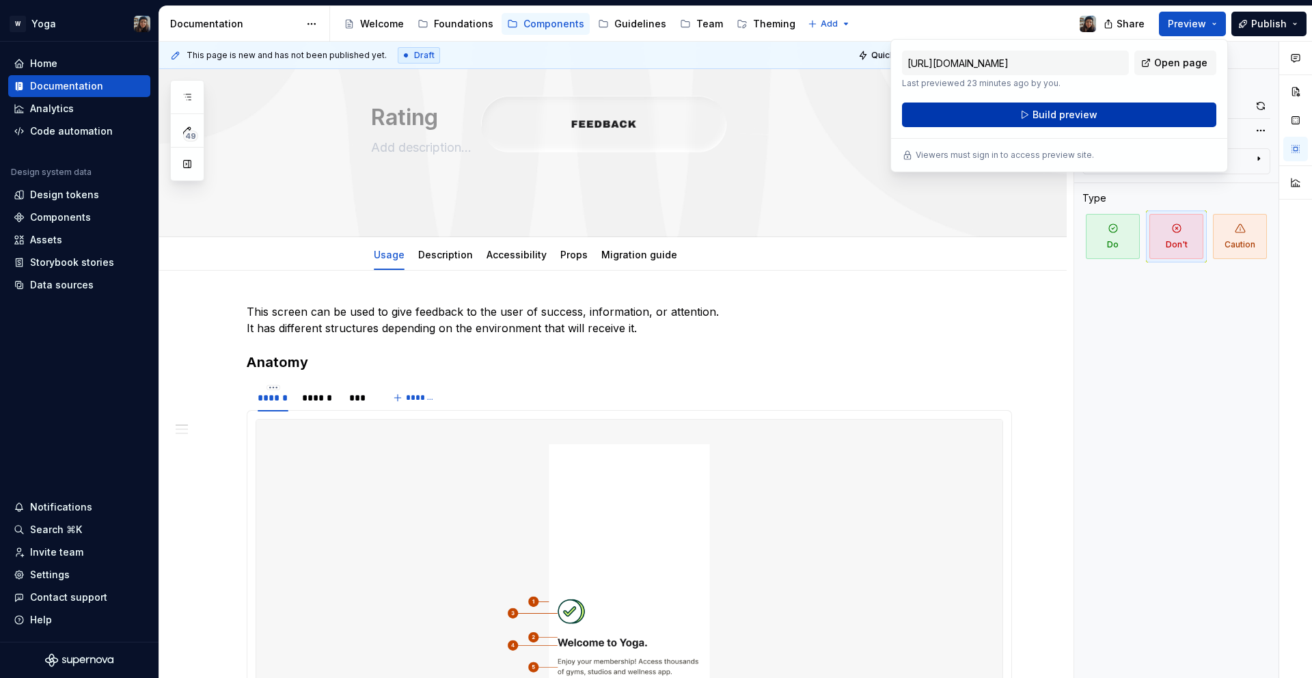
click at [1022, 122] on button "Build preview" at bounding box center [1059, 115] width 314 height 25
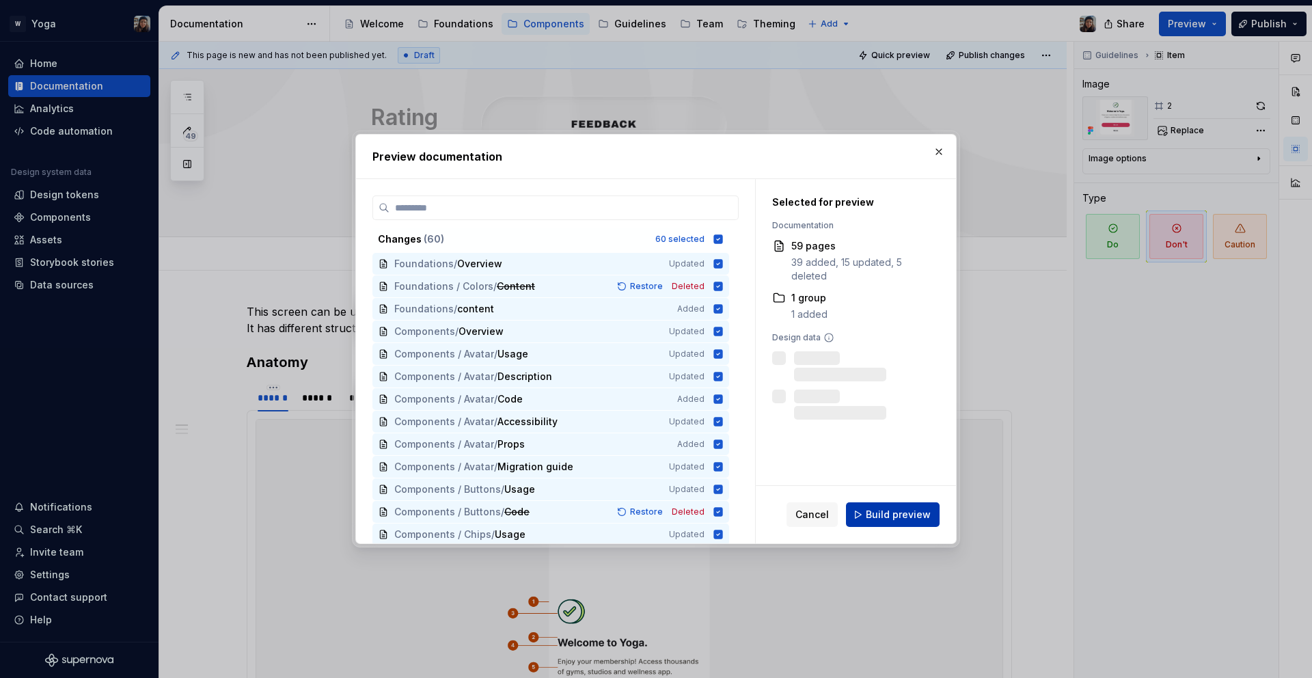
click at [923, 523] on button "Build preview" at bounding box center [893, 514] width 94 height 25
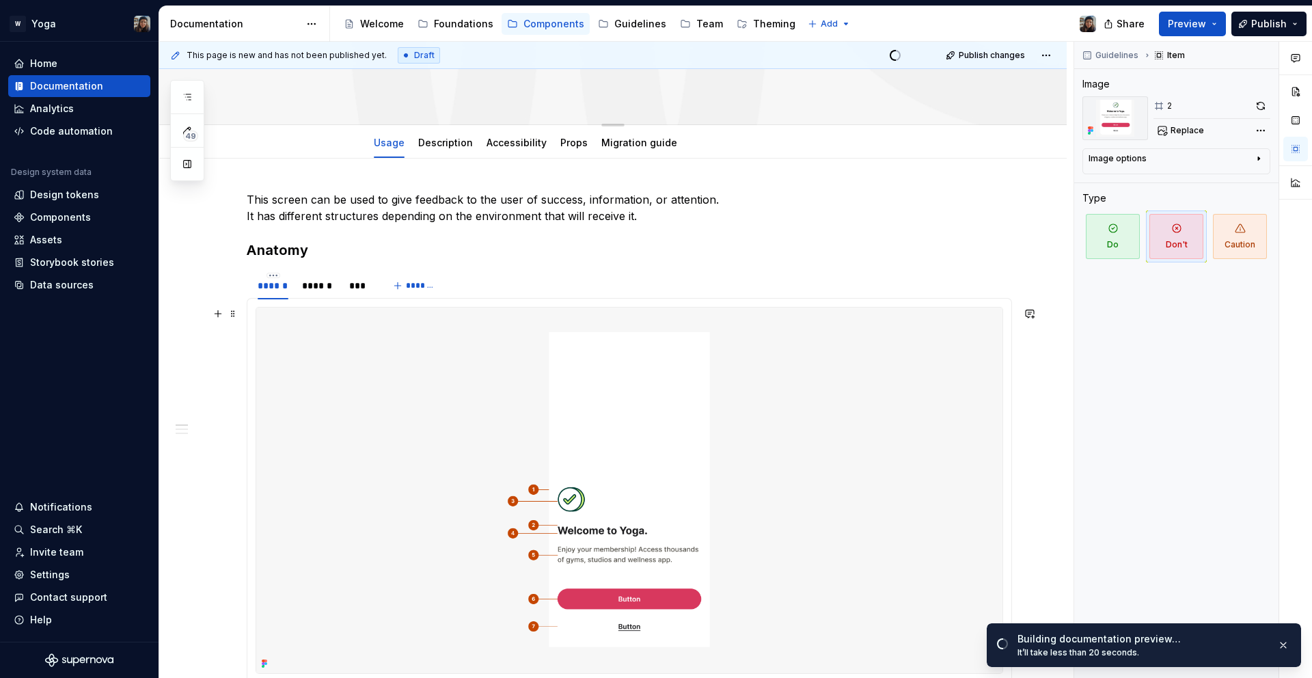
scroll to position [0, 0]
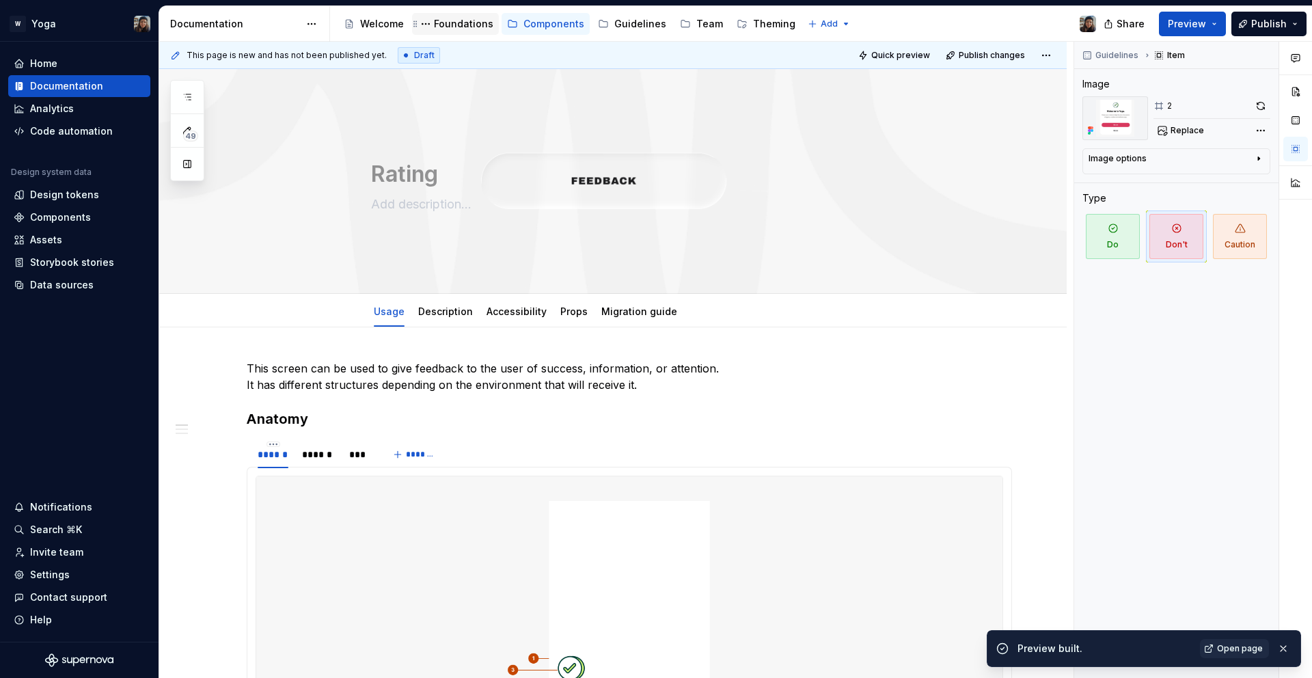
click at [461, 21] on div "Foundations" at bounding box center [463, 24] width 59 height 14
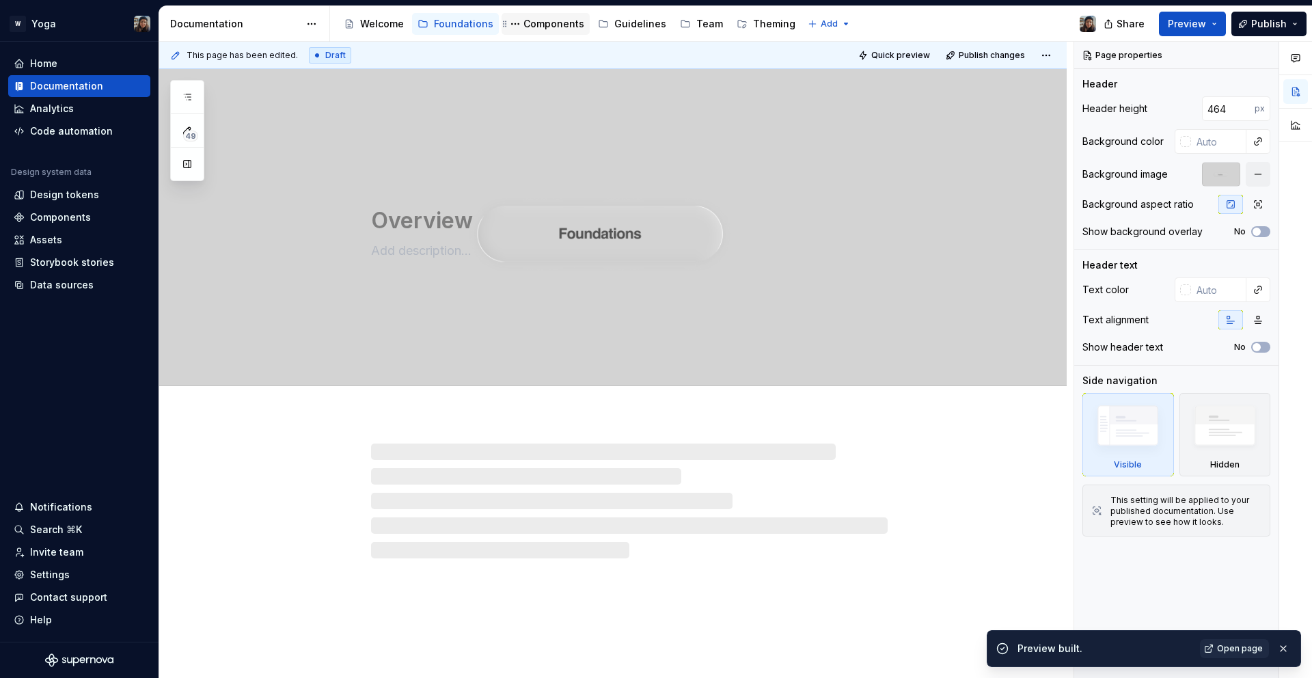
click at [524, 17] on div "Components" at bounding box center [554, 24] width 61 height 14
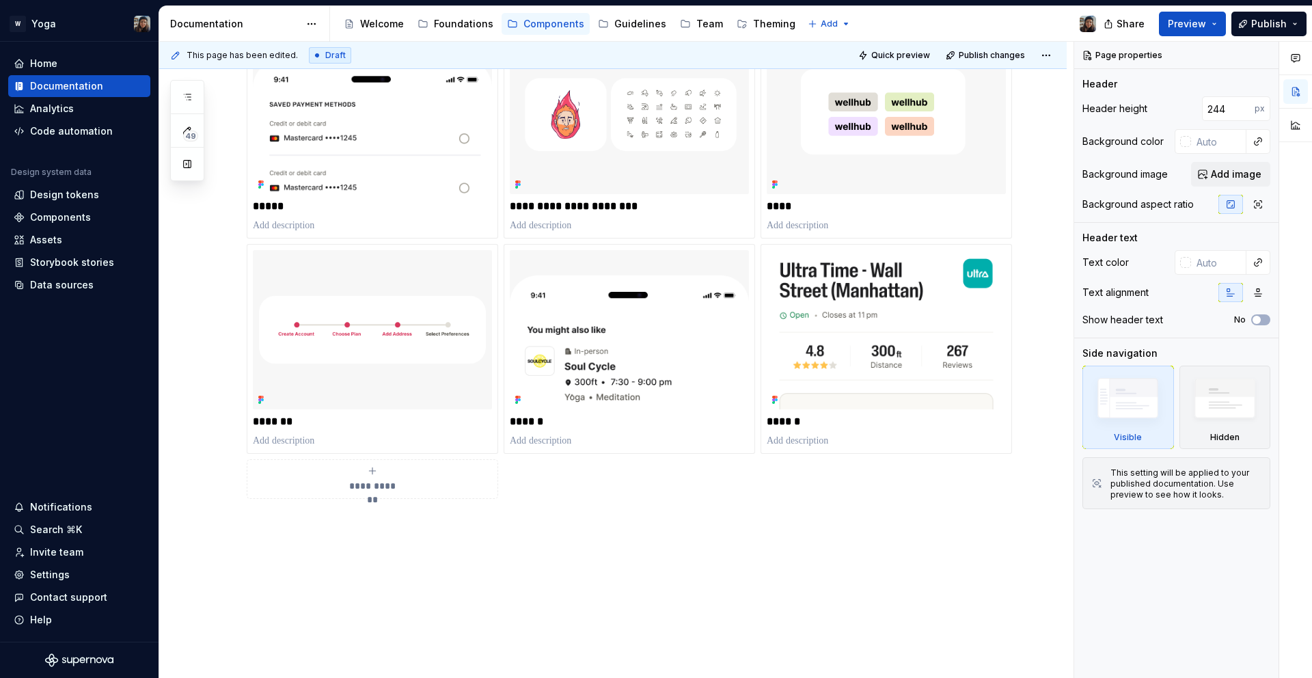
scroll to position [526, 0]
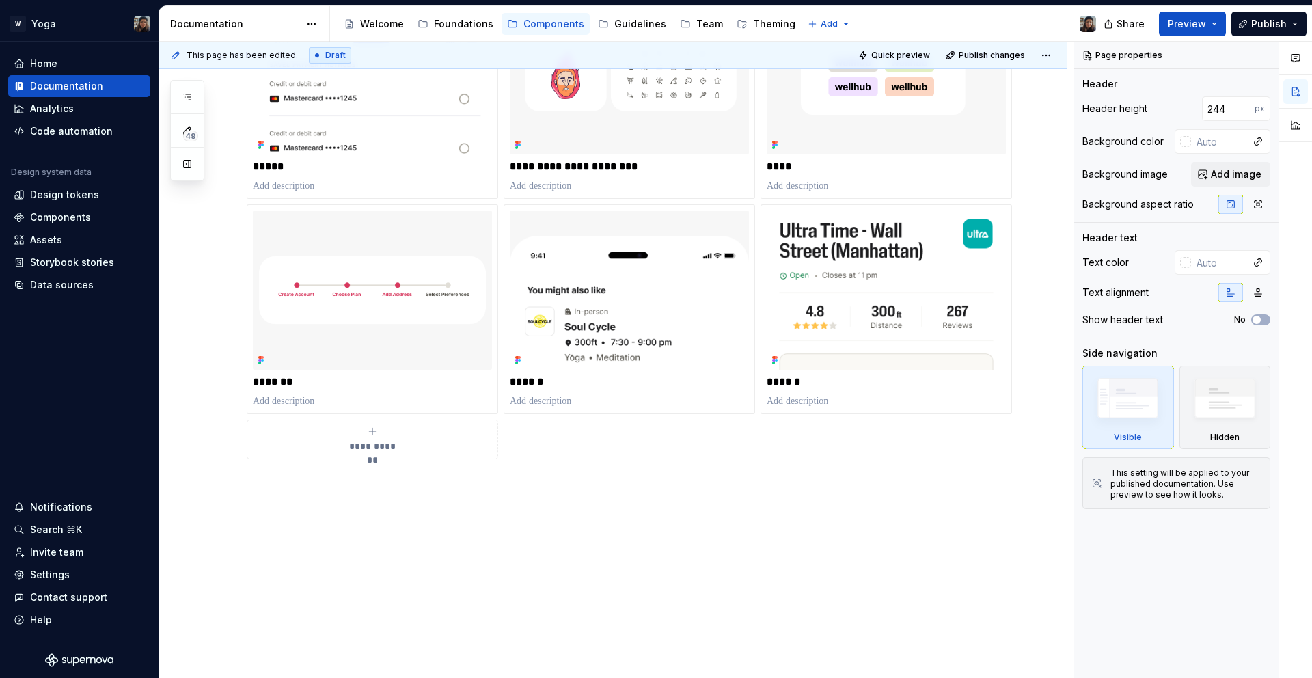
click at [368, 440] on span "**********" at bounding box center [372, 447] width 59 height 14
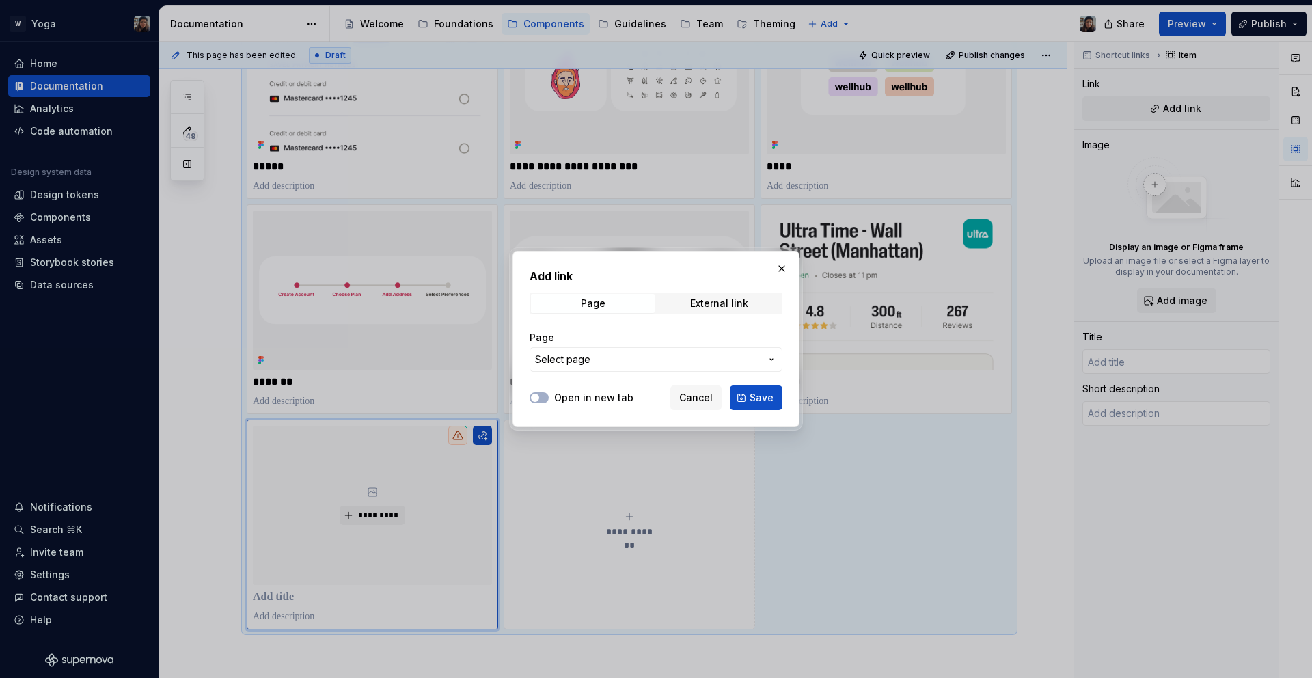
click at [604, 353] on span "Select page" at bounding box center [648, 360] width 226 height 14
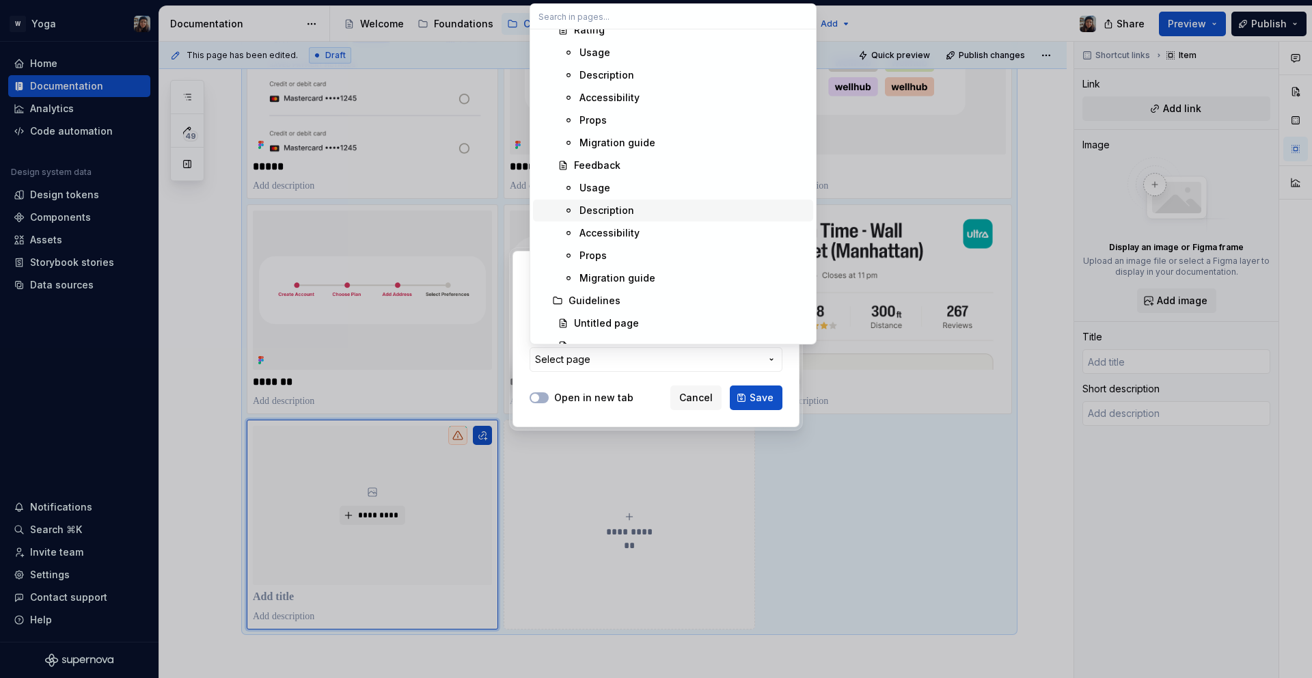
scroll to position [1819, 0]
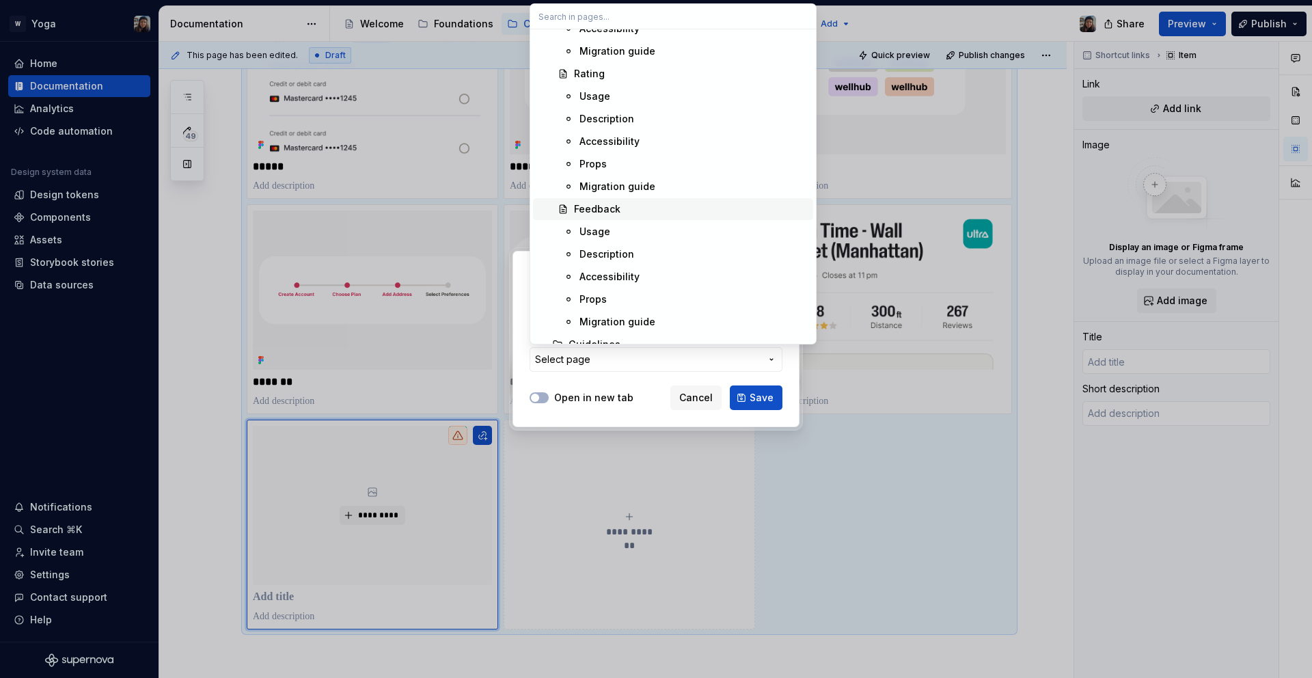
click at [625, 209] on div "Feedback" at bounding box center [691, 209] width 234 height 14
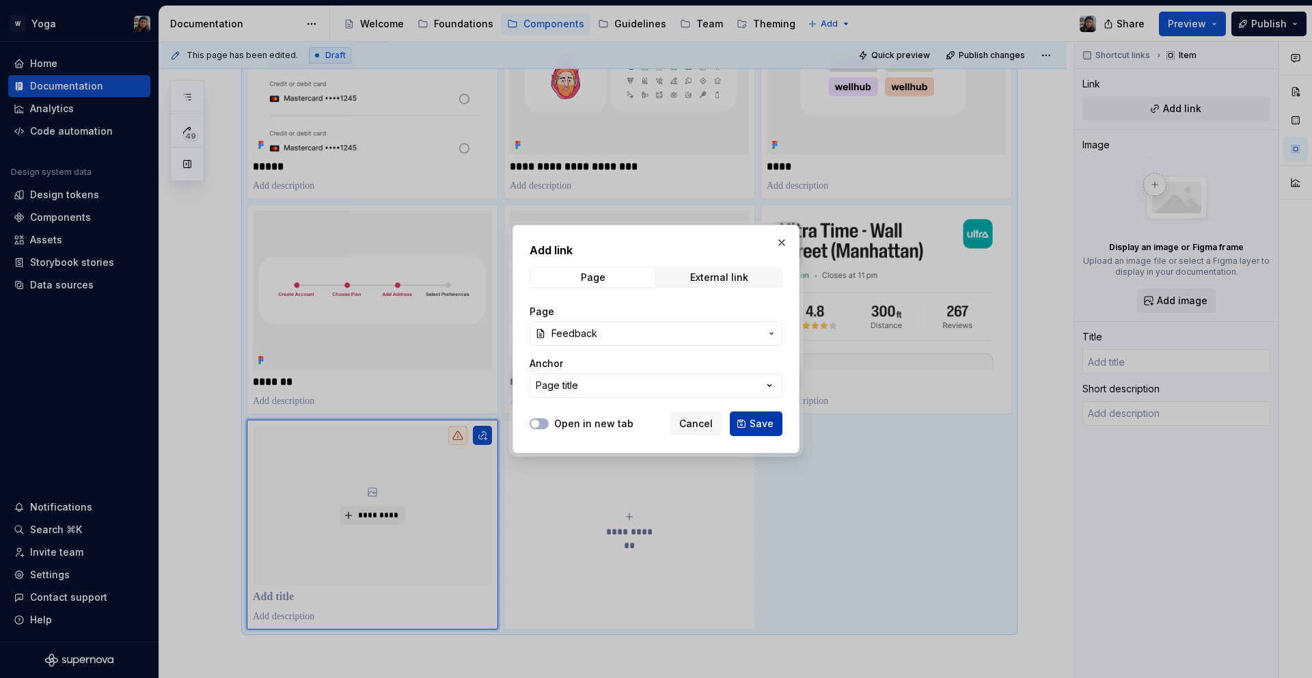
click at [751, 418] on span "Save" at bounding box center [762, 424] width 24 height 14
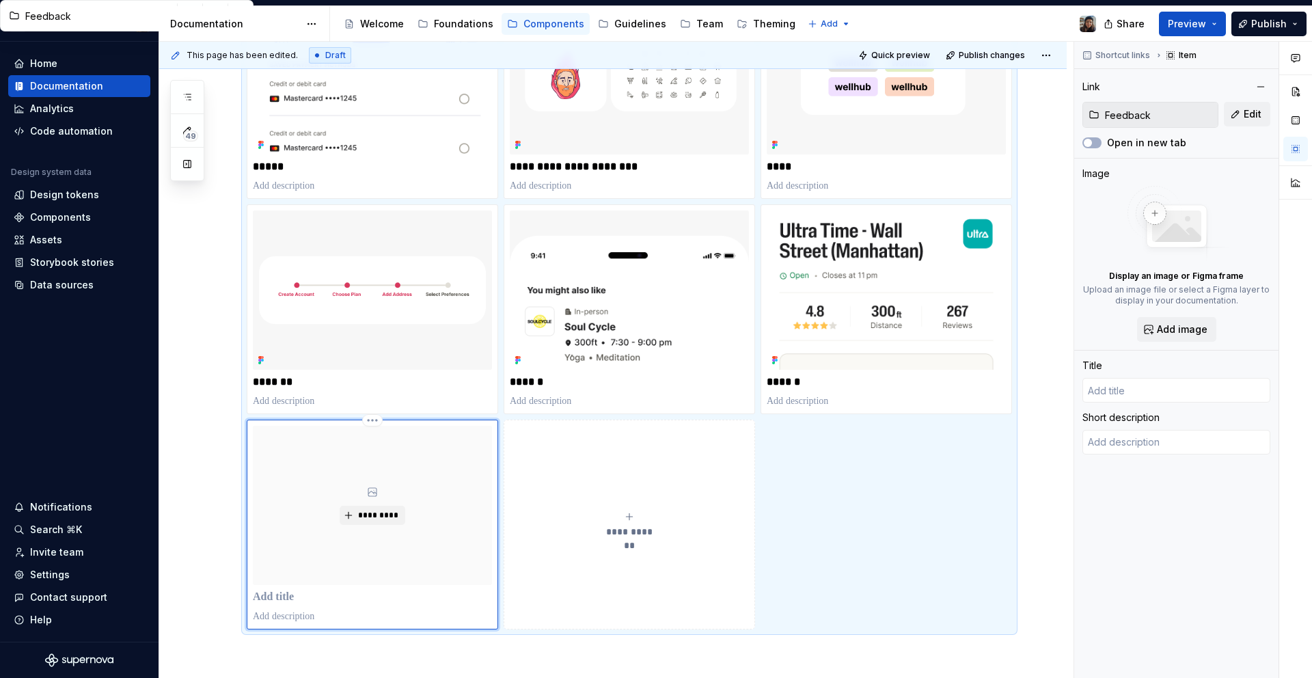
click at [284, 601] on p at bounding box center [372, 598] width 239 height 14
type textarea "*"
type input "F"
type textarea "*"
type input "Fe"
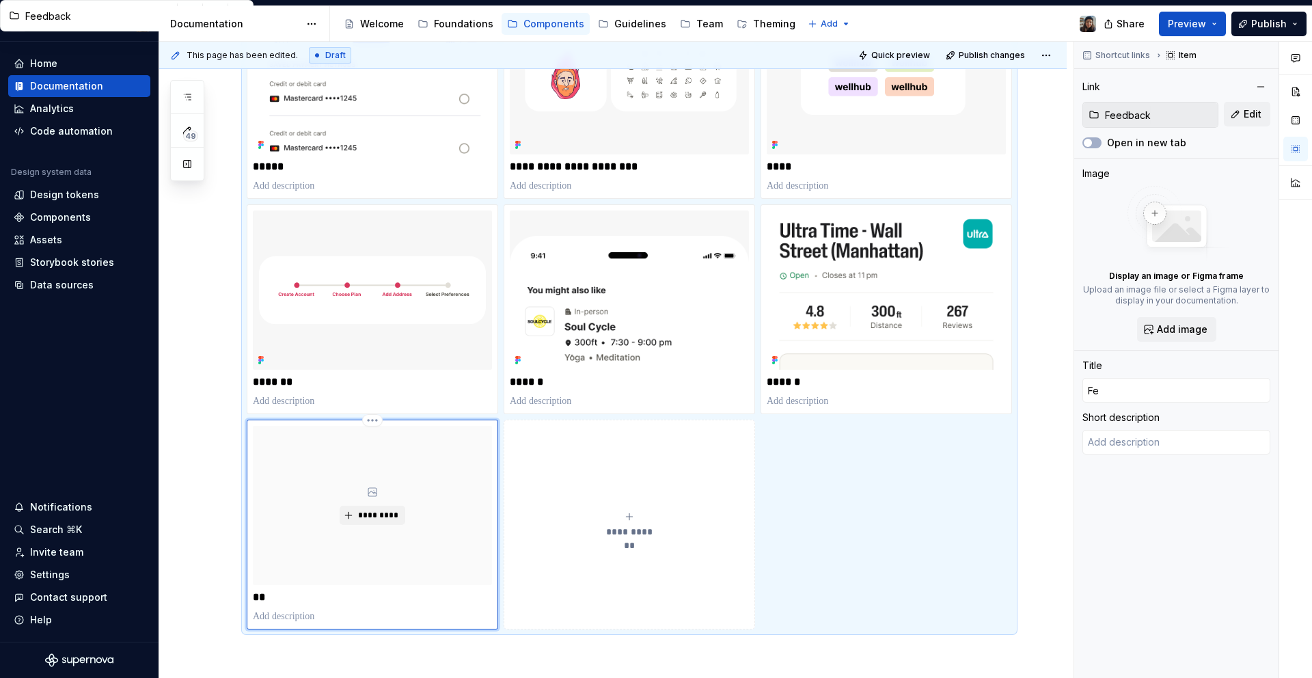
type textarea "*"
type input "Fee"
type textarea "*"
type input "Feed"
type textarea "*"
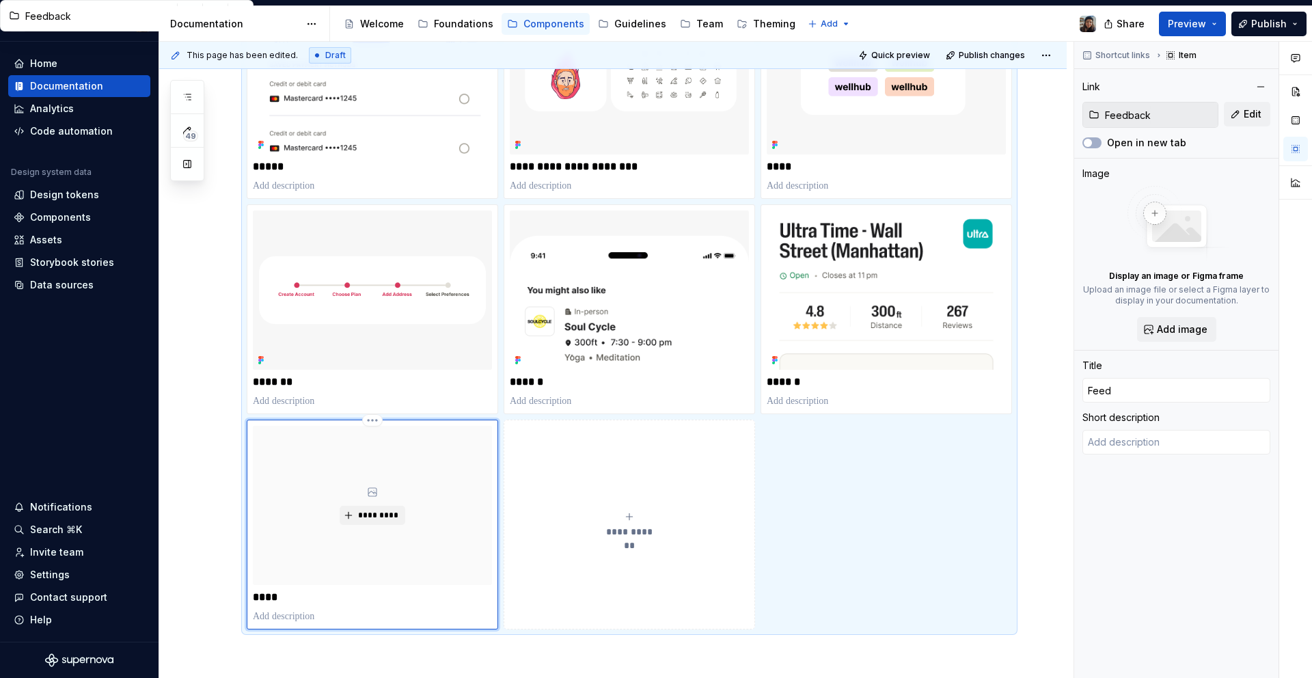
type input "Feedb"
type textarea "*"
type input "Feedba"
type textarea "*"
type input "Feedbac"
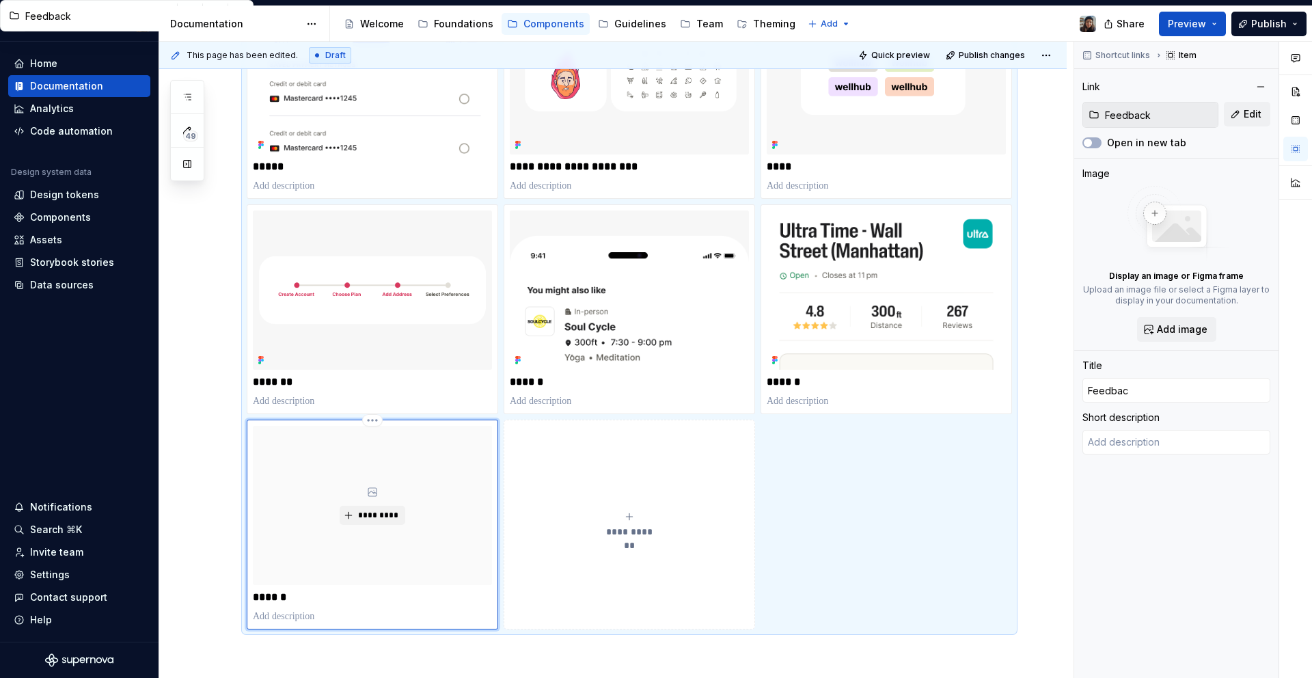
type textarea "*"
type input "Feedback"
click at [363, 515] on span "*********" at bounding box center [378, 515] width 42 height 11
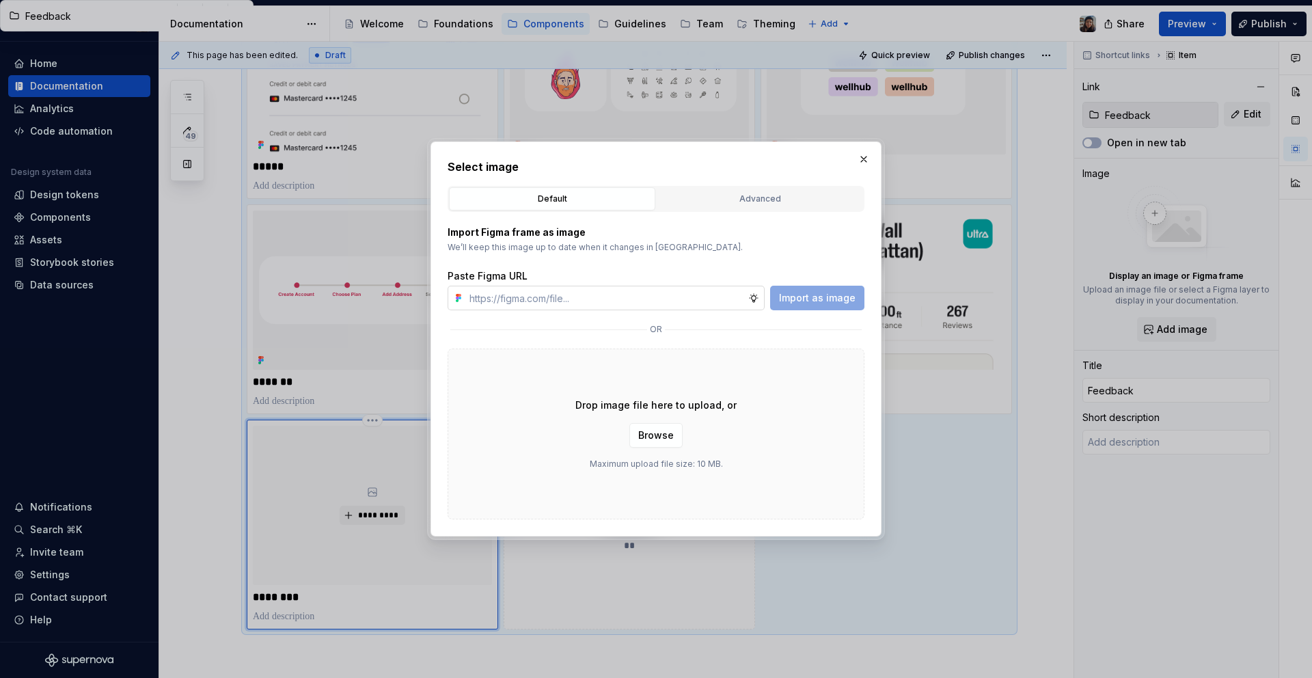
type textarea "*"
type input "https://www.figma.com/design/bNeABNsS8GtpJVwh6rmi5p/Design-Ops-Team---Yoga-Desi…"
type textarea "*"
type input "https://www.figma.com/design/bNeABNsS8GtpJVwh6rmi5p/Design-Ops-Team---Yoga-Desi…"
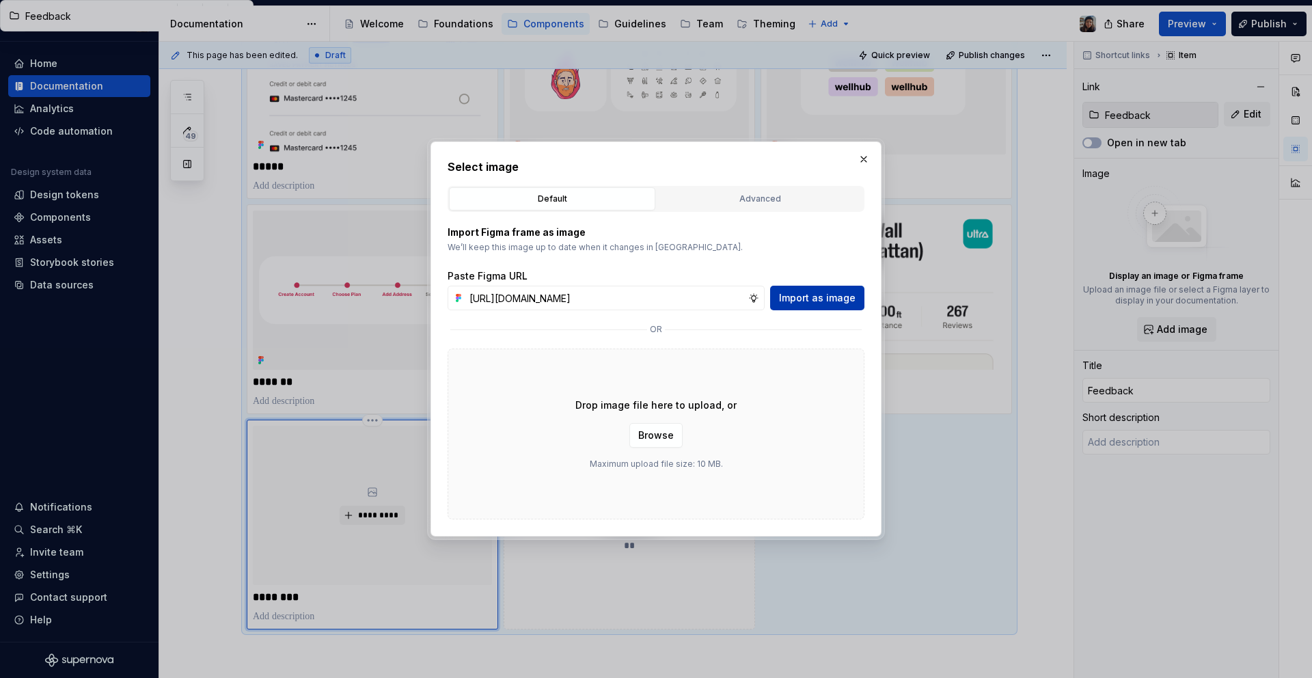
scroll to position [0, 0]
click at [830, 303] on span "Import as image" at bounding box center [817, 298] width 77 height 14
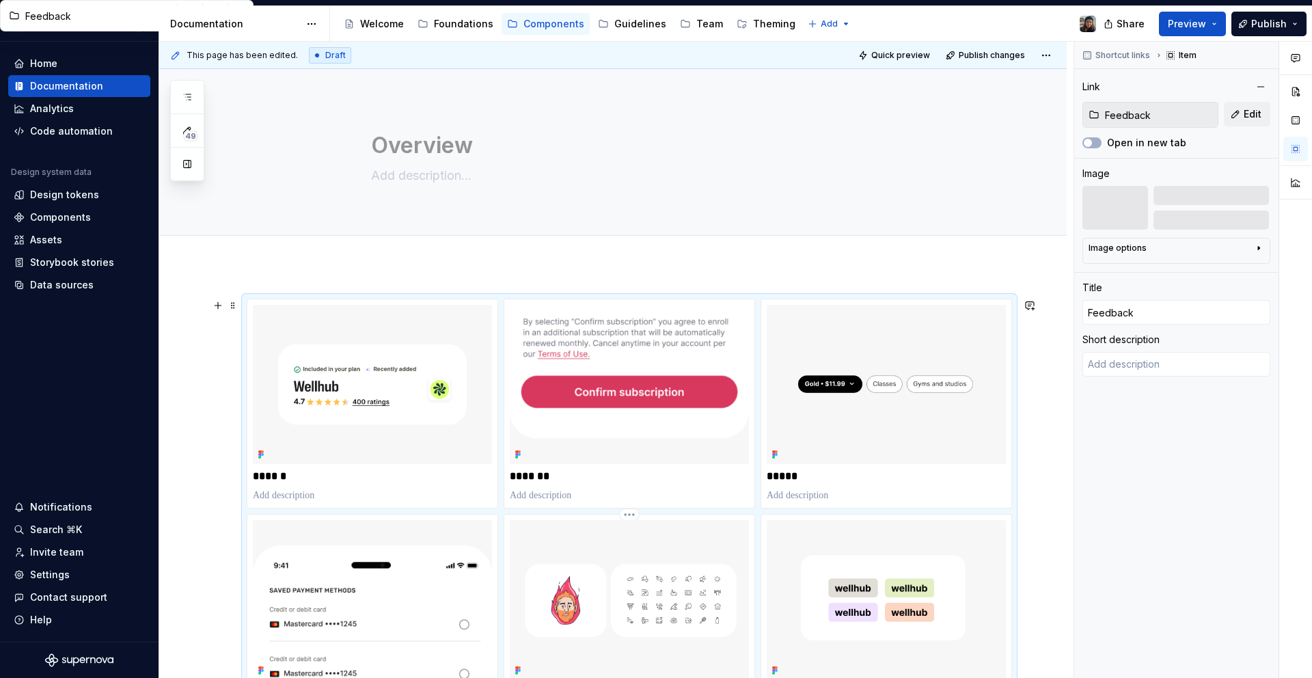
scroll to position [696, 0]
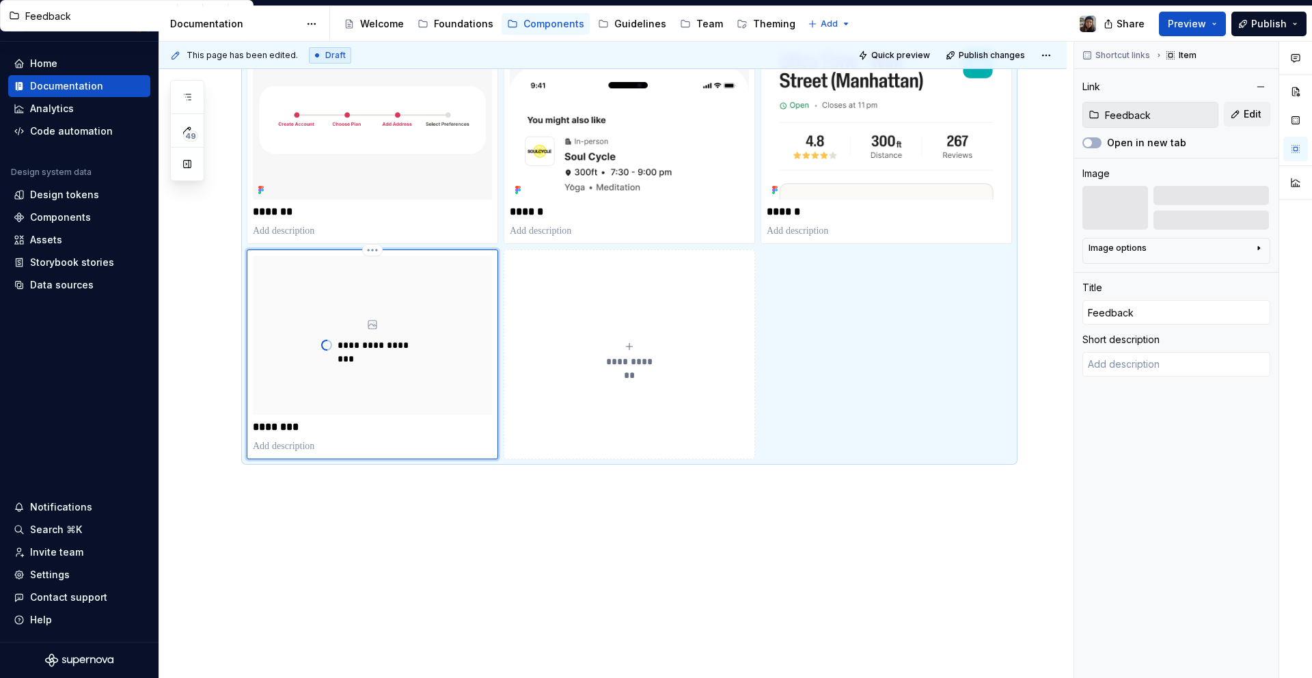
click at [1187, 38] on div "Share Preview Publish" at bounding box center [1209, 23] width 205 height 35
click at [1187, 32] on button "Preview" at bounding box center [1192, 24] width 67 height 25
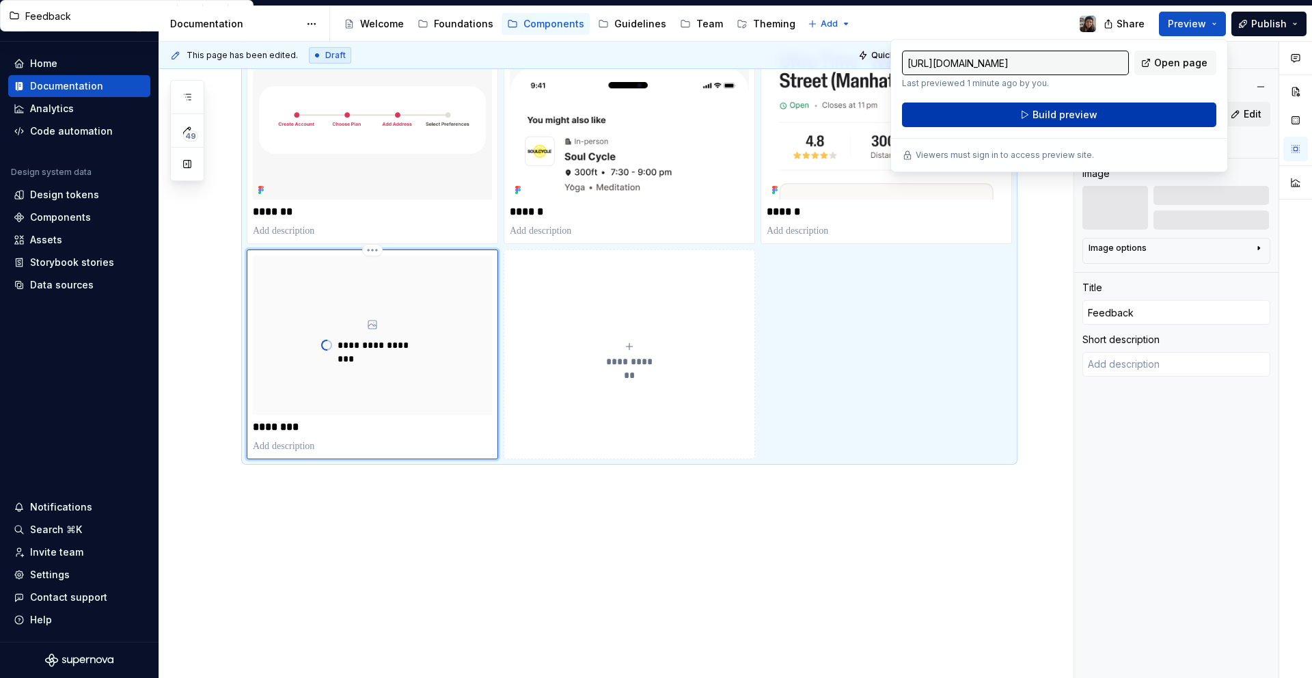
click at [1109, 102] on div "https://terrible-coral-manatee.preview.supernova-docs.io/latest/components/over…" at bounding box center [1059, 89] width 314 height 77
click at [1072, 115] on span "Build preview" at bounding box center [1065, 115] width 65 height 14
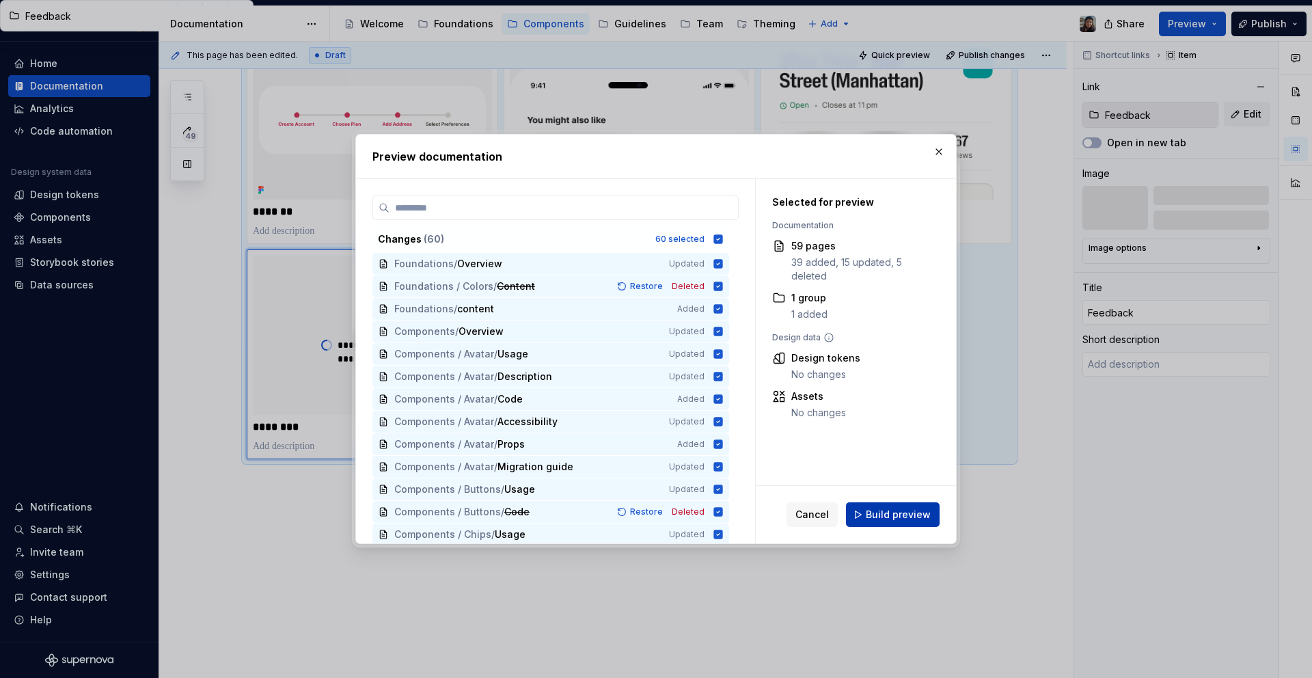
click at [900, 513] on span "Build preview" at bounding box center [898, 515] width 65 height 14
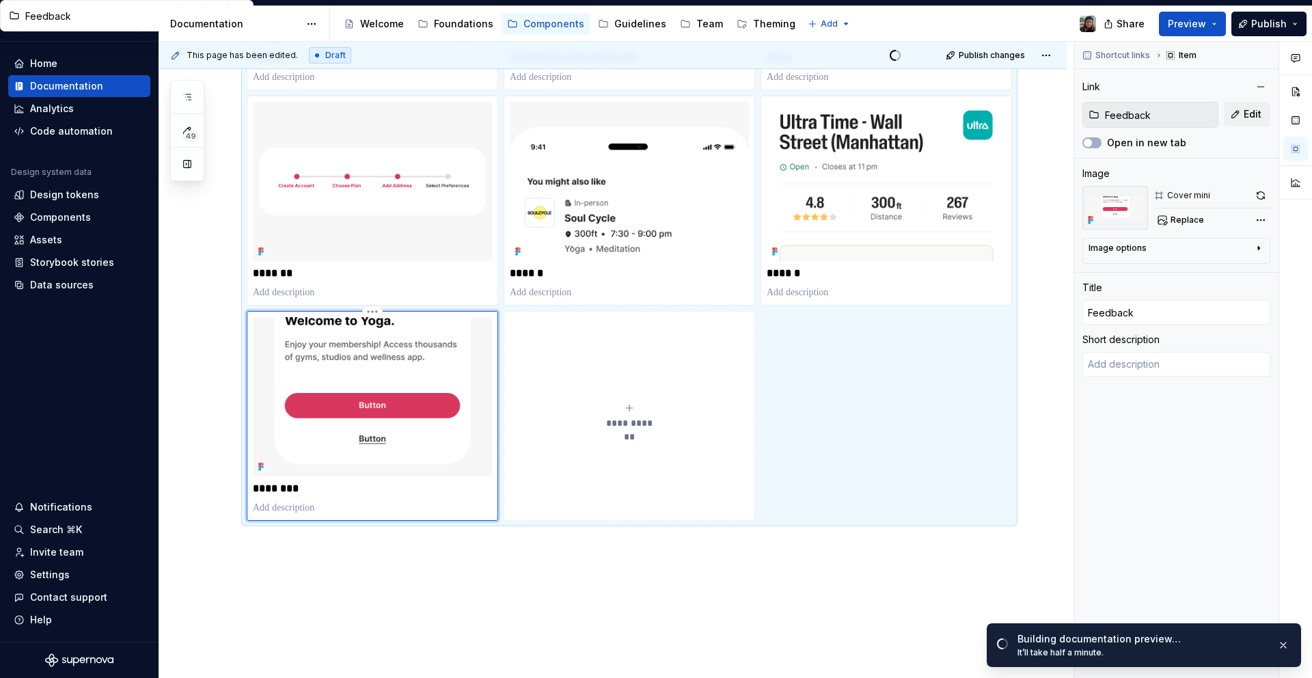
scroll to position [472, 0]
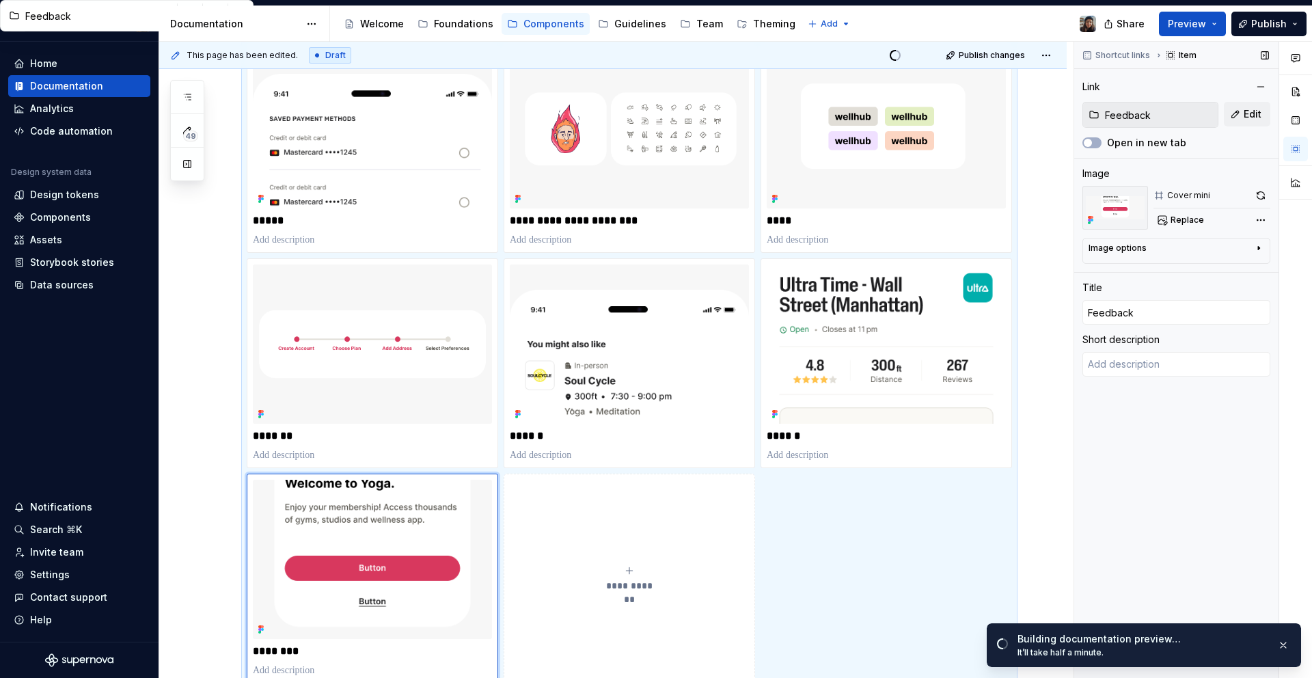
click at [1201, 42] on div "Shortcut links Item" at bounding box center [1177, 55] width 204 height 27
click at [1200, 27] on span "Preview" at bounding box center [1187, 24] width 38 height 14
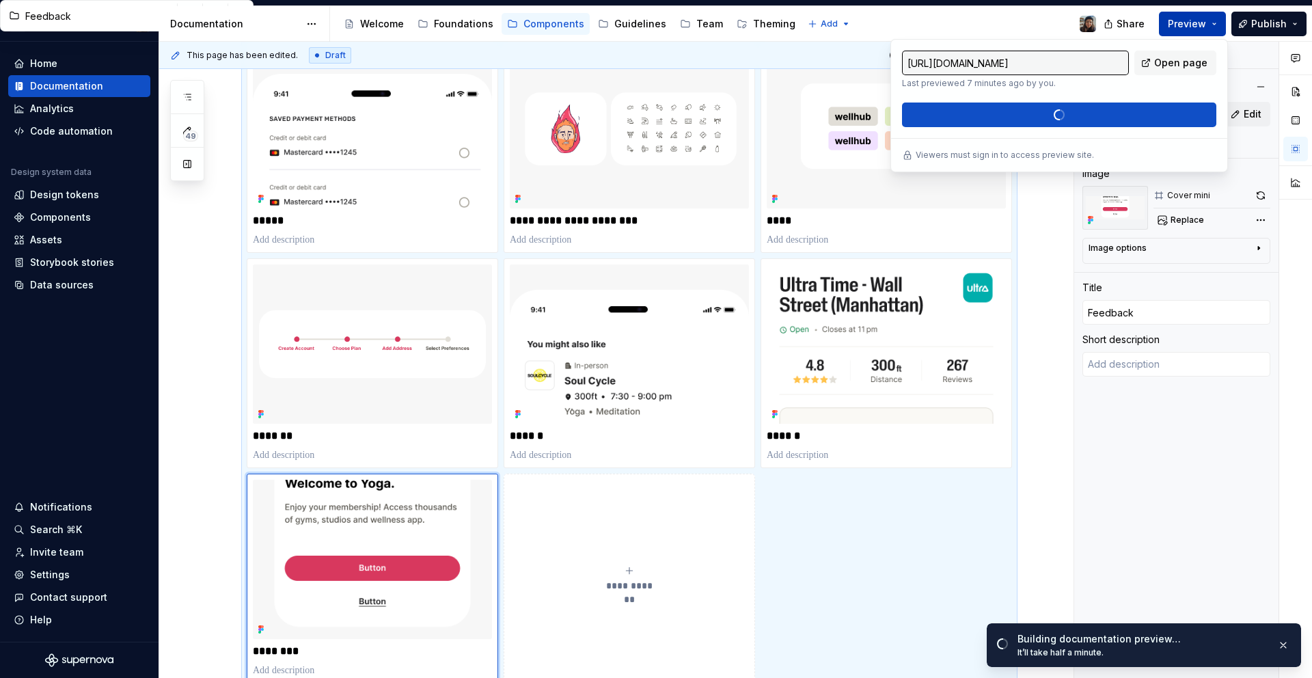
click at [1200, 25] on span "Preview" at bounding box center [1187, 24] width 38 height 14
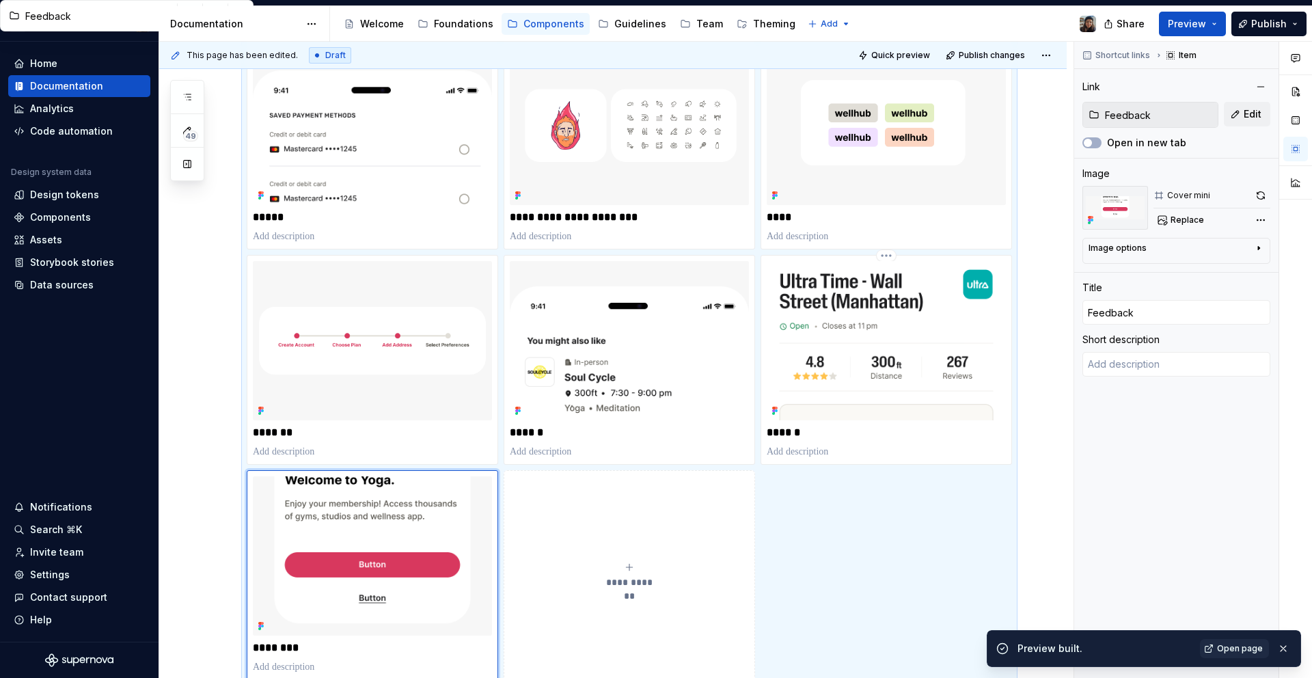
scroll to position [480, 0]
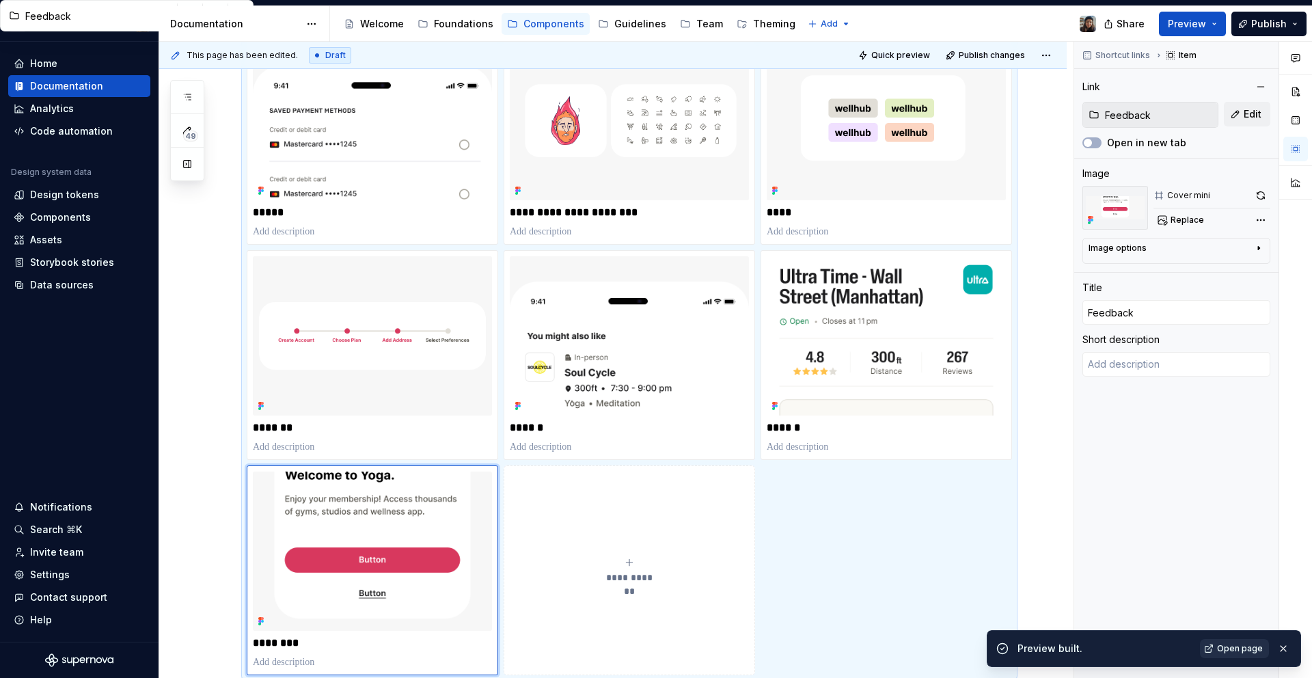
click at [1246, 655] on link "Open page" at bounding box center [1234, 648] width 69 height 19
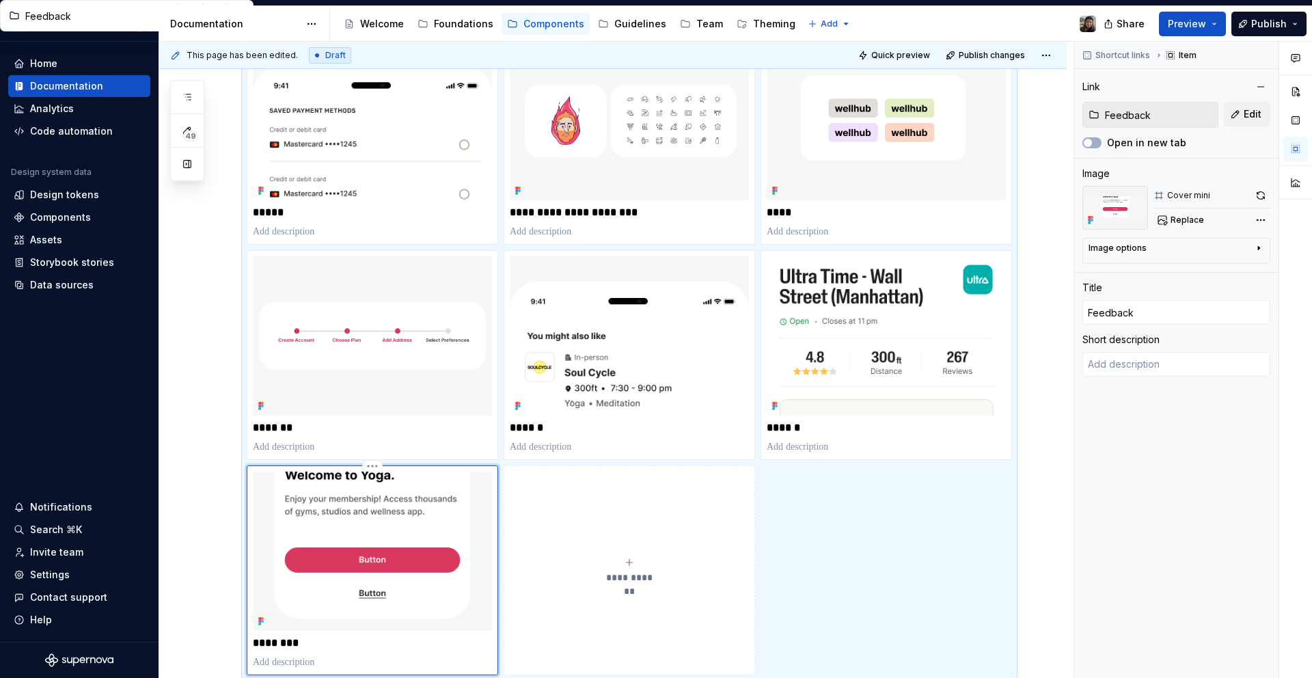
click at [432, 530] on img at bounding box center [372, 551] width 239 height 159
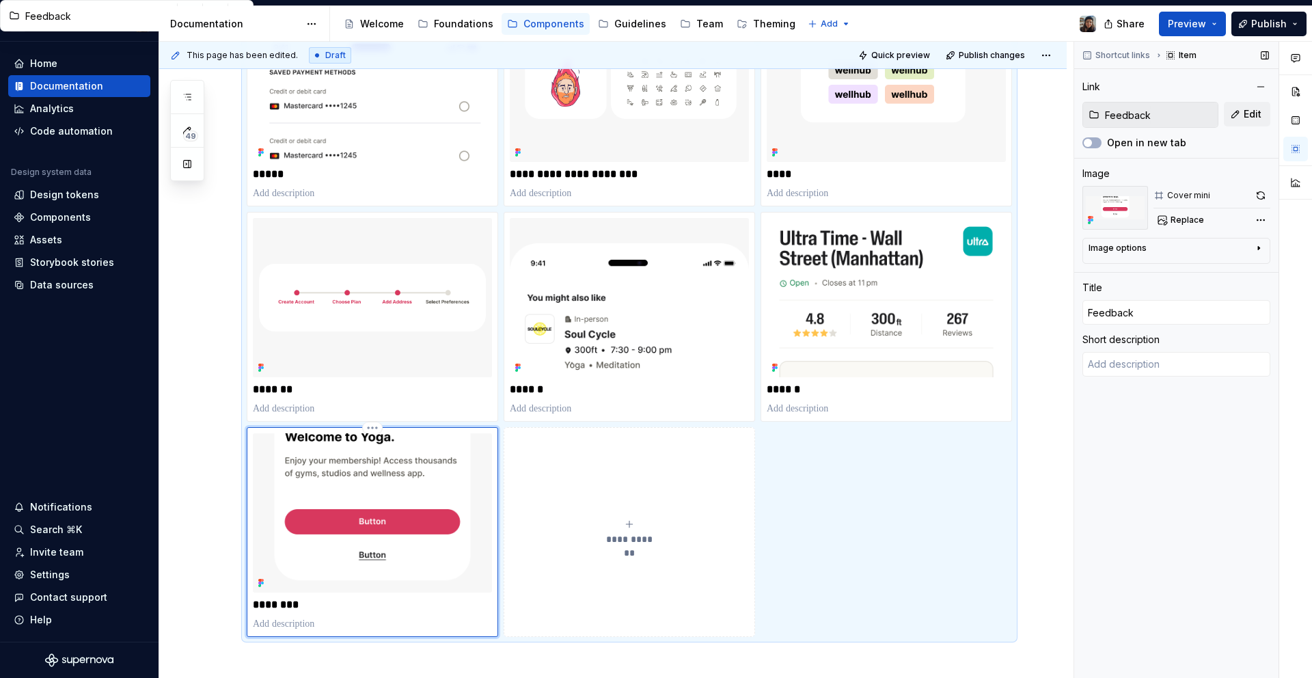
scroll to position [522, 0]
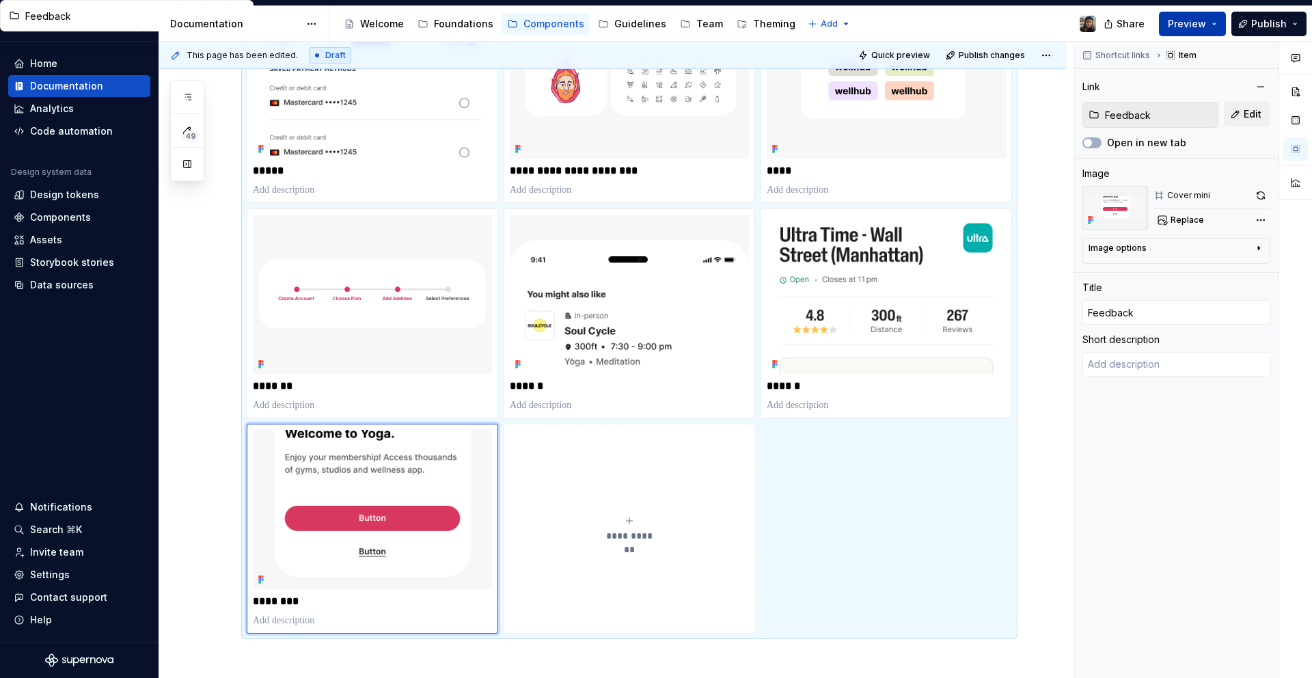
click at [1190, 29] on span "Preview" at bounding box center [1187, 24] width 38 height 14
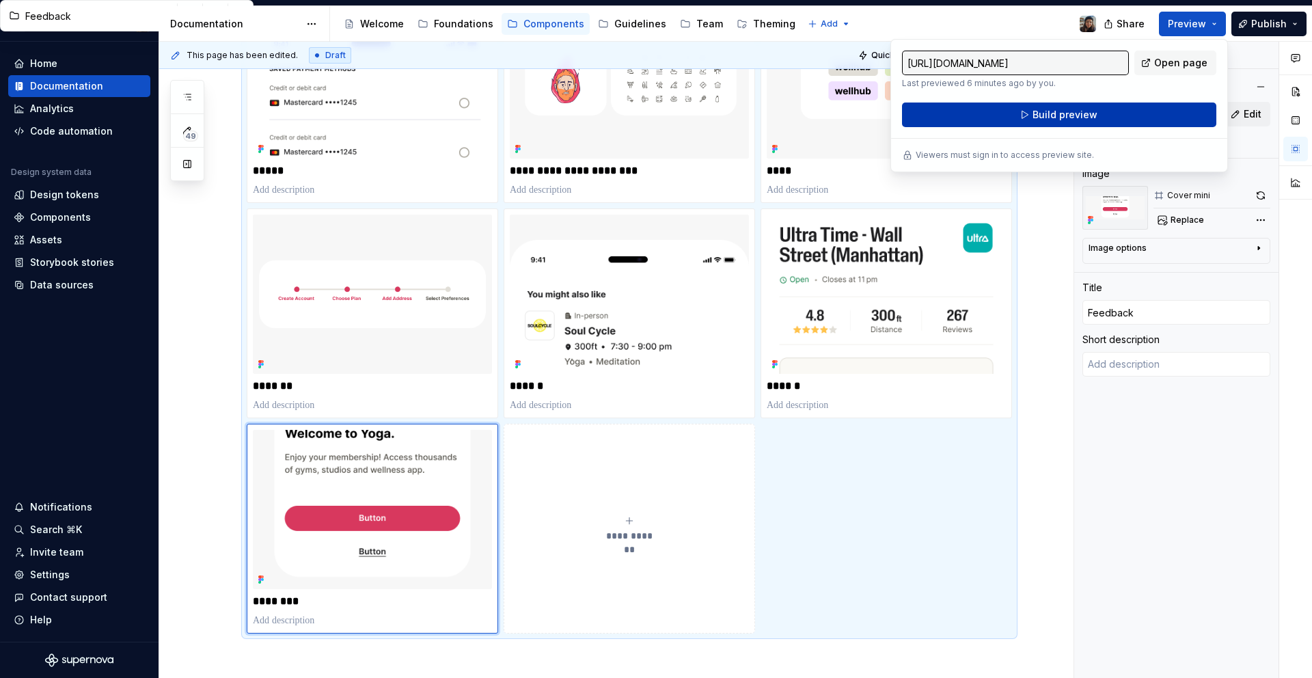
click at [1071, 120] on span "Build preview" at bounding box center [1065, 115] width 65 height 14
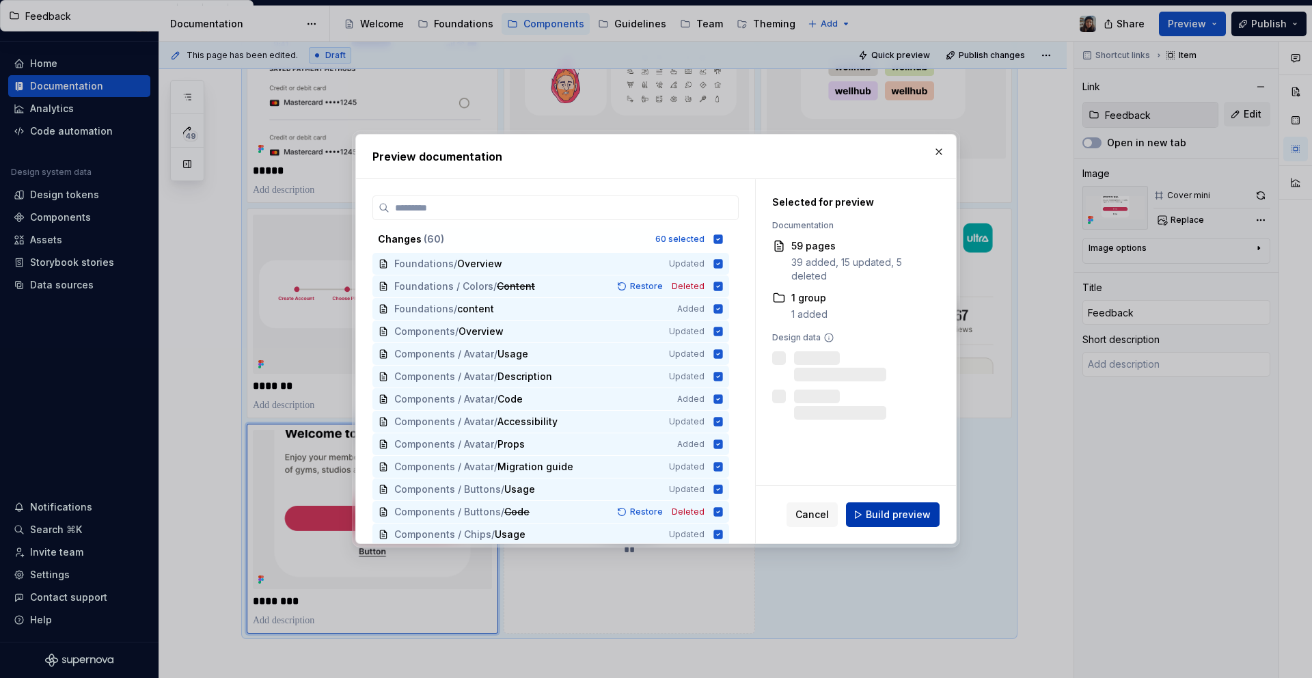
click at [887, 509] on span "Build preview" at bounding box center [898, 515] width 65 height 14
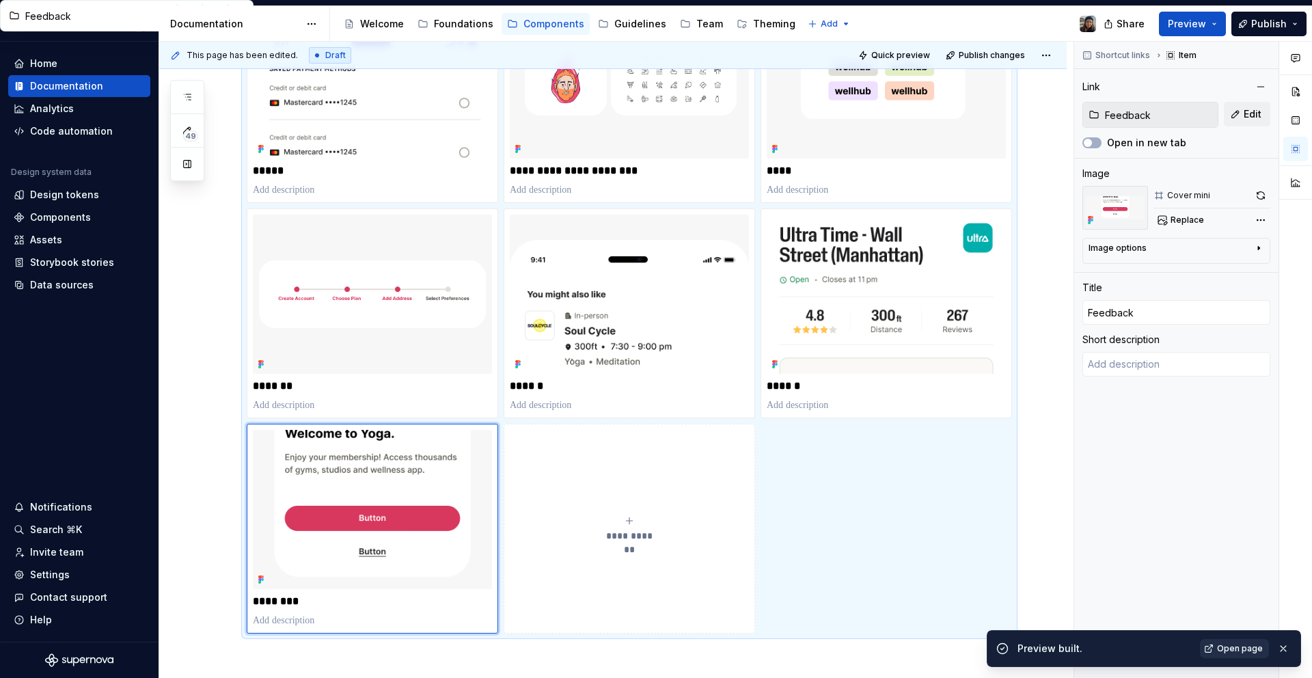
click at [1243, 645] on span "Open page" at bounding box center [1240, 648] width 46 height 11
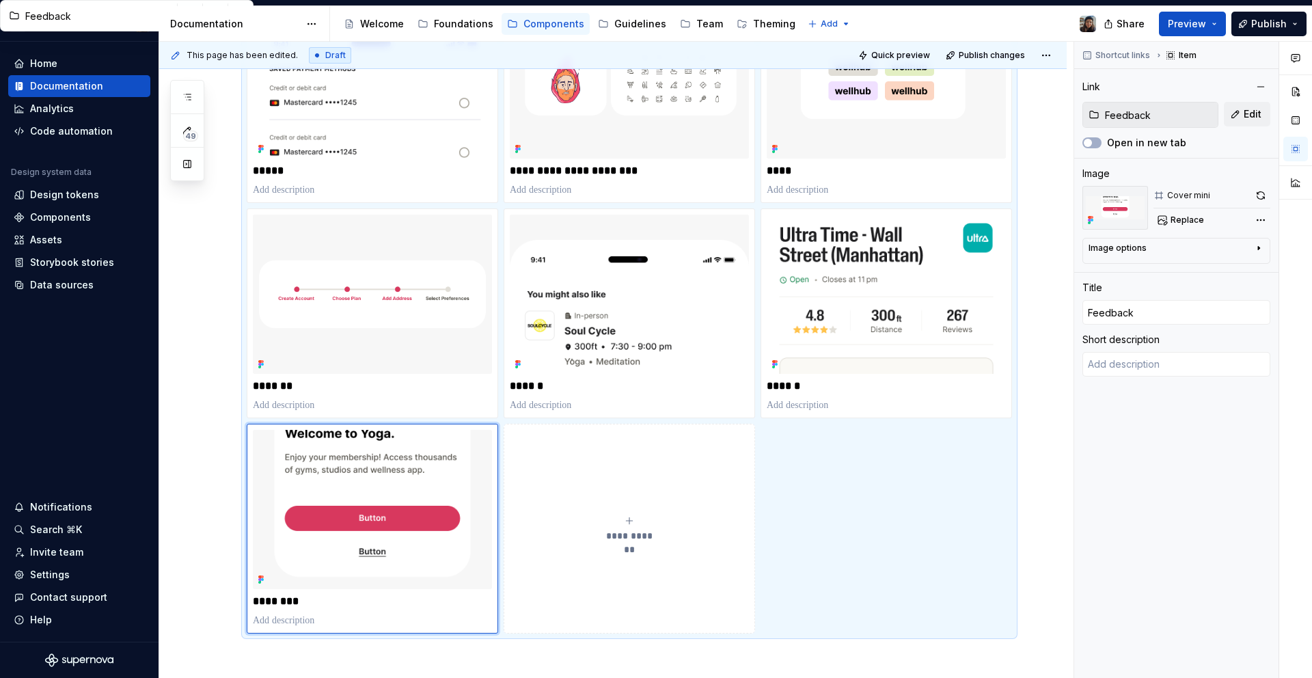
type textarea "*"
